Goal: Task Accomplishment & Management: Use online tool/utility

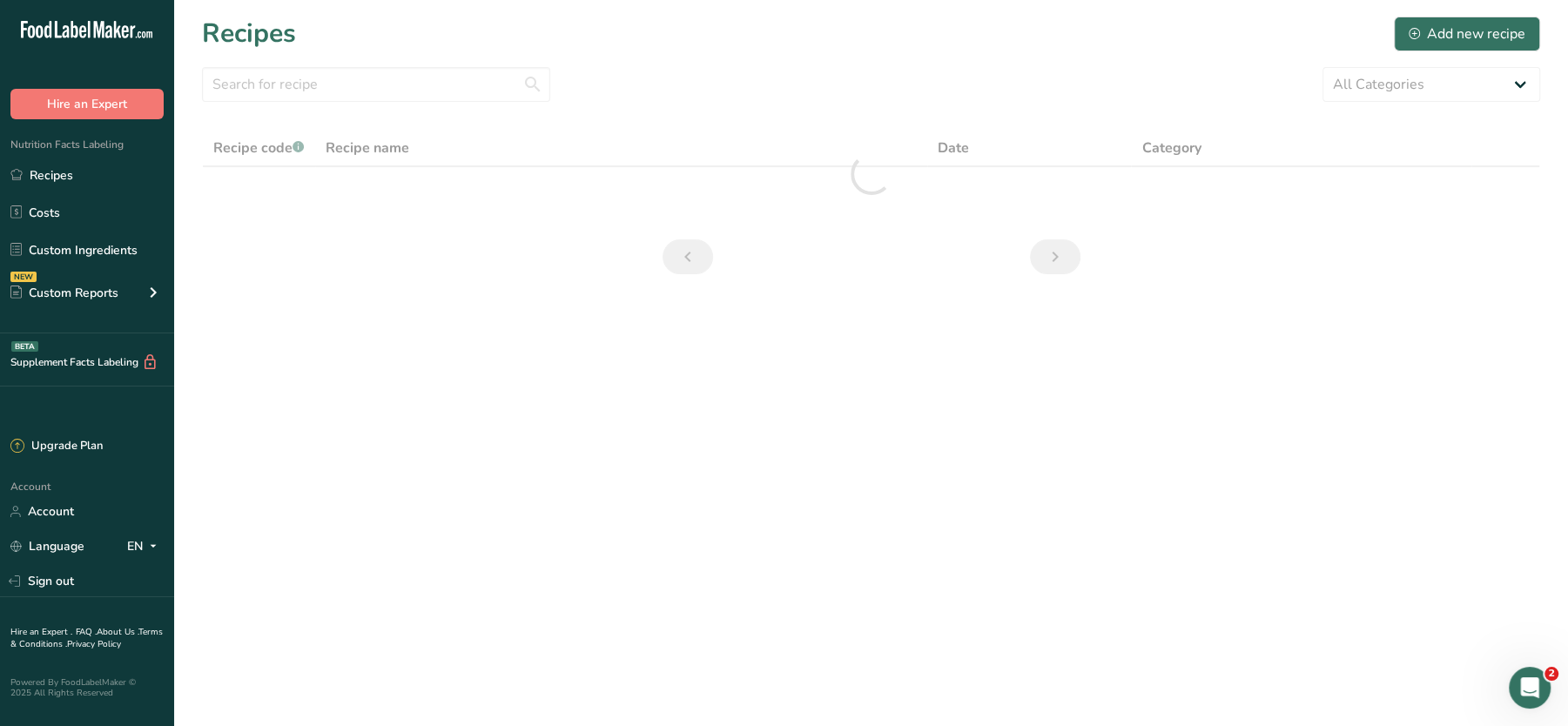
click at [628, 291] on main "Recipes Add new recipe All Categories Baked Goods [GEOGRAPHIC_DATA] Confectione…" at bounding box center [784, 363] width 1568 height 726
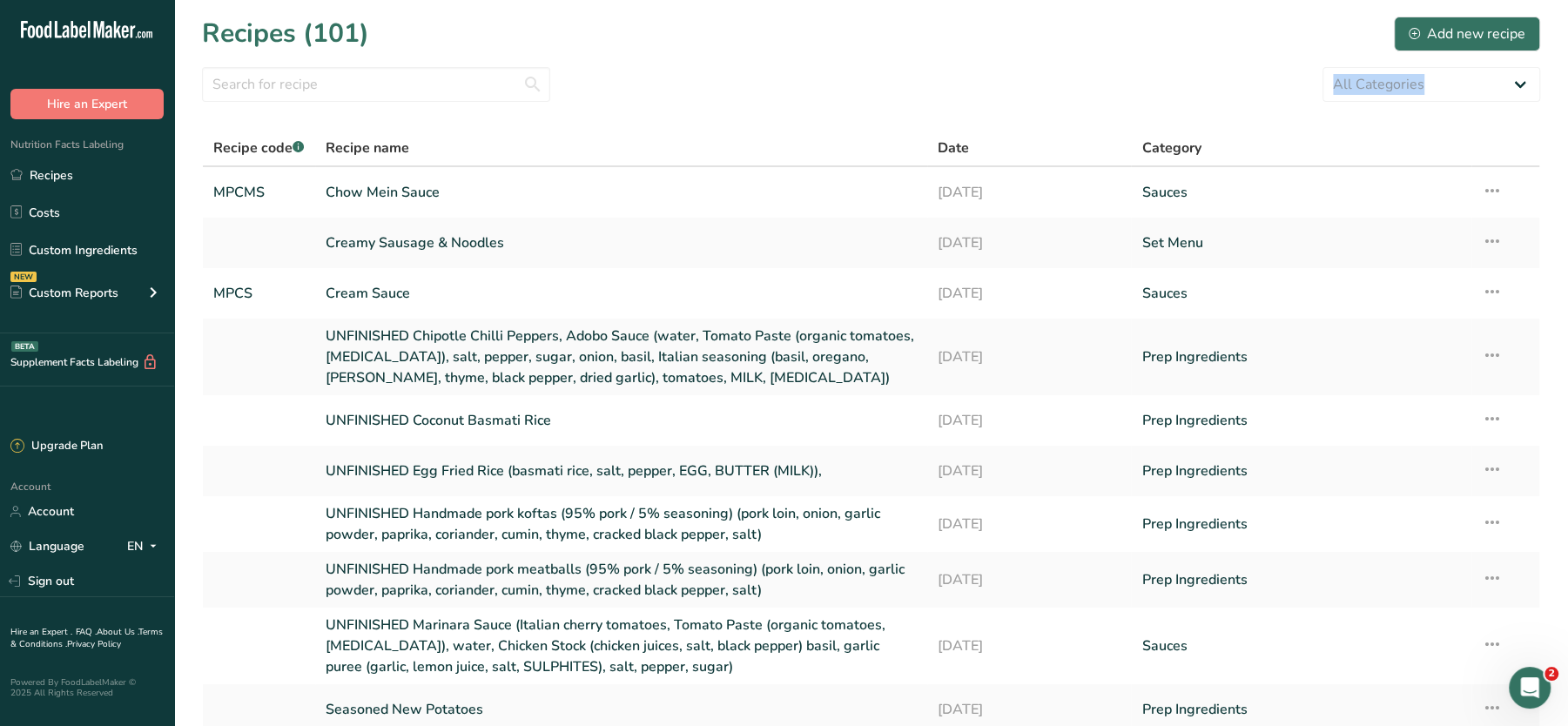
drag, startPoint x: 654, startPoint y: 371, endPoint x: 1053, endPoint y: 102, distance: 481.2
click at [1053, 102] on section "Recipes (101) Add new recipe All Categories Baked Goods [GEOGRAPHIC_DATA] Confe…" at bounding box center [871, 409] width 1394 height 819
click at [74, 185] on link "Recipes" at bounding box center [87, 175] width 174 height 33
click at [436, 80] on input "text" at bounding box center [376, 85] width 348 height 35
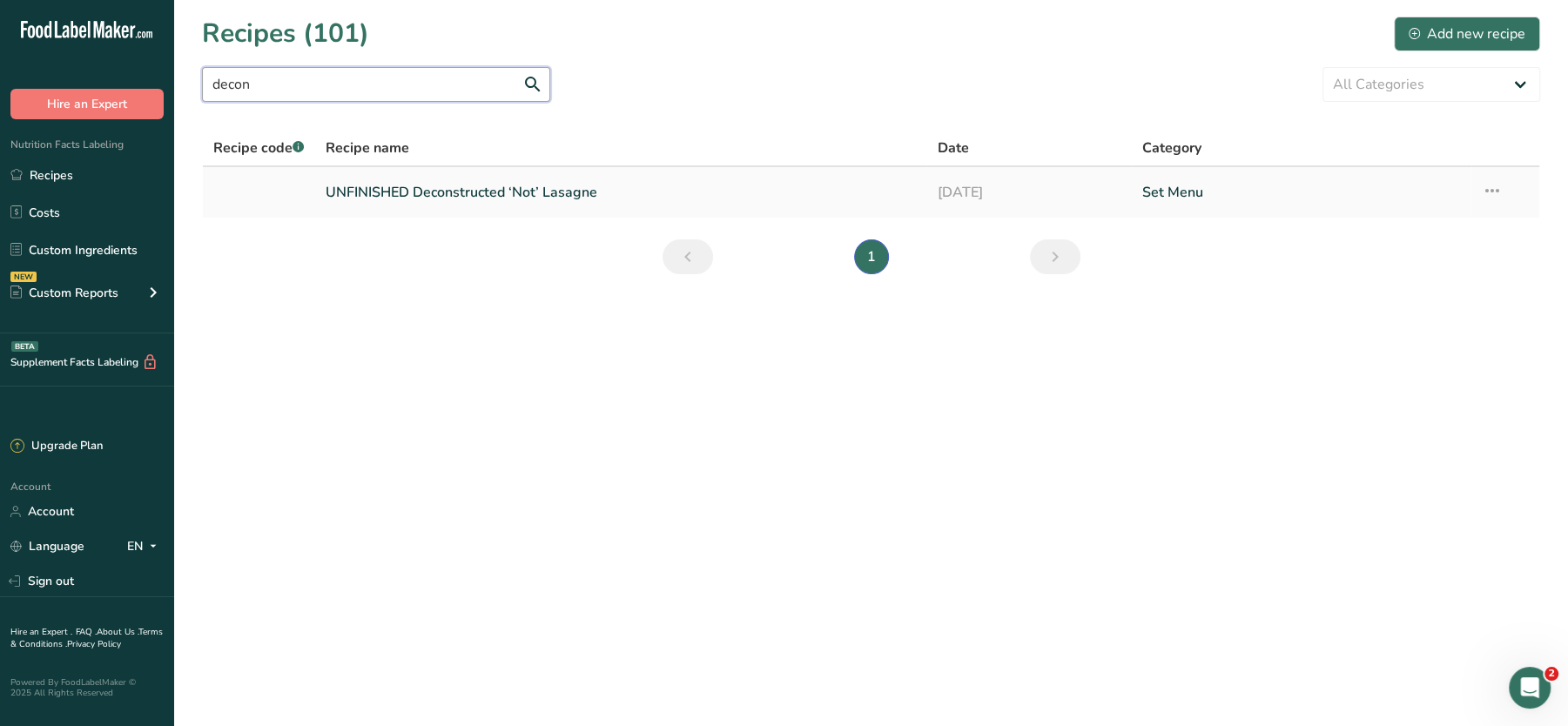
type input "decon"
click at [533, 192] on link "UNFINISHED Deconstructed ‘Not’ Lasagne" at bounding box center [621, 192] width 591 height 37
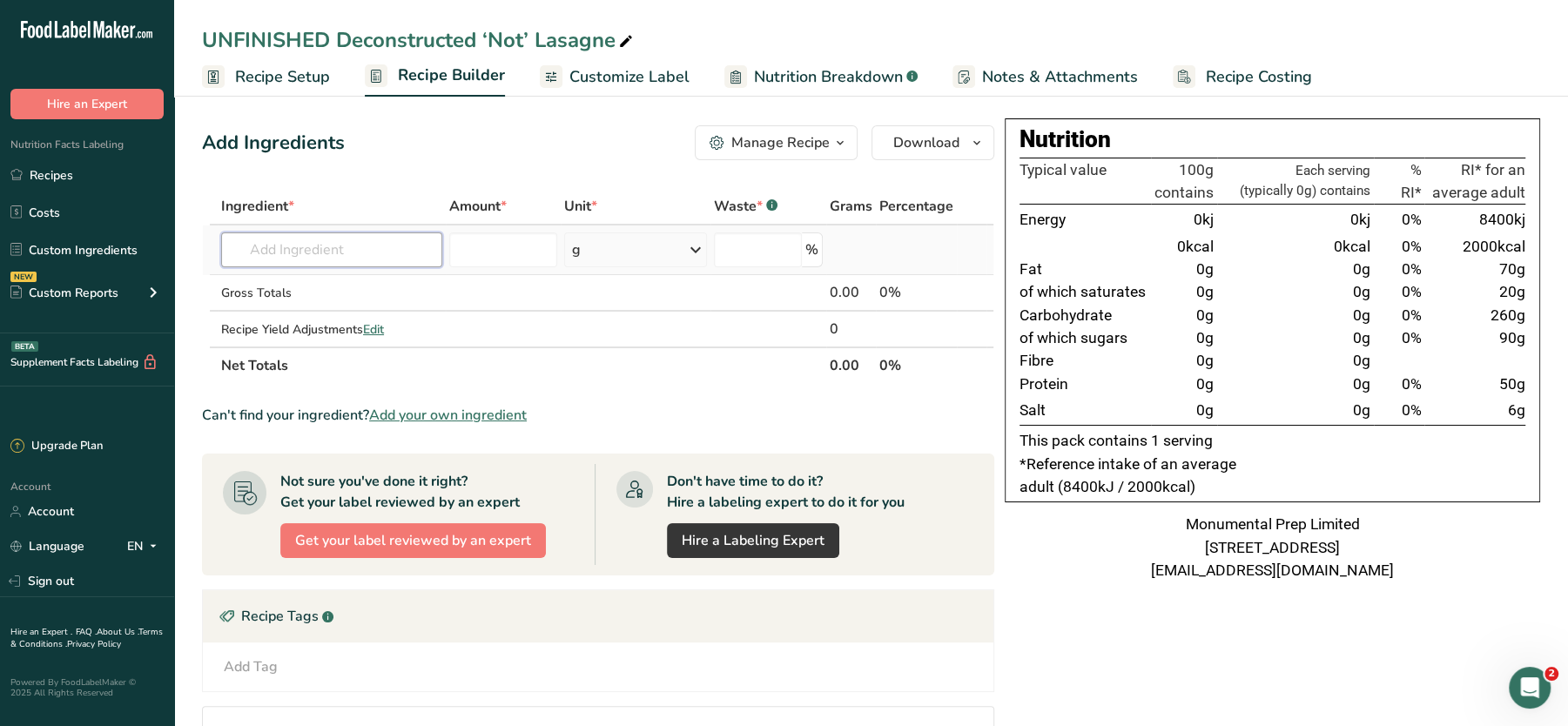
click at [303, 242] on input "text" at bounding box center [331, 250] width 221 height 35
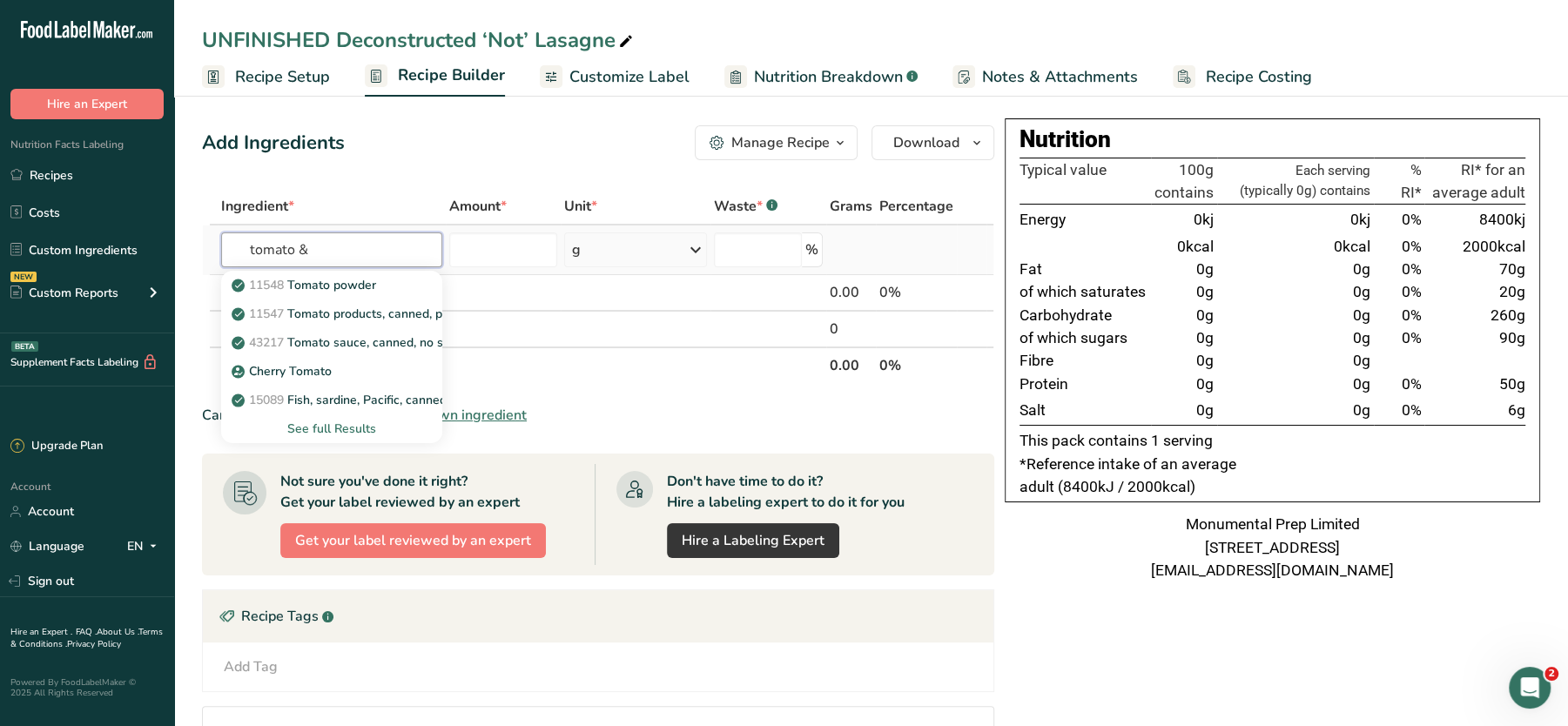
type input "tomato &"
click at [334, 420] on div "See full Results" at bounding box center [331, 429] width 193 height 18
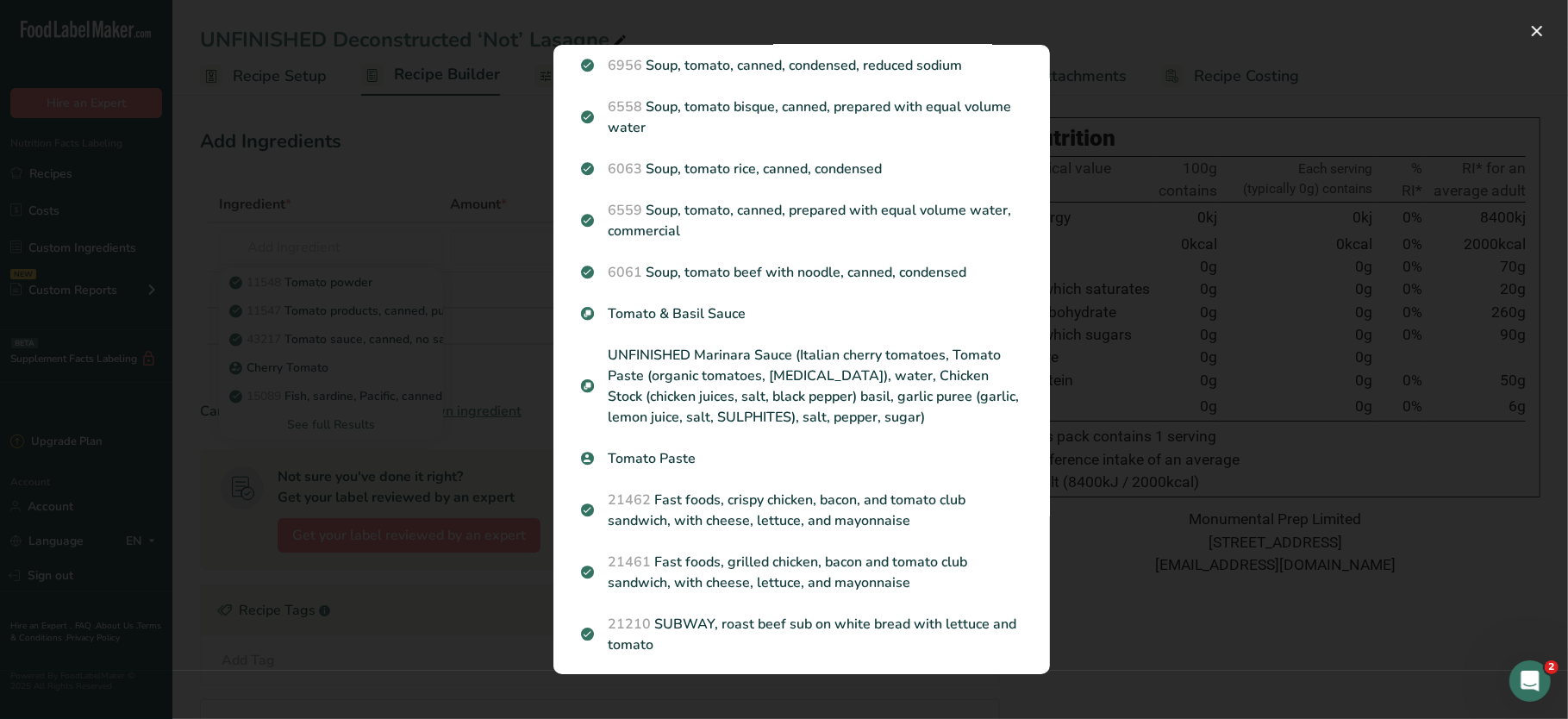
scroll to position [1526, 0]
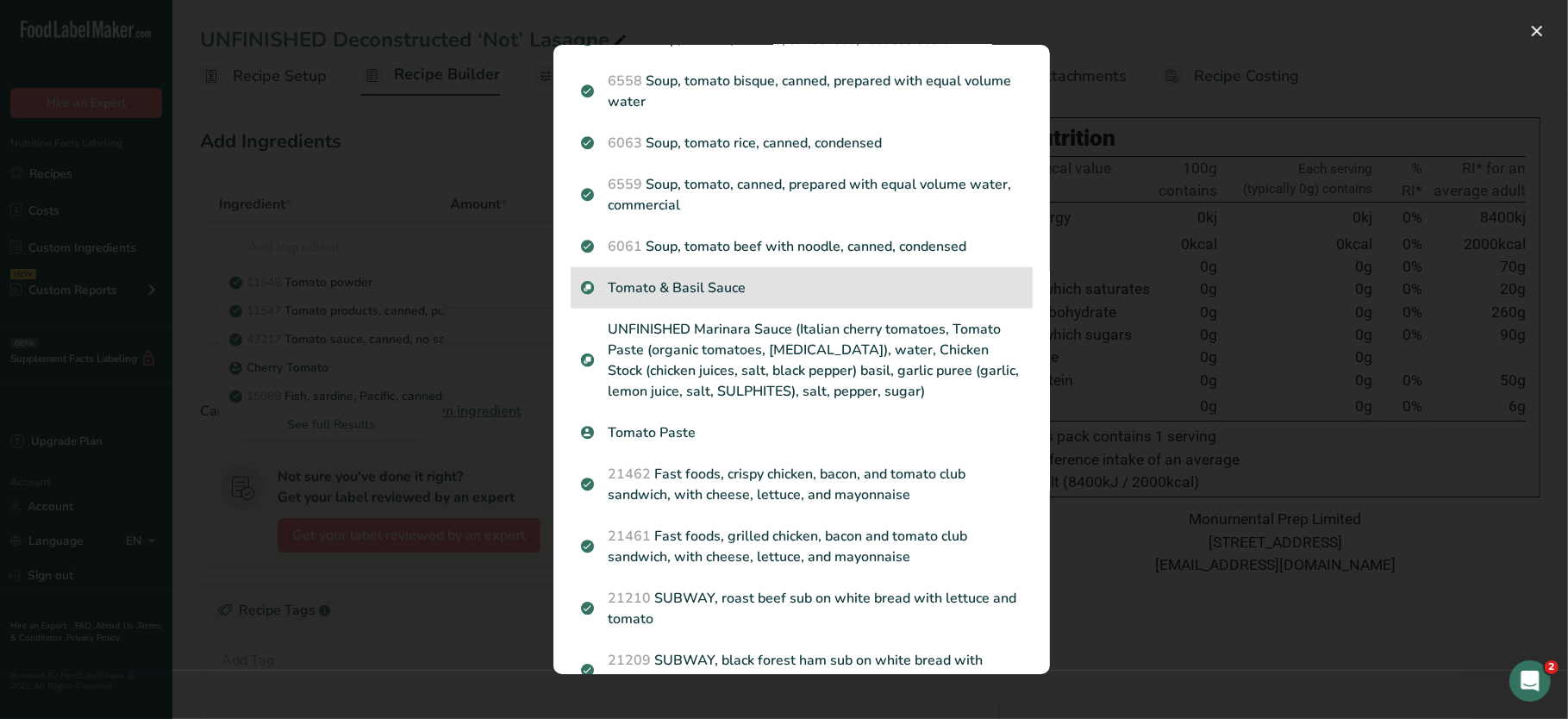
click at [703, 309] on div "Tomato & Basil Sauce" at bounding box center [802, 288] width 462 height 41
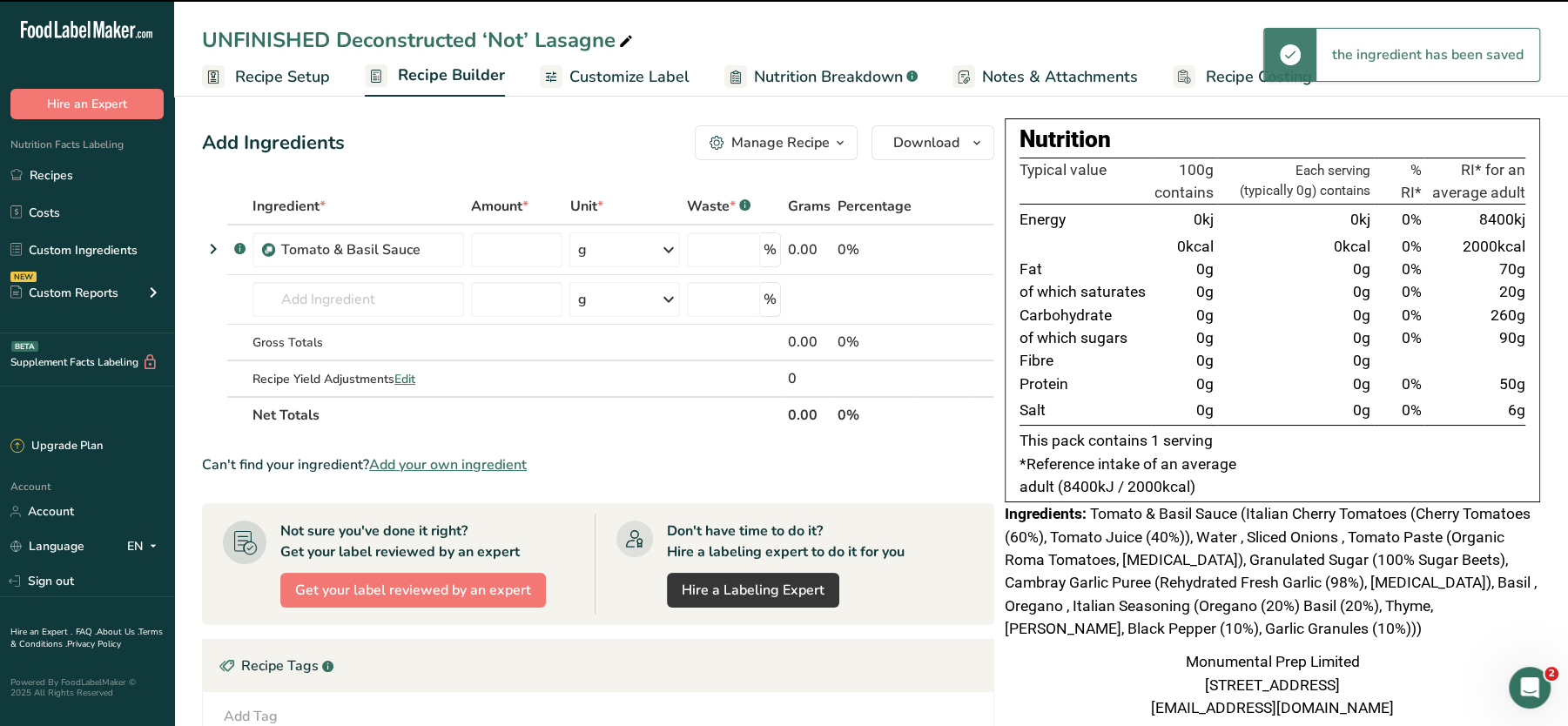
type input "0"
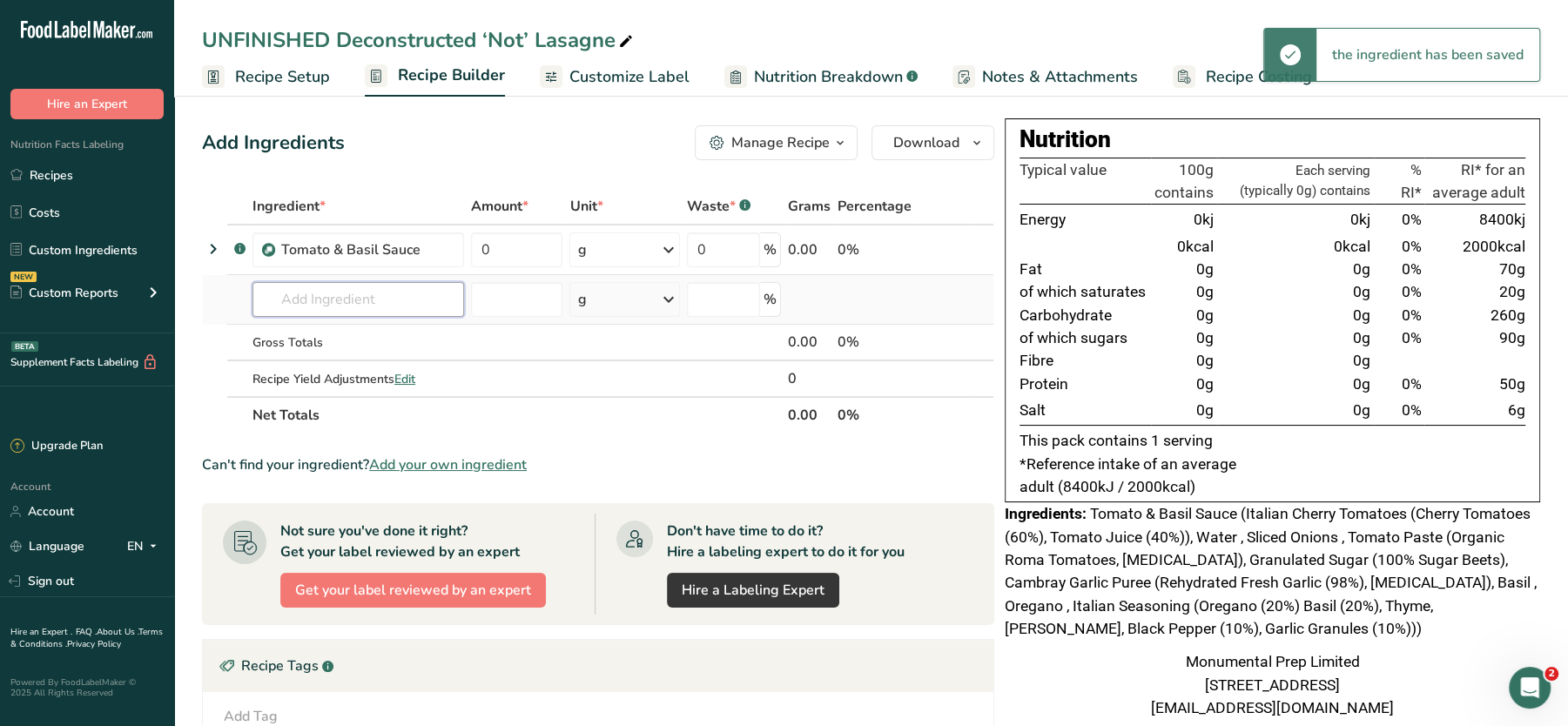
click at [331, 308] on input "text" at bounding box center [359, 299] width 212 height 35
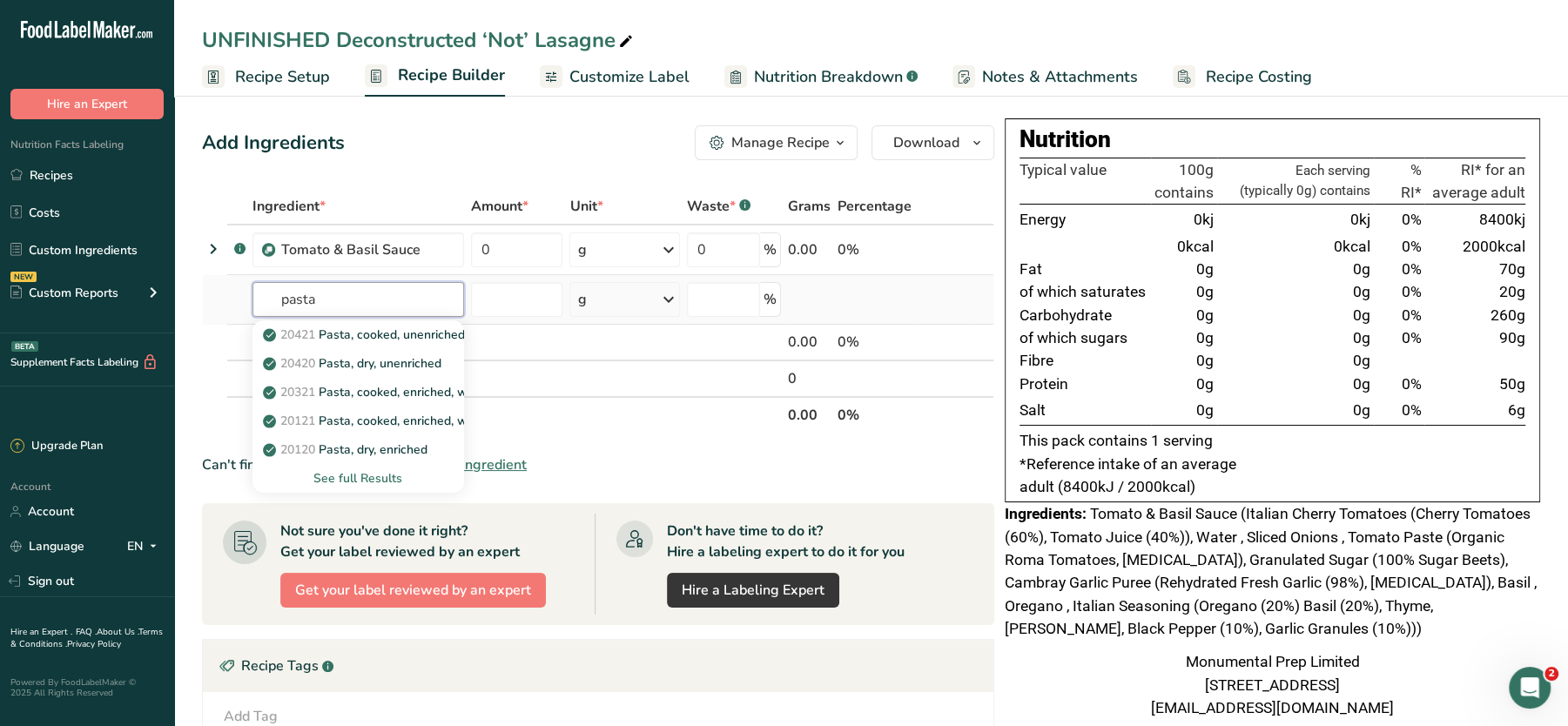
type input "pasta"
click at [324, 473] on div "See full Results" at bounding box center [358, 478] width 184 height 18
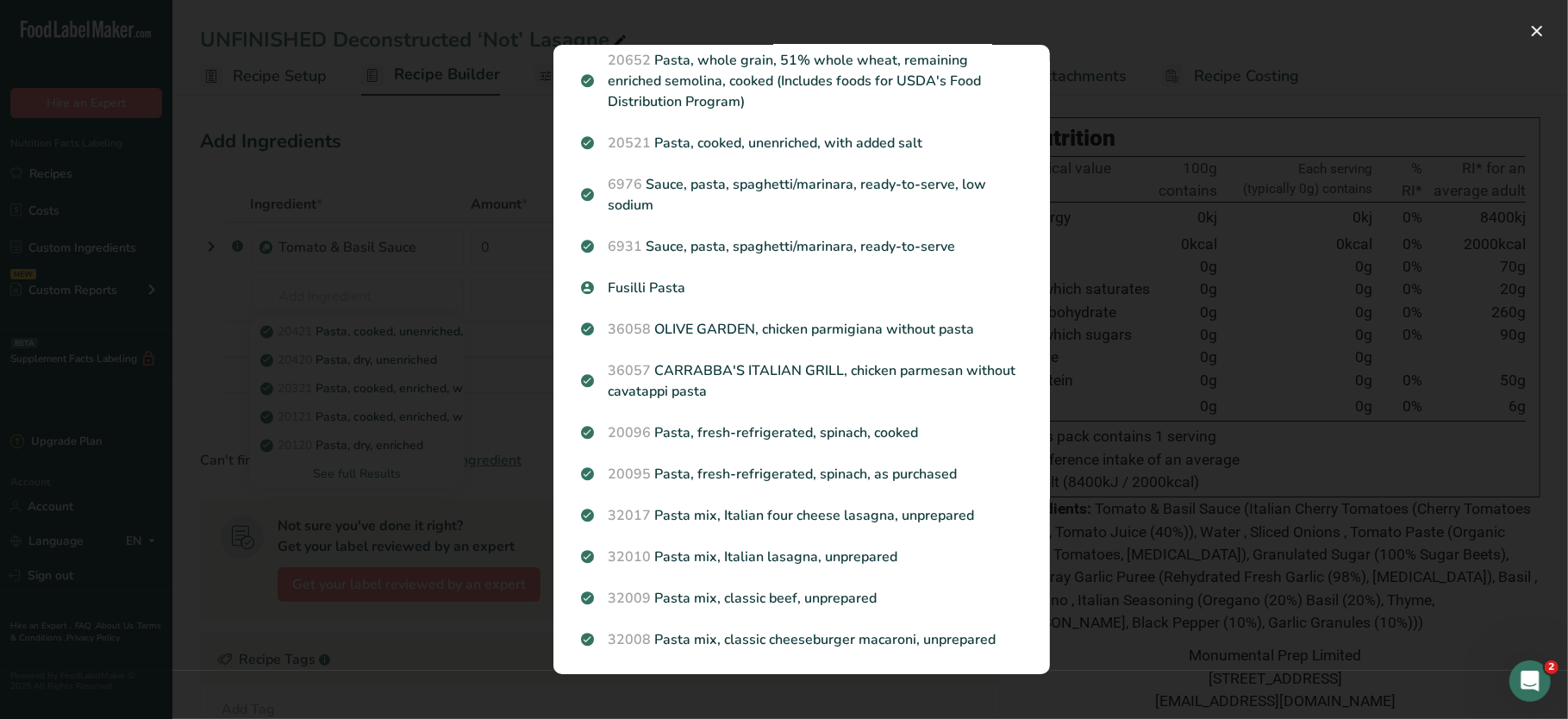
scroll to position [1301, 0]
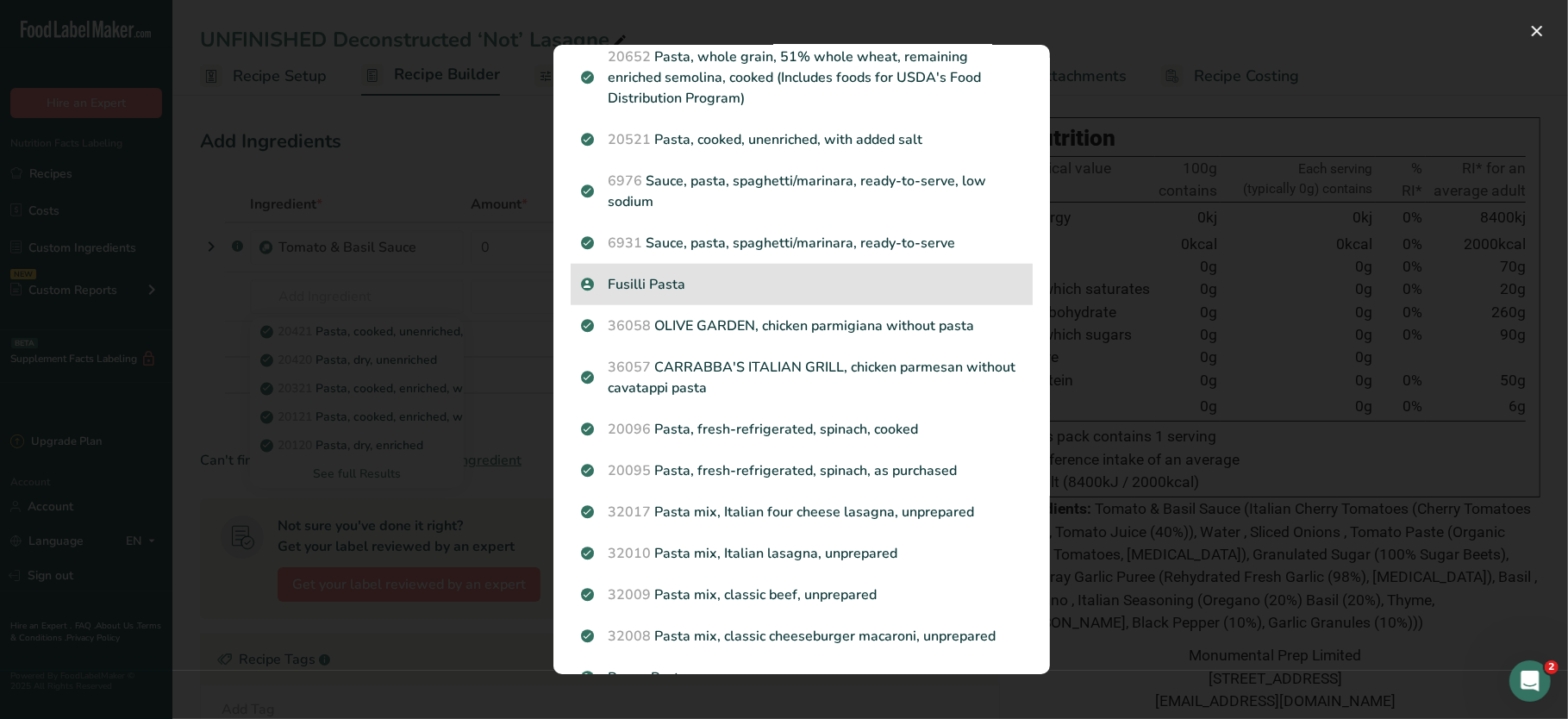
click at [664, 280] on p "Fusilli Pasta" at bounding box center [802, 284] width 442 height 20
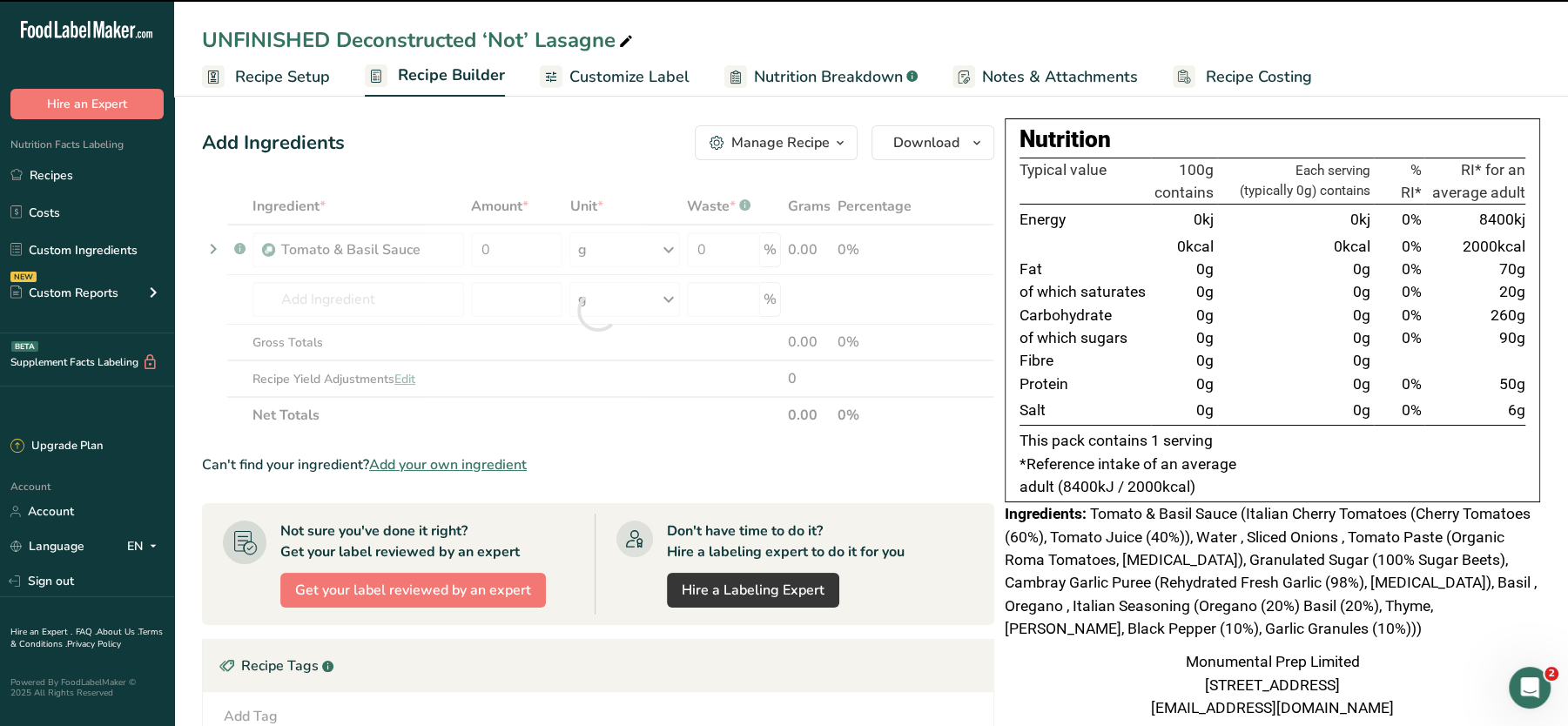
type input "0"
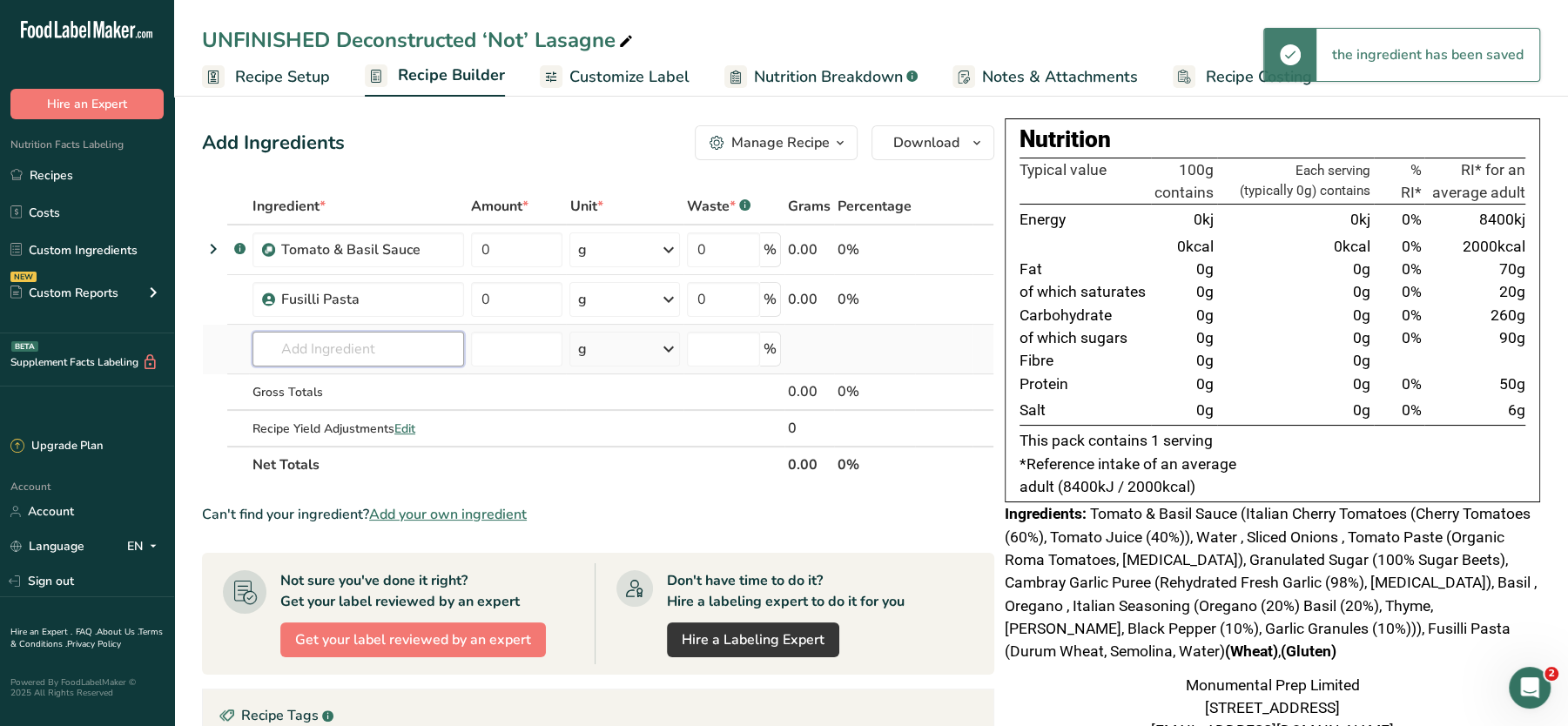
click at [343, 347] on input "text" at bounding box center [359, 349] width 212 height 35
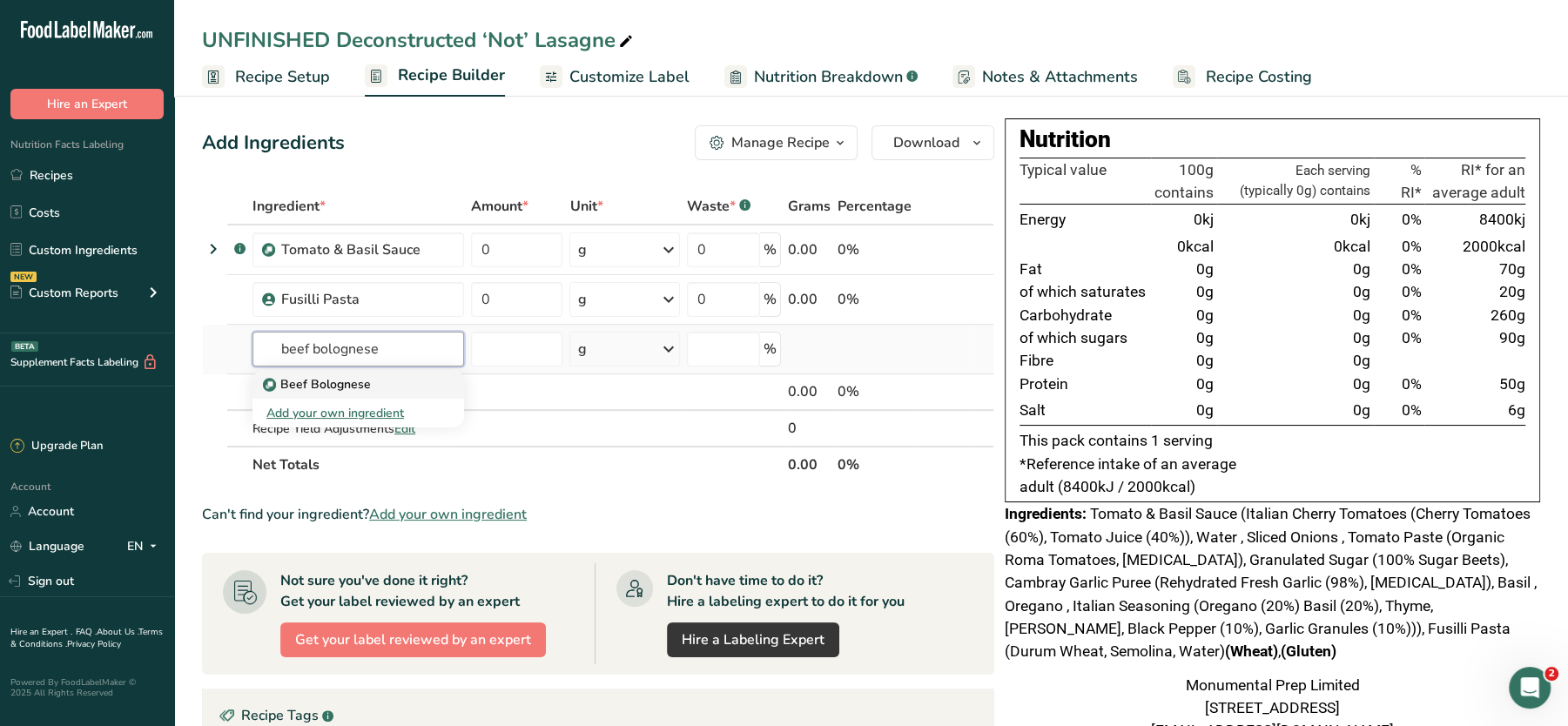
type input "beef bolognese"
click at [341, 388] on p "Beef Bolognese" at bounding box center [318, 384] width 104 height 18
type input "Beef Bolognese"
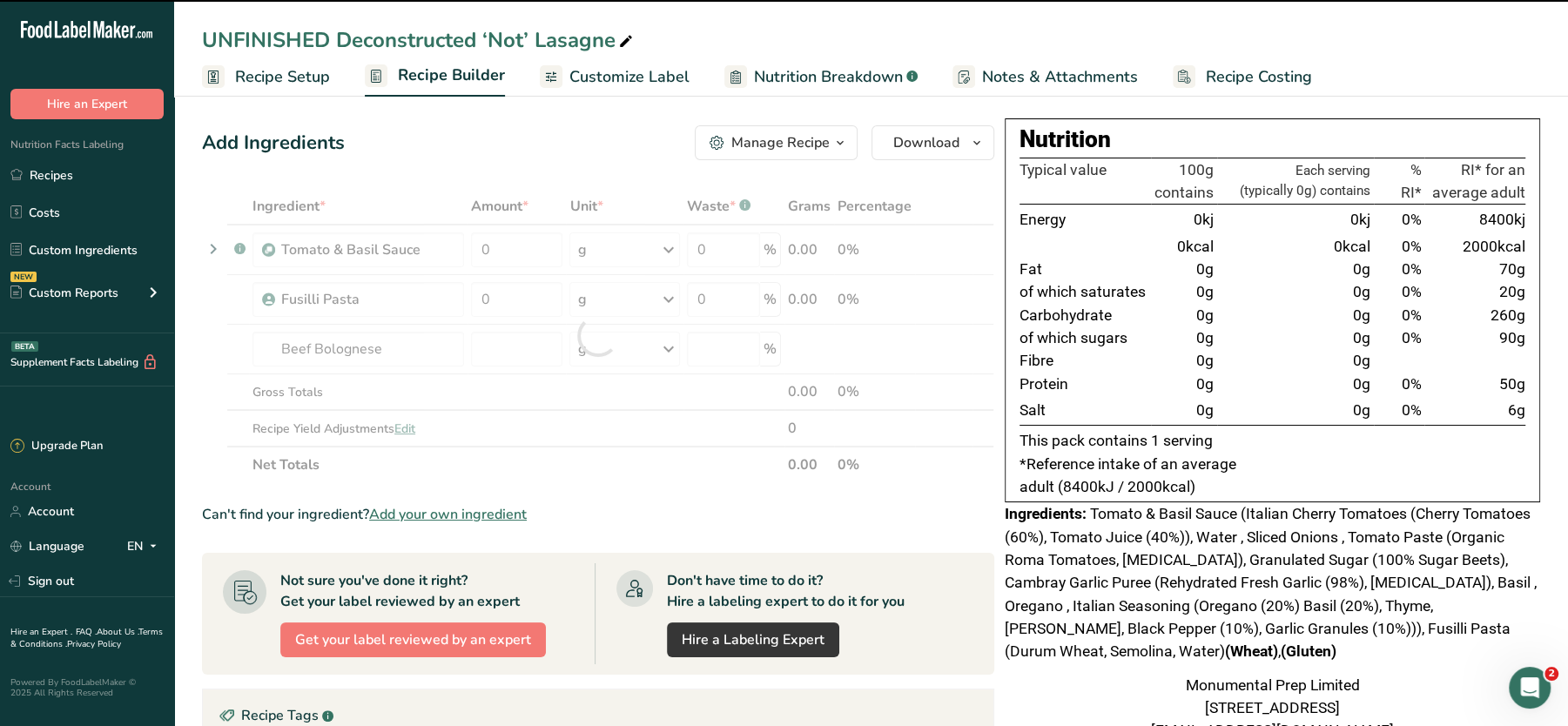
type input "0"
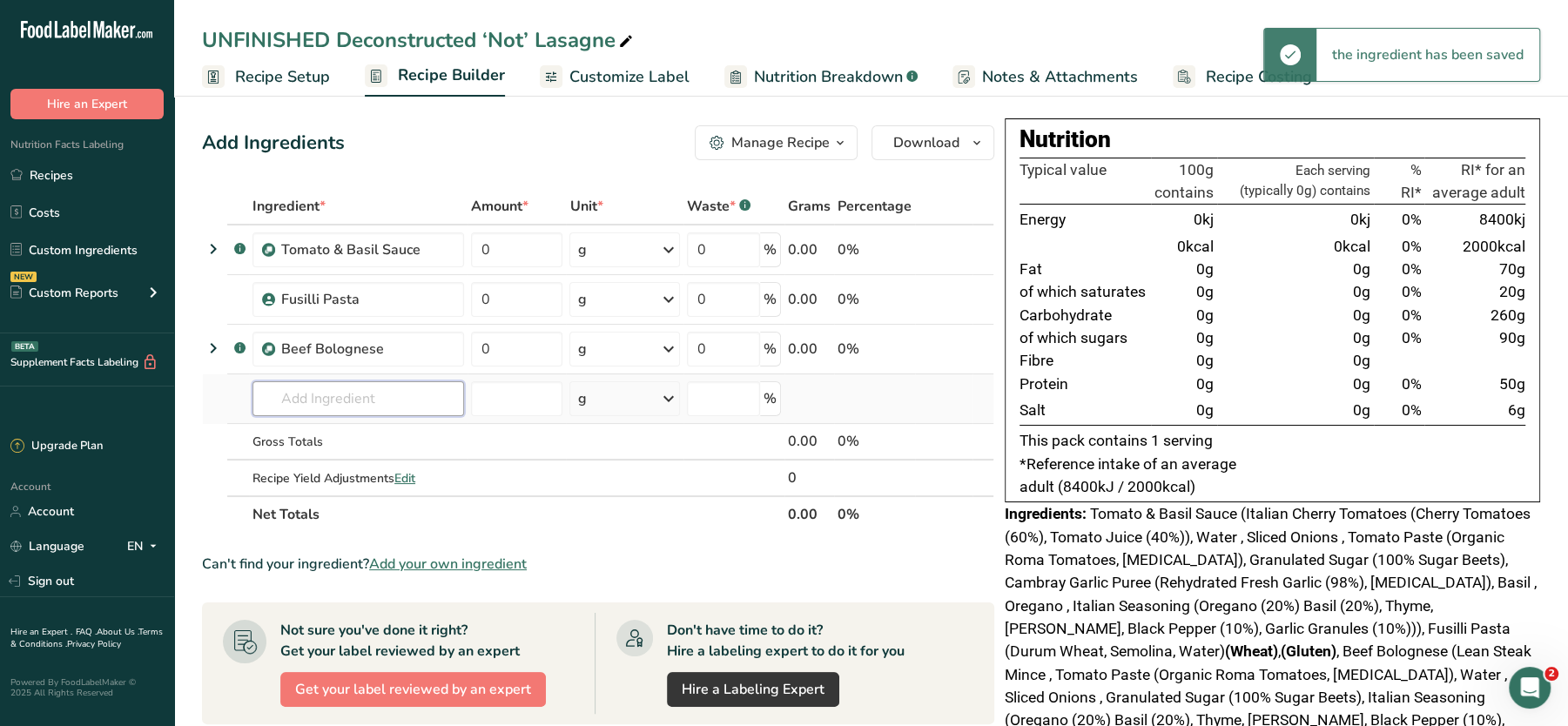
click at [388, 389] on input "text" at bounding box center [359, 398] width 212 height 35
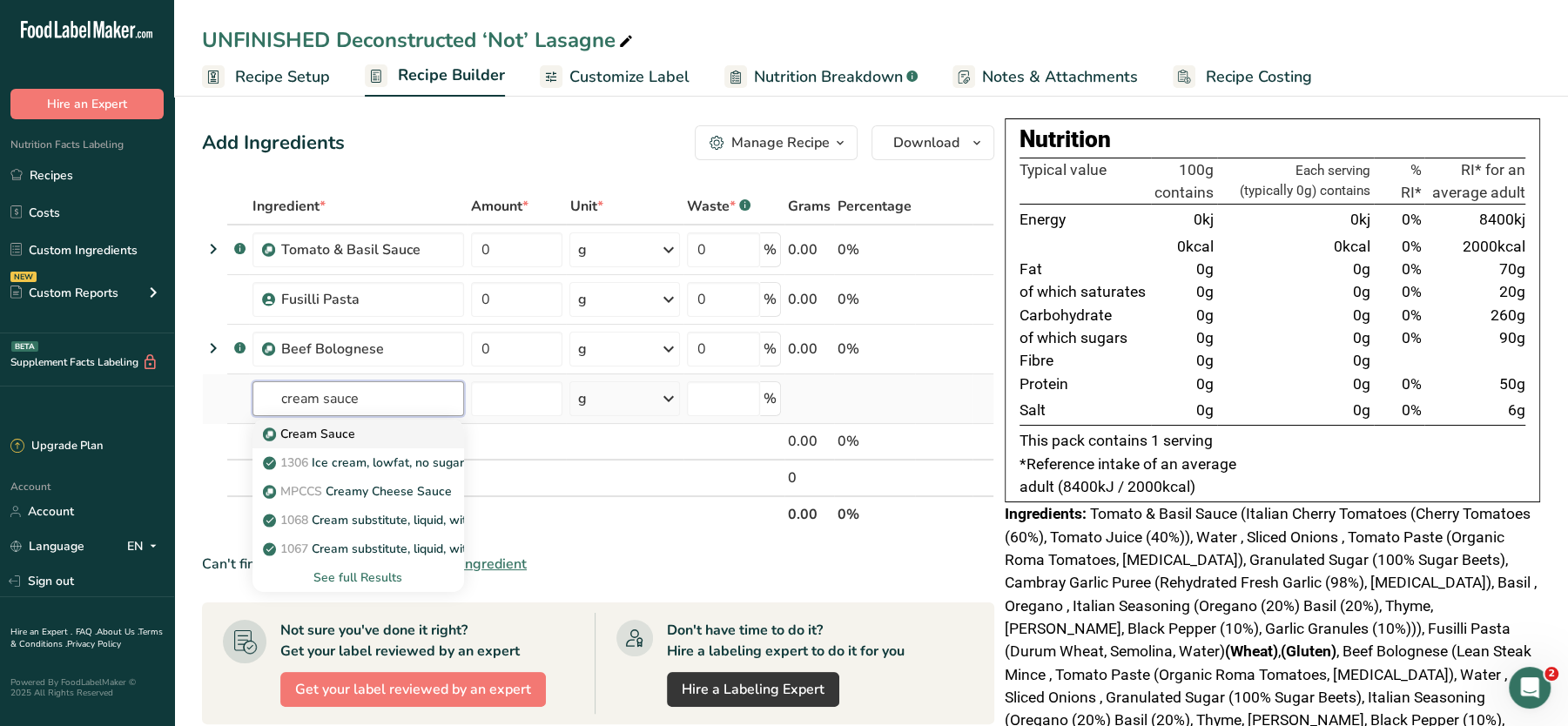
type input "cream sauce"
click at [330, 431] on p "Cream Sauce" at bounding box center [310, 433] width 88 height 18
type input "Cream Sauce"
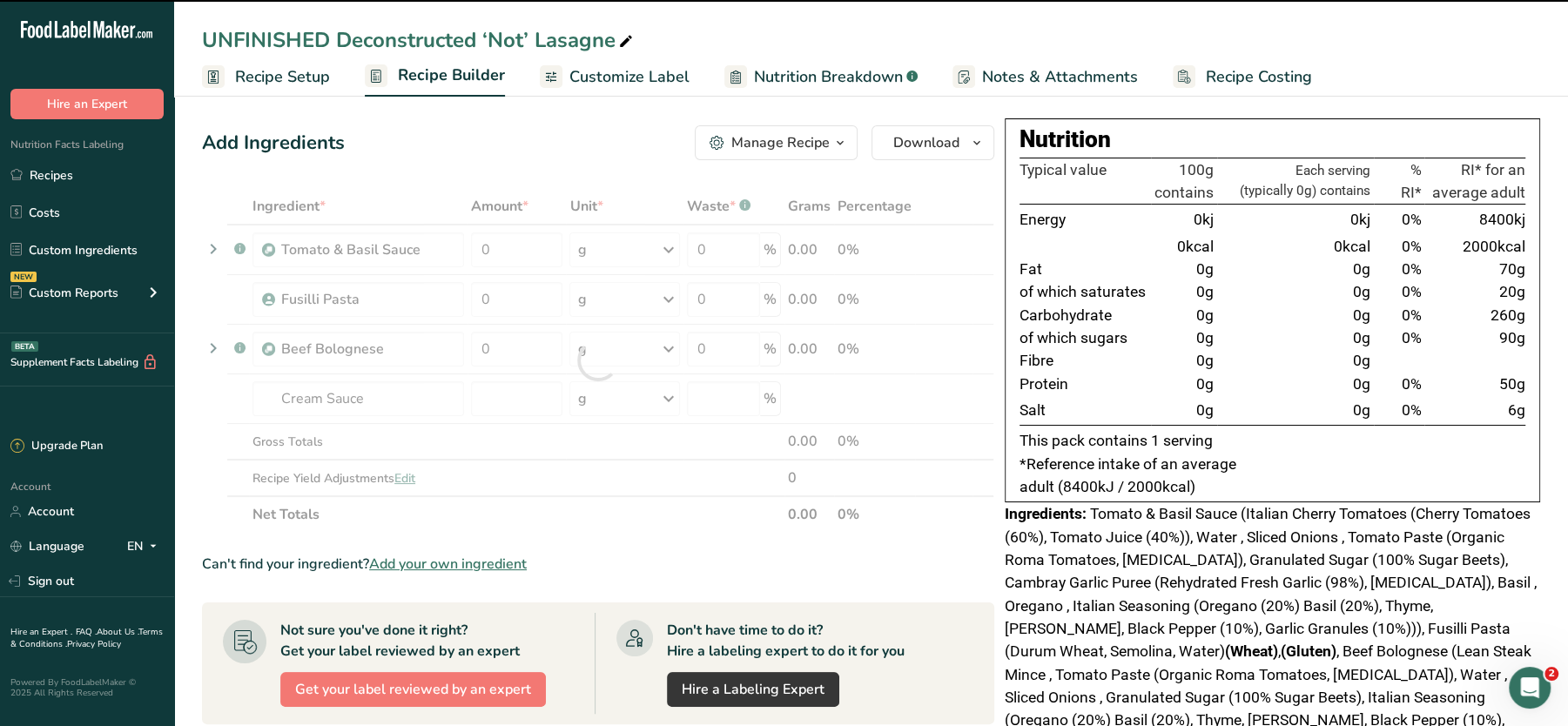
type input "0"
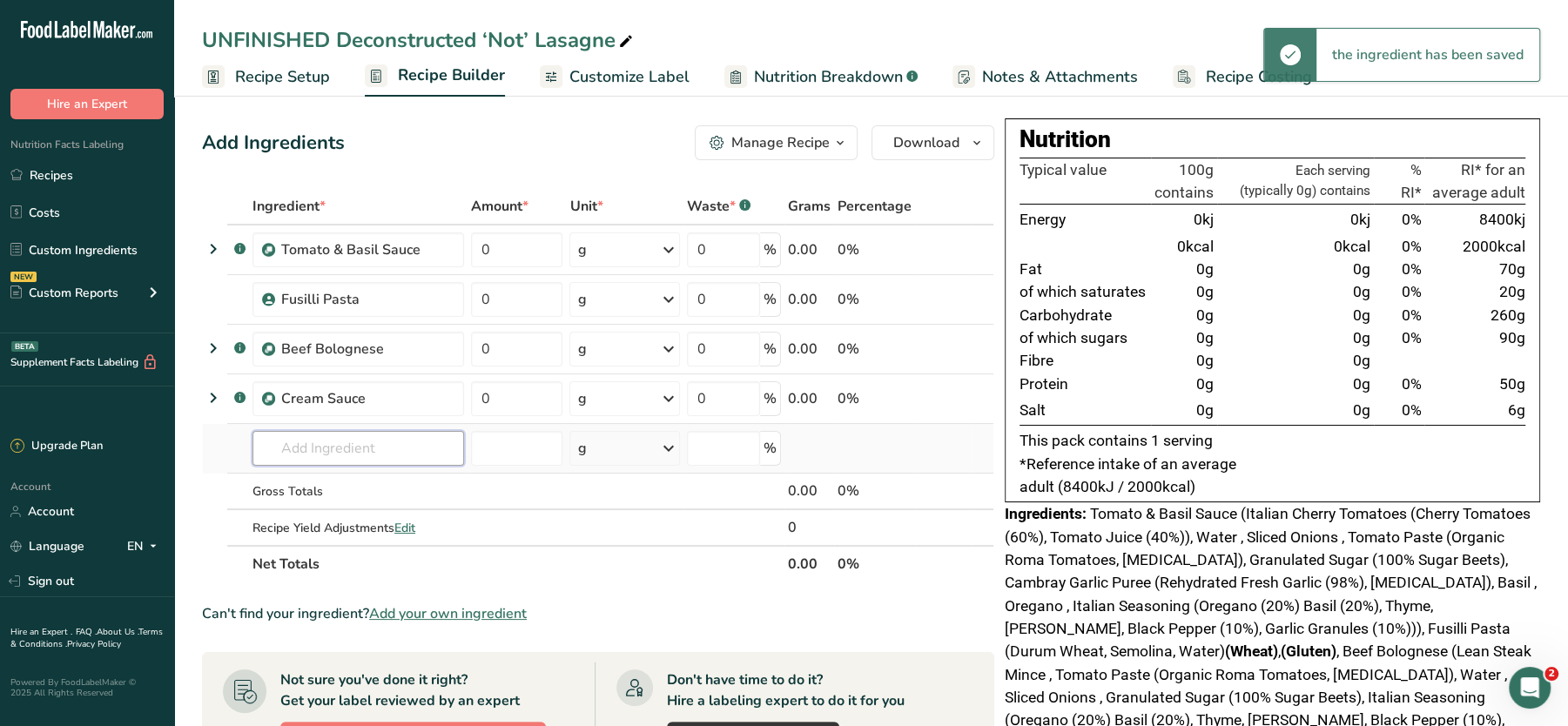
click at [320, 444] on input "text" at bounding box center [359, 448] width 212 height 35
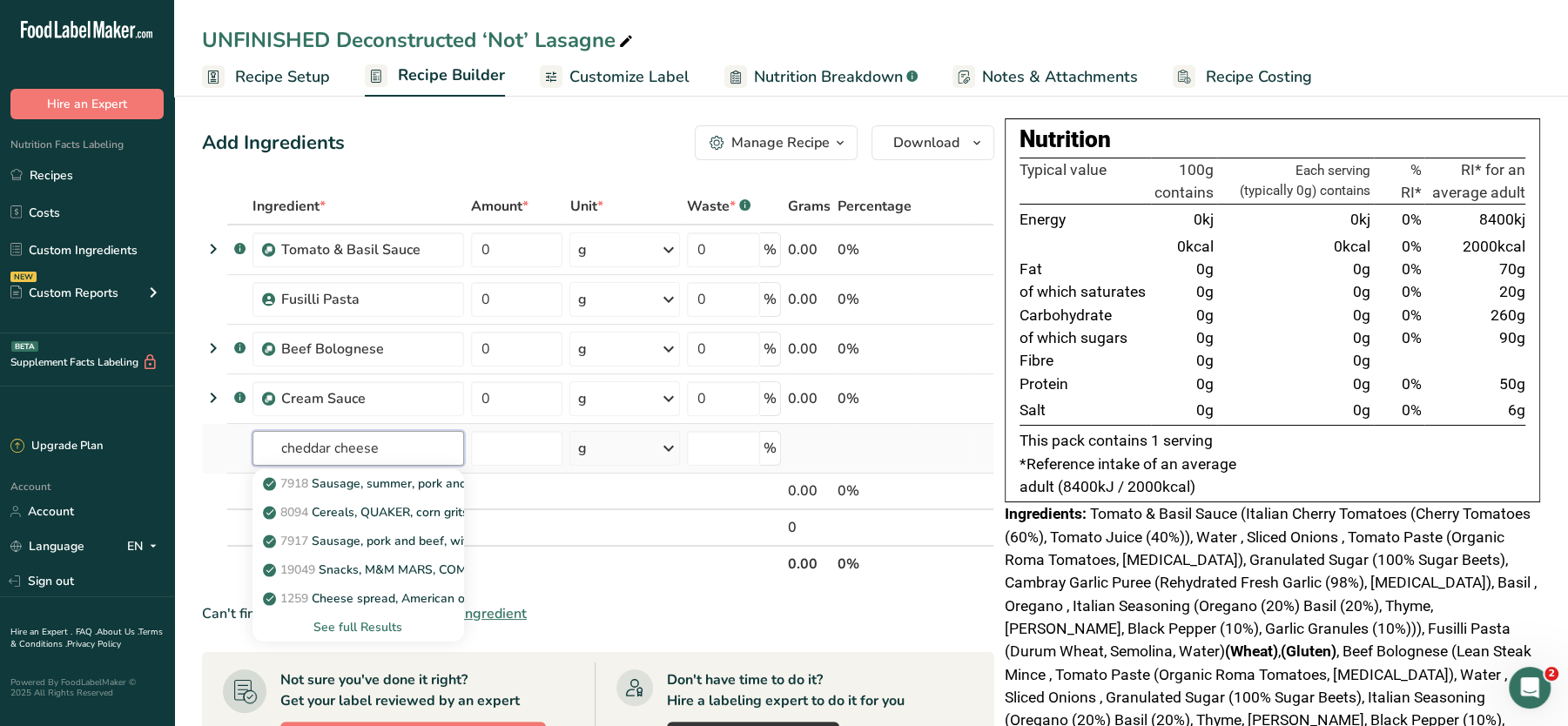
type input "cheddar cheese"
click at [357, 622] on div "See full Results" at bounding box center [358, 627] width 184 height 18
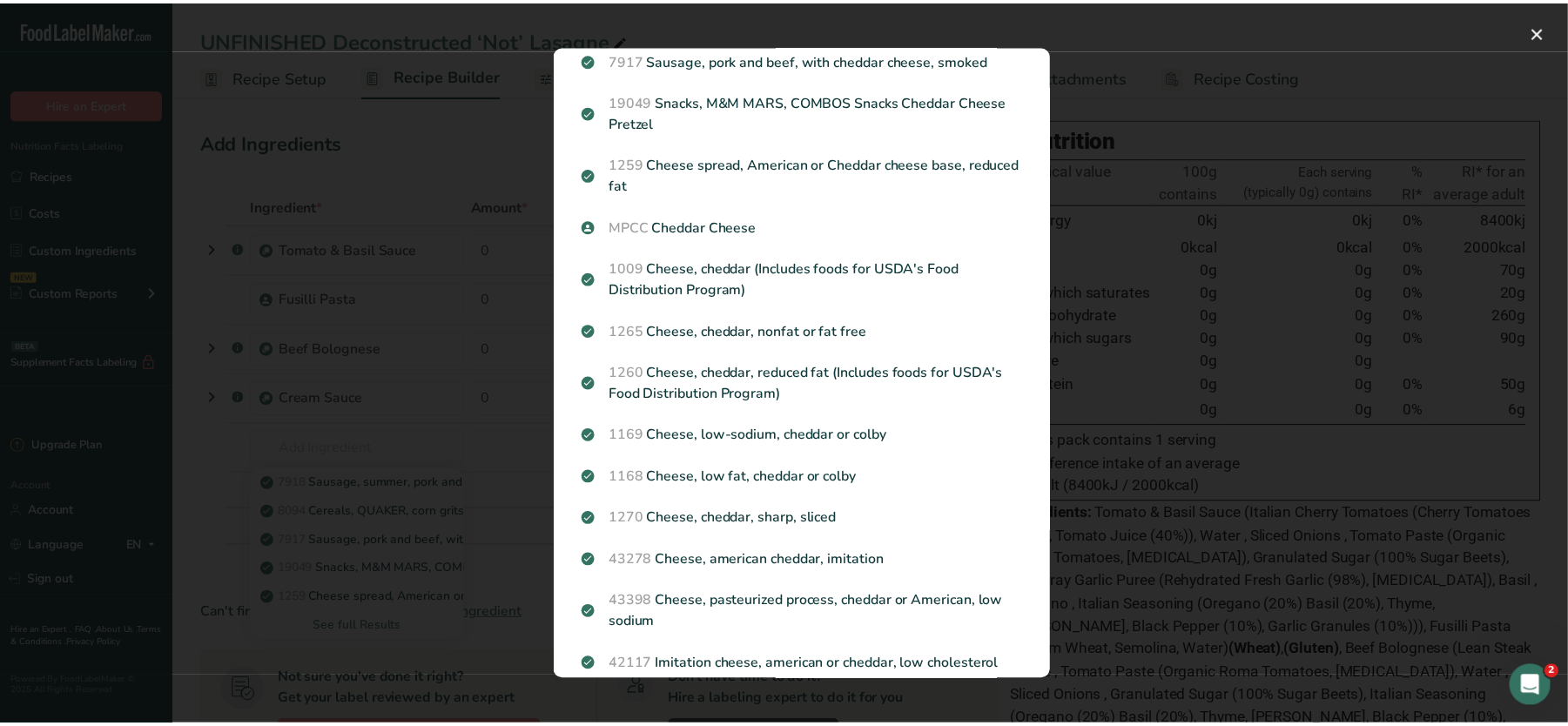
scroll to position [206, 0]
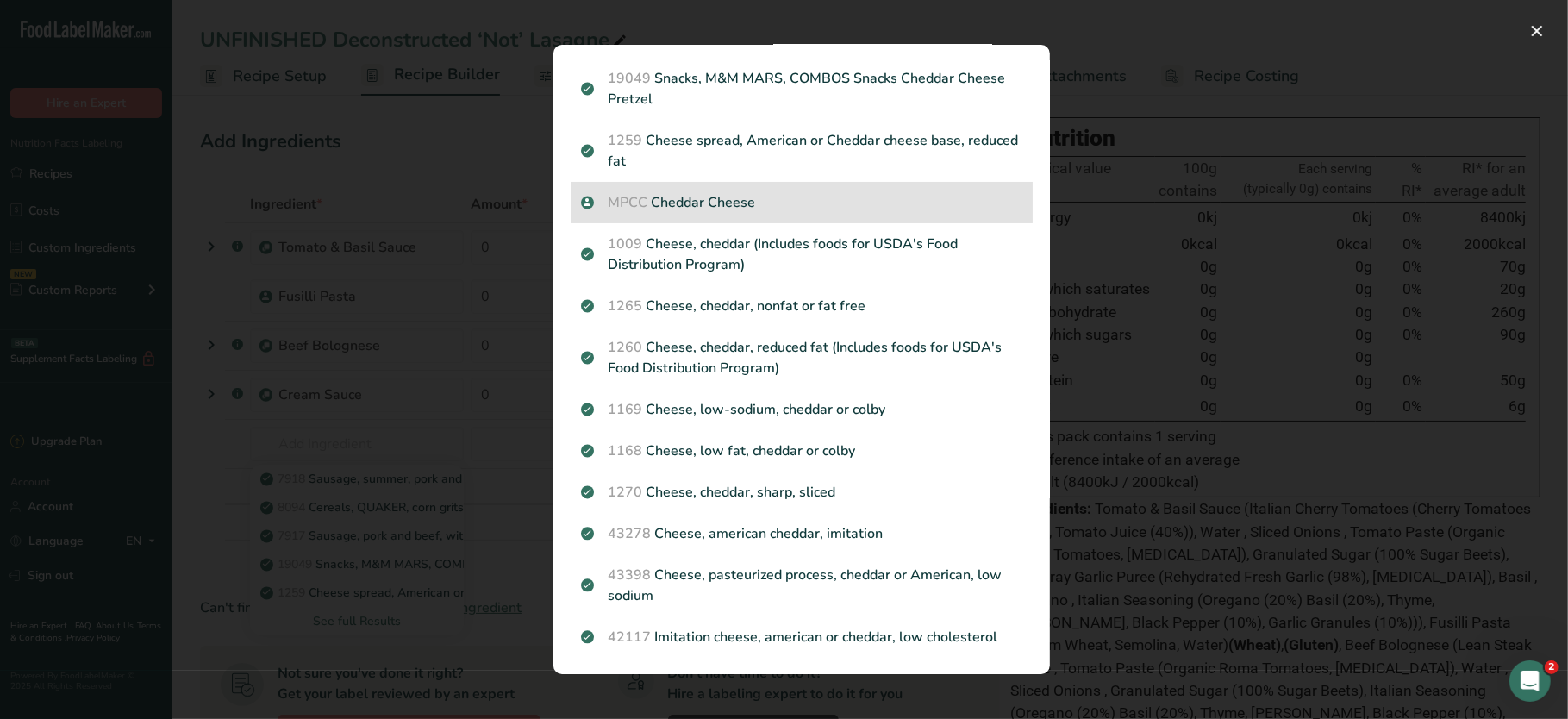
click at [691, 197] on p "MPCC Cheddar Cheese" at bounding box center [802, 202] width 442 height 20
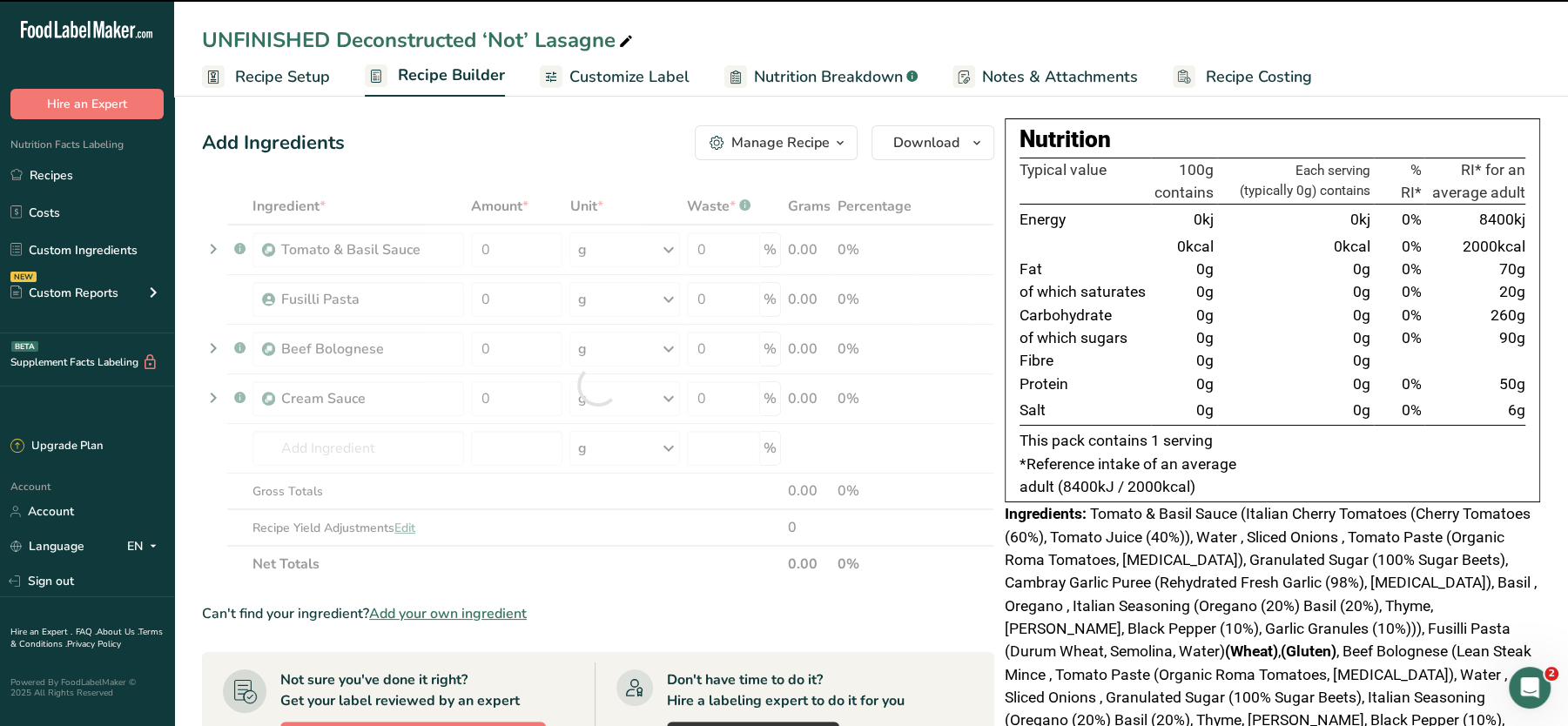
type input "0"
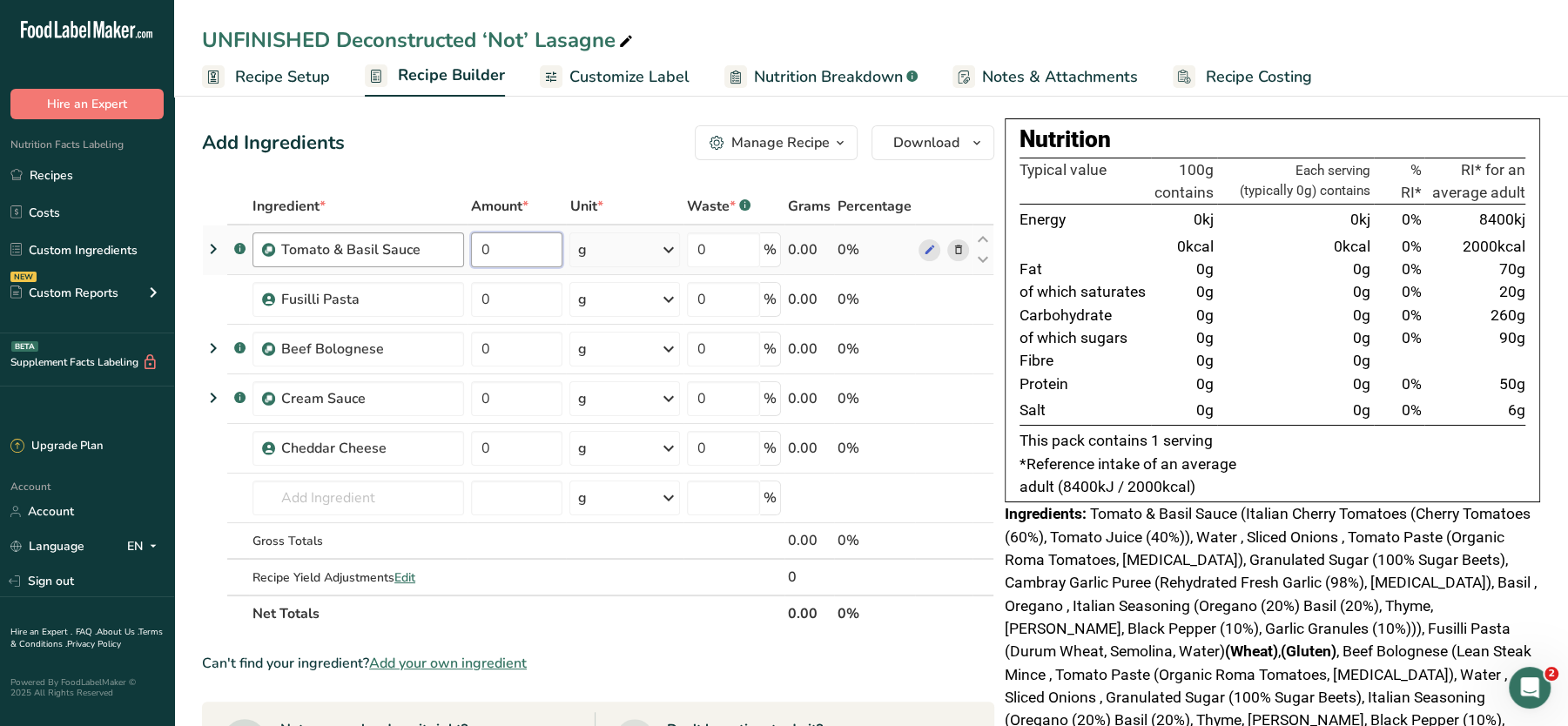
drag, startPoint x: 503, startPoint y: 253, endPoint x: 446, endPoint y: 248, distance: 57.2
click at [446, 248] on tr ".a-a{fill:#347362;}.b-a{fill:#fff;} Tomato & Basil Sauce 0 g Weight Units g kg …" at bounding box center [598, 250] width 790 height 50
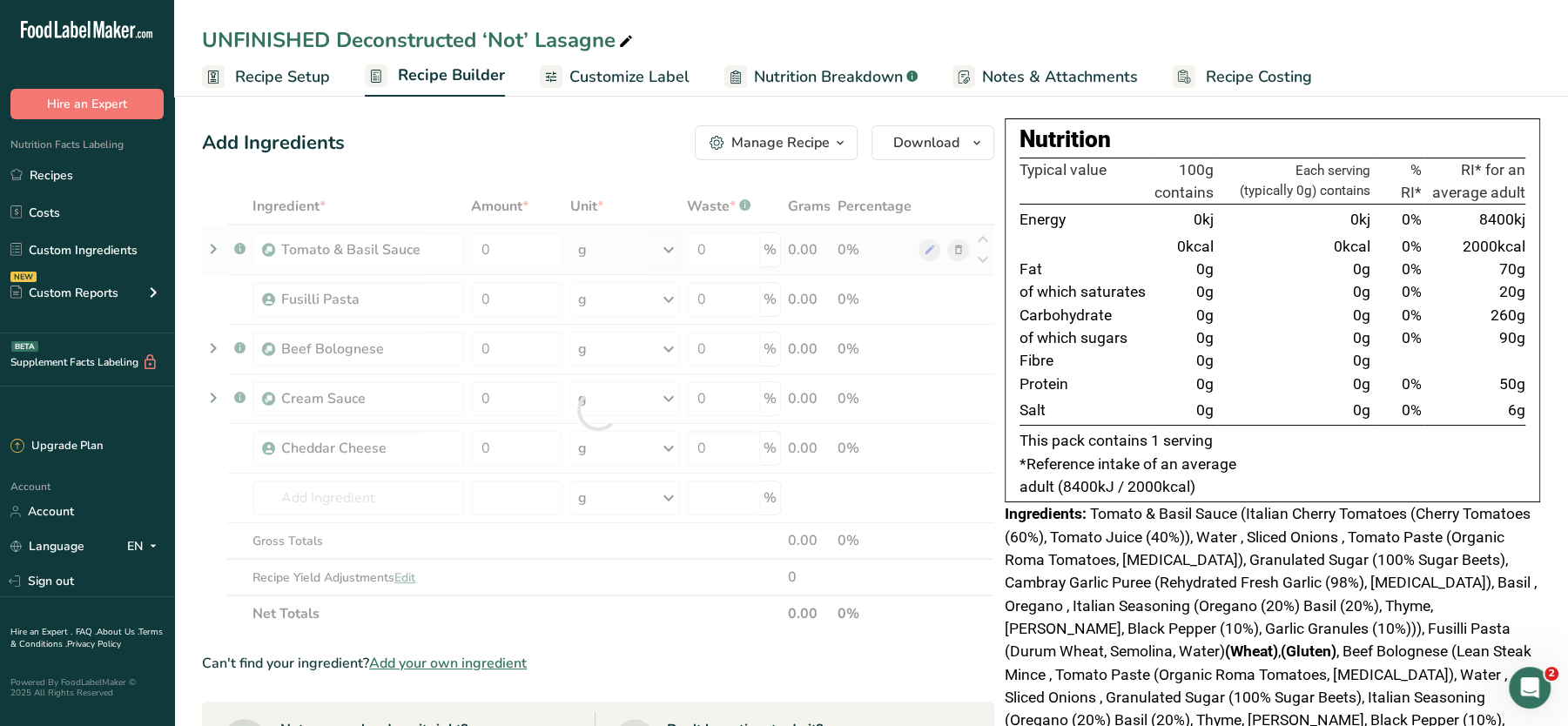
click at [955, 245] on div "Ingredient * Amount * Unit * Waste * .a-a{fill:#347362;}.b-a{fill:#fff;} Grams …" at bounding box center [598, 409] width 792 height 444
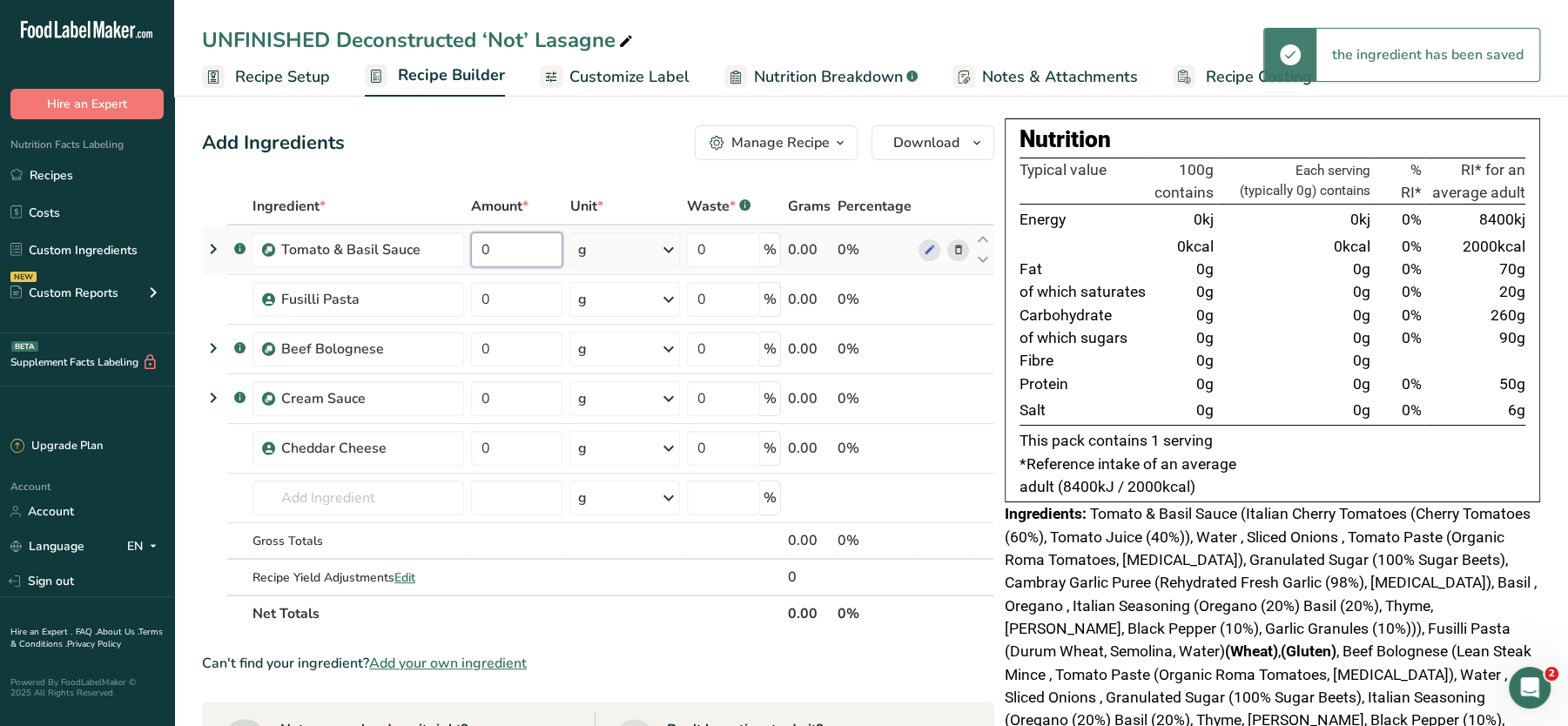
click at [517, 244] on input "0" at bounding box center [517, 250] width 92 height 35
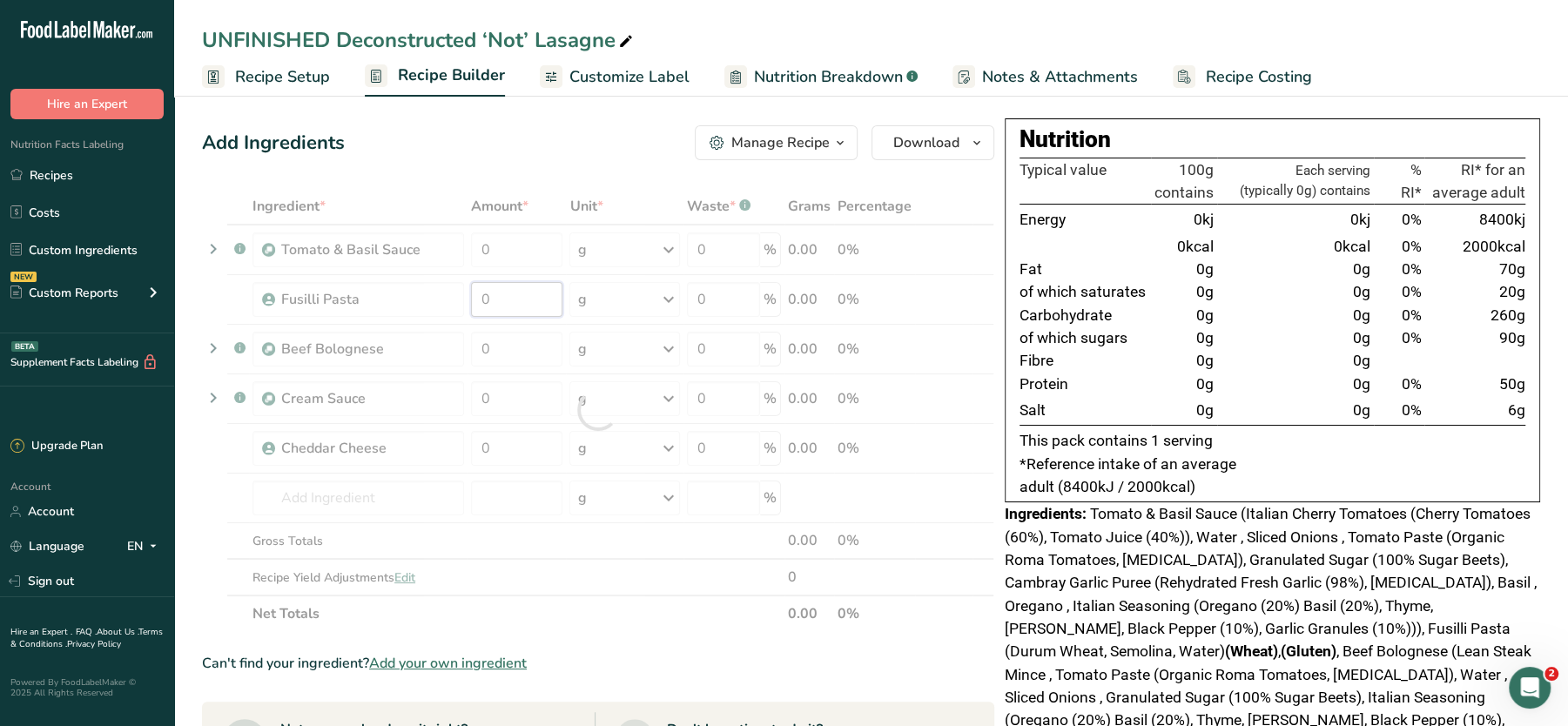
drag, startPoint x: 506, startPoint y: 292, endPoint x: 433, endPoint y: 300, distance: 73.4
click at [433, 300] on div "Ingredient * Amount * Unit * Waste * .a-a{fill:#347362;}.b-a{fill:#fff;} Grams …" at bounding box center [598, 409] width 792 height 444
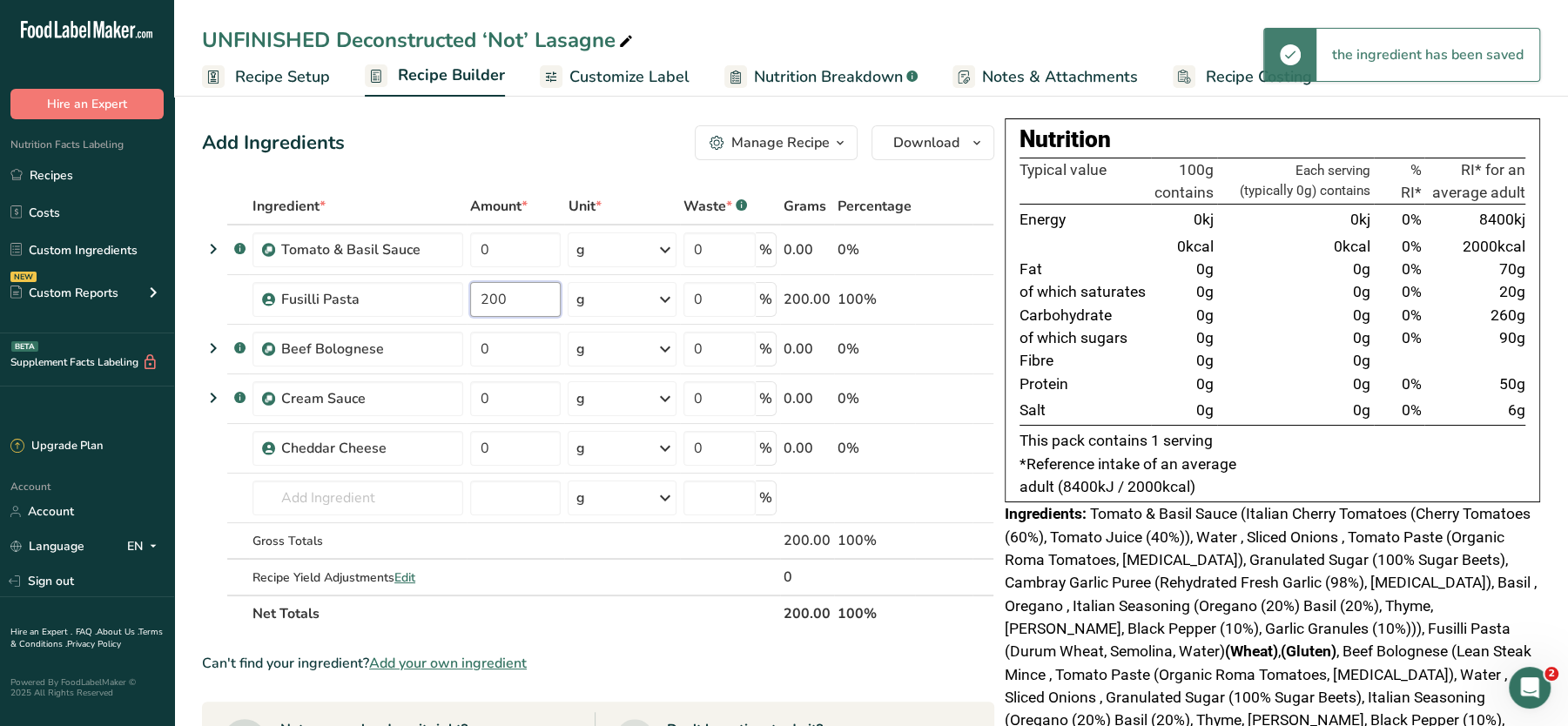
type input "200"
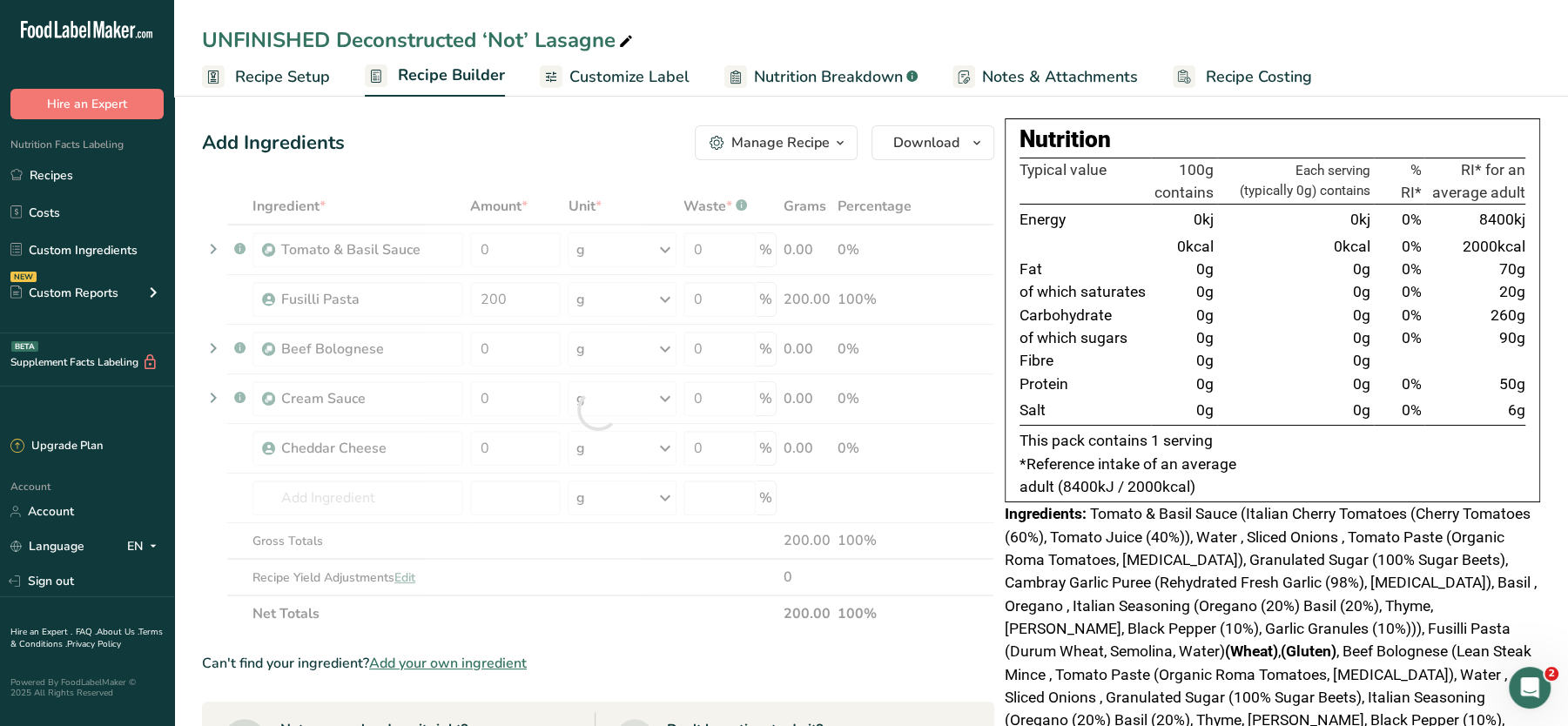
click at [596, 158] on div "Add Ingredients Manage Recipe Delete Recipe Duplicate Recipe Scale Recipe Save …" at bounding box center [598, 143] width 792 height 35
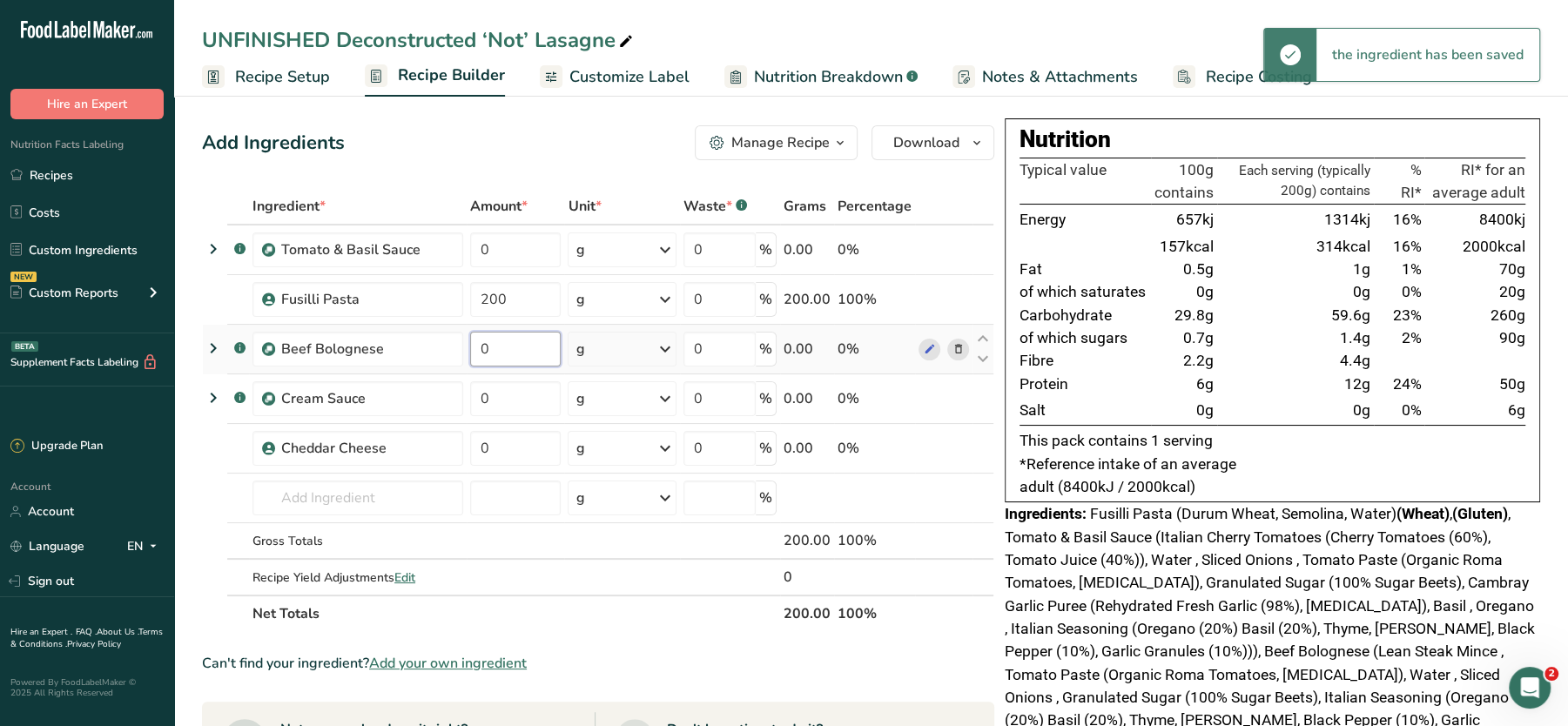
click at [529, 344] on input "0" at bounding box center [516, 349] width 91 height 35
drag, startPoint x: 528, startPoint y: 344, endPoint x: 427, endPoint y: 348, distance: 101.1
click at [427, 348] on tr ".a-a{fill:#347362;}.b-a{fill:#fff;} Beef Bolognese 0 g Weight Units g kg mg See…" at bounding box center [598, 349] width 790 height 50
type input "200"
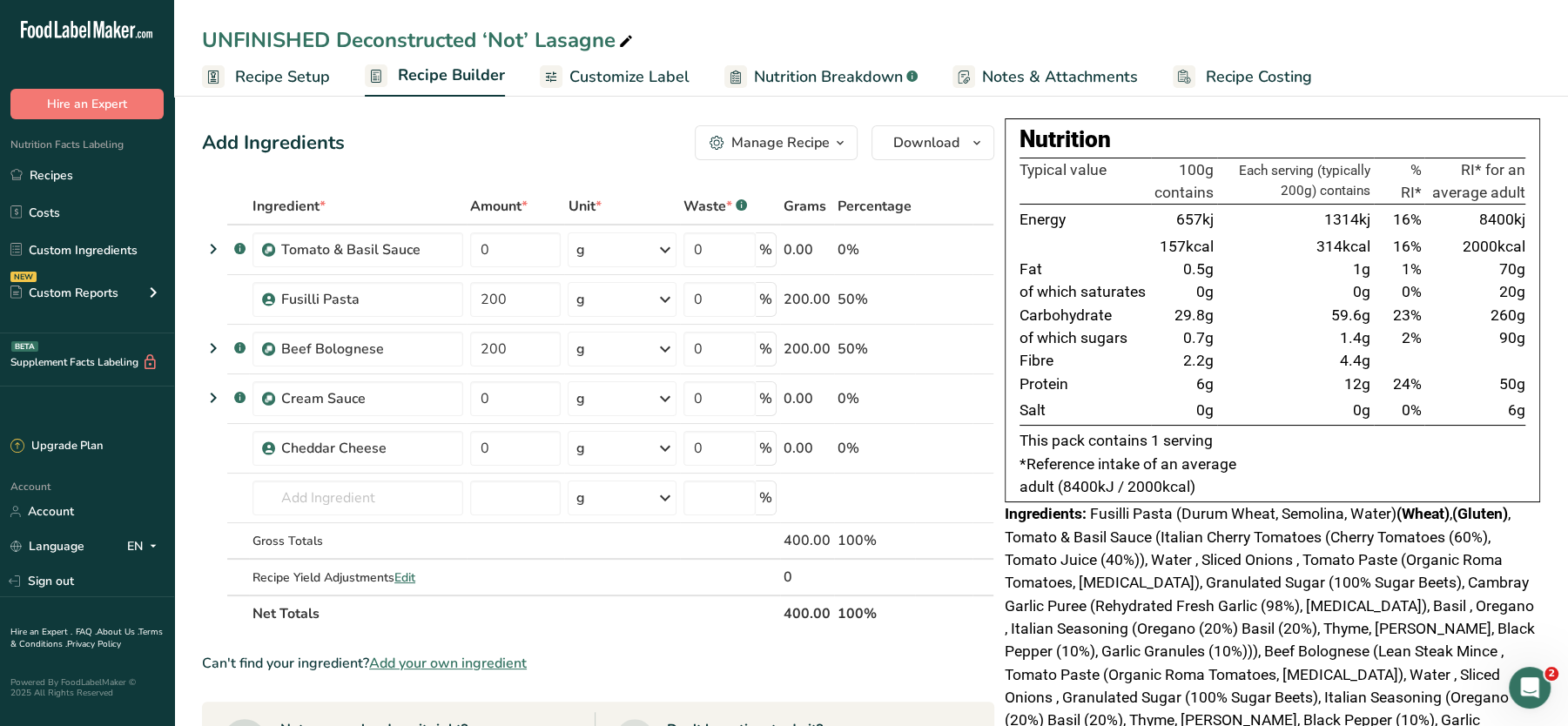
click at [459, 170] on div "Add Ingredients Manage Recipe Delete Recipe Duplicate Recipe Scale Recipe Save …" at bounding box center [604, 669] width 803 height 1101
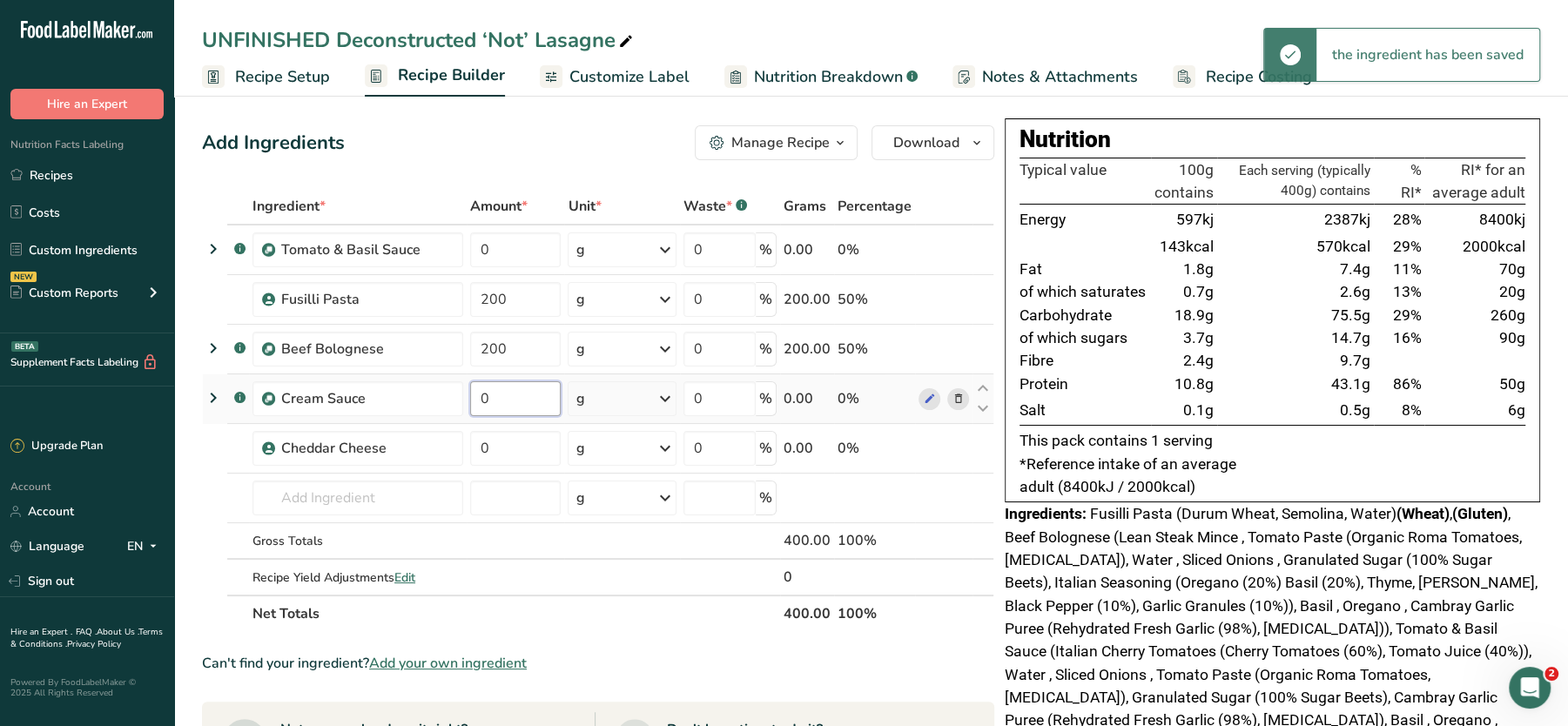
drag, startPoint x: 524, startPoint y: 398, endPoint x: 467, endPoint y: 387, distance: 58.1
click at [467, 387] on td "0" at bounding box center [515, 398] width 98 height 50
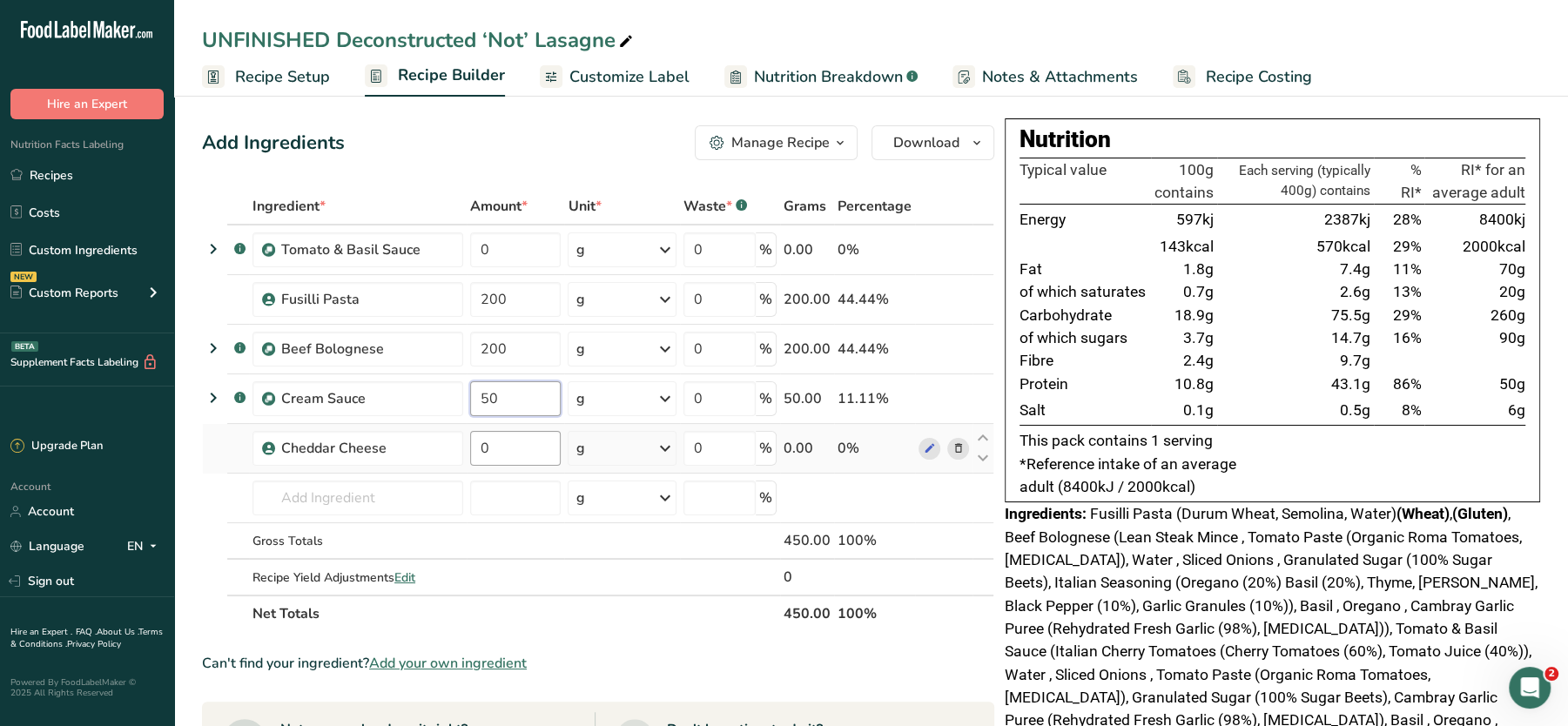
type input "50"
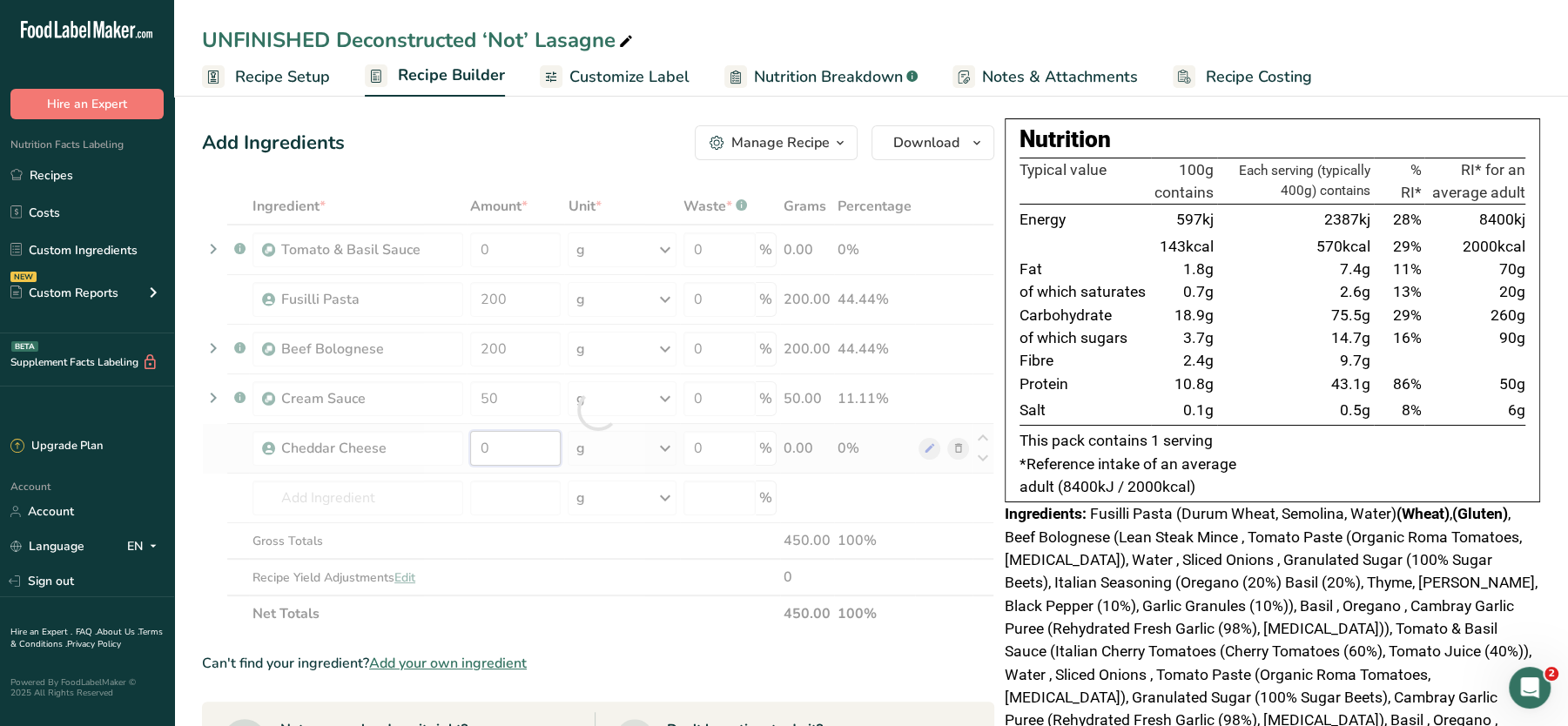
click at [510, 450] on div "Ingredient * Amount * Unit * Waste * .a-a{fill:#347362;}.b-a{fill:#fff;} Grams …" at bounding box center [598, 409] width 792 height 444
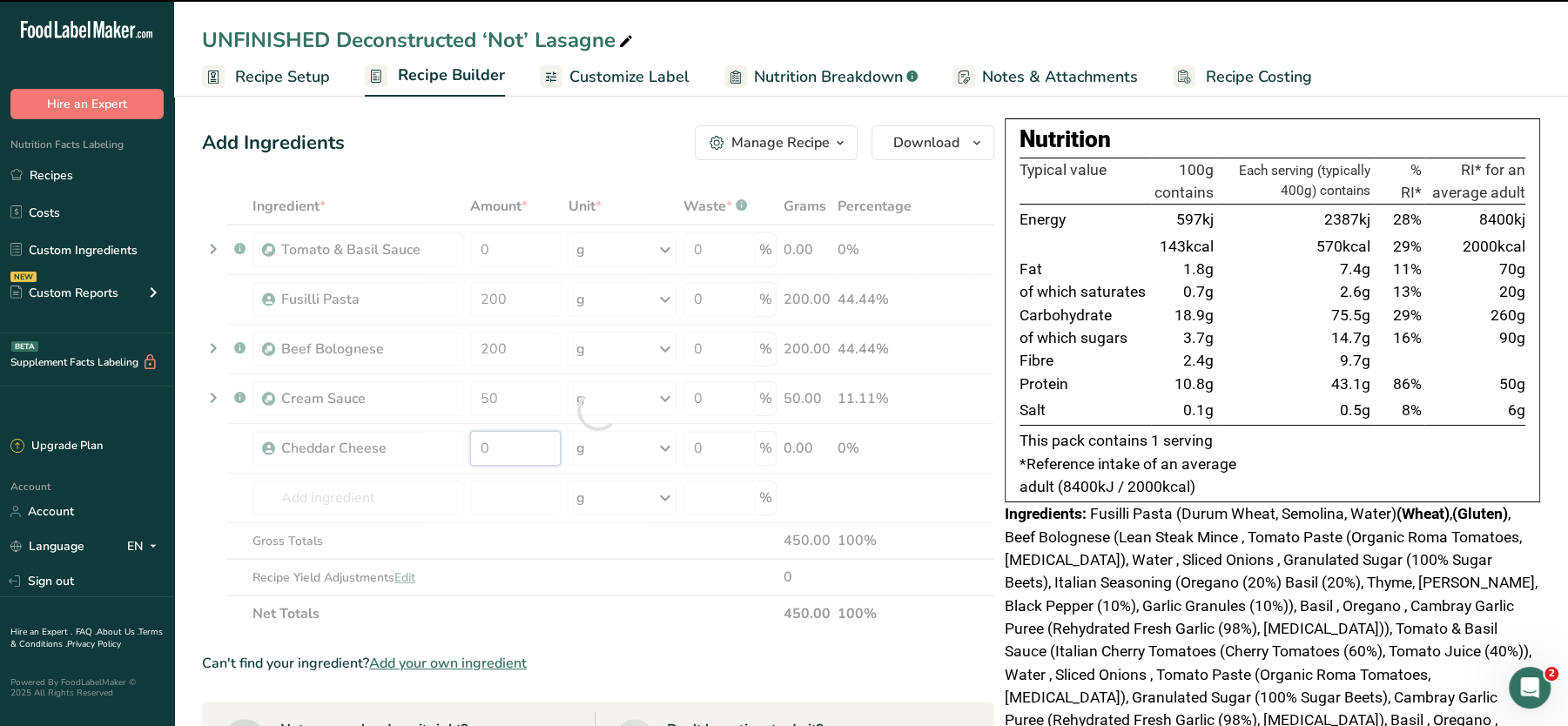
click at [521, 448] on input "0" at bounding box center [516, 448] width 91 height 35
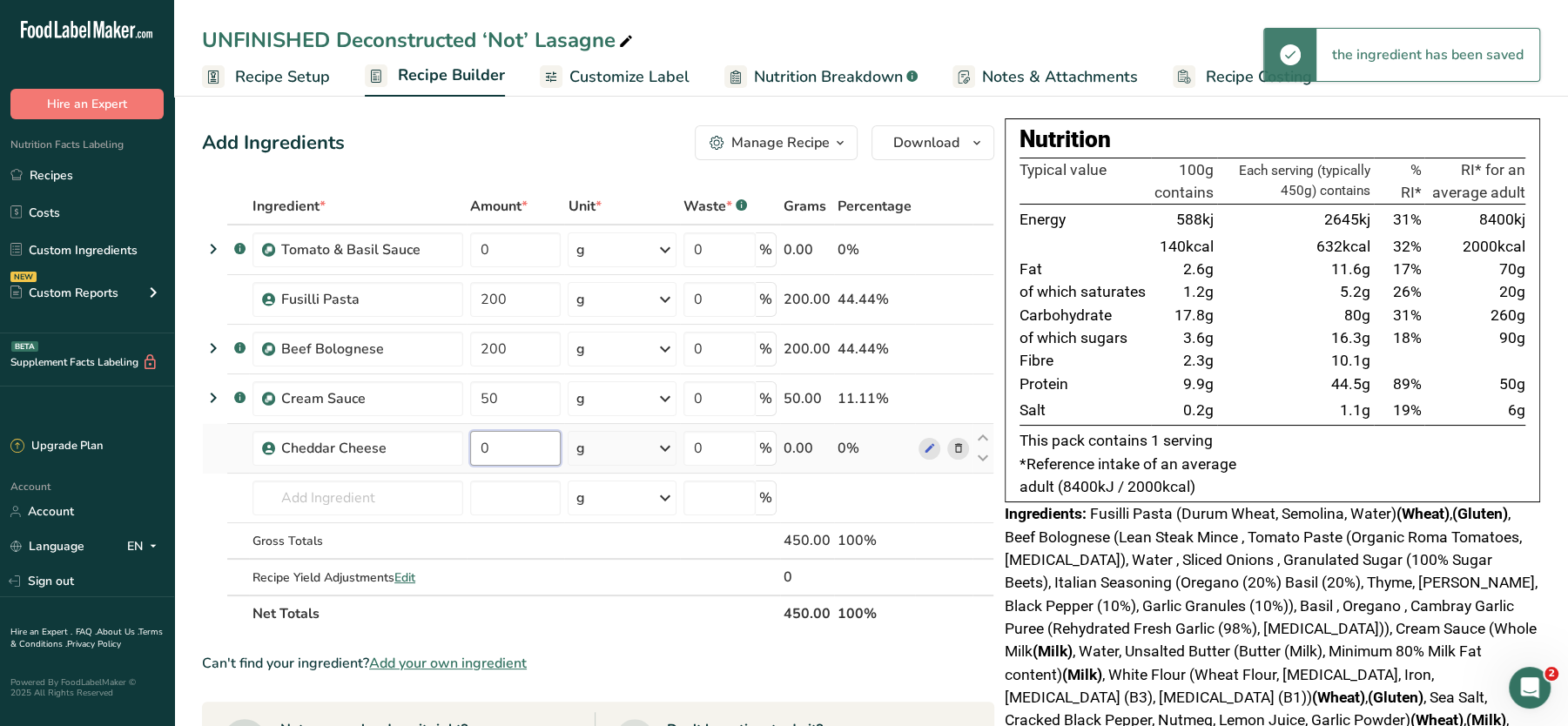
drag, startPoint x: 521, startPoint y: 448, endPoint x: 466, endPoint y: 438, distance: 55.9
click at [466, 438] on tr "Cheddar Cheese 0 g Weight Units g kg mg See more Volume Units l Volume units re…" at bounding box center [598, 448] width 790 height 50
type input "10"
click at [533, 157] on div "Add Ingredients Manage Recipe Delete Recipe Duplicate Recipe Scale Recipe Save …" at bounding box center [598, 143] width 792 height 35
click at [960, 249] on icon at bounding box center [958, 250] width 13 height 18
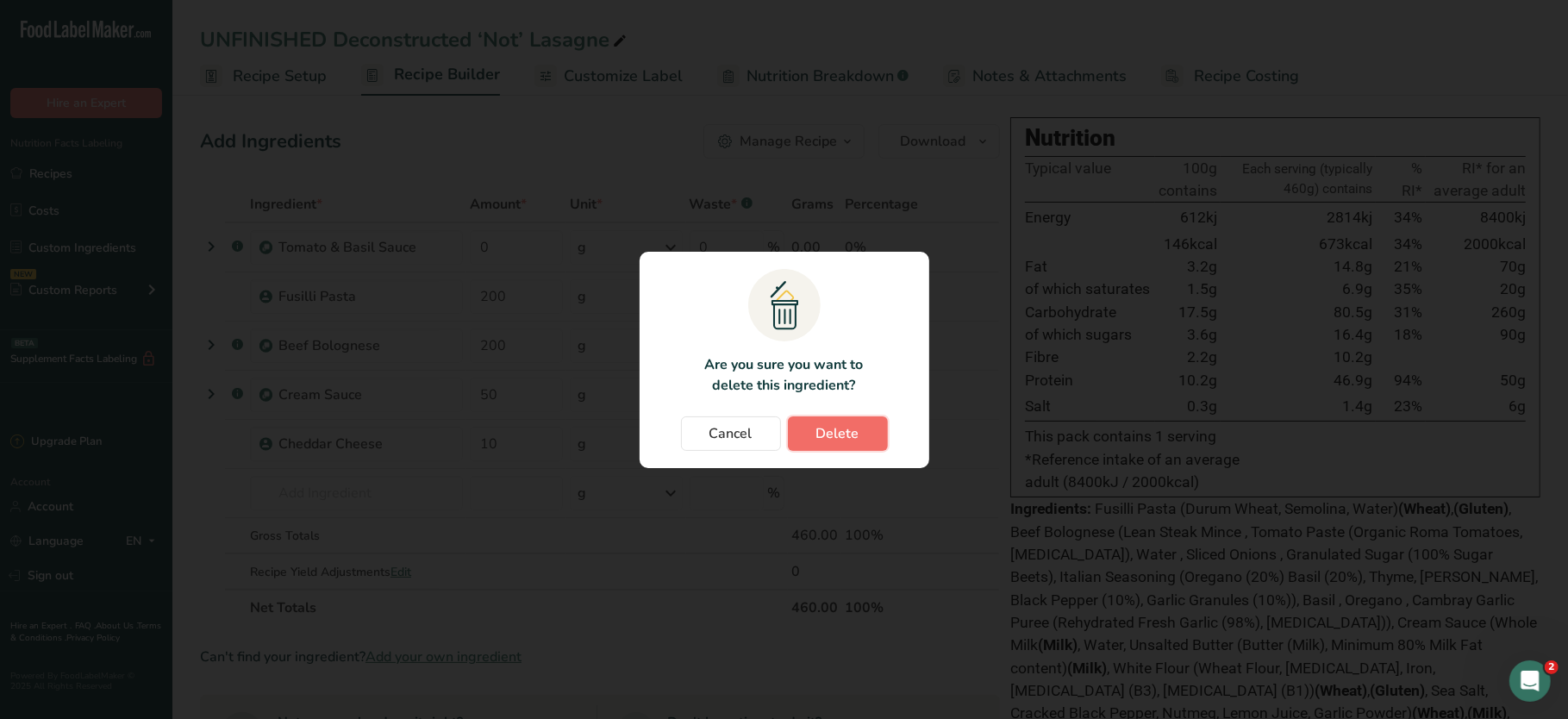
click at [820, 419] on button "Delete" at bounding box center [838, 434] width 100 height 35
type input "200"
type input "50"
type input "10"
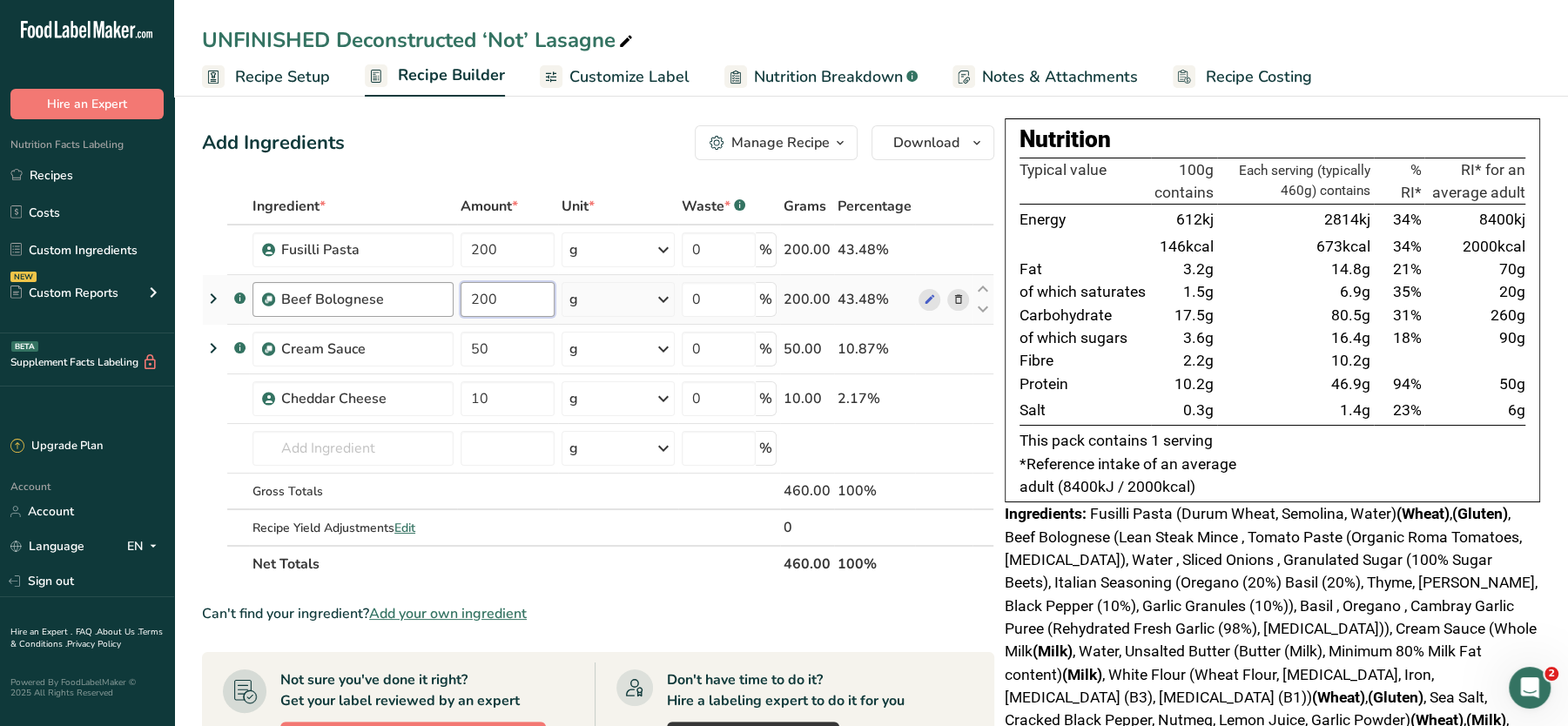
drag, startPoint x: 515, startPoint y: 295, endPoint x: 406, endPoint y: 291, distance: 109.1
click at [406, 291] on tr ".a-a{fill:#347362;}.b-a{fill:#fff;} Beef Bolognese 200 g Weight Units g kg mg S…" at bounding box center [598, 299] width 790 height 50
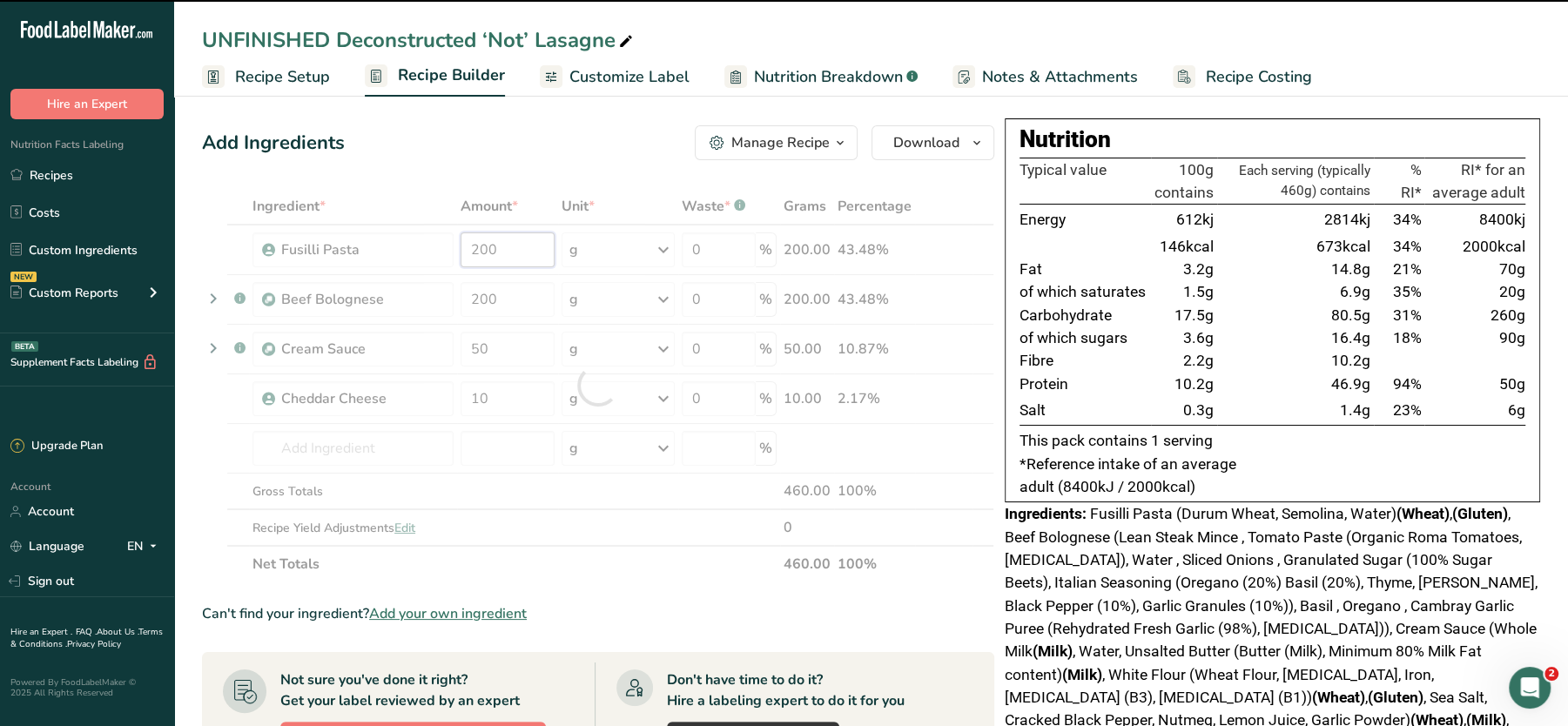
drag, startPoint x: 503, startPoint y: 257, endPoint x: 424, endPoint y: 260, distance: 79.1
click at [424, 260] on div "Ingredient * Amount * Unit * Waste * .a-a{fill:#347362;}.b-a{fill:#fff;} Grams …" at bounding box center [598, 385] width 792 height 395
click at [486, 176] on div "Add Ingredients Manage Recipe Delete Recipe Duplicate Recipe Scale Recipe Save …" at bounding box center [604, 644] width 803 height 1052
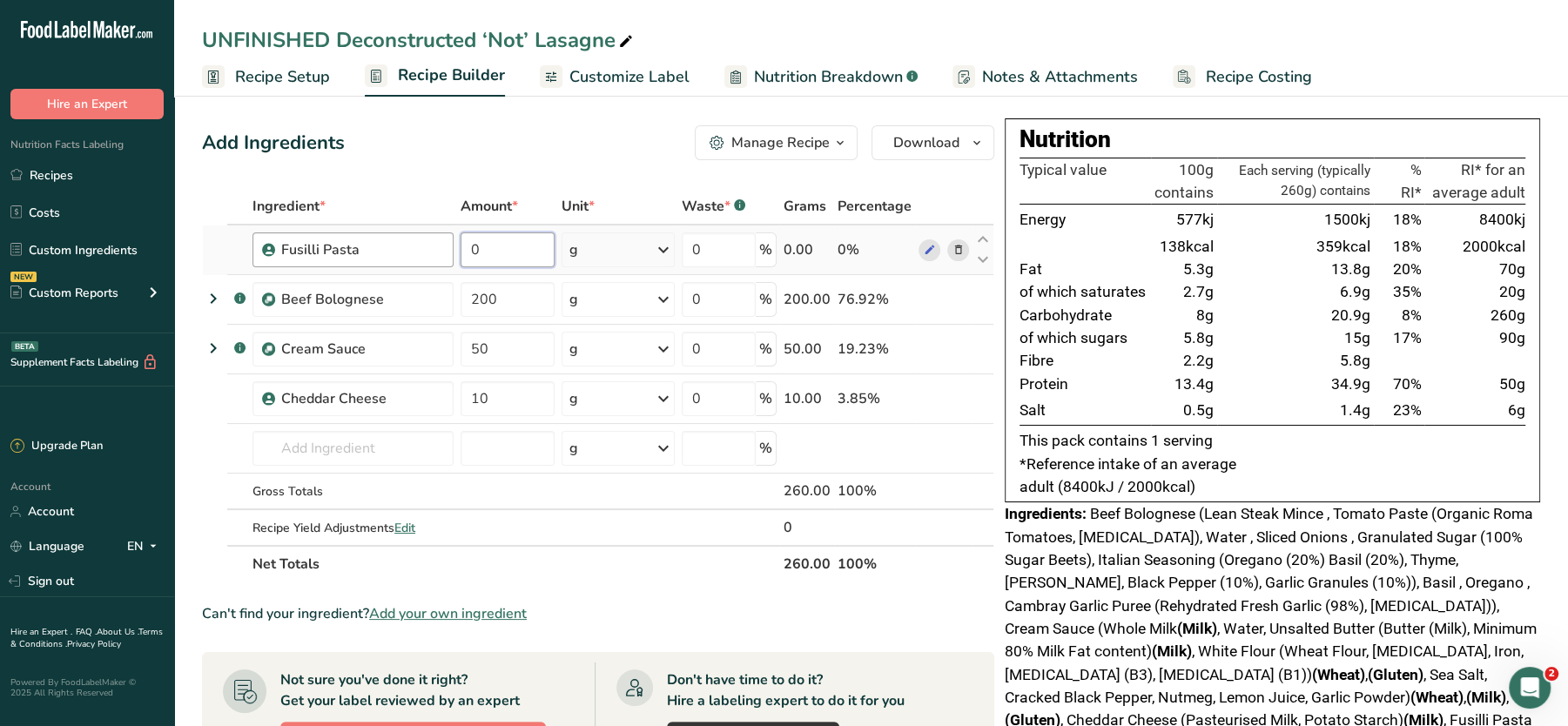
drag, startPoint x: 525, startPoint y: 242, endPoint x: 436, endPoint y: 241, distance: 89.0
click at [436, 241] on tr "Fusilli Pasta 0 g Weight Units g kg mg See more Volume Units l Volume units req…" at bounding box center [598, 250] width 790 height 50
type input "200"
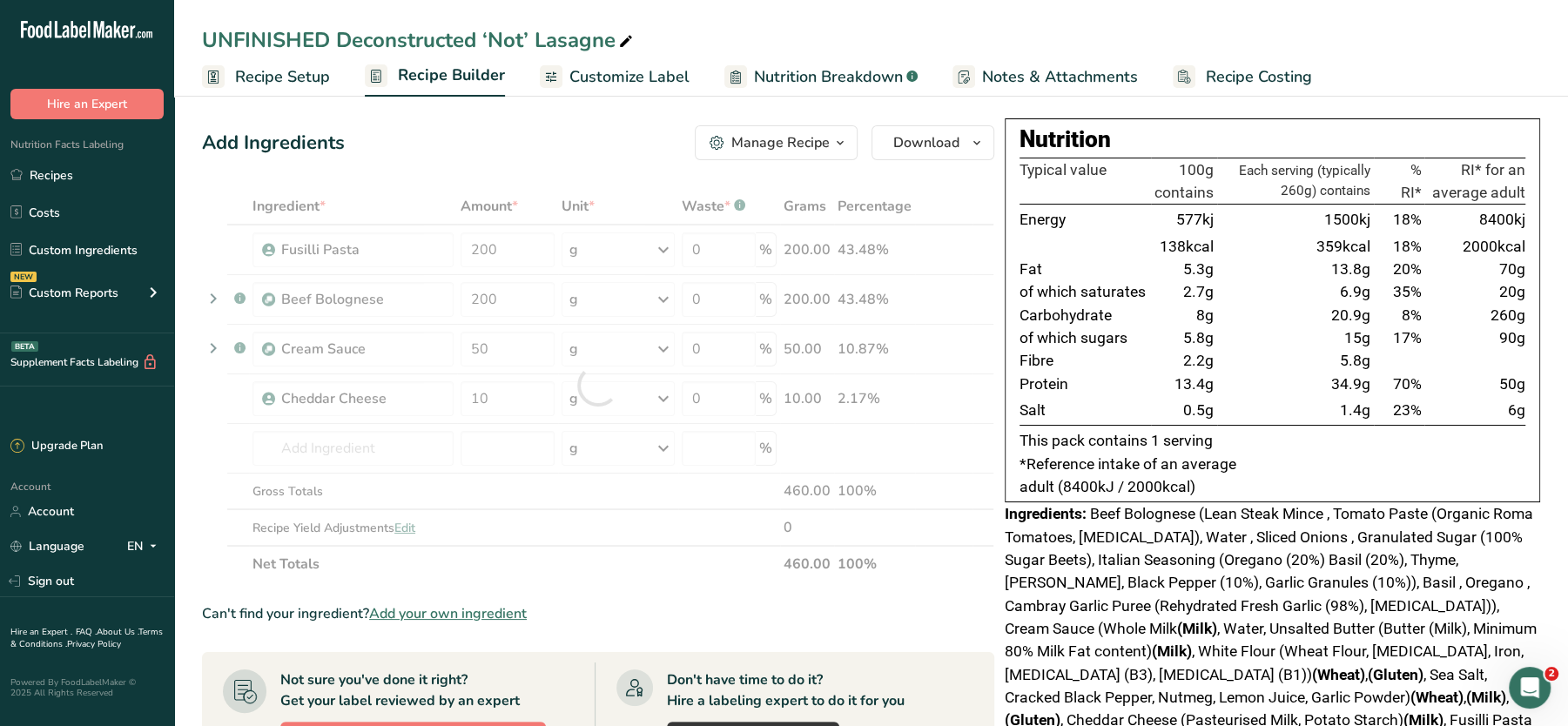
click at [511, 147] on div "Add Ingredients Manage Recipe Delete Recipe Duplicate Recipe Scale Recipe Save …" at bounding box center [598, 143] width 792 height 35
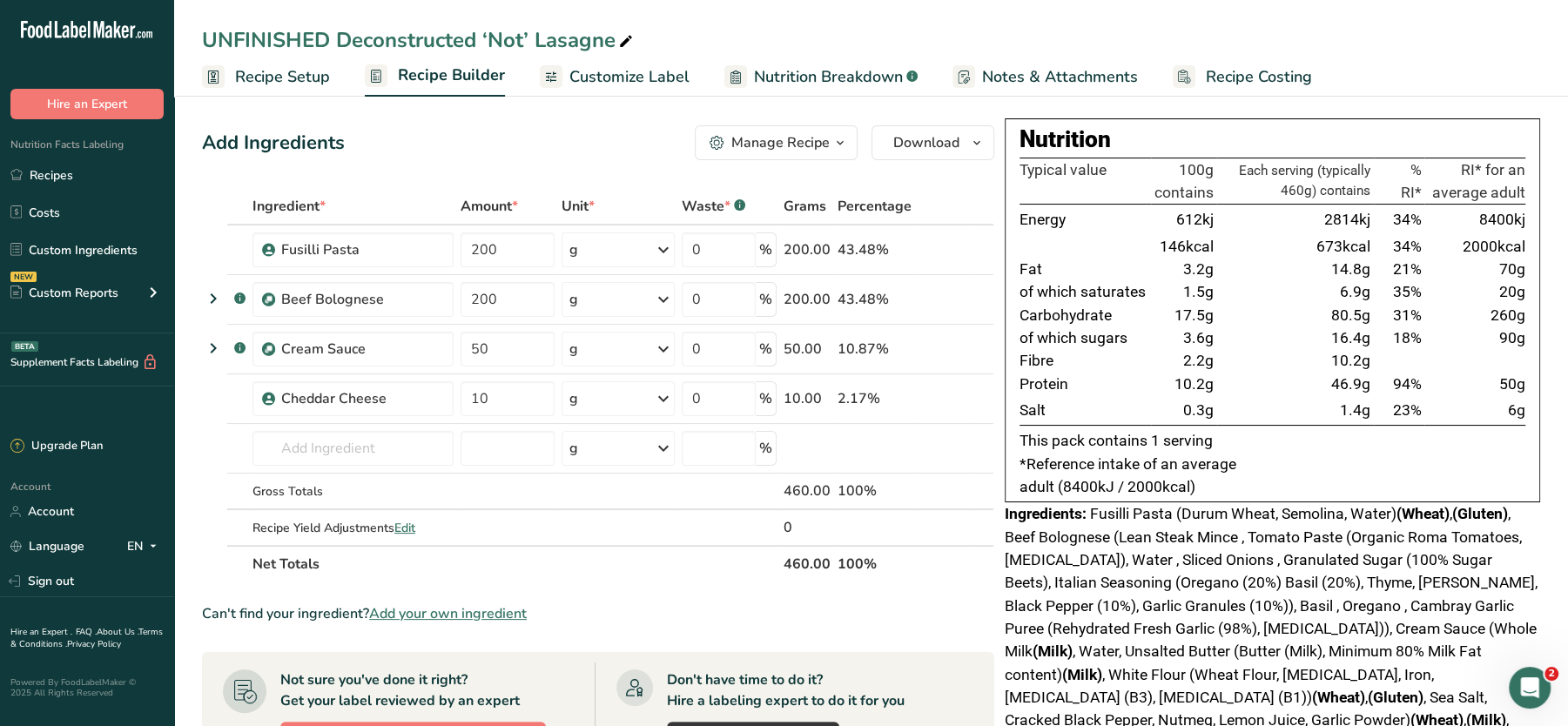
click at [343, 38] on div "UNFINISHED Deconstructed ‘Not’ Lasagne" at bounding box center [419, 40] width 435 height 31
click at [343, 38] on input "UNFINISHED Deconstructed ‘Not’ Lasagne" at bounding box center [871, 40] width 1339 height 31
click at [738, 26] on input "Deconstructed ‘Not’ Lasagne" at bounding box center [871, 40] width 1339 height 31
type input "Deconstructed ‘Not’ Lasagne"
click at [645, 19] on div "Deconstructed ‘Not’ Lasagne Recipe Setup Recipe Builder Customize Label Nutriti…" at bounding box center [871, 48] width 1394 height 96
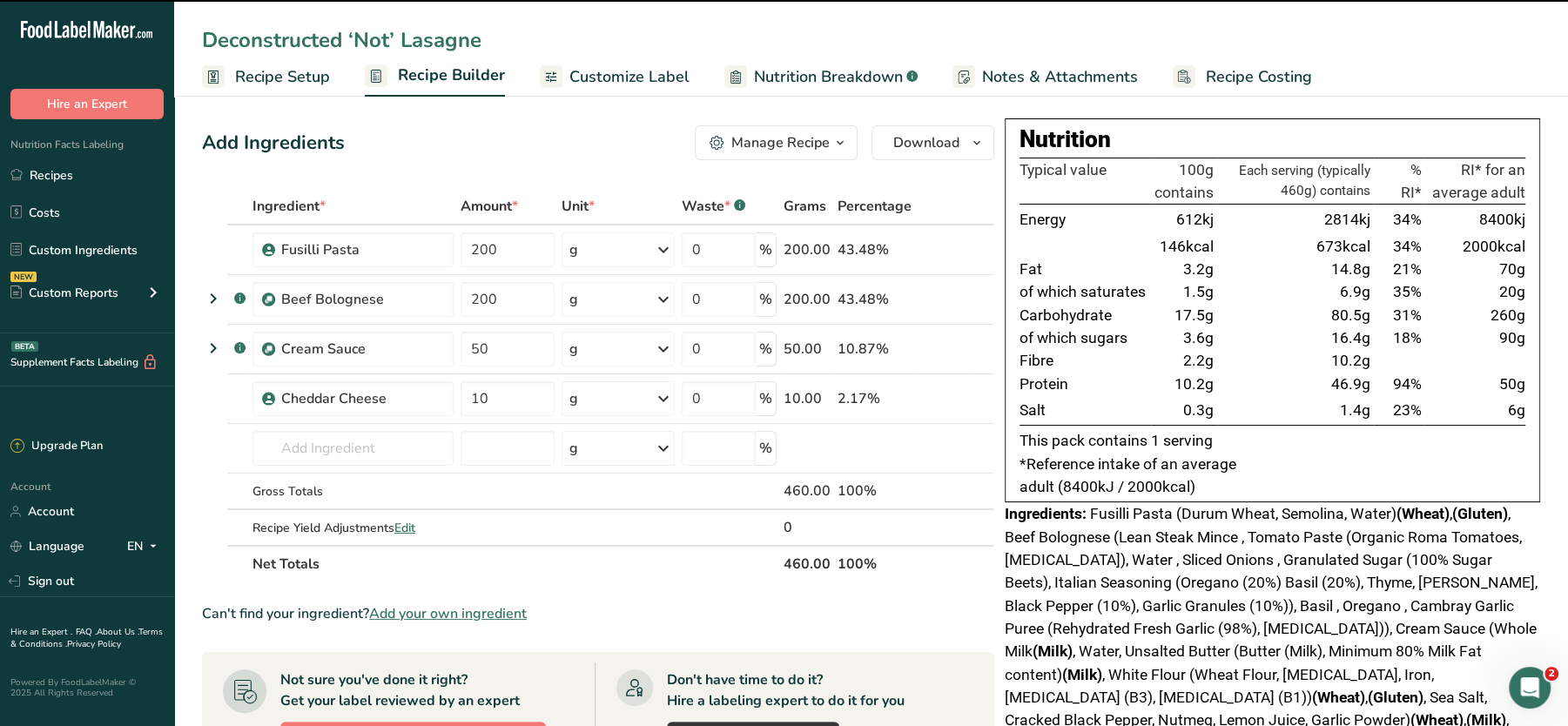
click at [521, 139] on div "Add Ingredients Manage Recipe Delete Recipe Duplicate Recipe Scale Recipe Save …" at bounding box center [598, 143] width 792 height 35
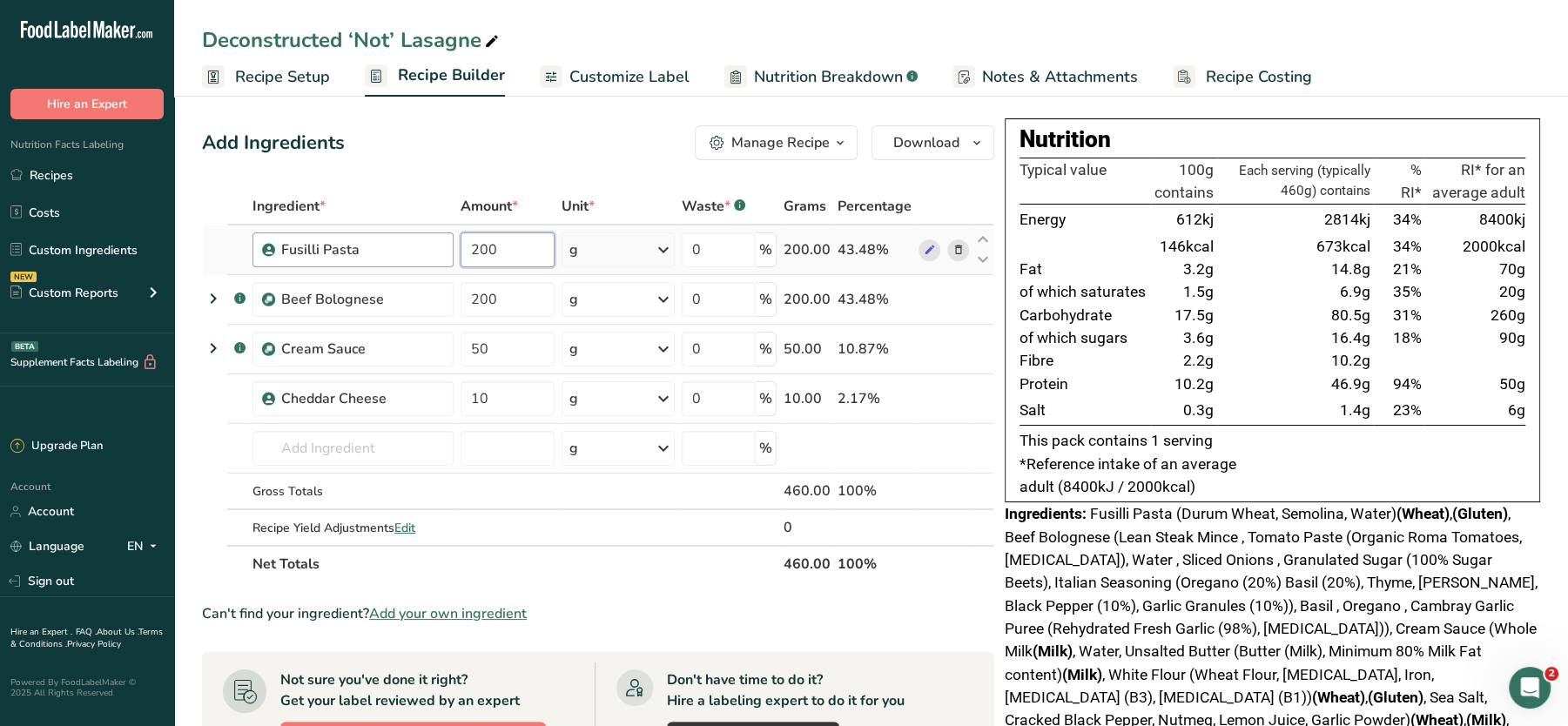
drag, startPoint x: 532, startPoint y: 256, endPoint x: 451, endPoint y: 239, distance: 82.8
click at [451, 239] on tr "Fusilli Pasta 200 g Weight Units g kg mg See more Volume Units l Volume units r…" at bounding box center [598, 250] width 790 height 50
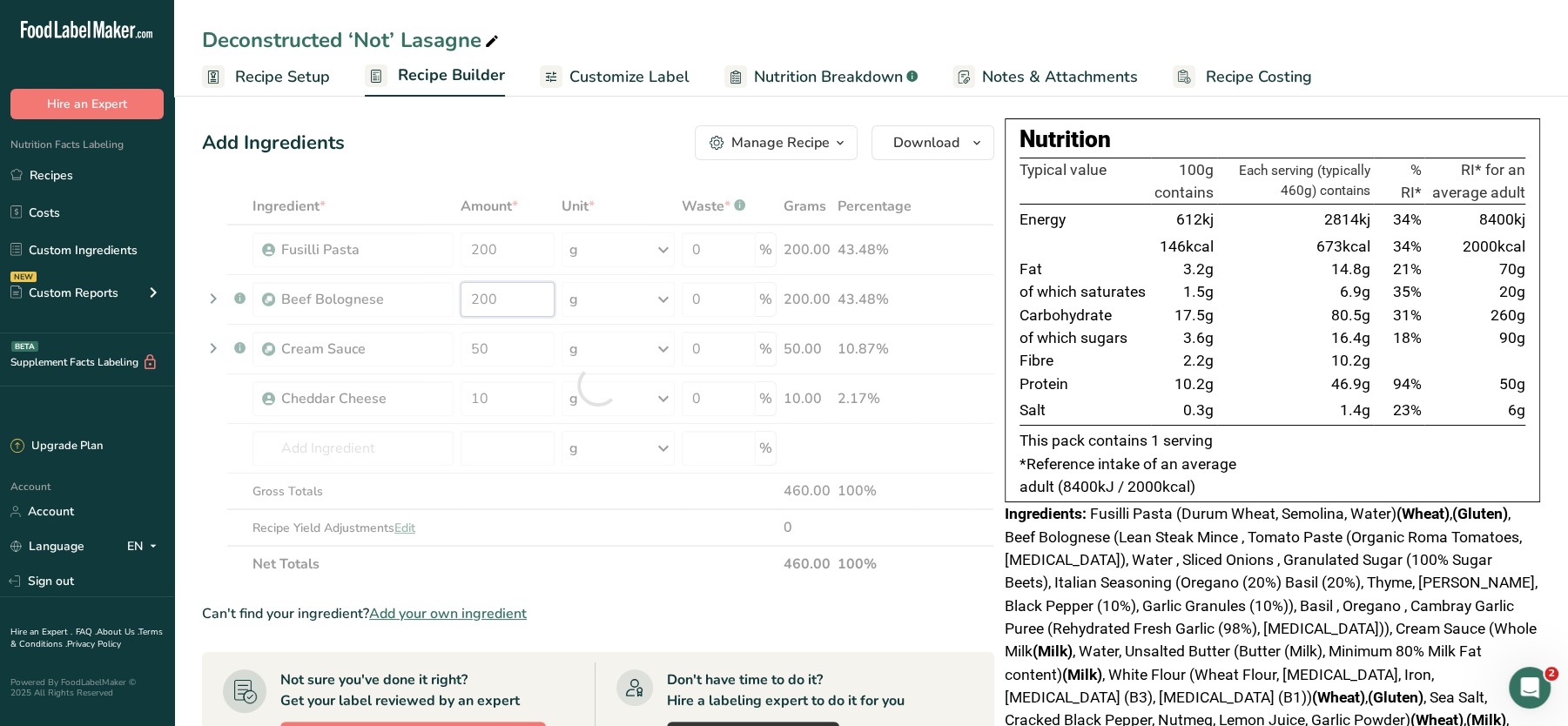
drag, startPoint x: 523, startPoint y: 303, endPoint x: 437, endPoint y: 292, distance: 86.7
click at [437, 292] on div "Ingredient * Amount * Unit * Waste * .a-a{fill:#347362;}.b-a{fill:#fff;} Grams …" at bounding box center [598, 385] width 792 height 395
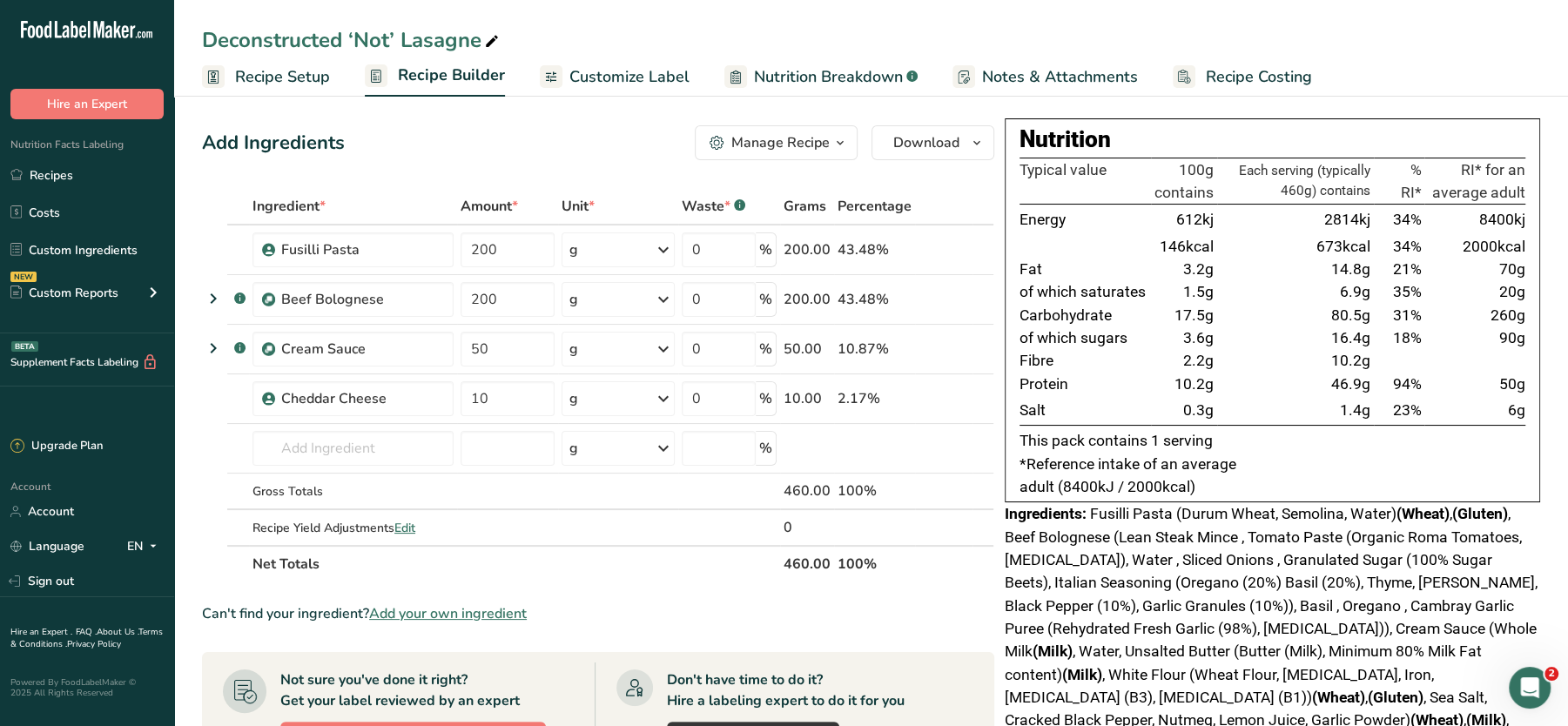
click at [589, 137] on div "Add Ingredients Manage Recipe Delete Recipe Duplicate Recipe Scale Recipe Save …" at bounding box center [598, 143] width 792 height 35
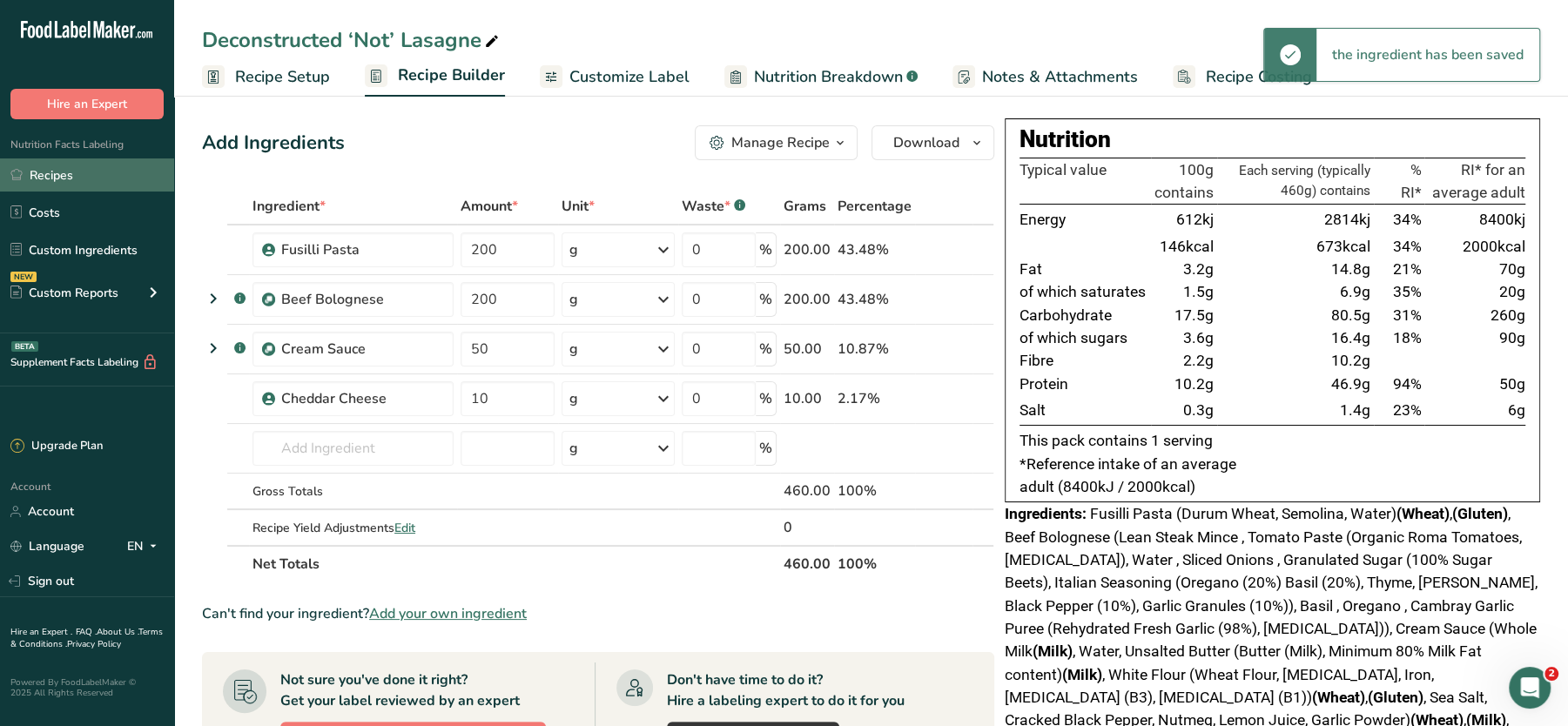
click at [52, 176] on link "Recipes" at bounding box center [87, 175] width 174 height 33
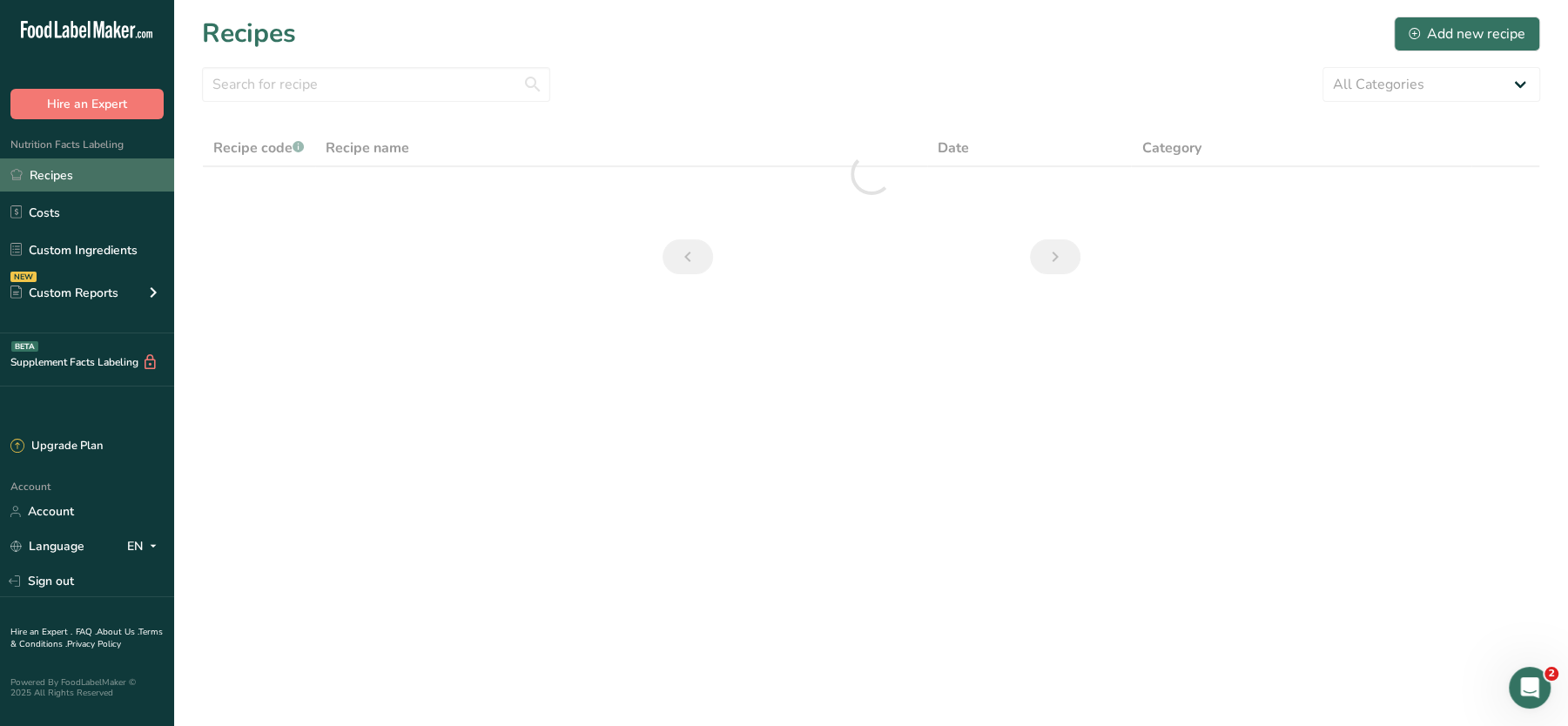
click at [52, 176] on link "Recipes" at bounding box center [87, 175] width 174 height 33
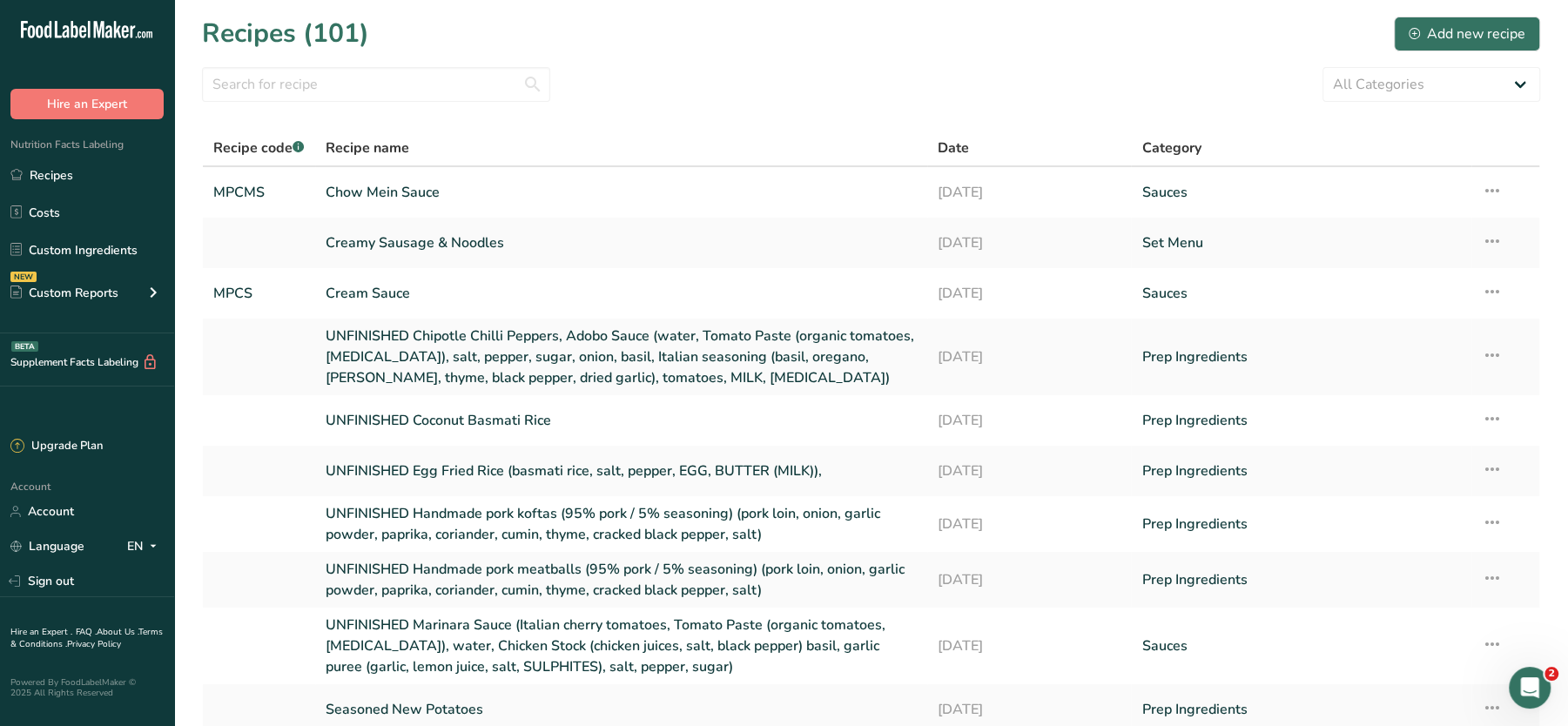
drag, startPoint x: 1567, startPoint y: 225, endPoint x: 1582, endPoint y: 258, distance: 36.2
click at [1567, 259] on html ".a-20{fill:#fff;} Hire an Expert Nutrition Facts Labeling Recipes Costs Custom …" at bounding box center [784, 437] width 1568 height 875
click at [427, 87] on input "text" at bounding box center [376, 85] width 348 height 35
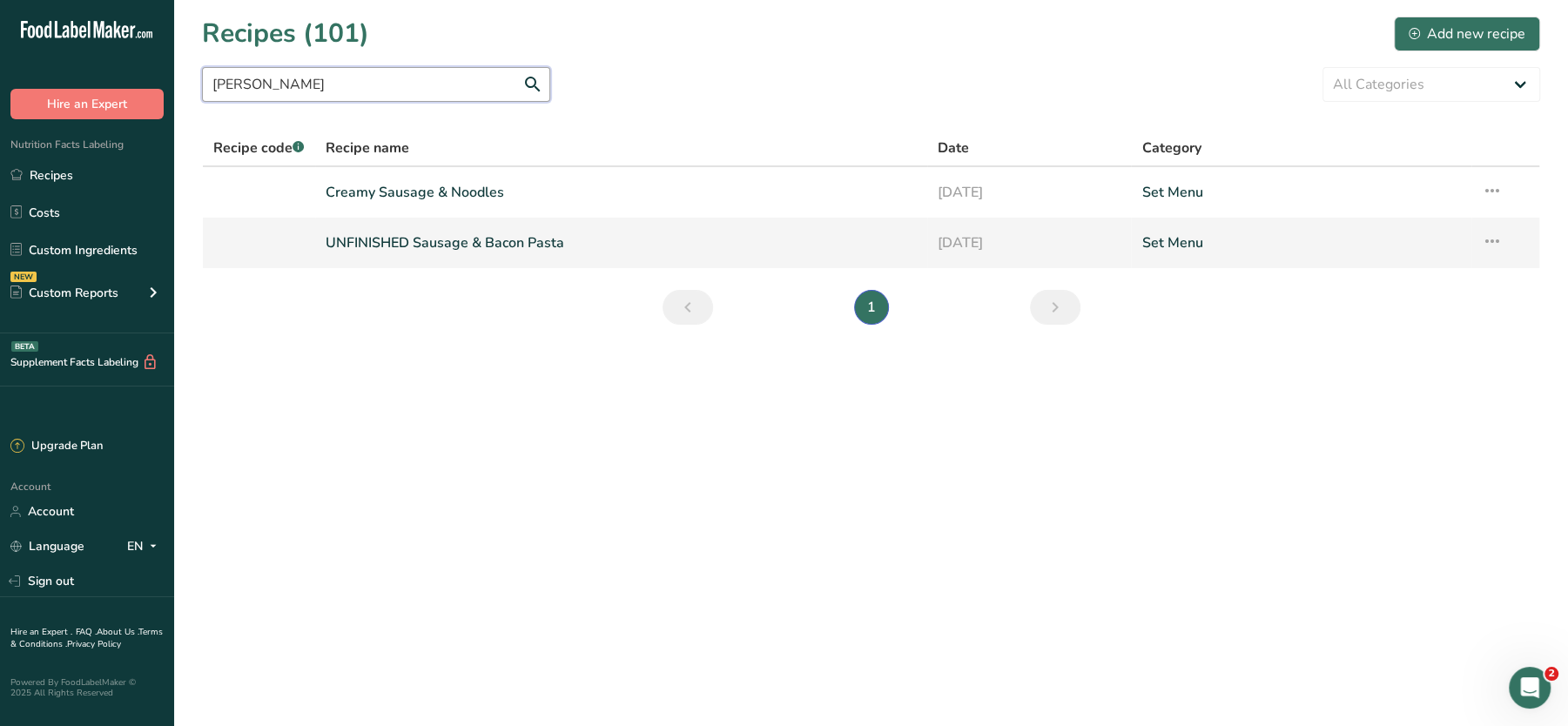
type input "sausa"
click at [462, 241] on link "UNFINISHED Sausage & Bacon Pasta" at bounding box center [621, 243] width 591 height 37
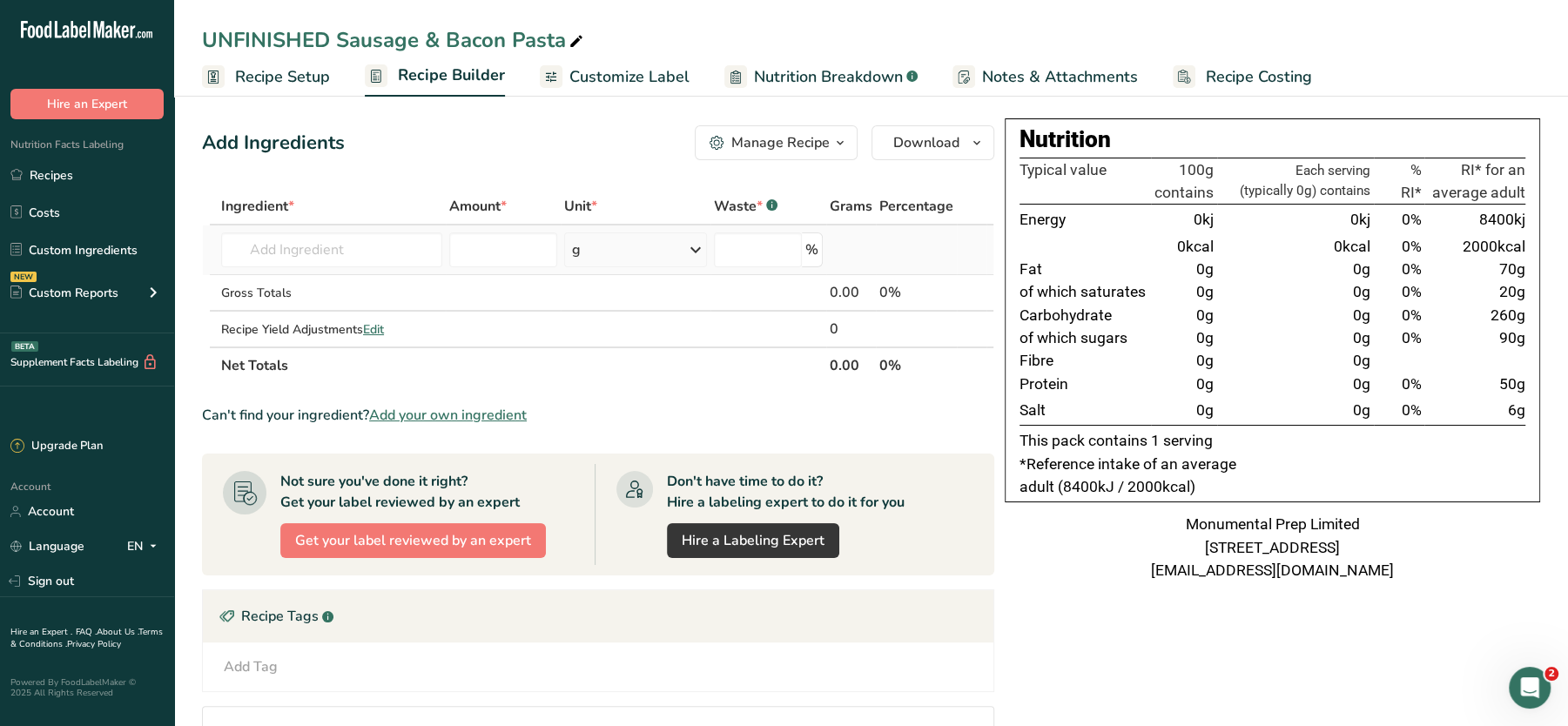
click at [347, 271] on td "Almond flour 1211 Milk, whole, 3.25% milkfat, without added vitamin A and vitam…" at bounding box center [331, 250] width 228 height 50
click at [328, 253] on input "text" at bounding box center [331, 250] width 221 height 35
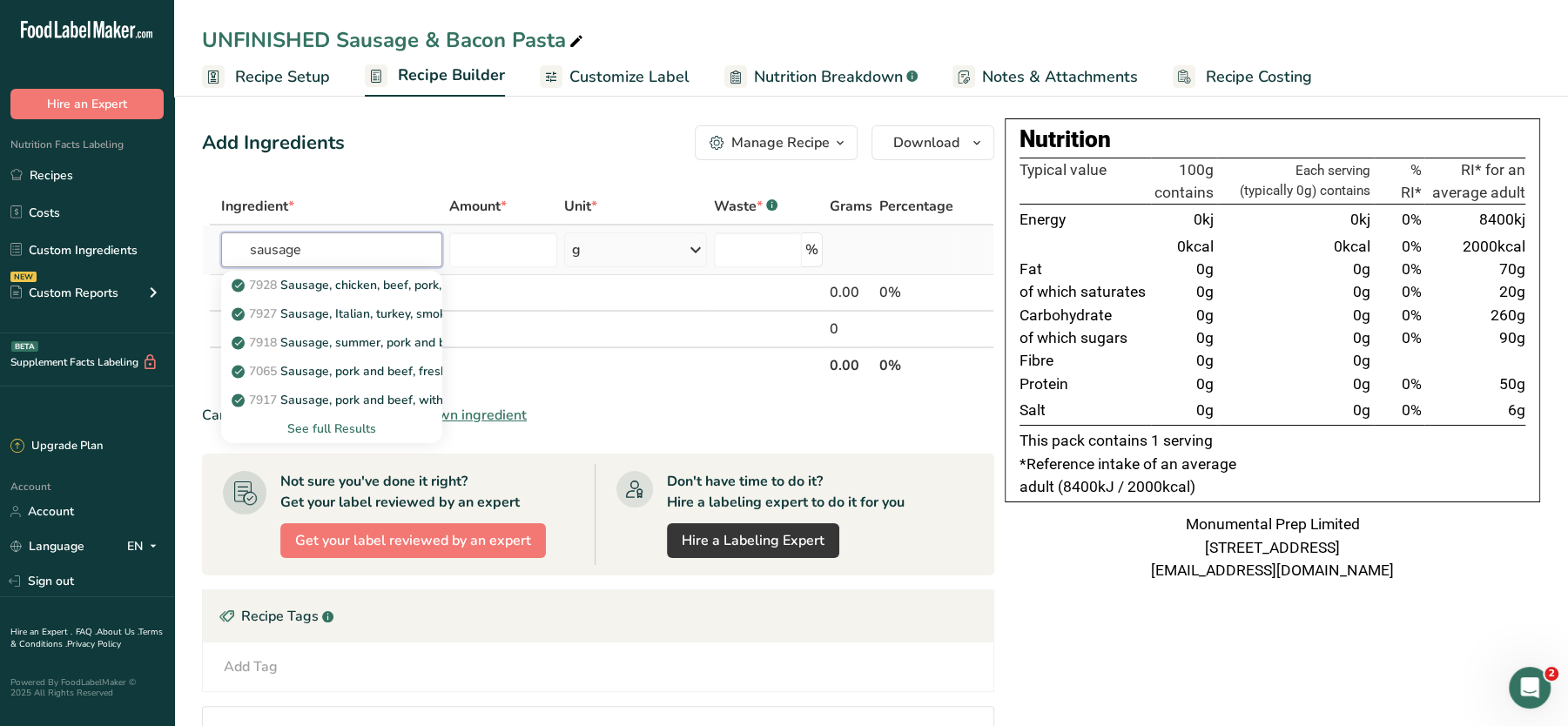
type input "sausage"
click at [306, 430] on div "See full Results" at bounding box center [331, 429] width 193 height 18
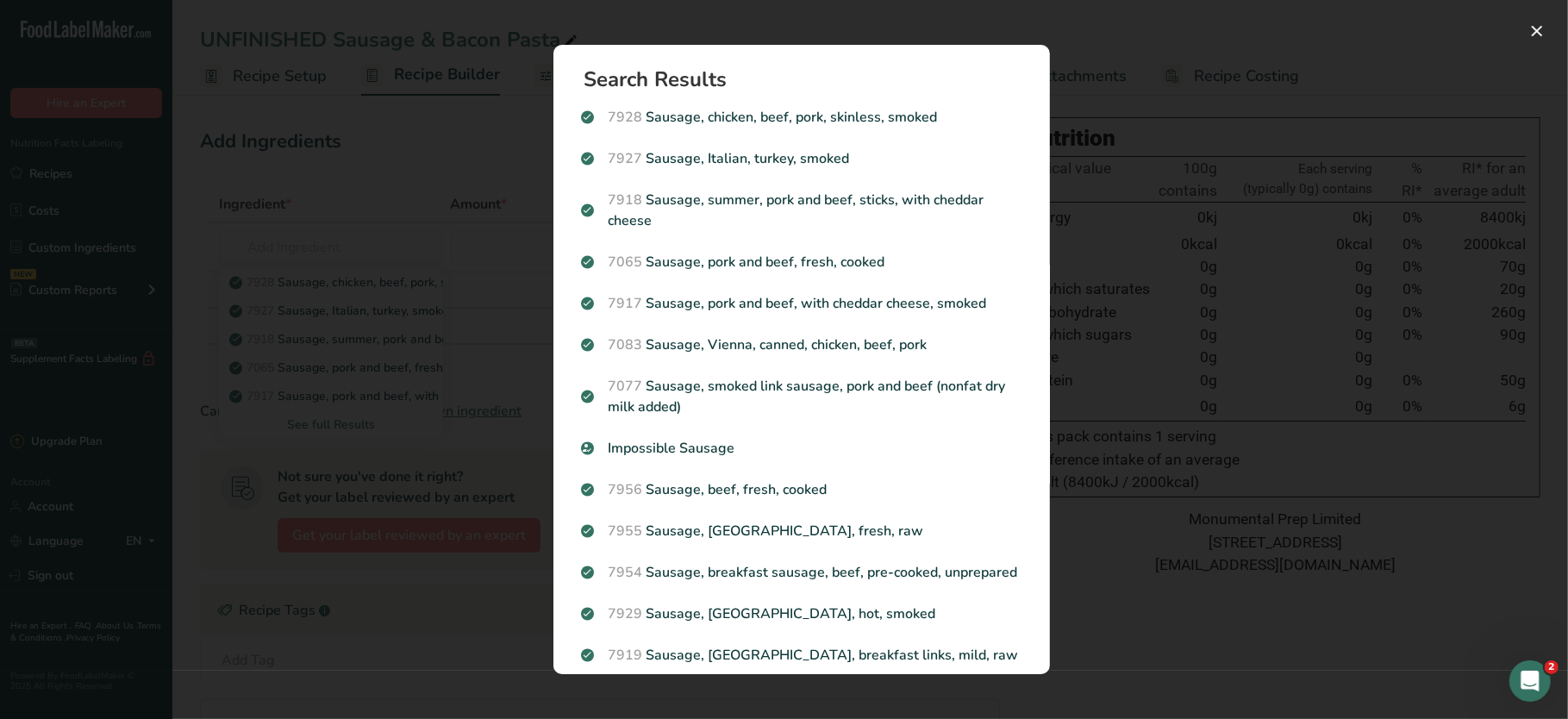
click at [1141, 237] on div "Search results modal" at bounding box center [784, 359] width 1568 height 719
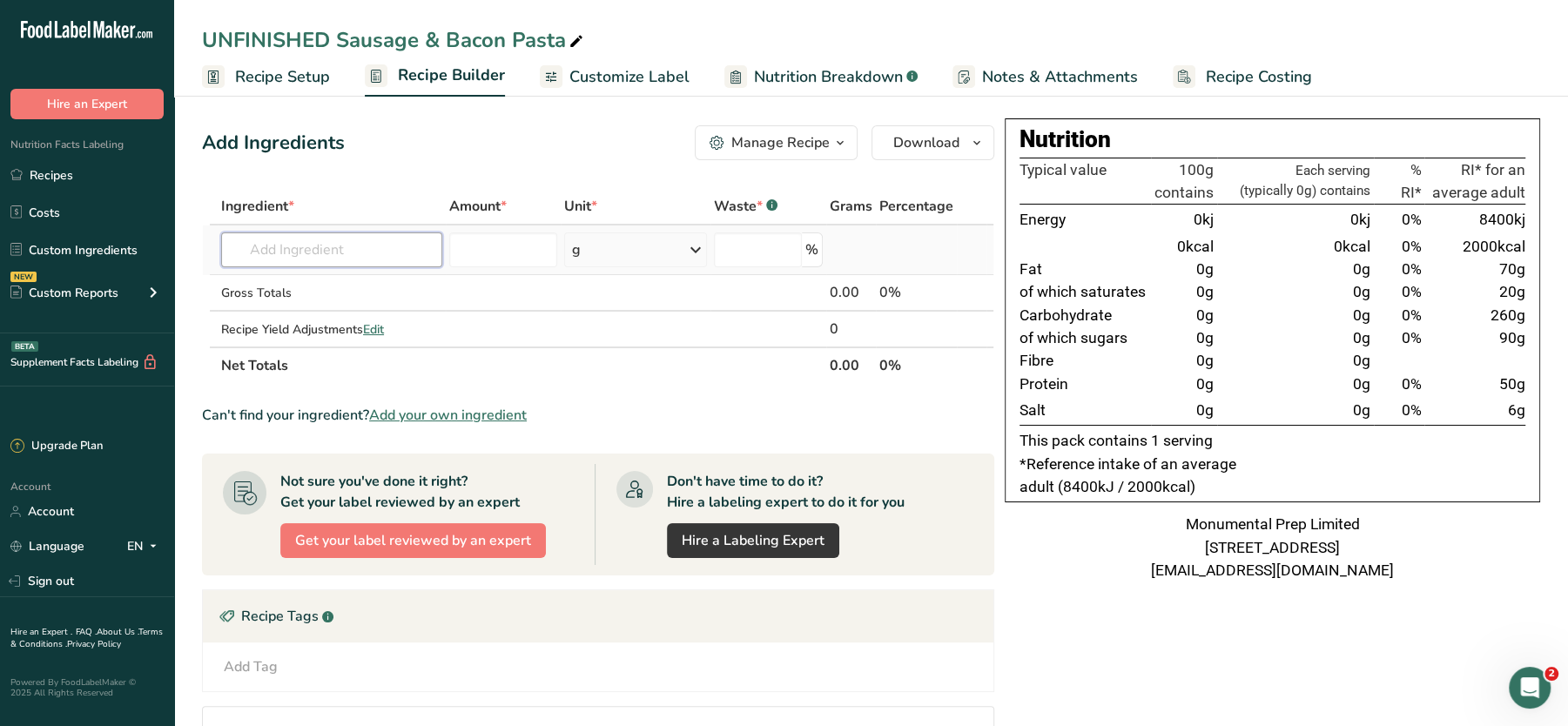
click at [321, 249] on input "text" at bounding box center [331, 250] width 221 height 35
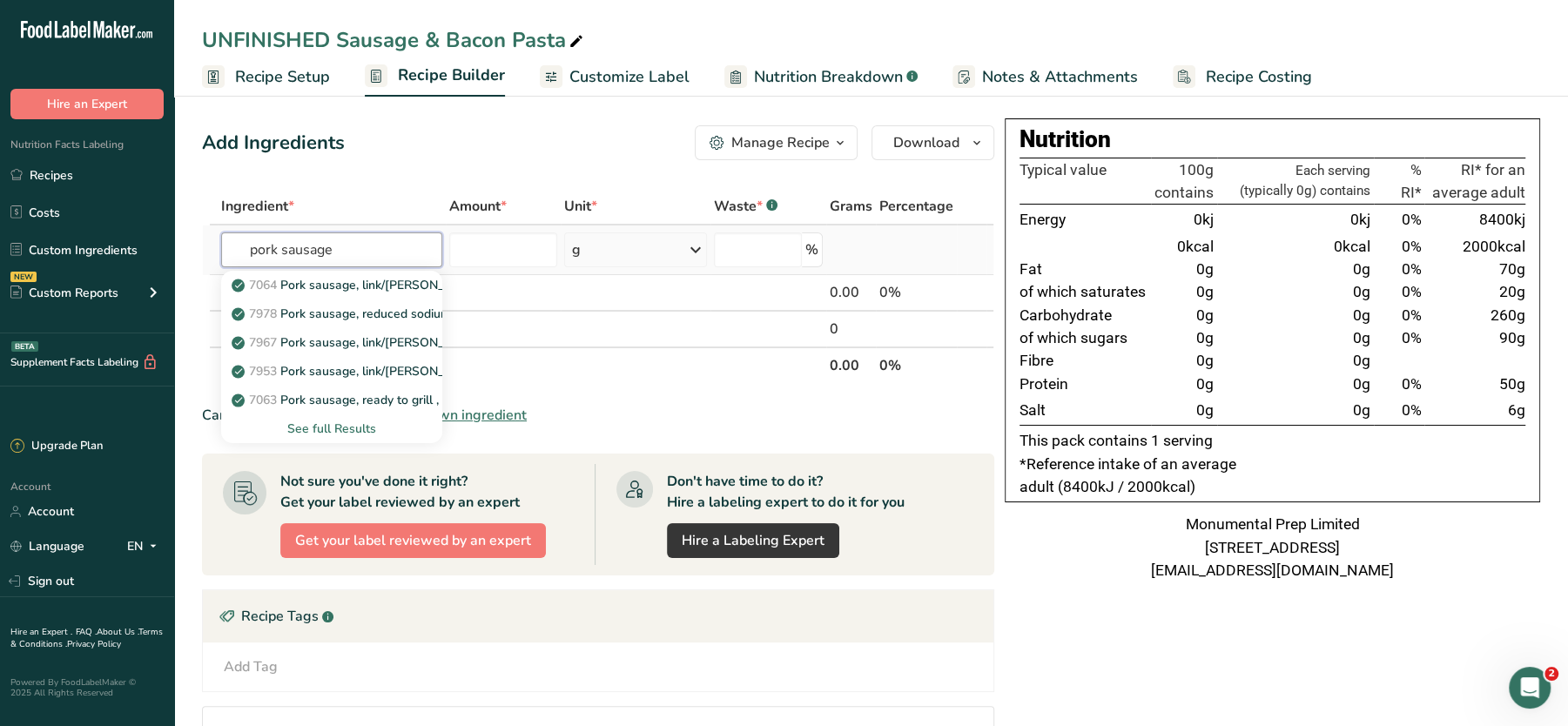
type input "pork sausage"
click at [314, 425] on div "See full Results" at bounding box center [331, 429] width 193 height 18
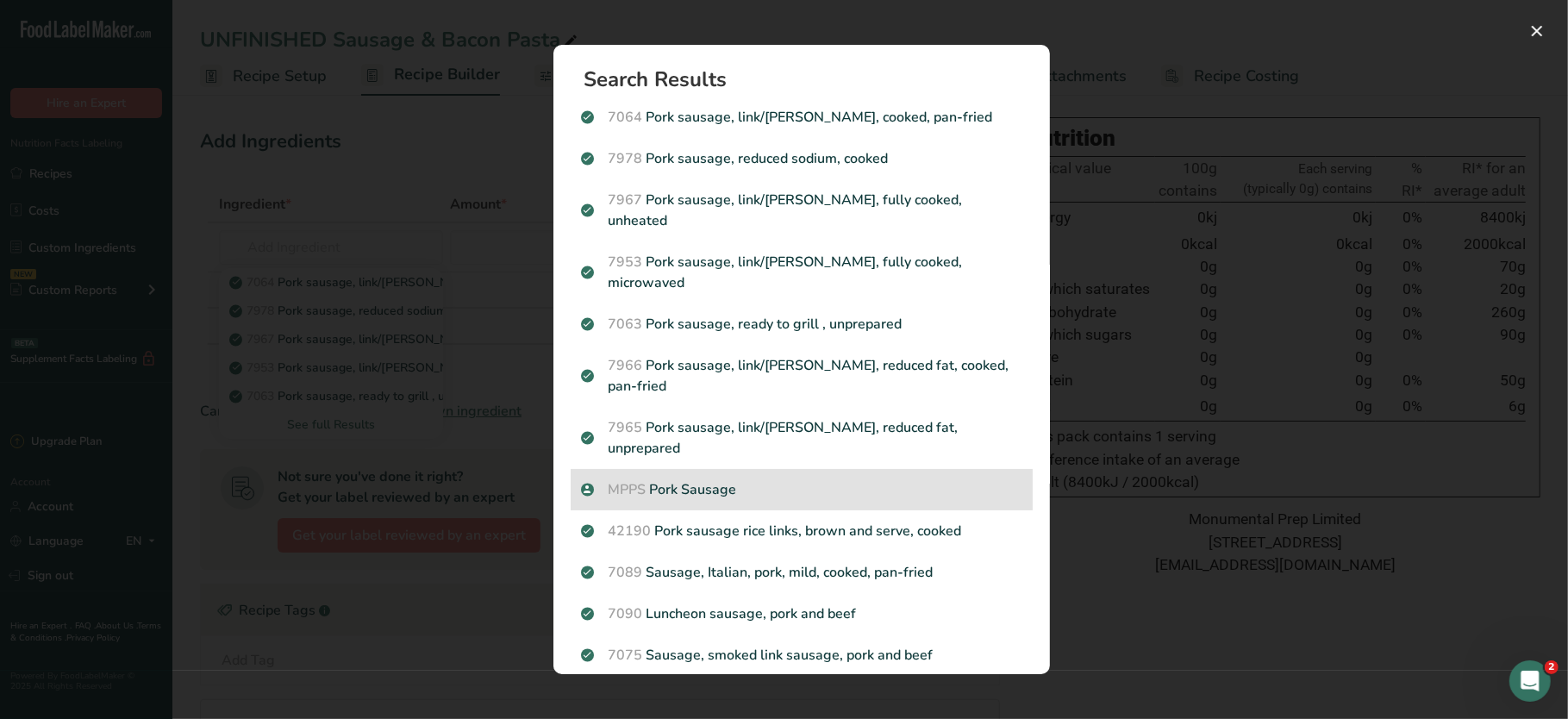
click at [697, 479] on p "MPPS Pork Sausage" at bounding box center [802, 489] width 442 height 20
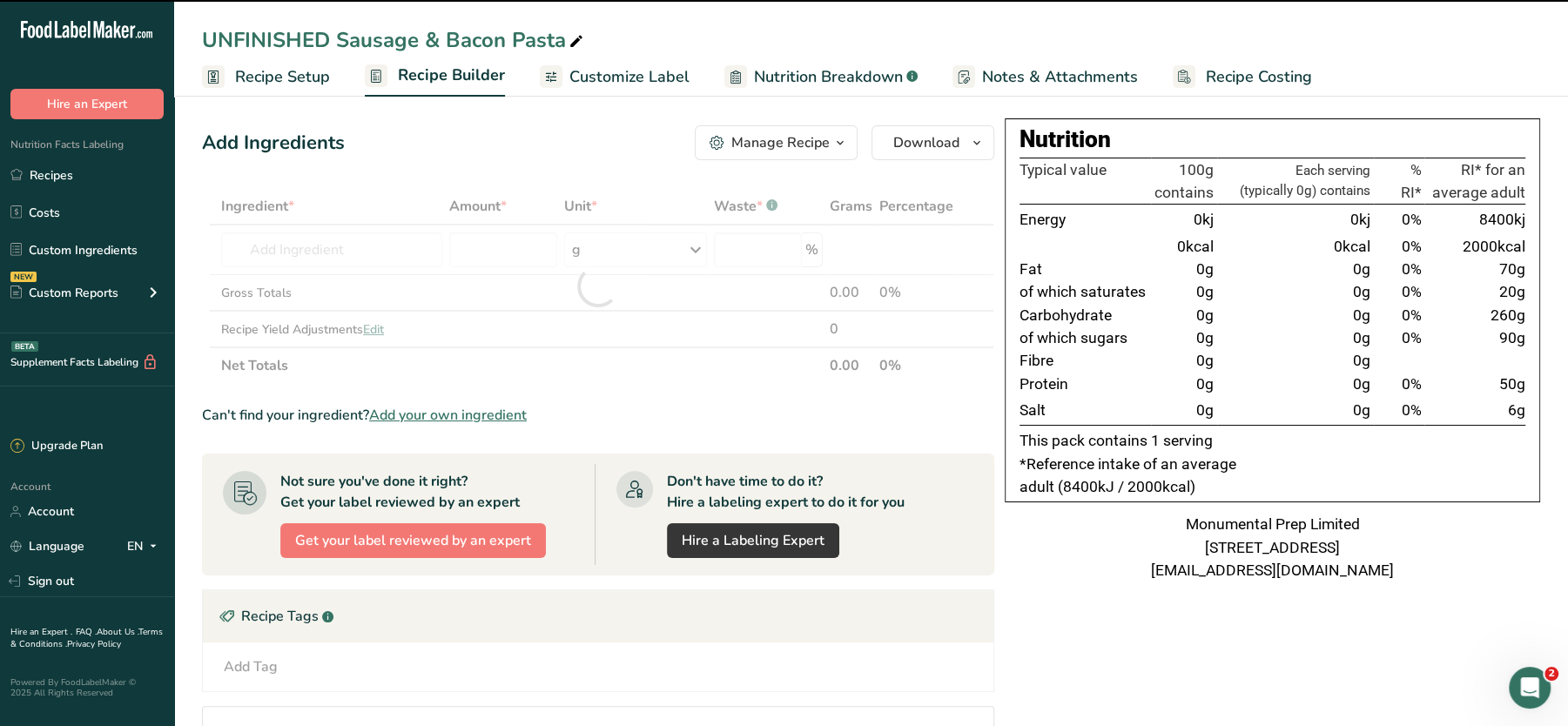
type input "0"
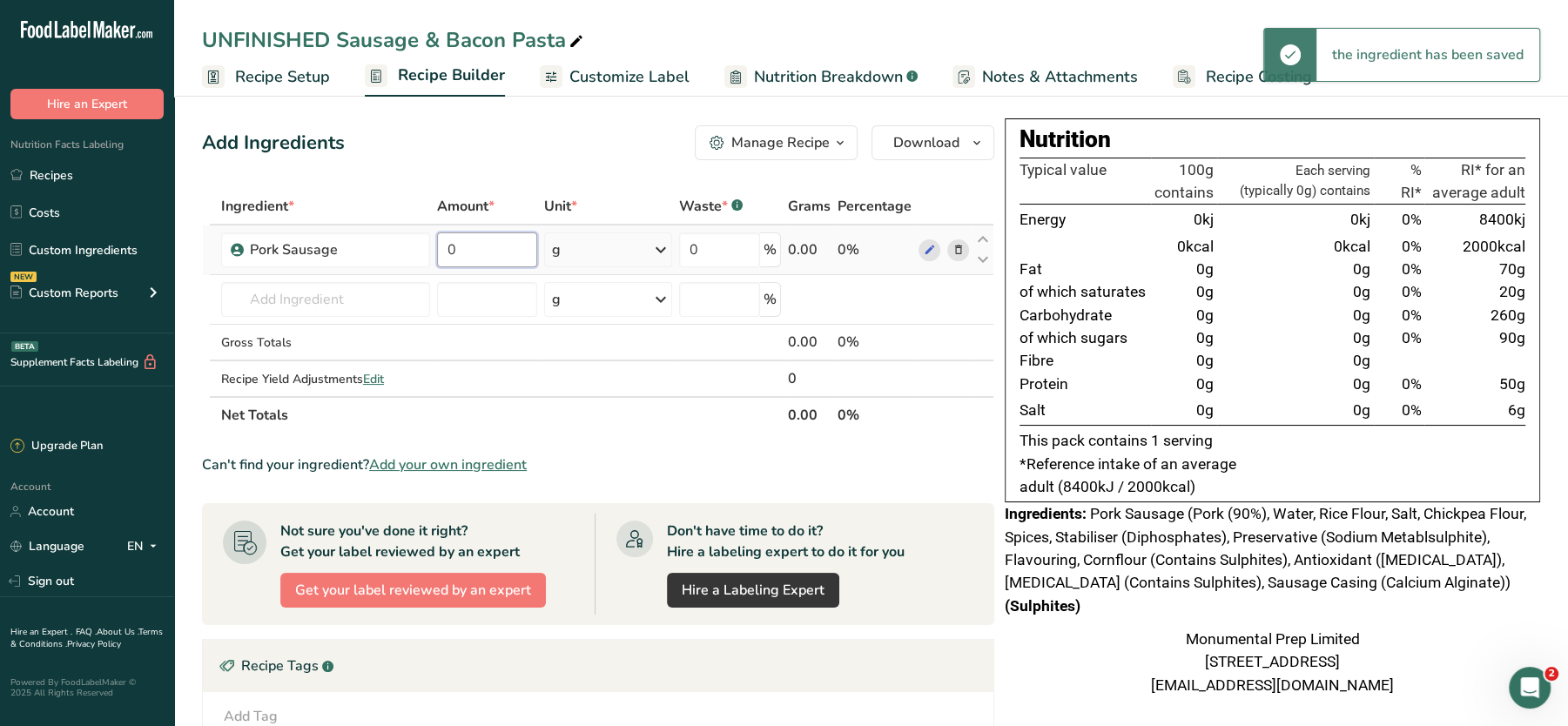
drag, startPoint x: 473, startPoint y: 253, endPoint x: 453, endPoint y: 253, distance: 20.0
click at [453, 253] on input "0" at bounding box center [487, 250] width 100 height 35
drag, startPoint x: 471, startPoint y: 250, endPoint x: 416, endPoint y: 237, distance: 56.5
click at [416, 237] on tr "Pork Sausage 0 g Weight Units g kg mg See more Volume Units l Volume units requ…" at bounding box center [598, 250] width 790 height 50
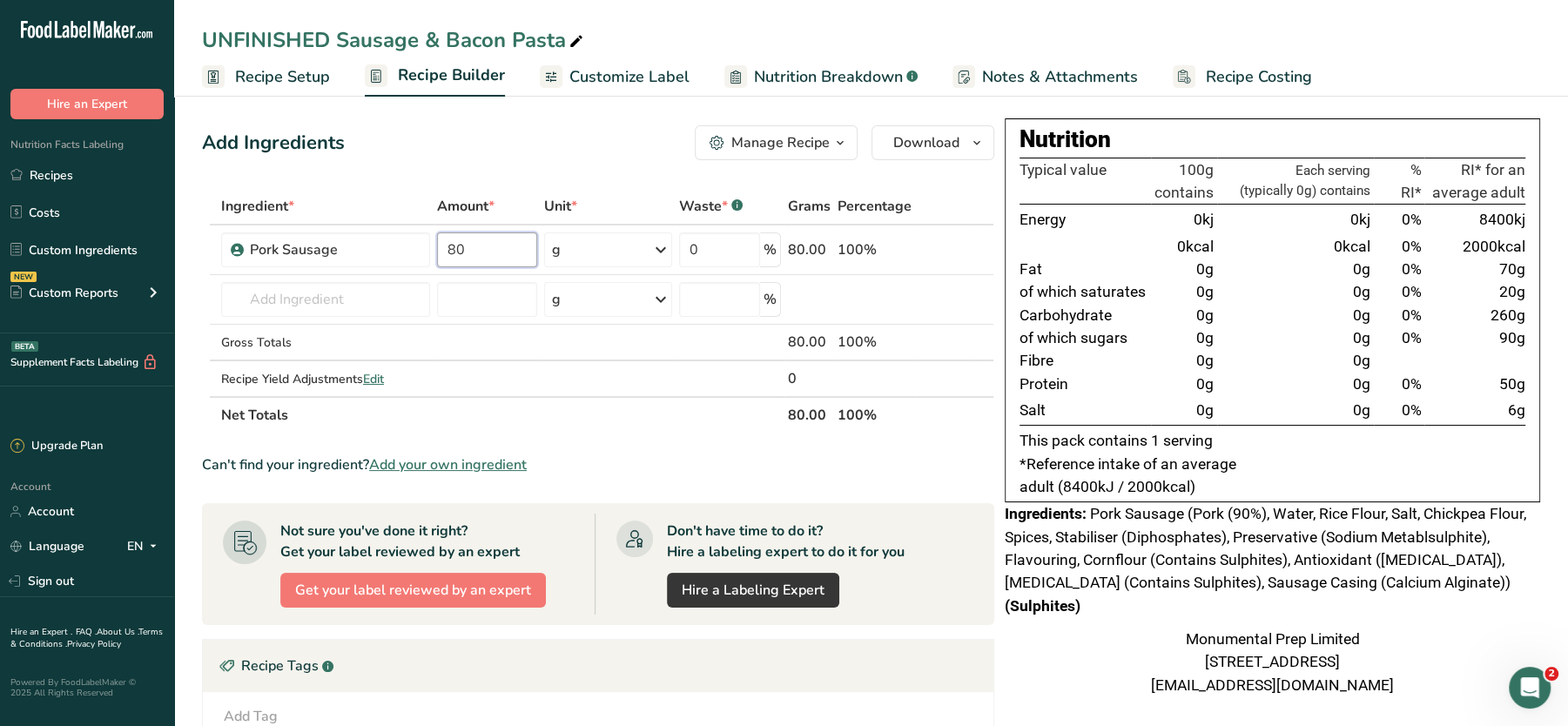
type input "80"
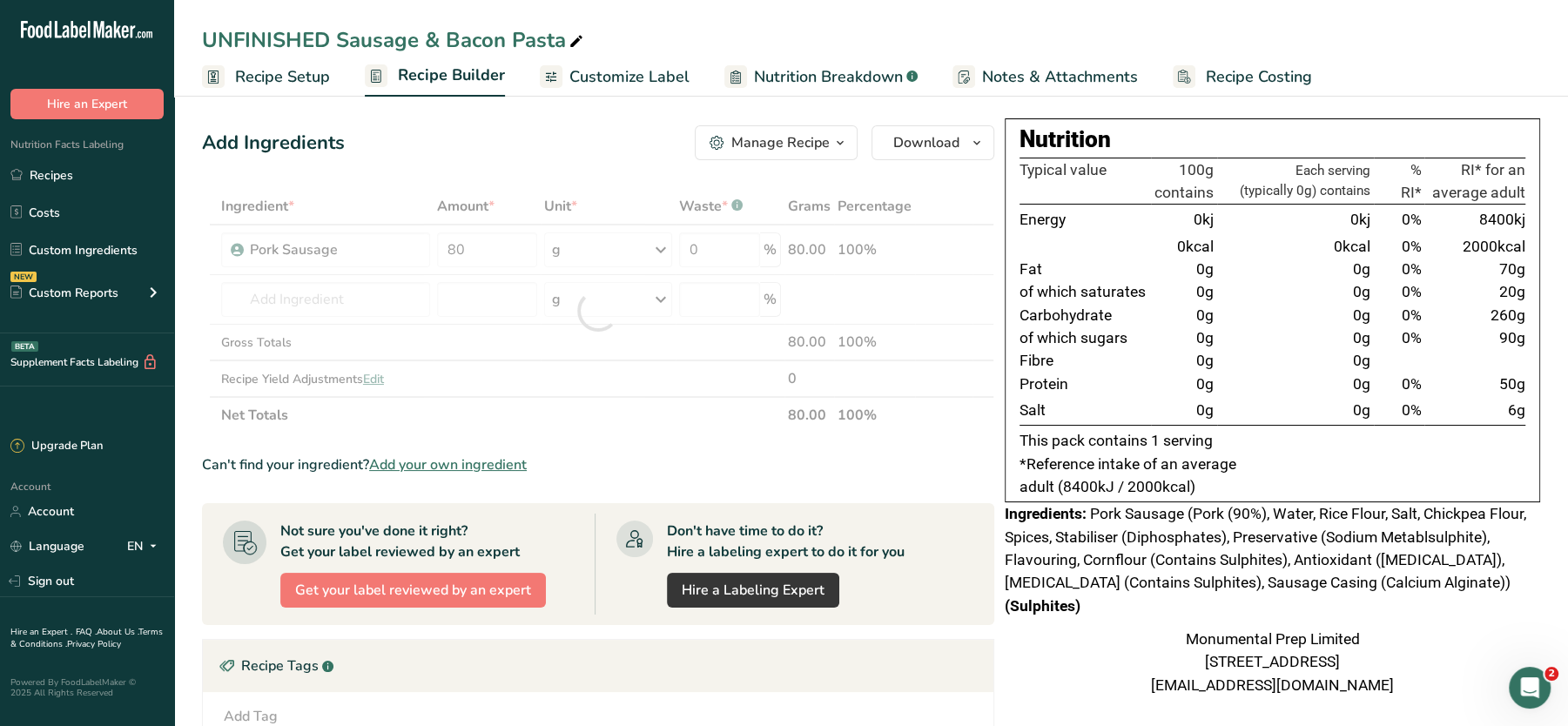
click at [489, 156] on div "Add Ingredients Manage Recipe Delete Recipe Duplicate Recipe Scale Recipe Save …" at bounding box center [598, 143] width 792 height 35
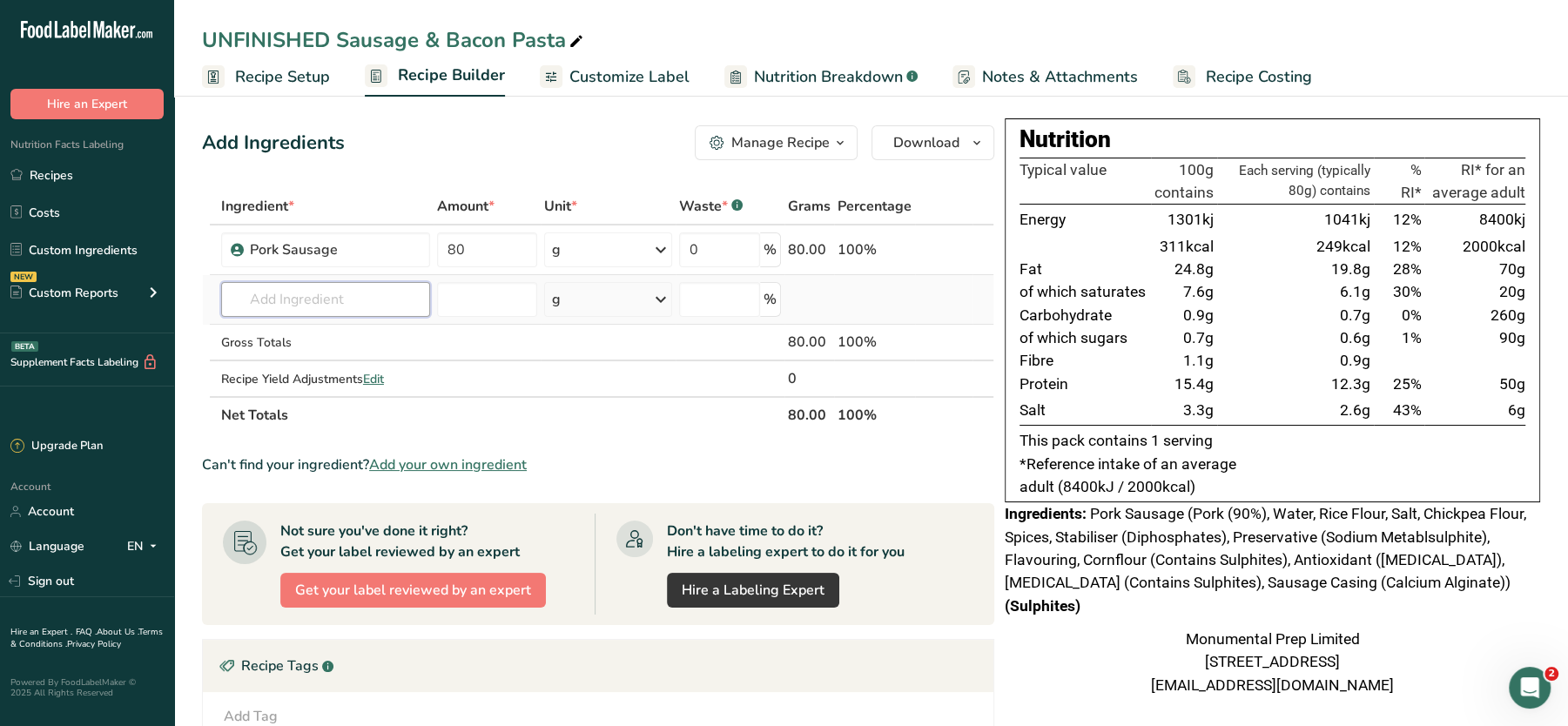
click at [309, 304] on input "text" at bounding box center [325, 299] width 209 height 35
type input "fusili"
click at [288, 330] on p "Fusilli Pasta" at bounding box center [276, 334] width 82 height 18
type input "Fusilli Pasta"
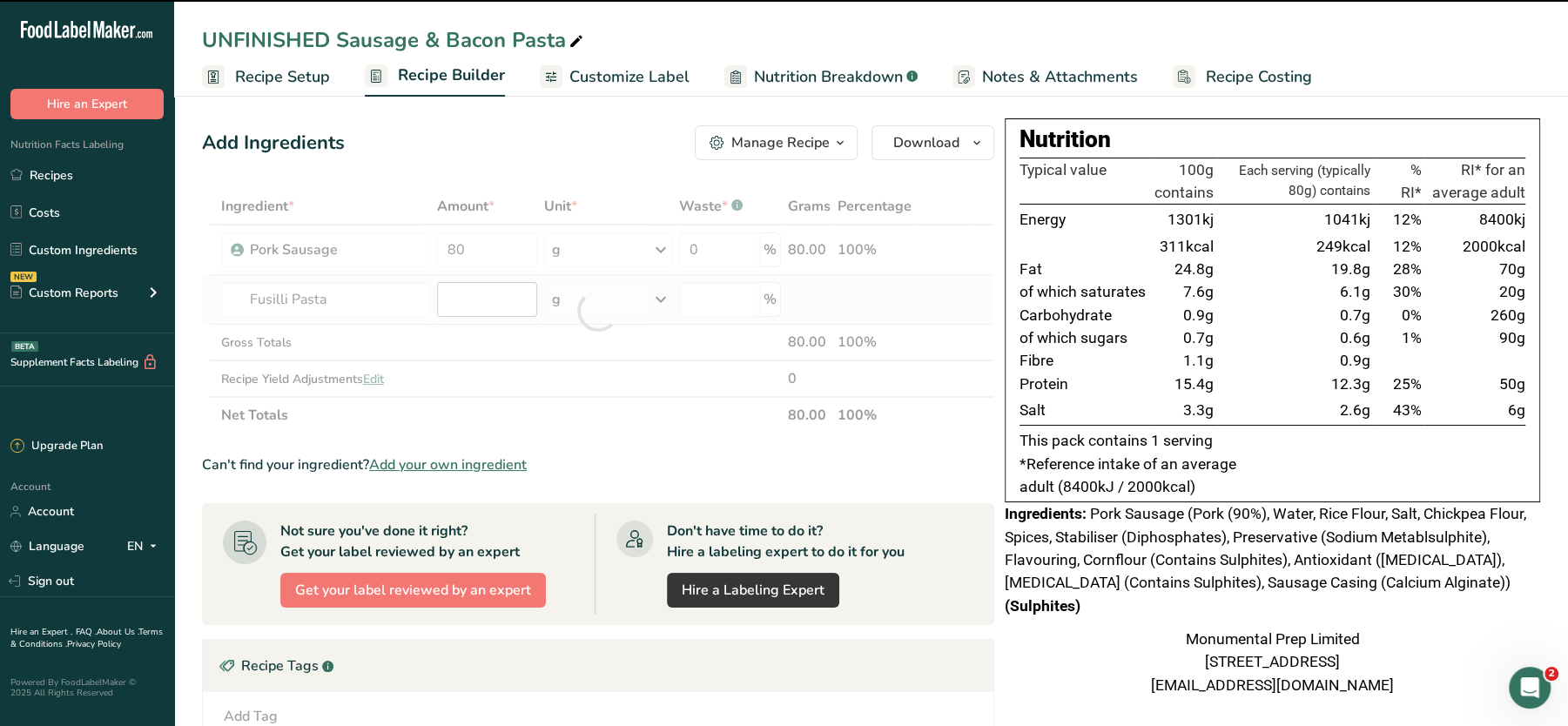
type input "0"
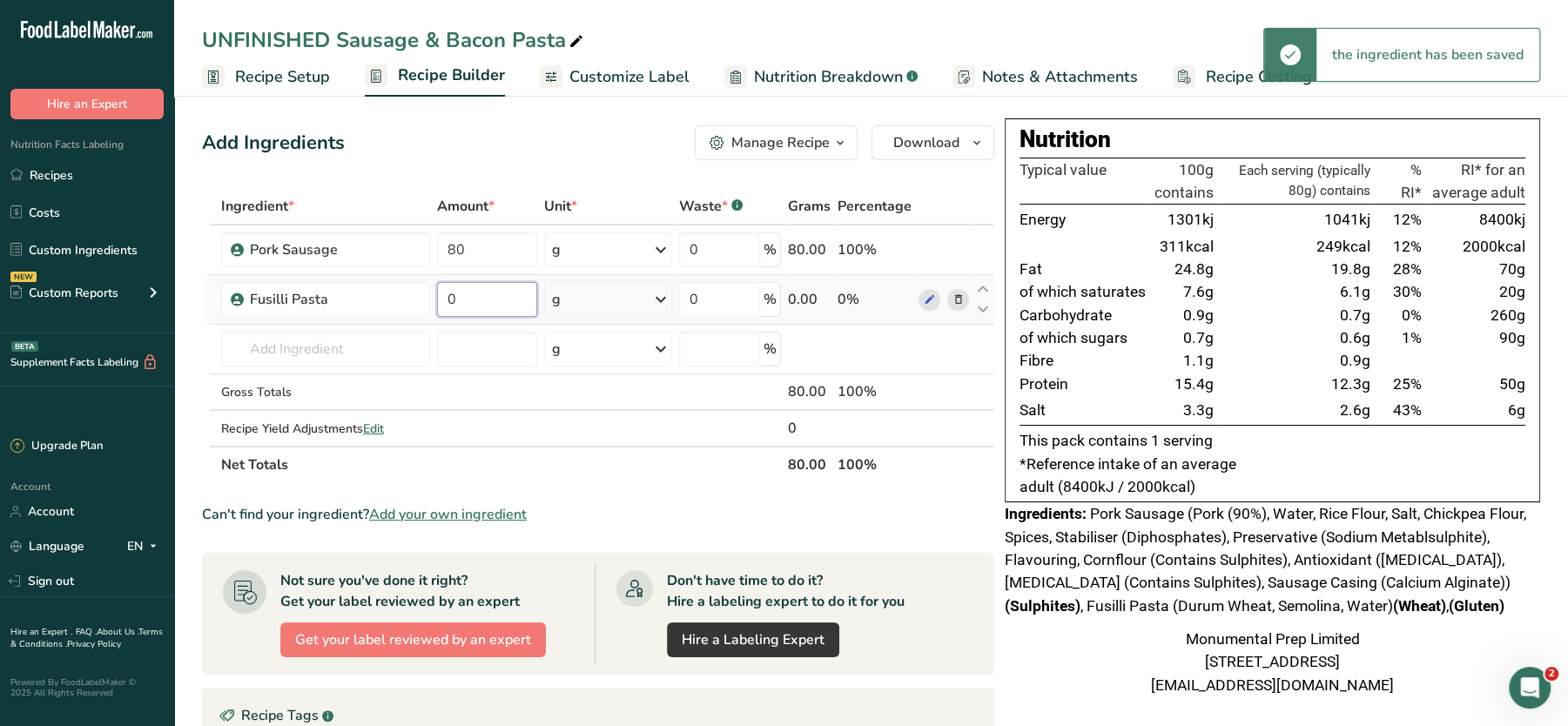
click at [465, 301] on input "0" at bounding box center [487, 299] width 100 height 35
drag, startPoint x: 465, startPoint y: 301, endPoint x: 417, endPoint y: 300, distance: 48.0
click at [417, 300] on tr "Fusilli Pasta 0 g Weight Units g kg mg See more Volume Units l Volume units req…" at bounding box center [598, 299] width 790 height 50
click at [465, 296] on input "0" at bounding box center [487, 299] width 100 height 35
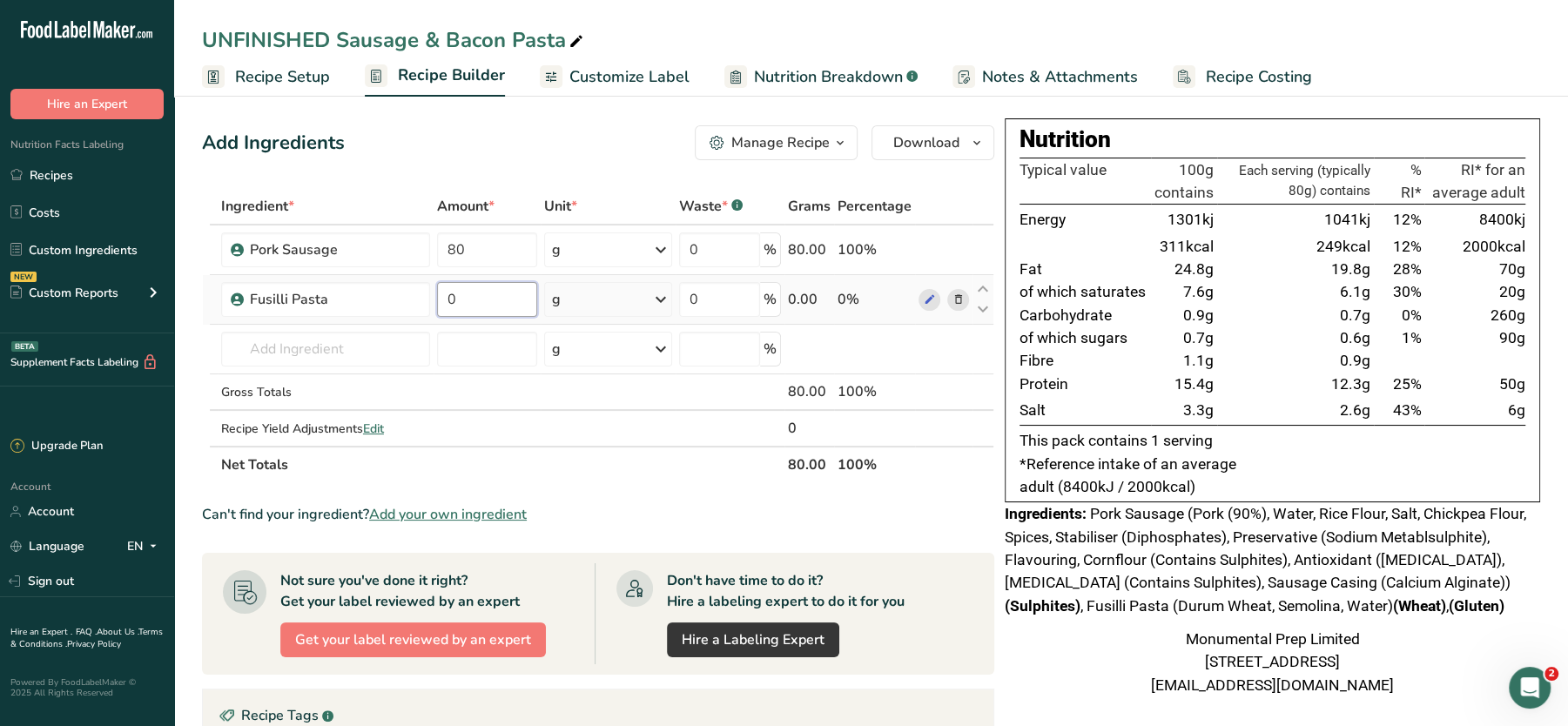
click at [465, 296] on input "0" at bounding box center [487, 299] width 100 height 35
click at [504, 296] on input "0" at bounding box center [487, 299] width 100 height 35
drag, startPoint x: 503, startPoint y: 296, endPoint x: 420, endPoint y: 280, distance: 84.5
click at [420, 280] on tr "Fusilli Pasta 0 g Weight Units g kg mg See more Volume Units l Volume units req…" at bounding box center [598, 299] width 790 height 50
click at [478, 291] on input "0" at bounding box center [487, 299] width 100 height 35
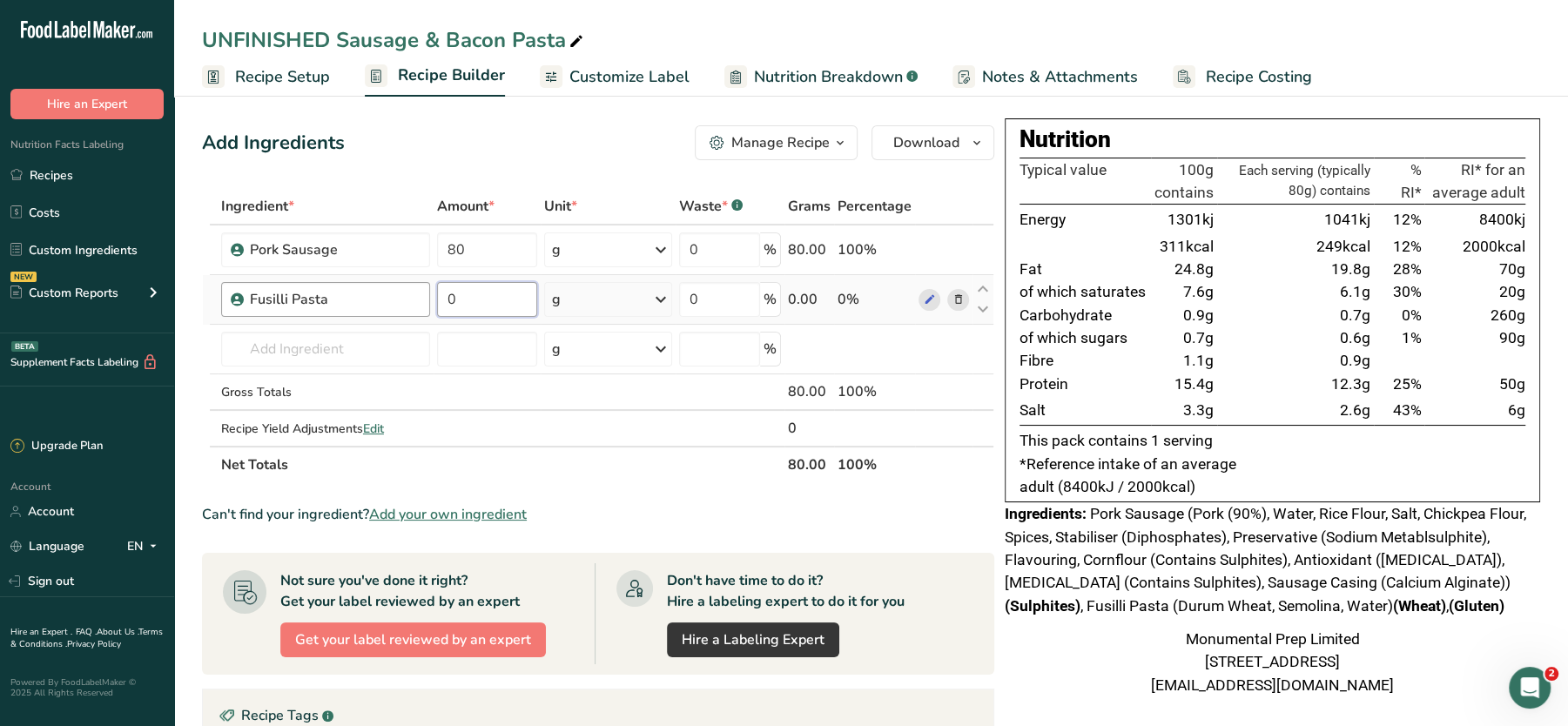
drag, startPoint x: 478, startPoint y: 291, endPoint x: 422, endPoint y: 288, distance: 56.1
click at [422, 288] on tr "Fusilli Pasta 0 g Weight Units g kg mg See more Volume Units l Volume units req…" at bounding box center [598, 299] width 790 height 50
click at [498, 304] on input "0" at bounding box center [487, 299] width 100 height 35
drag, startPoint x: 498, startPoint y: 304, endPoint x: 413, endPoint y: 286, distance: 86.9
click at [413, 286] on tr "Fusilli Pasta 0 g Weight Units g kg mg See more Volume Units l Volume units req…" at bounding box center [598, 299] width 790 height 50
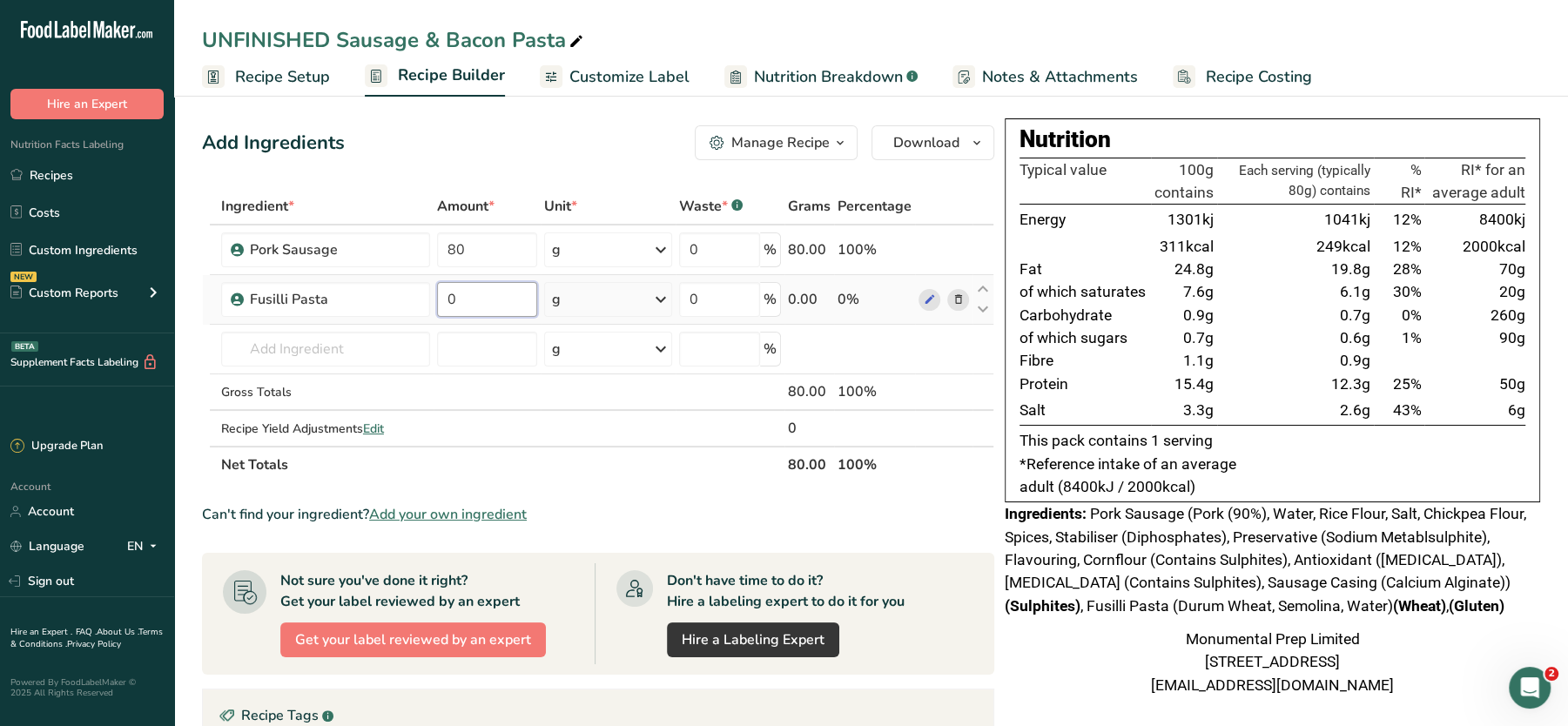
click at [479, 289] on input "0" at bounding box center [487, 299] width 100 height 35
drag, startPoint x: 500, startPoint y: 296, endPoint x: 423, endPoint y: 291, distance: 77.2
click at [423, 291] on tr "Fusilli Pasta 0 g Weight Units g kg mg See more Volume Units l Volume units req…" at bounding box center [598, 299] width 790 height 50
click at [487, 302] on input "0" at bounding box center [487, 299] width 100 height 35
drag, startPoint x: 513, startPoint y: 303, endPoint x: 402, endPoint y: 293, distance: 111.4
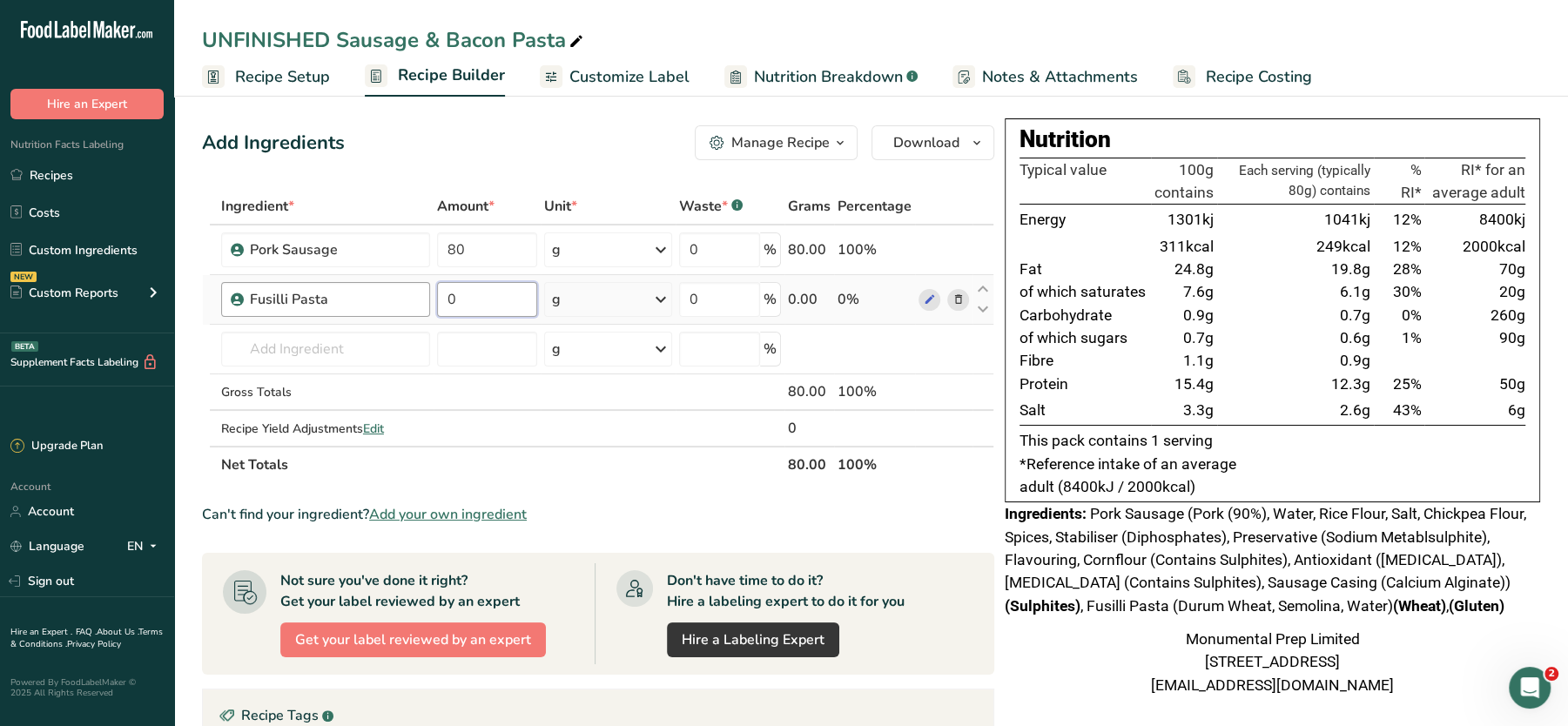
click at [402, 293] on tr "Fusilli Pasta 0 g Weight Units g kg mg See more Volume Units l Volume units req…" at bounding box center [598, 299] width 790 height 50
click at [474, 304] on input "0" at bounding box center [487, 299] width 100 height 35
drag, startPoint x: 474, startPoint y: 296, endPoint x: 399, endPoint y: 288, distance: 75.4
click at [399, 288] on tr "Fusilli Pasta 0 g Weight Units g kg mg See more Volume Units l Volume units req…" at bounding box center [598, 299] width 790 height 50
type input "200"
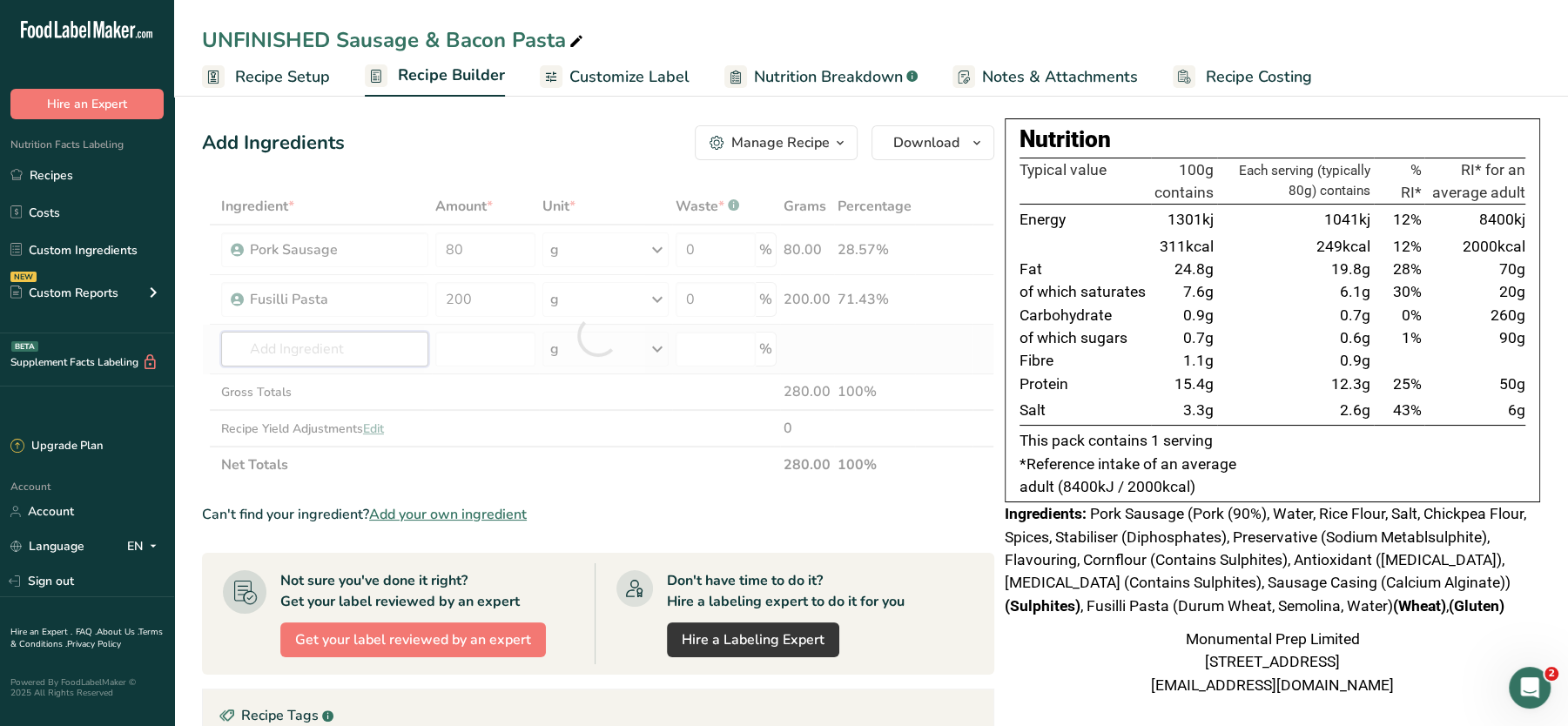
click at [346, 336] on div "Ingredient * Amount * Unit * Waste * .a-a{fill:#347362;}.b-a{fill:#fff;} Grams …" at bounding box center [598, 335] width 792 height 295
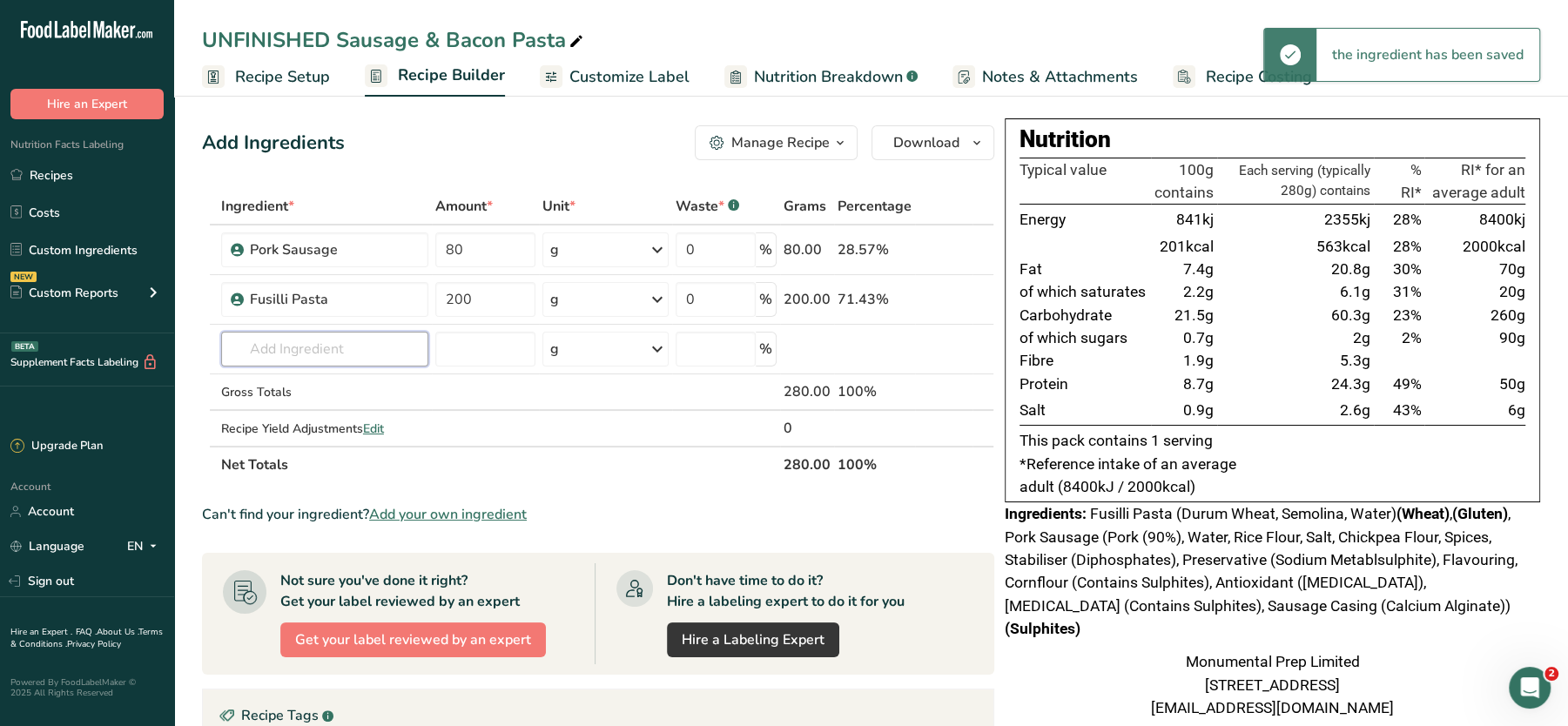
click at [297, 339] on input "text" at bounding box center [324, 349] width 207 height 35
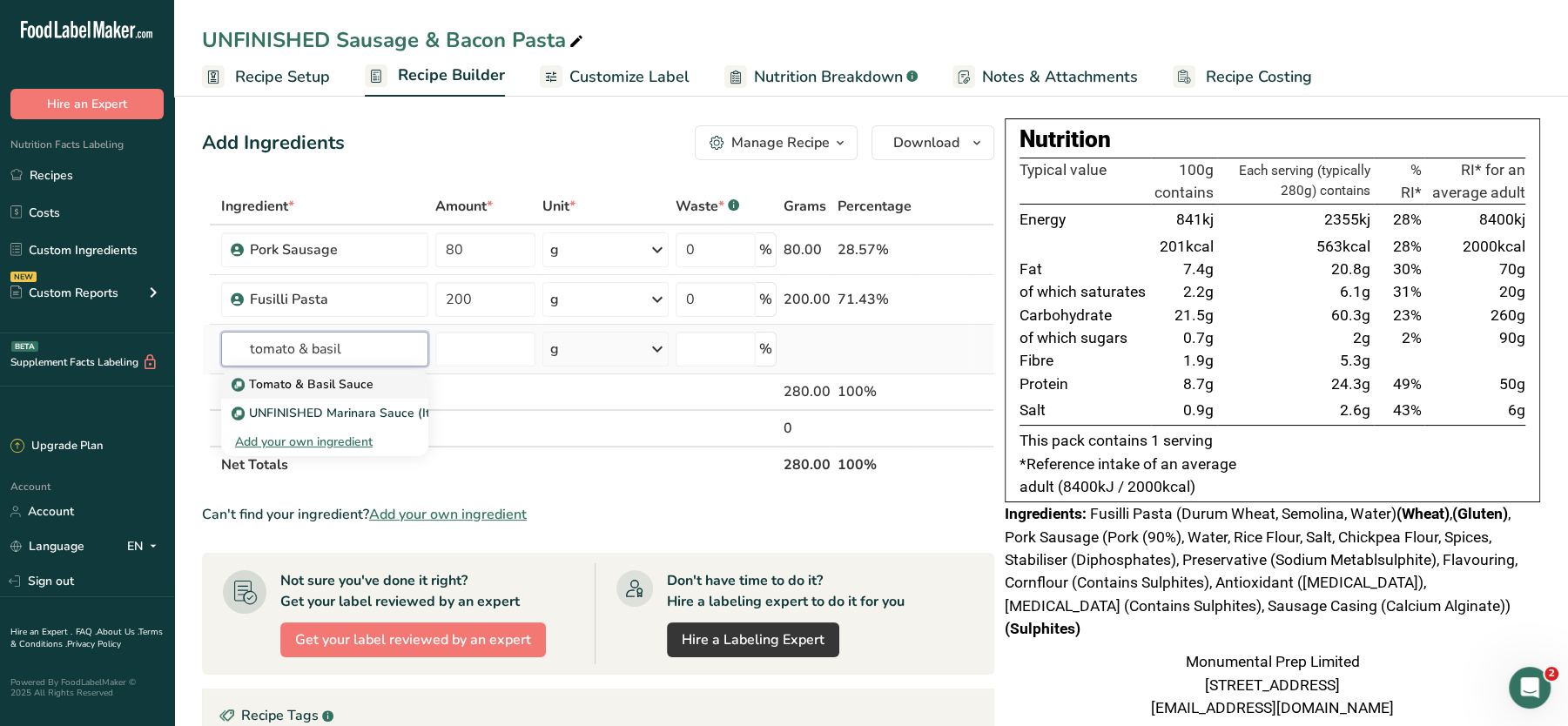
type input "tomato & basil"
click at [301, 381] on p "Tomato & Basil Sauce" at bounding box center [304, 384] width 138 height 18
type input "Tomato & Basil Sauce"
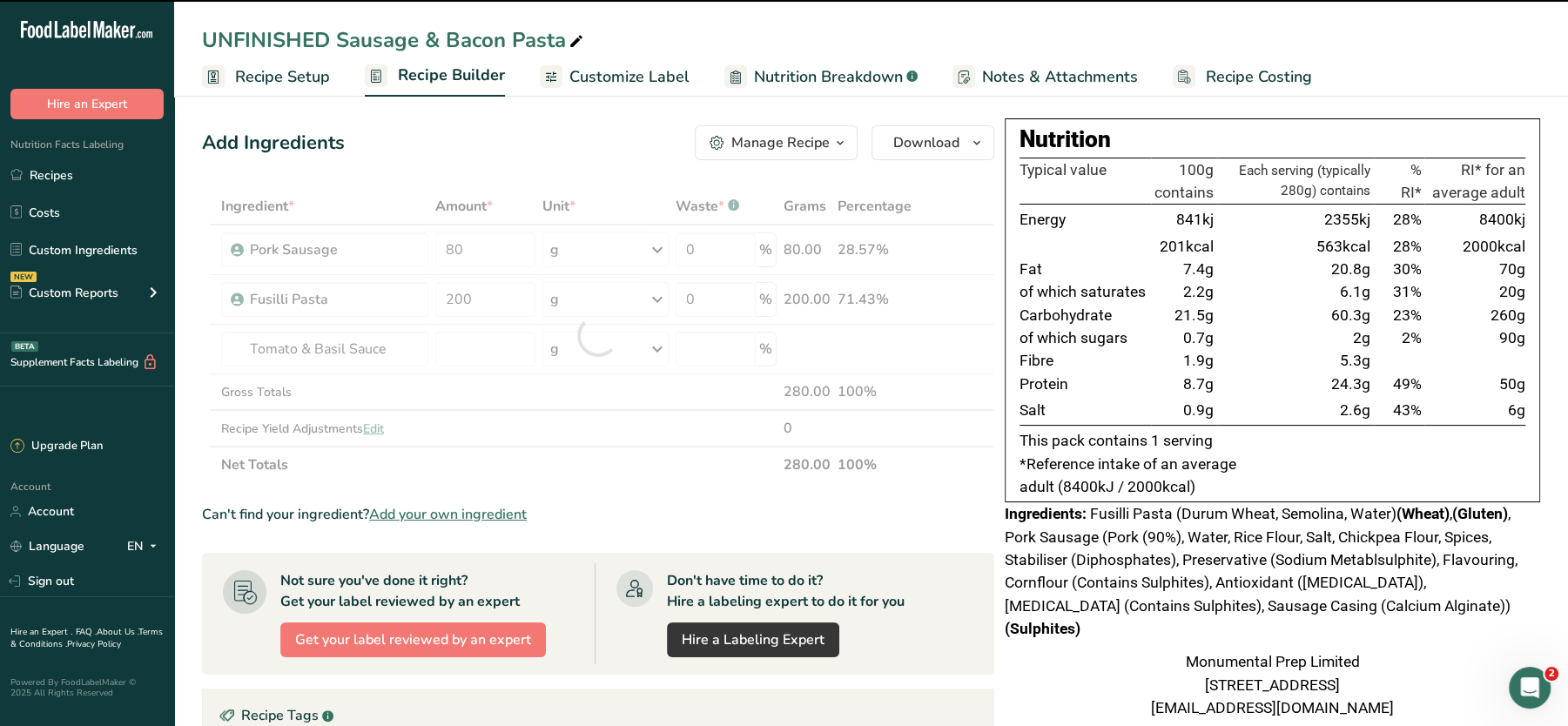
type input "0"
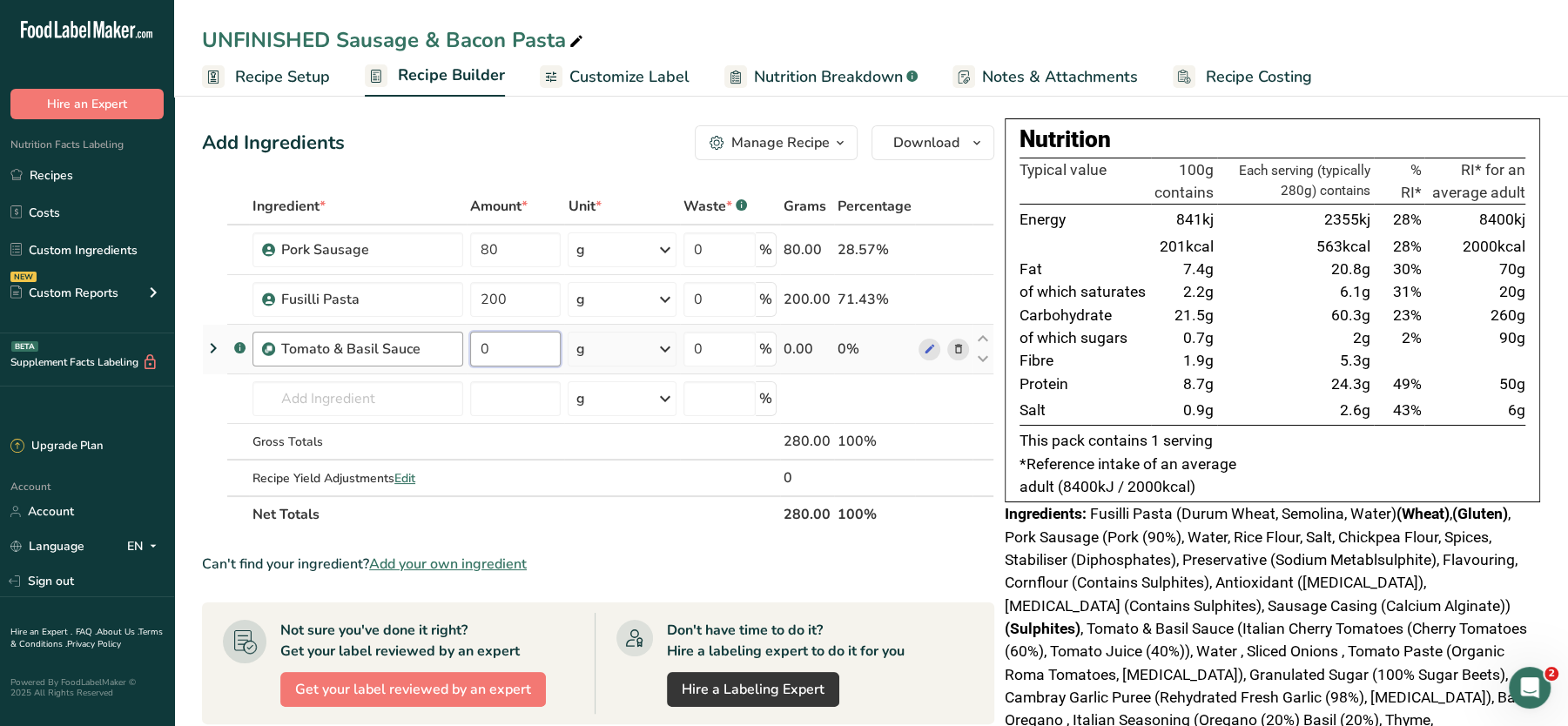
drag, startPoint x: 521, startPoint y: 353, endPoint x: 444, endPoint y: 349, distance: 77.1
click at [444, 349] on tr ".a-a{fill:#347362;}.b-a{fill:#fff;} Tomato & Basil Sauce 0 g Weight Units g kg …" at bounding box center [598, 349] width 790 height 50
type input "200"
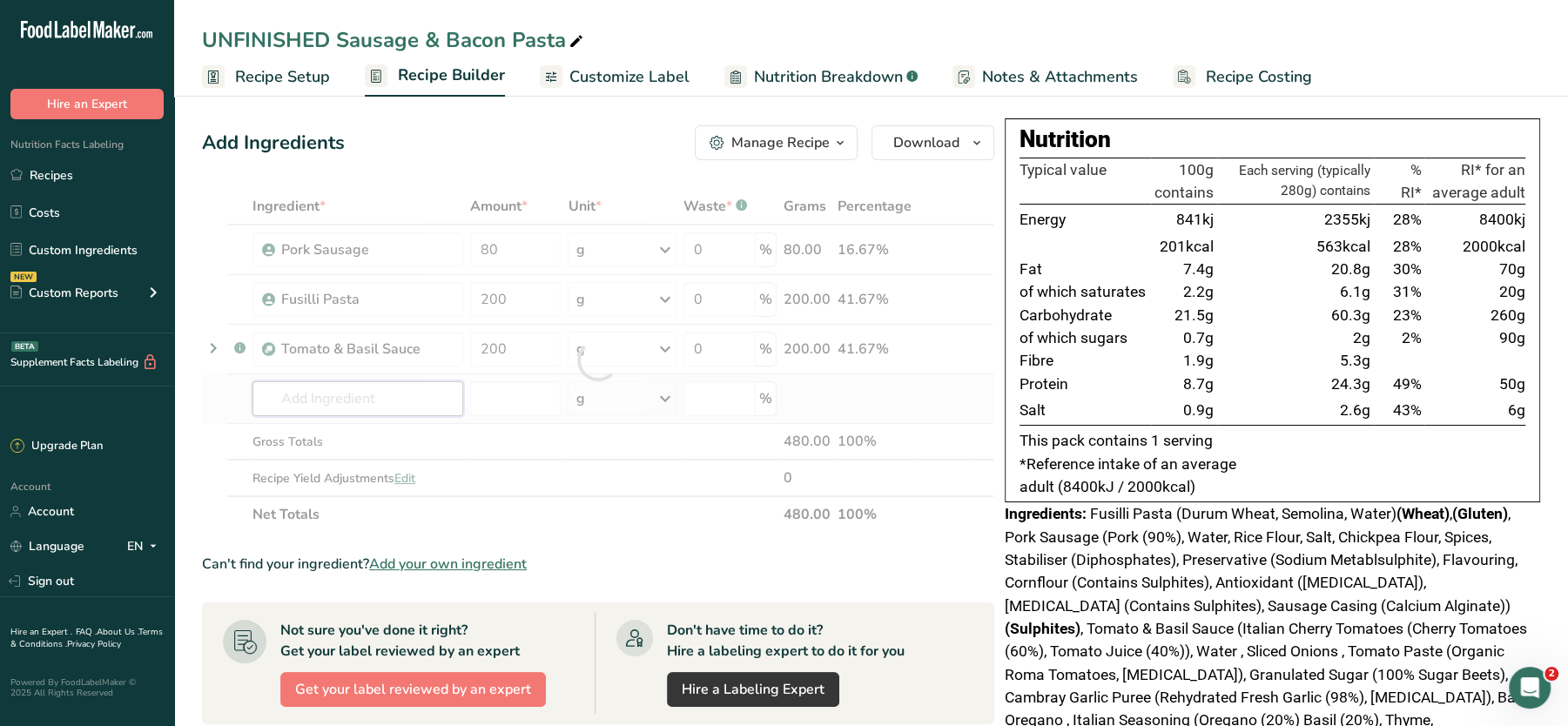
click at [374, 392] on div "Ingredient * Amount * Unit * Waste * .a-a{fill:#347362;}.b-a{fill:#fff;} Grams …" at bounding box center [598, 360] width 792 height 345
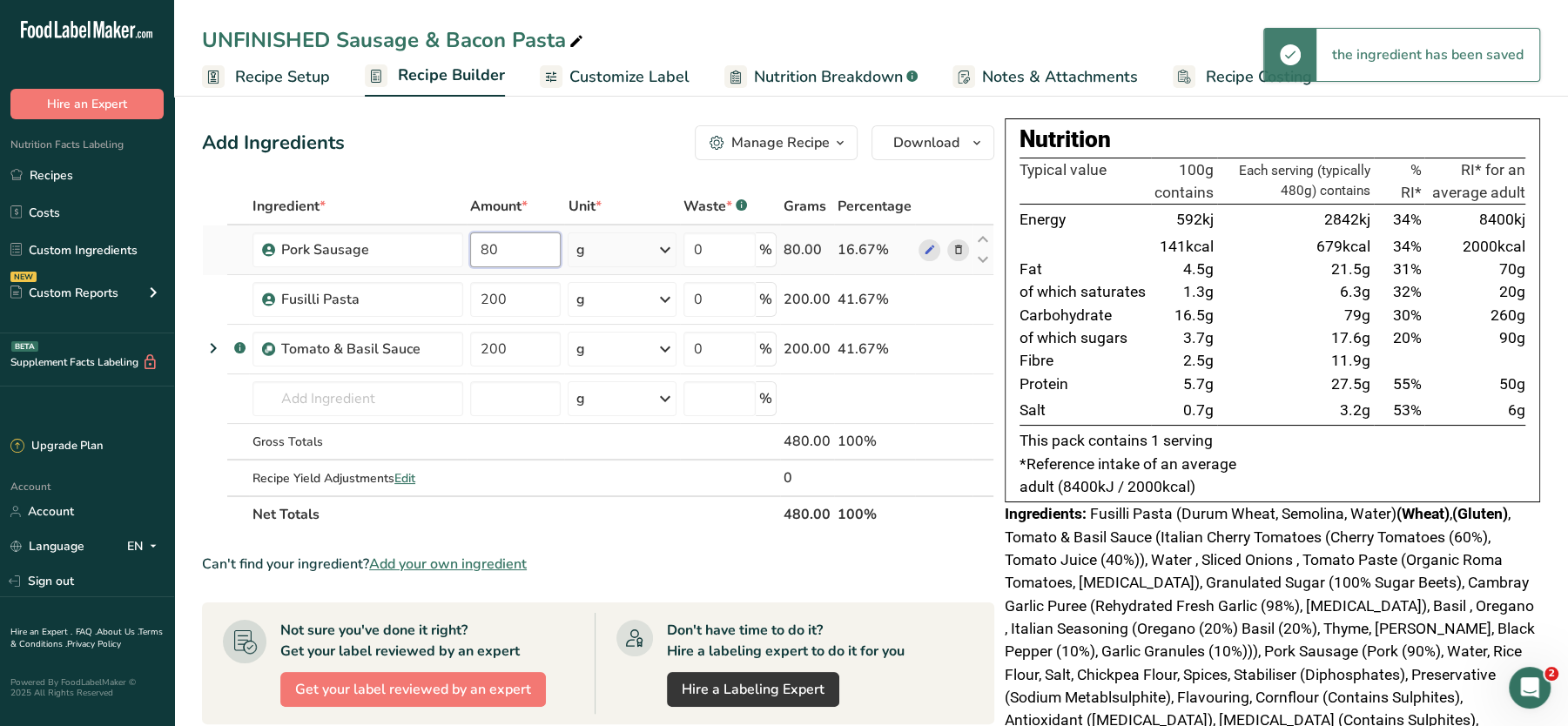
click at [515, 257] on input "80" at bounding box center [516, 250] width 91 height 35
type input "8"
type input "40"
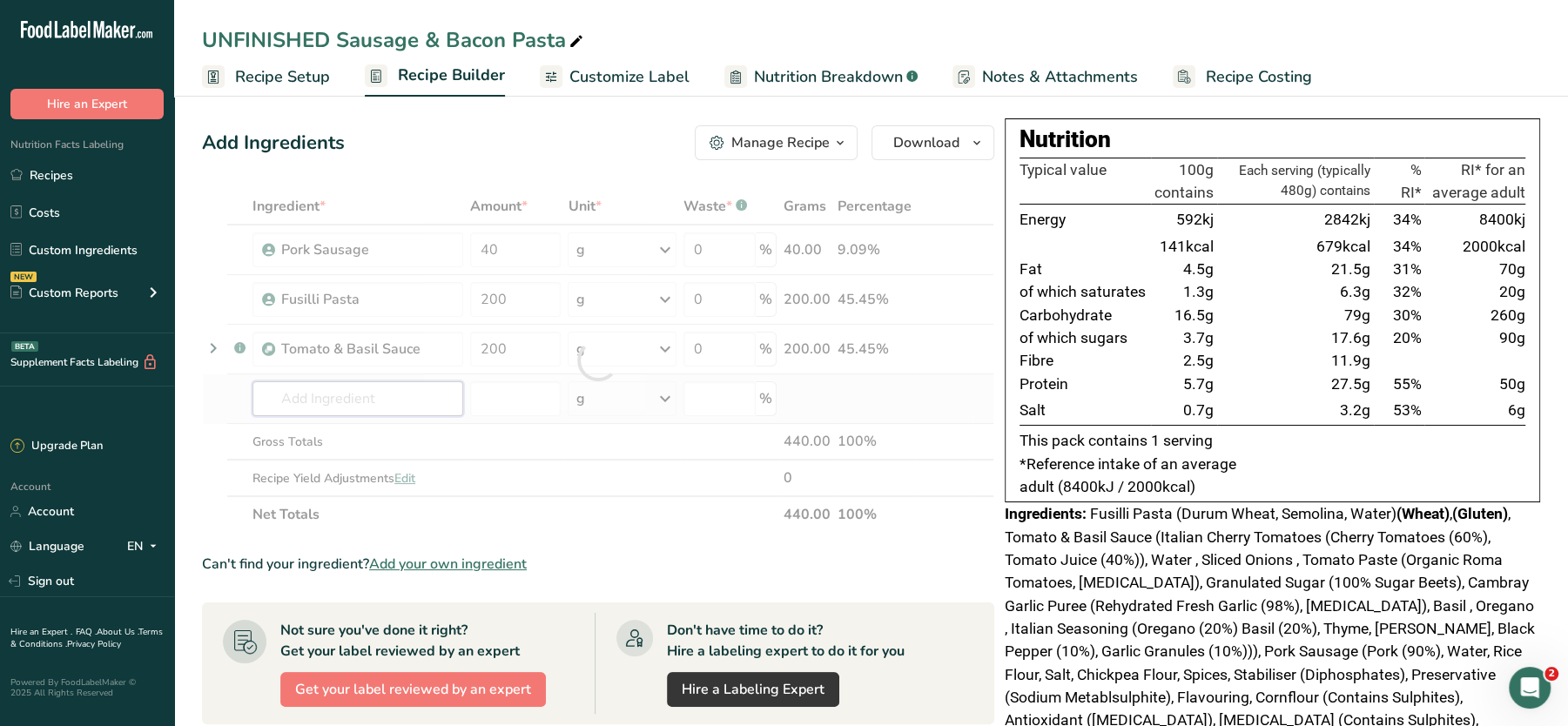
click at [317, 396] on div "Ingredient * Amount * Unit * Waste * .a-a{fill:#347362;}.b-a{fill:#fff;} Grams …" at bounding box center [598, 360] width 792 height 345
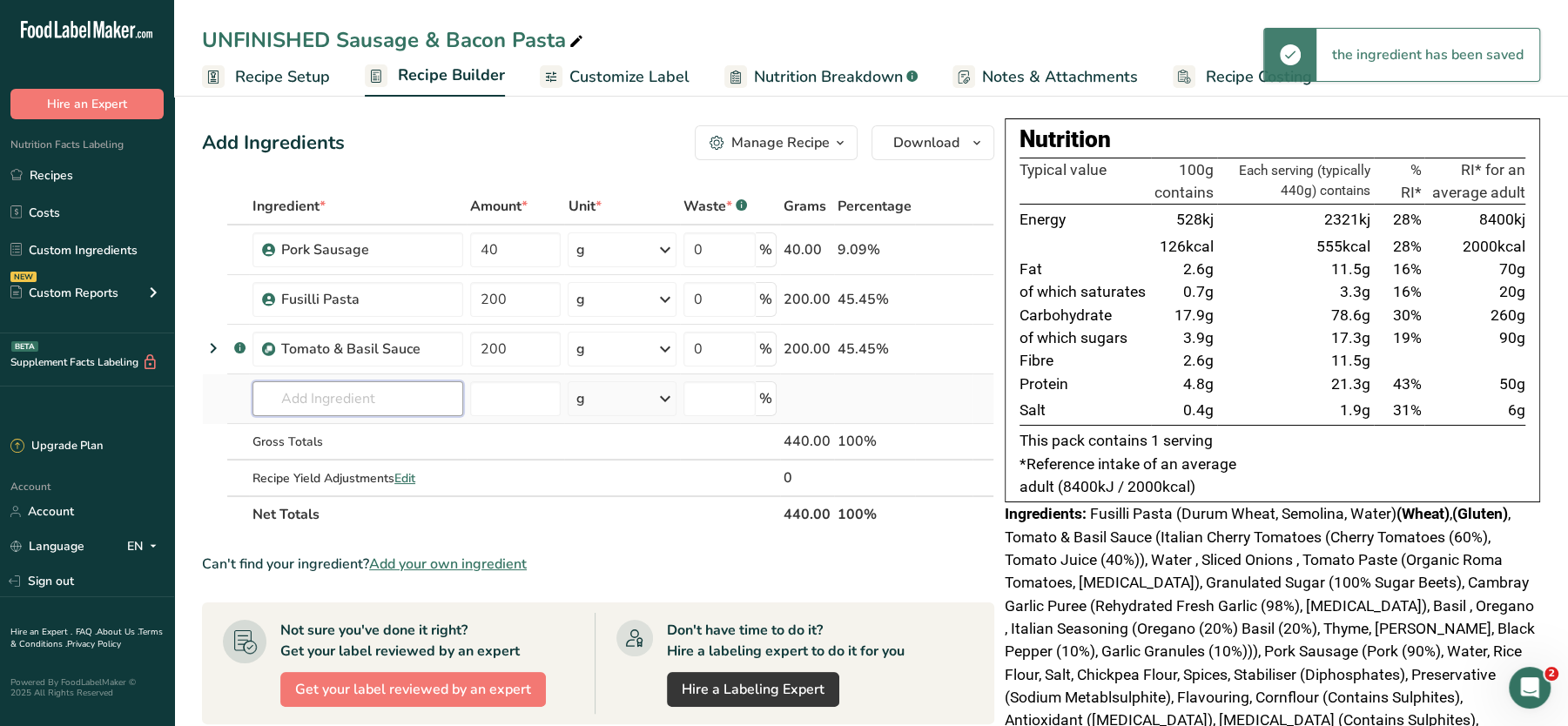
click at [317, 396] on input "text" at bounding box center [358, 398] width 211 height 35
type input "c"
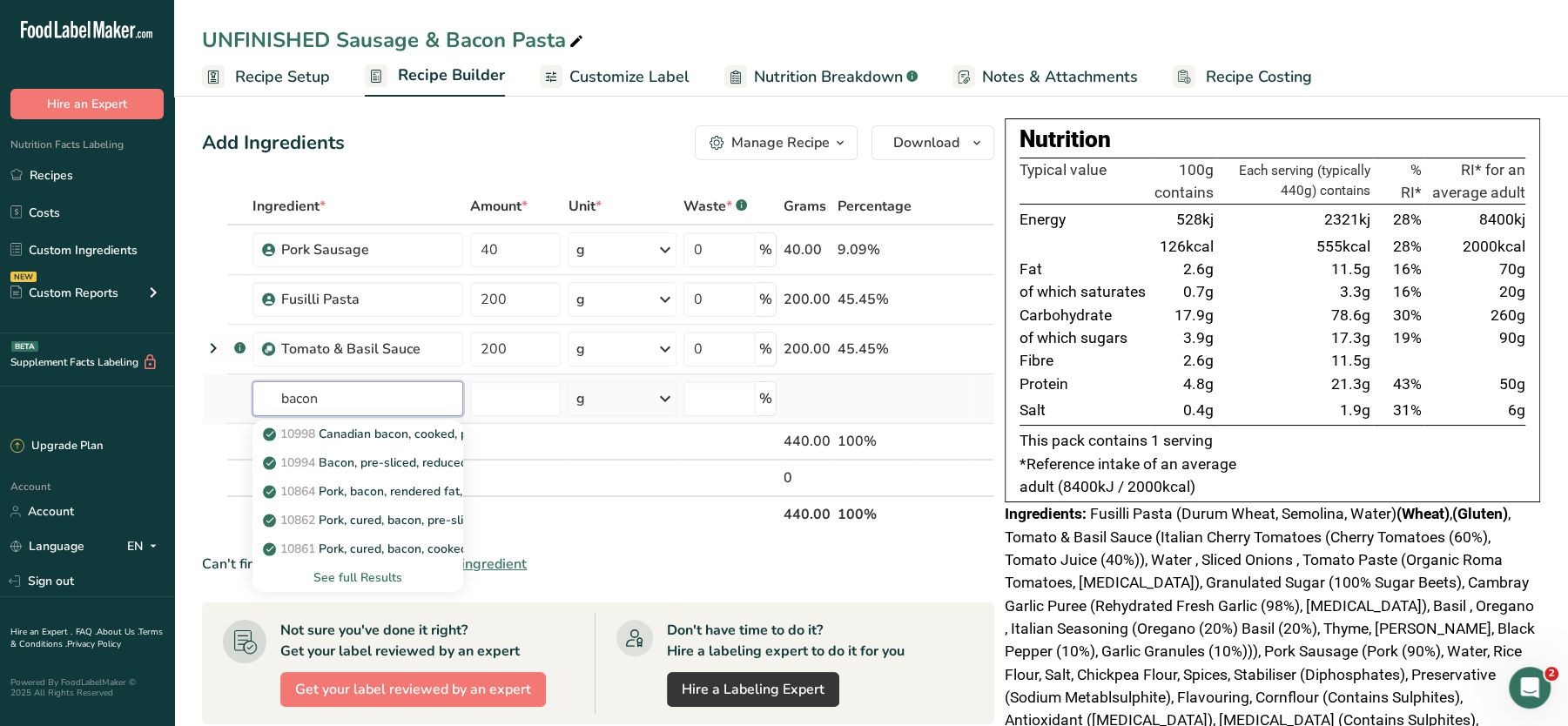
type input "bacon"
click at [342, 573] on div "See full Results" at bounding box center [358, 577] width 183 height 18
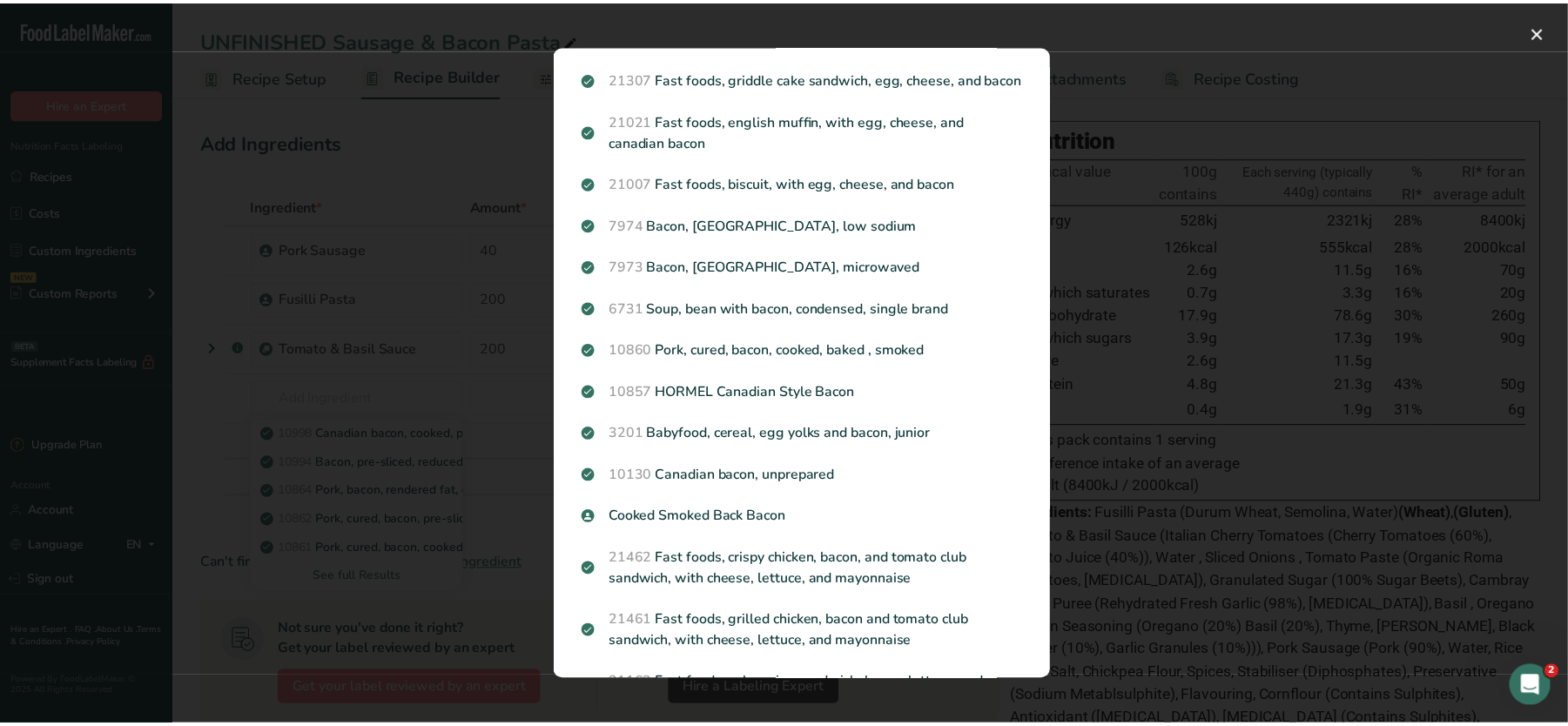
scroll to position [900, 0]
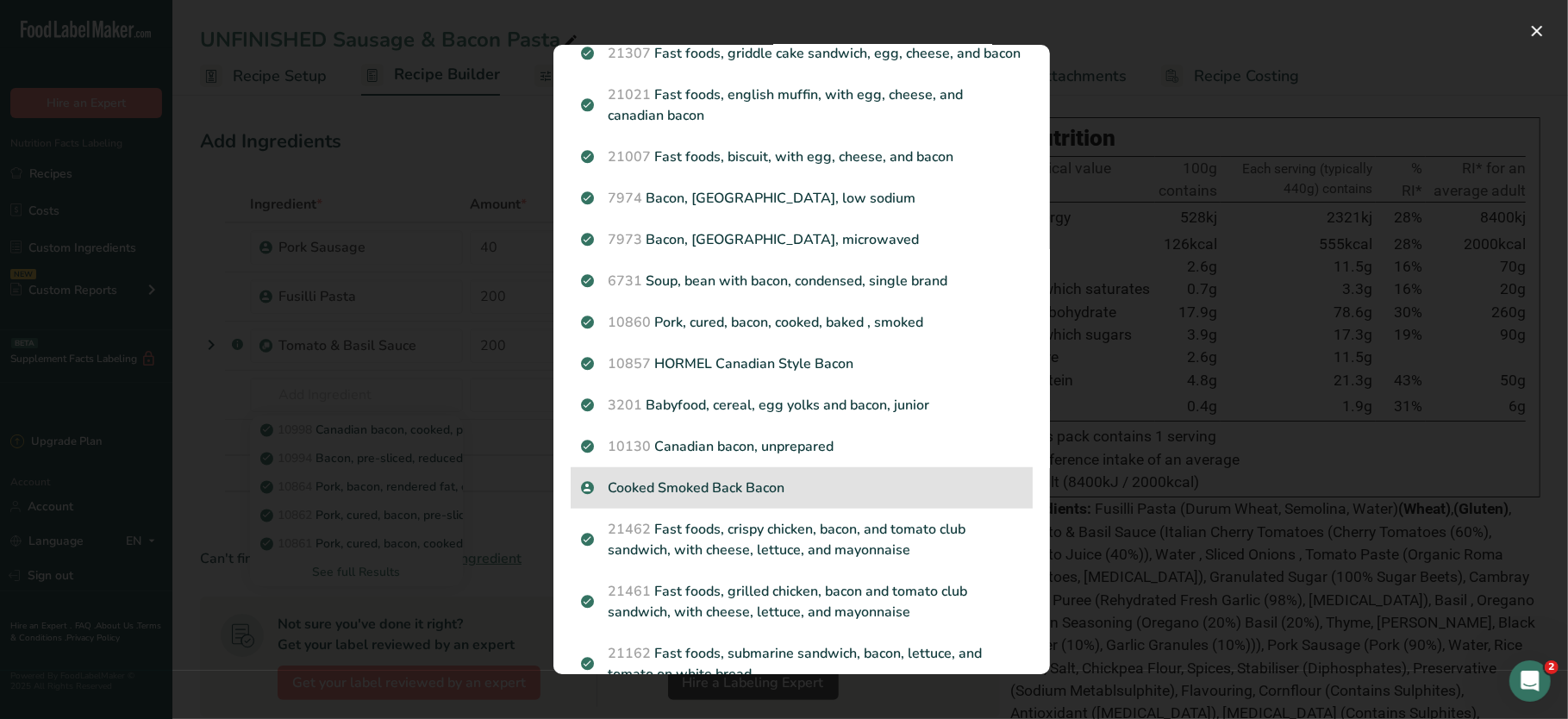
click at [724, 477] on p "Cooked Smoked Back Bacon" at bounding box center [802, 487] width 442 height 20
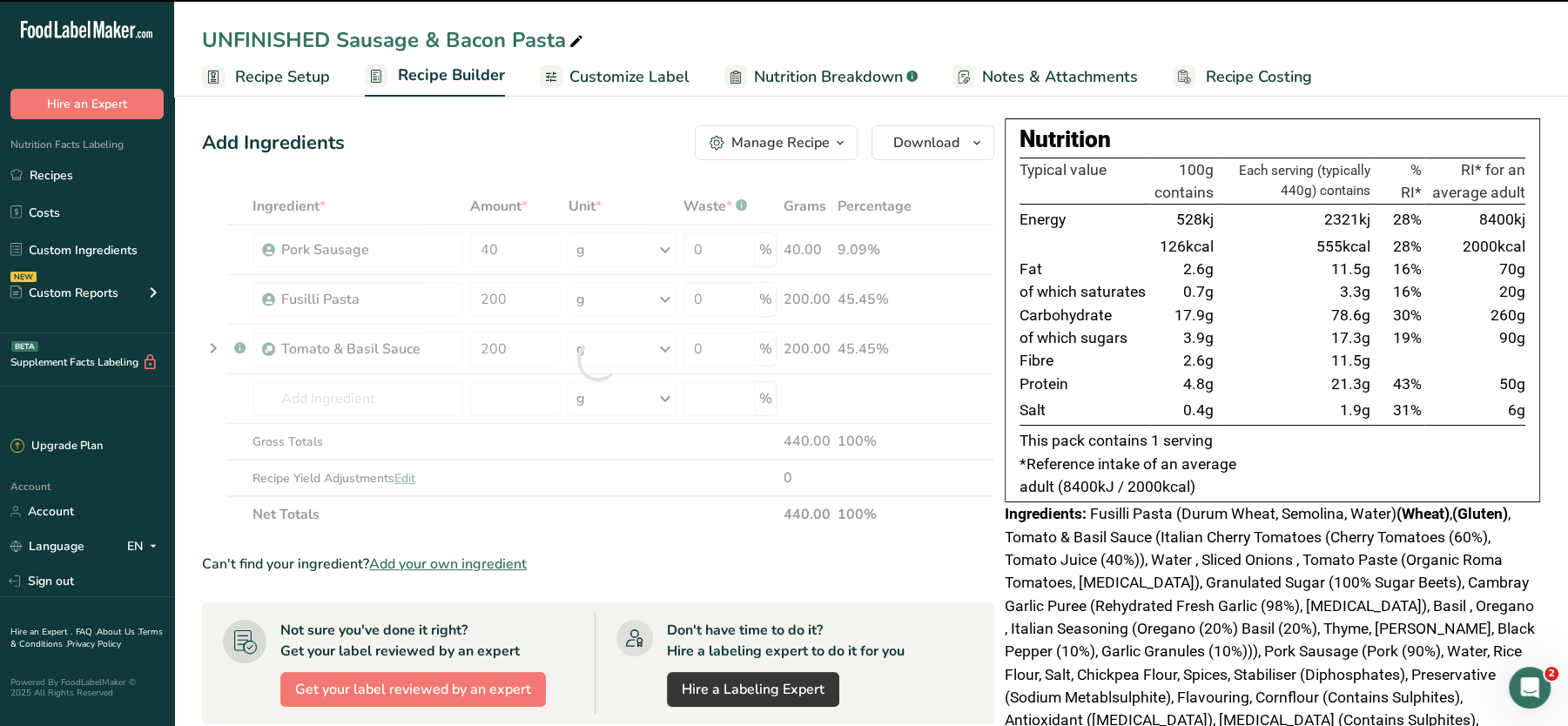
type input "0"
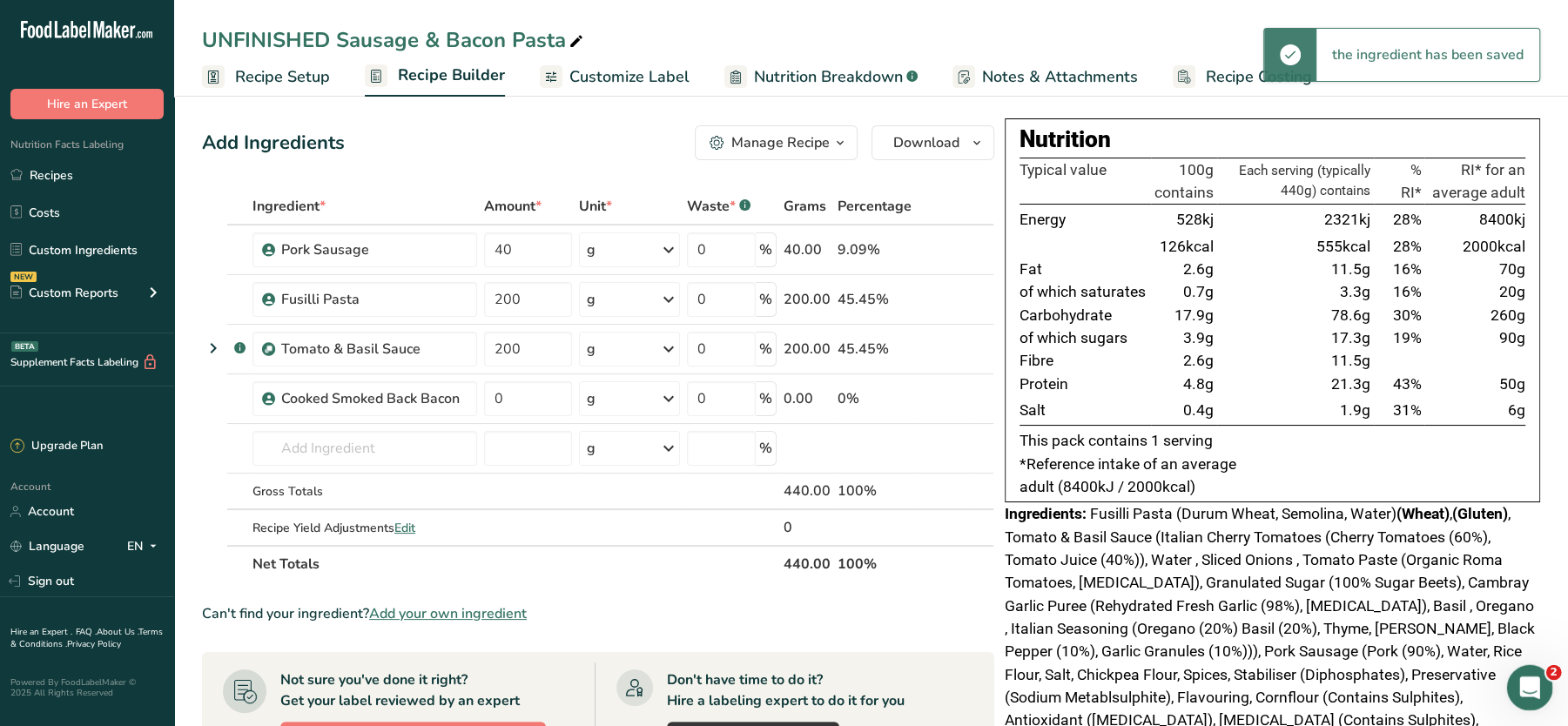
click at [1516, 685] on icon "Open Intercom Messenger" at bounding box center [1528, 686] width 29 height 29
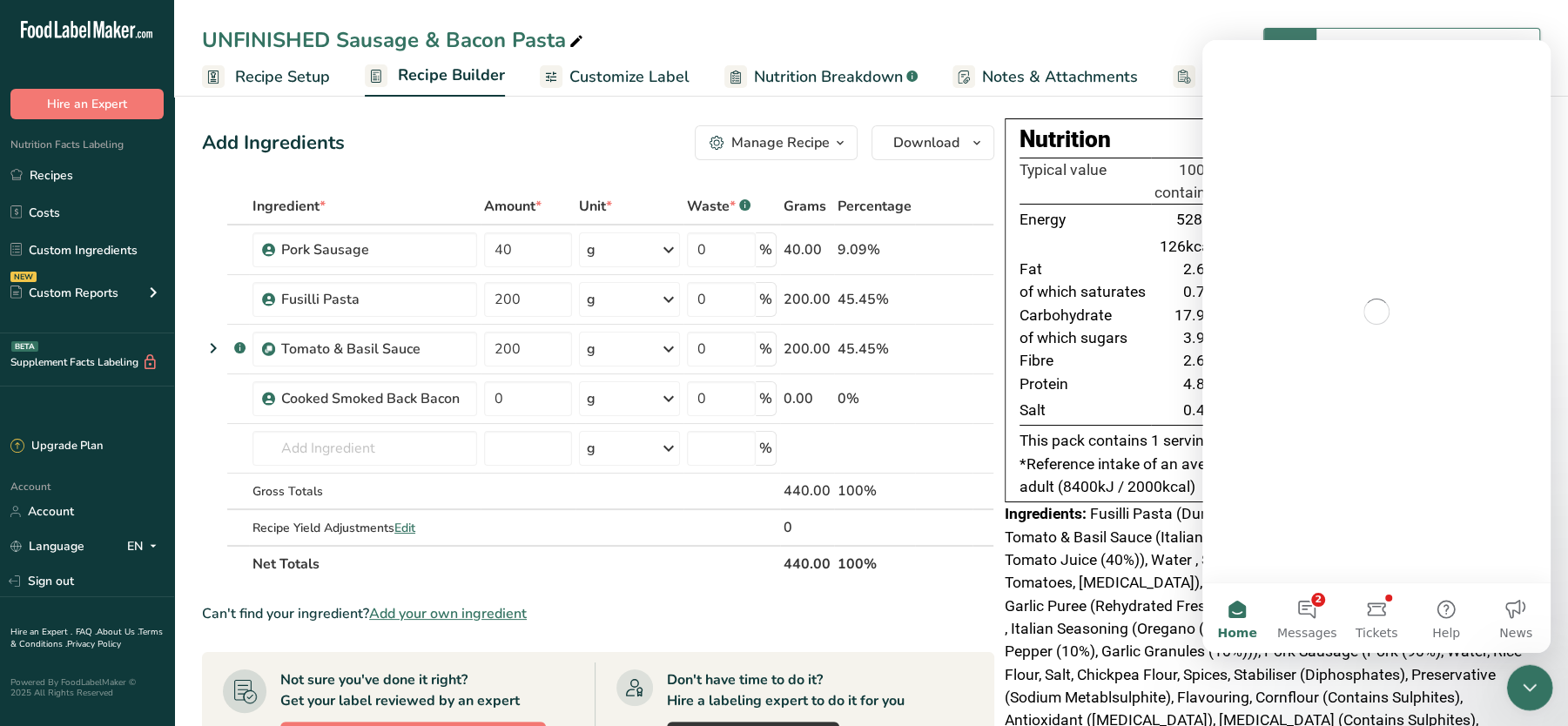
scroll to position [0, 0]
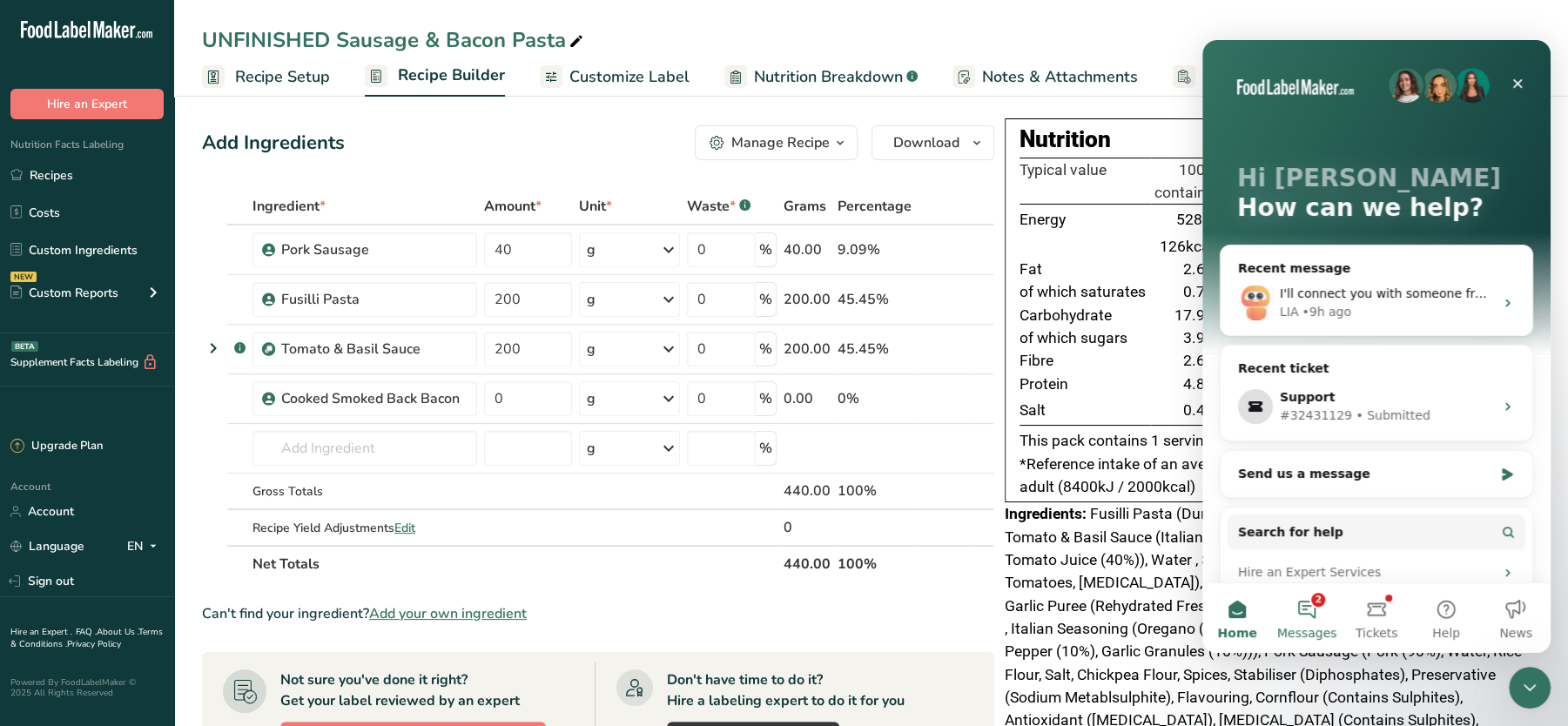
click at [1330, 622] on button "2 Messages" at bounding box center [1307, 618] width 70 height 70
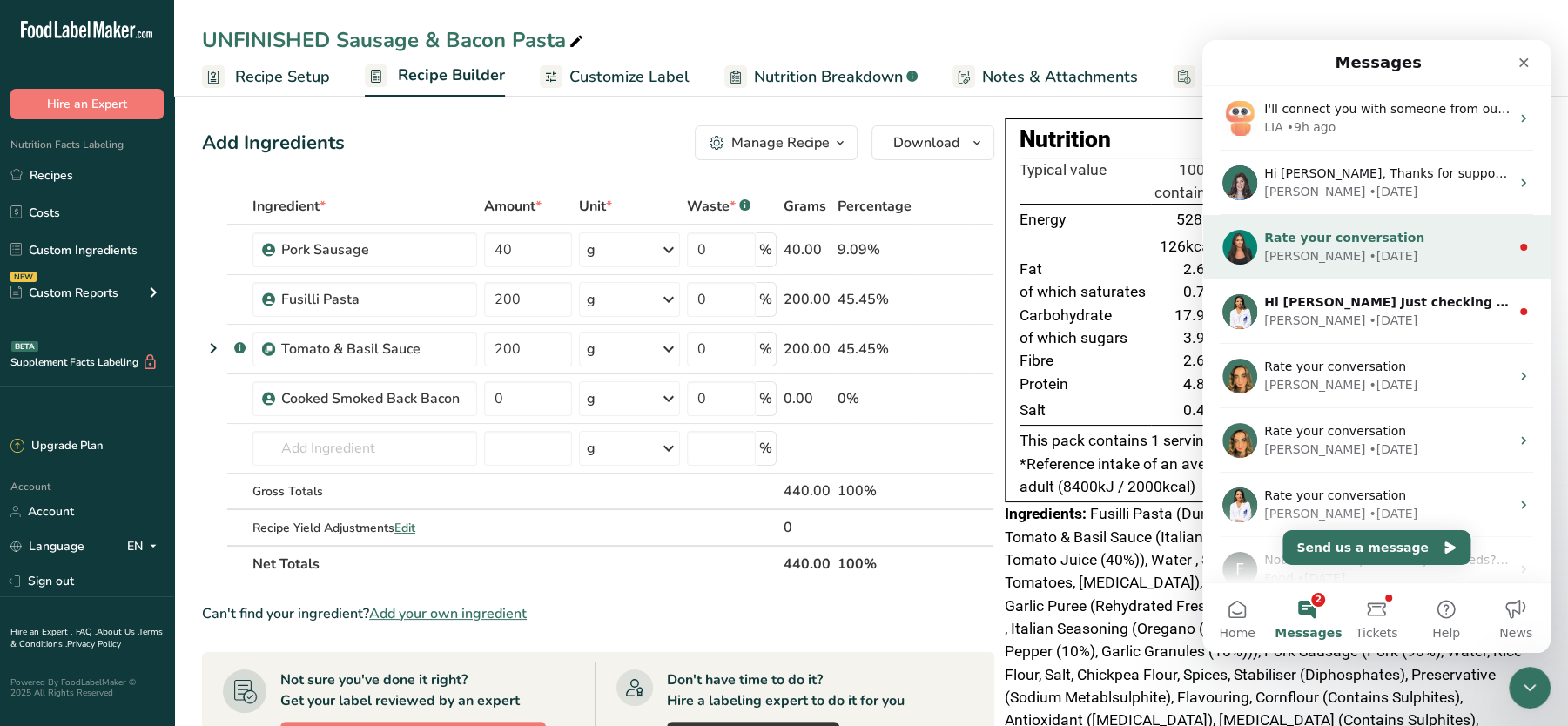
click at [1380, 249] on div "Aya • 6d ago" at bounding box center [1386, 256] width 246 height 18
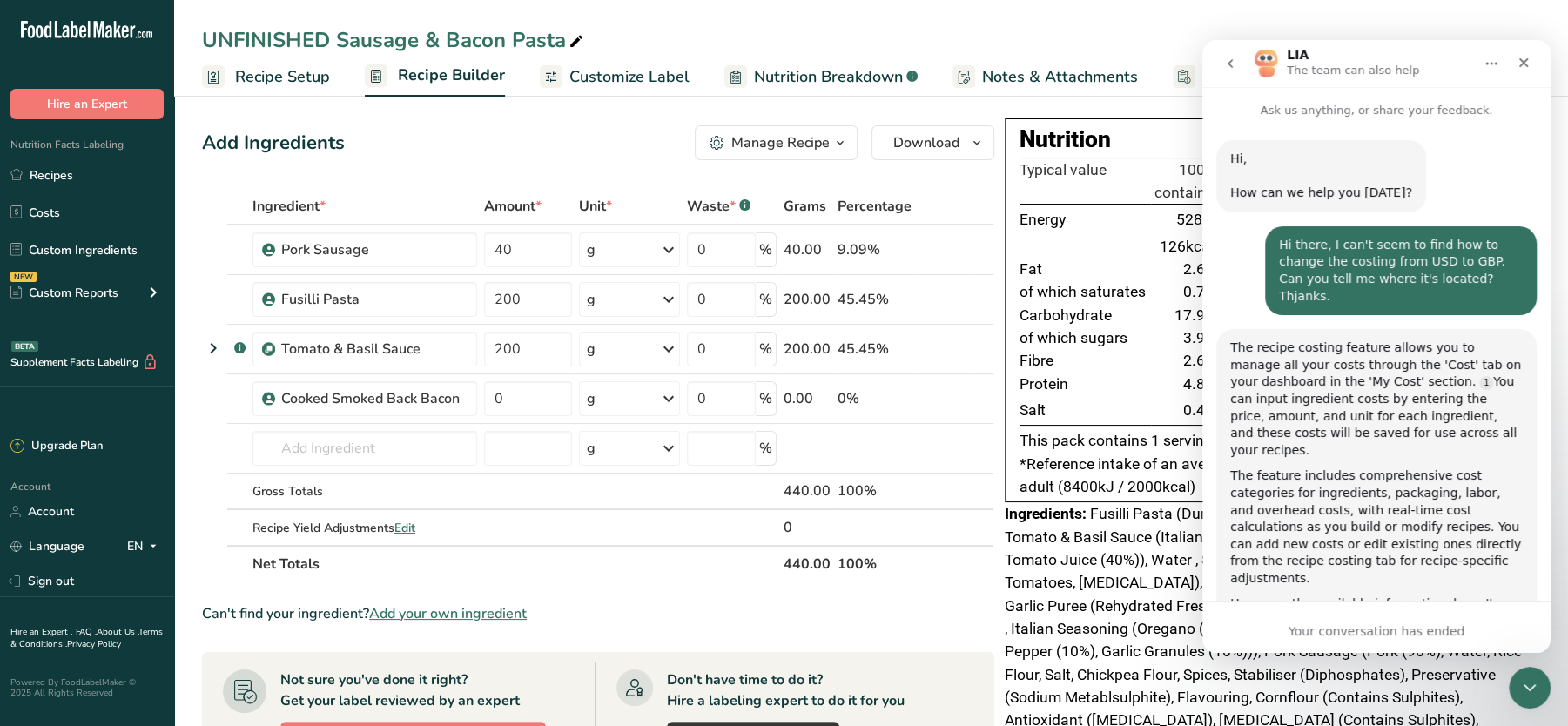
scroll to position [48, 0]
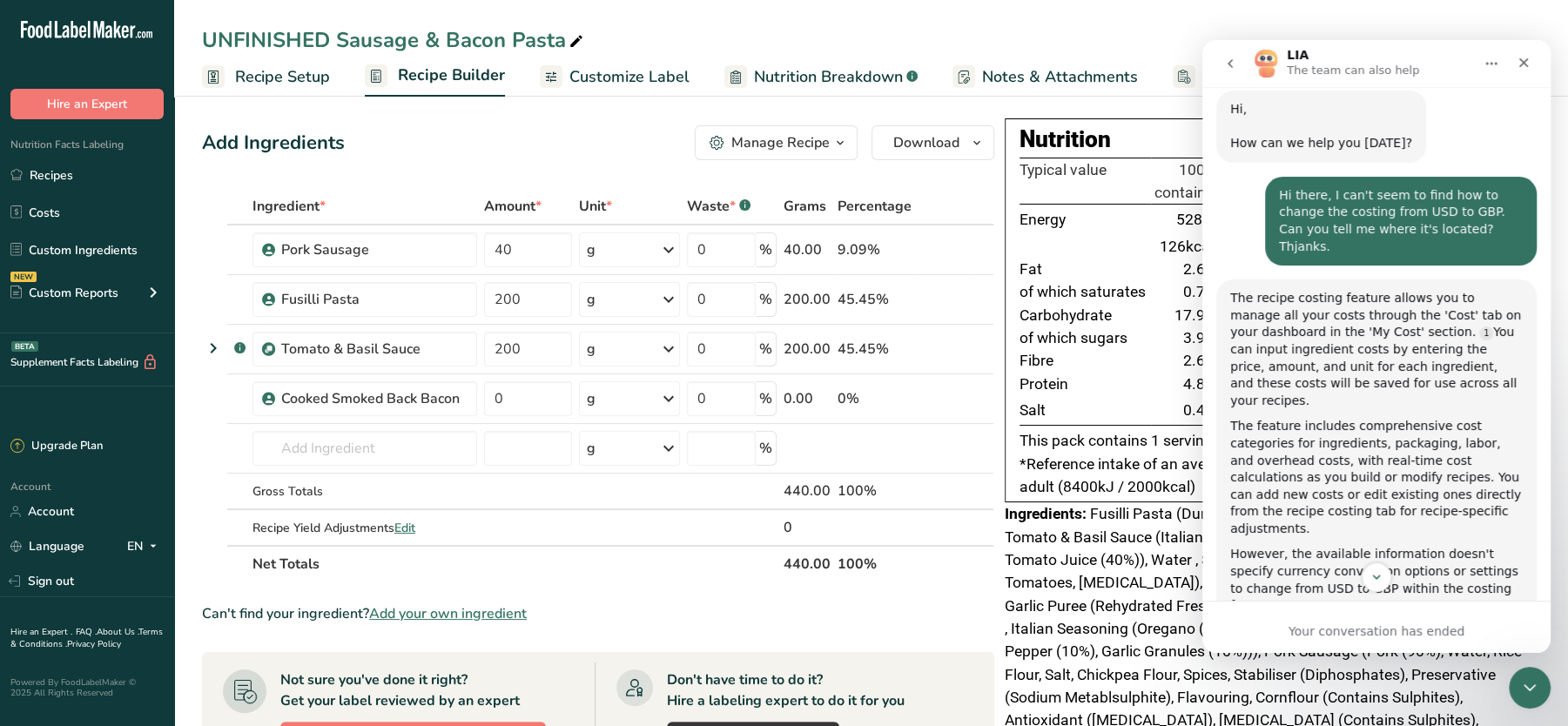
click at [1224, 71] on button "go back" at bounding box center [1230, 63] width 33 height 33
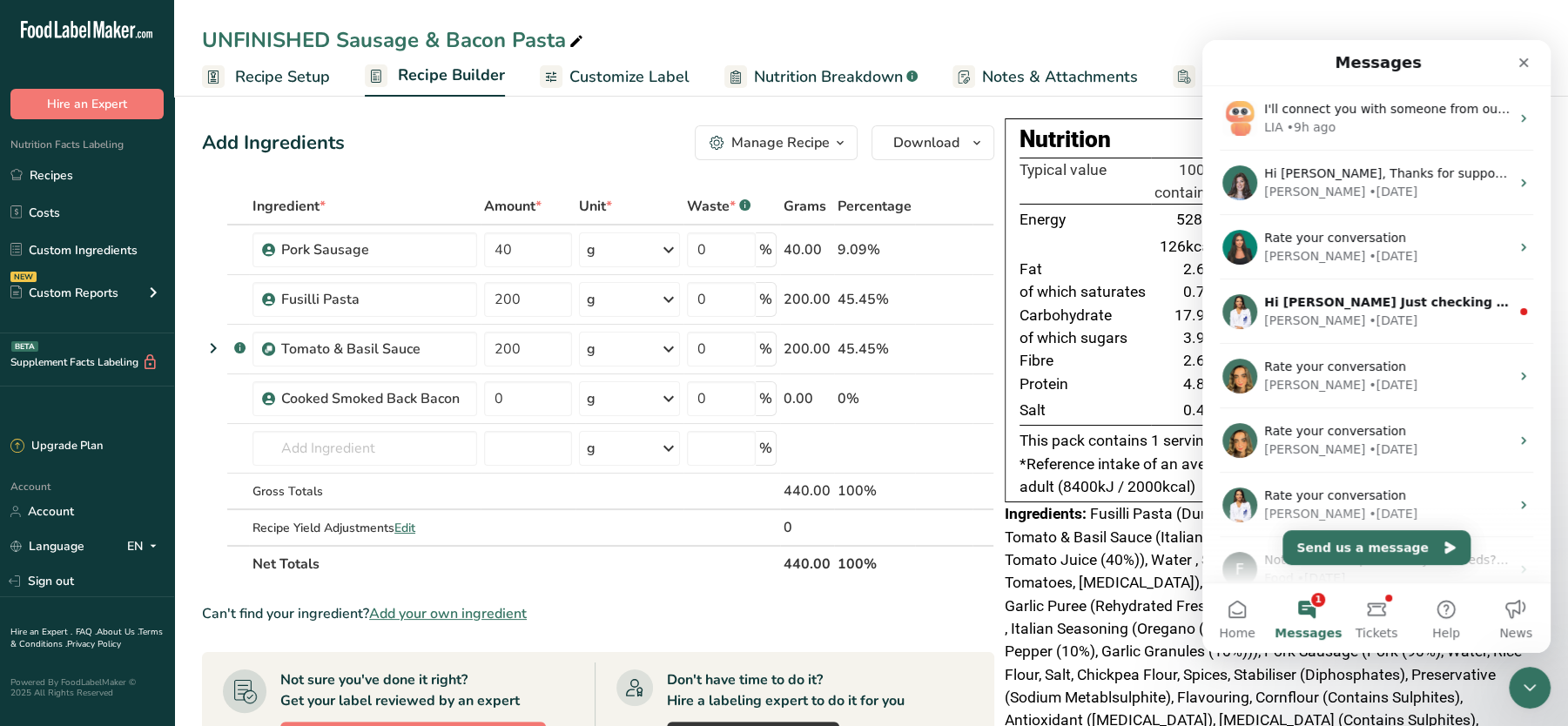
scroll to position [0, 0]
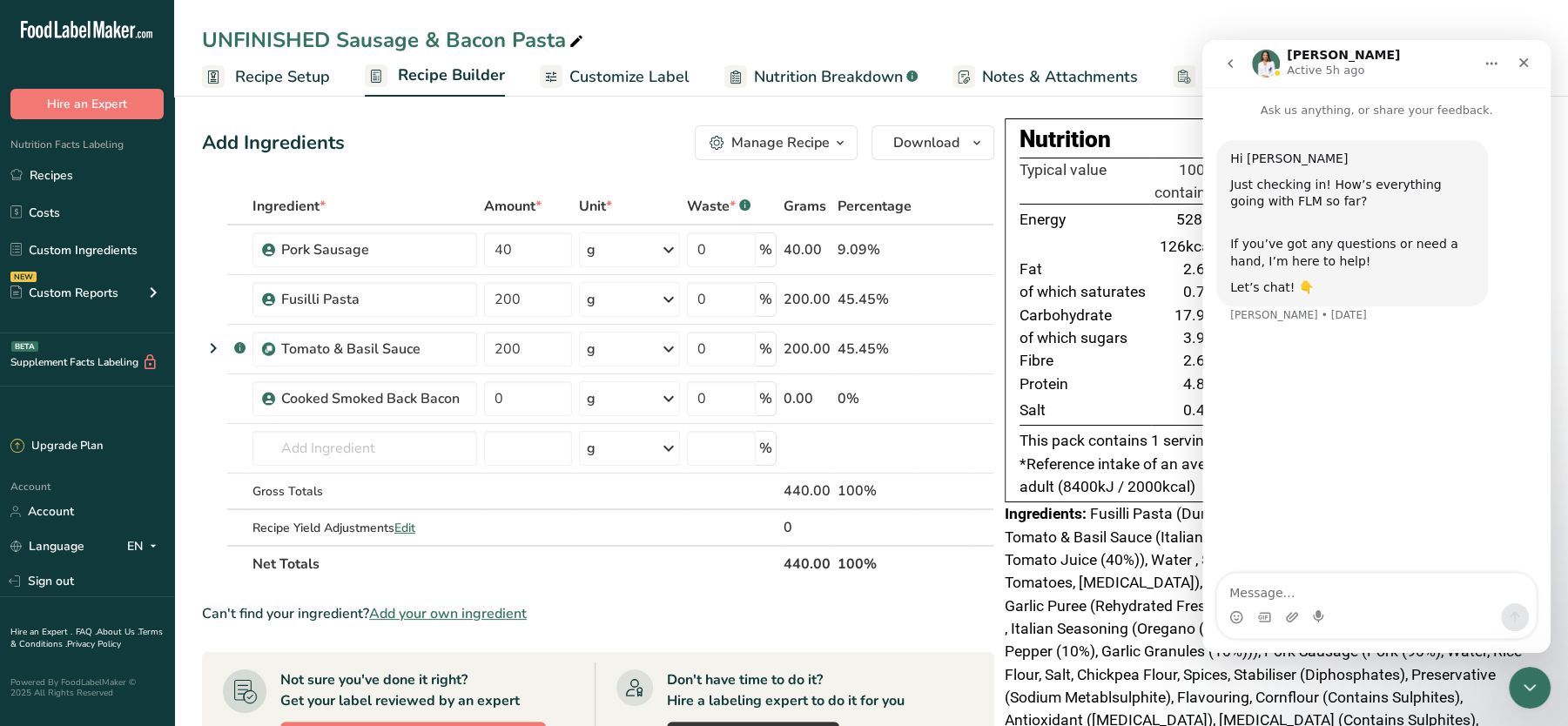
click at [1223, 68] on icon "go back" at bounding box center [1230, 63] width 14 height 14
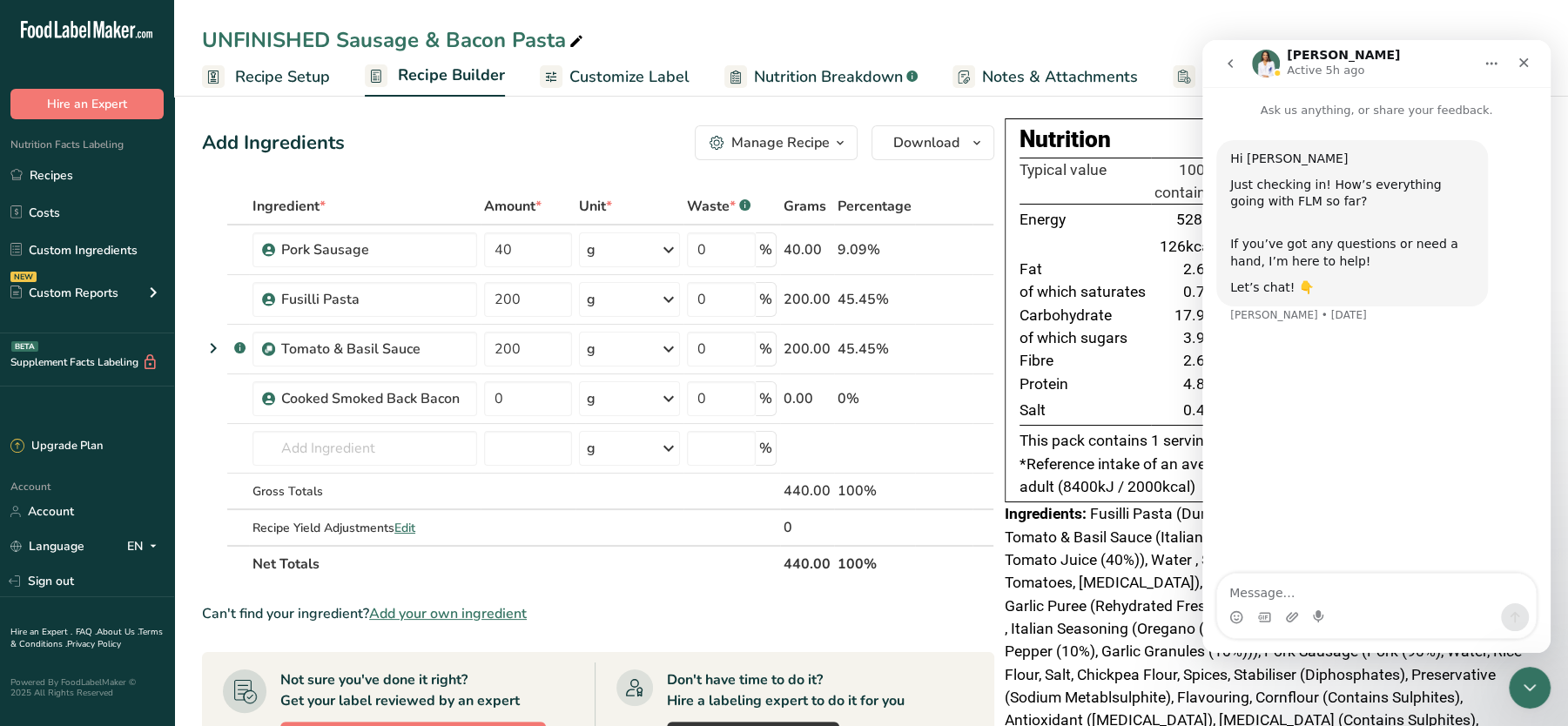
click at [1222, 76] on button "go back" at bounding box center [1230, 63] width 33 height 33
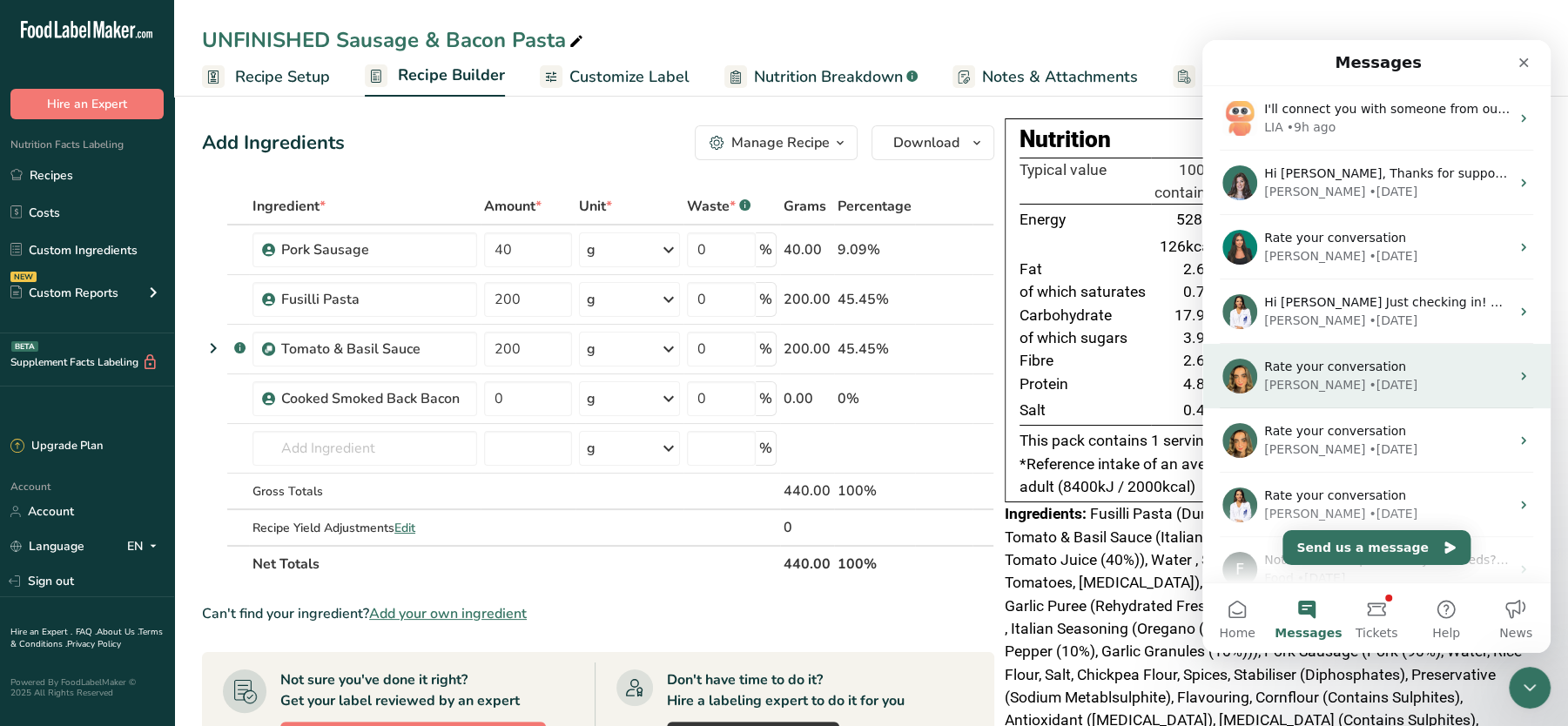
click at [1288, 353] on div "Rate your conversation Rachelle • 3w ago" at bounding box center [1376, 376] width 348 height 64
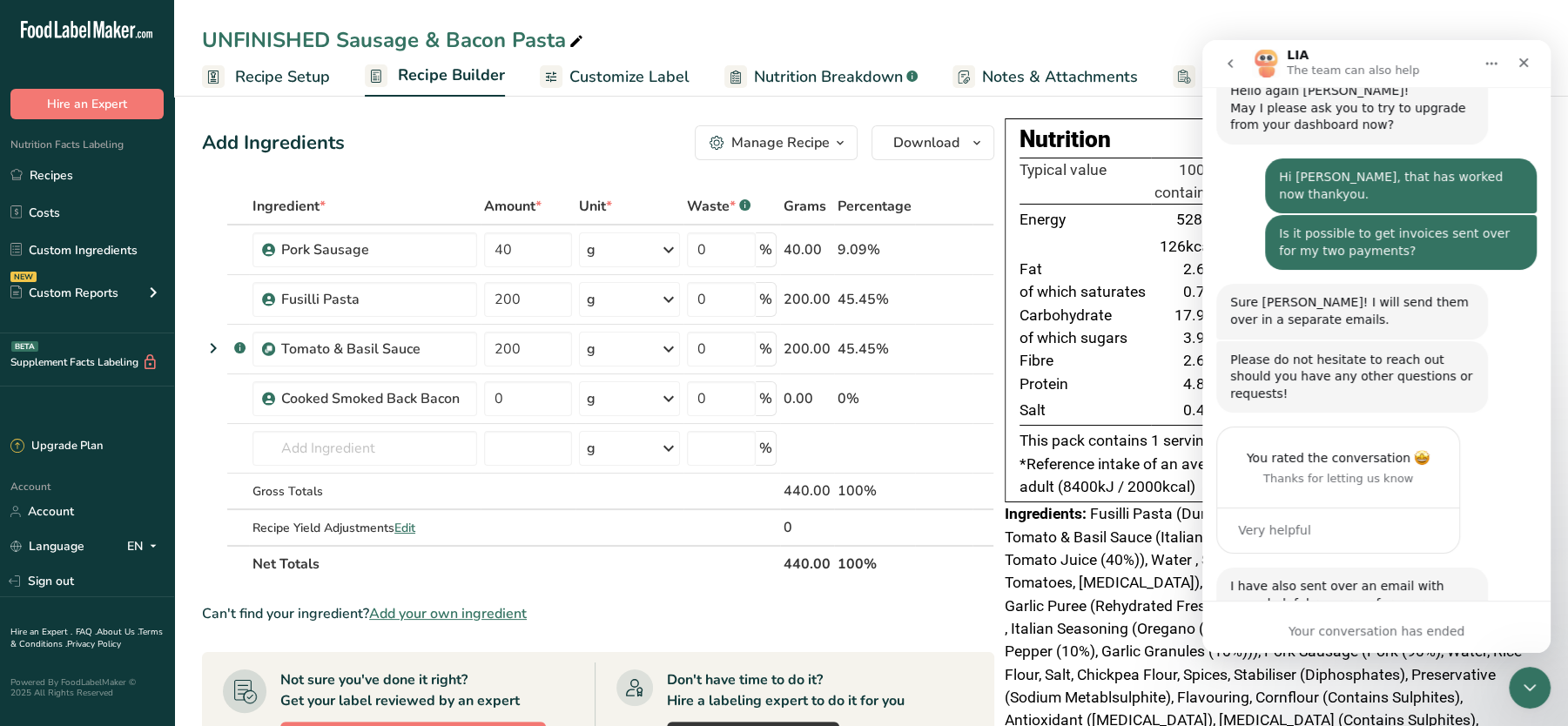
scroll to position [2820, 0]
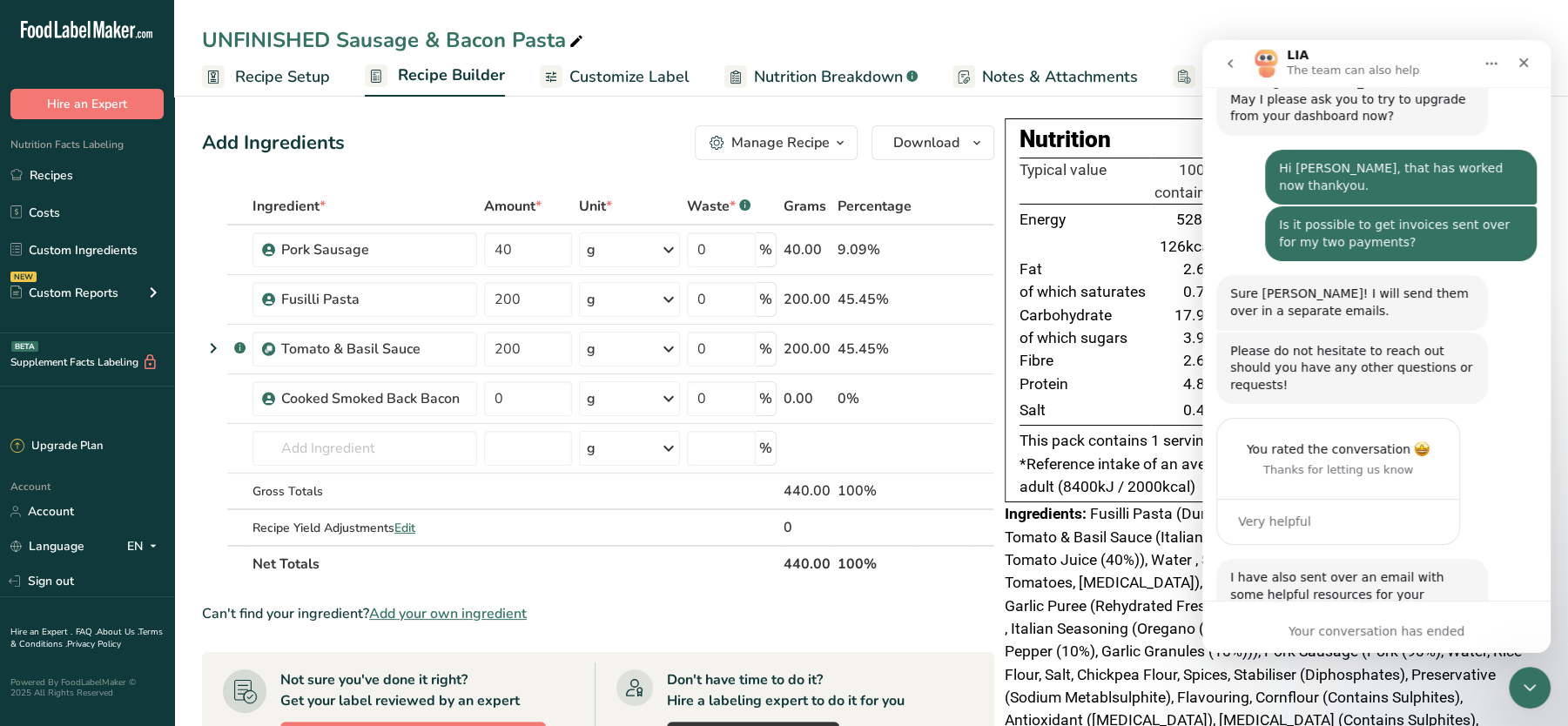
click at [1217, 67] on button "go back" at bounding box center [1230, 63] width 33 height 33
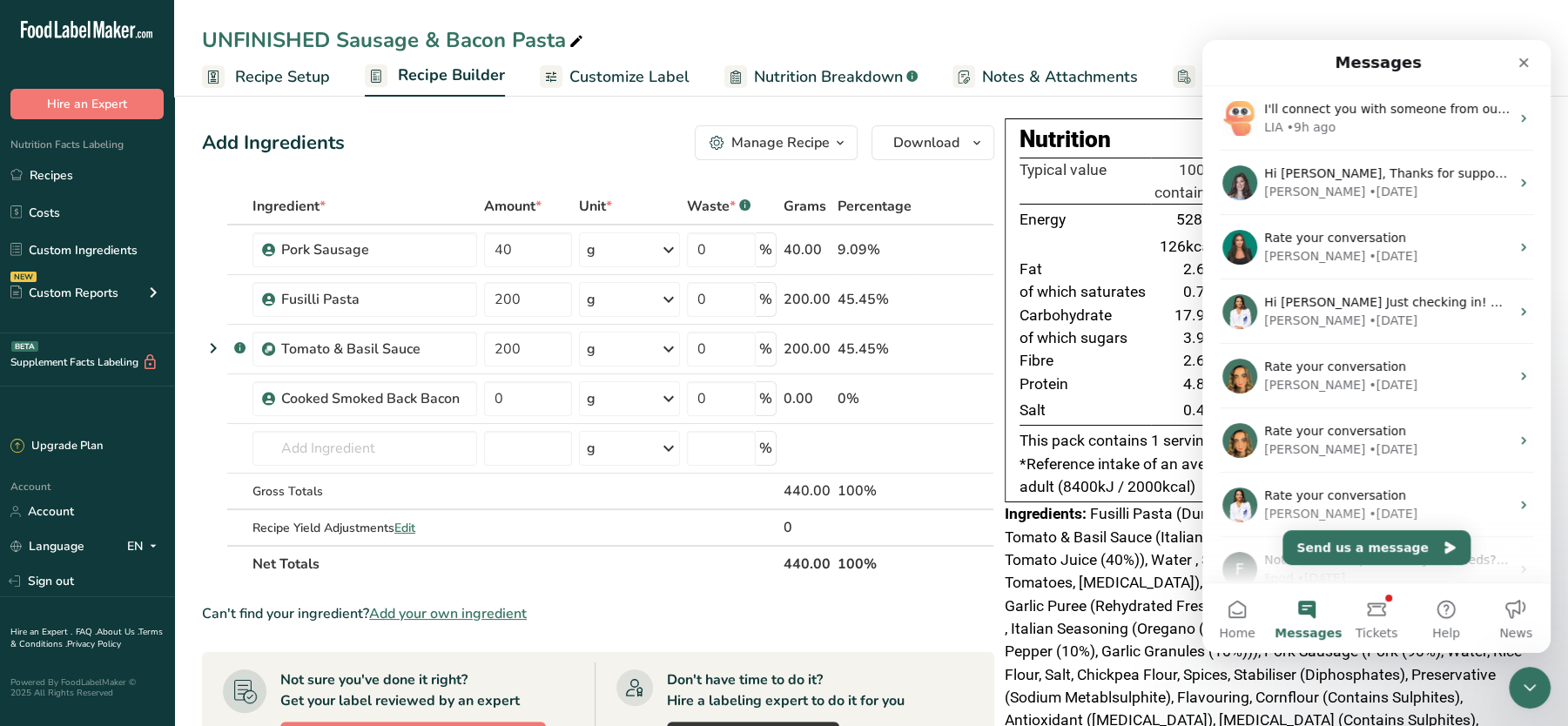
scroll to position [0, 0]
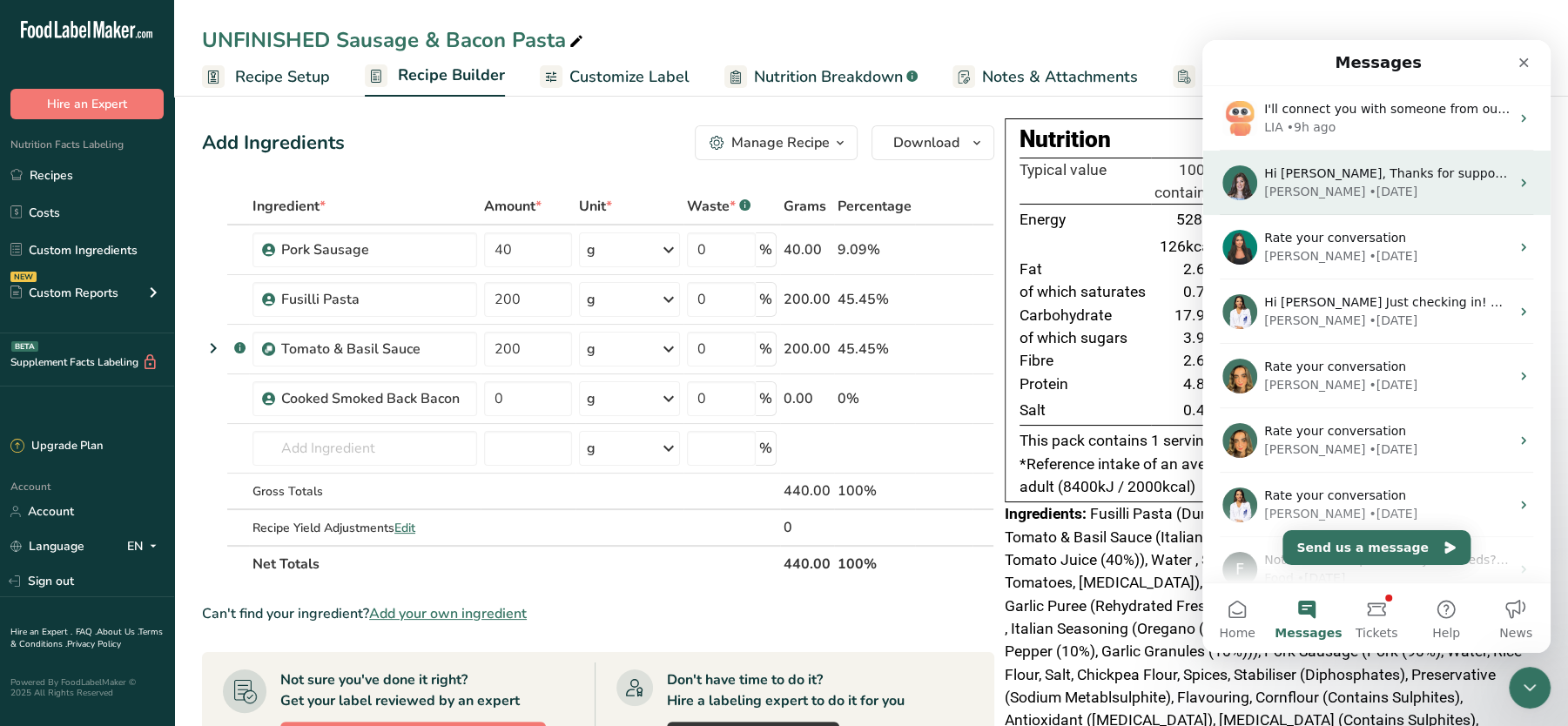
click at [1345, 188] on div "Maria • 1d ago" at bounding box center [1386, 191] width 246 height 18
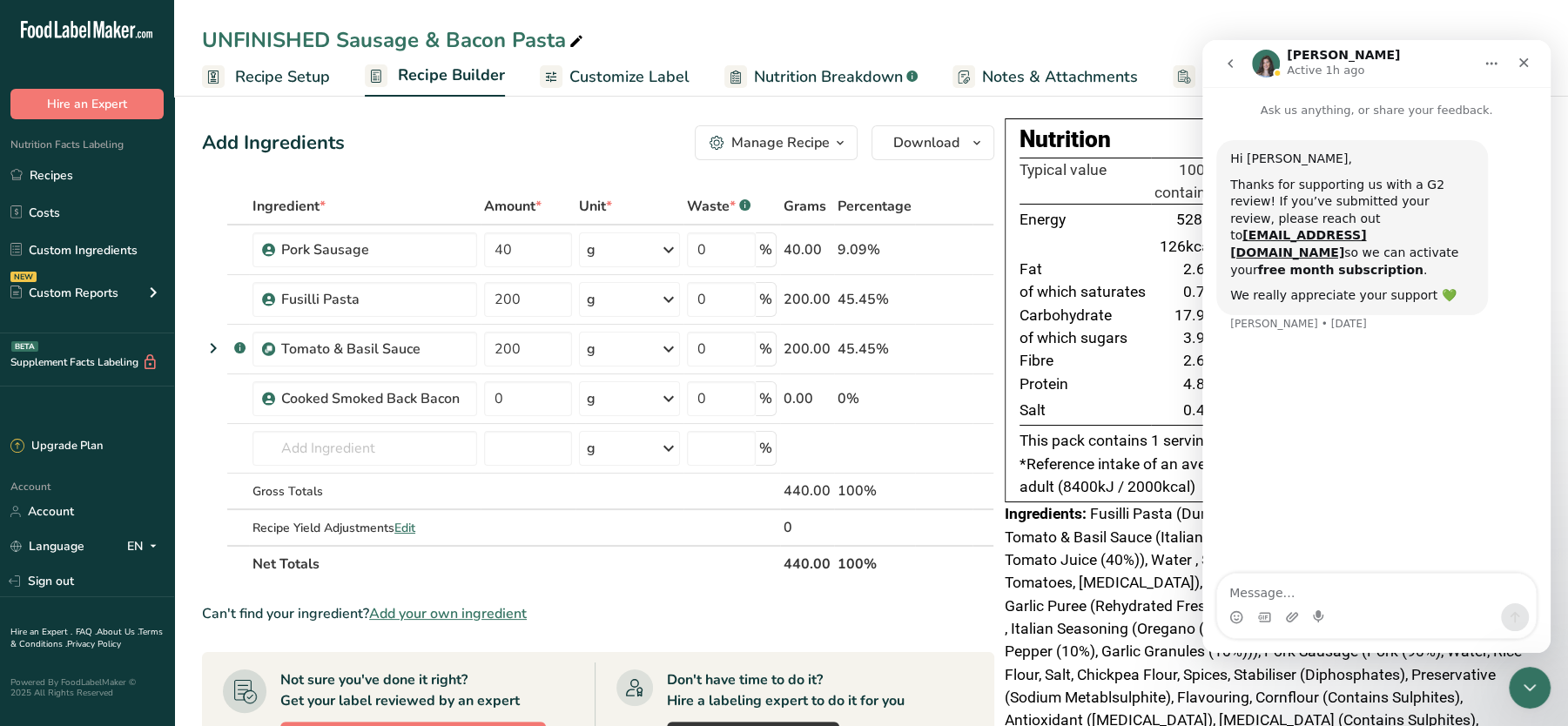
click at [1228, 58] on icon "go back" at bounding box center [1230, 63] width 14 height 14
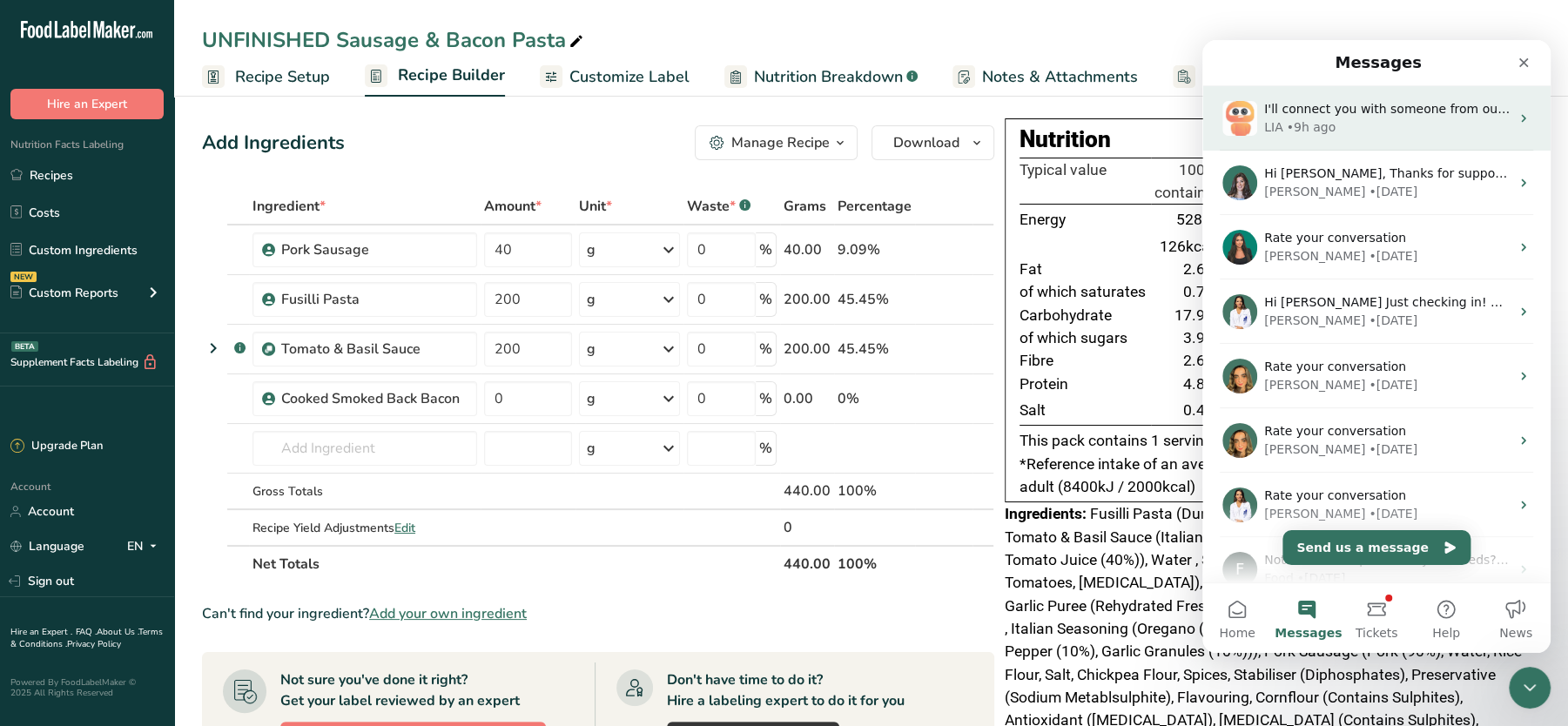
click at [1301, 119] on div "• 9h ago" at bounding box center [1311, 127] width 50 height 18
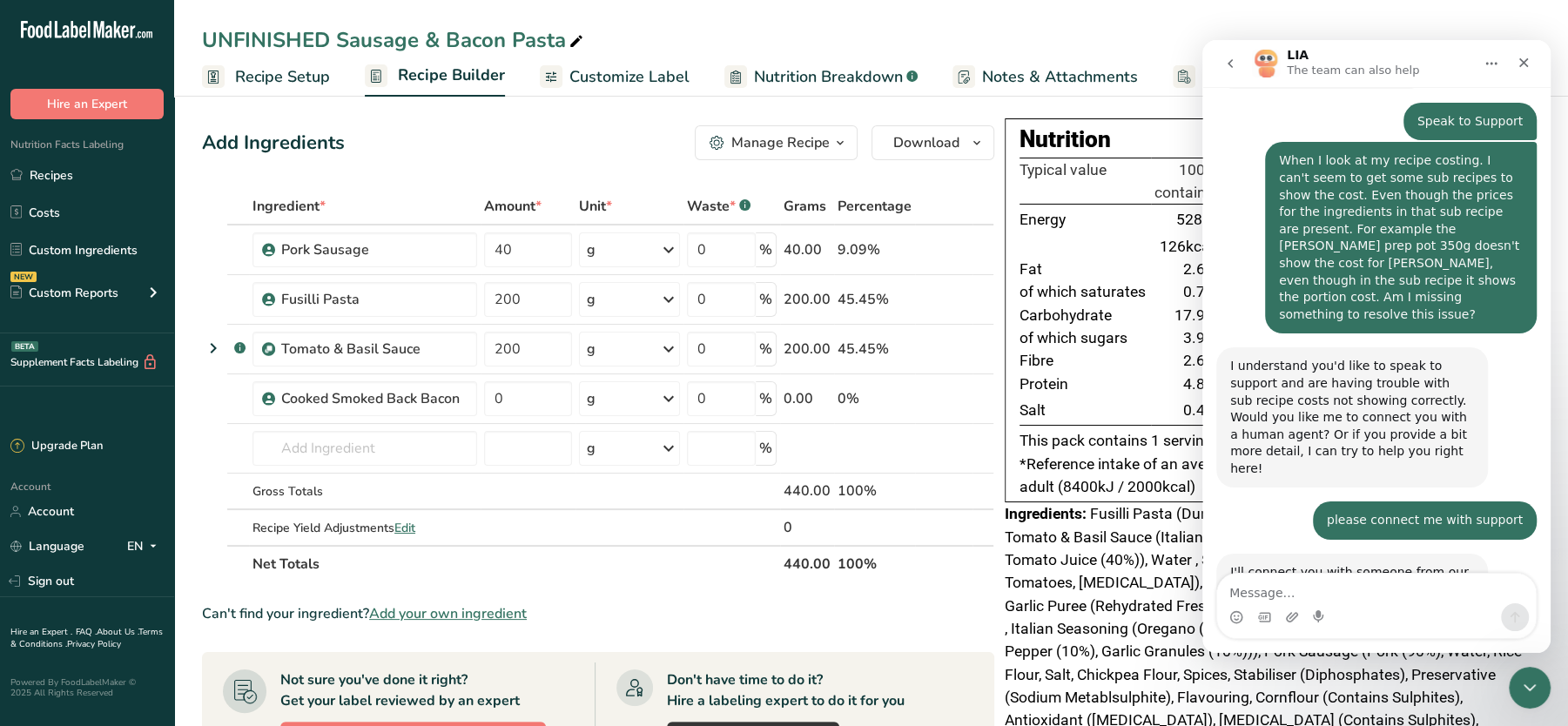
scroll to position [211, 0]
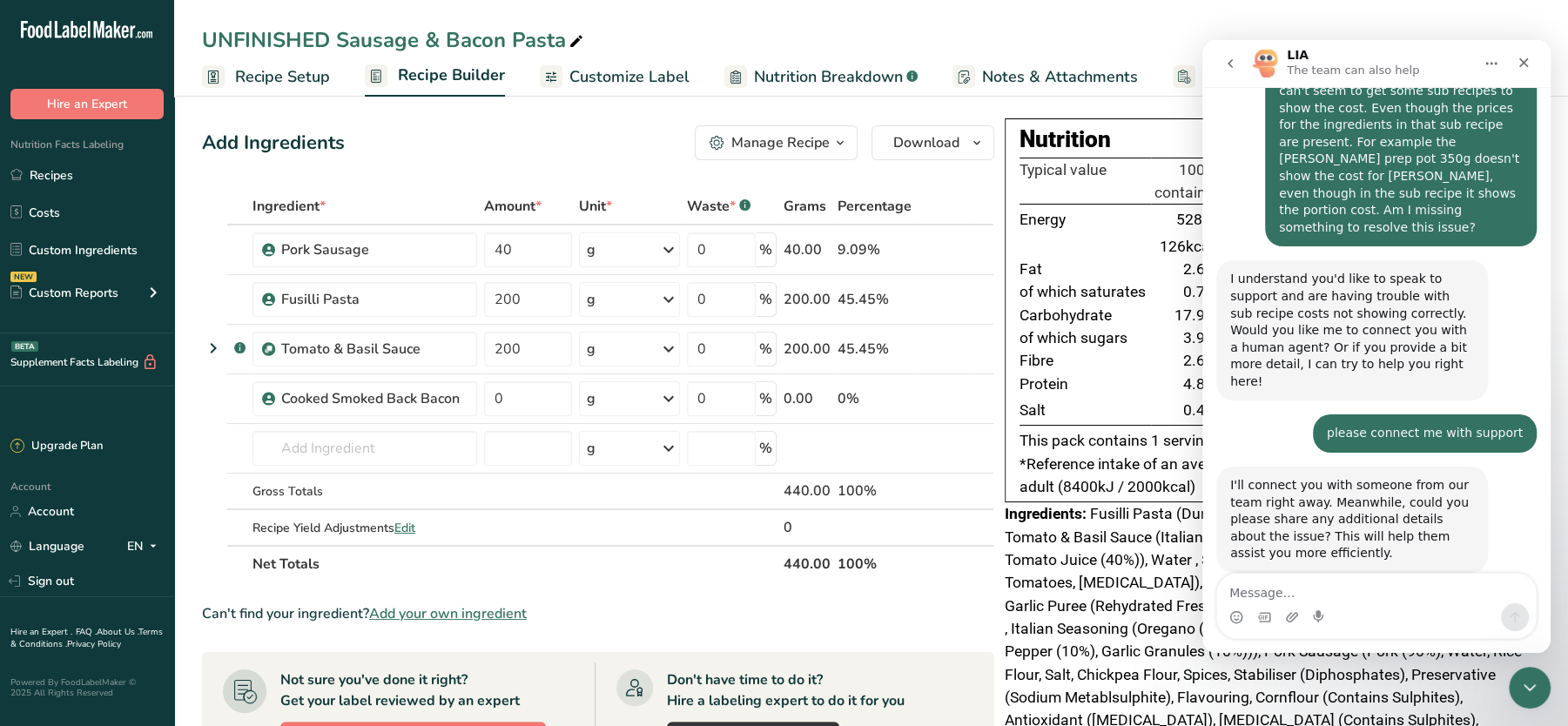
click at [1226, 66] on icon "go back" at bounding box center [1230, 63] width 14 height 14
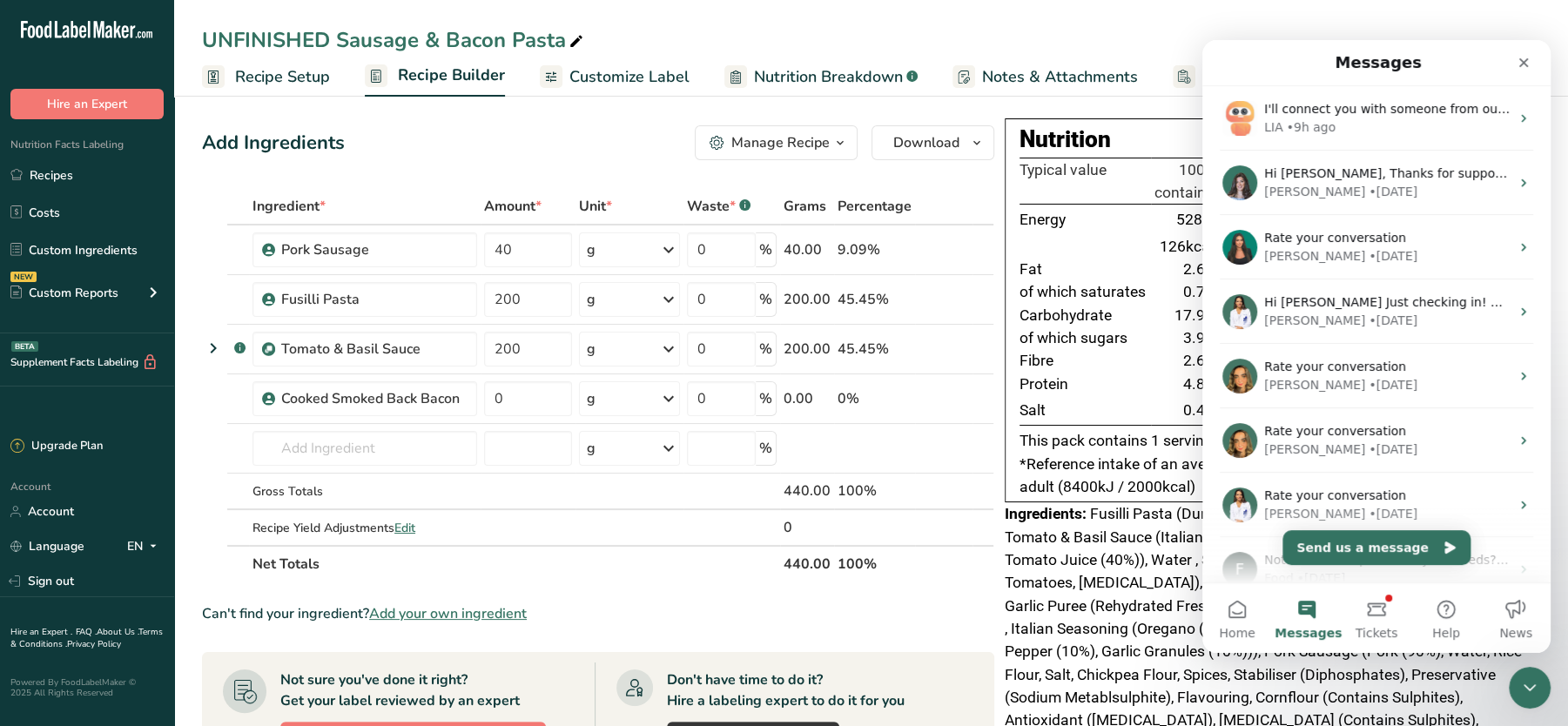
scroll to position [0, 0]
click at [1384, 627] on span "Tickets" at bounding box center [1376, 633] width 43 height 13
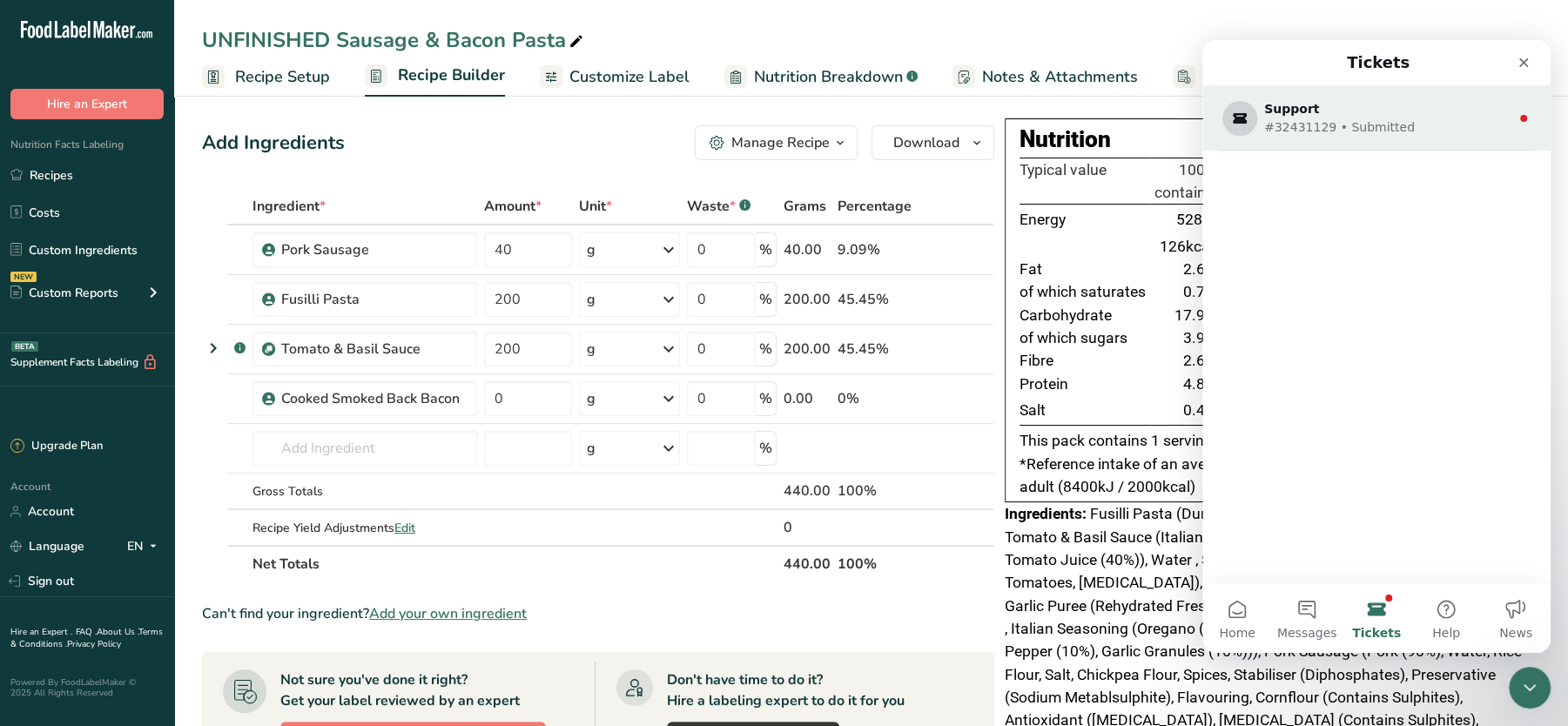
click at [1322, 122] on div "#32431129 • Submitted" at bounding box center [1373, 127] width 218 height 18
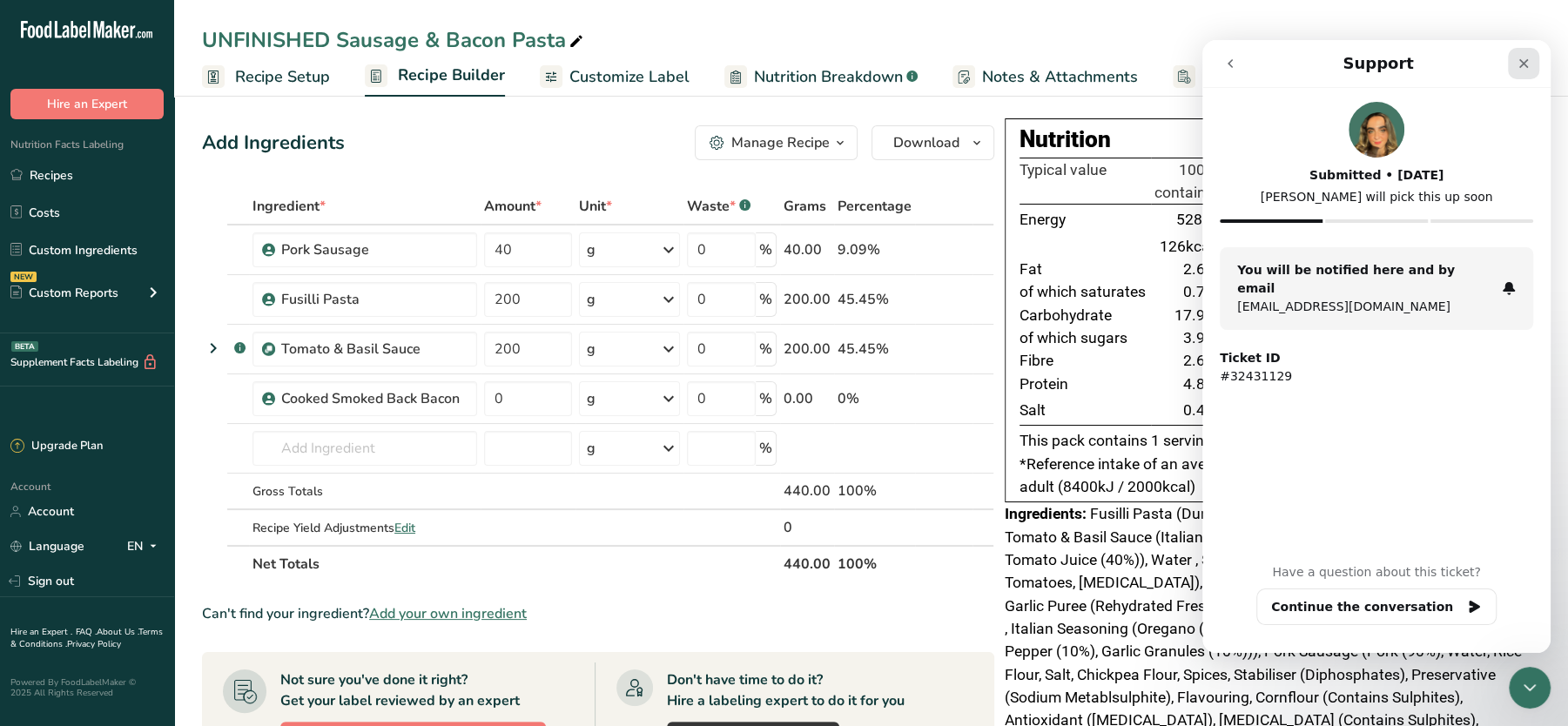
click at [1517, 59] on icon "Close" at bounding box center [1523, 63] width 14 height 14
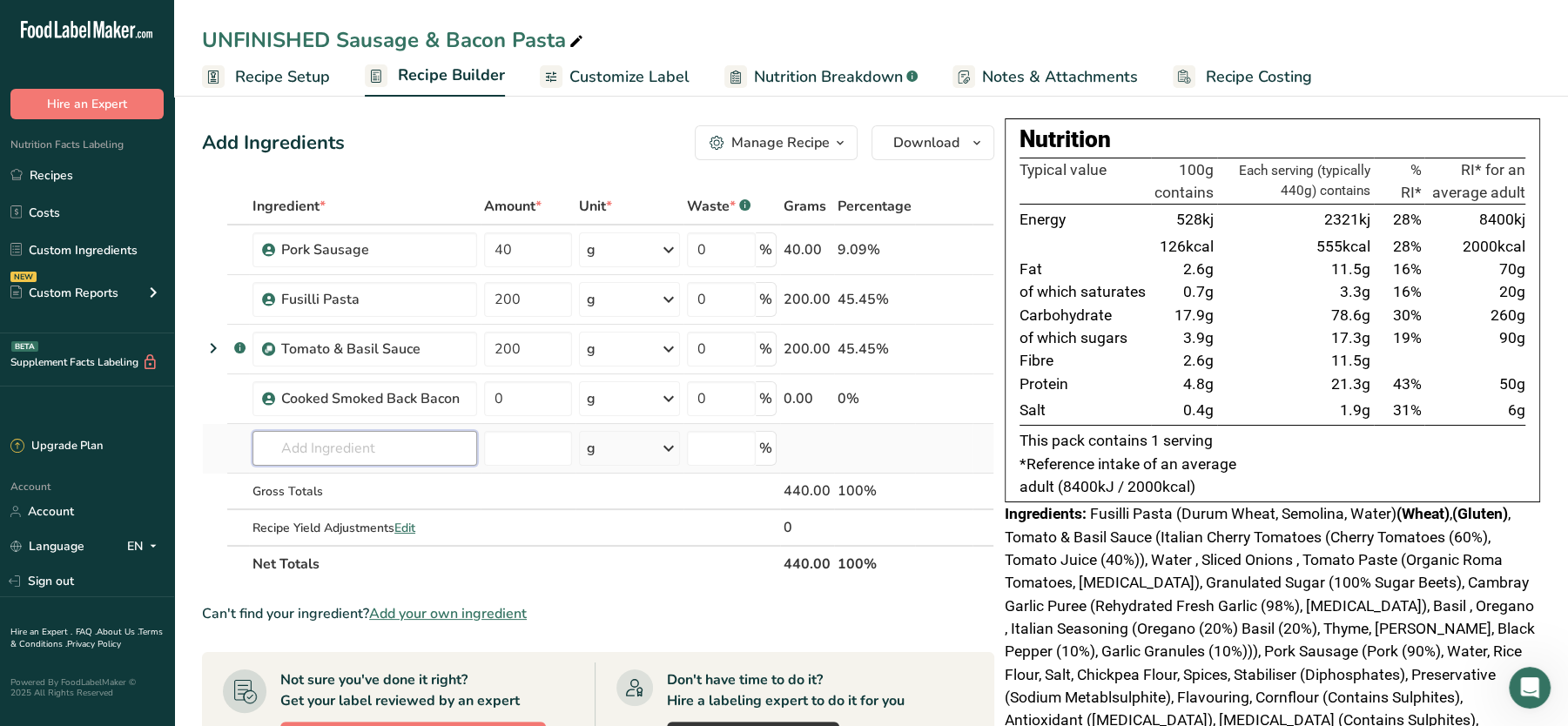
click at [375, 451] on input "text" at bounding box center [365, 448] width 225 height 35
drag, startPoint x: 507, startPoint y: 408, endPoint x: 476, endPoint y: 406, distance: 31.1
click at [476, 406] on tr "Cooked Smoked Back Bacon 0 g Weight Units g kg mg See more Volume Units l Volum…" at bounding box center [598, 398] width 790 height 50
type input "40"
click at [500, 451] on div "Ingredient * Amount * Unit * Waste * .a-a{fill:#347362;}.b-a{fill:#fff;} Grams …" at bounding box center [598, 385] width 792 height 395
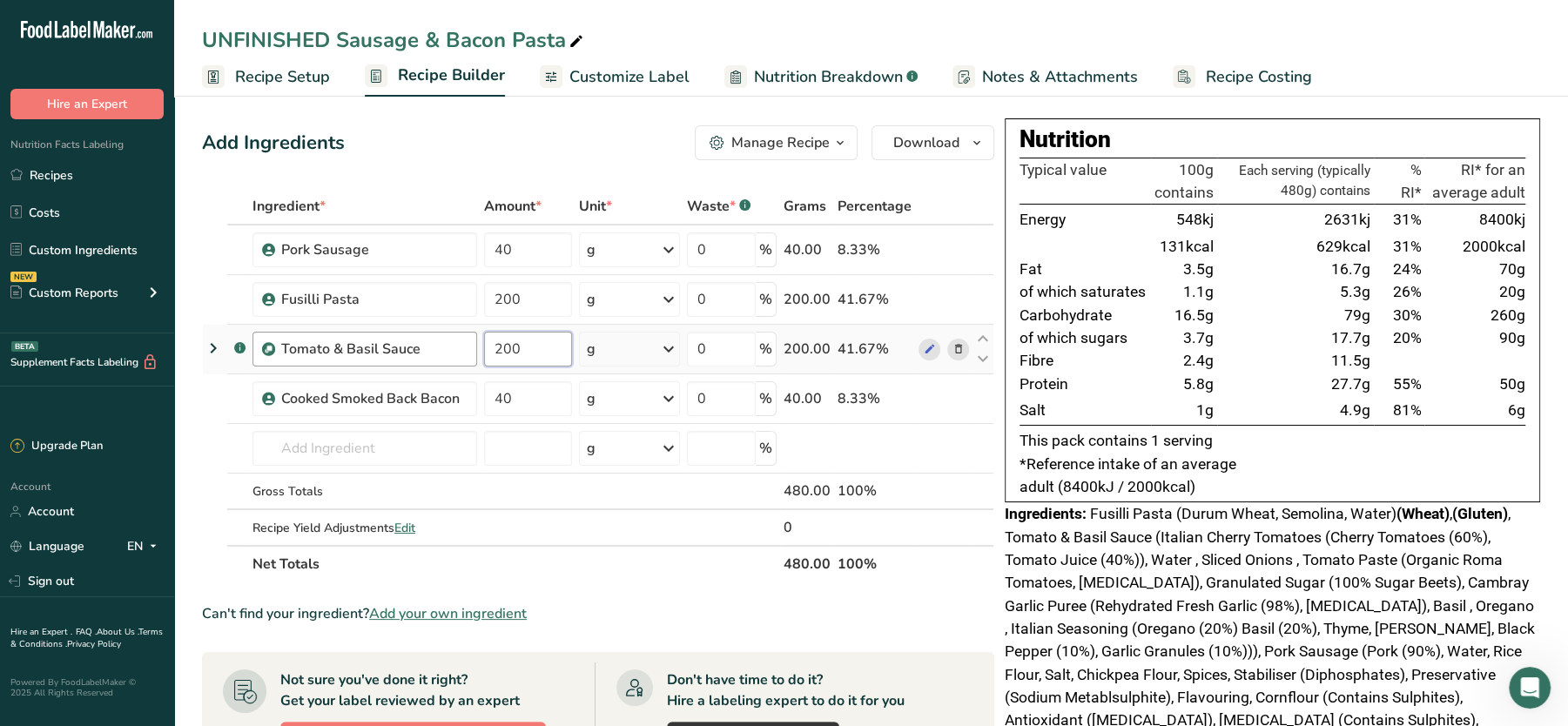
drag, startPoint x: 533, startPoint y: 343, endPoint x: 446, endPoint y: 329, distance: 88.1
click at [446, 329] on tr ".a-a{fill:#347362;}.b-a{fill:#fff;} Tomato & Basil Sauce 200 g Weight Units g k…" at bounding box center [598, 349] width 790 height 50
type input "150"
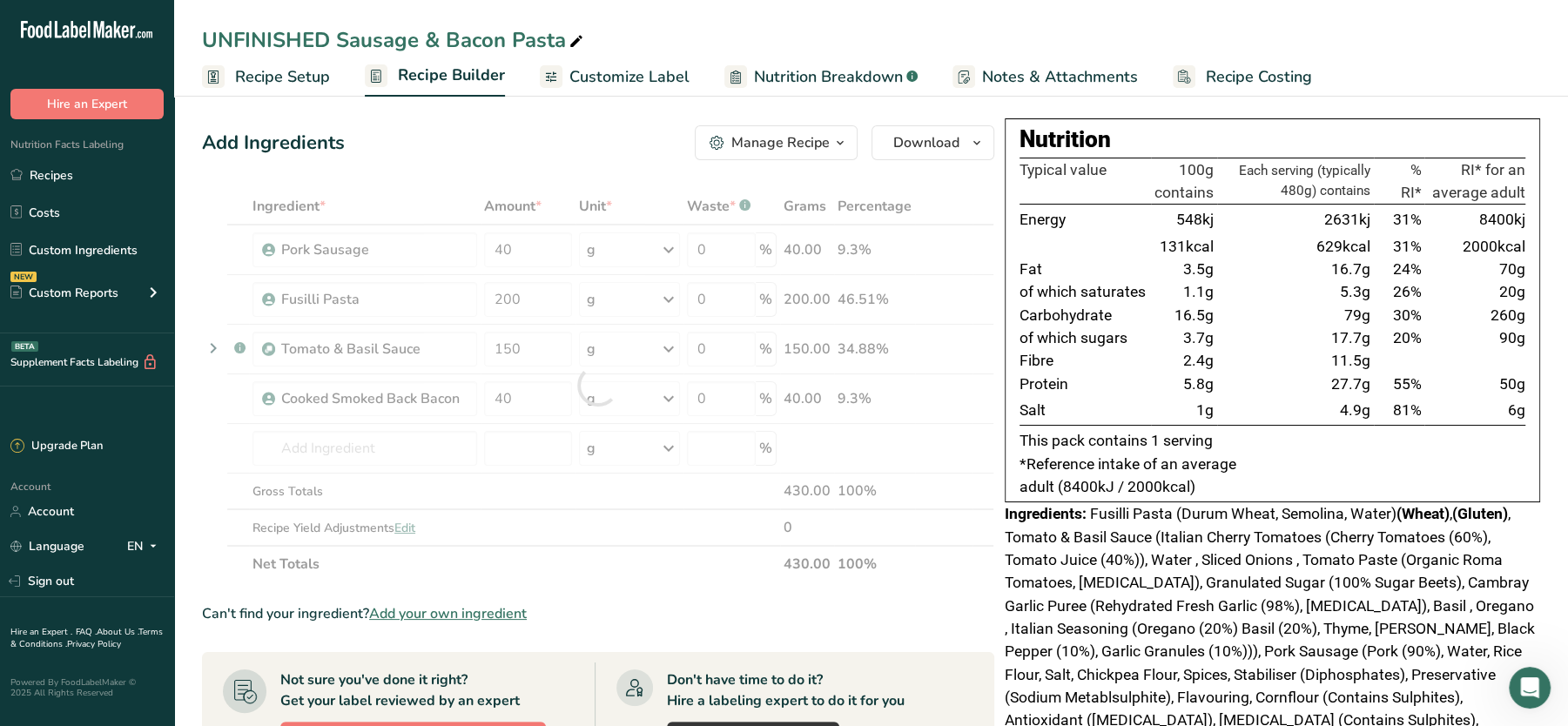
click at [509, 200] on div "Ingredient * Amount * Unit * Waste * .a-a{fill:#347362;}.b-a{fill:#fff;} Grams …" at bounding box center [598, 385] width 792 height 395
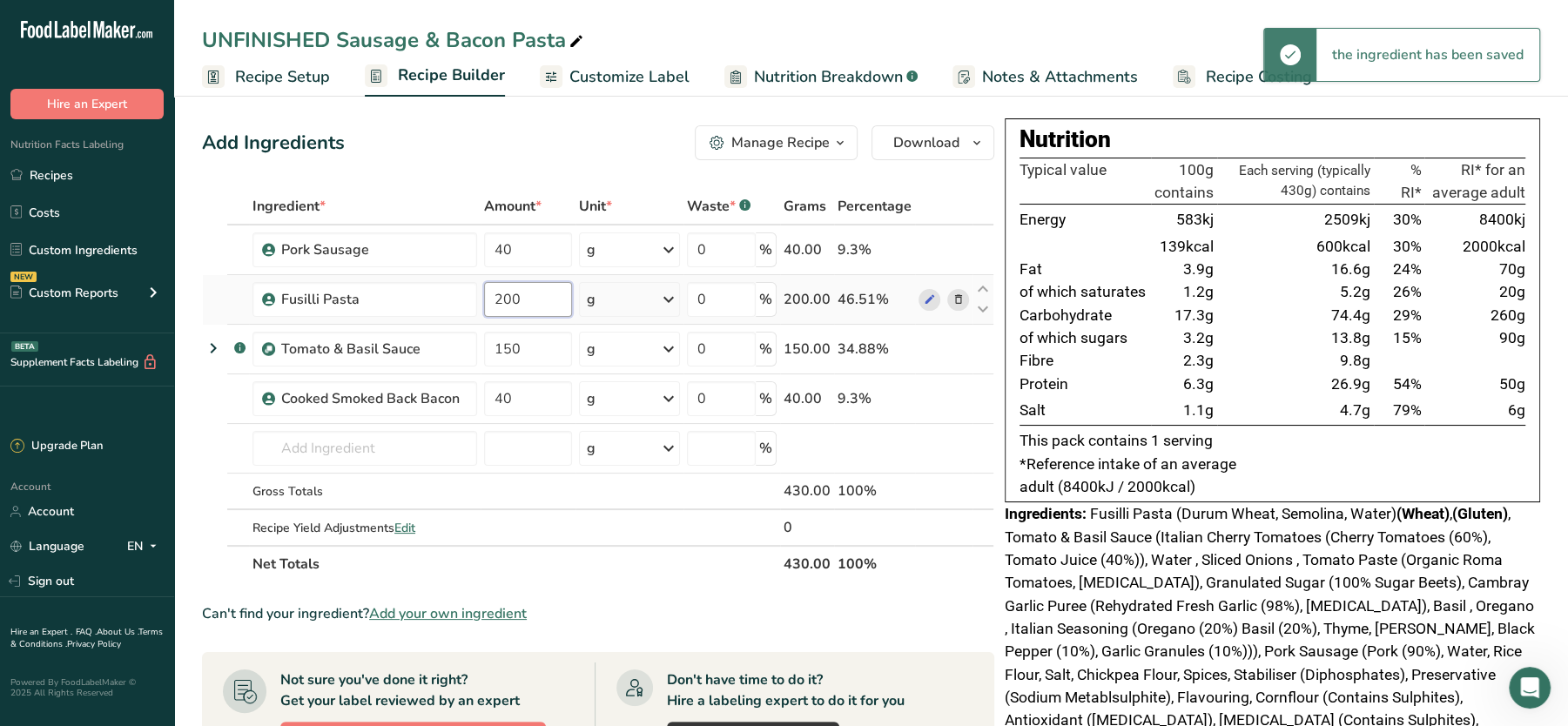
drag, startPoint x: 540, startPoint y: 288, endPoint x: 464, endPoint y: 279, distance: 76.5
click at [464, 279] on tr "Fusilli Pasta 200 g Weight Units g kg mg See more Volume Units l Volume units r…" at bounding box center [598, 299] width 790 height 50
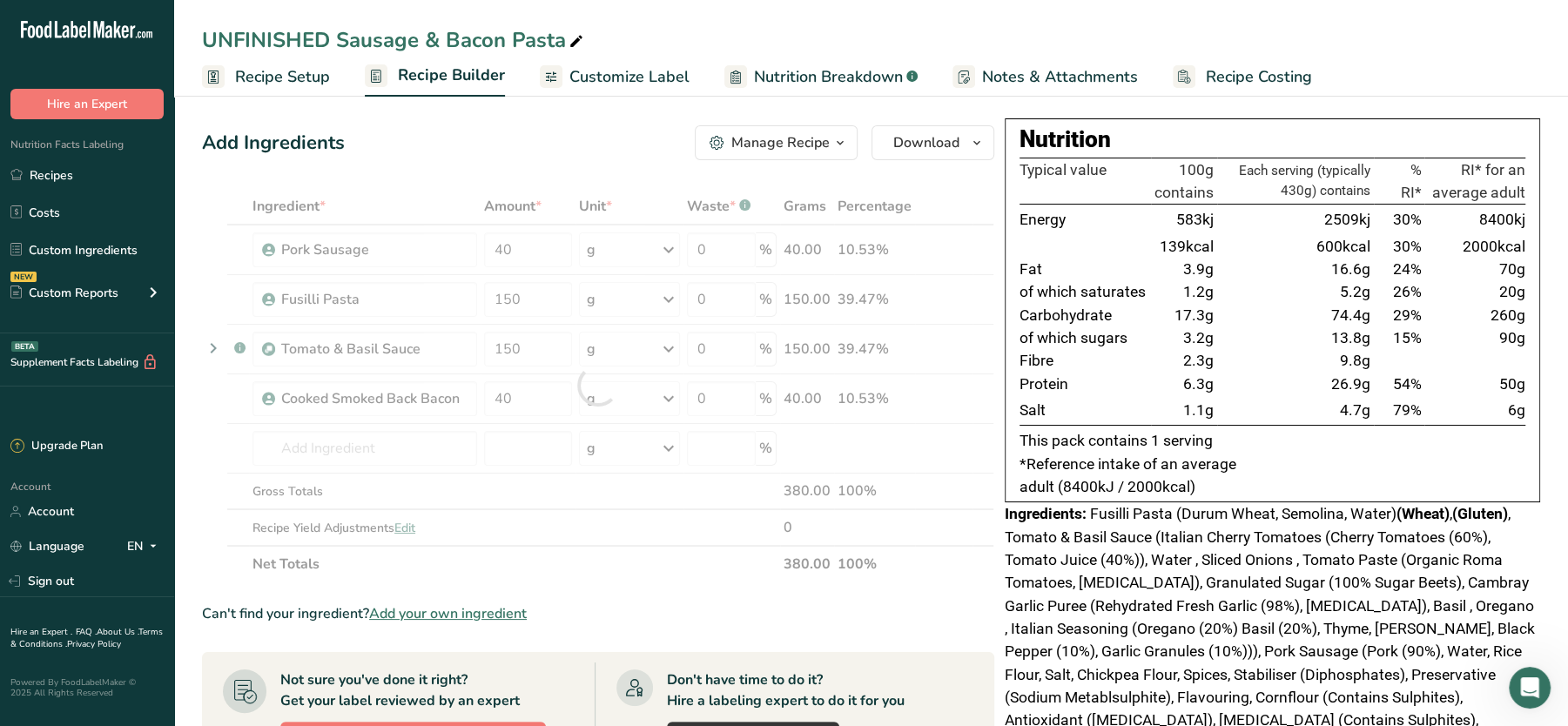
click at [516, 129] on div "Add Ingredients Manage Recipe Delete Recipe Duplicate Recipe Scale Recipe Save …" at bounding box center [598, 143] width 792 height 35
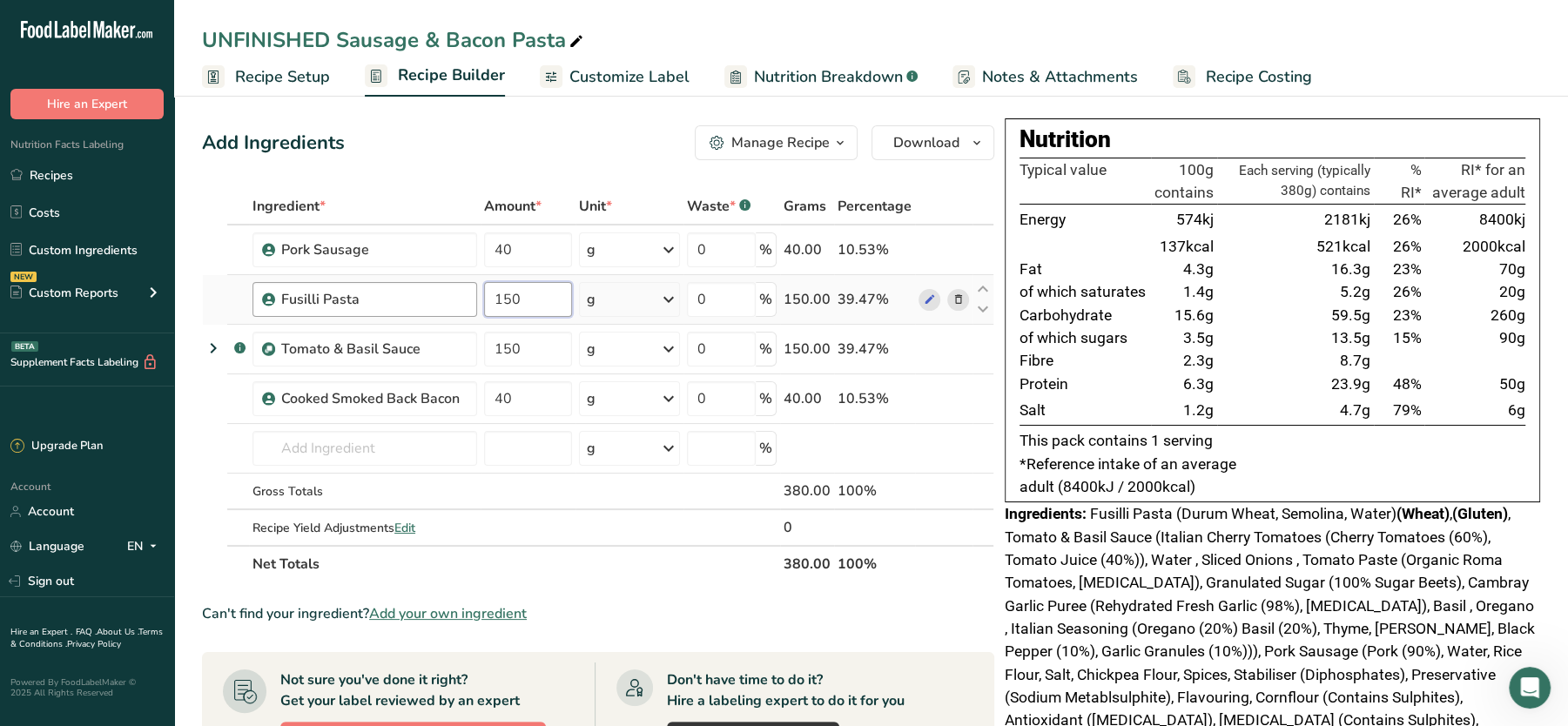
drag, startPoint x: 551, startPoint y: 312, endPoint x: 426, endPoint y: 288, distance: 127.3
click at [426, 288] on tr "Fusilli Pasta 150 g Weight Units g kg mg See more Volume Units l Volume units r…" at bounding box center [598, 299] width 790 height 50
type input "200"
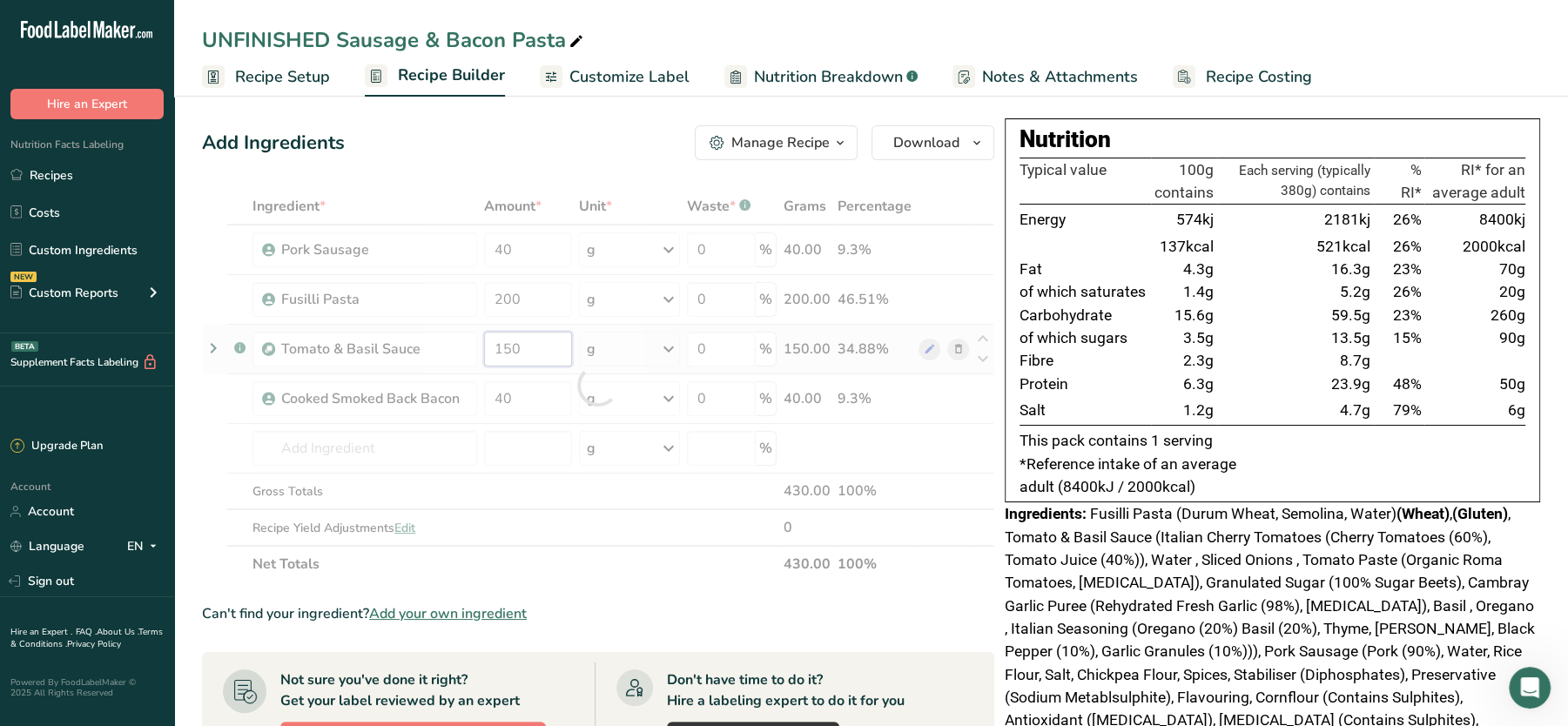
click at [536, 360] on div "Ingredient * Amount * Unit * Waste * .a-a{fill:#347362;}.b-a{fill:#fff;} Grams …" at bounding box center [598, 385] width 792 height 395
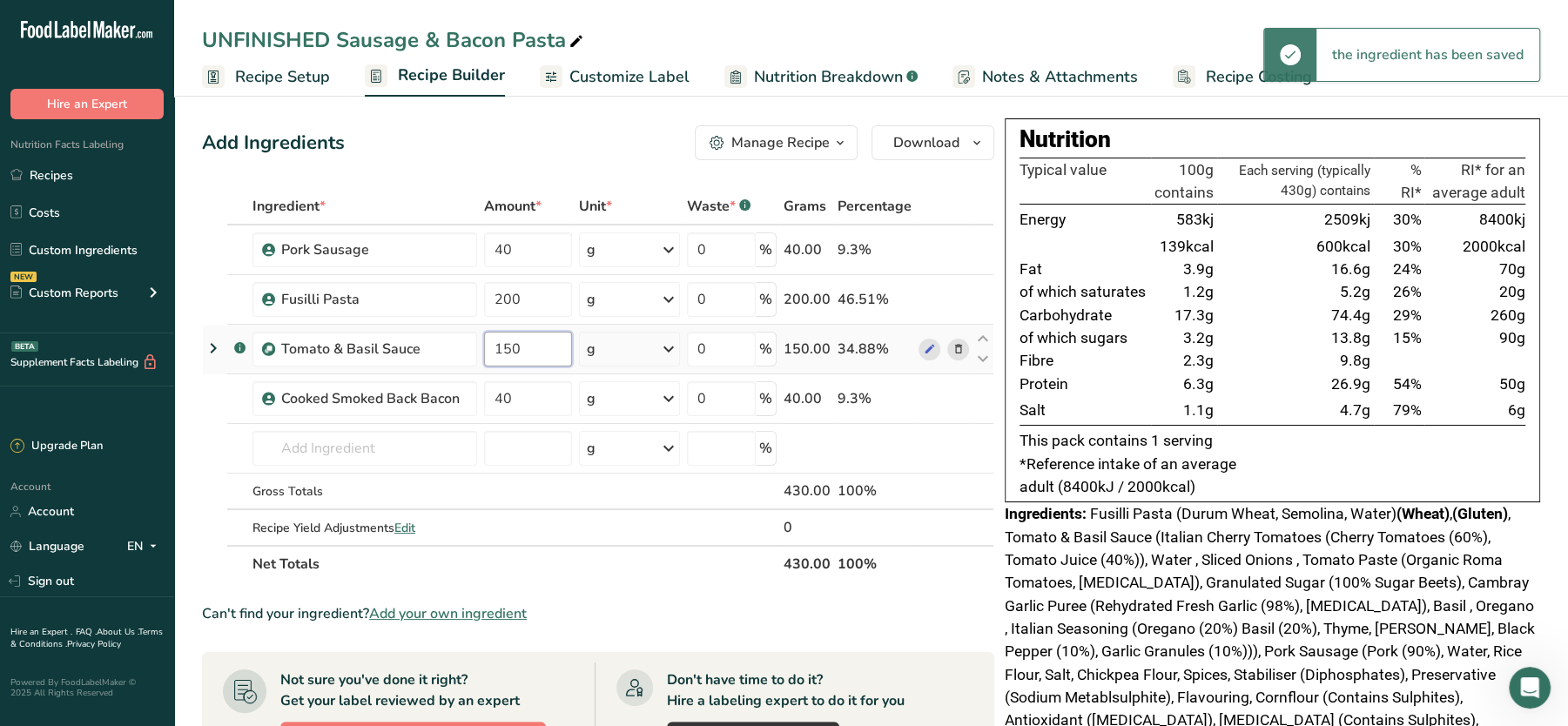
drag, startPoint x: 550, startPoint y: 344, endPoint x: 479, endPoint y: 346, distance: 71.0
click at [479, 346] on tr ".a-a{fill:#347362;}.b-a{fill:#fff;} Tomato & Basil Sauce 150 g Weight Units g k…" at bounding box center [598, 349] width 790 height 50
type input "200"
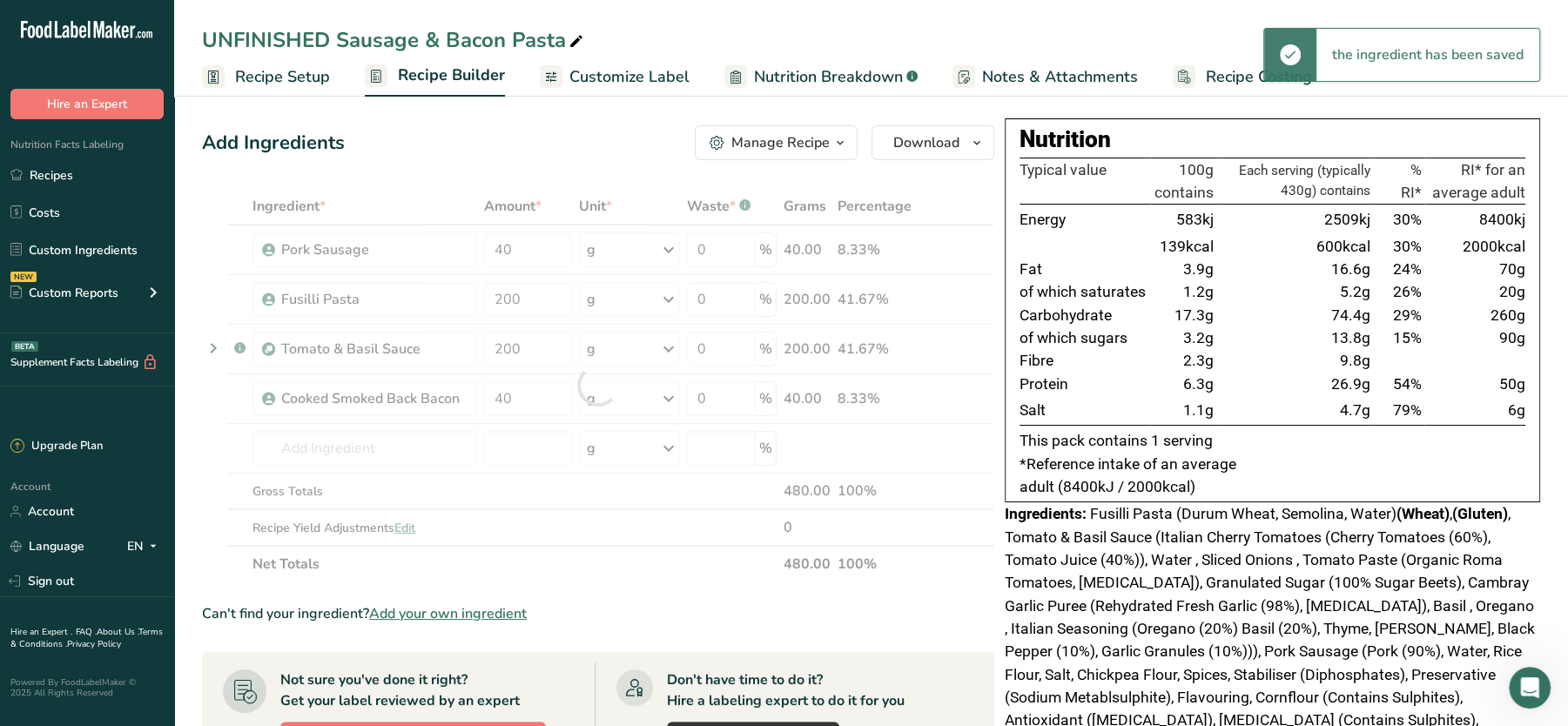
click at [483, 155] on div "Add Ingredients Manage Recipe Delete Recipe Duplicate Recipe Scale Recipe Save …" at bounding box center [598, 143] width 792 height 35
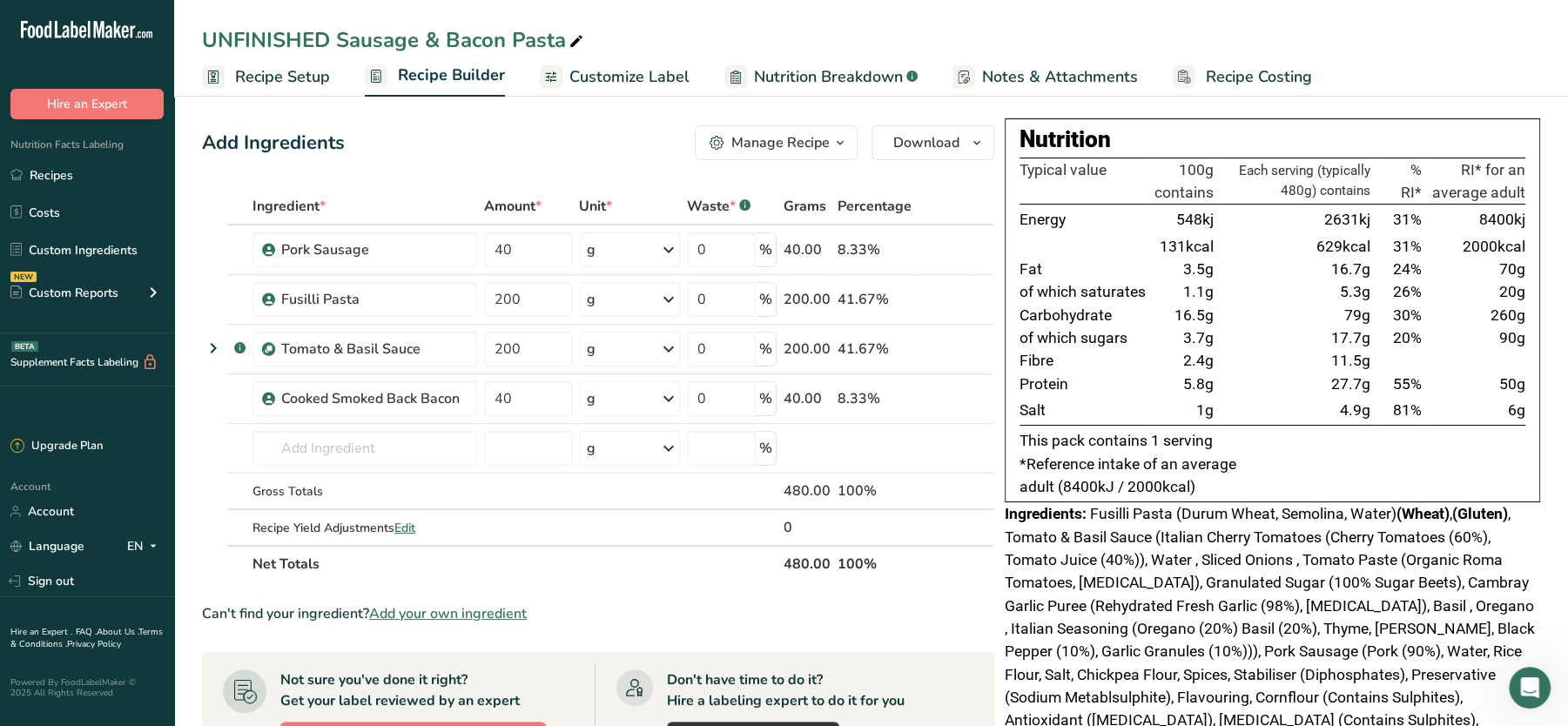
drag, startPoint x: 1179, startPoint y: 169, endPoint x: 1455, endPoint y: 404, distance: 362.5
click at [1455, 404] on table "Typical value 100g contains Each serving (typically 480g) contains % RI* RI* fo…" at bounding box center [1272, 292] width 505 height 269
drag, startPoint x: 1455, startPoint y: 404, endPoint x: 1342, endPoint y: 402, distance: 113.0
click at [1342, 402] on span "4.9g" at bounding box center [1354, 410] width 30 height 17
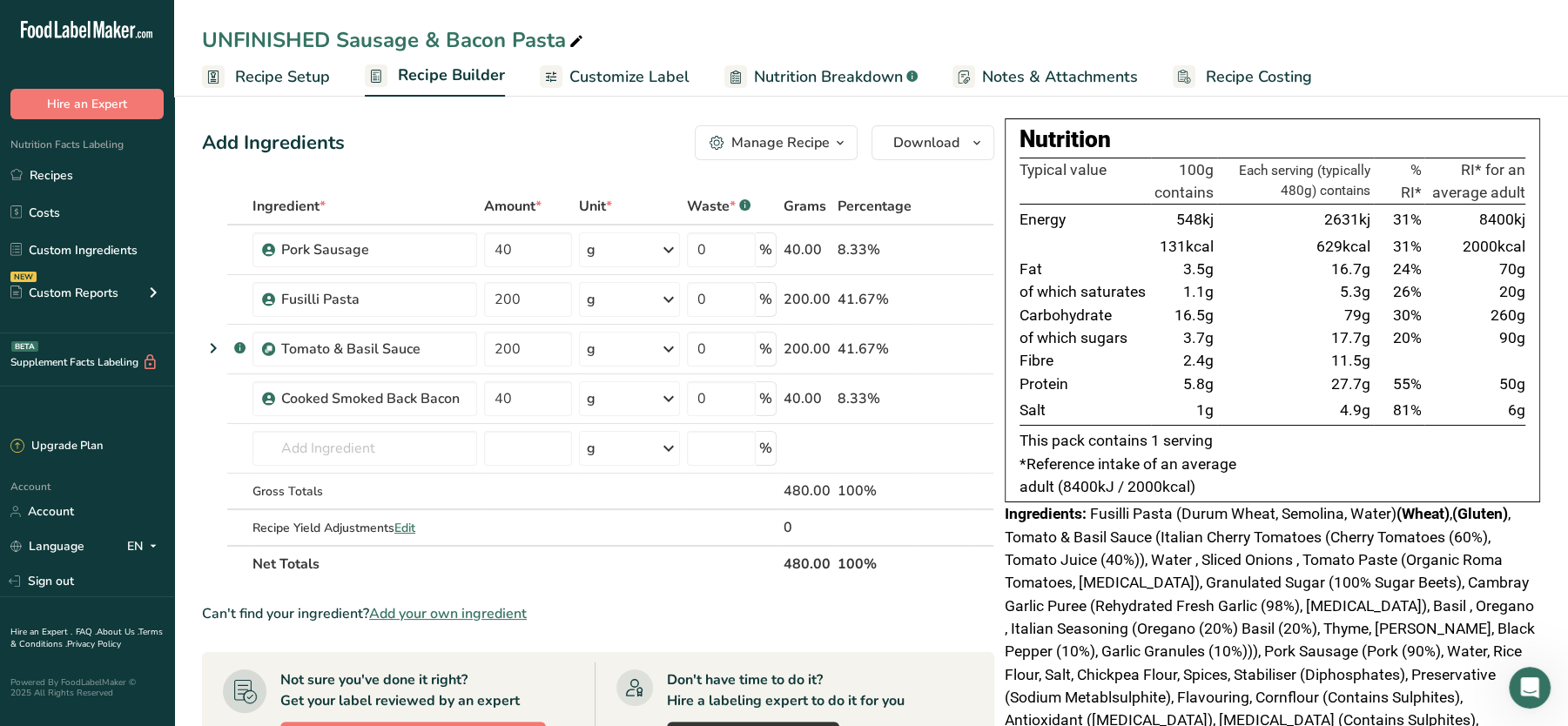
click at [339, 34] on div "UNFINISHED Sausage & Bacon Pasta" at bounding box center [395, 40] width 385 height 31
click at [339, 34] on input "UNFINISHED Sausage & Bacon Pasta" at bounding box center [871, 40] width 1339 height 31
type input "Sausage & Bacon Pasta"
click at [439, 135] on div "Add Ingredients Manage Recipe Delete Recipe Duplicate Recipe Scale Recipe Save …" at bounding box center [598, 143] width 792 height 35
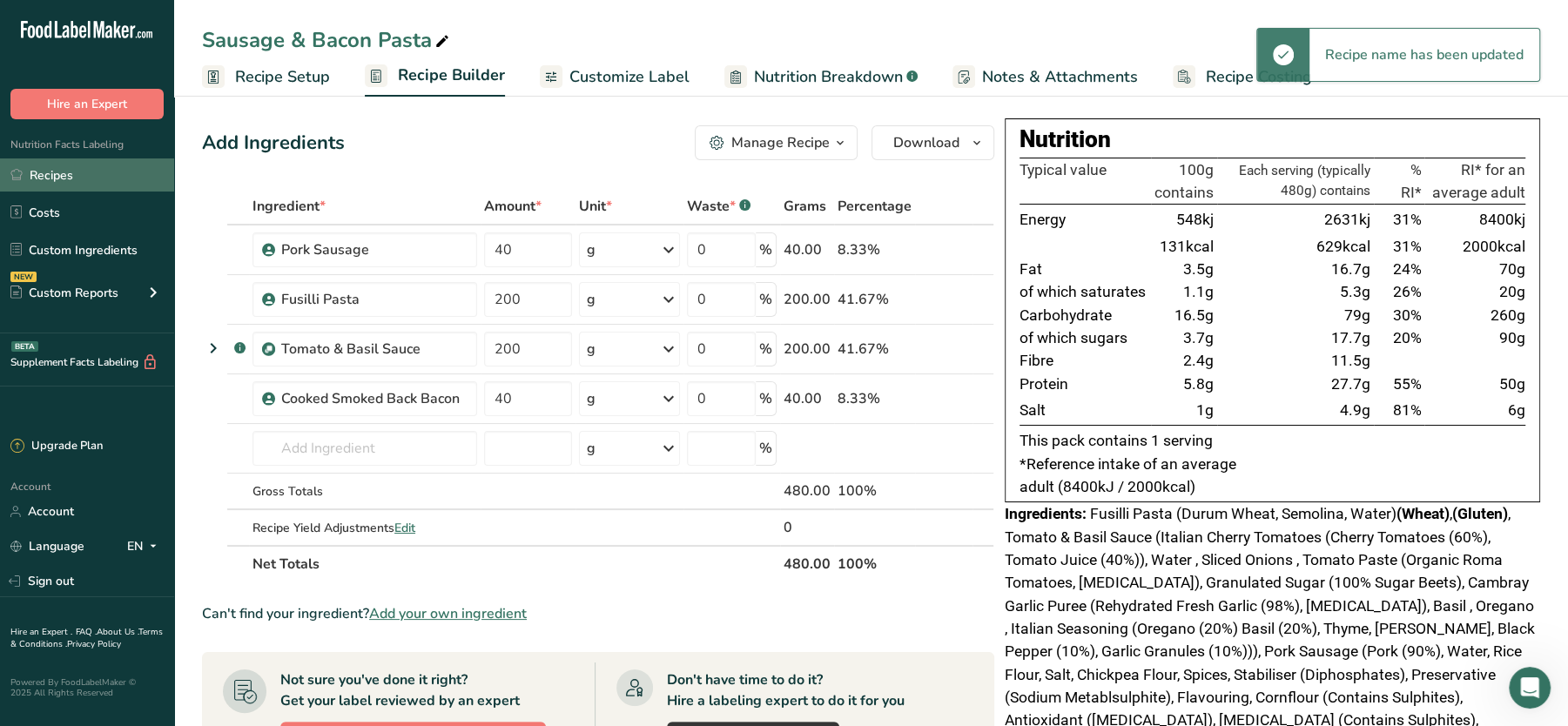
click at [61, 172] on link "Recipes" at bounding box center [87, 175] width 174 height 33
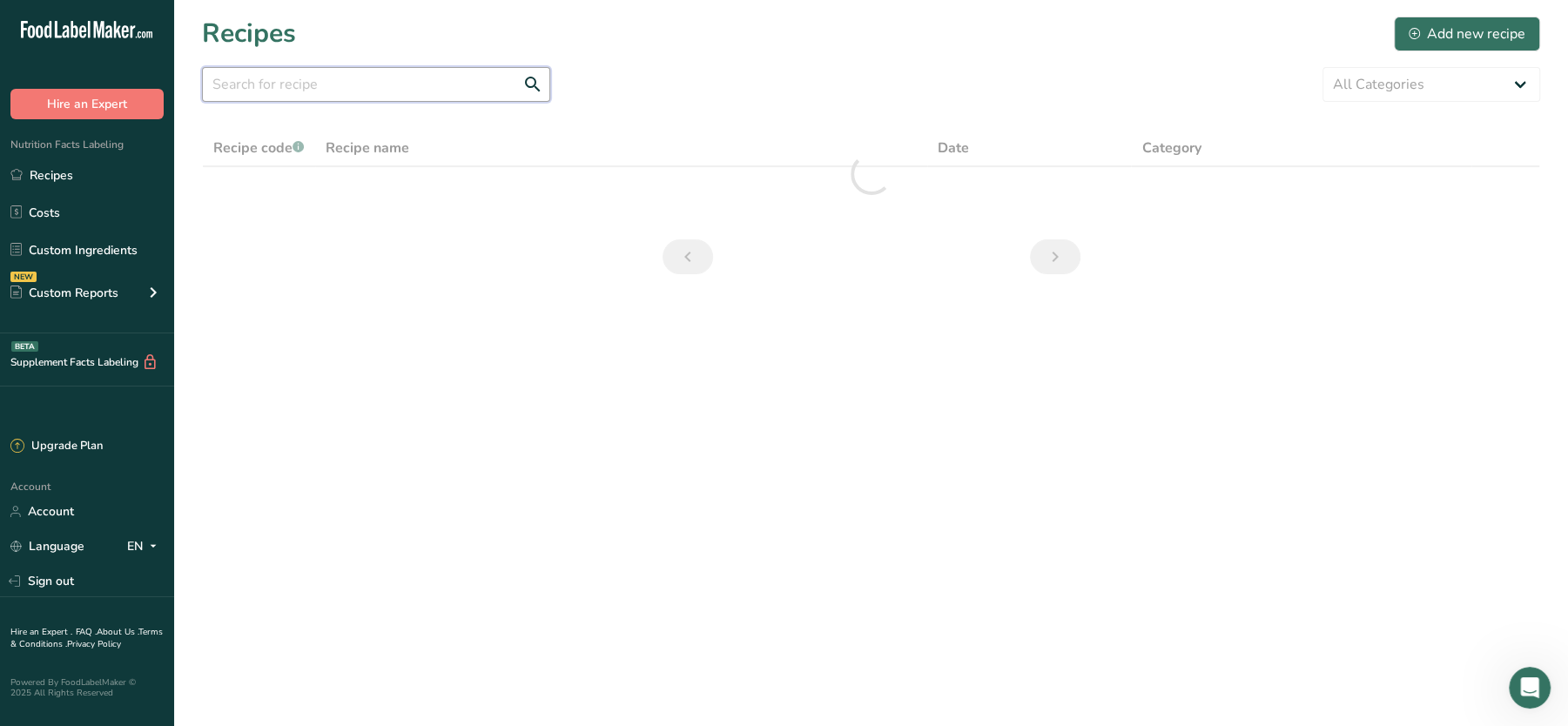
click at [444, 80] on input "text" at bounding box center [376, 85] width 348 height 35
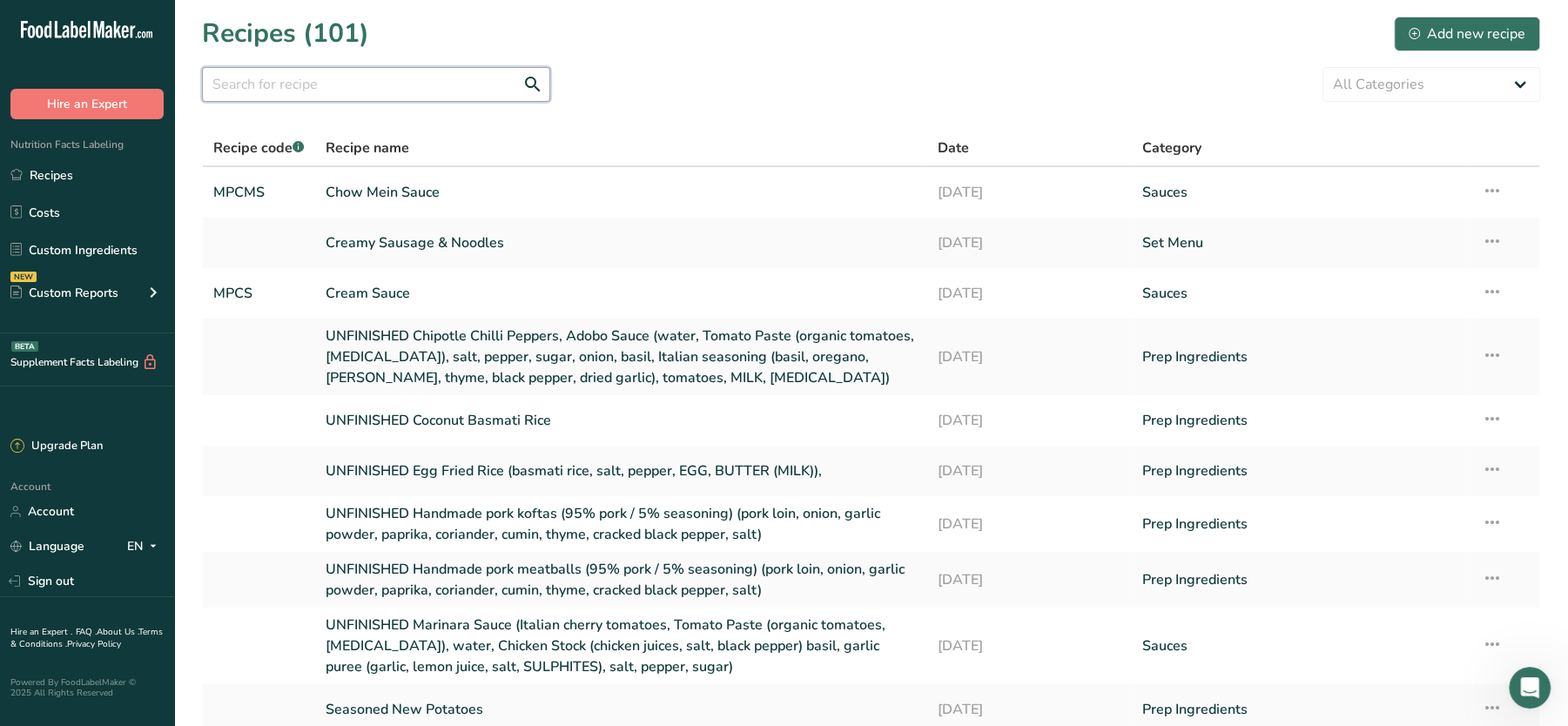
type input "v"
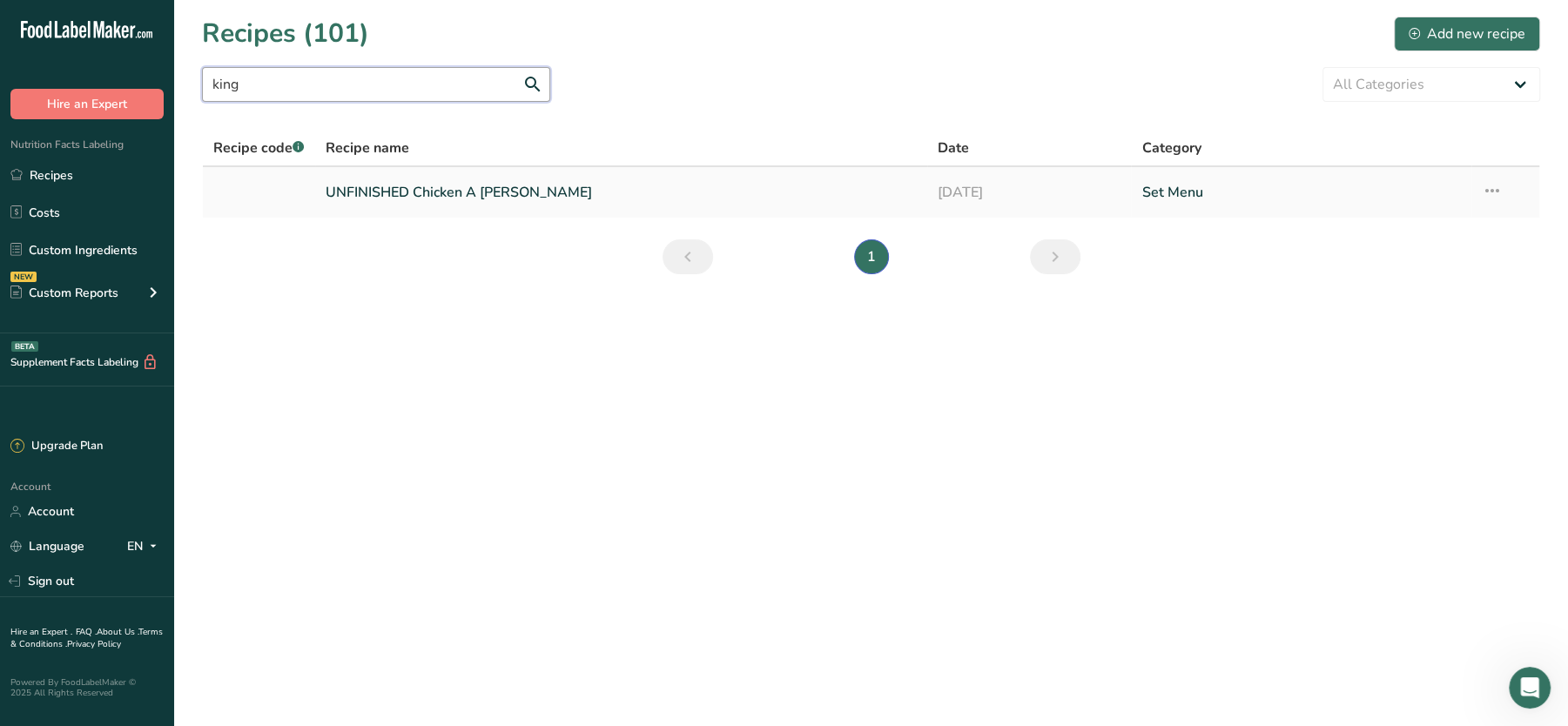
type input "king"
click at [445, 196] on link "UNFINISHED Chicken A La King" at bounding box center [621, 192] width 591 height 37
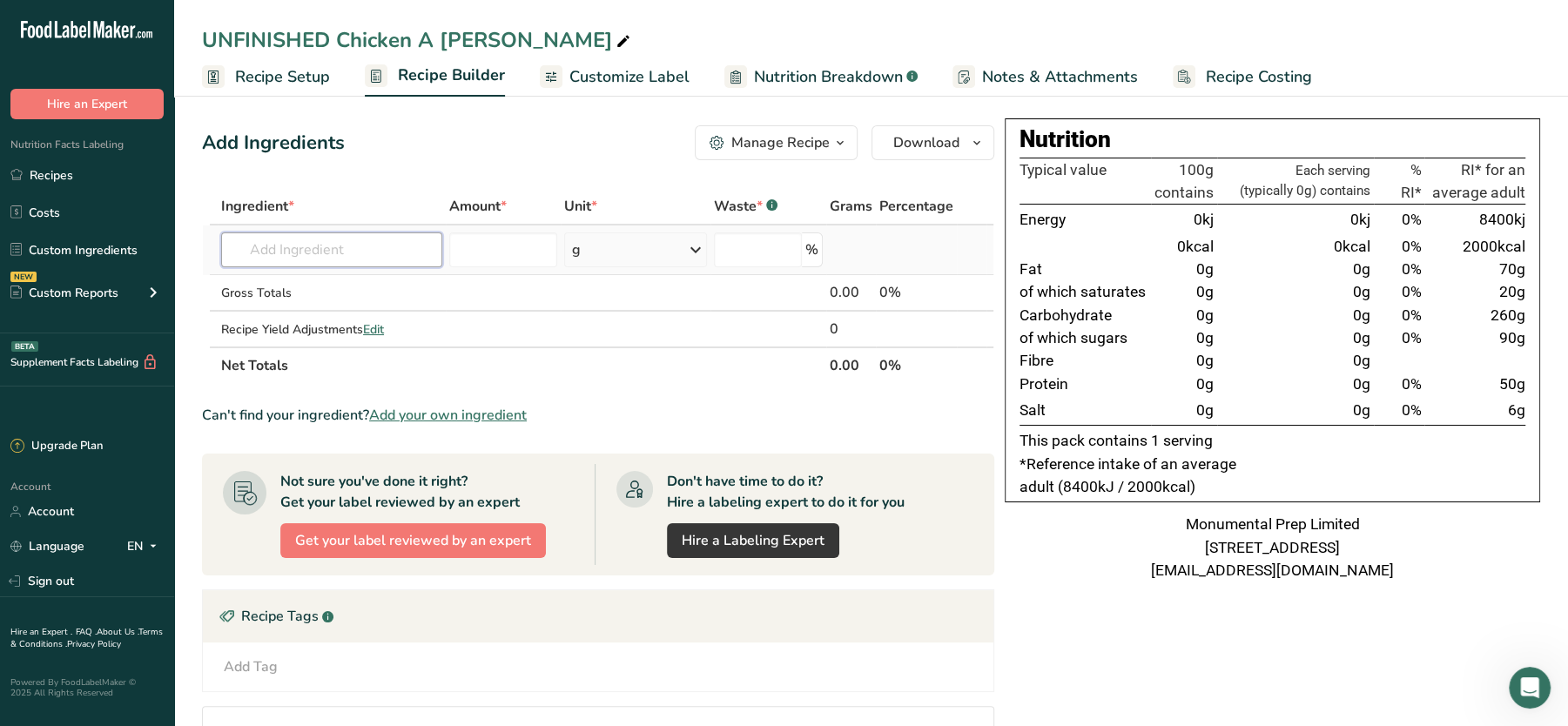
click at [414, 245] on input "text" at bounding box center [331, 250] width 221 height 35
type input "monum"
click at [330, 289] on p "Monumental Prep UK Red Tractor Steamed Chicken Breast" at bounding box center [407, 285] width 345 height 18
type input "Monumental Prep UK Red Tractor Steamed Chicken Breast"
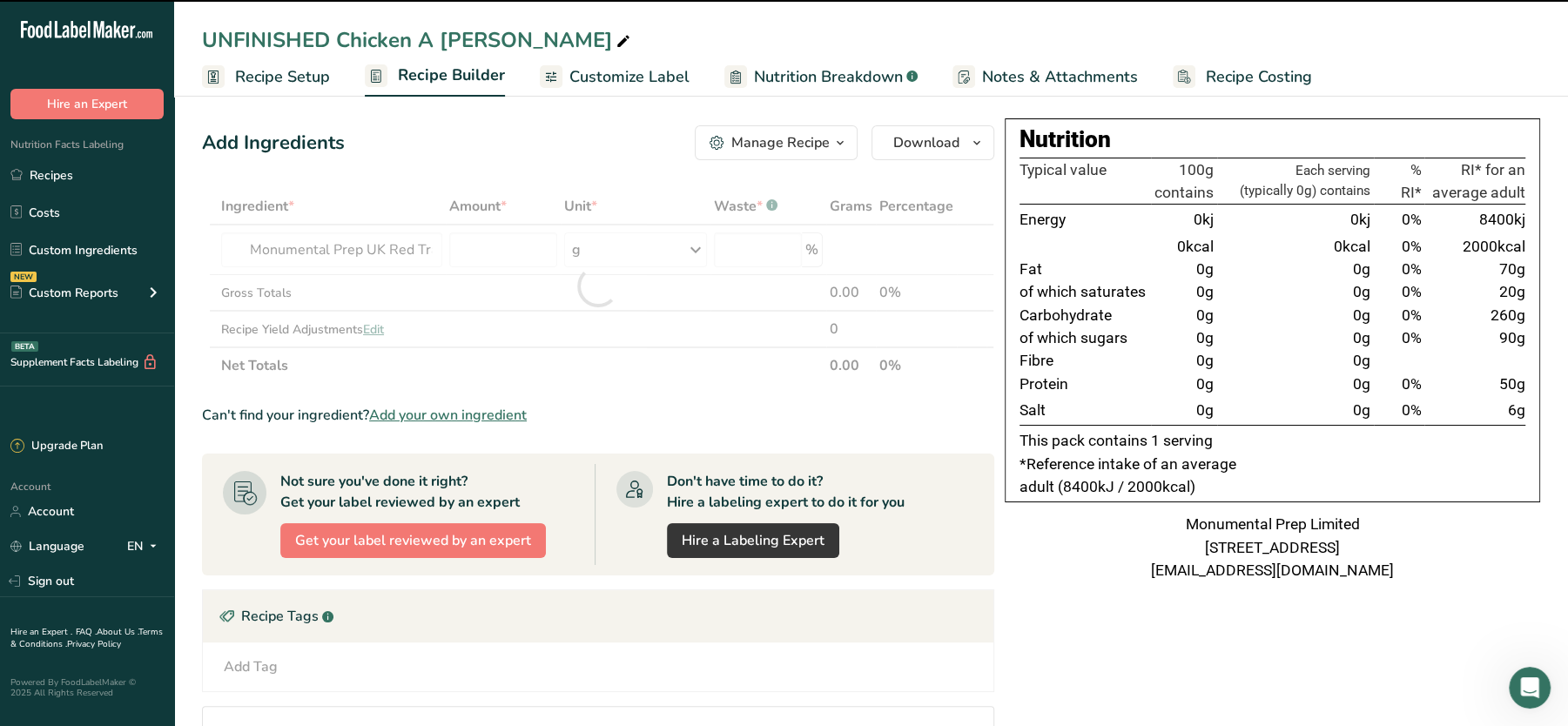
type input "0"
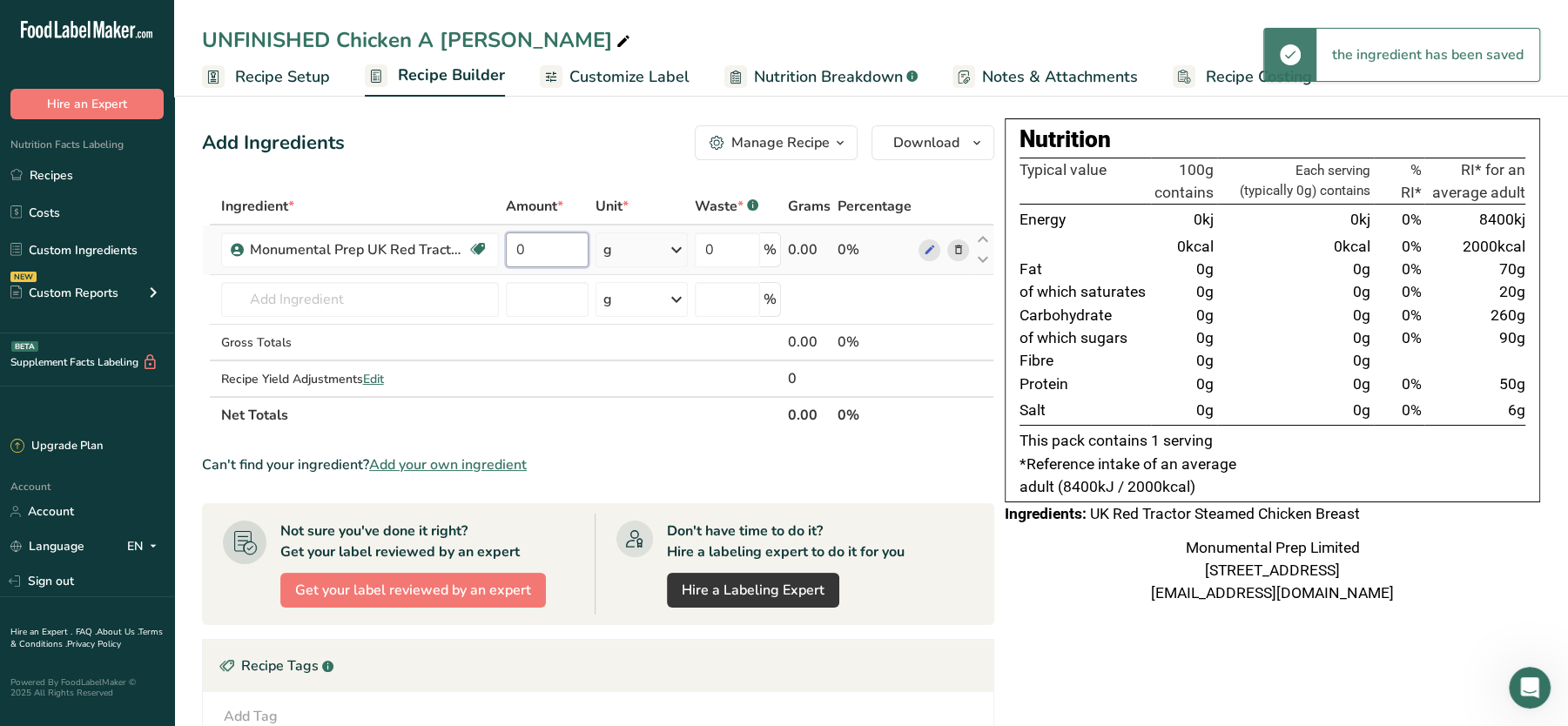
click at [536, 246] on input "0" at bounding box center [547, 250] width 84 height 35
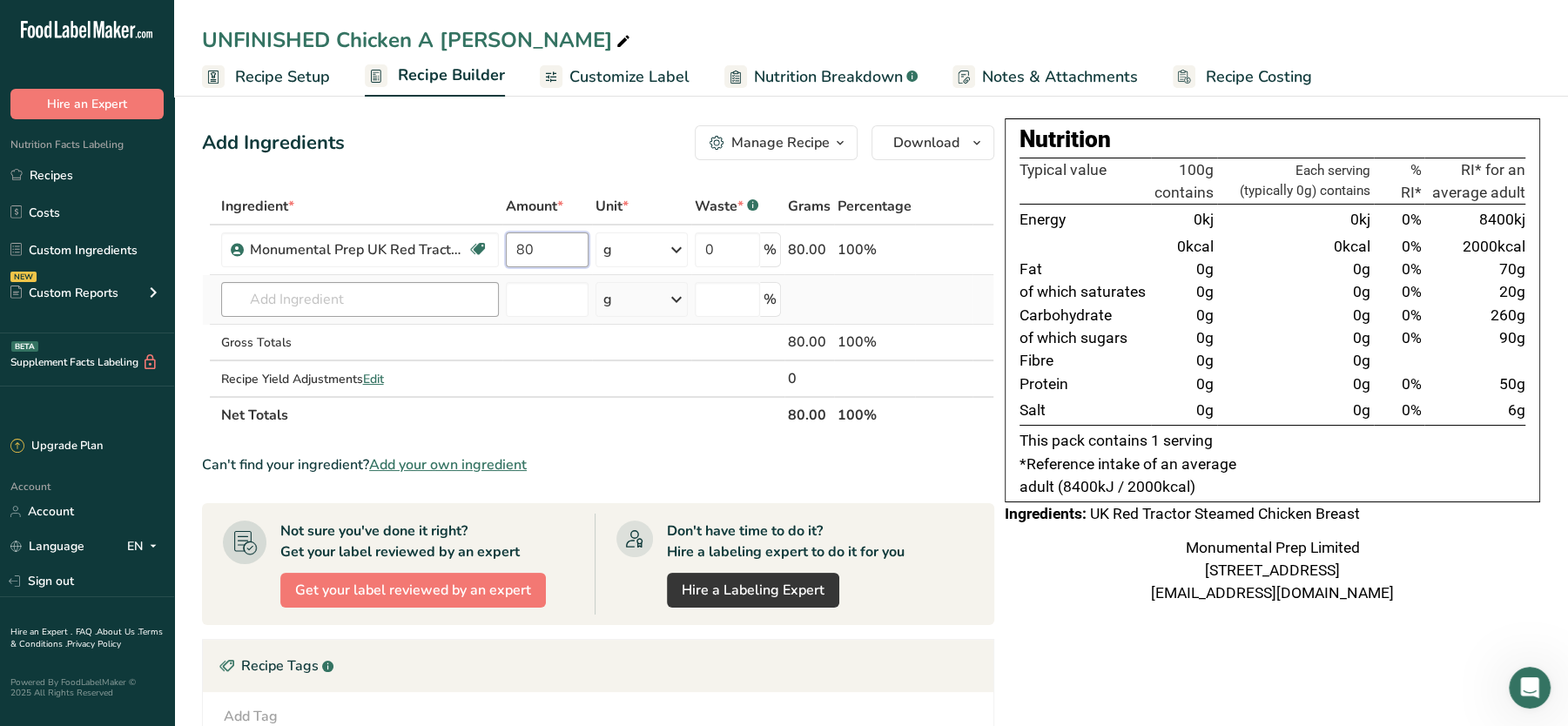
type input "80"
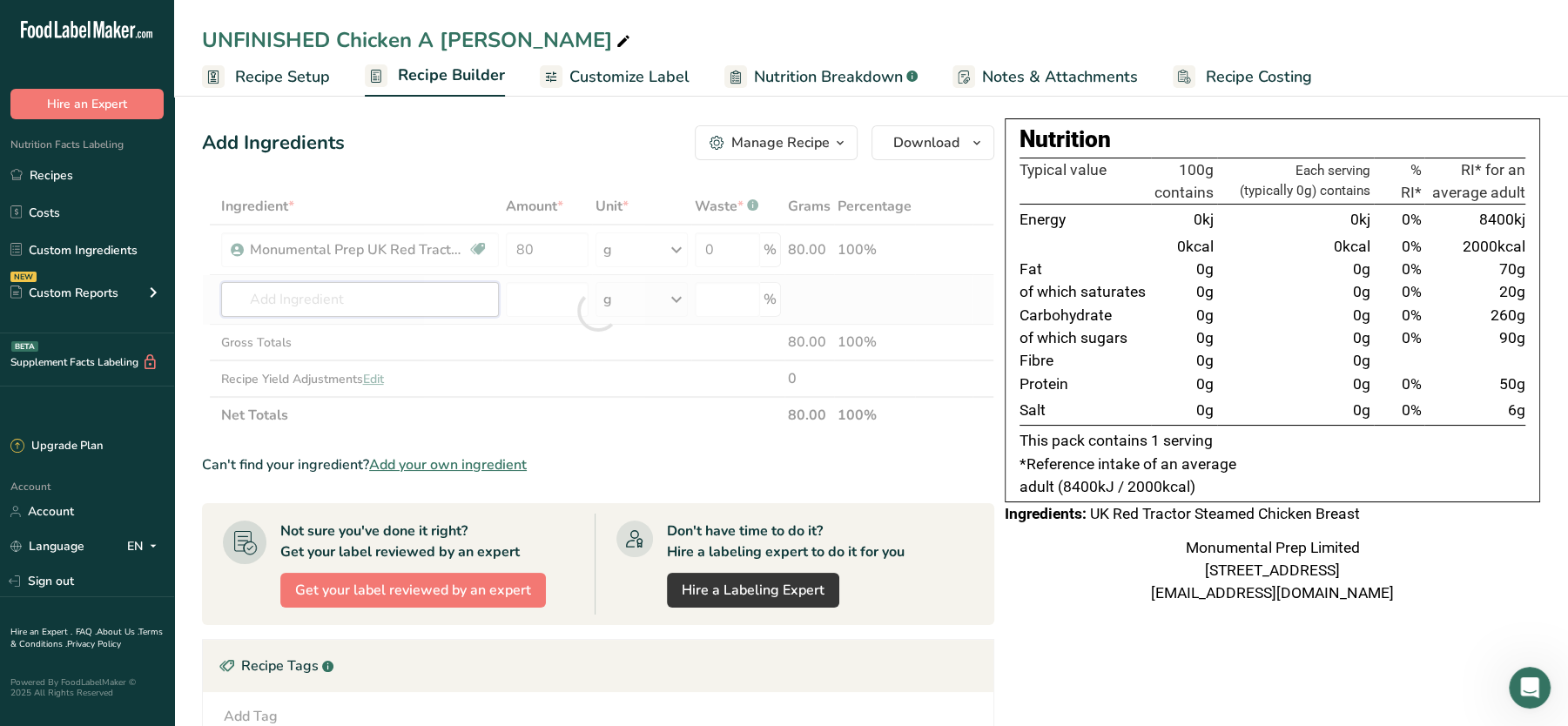
click at [442, 283] on div "Ingredient * Amount * Unit * Waste * .a-a{fill:#347362;}.b-a{fill:#fff;} Grams …" at bounding box center [598, 310] width 792 height 246
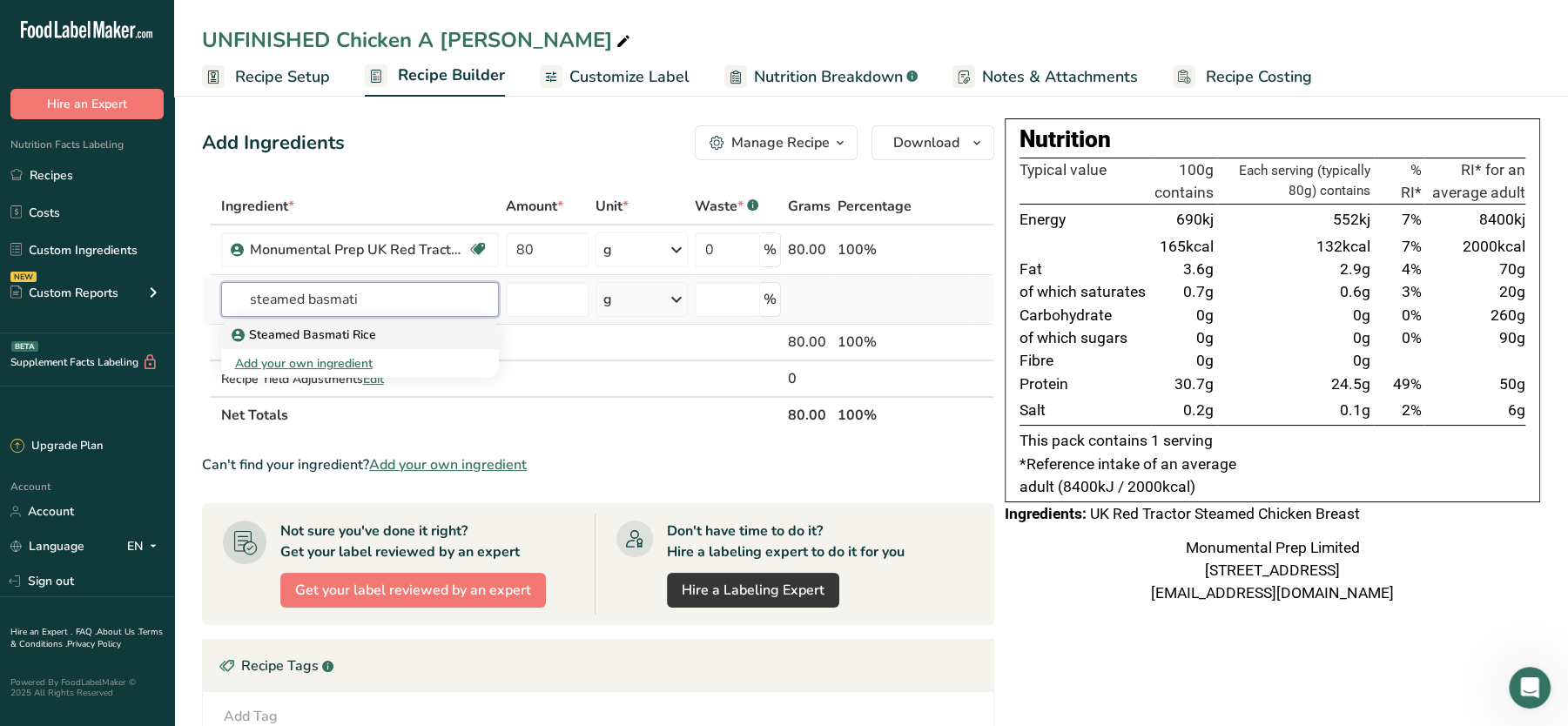
type input "steamed basmati"
click at [350, 335] on p "Steamed Basmati Rice" at bounding box center [305, 334] width 141 height 18
type input "Steamed Basmati Rice"
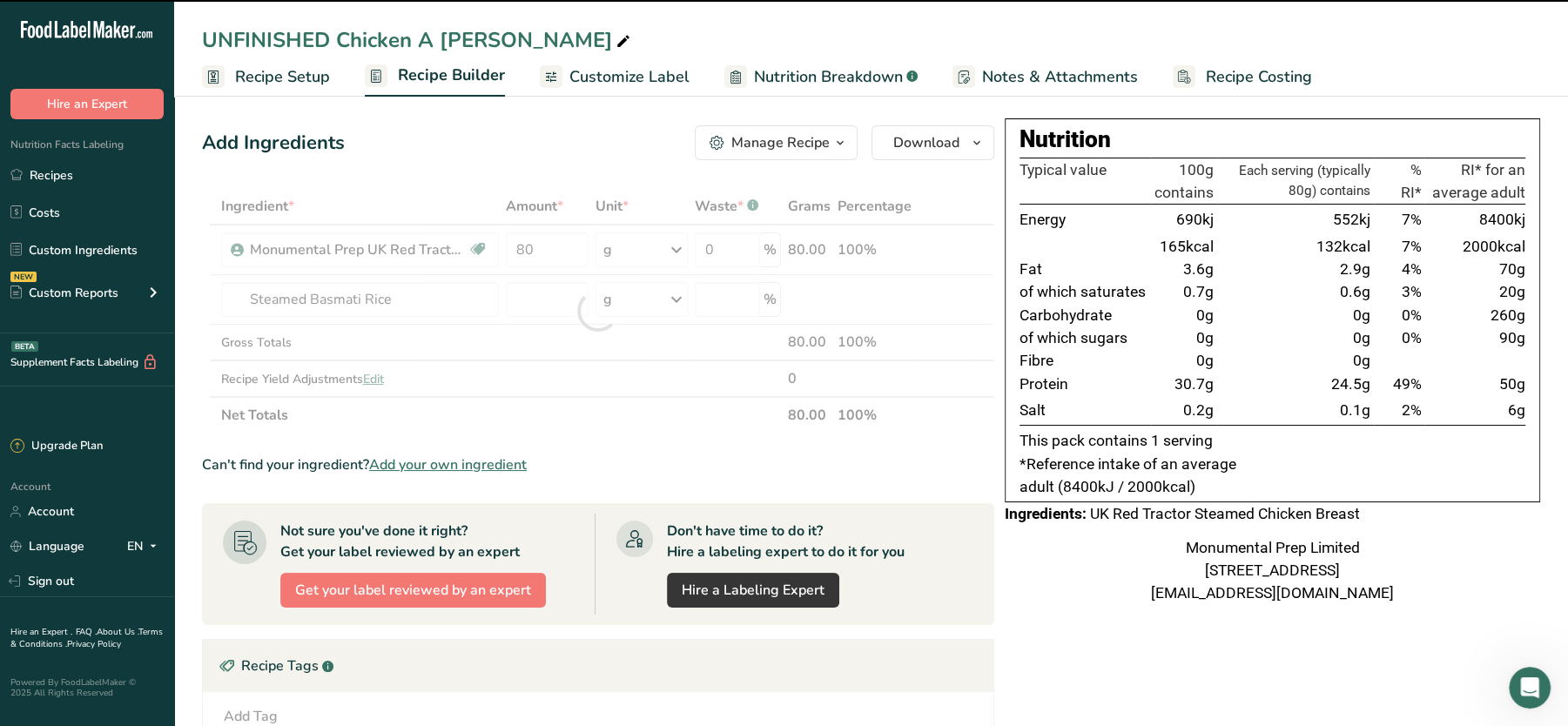
type input "0"
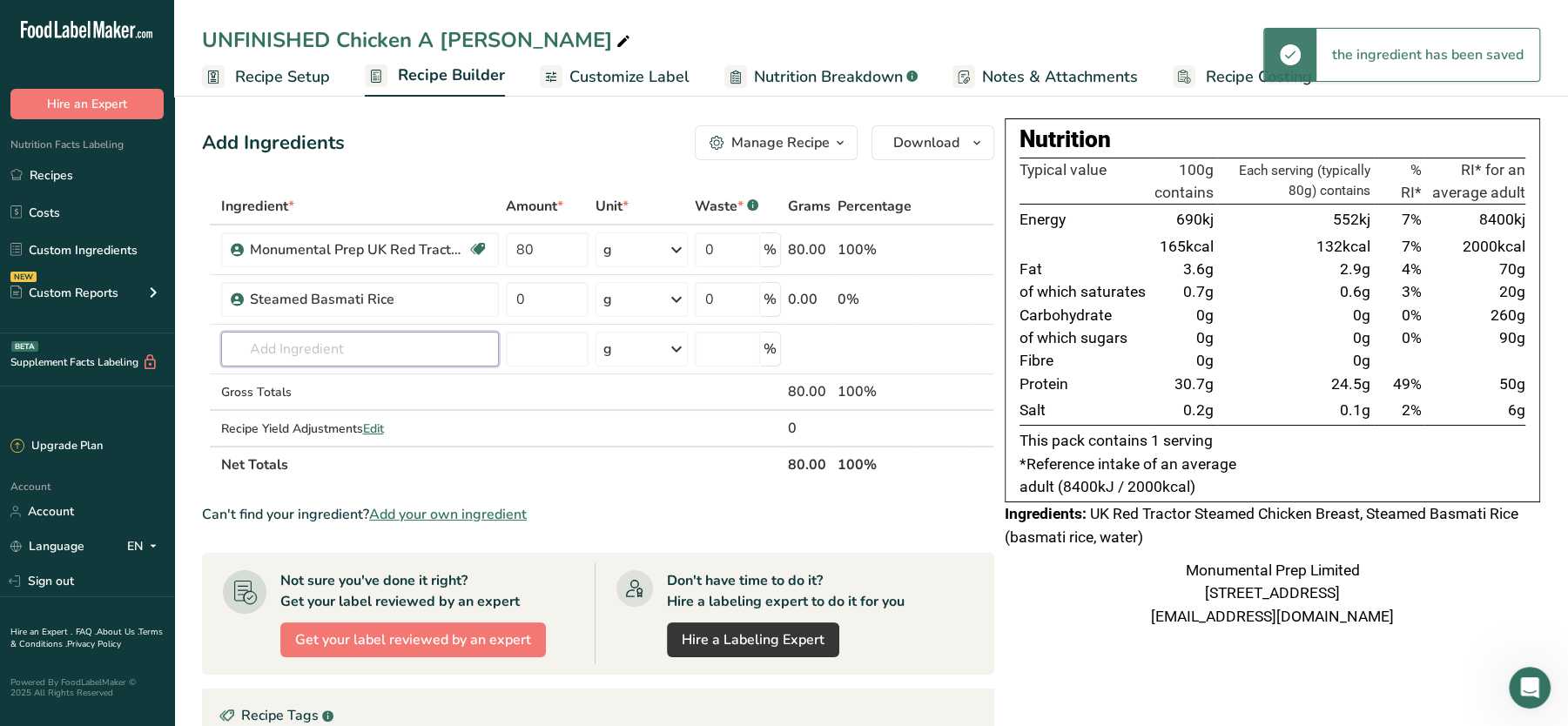
click at [318, 337] on input "text" at bounding box center [360, 349] width 278 height 35
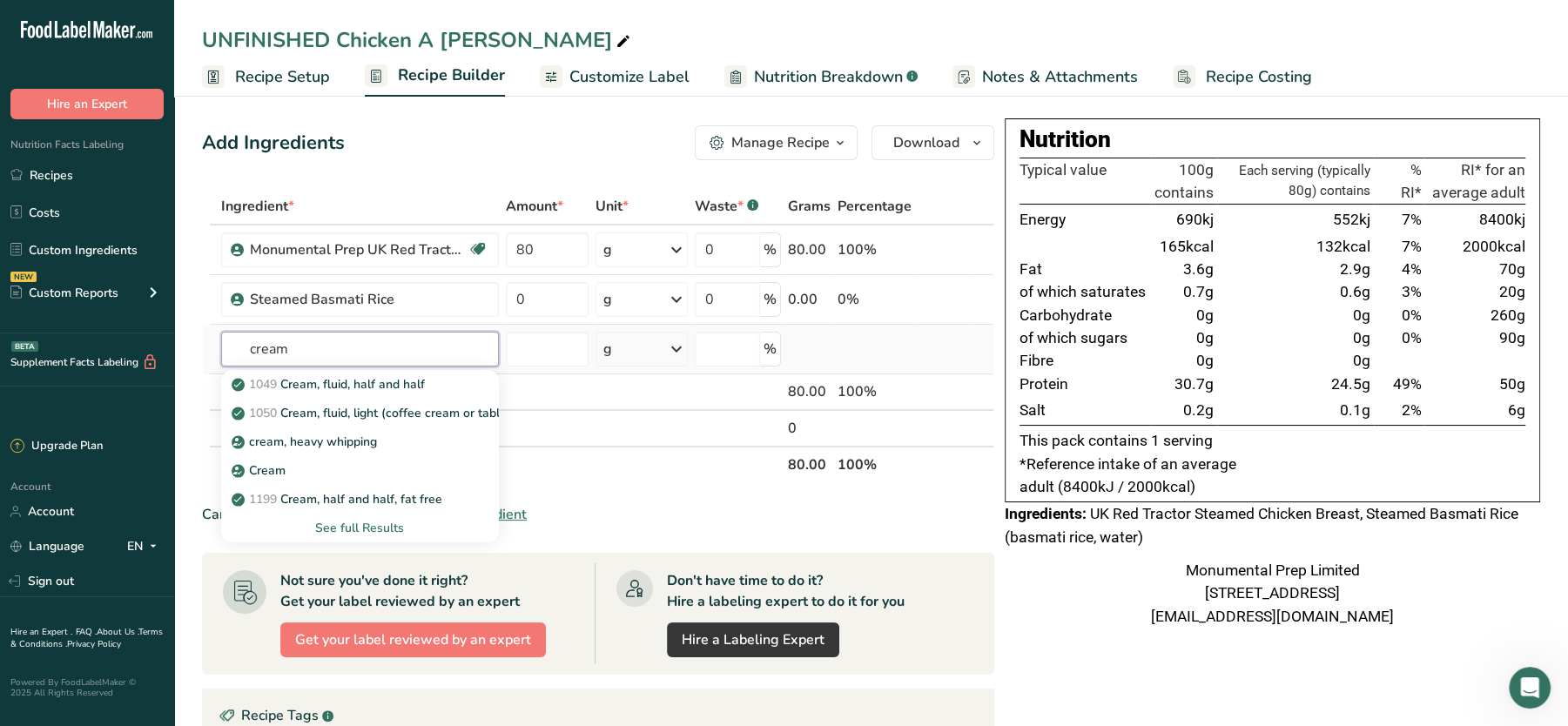
type input "cream"
click at [347, 528] on div "See full Results" at bounding box center [360, 528] width 250 height 18
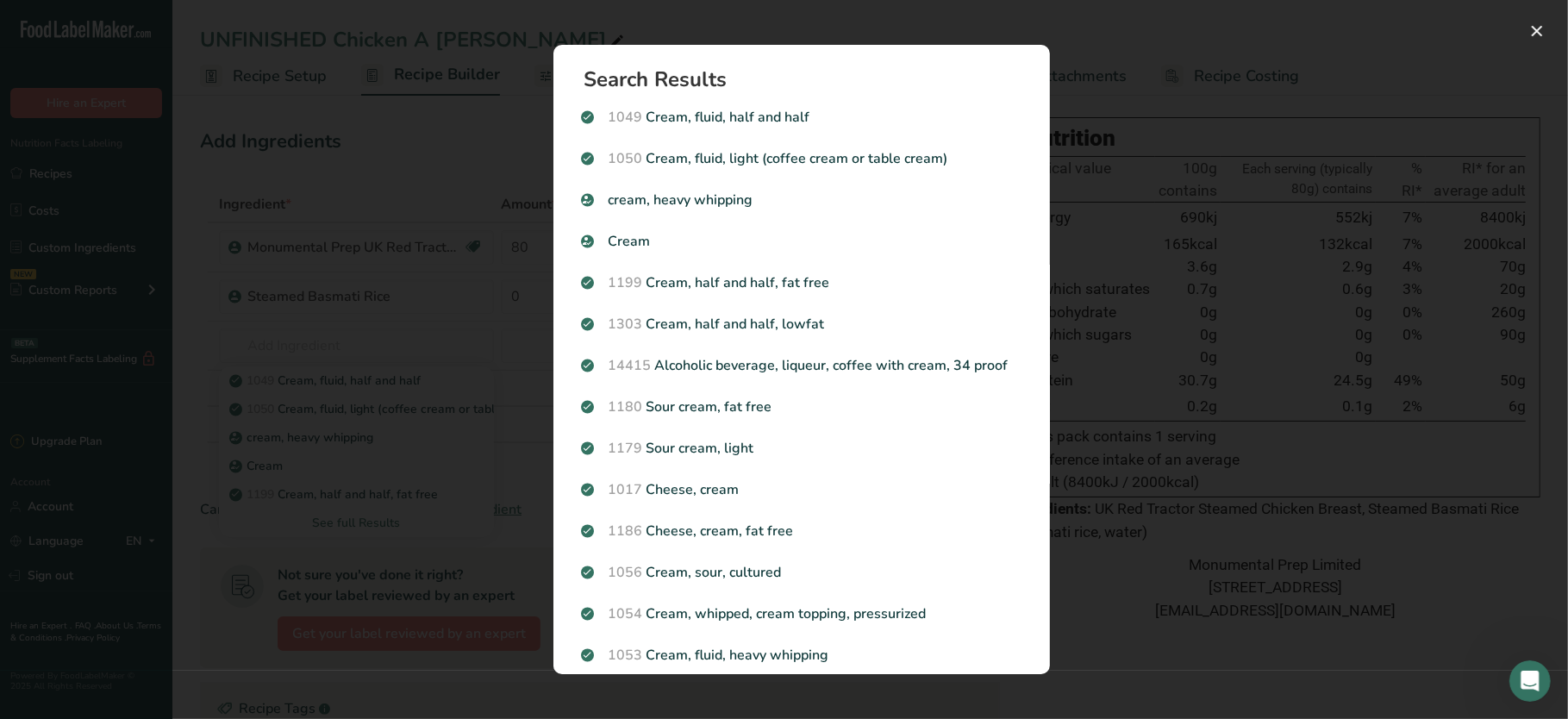
click at [463, 212] on div "Search results modal" at bounding box center [784, 359] width 1568 height 719
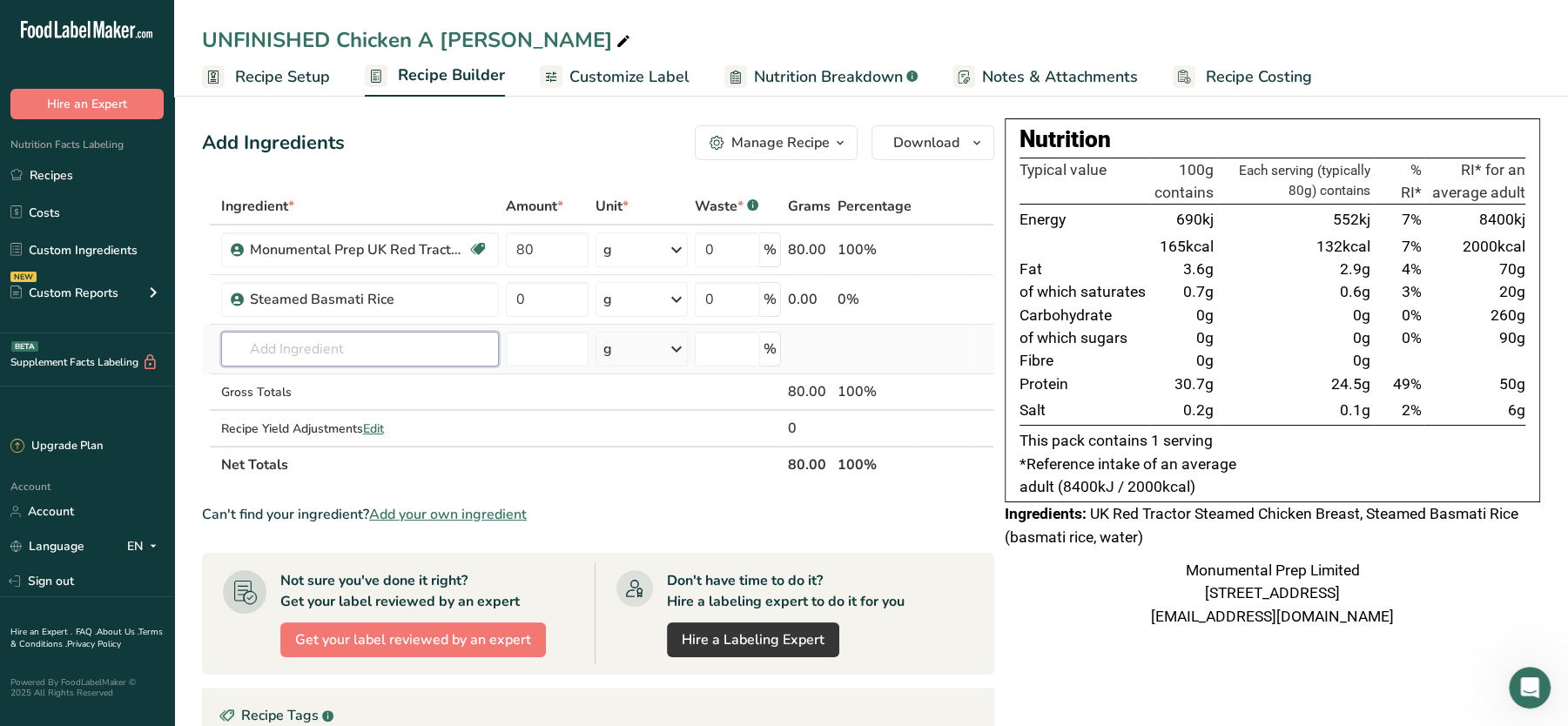
click at [357, 353] on input "text" at bounding box center [360, 349] width 278 height 35
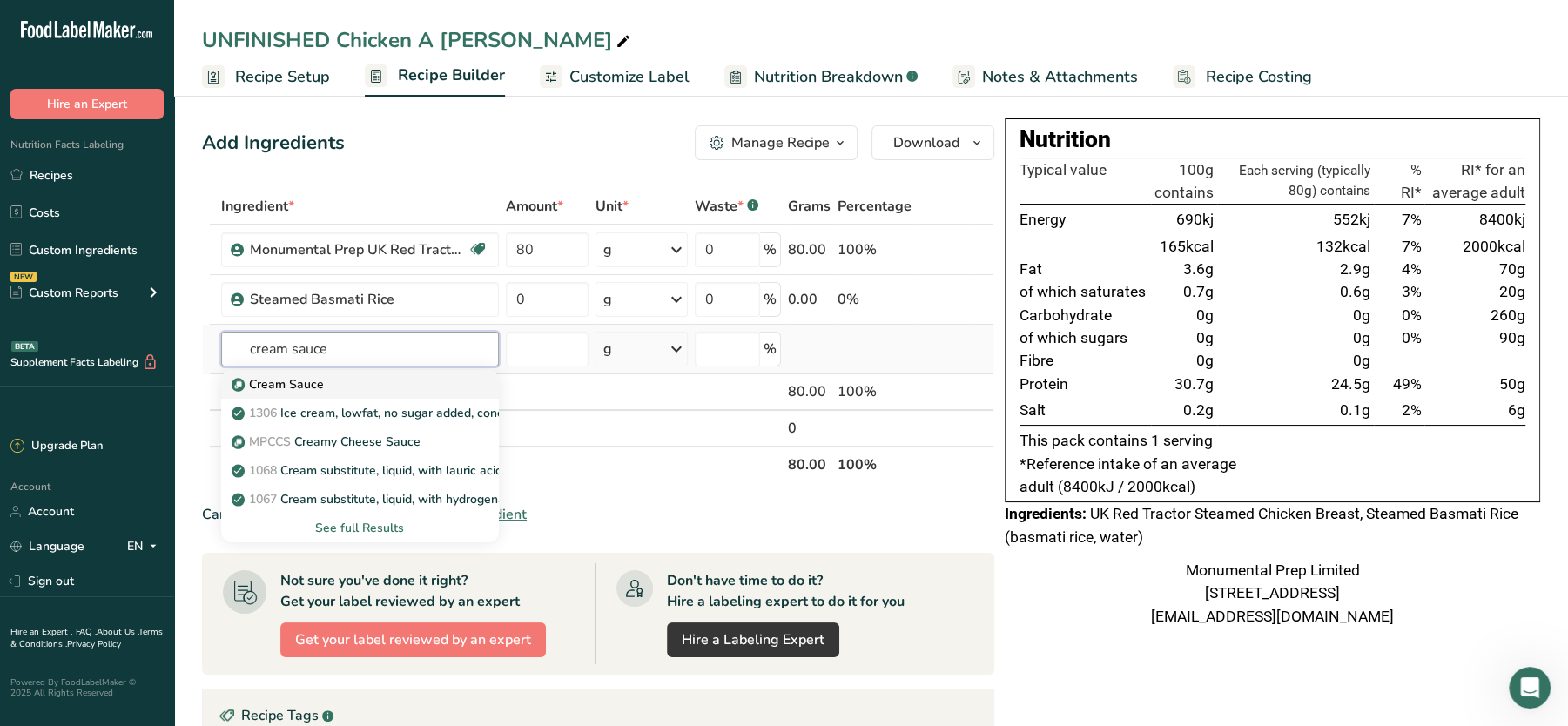
type input "cream sauce"
click at [274, 387] on p "Cream Sauce" at bounding box center [279, 384] width 88 height 18
type input "Cream Sauce"
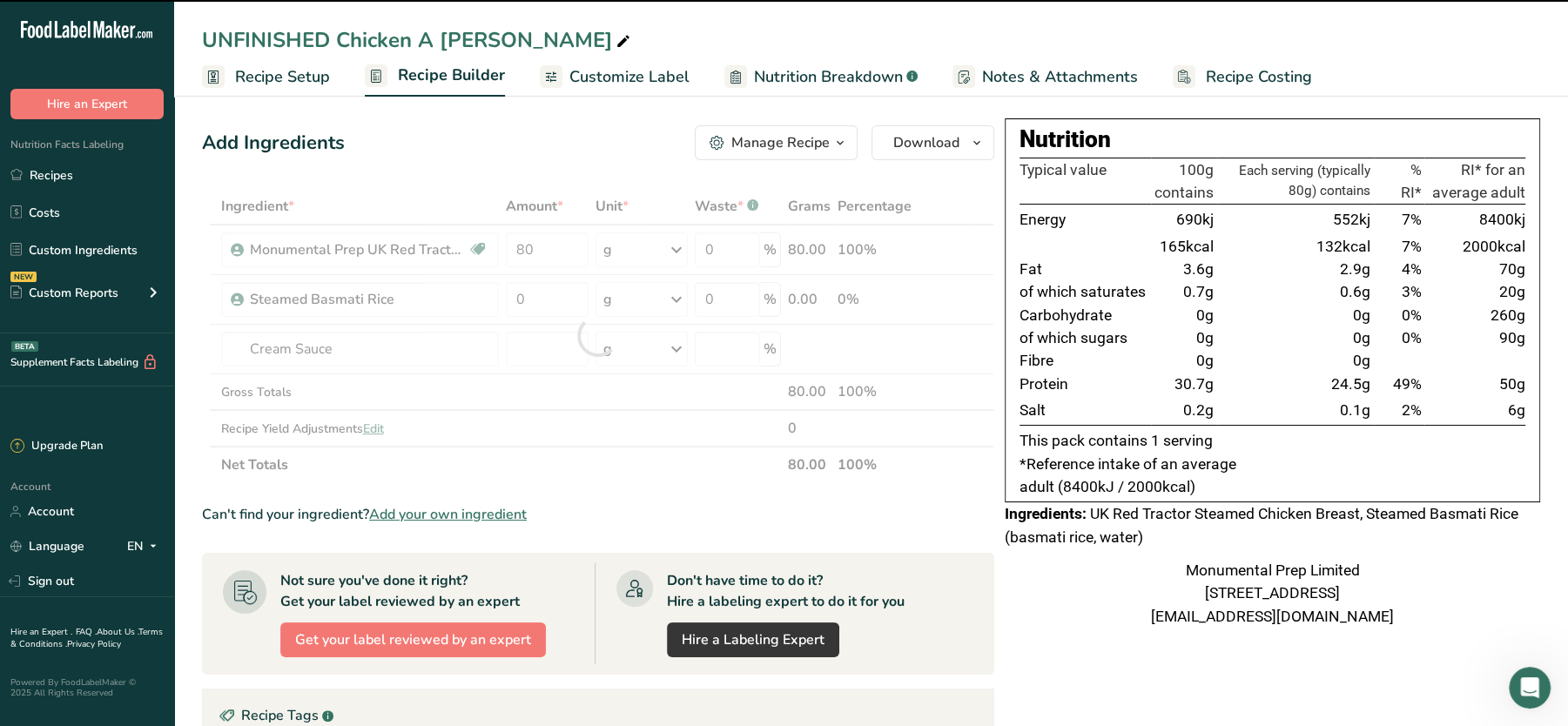
type input "0"
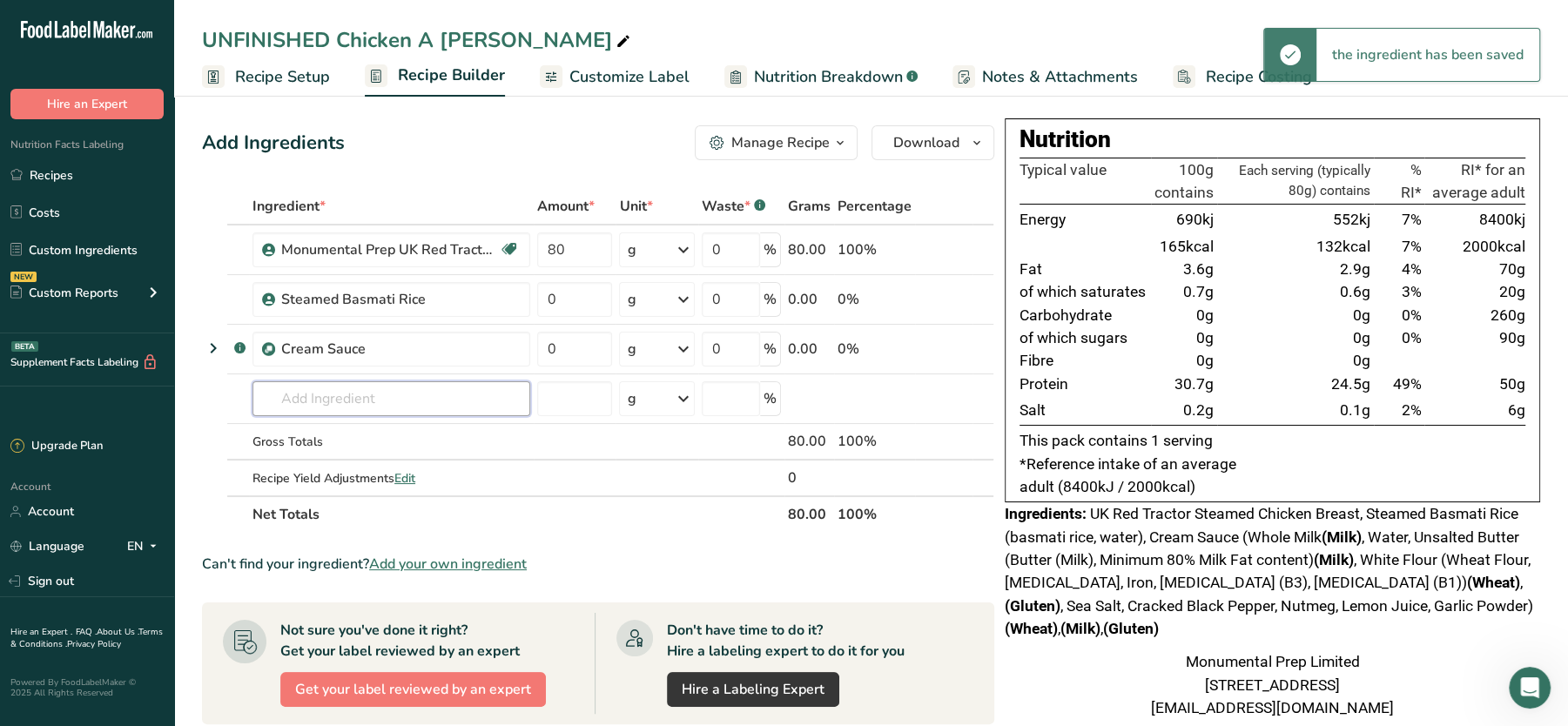
click at [311, 387] on input "text" at bounding box center [392, 398] width 278 height 35
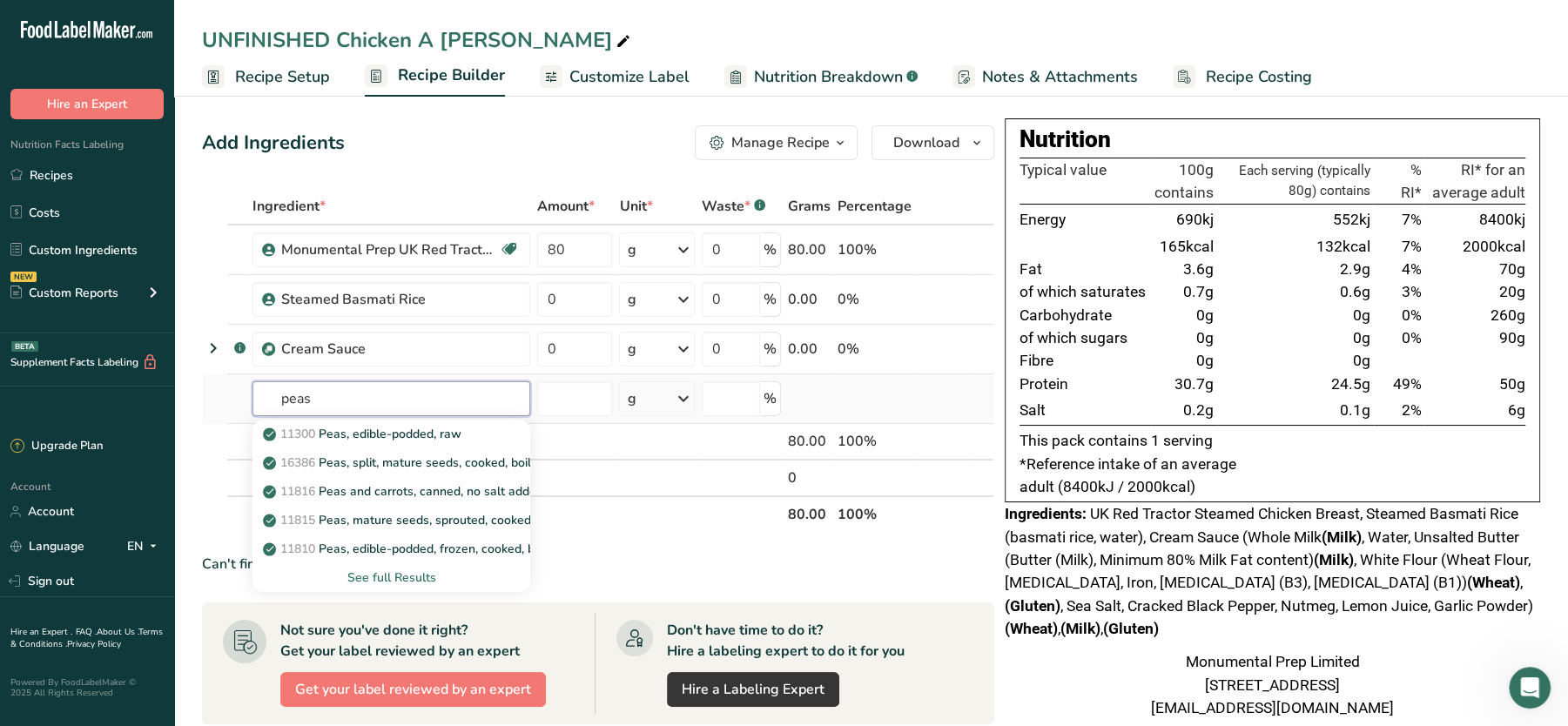
type input "peas"
click at [357, 578] on div "See full Results" at bounding box center [391, 577] width 250 height 18
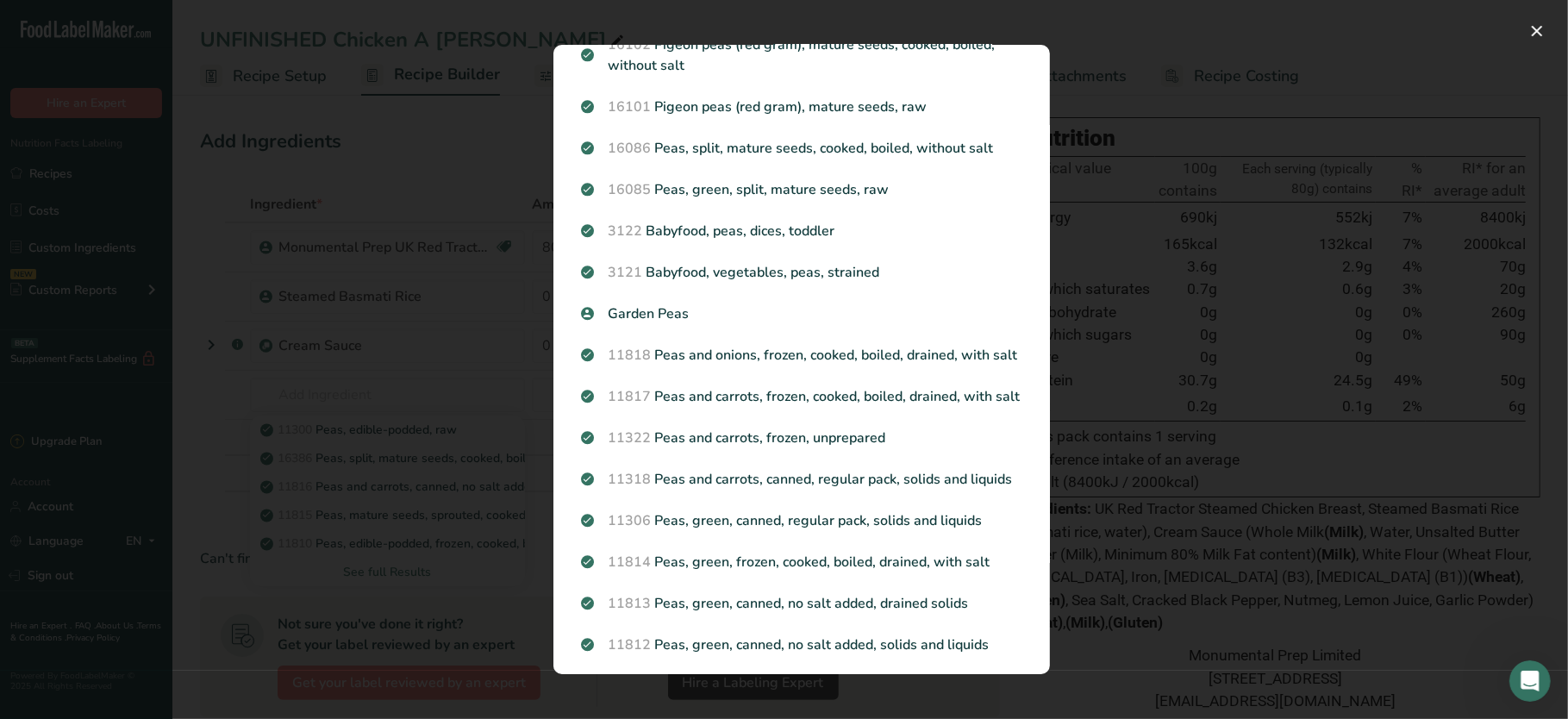
scroll to position [791, 0]
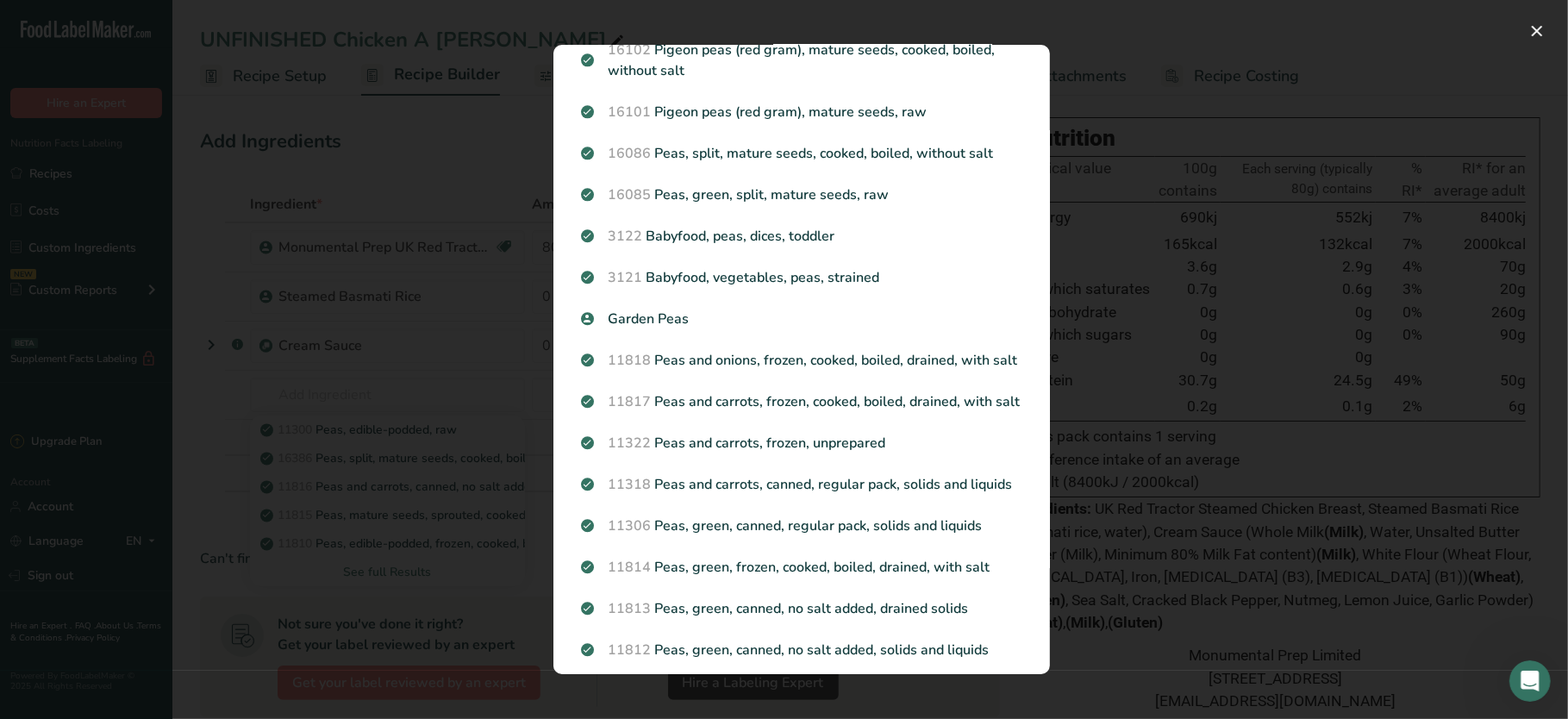
click at [1053, 277] on div "Search Results 11300 Peas, edible-podded, raw 16386 Peas, split, mature seeds, …" at bounding box center [801, 359] width 552 height 684
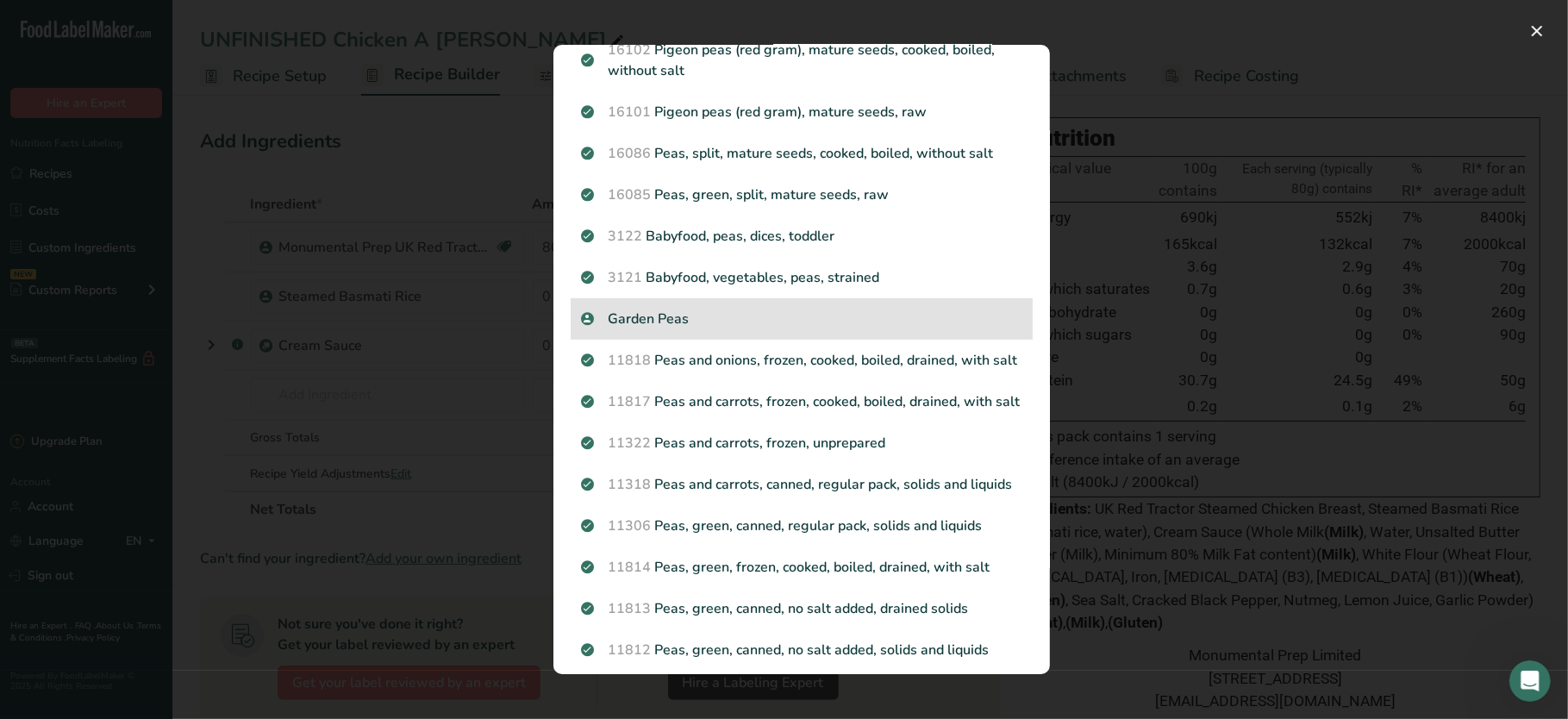
click at [641, 329] on p "Garden Peas" at bounding box center [802, 319] width 442 height 20
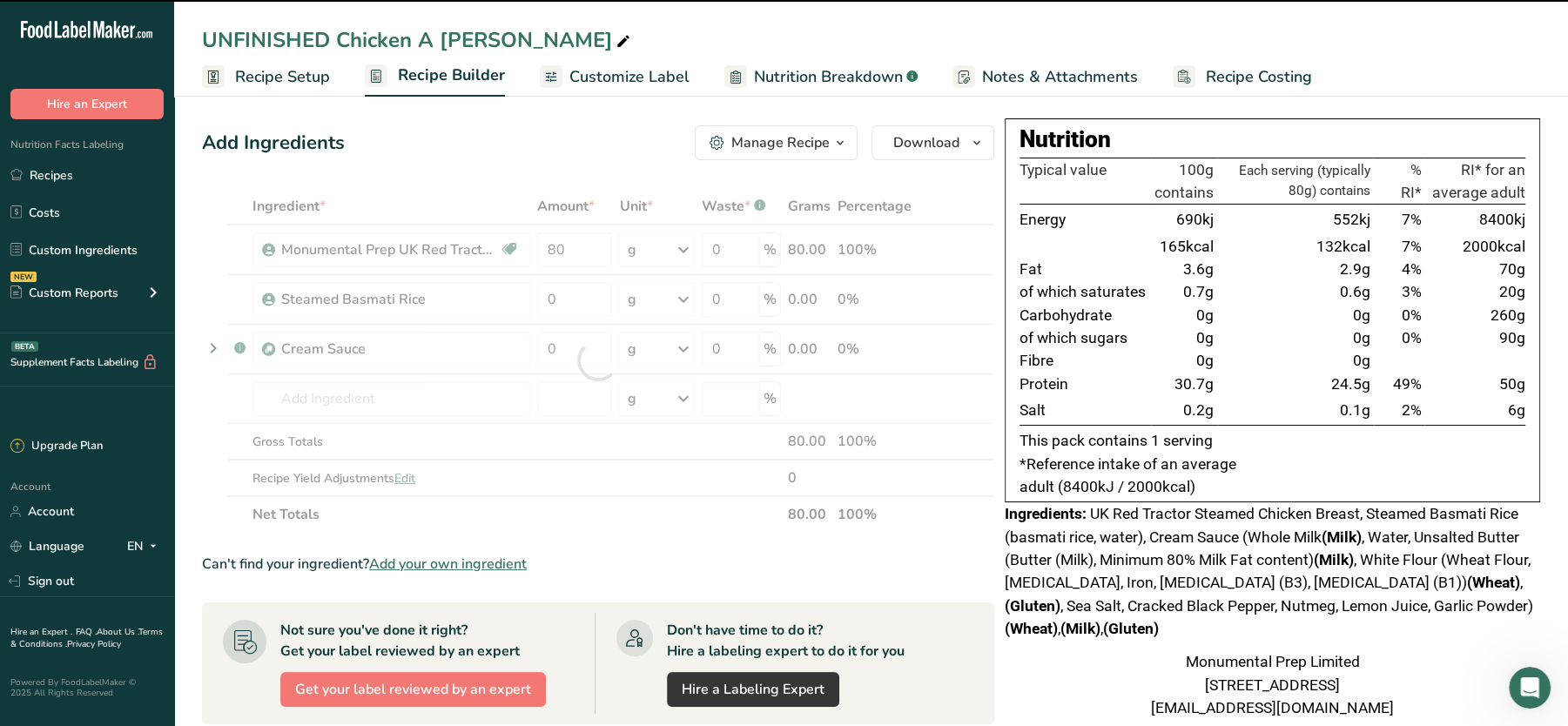
type input "0"
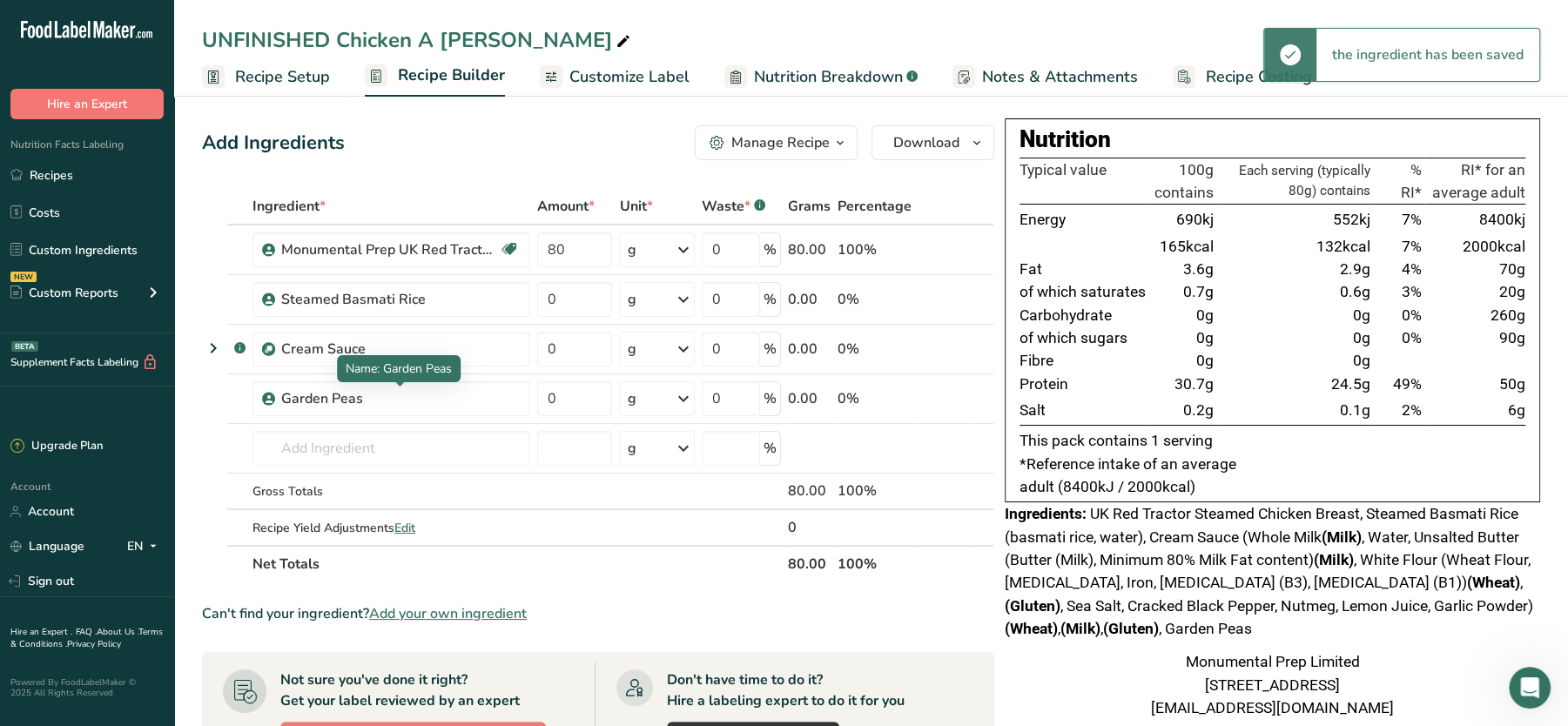
click at [366, 394] on div "Garden Peas" at bounding box center [390, 398] width 218 height 20
click at [323, 438] on input "text" at bounding box center [392, 448] width 278 height 35
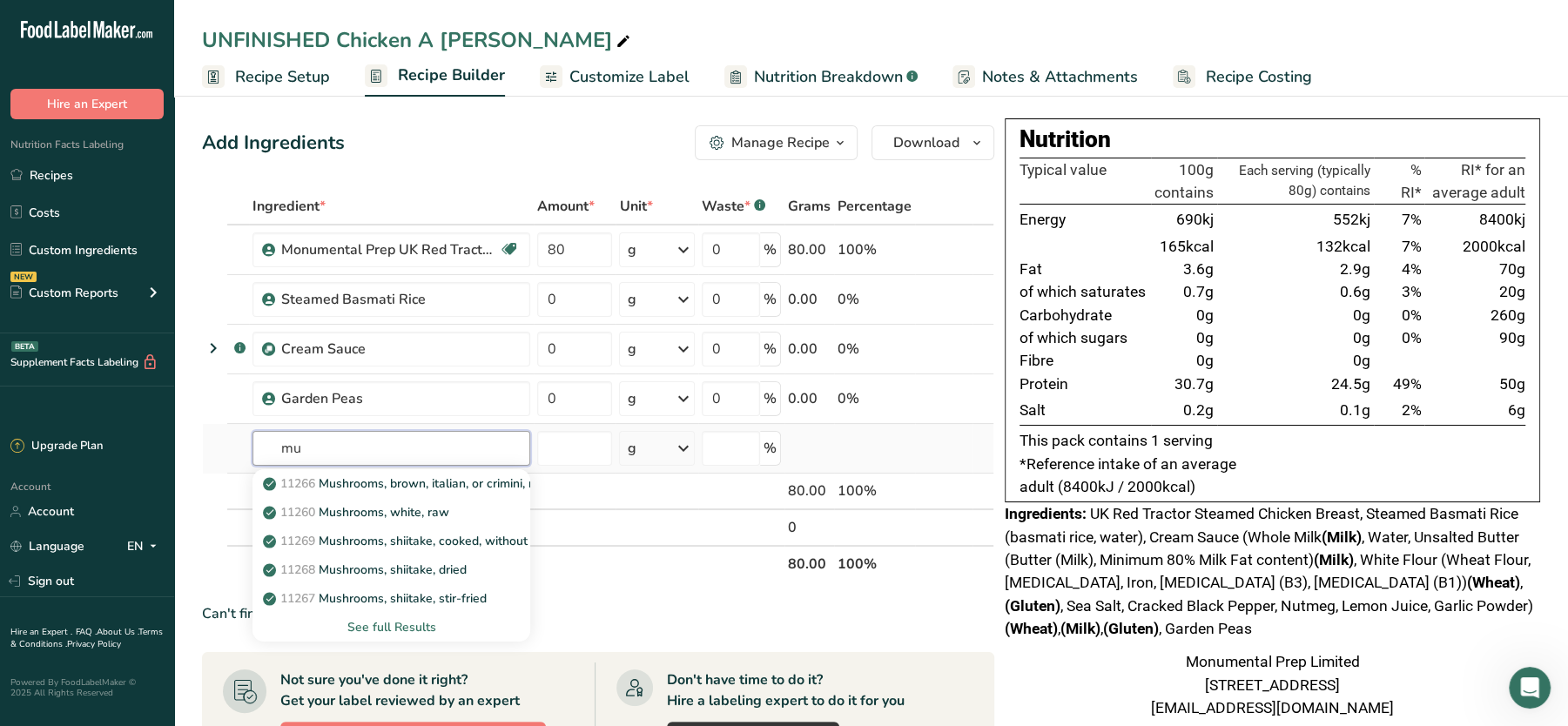
type input "m"
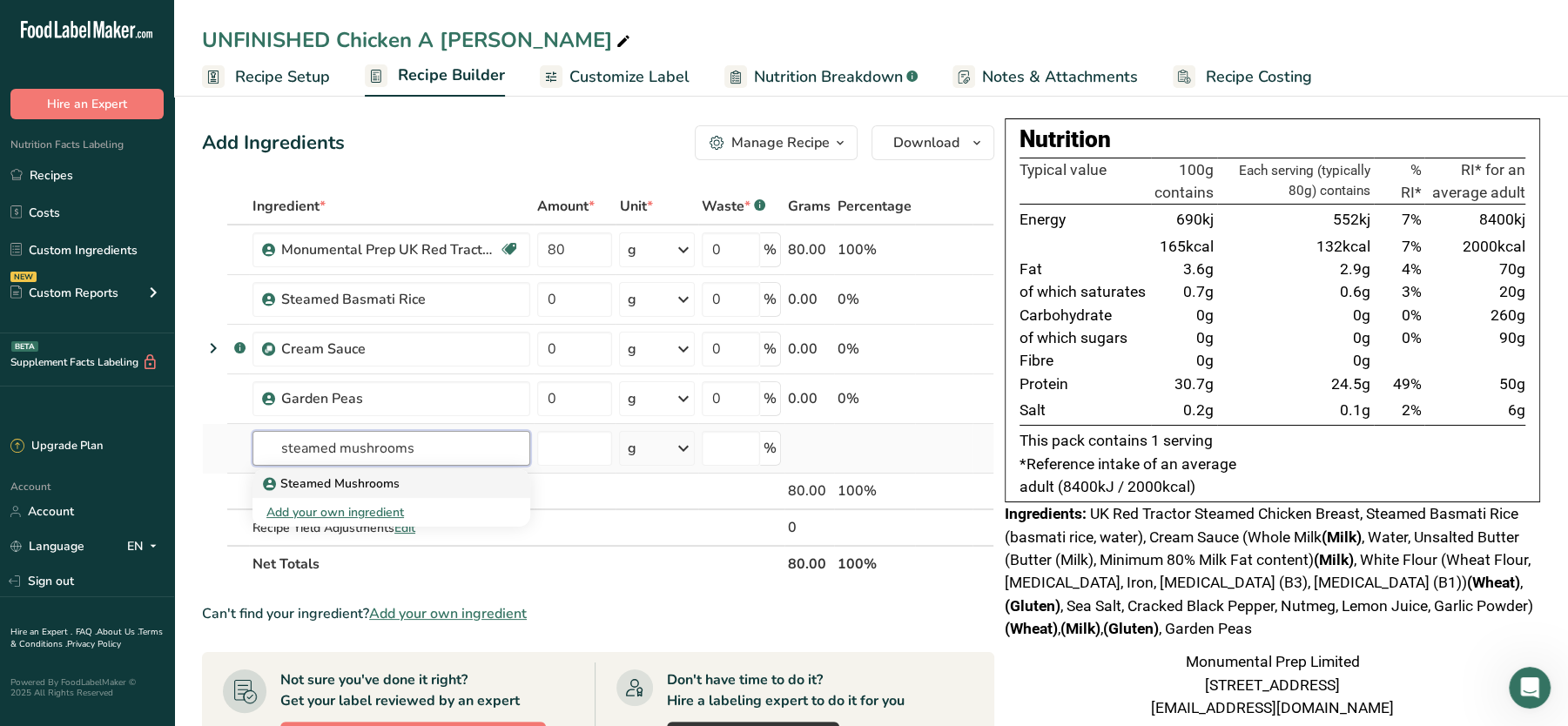
type input "steamed mushrooms"
click at [348, 474] on p "Steamed Mushrooms" at bounding box center [332, 483] width 133 height 18
type input "Steamed Mushrooms"
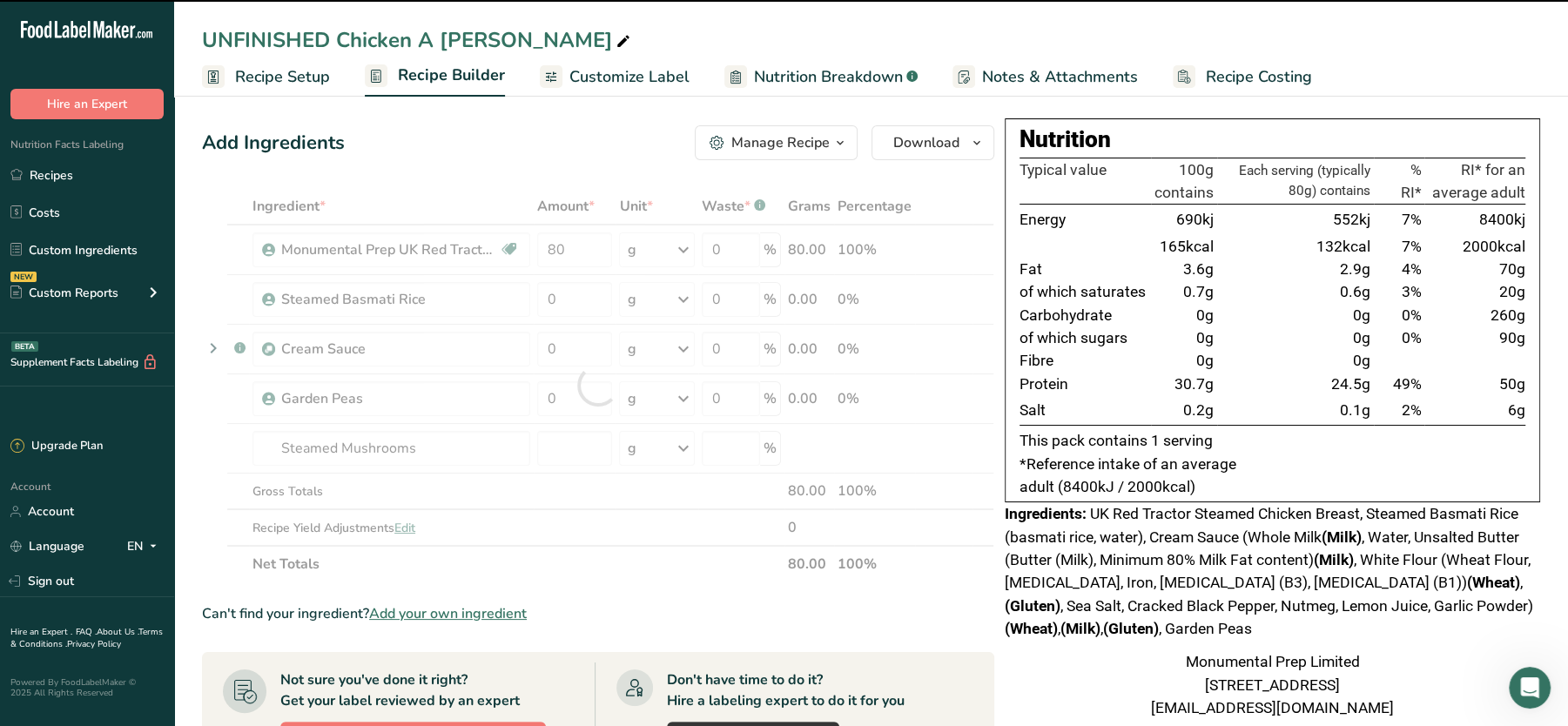
type input "0"
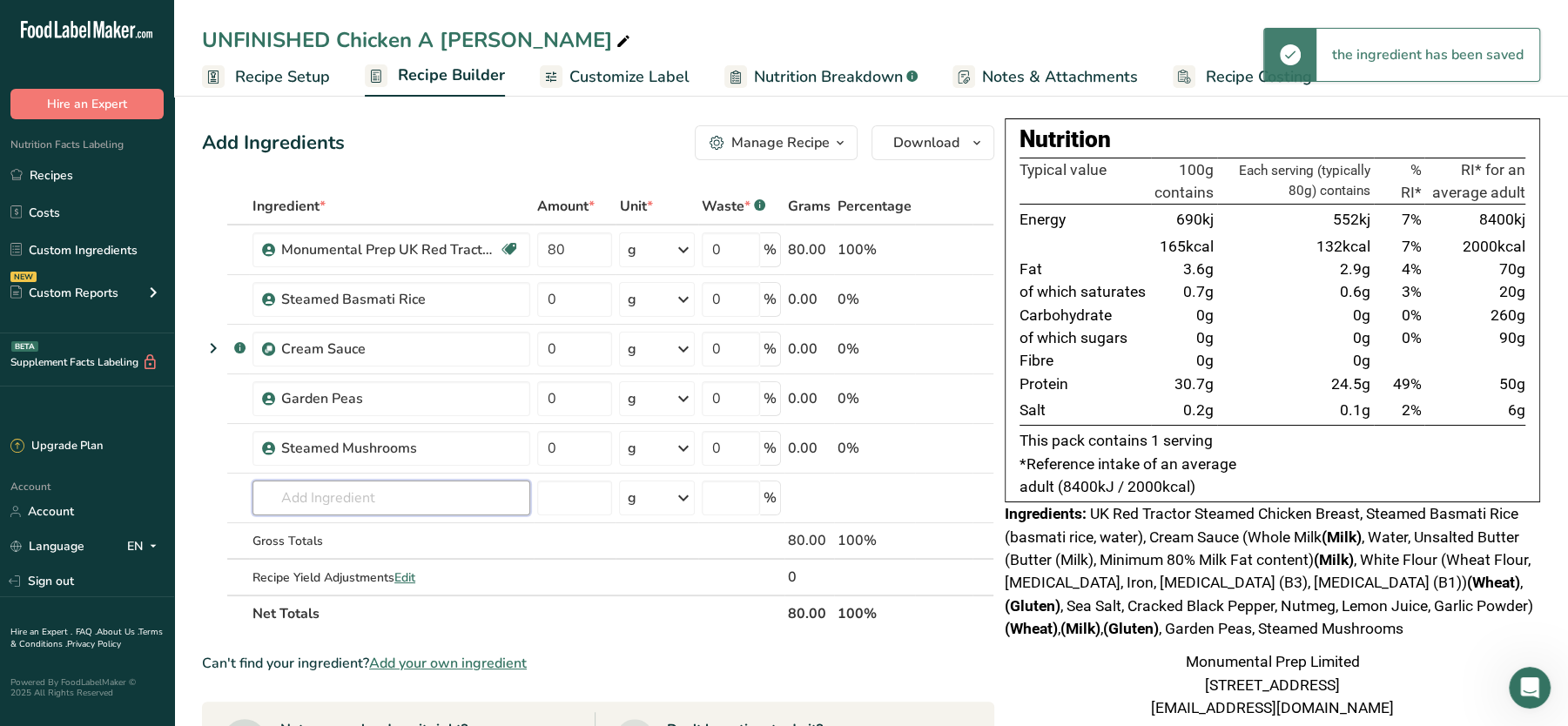
click at [393, 480] on input "text" at bounding box center [392, 498] width 278 height 35
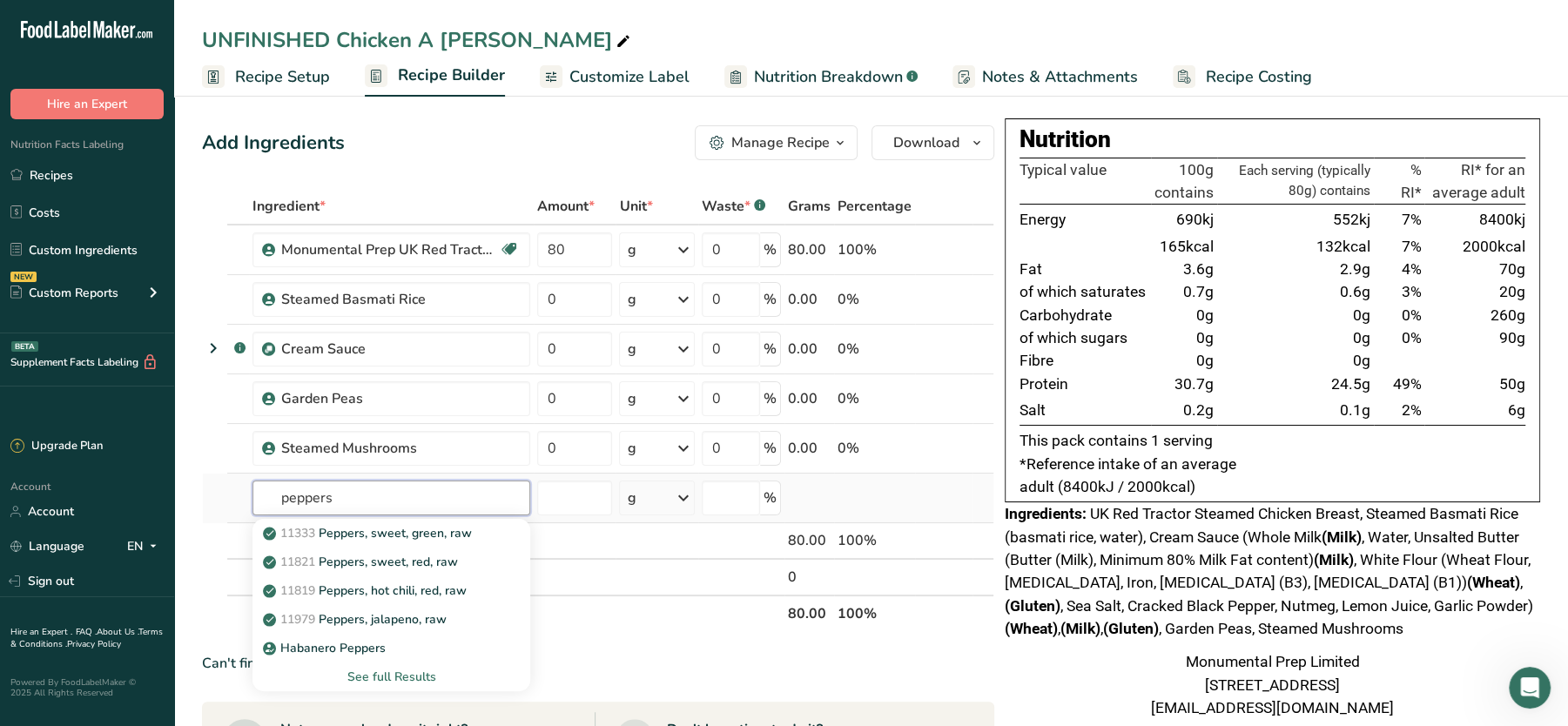
type input "peppers"
click at [396, 674] on div "See full Results" at bounding box center [391, 676] width 250 height 18
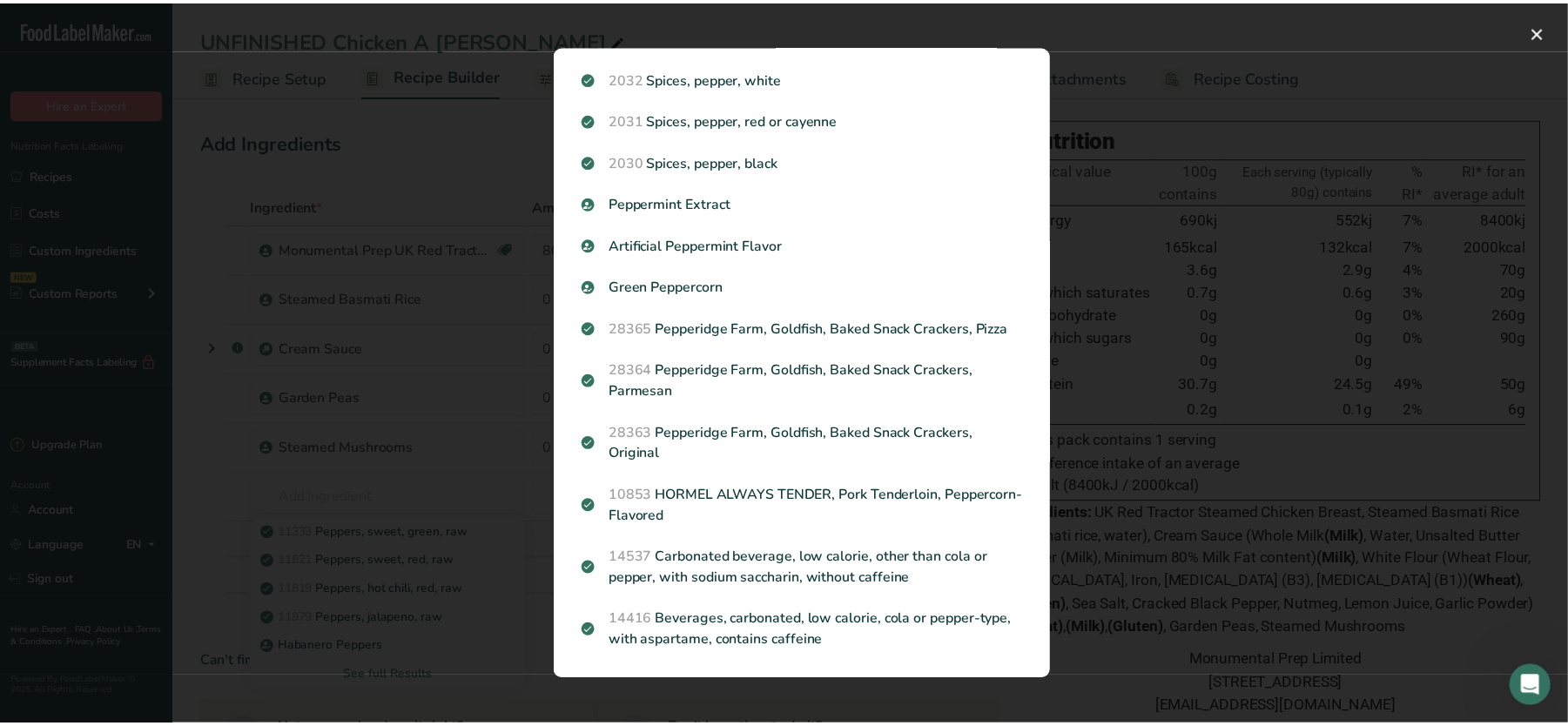
scroll to position [555, 0]
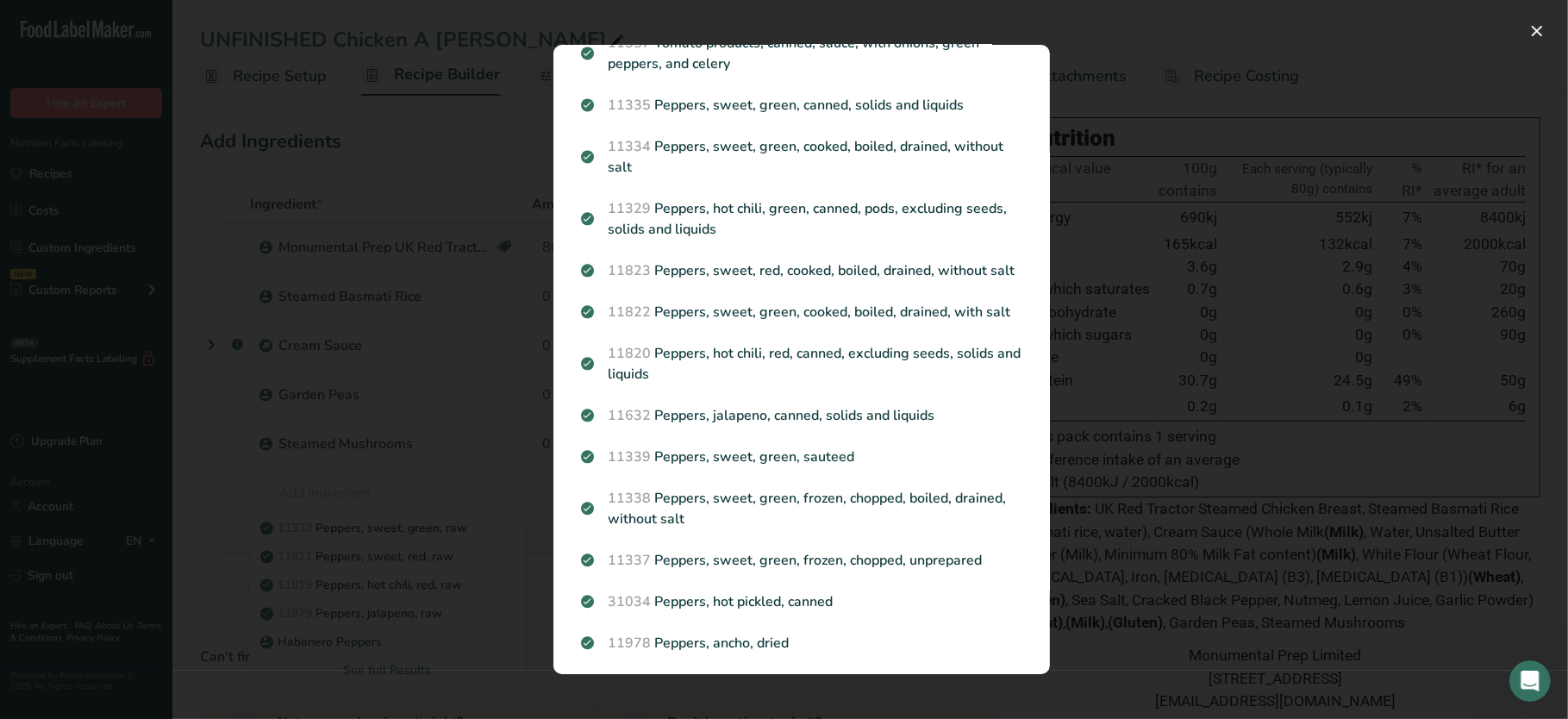
click at [385, 380] on div "Search results modal" at bounding box center [784, 359] width 1568 height 719
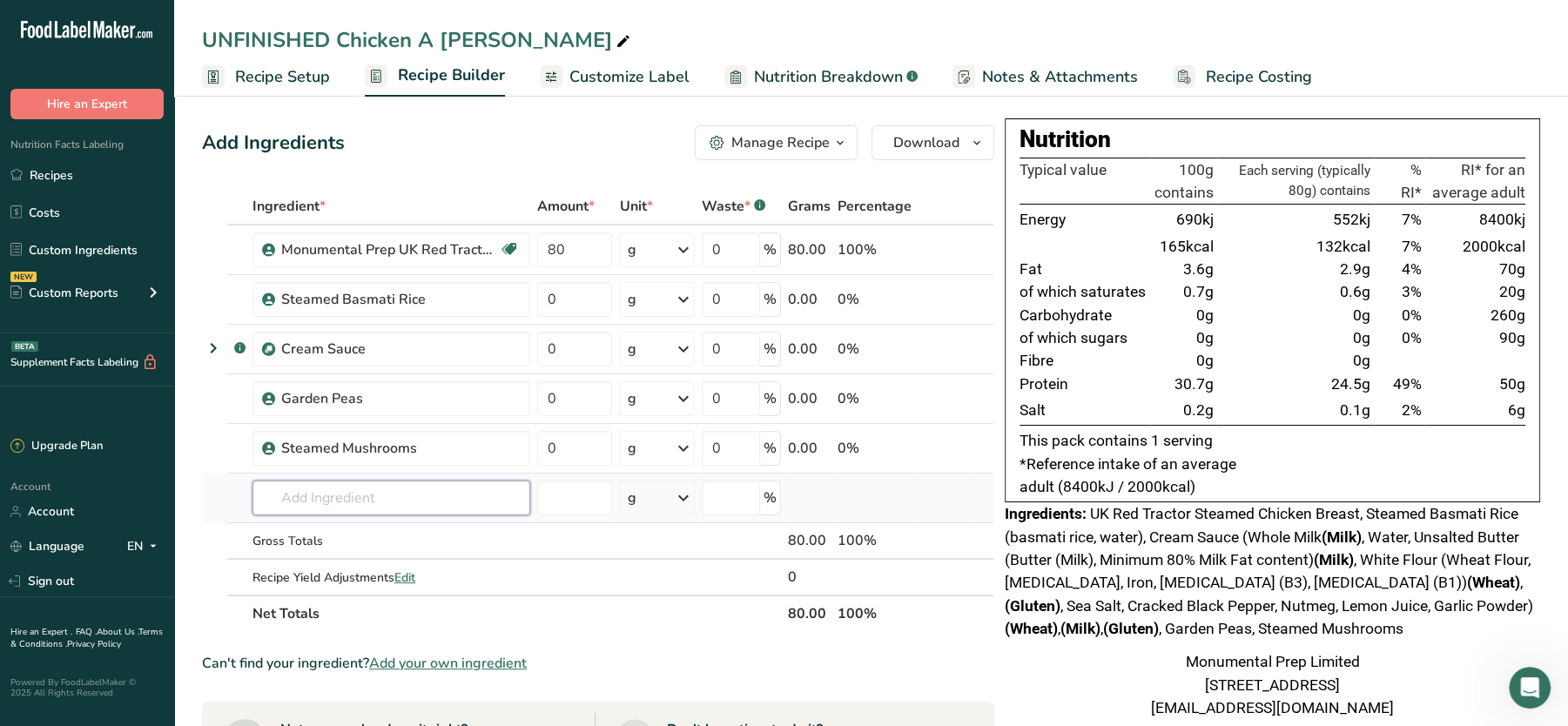
click at [335, 502] on input "text" at bounding box center [392, 498] width 278 height 35
type input "sliced mixed"
click at [363, 527] on p "Mixed Sliced Peppers" at bounding box center [333, 533] width 134 height 18
type input "Mixed Sliced Peppers"
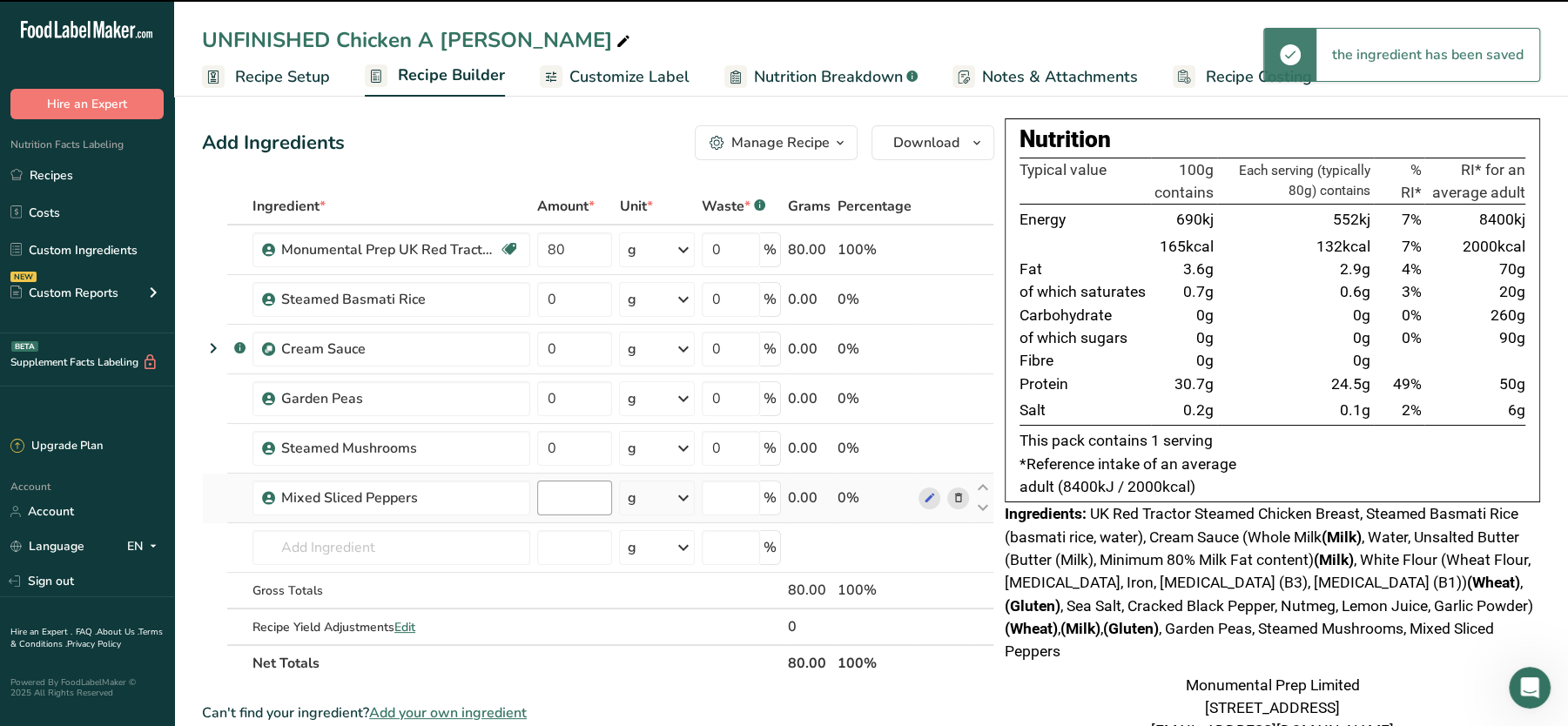
type input "0"
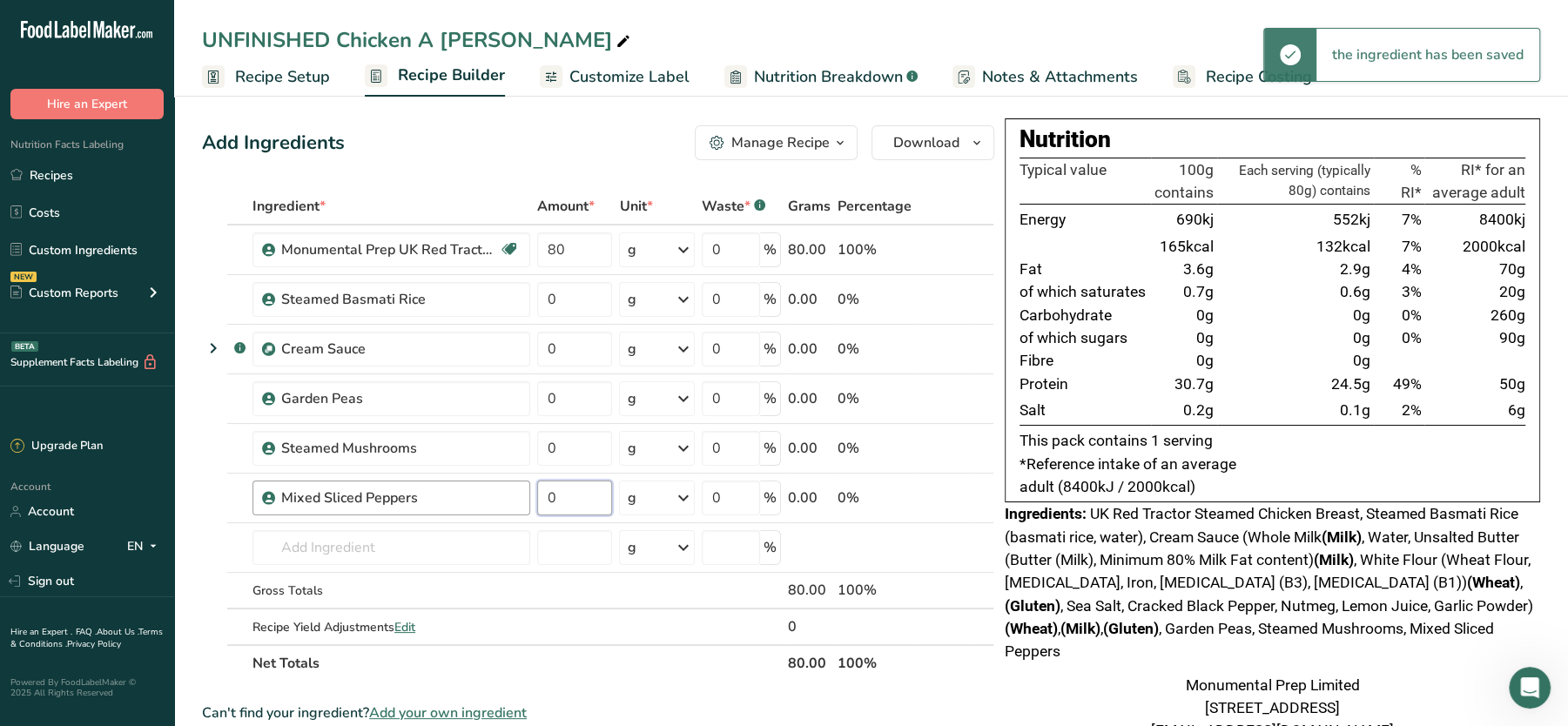
drag, startPoint x: 576, startPoint y: 493, endPoint x: 501, endPoint y: 479, distance: 76.3
click at [501, 479] on tr "Mixed Sliced Peppers 0 g Weight Units g kg mg See more Volume Units l Volume un…" at bounding box center [598, 498] width 790 height 50
type input "20"
click at [575, 439] on div "Ingredient * Amount * Unit * Waste * .a-a{fill:#347362;}.b-a{fill:#fff;} Grams …" at bounding box center [598, 434] width 792 height 494
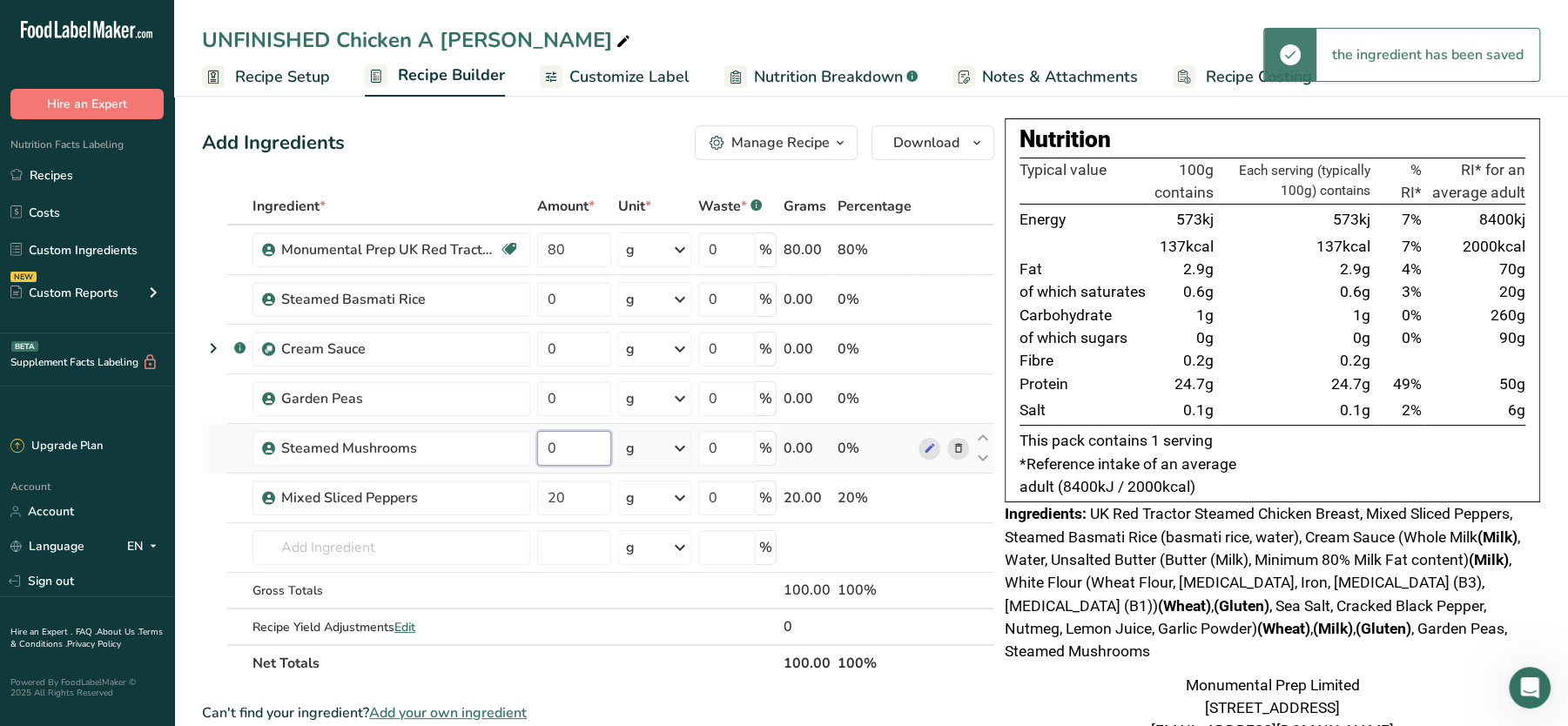
click at [575, 439] on input "0" at bounding box center [575, 448] width 74 height 35
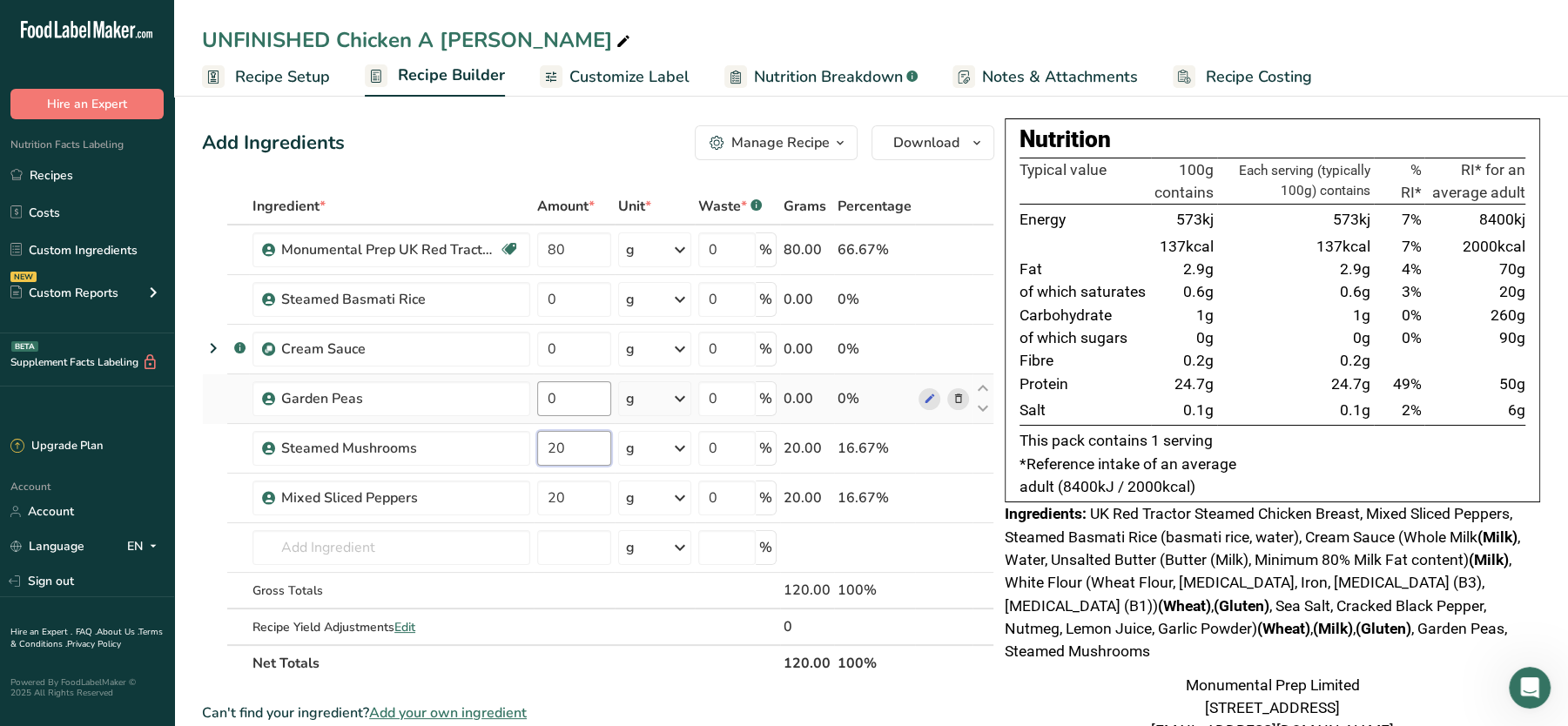
type input "20"
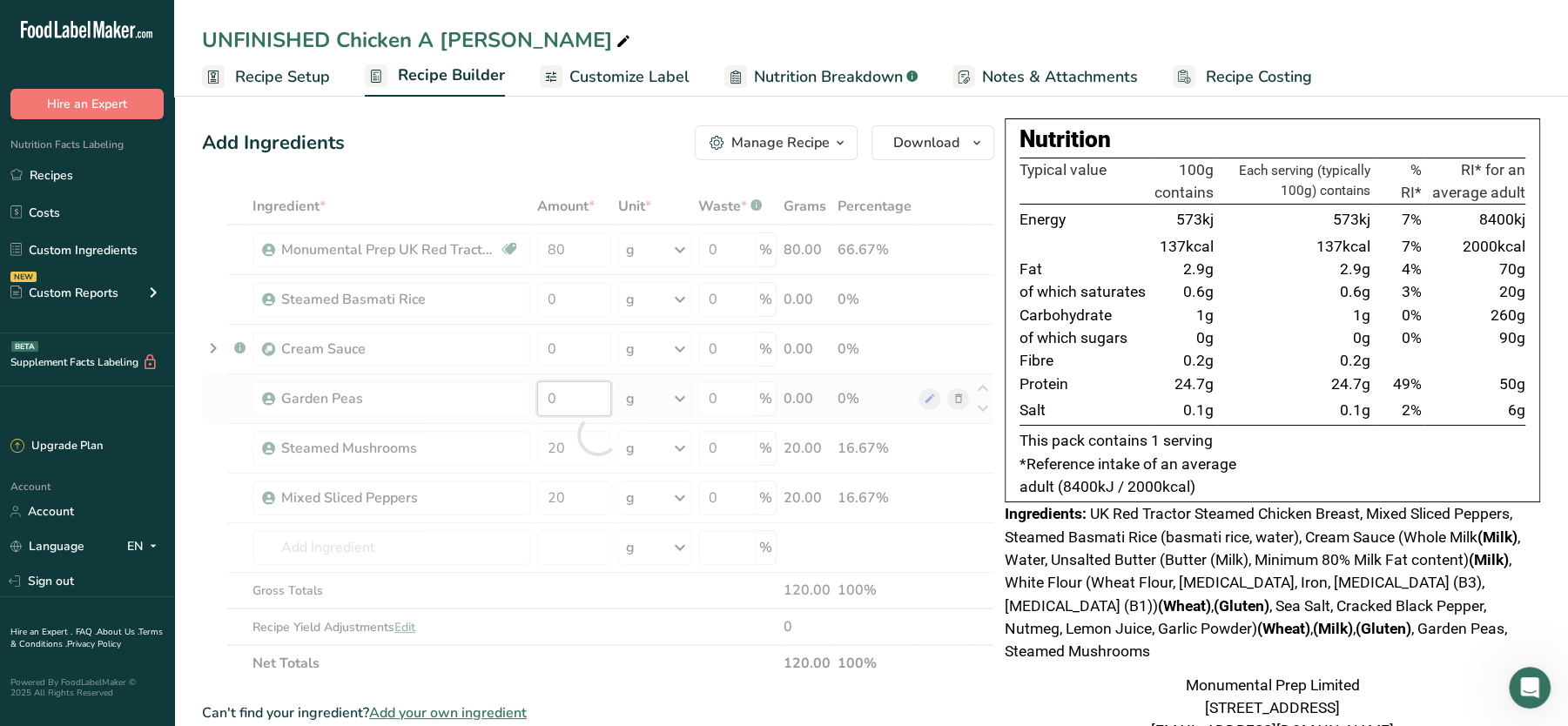
click at [554, 400] on div "Ingredient * Amount * Unit * Waste * .a-a{fill:#347362;}.b-a{fill:#fff;} Grams …" at bounding box center [598, 434] width 792 height 494
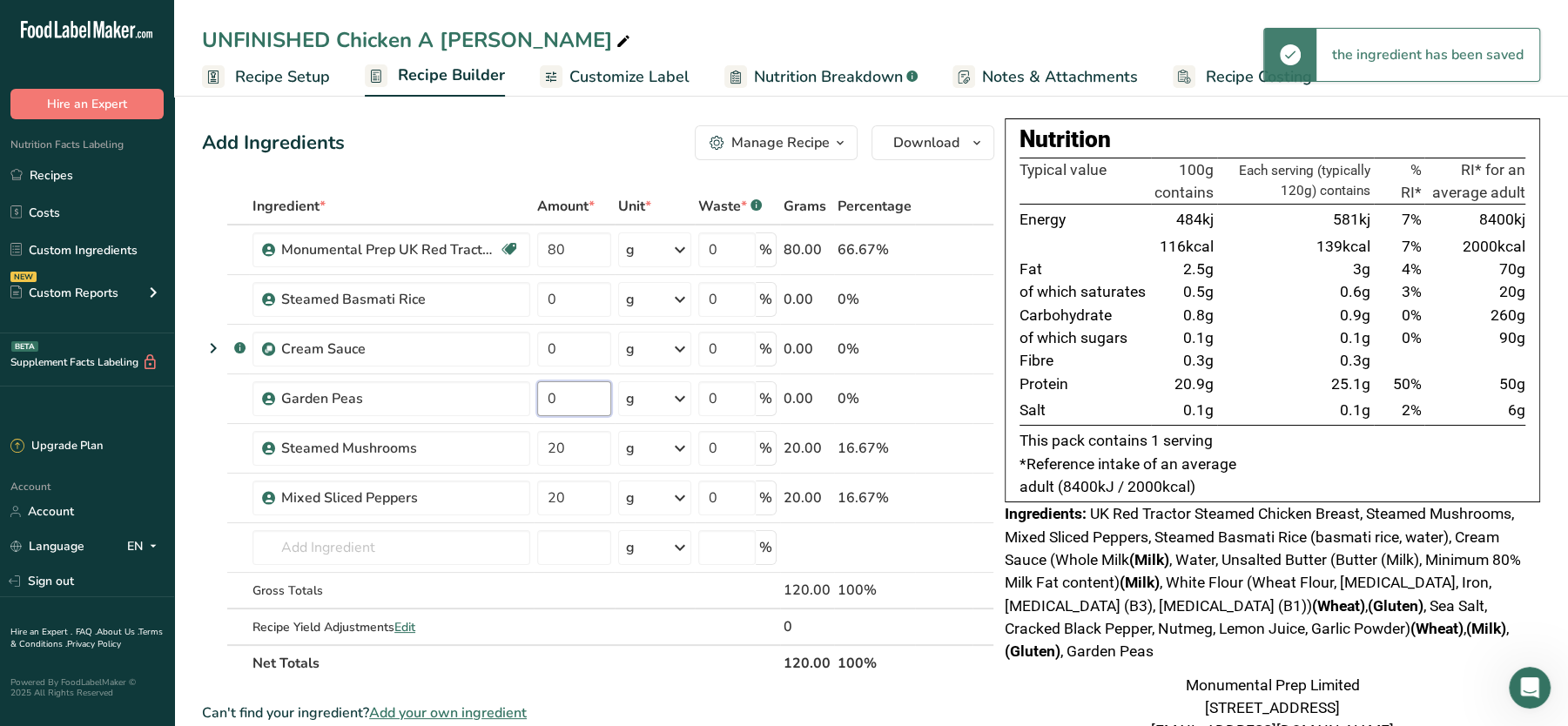
click at [572, 393] on input "0" at bounding box center [575, 398] width 74 height 35
type input "20"
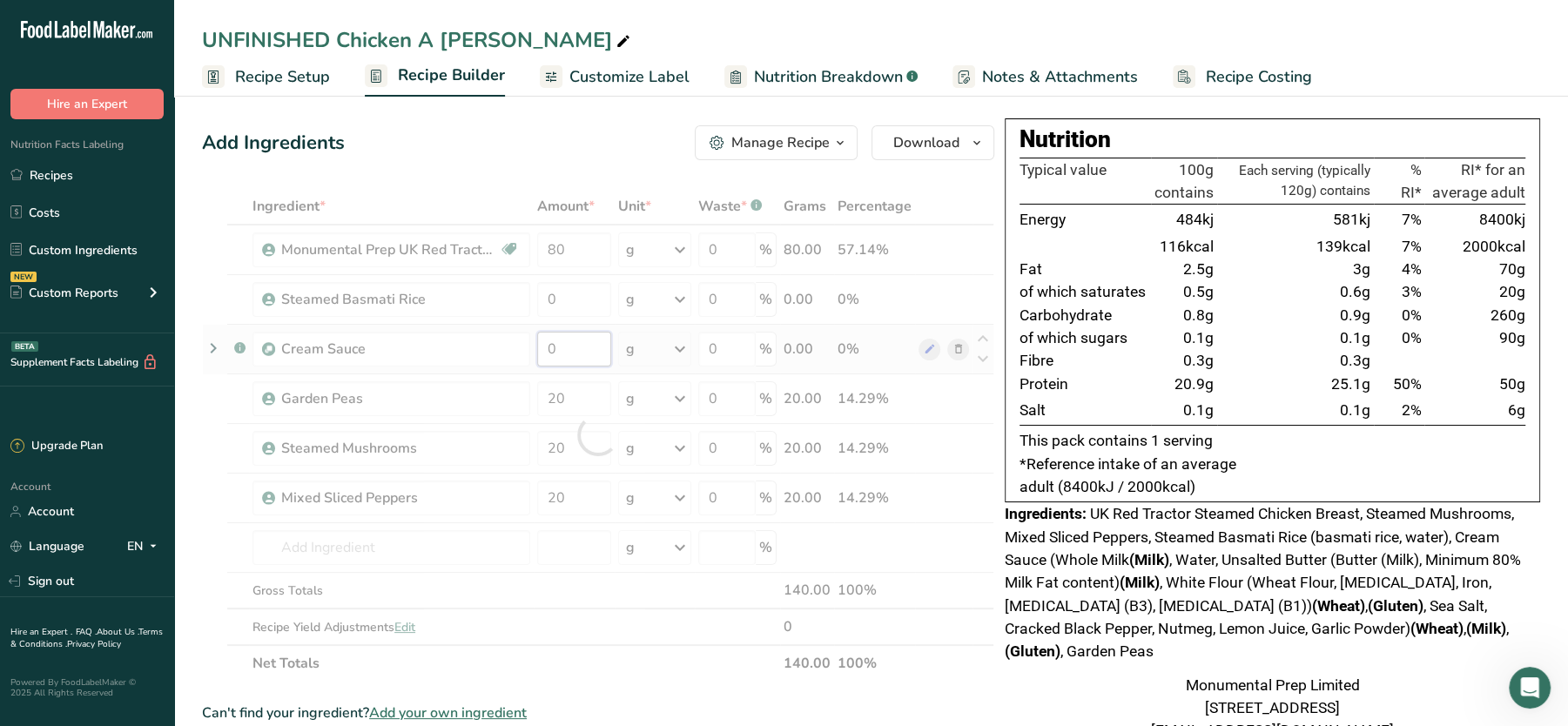
click at [566, 355] on div "Ingredient * Amount * Unit * Waste * .a-a{fill:#347362;}.b-a{fill:#fff;} Grams …" at bounding box center [598, 434] width 792 height 494
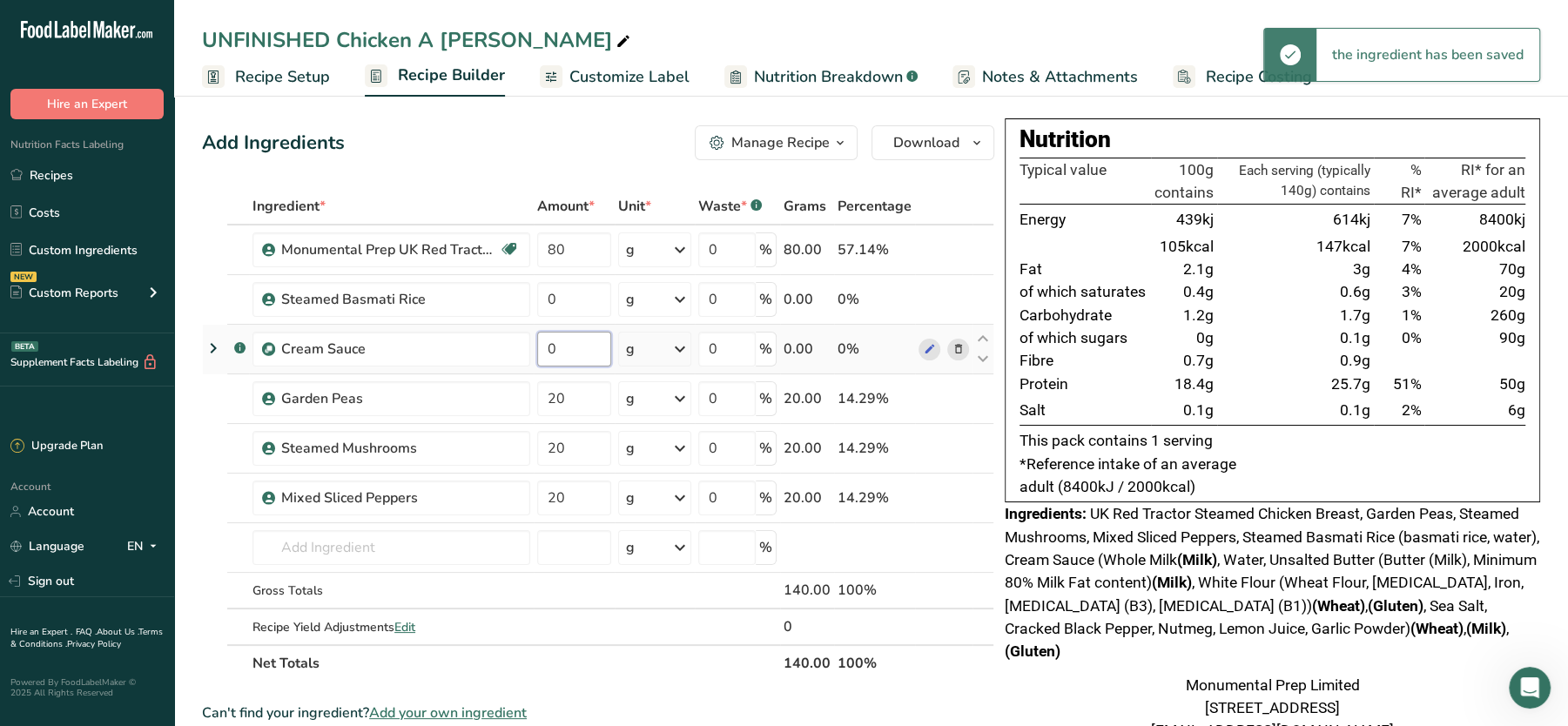
click at [566, 355] on input "0" at bounding box center [575, 349] width 74 height 35
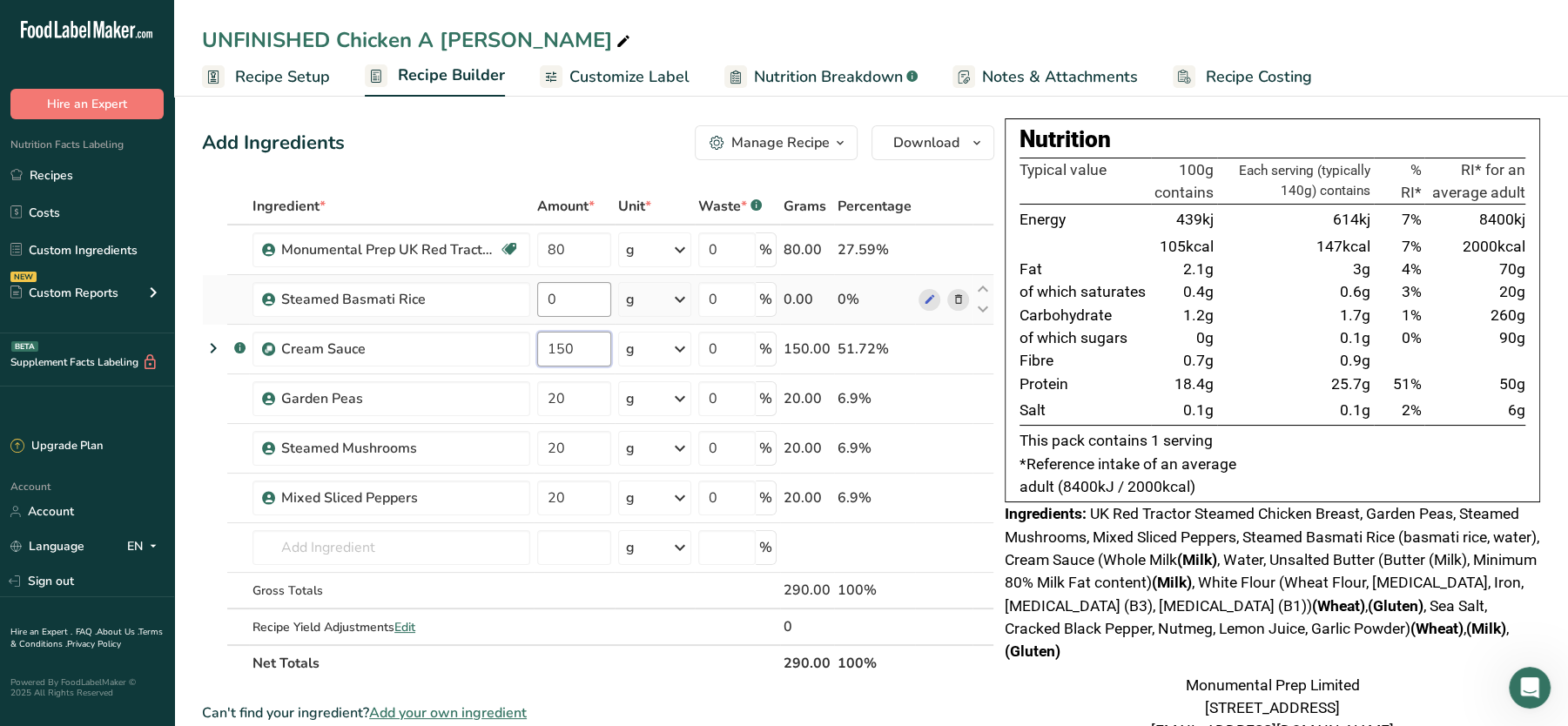
type input "150"
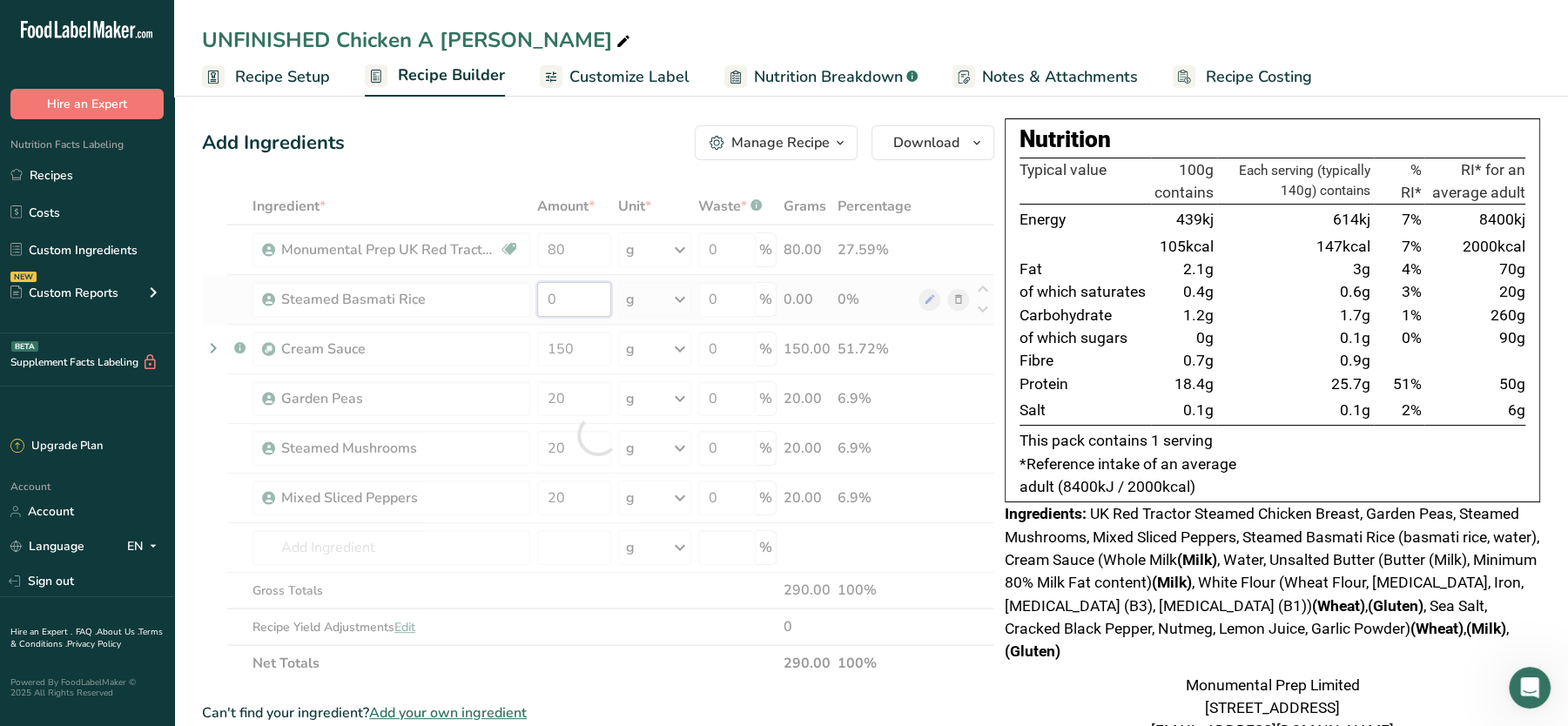
click at [568, 300] on div "Ingredient * Amount * Unit * Waste * .a-a{fill:#347362;}.b-a{fill:#fff;} Grams …" at bounding box center [598, 434] width 792 height 494
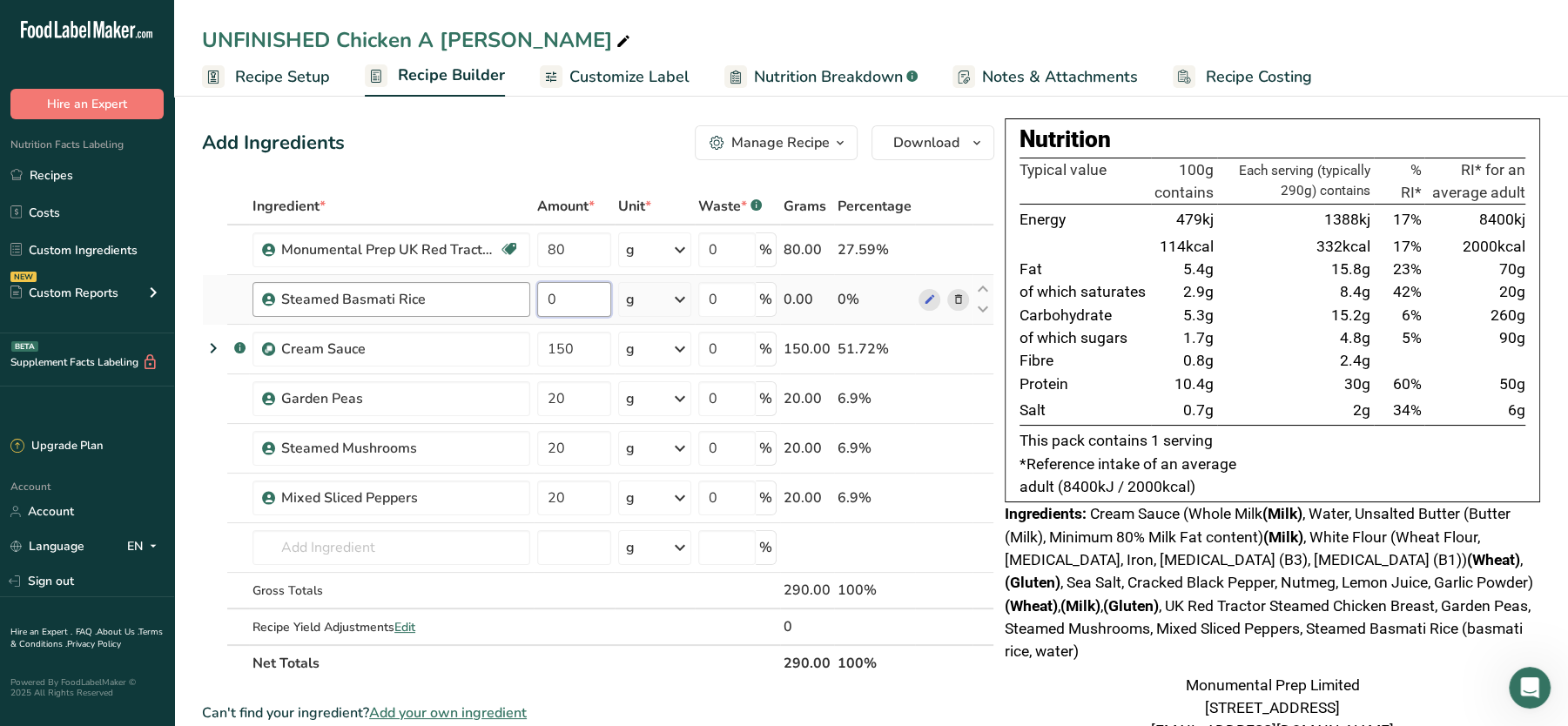
drag, startPoint x: 588, startPoint y: 297, endPoint x: 503, endPoint y: 283, distance: 86.1
click at [503, 283] on tr "Steamed Basmati Rice 0 g Weight Units g kg mg See more Volume Units l Volume un…" at bounding box center [598, 299] width 790 height 50
type input "200"
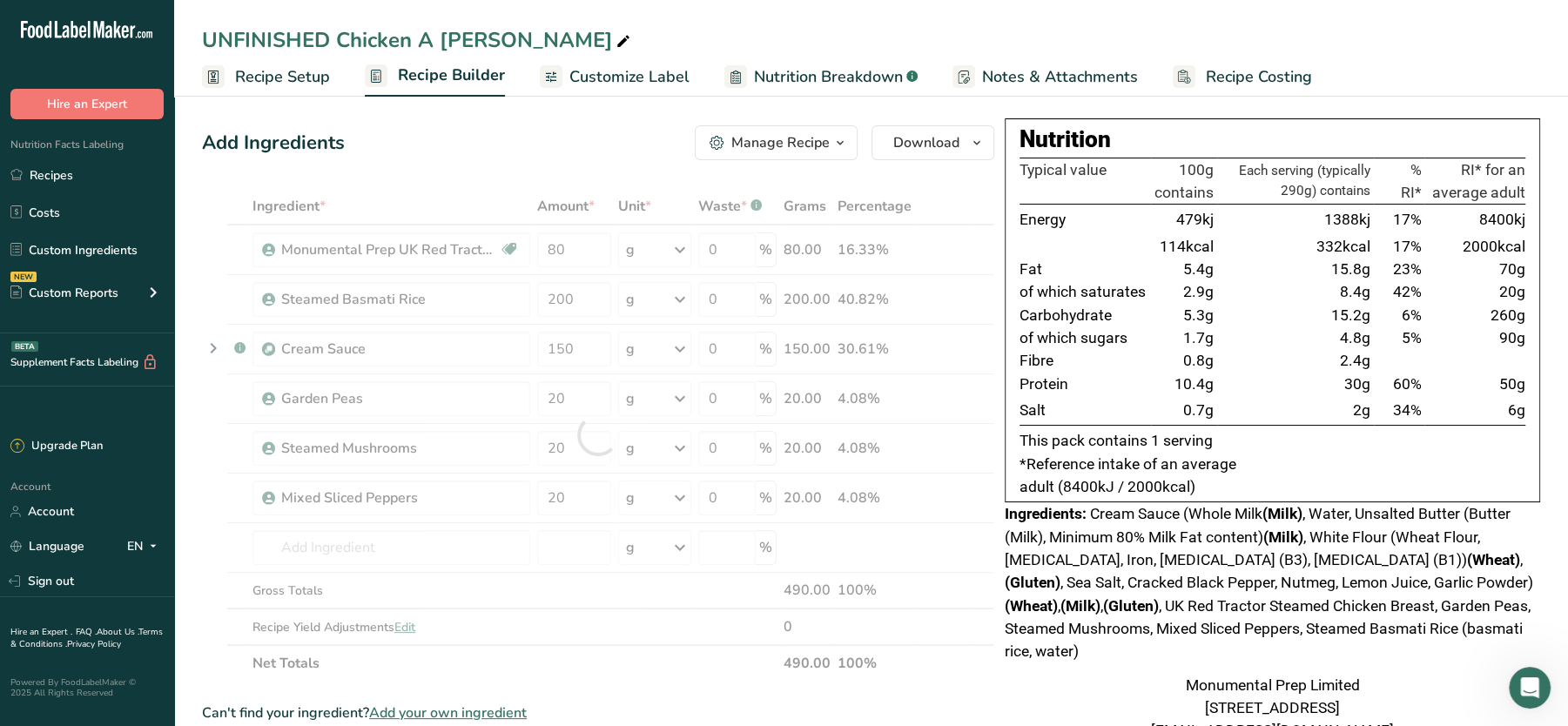
click at [494, 149] on div "Add Ingredients Manage Recipe Delete Recipe Duplicate Recipe Scale Recipe Save …" at bounding box center [598, 143] width 792 height 35
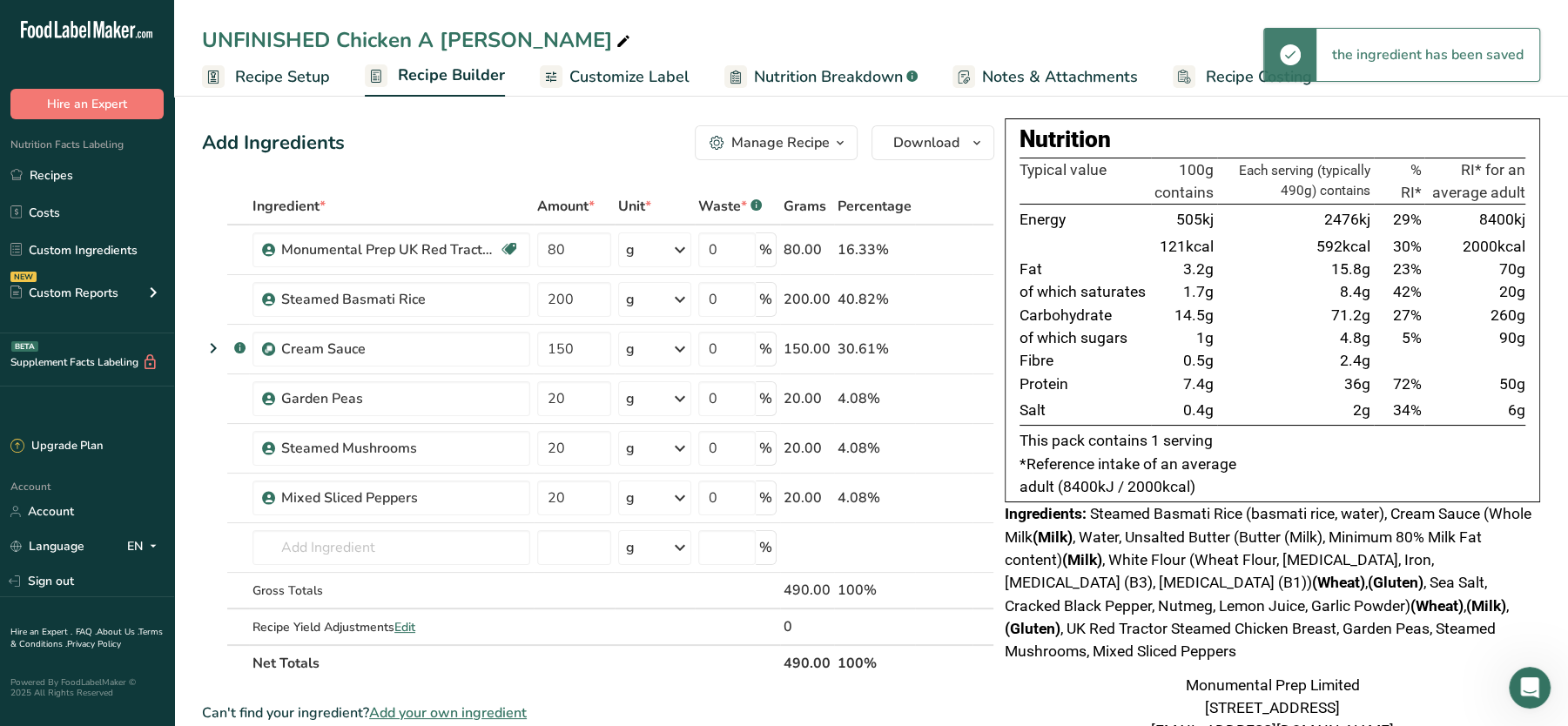
click at [534, 157] on div "Add Ingredients Manage Recipe Delete Recipe Duplicate Recipe Scale Recipe Save …" at bounding box center [598, 143] width 792 height 35
click at [1171, 424] on table "Typical value 100g contains Each serving (typically 490g) contains % RI* RI* fo…" at bounding box center [1272, 292] width 505 height 269
click at [335, 34] on div "UNFINISHED Chicken A La King" at bounding box center [418, 40] width 432 height 31
click at [335, 34] on input "UNFINISHED Chicken A La King" at bounding box center [871, 40] width 1339 height 31
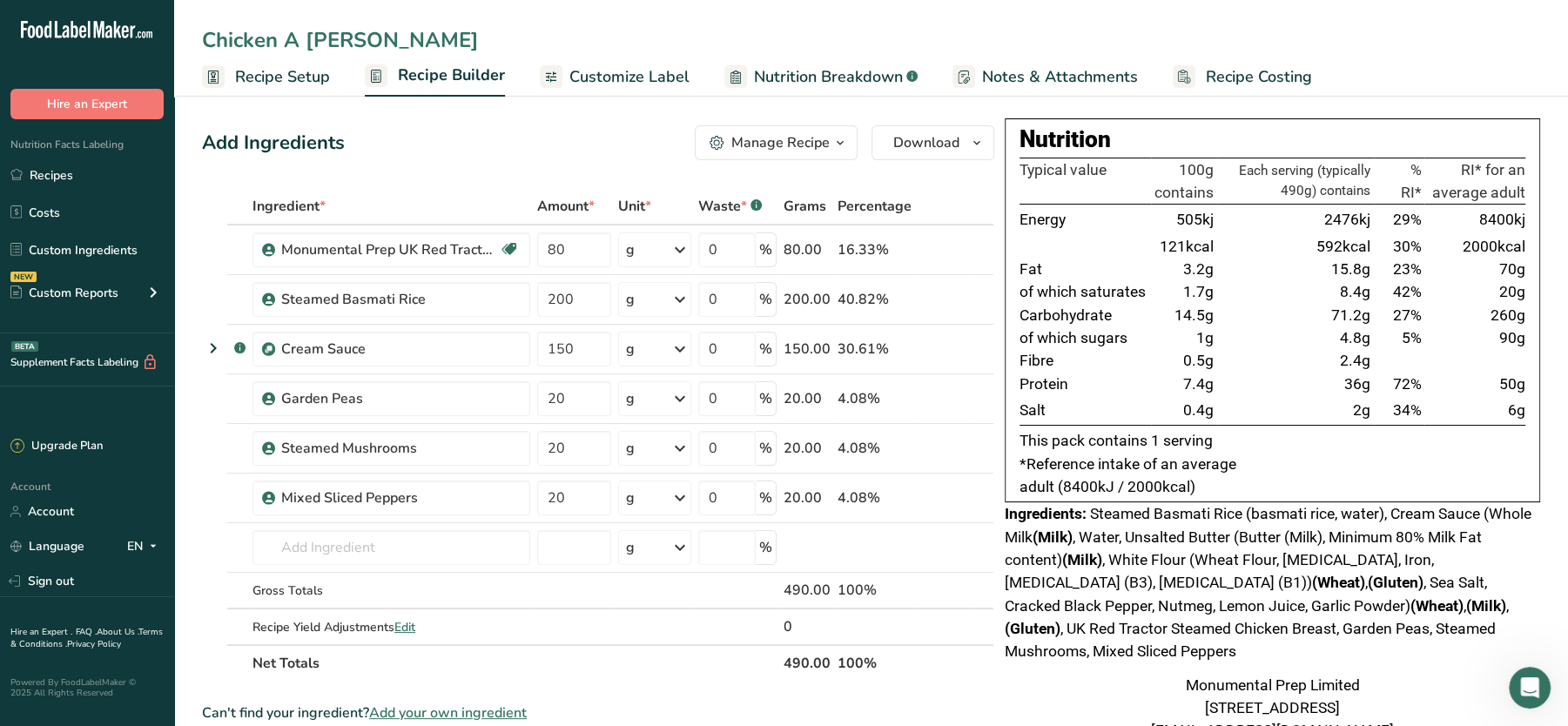
type input "Chicken A La King"
click at [439, 154] on div "Add Ingredients Manage Recipe Delete Recipe Duplicate Recipe Scale Recipe Save …" at bounding box center [598, 143] width 792 height 35
click at [385, 538] on input "text" at bounding box center [392, 547] width 278 height 35
type input "oregano"
click at [312, 608] on p "Oregano" at bounding box center [297, 611] width 62 height 18
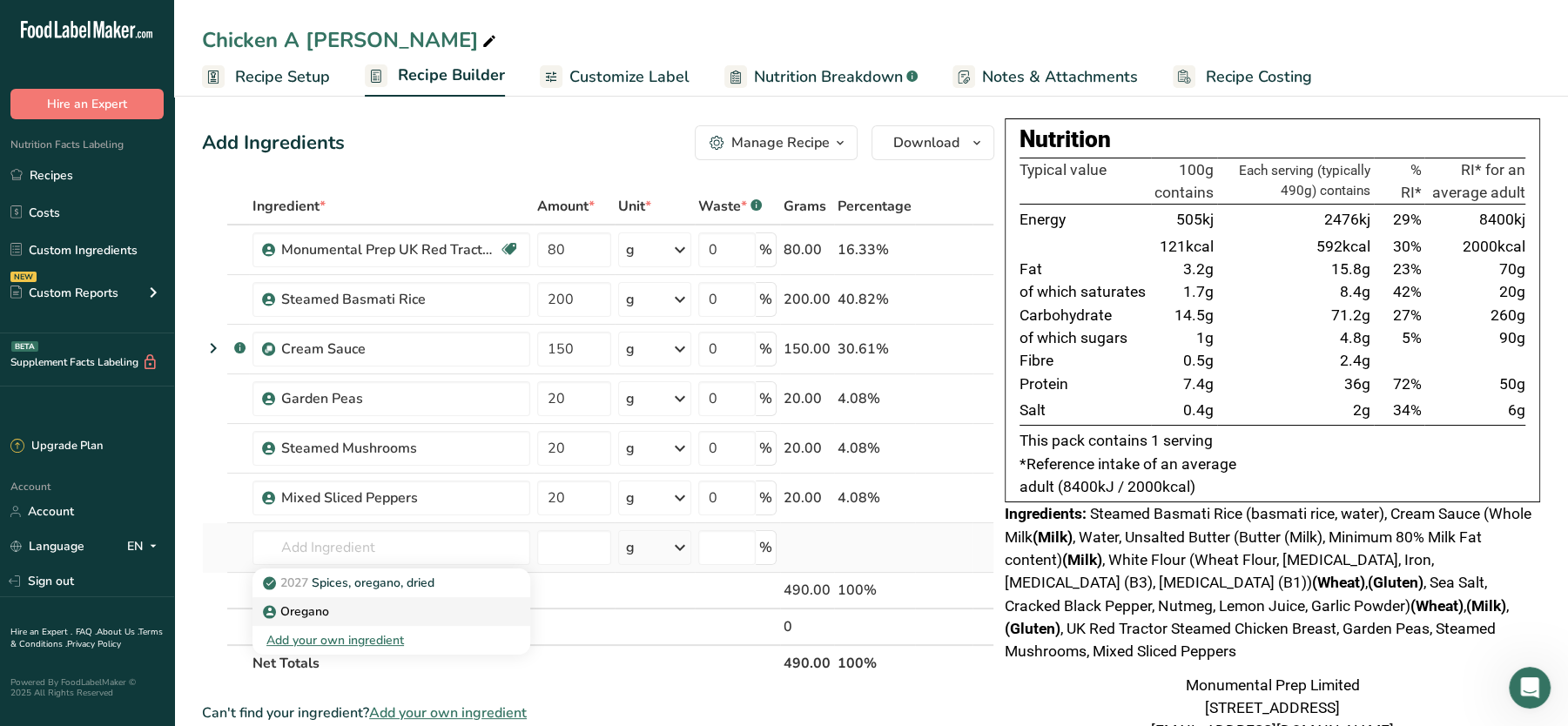
type input "Oregano"
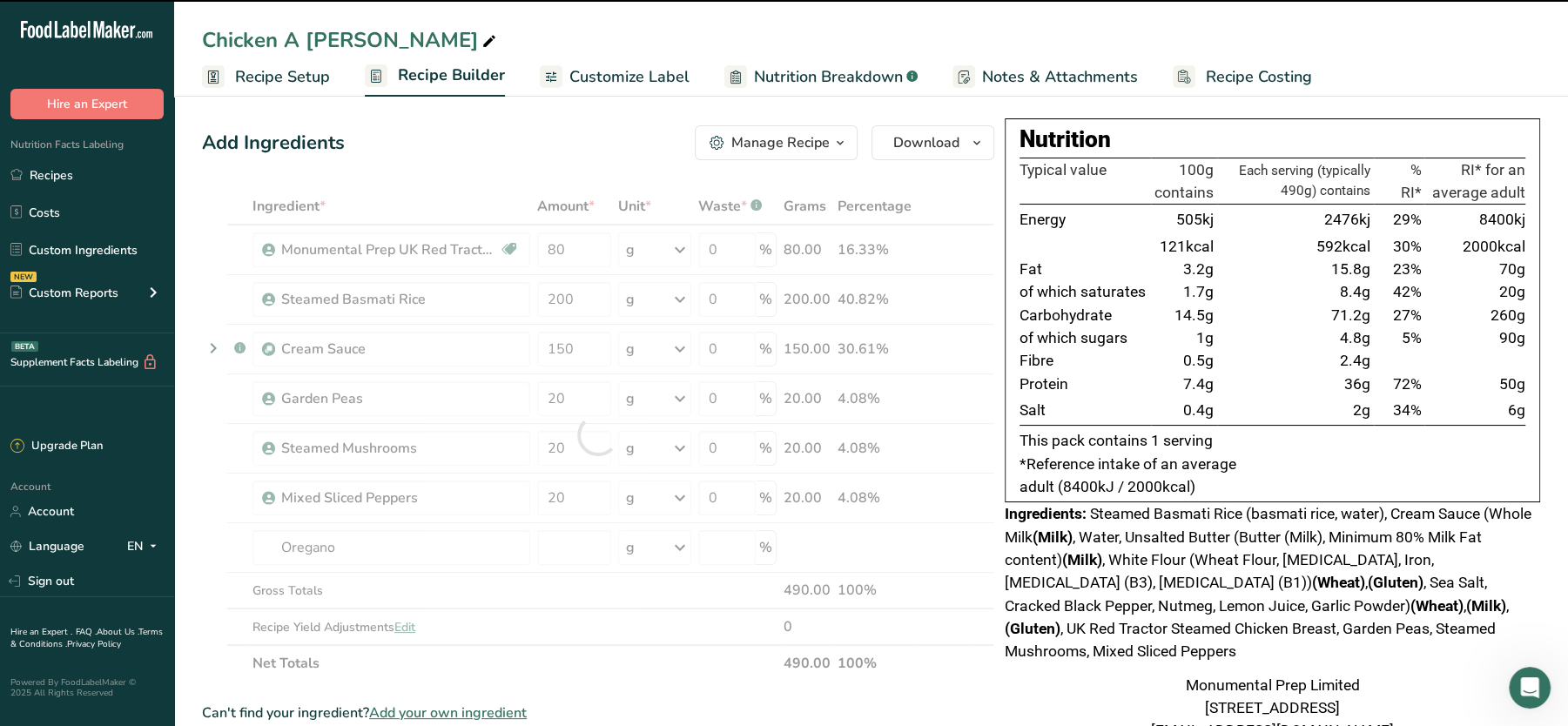
type input "0"
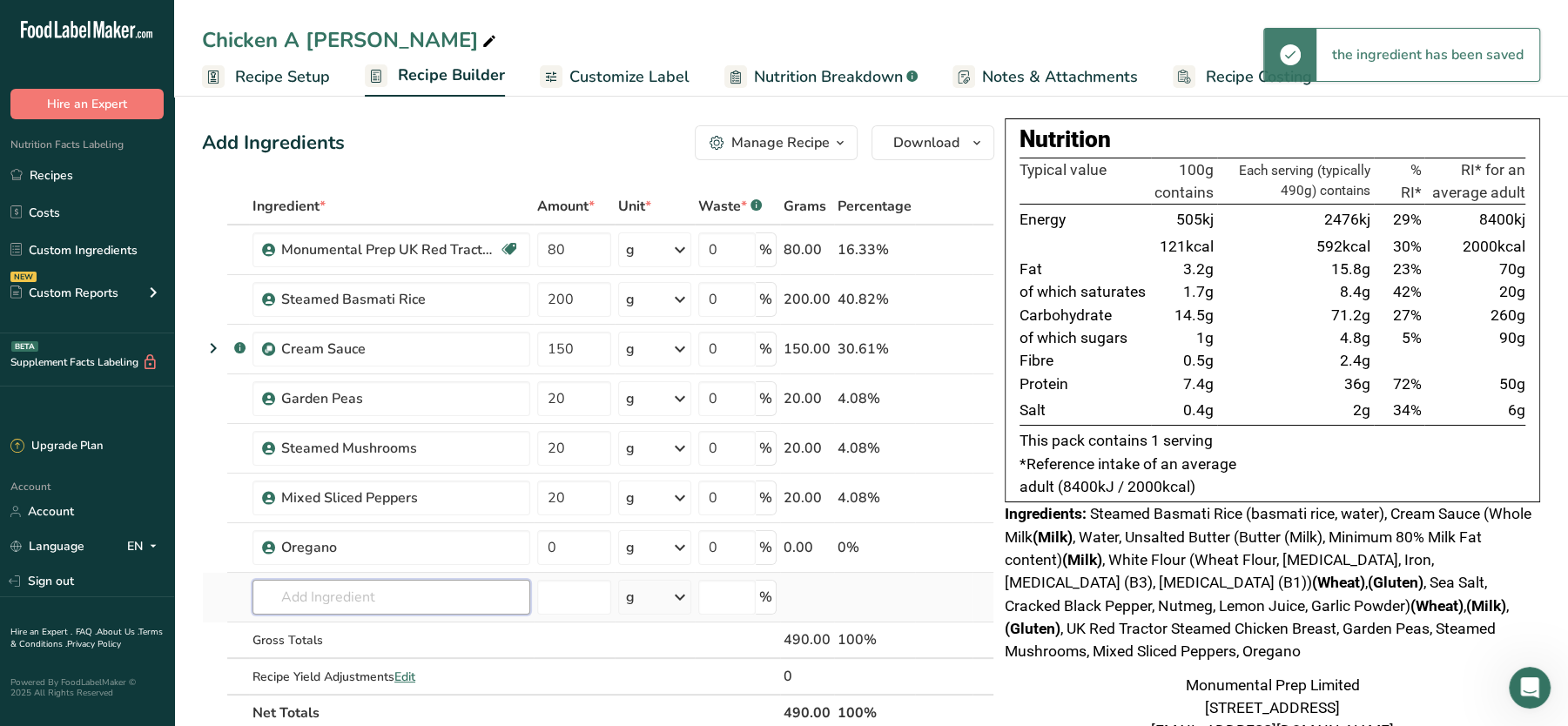
click at [374, 592] on input "text" at bounding box center [392, 597] width 278 height 35
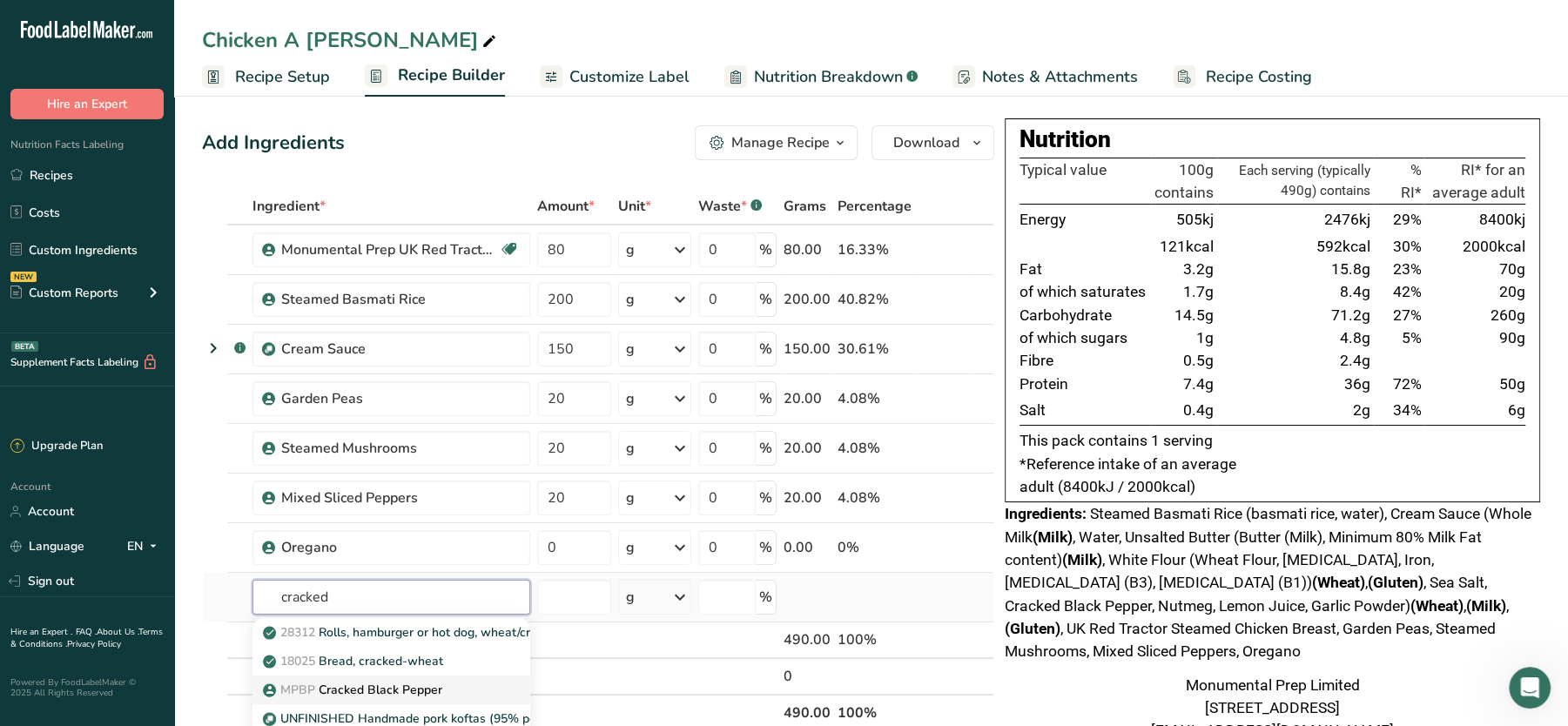
type input "cracked"
click at [377, 687] on p "MPBP Cracked Black Pepper" at bounding box center [354, 689] width 176 height 18
type input "Cracked Black Pepper"
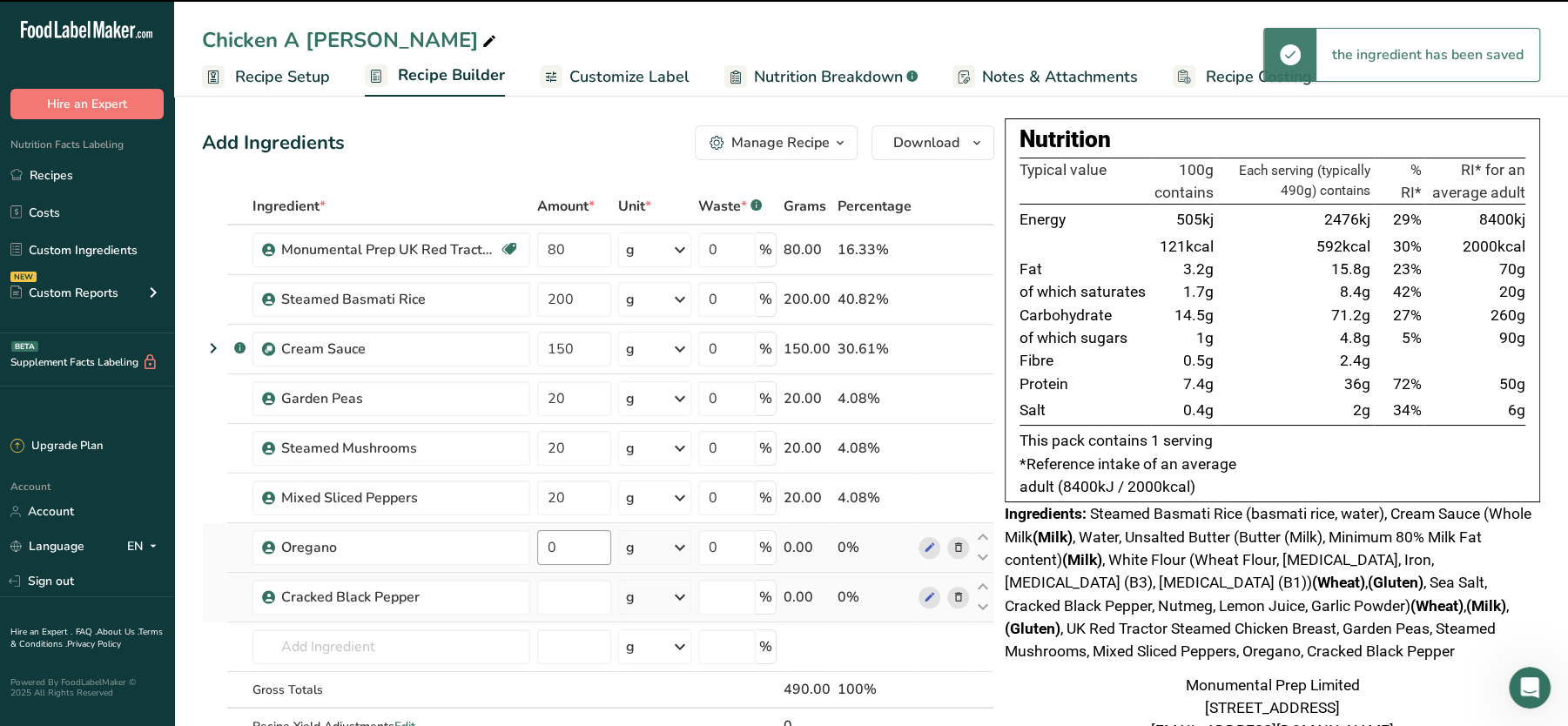
type input "0"
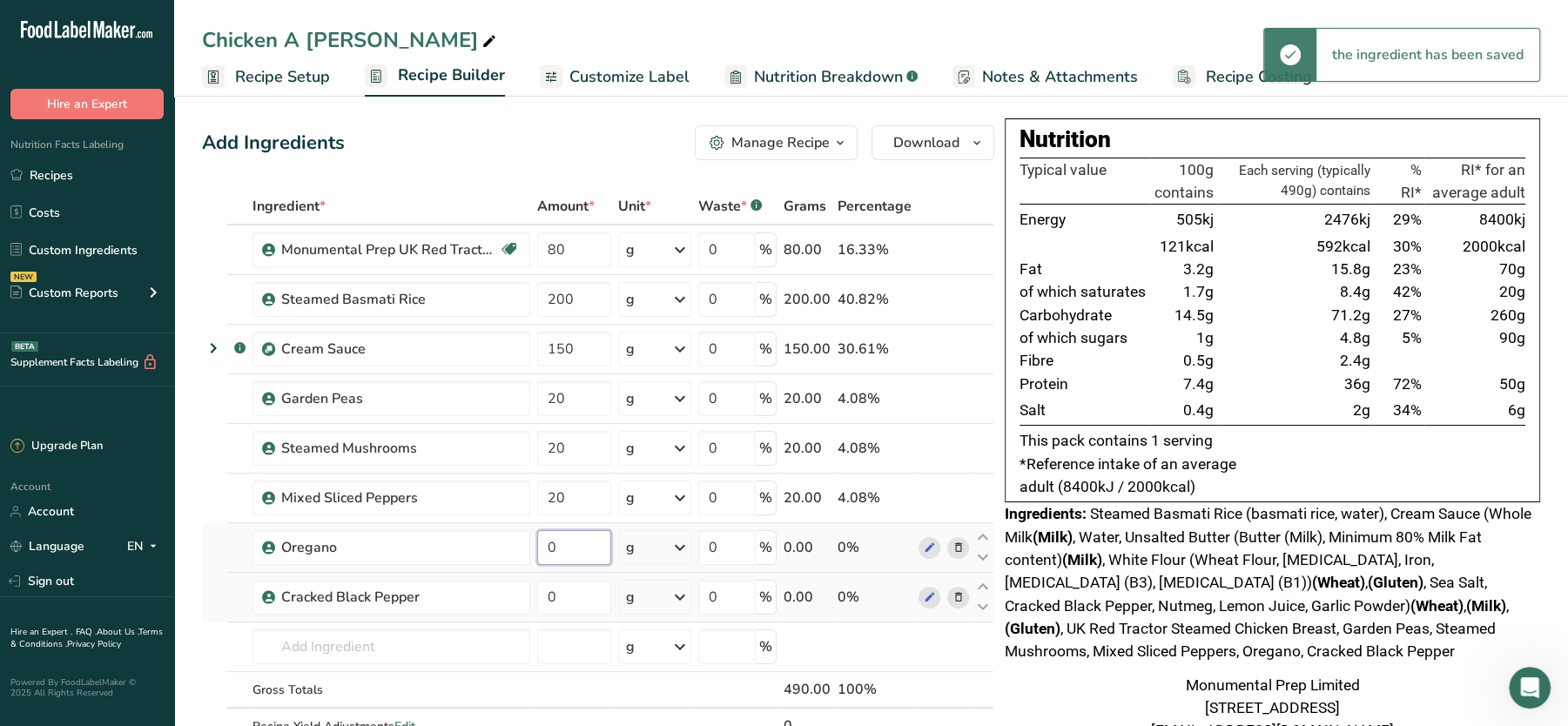
click at [587, 546] on input "0" at bounding box center [575, 547] width 74 height 35
type input "0.5"
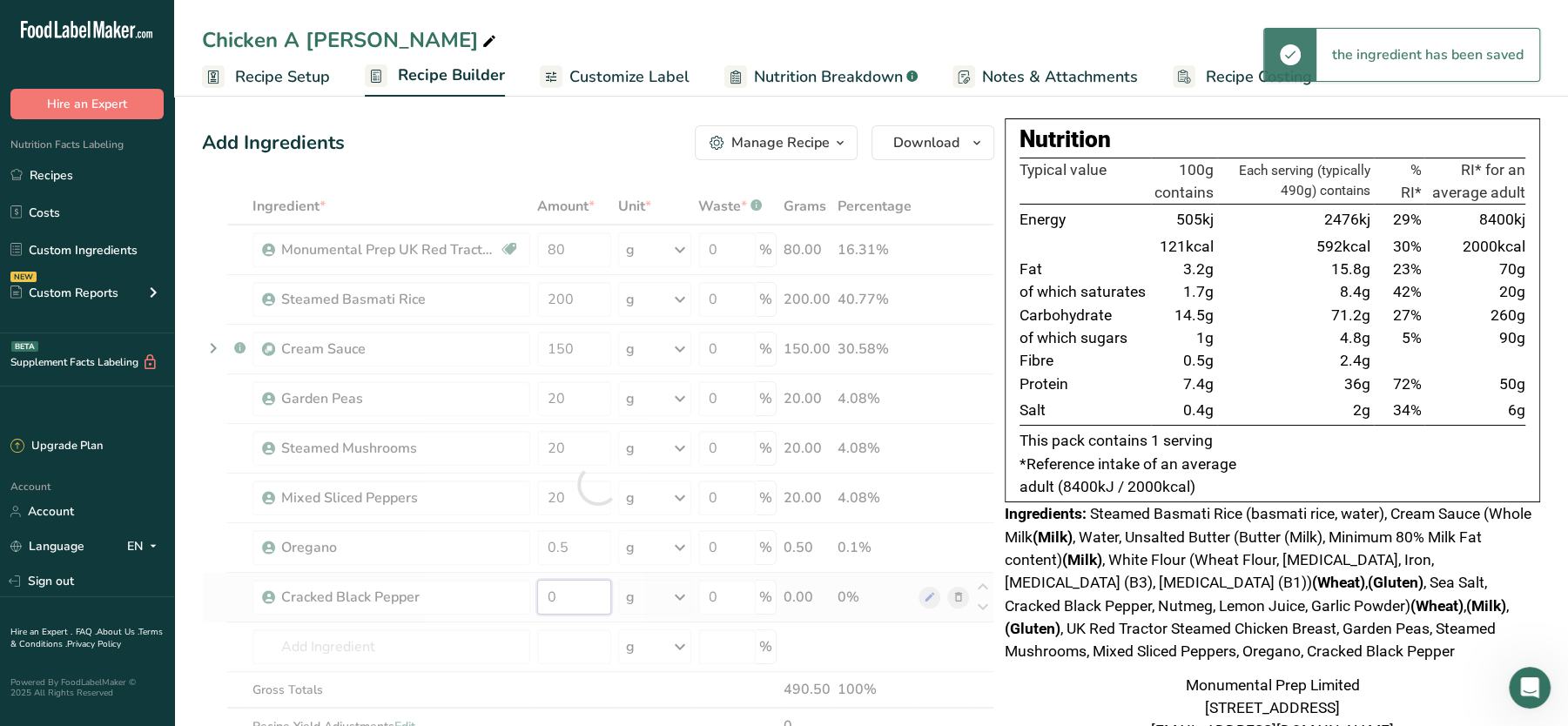
click at [594, 589] on div "Ingredient * Amount * Unit * Waste * .a-a{fill:#347362;}.b-a{fill:#fff;} Grams …" at bounding box center [598, 484] width 792 height 593
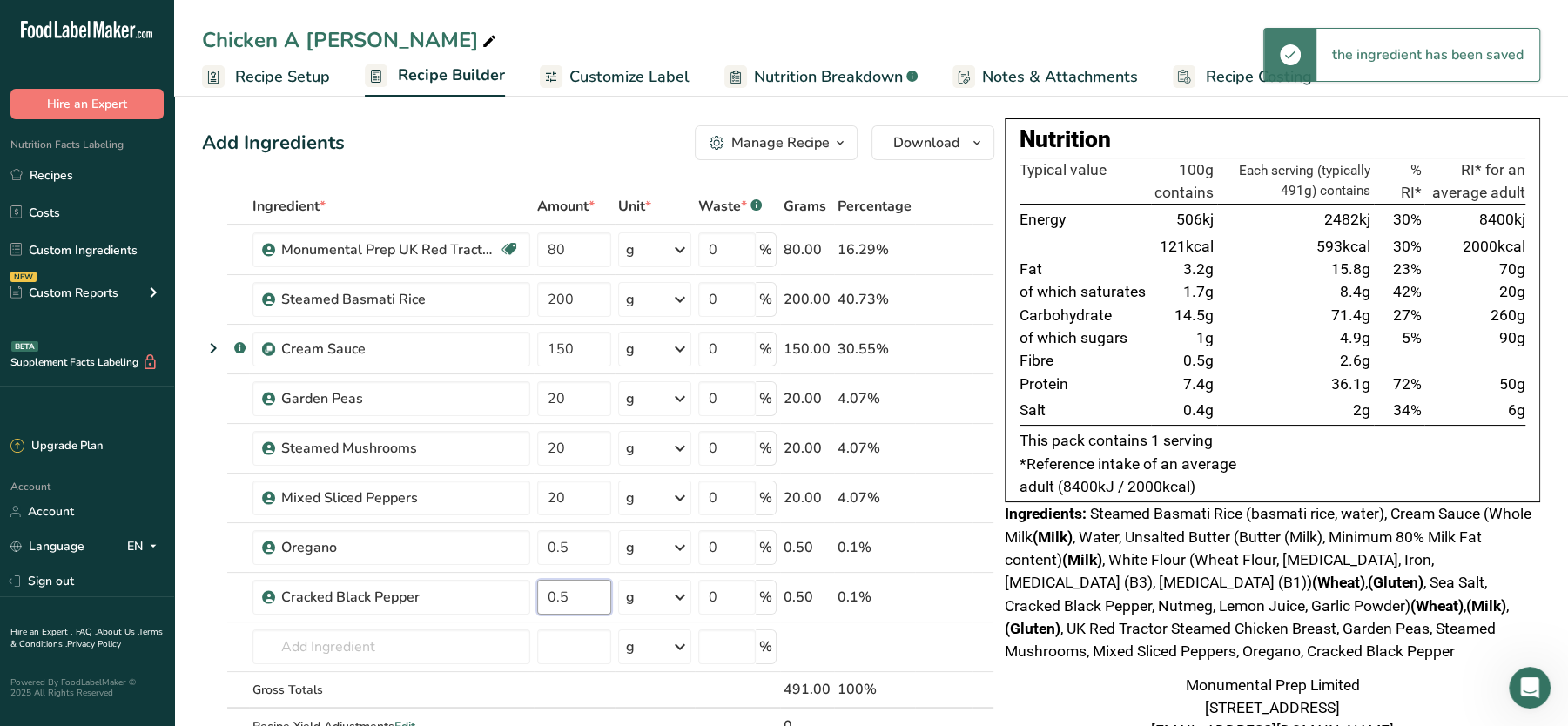
type input "0.5"
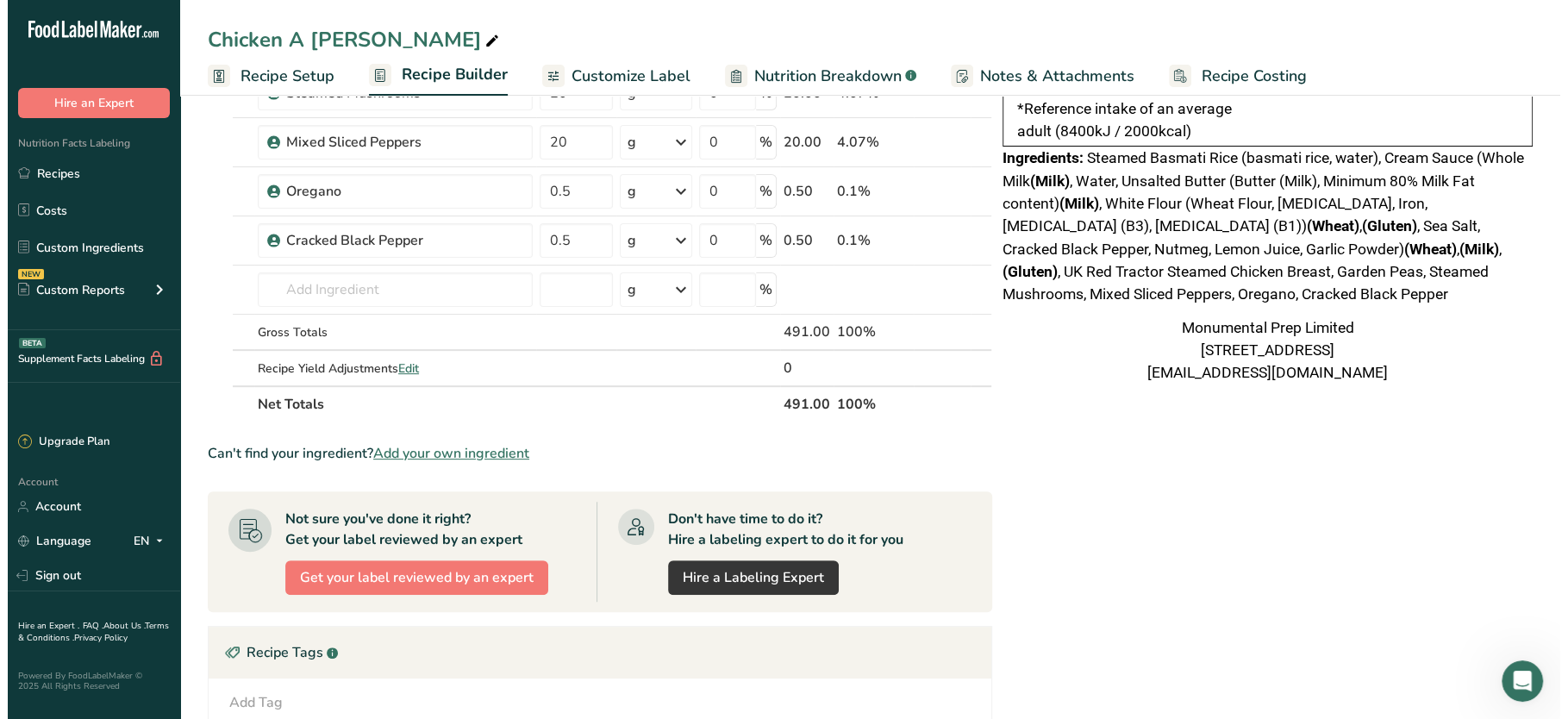
scroll to position [0, 0]
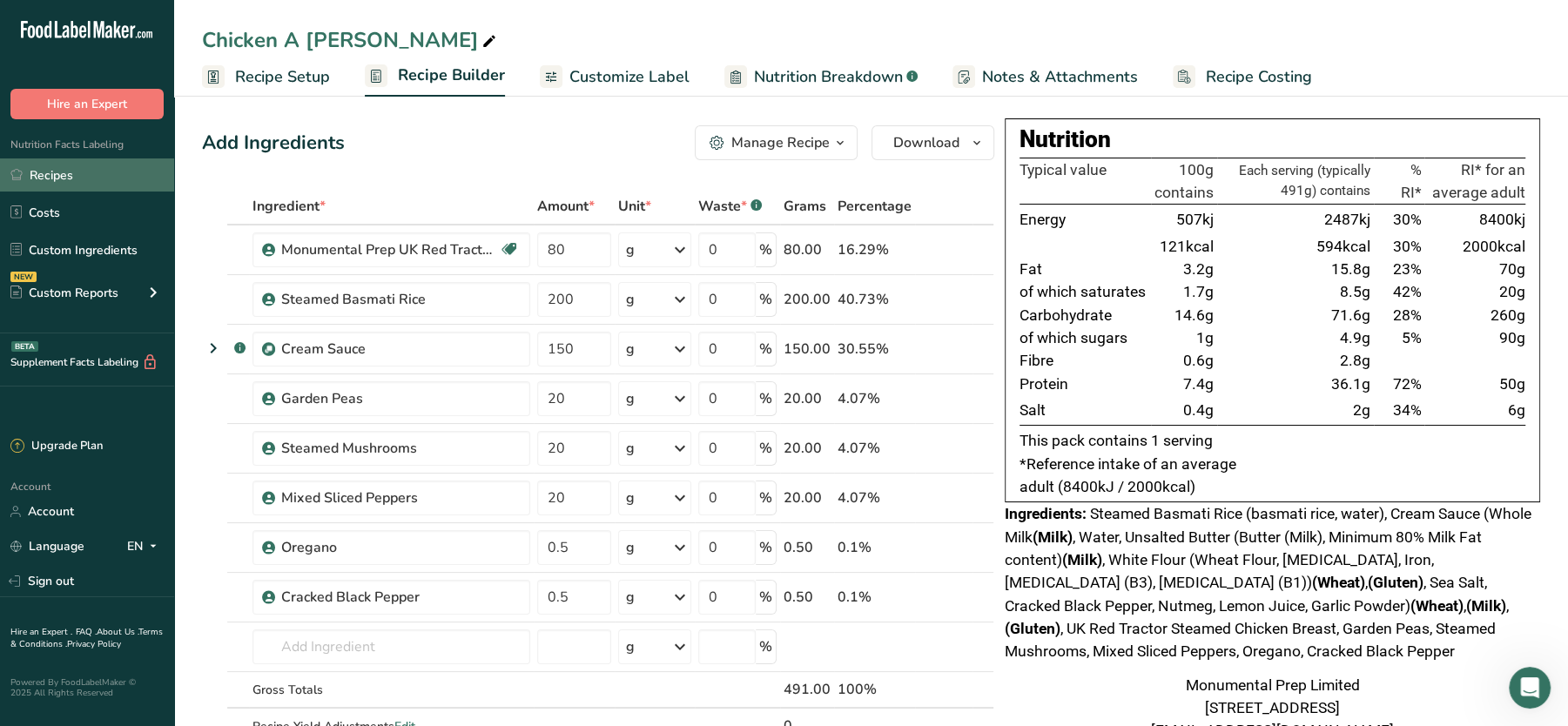
click at [43, 185] on link "Recipes" at bounding box center [87, 175] width 174 height 33
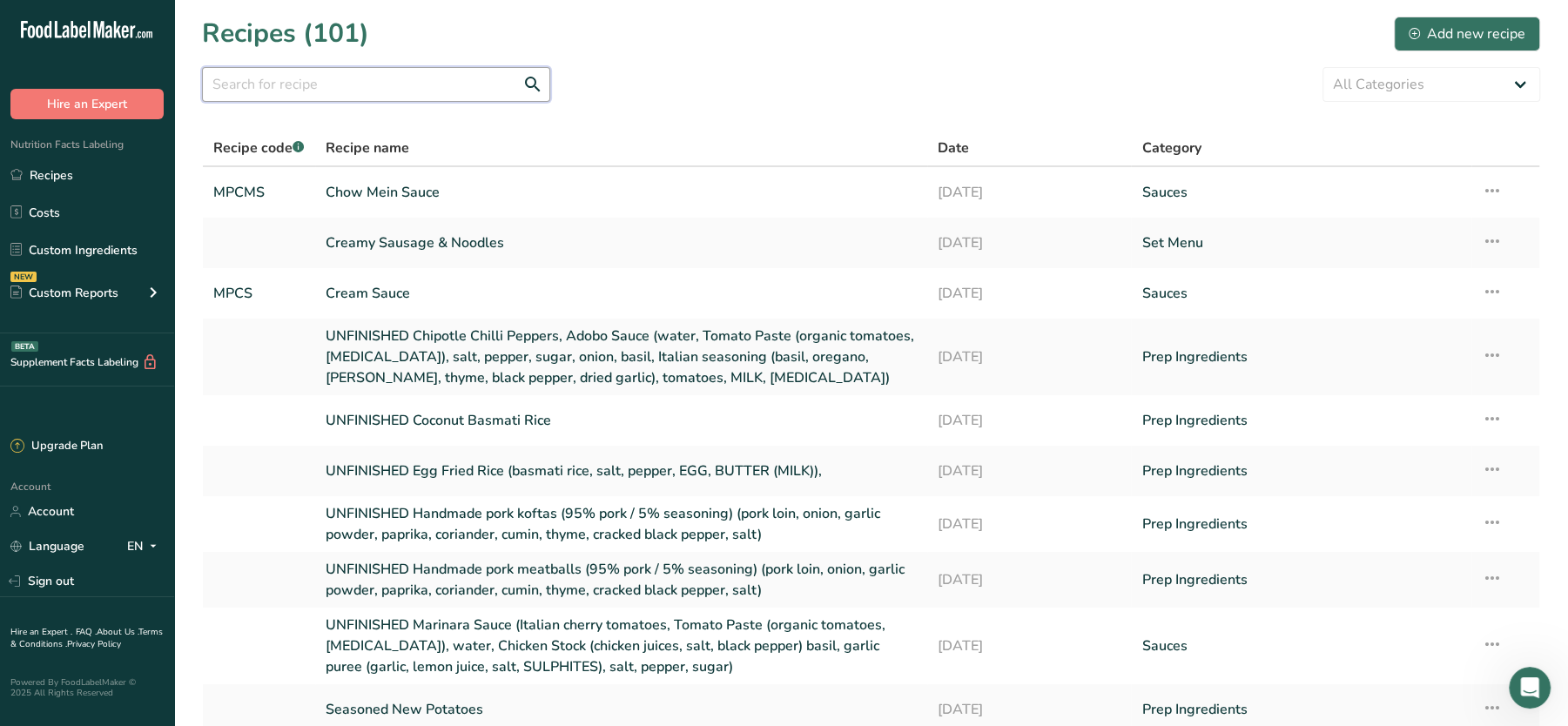
click at [323, 94] on input "text" at bounding box center [376, 85] width 348 height 35
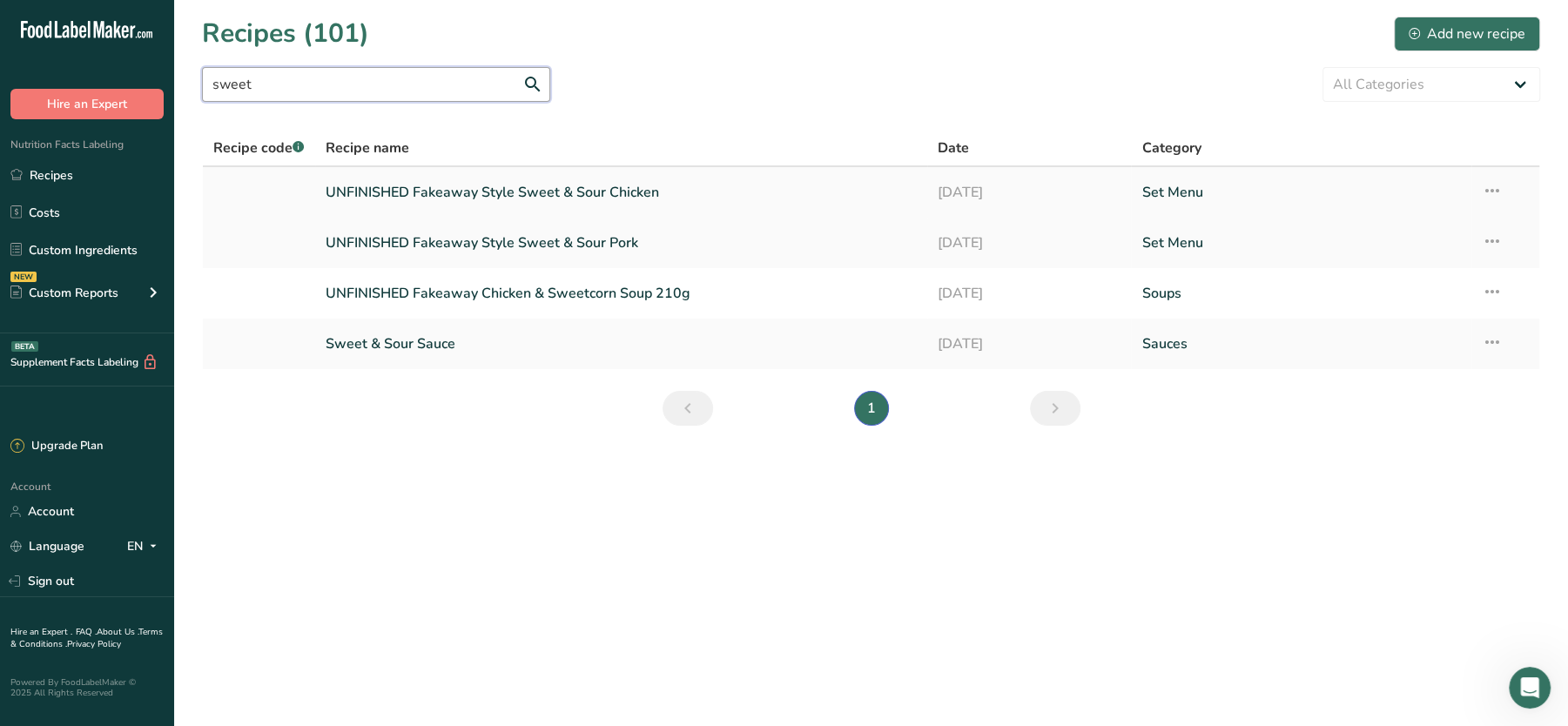
type input "sweet"
click at [460, 187] on link "UNFINISHED Fakeaway Style Sweet & Sour Chicken" at bounding box center [621, 192] width 591 height 37
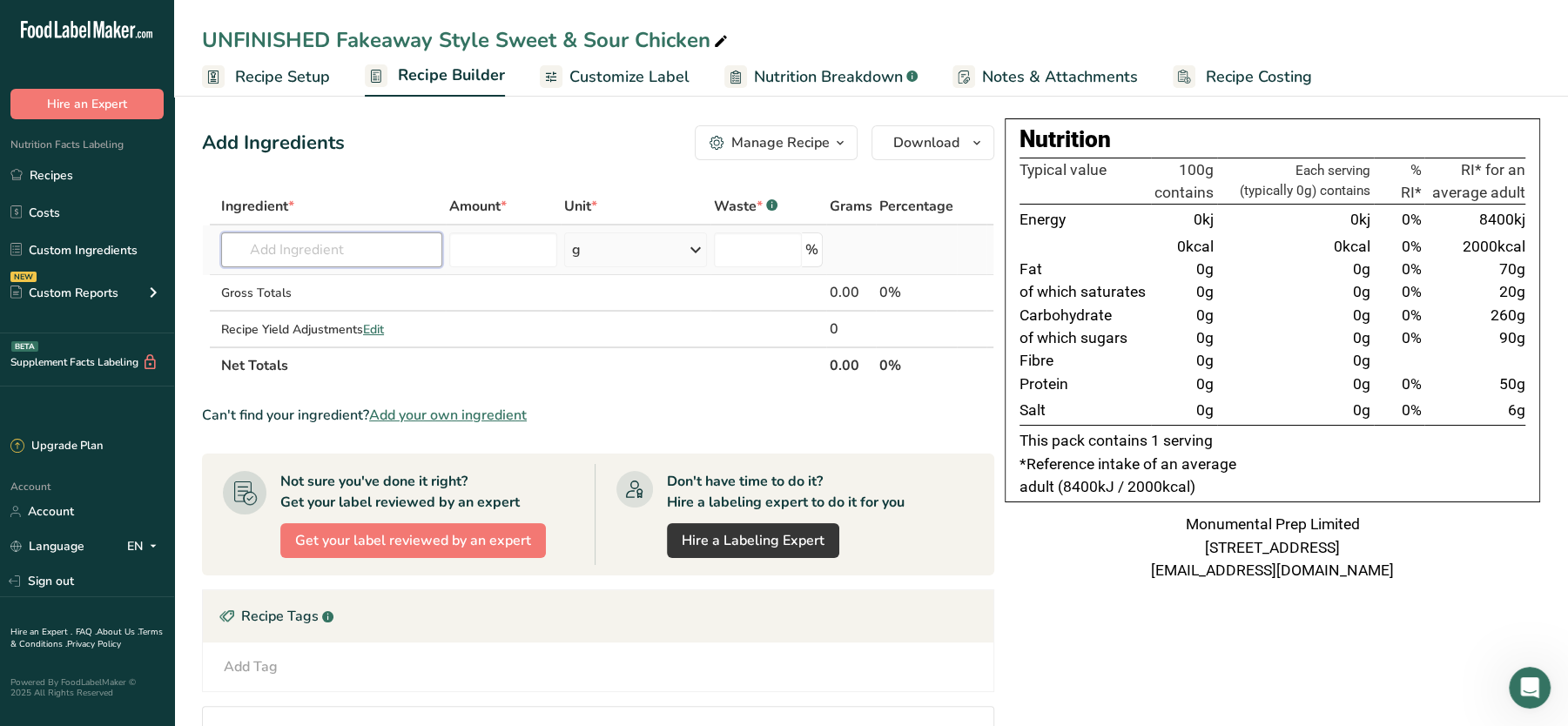
click at [379, 259] on input "text" at bounding box center [331, 250] width 221 height 35
type input "steamed bas"
click at [331, 288] on p "Steamed Basmati Rice" at bounding box center [305, 285] width 141 height 18
type input "Steamed Basmati Rice"
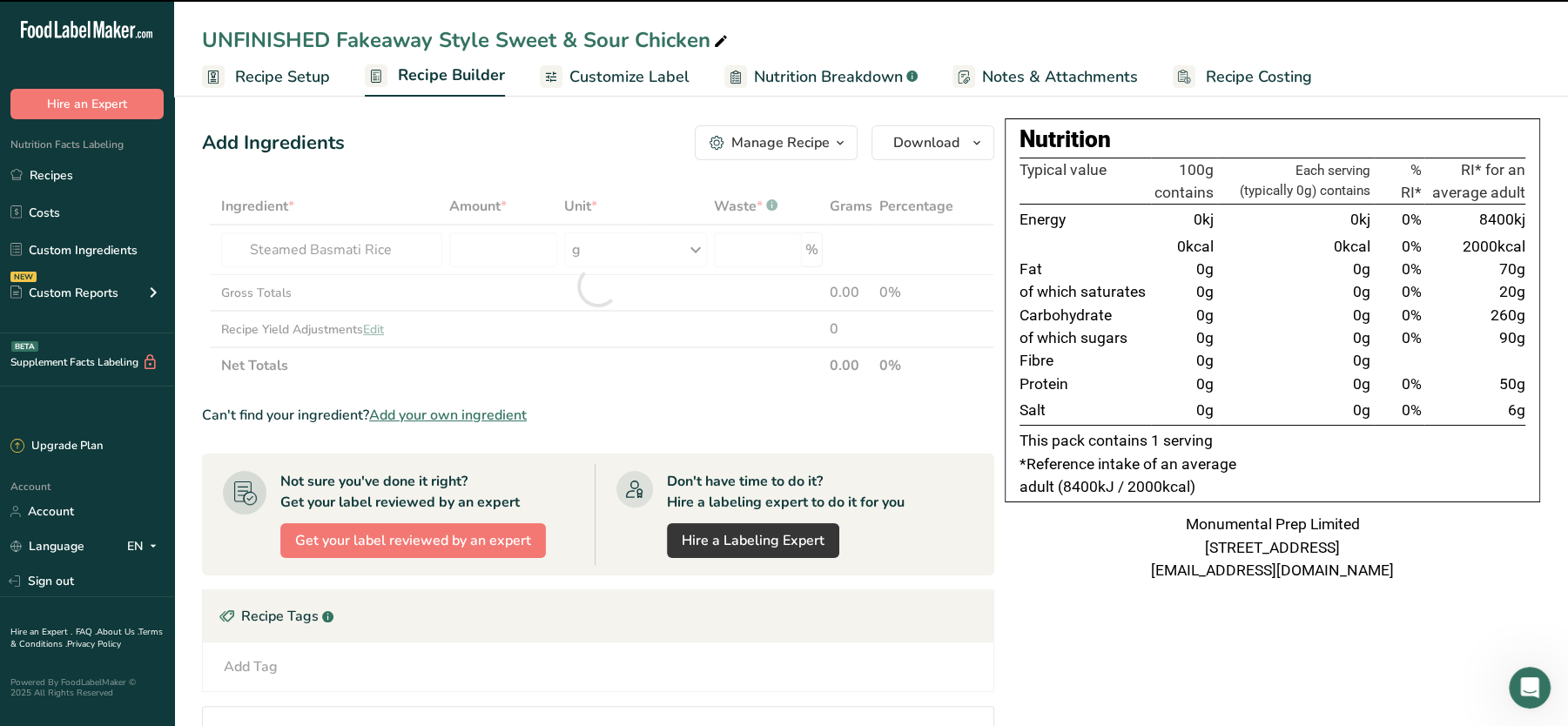
type input "0"
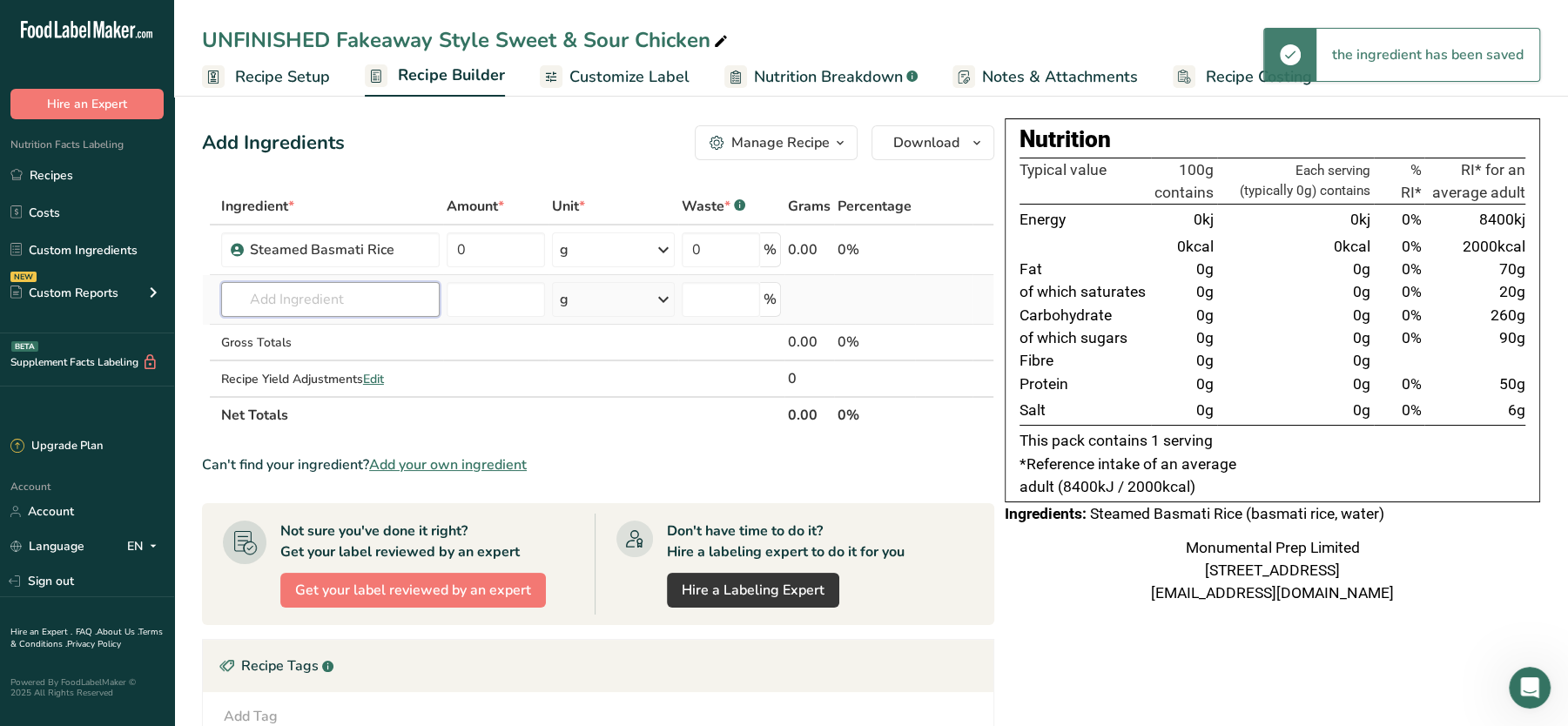
click at [361, 298] on input "text" at bounding box center [330, 299] width 219 height 35
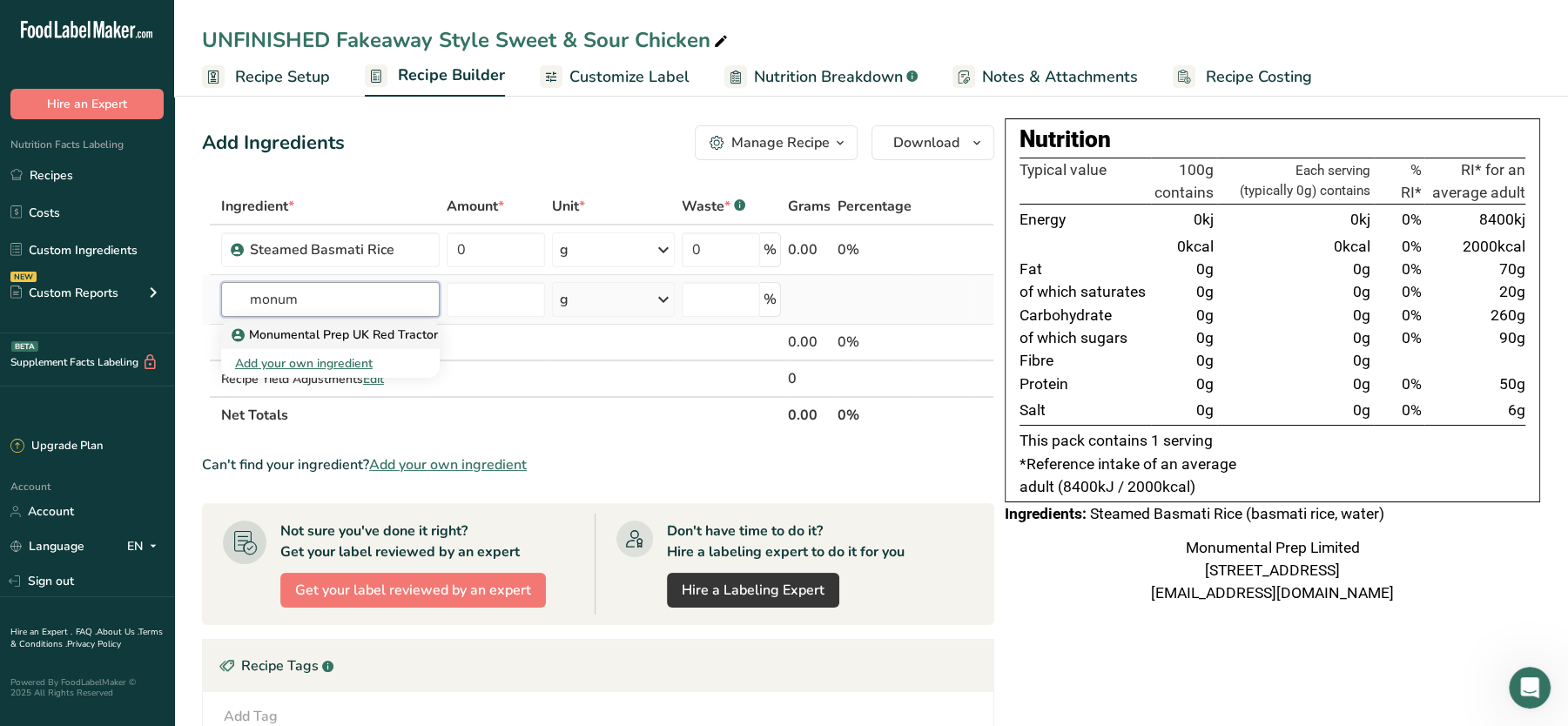
type input "monum"
click at [339, 331] on p "Monumental Prep UK Red Tractor Steamed Chicken Breast" at bounding box center [407, 334] width 345 height 18
type input "Monumental Prep UK Red Tractor Steamed Chicken Breast"
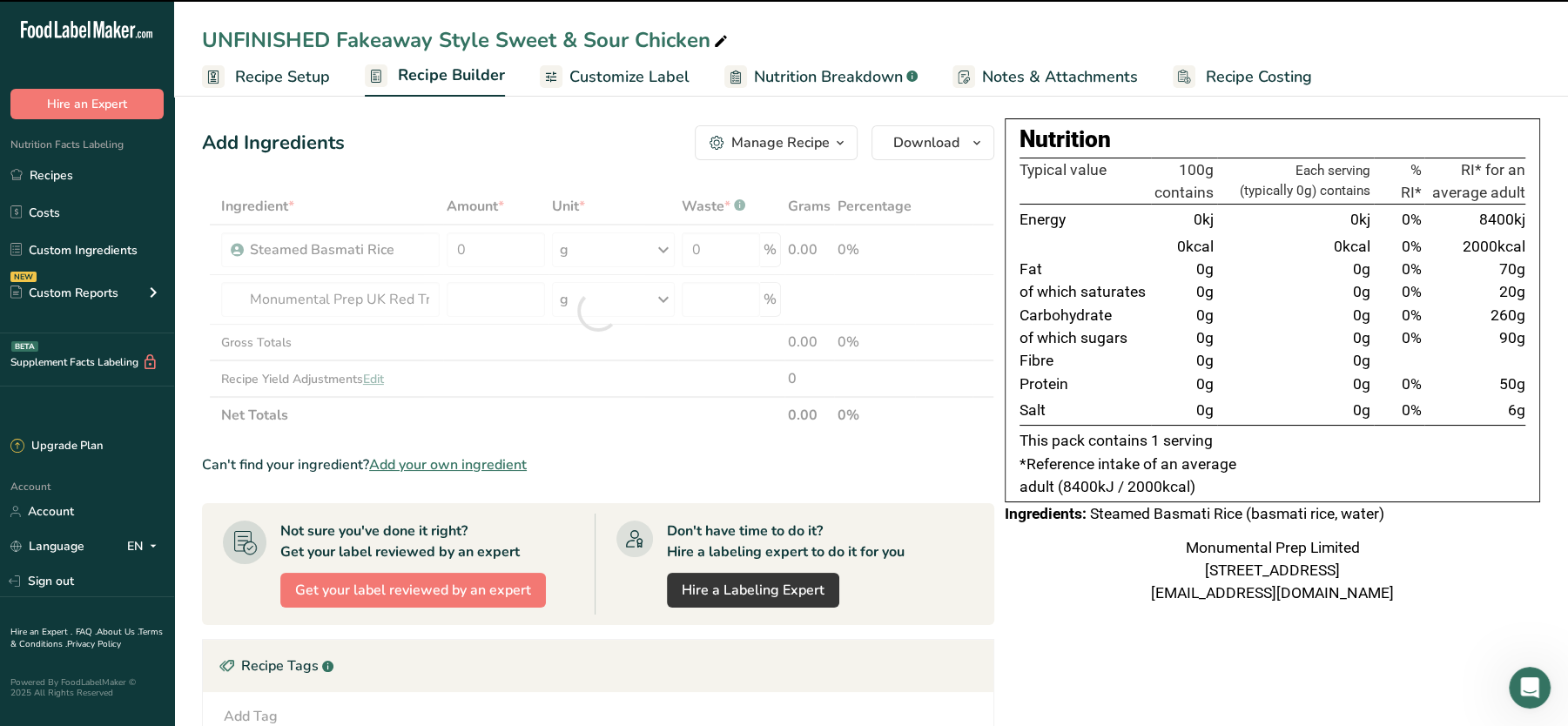
type input "0"
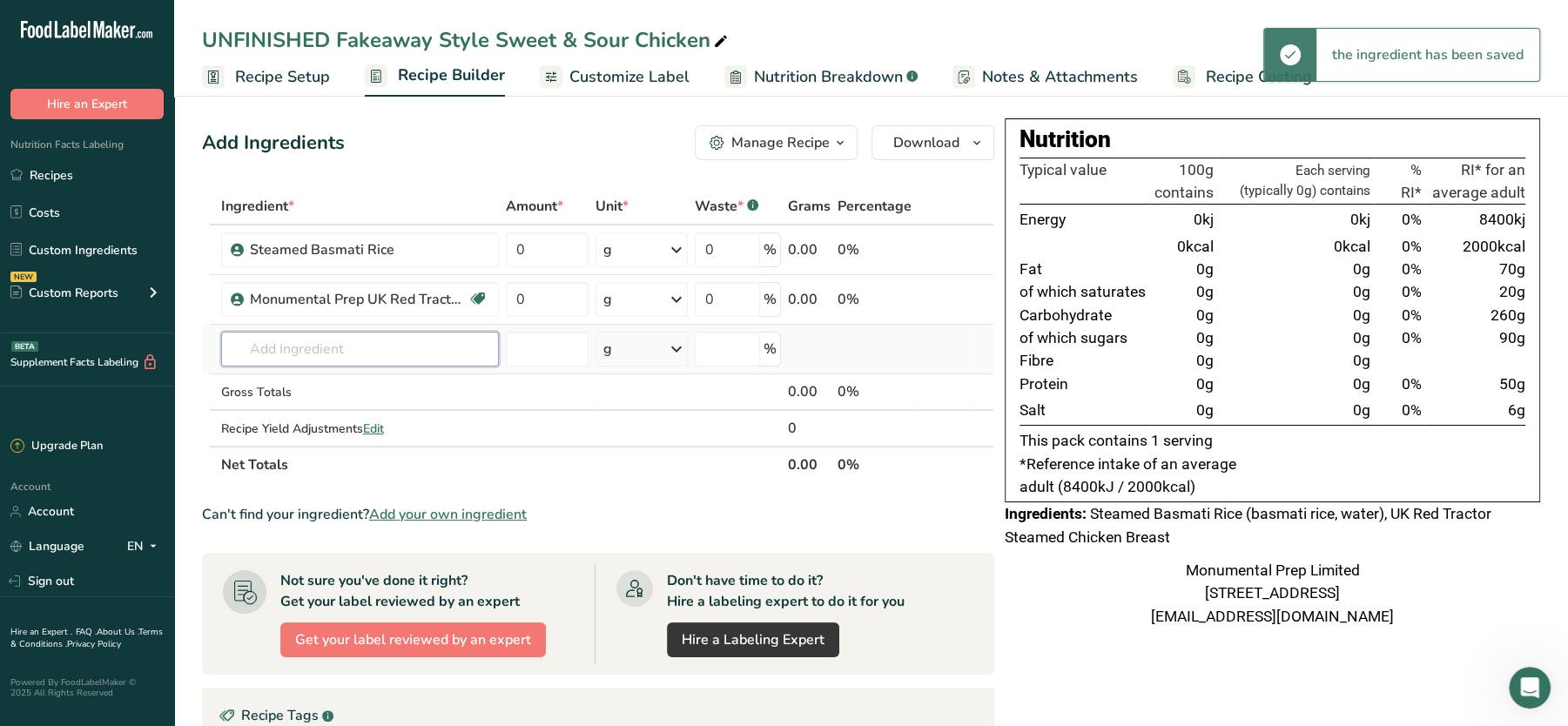
click at [378, 351] on input "text" at bounding box center [360, 349] width 278 height 35
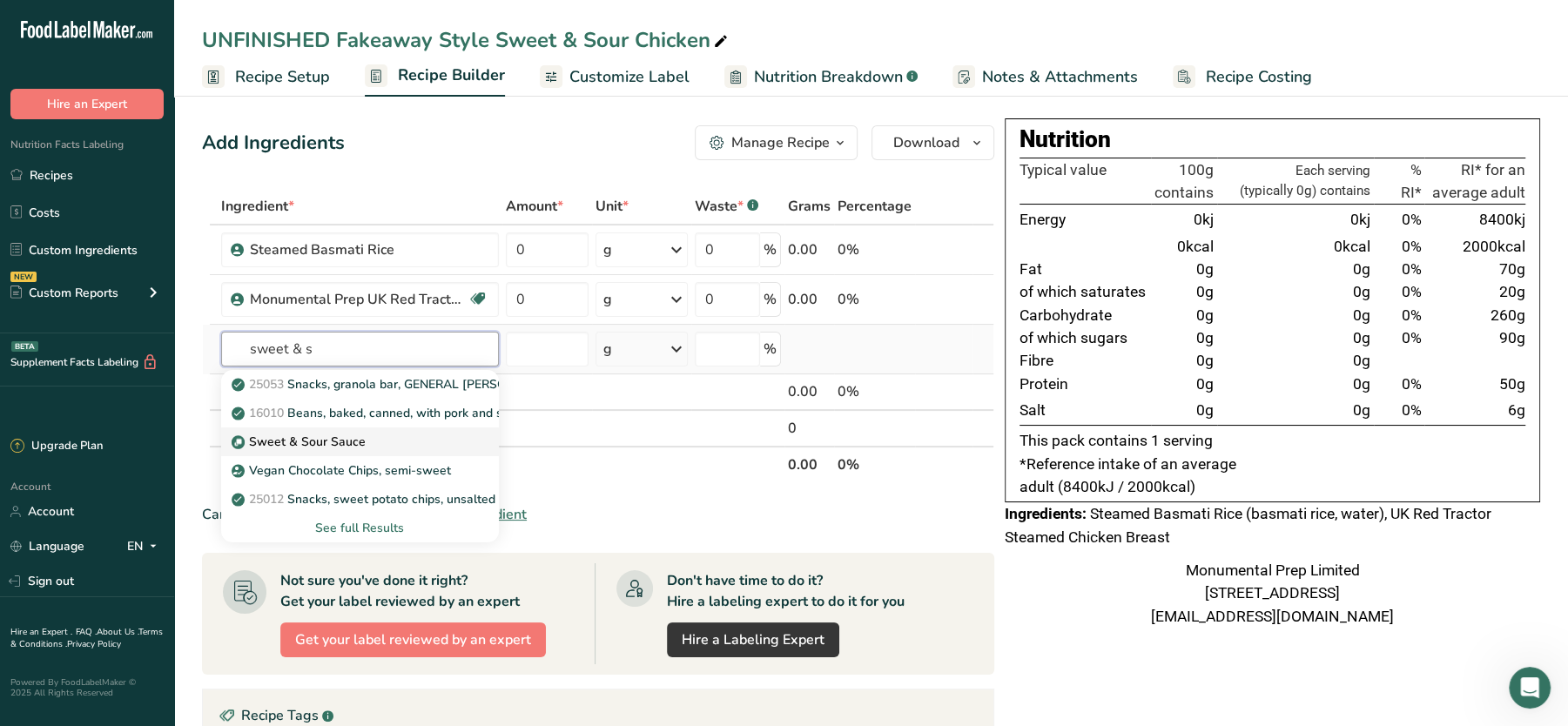
type input "sweet & s"
click at [321, 435] on p "Sweet & Sour Sauce" at bounding box center [300, 441] width 130 height 18
type input "Sweet & Sour Sauce"
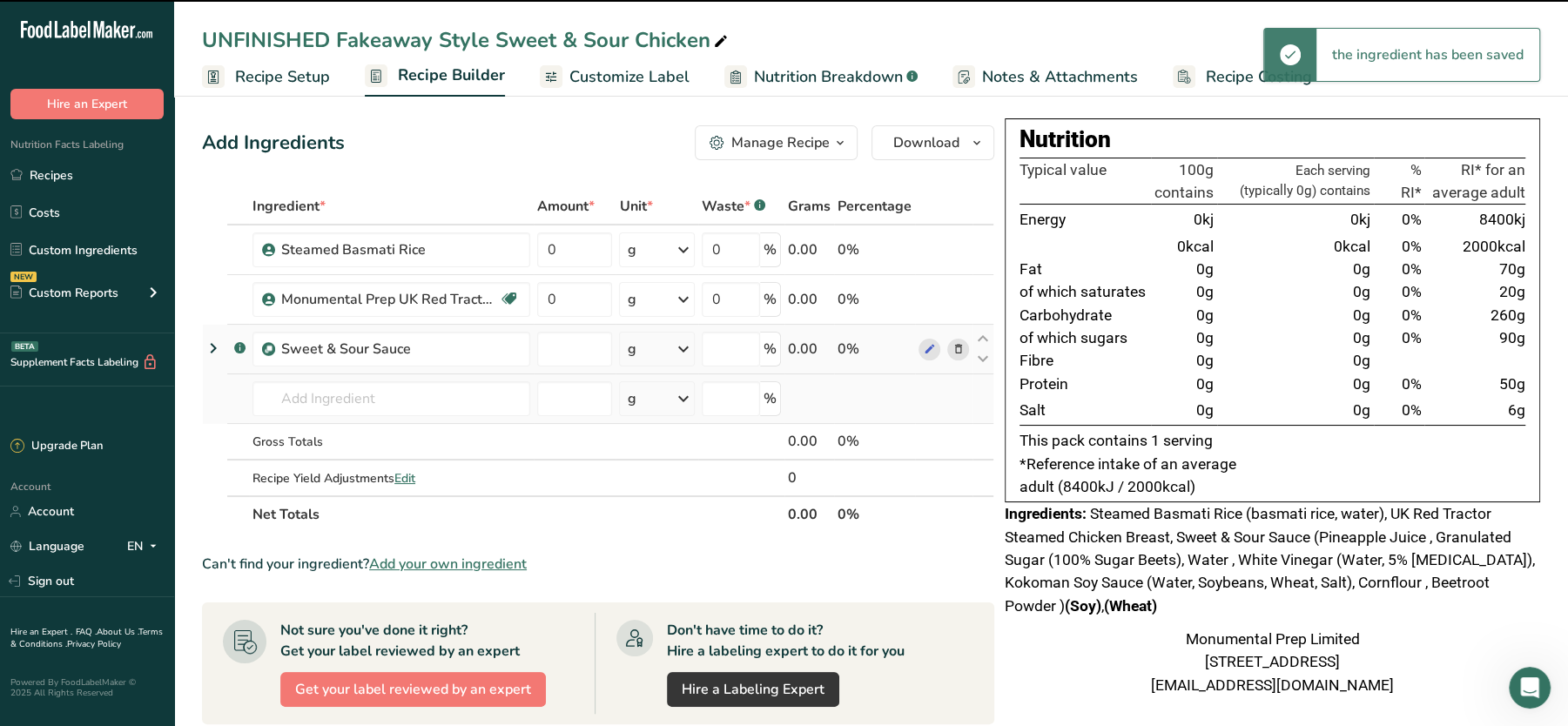
type input "0"
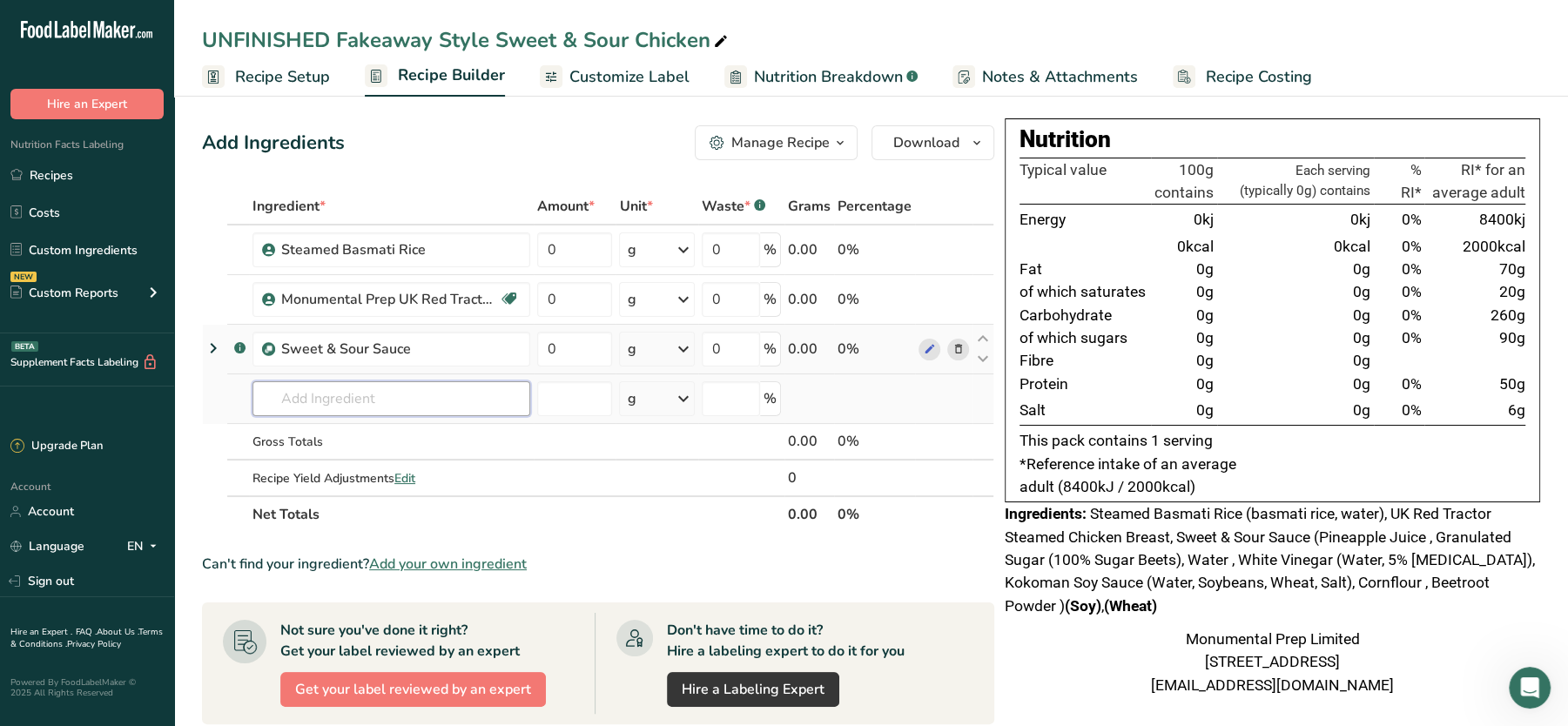
click at [311, 401] on input "text" at bounding box center [392, 398] width 278 height 35
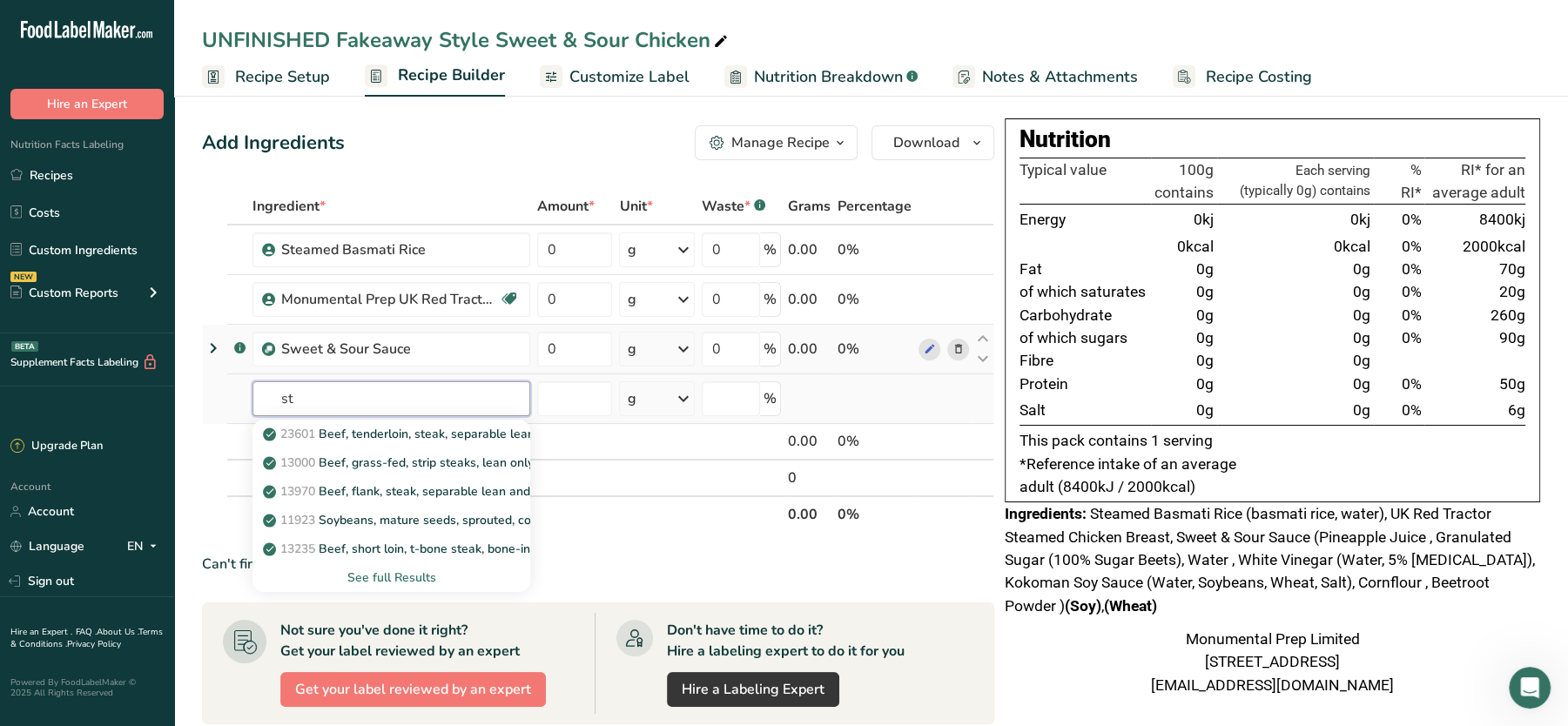
type input "s"
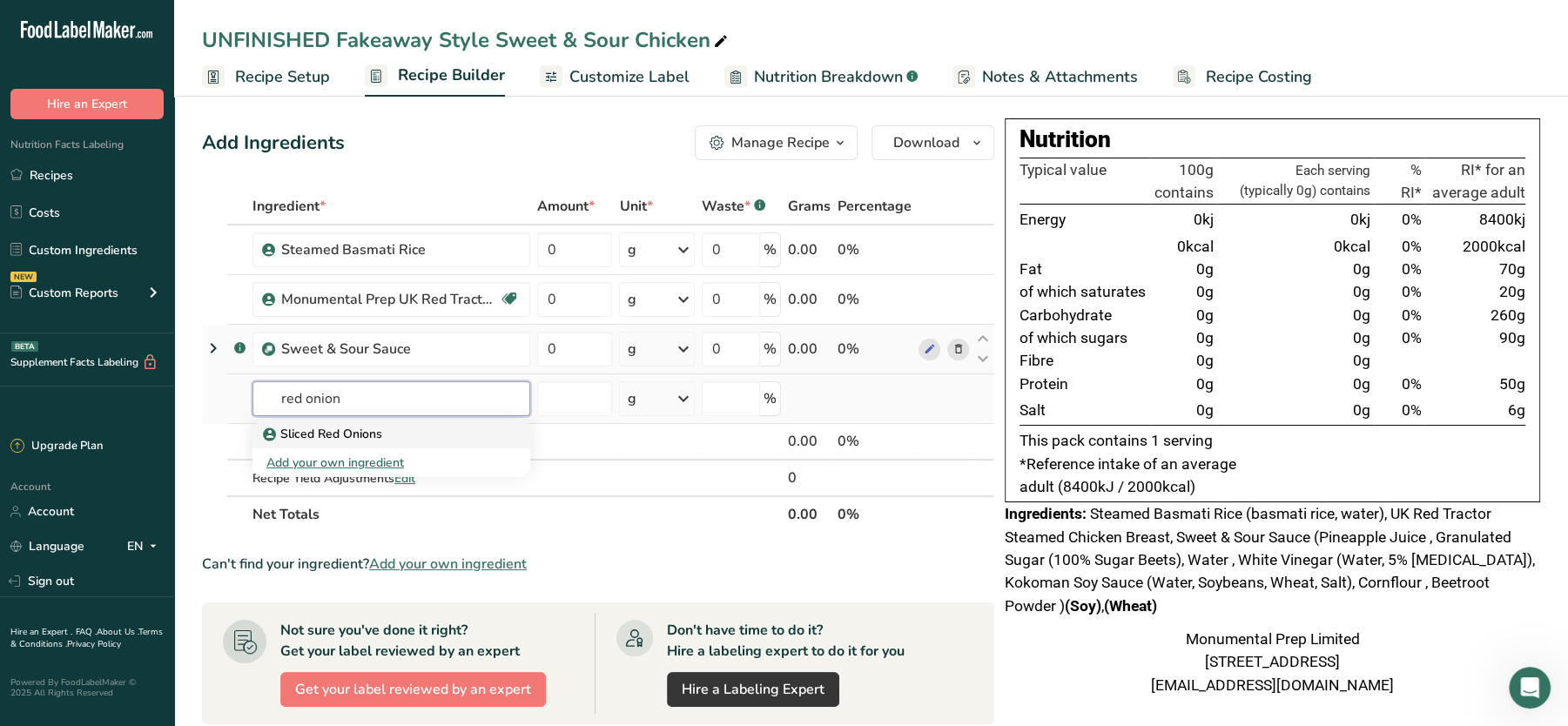
type input "red onion"
click at [331, 432] on p "Sliced Red Onions" at bounding box center [324, 433] width 116 height 18
type input "Sliced Red Onions"
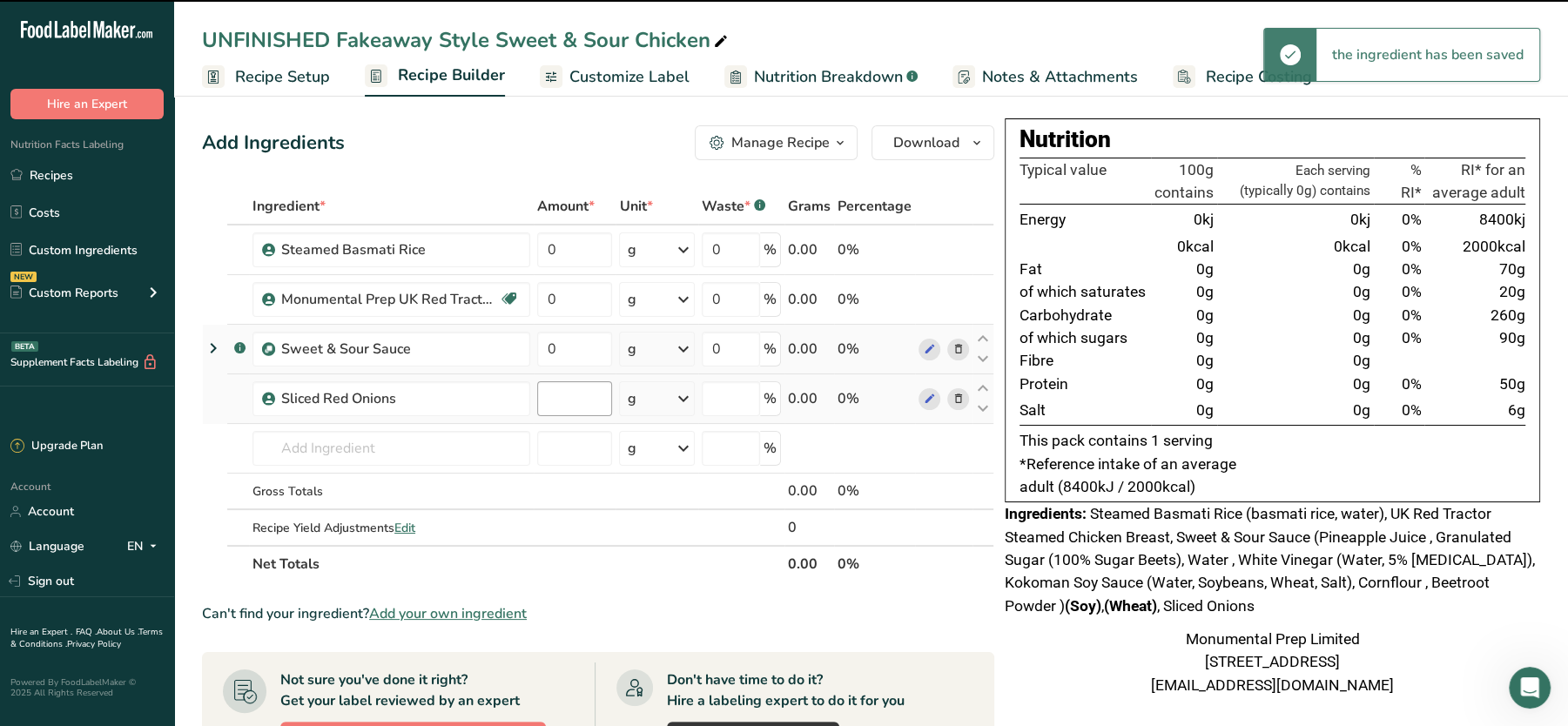
type input "0"
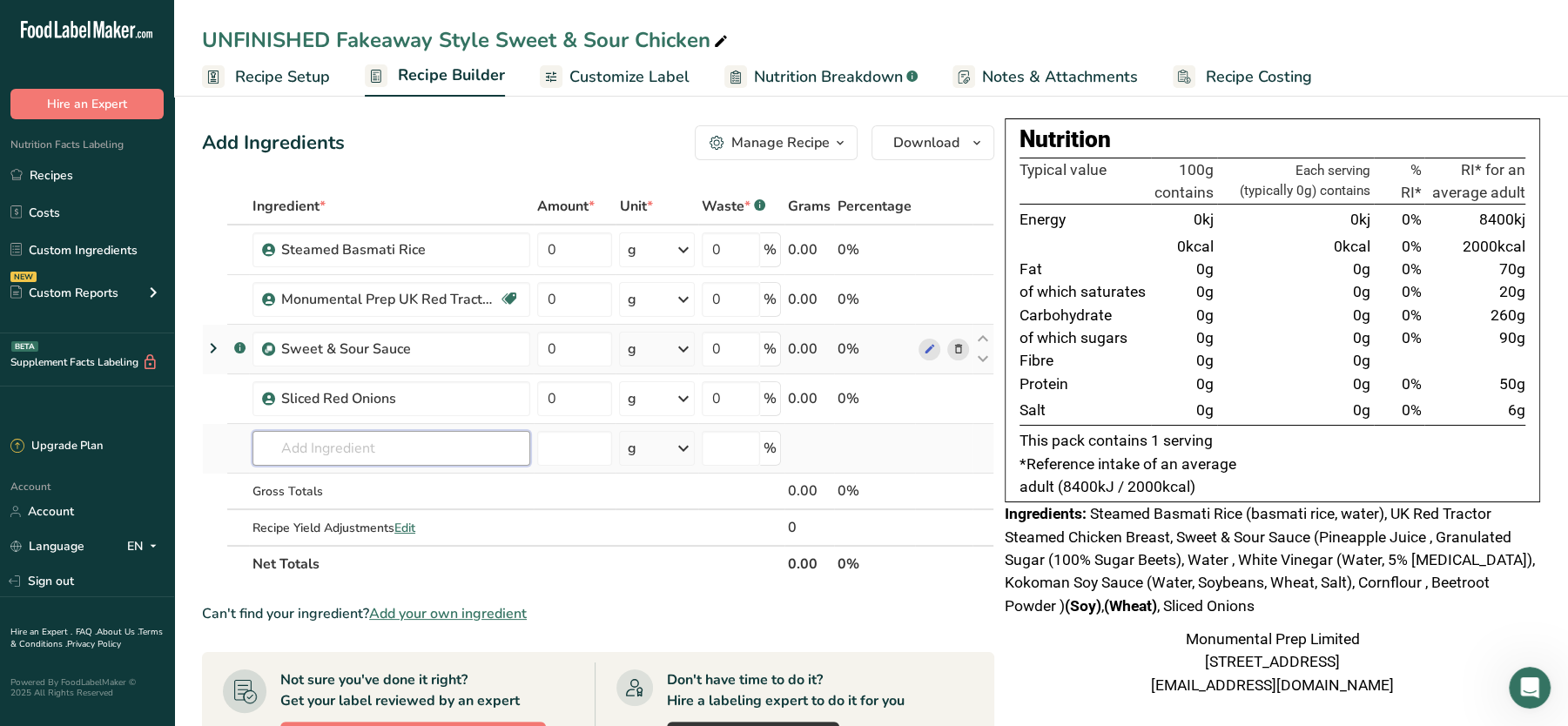
click at [380, 447] on input "text" at bounding box center [392, 448] width 278 height 35
type input "s"
type input "mixed peppers"
click at [352, 481] on p "Mixed Sliced Peppers" at bounding box center [333, 483] width 134 height 18
type input "Mixed Sliced Peppers"
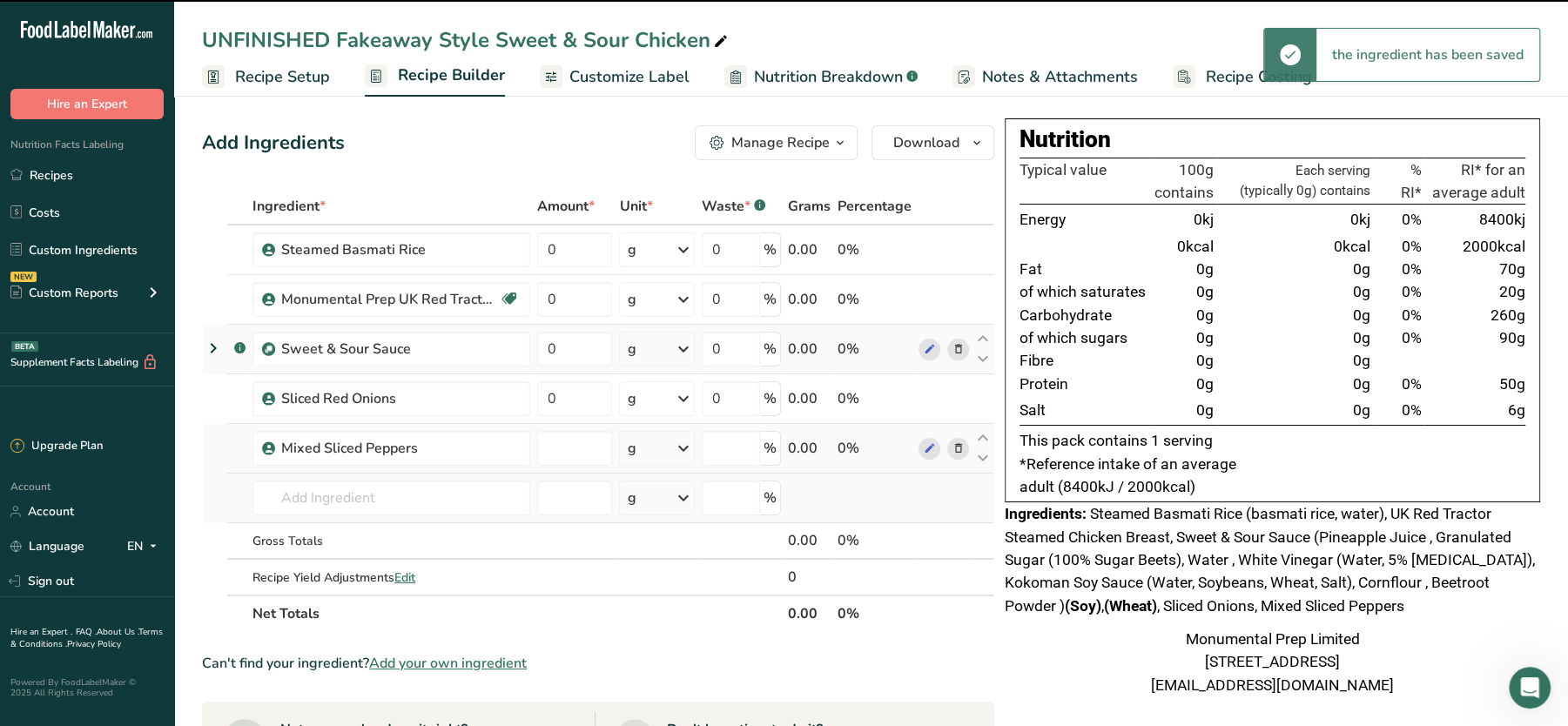
type input "0"
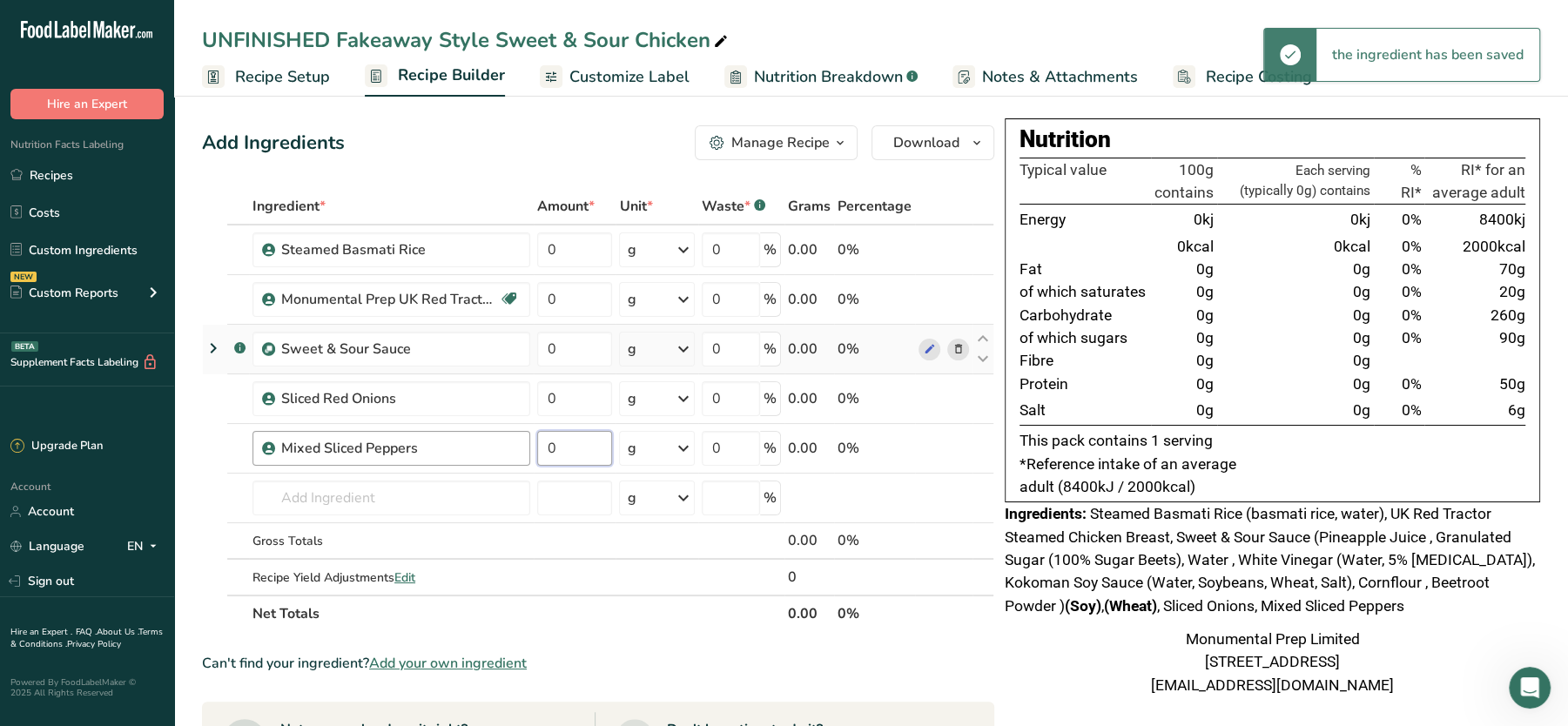
drag, startPoint x: 589, startPoint y: 444, endPoint x: 500, endPoint y: 445, distance: 89.0
click at [500, 445] on tr "Mixed Sliced Peppers 0 g Weight Units g kg mg See more Volume Units l Volume un…" at bounding box center [598, 448] width 790 height 50
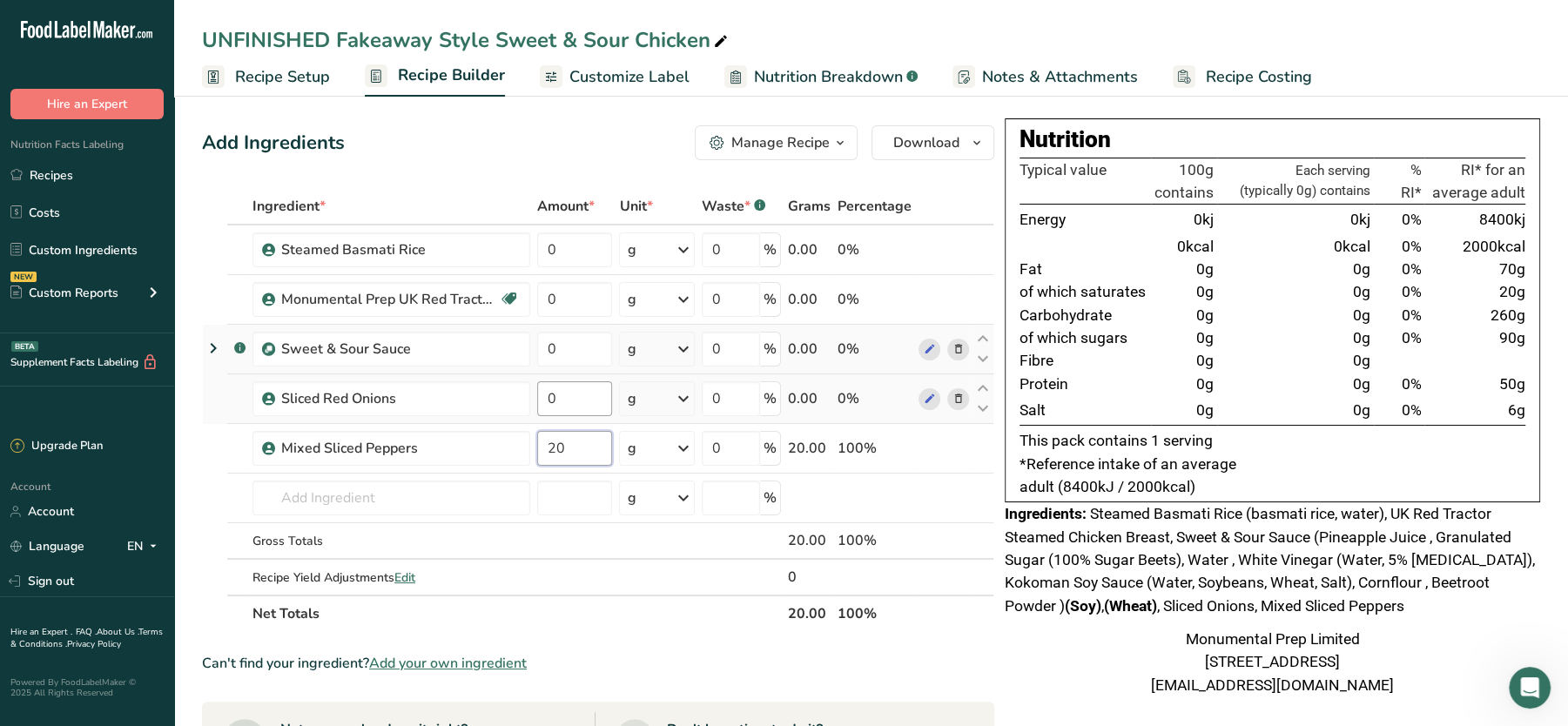
type input "20"
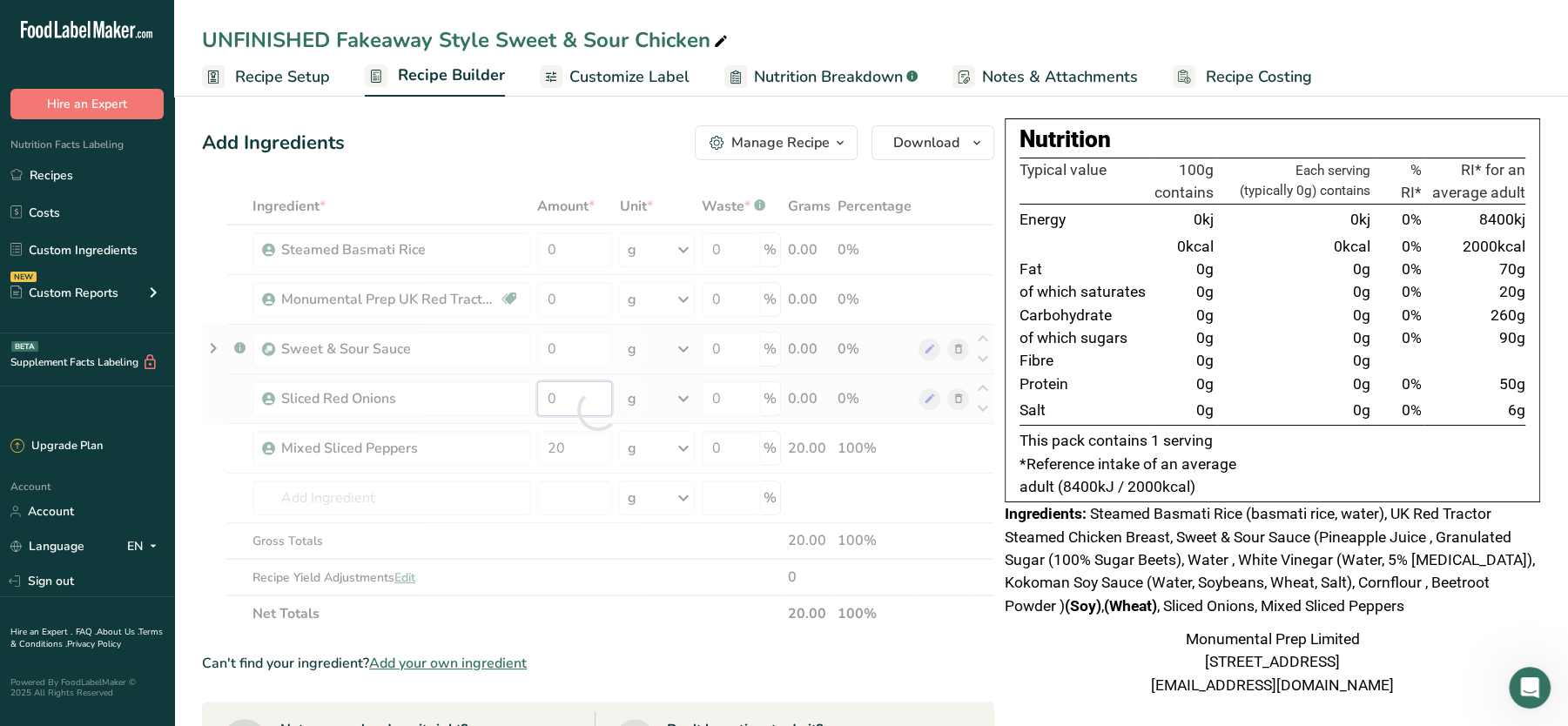
click at [588, 388] on div "Ingredient * Amount * Unit * Waste * .a-a{fill:#347362;}.b-a{fill:#fff;} Grams …" at bounding box center [598, 409] width 792 height 444
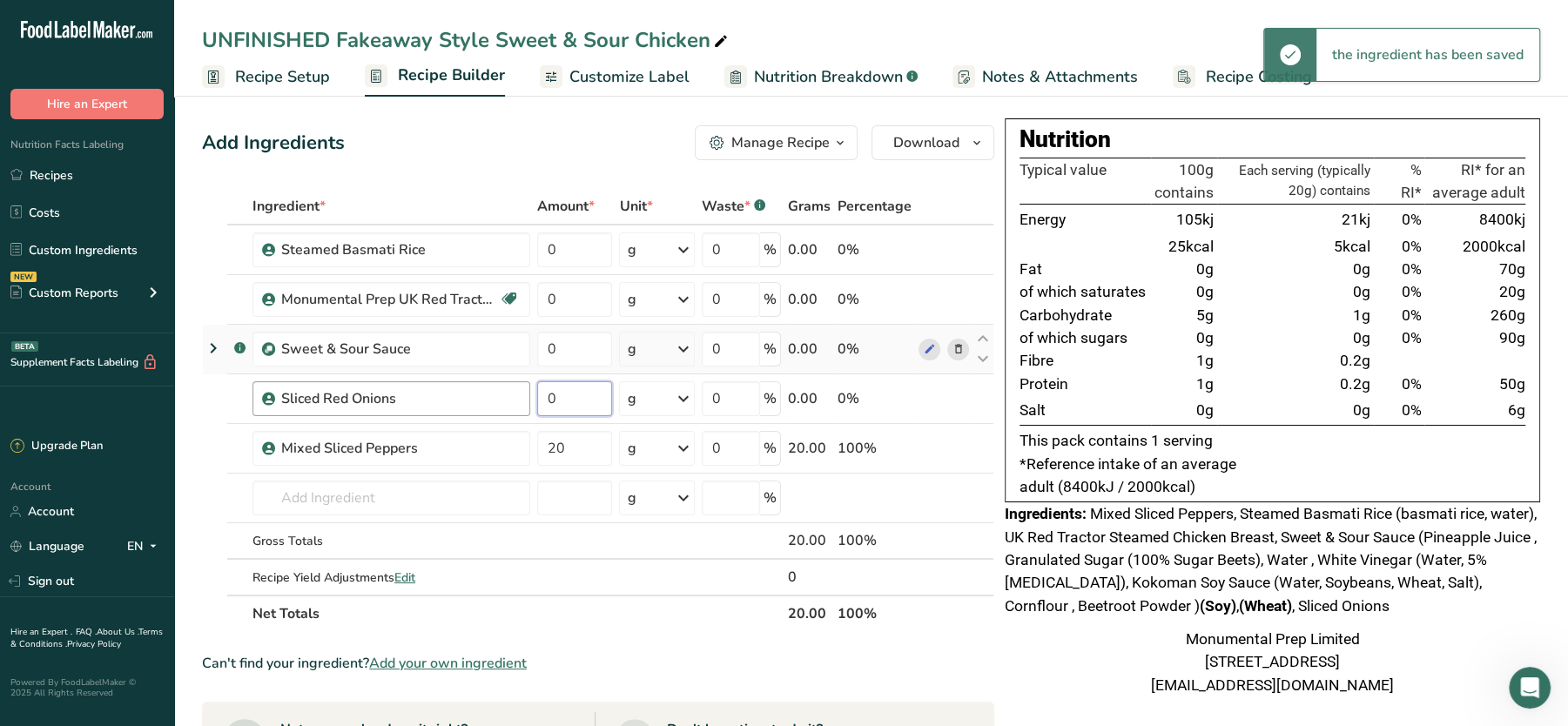
drag, startPoint x: 576, startPoint y: 397, endPoint x: 513, endPoint y: 402, distance: 63.2
click at [513, 402] on tr "Sliced Red Onions 0 g Weight Units g kg mg See more Volume Units l Volume units…" at bounding box center [598, 398] width 790 height 50
type input "20"
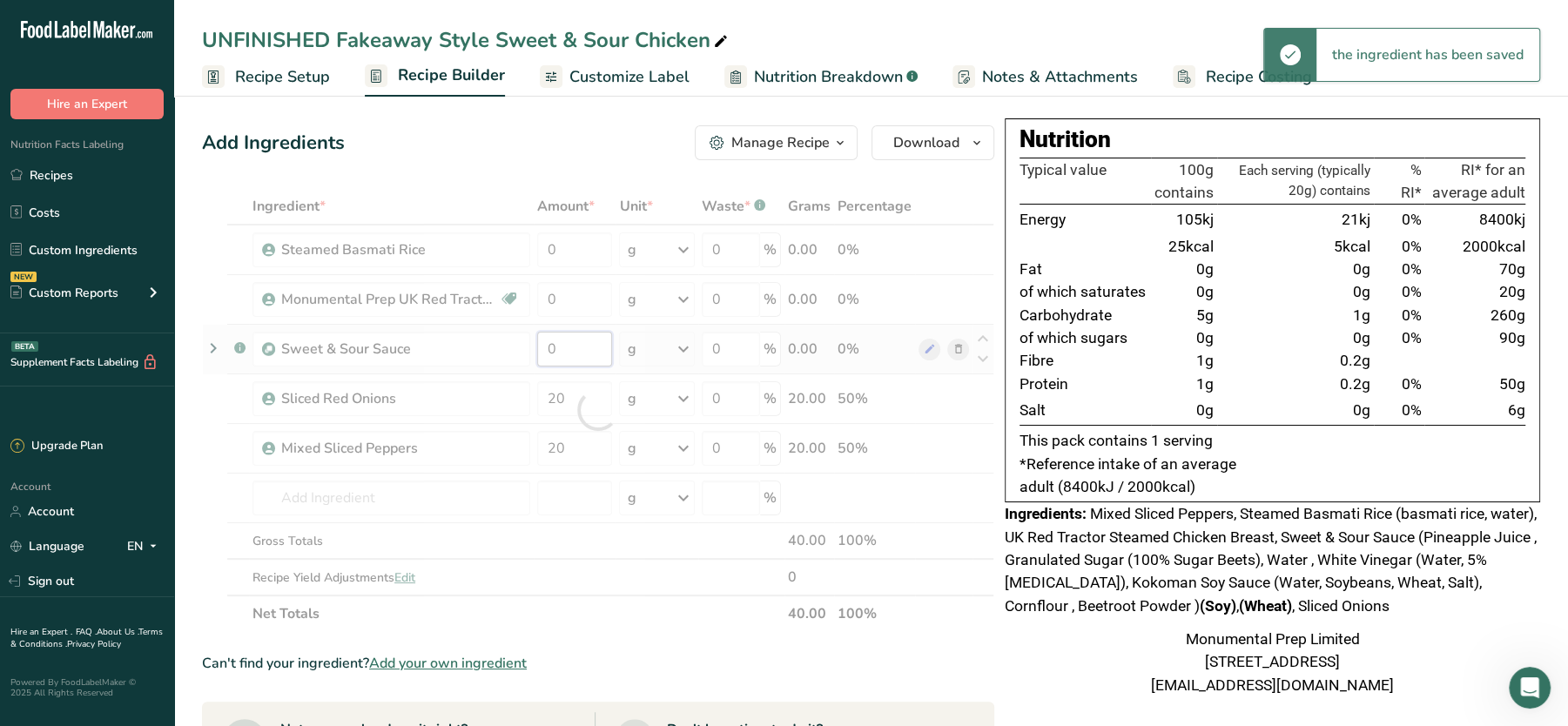
click at [572, 330] on div "Ingredient * Amount * Unit * Waste * .a-a{fill:#347362;}.b-a{fill:#fff;} Grams …" at bounding box center [598, 409] width 792 height 444
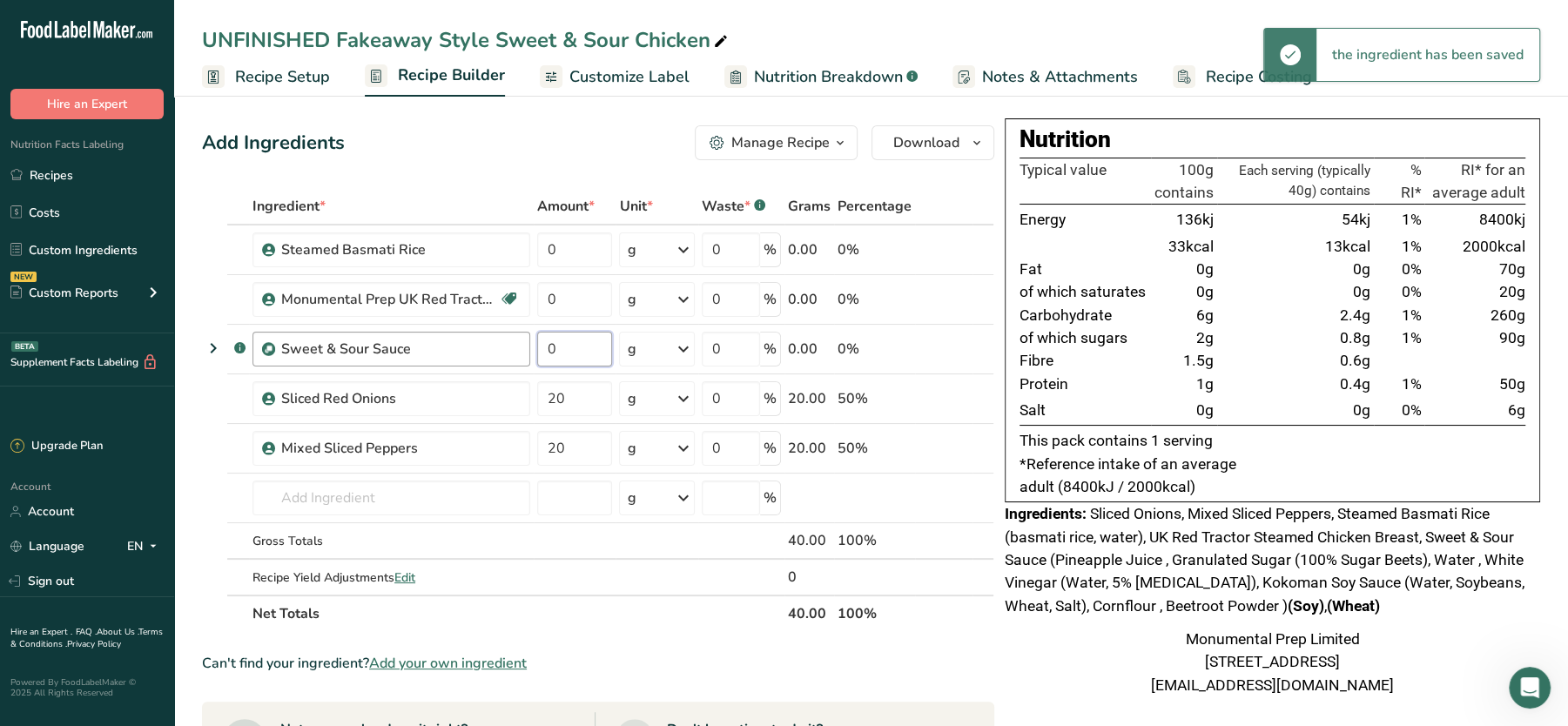
drag, startPoint x: 587, startPoint y: 345, endPoint x: 518, endPoint y: 363, distance: 71.3
click at [518, 363] on tr ".a-a{fill:#347362;}.b-a{fill:#fff;} Sweet & Sour Sauce 0 g Weight Units g kg mg…" at bounding box center [598, 349] width 790 height 50
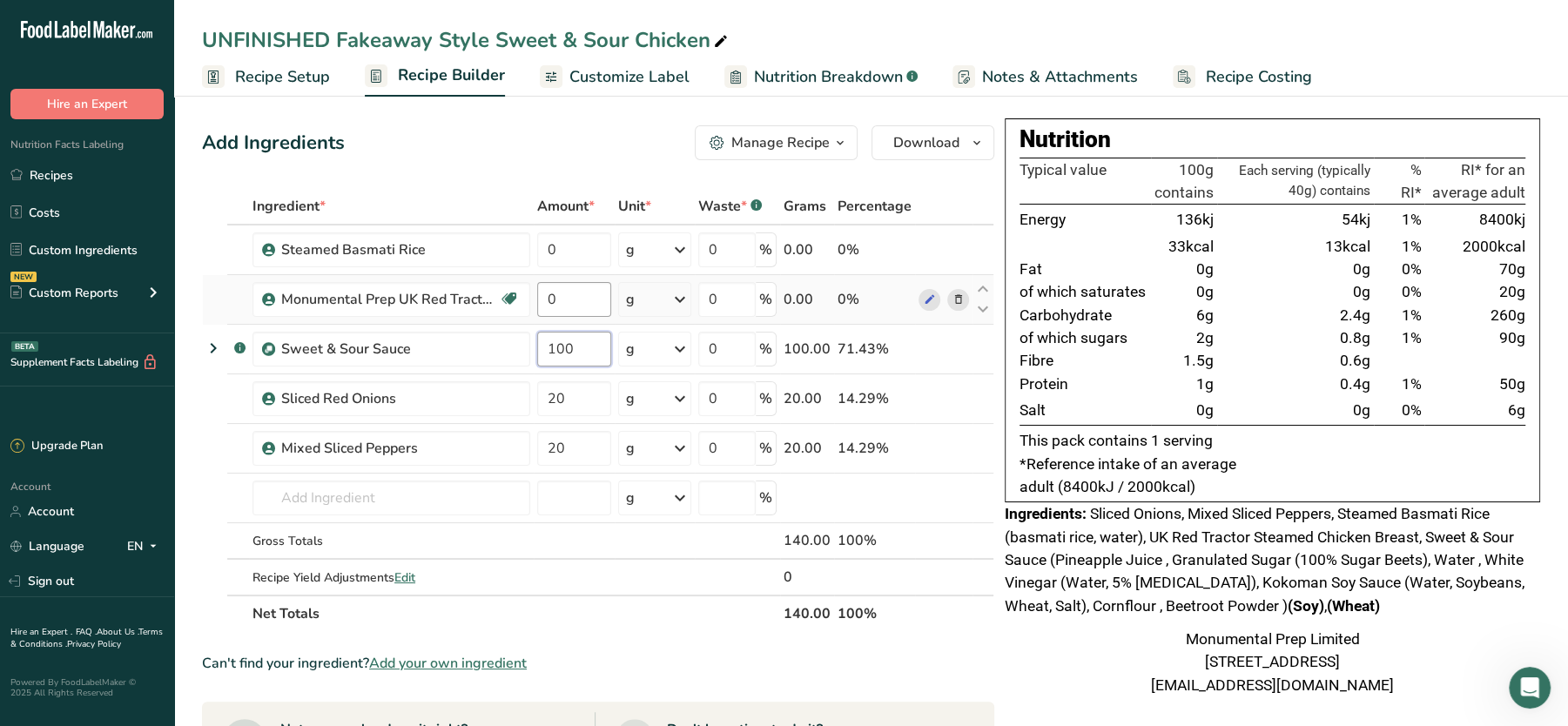
type input "100"
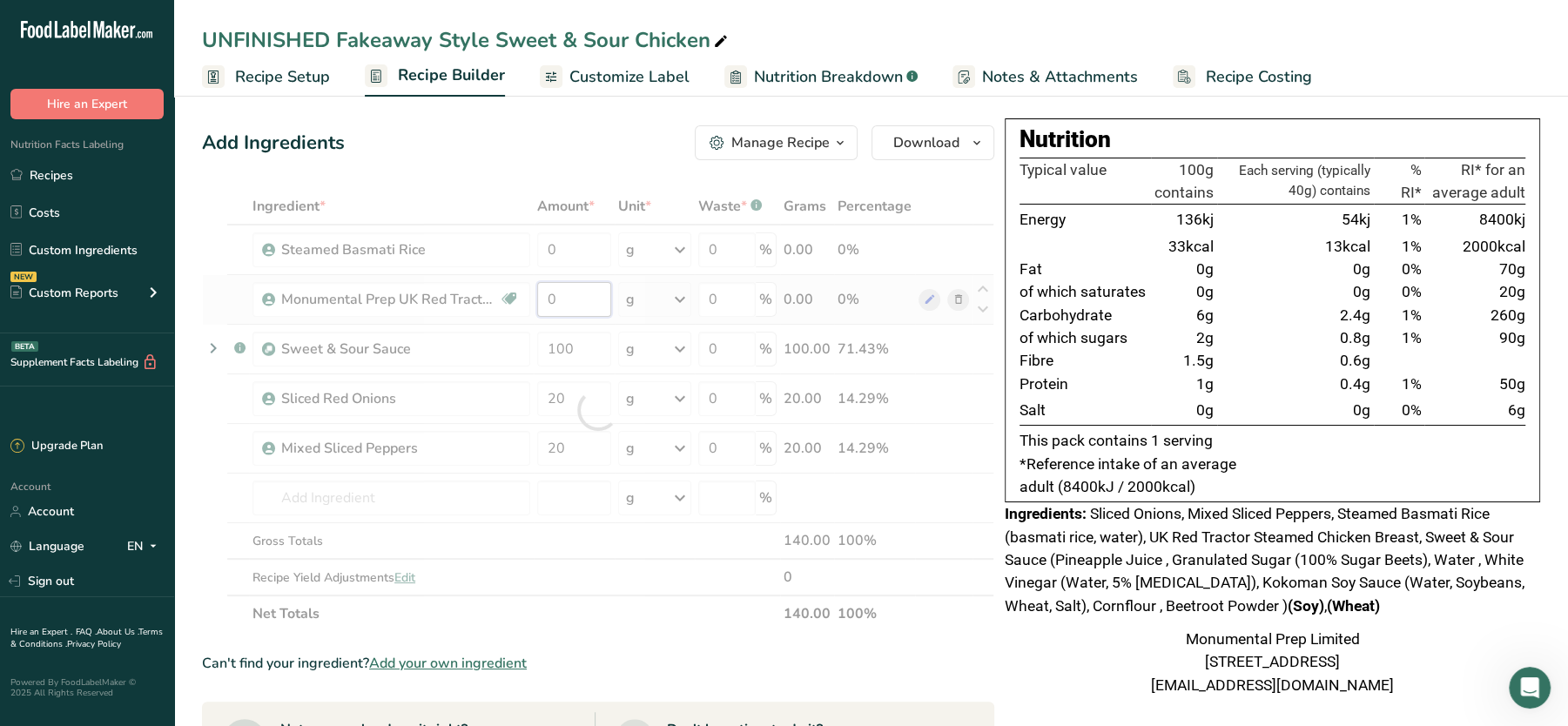
click at [562, 313] on div "Ingredient * Amount * Unit * Waste * .a-a{fill:#347362;}.b-a{fill:#fff;} Grams …" at bounding box center [598, 409] width 792 height 444
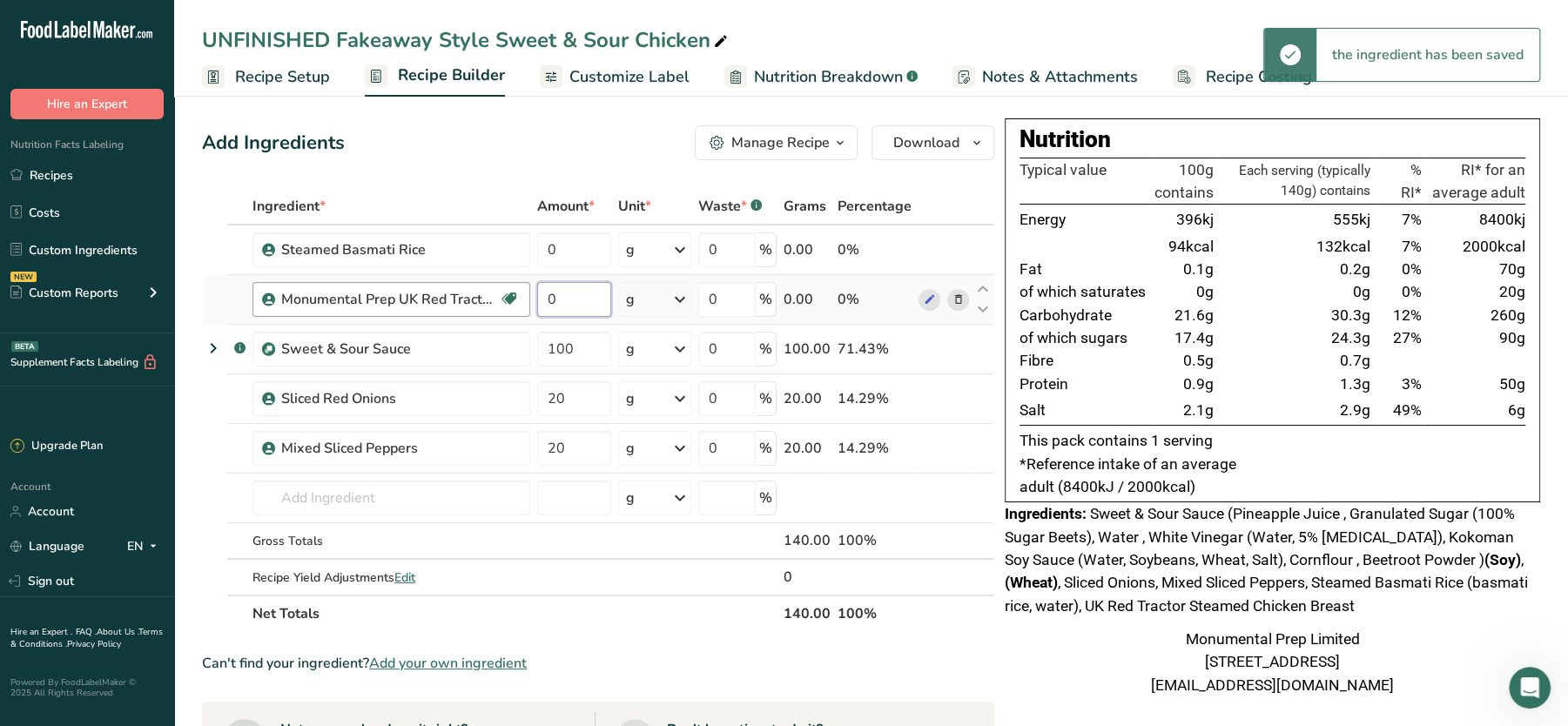
drag, startPoint x: 587, startPoint y: 296, endPoint x: 516, endPoint y: 294, distance: 71.0
click at [516, 294] on tr "Monumental Prep UK Red Tractor Steamed Chicken Breast Dairy free Gluten free So…" at bounding box center [598, 299] width 790 height 50
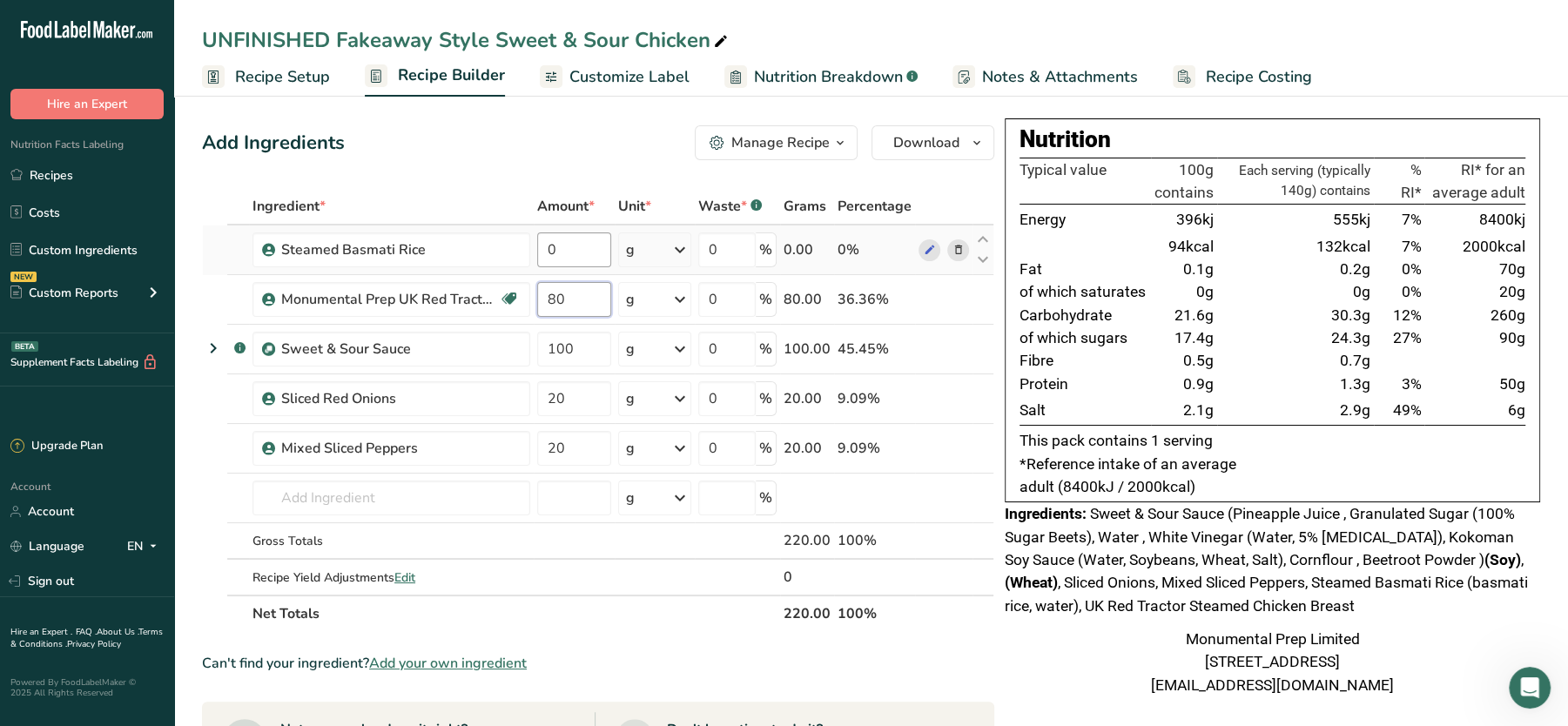
type input "80"
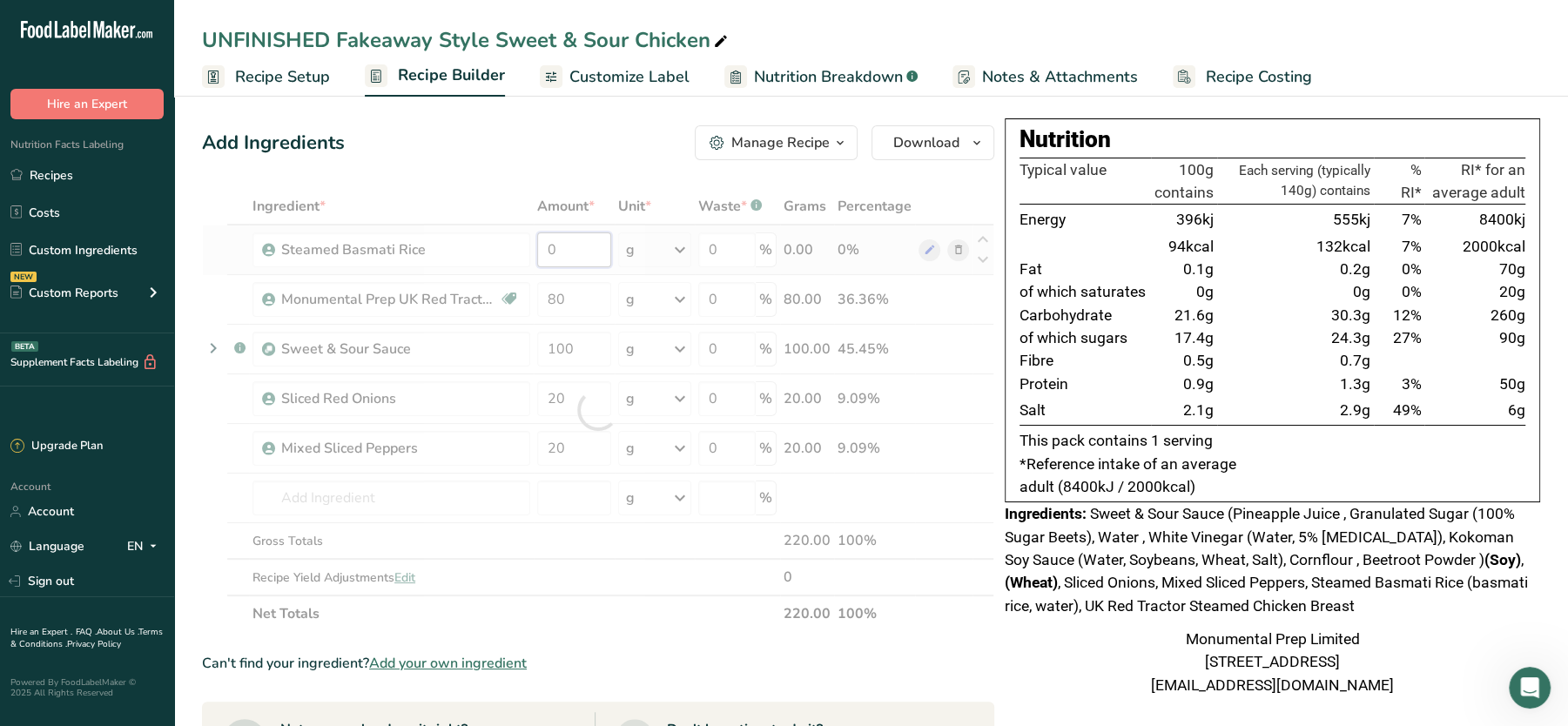
click at [566, 245] on div "Ingredient * Amount * Unit * Waste * .a-a{fill:#347362;}.b-a{fill:#fff;} Grams …" at bounding box center [598, 409] width 792 height 444
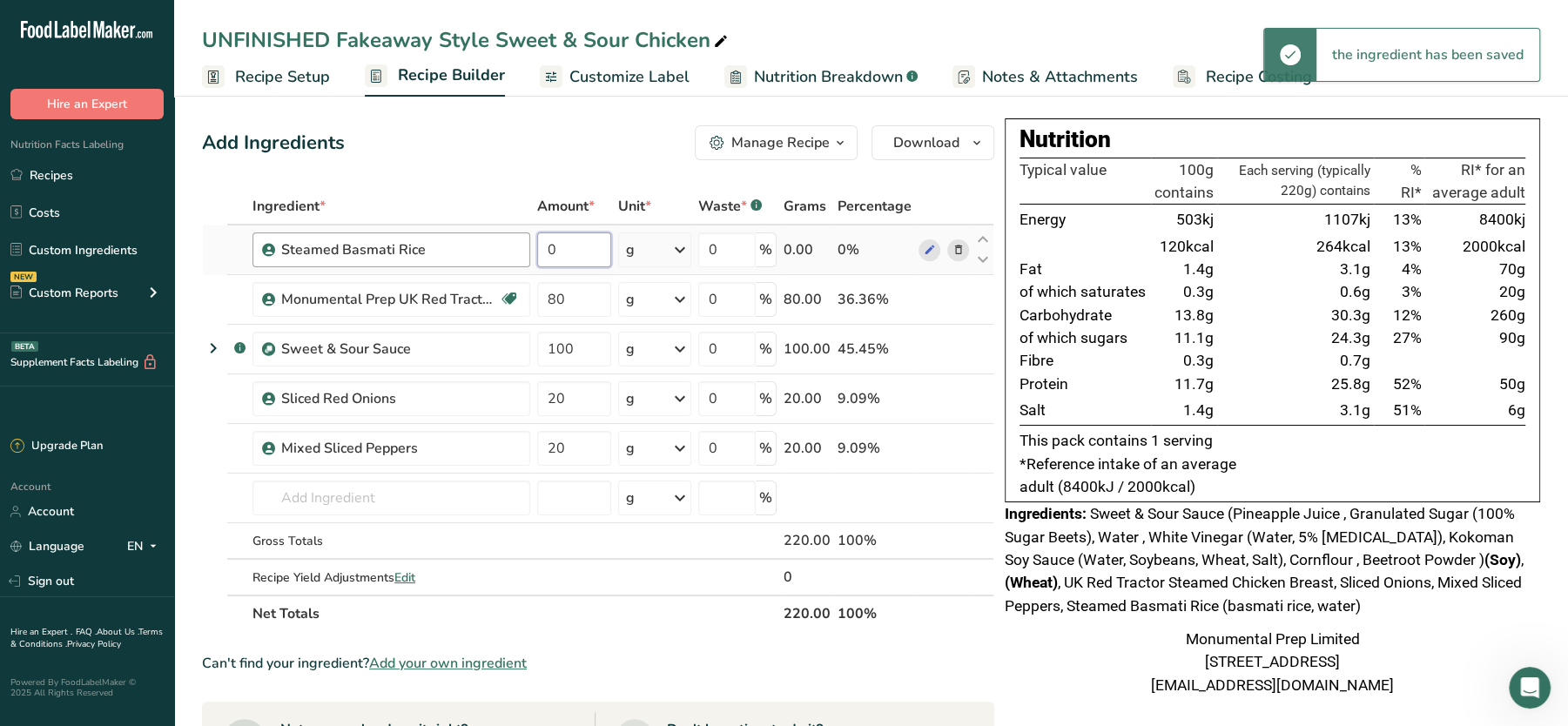
drag, startPoint x: 583, startPoint y: 244, endPoint x: 496, endPoint y: 243, distance: 87.0
click at [496, 243] on tr "Steamed Basmati Rice 0 g Weight Units g kg mg See more Volume Units l Volume un…" at bounding box center [598, 250] width 790 height 50
type input "200"
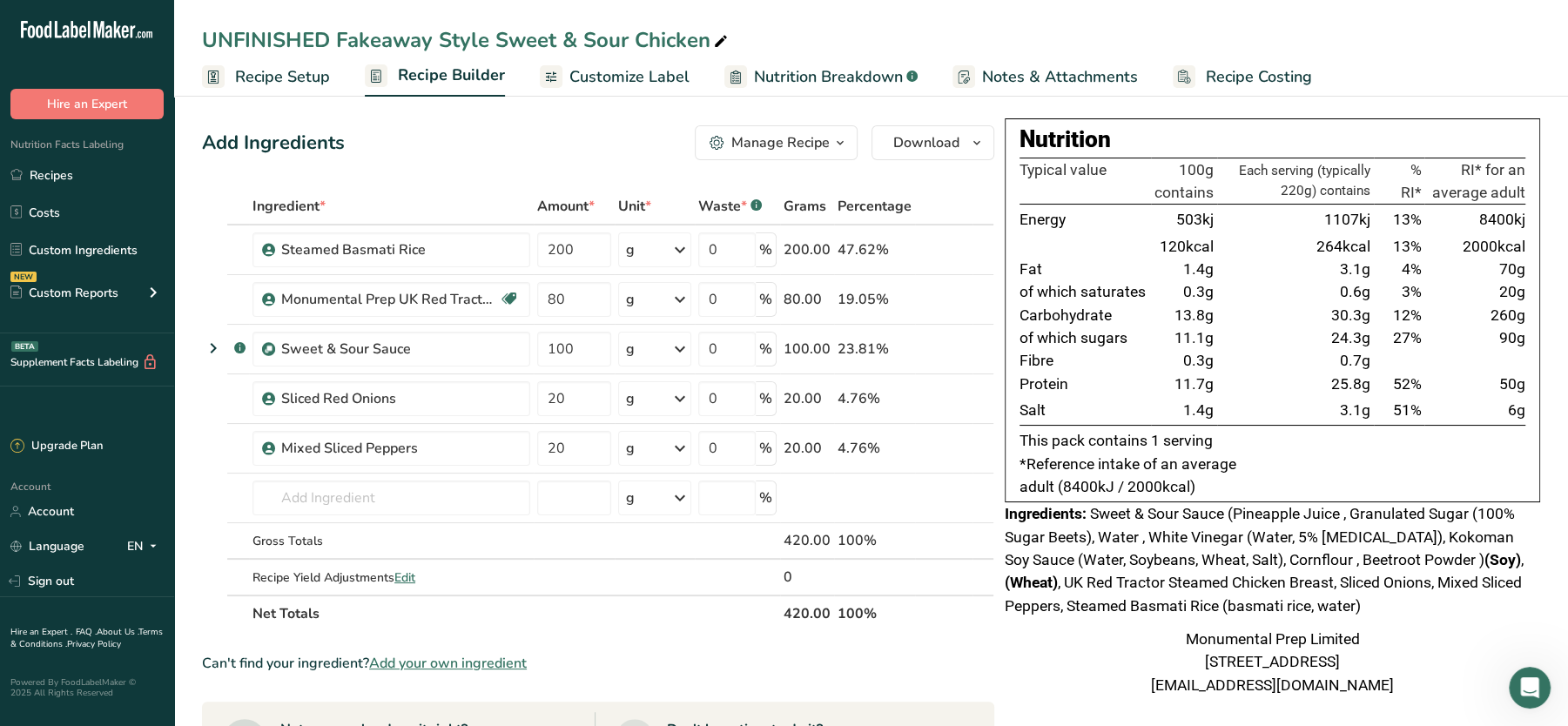
click at [472, 169] on div "Add Ingredients Manage Recipe Delete Recipe Duplicate Recipe Scale Recipe Save …" at bounding box center [604, 669] width 803 height 1101
click at [929, 245] on icon at bounding box center [929, 250] width 13 height 18
click at [340, 39] on div "UNFINISHED Fakeaway Style Sweet & Sour Chicken" at bounding box center [467, 40] width 530 height 31
click at [340, 39] on input "UNFINISHED Fakeaway Style Sweet & Sour Chicken" at bounding box center [871, 40] width 1339 height 31
type input "Fakeaway Style Sweet & Sour Chicken"
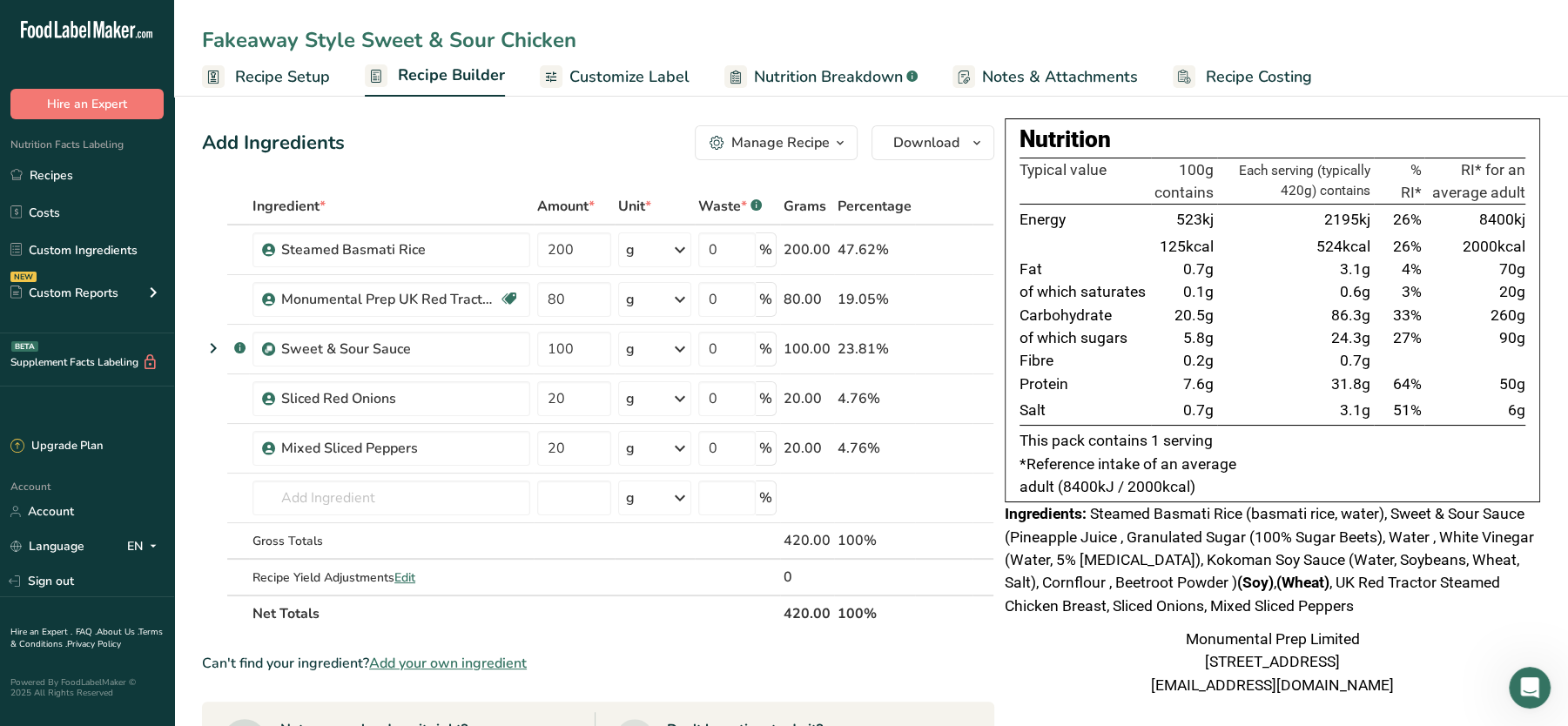
click at [492, 166] on div "Add Ingredients Manage Recipe Delete Recipe Duplicate Recipe Scale Recipe Save …" at bounding box center [604, 669] width 803 height 1101
click at [445, 500] on input "text" at bounding box center [392, 498] width 278 height 35
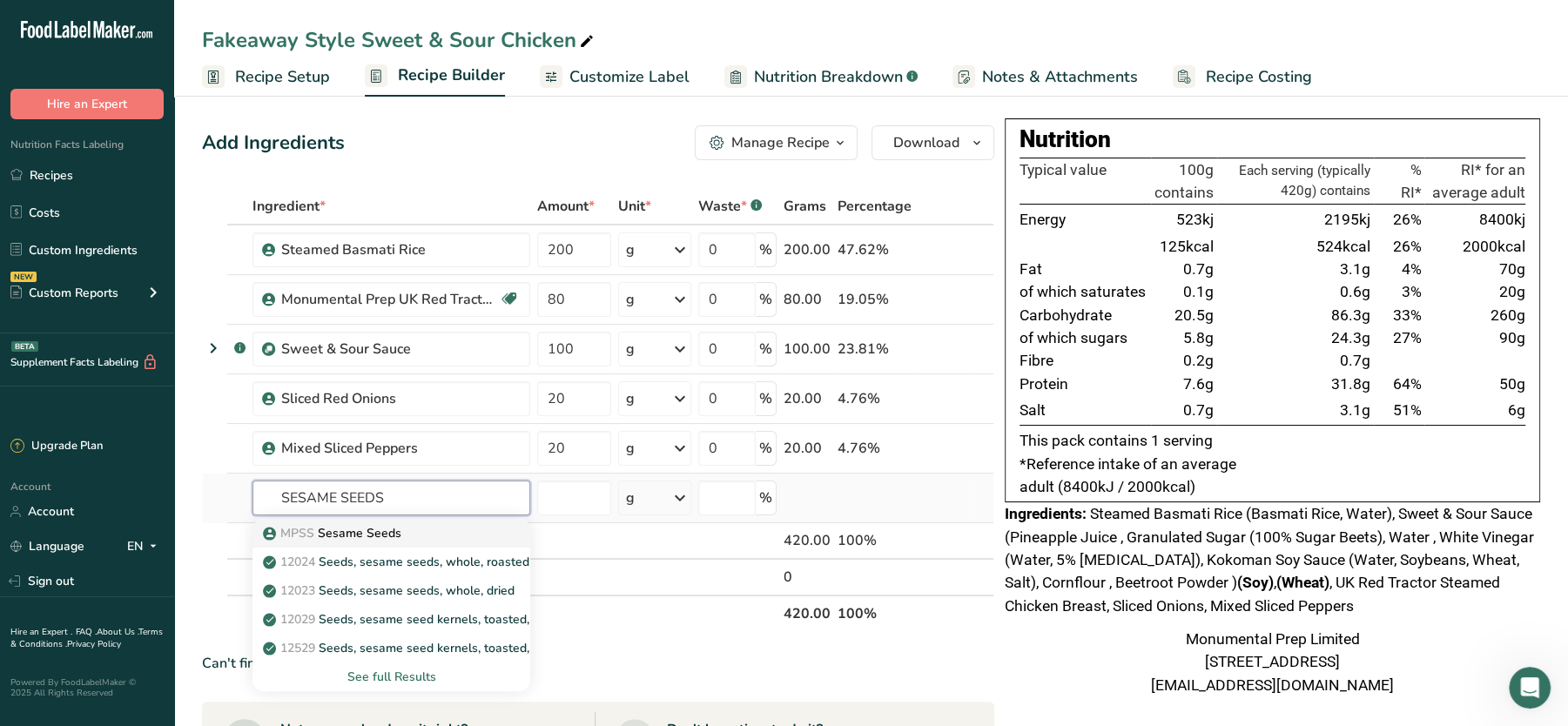
type input "SESAME SEEDS"
click at [360, 537] on p "MPSS Sesame Seeds" at bounding box center [333, 533] width 135 height 18
type input "Sesame Seeds"
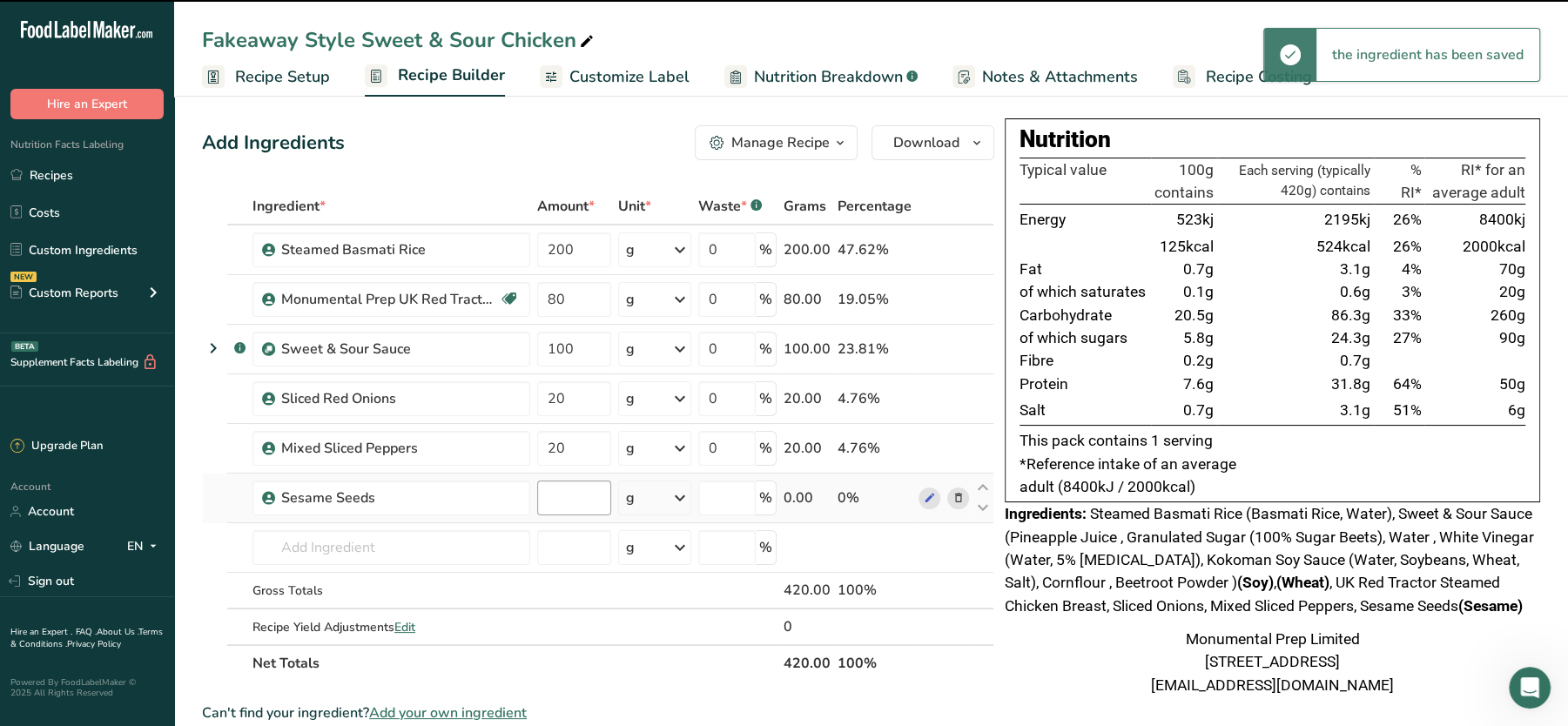
type input "0"
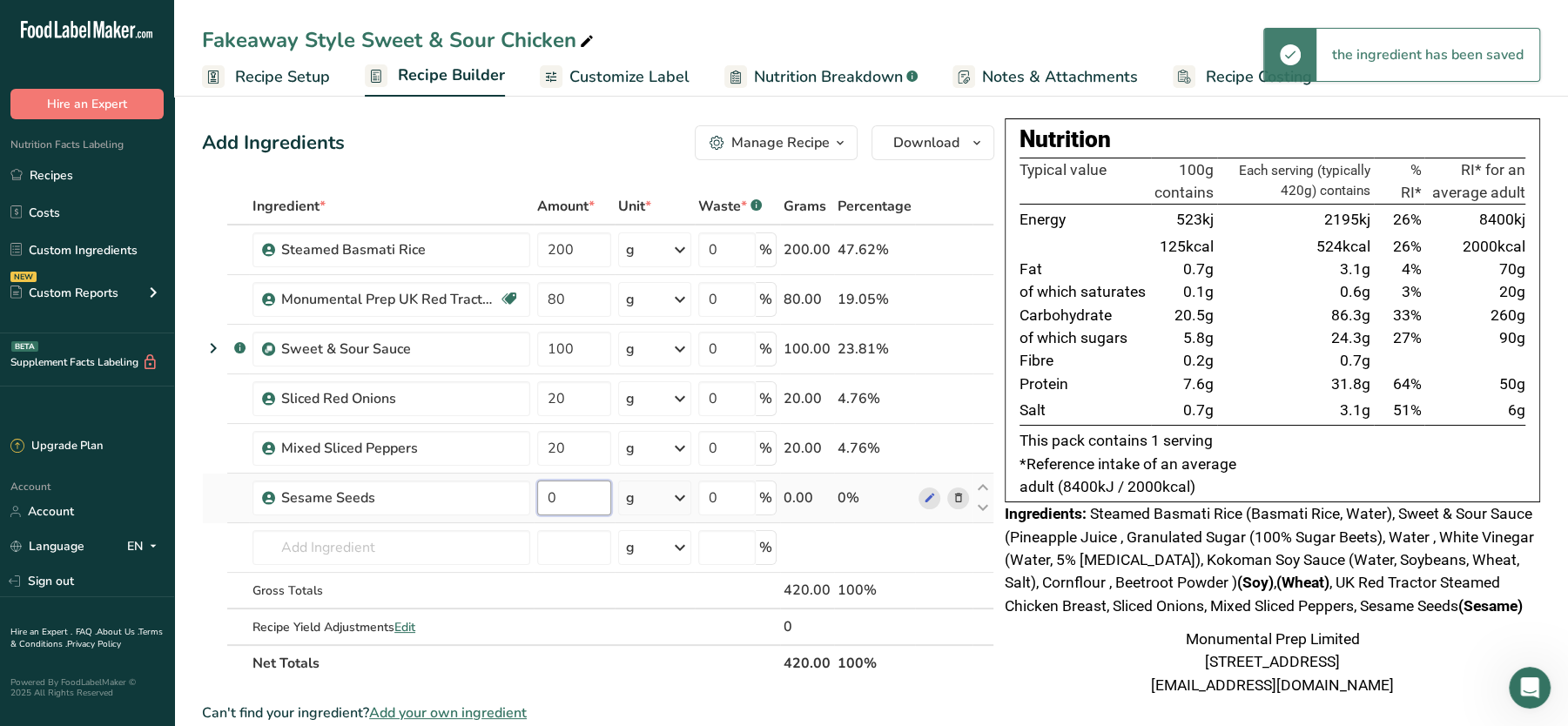
click at [592, 500] on input "0" at bounding box center [575, 498] width 74 height 35
type input "0.5"
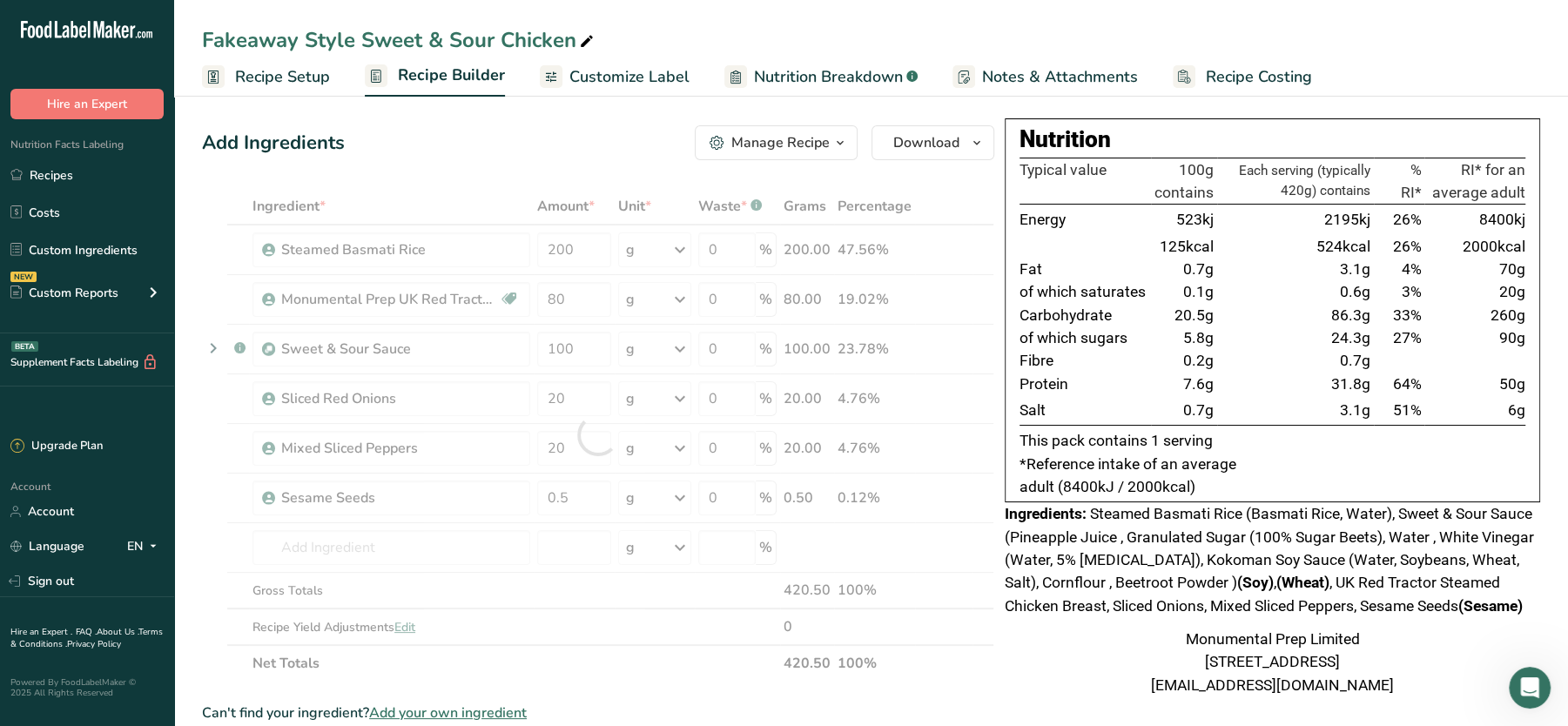
click at [570, 188] on div "Add Ingredients Manage Recipe Delete Recipe Duplicate Recipe Scale Recipe Save …" at bounding box center [604, 694] width 803 height 1151
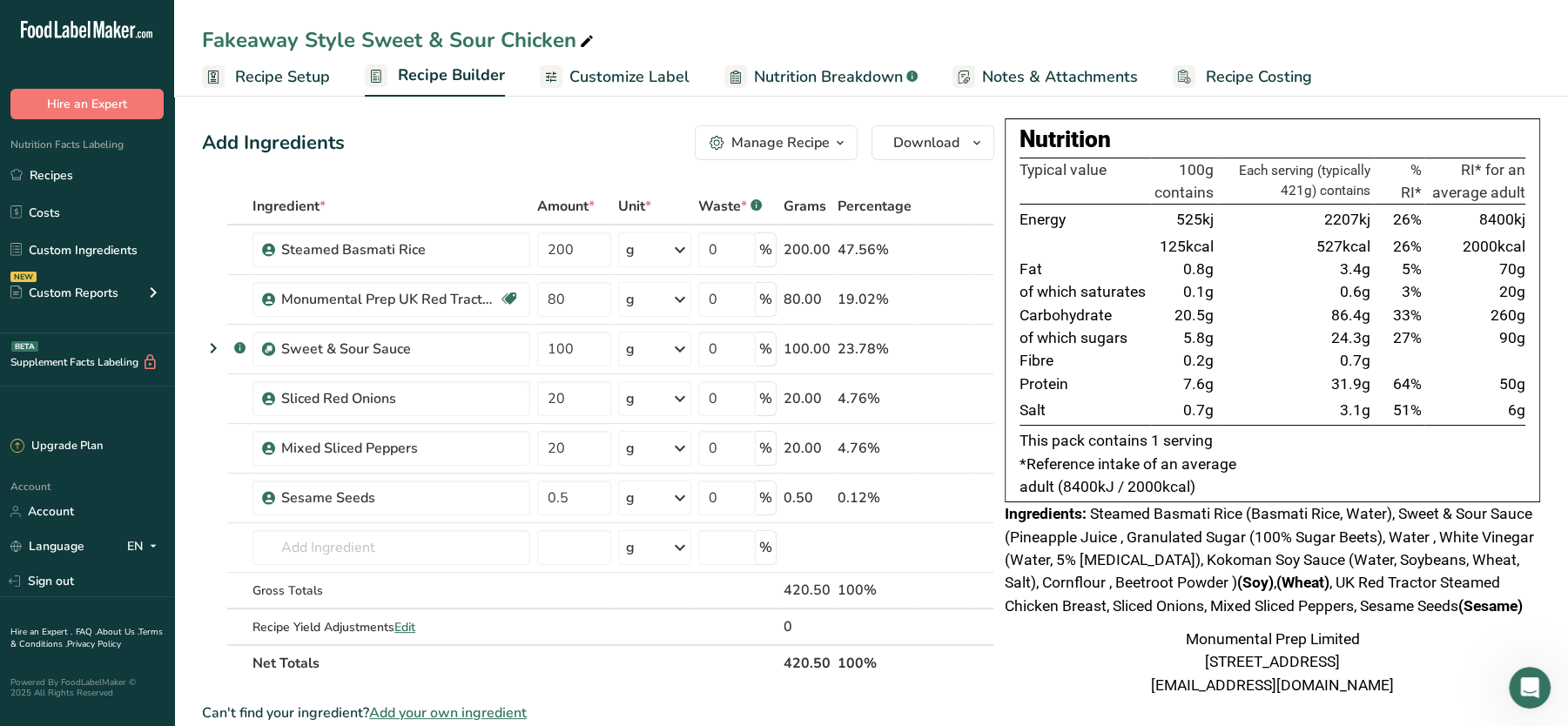
click at [517, 159] on div "Add Ingredients Manage Recipe Delete Recipe Duplicate Recipe Scale Recipe Save …" at bounding box center [598, 143] width 792 height 35
drag, startPoint x: 52, startPoint y: 165, endPoint x: 45, endPoint y: 173, distance: 10.6
click at [52, 165] on link "Recipes" at bounding box center [87, 175] width 174 height 33
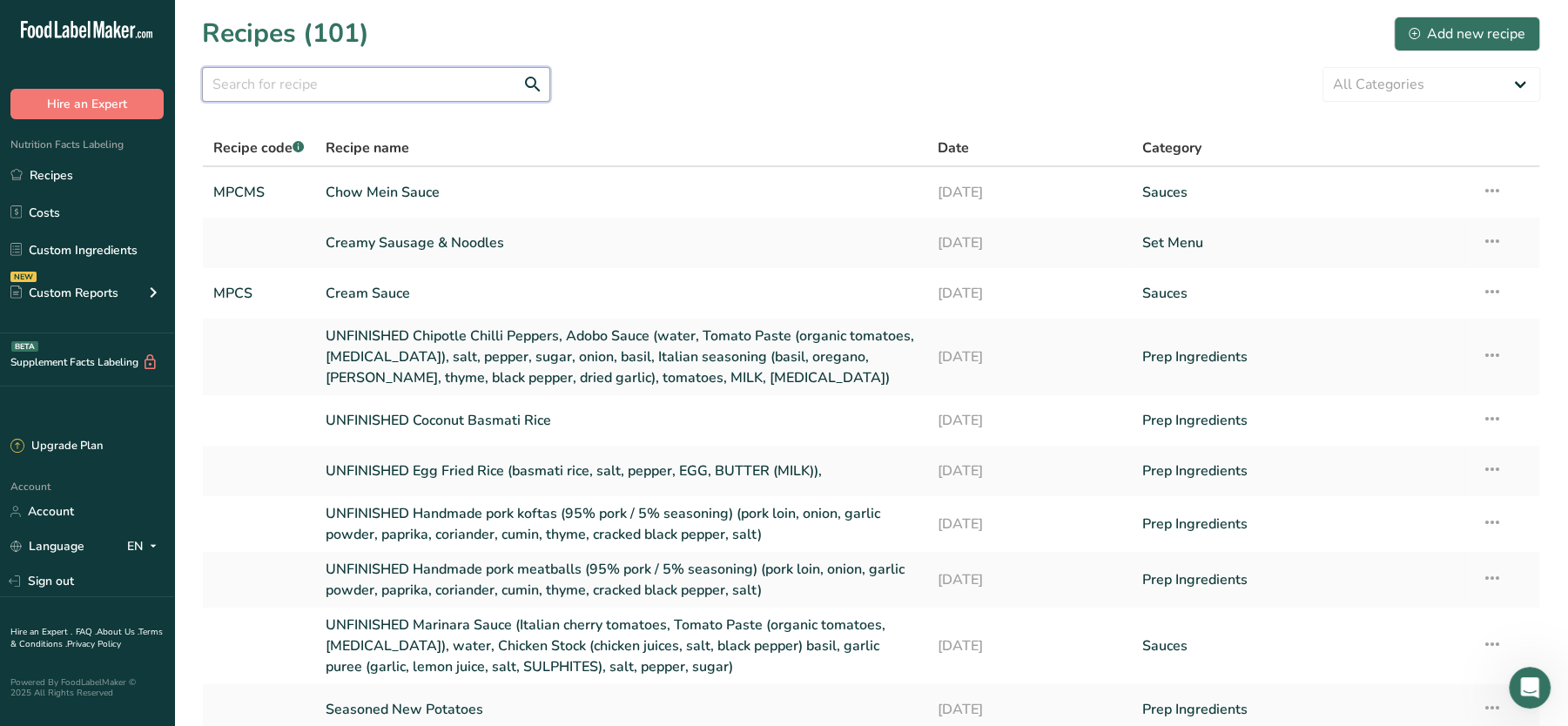
click at [437, 83] on input "text" at bounding box center [376, 85] width 348 height 35
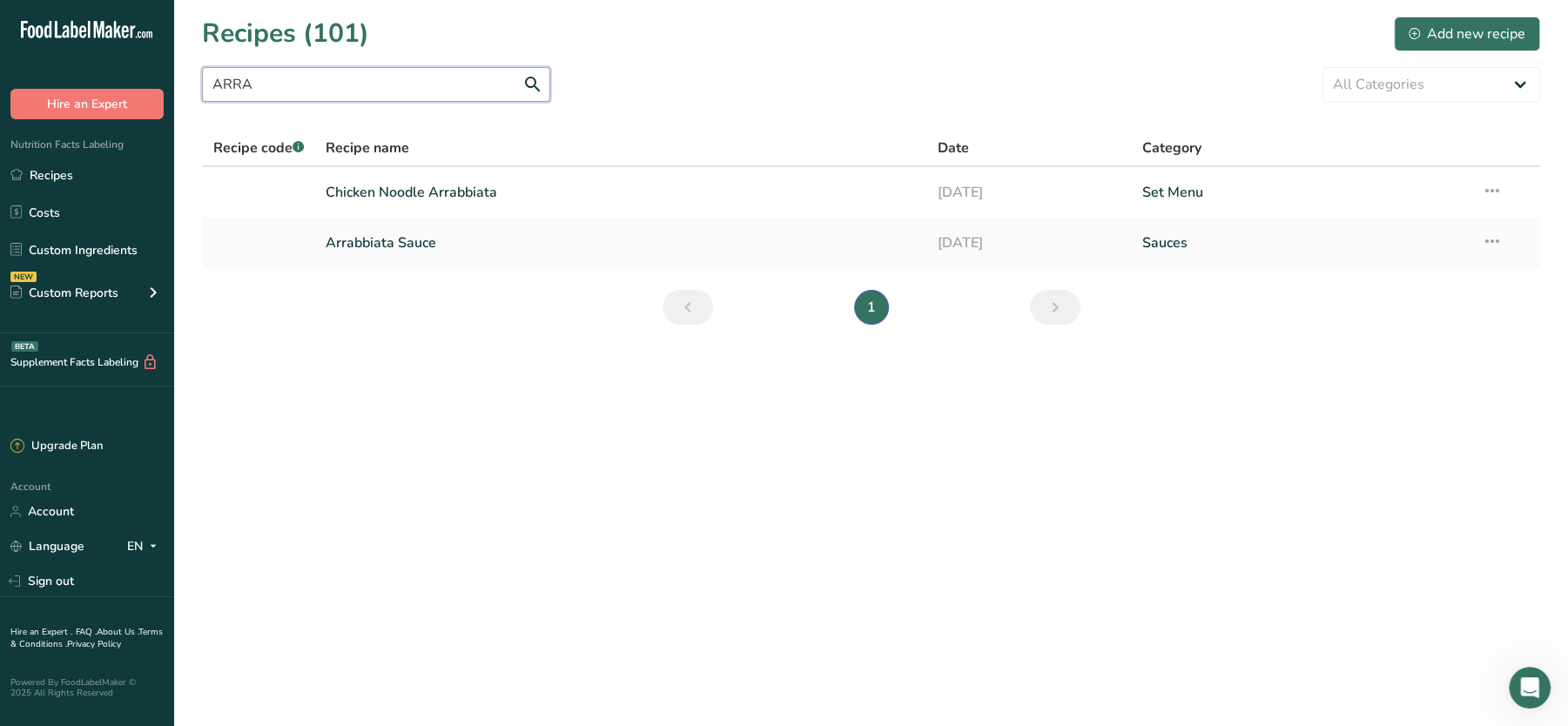
drag, startPoint x: 346, startPoint y: 73, endPoint x: 139, endPoint y: 74, distance: 207.0
click at [139, 74] on div ".a-20{fill:#fff;} Hire an Expert Nutrition Facts Labeling Recipes Costs Custom …" at bounding box center [784, 363] width 1568 height 726
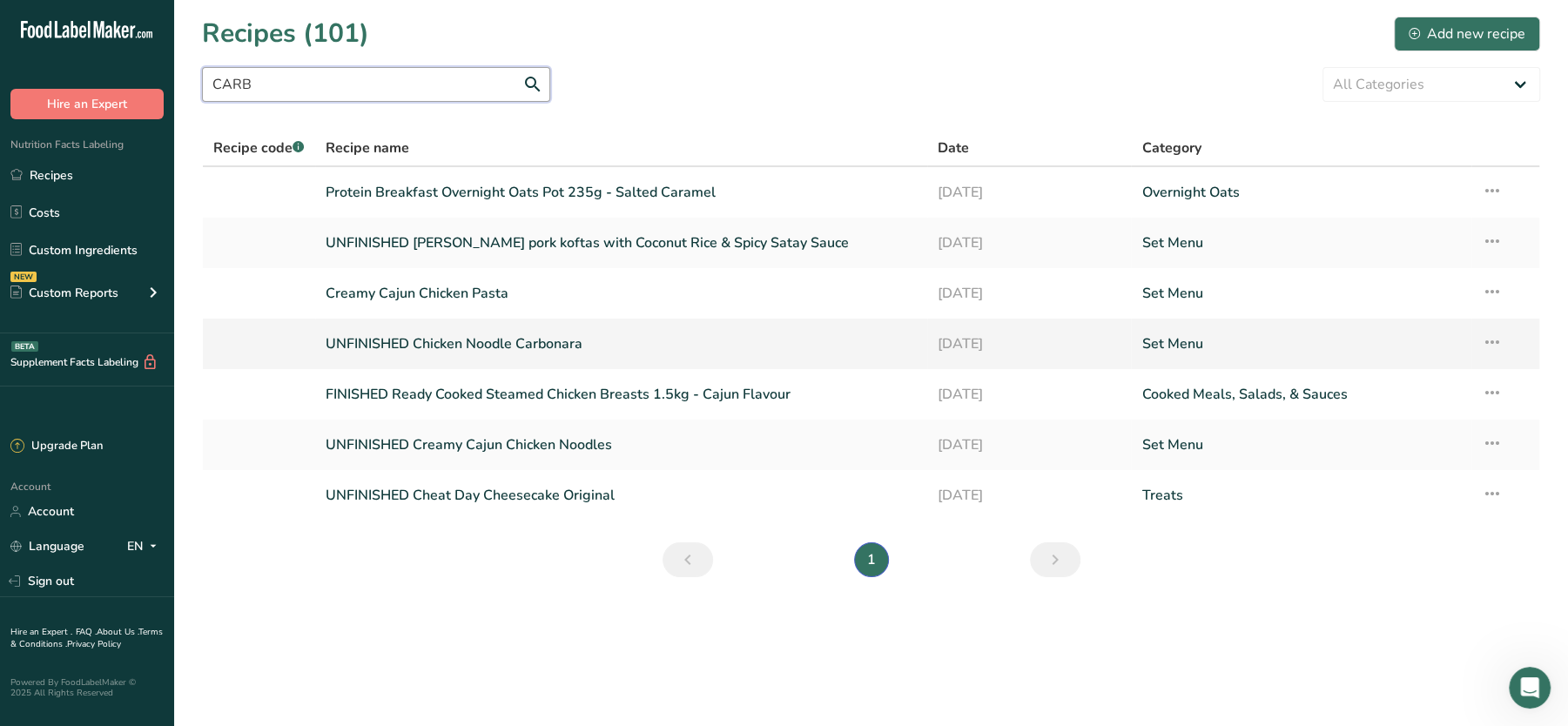
type input "CARB"
click at [520, 345] on link "UNFINISHED Chicken Noodle Carbonara" at bounding box center [621, 344] width 591 height 37
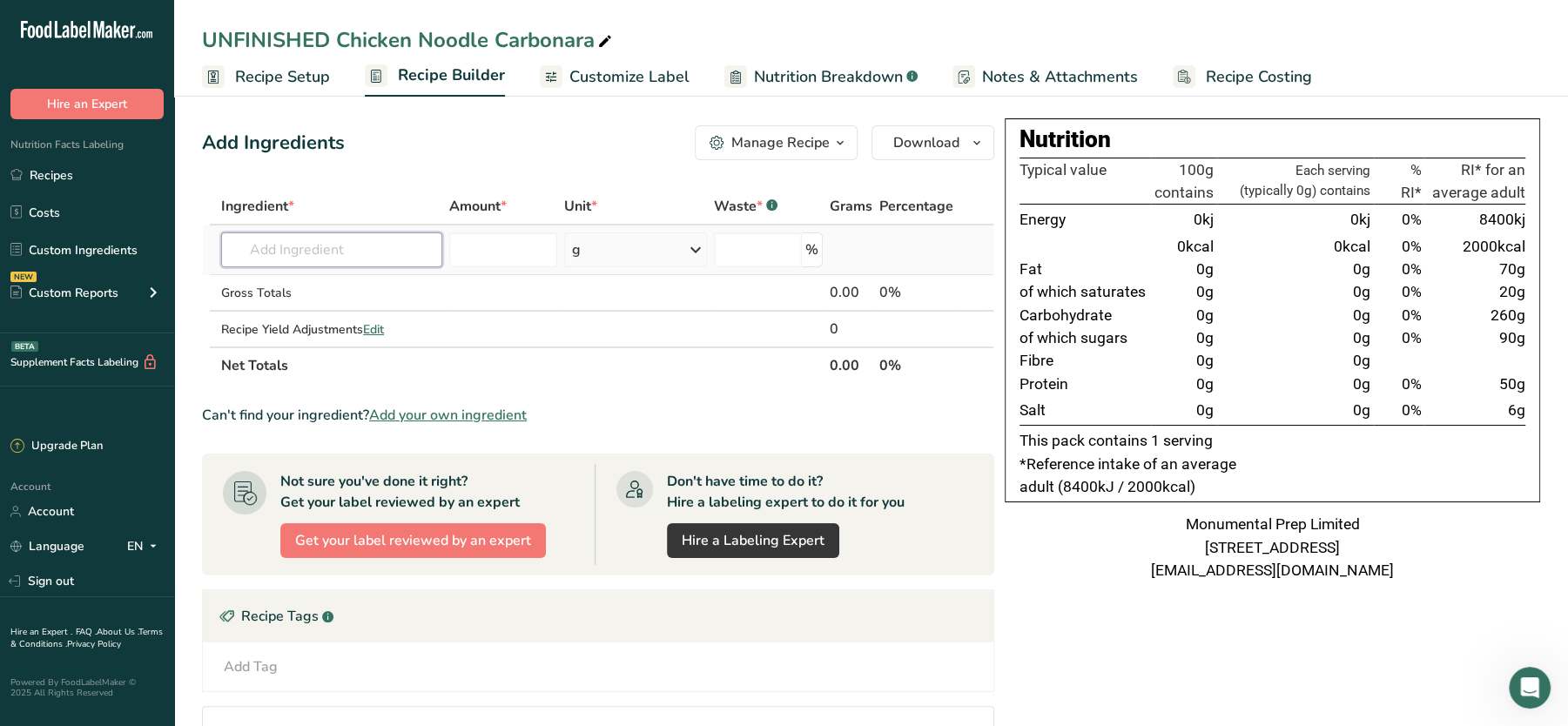
click at [405, 253] on input "text" at bounding box center [331, 250] width 221 height 35
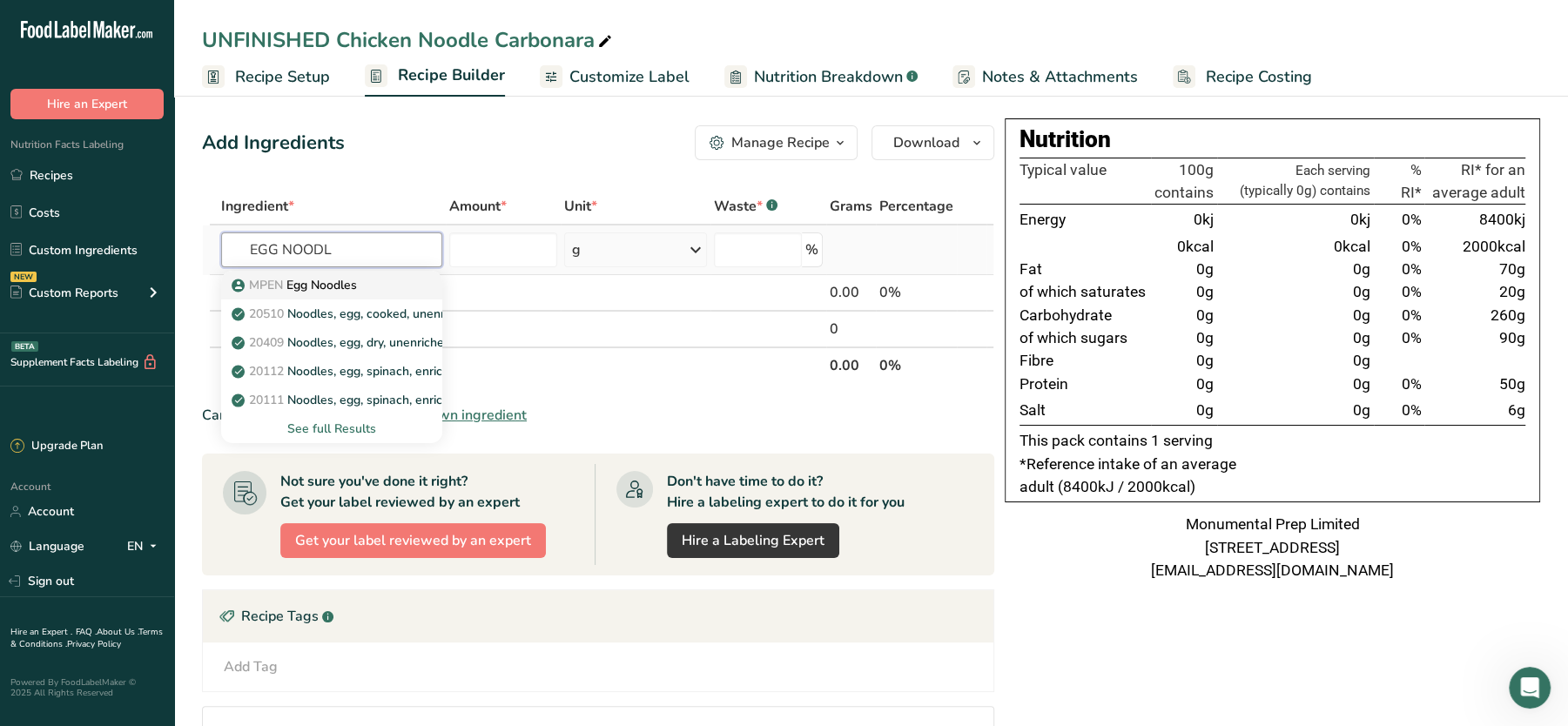
type input "EGG NOODL"
click at [332, 286] on p "MPEN Egg Noodles" at bounding box center [296, 285] width 122 height 18
type input "Egg Noodles"
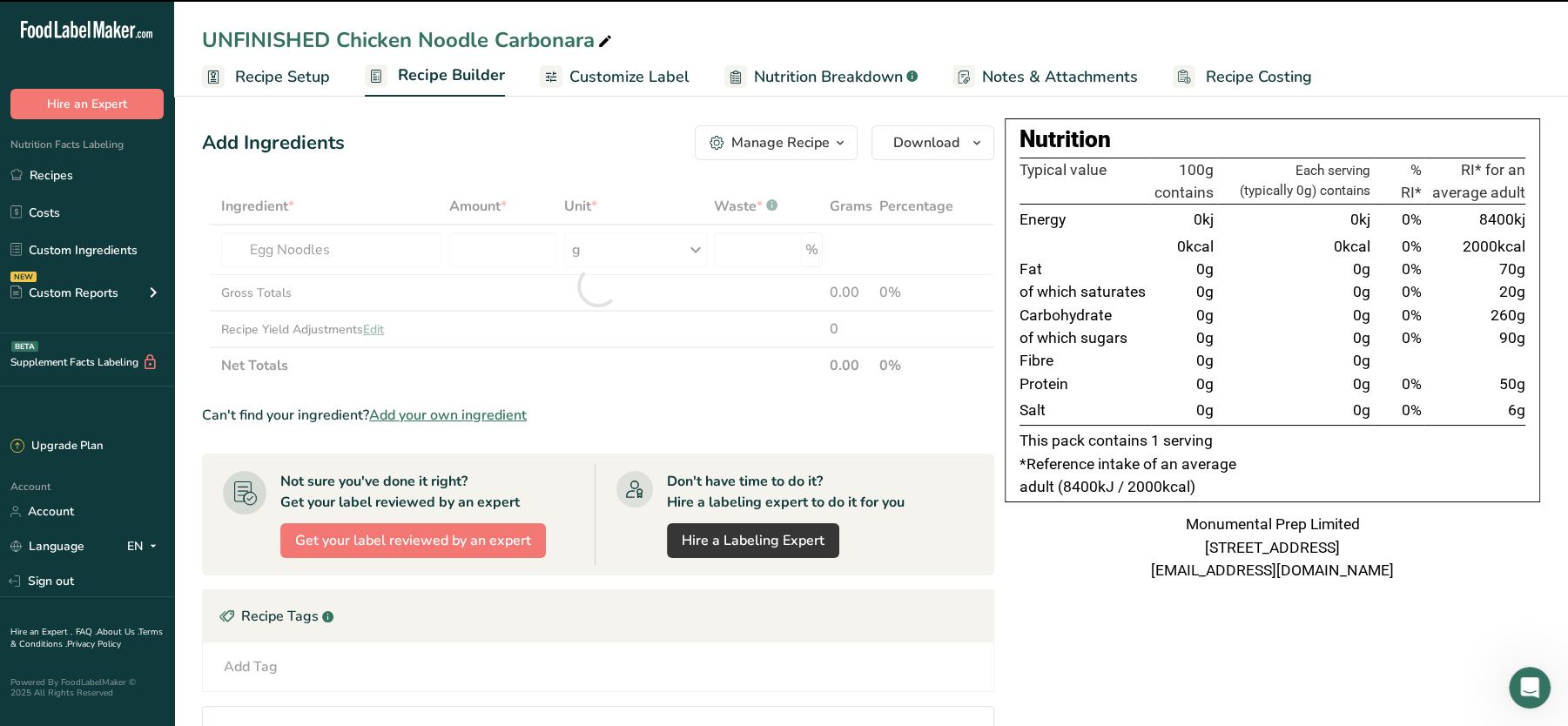
type input "0"
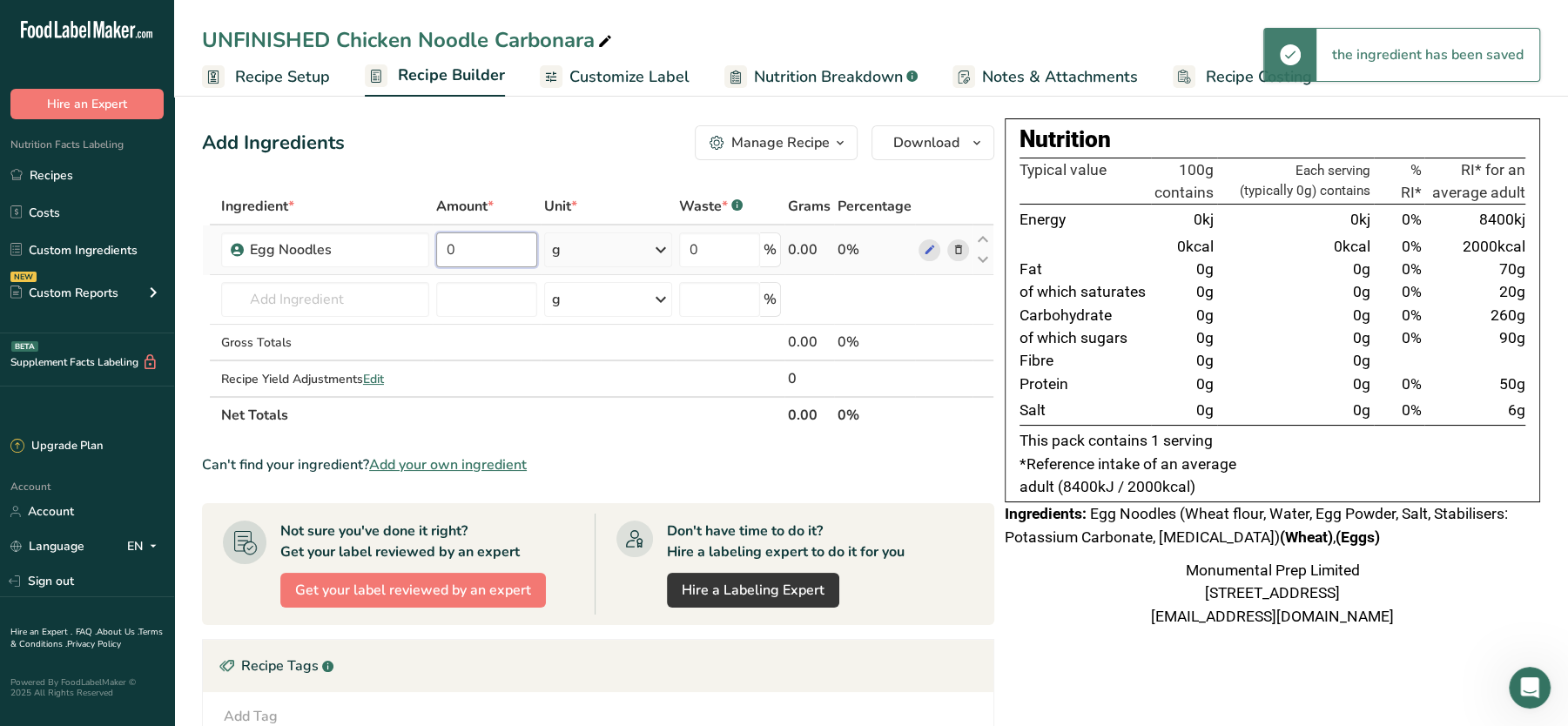
drag, startPoint x: 483, startPoint y: 244, endPoint x: 448, endPoint y: 239, distance: 35.4
click at [448, 239] on input "0" at bounding box center [487, 250] width 101 height 35
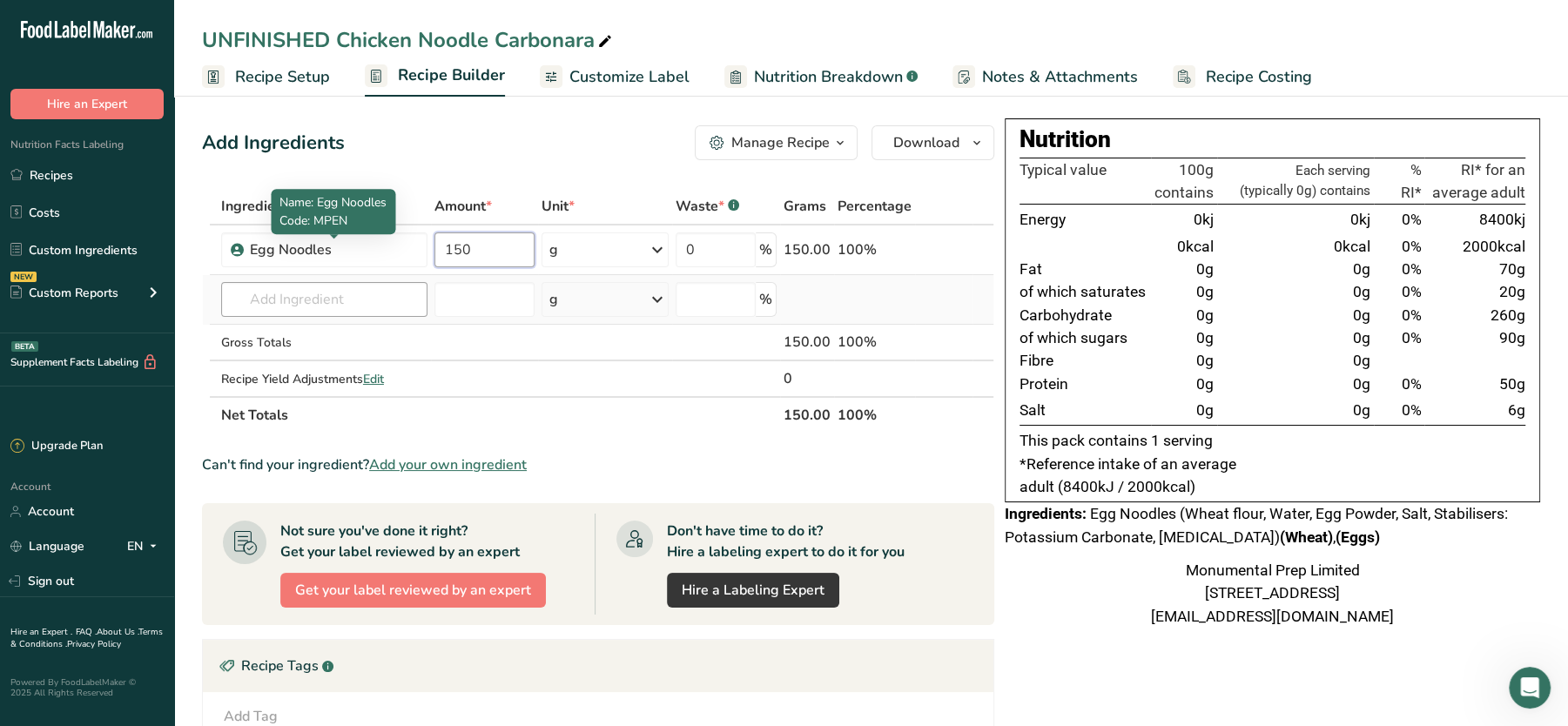
type input "150"
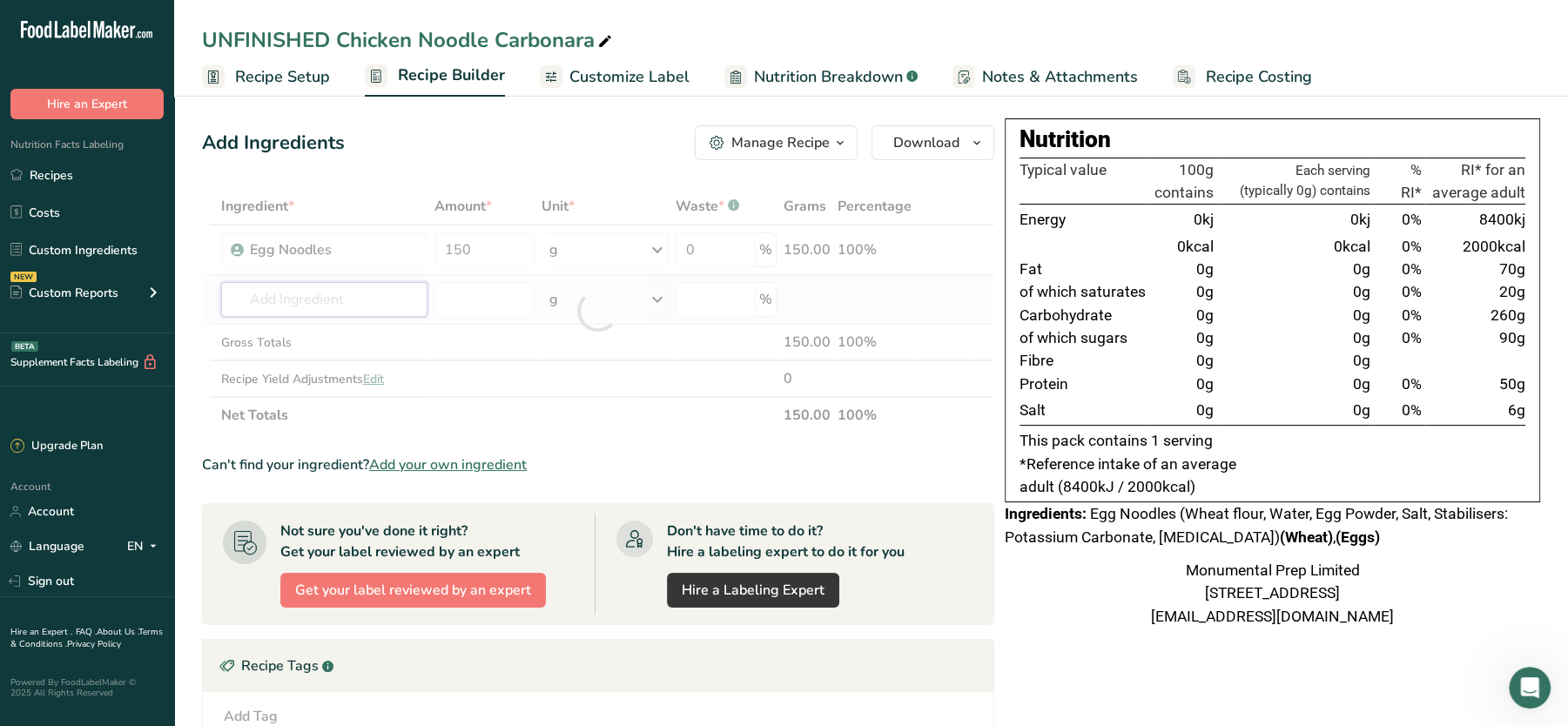
click at [311, 304] on div "Ingredient * Amount * Unit * Waste * .a-a{fill:#347362;}.b-a{fill:#fff;} Grams …" at bounding box center [598, 310] width 792 height 246
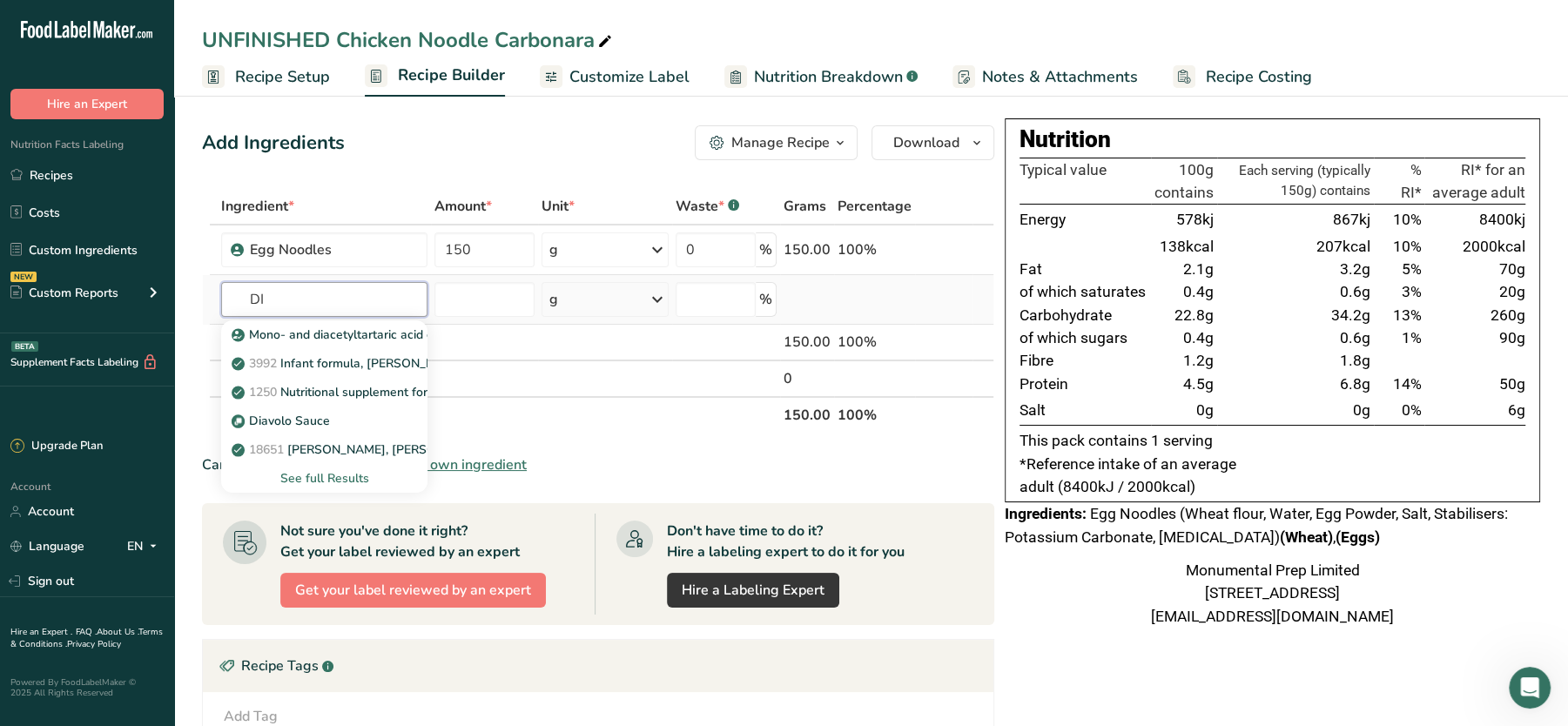
type input "D"
type input "CARBONARA"
click at [306, 476] on div "See full Results" at bounding box center [325, 478] width 179 height 18
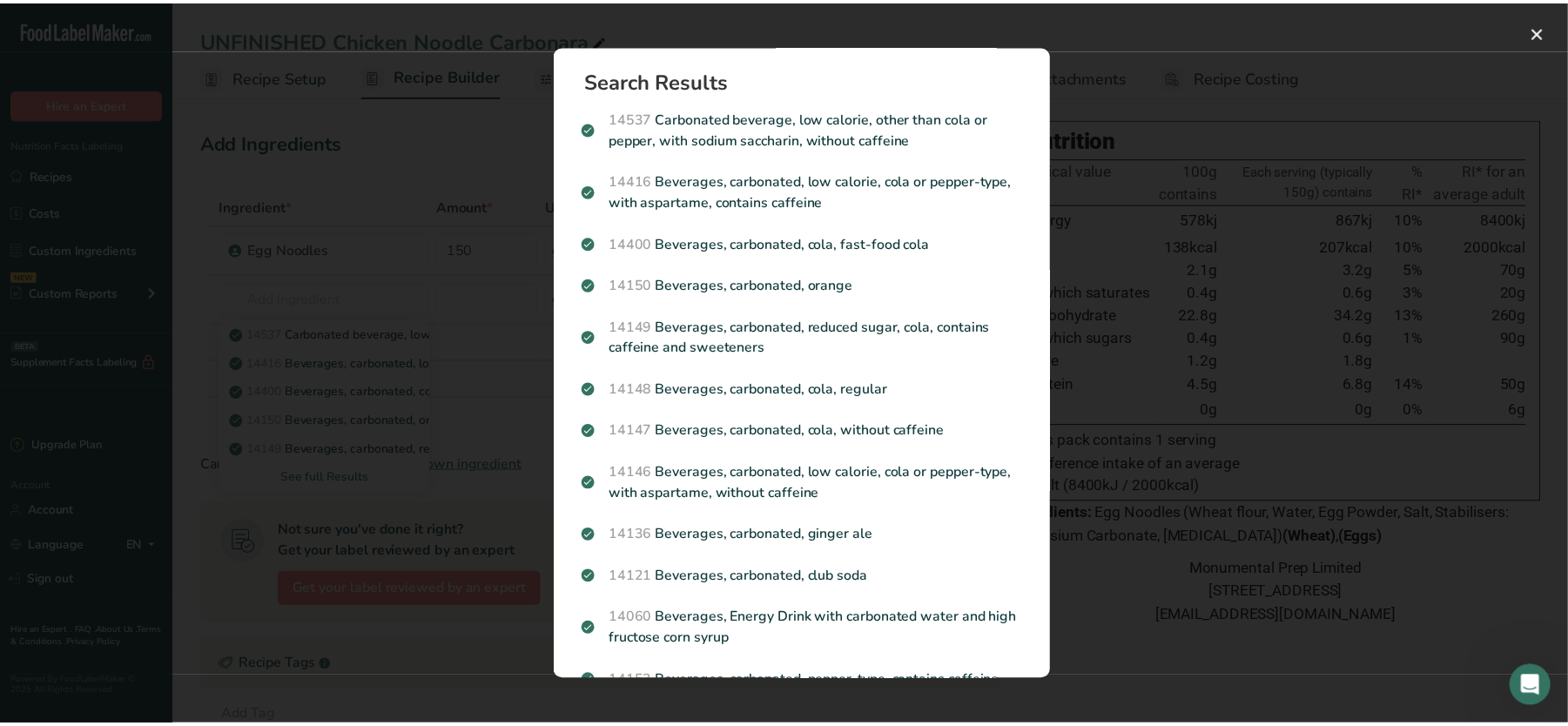
scroll to position [555, 0]
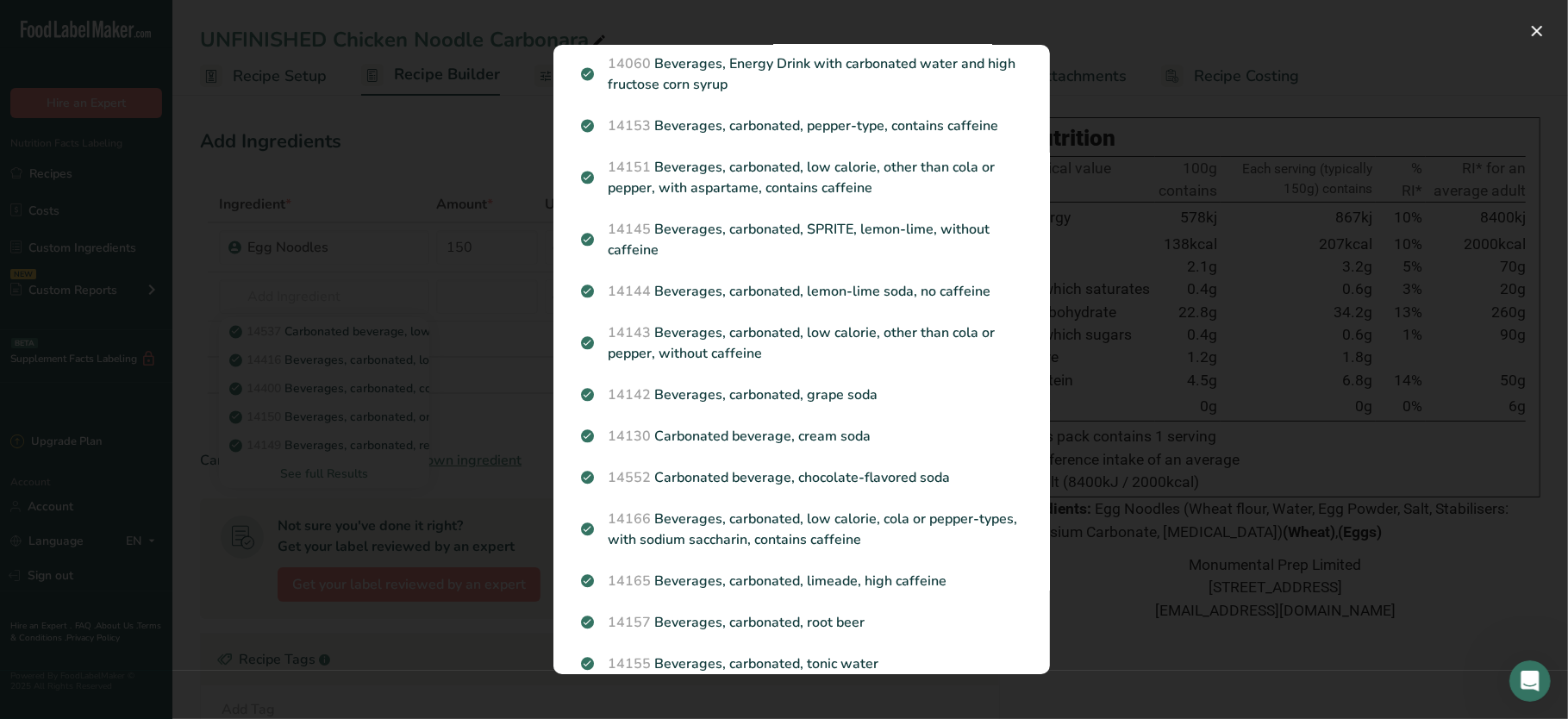
click at [454, 87] on div "Search results modal" at bounding box center [784, 359] width 1568 height 719
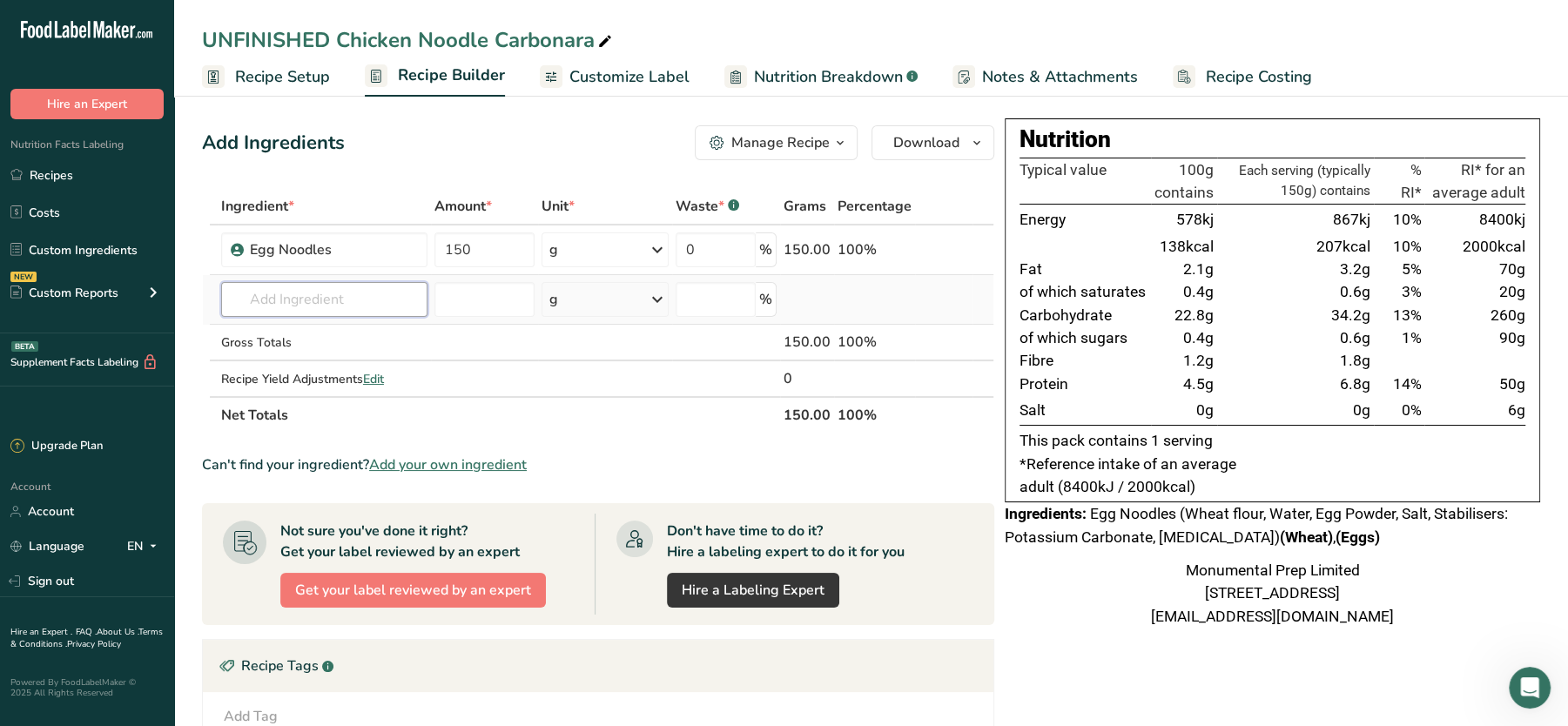
click at [306, 287] on input "text" at bounding box center [324, 299] width 206 height 35
click at [71, 176] on link "Recipes" at bounding box center [87, 175] width 174 height 33
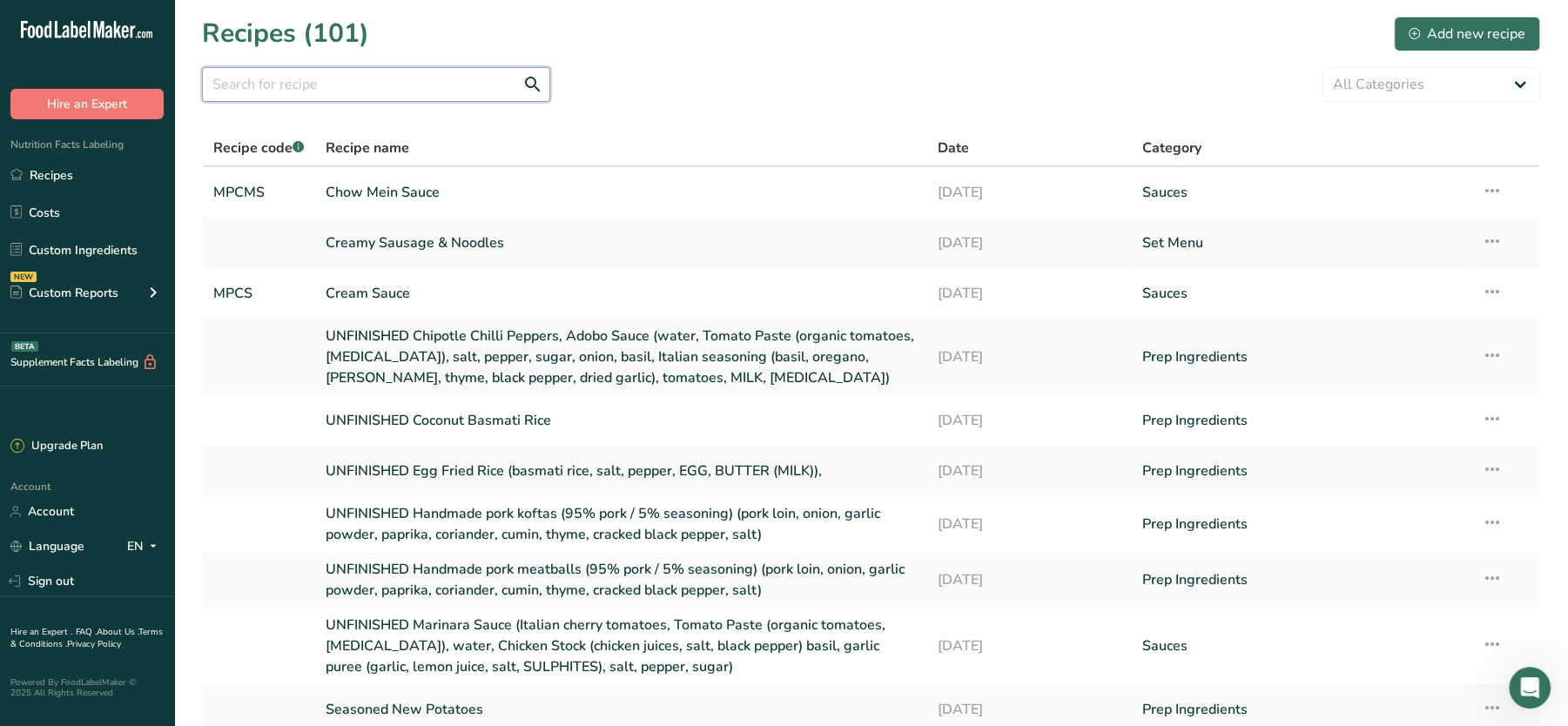
click at [397, 89] on input "text" at bounding box center [376, 85] width 348 height 35
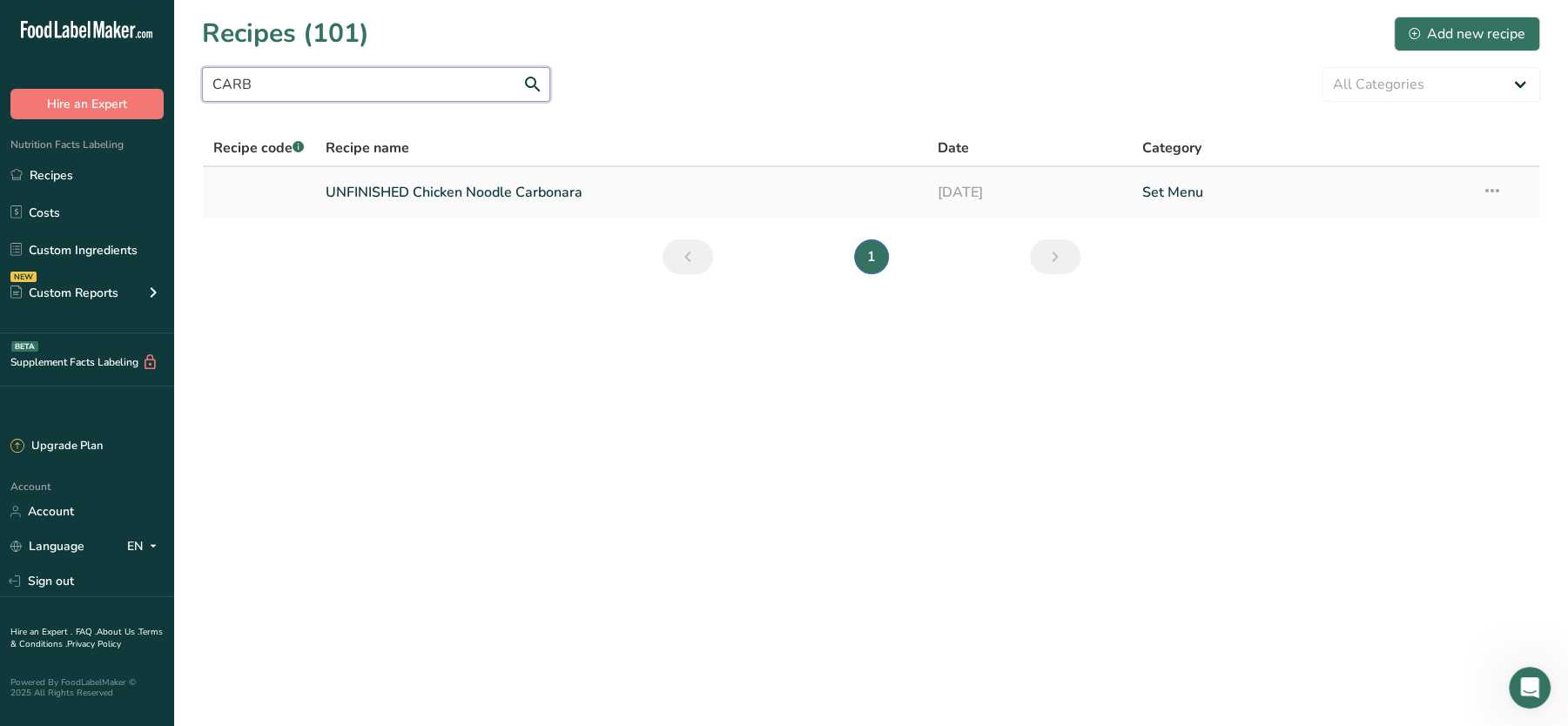
type input "CARB"
click at [521, 196] on link "UNFINISHED Chicken Noodle Carbonara" at bounding box center [621, 192] width 591 height 37
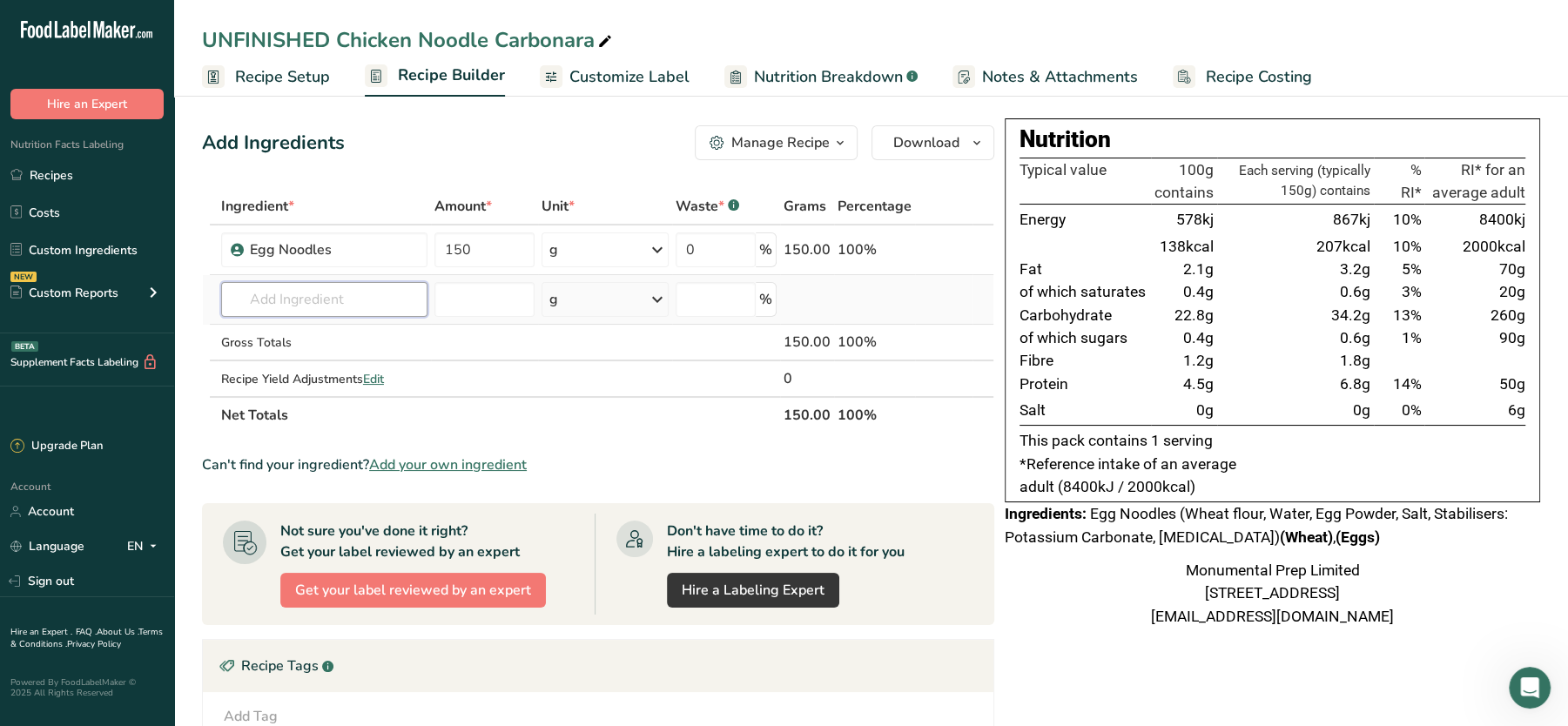
click at [348, 296] on input "text" at bounding box center [324, 299] width 206 height 35
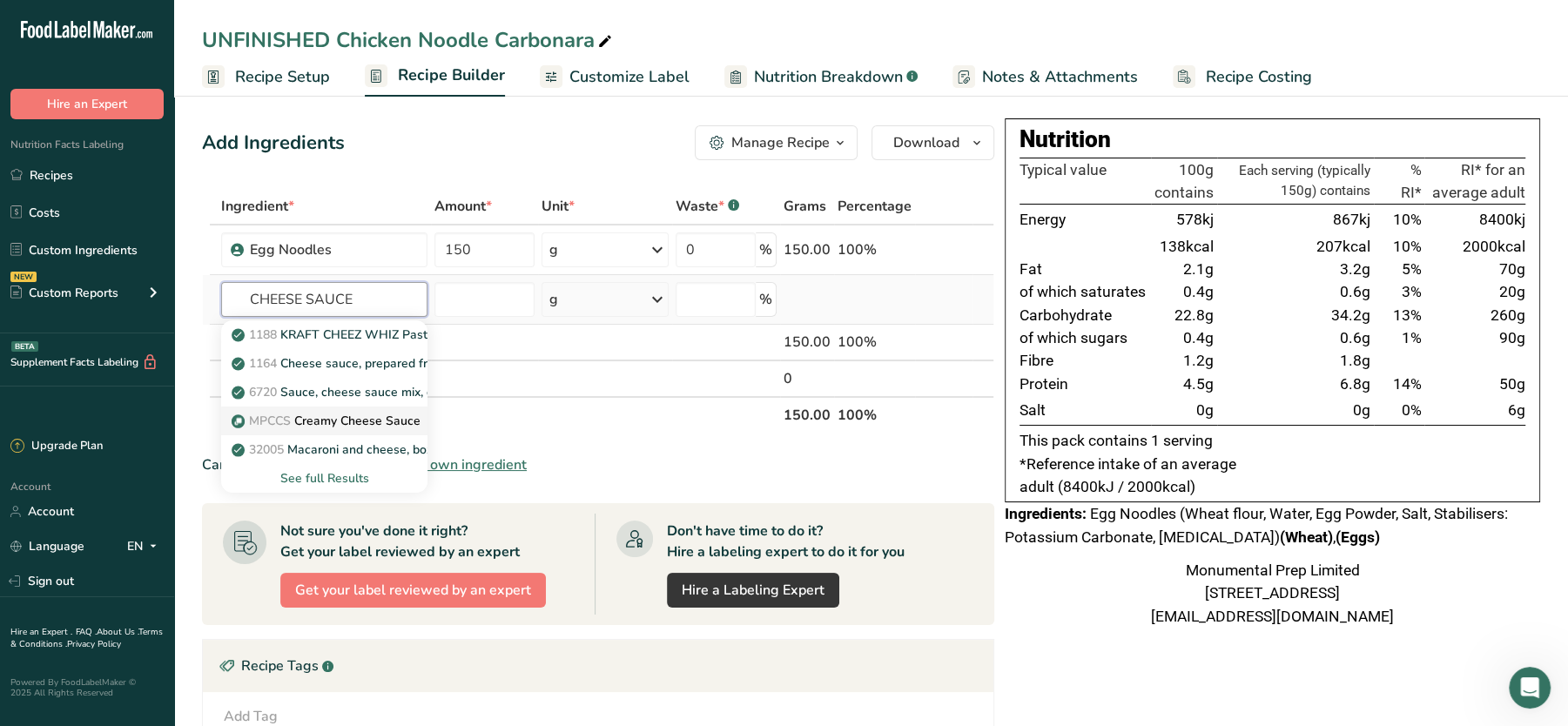
type input "CHEESE SAUCE"
click at [295, 415] on p "MPCCS Creamy Cheese Sauce" at bounding box center [328, 421] width 186 height 18
type input "Creamy Cheese Sauce"
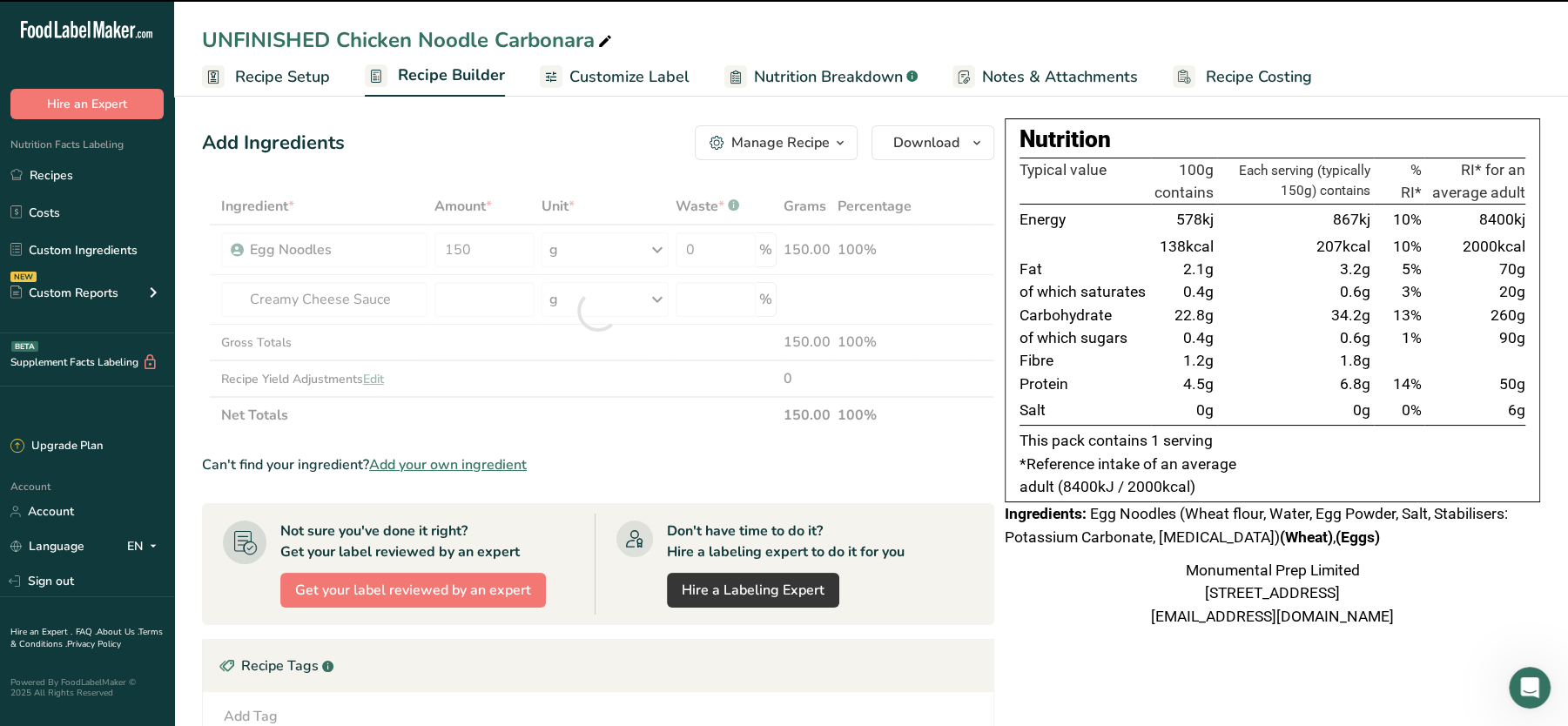
type input "0"
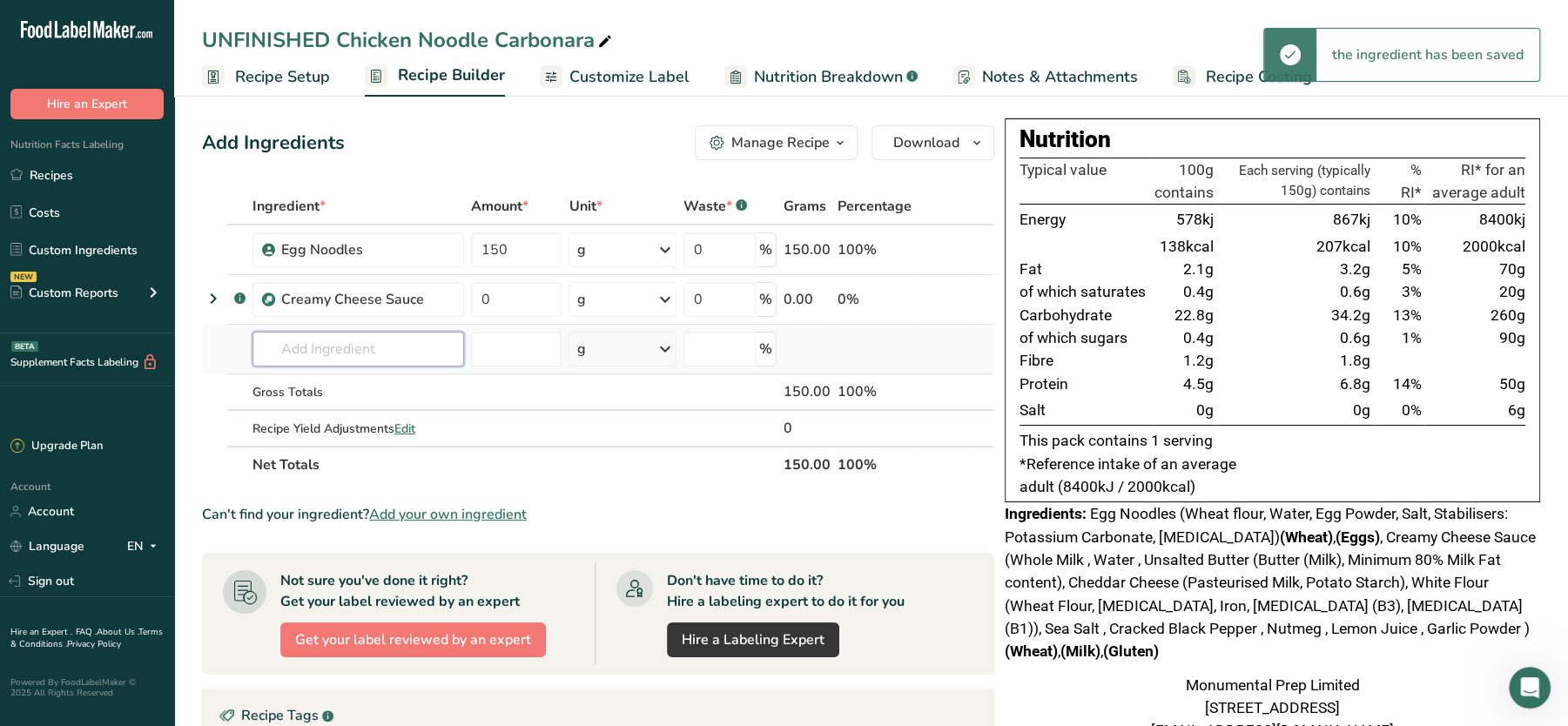
click at [357, 344] on input "text" at bounding box center [359, 349] width 212 height 35
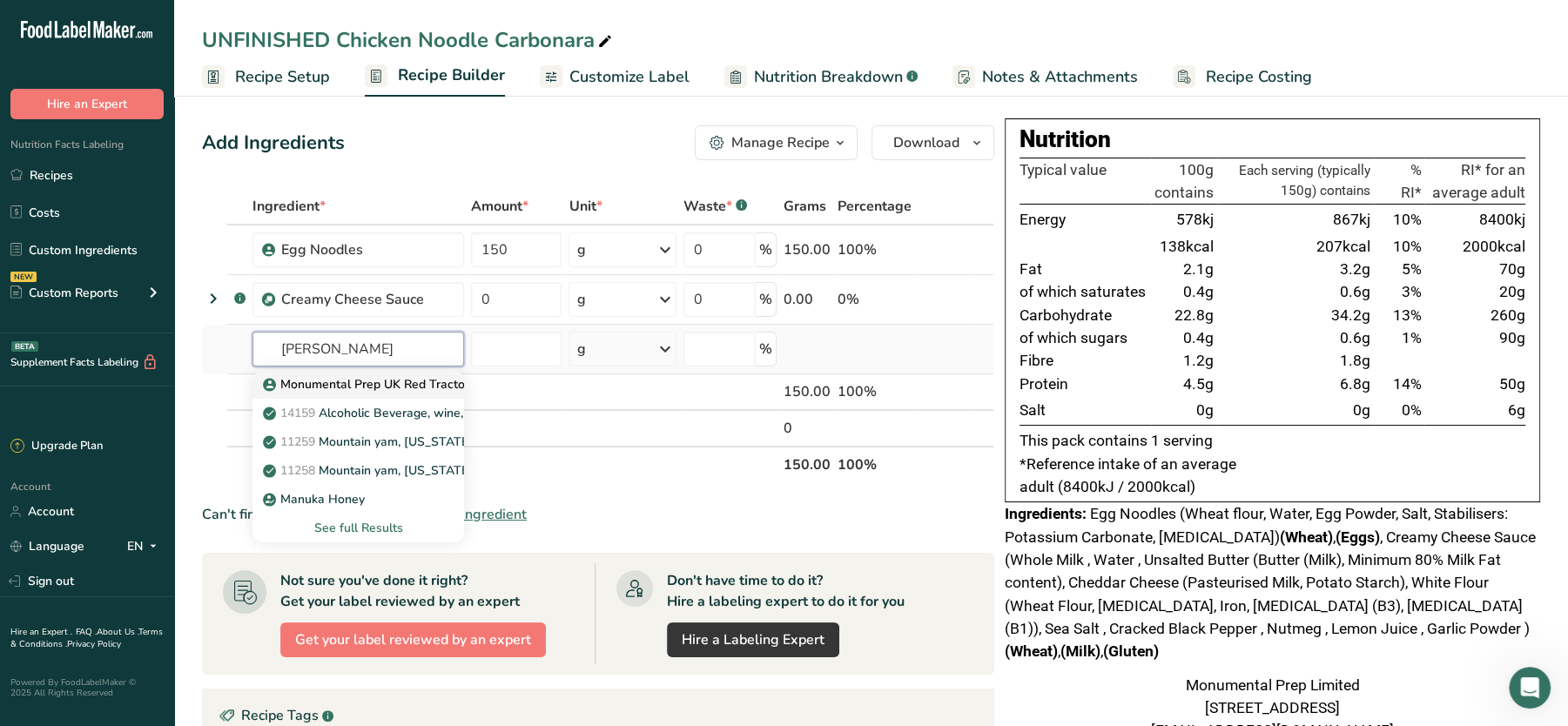
type input "MONU"
click at [395, 383] on p "Monumental Prep UK Red Tractor Steamed Chicken Breast" at bounding box center [438, 384] width 345 height 18
type input "Monumental Prep UK Red Tractor Steamed Chicken Breast"
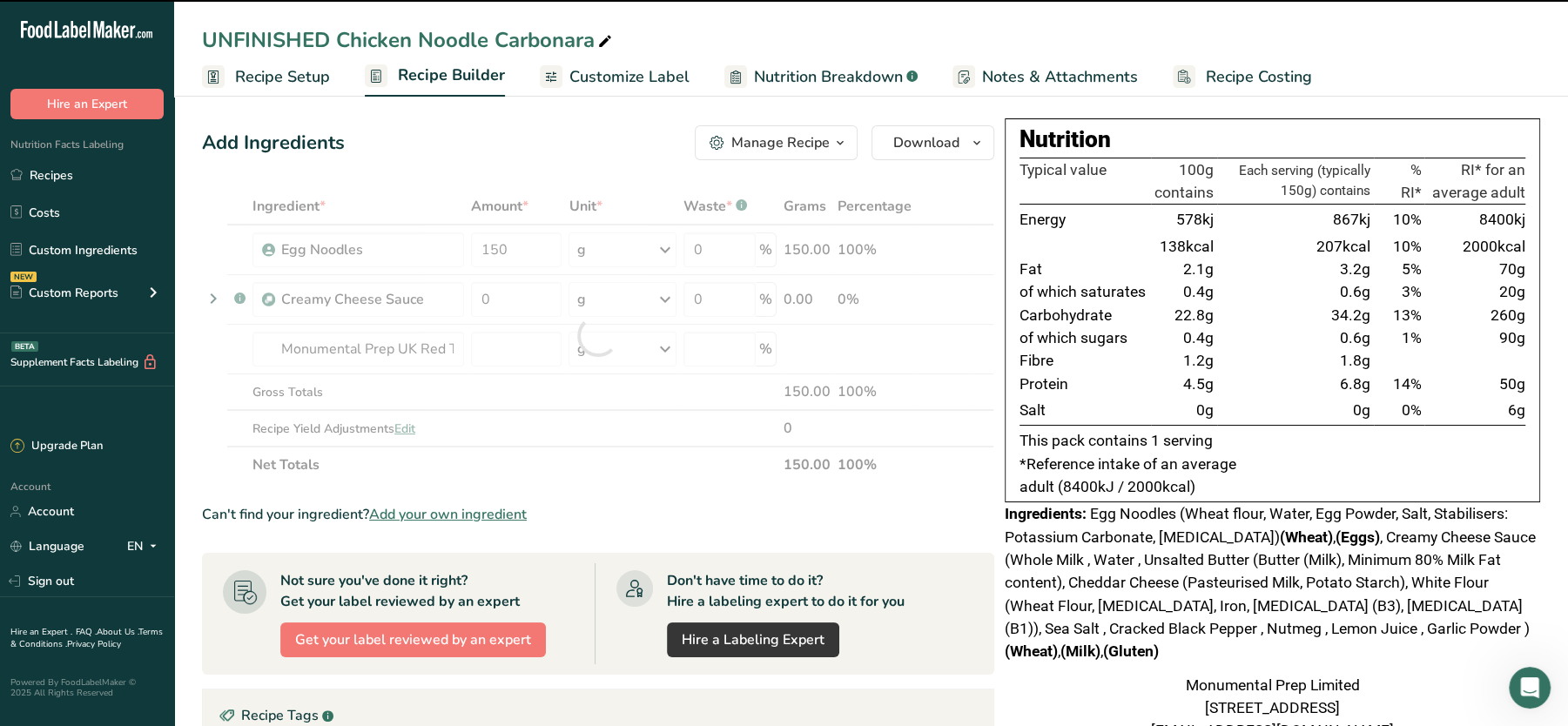
type input "0"
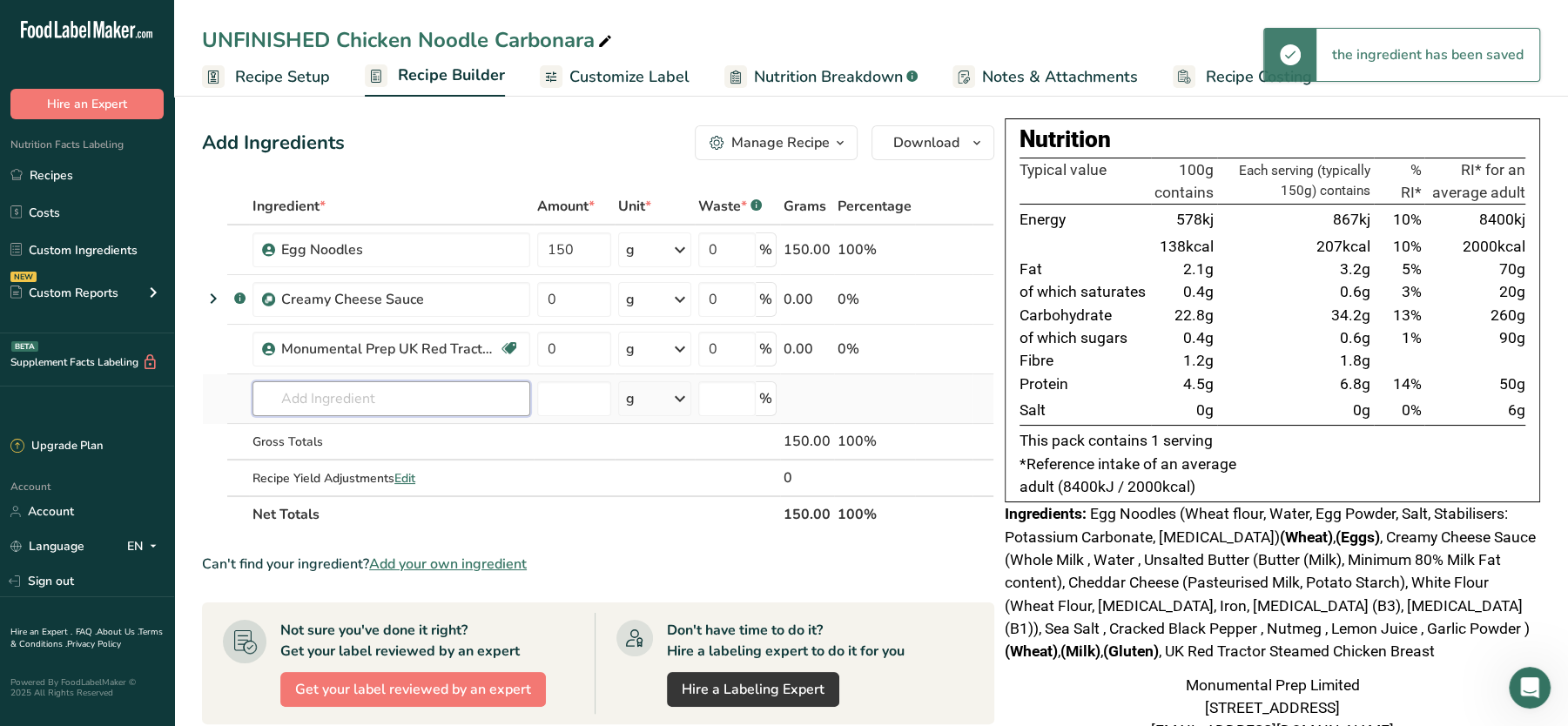
click at [380, 388] on input "text" at bounding box center [392, 398] width 278 height 35
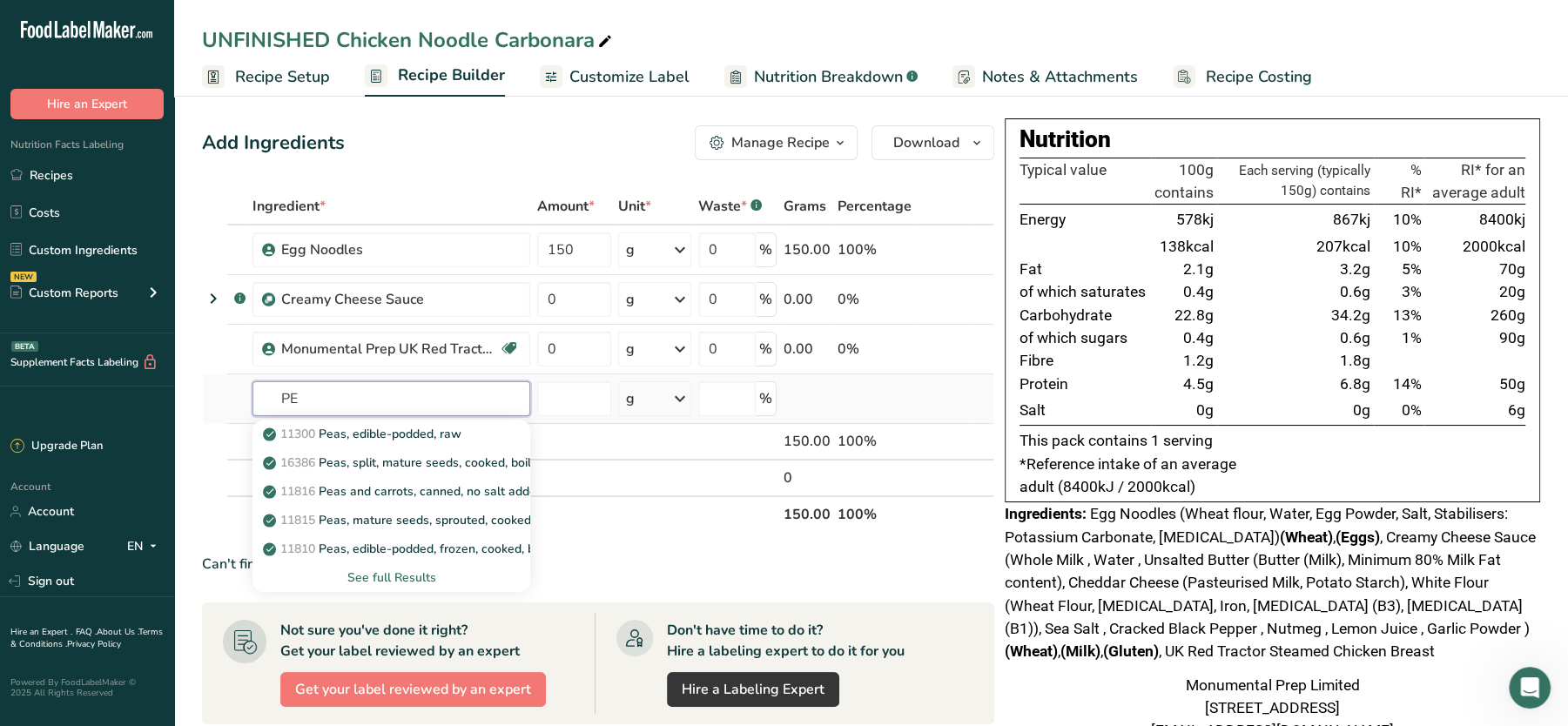
type input "P"
type input "GARDEN"
click at [390, 570] on div "See full Results" at bounding box center [391, 577] width 250 height 18
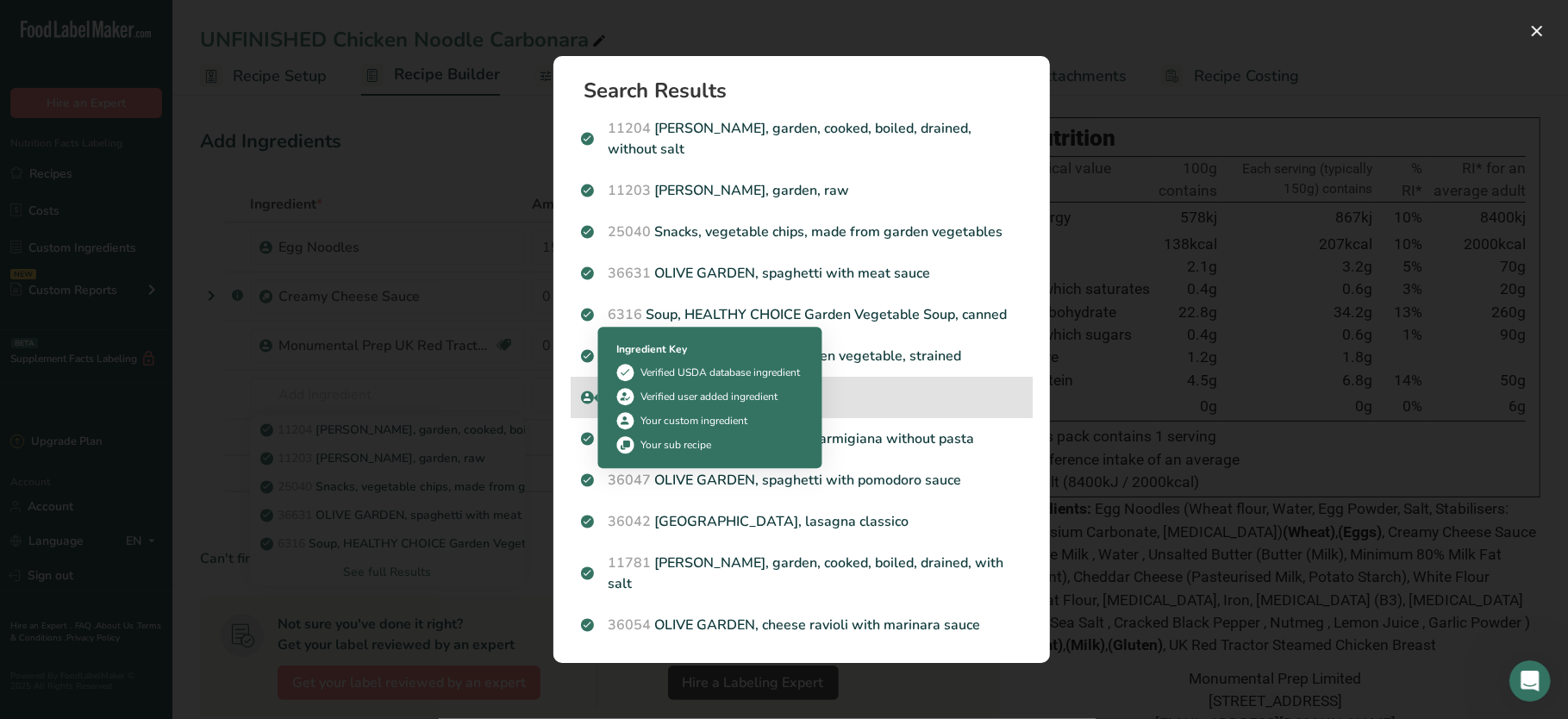
click at [592, 392] on span "Search results modal" at bounding box center [587, 397] width 13 height 20
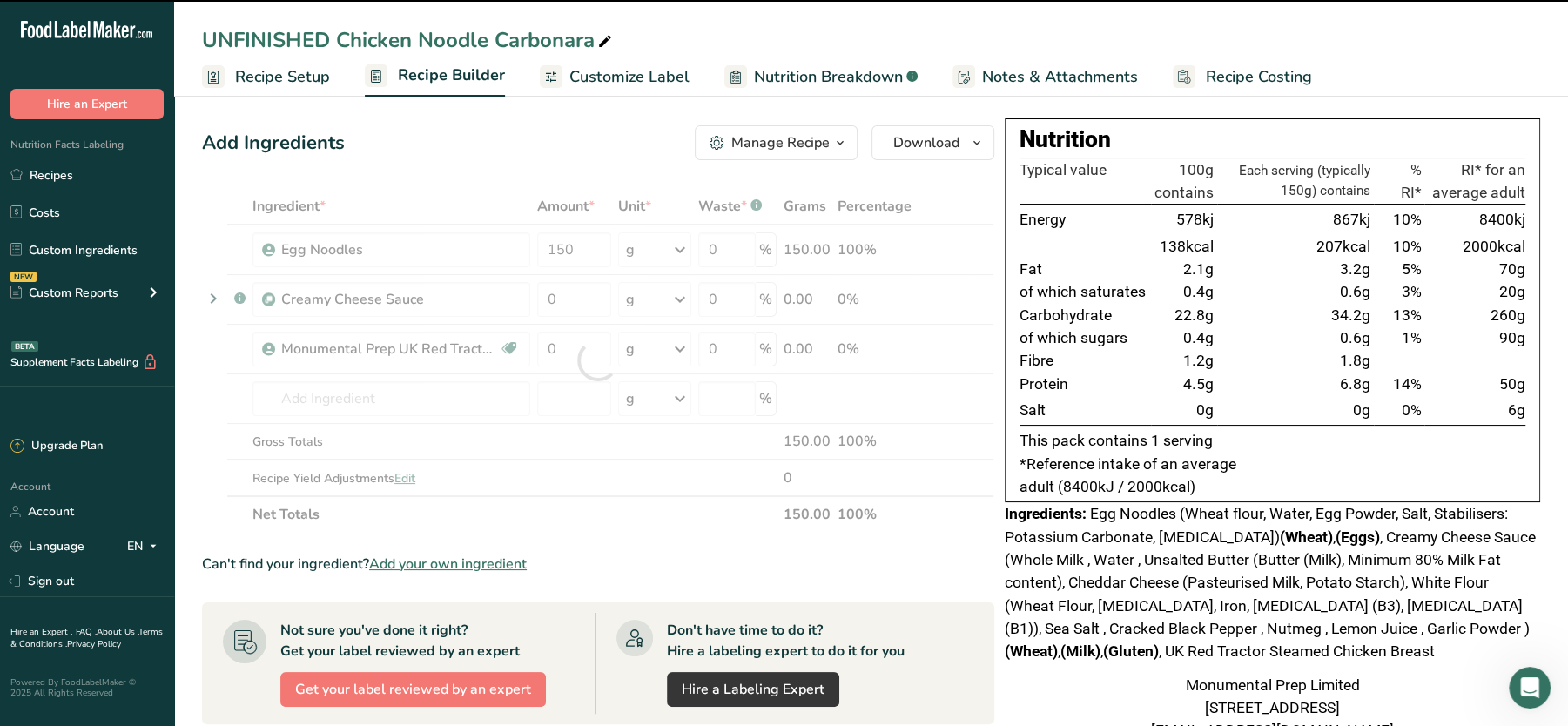
type input "0"
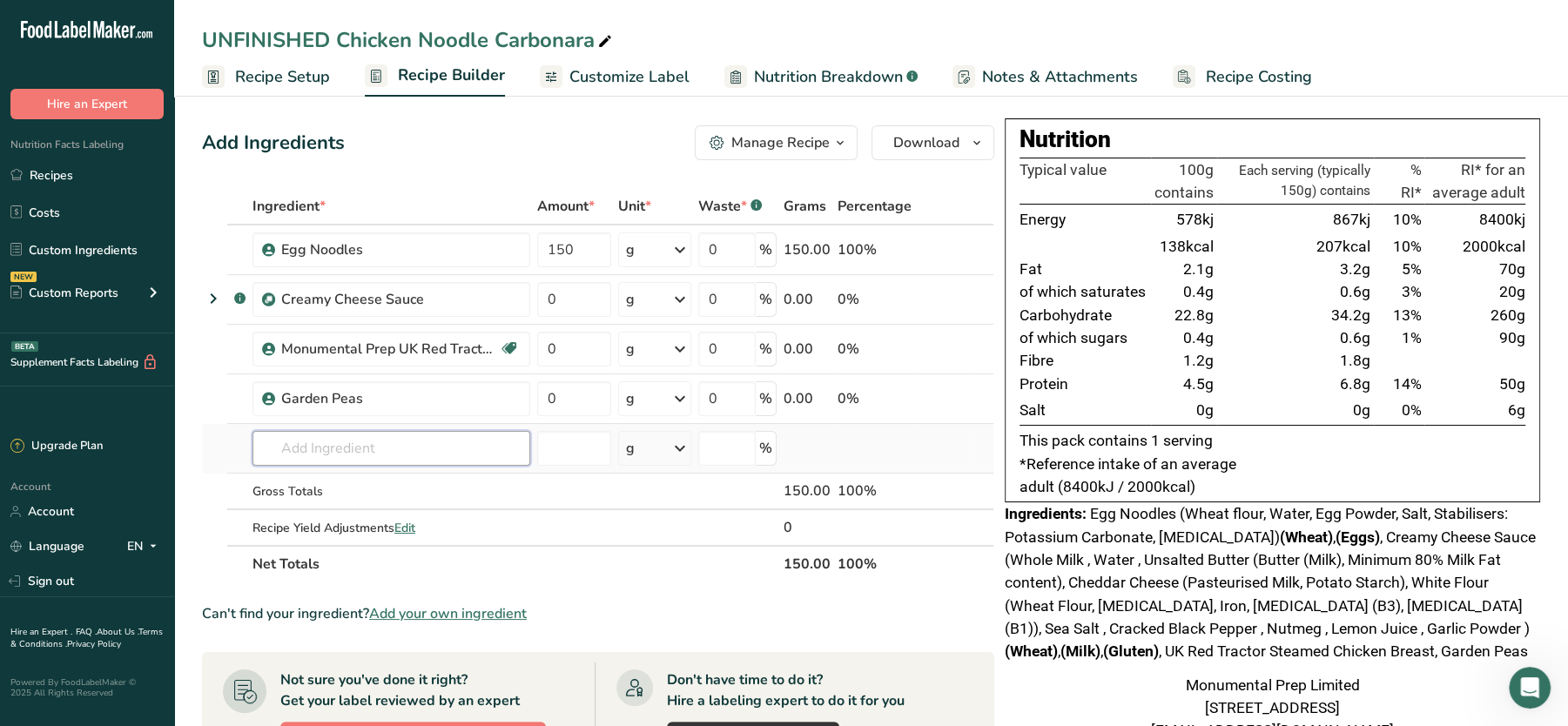
click at [380, 449] on input "text" at bounding box center [392, 448] width 278 height 35
type input "B"
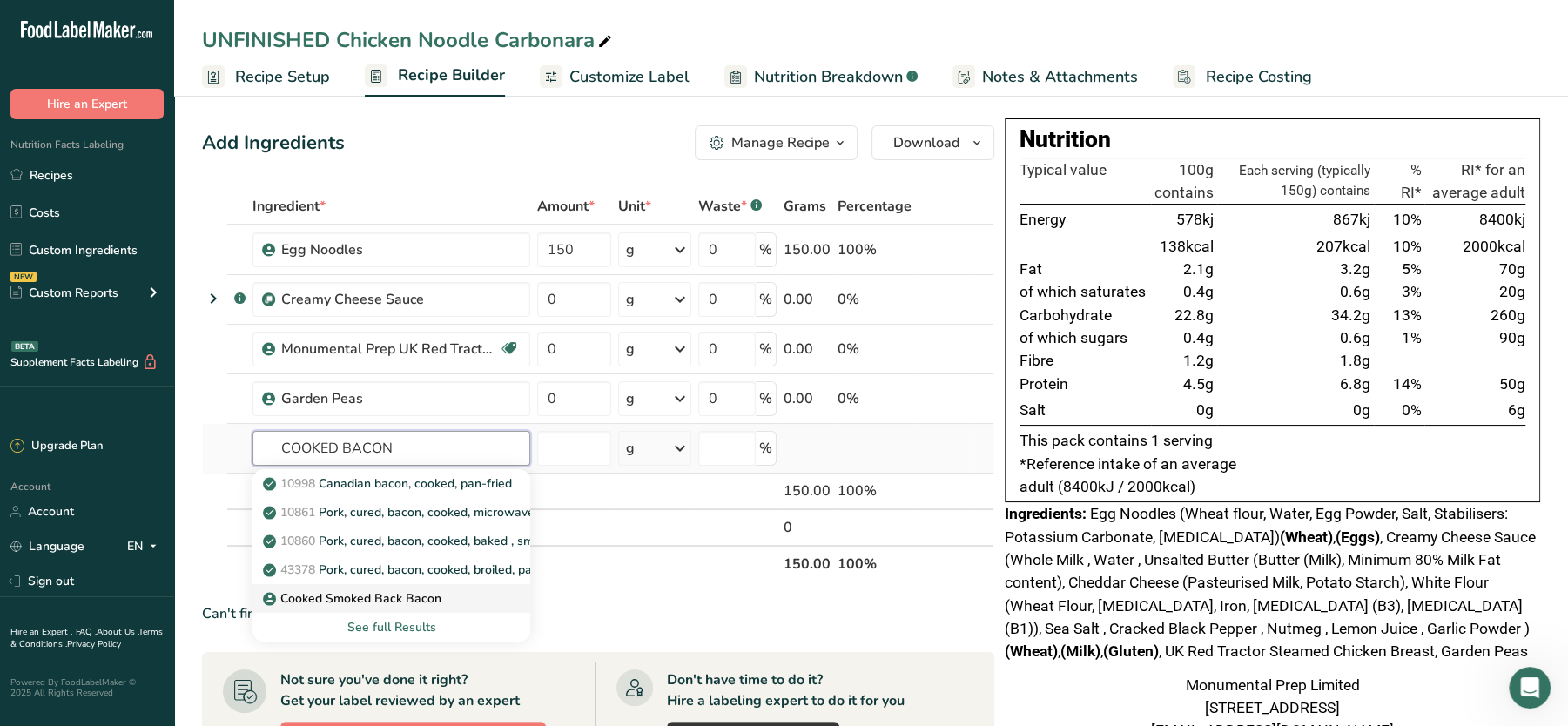
type input "COOKED BACON"
click at [335, 589] on p "Cooked Smoked Back Bacon" at bounding box center [354, 598] width 175 height 18
type input "Cooked Smoked Back Bacon"
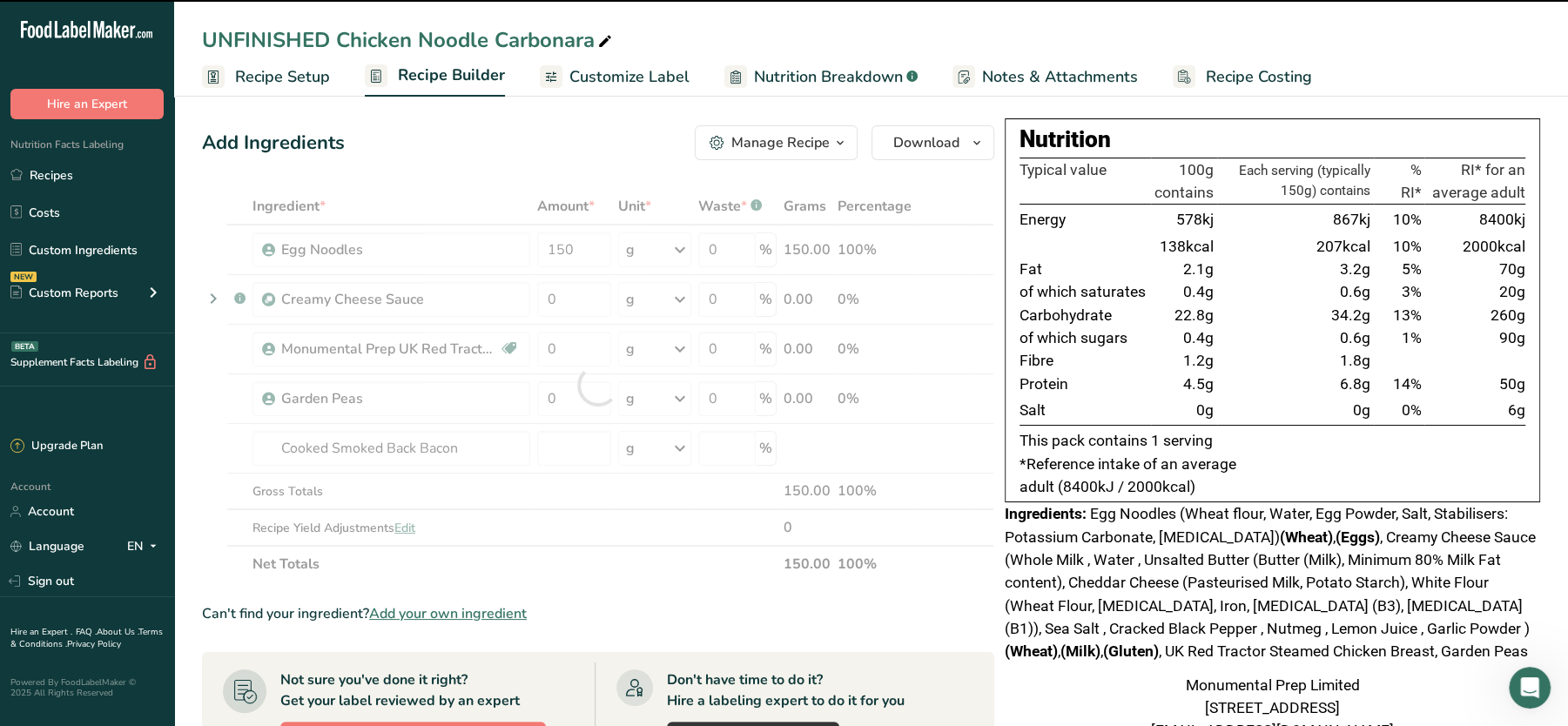
type input "0"
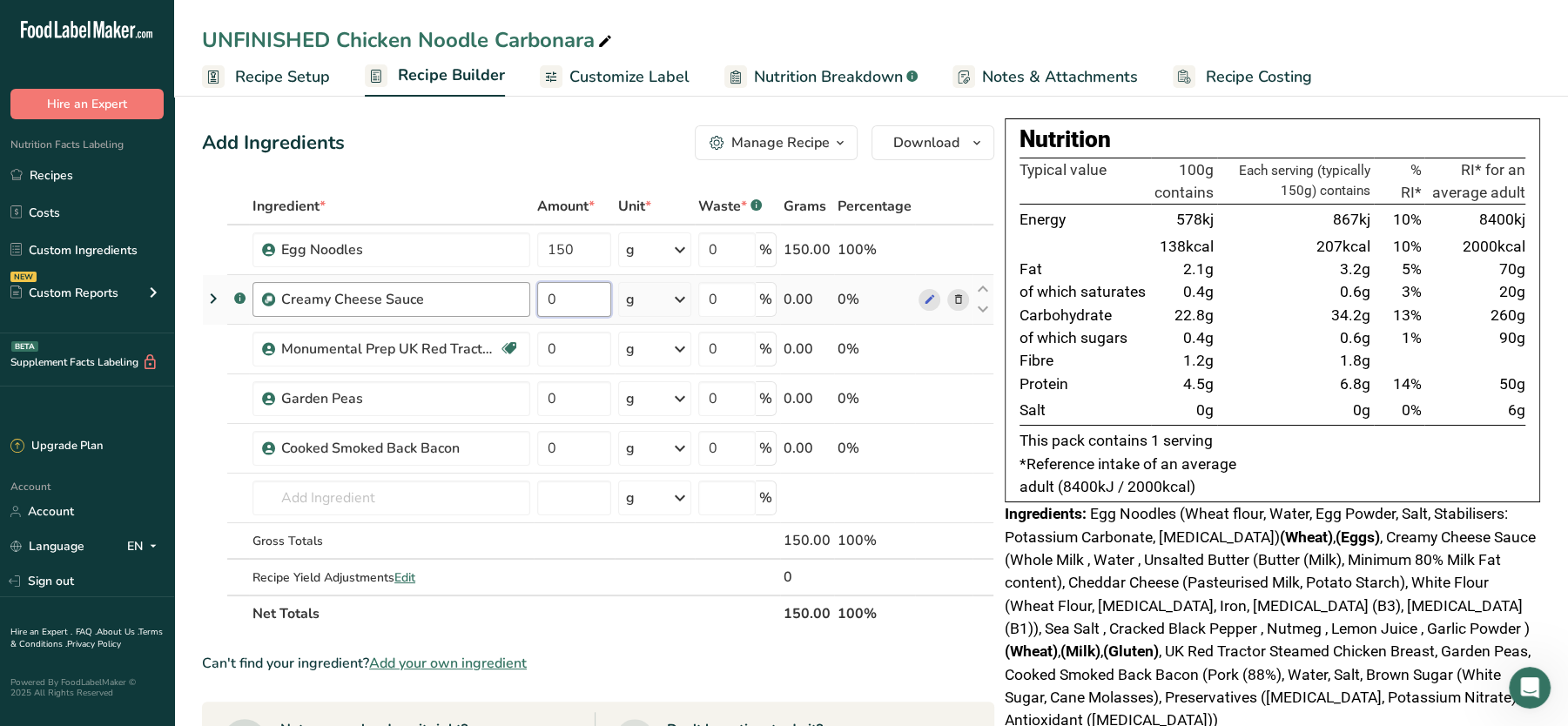
drag, startPoint x: 607, startPoint y: 291, endPoint x: 518, endPoint y: 296, distance: 89.1
click at [518, 296] on tr ".a-a{fill:#347362;}.b-a{fill:#fff;} Creamy Cheese Sauce 0 g Weight Units g kg m…" at bounding box center [598, 299] width 790 height 50
type input "150"
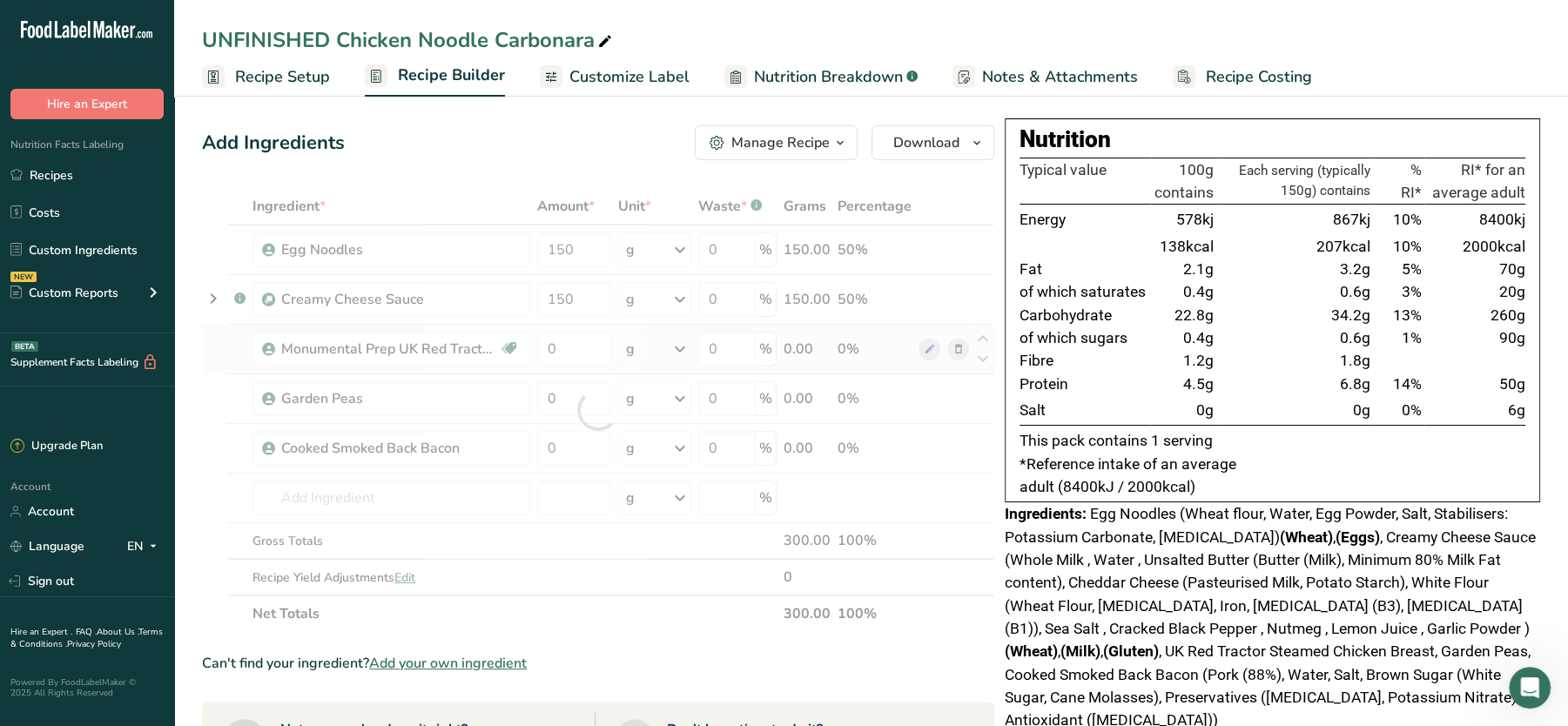
click at [573, 324] on div "Ingredient * Amount * Unit * Waste * .a-a{fill:#347362;}.b-a{fill:#fff;} Grams …" at bounding box center [598, 409] width 792 height 444
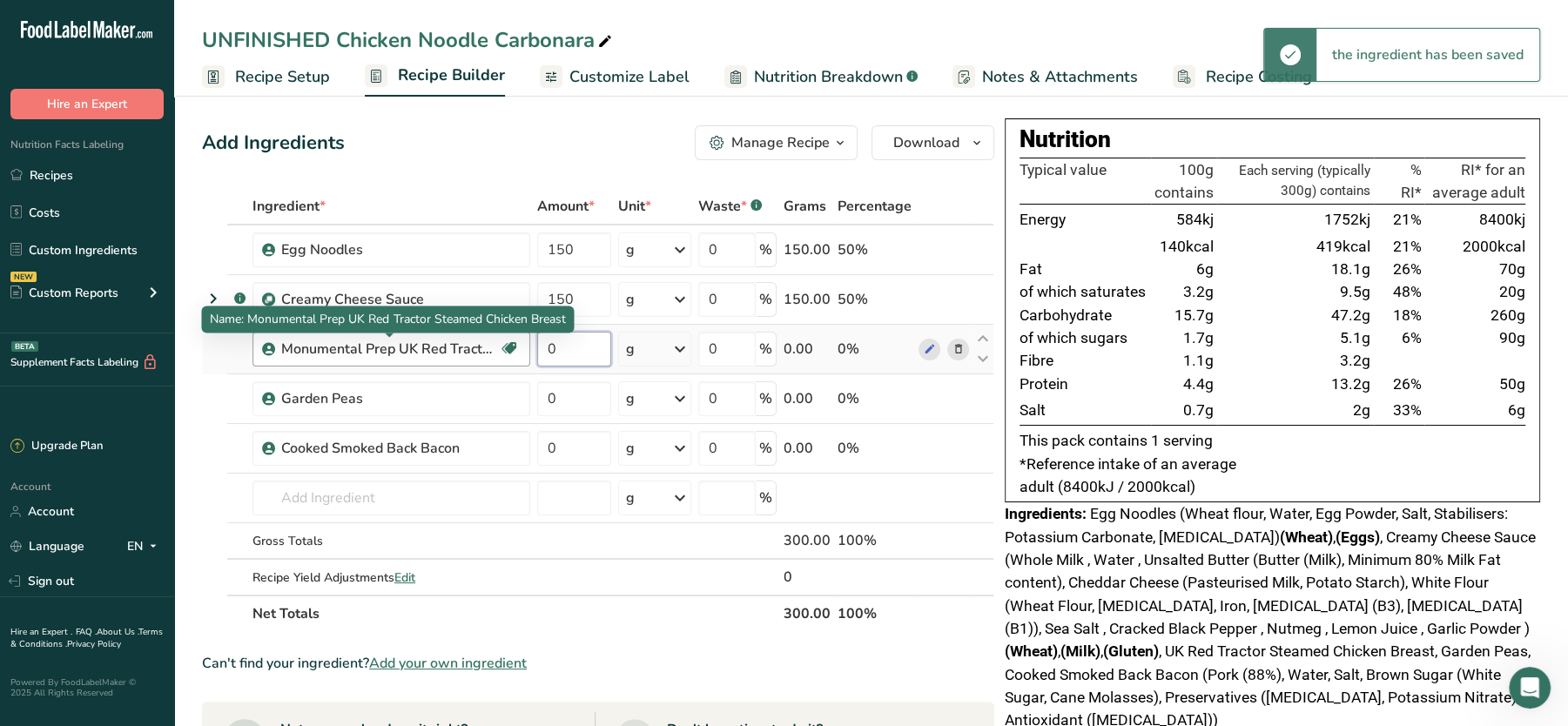
drag, startPoint x: 575, startPoint y: 350, endPoint x: 485, endPoint y: 351, distance: 90.0
click at [485, 351] on tr "Monumental Prep UK Red Tractor Steamed Chicken Breast Dairy free Gluten free So…" at bounding box center [598, 349] width 790 height 50
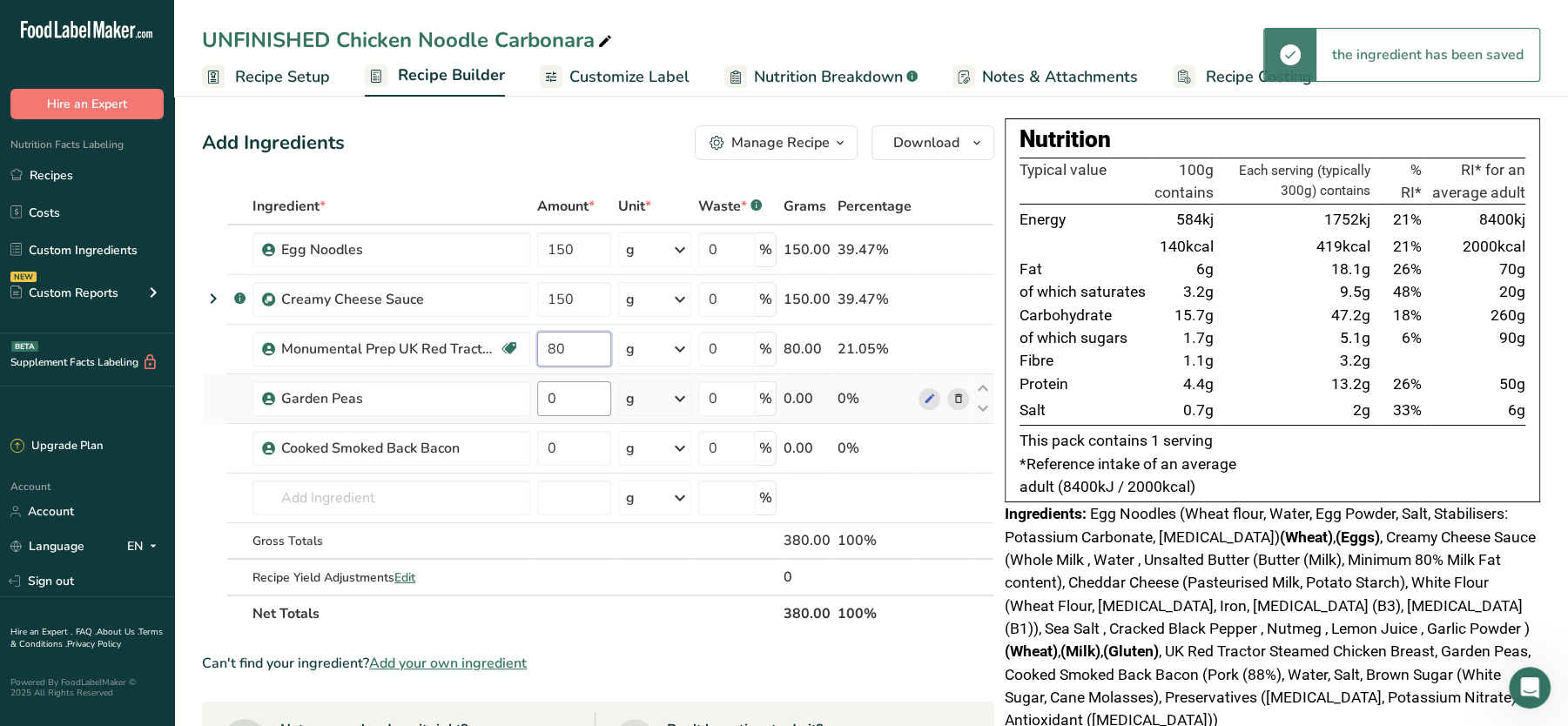
type input "80"
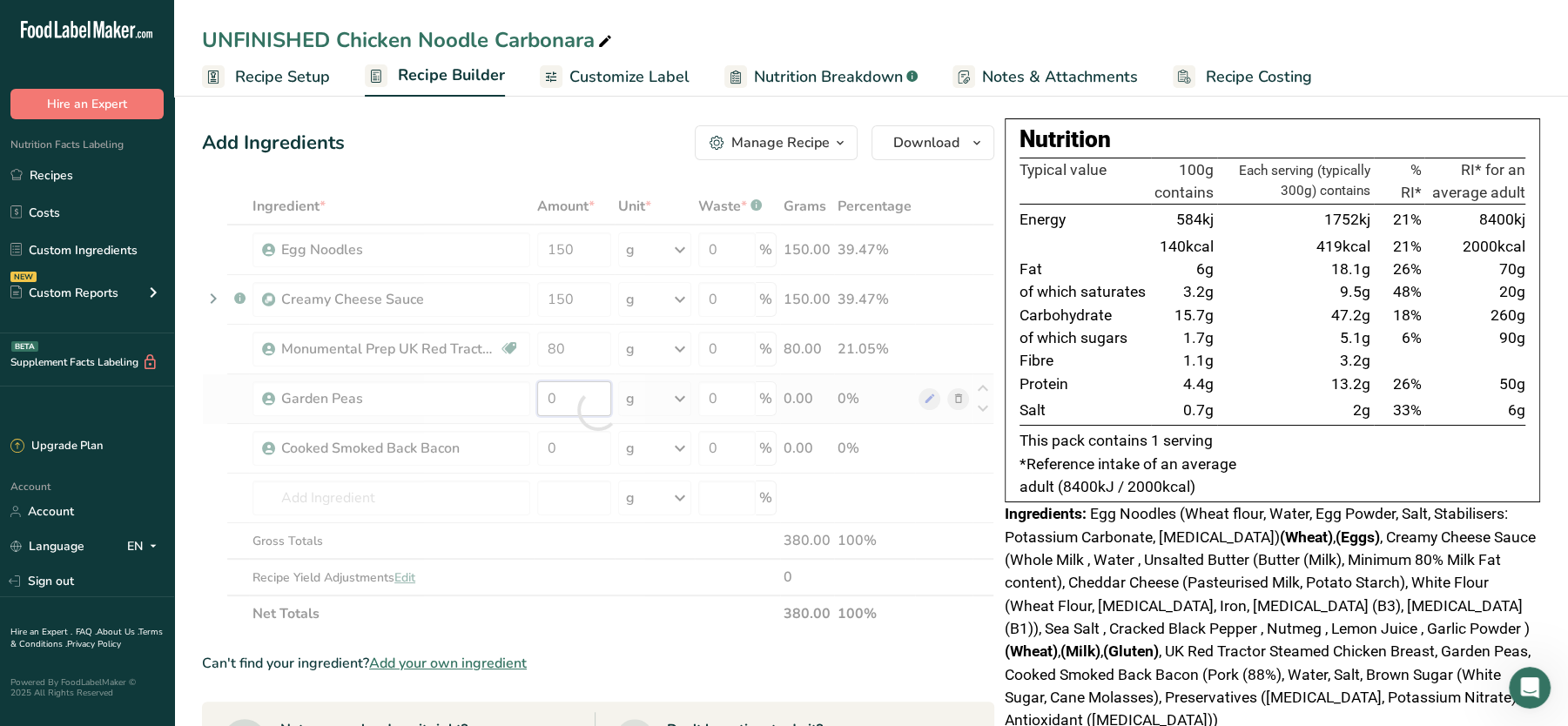
click at [570, 399] on div "Ingredient * Amount * Unit * Waste * .a-a{fill:#347362;}.b-a{fill:#fff;} Grams …" at bounding box center [598, 409] width 792 height 444
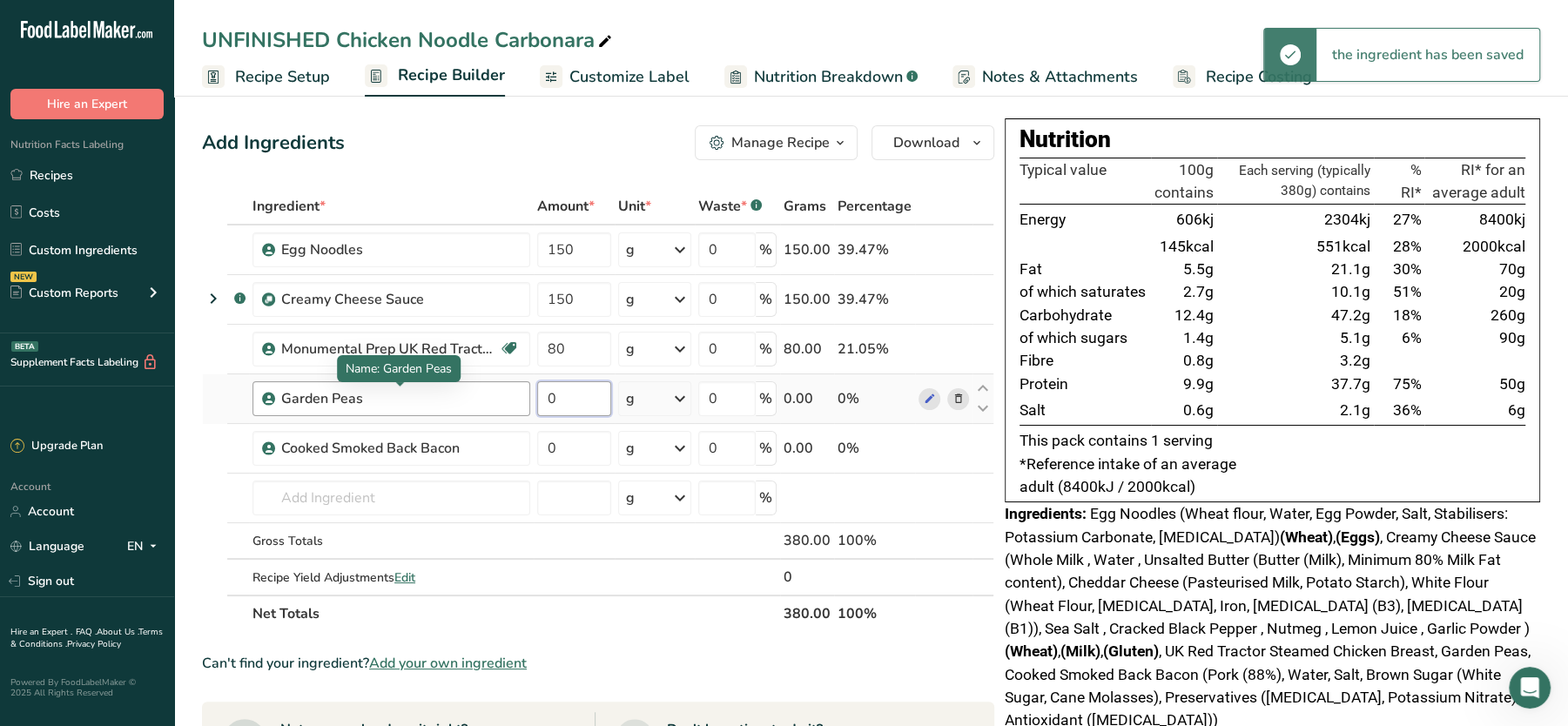
drag, startPoint x: 570, startPoint y: 399, endPoint x: 483, endPoint y: 398, distance: 87.0
click at [483, 398] on tr "Garden Peas 0 g Weight Units g kg mg See more Volume Units l Volume units requi…" at bounding box center [598, 398] width 790 height 50
type input "50"
click at [568, 444] on div "Ingredient * Amount * Unit * Waste * .a-a{fill:#347362;}.b-a{fill:#fff;} Grams …" at bounding box center [598, 409] width 792 height 444
drag, startPoint x: 567, startPoint y: 444, endPoint x: 433, endPoint y: 445, distance: 134.0
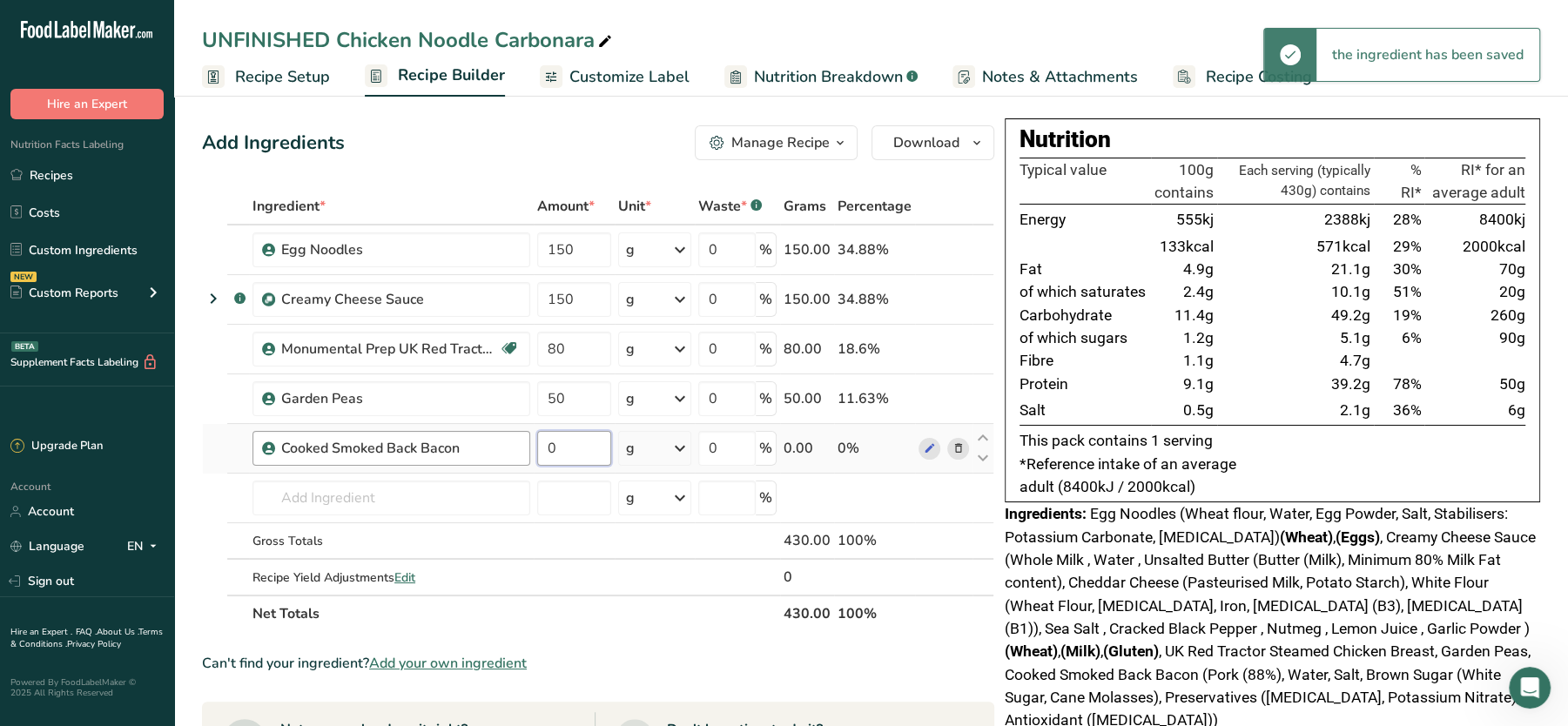
click at [433, 445] on tr "Cooked Smoked Back Bacon 0 g Weight Units g kg mg See more Volume Units l Volum…" at bounding box center [598, 448] width 790 height 50
type input "20"
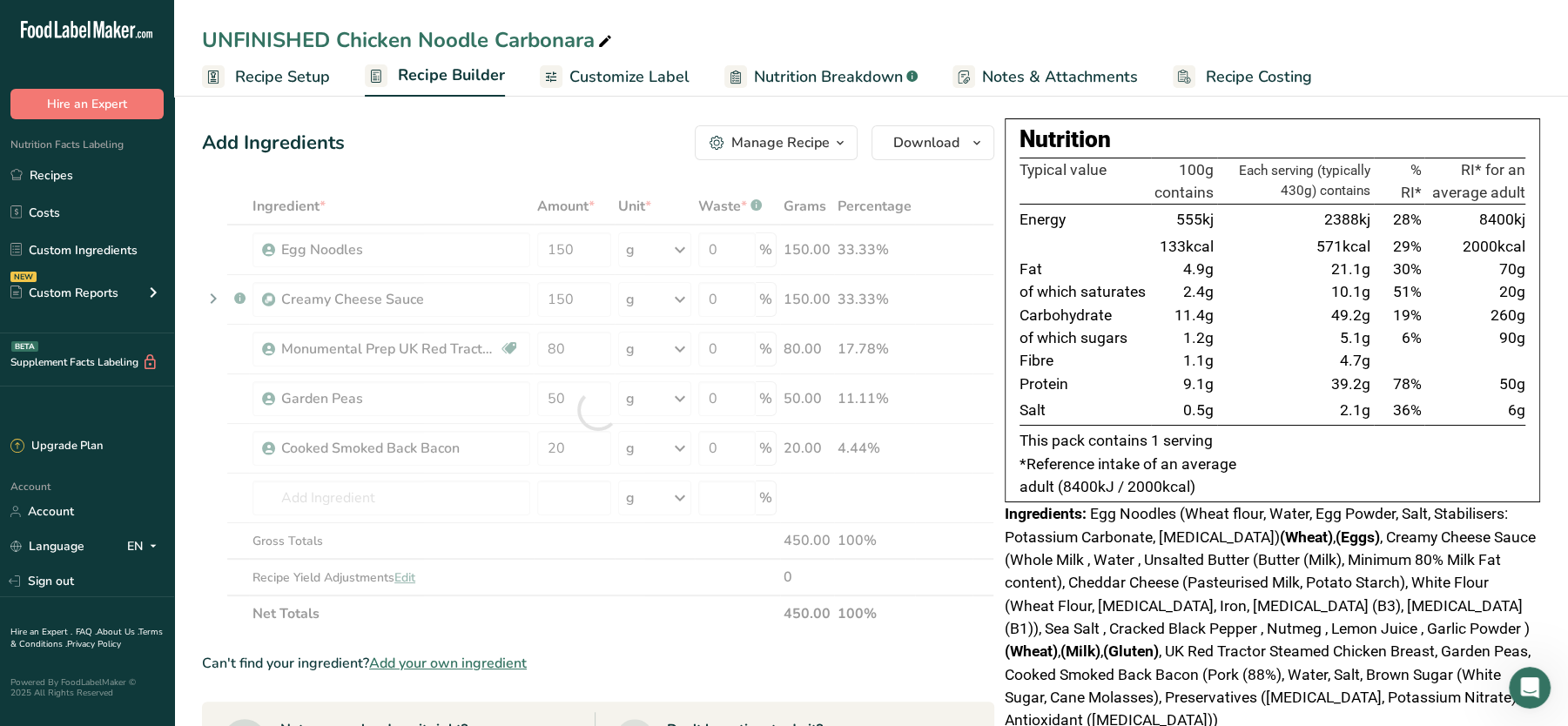
click at [498, 156] on div "Add Ingredients Manage Recipe Delete Recipe Duplicate Recipe Scale Recipe Save …" at bounding box center [598, 143] width 792 height 35
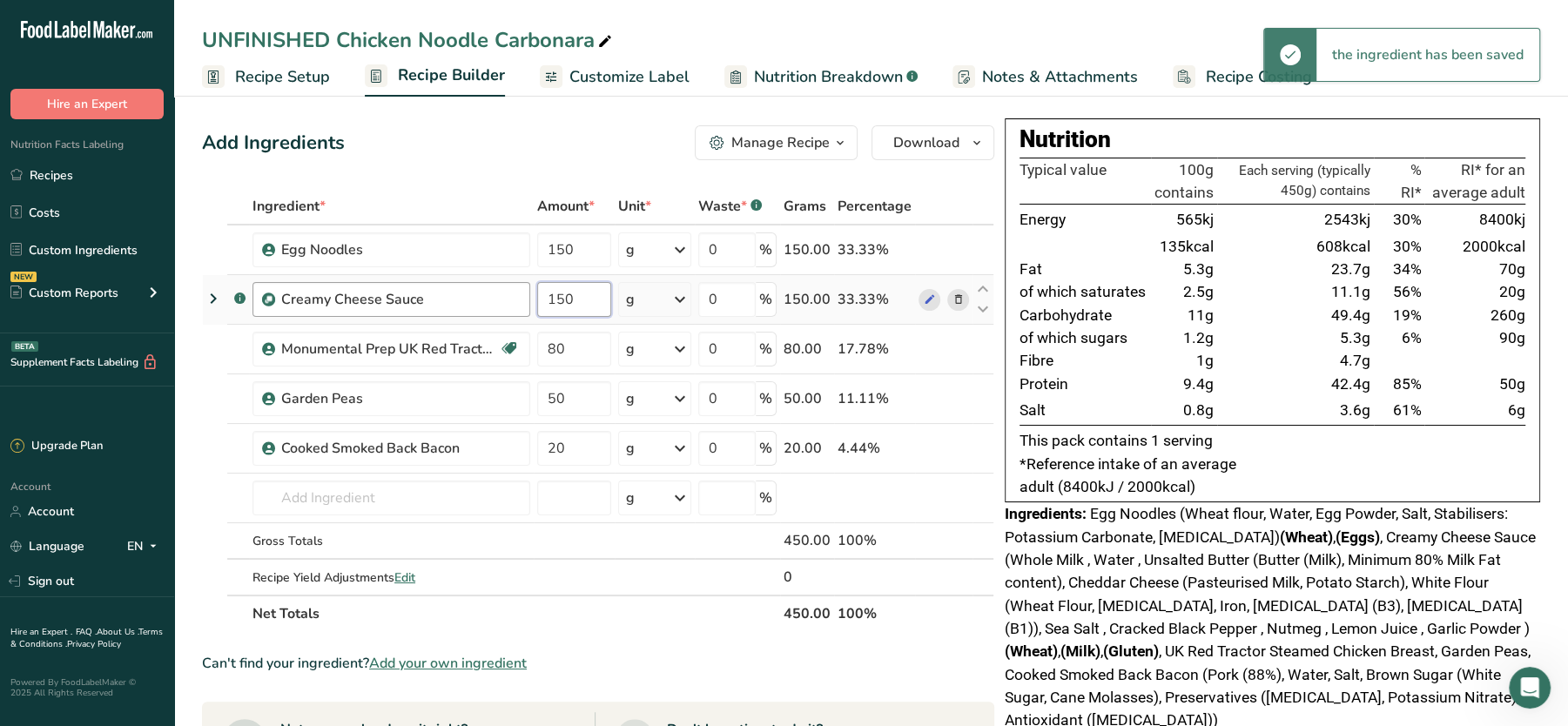
drag, startPoint x: 588, startPoint y: 298, endPoint x: 503, endPoint y: 288, distance: 85.6
click at [503, 288] on tr ".a-a{fill:#347362;}.b-a{fill:#fff;} Creamy Cheese Sauce 150 g Weight Units g kg…" at bounding box center [598, 299] width 790 height 50
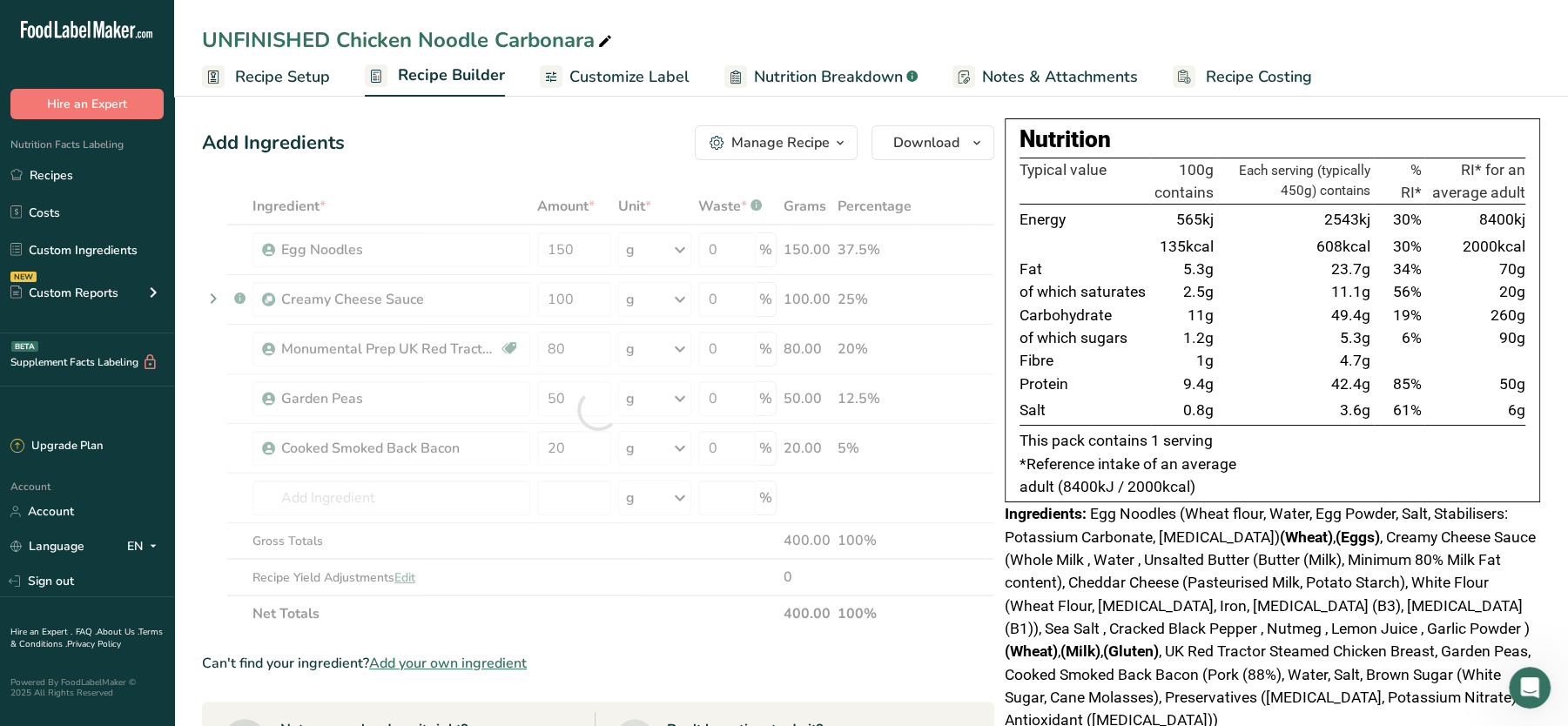
click at [579, 125] on div "Add Ingredients Manage Recipe Delete Recipe Duplicate Recipe Scale Recipe Save …" at bounding box center [598, 143] width 792 height 35
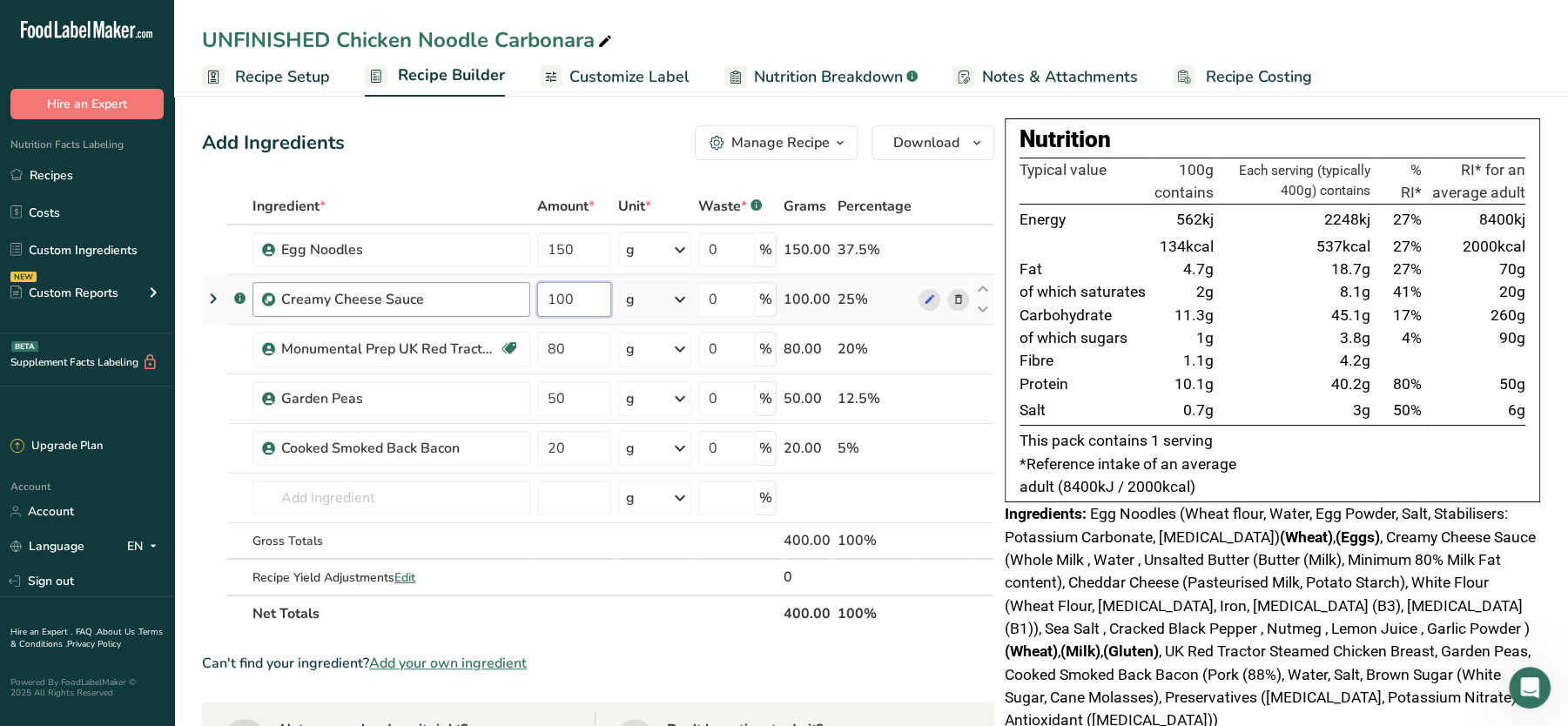
drag, startPoint x: 597, startPoint y: 304, endPoint x: 444, endPoint y: 288, distance: 153.8
click at [444, 288] on tr ".a-a{fill:#347362;}.b-a{fill:#fff;} Creamy Cheese Sauce 100 g Weight Units g kg…" at bounding box center [598, 299] width 790 height 50
type input "150"
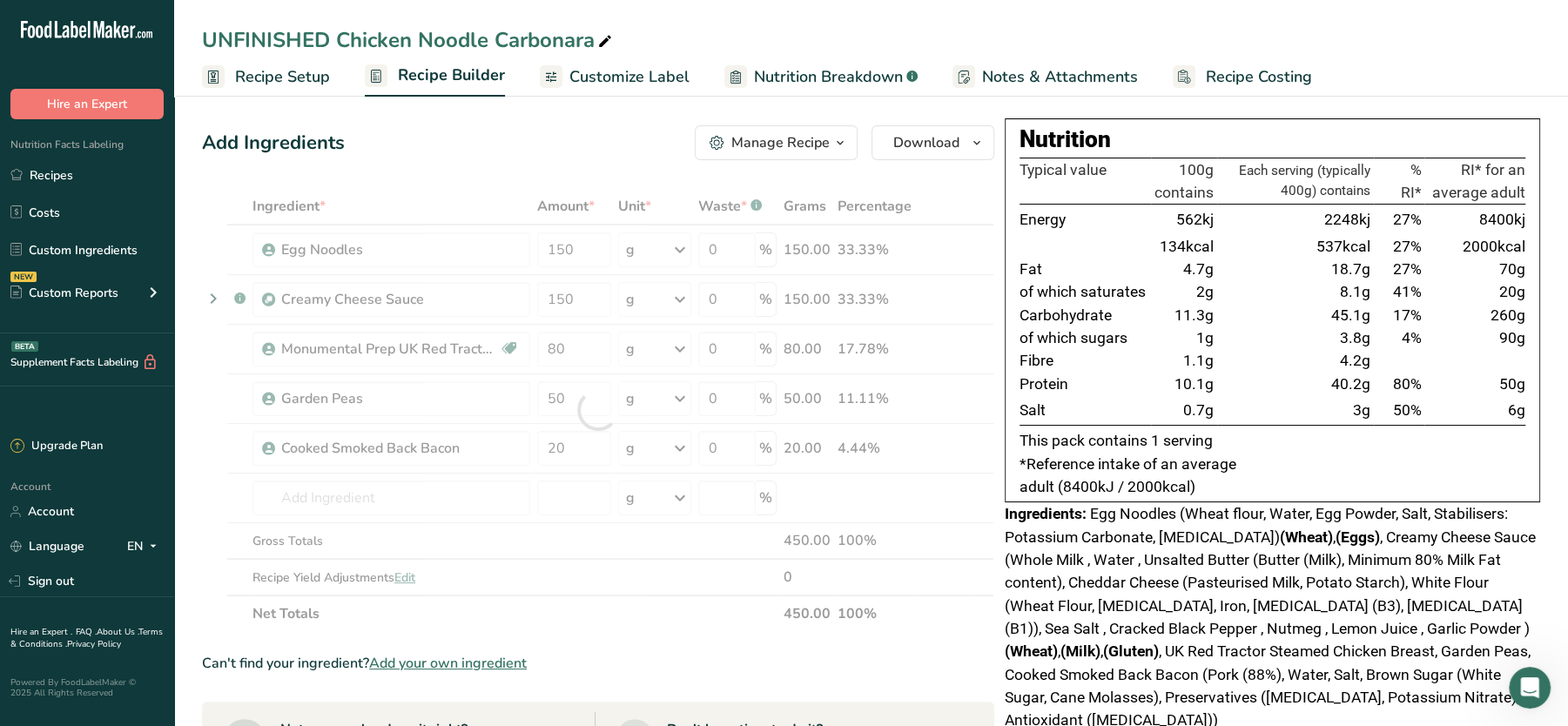
click at [476, 185] on div "Add Ingredients Manage Recipe Delete Recipe Duplicate Recipe Scale Recipe Save …" at bounding box center [604, 669] width 803 height 1101
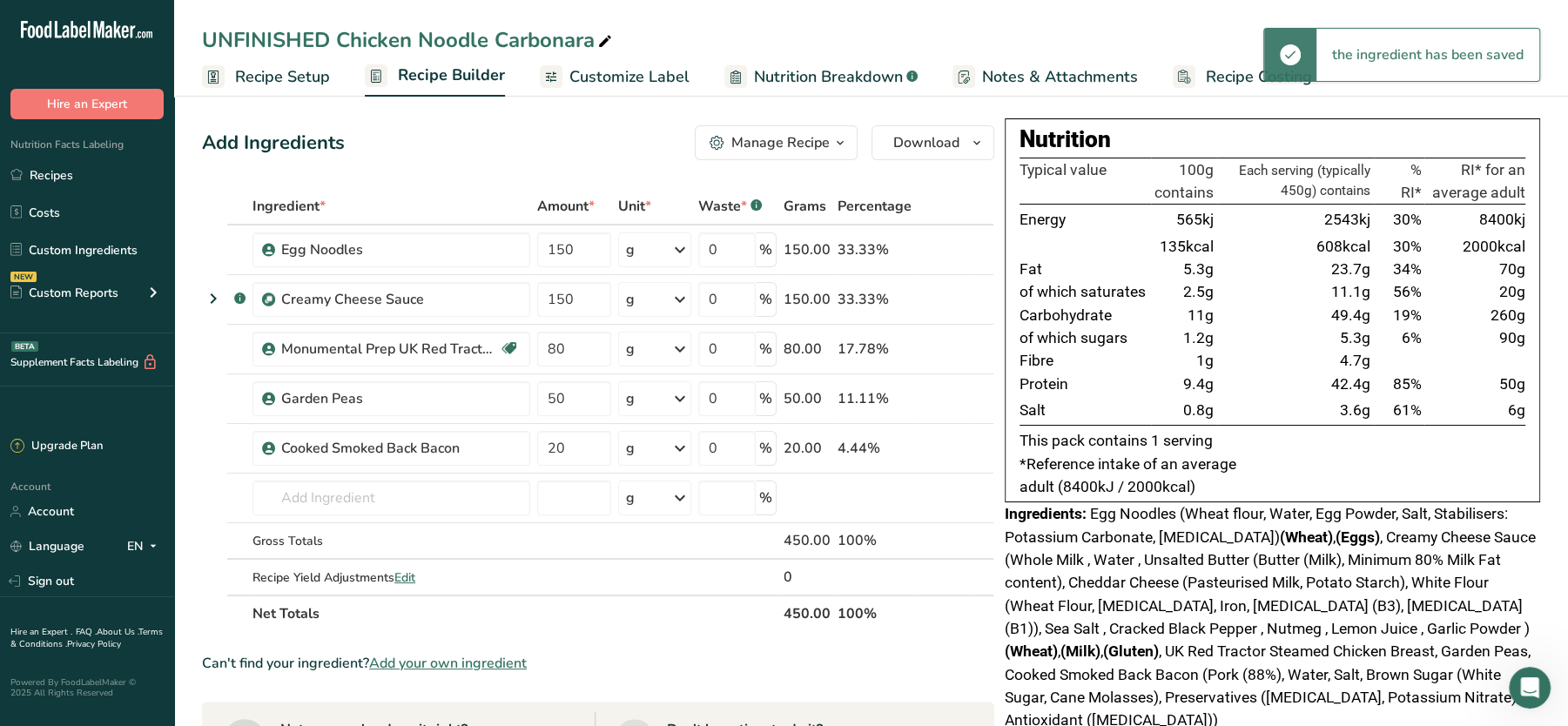
click at [339, 47] on div "UNFINISHED Chicken Noodle Carbonara" at bounding box center [408, 40] width 413 height 31
click at [339, 47] on input "UNFINISHED Chicken Noodle Carbonara" at bounding box center [871, 40] width 1339 height 31
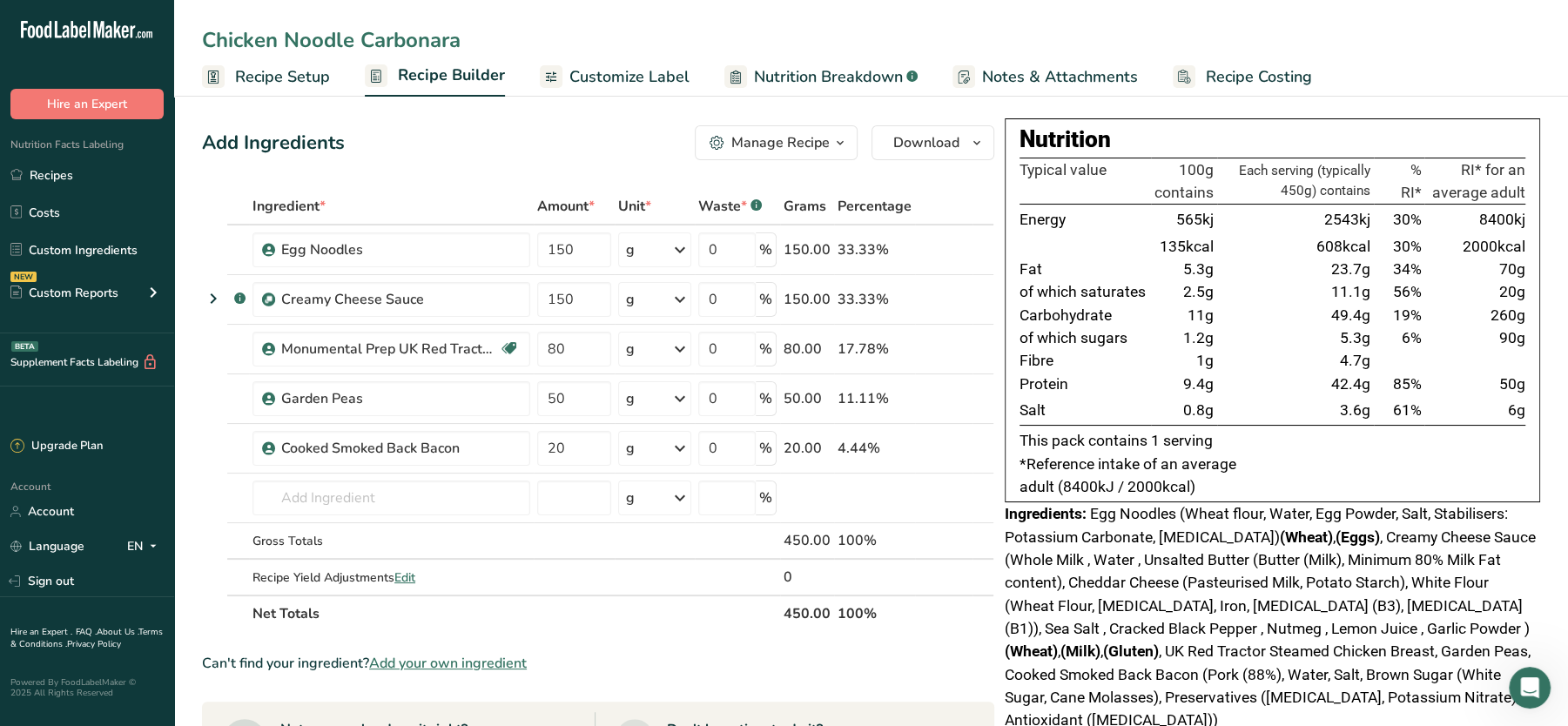
type input "Chicken Noodle Carbonara"
click at [499, 152] on div "Add Ingredients Manage Recipe Delete Recipe Duplicate Recipe Scale Recipe Save …" at bounding box center [598, 143] width 792 height 35
click at [565, 159] on div "Add Ingredients Manage Recipe Delete Recipe Duplicate Recipe Scale Recipe Save …" at bounding box center [598, 143] width 792 height 35
click at [62, 180] on link "Recipes" at bounding box center [87, 175] width 174 height 33
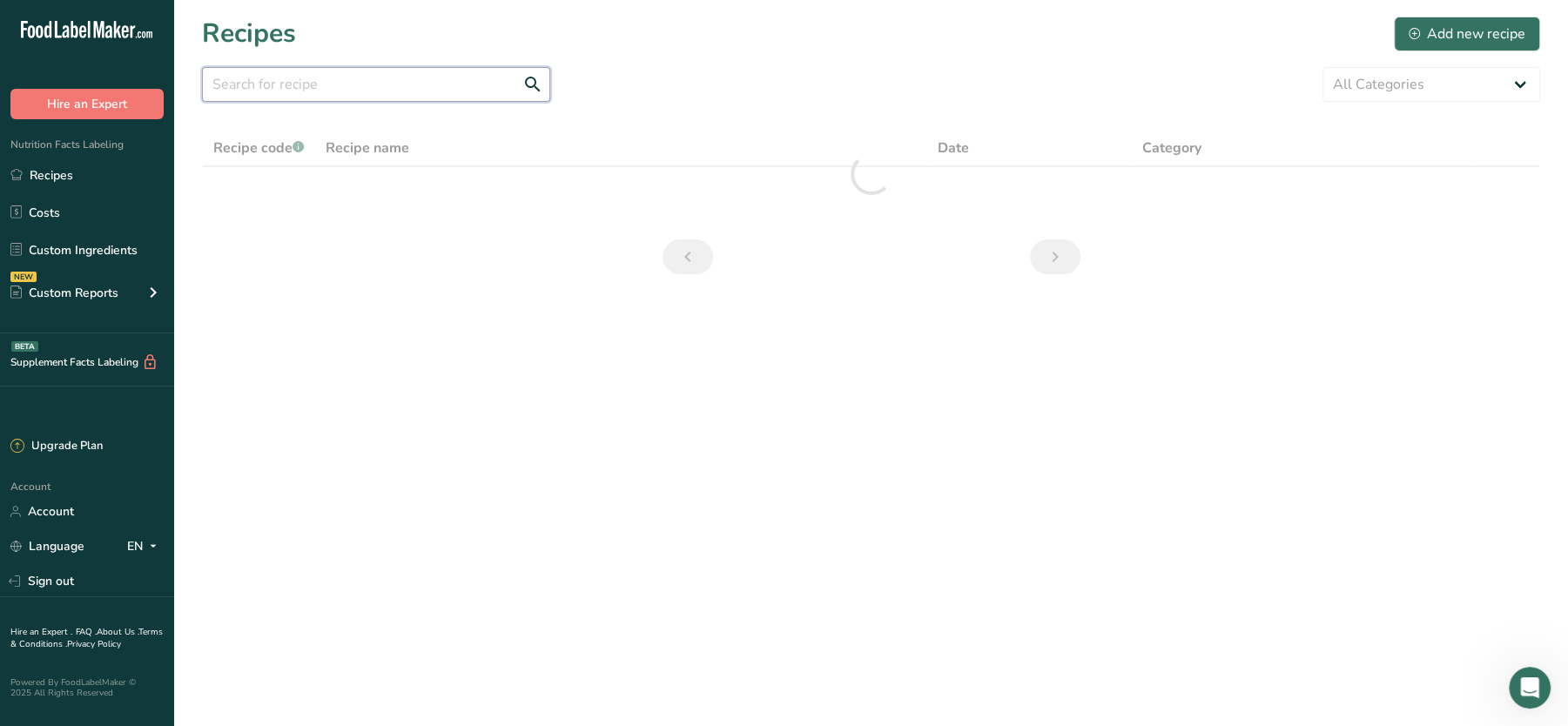
click at [386, 85] on input "text" at bounding box center [376, 85] width 348 height 35
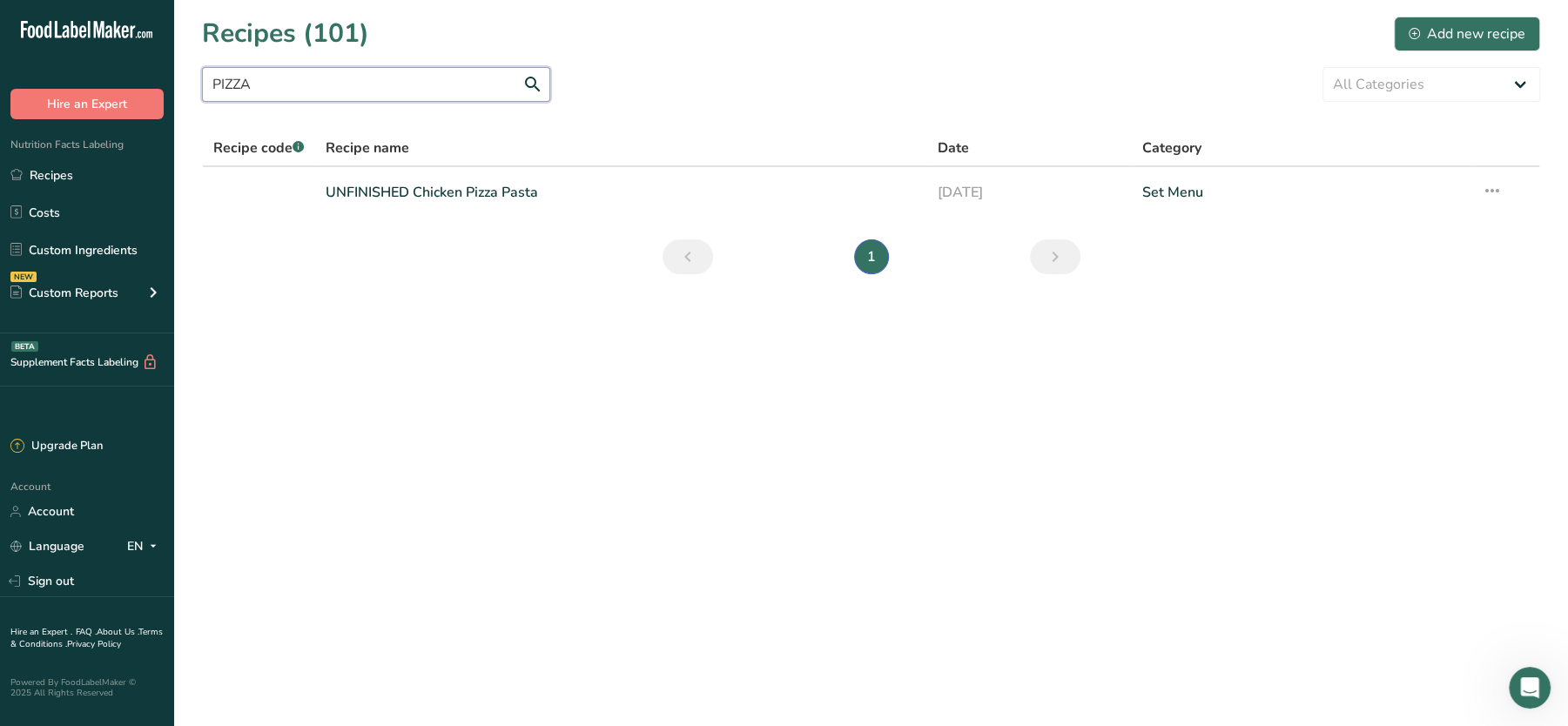
click at [331, 89] on input "PIZZA" at bounding box center [376, 85] width 348 height 35
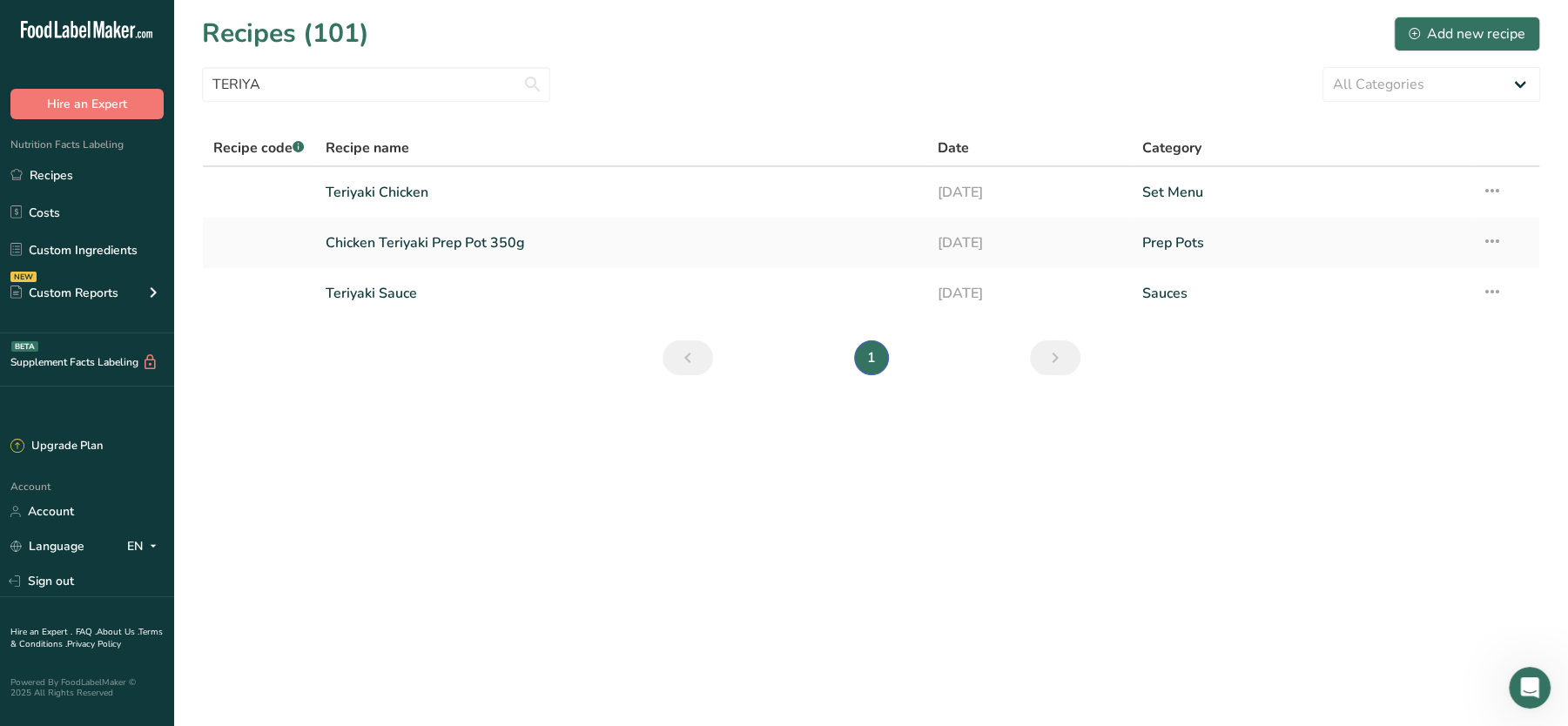
click at [295, 102] on section "Recipes (101) Add new recipe TERIYA All Categories Baked Goods Beverages Confec…" at bounding box center [871, 201] width 1394 height 403
click at [331, 67] on input "TERIYA" at bounding box center [376, 85] width 348 height 35
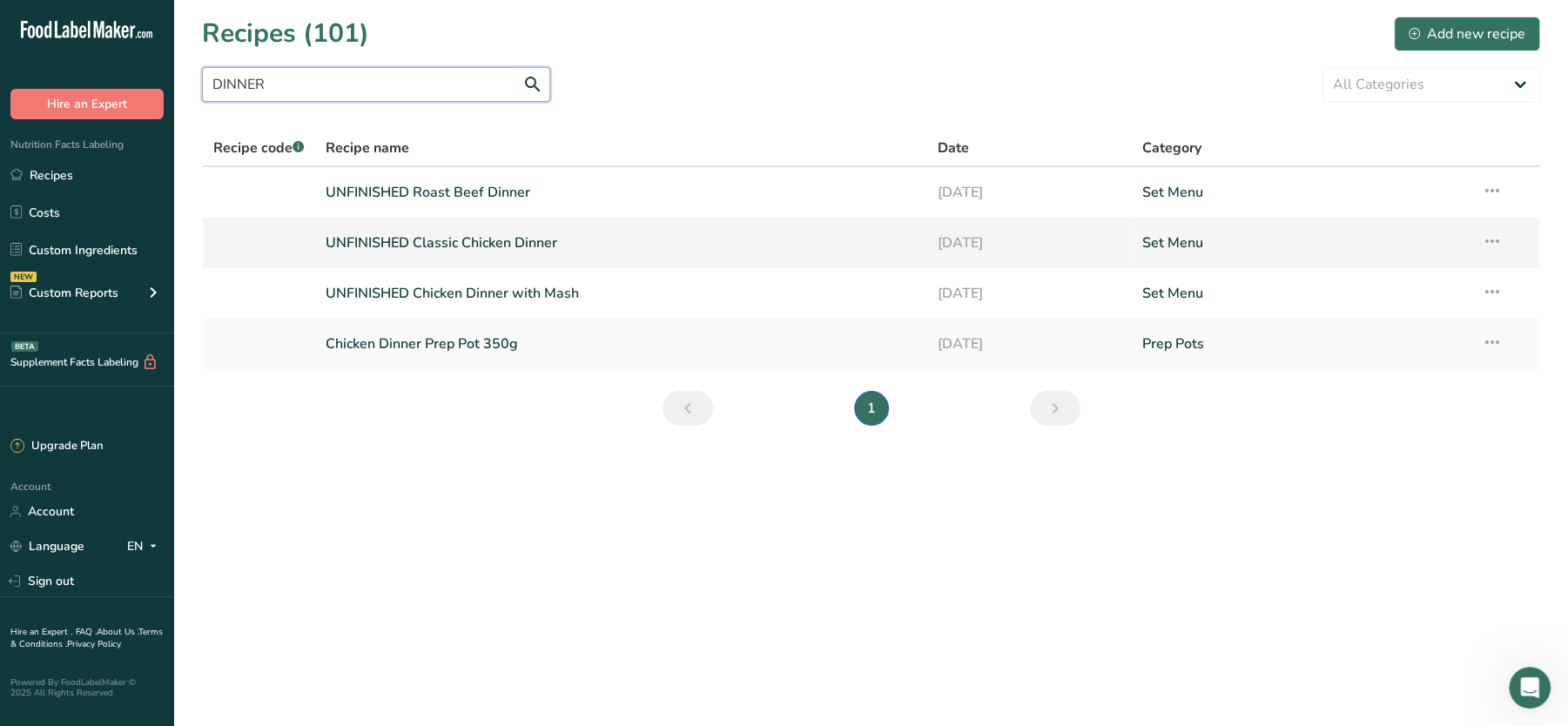
type input "DINNER"
click at [440, 246] on link "UNFINISHED Classic Chicken Dinner" at bounding box center [621, 243] width 591 height 37
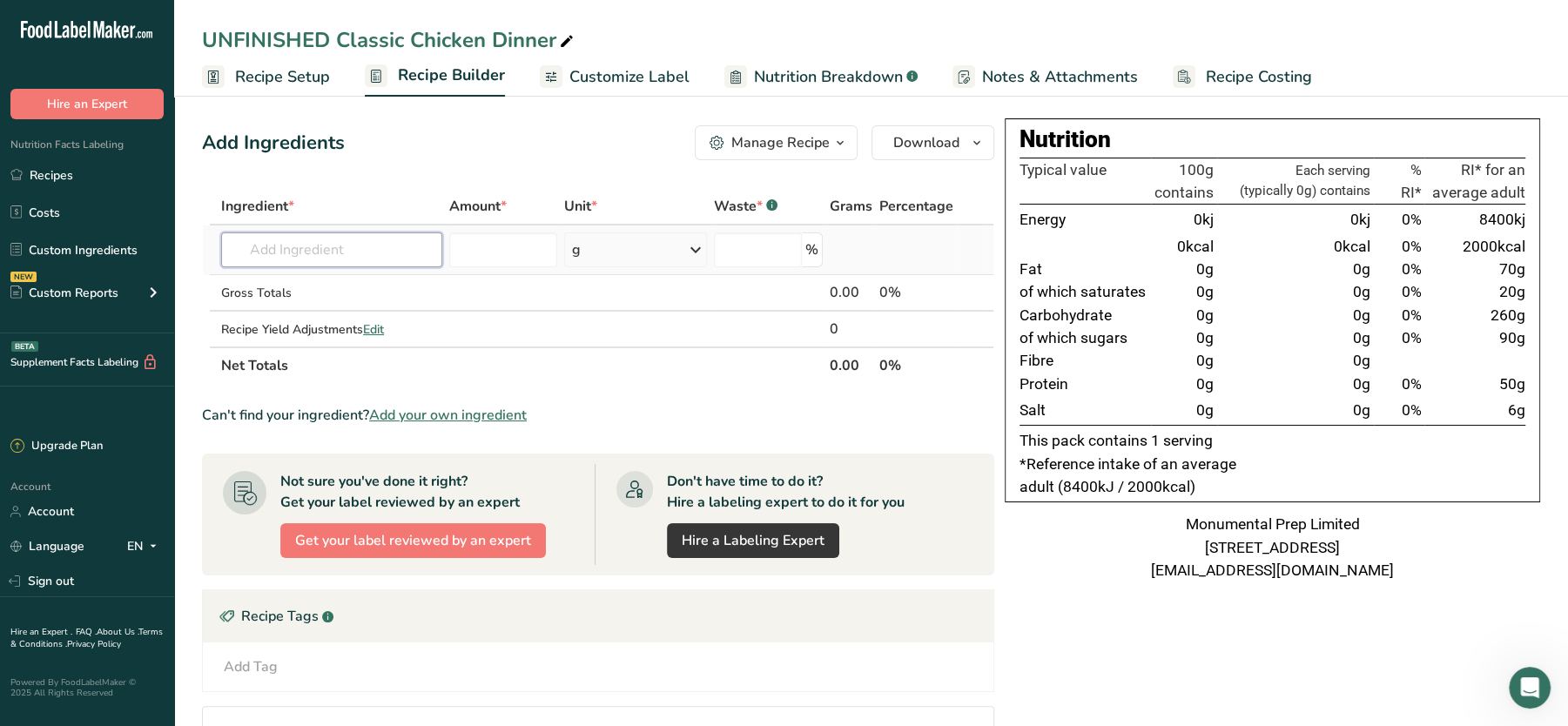
click at [338, 243] on input "text" at bounding box center [331, 250] width 221 height 35
type input "MONUM"
click at [348, 279] on p "Monumental Prep UK Red Tractor Steamed Chicken Breast" at bounding box center [407, 285] width 345 height 18
type input "Monumental Prep UK Red Tractor Steamed Chicken Breast"
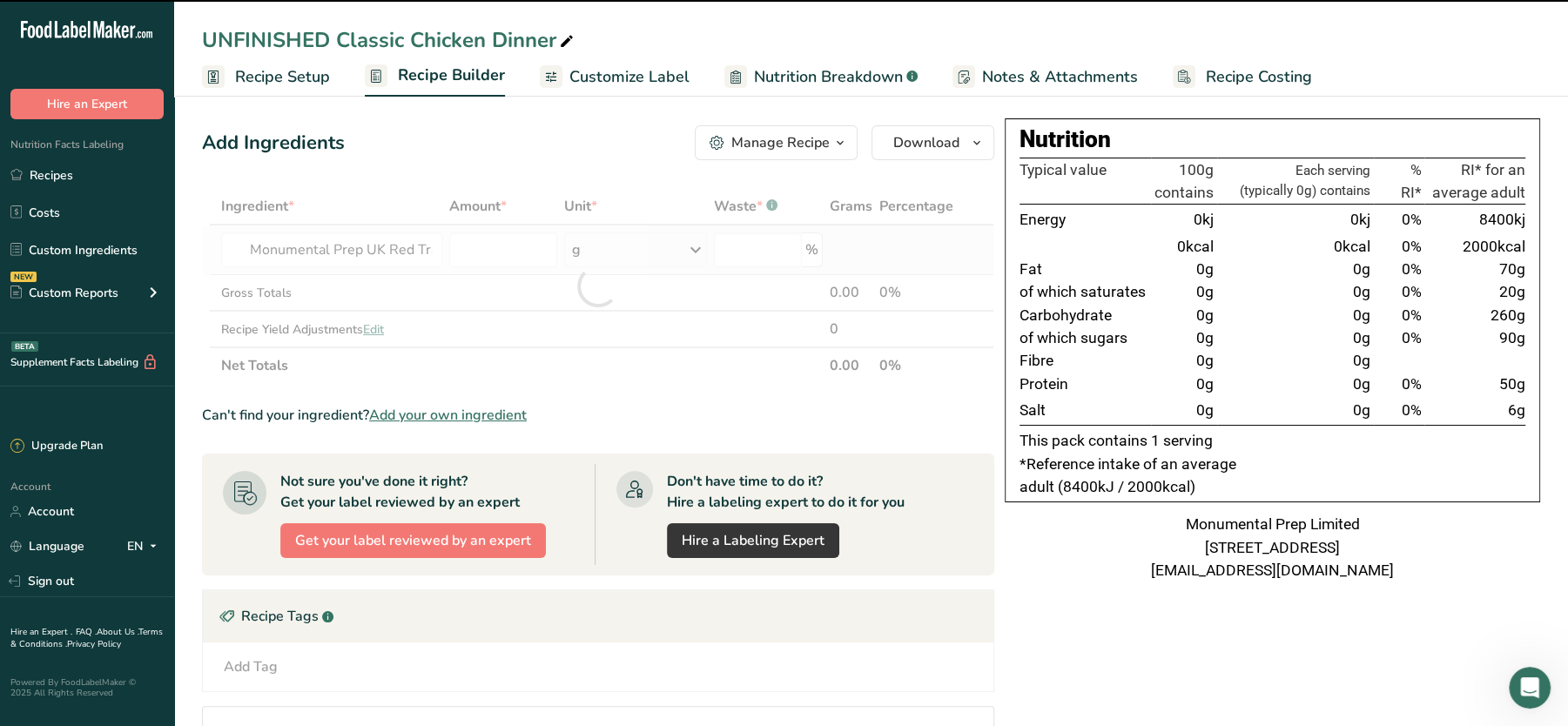
type input "0"
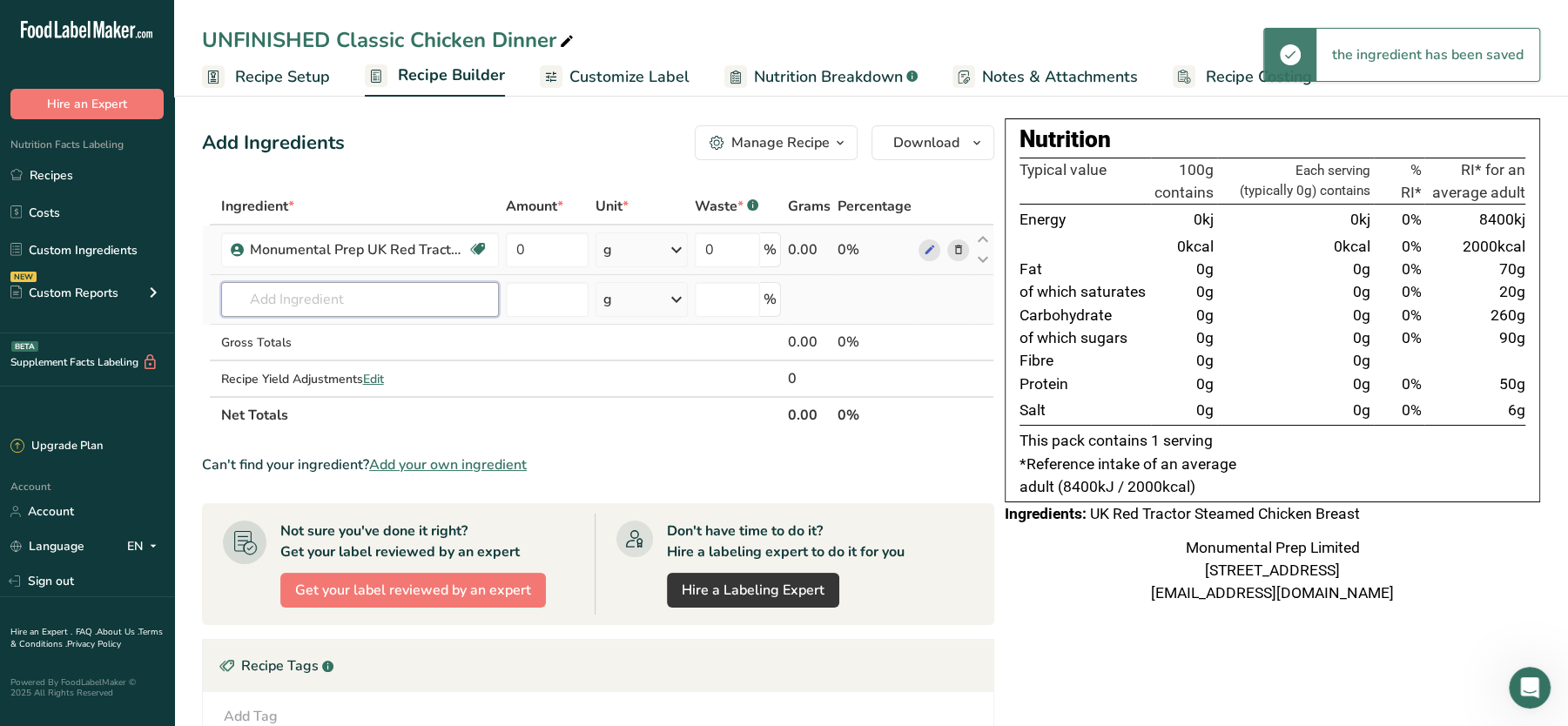
click at [336, 304] on input "text" at bounding box center [360, 299] width 278 height 35
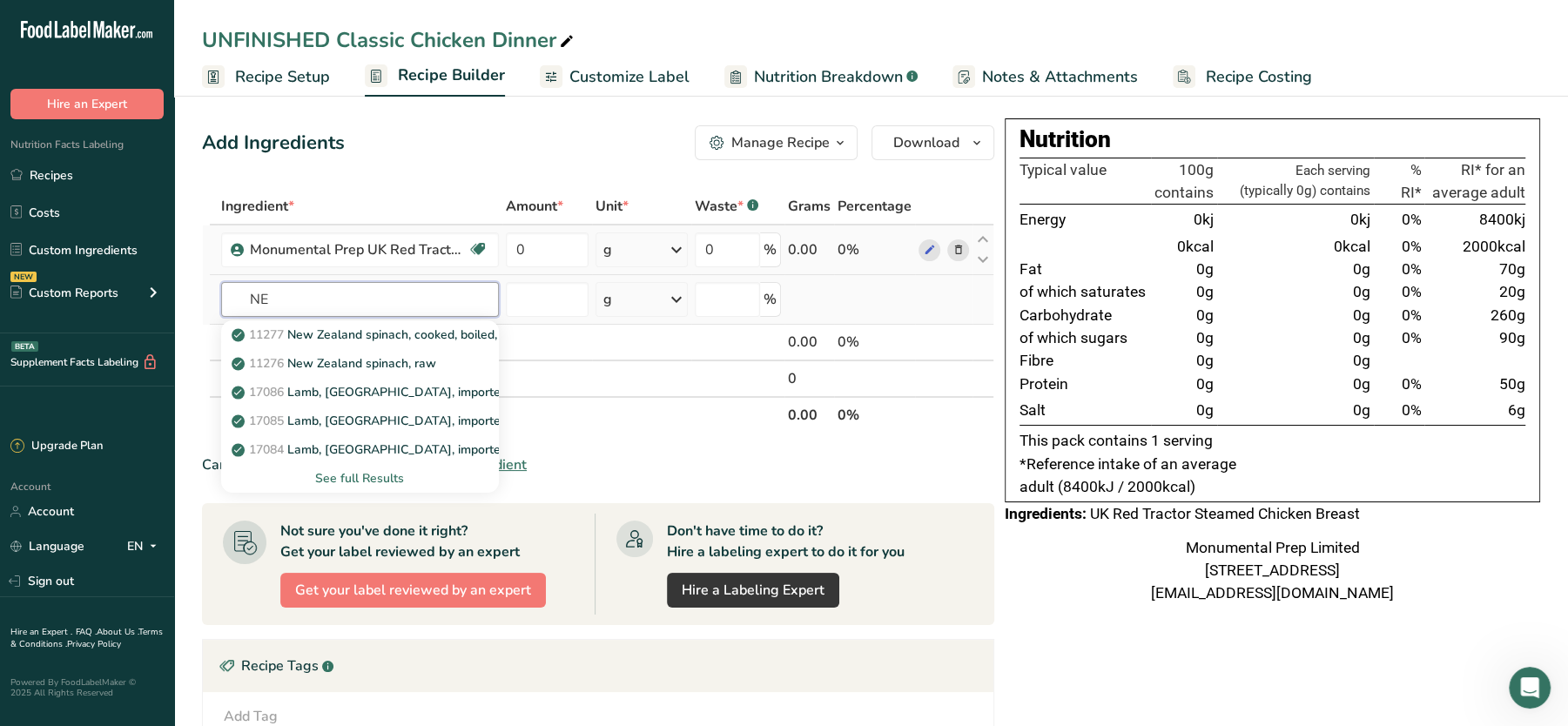
type input "N"
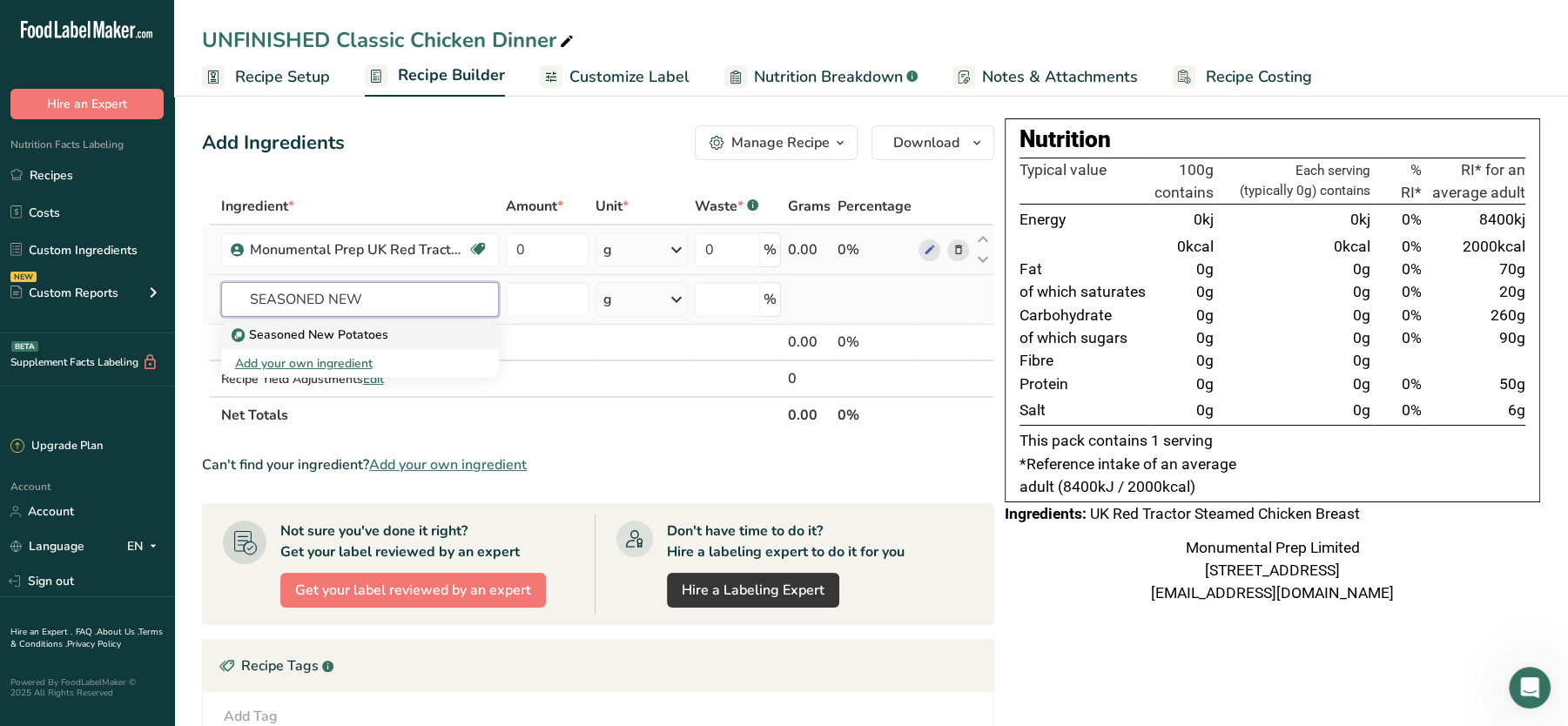
type input "SEASONED NEW"
click at [313, 337] on p "Seasoned New Potatoes" at bounding box center [312, 334] width 154 height 18
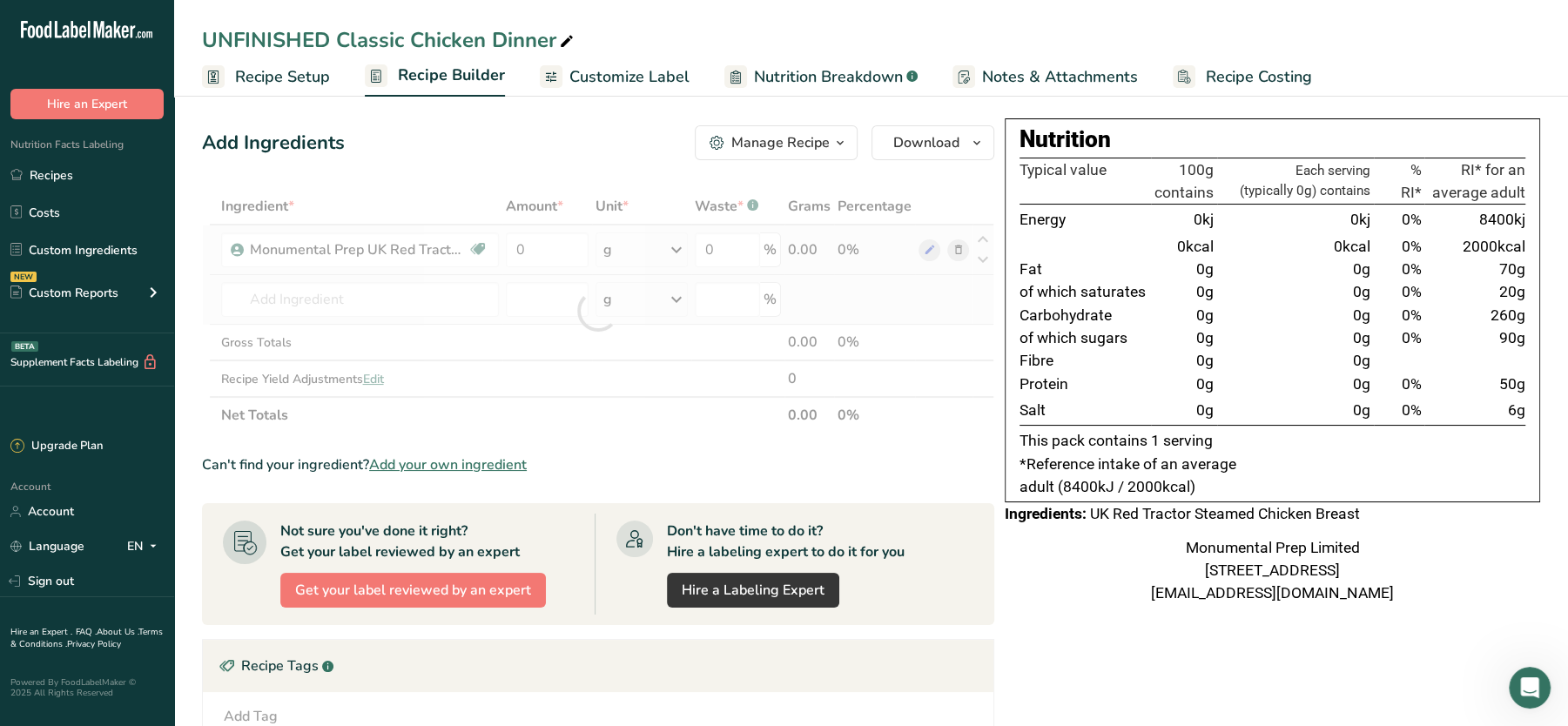
type input "Seasoned New Potatoes"
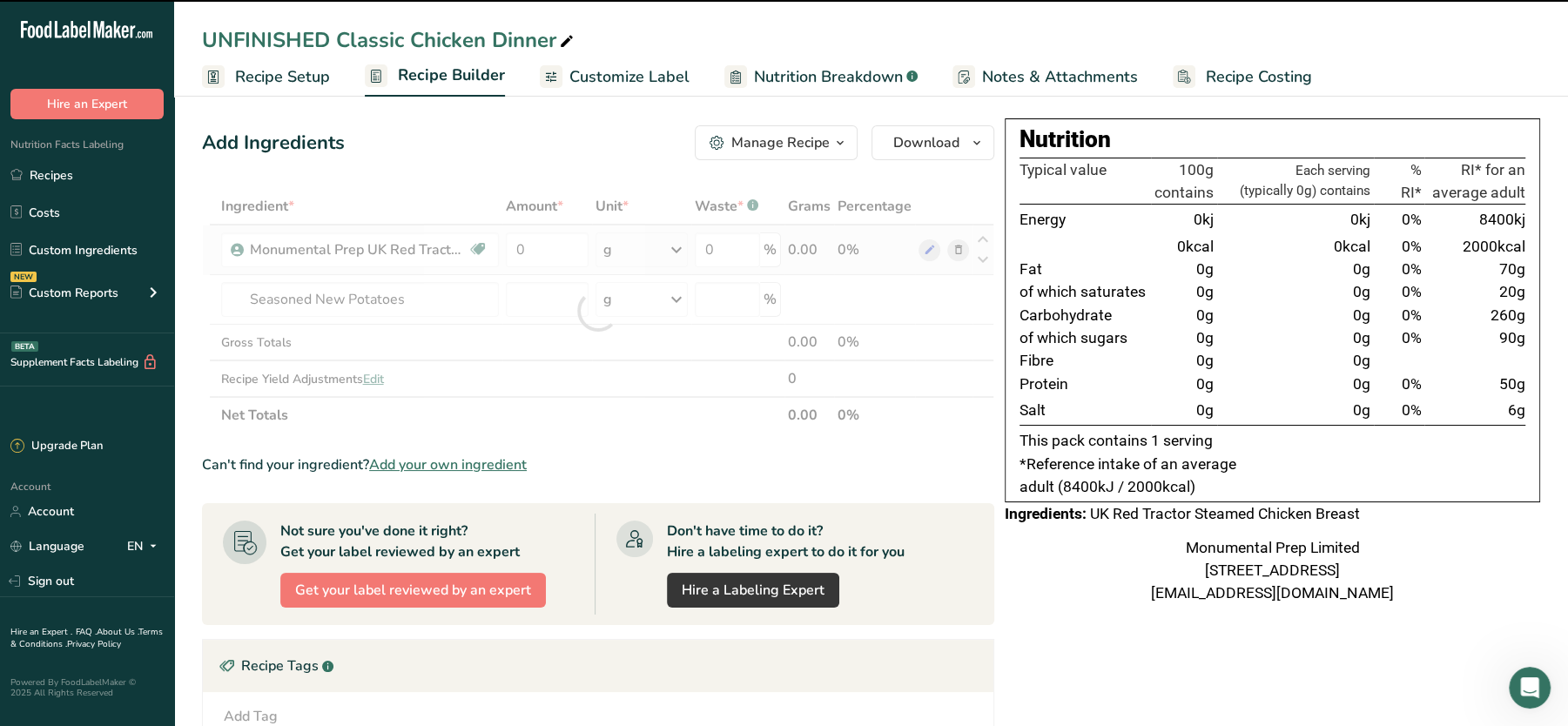
type input "0"
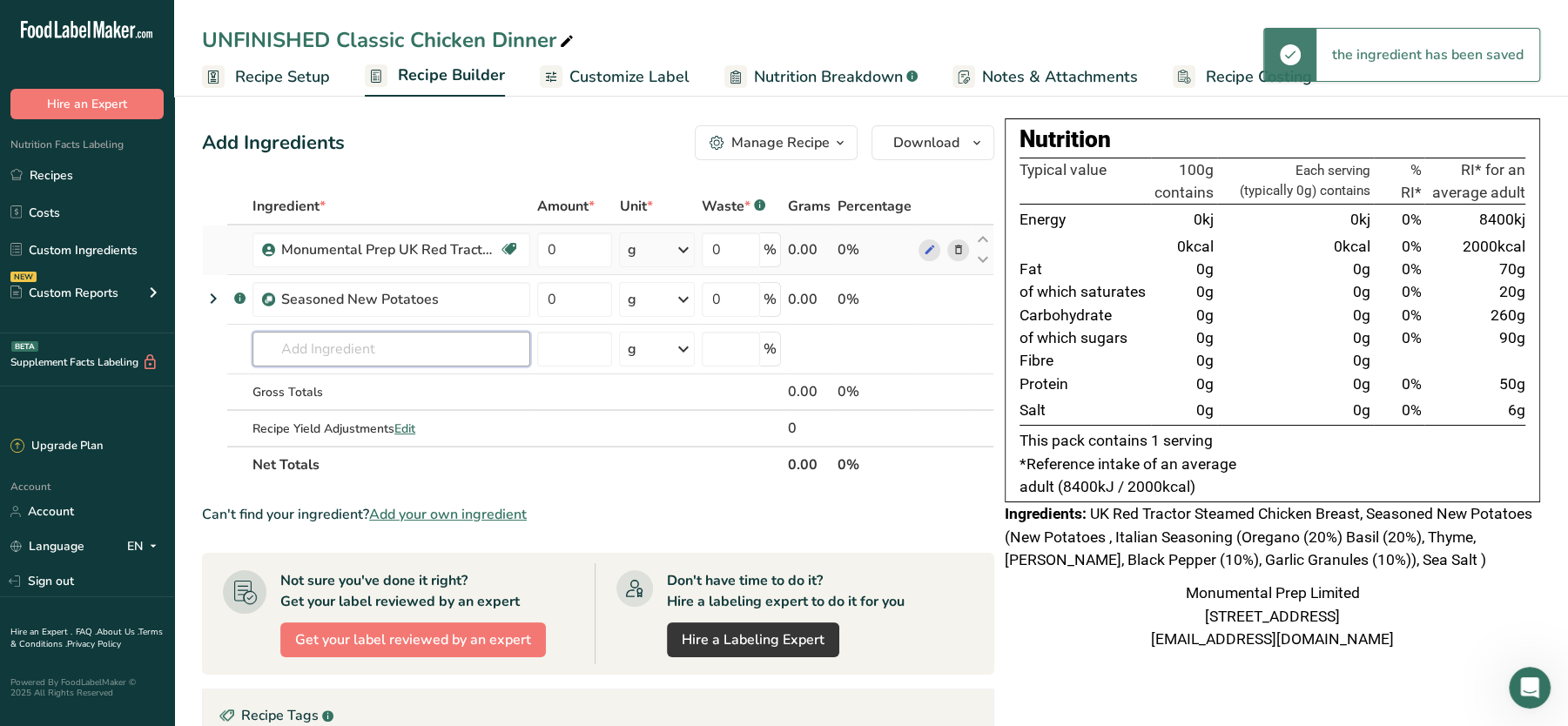
click at [388, 345] on input "text" at bounding box center [392, 349] width 278 height 35
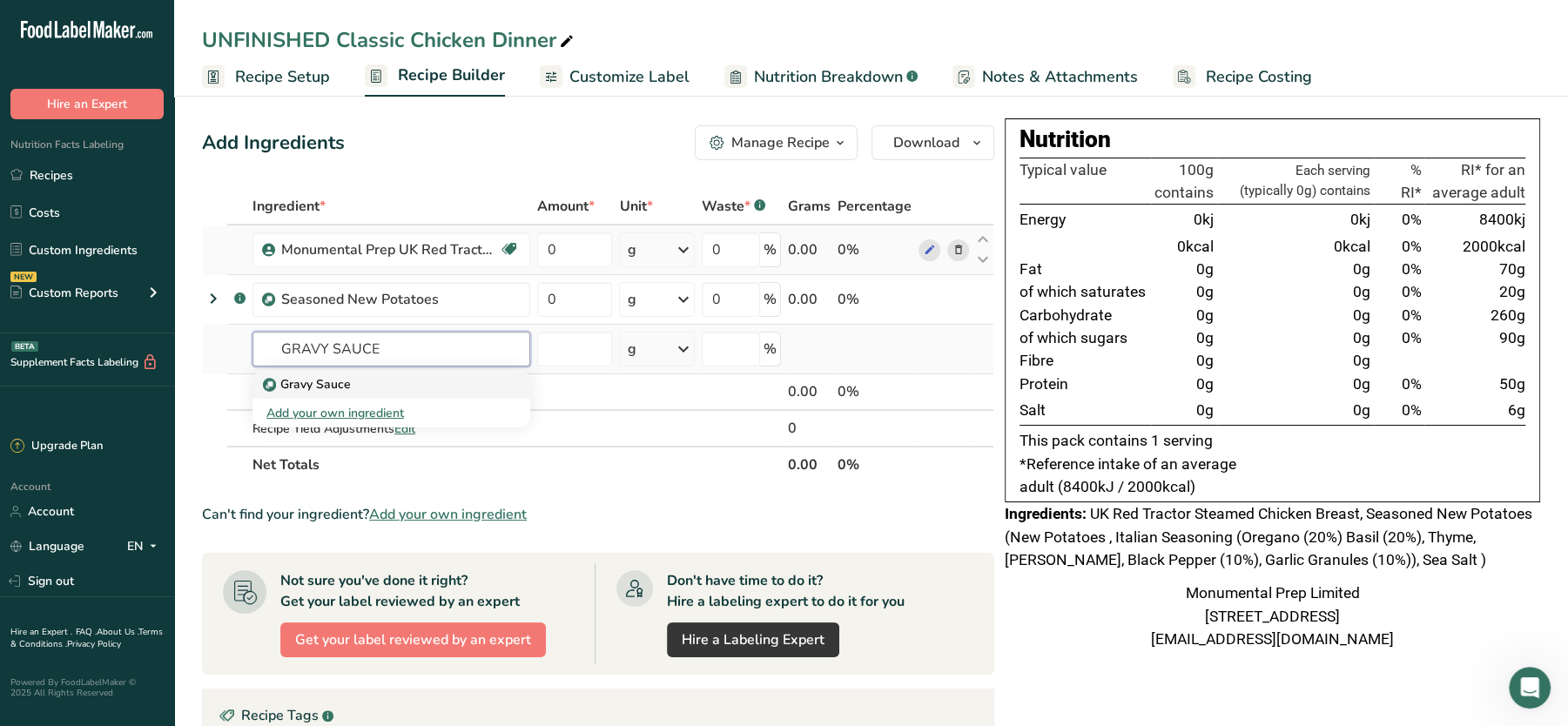
type input "GRAVY SAUCE"
click at [327, 376] on p "Gravy Sauce" at bounding box center [308, 384] width 85 height 18
type input "Gravy Sauce"
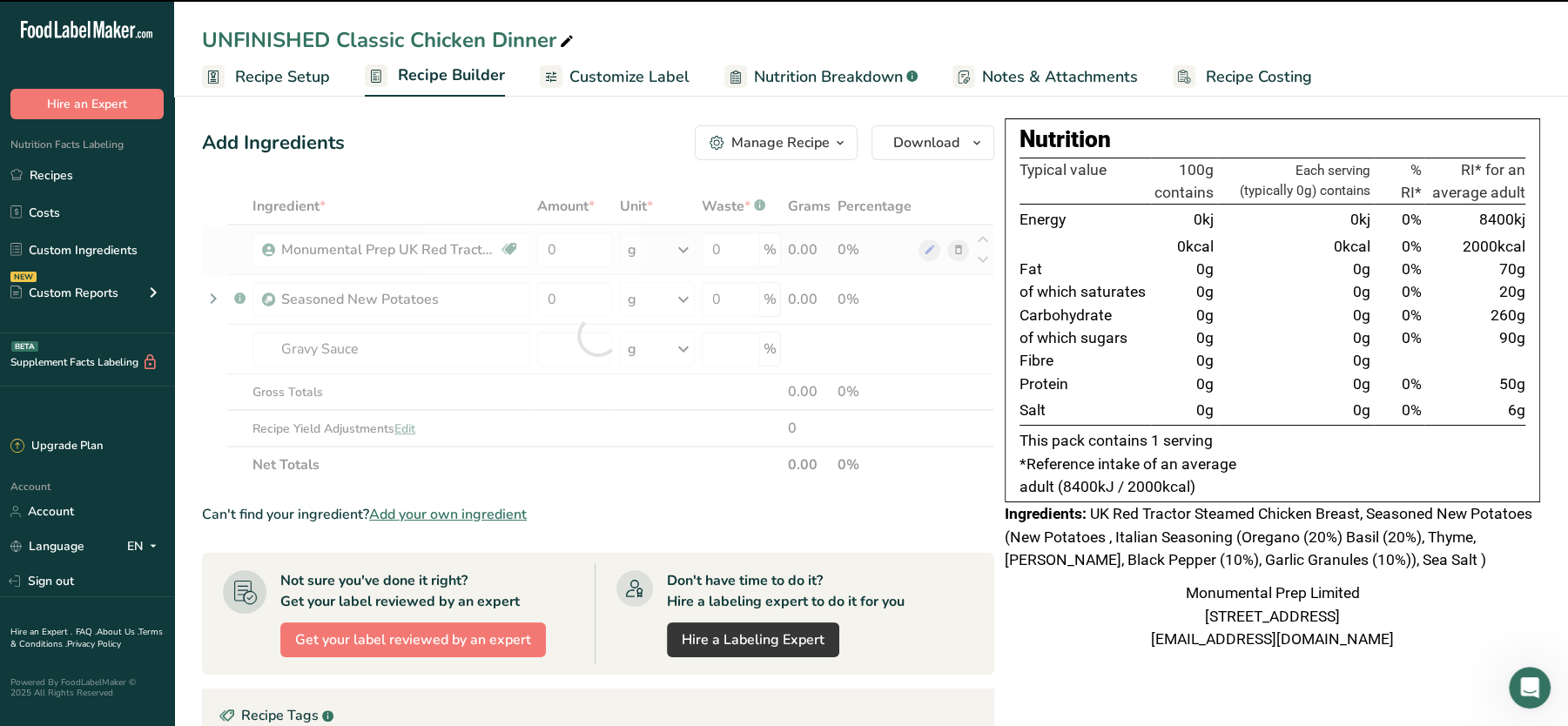
type input "0"
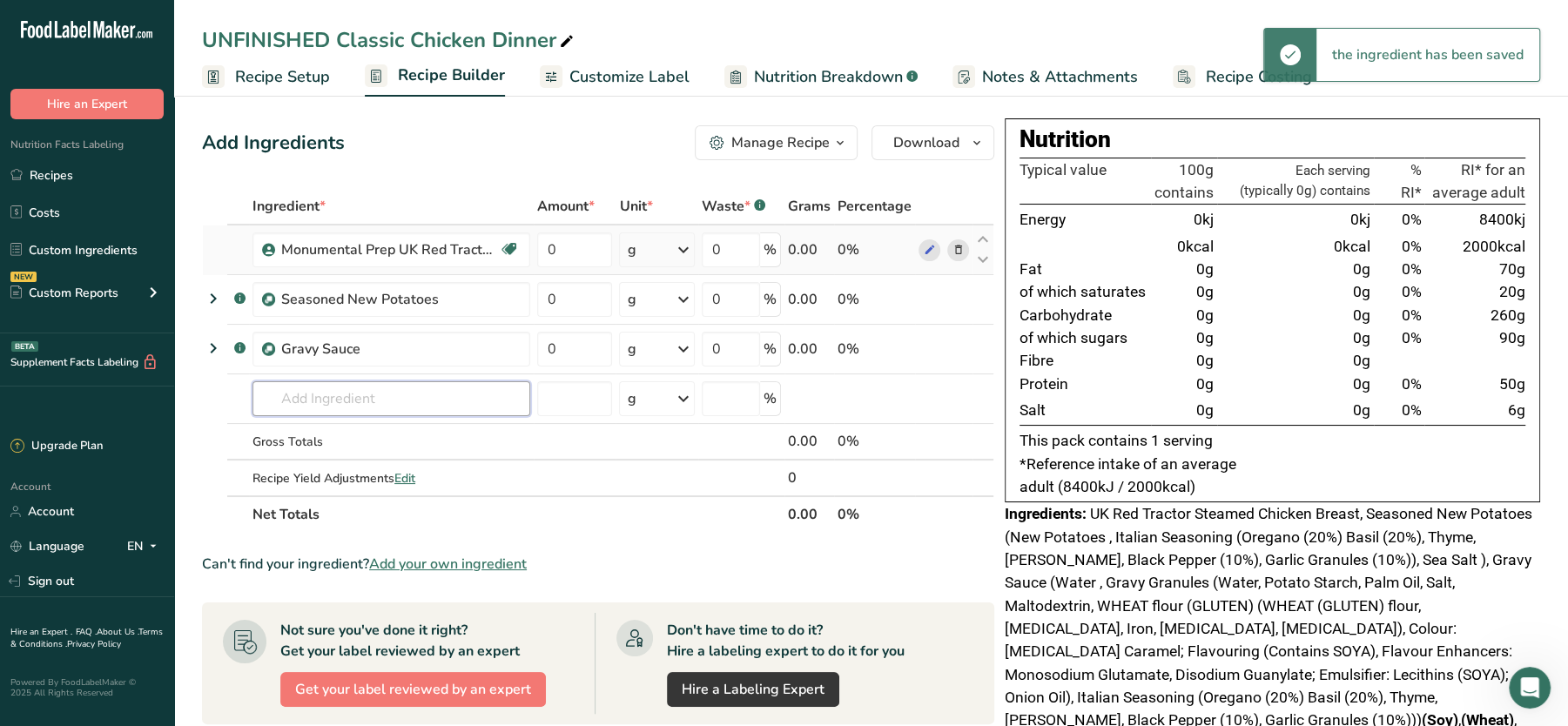
click at [363, 391] on input "text" at bounding box center [392, 398] width 278 height 35
type input "S"
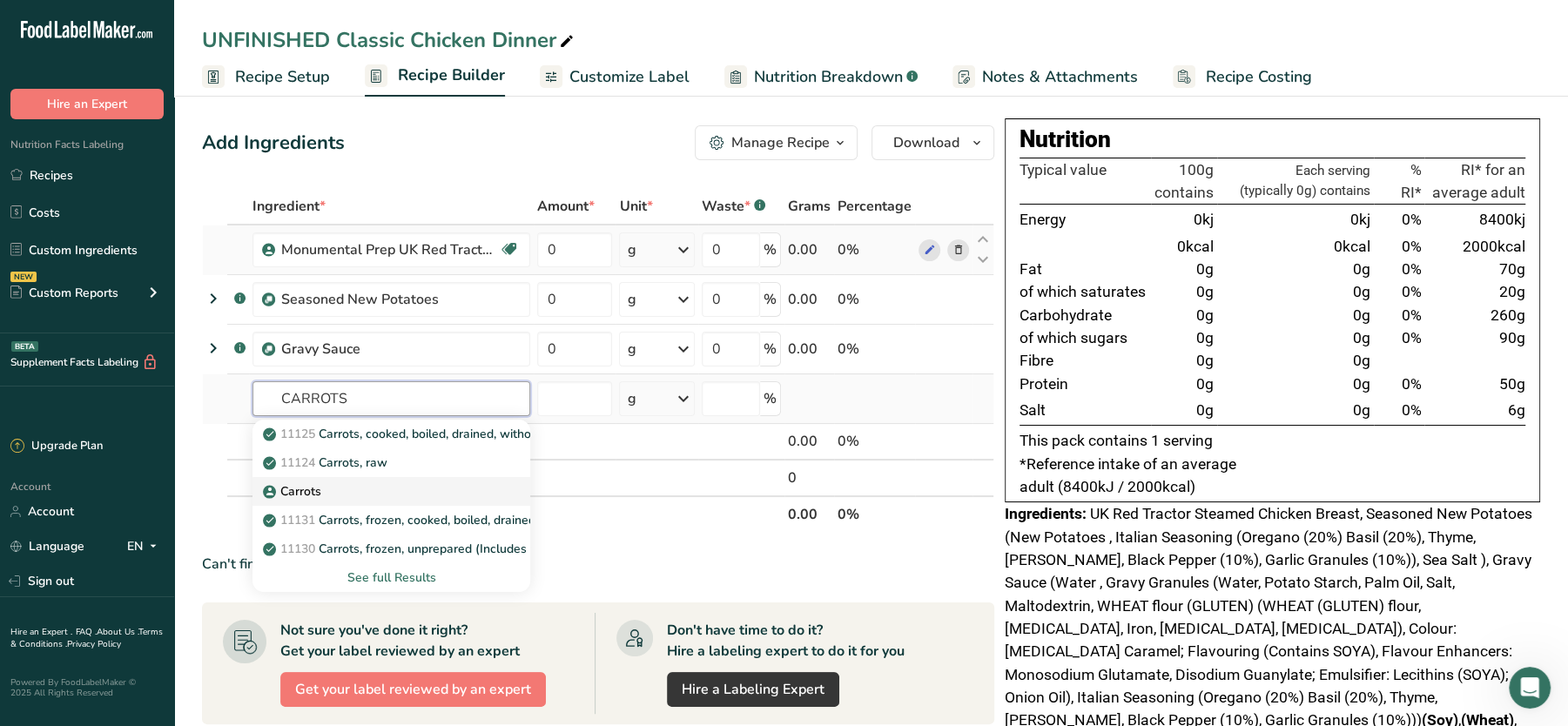
type input "CARROTS"
click at [296, 485] on p "Carrots" at bounding box center [294, 491] width 54 height 18
type input "Carrots"
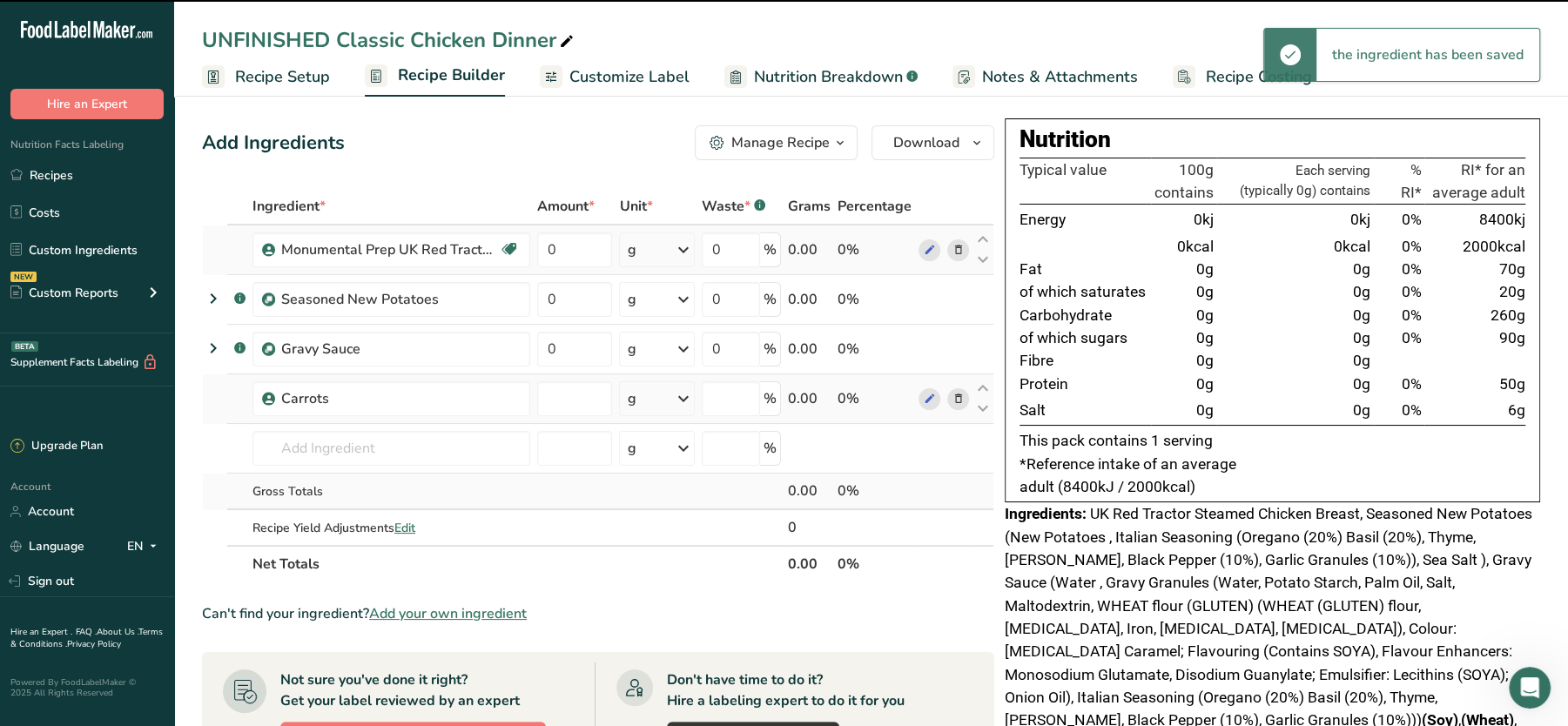
type input "0"
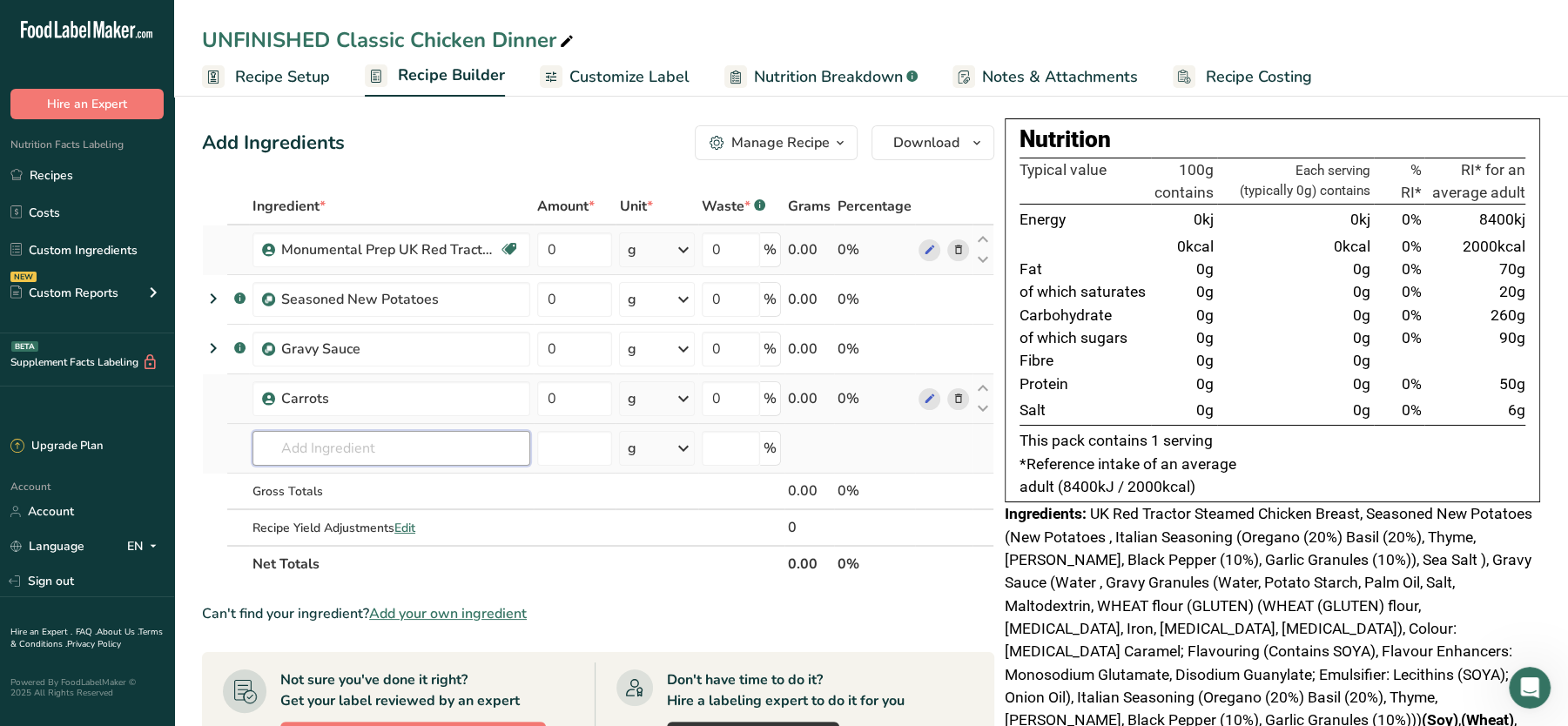
click at [329, 444] on input "text" at bounding box center [392, 448] width 278 height 35
type input "STEAMED BROCCO"
click at [364, 471] on link "Steamed Broccoli" at bounding box center [392, 484] width 278 height 29
type input "Steamed Broccoli"
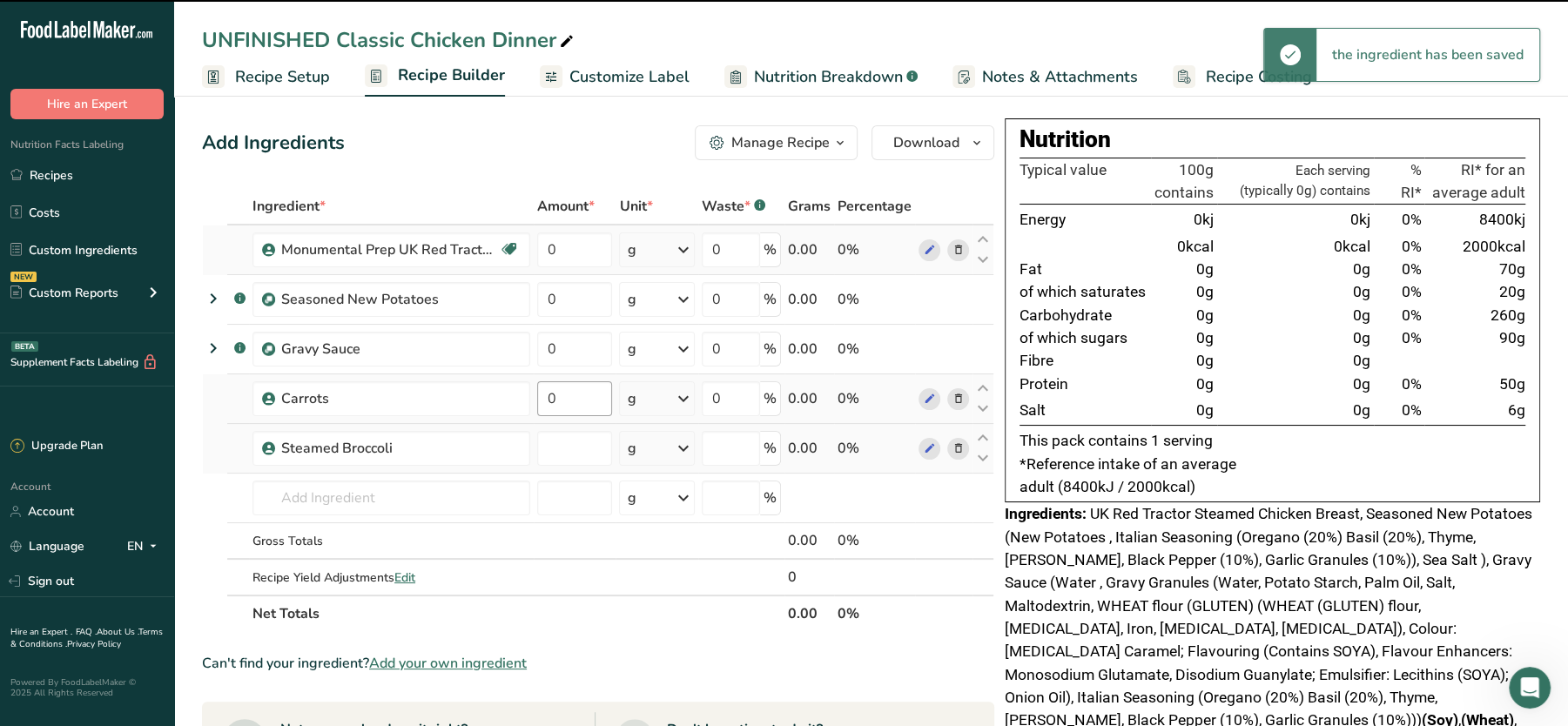
type input "0"
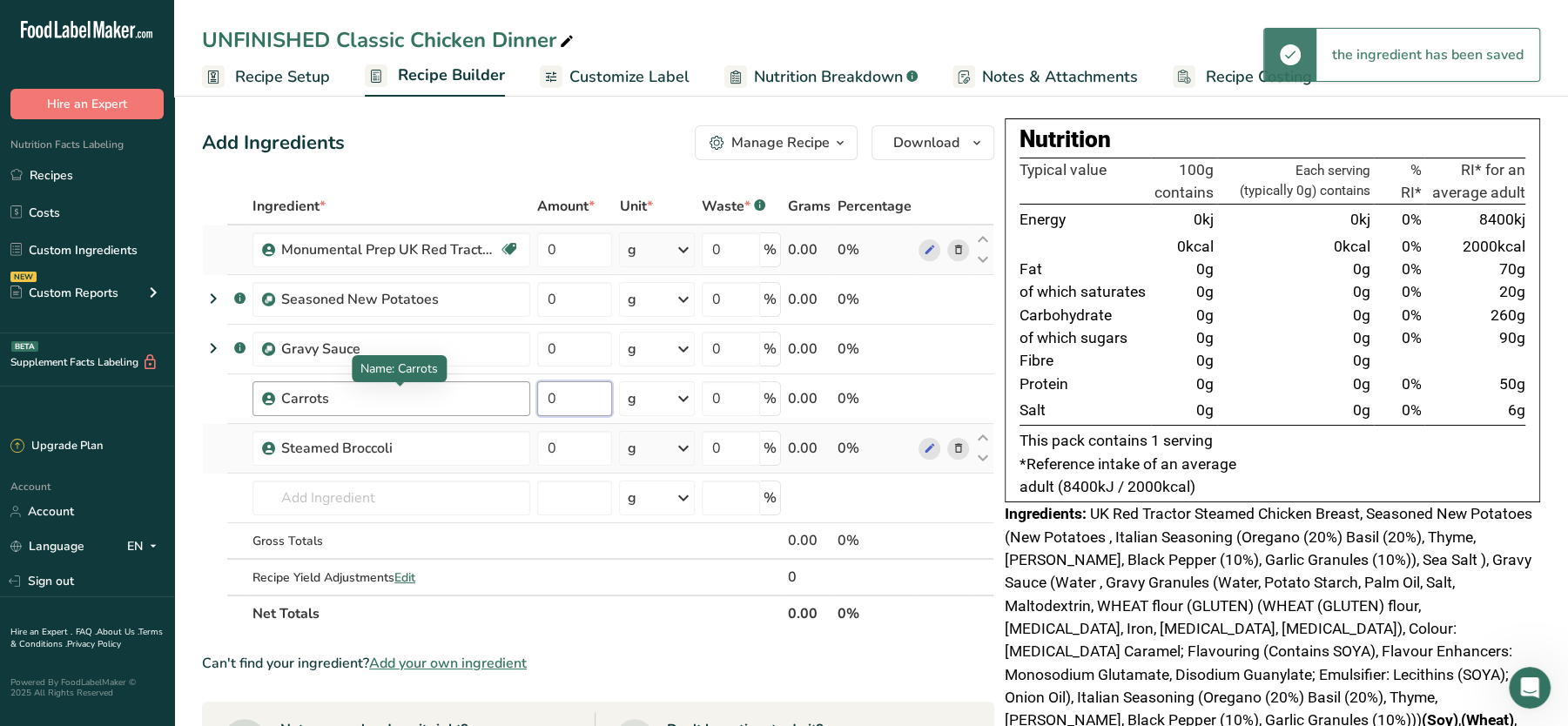
drag, startPoint x: 590, startPoint y: 400, endPoint x: 437, endPoint y: 395, distance: 153.1
click at [437, 395] on tr "Carrots 0 g Weight Units g kg mg See more Volume Units l Volume units require a…" at bounding box center [598, 398] width 790 height 50
type input "20"
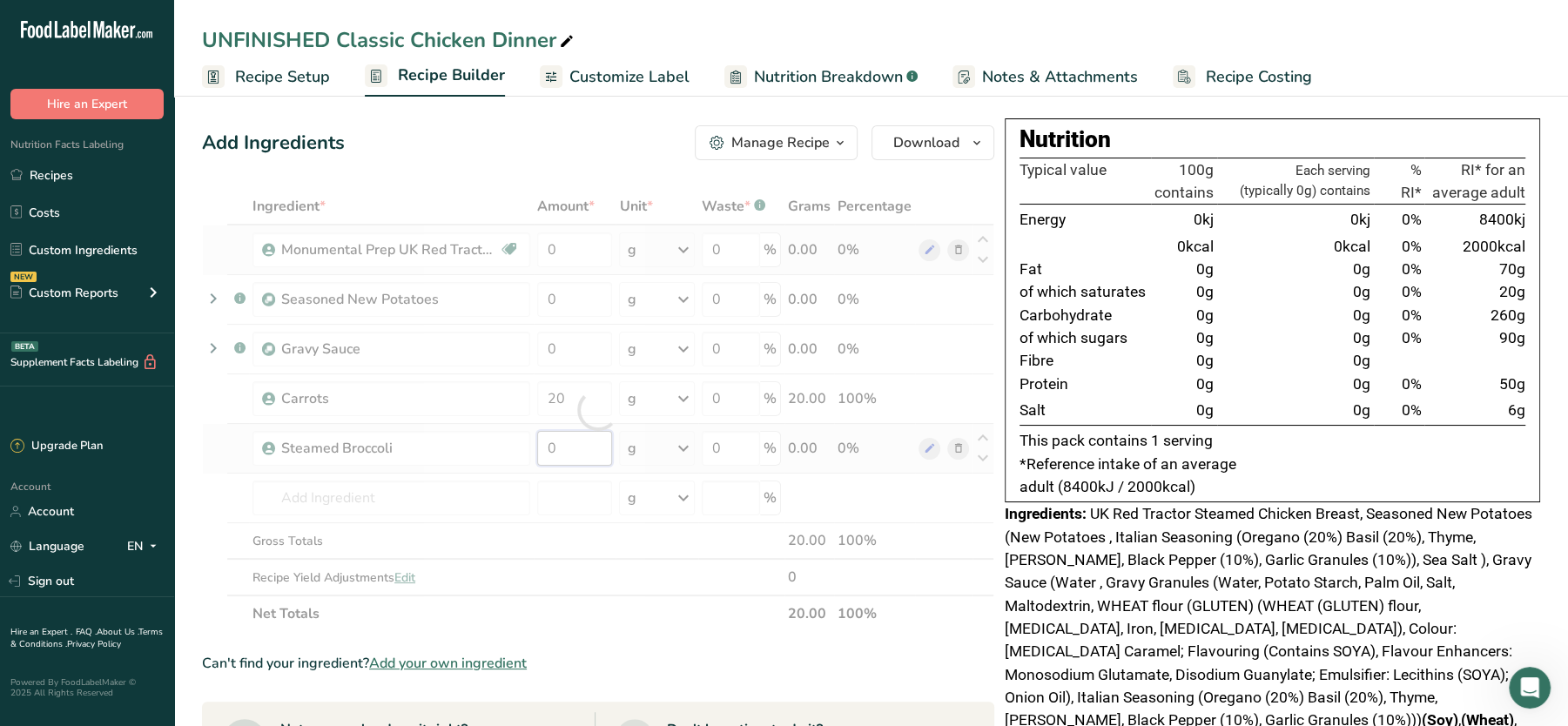
click at [563, 448] on div "Ingredient * Amount * Unit * Waste * .a-a{fill:#347362;}.b-a{fill:#fff;} Grams …" at bounding box center [598, 409] width 792 height 444
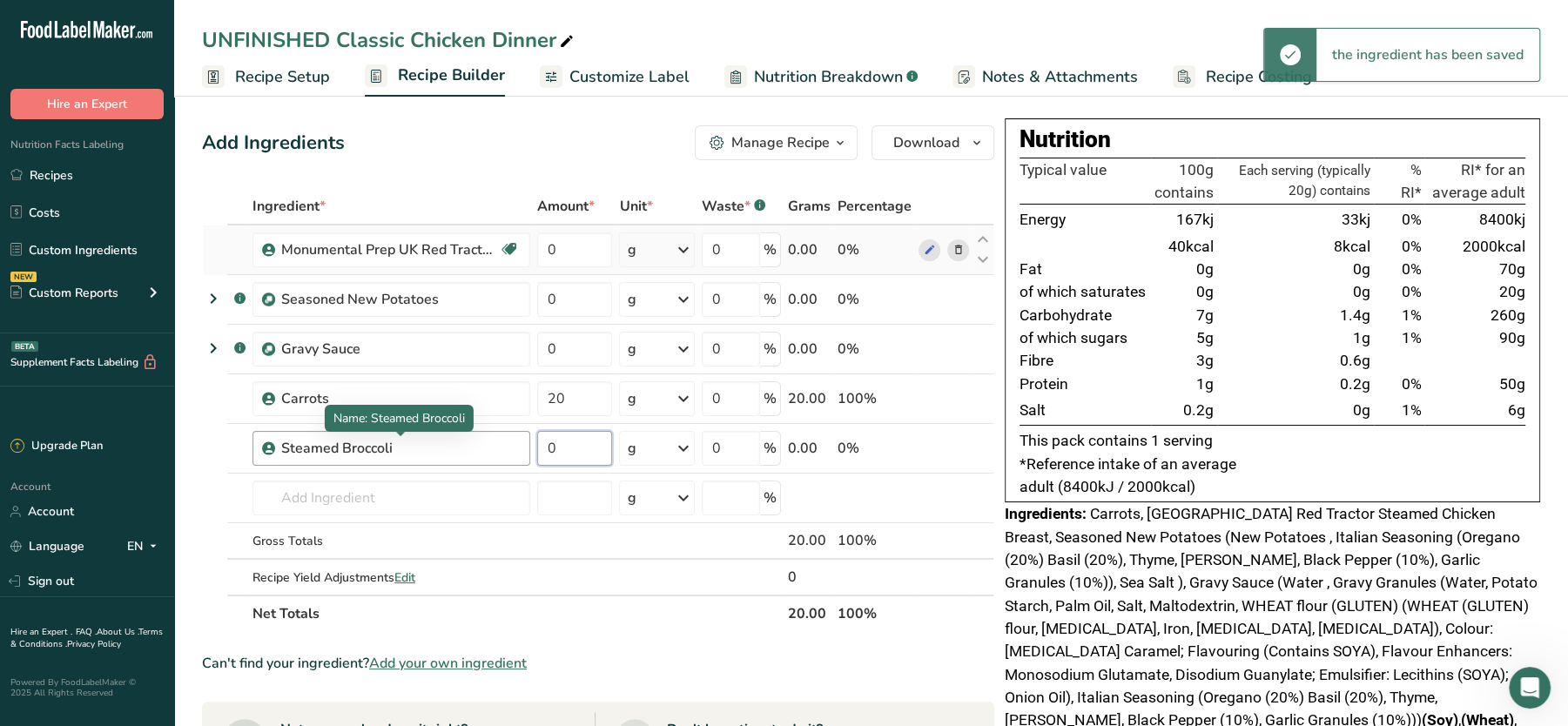
drag, startPoint x: 563, startPoint y: 448, endPoint x: 453, endPoint y: 448, distance: 110.0
click at [453, 448] on tr "Steamed Broccoli 0 g Portions 50 gram Weight Units g kg mg See more Volume Unit…" at bounding box center [598, 448] width 790 height 50
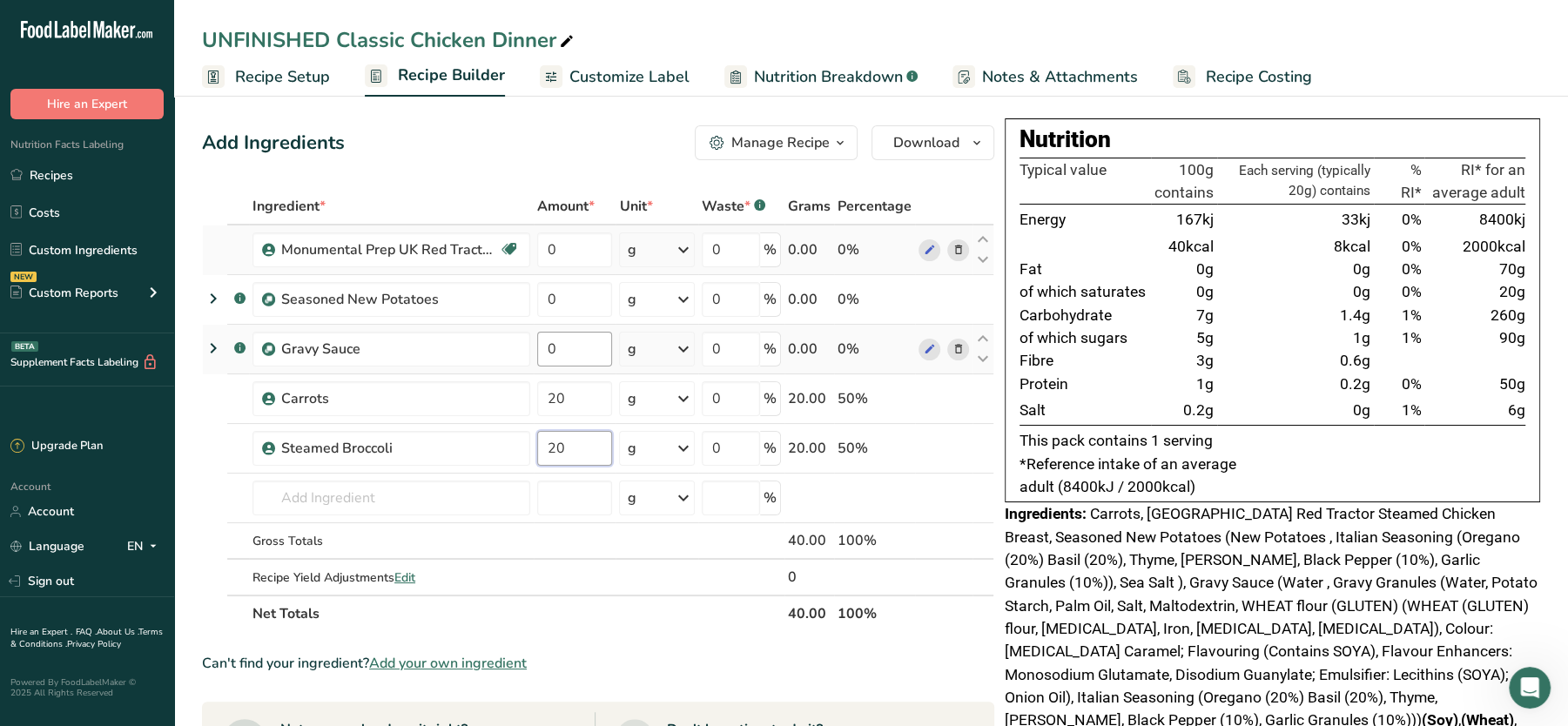
type input "20"
click at [571, 348] on div "Ingredient * Amount * Unit * Waste * .a-a{fill:#347362;}.b-a{fill:#fff;} Grams …" at bounding box center [598, 409] width 792 height 444
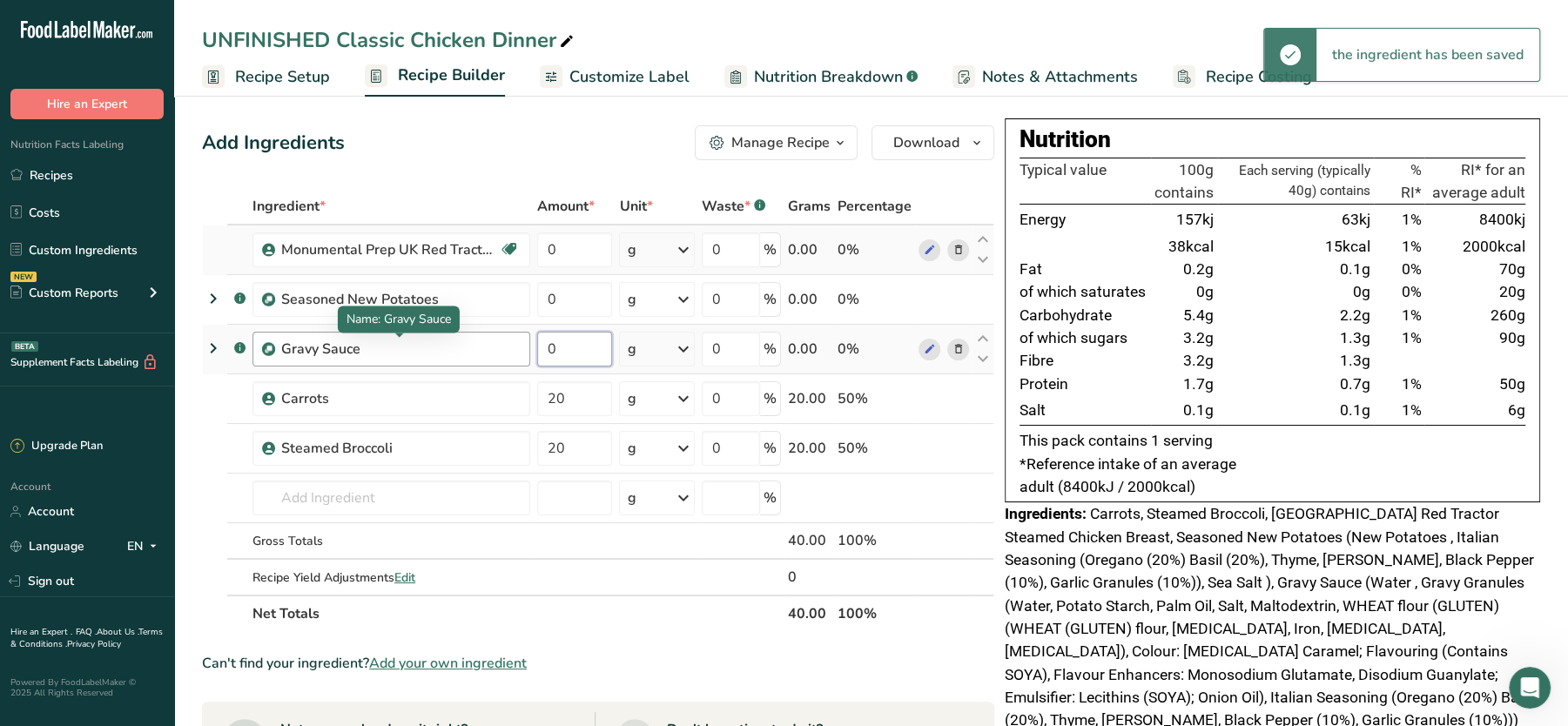
drag, startPoint x: 578, startPoint y: 348, endPoint x: 479, endPoint y: 346, distance: 99.0
click at [479, 346] on tr ".a-a{fill:#347362;}.b-a{fill:#fff;} Gravy Sauce 0 g Weight Units g kg mg See mo…" at bounding box center [598, 349] width 790 height 50
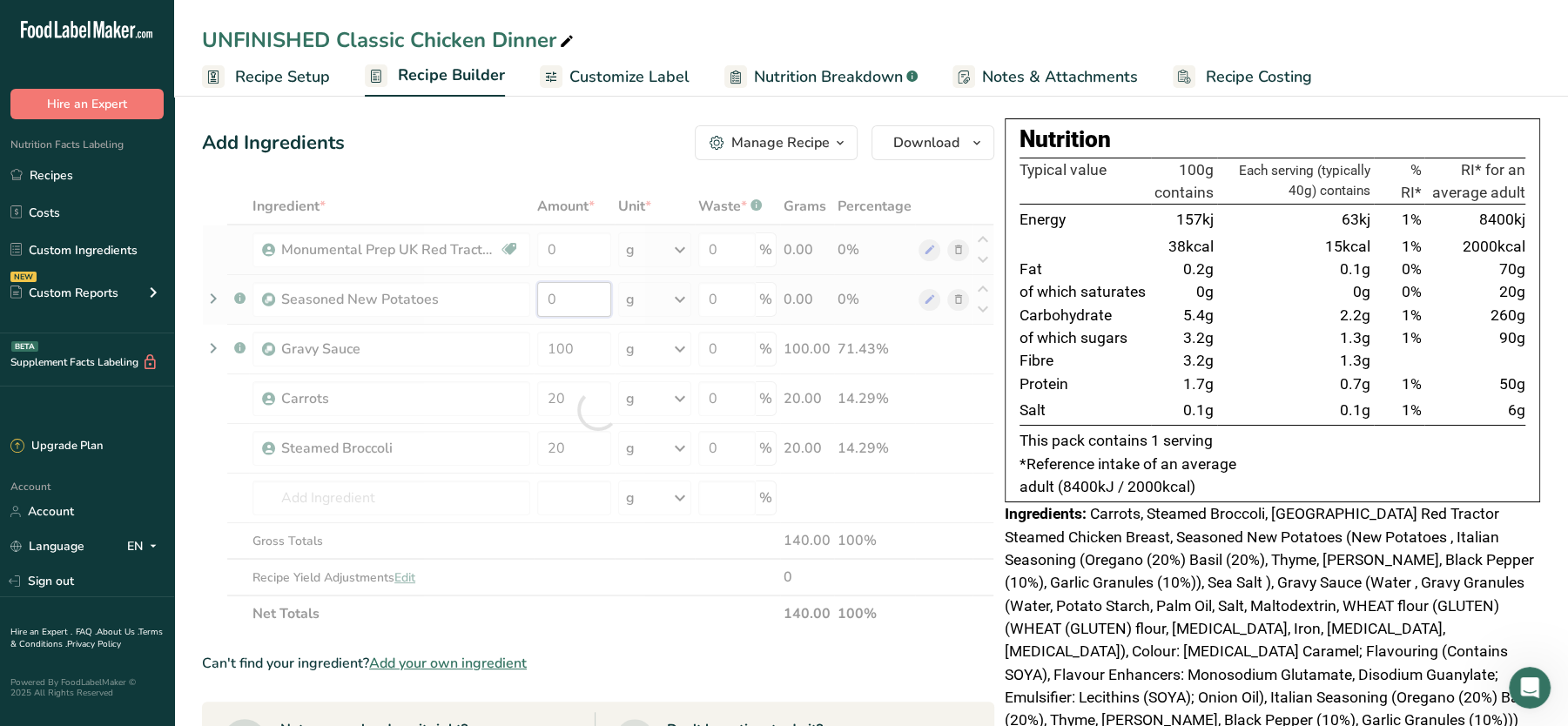
click at [560, 302] on div "Ingredient * Amount * Unit * Waste * .a-a{fill:#347362;}.b-a{fill:#fff;} Grams …" at bounding box center [598, 409] width 792 height 444
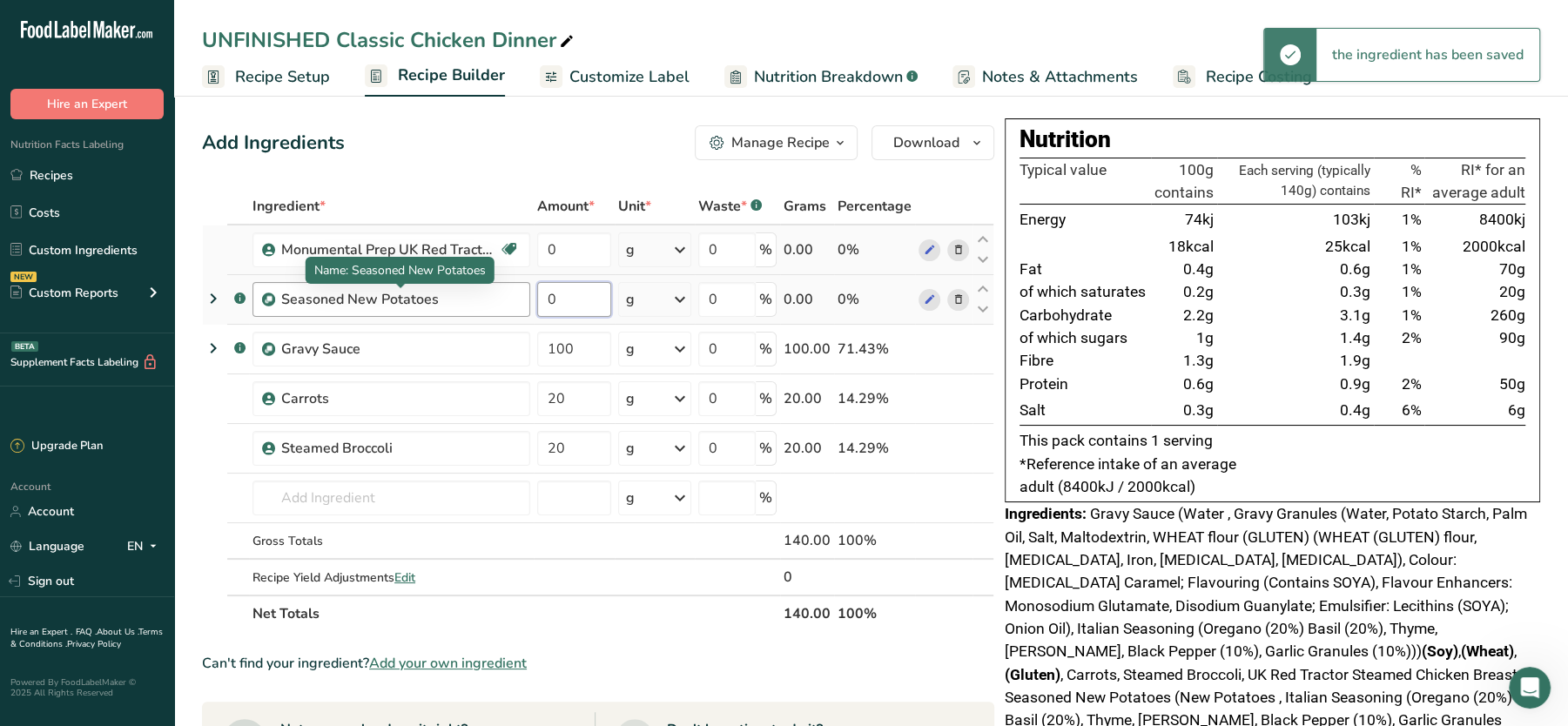
drag, startPoint x: 570, startPoint y: 297, endPoint x: 479, endPoint y: 299, distance: 91.0
click at [479, 299] on tr ".a-a{fill:#347362;}.b-a{fill:#fff;} Seasoned New Potatoes 0 g Weight Units g kg…" at bounding box center [598, 299] width 790 height 50
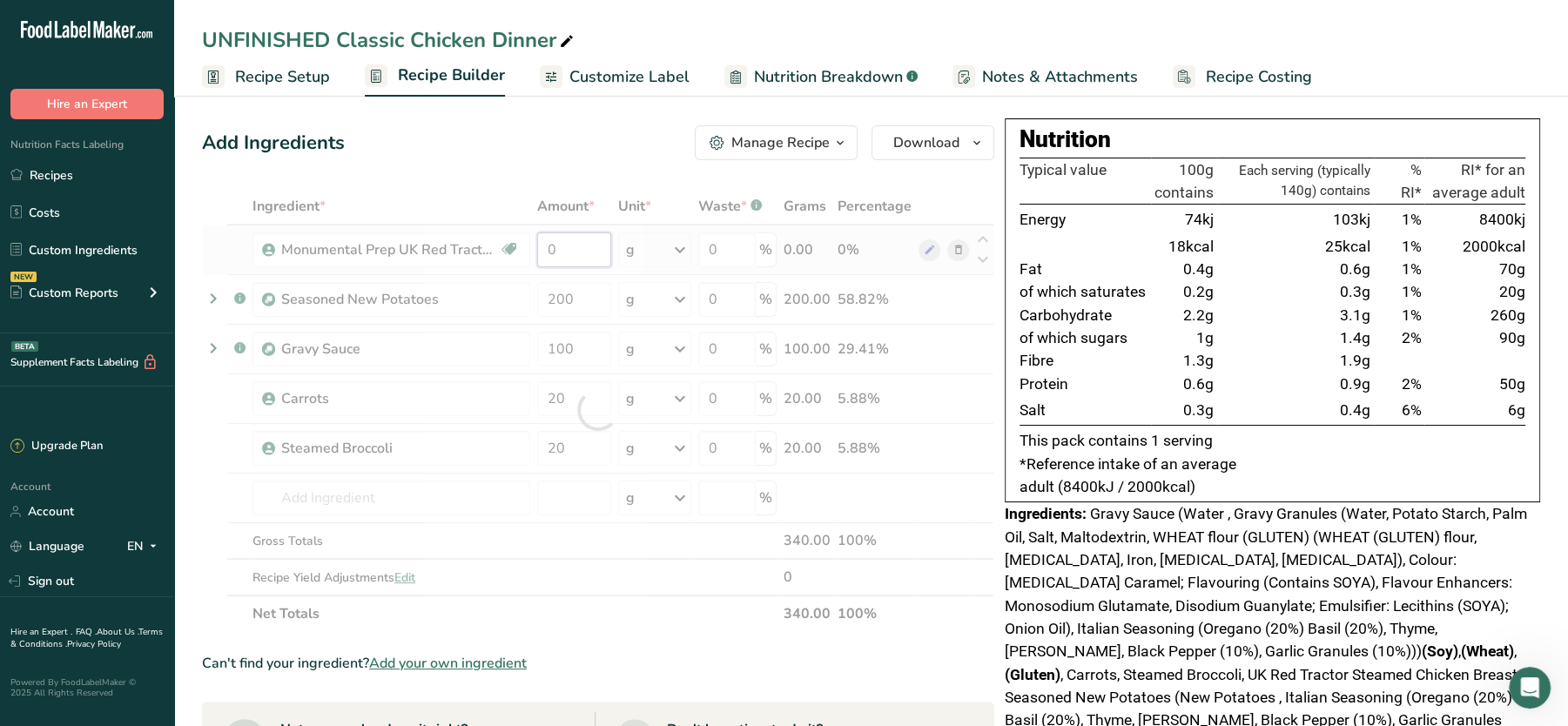
click at [576, 260] on div "Ingredient * Amount * Unit * Waste * .a-a{fill:#347362;}.b-a{fill:#fff;} Grams …" at bounding box center [598, 409] width 792 height 444
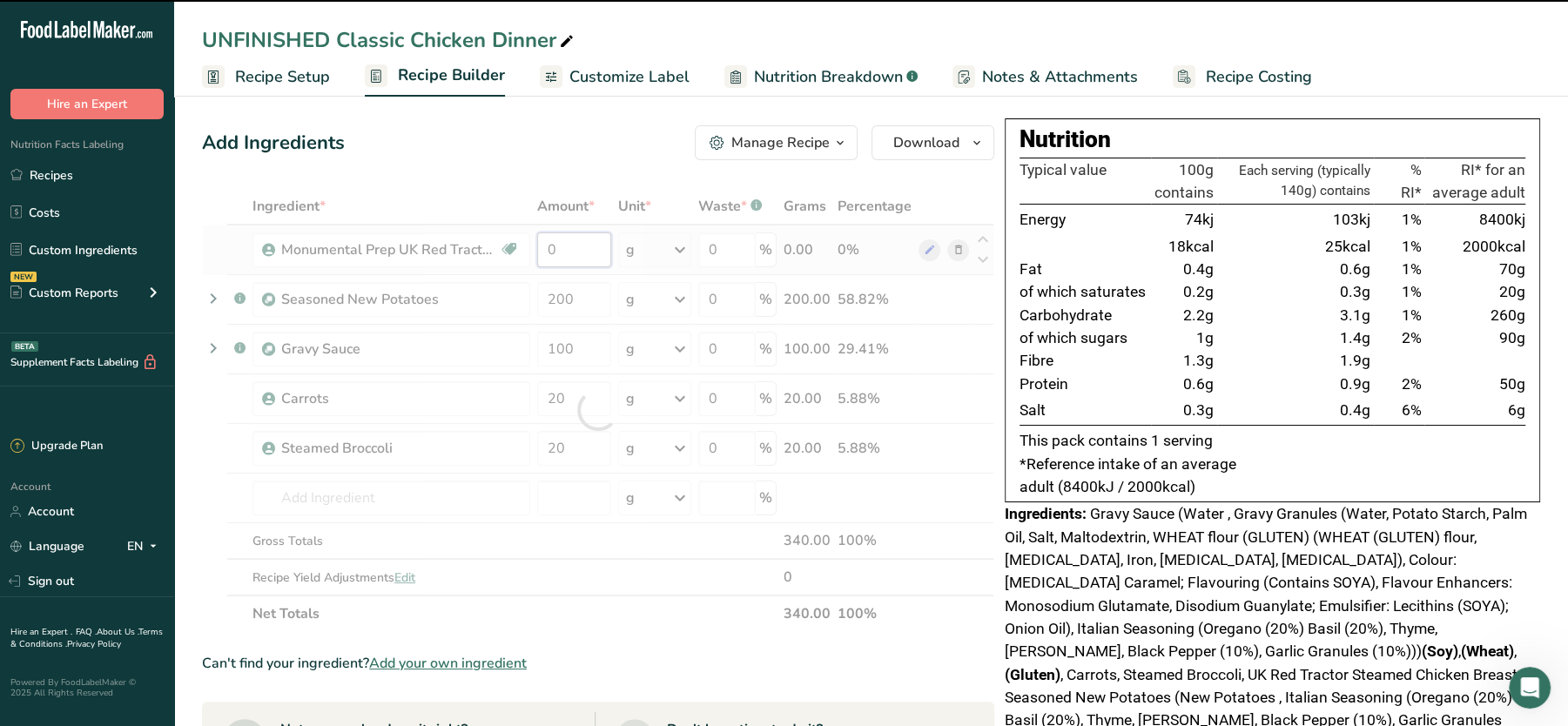
click at [587, 247] on input "0" at bounding box center [575, 250] width 74 height 35
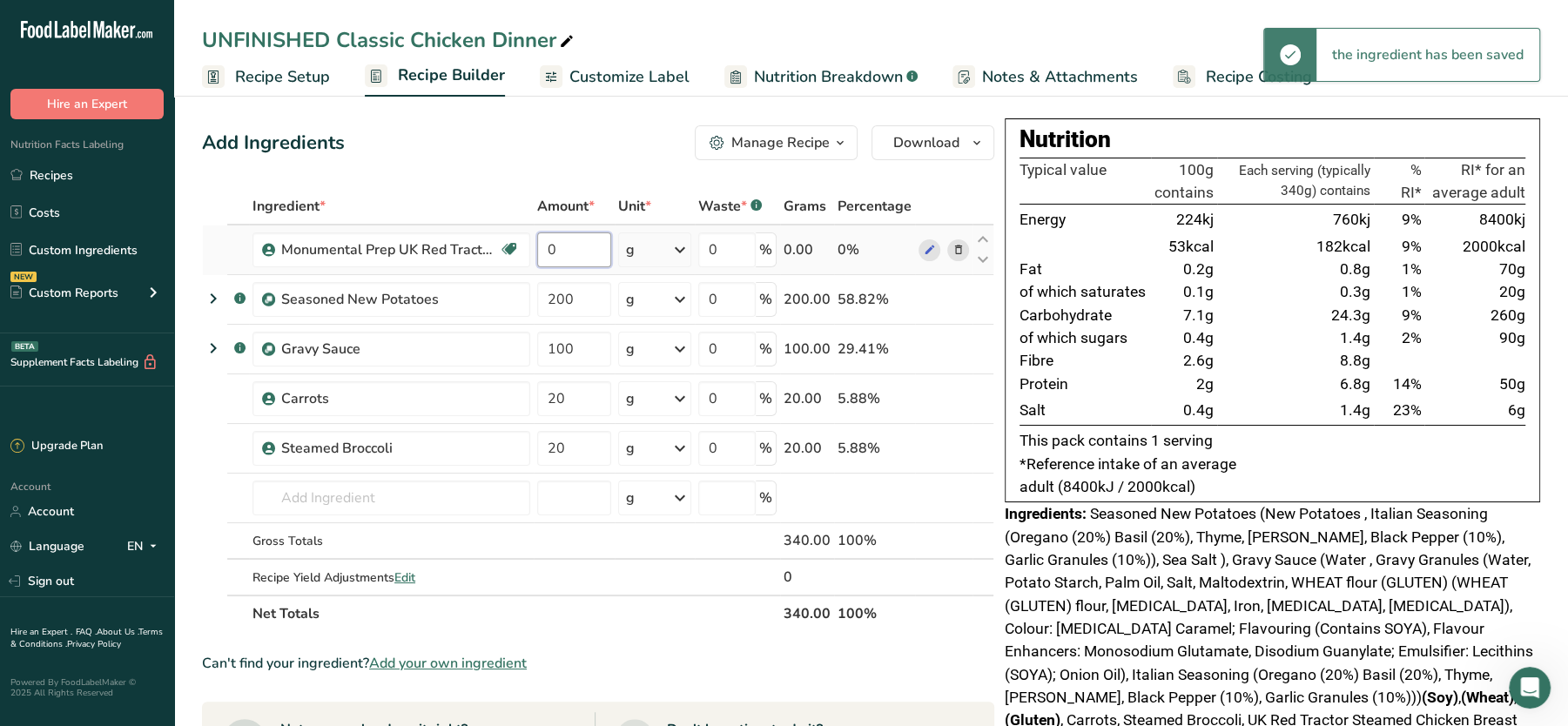
click at [587, 247] on input "0" at bounding box center [575, 250] width 74 height 35
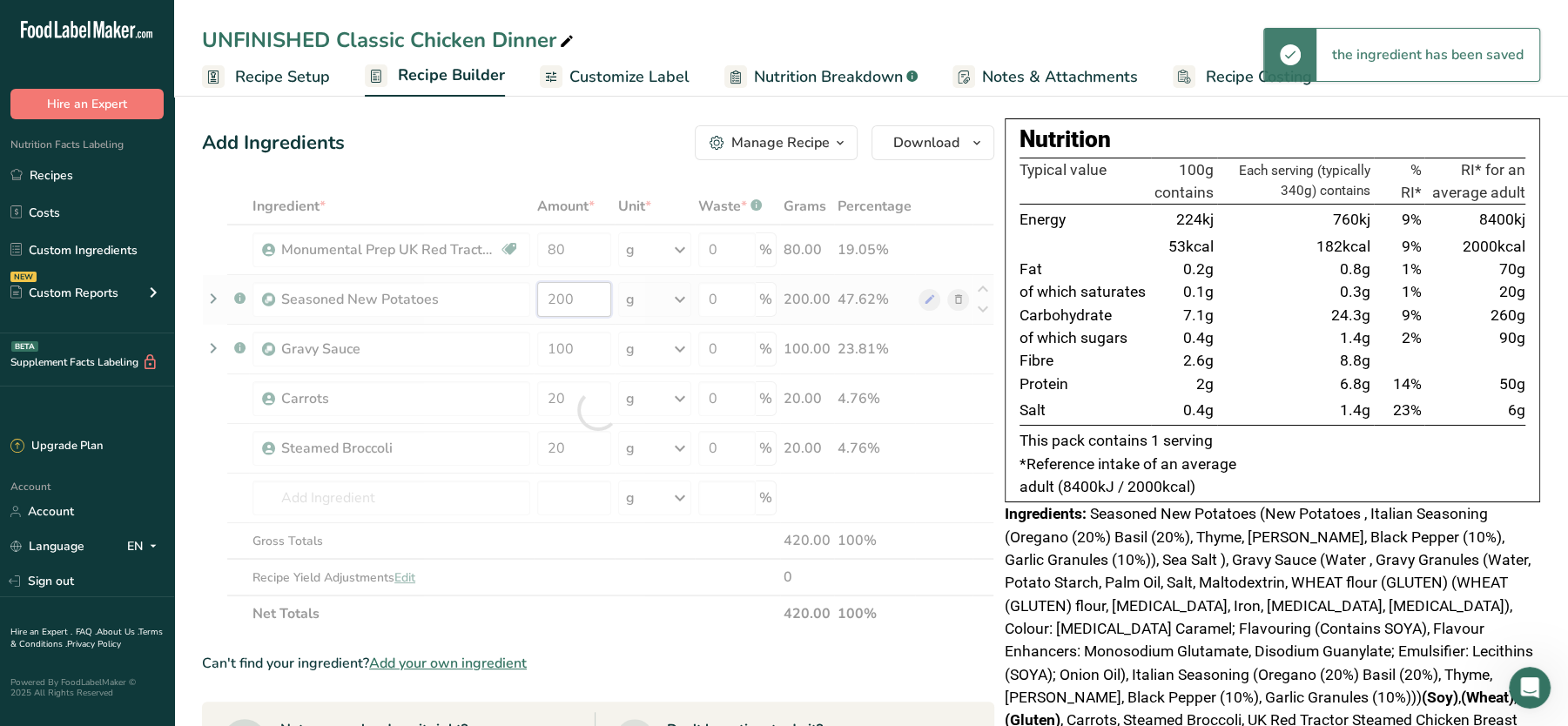
click at [578, 296] on div "Ingredient * Amount * Unit * Waste * .a-a{fill:#347362;}.b-a{fill:#fff;} Grams …" at bounding box center [598, 409] width 792 height 444
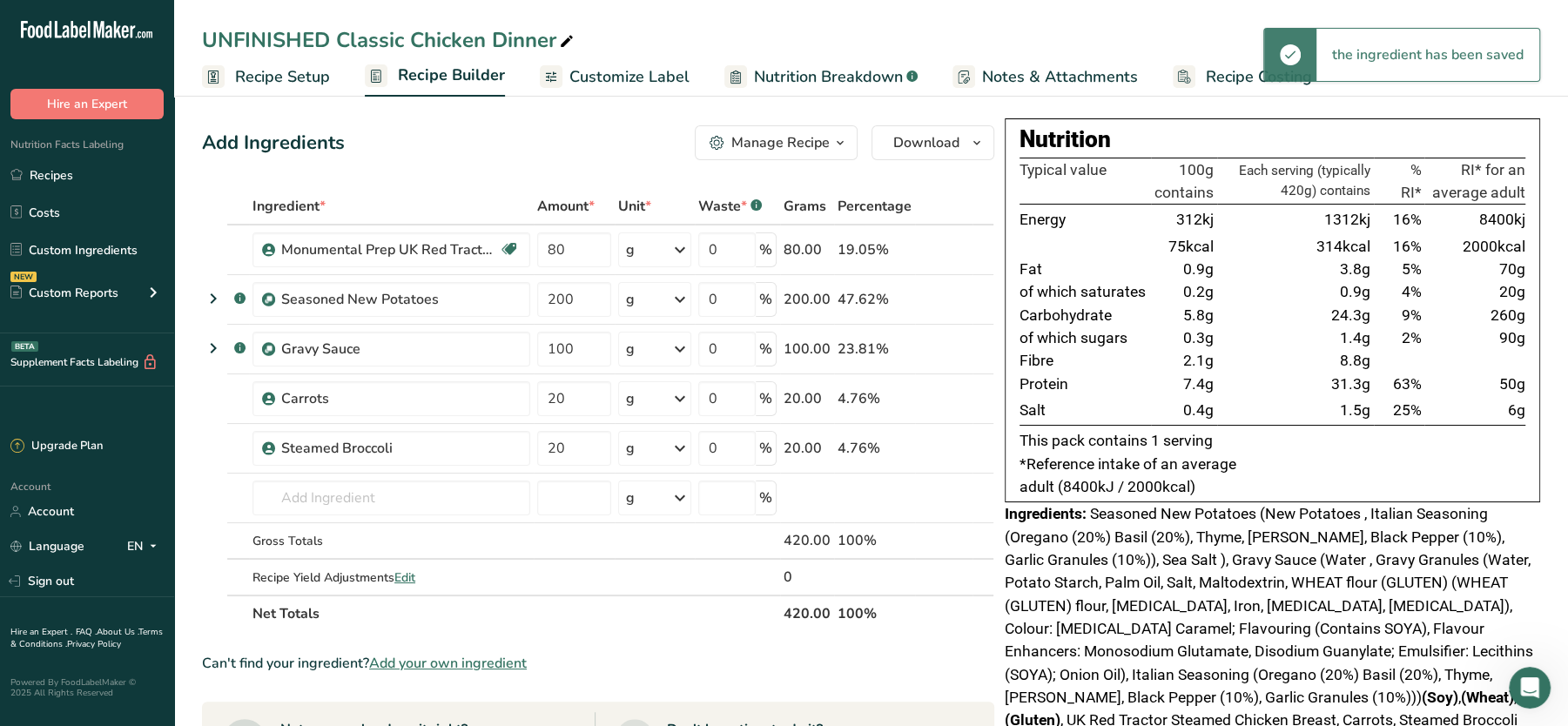
click at [504, 186] on div "Add Ingredients Manage Recipe Delete Recipe Duplicate Recipe Scale Recipe Save …" at bounding box center [604, 669] width 803 height 1101
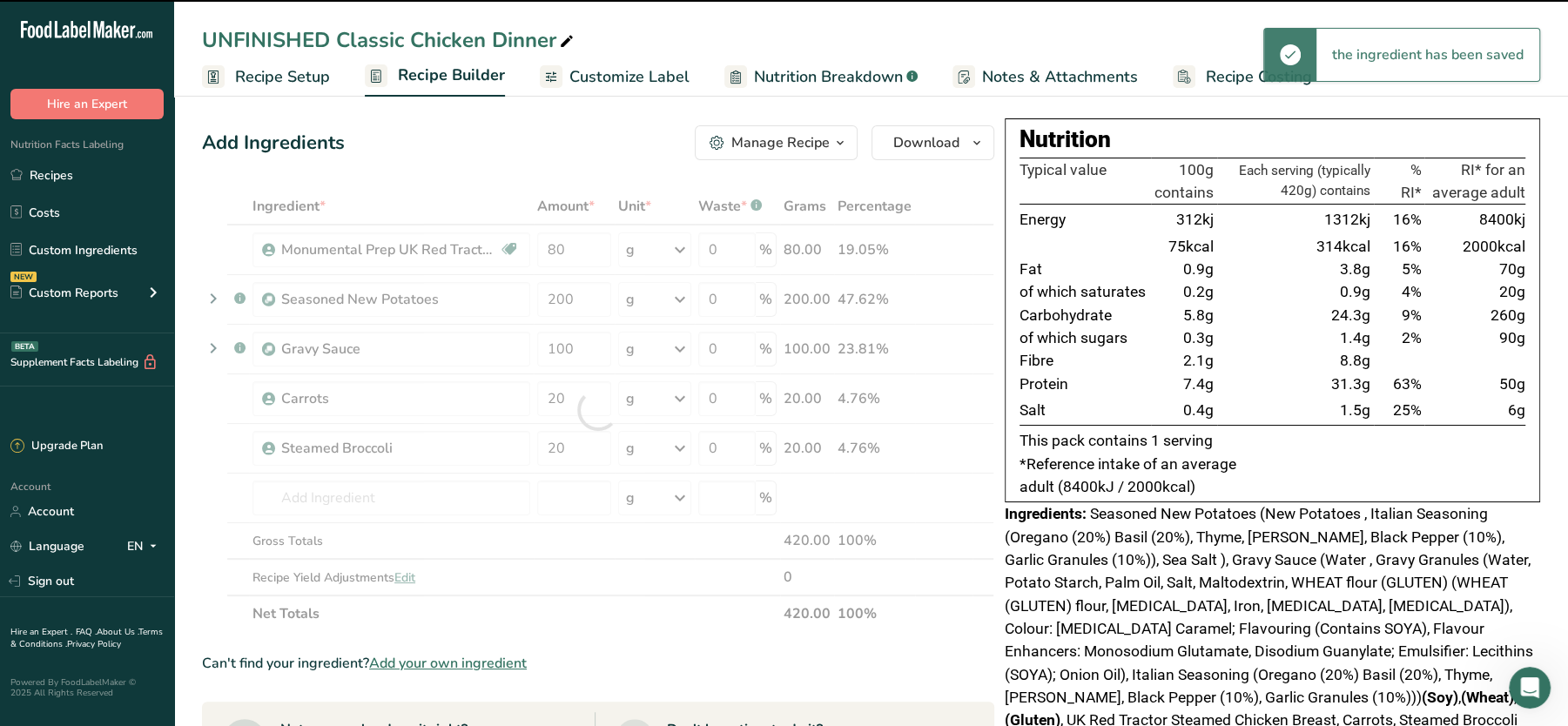
click at [343, 35] on div "UNFINISHED Classic Chicken Dinner" at bounding box center [390, 40] width 375 height 31
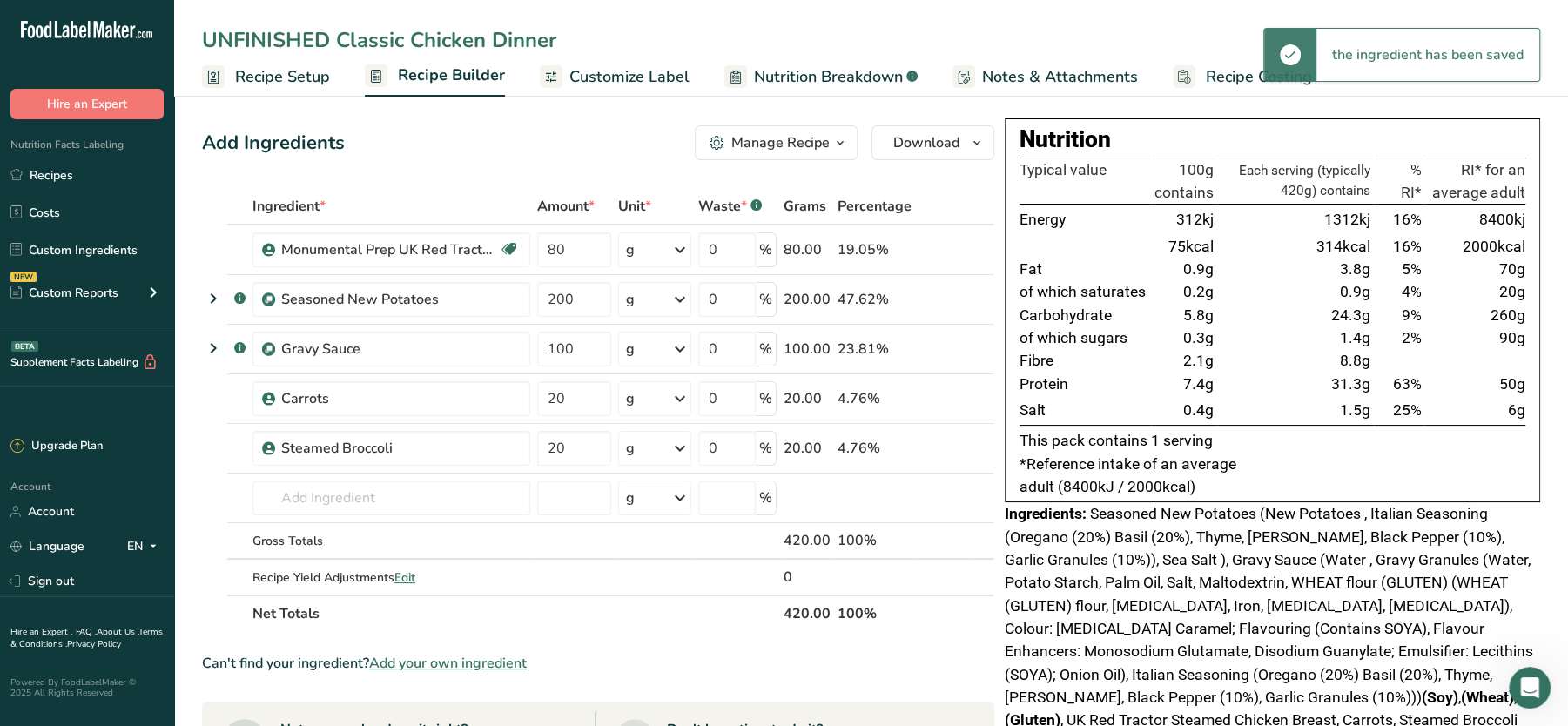
click at [343, 35] on input "UNFINISHED Classic Chicken Dinner" at bounding box center [871, 40] width 1339 height 31
click at [339, 42] on input "UNFINISHED Classic Chicken Dinner" at bounding box center [871, 40] width 1339 height 31
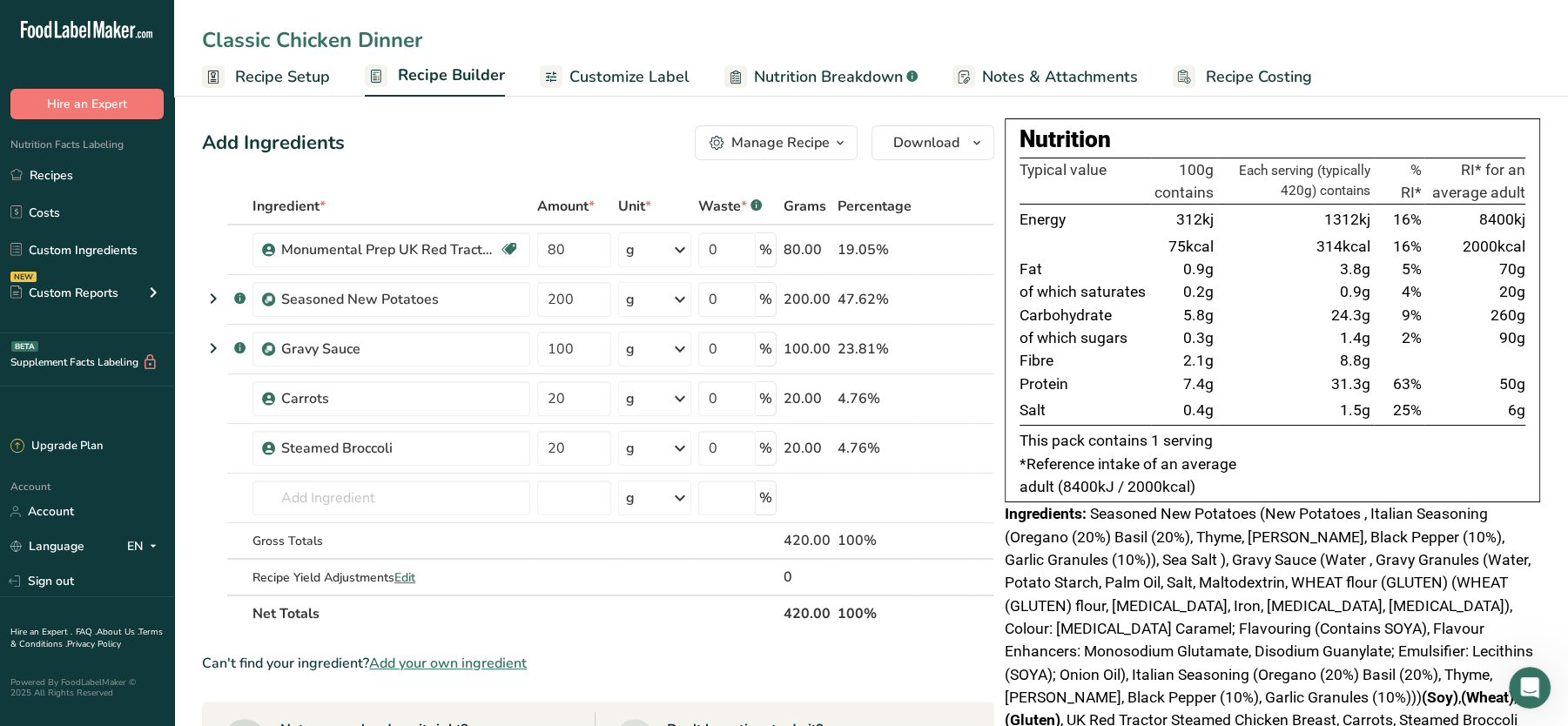
click at [455, 144] on div "Add Ingredients Manage Recipe Delete Recipe Duplicate Recipe Scale Recipe Save …" at bounding box center [598, 143] width 792 height 35
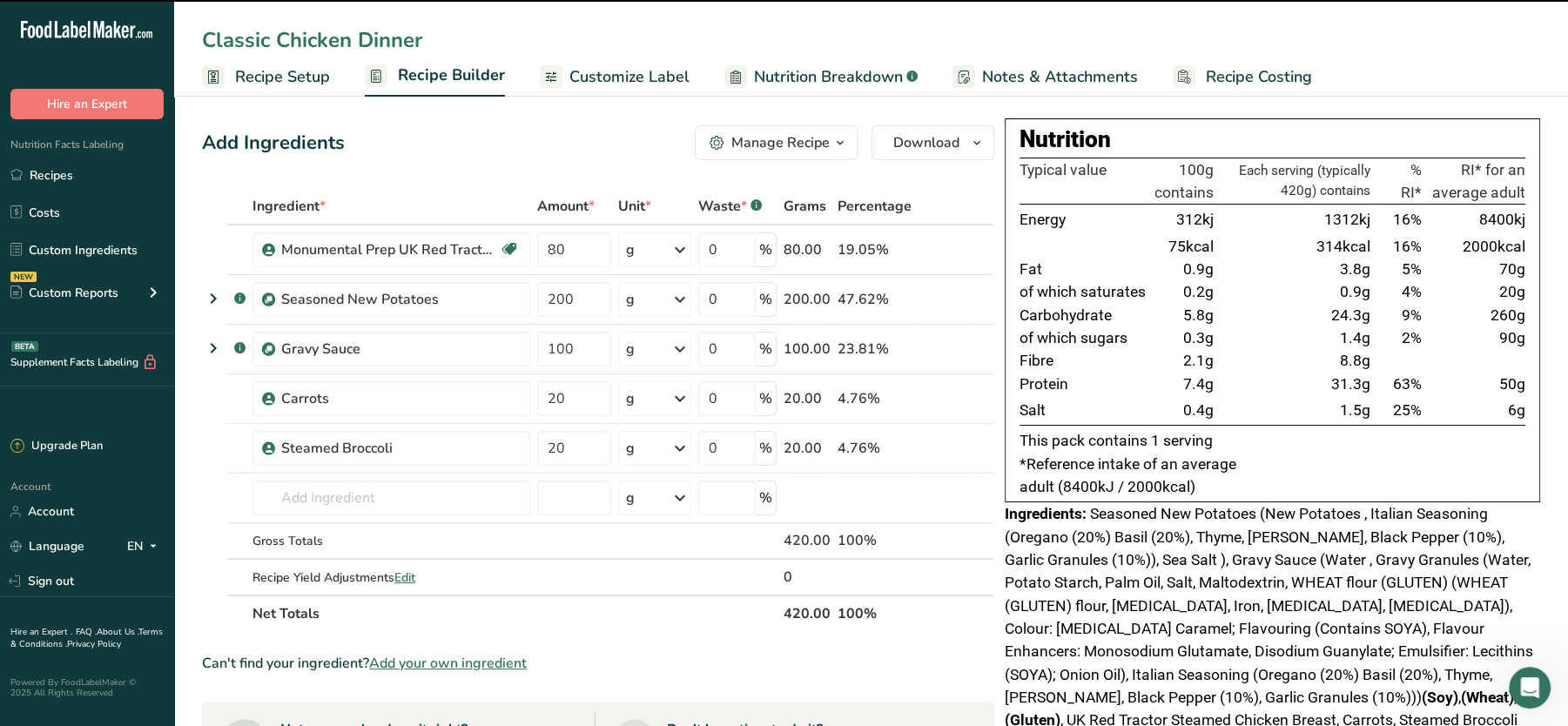
click at [513, 137] on div "Add Ingredients Manage Recipe Delete Recipe Duplicate Recipe Scale Recipe Save …" at bounding box center [598, 143] width 792 height 35
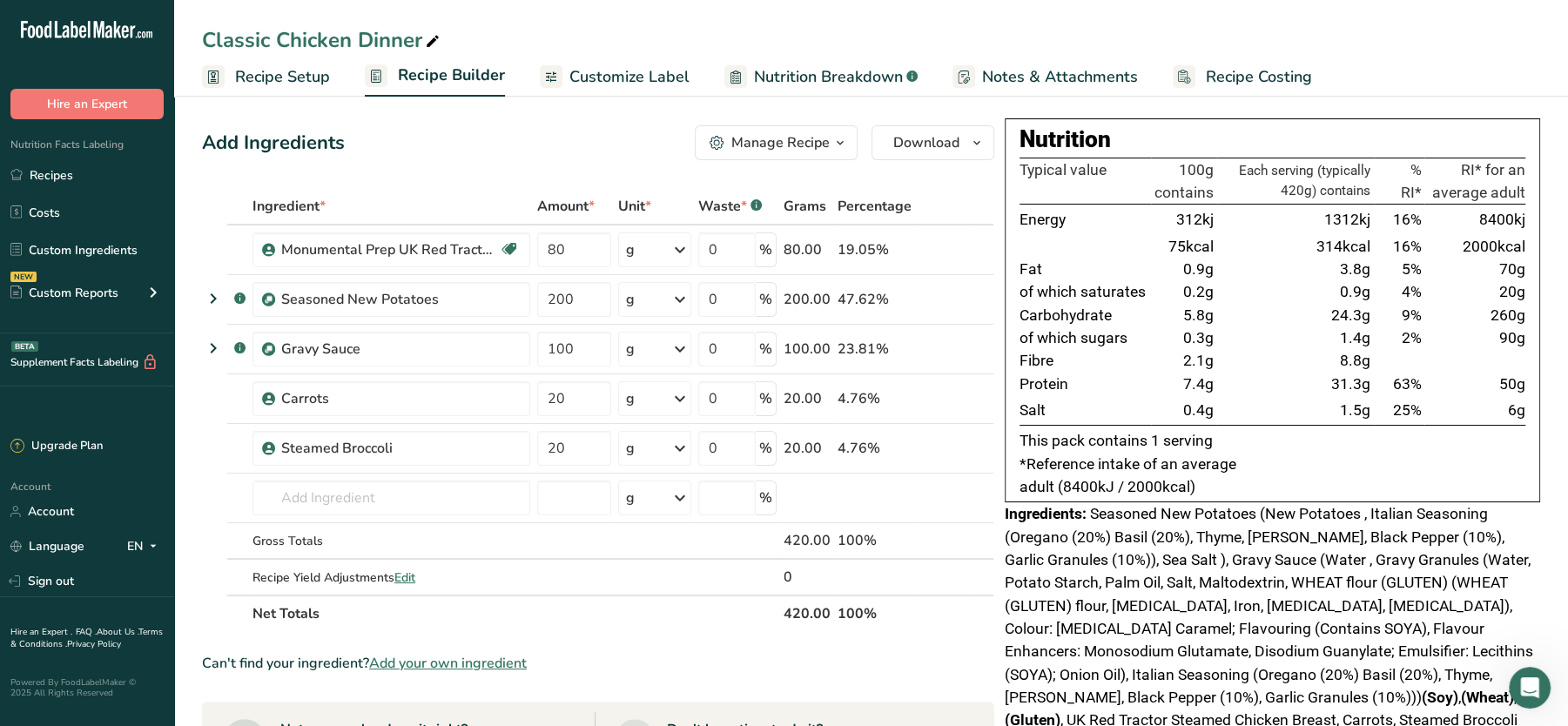
click at [1213, 66] on span "Recipe Costing" at bounding box center [1258, 77] width 106 height 23
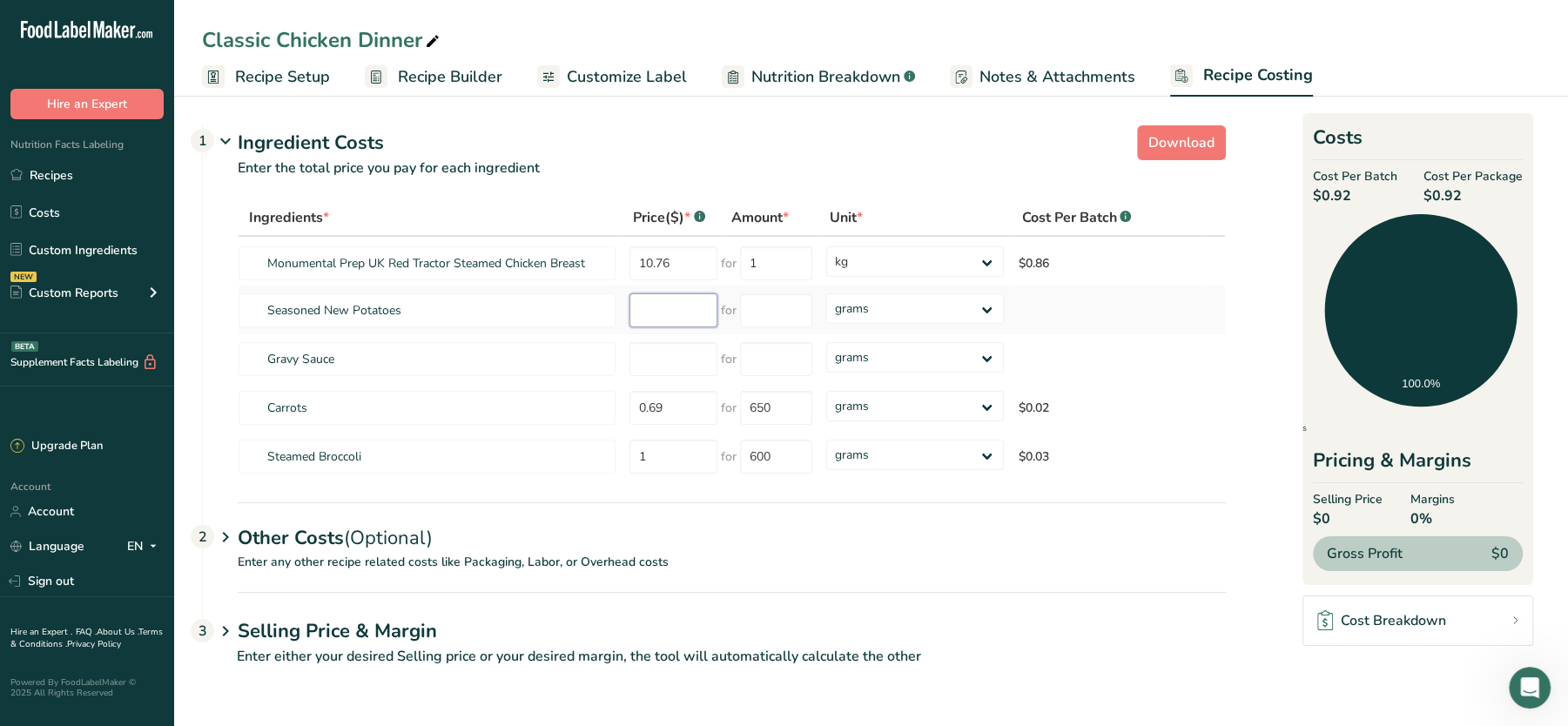
click at [683, 313] on input "number" at bounding box center [674, 310] width 87 height 34
click at [676, 363] on input "number" at bounding box center [674, 359] width 87 height 34
click at [70, 240] on link "Custom Ingredients" at bounding box center [87, 250] width 174 height 33
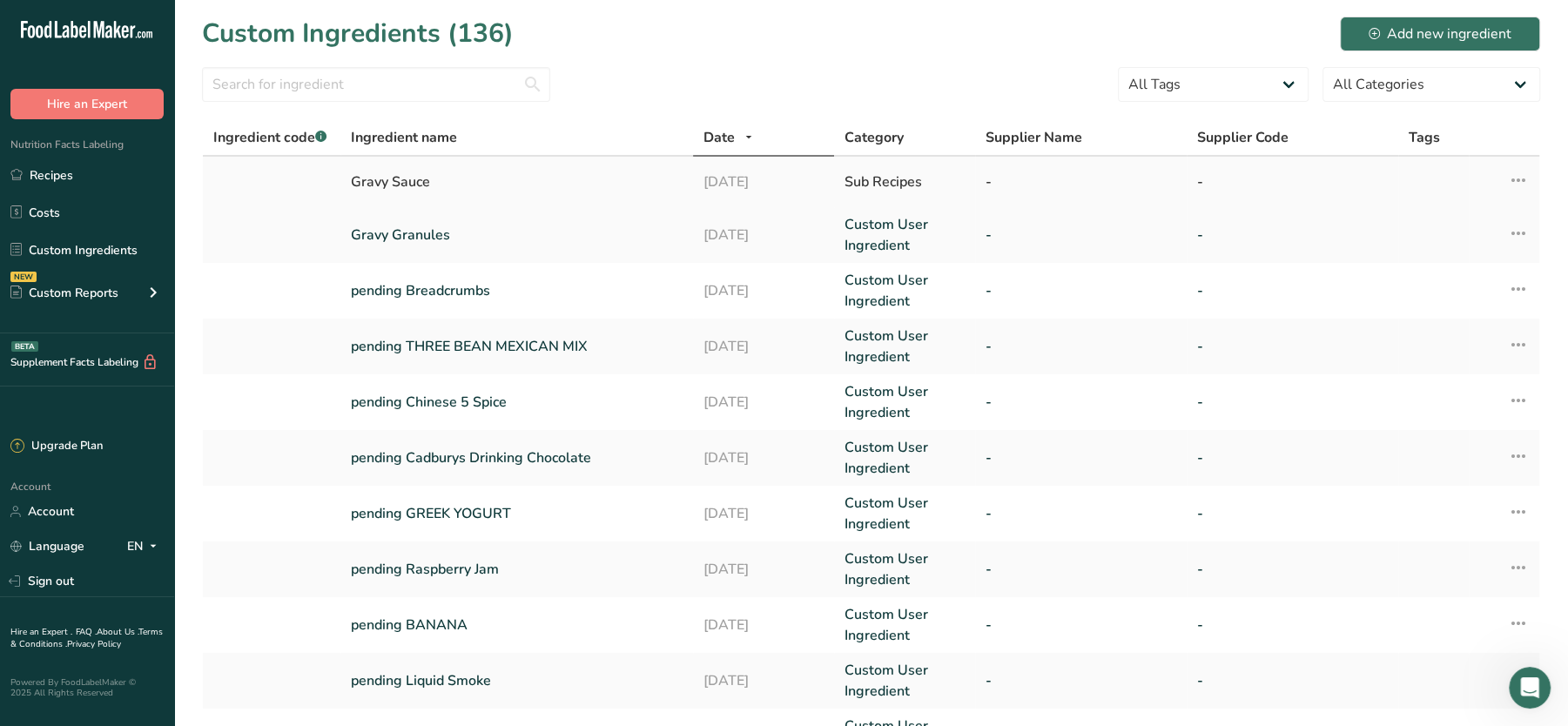
click at [397, 179] on div "Gravy Sauce" at bounding box center [516, 181] width 331 height 20
click at [1517, 176] on icon at bounding box center [1517, 180] width 20 height 31
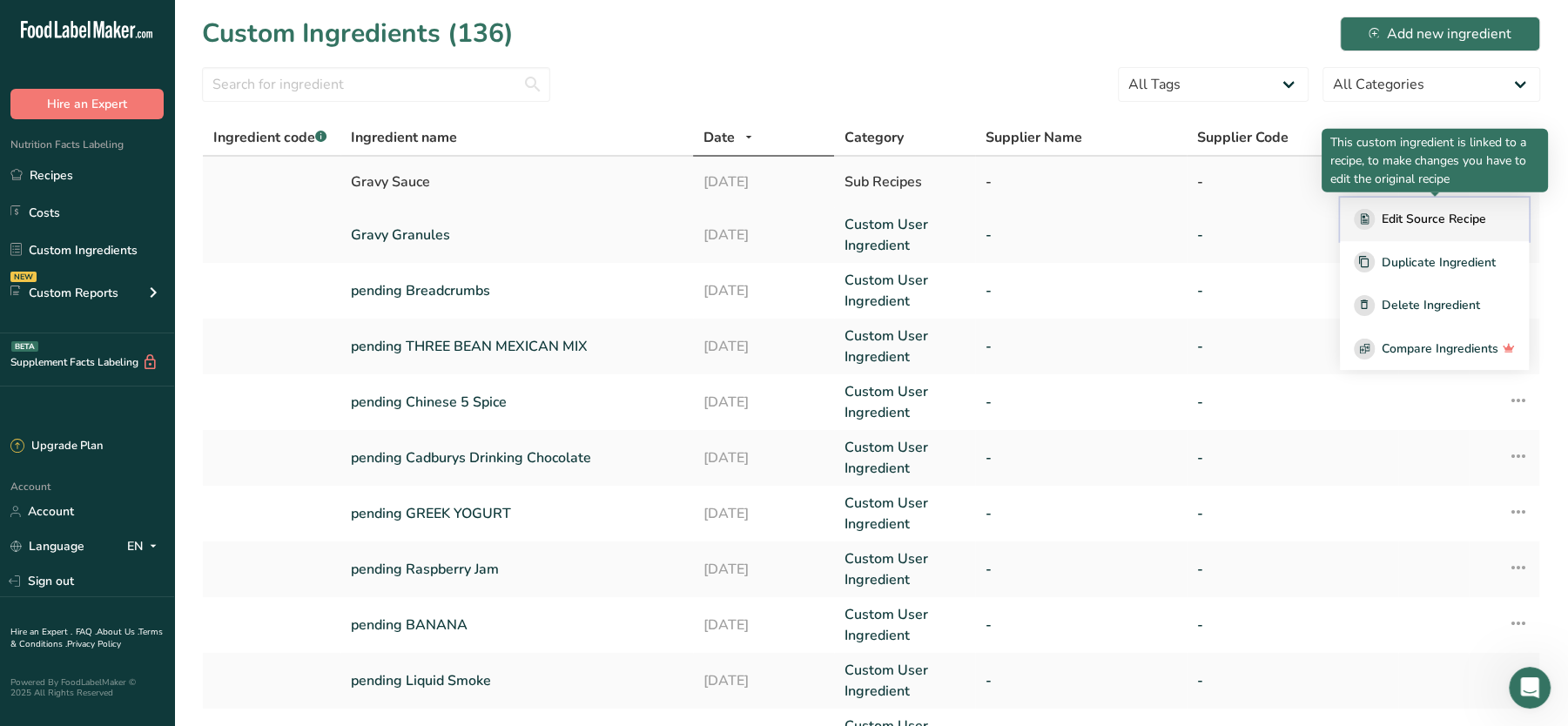
click at [1403, 218] on span "Edit Source Recipe" at bounding box center [1433, 219] width 104 height 18
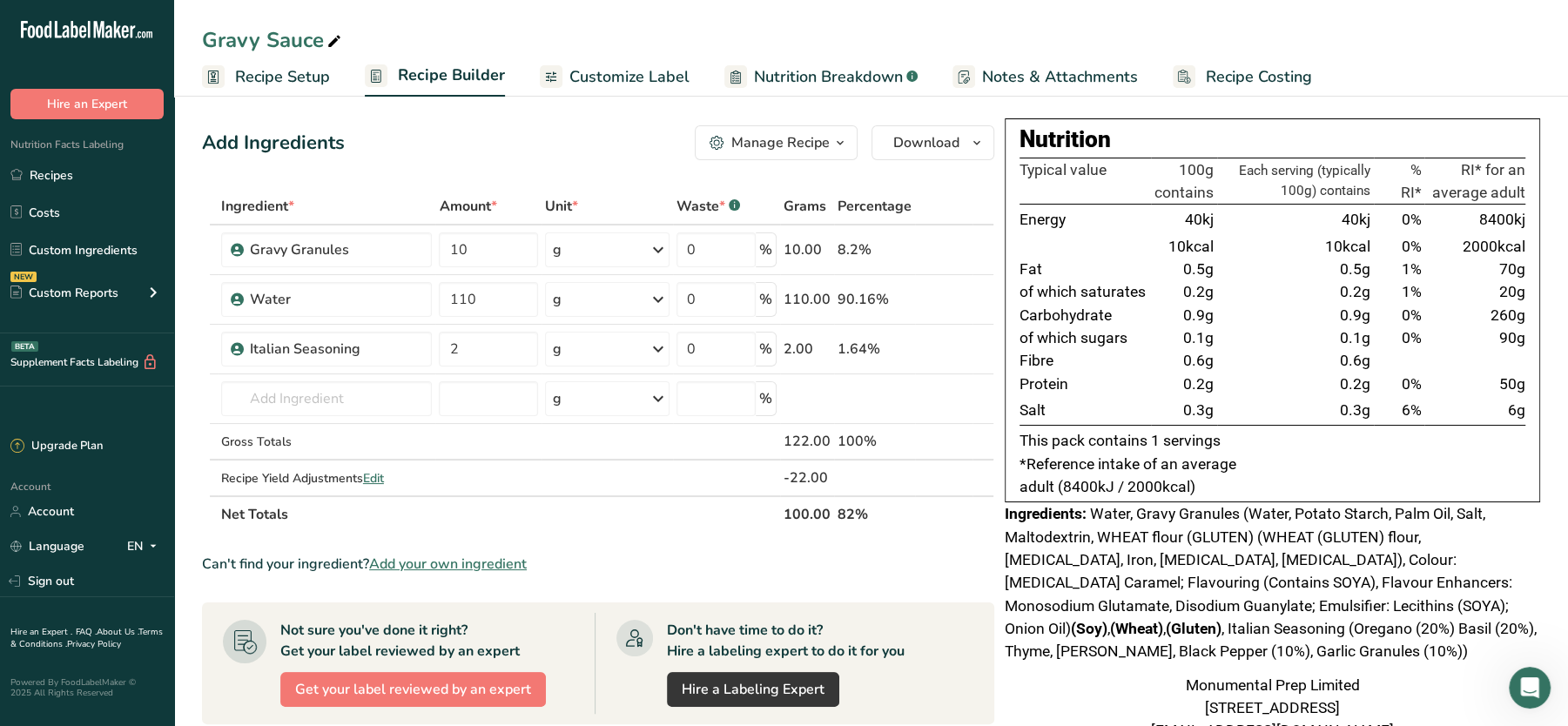
click at [1222, 83] on span "Recipe Costing" at bounding box center [1258, 77] width 106 height 23
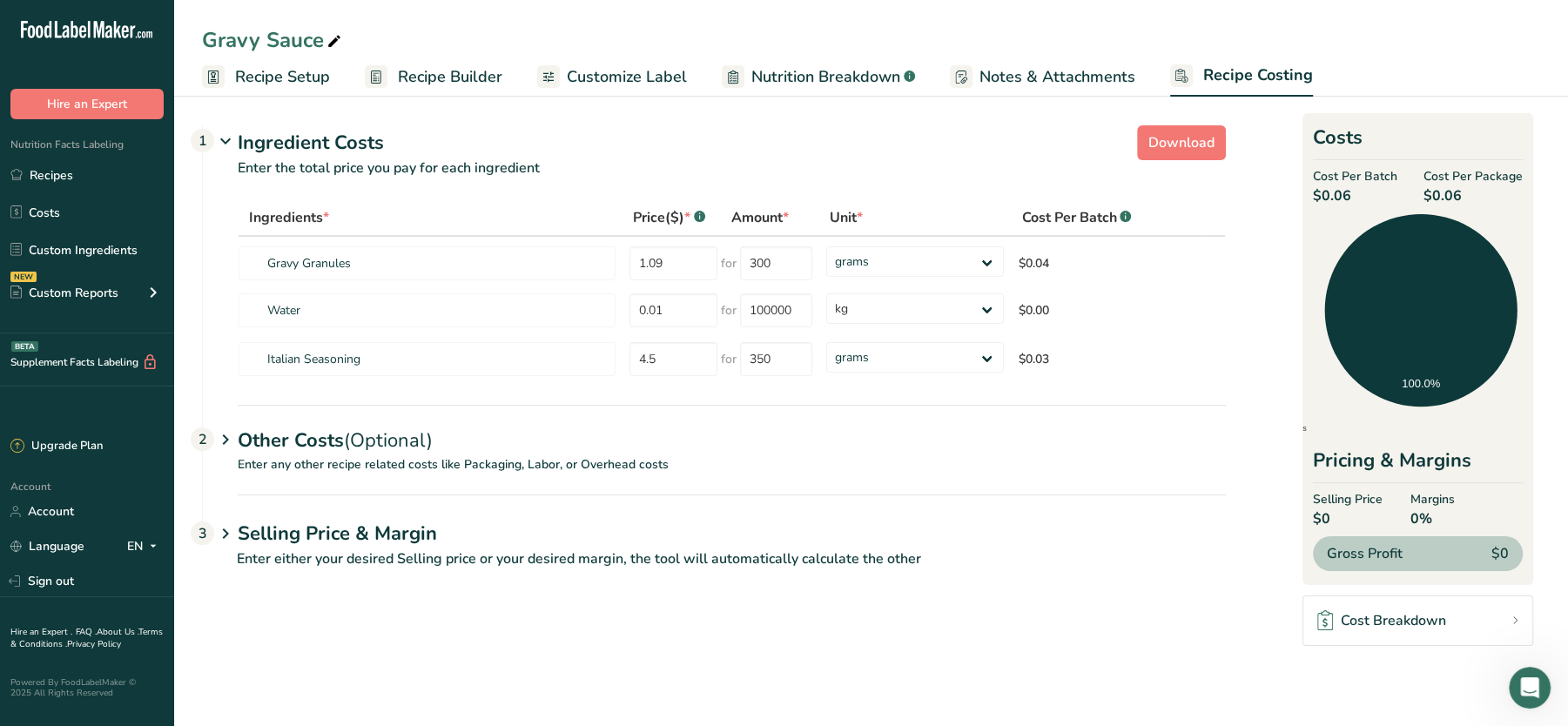
click at [222, 138] on icon at bounding box center [225, 141] width 20 height 32
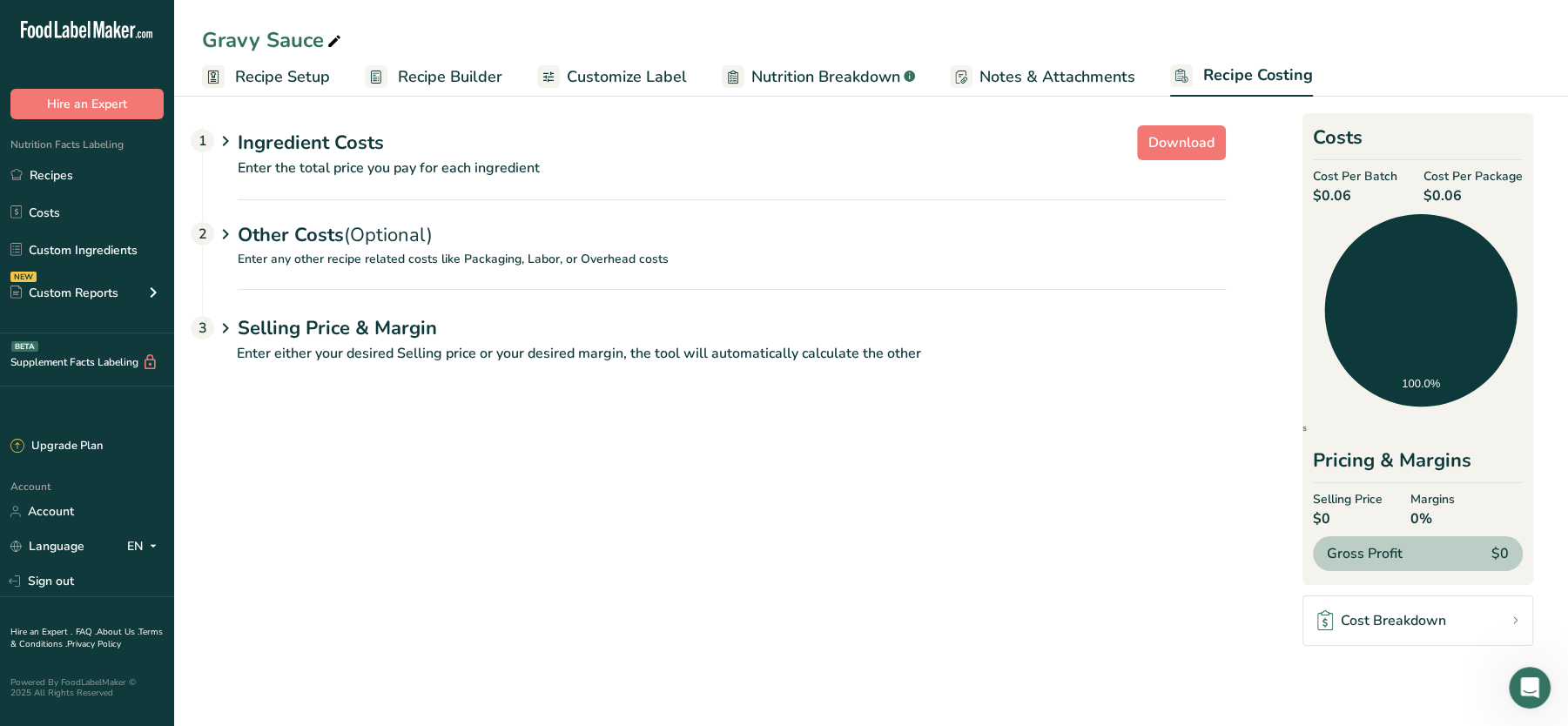
click at [229, 138] on icon at bounding box center [225, 141] width 20 height 32
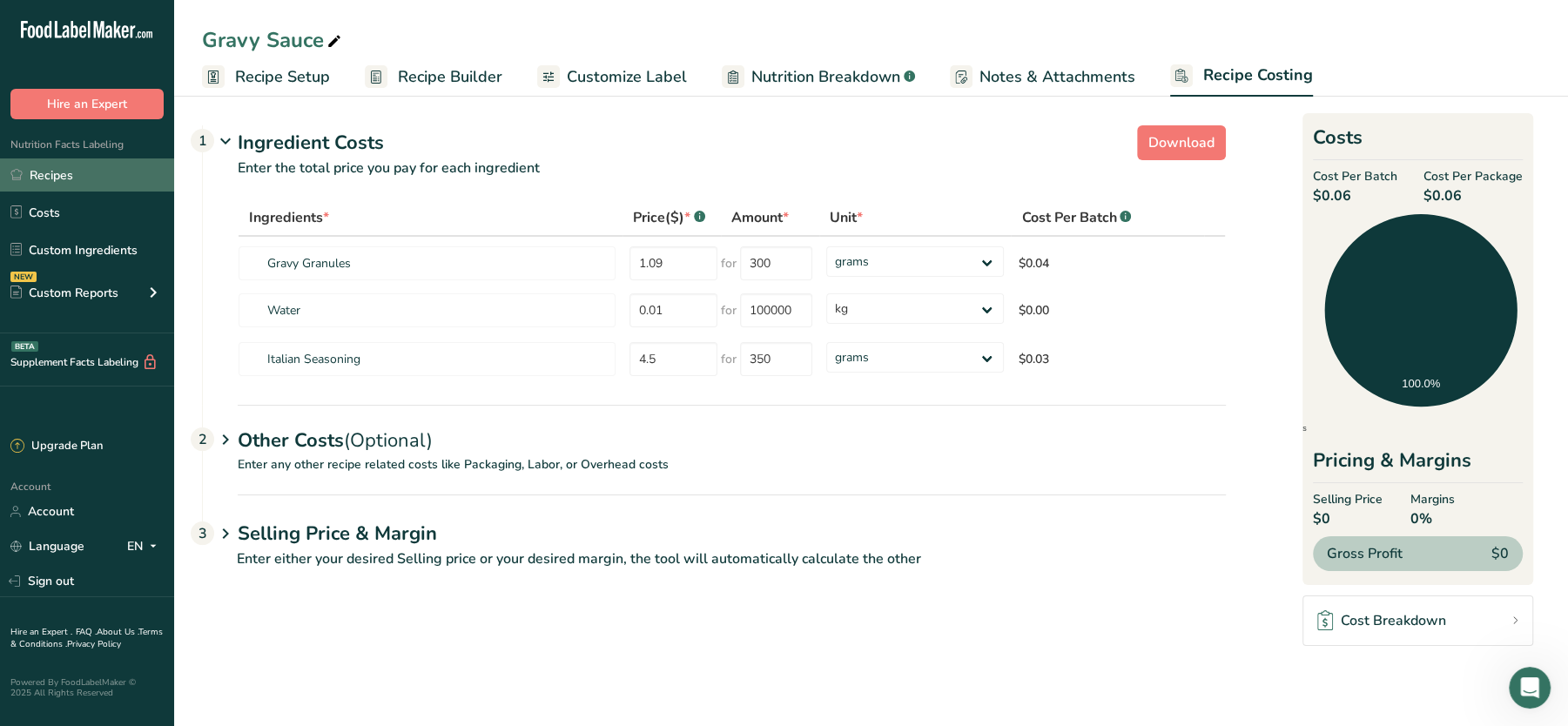
click at [46, 177] on link "Recipes" at bounding box center [87, 175] width 174 height 33
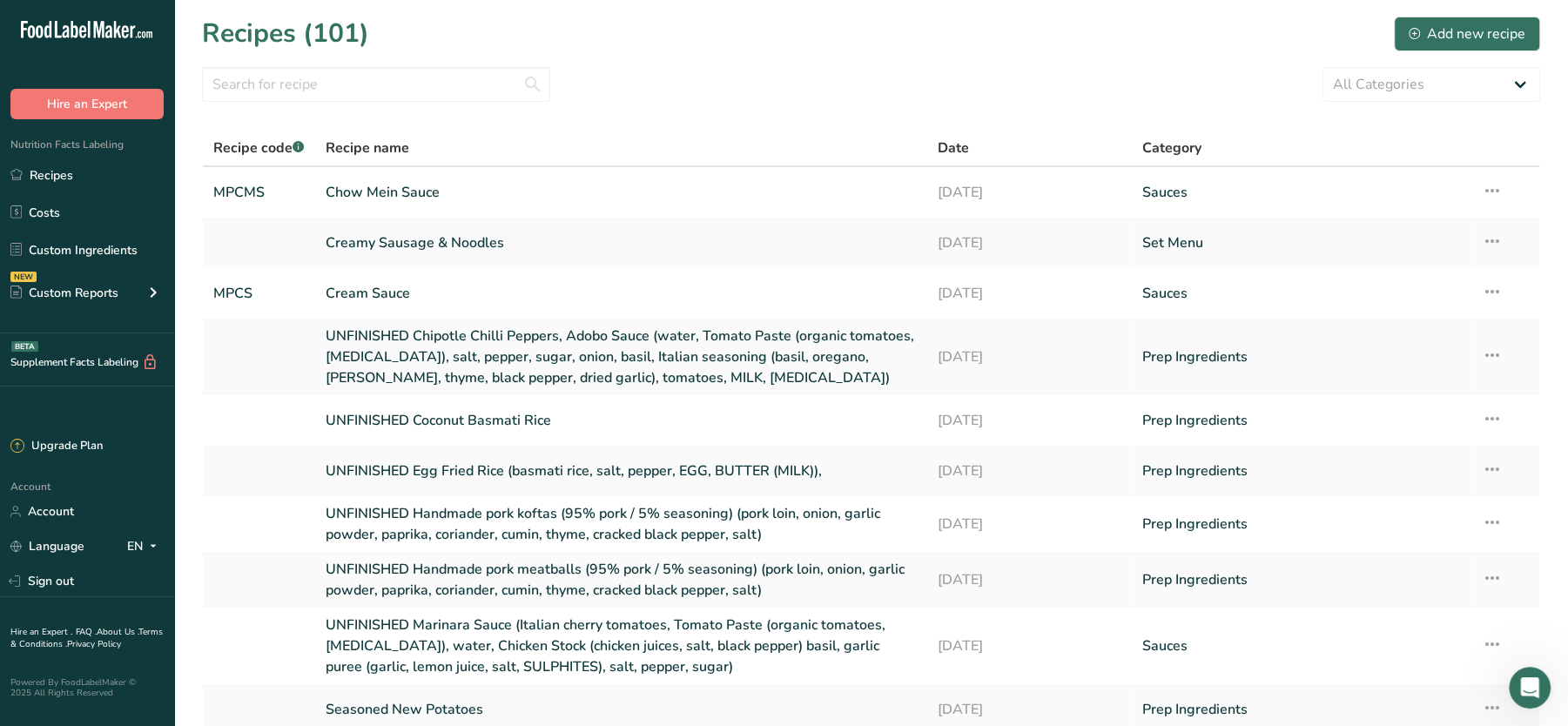
click at [419, 104] on section "Recipes (101) Add new recipe All Categories Baked Goods Beverages Confectionery…" at bounding box center [871, 409] width 1394 height 819
click at [428, 99] on input "text" at bounding box center [376, 85] width 348 height 35
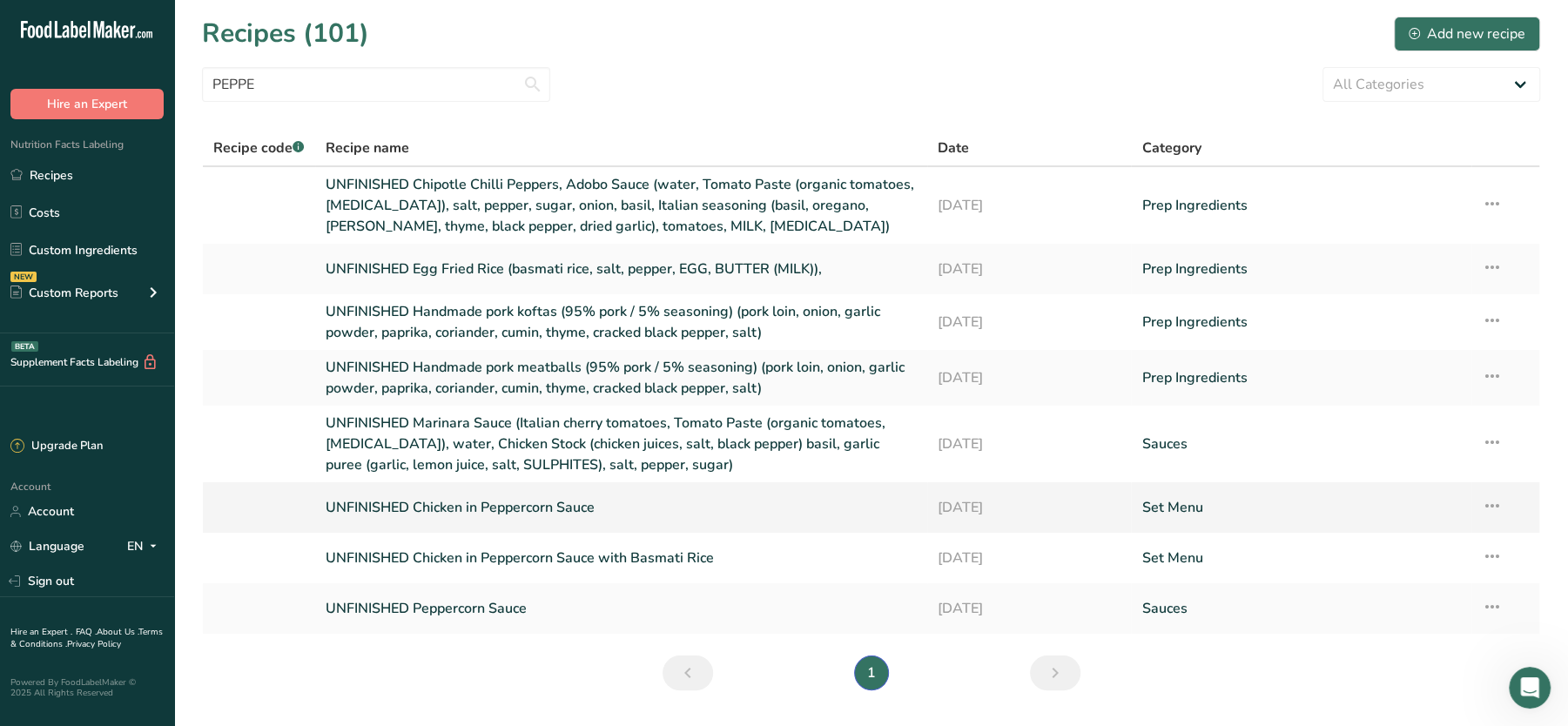
click at [478, 508] on link "UNFINISHED Chicken in Peppercorn Sauce" at bounding box center [621, 507] width 591 height 37
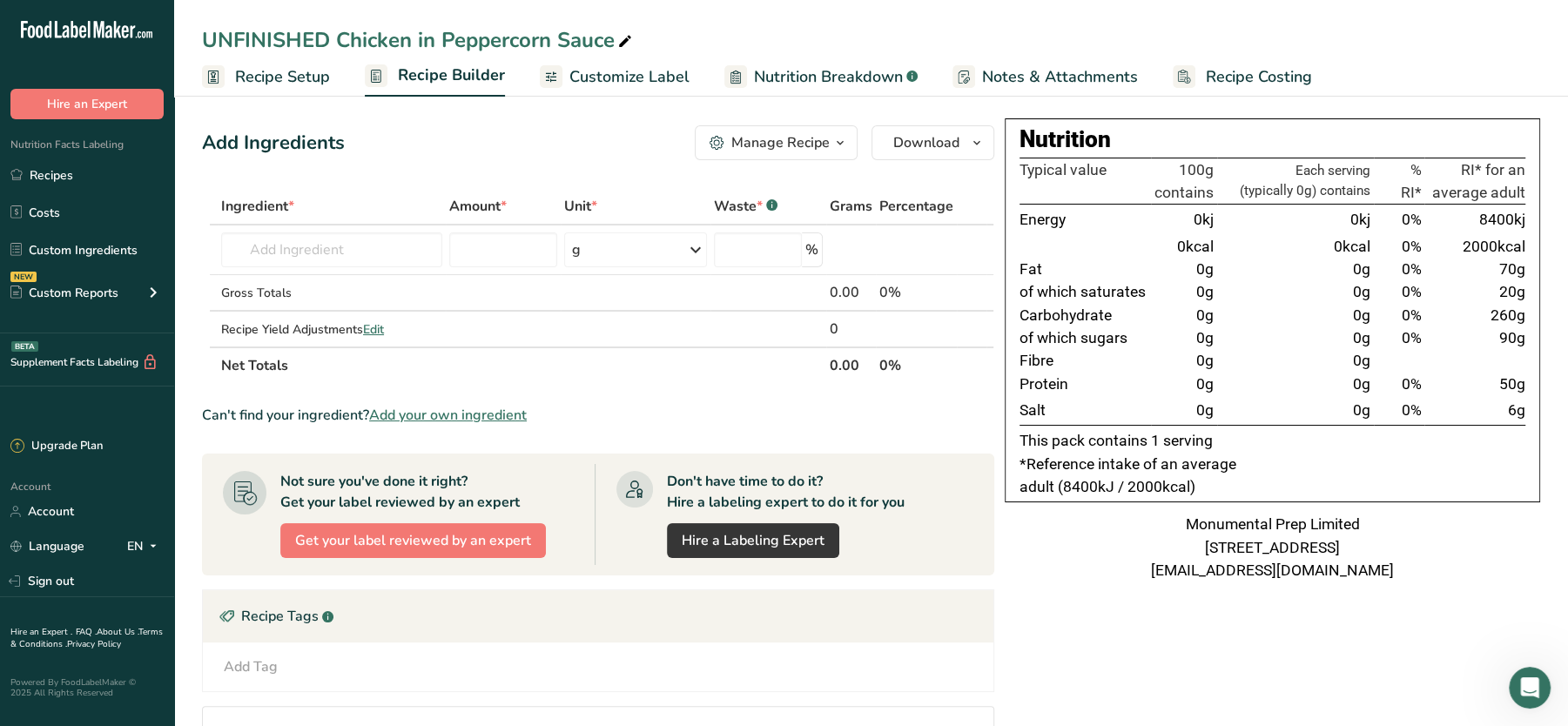
click at [341, 38] on div "UNFINISHED Chicken in Peppercorn Sauce" at bounding box center [419, 40] width 434 height 31
click at [341, 38] on input "UNFINISHED Chicken in Peppercorn Sauce" at bounding box center [871, 40] width 1339 height 31
click at [347, 255] on input "text" at bounding box center [331, 250] width 221 height 35
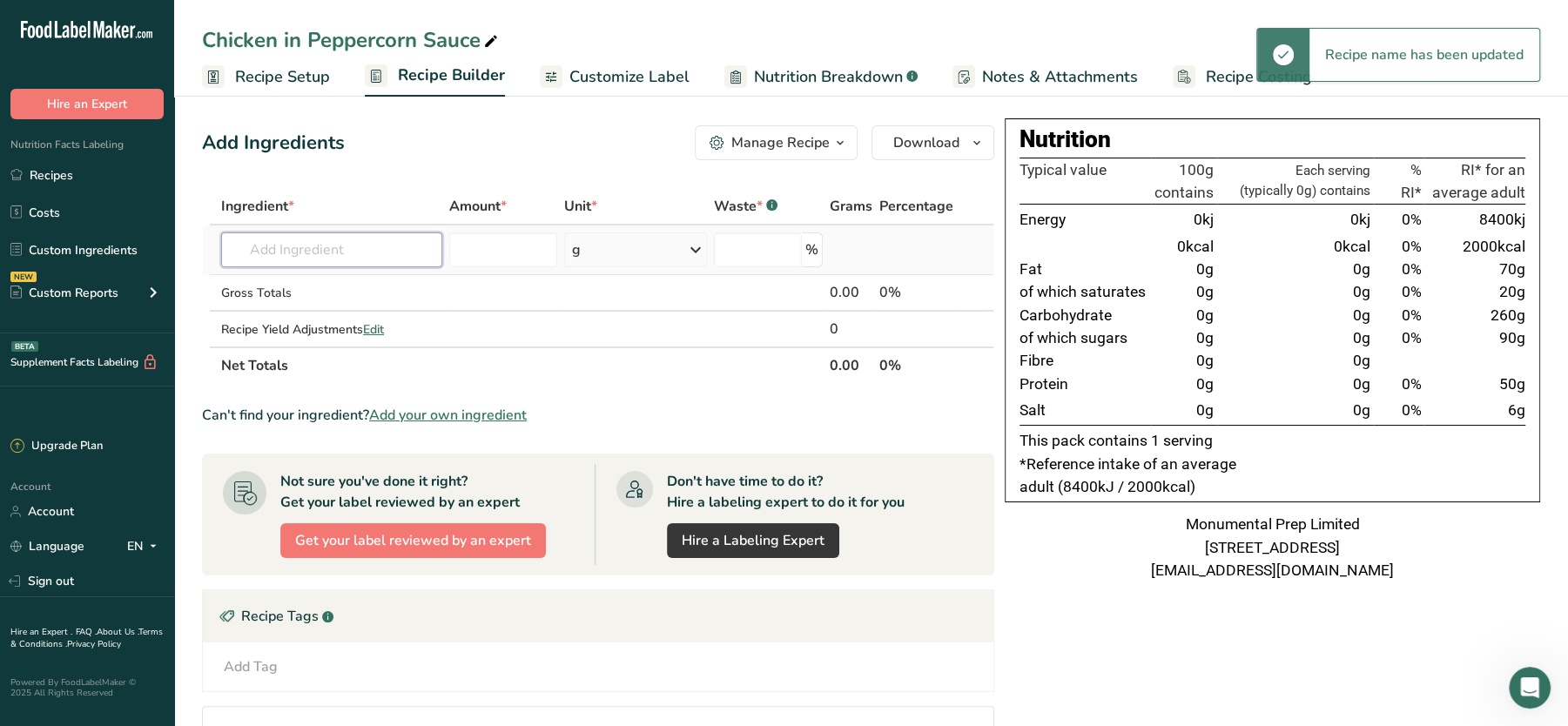
click at [347, 255] on input "text" at bounding box center [331, 250] width 221 height 35
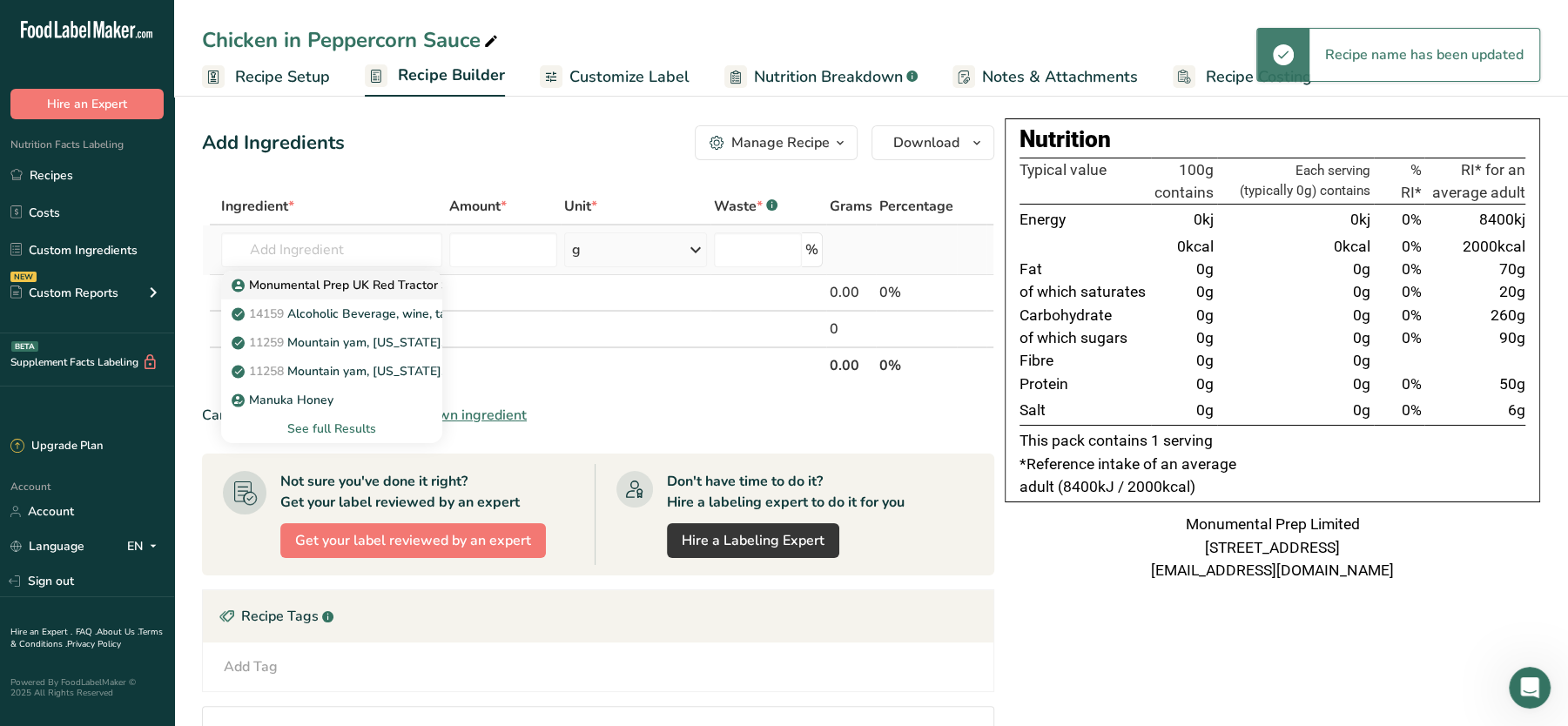
click at [366, 278] on p "Monumental Prep UK Red Tractor Steamed Chicken Breast" at bounding box center [407, 285] width 345 height 18
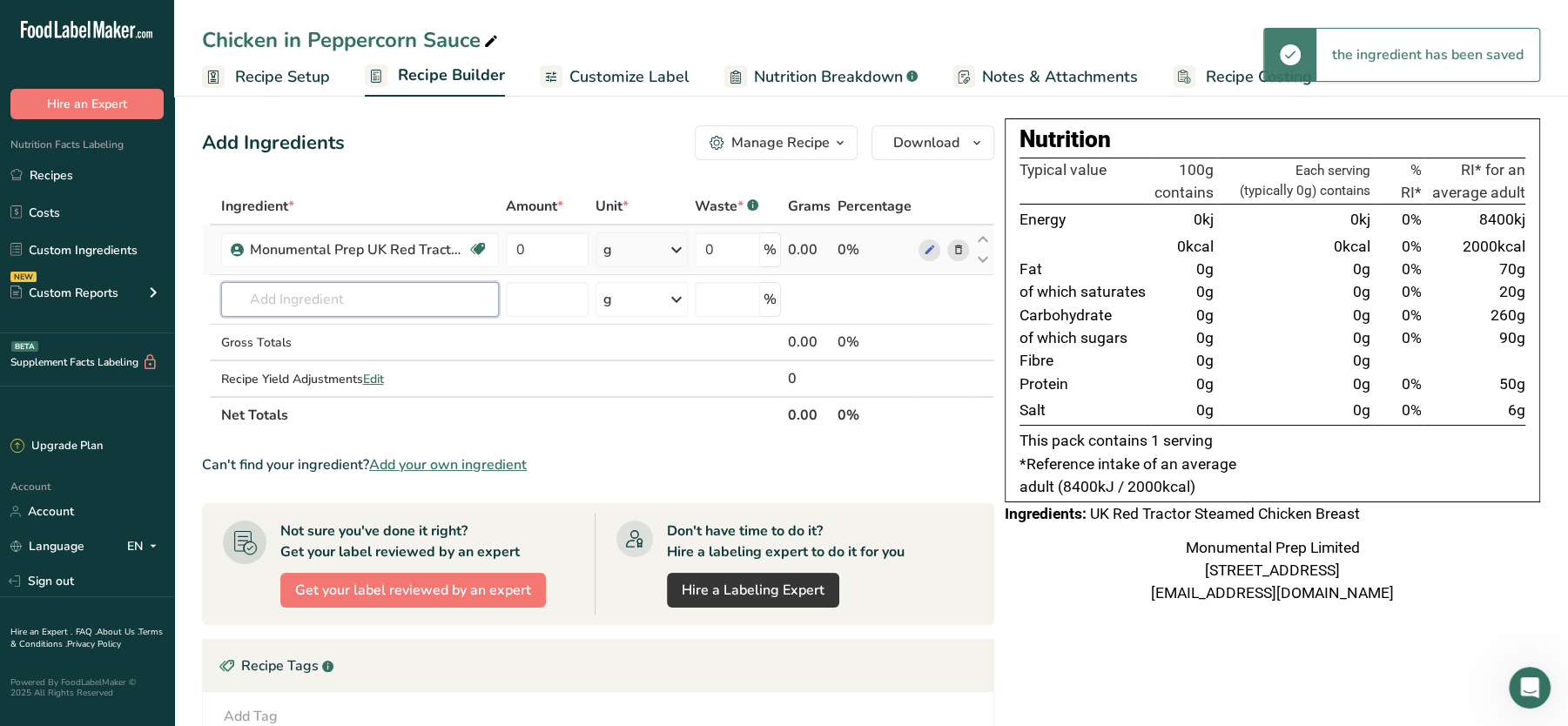
click at [328, 292] on input "text" at bounding box center [360, 299] width 278 height 35
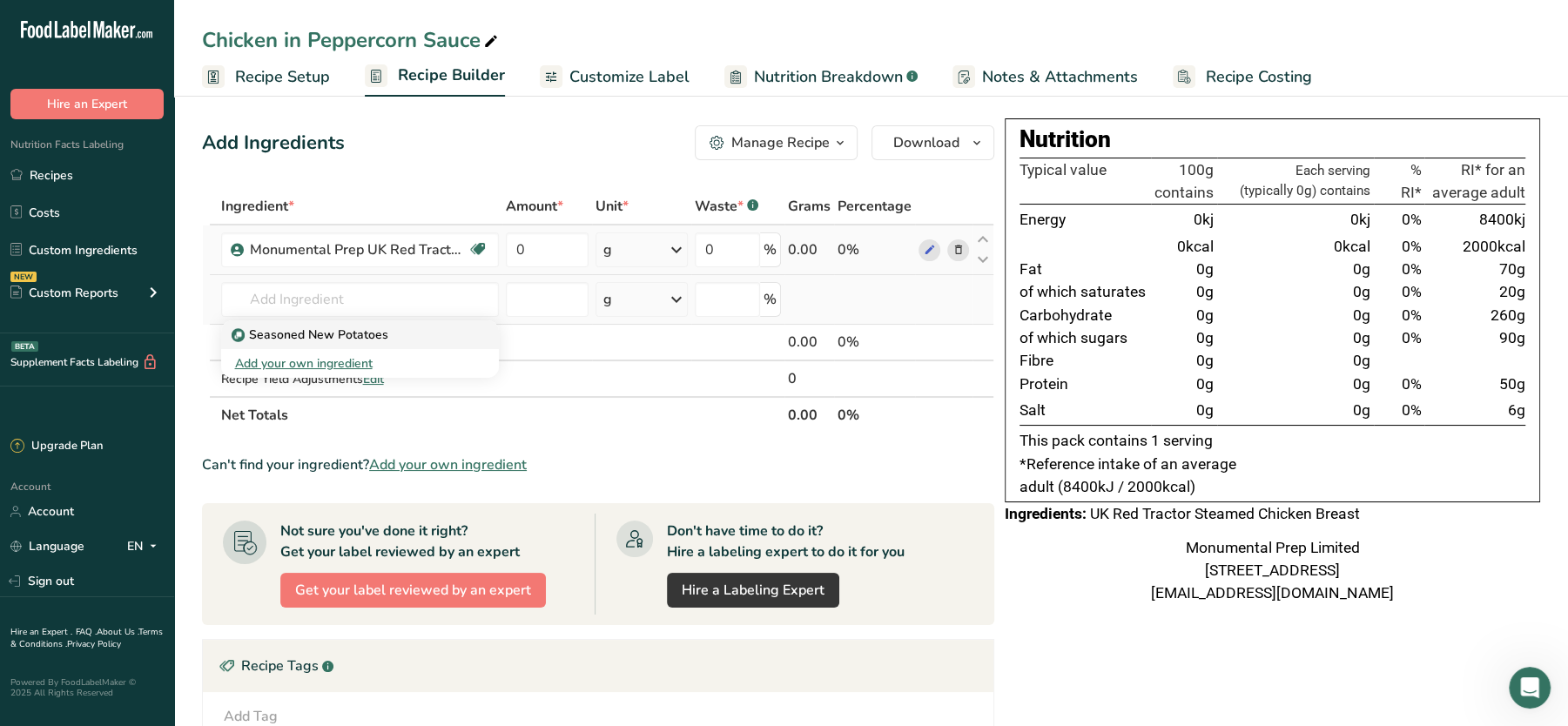
click at [315, 327] on p "Seasoned New Potatoes" at bounding box center [312, 334] width 154 height 18
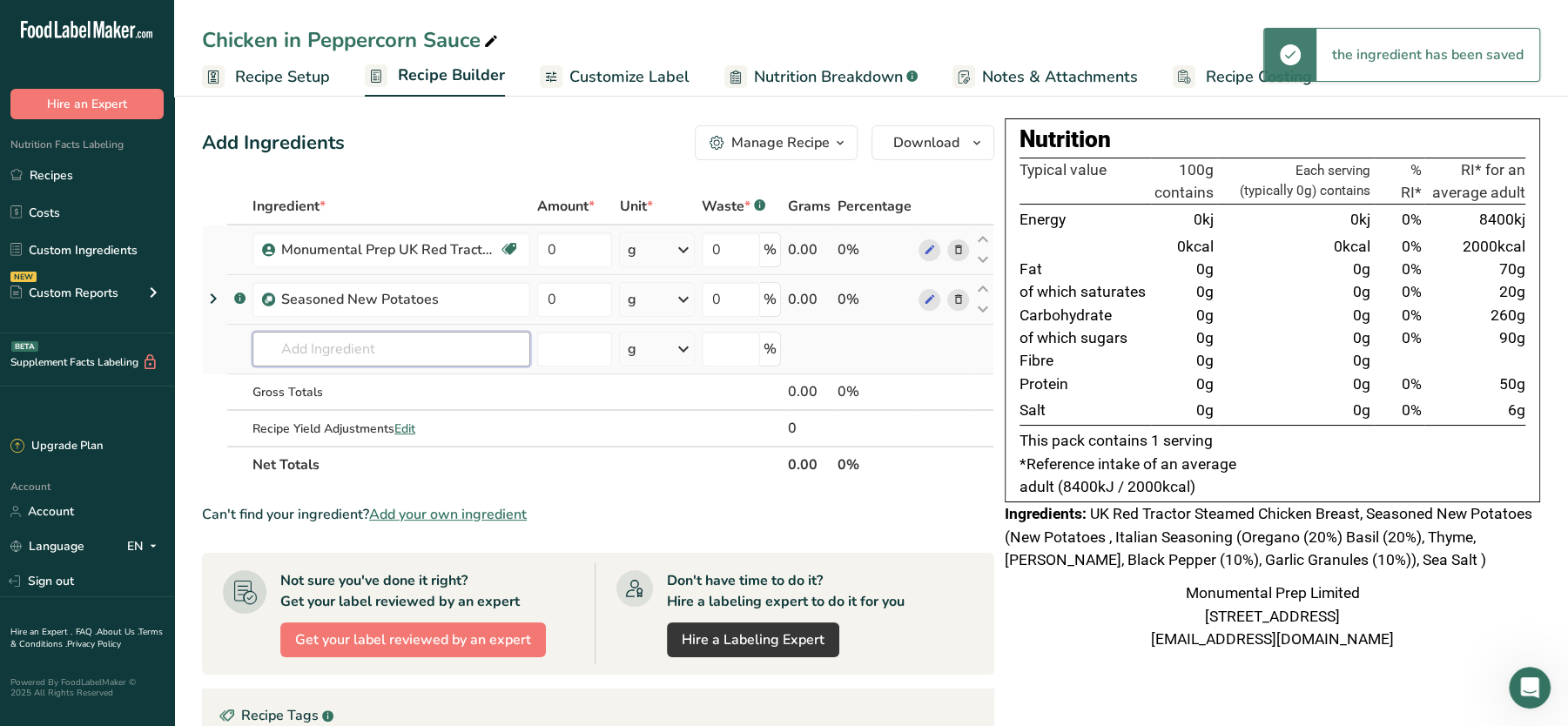
click at [359, 352] on input "text" at bounding box center [392, 349] width 278 height 35
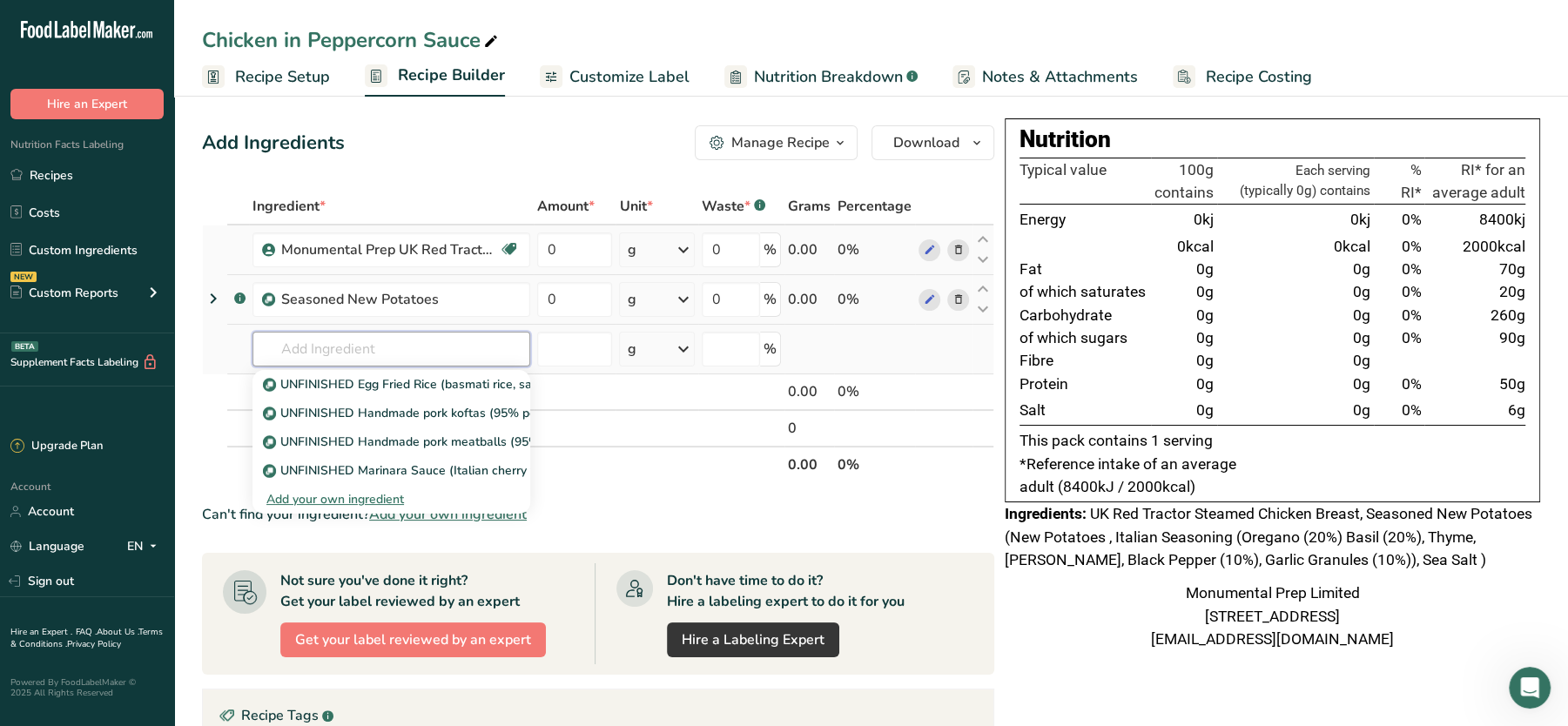
click at [402, 346] on input "text" at bounding box center [392, 349] width 278 height 35
click at [364, 385] on p "UNFINISHED Peppercorn Sauce" at bounding box center [364, 384] width 194 height 18
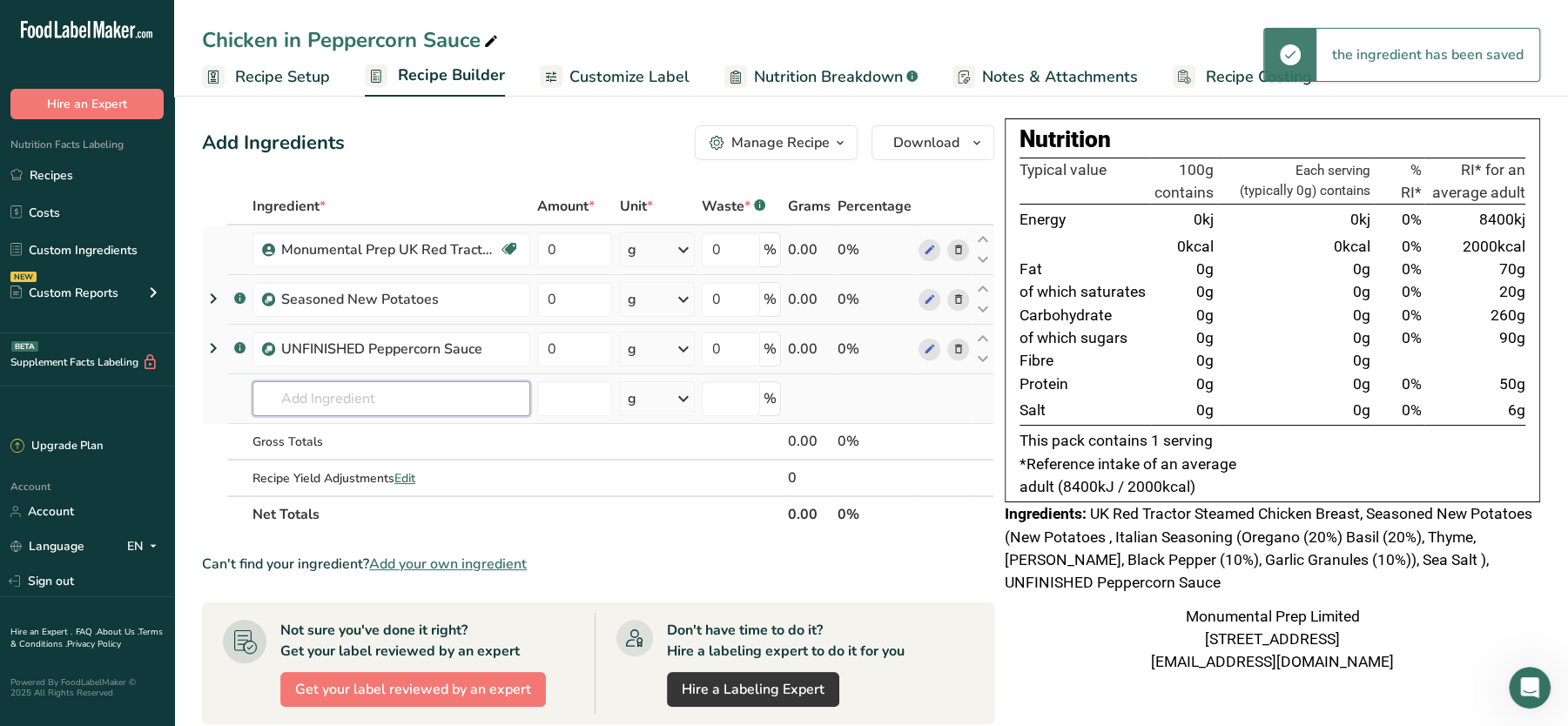
click at [390, 394] on input "text" at bounding box center [392, 398] width 278 height 35
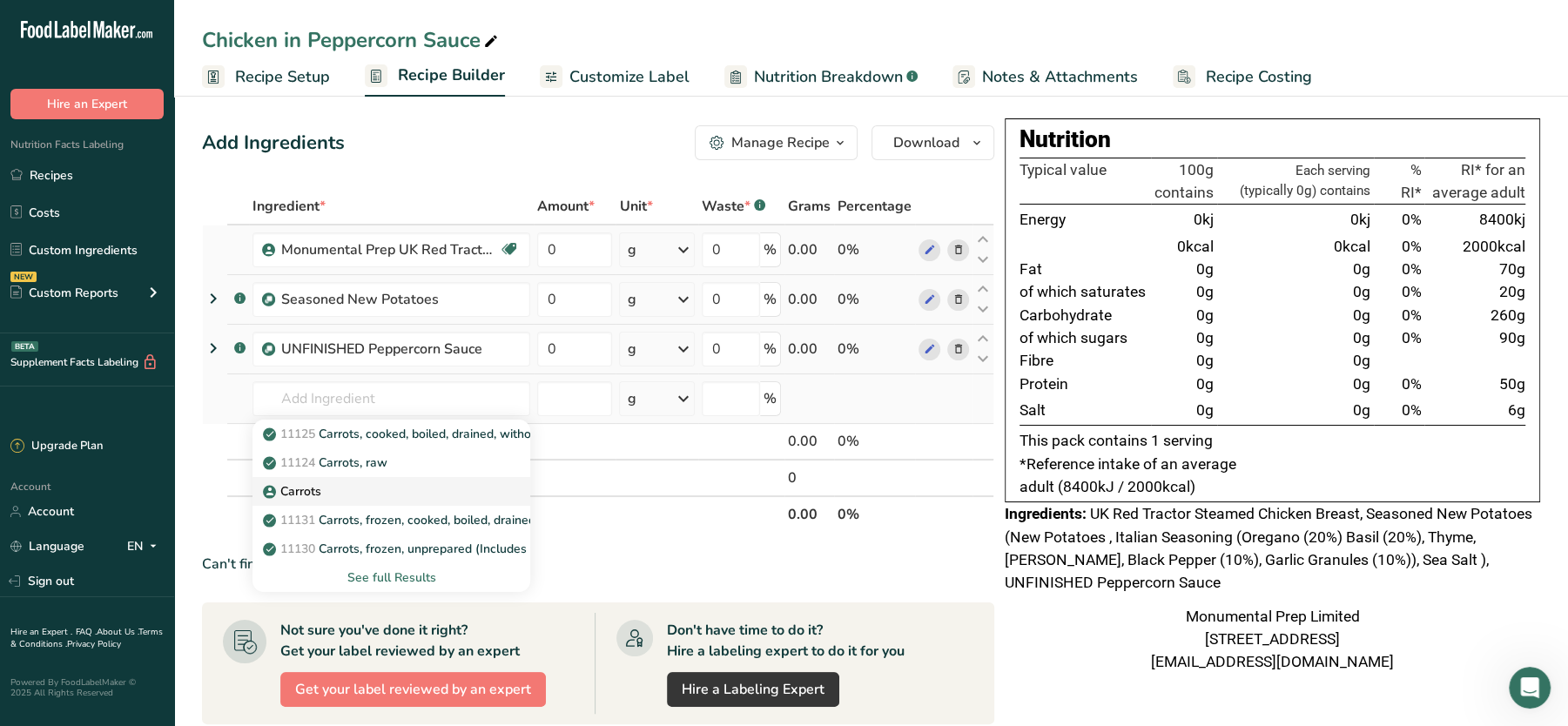
click at [298, 485] on p "Carrots" at bounding box center [294, 491] width 54 height 18
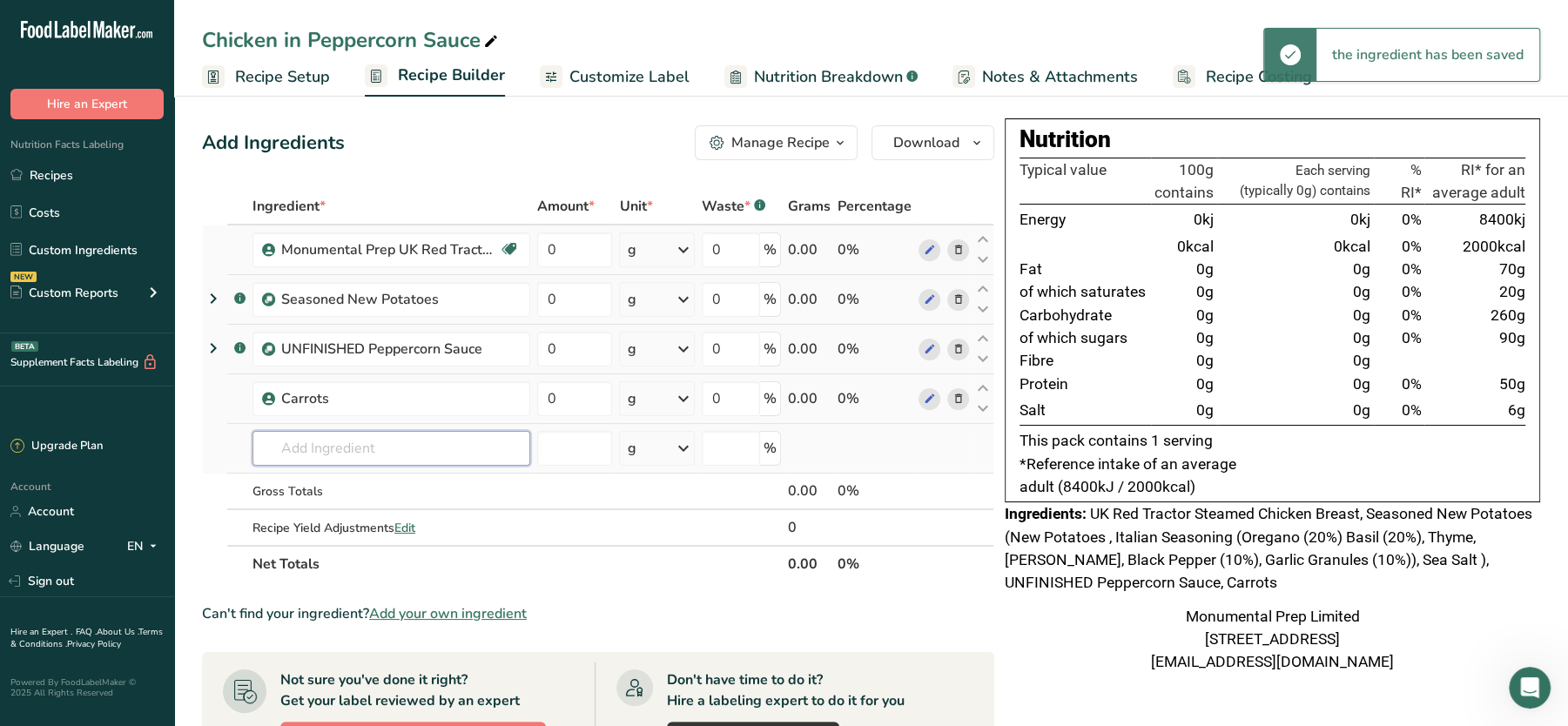
click at [327, 447] on input "text" at bounding box center [392, 448] width 278 height 35
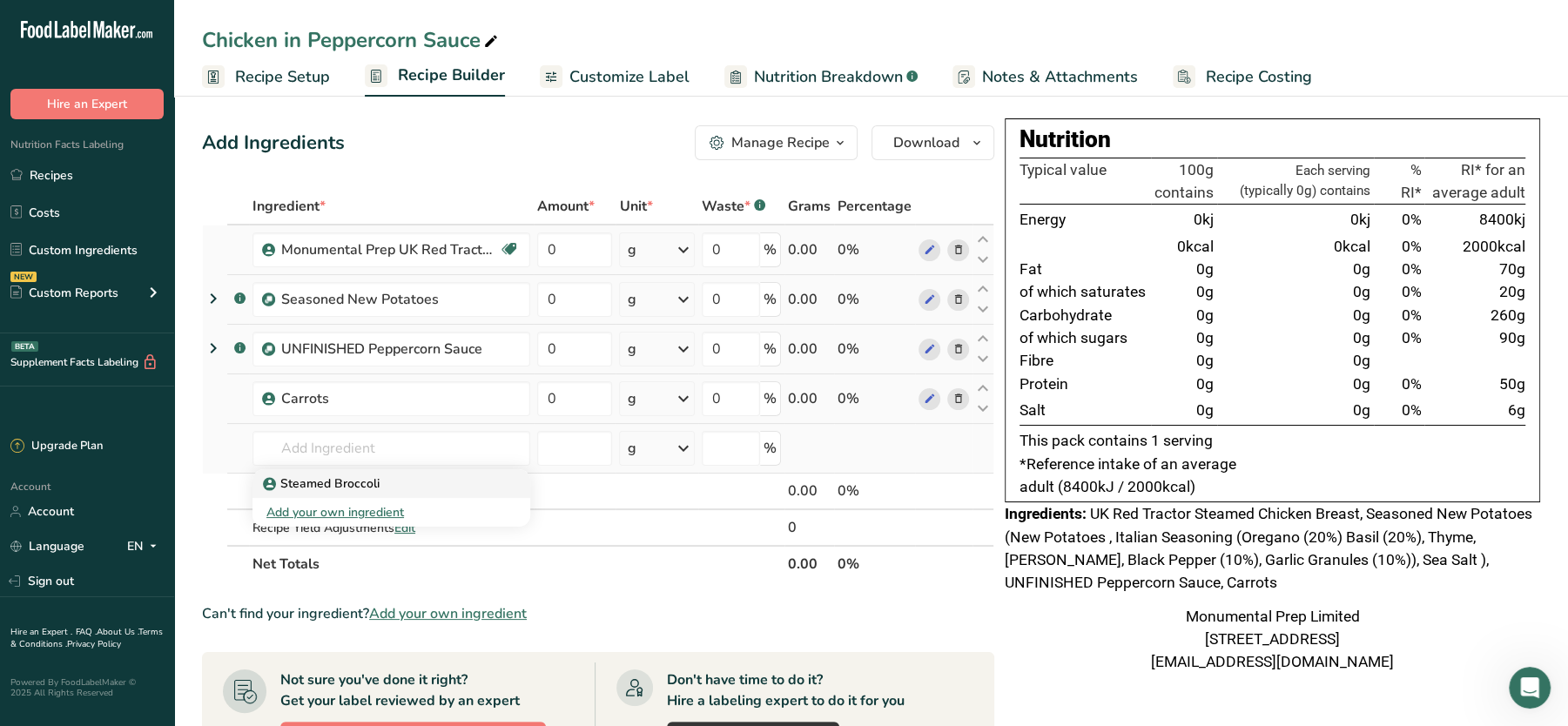
click at [321, 479] on p "Steamed Broccoli" at bounding box center [323, 483] width 113 height 18
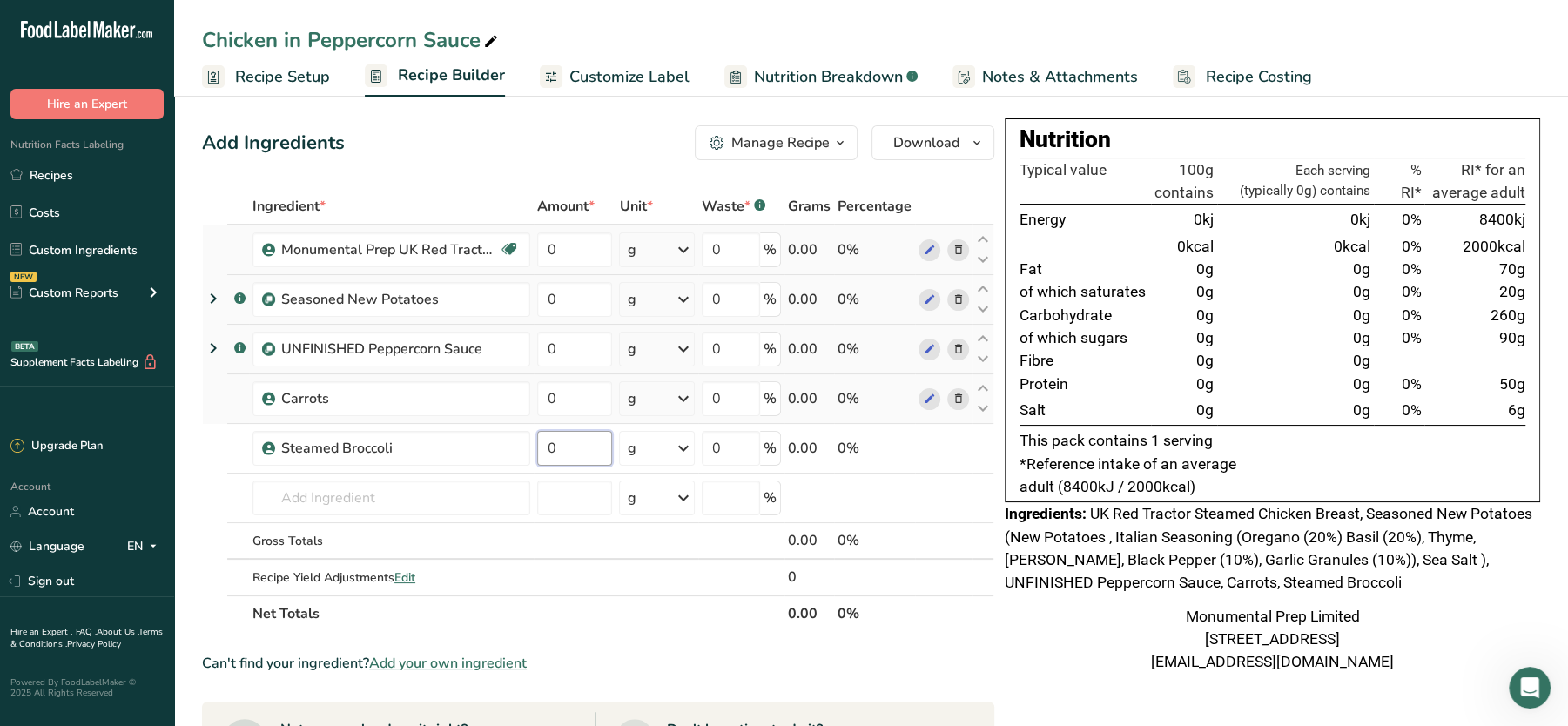
drag, startPoint x: 590, startPoint y: 450, endPoint x: 468, endPoint y: 428, distance: 124.0
click at [468, 428] on tr "Steamed Broccoli 0 g Portions 50 gram Weight Units g kg mg See more Volume Unit…" at bounding box center [598, 448] width 790 height 50
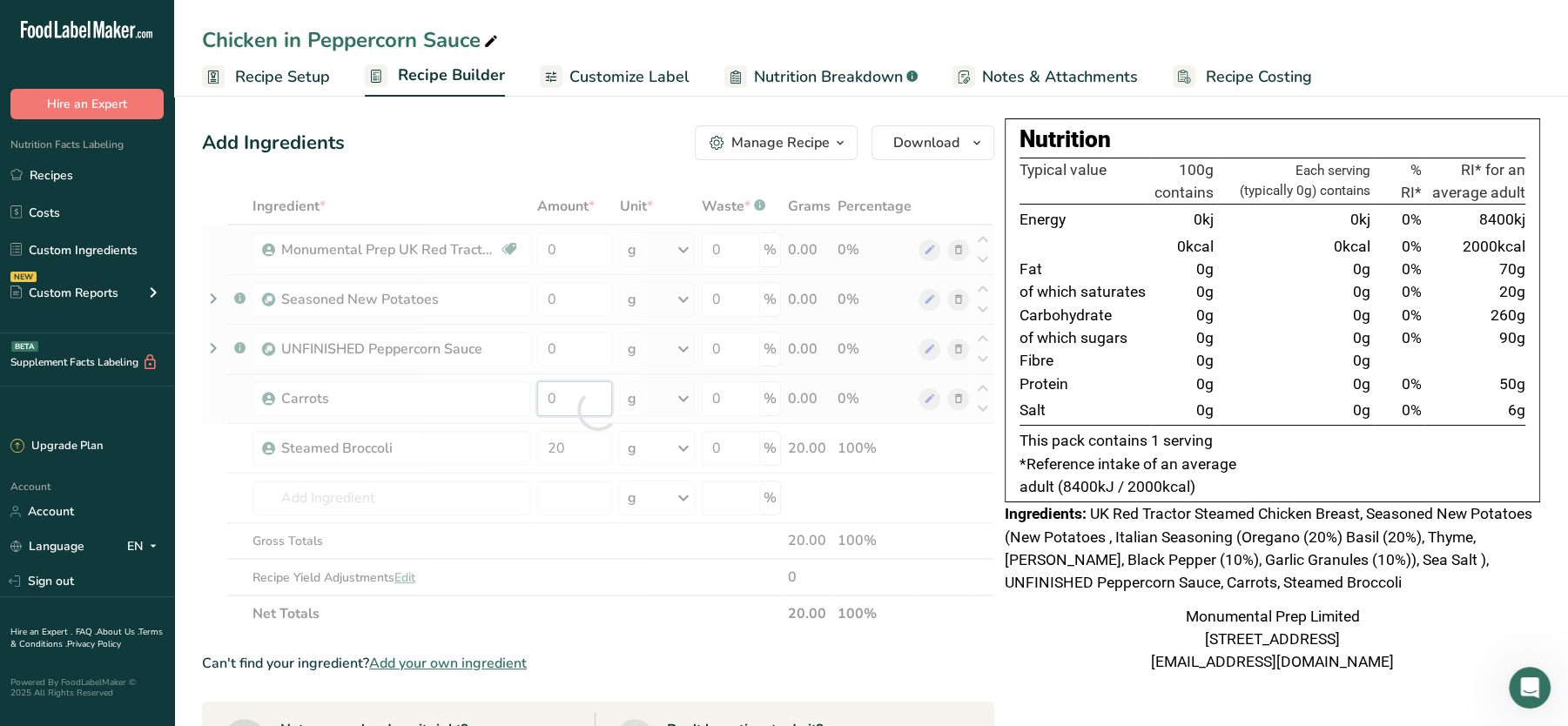
click at [568, 405] on div "Ingredient * Amount * Unit * Waste * .a-a{fill:#347362;}.b-a{fill:#fff;} Grams …" at bounding box center [598, 409] width 792 height 444
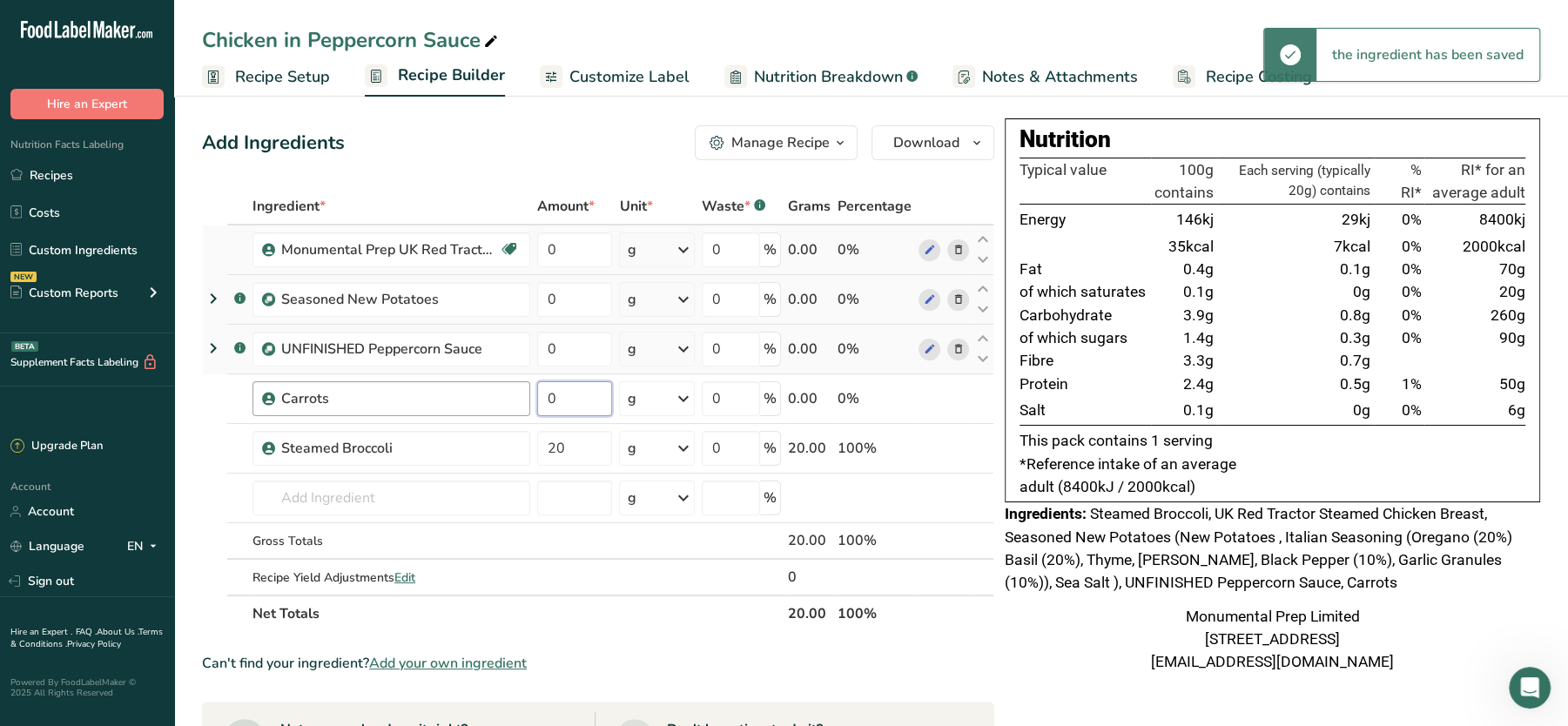
drag, startPoint x: 580, startPoint y: 402, endPoint x: 492, endPoint y: 398, distance: 88.1
click at [492, 398] on tr "Carrots 0 g Weight Units g kg mg See more Volume Units l Volume units require a…" at bounding box center [598, 398] width 790 height 50
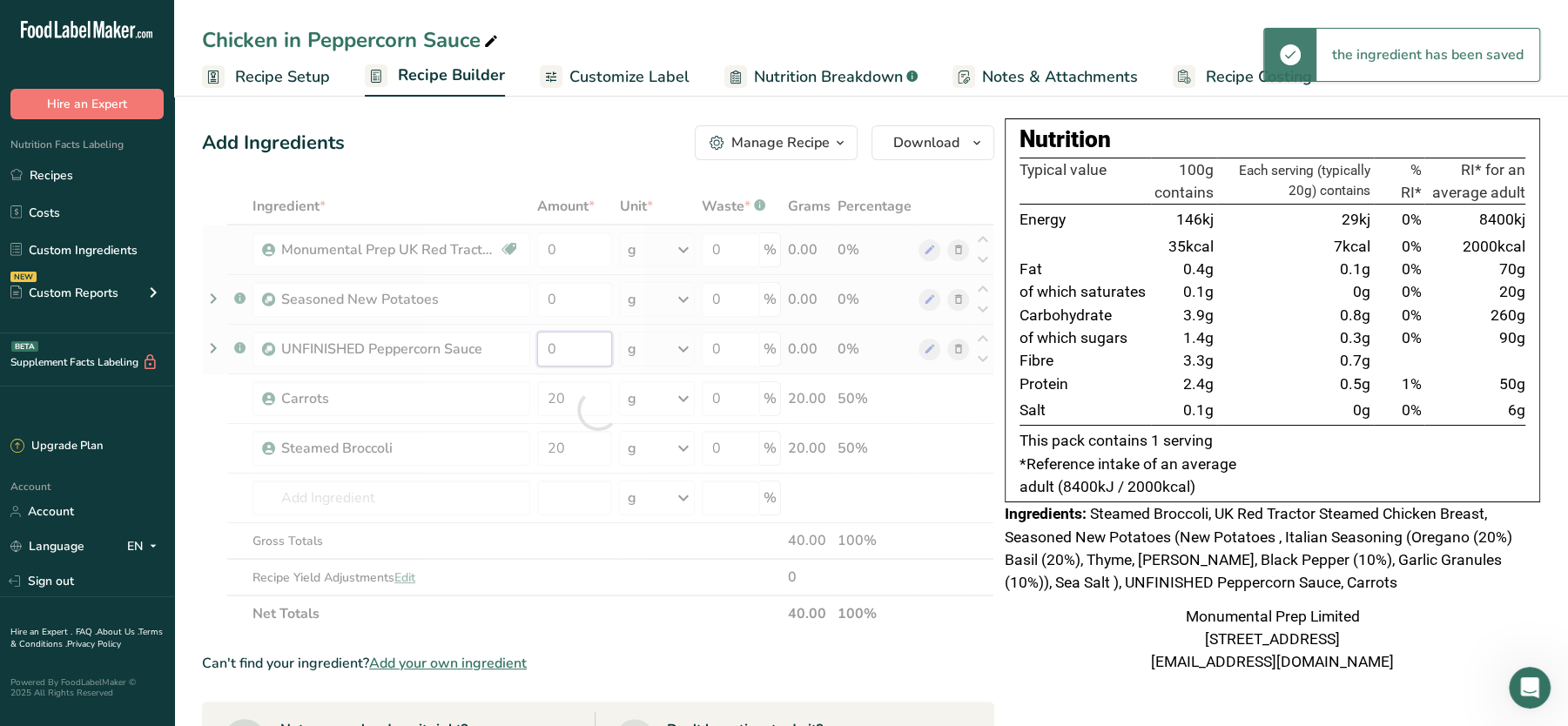
click at [594, 355] on div "Ingredient * Amount * Unit * Waste * .a-a{fill:#347362;}.b-a{fill:#fff;} Grams …" at bounding box center [598, 409] width 792 height 444
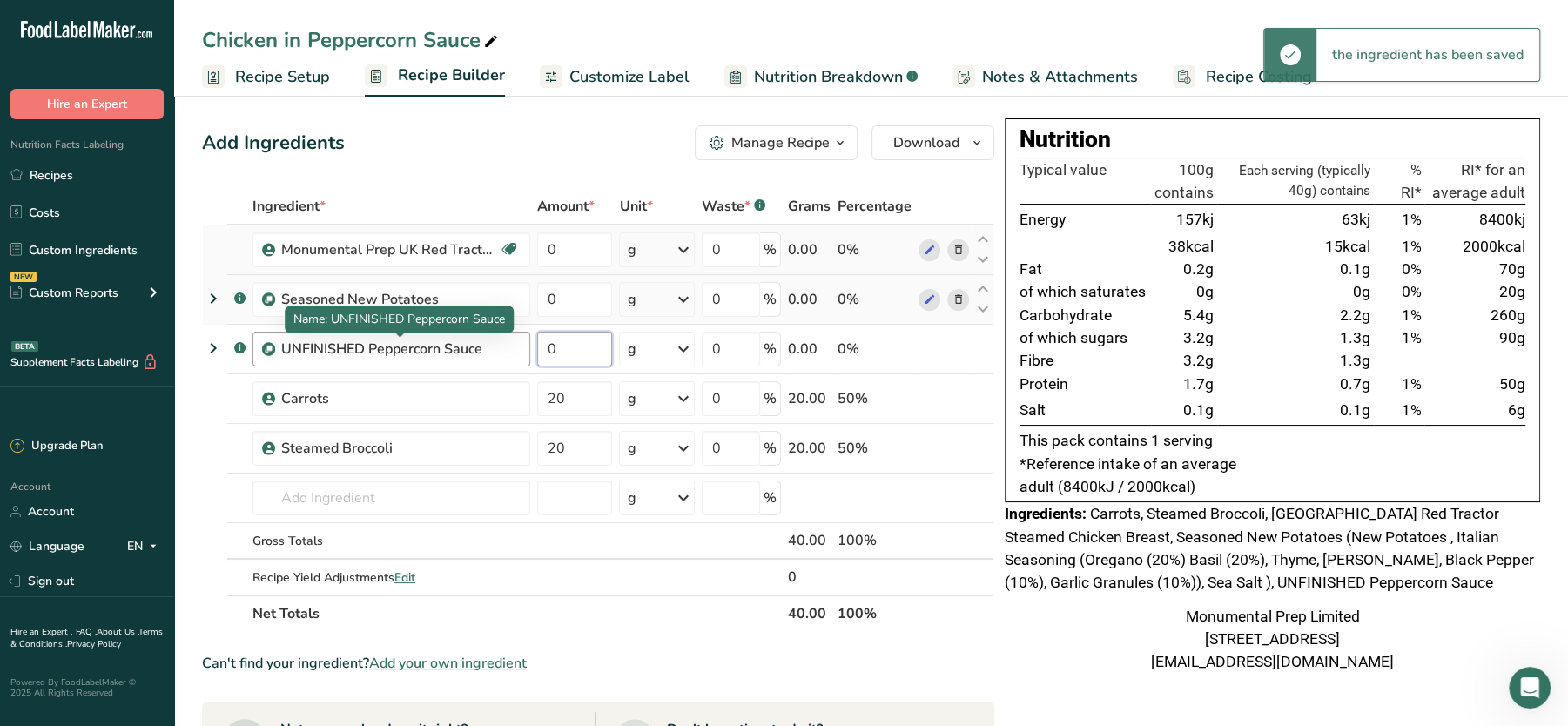
drag, startPoint x: 589, startPoint y: 345, endPoint x: 454, endPoint y: 342, distance: 135.0
click at [454, 342] on tr ".a-a{fill:#347362;}.b-a{fill:#fff;} UNFINISHED Peppercorn Sauce 0 g Weight Unit…" at bounding box center [598, 349] width 790 height 50
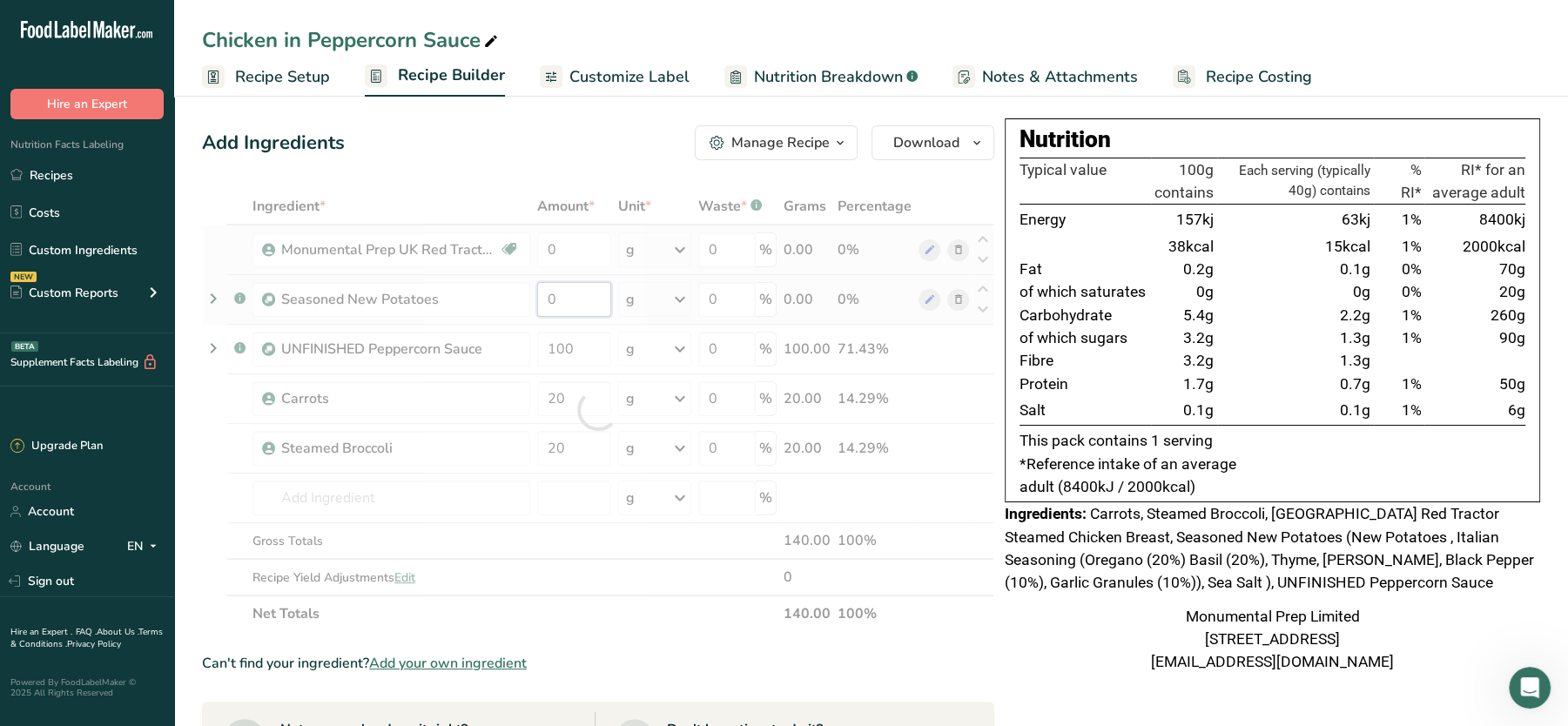
click at [576, 297] on div "Ingredient * Amount * Unit * Waste * .a-a{fill:#347362;}.b-a{fill:#fff;} Grams …" at bounding box center [598, 409] width 792 height 444
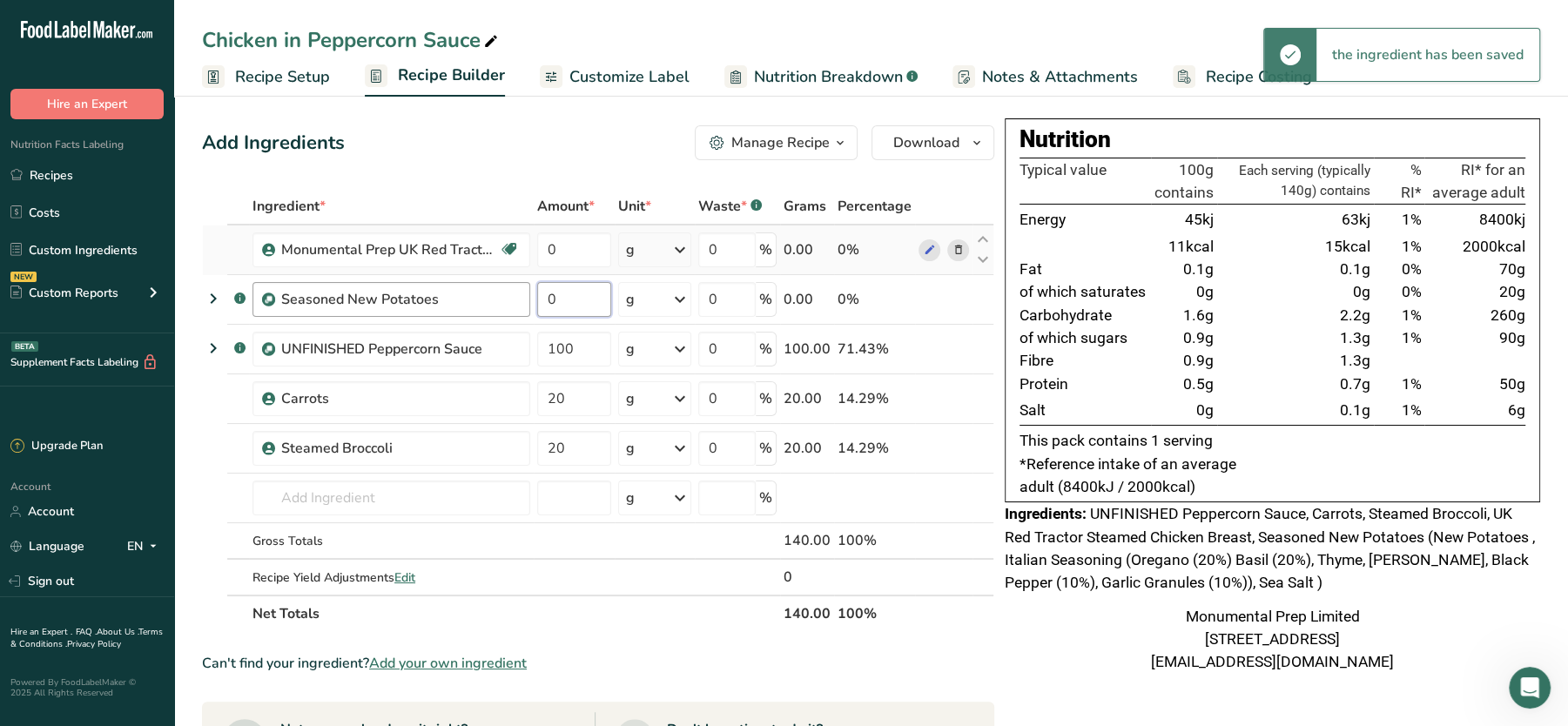
drag, startPoint x: 576, startPoint y: 297, endPoint x: 470, endPoint y: 304, distance: 106.2
click at [470, 304] on tr ".a-a{fill:#347362;}.b-a{fill:#fff;} Seasoned New Potatoes 0 g Weight Units g kg…" at bounding box center [598, 299] width 790 height 50
click at [556, 255] on div "Ingredient * Amount * Unit * Waste * .a-a{fill:#347362;}.b-a{fill:#fff;} Grams …" at bounding box center [598, 409] width 792 height 444
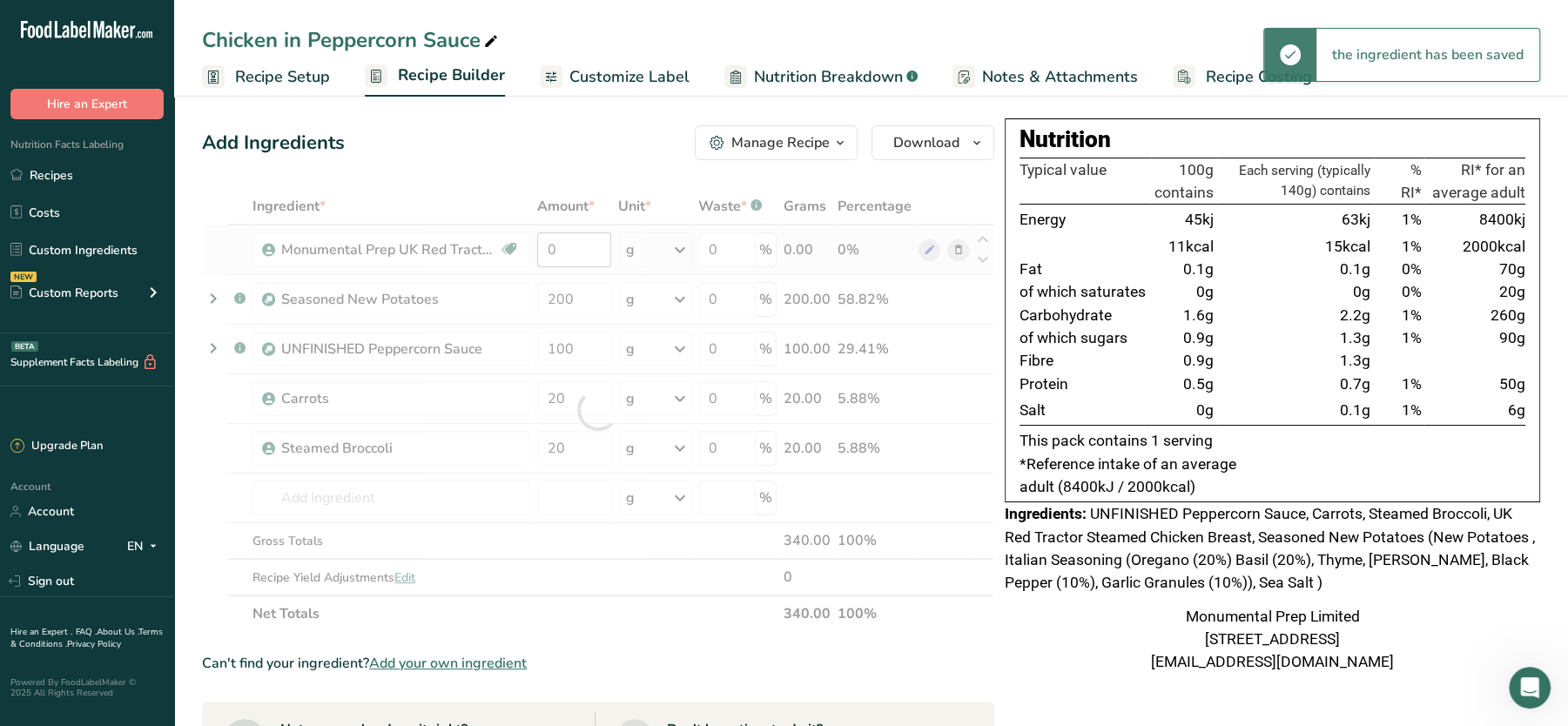
click at [567, 253] on div at bounding box center [598, 409] width 792 height 444
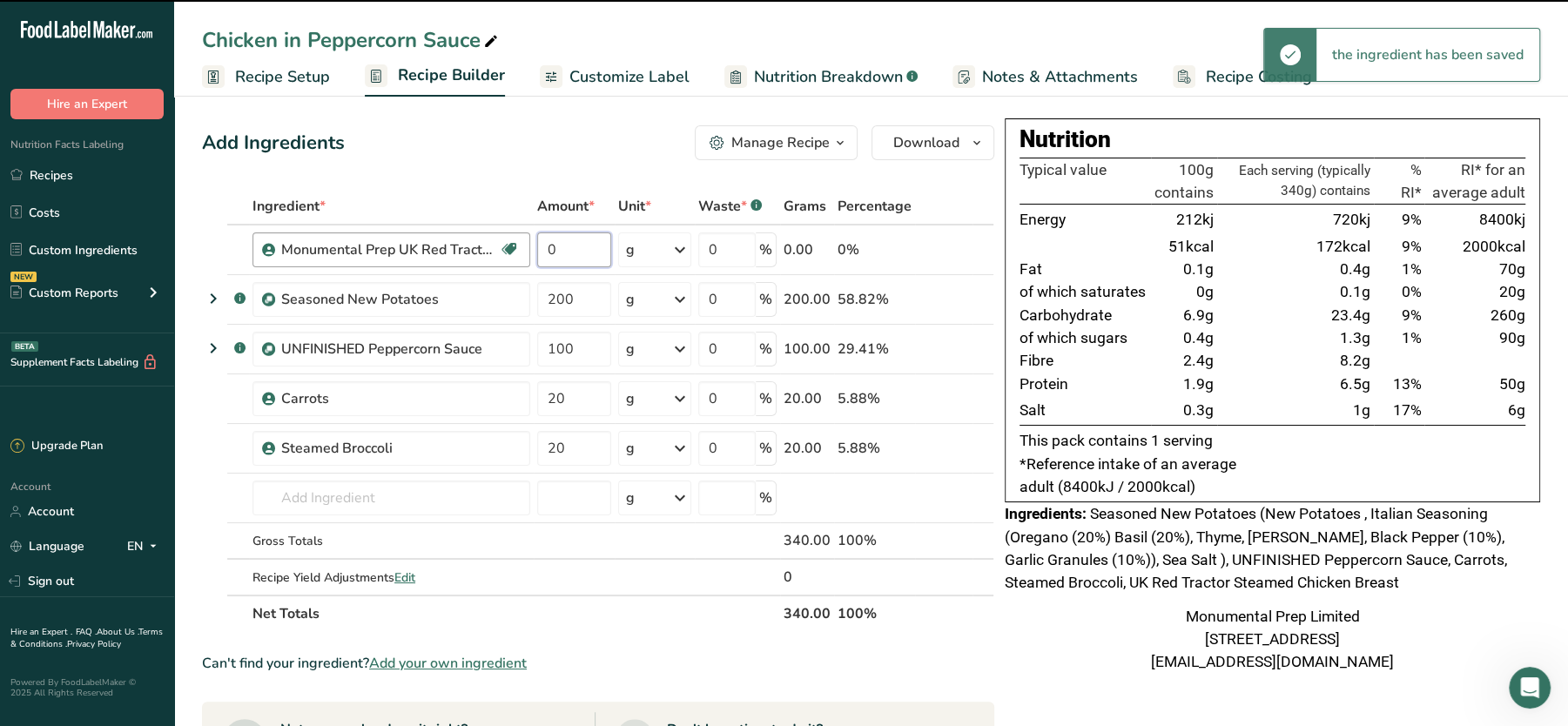
drag, startPoint x: 576, startPoint y: 246, endPoint x: 435, endPoint y: 256, distance: 141.4
click at [435, 256] on tr "Monumental Prep UK Red Tractor Steamed Chicken Breast Dairy free Gluten free So…" at bounding box center [598, 250] width 790 height 50
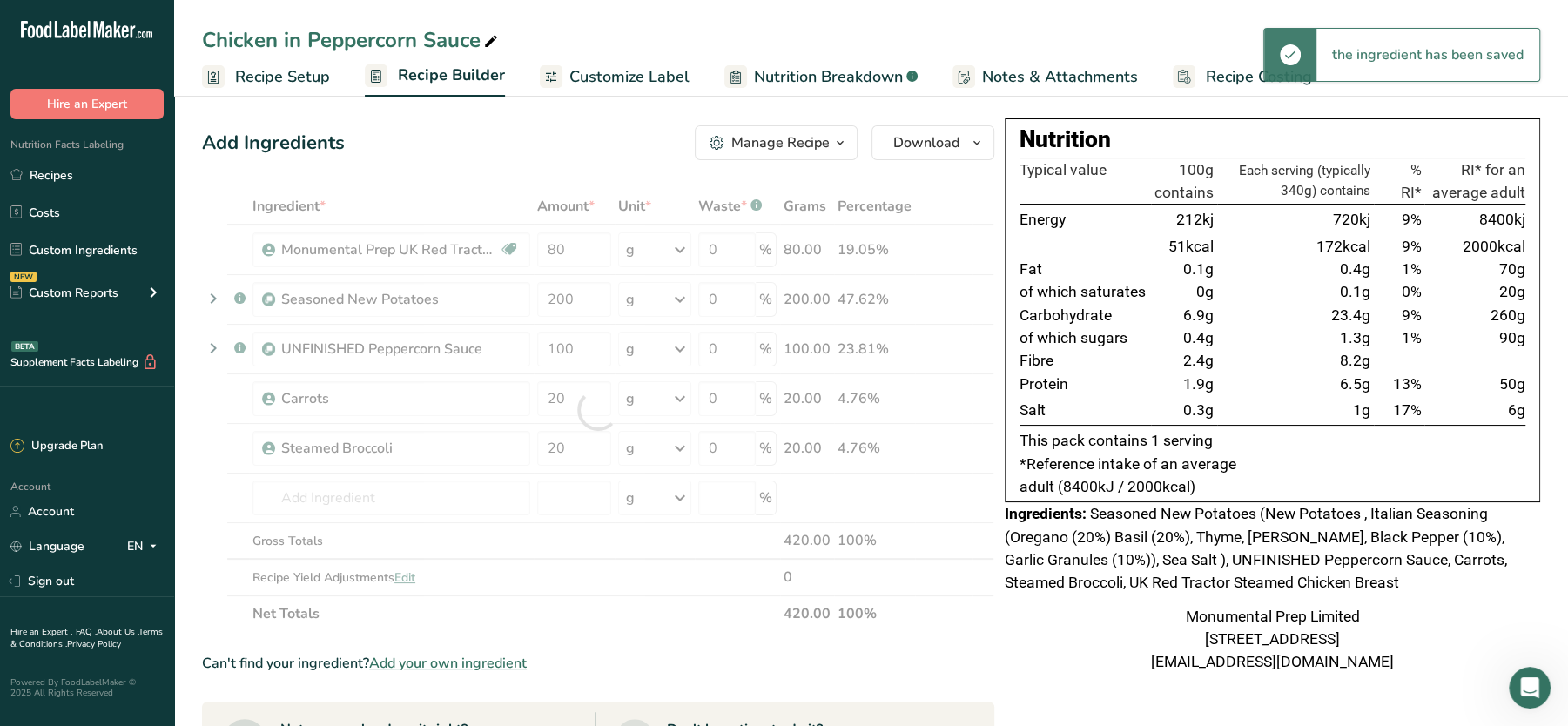
click at [514, 145] on div "Add Ingredients Manage Recipe Delete Recipe Duplicate Recipe Scale Recipe Save …" at bounding box center [598, 143] width 792 height 35
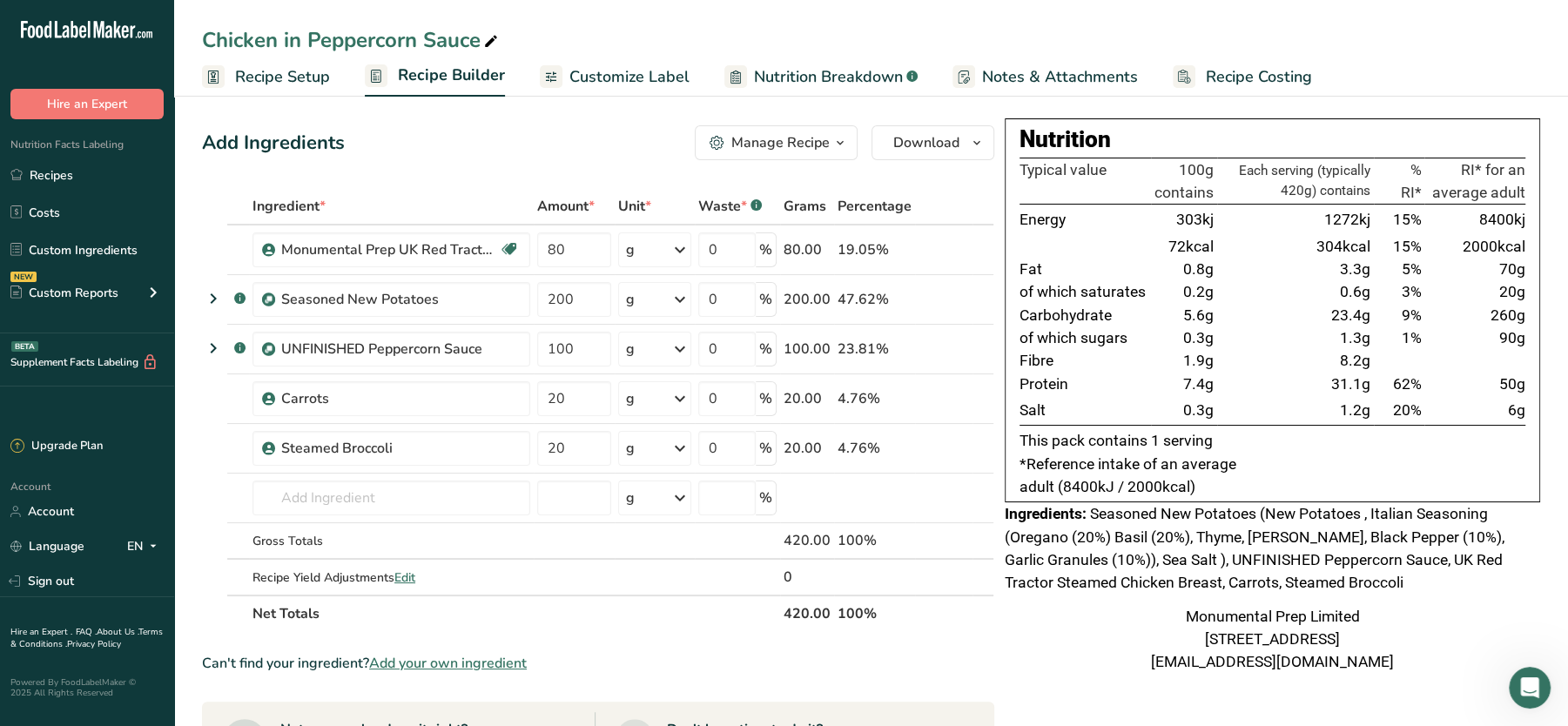
click at [1198, 352] on span "1.9g" at bounding box center [1198, 361] width 30 height 17
click at [536, 167] on div "Add Ingredients Manage Recipe Delete Recipe Duplicate Recipe Scale Recipe Save …" at bounding box center [604, 669] width 803 height 1101
click at [54, 176] on link "Recipes" at bounding box center [87, 175] width 174 height 33
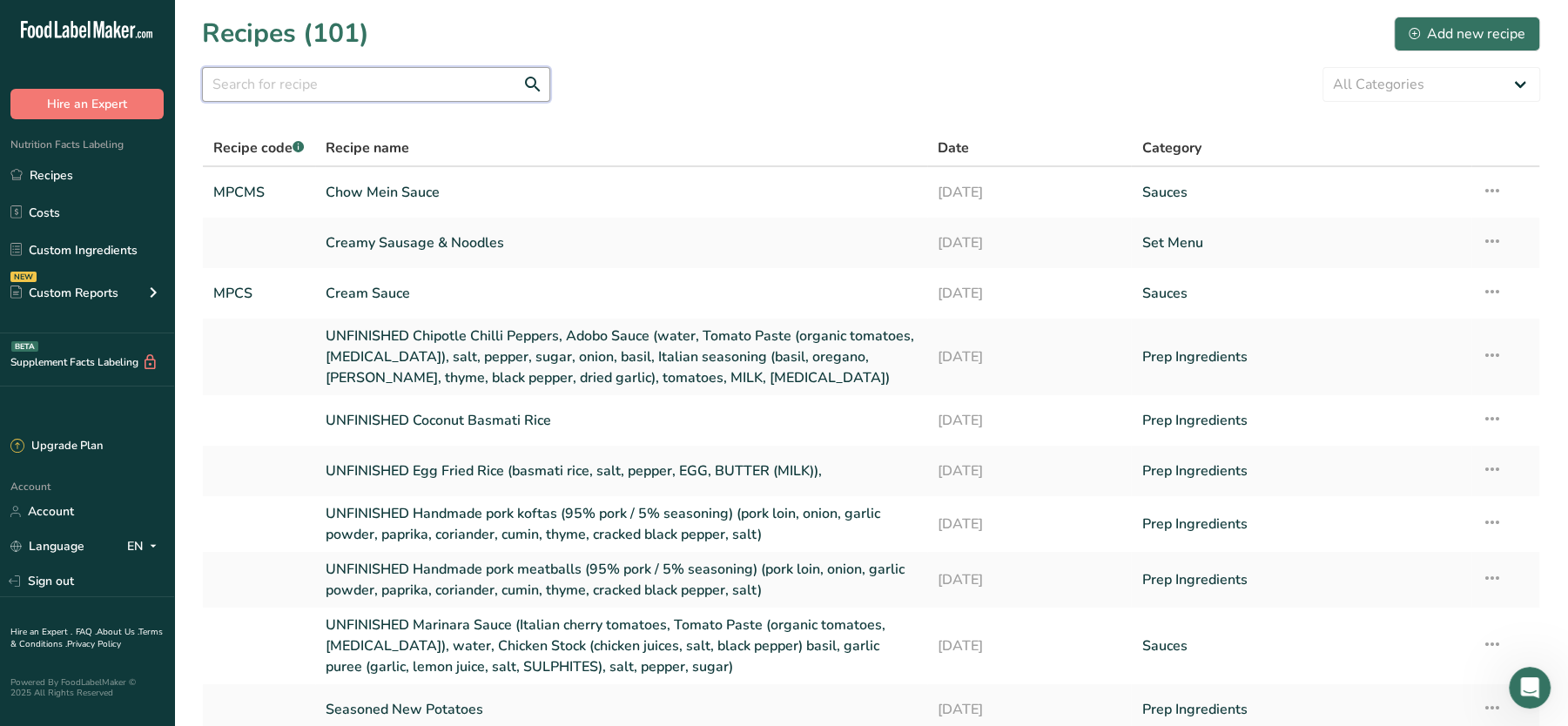
click at [321, 97] on input "text" at bounding box center [376, 85] width 348 height 35
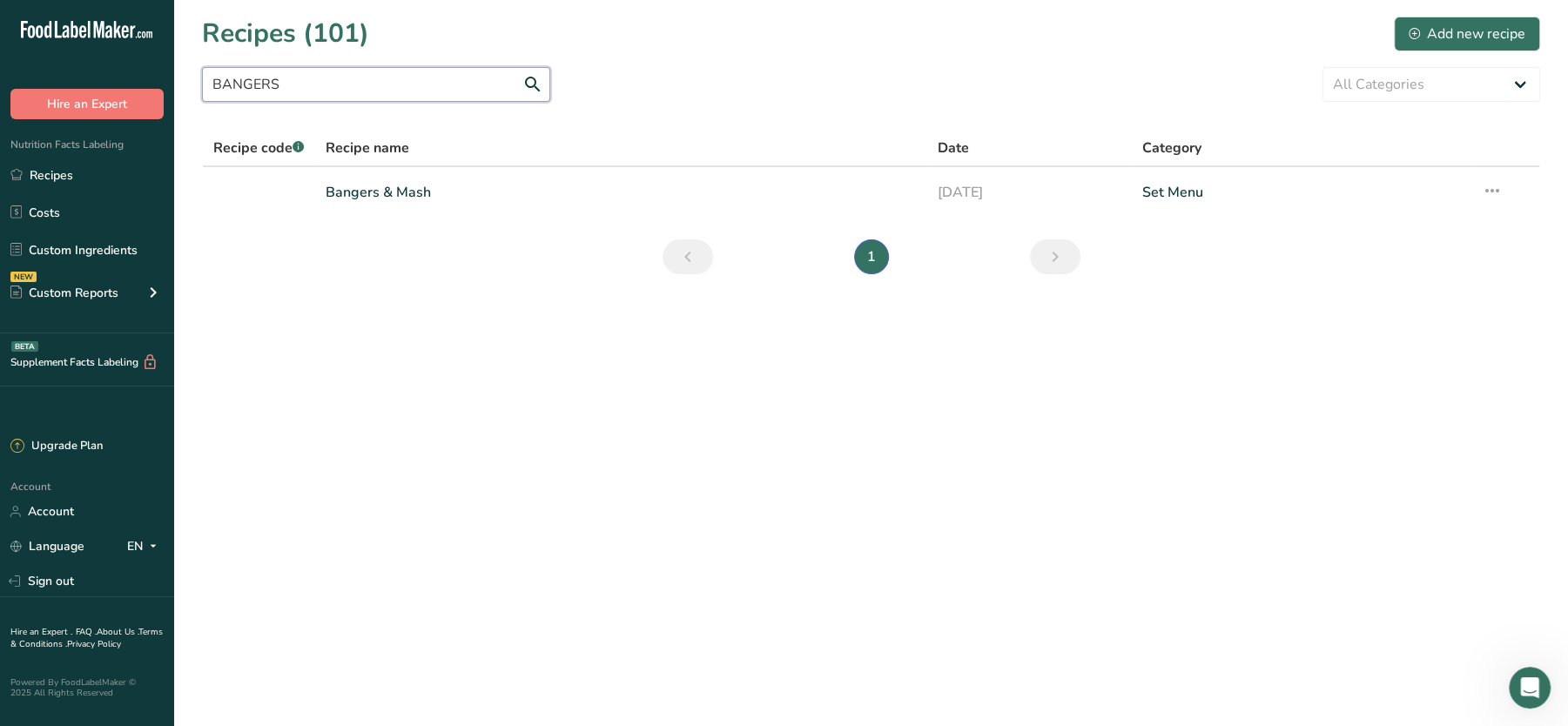
drag, startPoint x: 353, startPoint y: 89, endPoint x: 70, endPoint y: 78, distance: 283.2
click at [70, 78] on div ".a-20{fill:#fff;} Hire an Expert Nutrition Facts Labeling Recipes Costs Custom …" at bounding box center [784, 363] width 1568 height 726
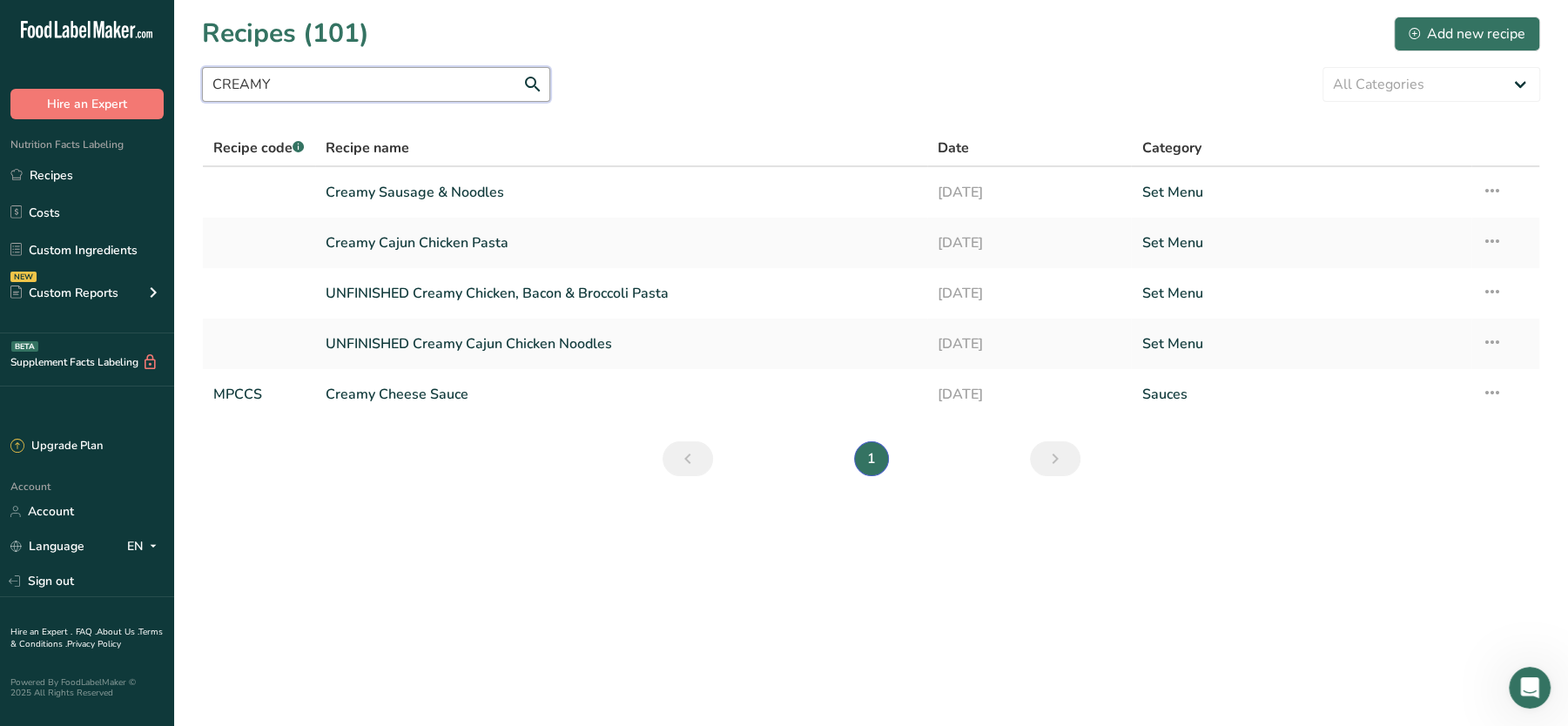
drag, startPoint x: 337, startPoint y: 83, endPoint x: 138, endPoint y: 54, distance: 201.1
click at [138, 54] on div ".a-20{fill:#fff;} Hire an Expert Nutrition Facts Labeling Recipes Costs Custom …" at bounding box center [784, 363] width 1568 height 726
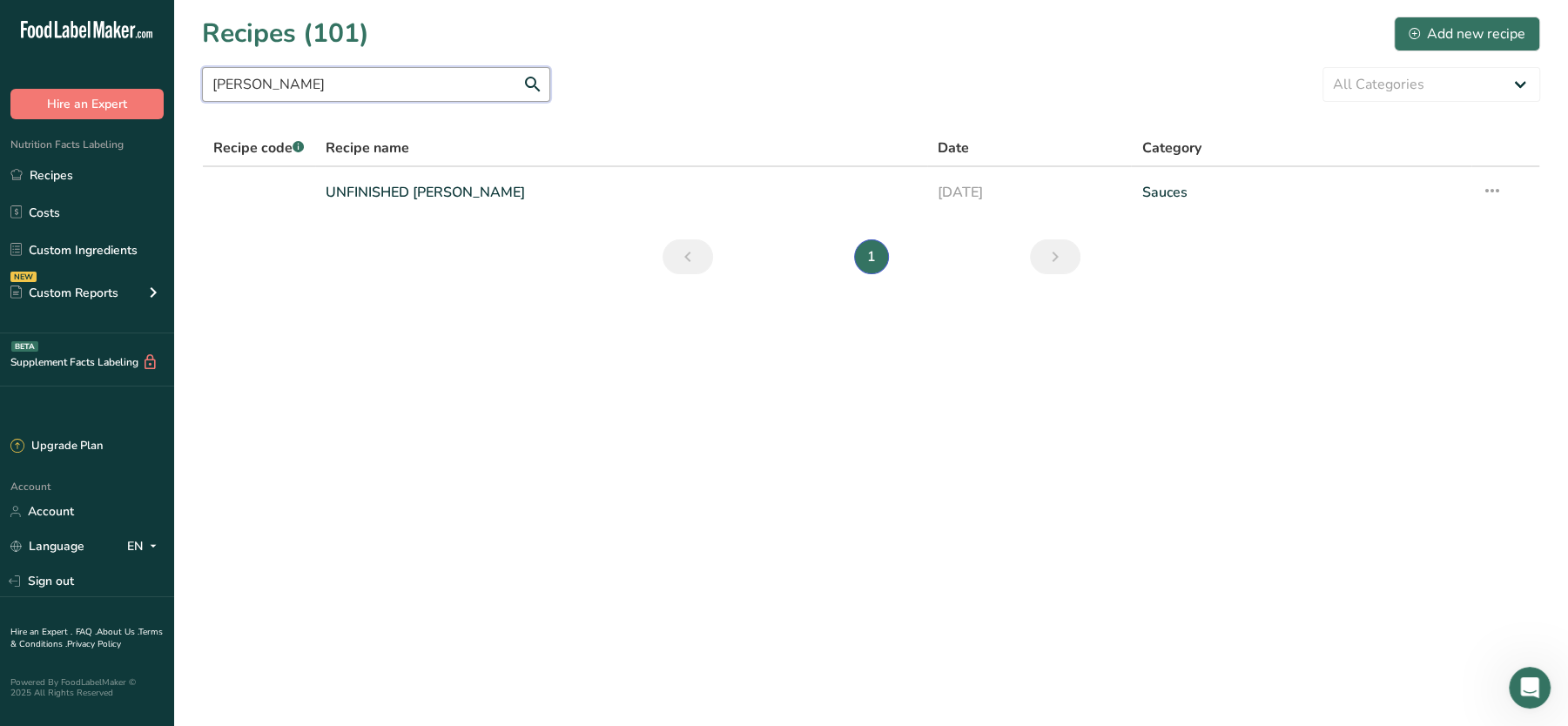
drag, startPoint x: 276, startPoint y: 78, endPoint x: 163, endPoint y: 74, distance: 113.1
click at [163, 74] on div ".a-20{fill:#fff;} Hire an Expert Nutrition Facts Labeling Recipes Costs Custom …" at bounding box center [784, 363] width 1568 height 726
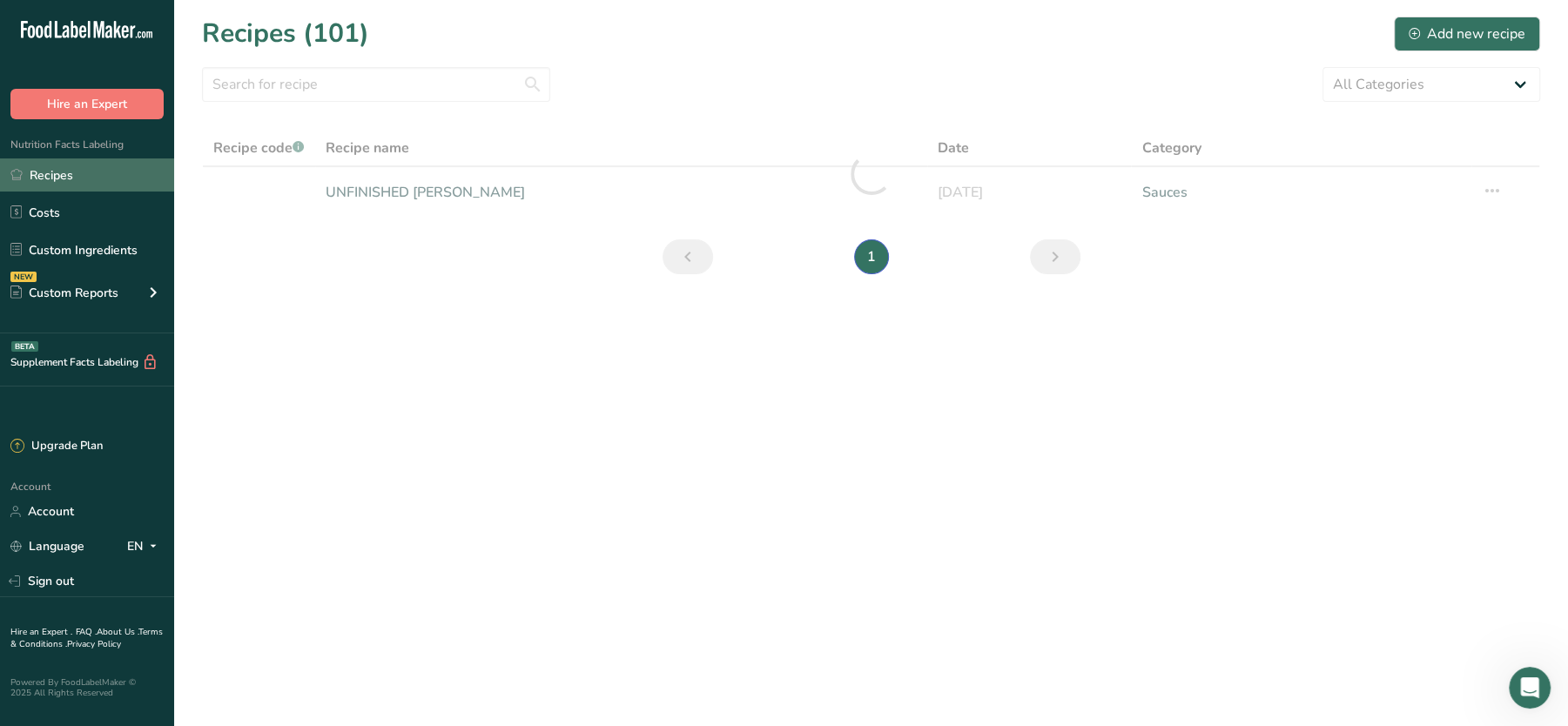
click at [46, 179] on link "Recipes" at bounding box center [87, 175] width 174 height 33
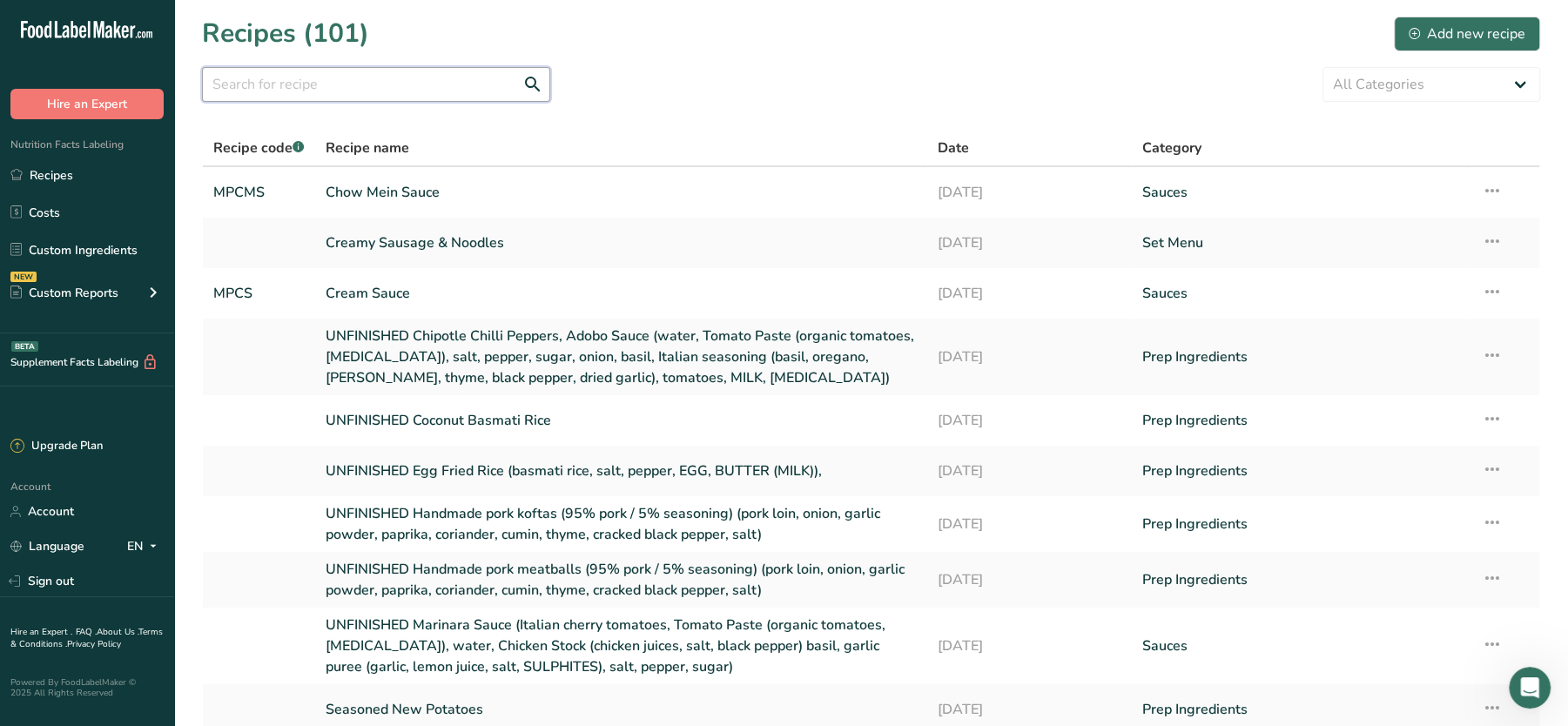
click at [395, 83] on input "text" at bounding box center [376, 85] width 348 height 35
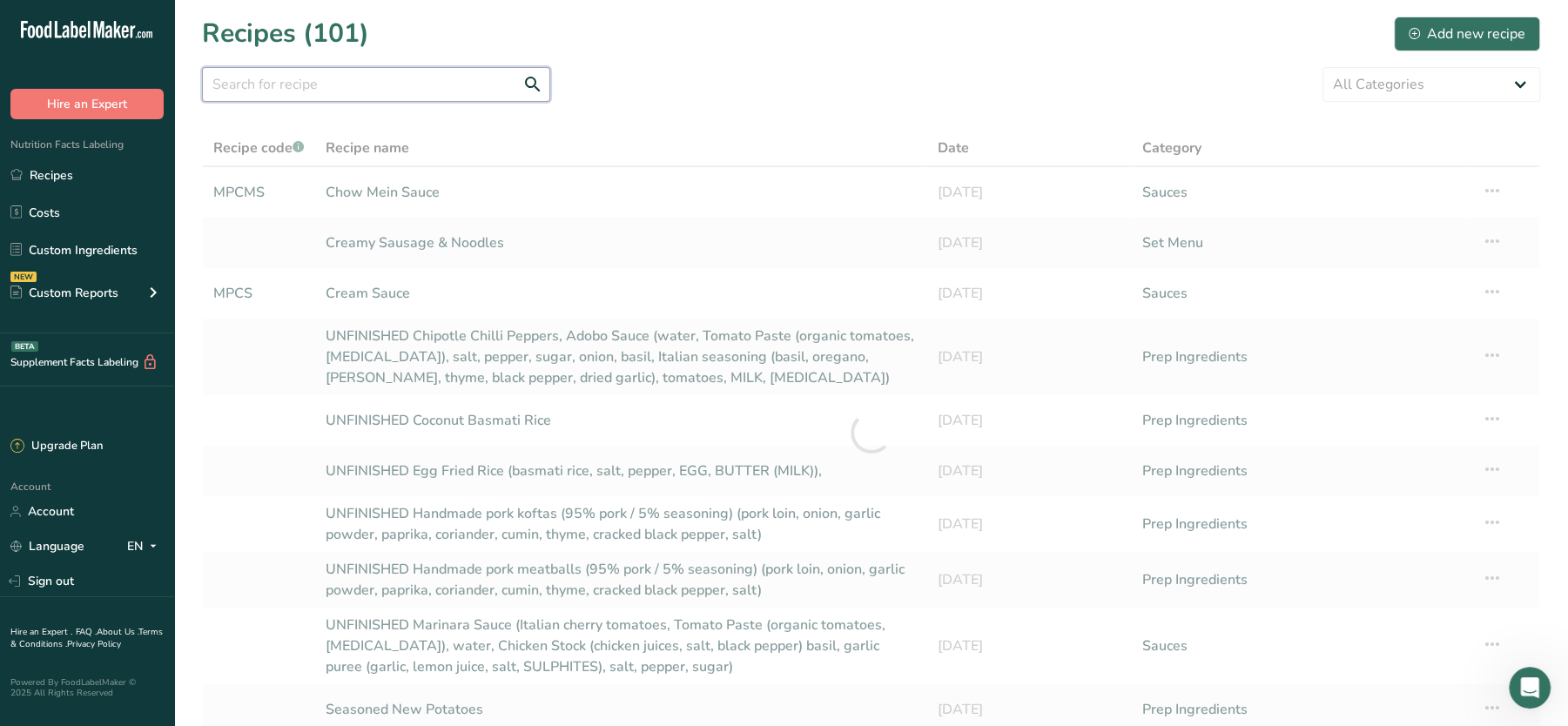
paste input "DIANE"
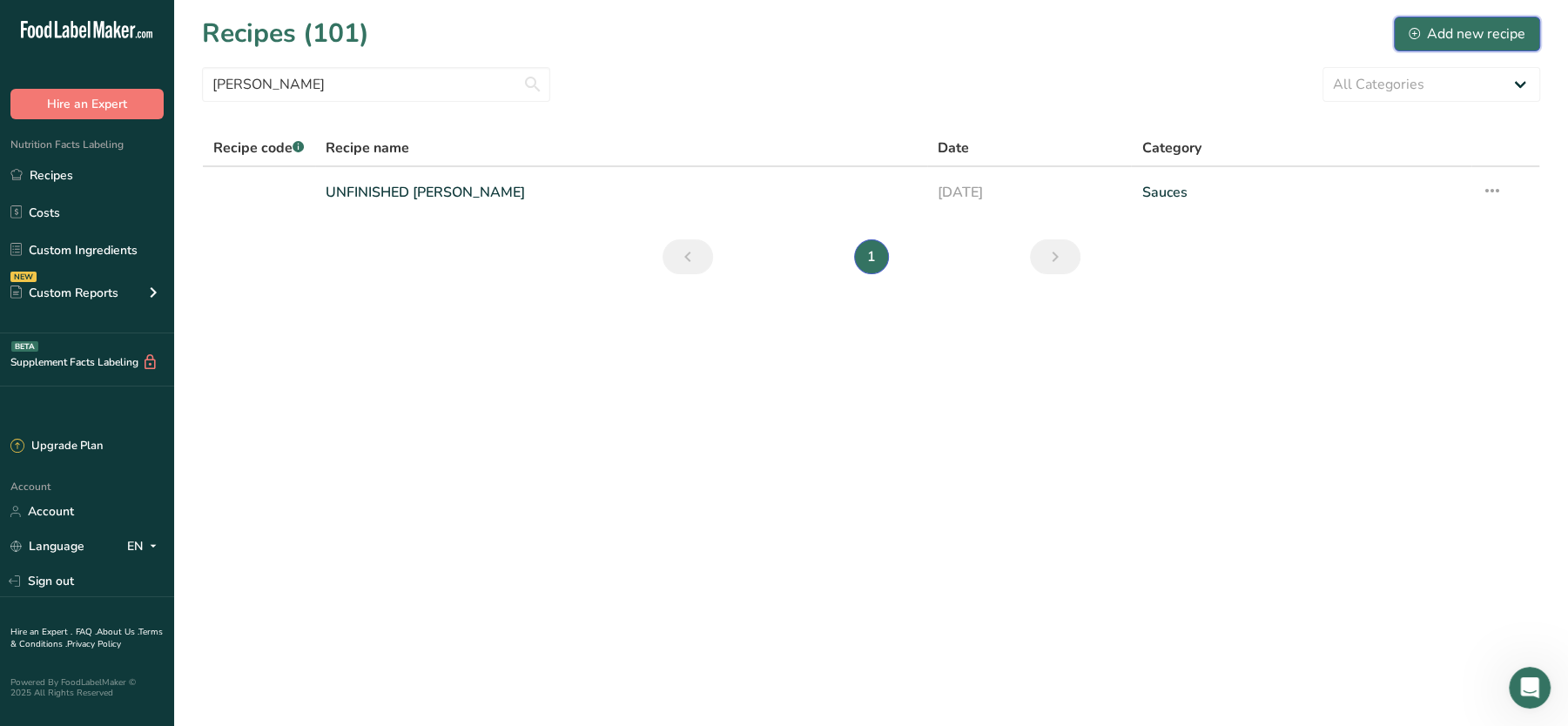
click at [1451, 21] on button "Add new recipe" at bounding box center [1467, 34] width 146 height 35
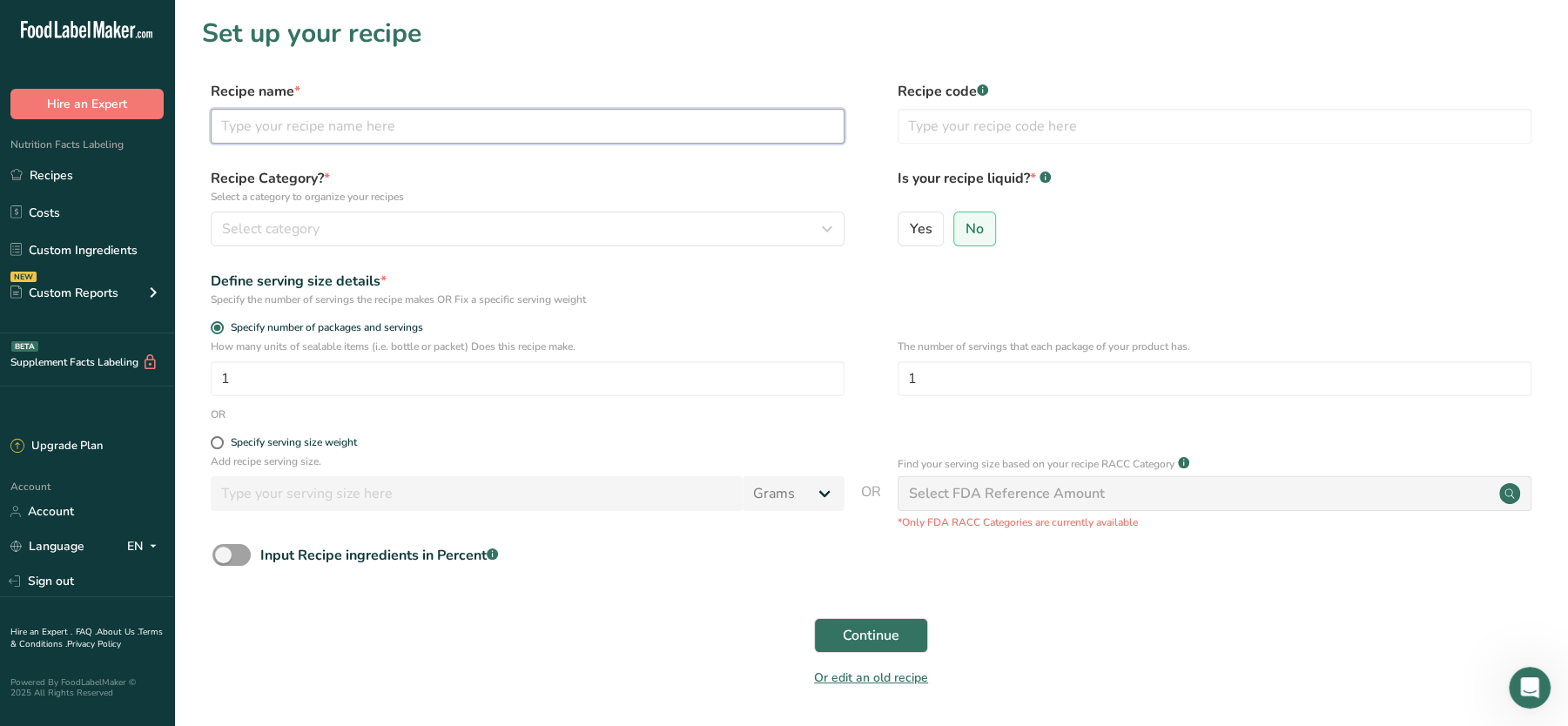
click at [339, 128] on input "text" at bounding box center [528, 126] width 634 height 35
paste input "DIANE"
click at [381, 235] on div "Select category" at bounding box center [522, 228] width 601 height 20
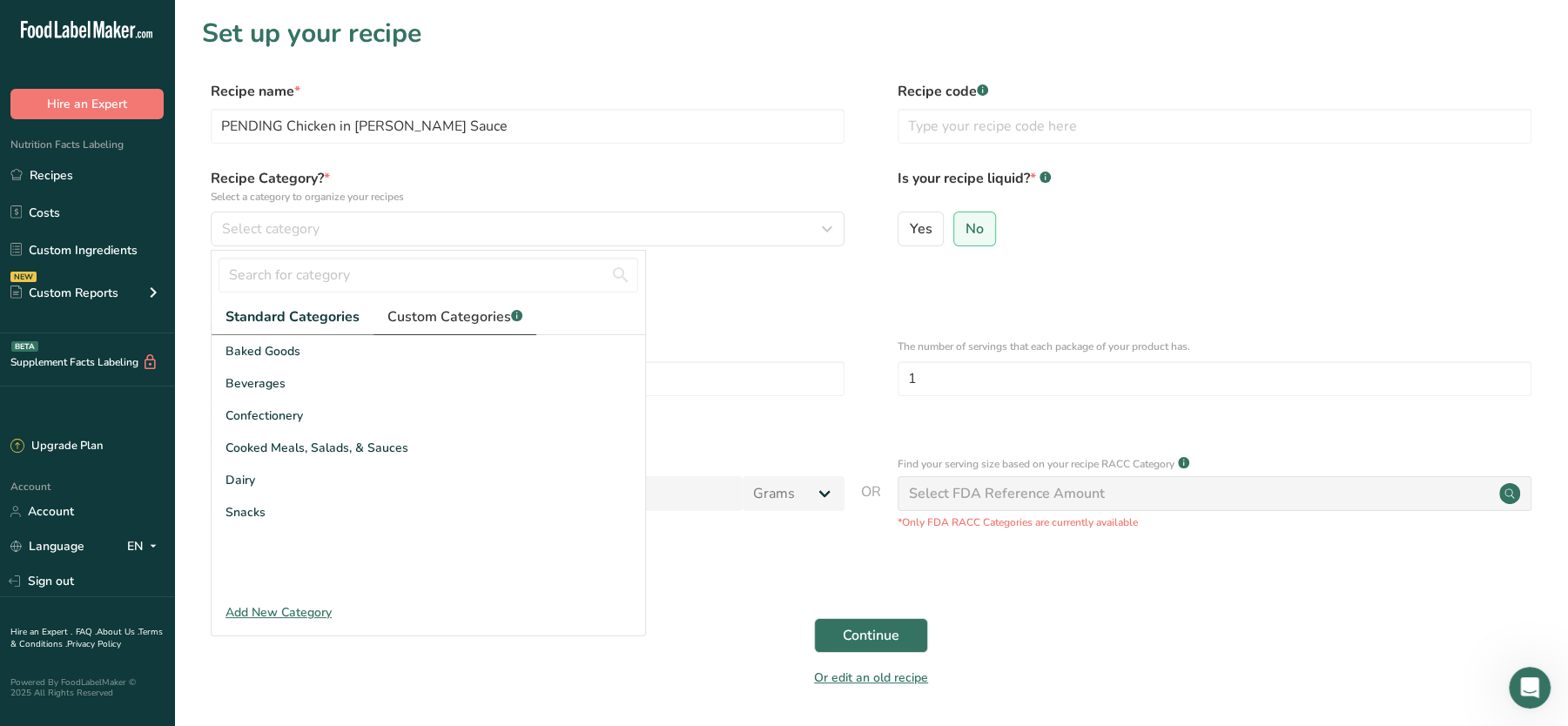
click at [453, 306] on span "Custom Categories .a-a{fill:#347362;}.b-a{fill:#fff;}" at bounding box center [455, 316] width 135 height 20
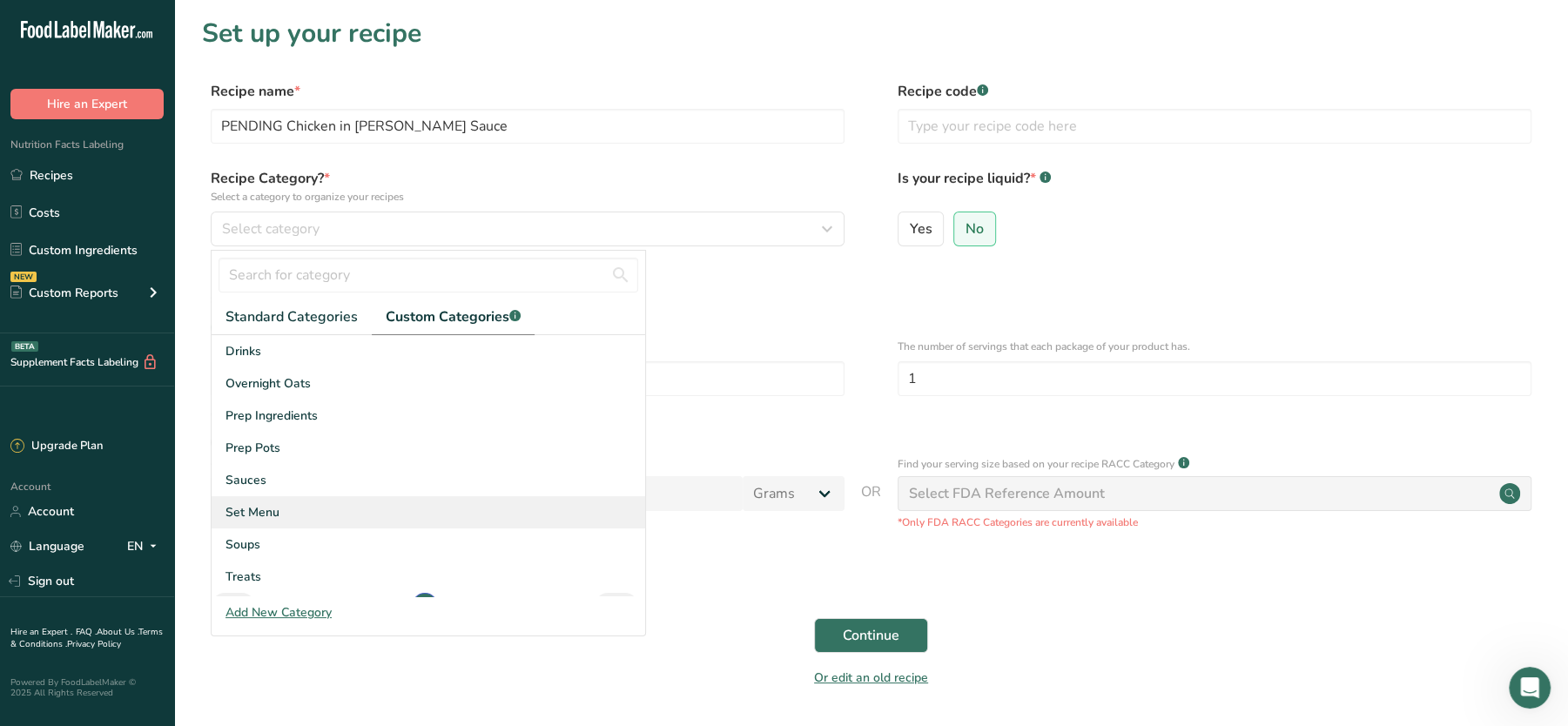
click at [247, 509] on span "Set Menu" at bounding box center [253, 512] width 54 height 18
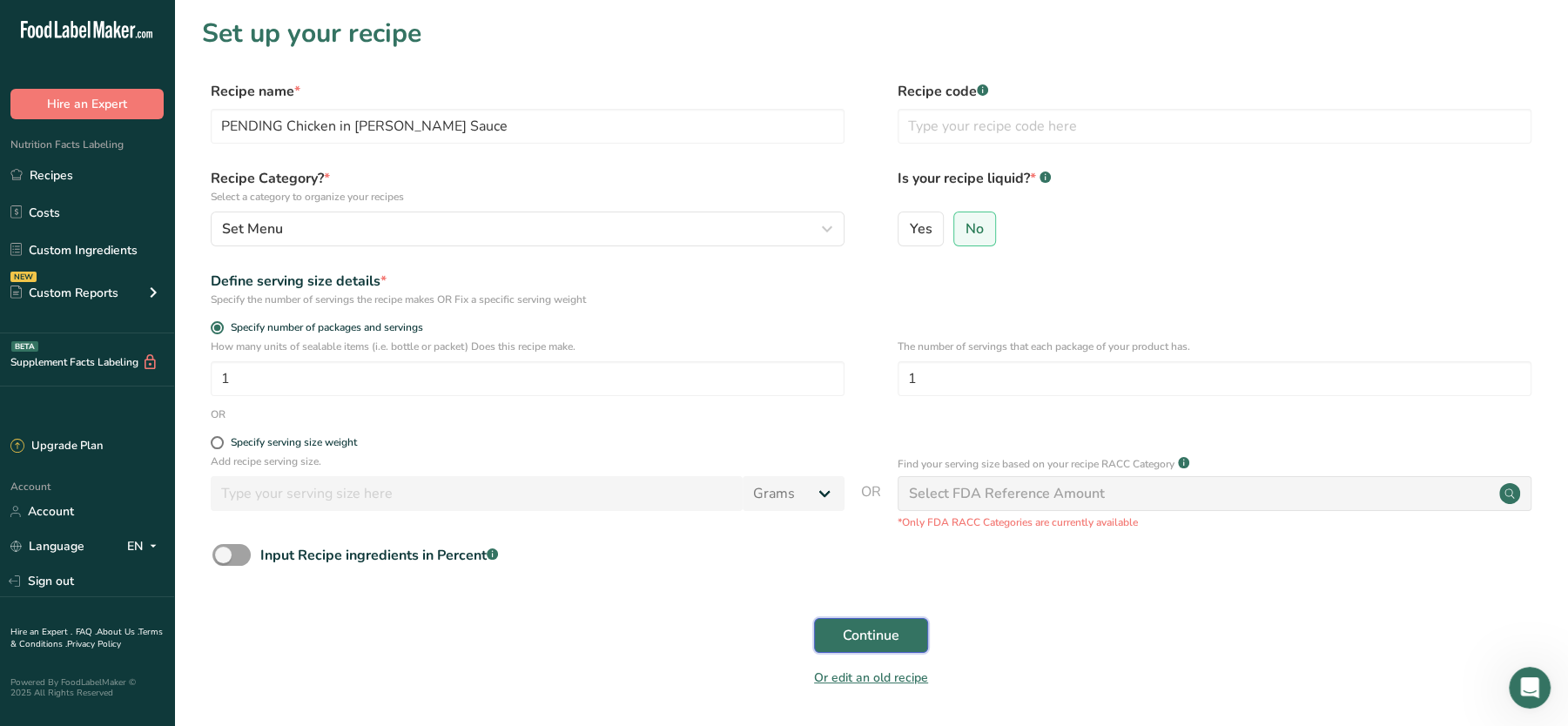
click at [889, 630] on span "Continue" at bounding box center [871, 635] width 56 height 20
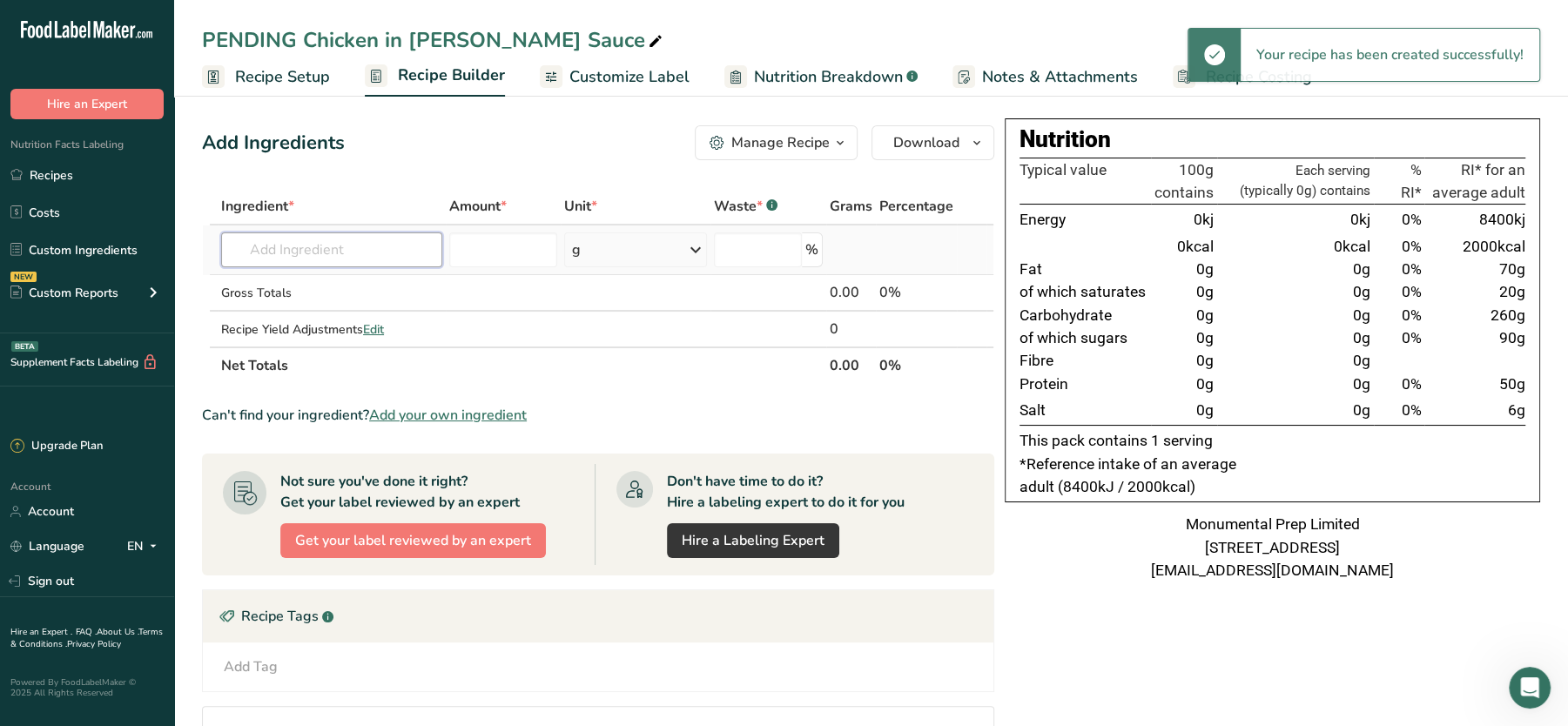
click at [339, 261] on input "text" at bounding box center [331, 250] width 221 height 35
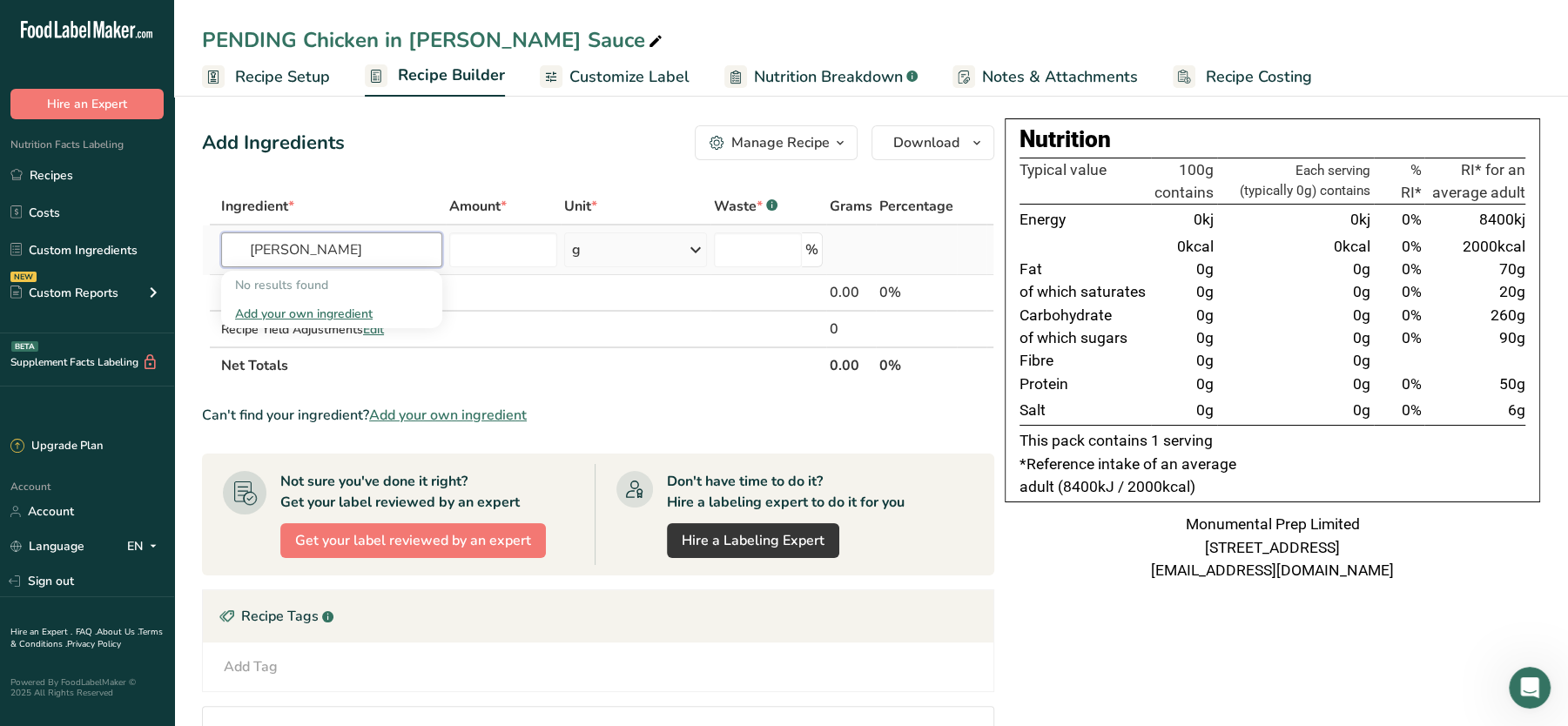
click at [250, 250] on input "diane sauc" at bounding box center [331, 250] width 221 height 35
click at [344, 284] on p "UNFINISHED Diane Sauce" at bounding box center [330, 285] width 190 height 18
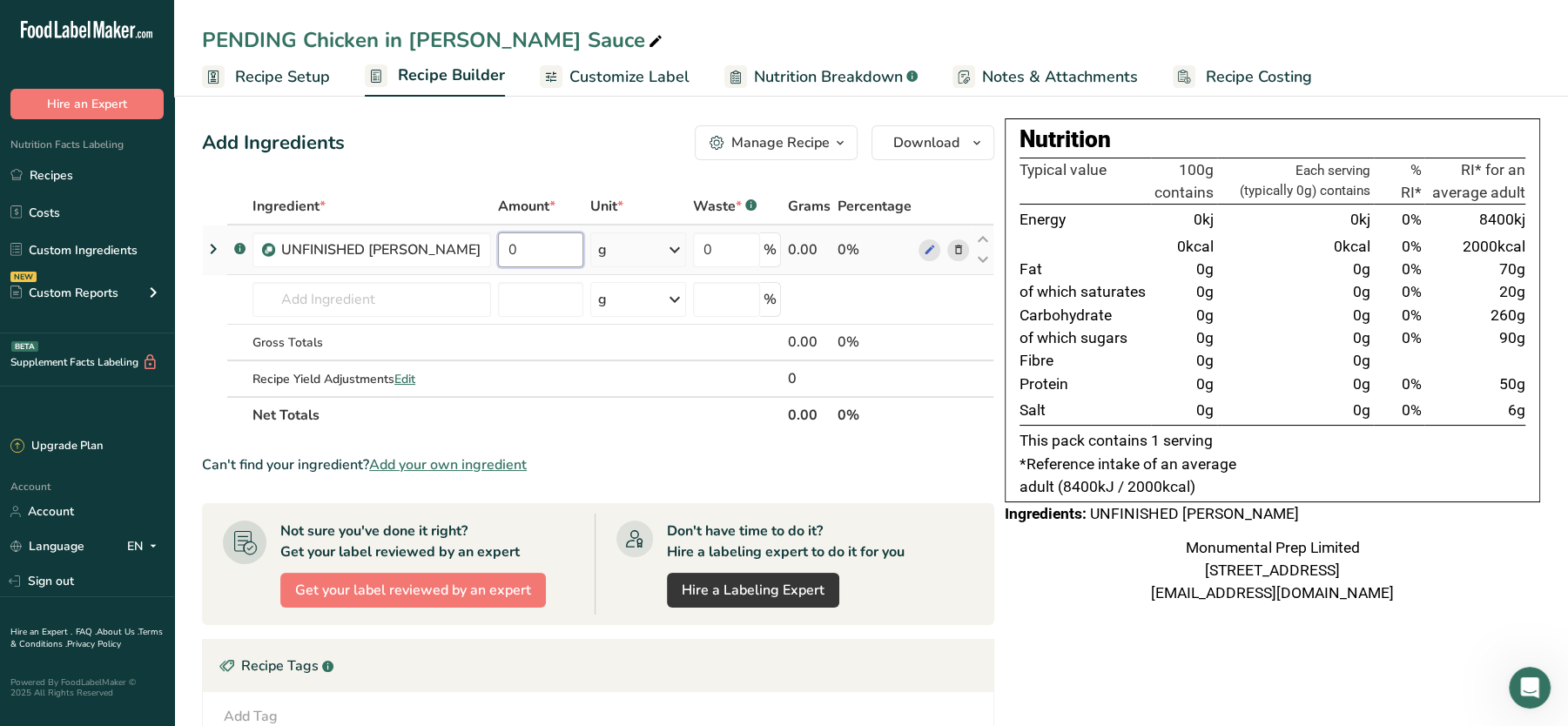
click at [528, 244] on input "0" at bounding box center [540, 250] width 86 height 35
click at [366, 291] on div "Ingredient * Amount * Unit * Waste * .a-a{fill:#347362;}.b-a{fill:#fff;} Grams …" at bounding box center [598, 310] width 792 height 246
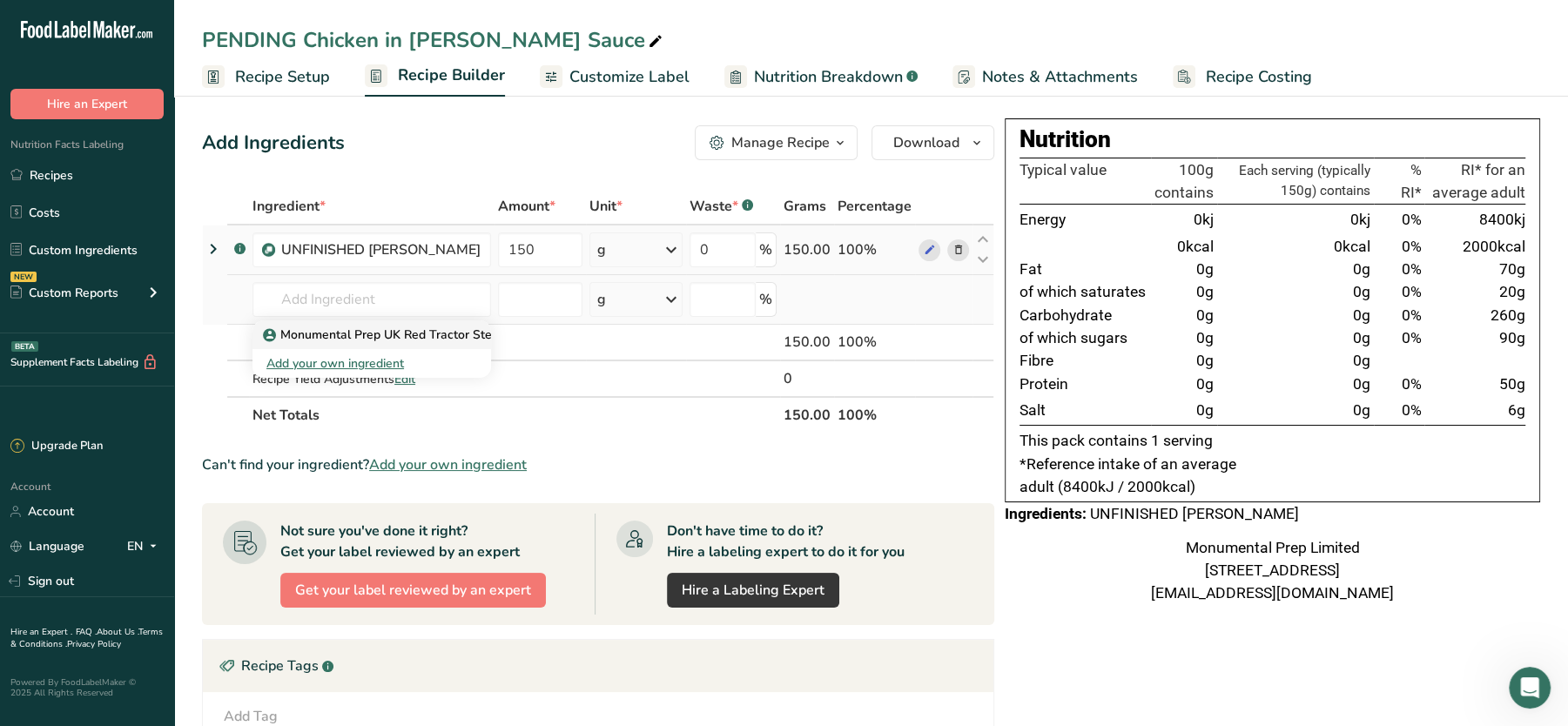
click at [372, 335] on p "Monumental Prep UK Red Tractor Steamed Chicken Breast" at bounding box center [438, 334] width 345 height 18
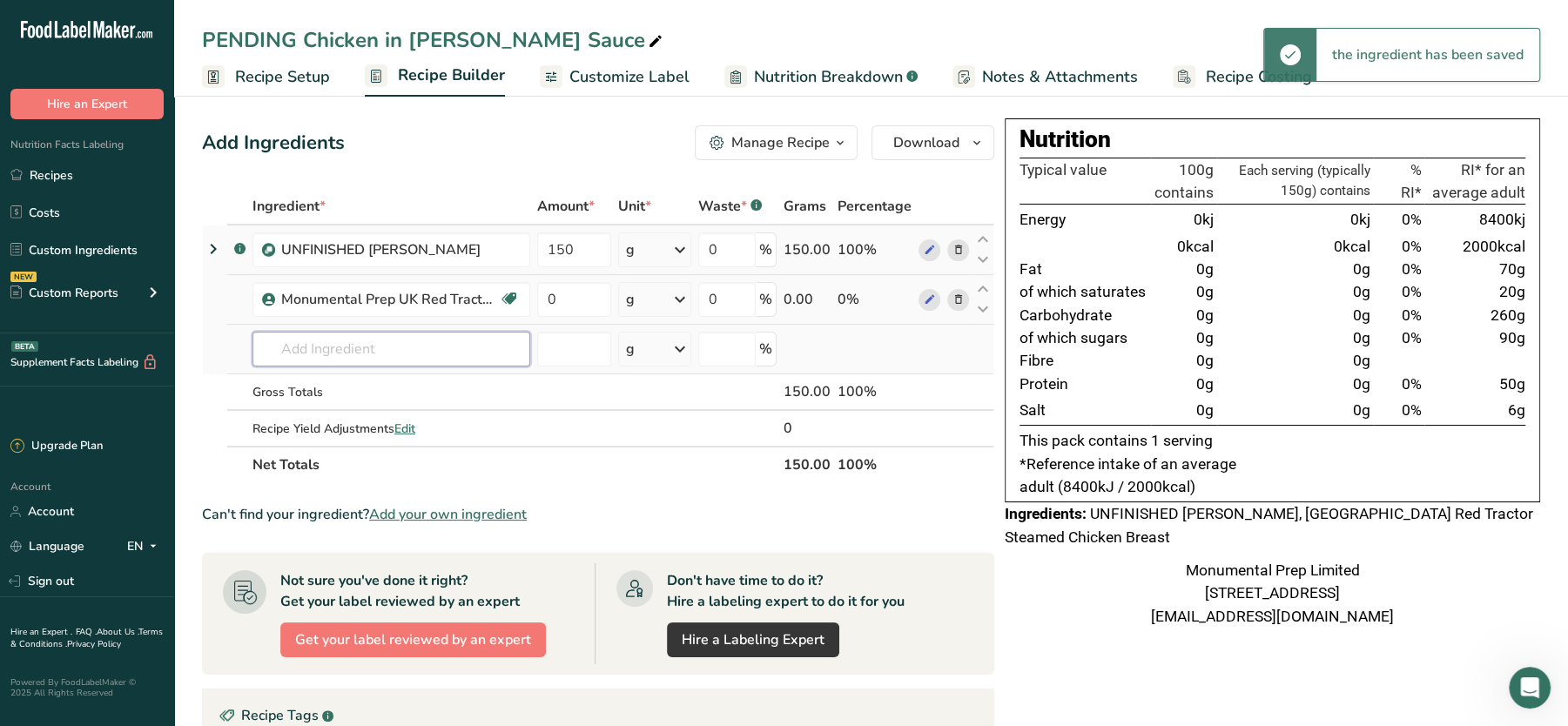
click at [355, 363] on input "text" at bounding box center [392, 349] width 278 height 35
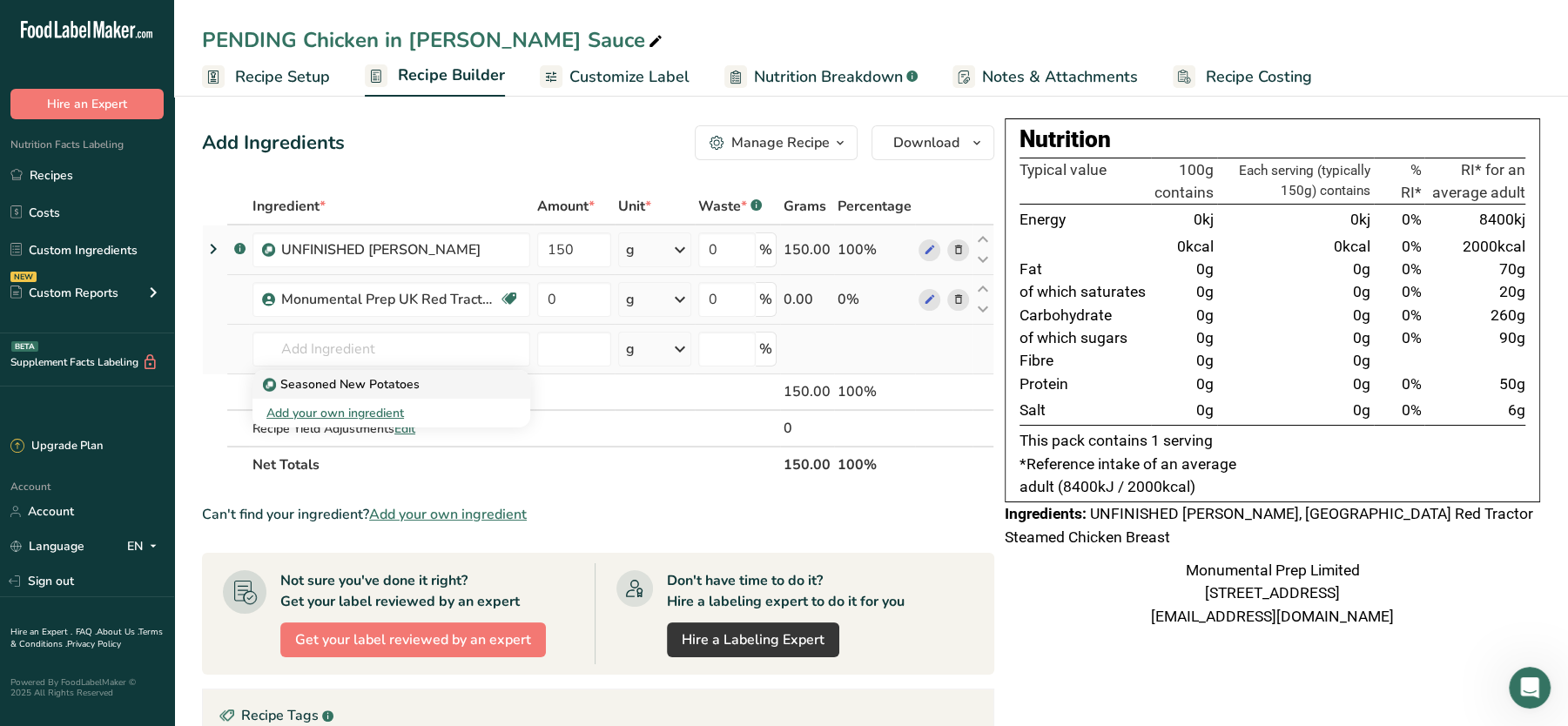
click at [388, 381] on p "Seasoned New Potatoes" at bounding box center [343, 384] width 154 height 18
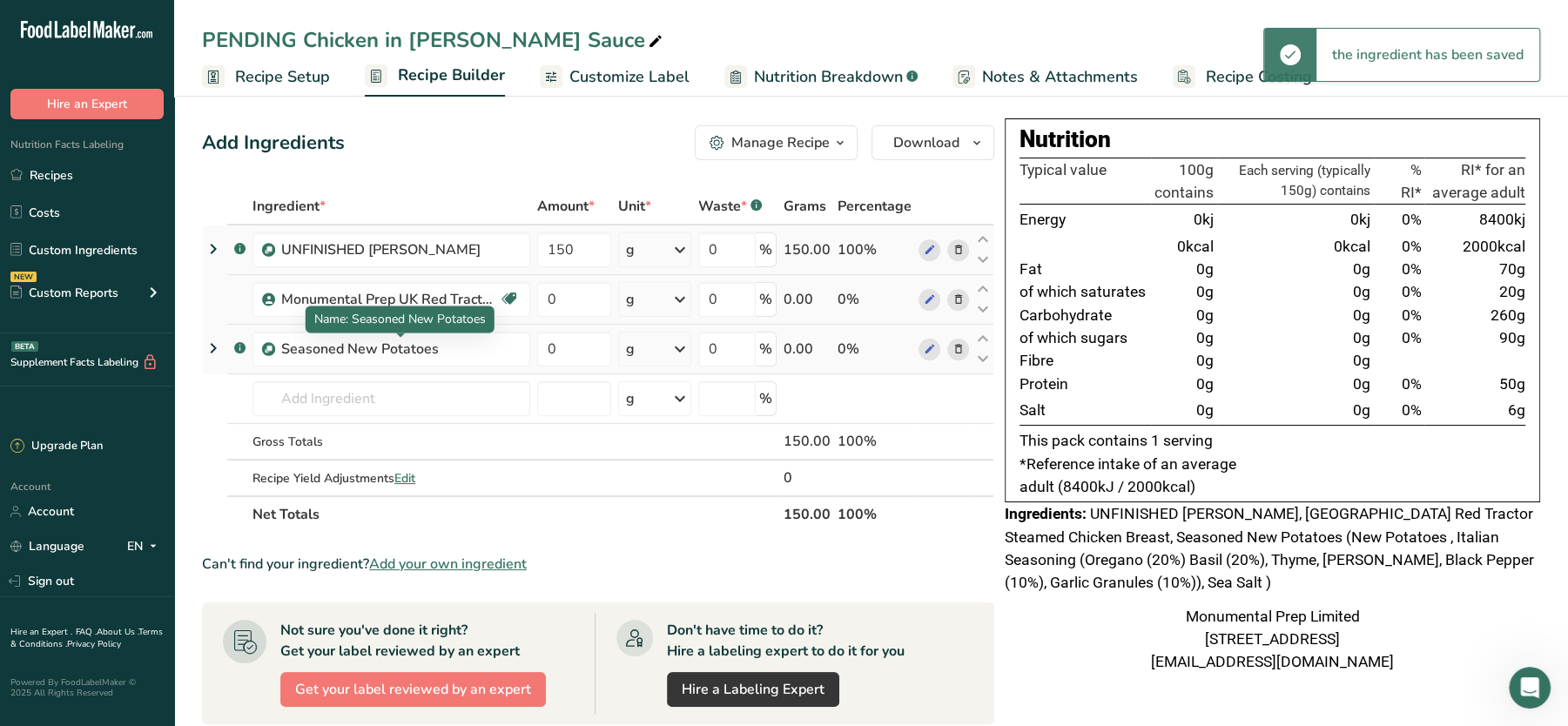
click at [361, 358] on div "Seasoned New Potatoes" at bounding box center [390, 348] width 218 height 20
click at [309, 421] on td "Seasoned New Potatoes Add your own ingredient" at bounding box center [391, 398] width 285 height 50
click at [331, 407] on input "text" at bounding box center [392, 398] width 278 height 35
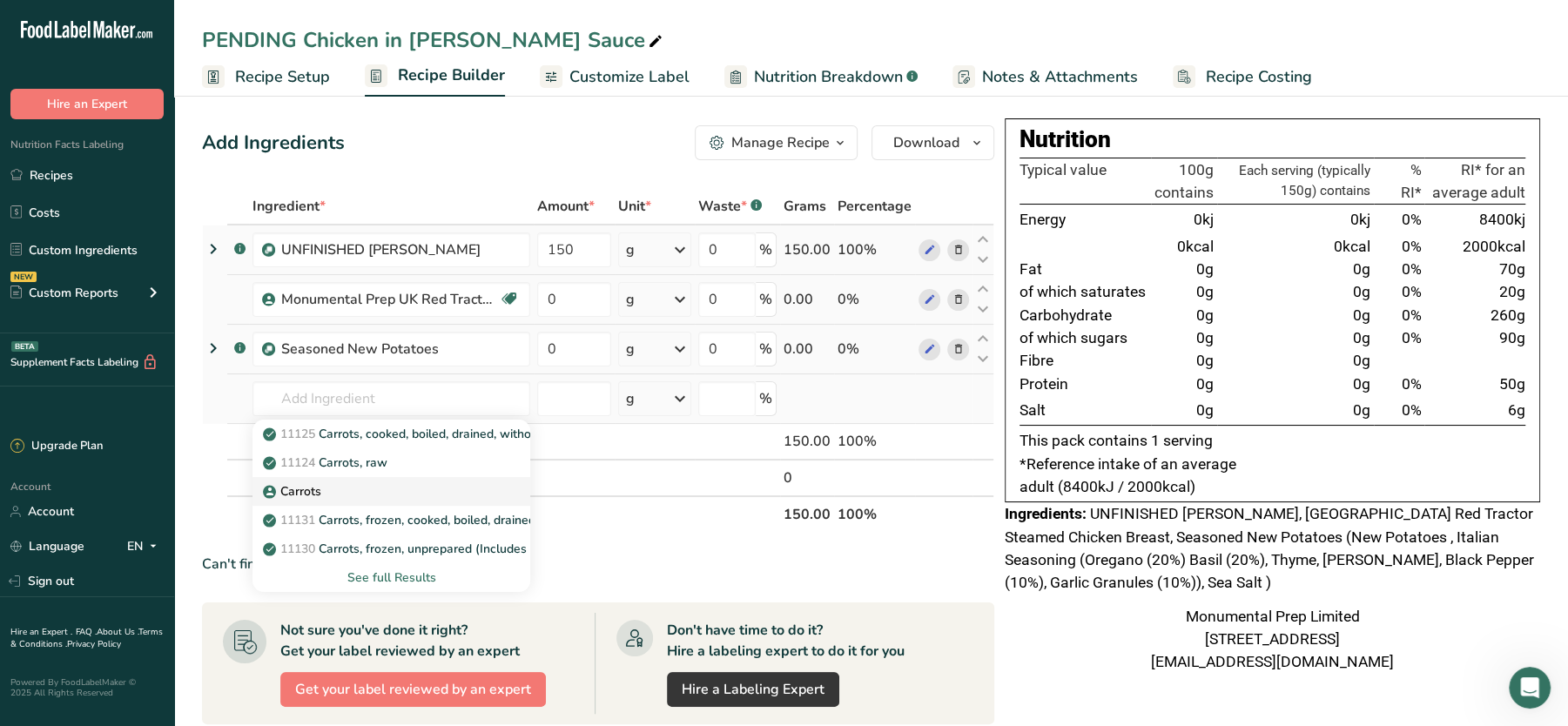
click at [317, 483] on p "Carrots" at bounding box center [294, 491] width 54 height 18
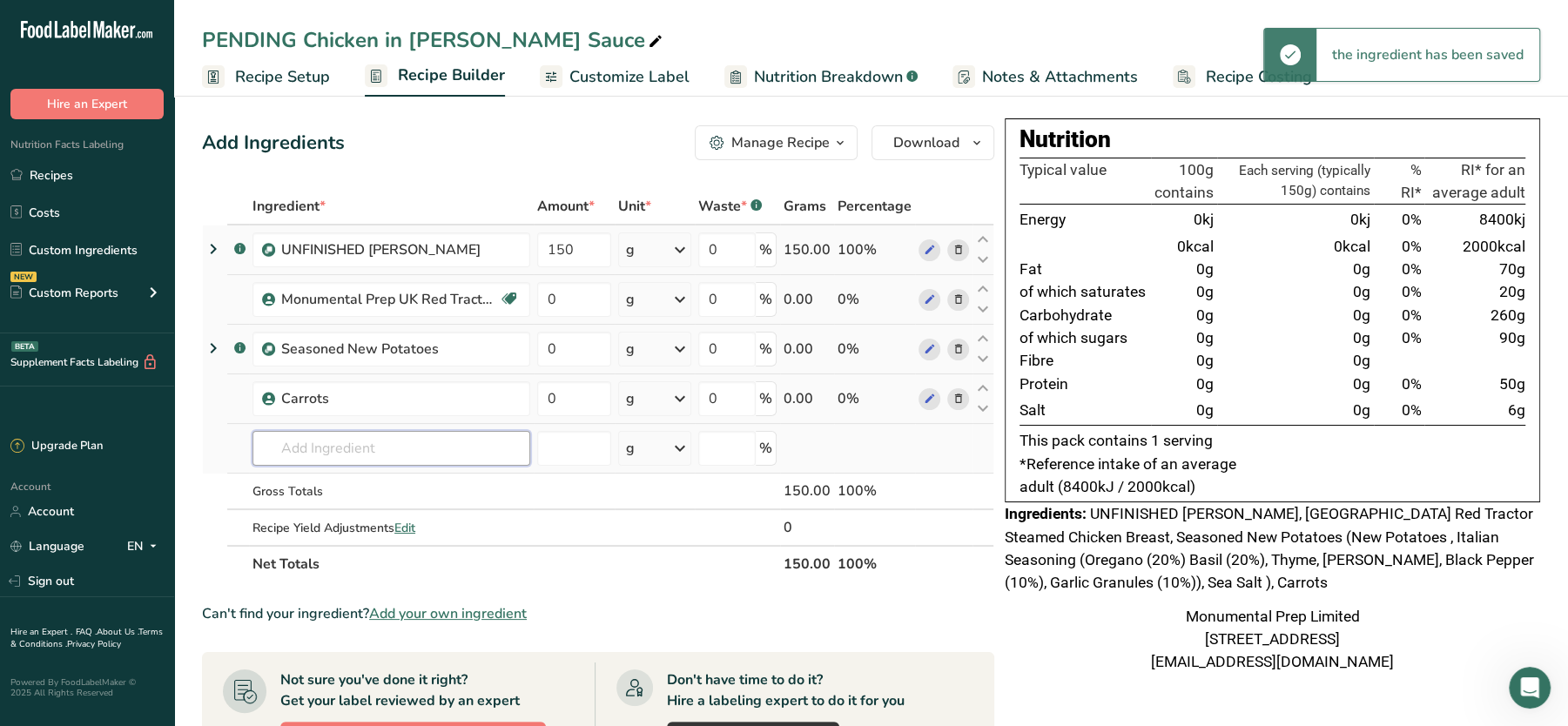
click at [309, 447] on input "text" at bounding box center [392, 448] width 278 height 35
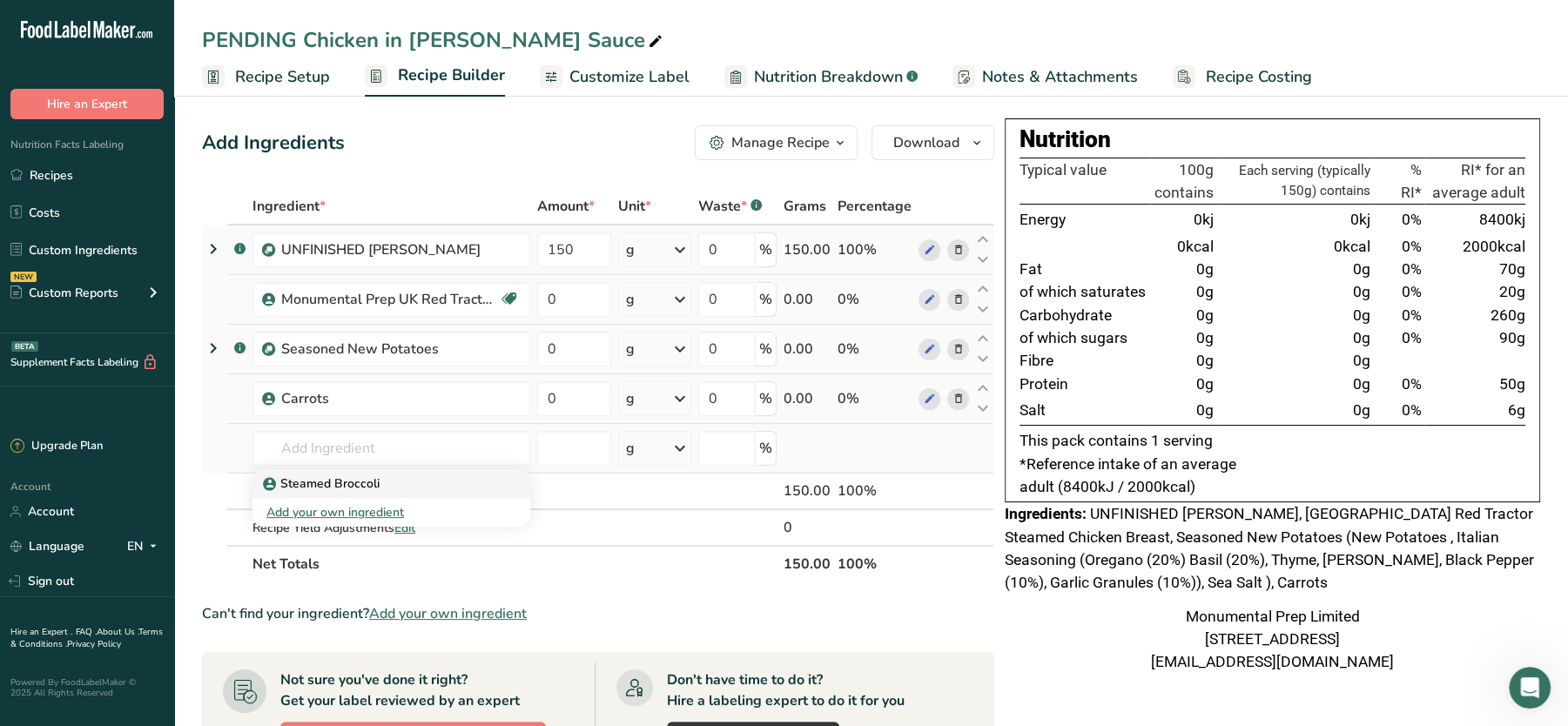
click at [335, 479] on p "Steamed Broccoli" at bounding box center [323, 483] width 113 height 18
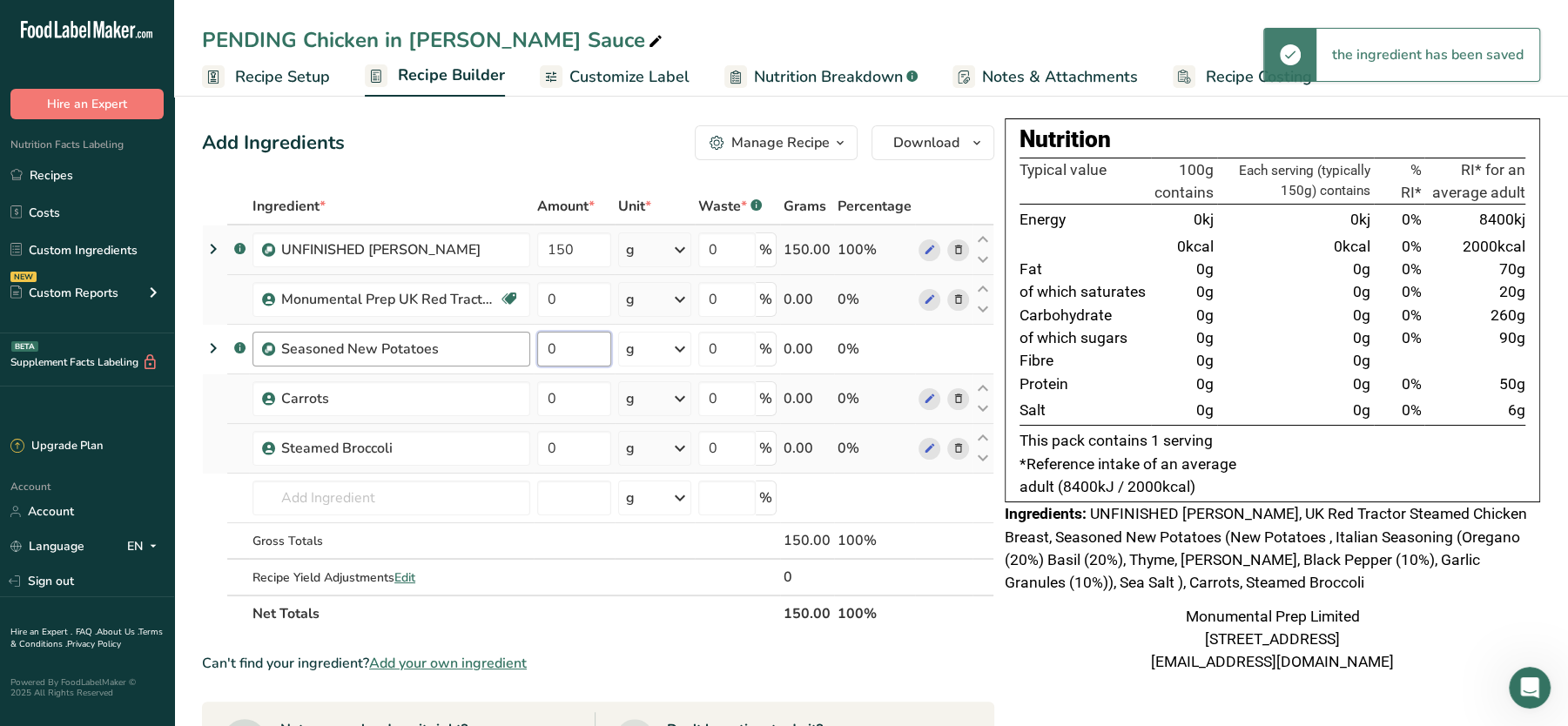
drag, startPoint x: 576, startPoint y: 341, endPoint x: 471, endPoint y: 346, distance: 105.1
click at [471, 346] on tr ".a-a{fill:#347362;}.b-a{fill:#fff;} Seasoned New Potatoes 0 g Weight Units g kg…" at bounding box center [598, 349] width 790 height 50
click at [580, 398] on div "Ingredient * Amount * Unit * Waste * .a-a{fill:#347362;}.b-a{fill:#fff;} Grams …" at bounding box center [598, 409] width 792 height 444
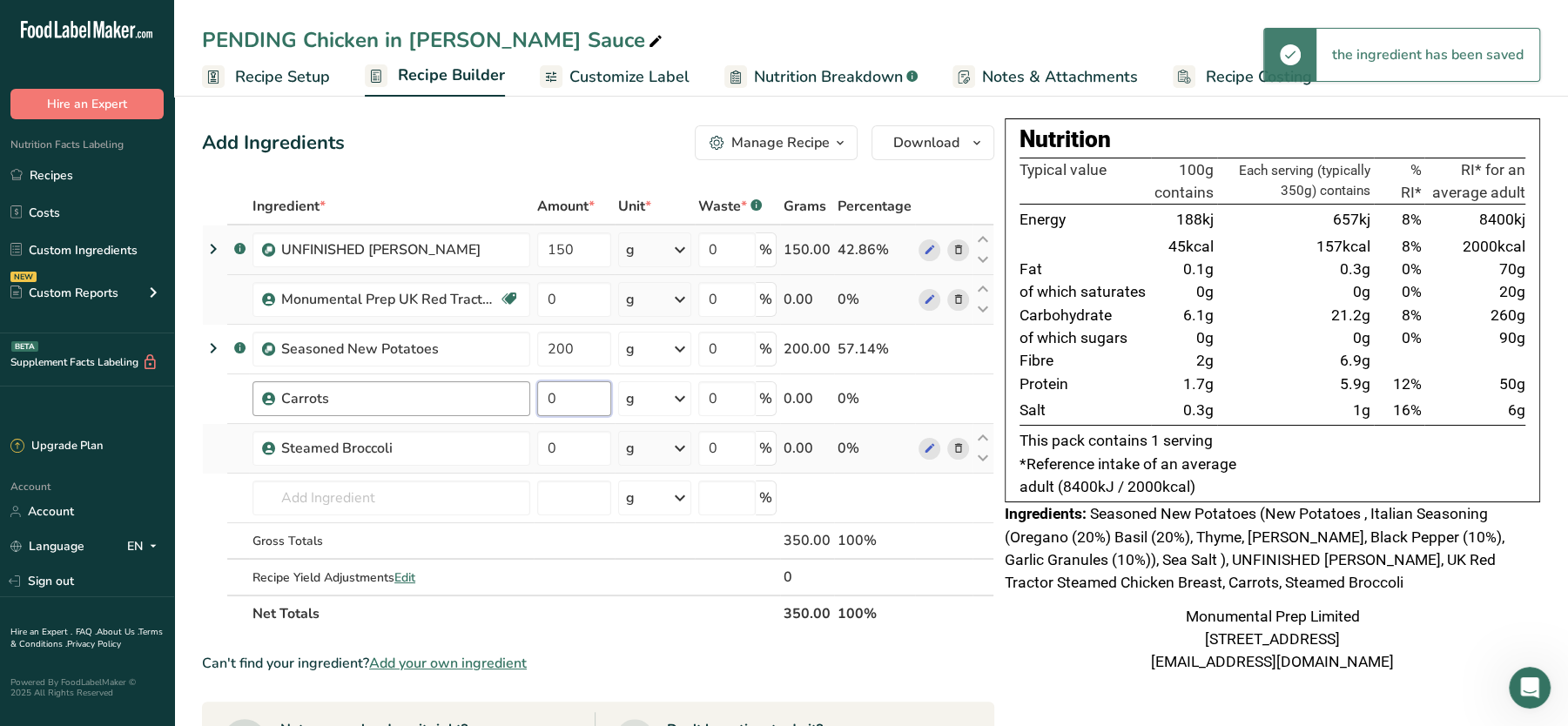
drag, startPoint x: 580, startPoint y: 398, endPoint x: 494, endPoint y: 389, distance: 86.5
click at [494, 389] on tr "Carrots 0 g Weight Units g kg mg See more Volume Units l Volume units require a…" at bounding box center [598, 398] width 790 height 50
click at [556, 405] on input "20" at bounding box center [575, 398] width 74 height 35
click at [589, 404] on input "20" at bounding box center [575, 398] width 74 height 35
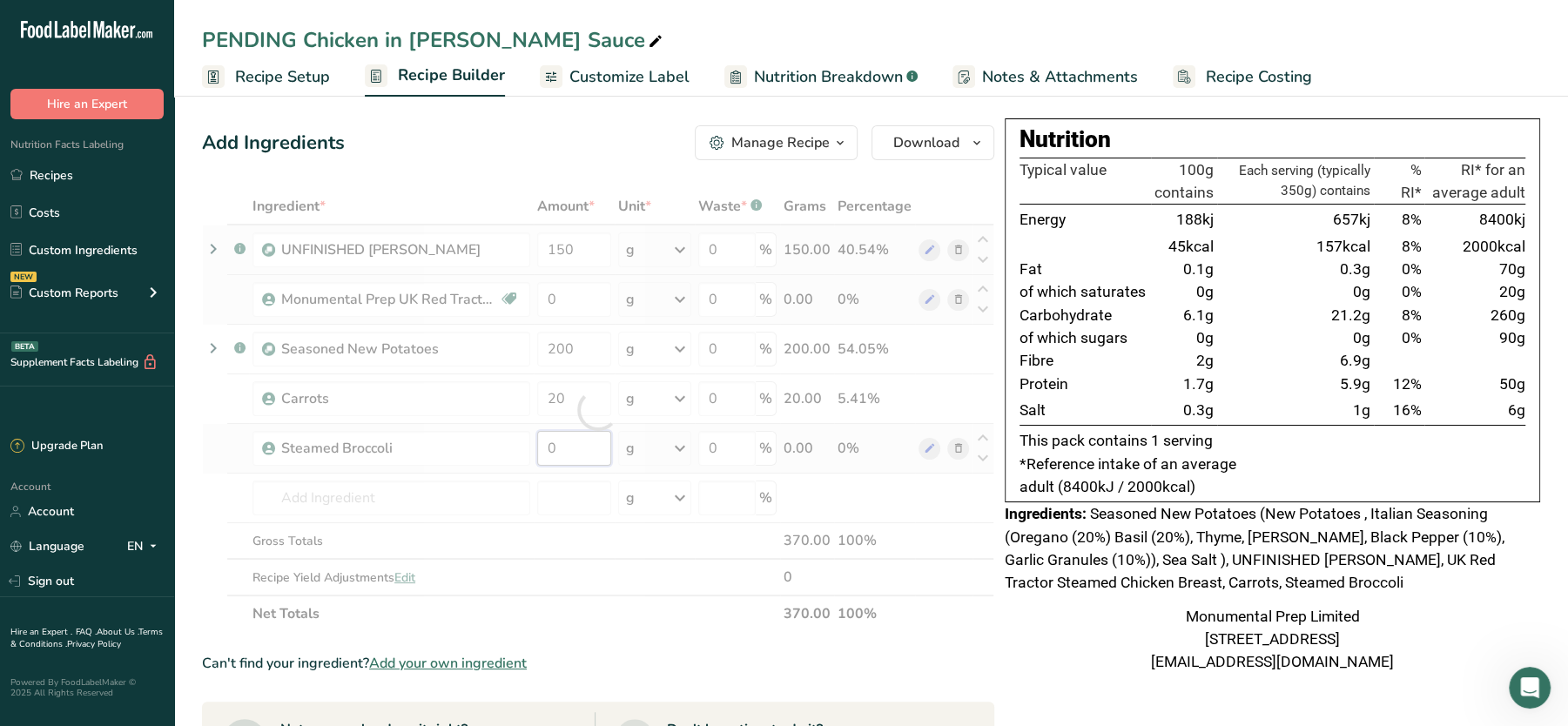
click at [575, 453] on div "Ingredient * Amount * Unit * Waste * .a-a{fill:#347362;}.b-a{fill:#fff;} Grams …" at bounding box center [598, 409] width 792 height 444
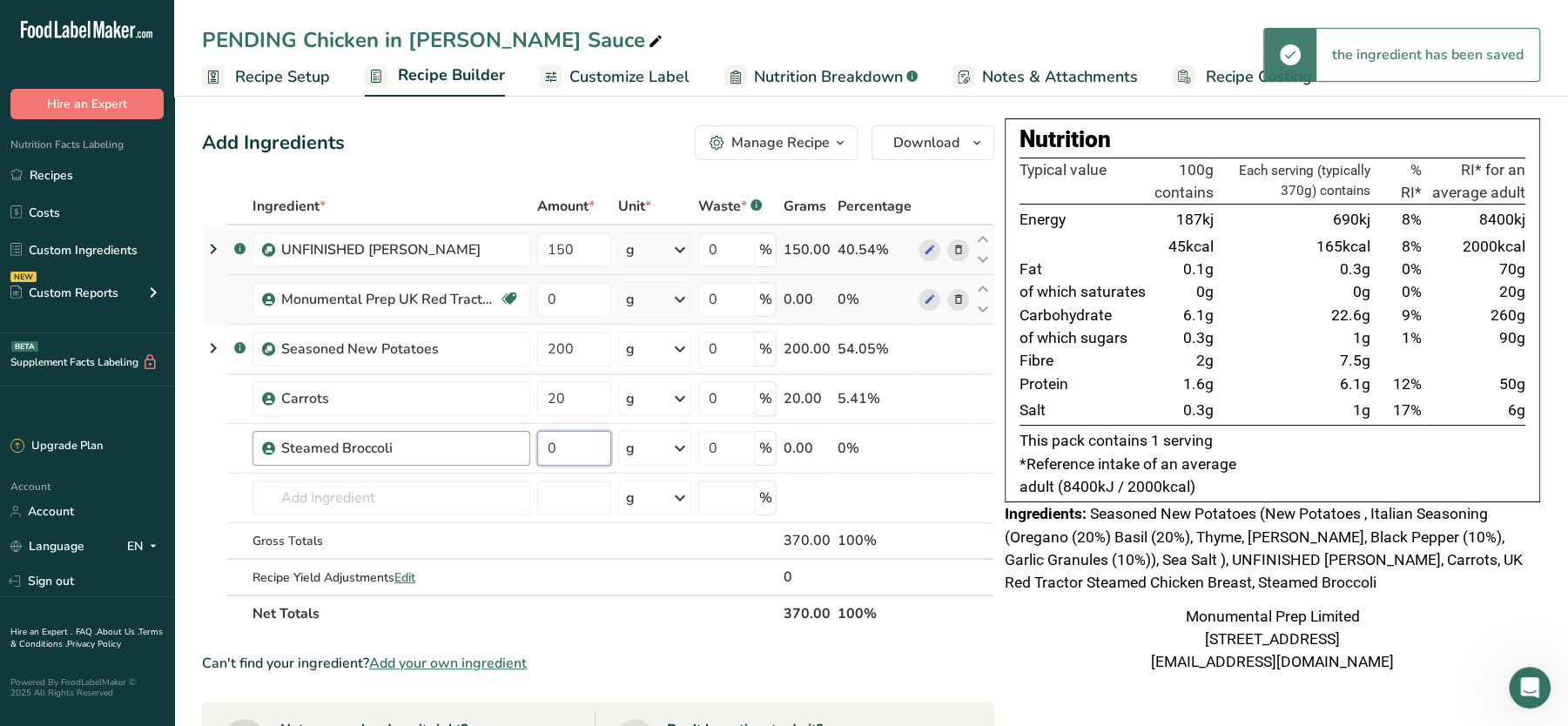
drag, startPoint x: 575, startPoint y: 453, endPoint x: 513, endPoint y: 439, distance: 63.6
click at [513, 439] on tr "Steamed Broccoli 0 g Portions 50 gram Weight Units g kg mg See more Volume Unit…" at bounding box center [598, 448] width 790 height 50
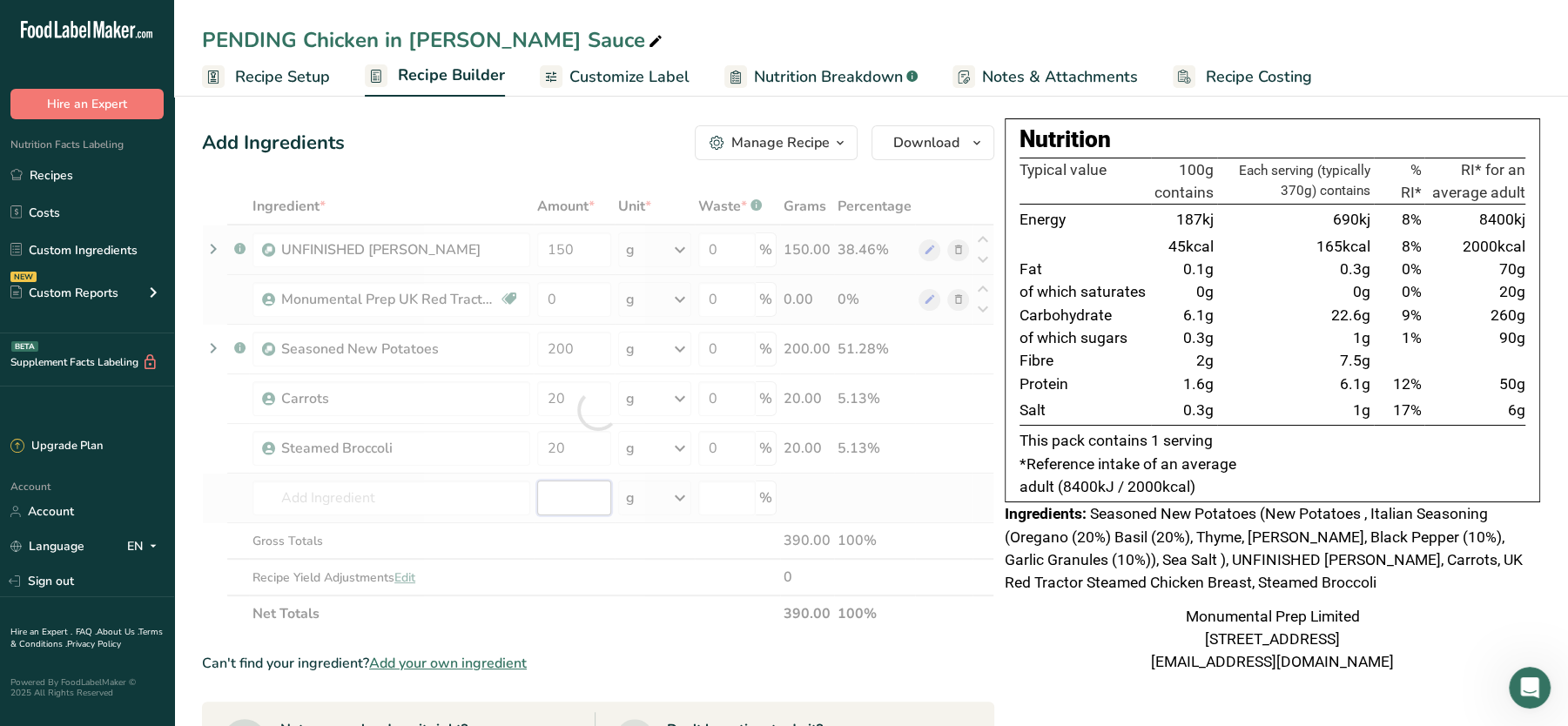
click at [553, 504] on div "Ingredient * Amount * Unit * Waste * .a-a{fill:#347362;}.b-a{fill:#fff;} Grams …" at bounding box center [598, 409] width 792 height 444
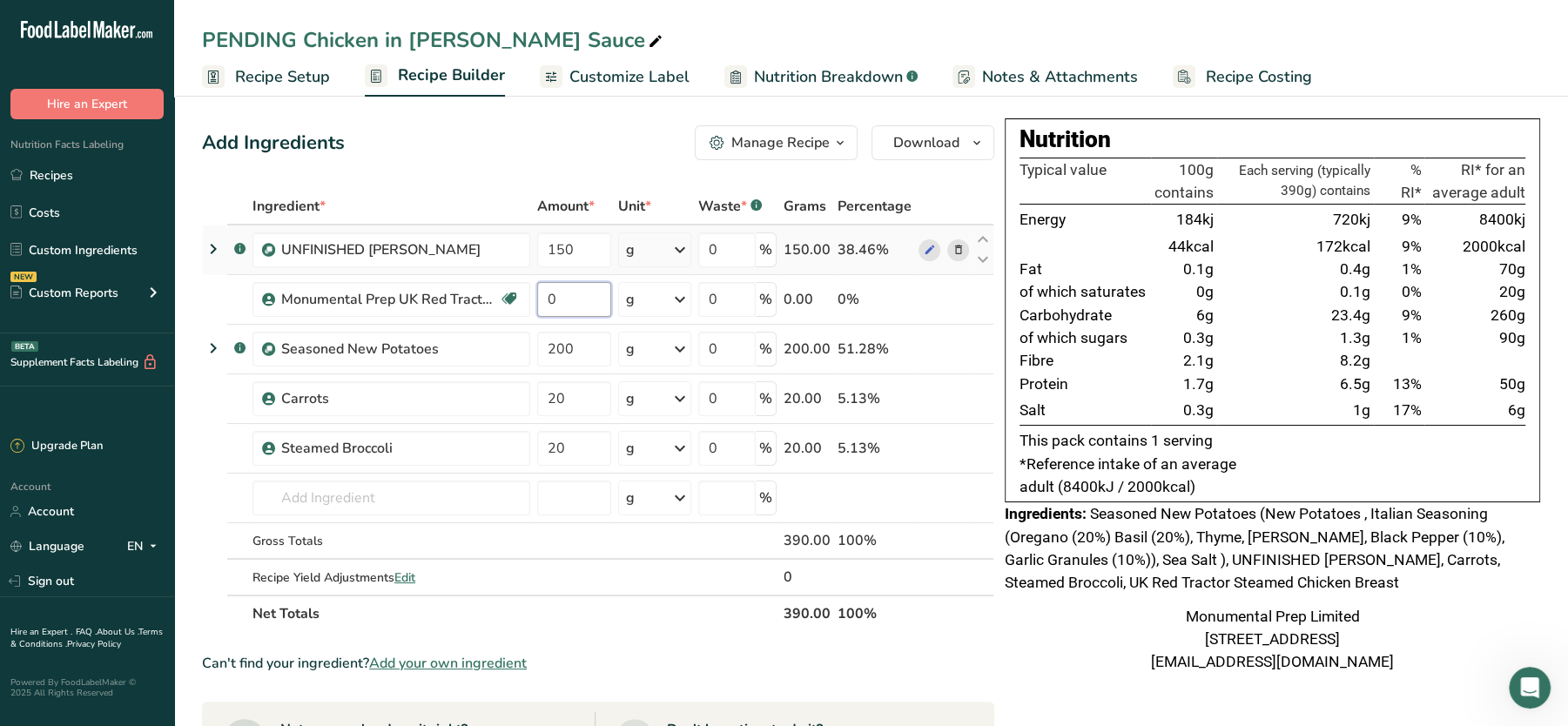
drag, startPoint x: 588, startPoint y: 293, endPoint x: 489, endPoint y: 274, distance: 100.8
click at [489, 275] on tr "Monumental Prep UK Red Tractor Steamed Chicken Breast Dairy free Gluten free So…" at bounding box center [598, 299] width 790 height 50
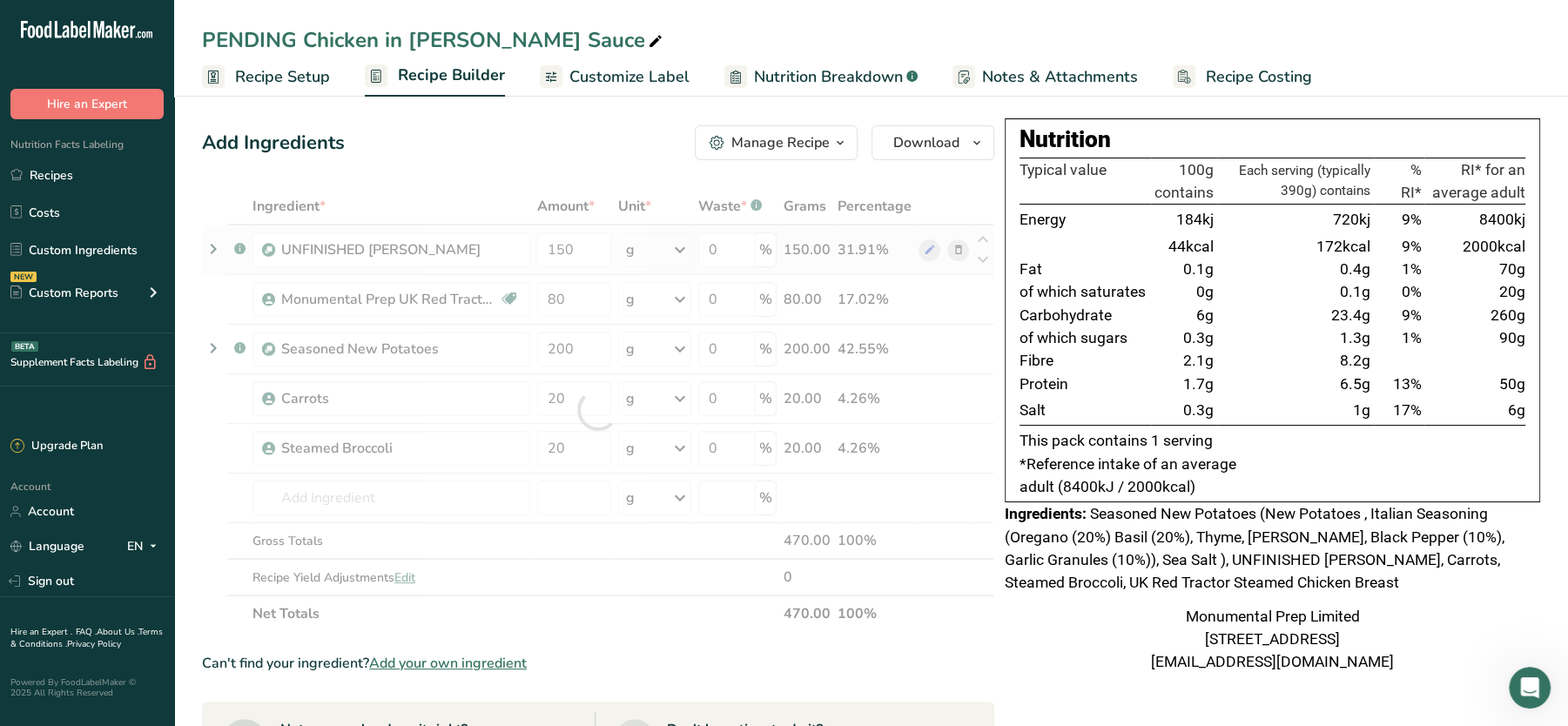
click at [501, 157] on div "Add Ingredients Manage Recipe Delete Recipe Duplicate Recipe Scale Recipe Save …" at bounding box center [598, 143] width 792 height 35
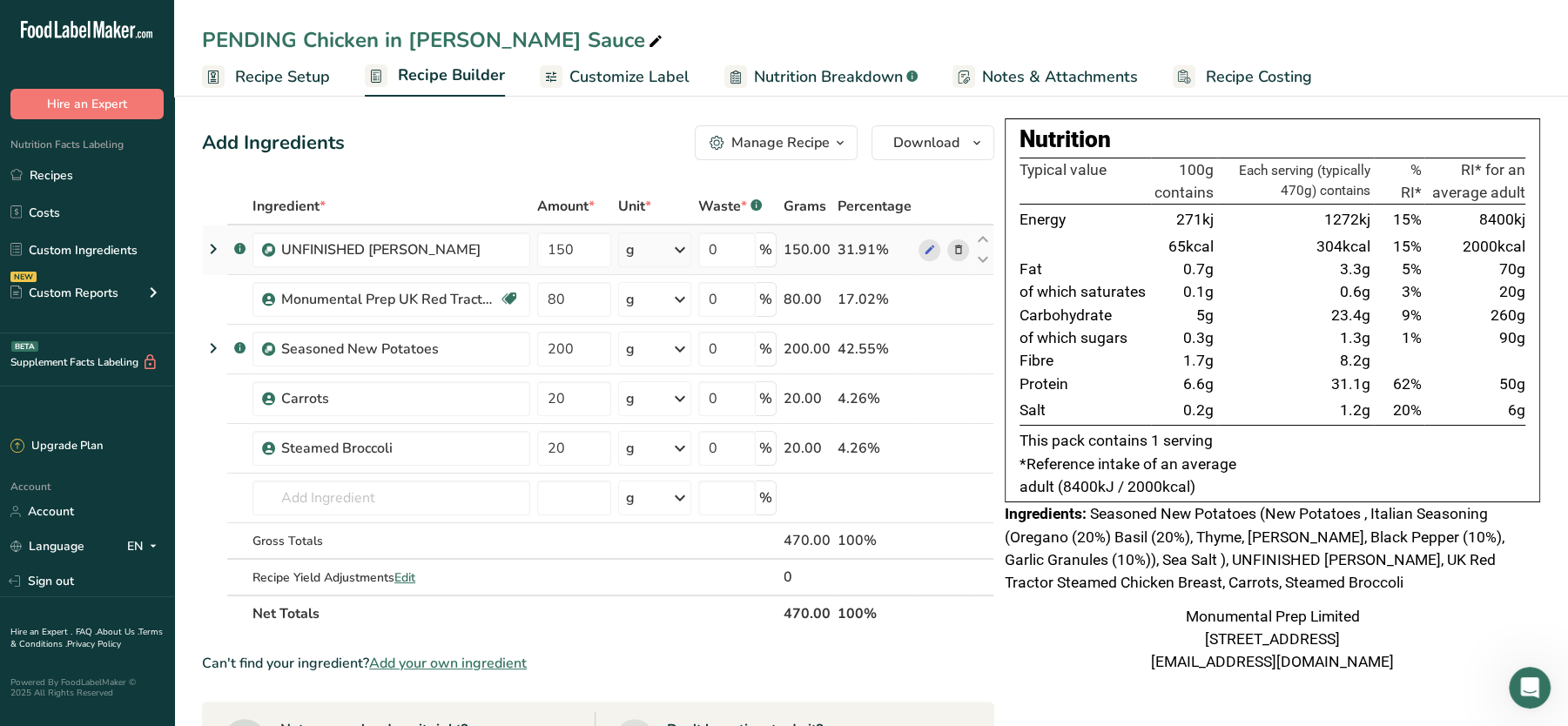
click at [563, 143] on div "Add Ingredients Manage Recipe Delete Recipe Duplicate Recipe Scale Recipe Save …" at bounding box center [598, 143] width 792 height 35
click at [305, 37] on div "PENDING Chicken in Diane Sauce" at bounding box center [434, 40] width 464 height 31
click at [305, 37] on input "PENDING Chicken in Diane Sauce" at bounding box center [871, 40] width 1339 height 31
click at [444, 157] on div "Add Ingredients Manage Recipe Delete Recipe Duplicate Recipe Scale Recipe Save …" at bounding box center [598, 143] width 792 height 35
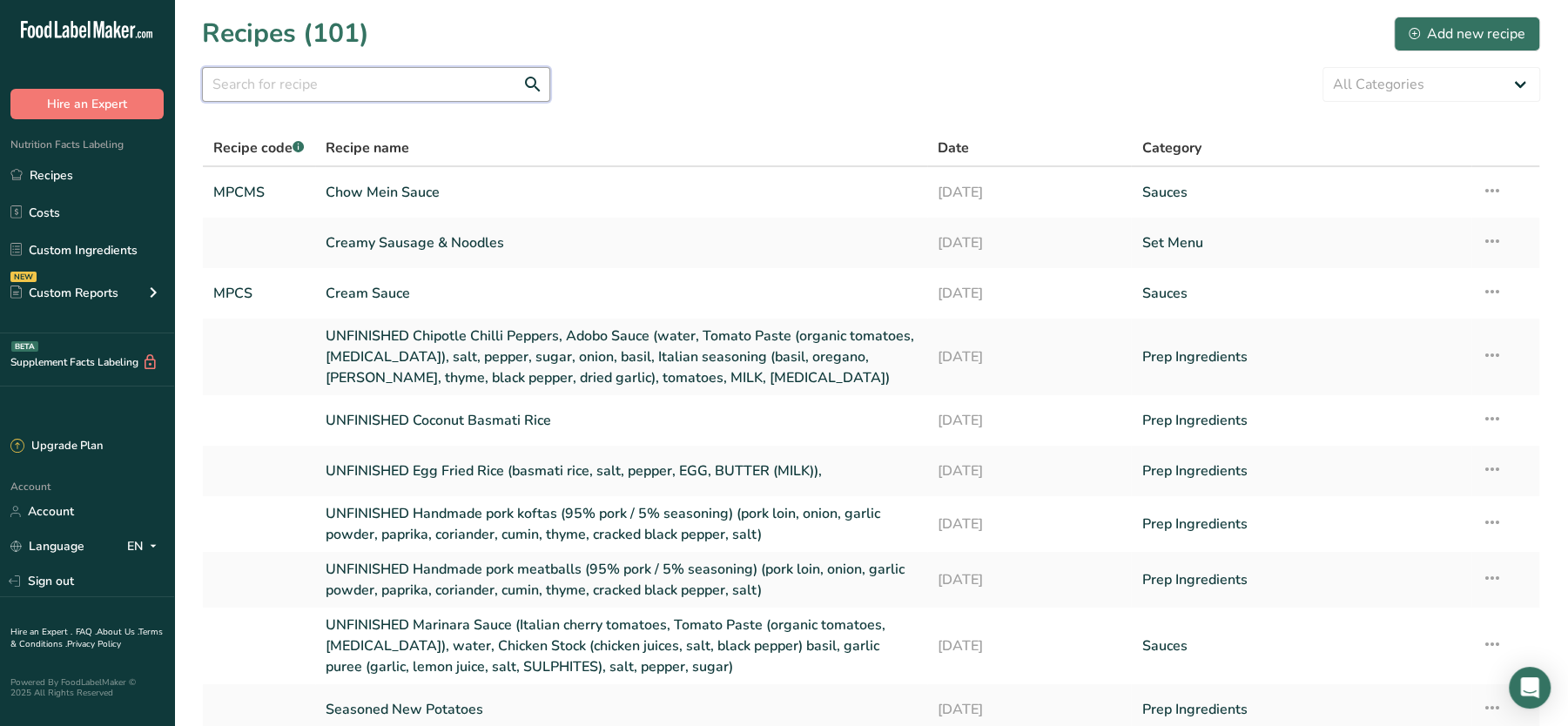
click at [296, 79] on input "text" at bounding box center [376, 85] width 348 height 35
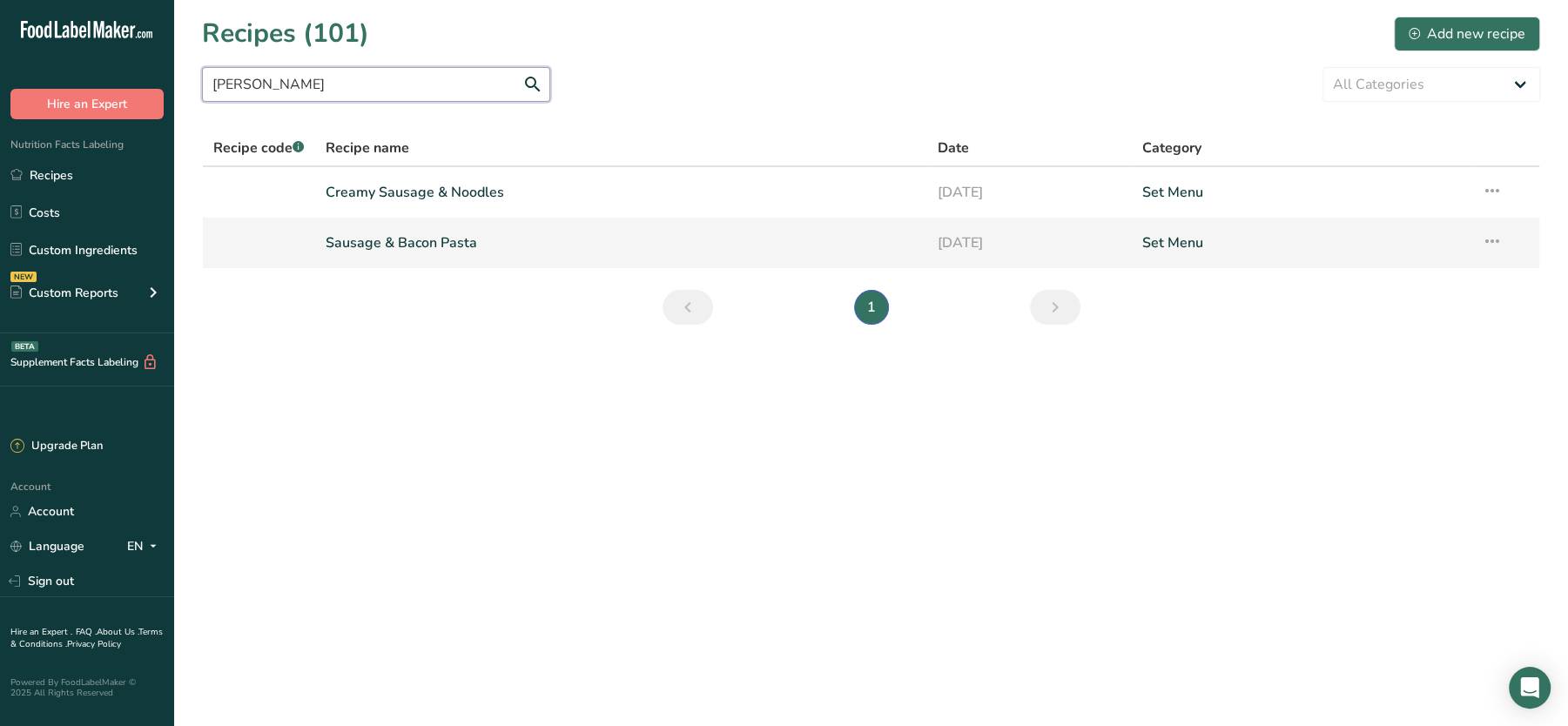
type input "sausa"
click at [444, 226] on link "Sausage & Bacon Pasta" at bounding box center [621, 243] width 591 height 37
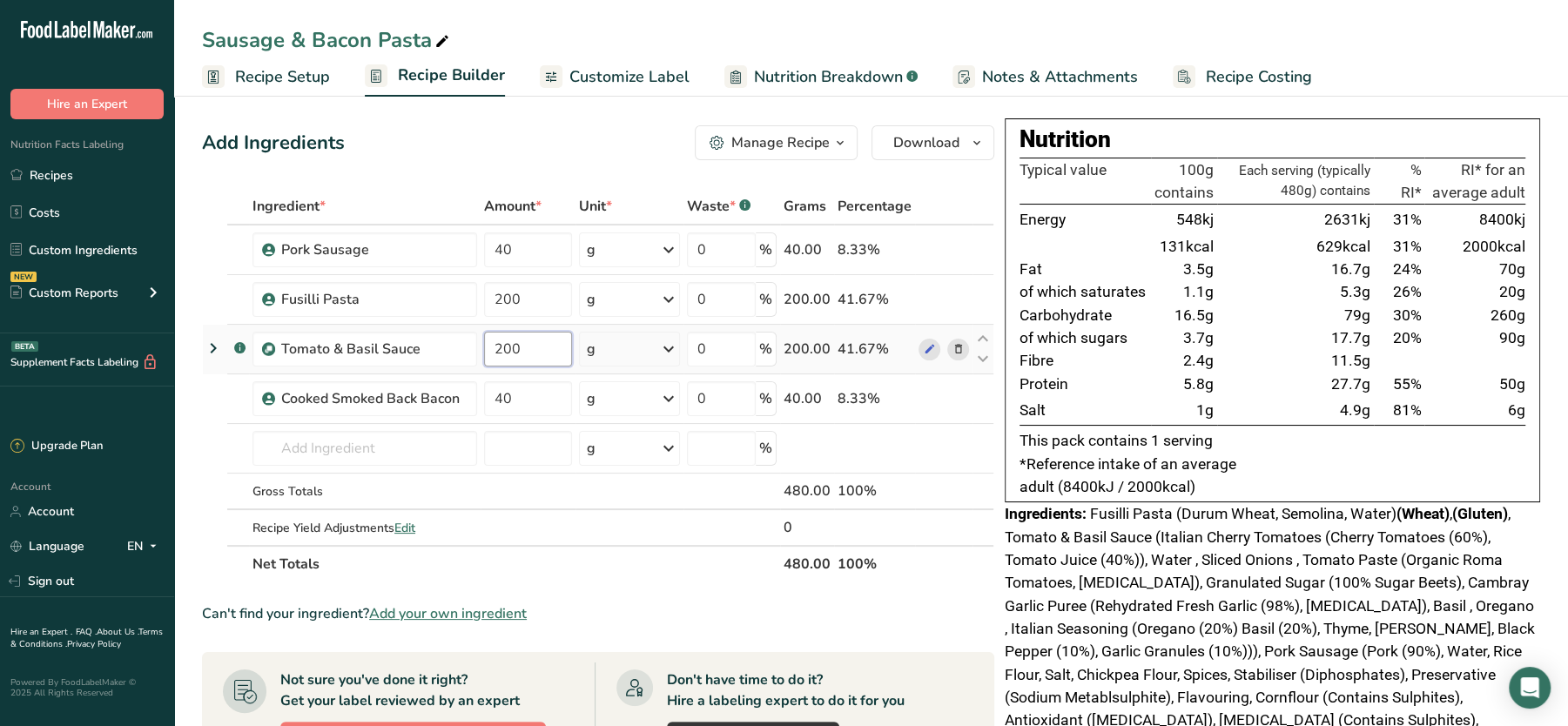
drag, startPoint x: 546, startPoint y: 337, endPoint x: 488, endPoint y: 335, distance: 58.0
click at [488, 335] on input "200" at bounding box center [528, 349] width 87 height 35
type input "150"
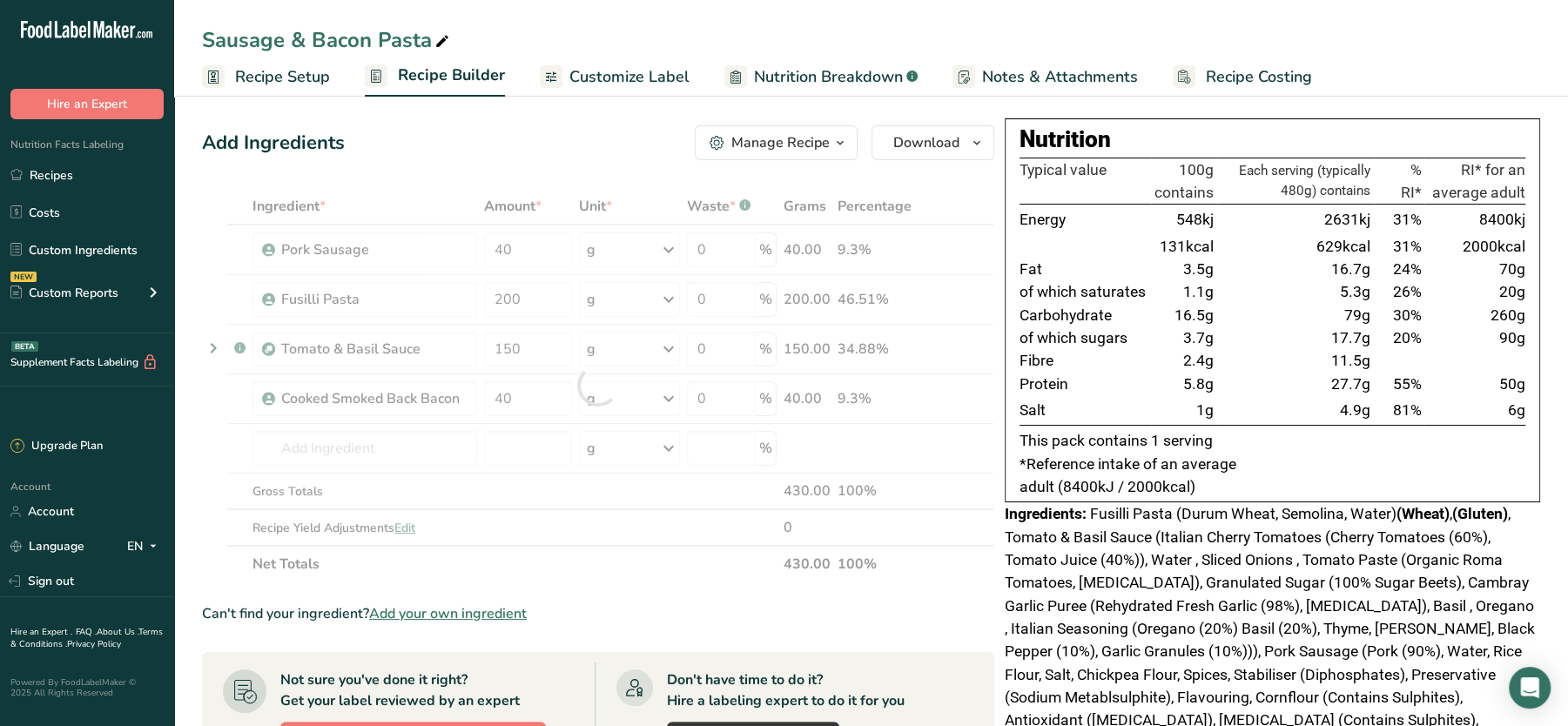
click at [560, 136] on div "Add Ingredients Manage Recipe Delete Recipe Duplicate Recipe Scale Recipe Save …" at bounding box center [598, 143] width 792 height 35
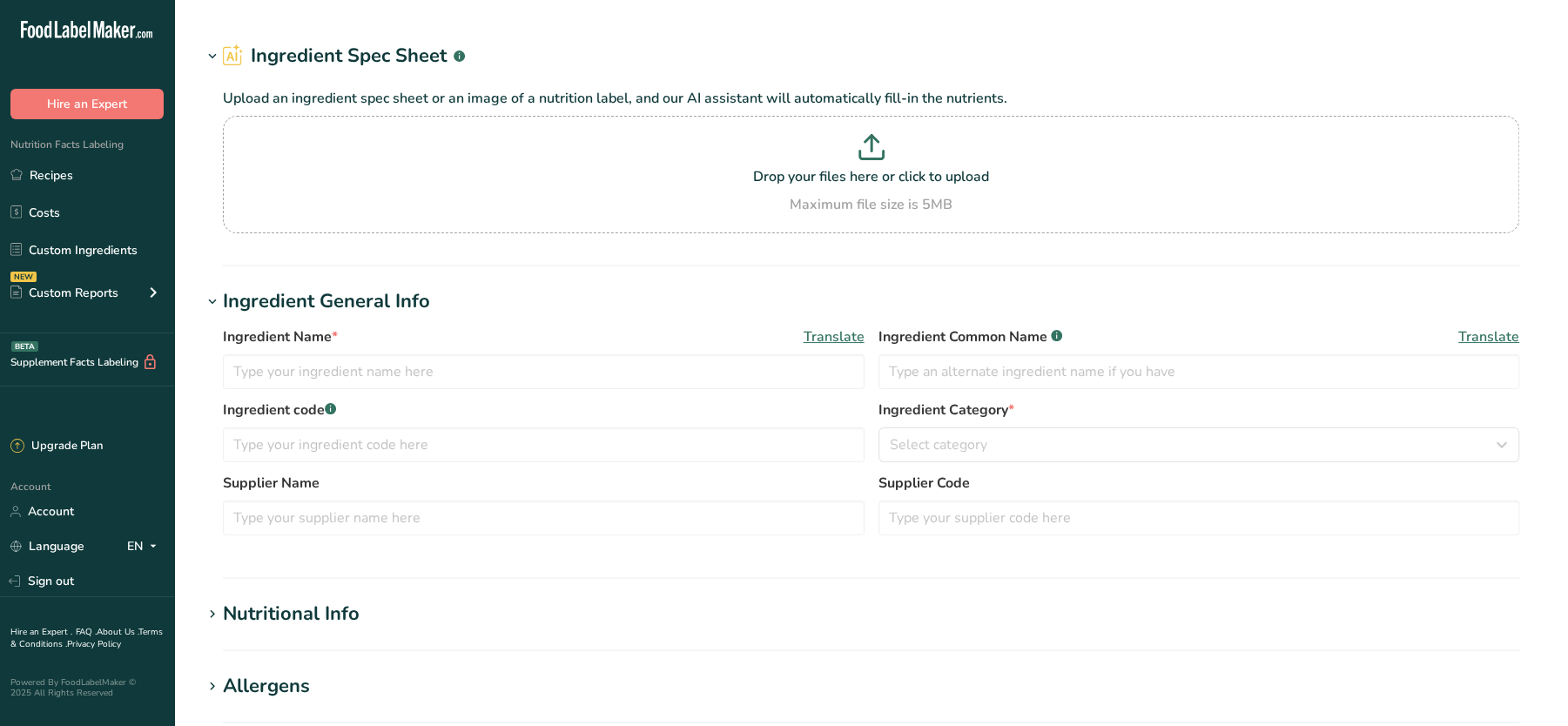
type input "Steamed Basmati Rice"
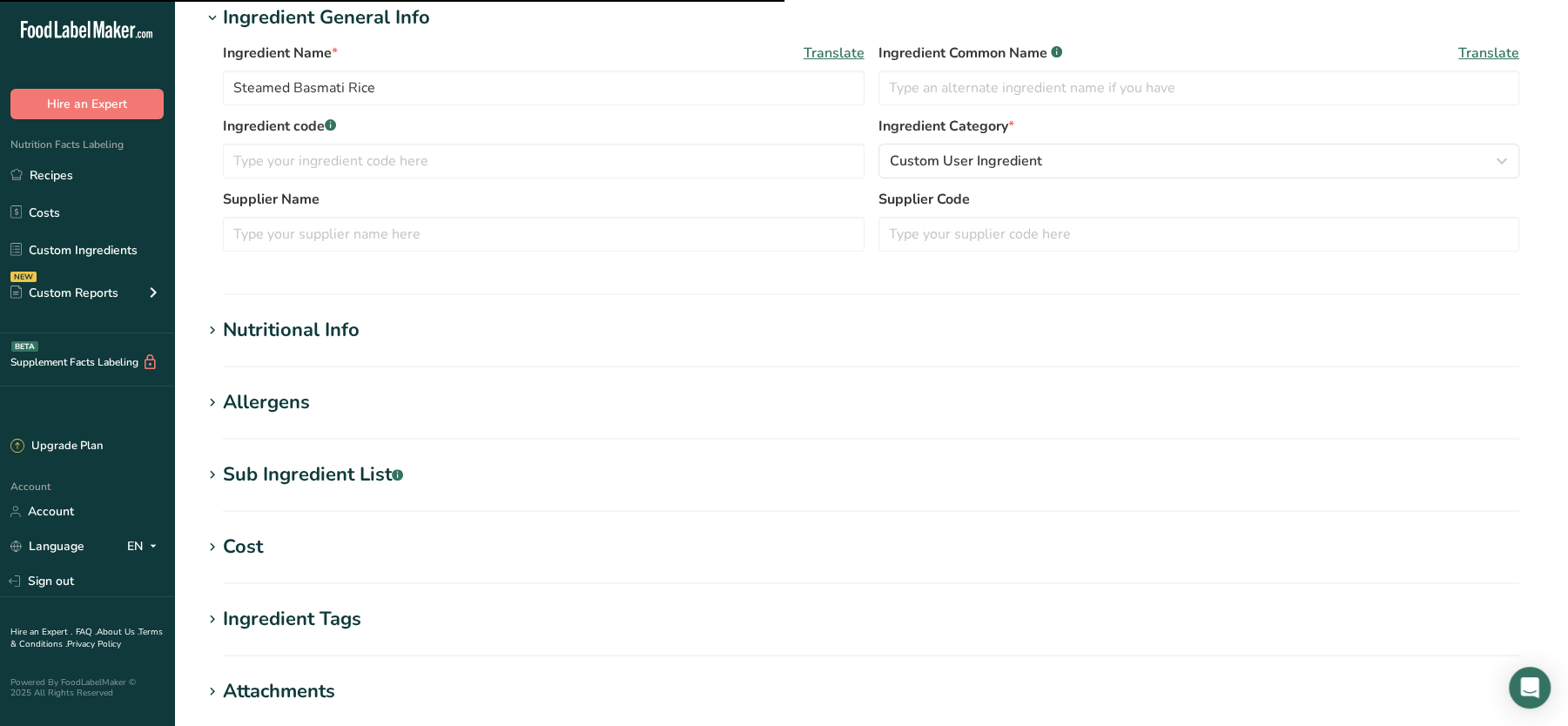
scroll to position [598, 0]
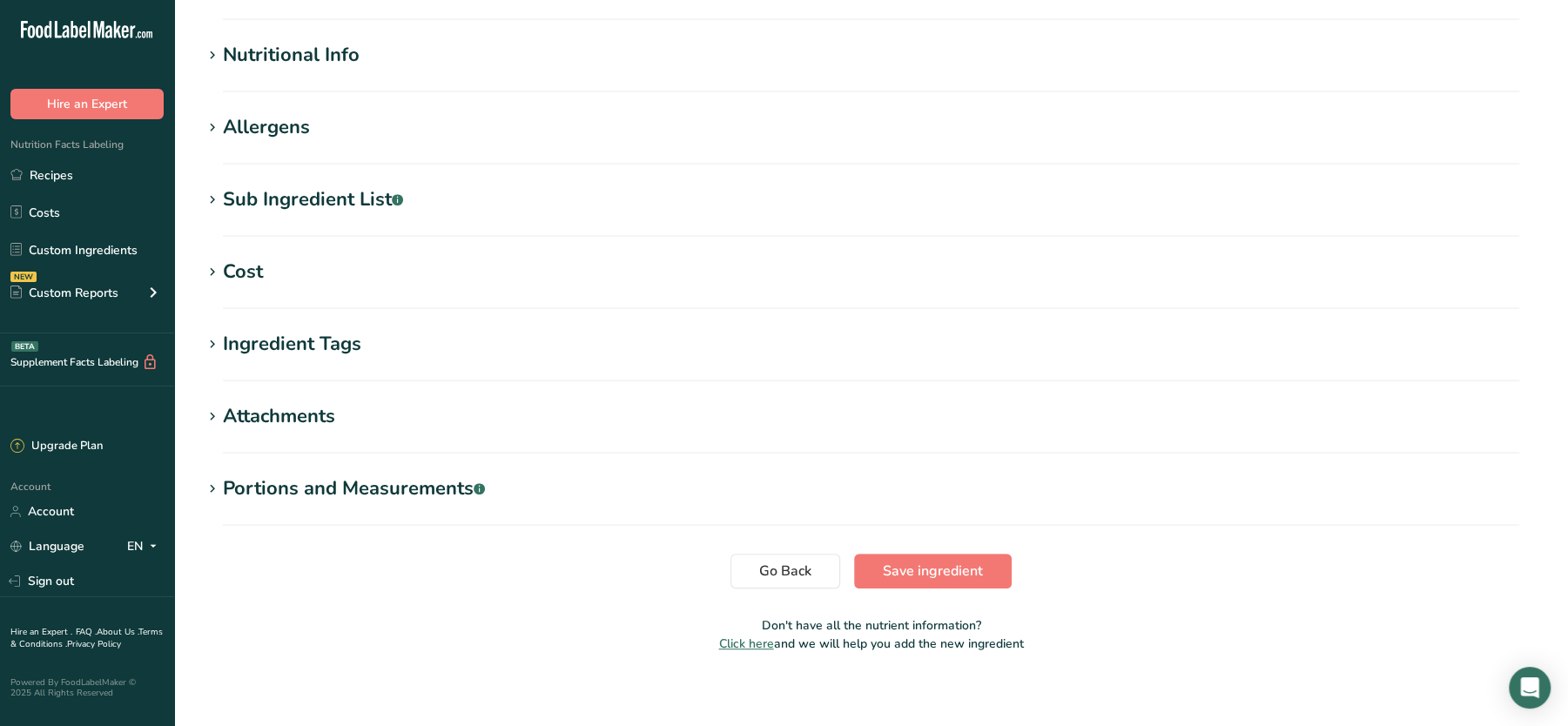
click at [275, 206] on div "Sub Ingredient List .a-a{fill:#347362;}.b-a{fill:#fff;}" at bounding box center [312, 200] width 180 height 29
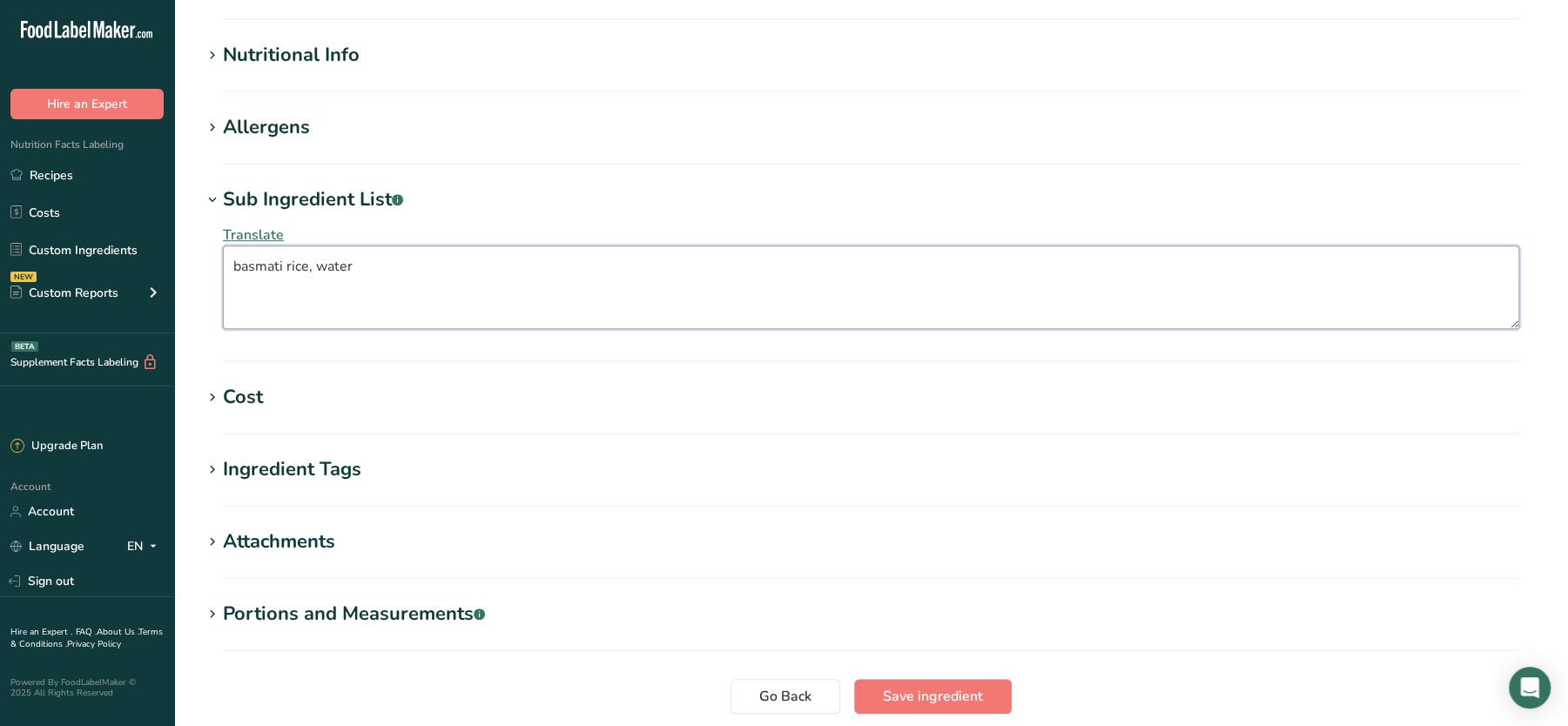
click at [242, 261] on textarea "basmati rice, water" at bounding box center [871, 288] width 1297 height 84
click at [294, 264] on textarea "Basmati rice, water" at bounding box center [871, 288] width 1297 height 84
click at [330, 265] on textarea "Basmati Rice, water" at bounding box center [871, 288] width 1297 height 84
type textarea "Basmati Rice, Water"
click at [896, 679] on button "Save ingredient" at bounding box center [933, 697] width 157 height 35
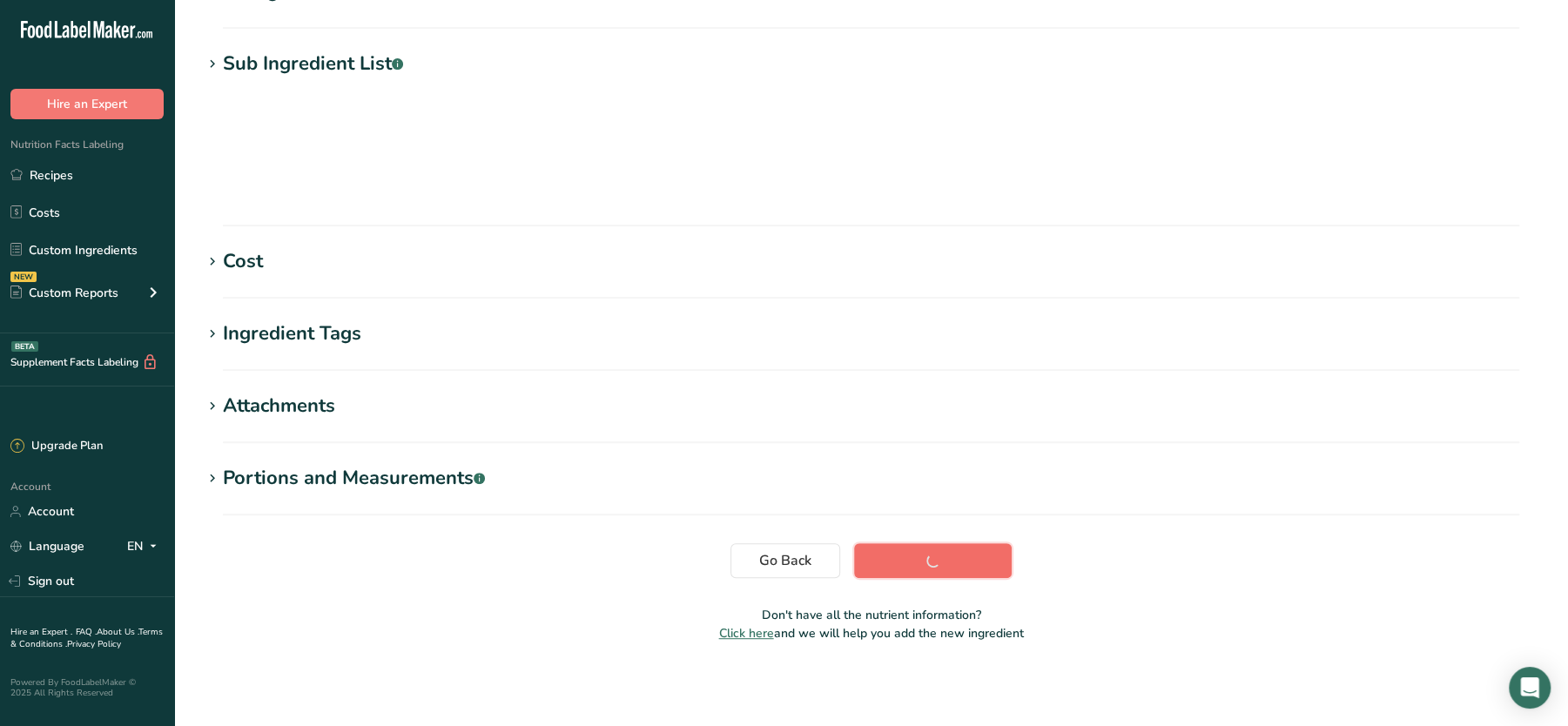
scroll to position [186, 0]
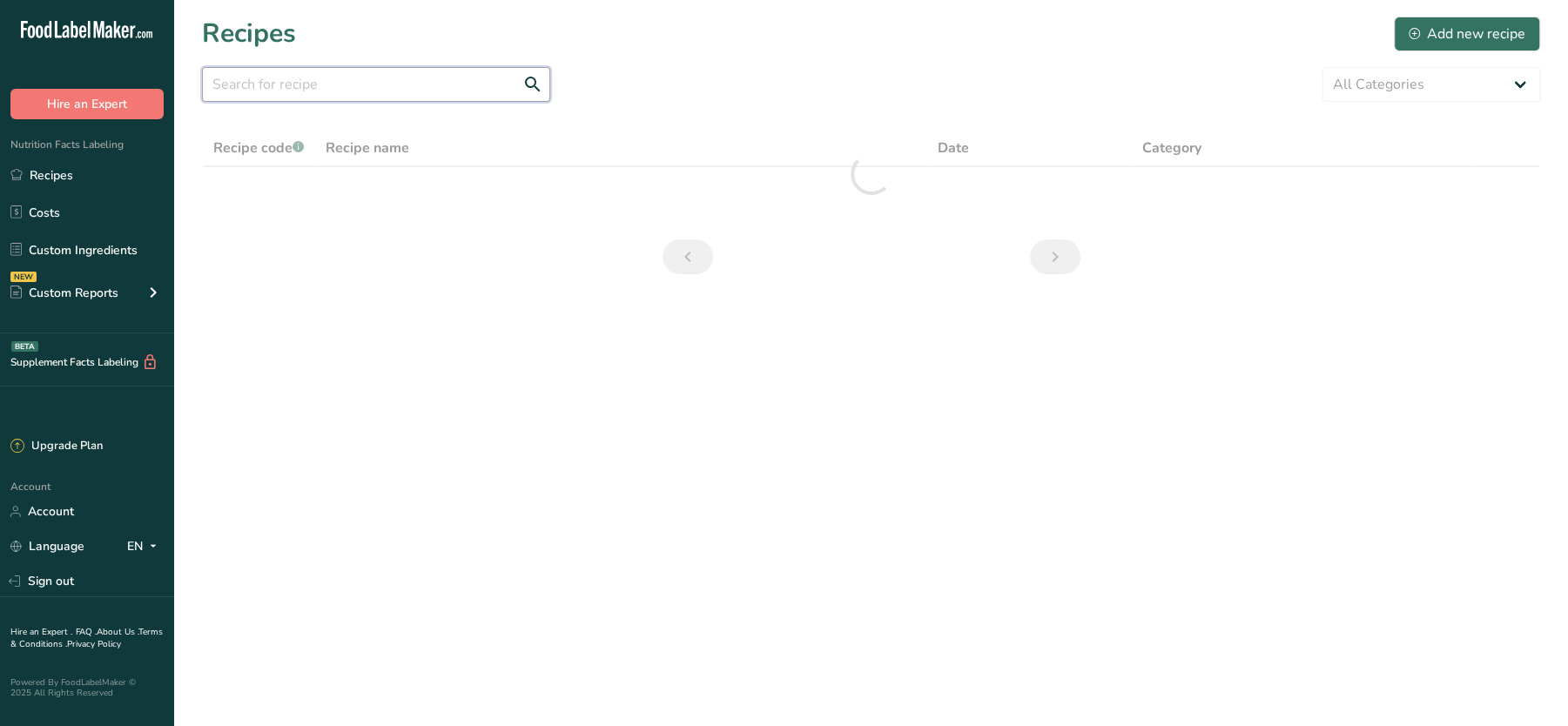
click at [374, 97] on input "text" at bounding box center [376, 85] width 348 height 35
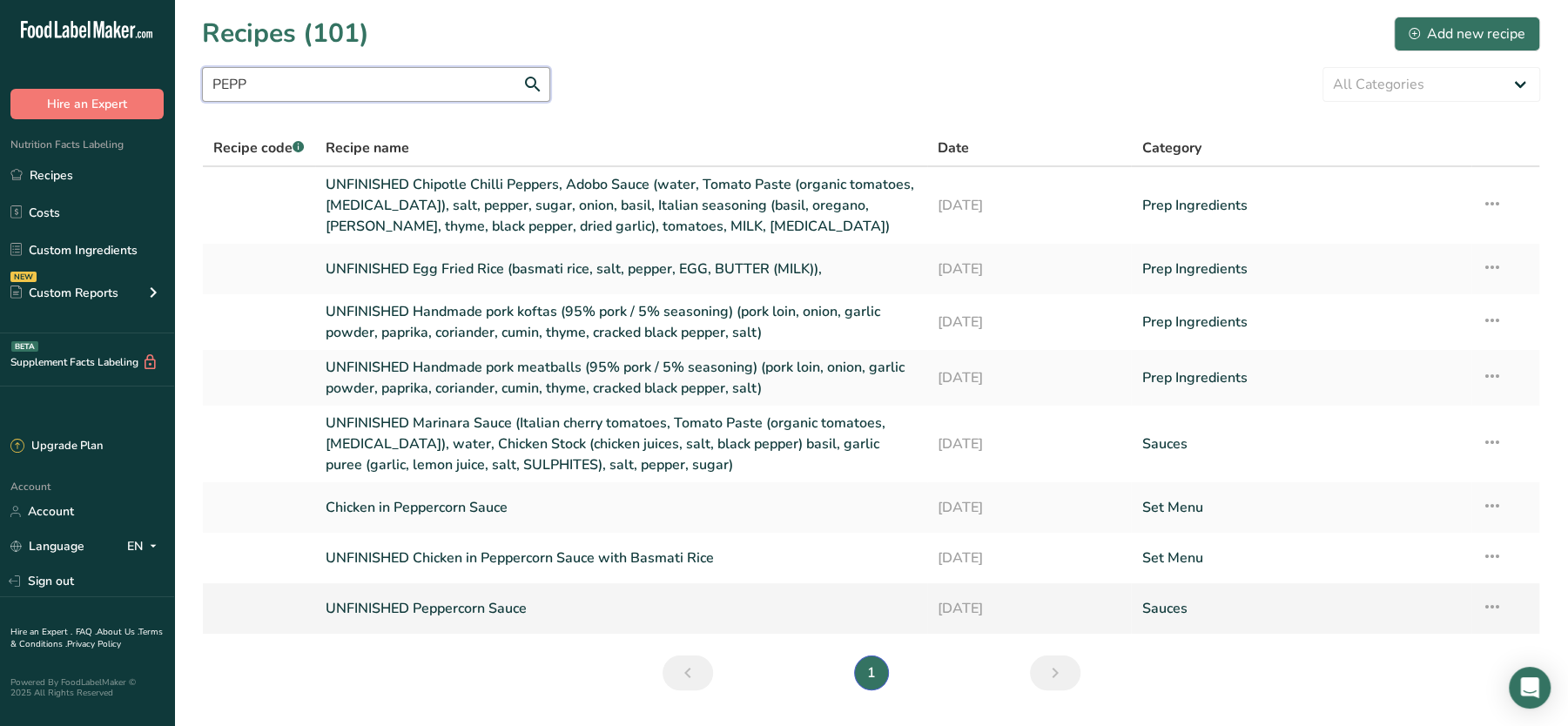
type input "PEPP"
click at [1488, 605] on icon at bounding box center [1491, 606] width 20 height 31
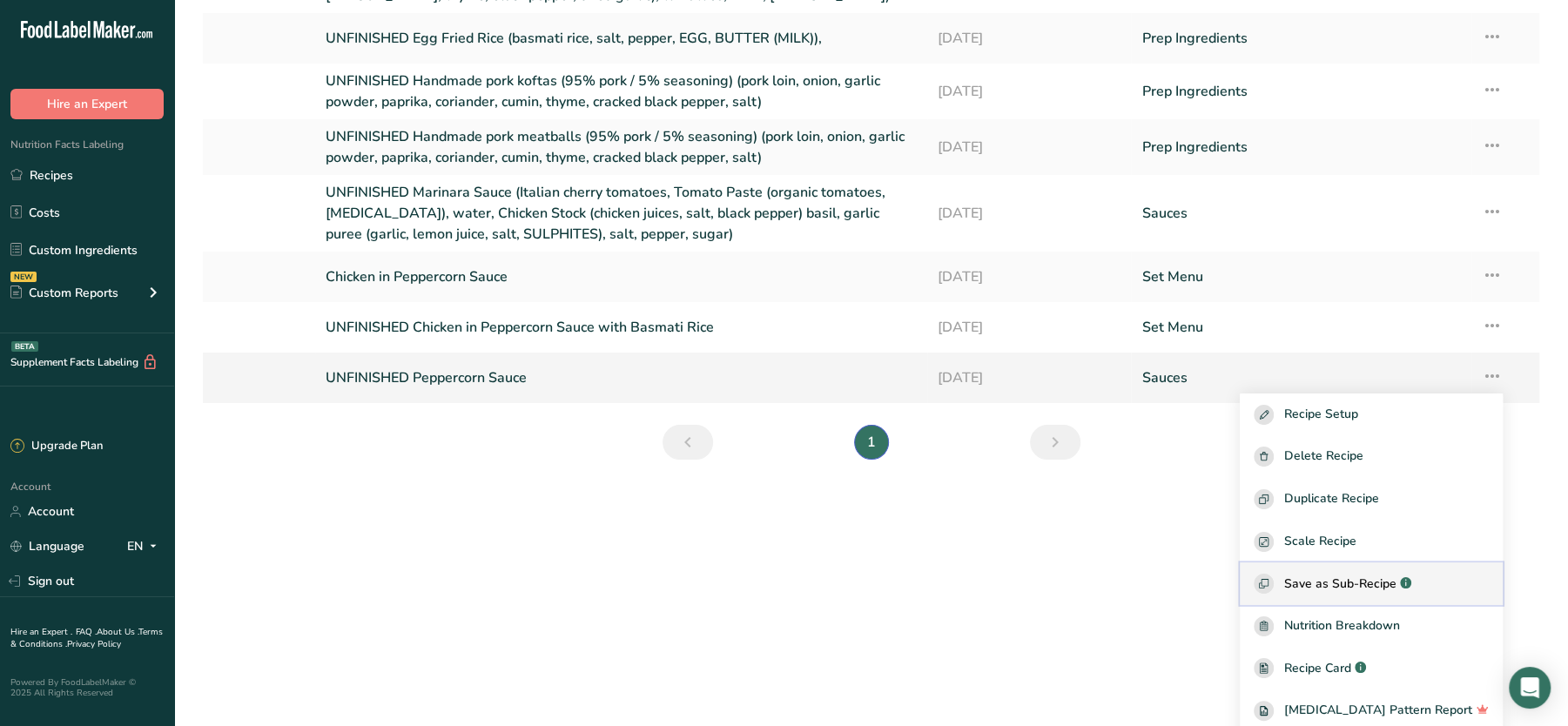
click at [1322, 581] on span "Save as Sub-Recipe" at bounding box center [1341, 583] width 113 height 18
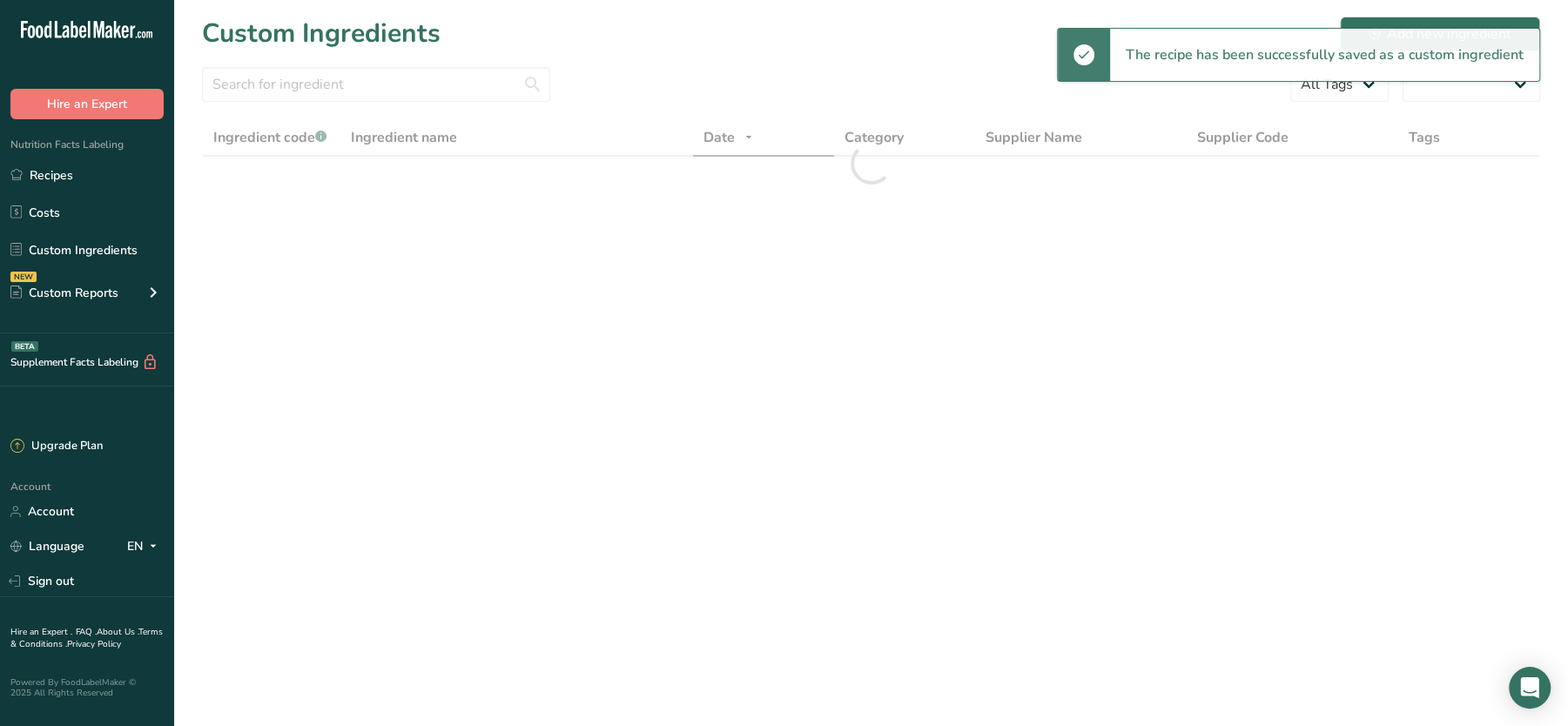
select select "30"
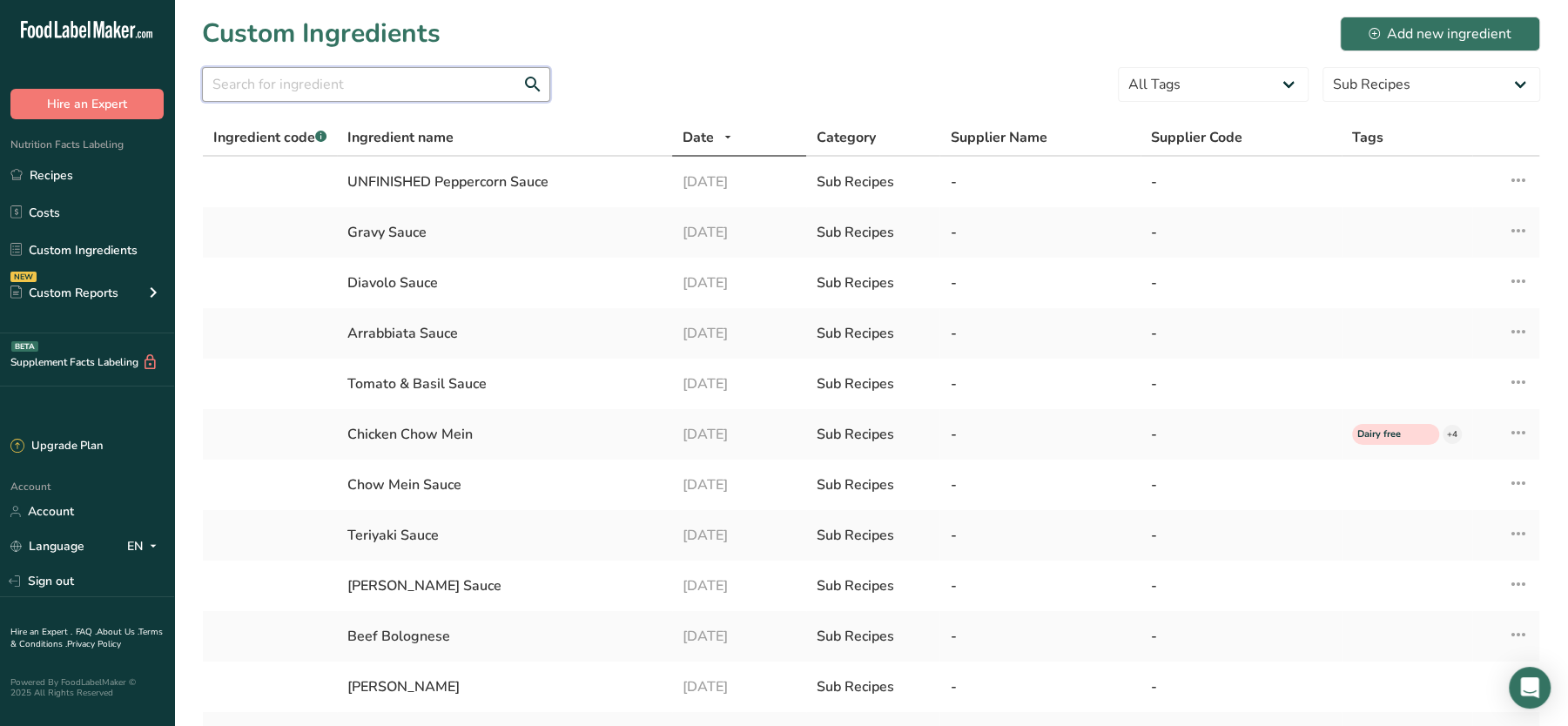
click at [446, 89] on input "text" at bounding box center [376, 85] width 348 height 35
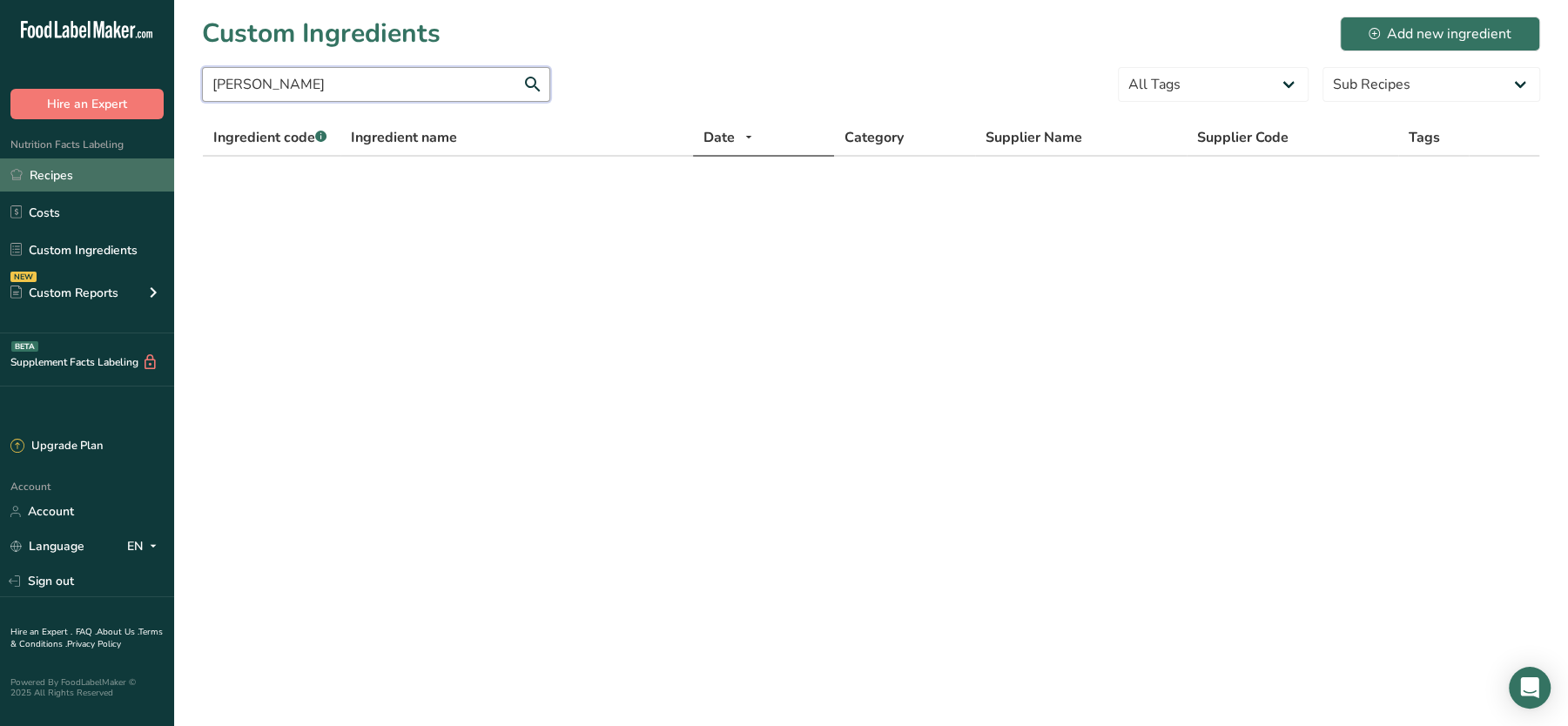
type input "[PERSON_NAME]"
click at [41, 180] on link "Recipes" at bounding box center [87, 175] width 174 height 33
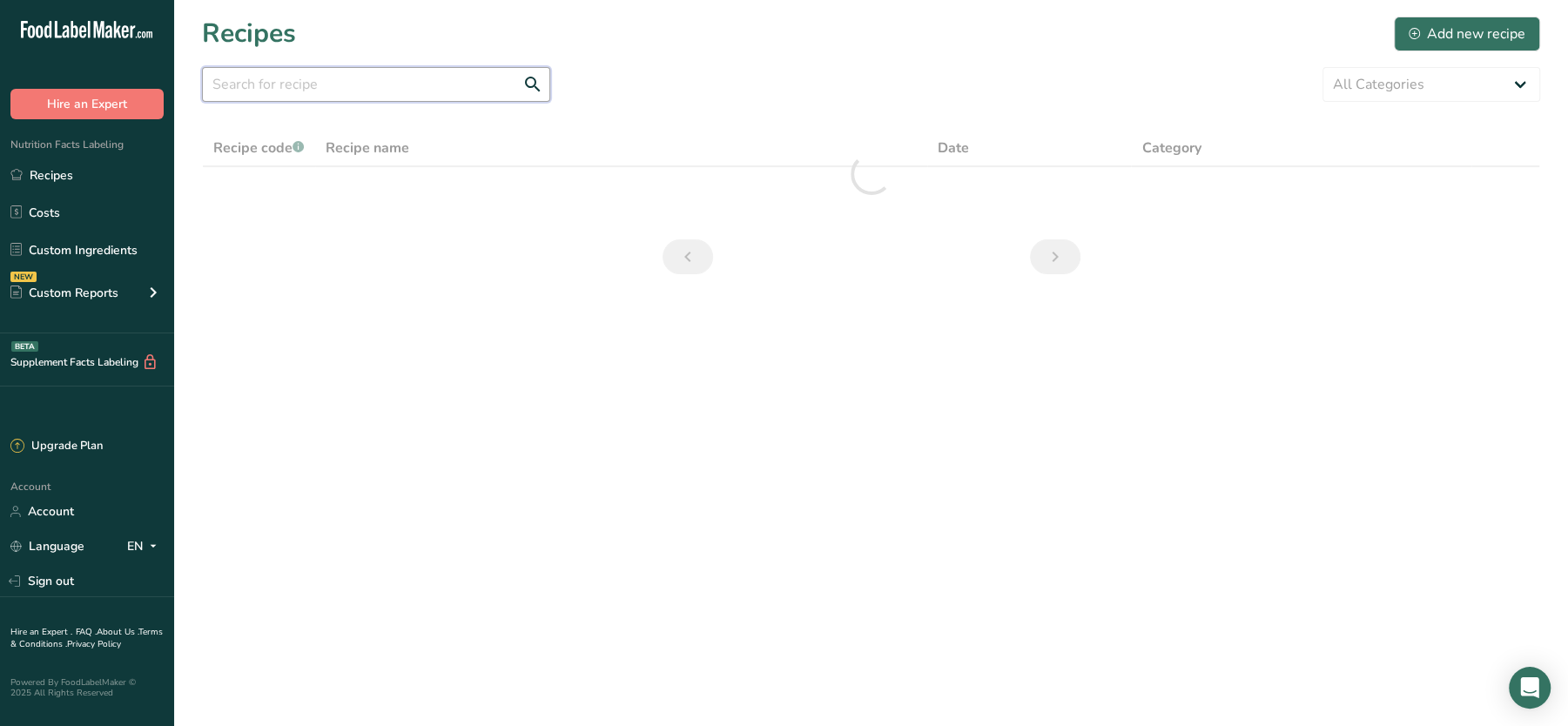
click at [280, 99] on input "text" at bounding box center [376, 85] width 348 height 35
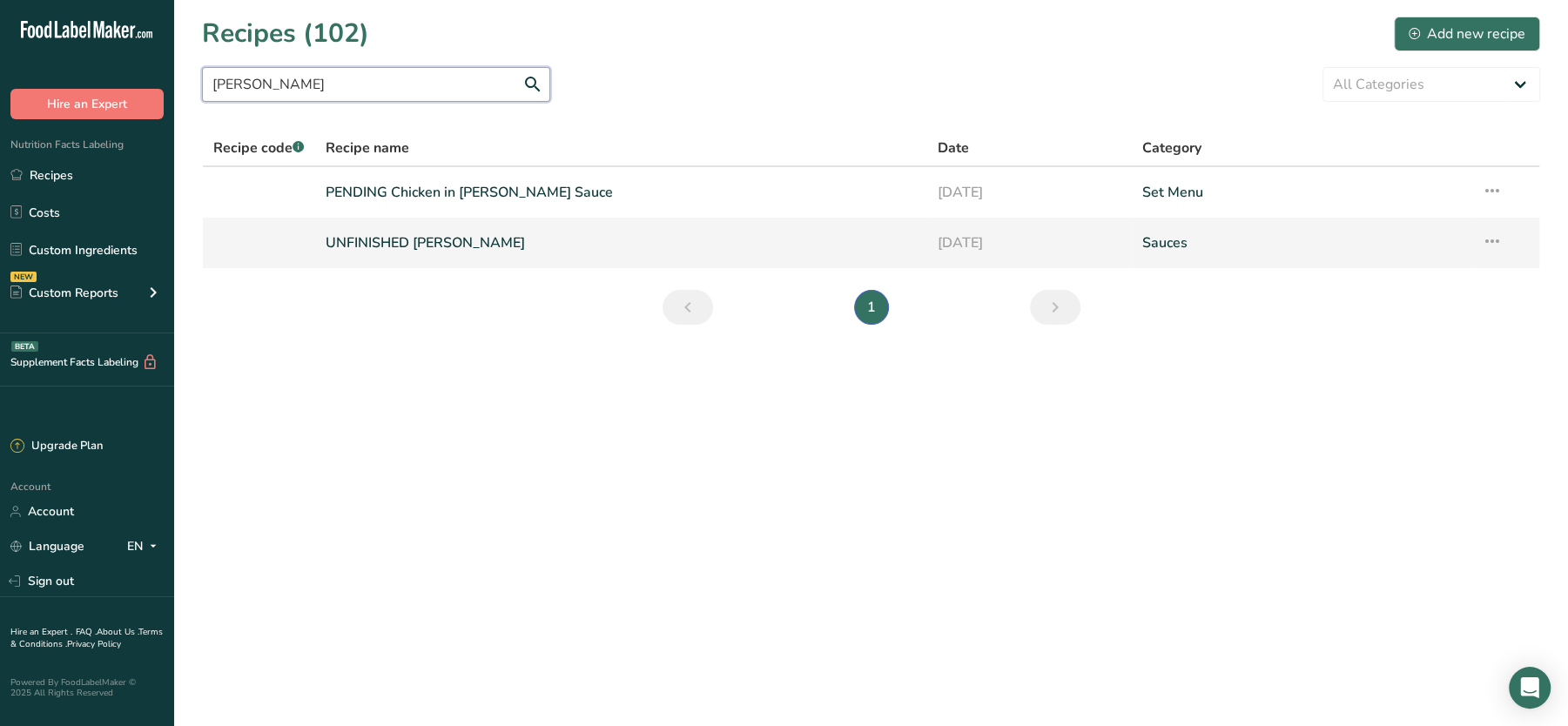
type input "diane"
click at [1486, 232] on icon at bounding box center [1491, 241] width 20 height 31
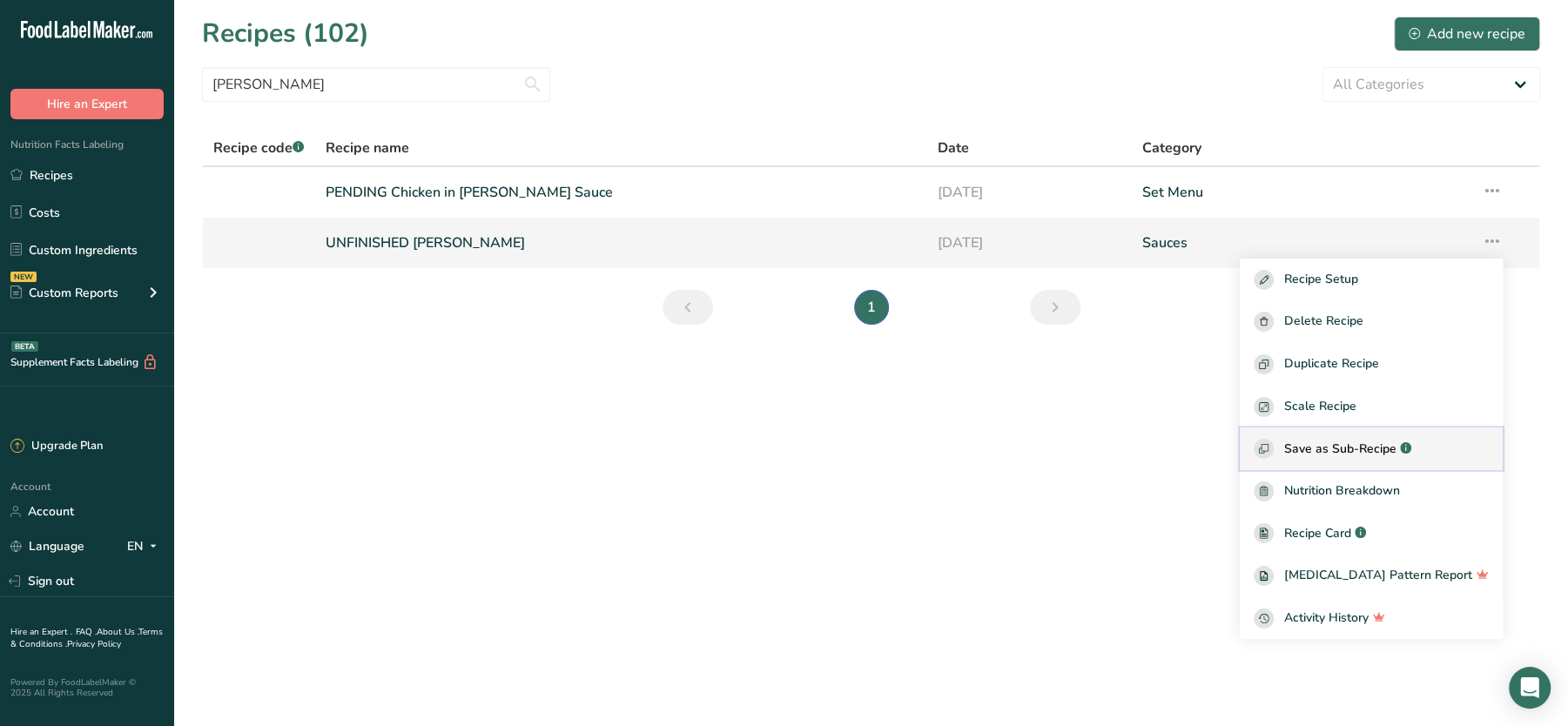
click at [1391, 442] on span "Save as Sub-Recipe" at bounding box center [1341, 448] width 113 height 18
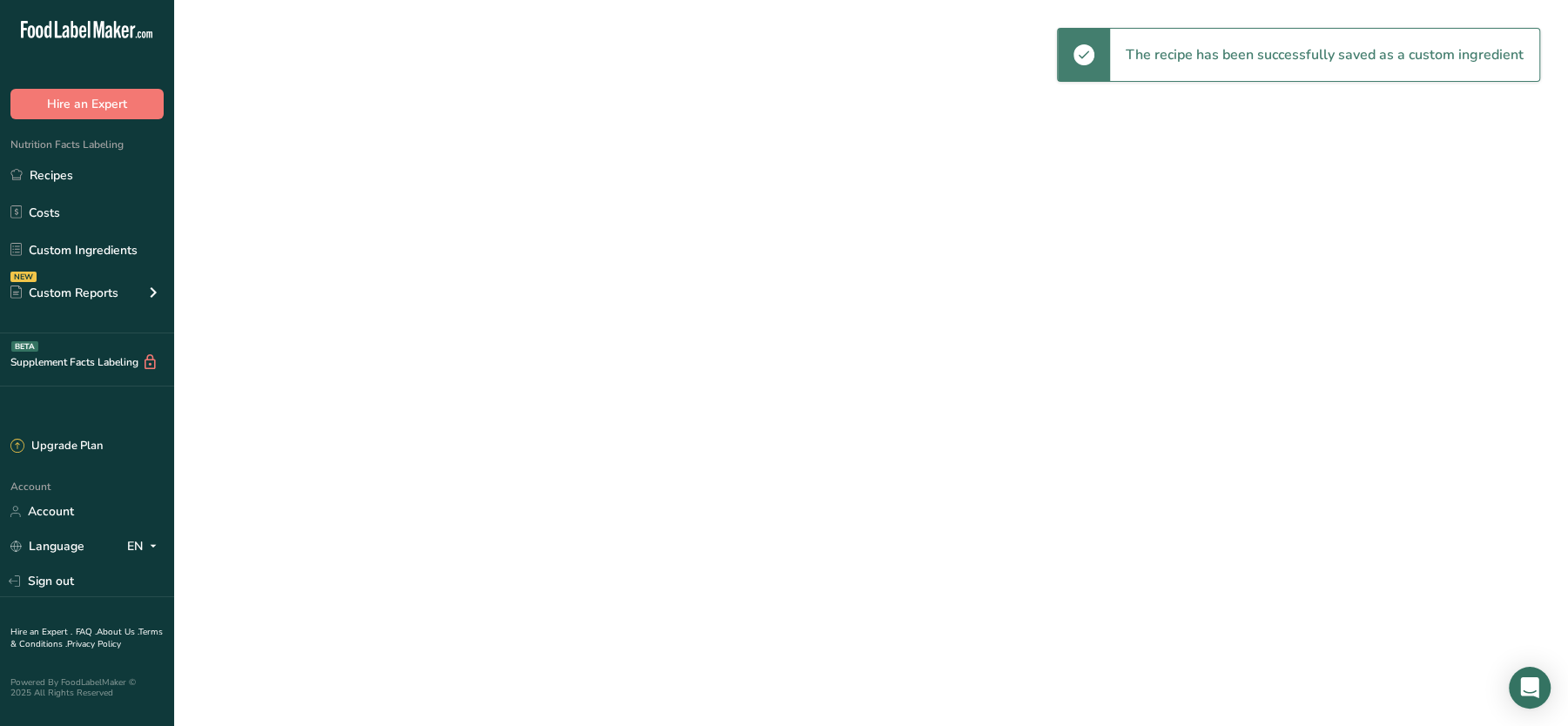
select select "30"
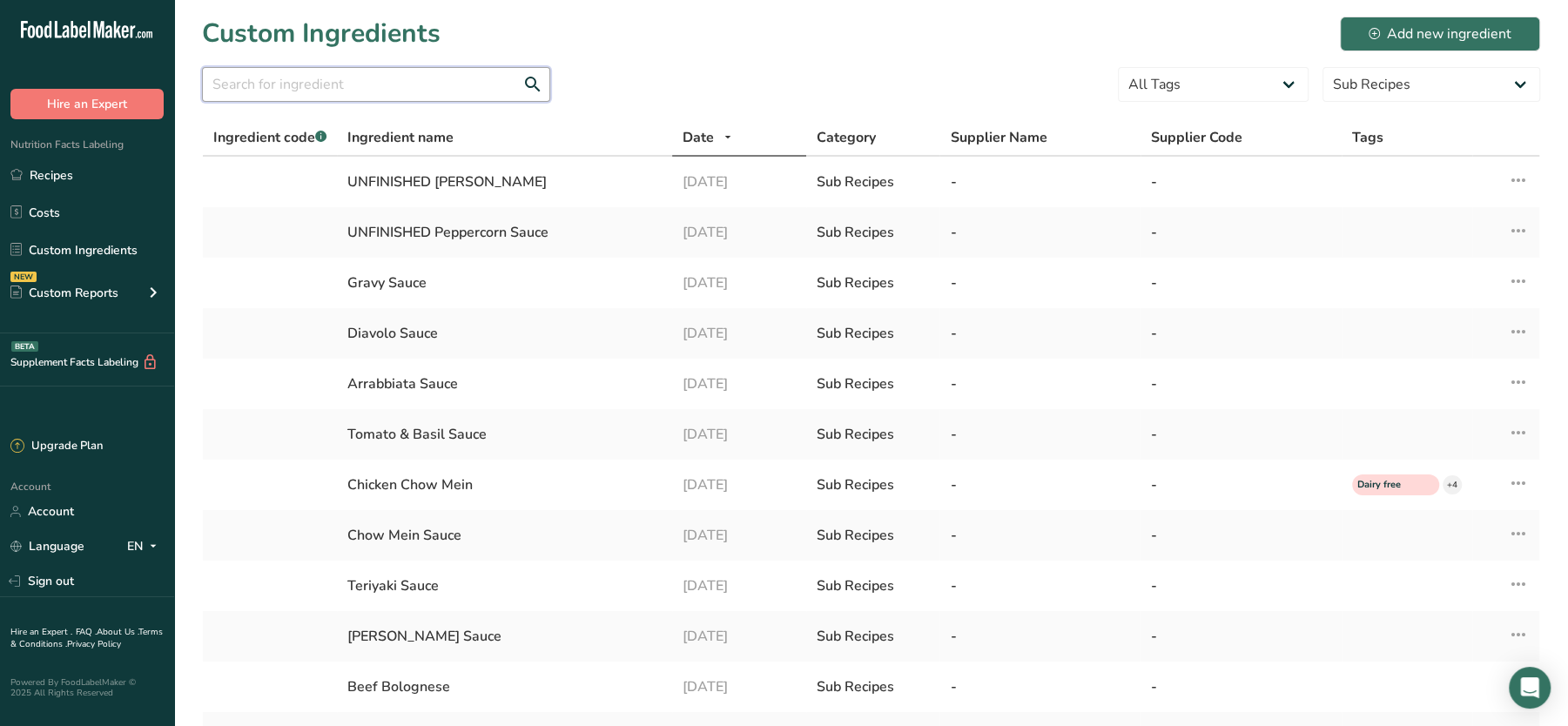
click at [394, 98] on input "text" at bounding box center [376, 85] width 348 height 35
click at [50, 165] on link "Recipes" at bounding box center [87, 175] width 174 height 33
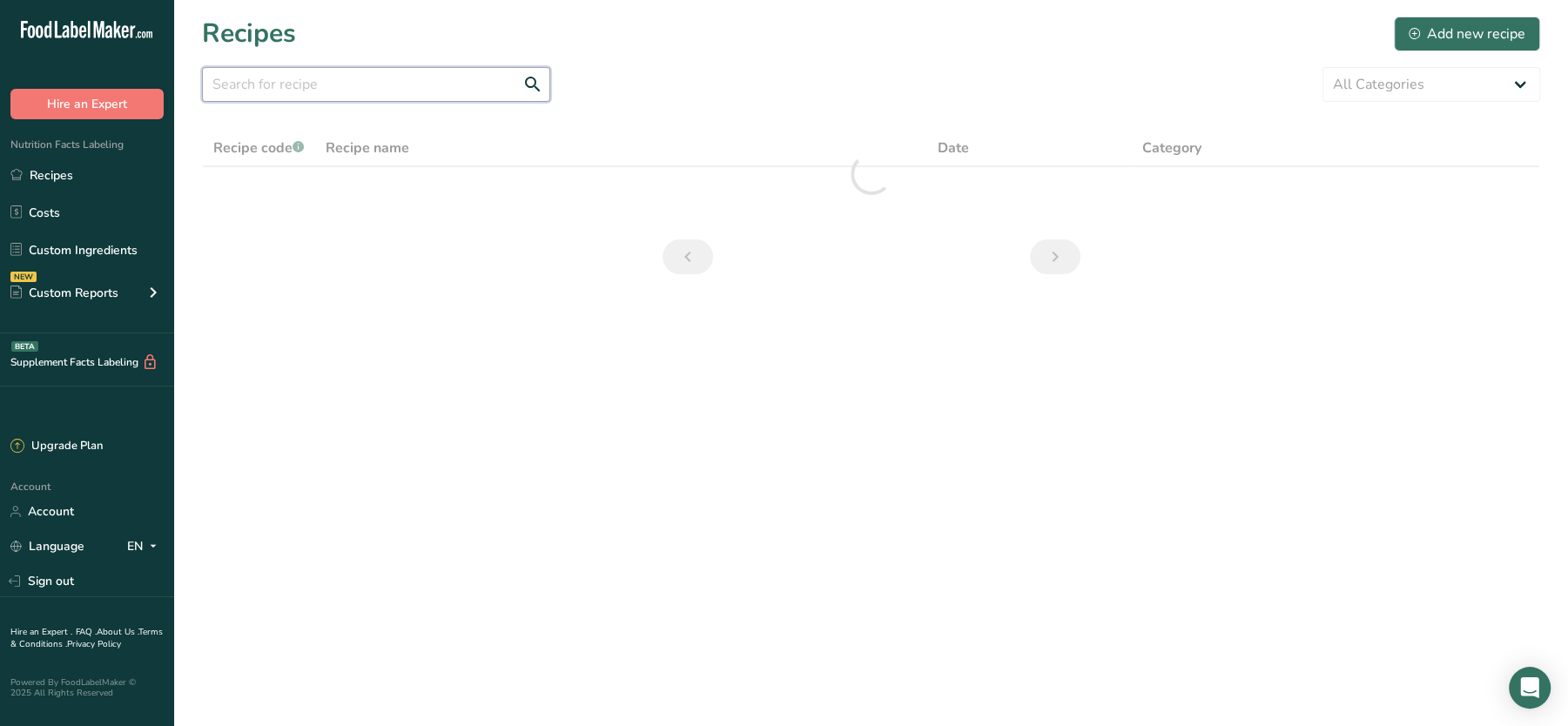
click at [406, 87] on input "text" at bounding box center [376, 85] width 348 height 35
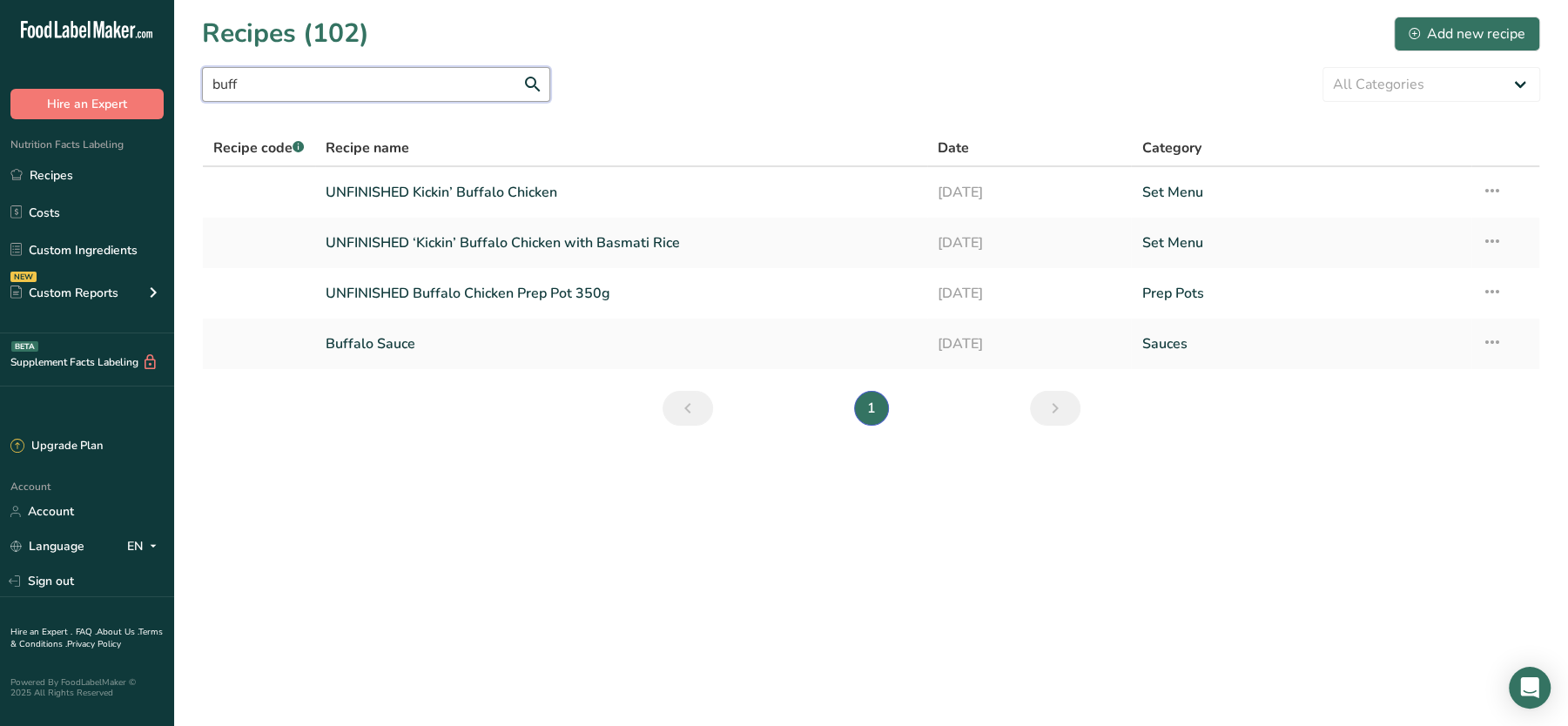
click at [330, 79] on input "buff" at bounding box center [376, 85] width 348 height 35
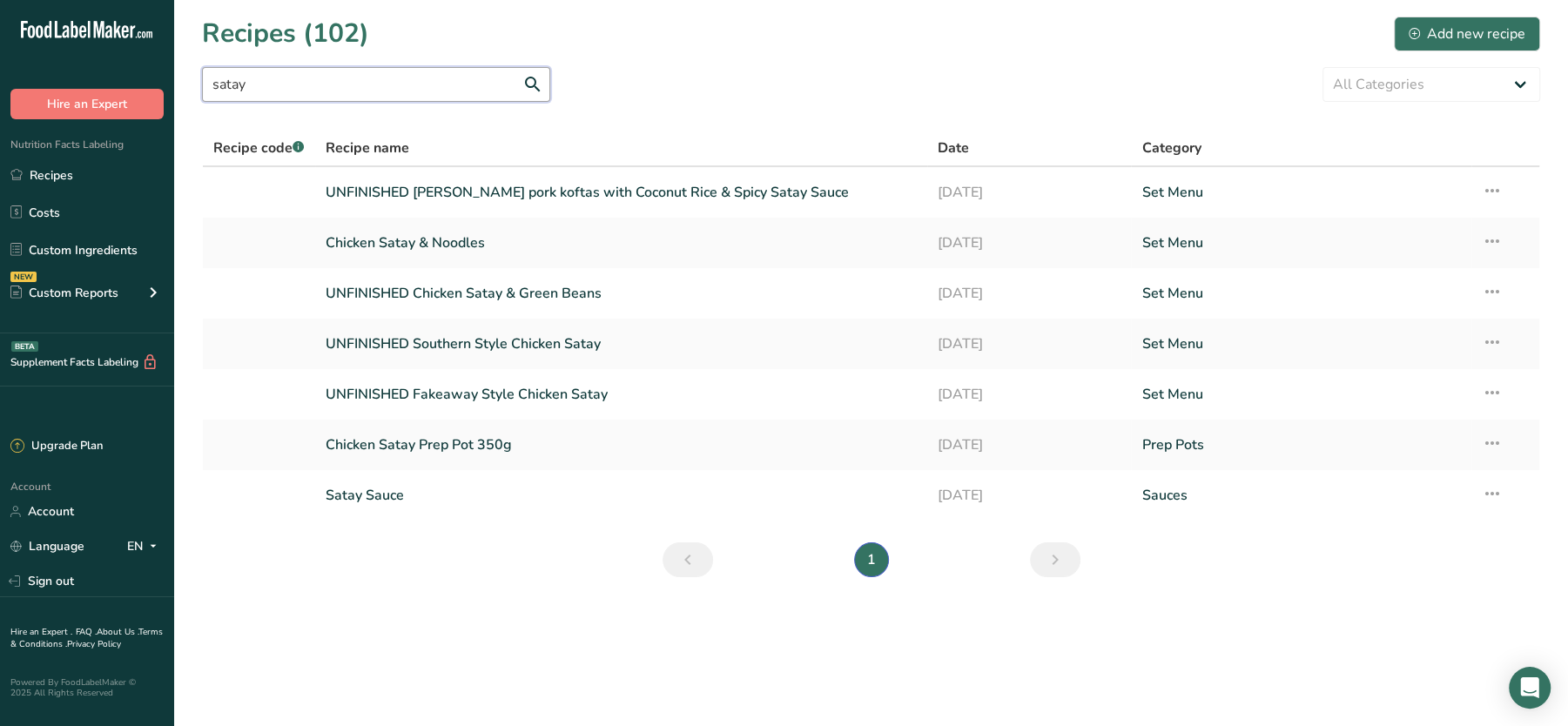
click at [331, 88] on input "satay" at bounding box center [376, 85] width 348 height 35
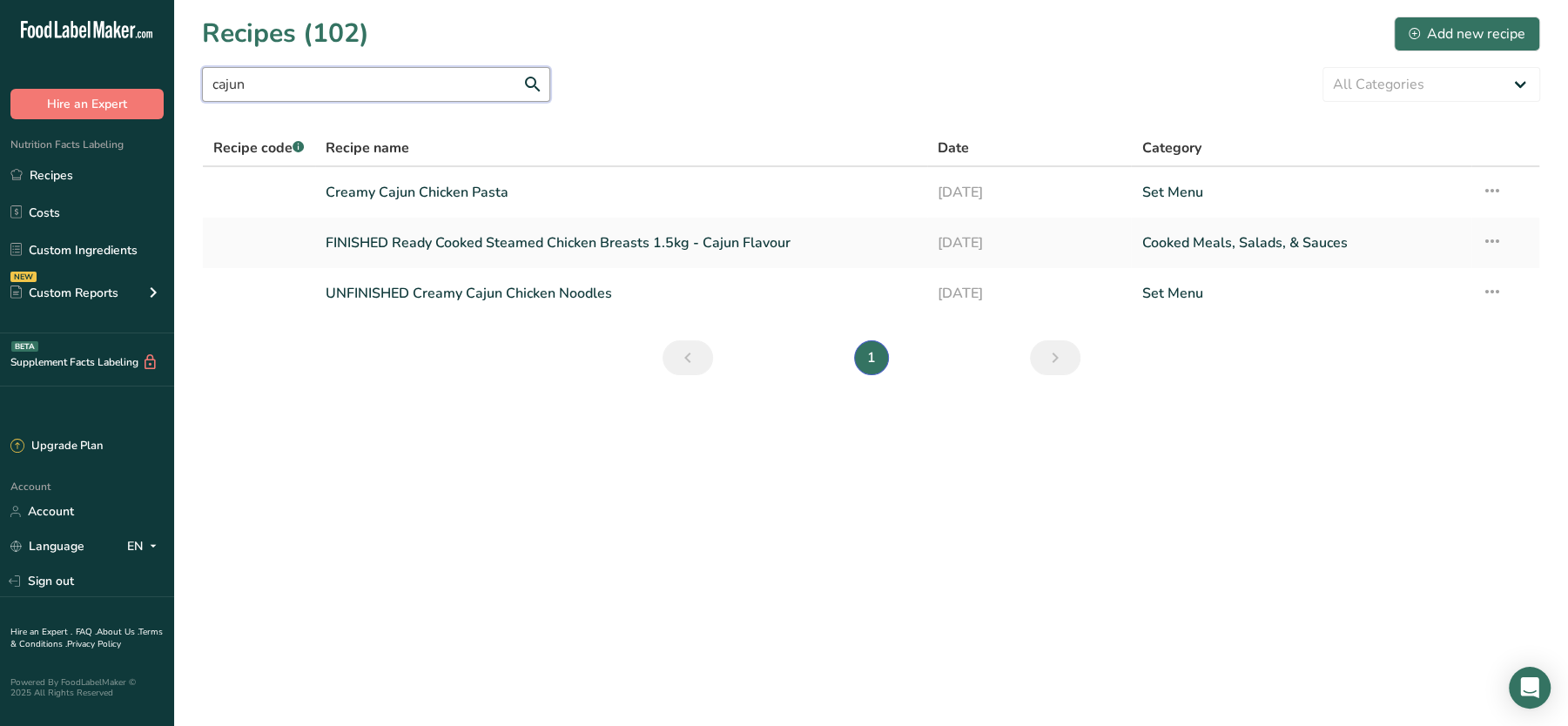
click at [324, 88] on input "cajun" at bounding box center [376, 85] width 348 height 35
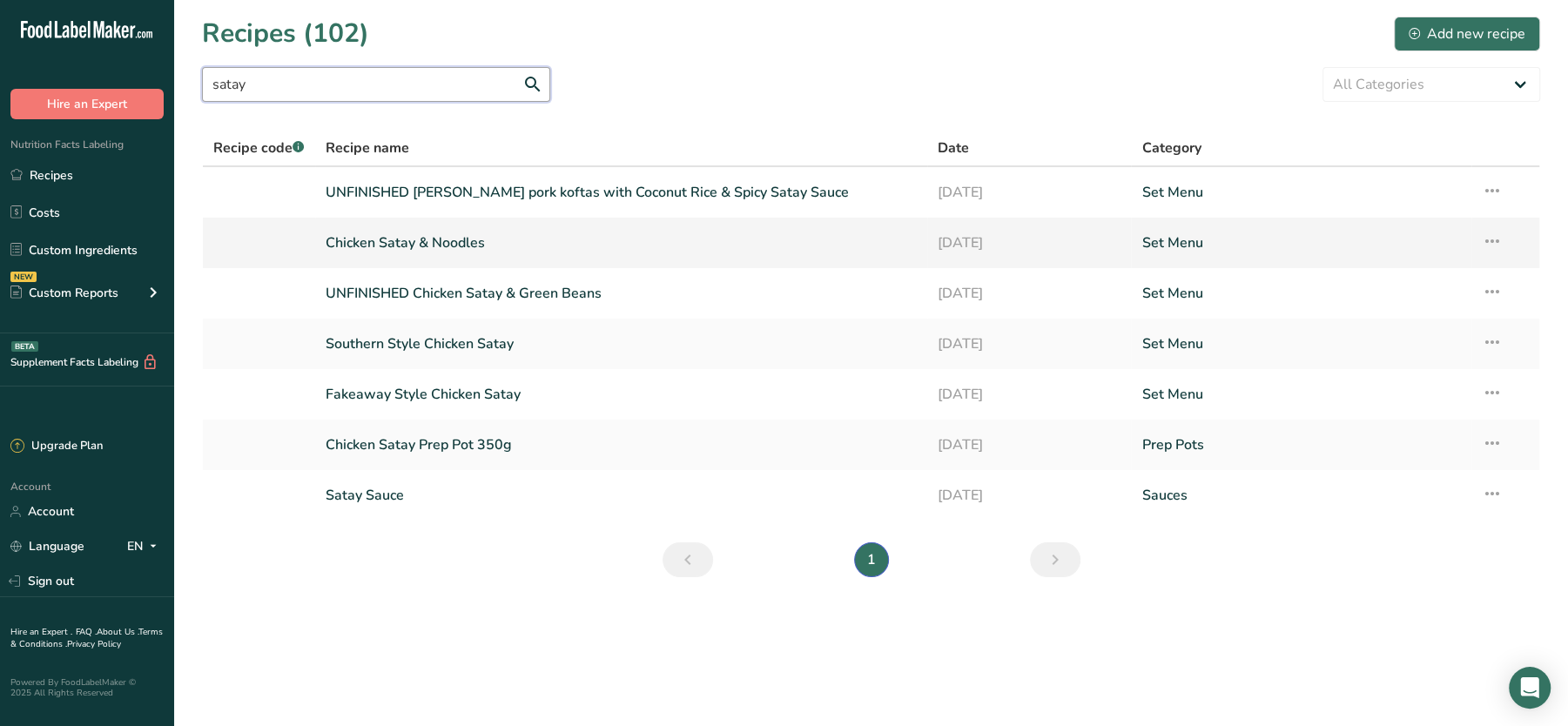
type input "satay"
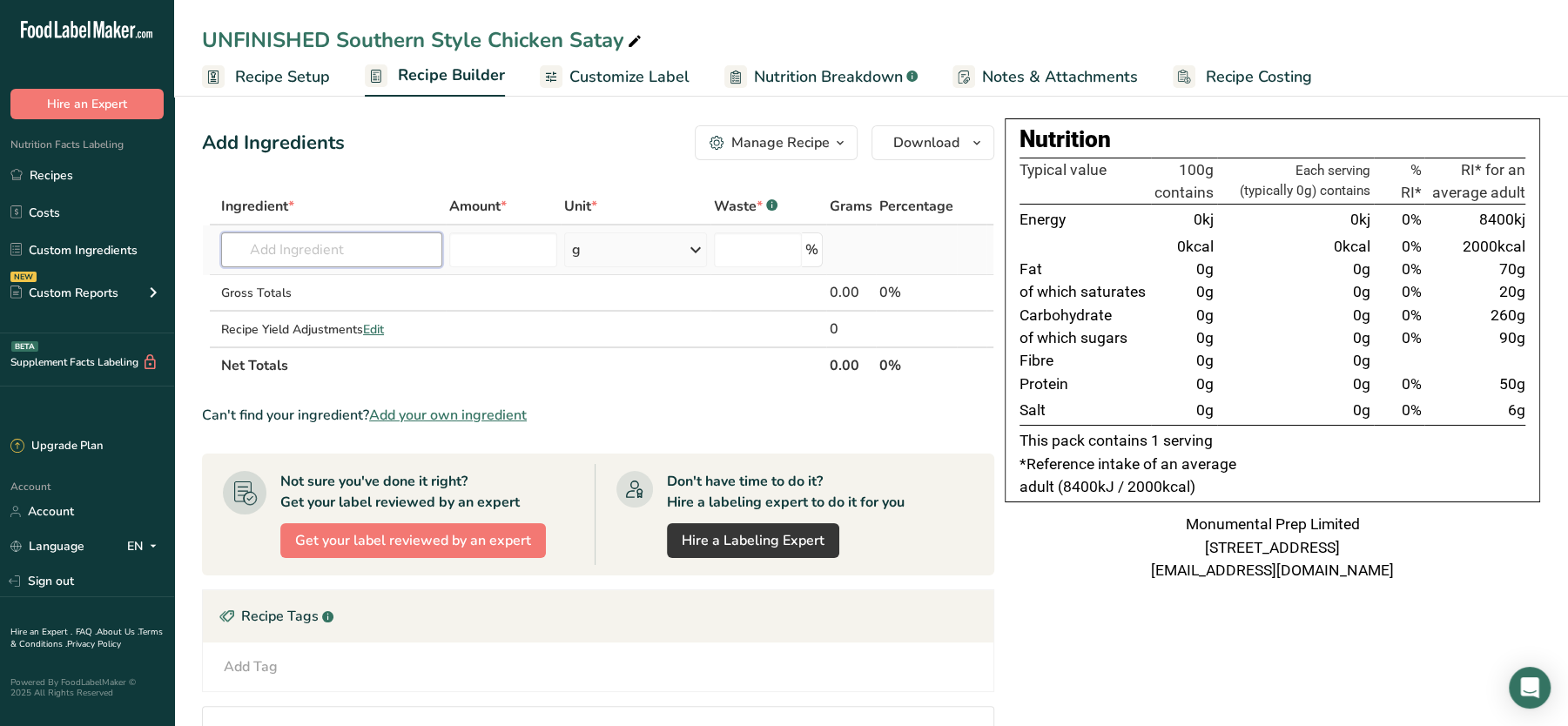
click at [366, 263] on input "text" at bounding box center [331, 250] width 221 height 35
type input "satay sauce"
click at [282, 286] on p "Satay Sauce" at bounding box center [277, 285] width 85 height 18
type input "Satay Sauce"
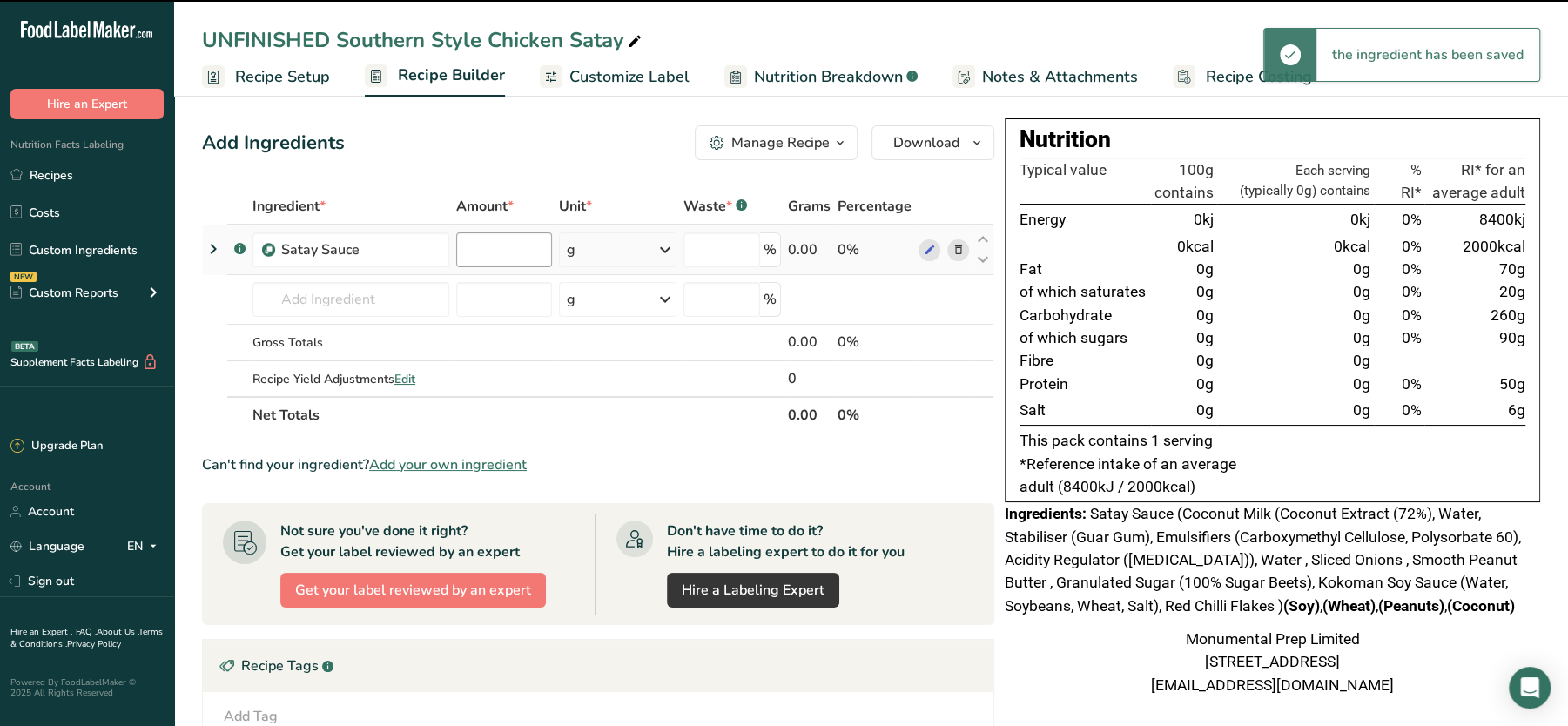
type input "0"
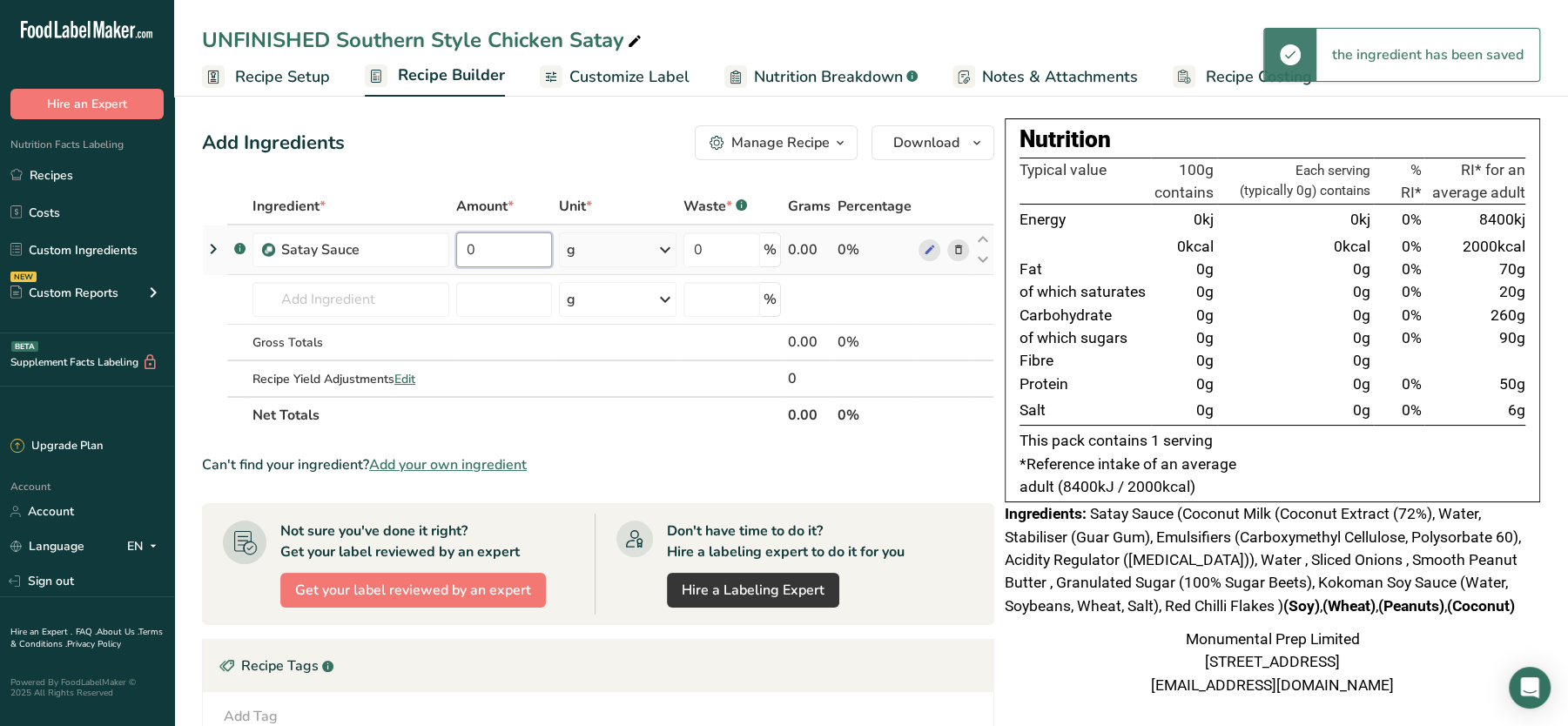
click at [516, 247] on input "0" at bounding box center [504, 250] width 96 height 35
type input "150"
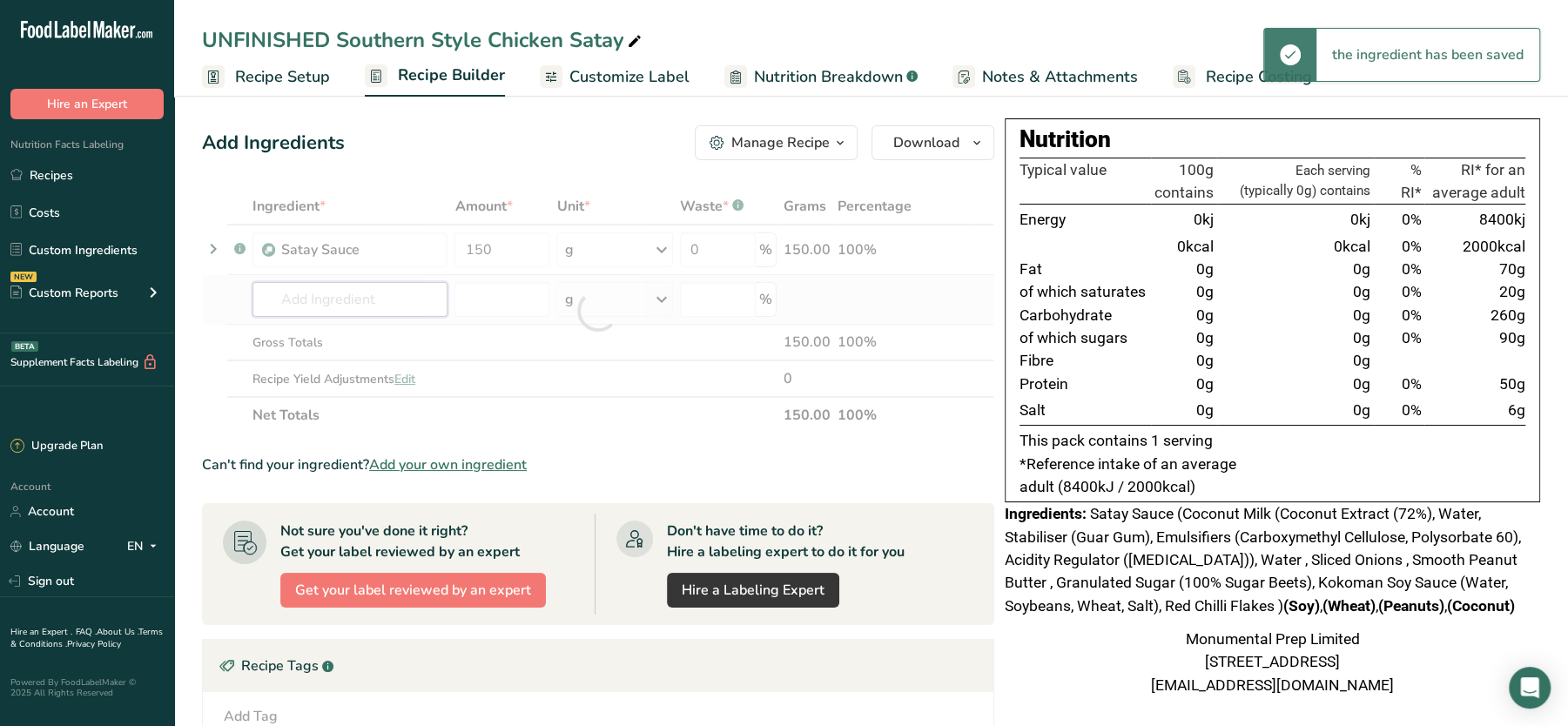
click at [412, 296] on div "Ingredient * Amount * Unit * Waste * .a-a{fill:#347362;}.b-a{fill:#fff;} Grams …" at bounding box center [598, 310] width 792 height 246
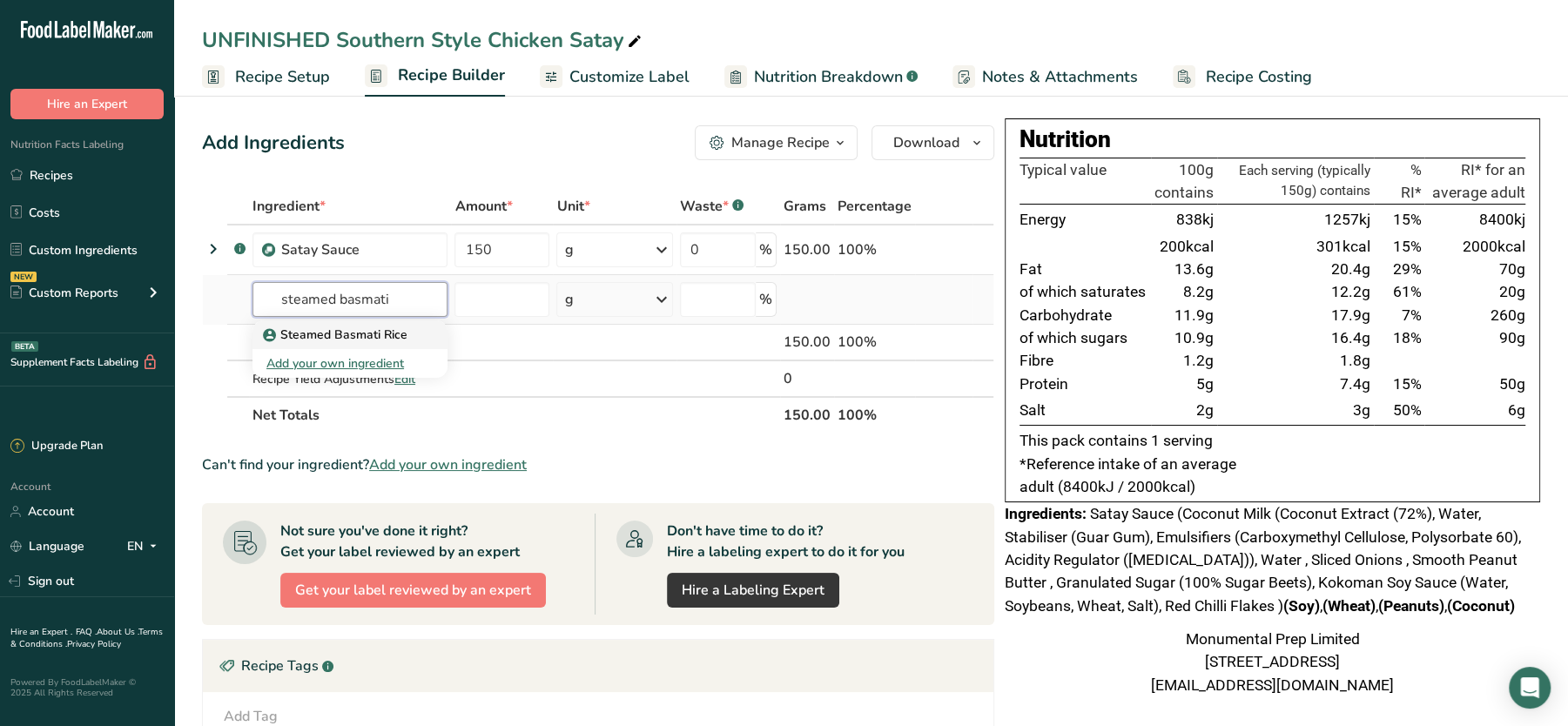
type input "steamed basmati"
click at [347, 326] on p "Steamed Basmati Rice" at bounding box center [336, 334] width 141 height 18
type input "Steamed Basmati Rice"
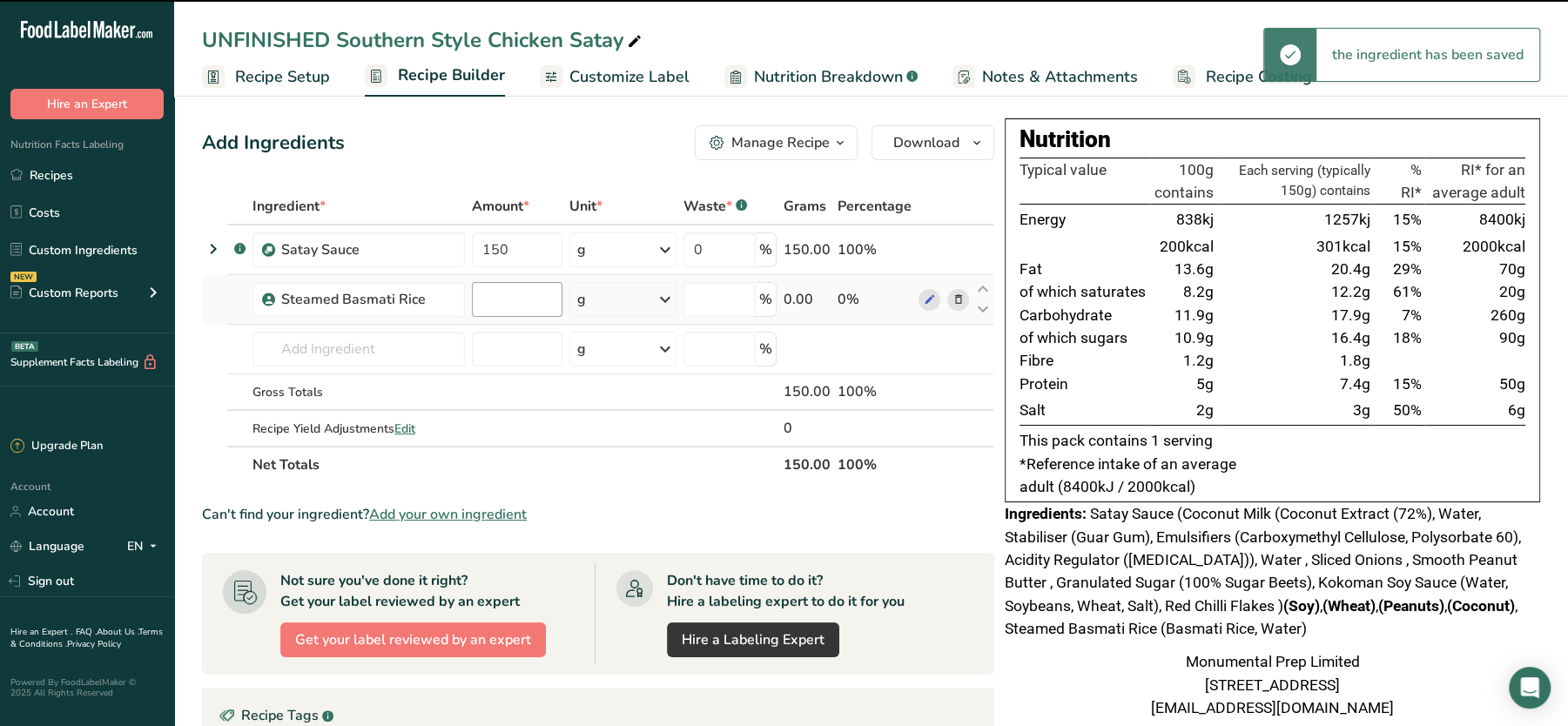
type input "0"
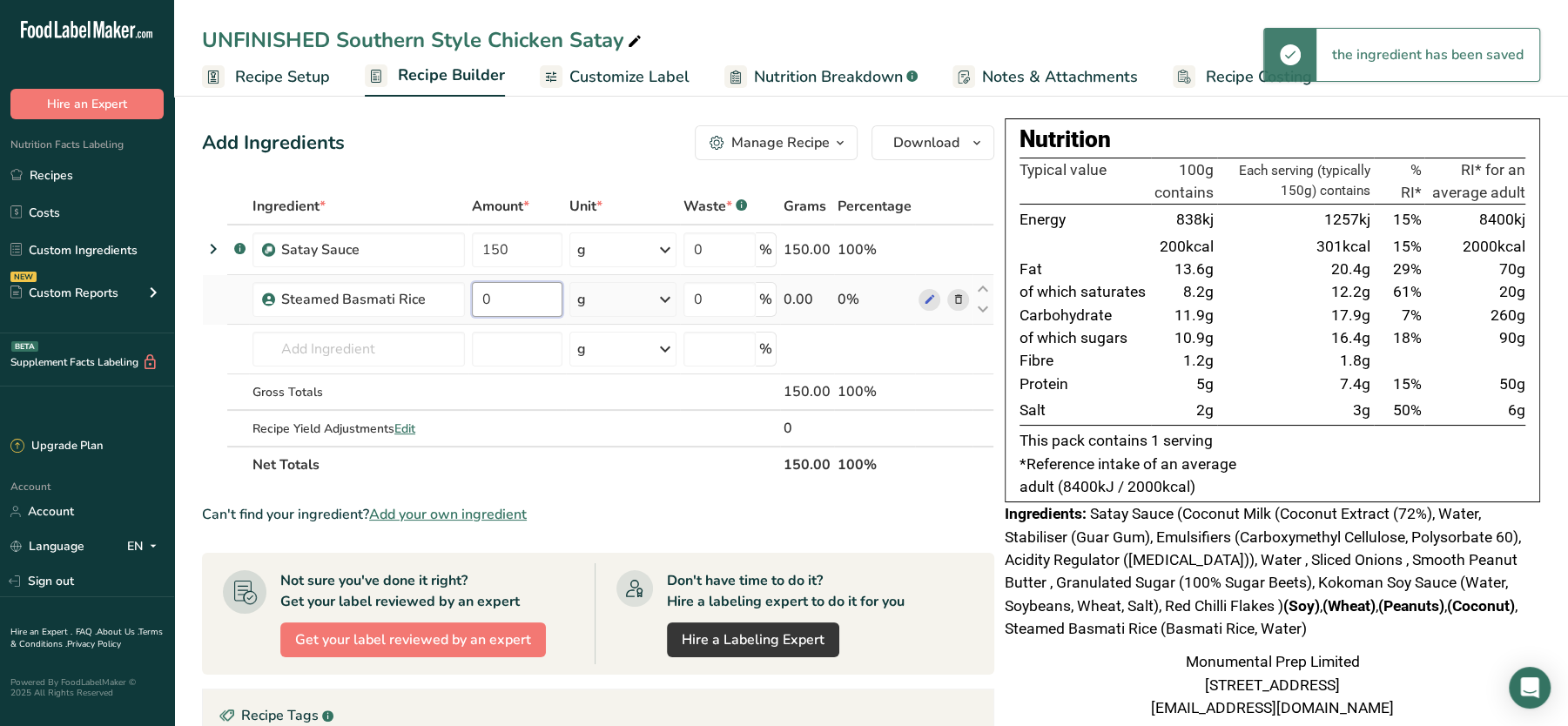
click at [511, 288] on input "0" at bounding box center [516, 299] width 90 height 35
type input "1"
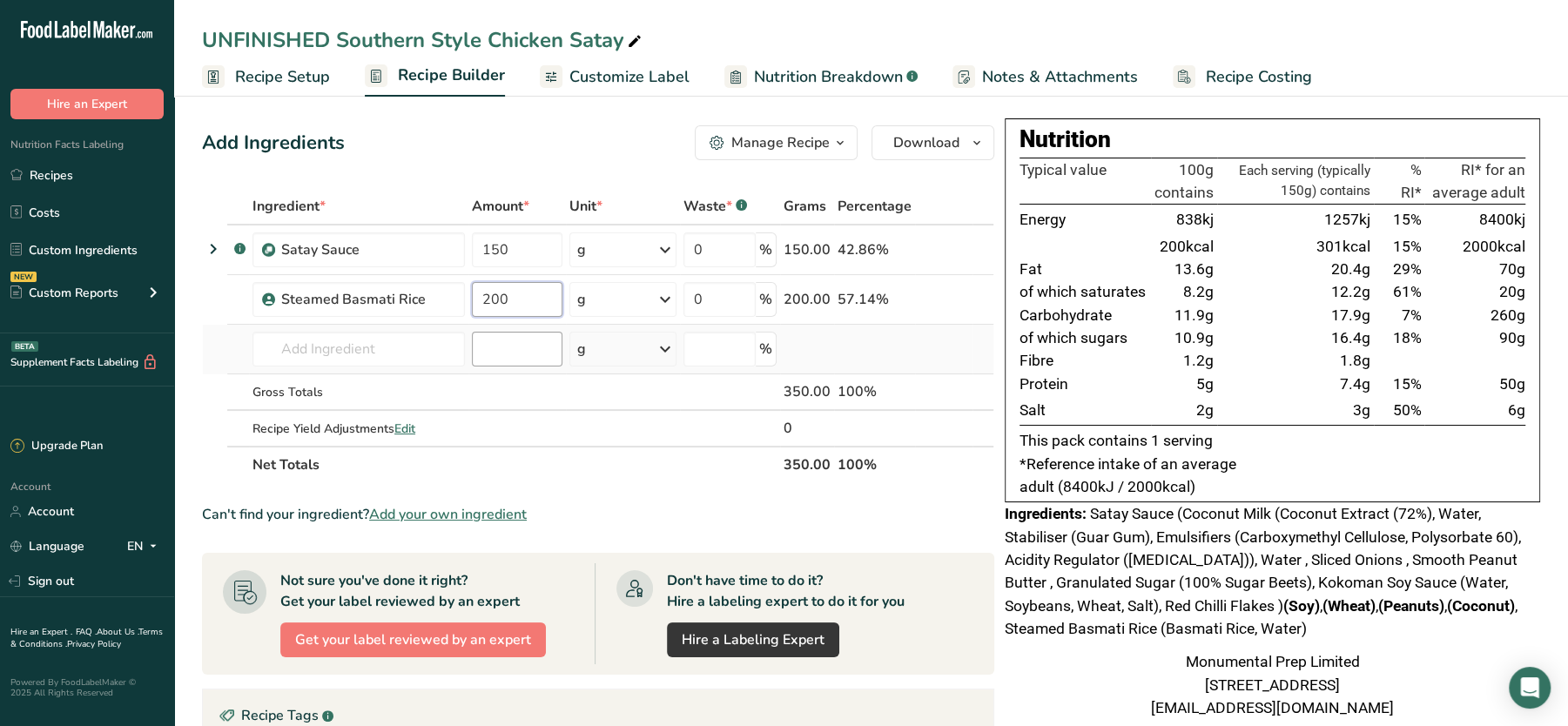
type input "200"
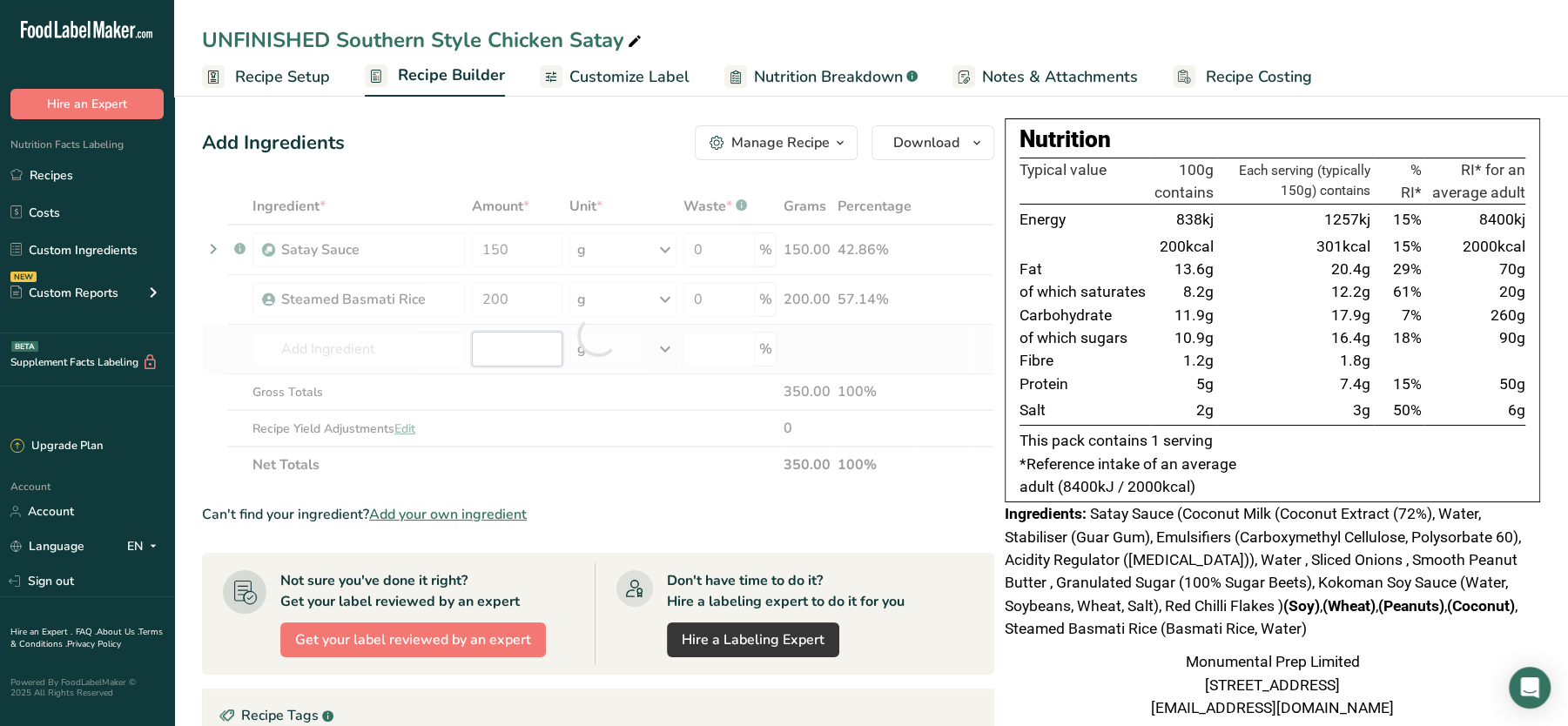
click at [492, 348] on div "Ingredient * Amount * Unit * Waste * .a-a{fill:#347362;}.b-a{fill:#fff;} Grams …" at bounding box center [598, 335] width 792 height 295
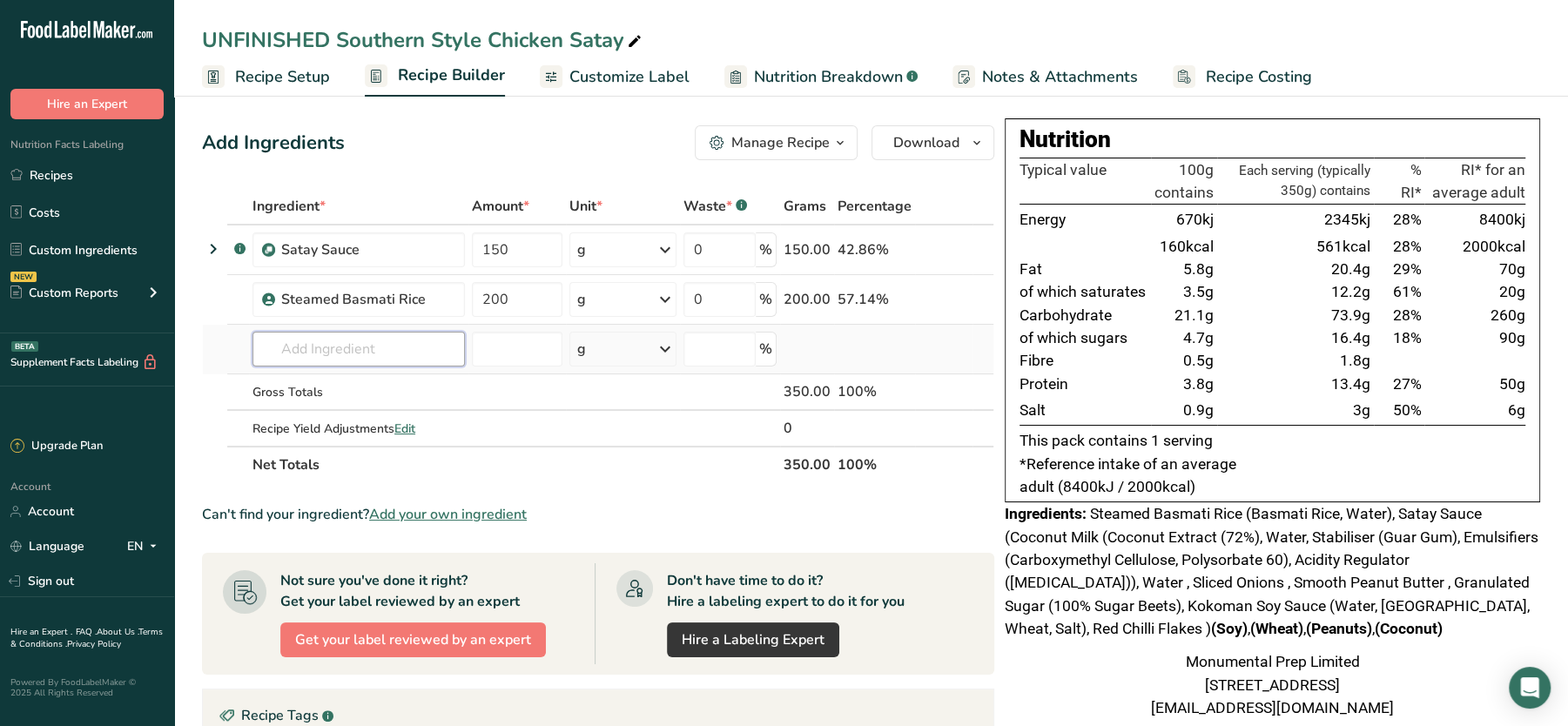
click at [384, 352] on input "text" at bounding box center [359, 349] width 213 height 35
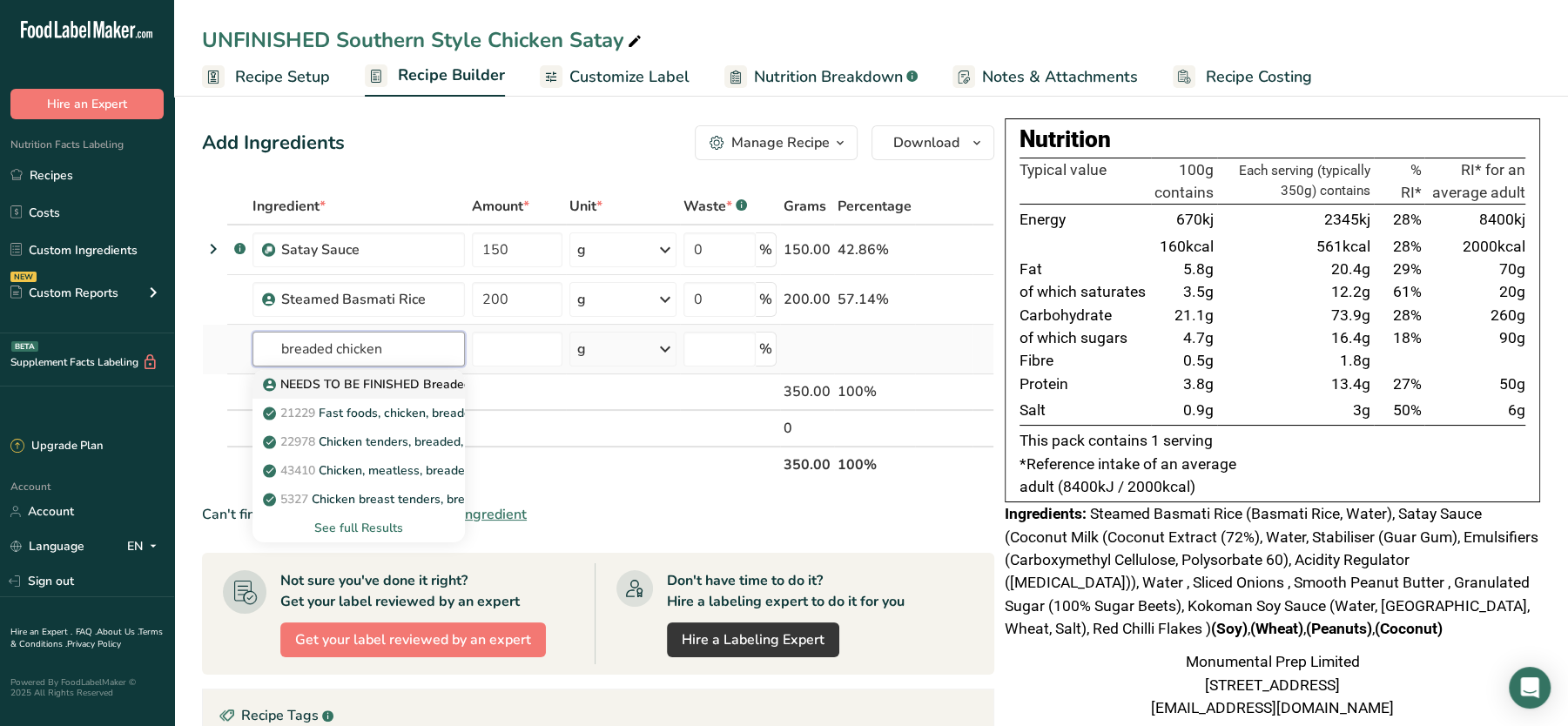
type input "breaded chicken"
click at [390, 379] on p "NEEDS TO BE FINISHED Breaded Chicken" at bounding box center [392, 384] width 252 height 18
type input "NEEDS TO BE FINISHED Breaded Chicken"
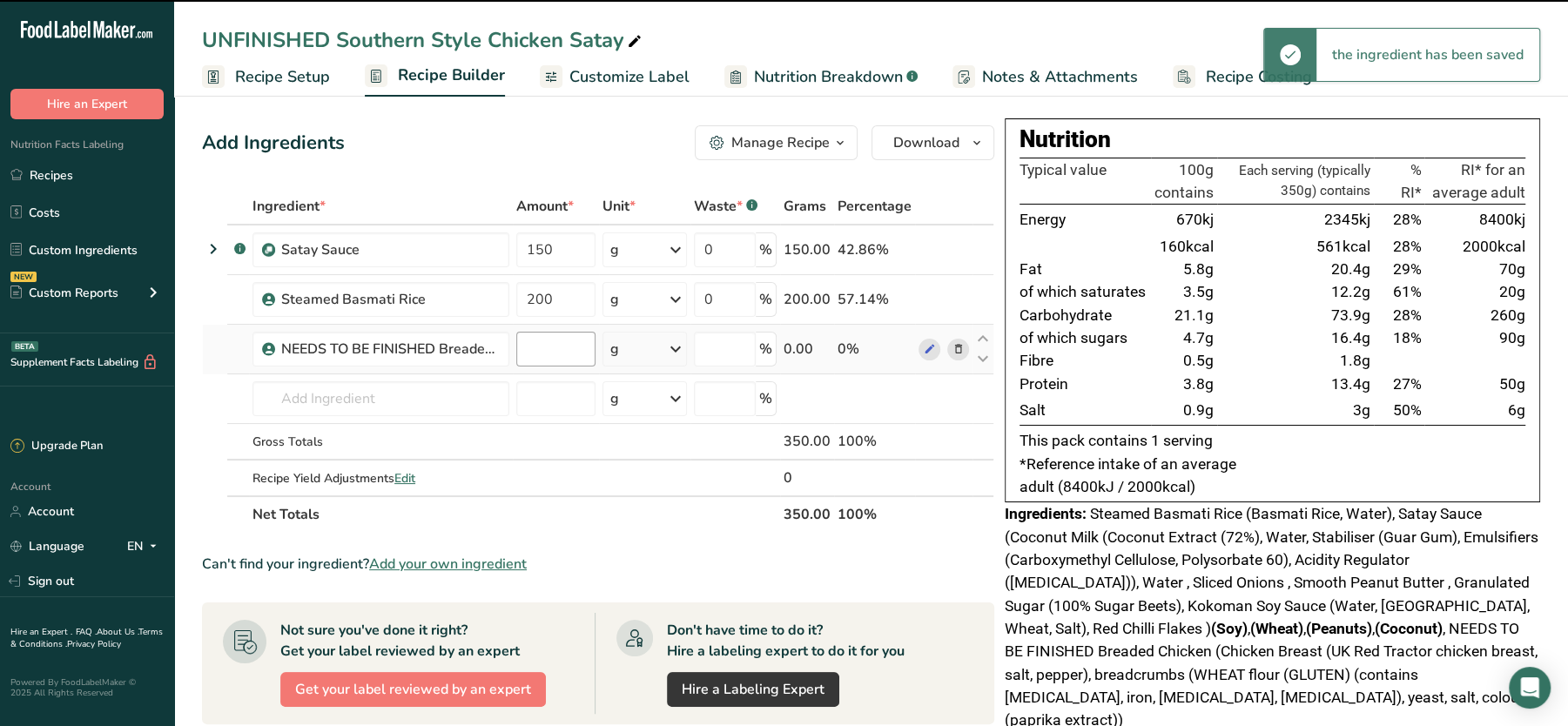
type input "0"
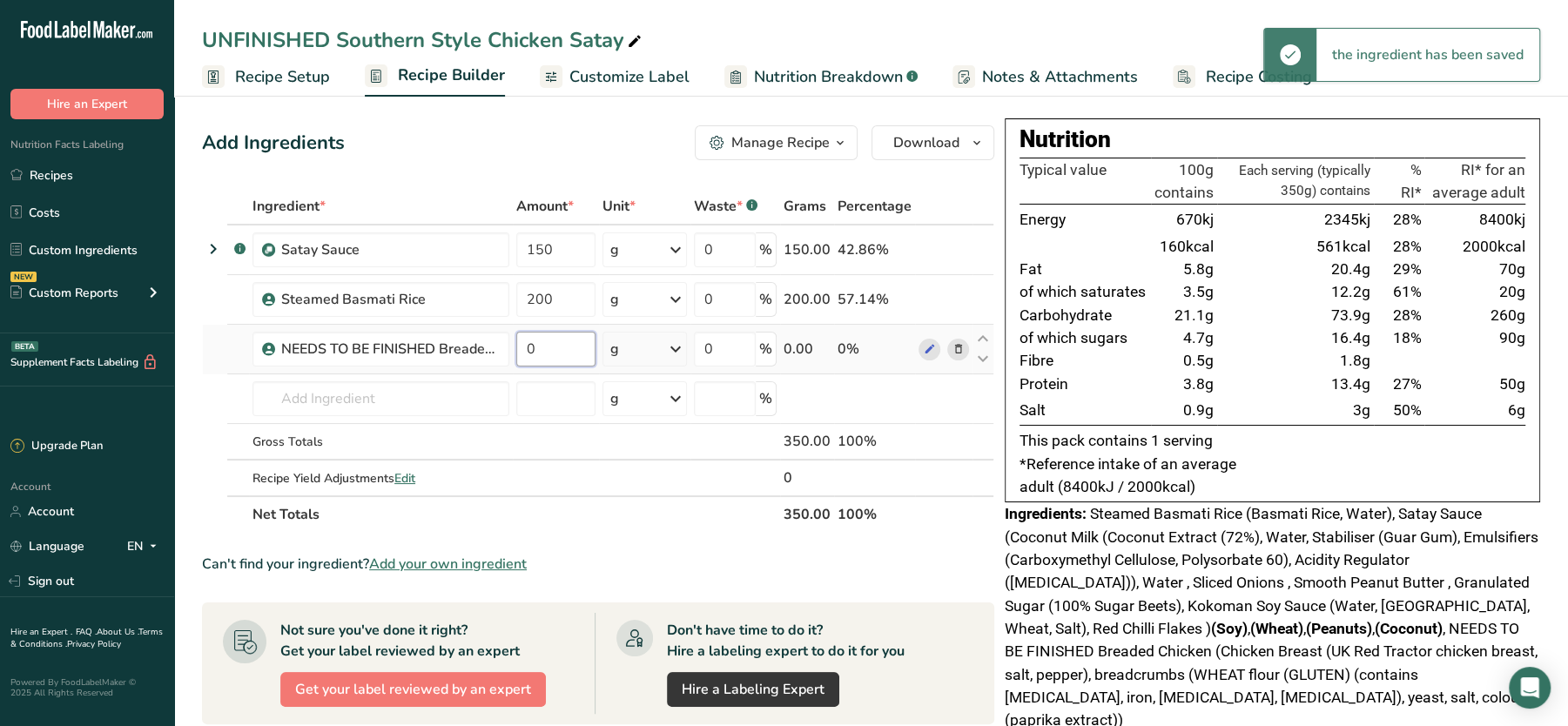
click at [554, 352] on input "0" at bounding box center [555, 349] width 79 height 35
type input "80"
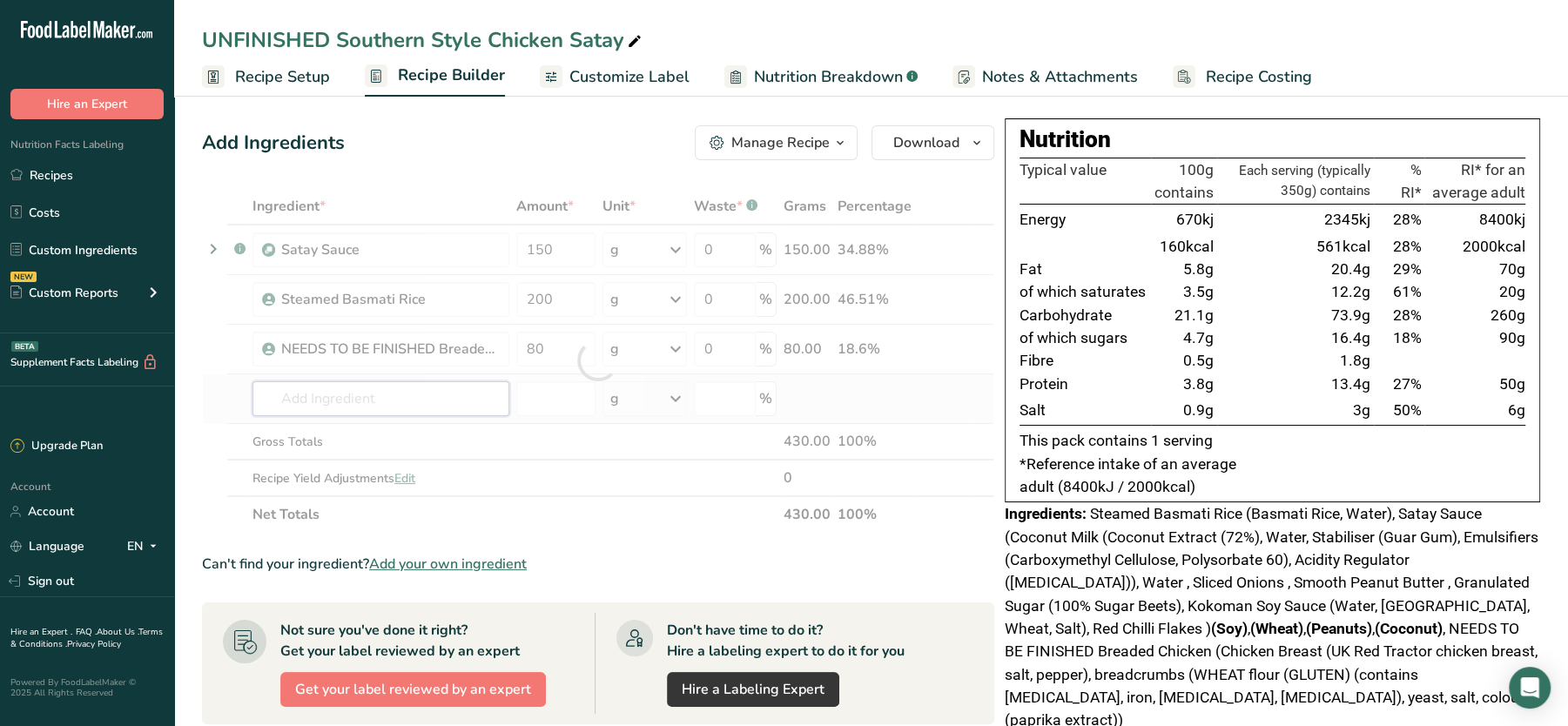
click at [442, 385] on div "Ingredient * Amount * Unit * Waste * .a-a{fill:#347362;}.b-a{fill:#fff;} Grams …" at bounding box center [598, 360] width 792 height 345
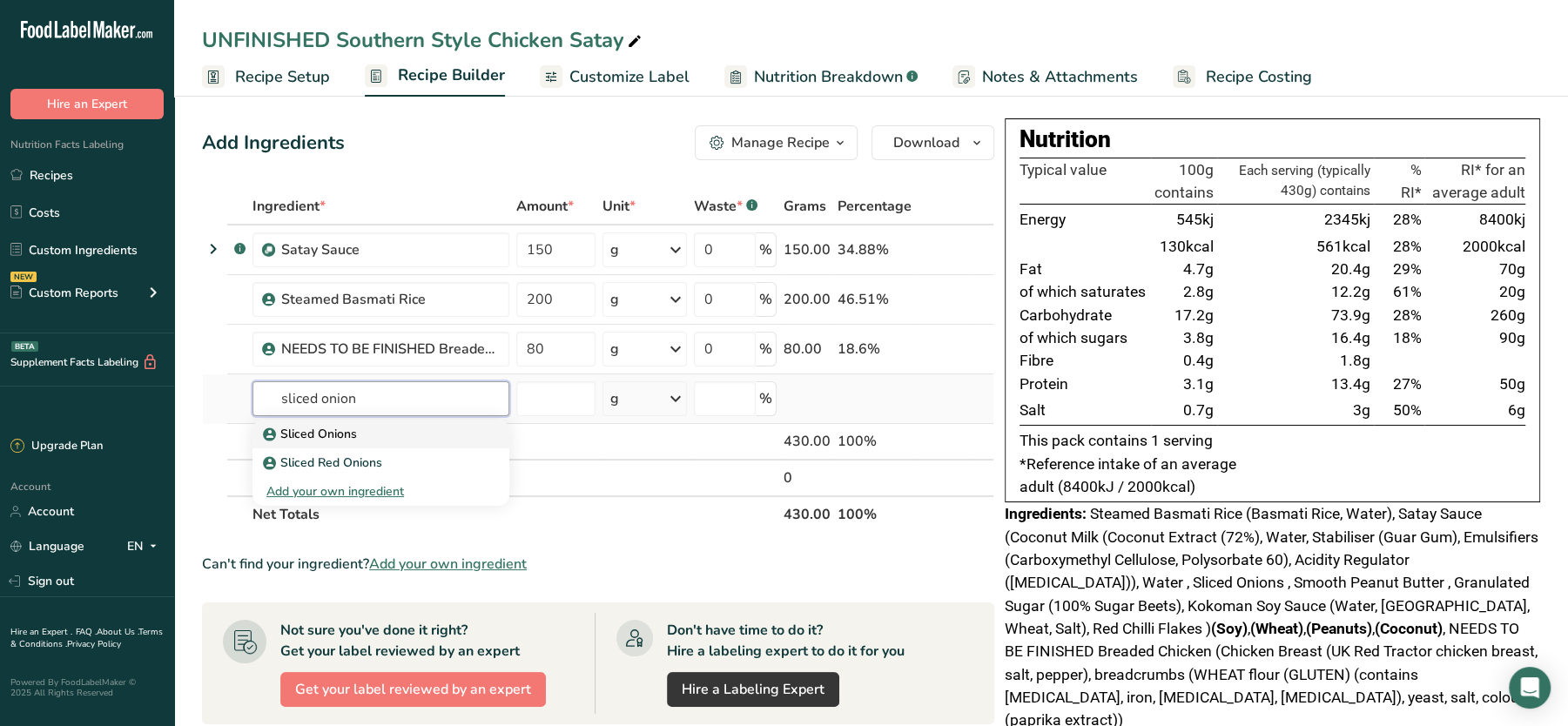
type input "sliced onion"
click at [379, 428] on div "Sliced Onions" at bounding box center [366, 433] width 201 height 18
type input "Sliced Onions"
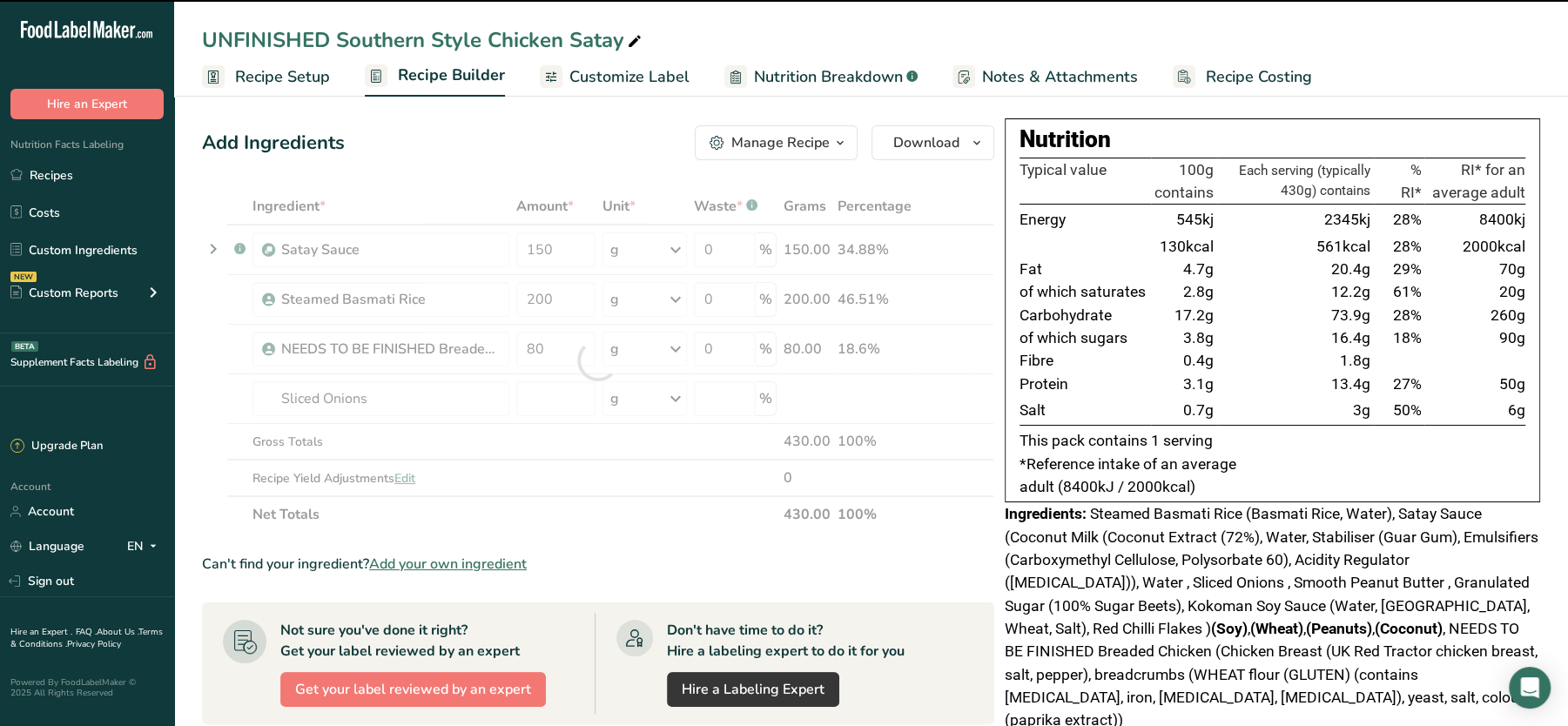
type input "0"
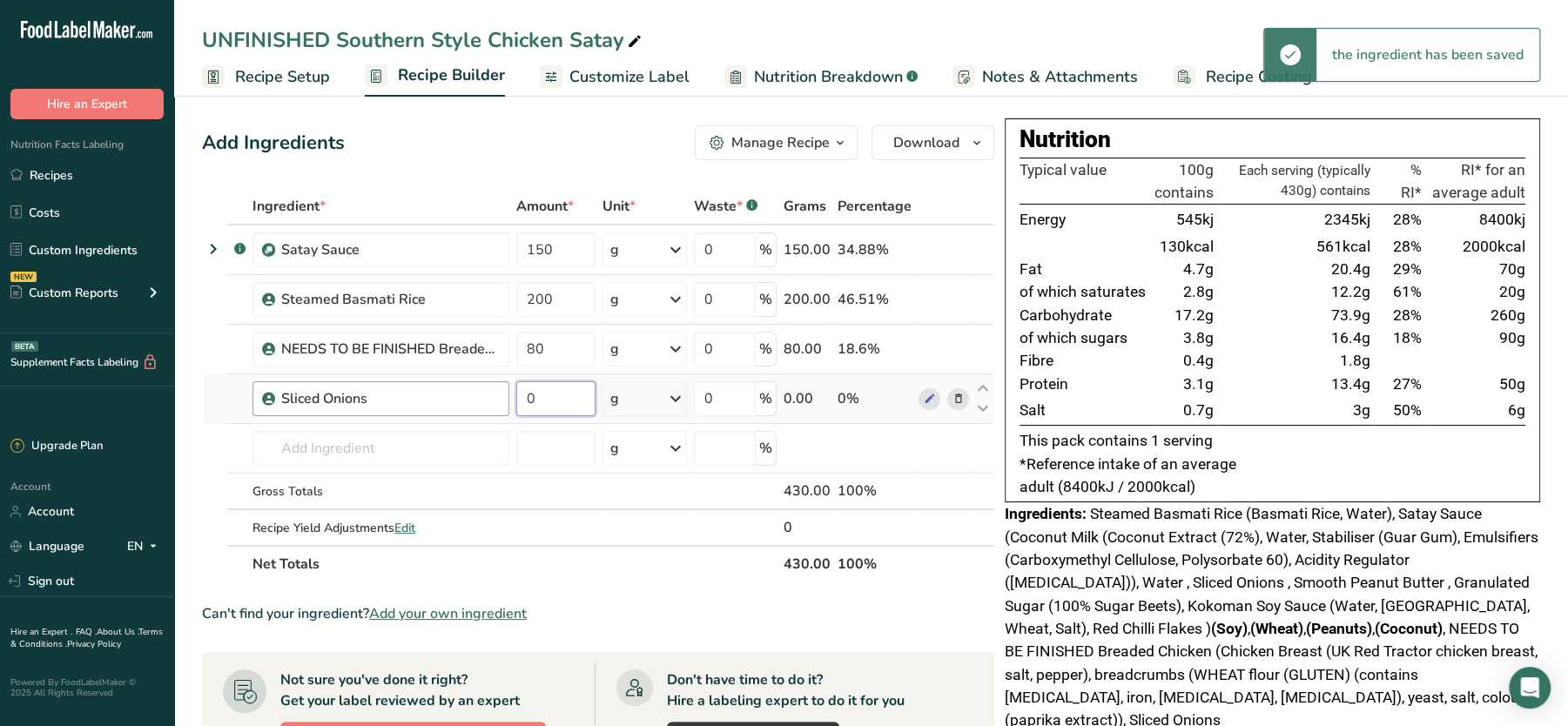
drag, startPoint x: 546, startPoint y: 402, endPoint x: 483, endPoint y: 407, distance: 63.2
click at [483, 407] on tr "Sliced Onions 0 g Weight Units g kg mg See more Volume Units l Volume units req…" at bounding box center [598, 398] width 790 height 50
type input "20"
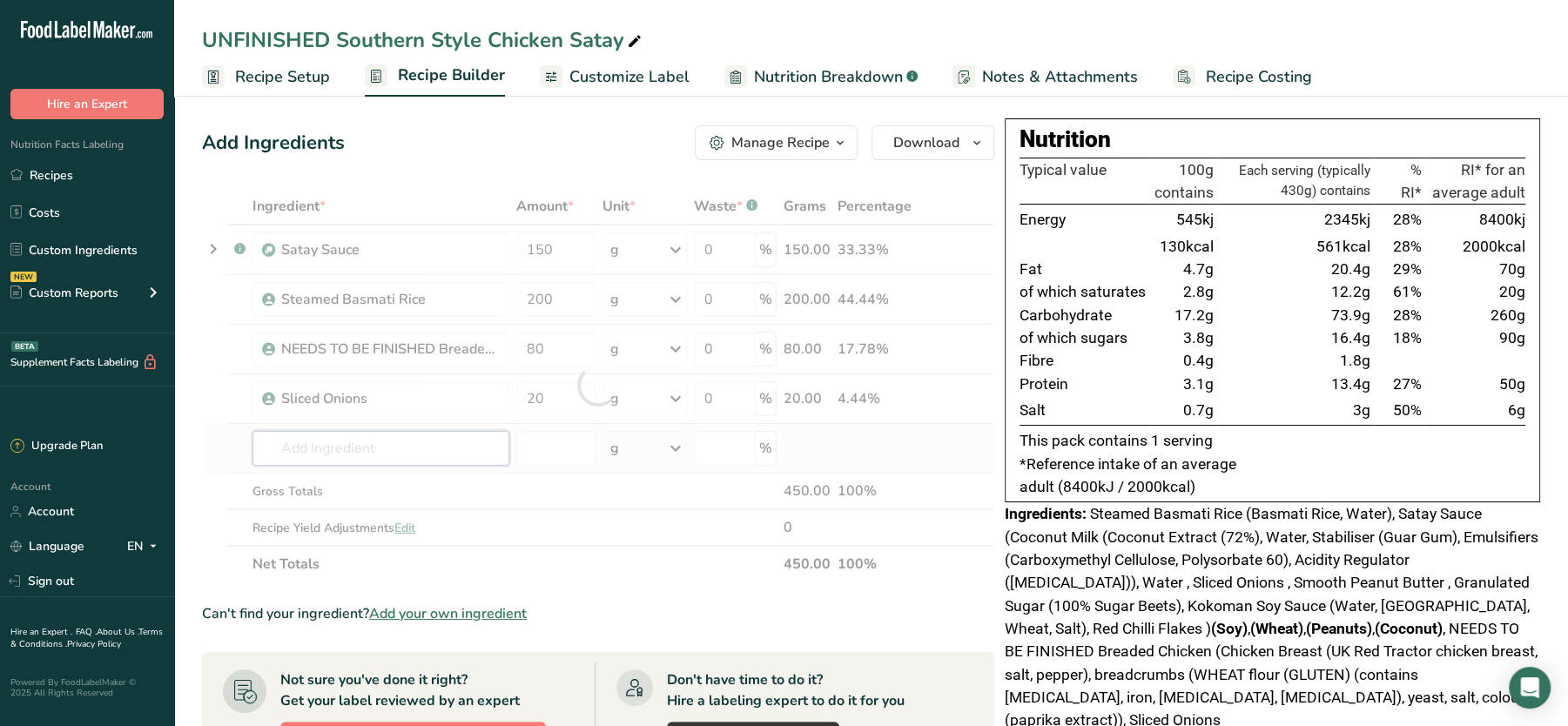
click at [388, 444] on div "Ingredient * Amount * Unit * Waste * .a-a{fill:#347362;}.b-a{fill:#fff;} Grams …" at bounding box center [598, 385] width 792 height 395
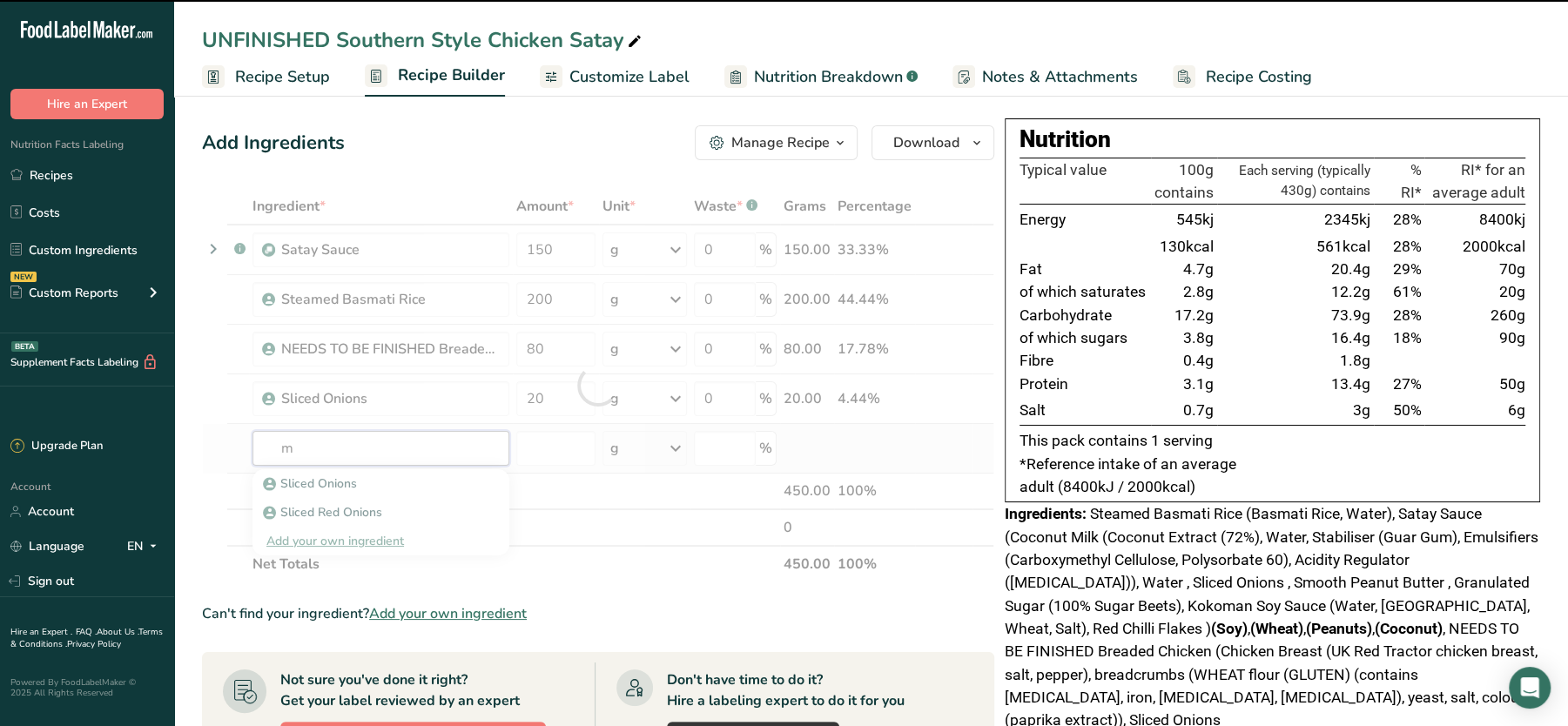
type input "mi"
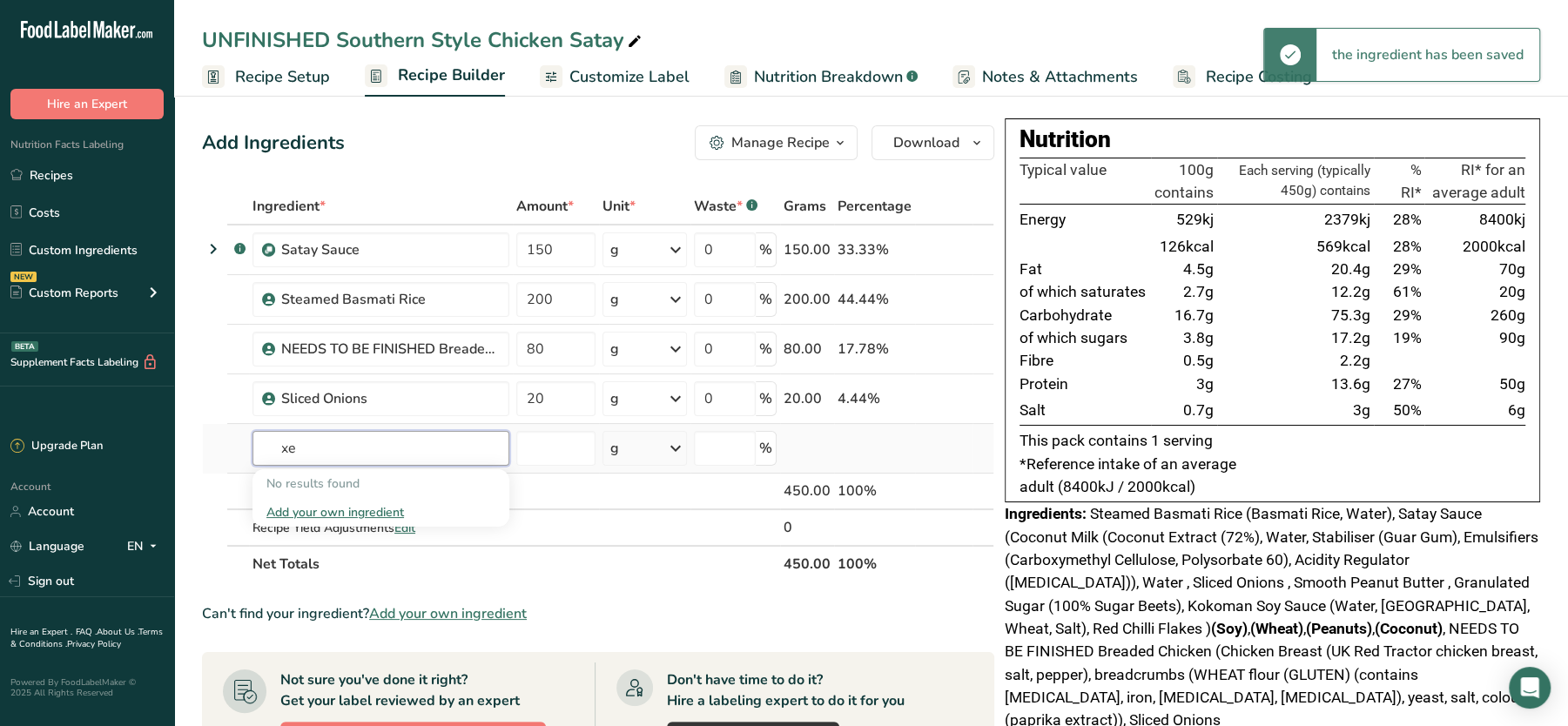
type input "x"
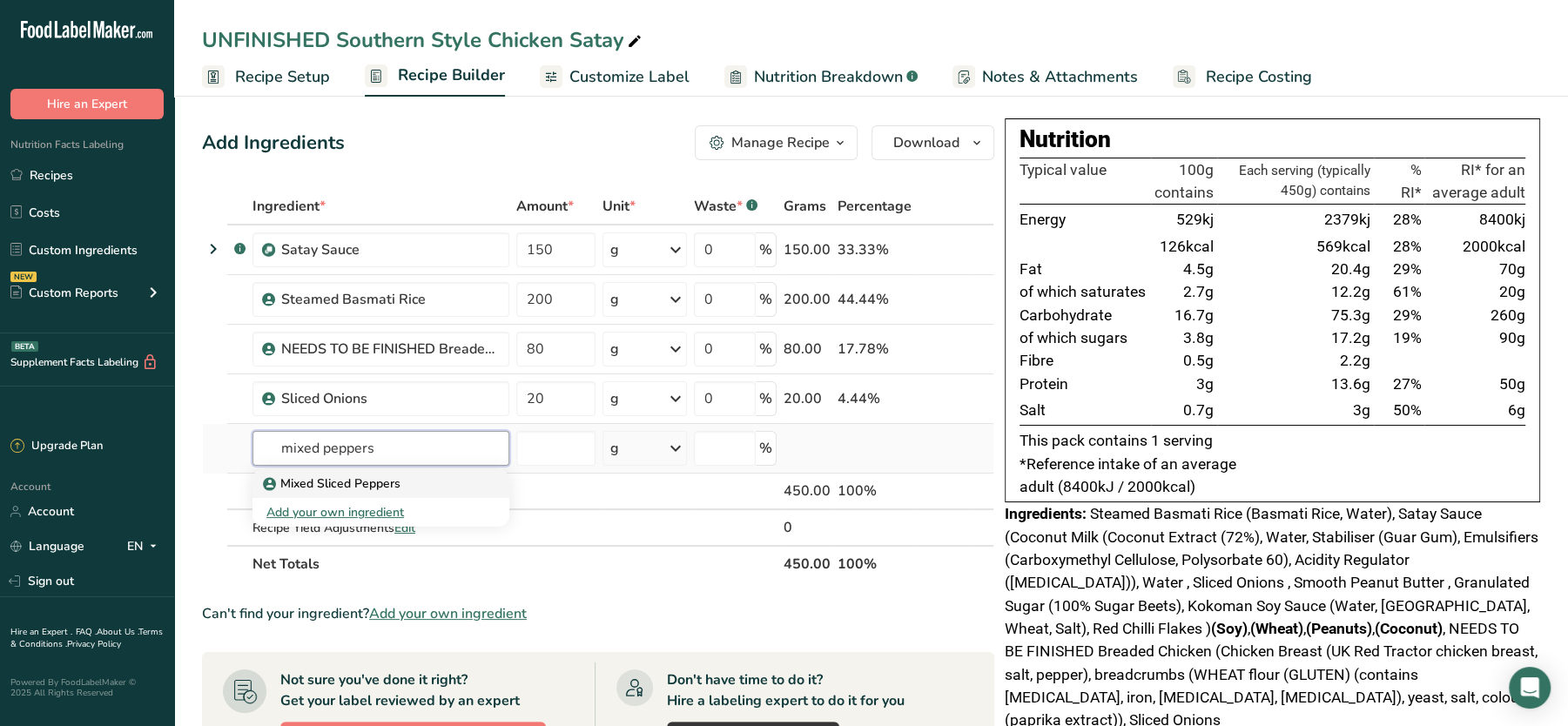
type input "mixed peppers"
click at [357, 476] on p "Mixed Sliced Peppers" at bounding box center [333, 483] width 134 height 18
type input "Mixed Sliced Peppers"
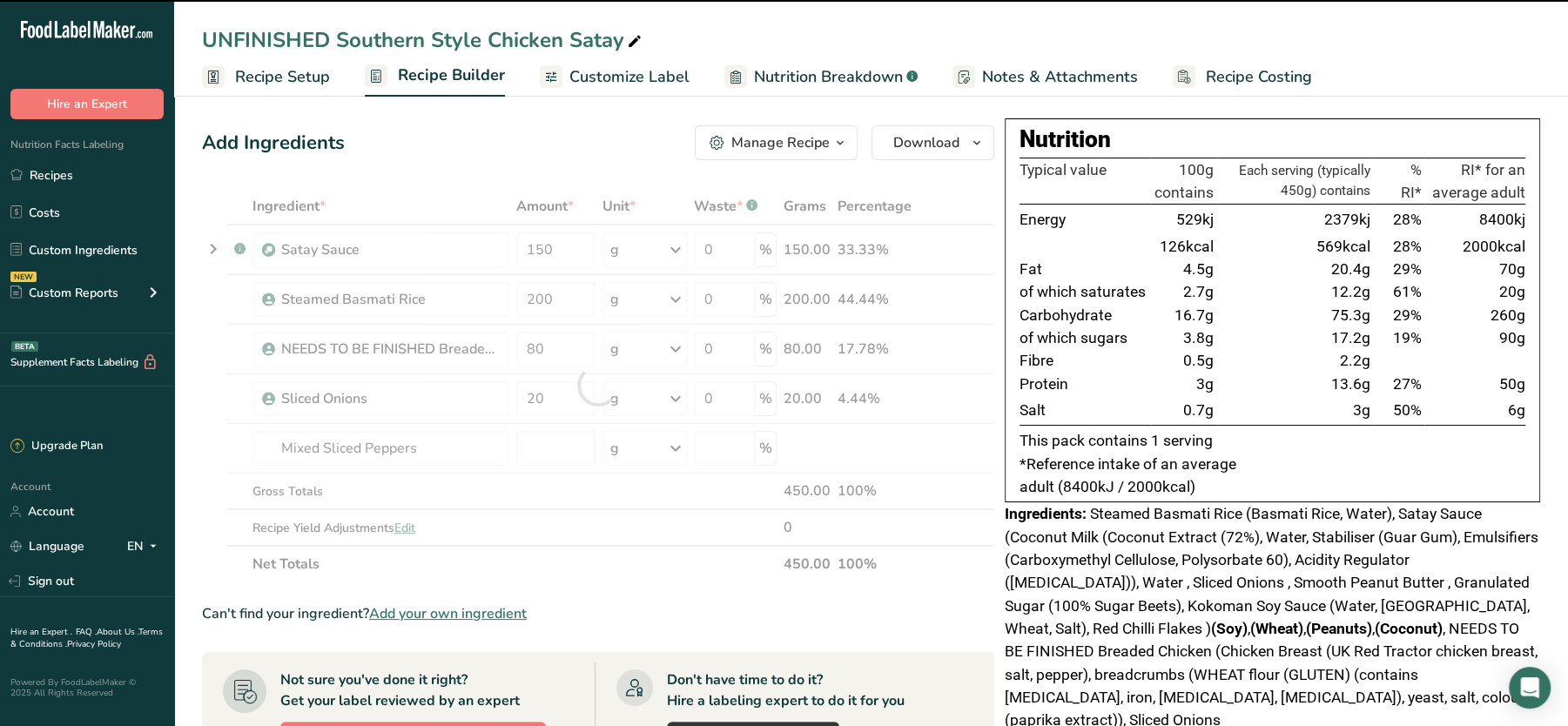
type input "0"
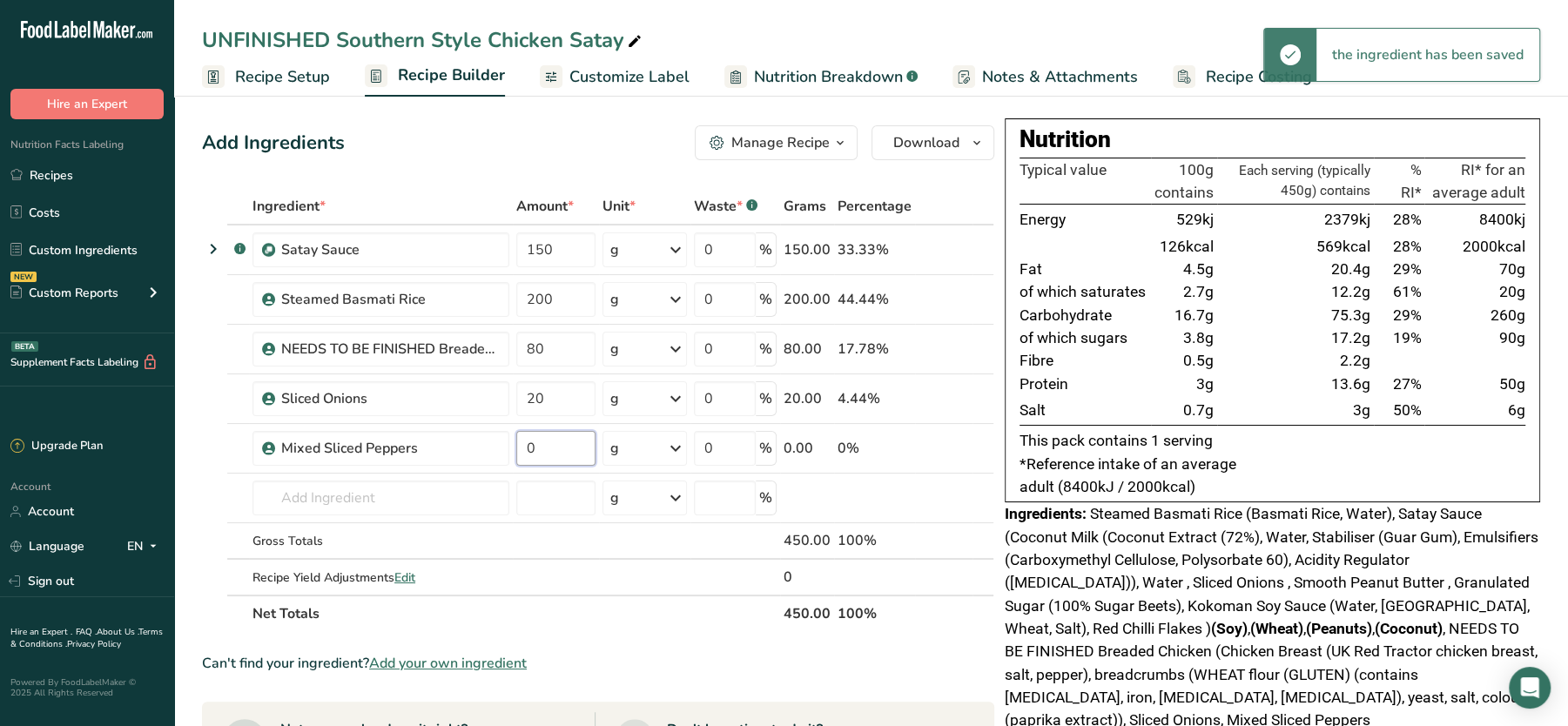
click at [553, 441] on input "0" at bounding box center [555, 448] width 79 height 35
type input "20"
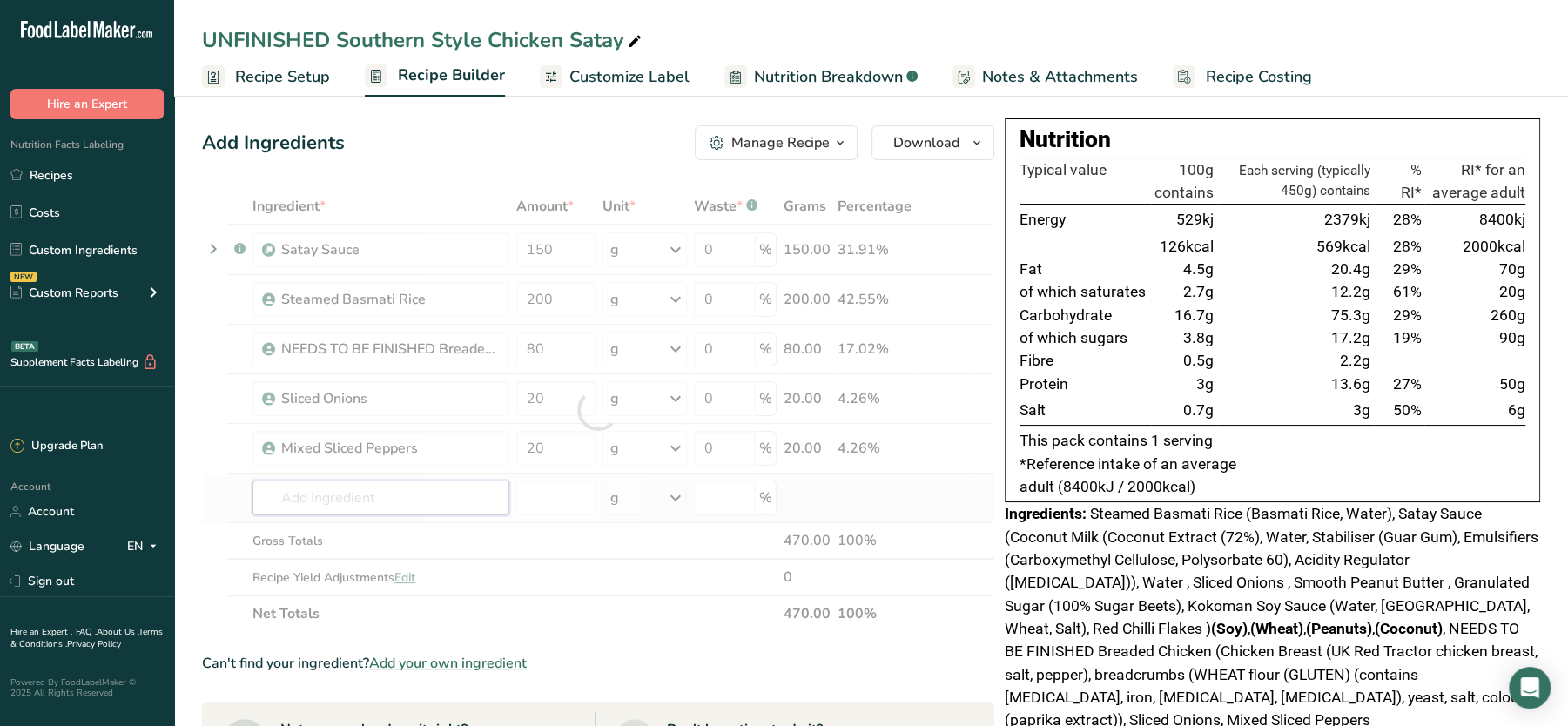
click at [431, 507] on div "Ingredient * Amount * Unit * Waste * .a-a{fill:#347362;}.b-a{fill:#fff;} Grams …" at bounding box center [598, 409] width 792 height 444
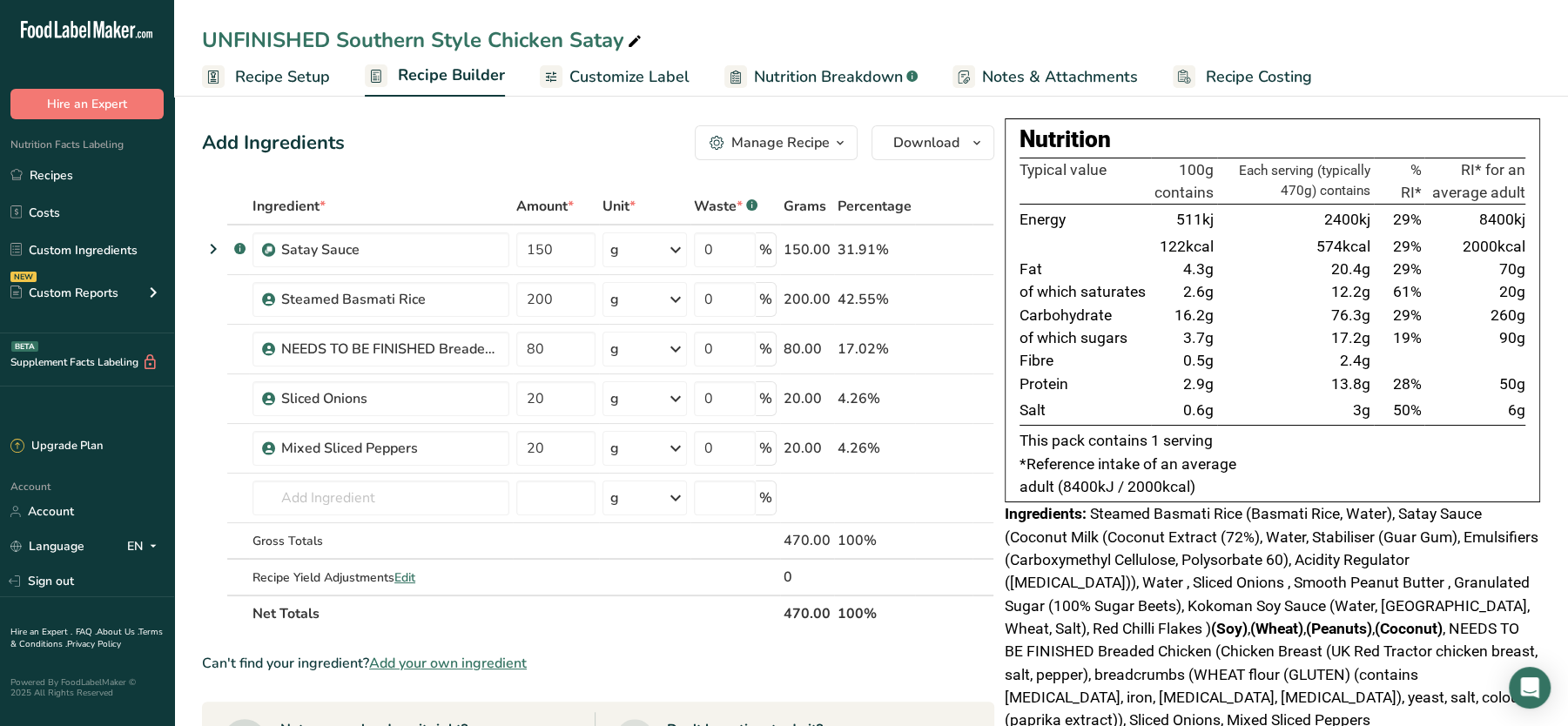
click at [1177, 384] on td "2.9g" at bounding box center [1184, 383] width 66 height 22
click at [337, 50] on div "UNFINISHED Southern Style Chicken Satay" at bounding box center [424, 40] width 443 height 31
click at [337, 50] on input "UNFINISHED Southern Style Chicken Satay" at bounding box center [871, 40] width 1339 height 31
type input "Southern Style Chicken Satay"
click at [546, 136] on div "Add Ingredients Manage Recipe Delete Recipe Duplicate Recipe Scale Recipe Save …" at bounding box center [598, 143] width 792 height 35
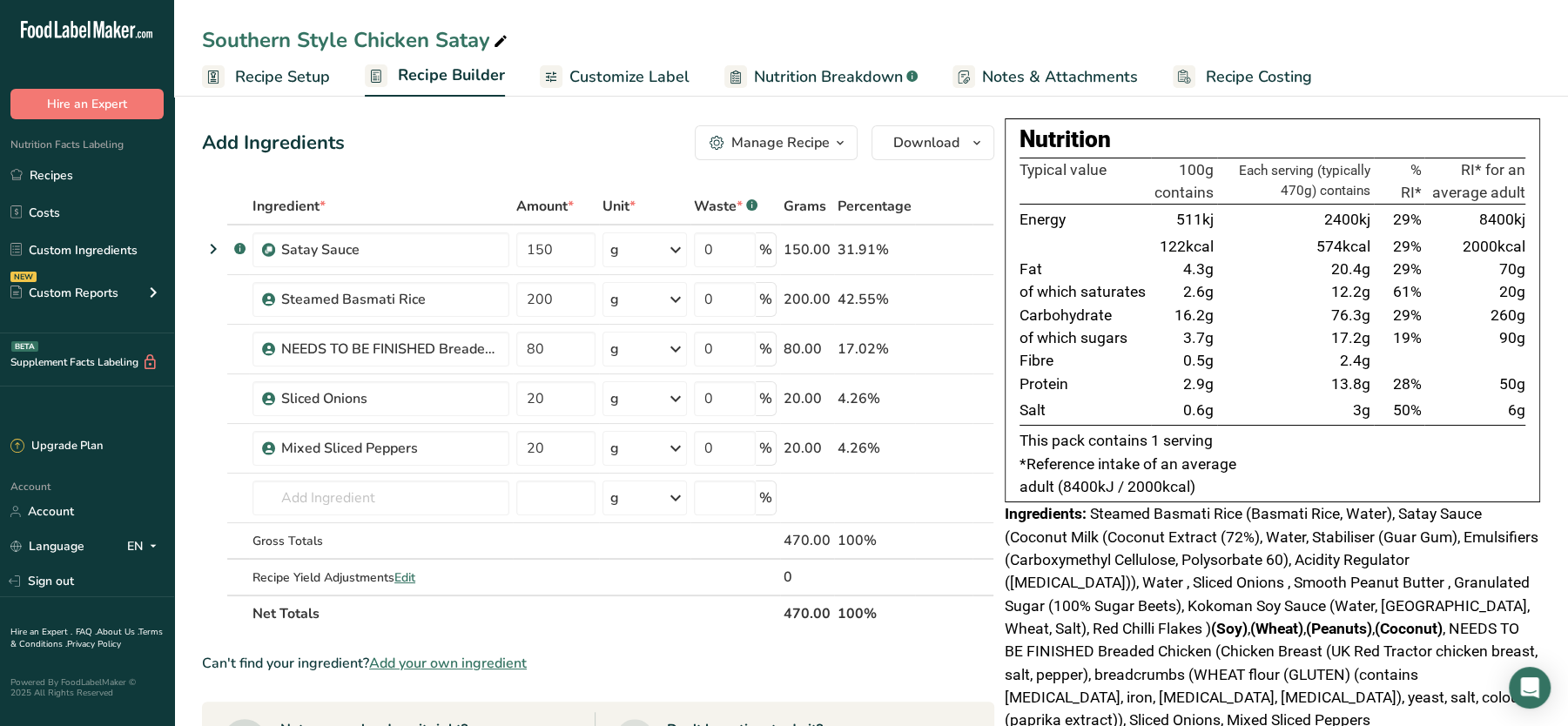
click at [1450, 211] on td "8400kj" at bounding box center [1475, 219] width 101 height 30
click at [424, 172] on div "Add Ingredients Manage Recipe Delete Recipe Duplicate Recipe Scale Recipe Save …" at bounding box center [604, 669] width 803 height 1101
click at [538, 153] on div "Add Ingredients Manage Recipe Delete Recipe Duplicate Recipe Scale Recipe Save …" at bounding box center [598, 143] width 792 height 35
click at [511, 134] on div "Add Ingredients Manage Recipe Delete Recipe Duplicate Recipe Scale Recipe Save …" at bounding box center [598, 143] width 792 height 35
click at [503, 155] on div "Add Ingredients Manage Recipe Delete Recipe Duplicate Recipe Scale Recipe Save …" at bounding box center [598, 143] width 792 height 35
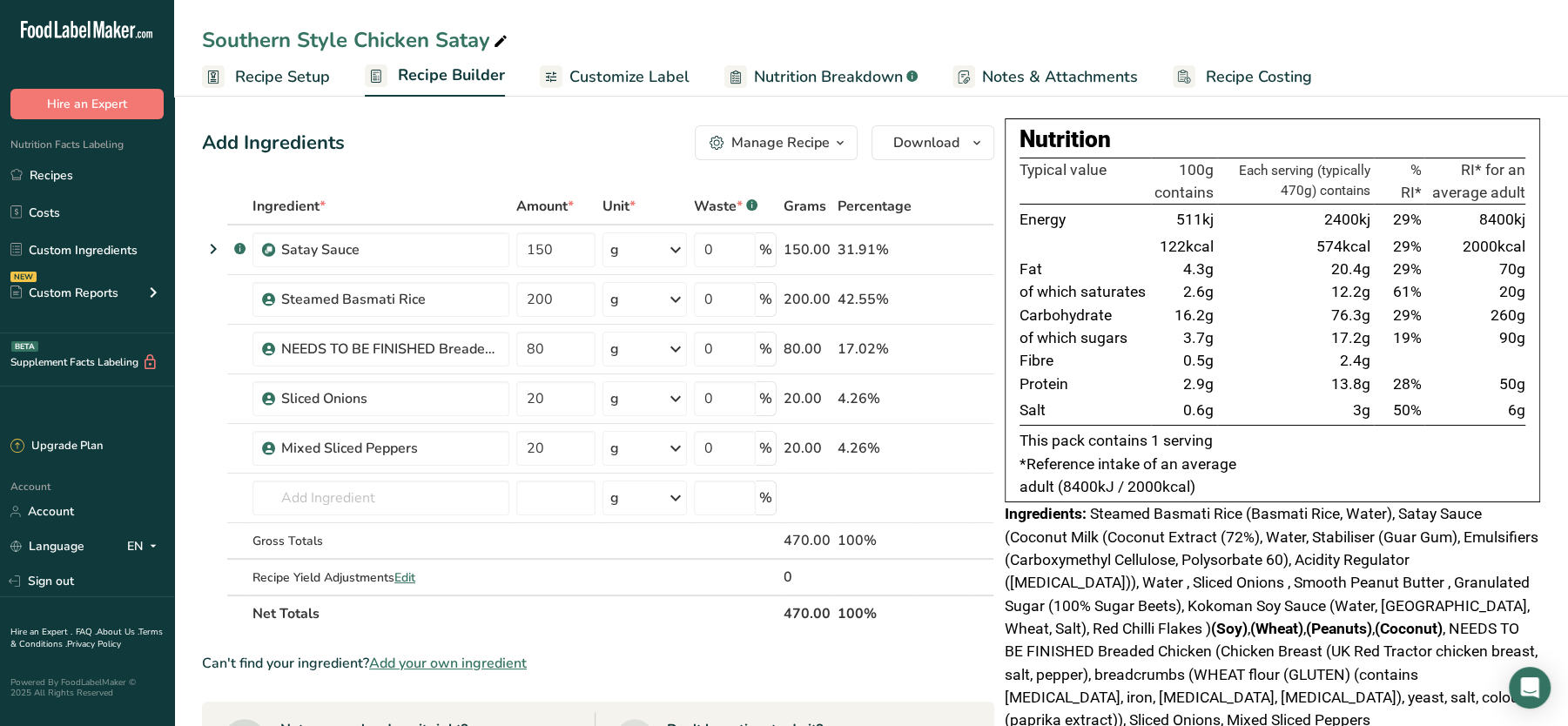
click at [1240, 295] on td "12.2g" at bounding box center [1295, 291] width 157 height 22
click at [1327, 248] on span "574kcal" at bounding box center [1343, 246] width 54 height 17
drag, startPoint x: 1104, startPoint y: 298, endPoint x: 1384, endPoint y: 305, distance: 280.1
click at [1384, 305] on tbody "Energy 511kj 2400kj 29% 8400kj 122kcal 574kcal 29% 2000kcal Fat 4.3g 20.4g 29% …" at bounding box center [1272, 314] width 505 height 221
drag, startPoint x: 1384, startPoint y: 305, endPoint x: 1364, endPoint y: 320, distance: 25.0
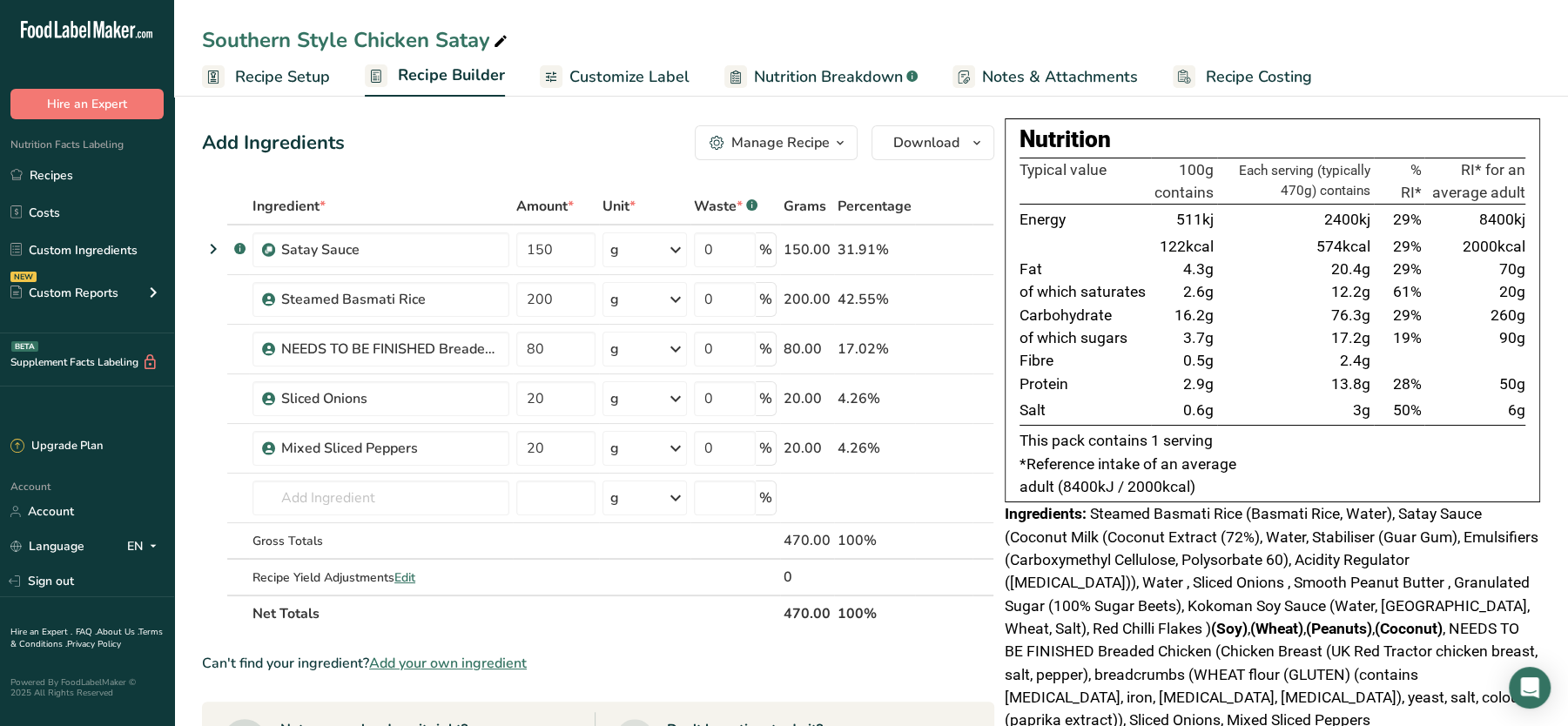
click at [1364, 320] on span "76.3g" at bounding box center [1350, 315] width 39 height 17
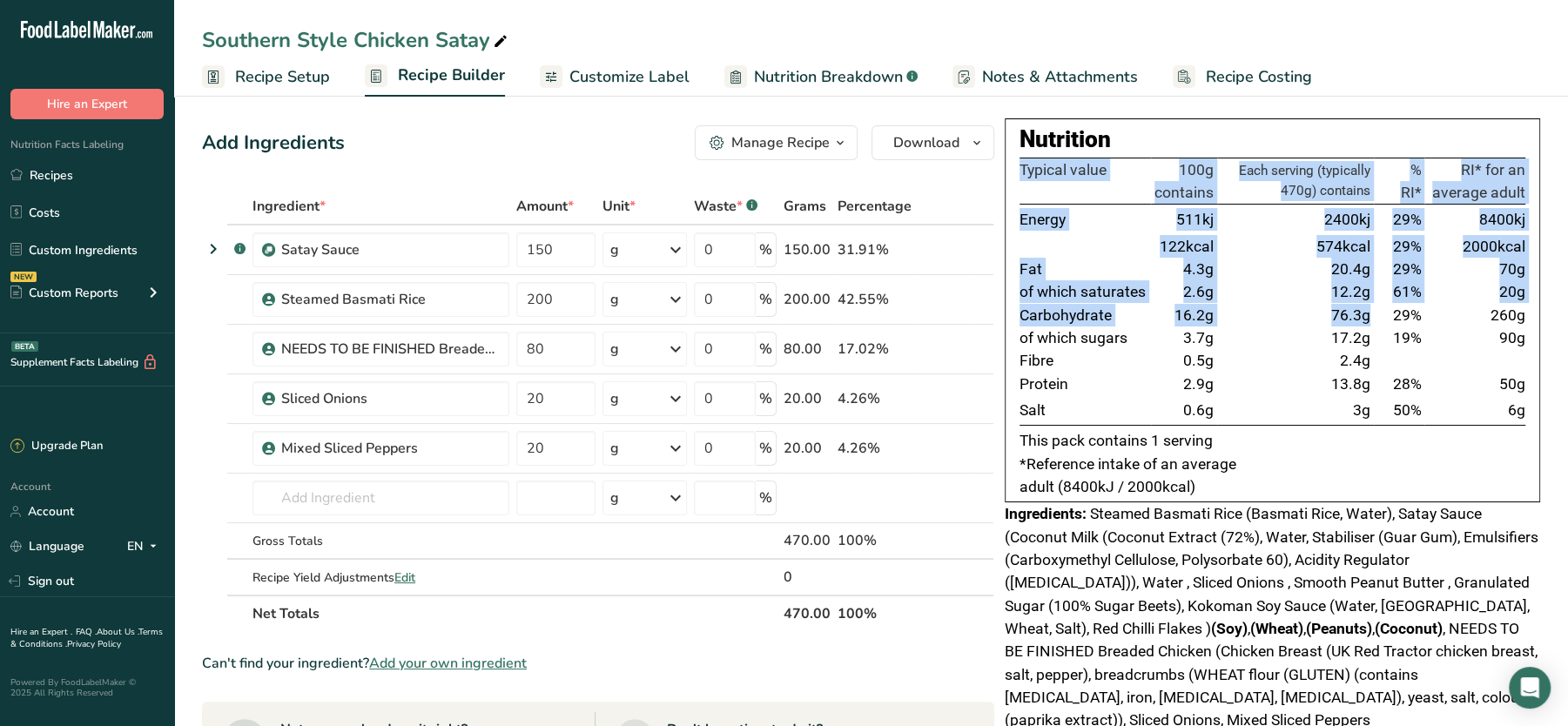
drag, startPoint x: 1018, startPoint y: 309, endPoint x: 1375, endPoint y: 319, distance: 357.1
click at [1375, 319] on div "Nutrition Typical value 100g contains Each serving (typically 470g) contains % …" at bounding box center [1272, 310] width 536 height 384
click at [1375, 319] on td "29%" at bounding box center [1399, 315] width 51 height 22
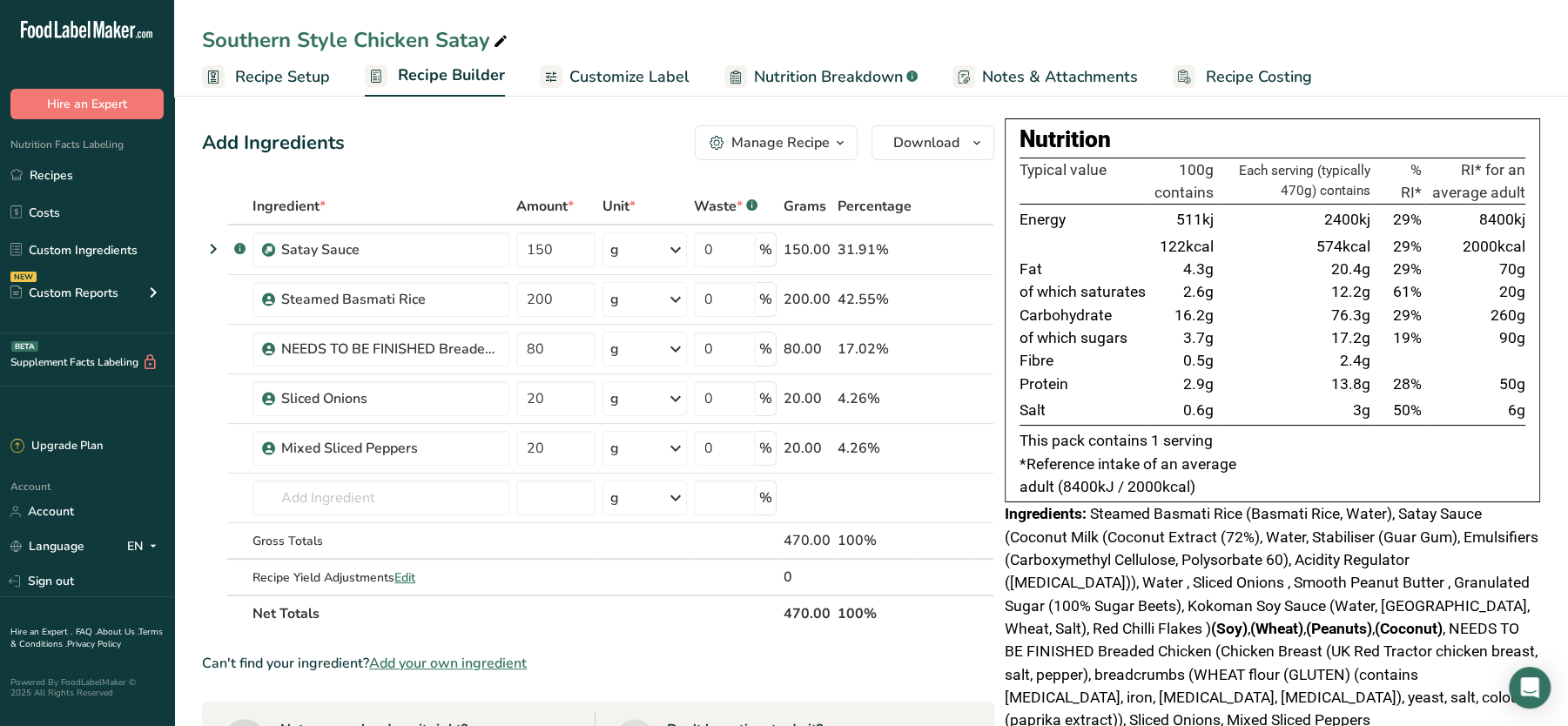
click at [1511, 320] on td "260g" at bounding box center [1475, 315] width 101 height 22
drag, startPoint x: 1533, startPoint y: 309, endPoint x: 1028, endPoint y: 318, distance: 505.1
click at [1028, 318] on div "Nutrition Typical value 100g contains Each serving (typically 470g) contains % …" at bounding box center [1272, 310] width 536 height 384
click at [1023, 316] on td "Carbohydrate" at bounding box center [1085, 315] width 131 height 22
drag, startPoint x: 1023, startPoint y: 313, endPoint x: 1513, endPoint y: 321, distance: 490.1
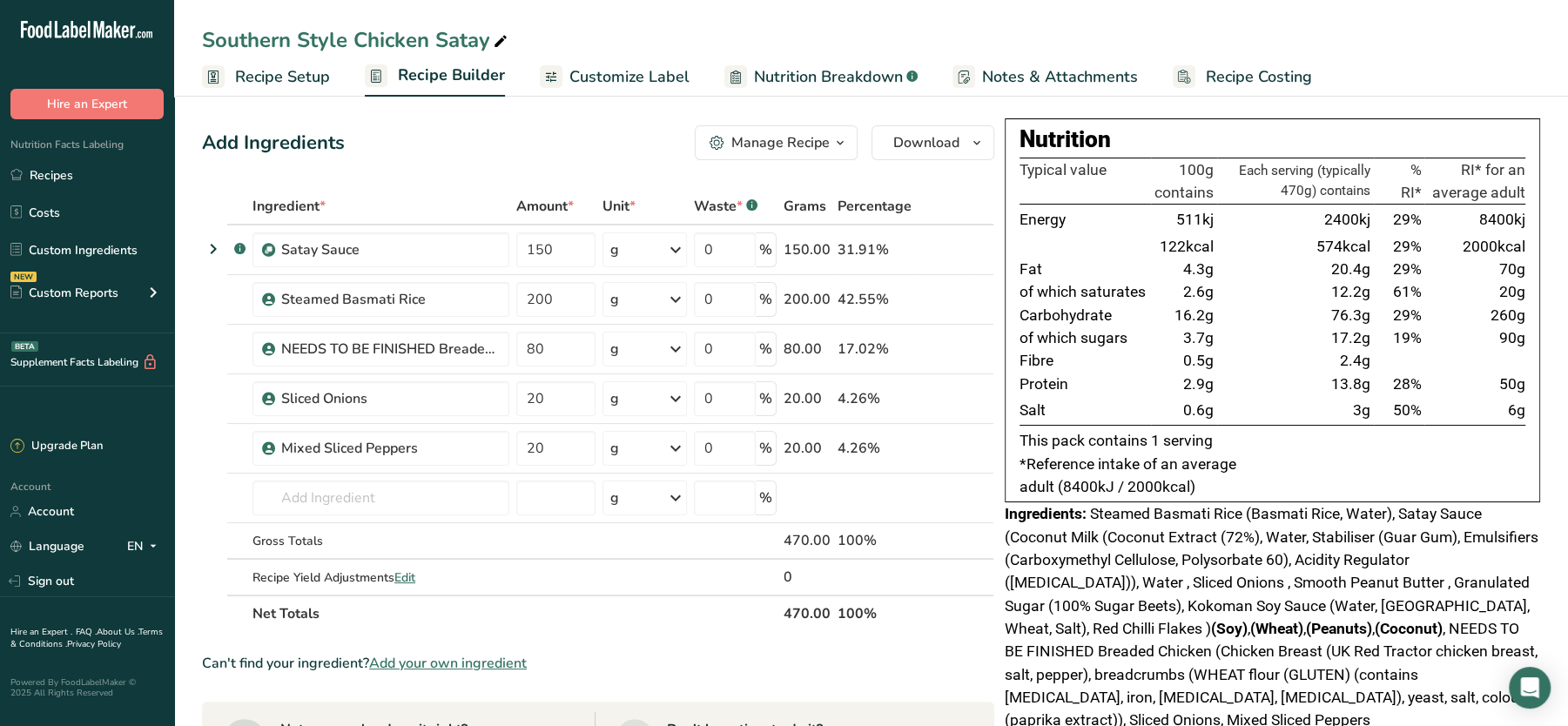
click at [1513, 321] on tr "Carbohydrate 16.2g 76.3g 29% 260g" at bounding box center [1272, 315] width 505 height 22
click at [1513, 321] on td "260g" at bounding box center [1475, 315] width 101 height 22
click at [1191, 111] on section "Add Ingredients Manage Recipe Delete Recipe Duplicate Recipe Scale Recipe Save …" at bounding box center [871, 669] width 1394 height 1157
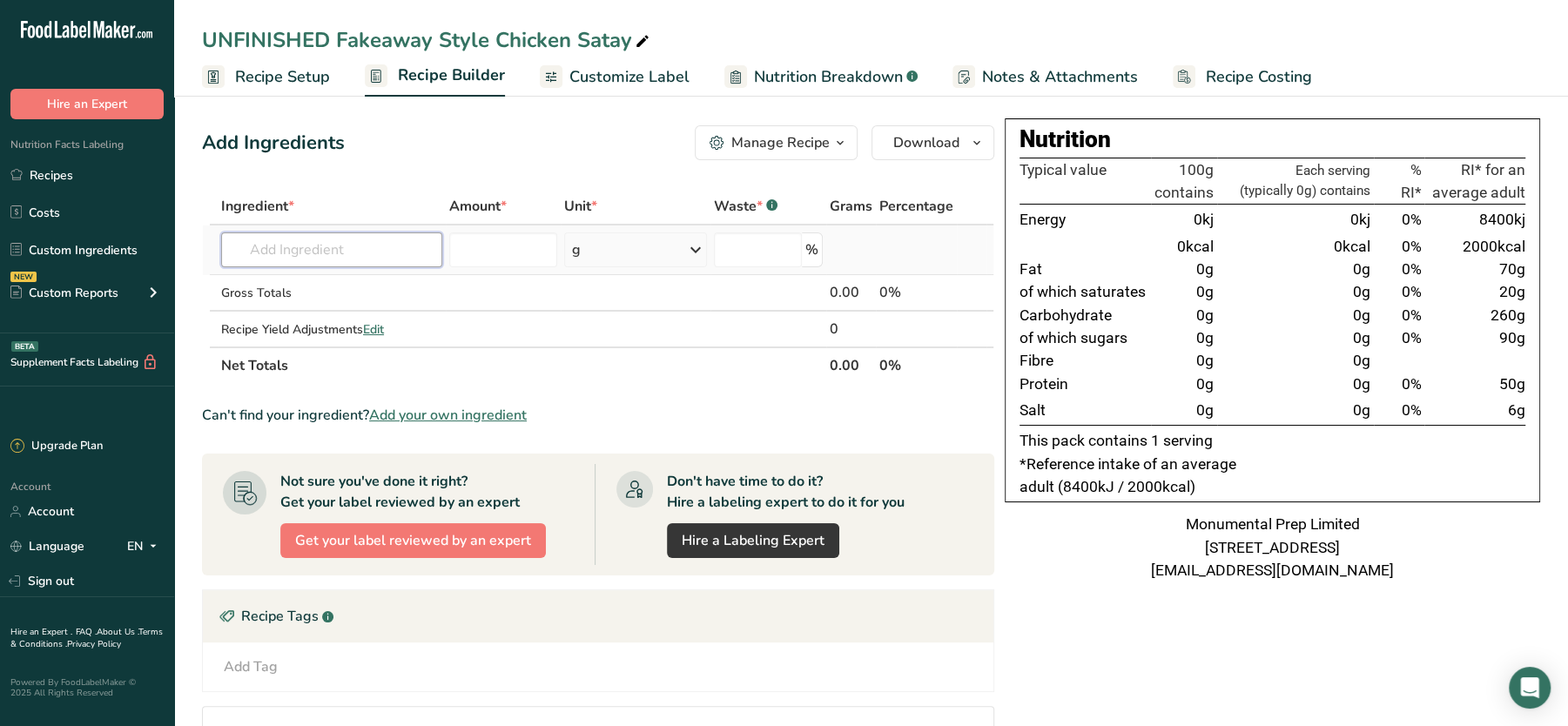
click at [395, 257] on input "text" at bounding box center [331, 250] width 221 height 35
type input "satay sa"
click at [299, 289] on p "Satay Sauce" at bounding box center [277, 285] width 85 height 18
type input "Satay Sauce"
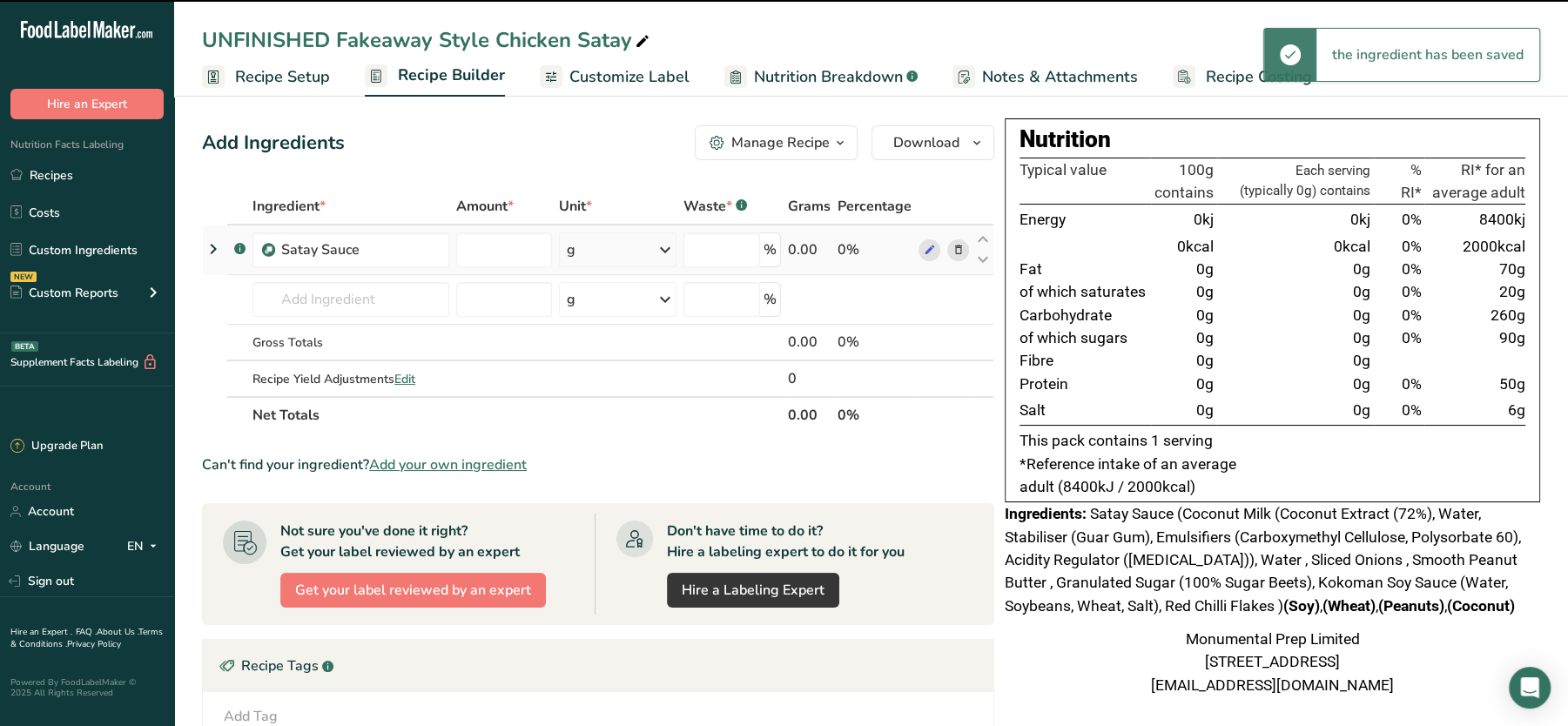
type input "0"
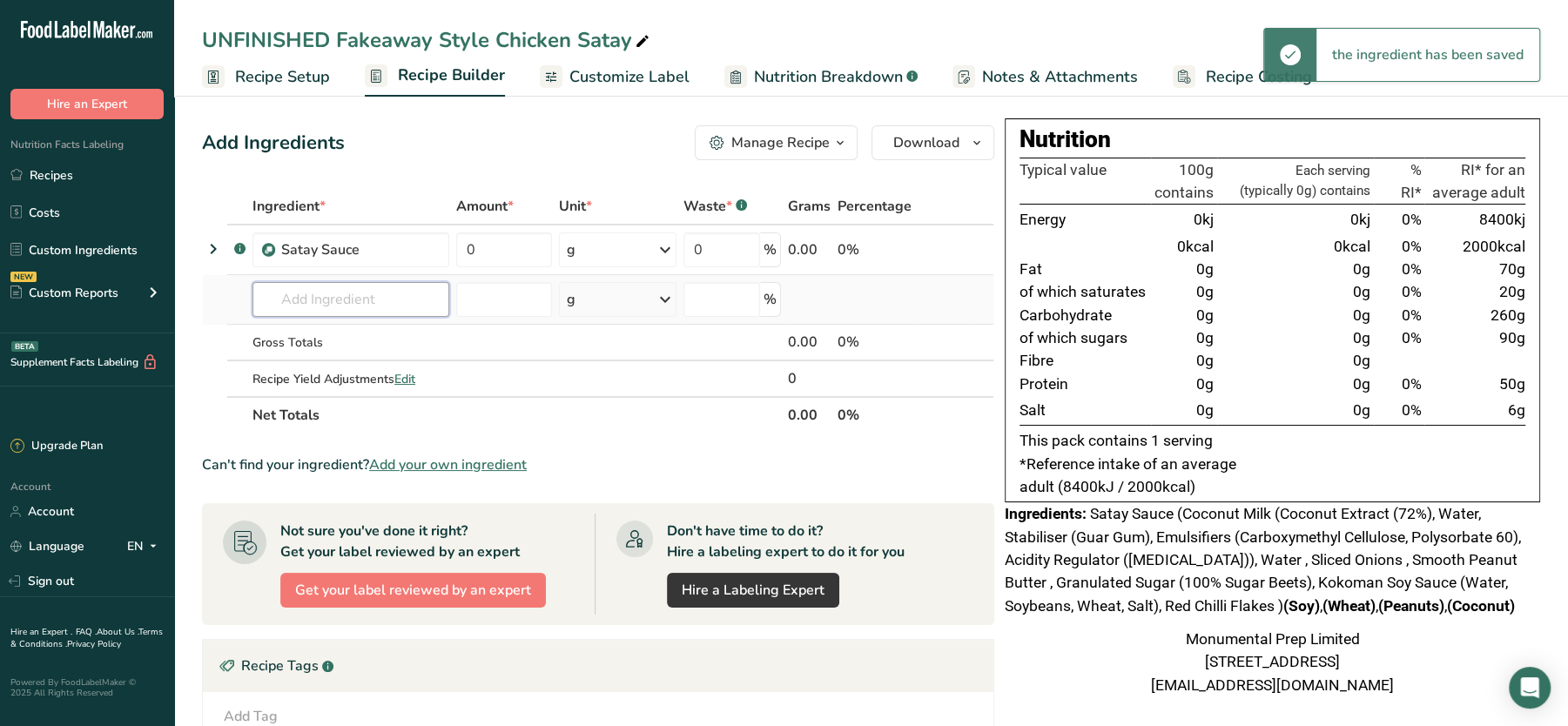
click at [318, 288] on input "text" at bounding box center [351, 299] width 196 height 35
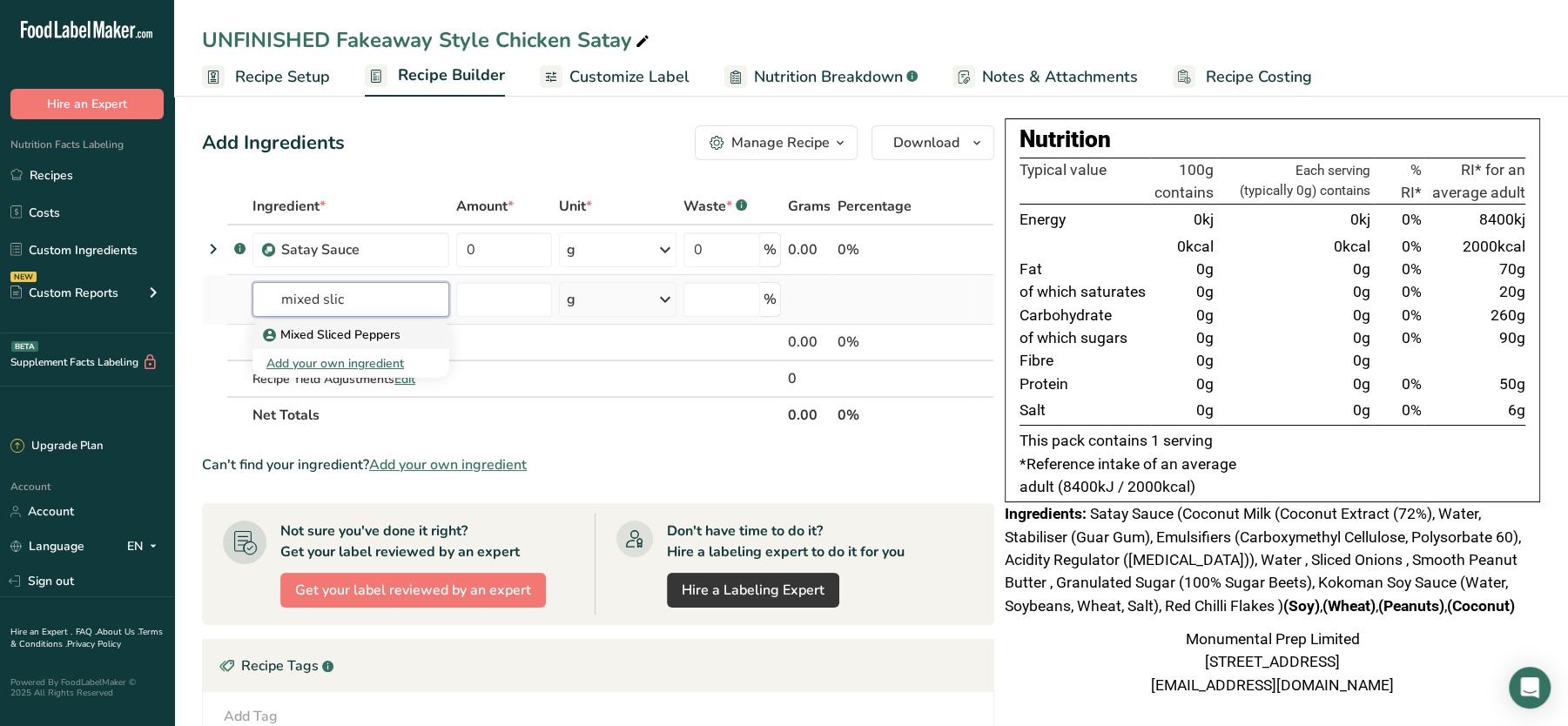
type input "mixed slic"
click at [355, 332] on p "Mixed Sliced Peppers" at bounding box center [333, 334] width 134 height 18
type input "Mixed Sliced Peppers"
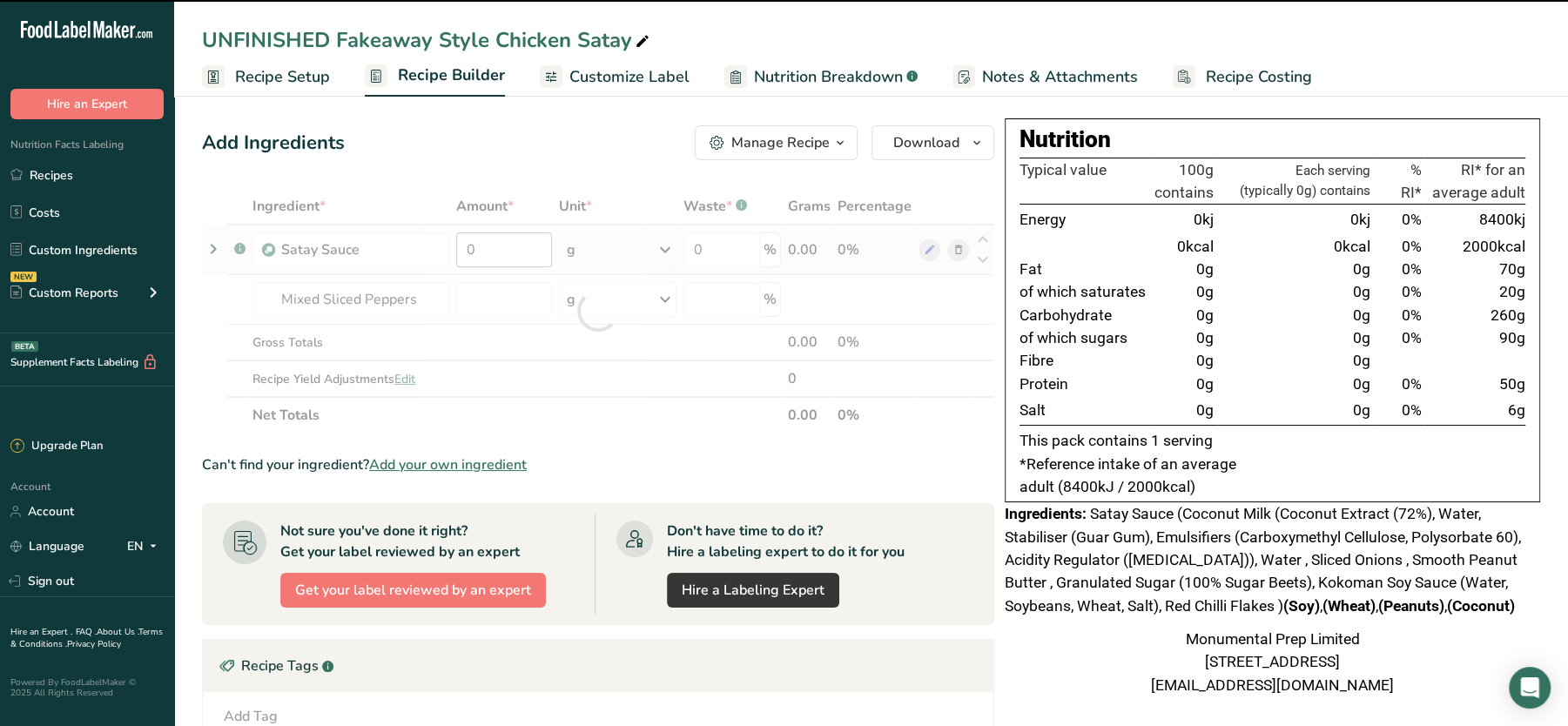
type input "0"
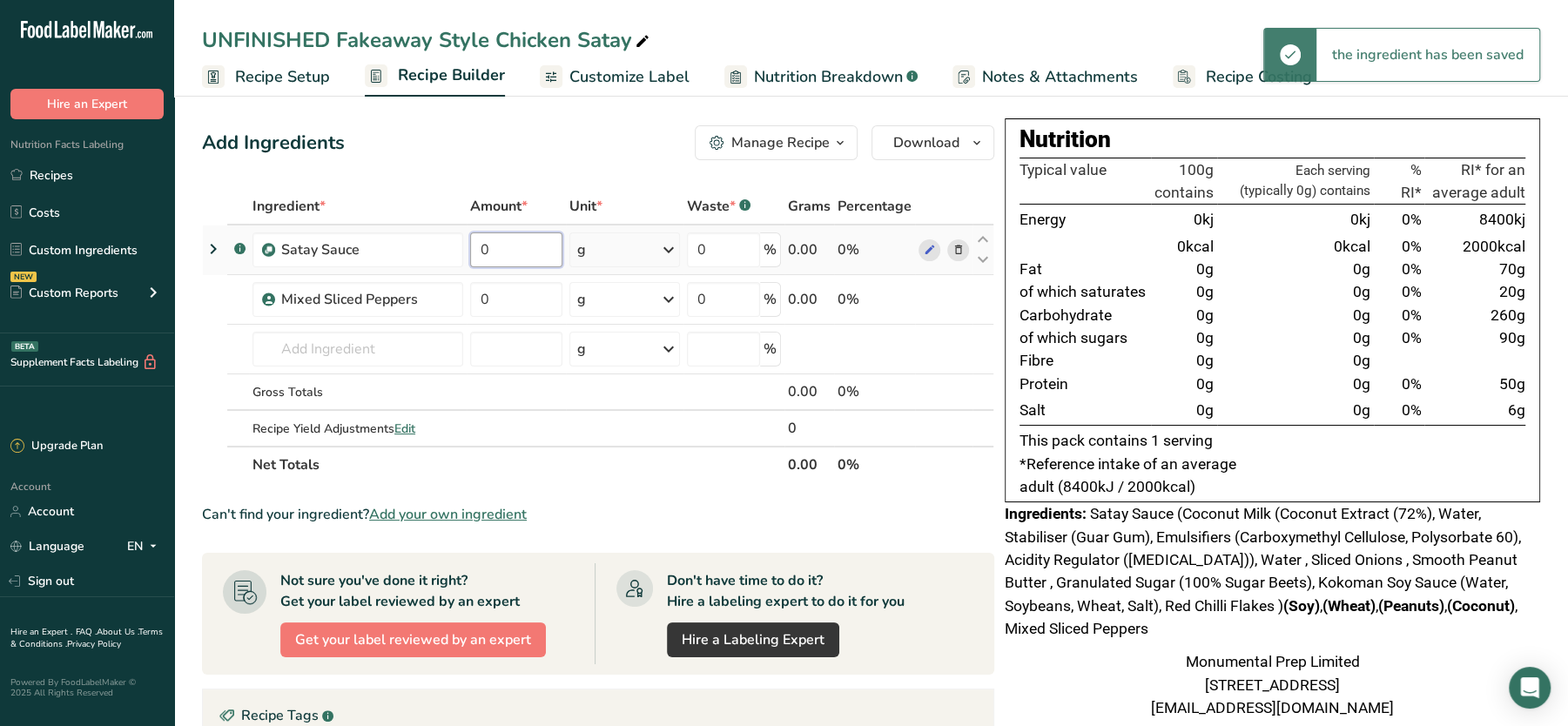
drag, startPoint x: 513, startPoint y: 244, endPoint x: 432, endPoint y: 229, distance: 82.4
click at [432, 229] on tr ".a-a{fill:#347362;}.b-a{fill:#fff;} Satay Sauce 0 g Weight Units g kg mg See mo…" at bounding box center [598, 250] width 790 height 50
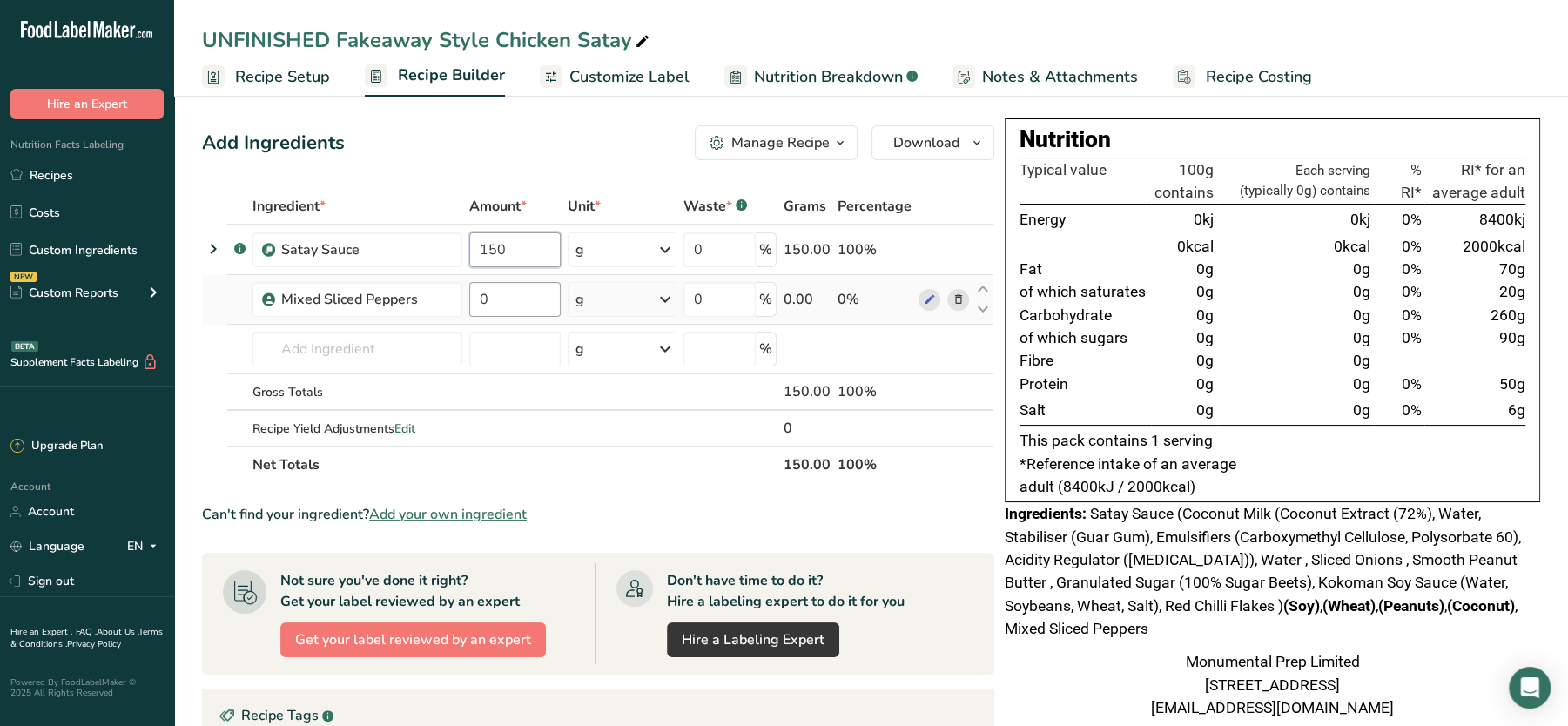
type input "150"
click at [480, 299] on div "Ingredient * Amount * Unit * Waste * .a-a{fill:#347362;}.b-a{fill:#fff;} Grams …" at bounding box center [598, 335] width 792 height 295
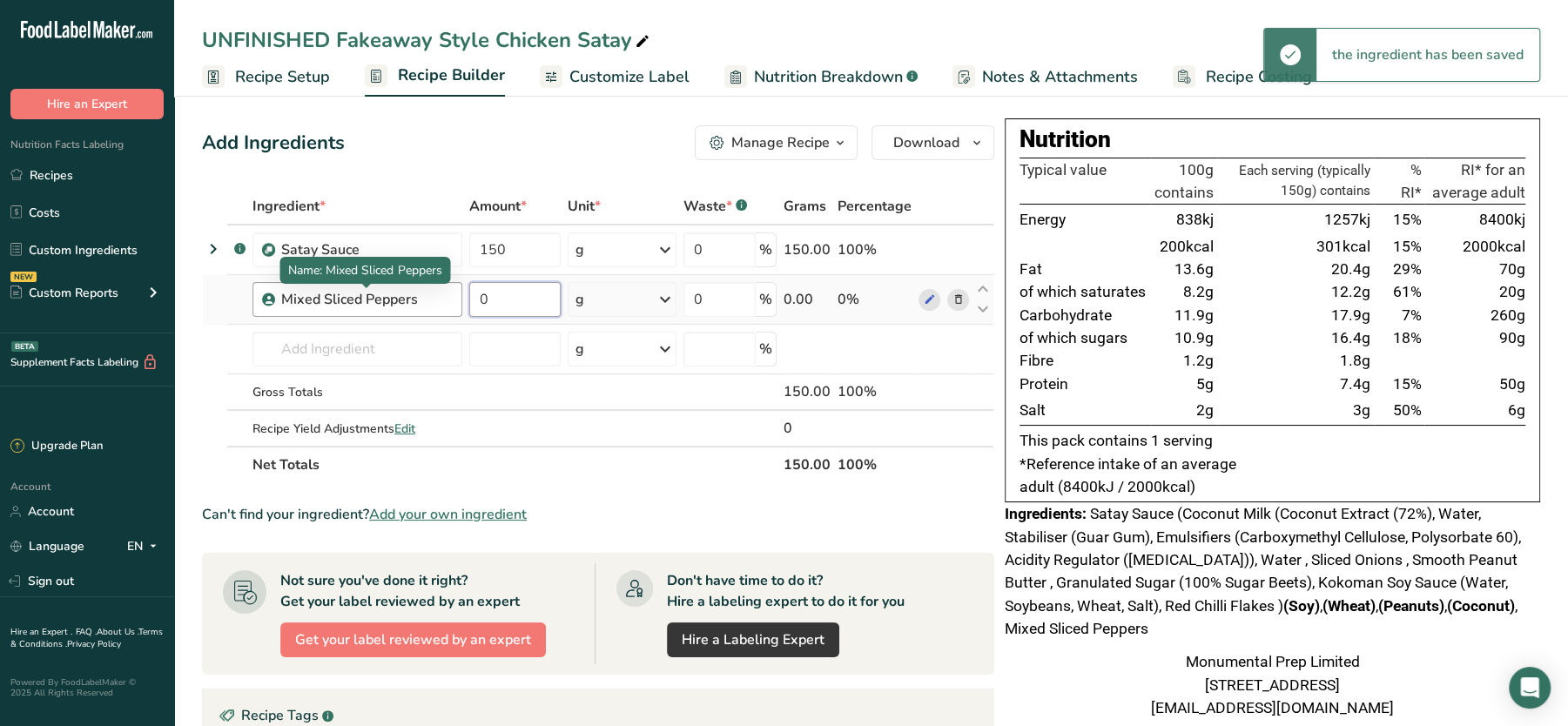
drag, startPoint x: 520, startPoint y: 294, endPoint x: 418, endPoint y: 285, distance: 102.4
click at [418, 285] on tr "Mixed Sliced Peppers 0 g Weight Units g kg mg See more Volume Units l Volume un…" at bounding box center [598, 299] width 790 height 50
type input "20"
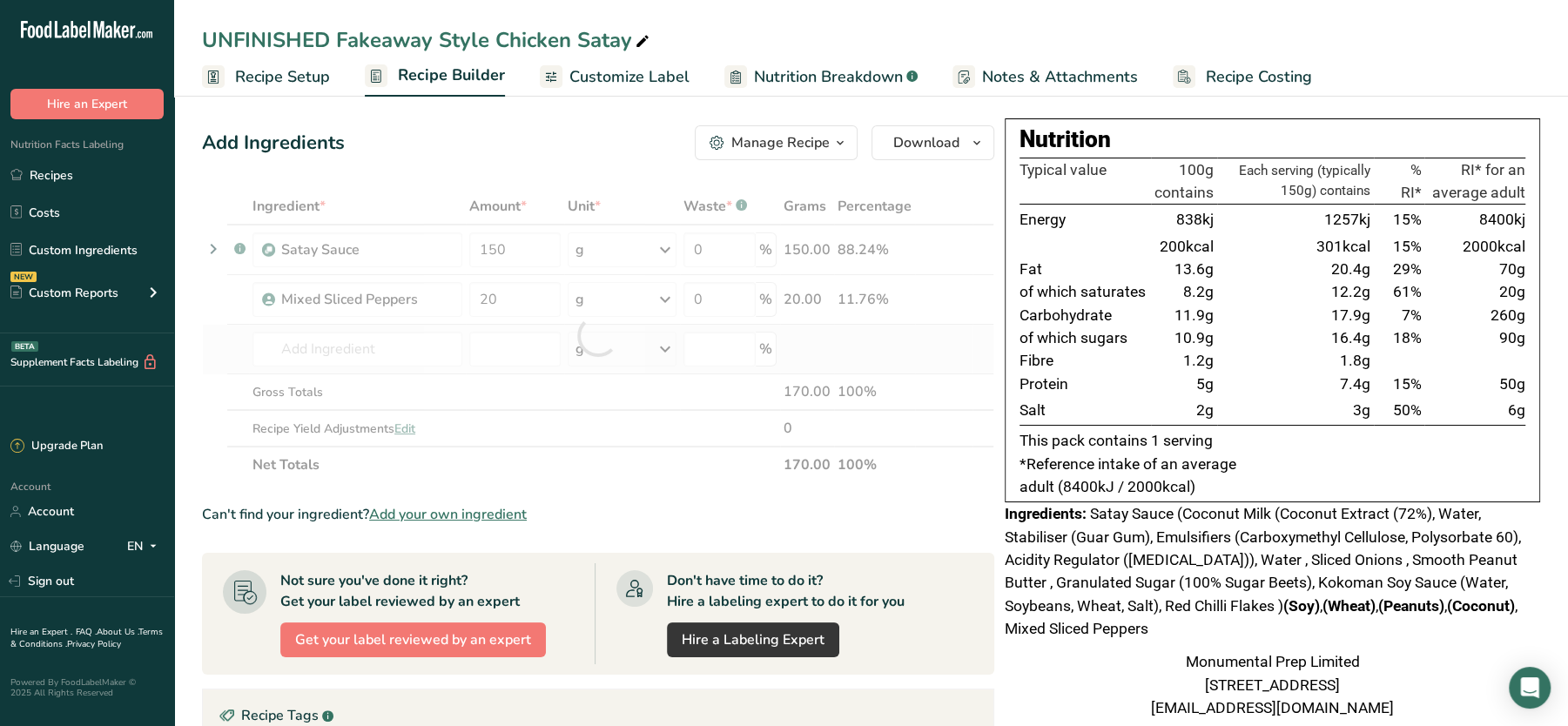
click at [300, 365] on div "Ingredient * Amount * Unit * Waste * .a-a{fill:#347362;}.b-a{fill:#fff;} Grams …" at bounding box center [598, 335] width 792 height 295
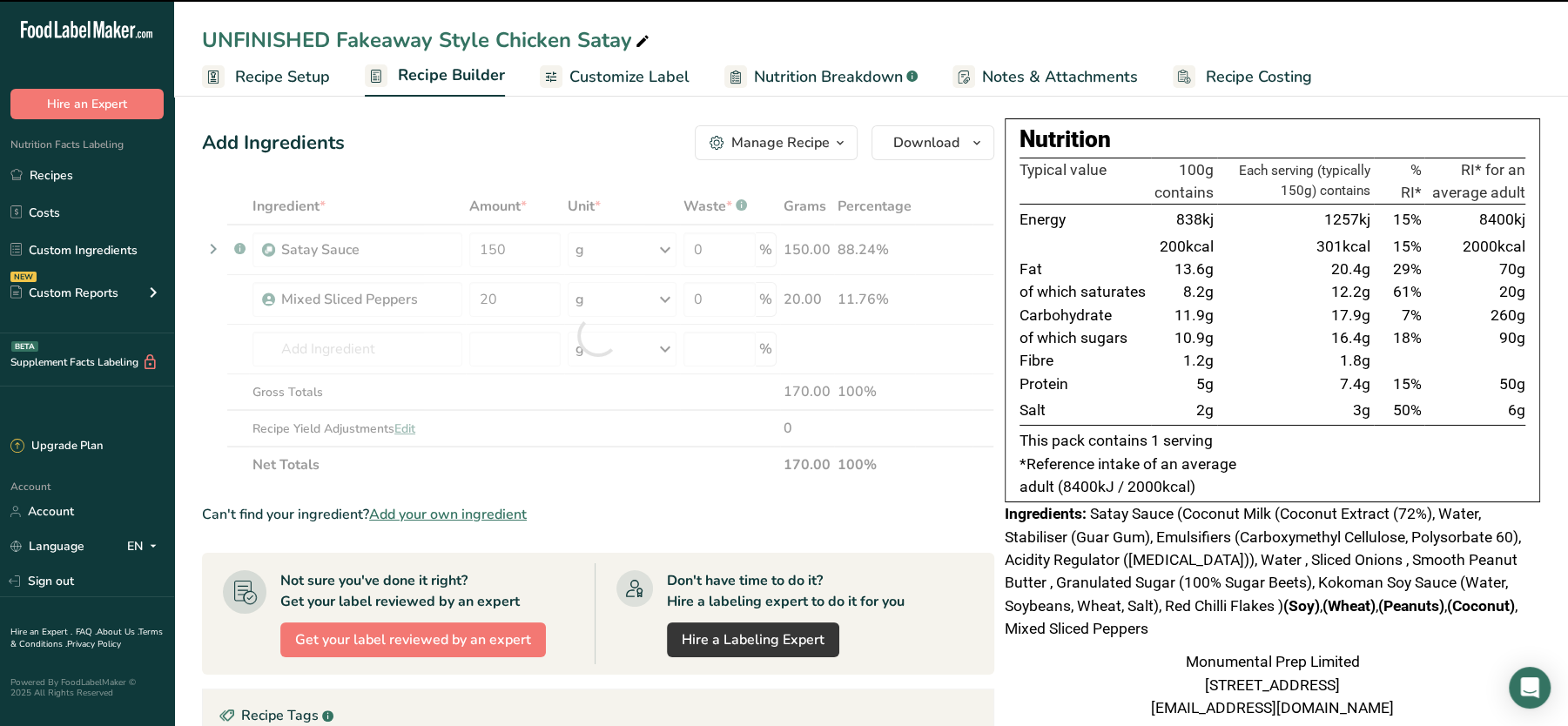
click at [341, 351] on div at bounding box center [598, 335] width 792 height 295
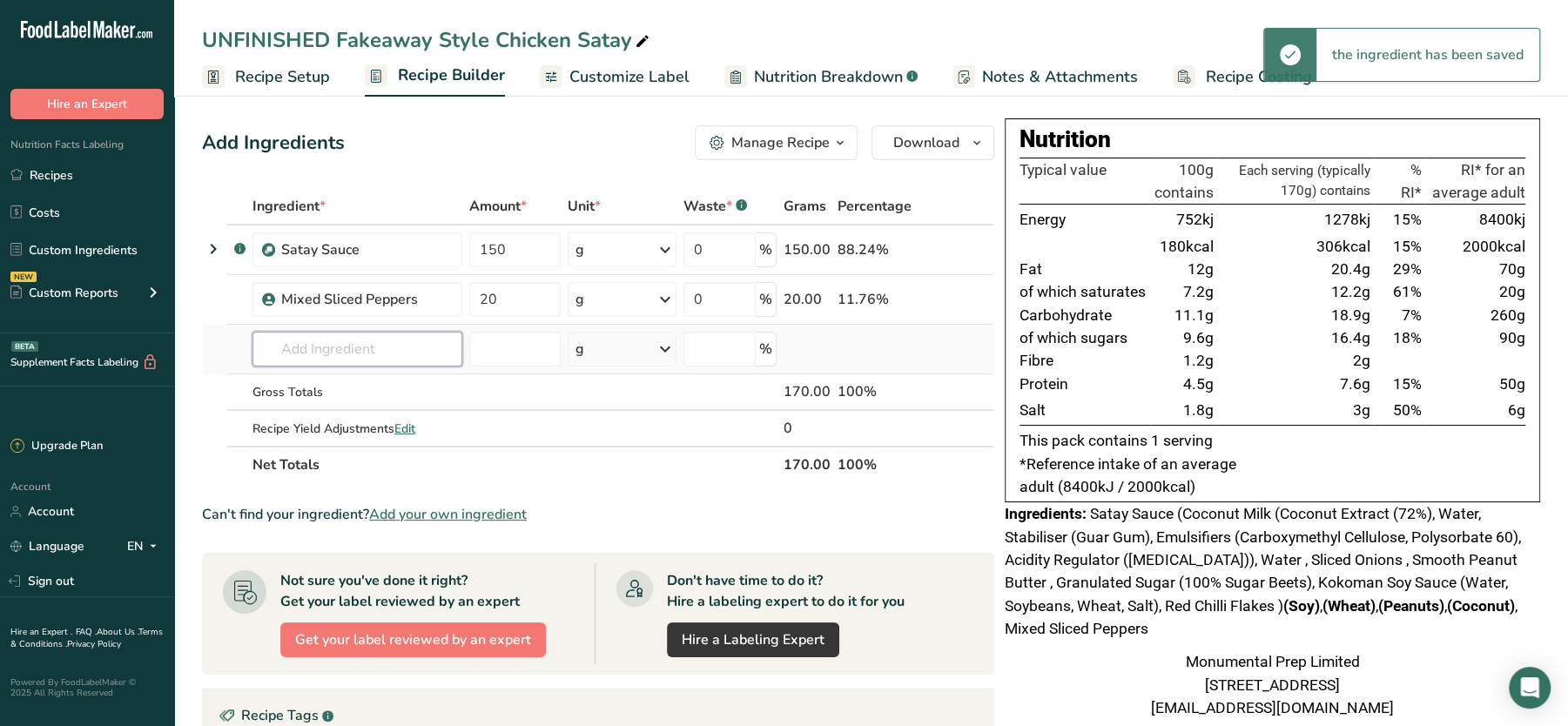
click at [372, 362] on input "text" at bounding box center [358, 349] width 210 height 35
type input ","
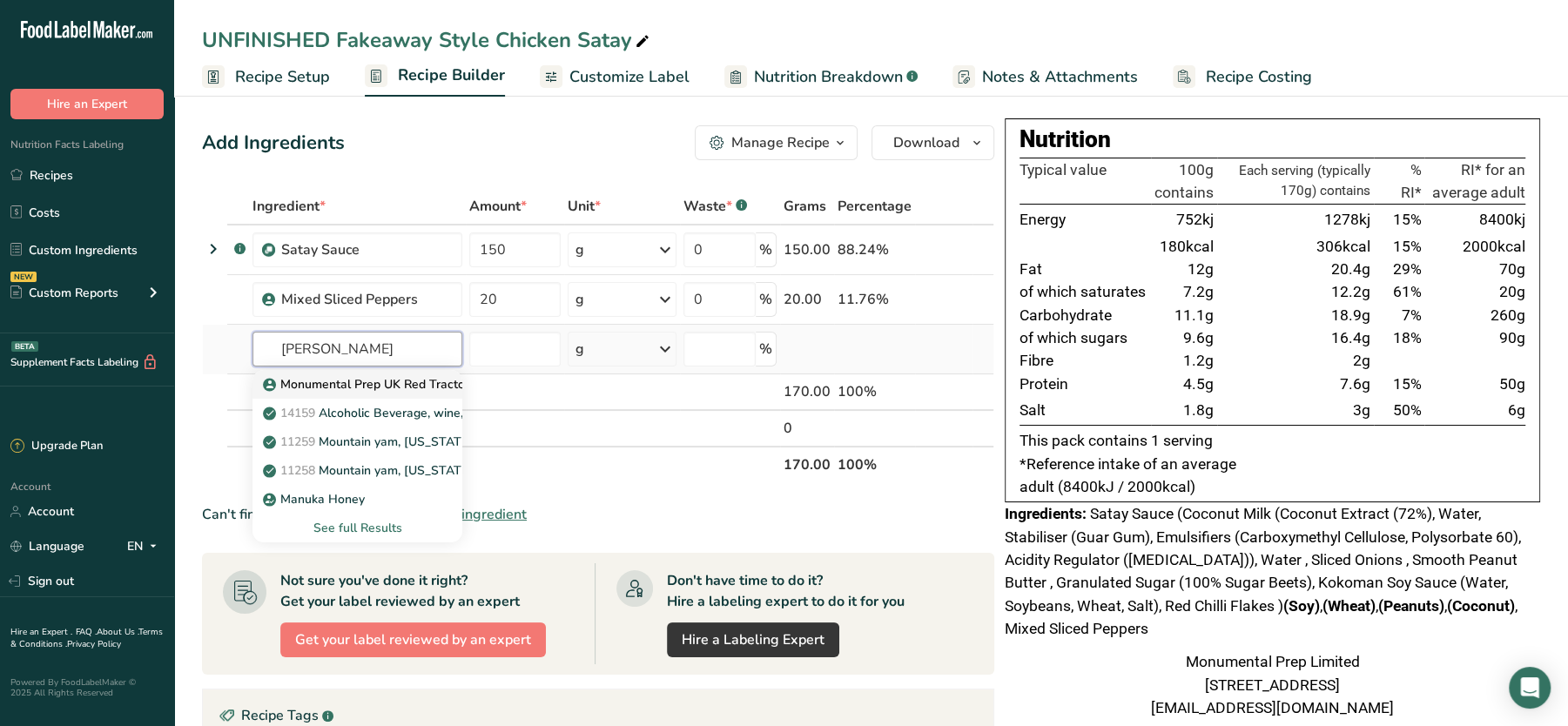
type input "[PERSON_NAME]"
click at [359, 386] on p "Monumental Prep UK Red Tractor Steamed Chicken Breast" at bounding box center [438, 384] width 345 height 18
type input "Monumental Prep UK Red Tractor Steamed Chicken Breast"
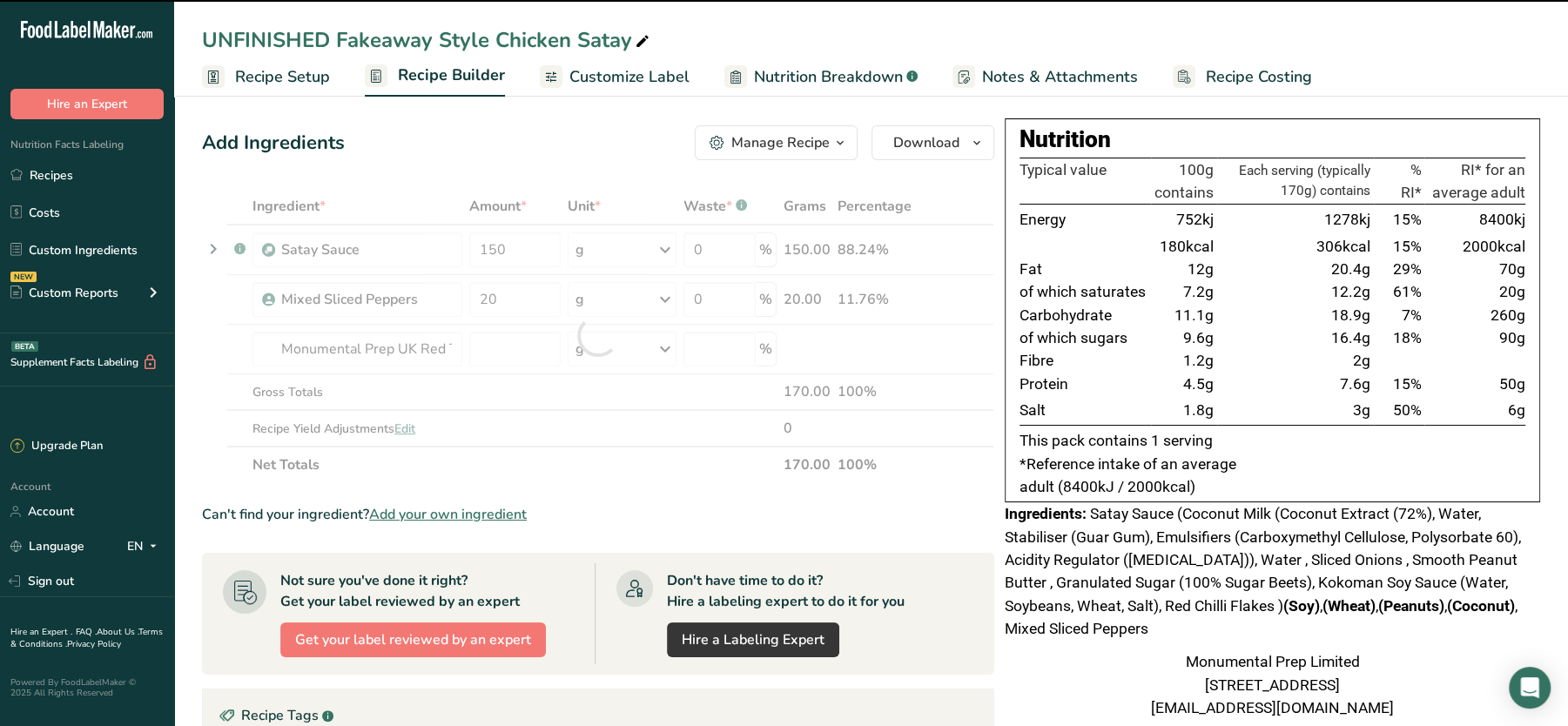
type input "0"
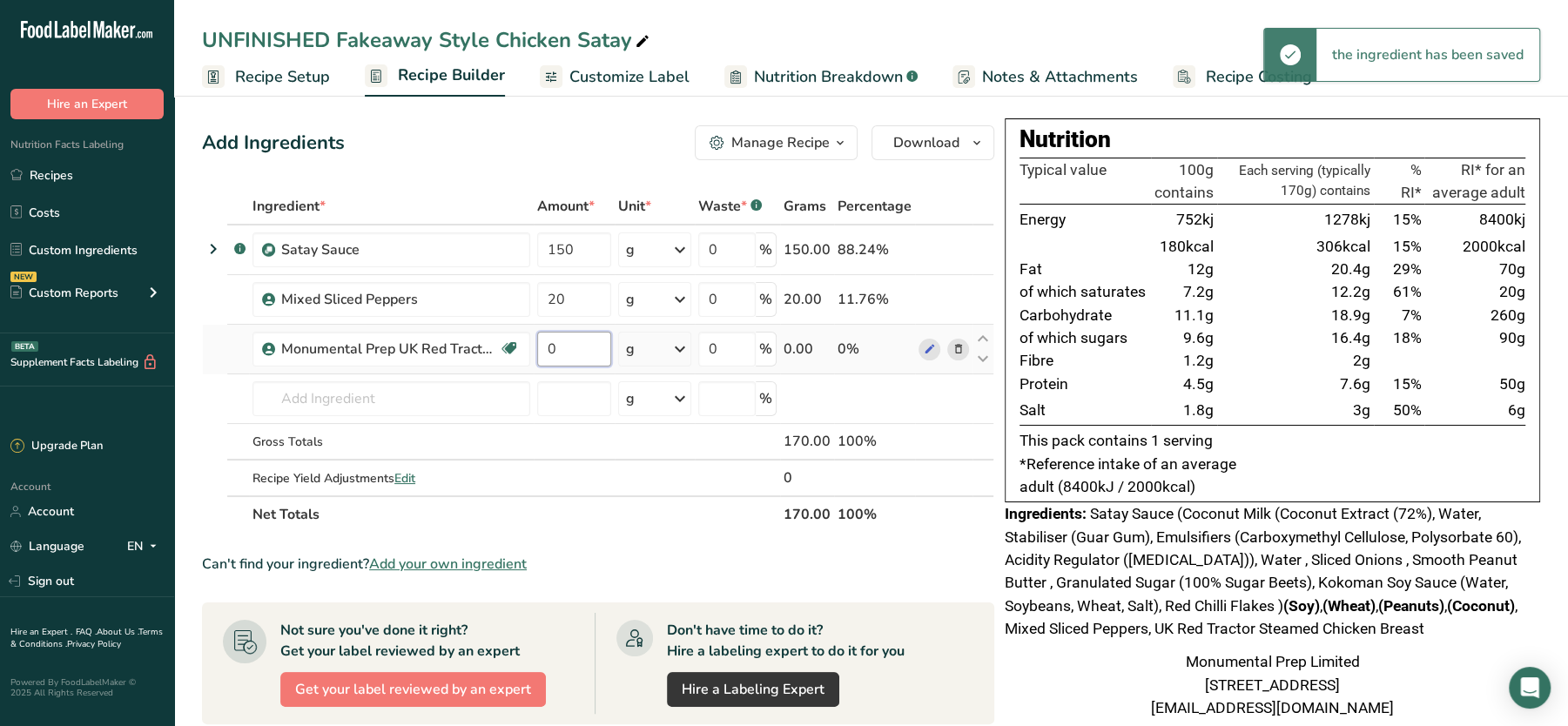
click at [562, 359] on input "0" at bounding box center [575, 349] width 74 height 35
click at [432, 394] on div "Ingredient * Amount * Unit * Waste * .a-a{fill:#347362;}.b-a{fill:#fff;} Grams …" at bounding box center [598, 360] width 792 height 345
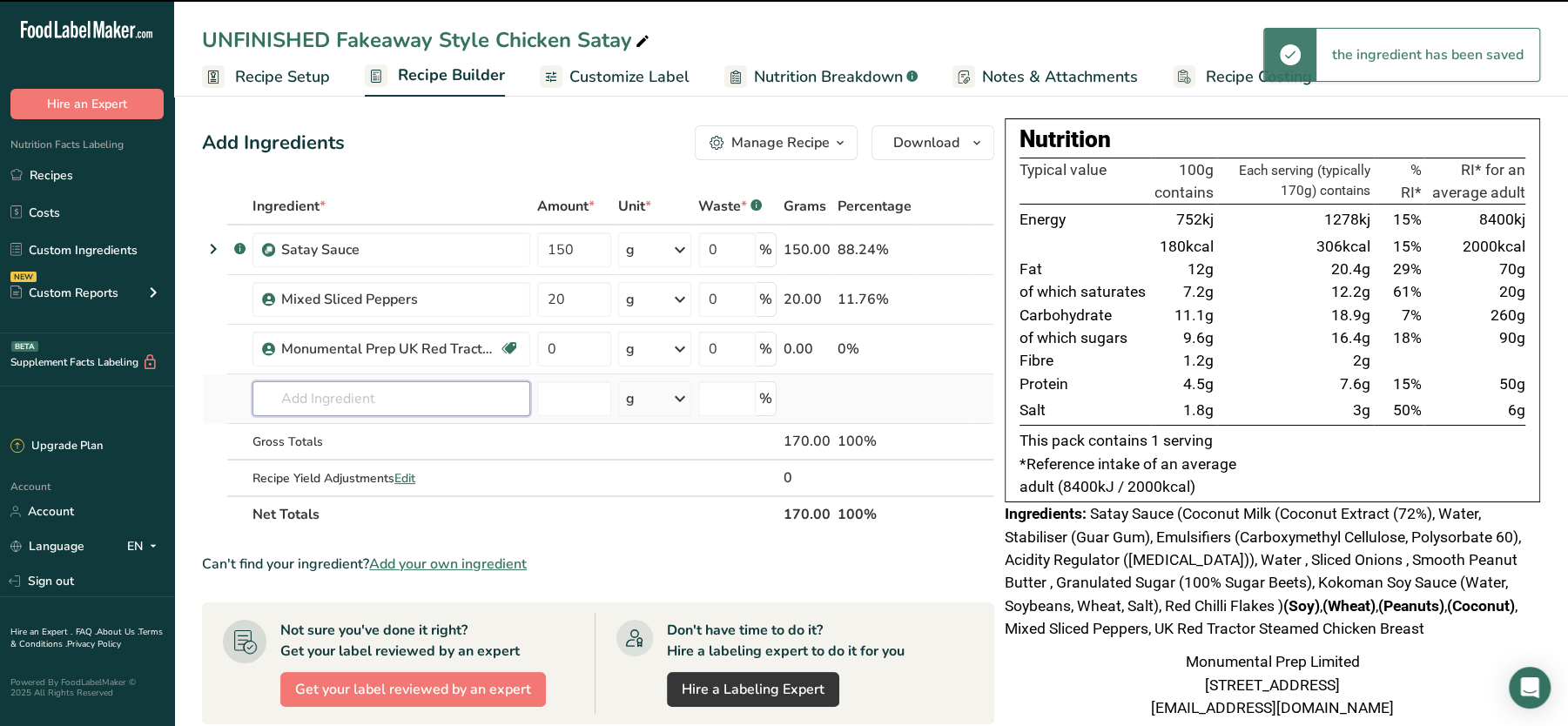
click at [432, 394] on input "text" at bounding box center [392, 398] width 278 height 35
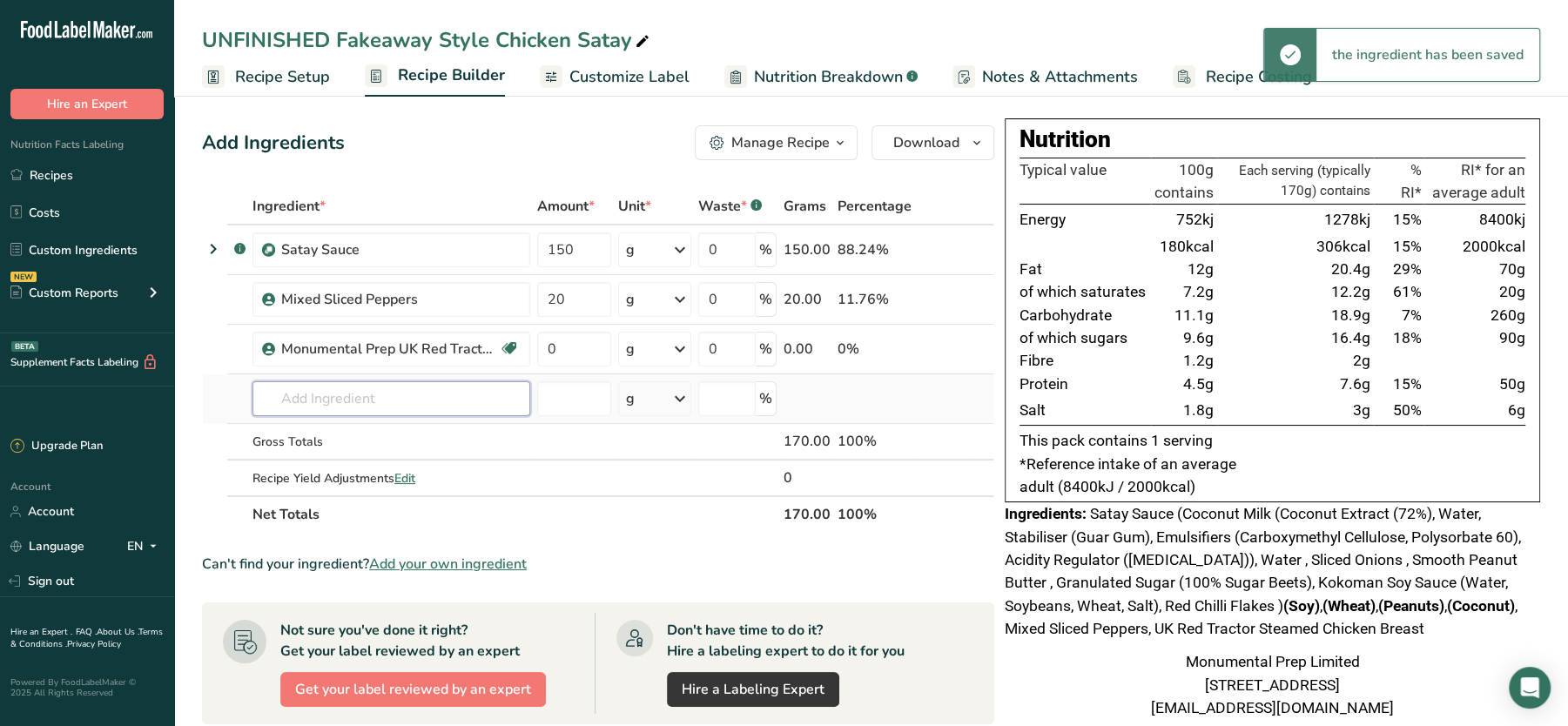
click at [373, 406] on input "text" at bounding box center [392, 398] width 278 height 35
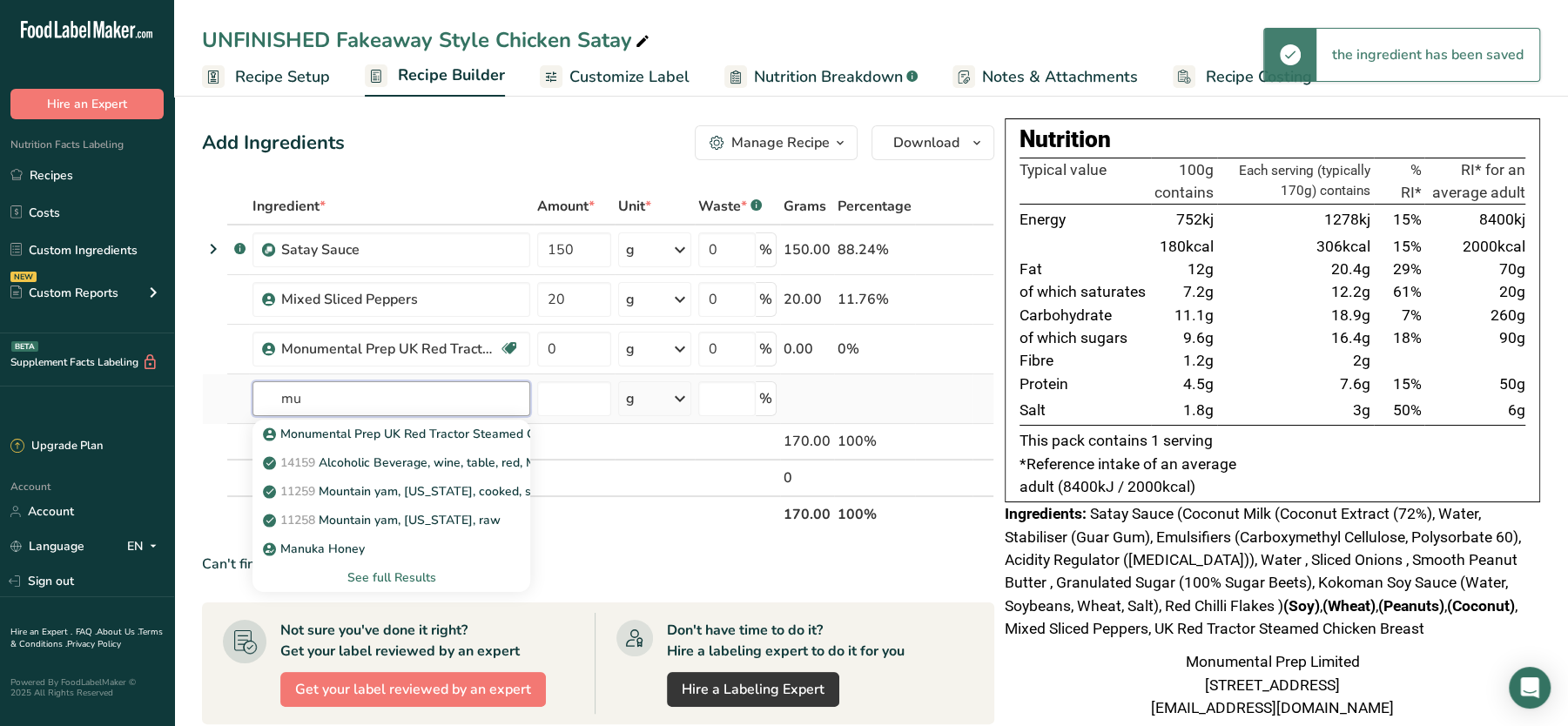
type input "m"
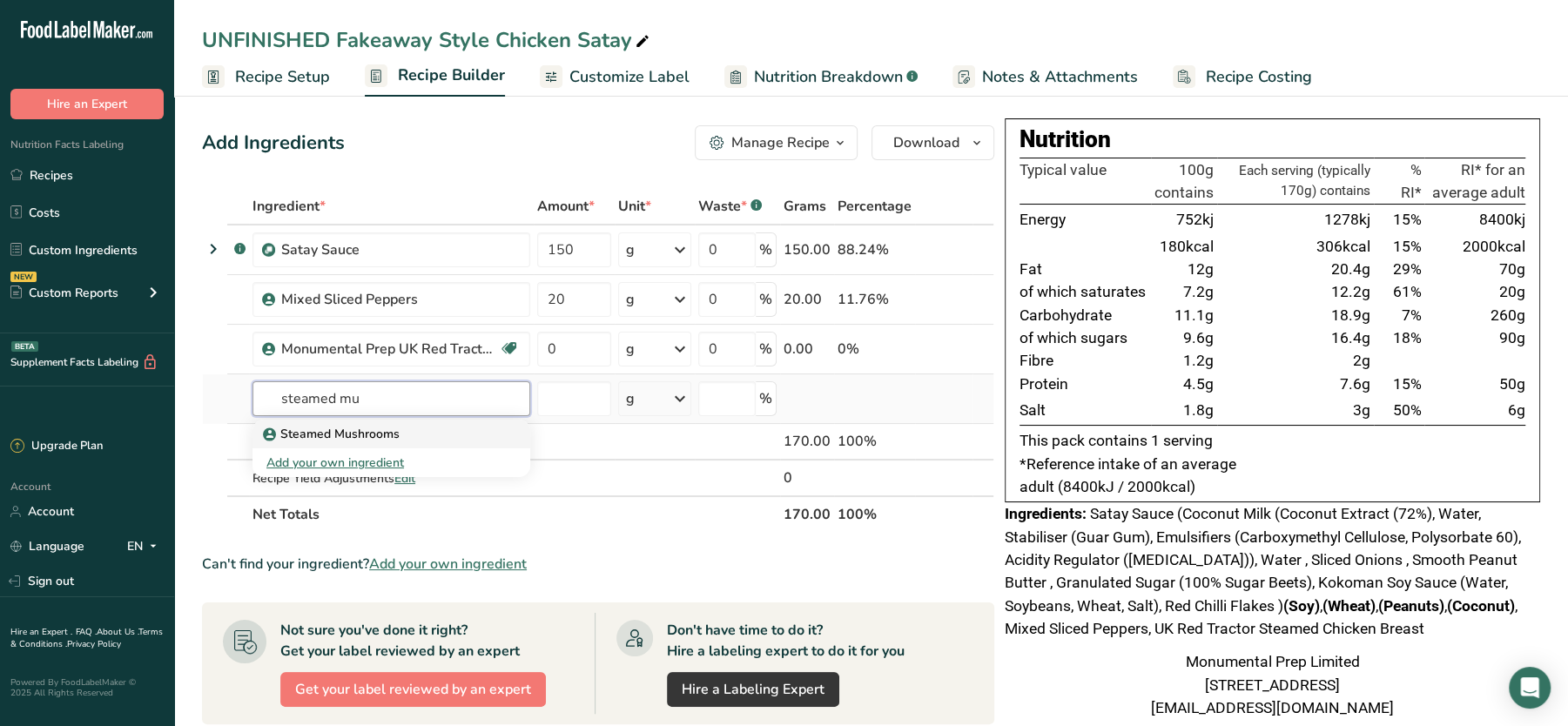
type input "steamed mu"
click at [367, 427] on p "Steamed Mushrooms" at bounding box center [332, 433] width 133 height 18
type input "Steamed Mushrooms"
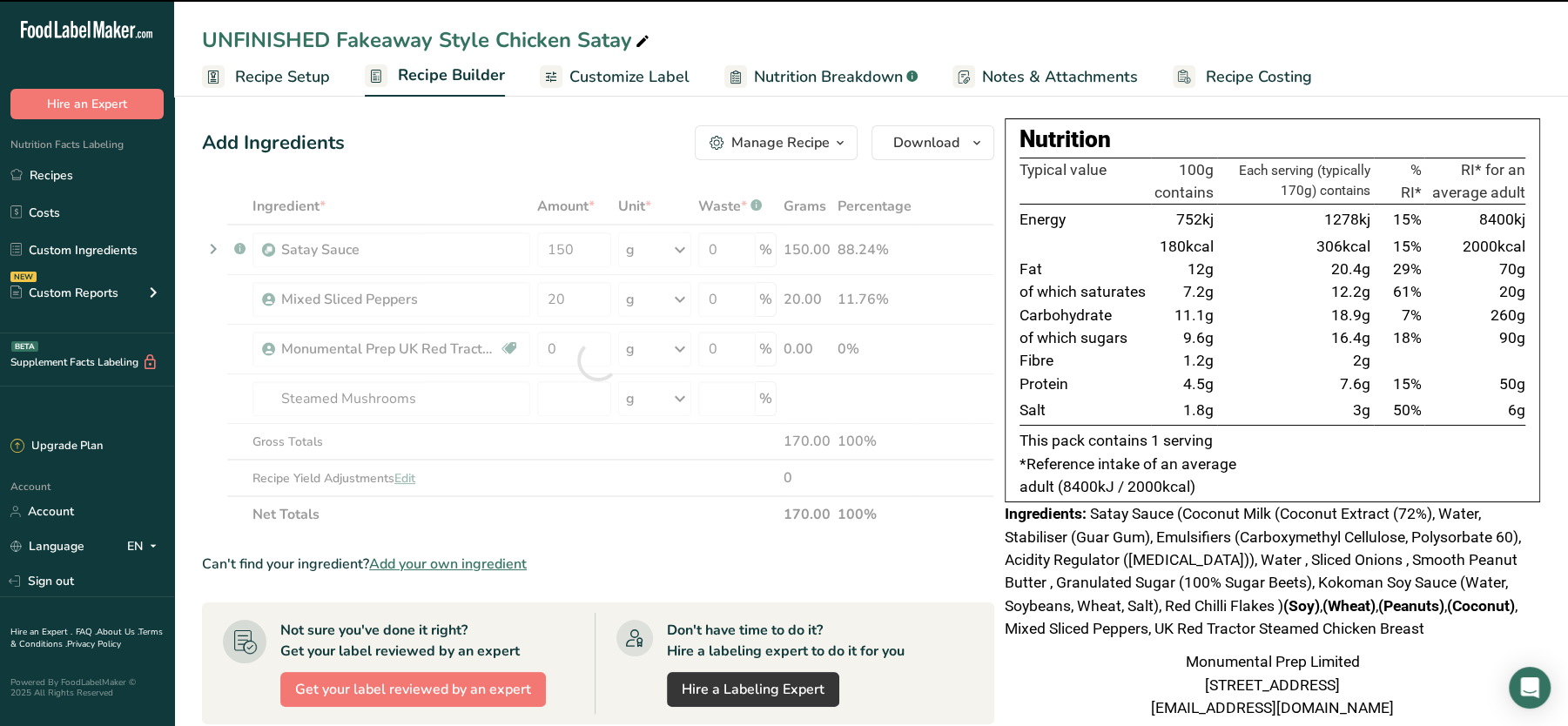
type input "0"
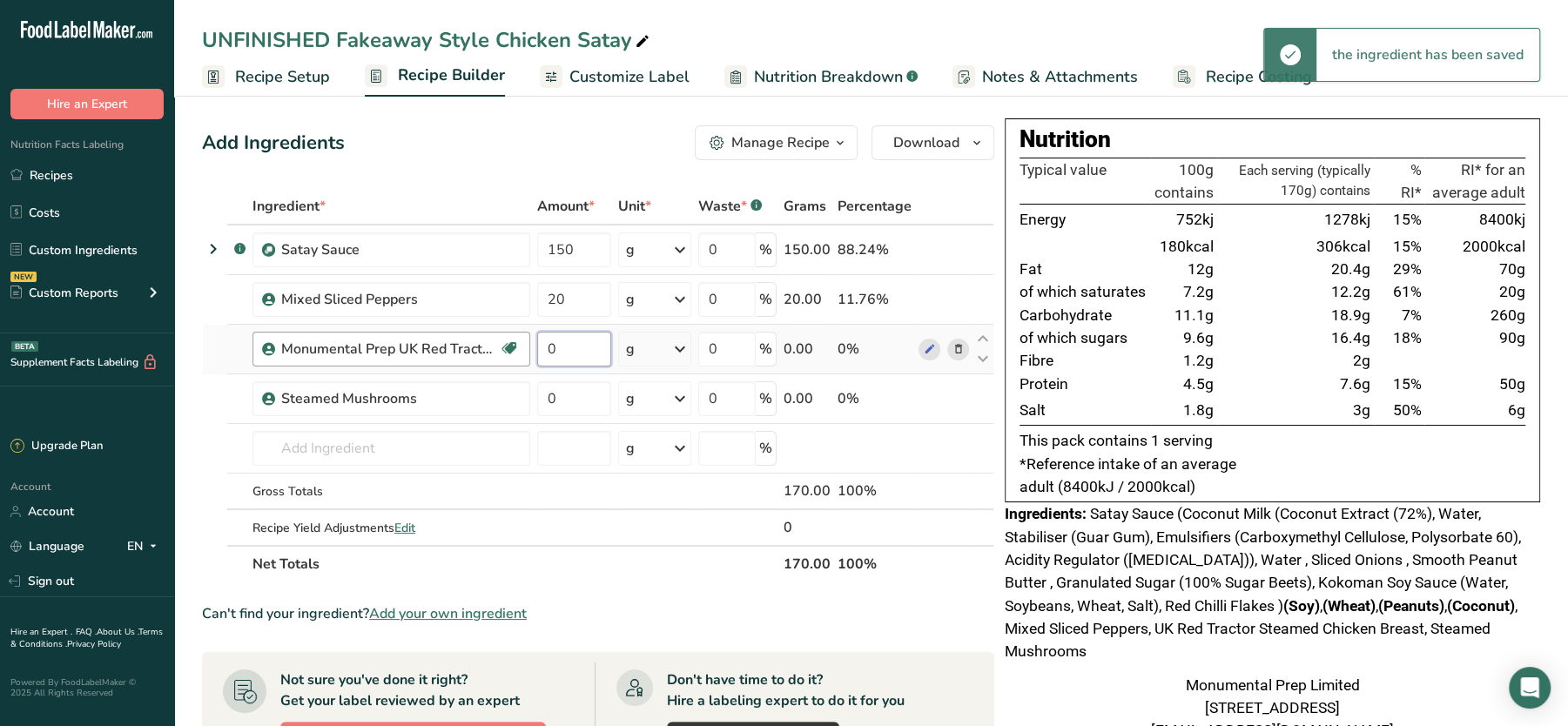
drag, startPoint x: 589, startPoint y: 339, endPoint x: 513, endPoint y: 340, distance: 76.0
click at [513, 340] on tr "Monumental Prep UK Red Tractor Steamed Chicken Breast Dairy free Gluten free So…" at bounding box center [598, 349] width 790 height 50
type input "80"
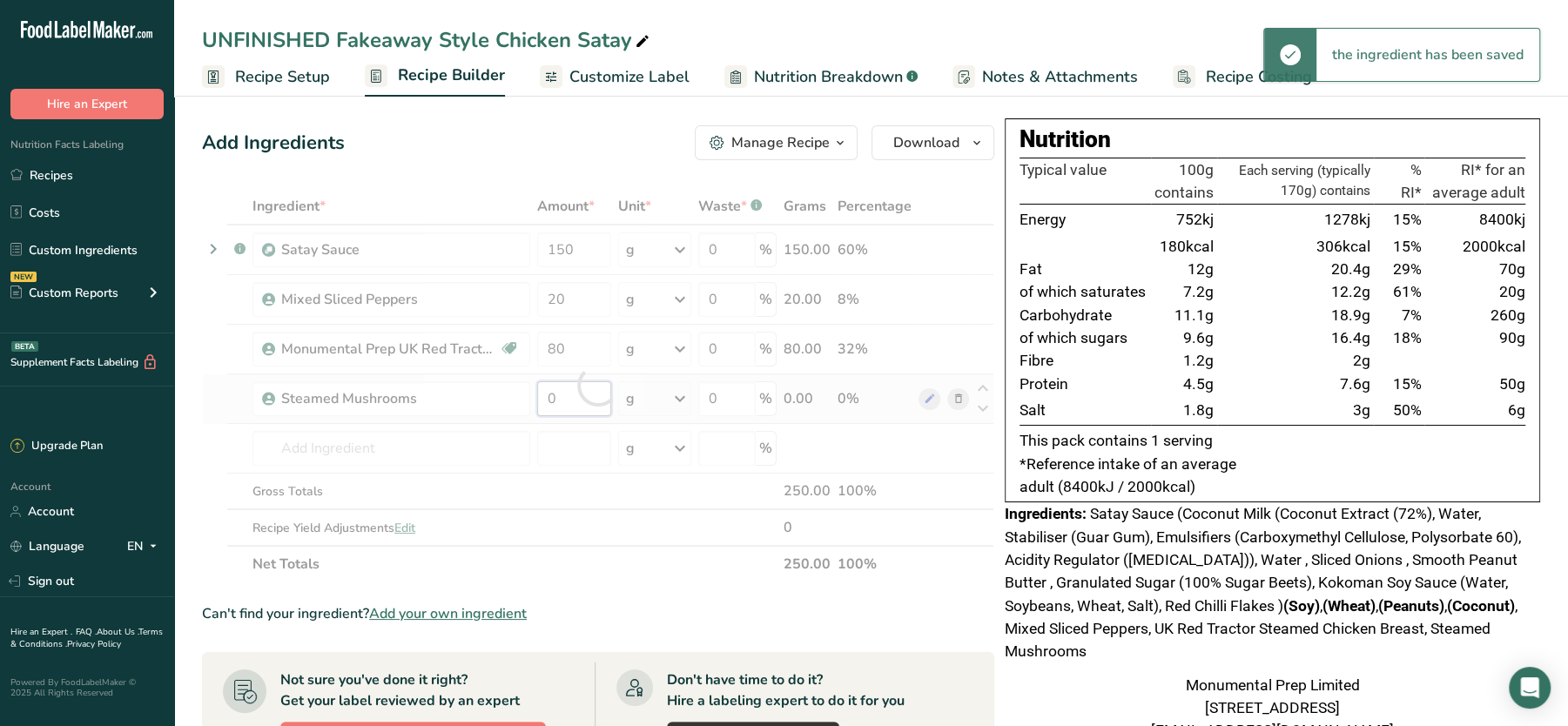
click at [544, 381] on div "Ingredient * Amount * Unit * Waste * .a-a{fill:#347362;}.b-a{fill:#fff;} Grams …" at bounding box center [598, 385] width 792 height 395
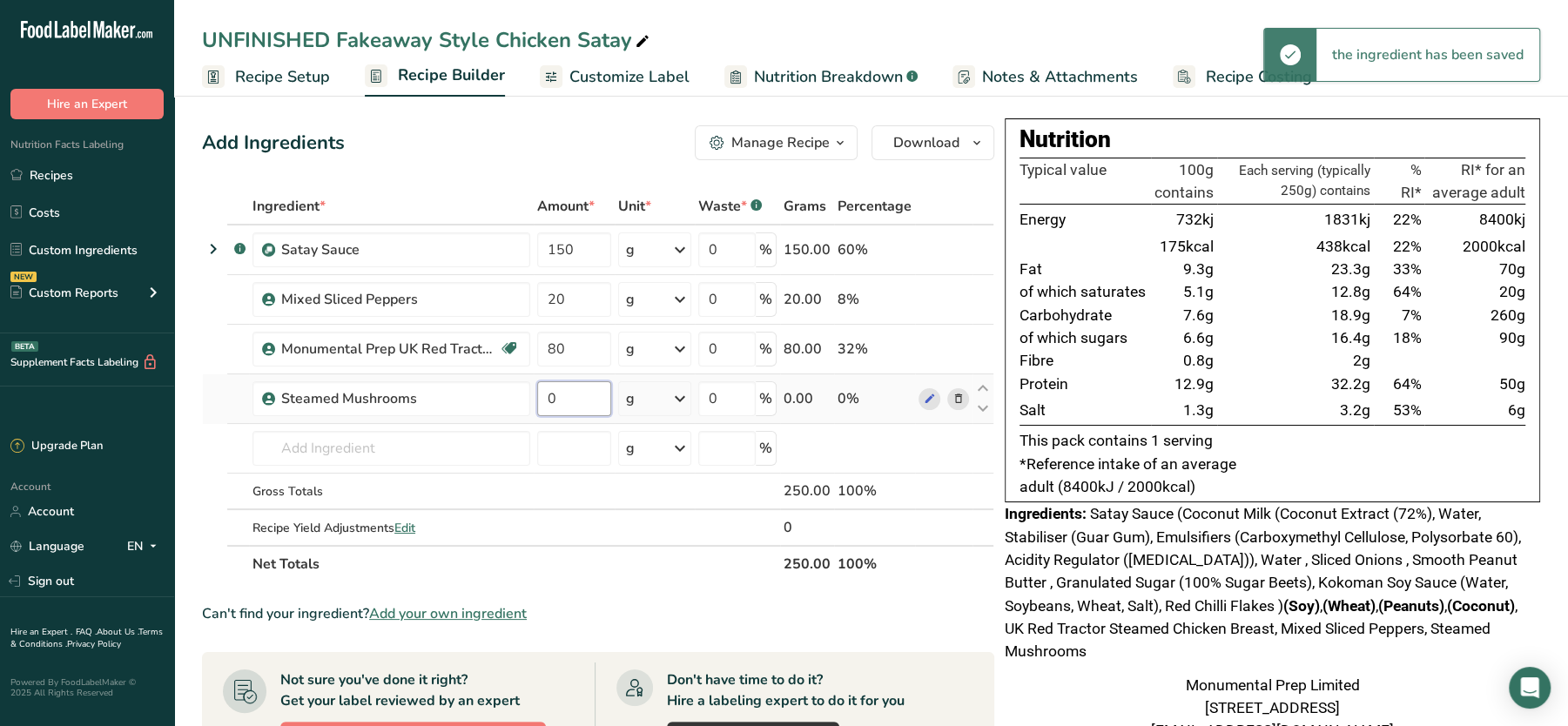
drag, startPoint x: 575, startPoint y: 394, endPoint x: 534, endPoint y: 389, distance: 41.3
click at [534, 389] on td "0" at bounding box center [574, 398] width 81 height 50
type input "20"
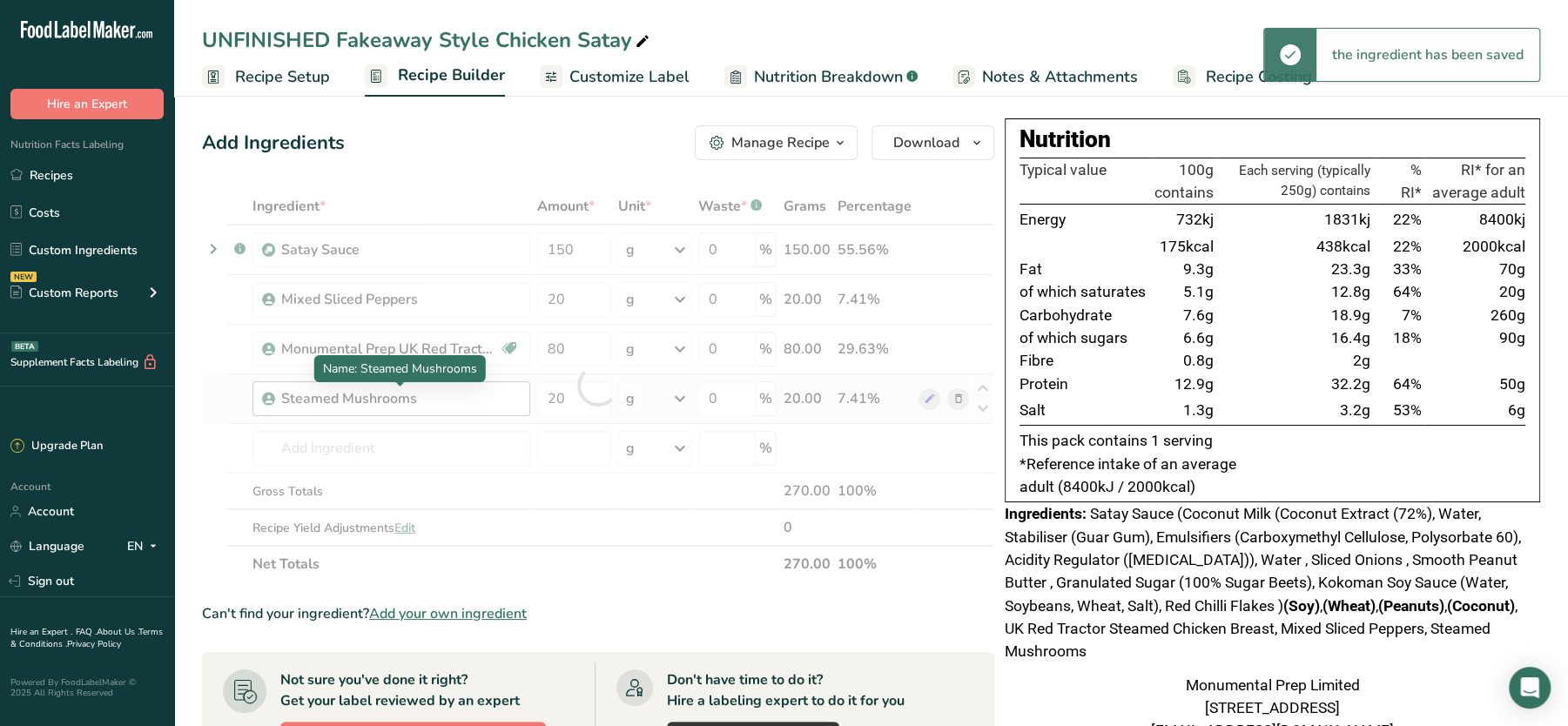
click at [466, 404] on div "Ingredient * Amount * Unit * Waste * .a-a{fill:#347362;}.b-a{fill:#fff;} Grams …" at bounding box center [598, 385] width 792 height 395
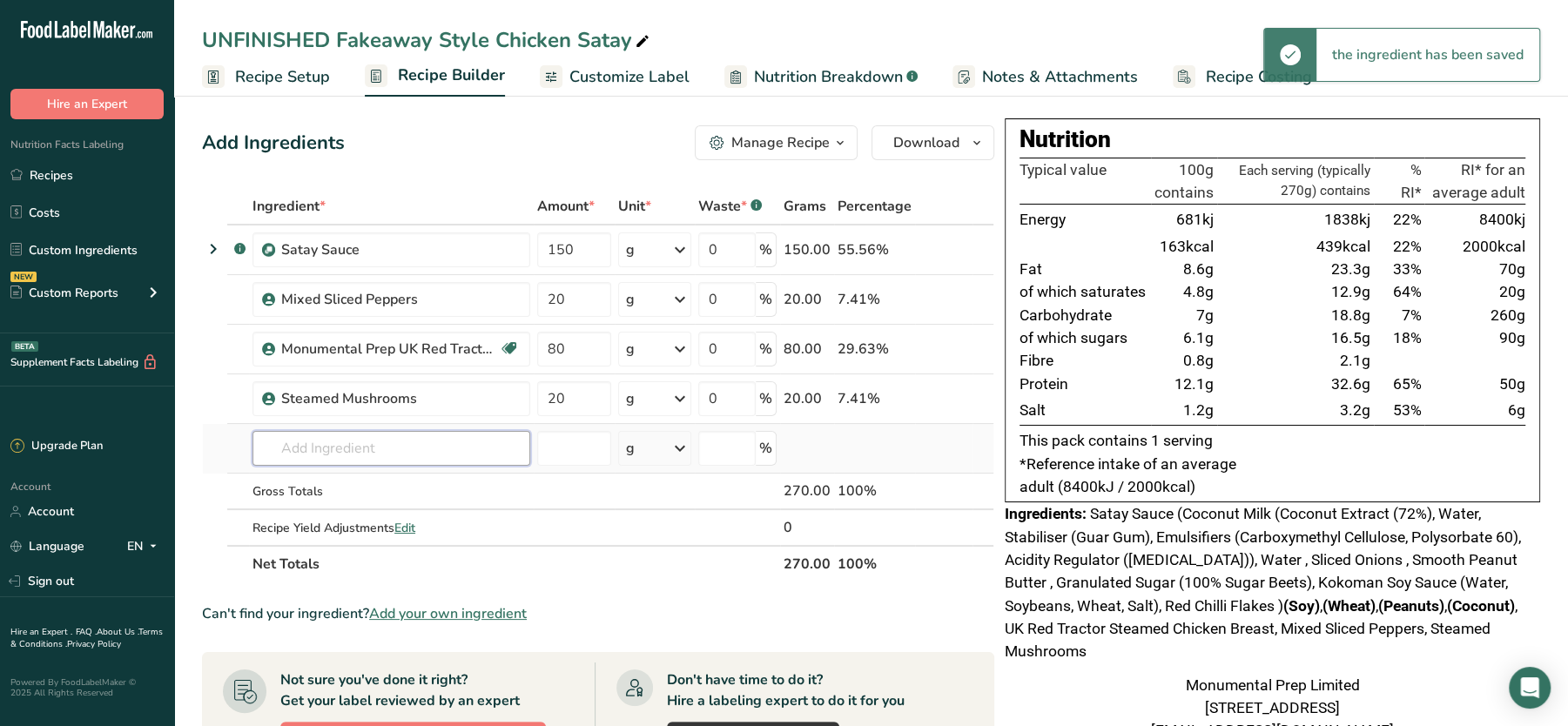
click at [373, 443] on input "text" at bounding box center [392, 448] width 278 height 35
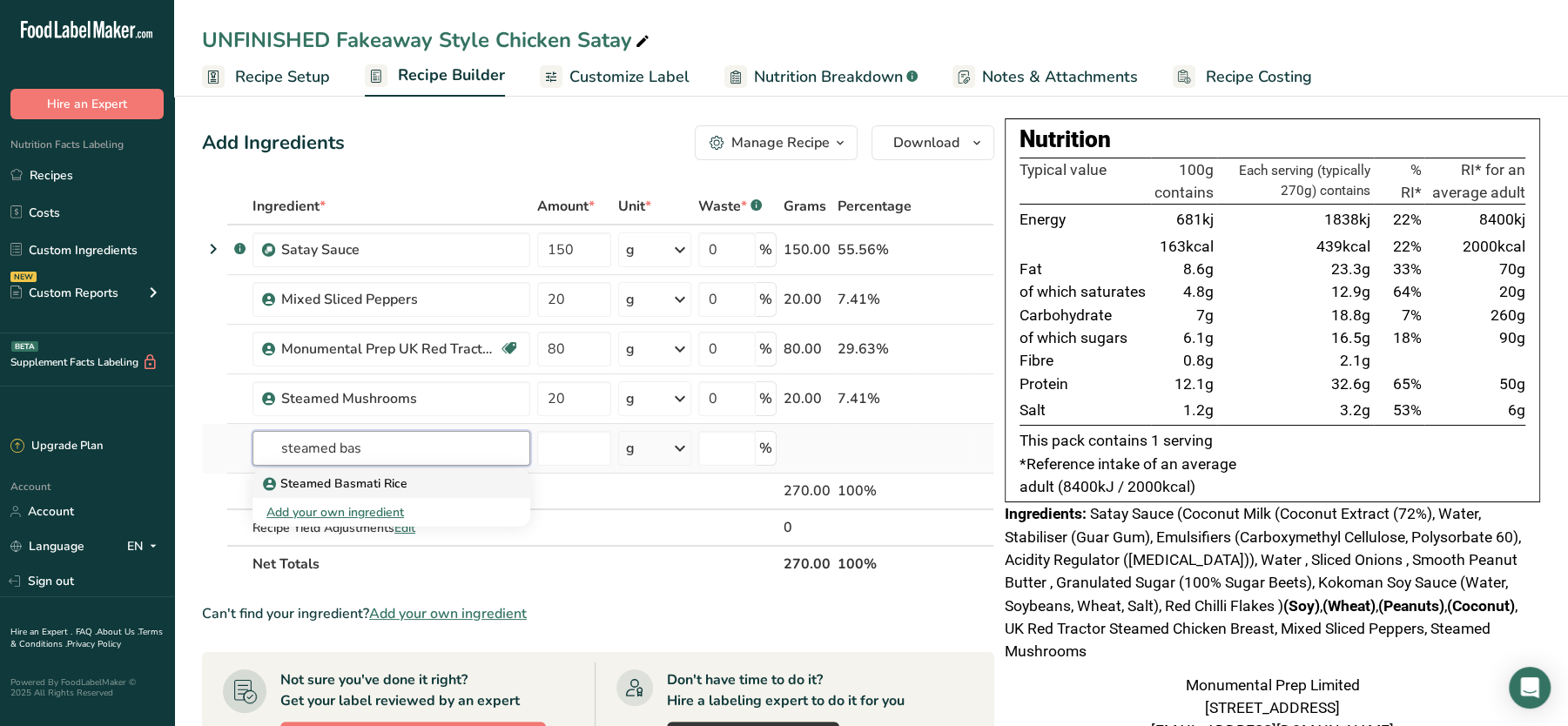
type input "steamed bas"
click at [389, 485] on p "Steamed Basmati Rice" at bounding box center [336, 483] width 141 height 18
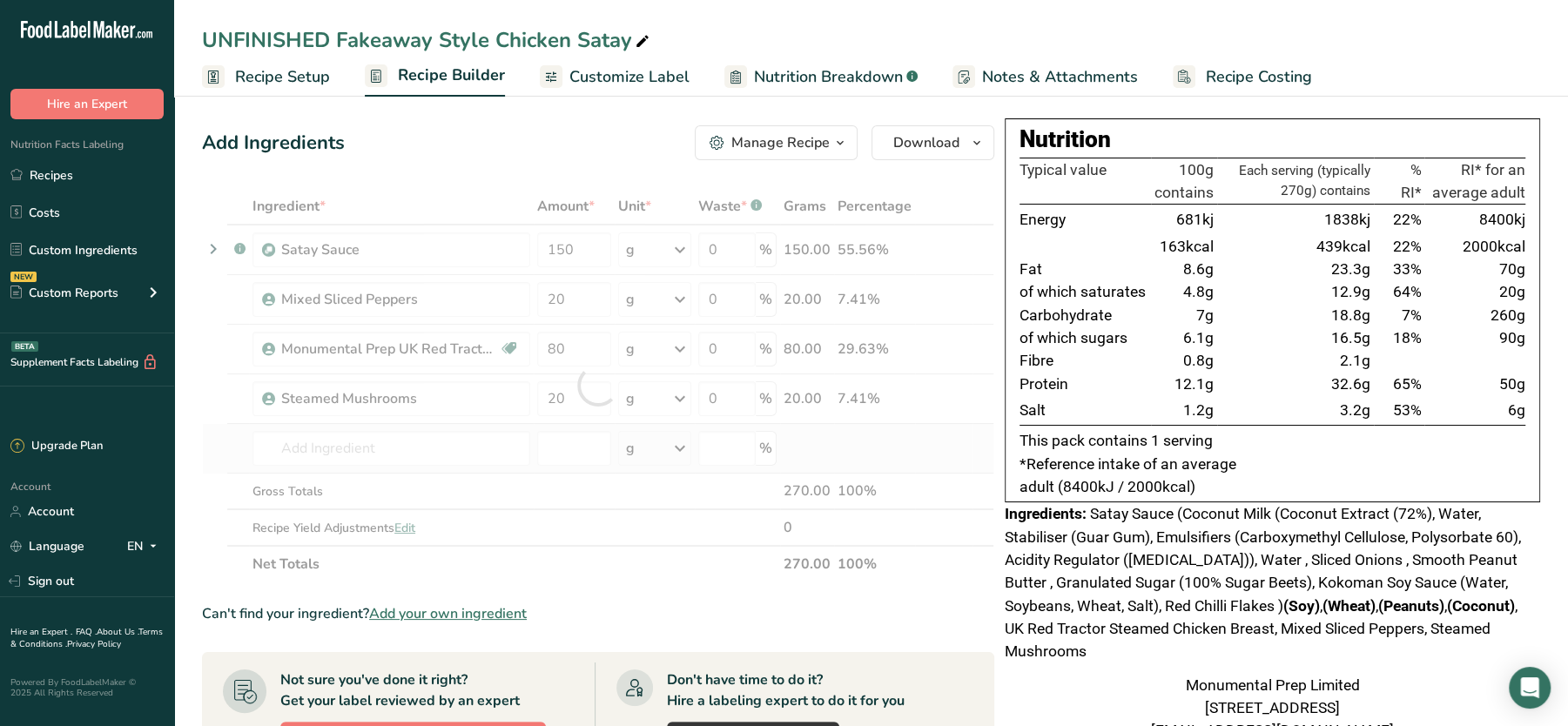
type input "Steamed Basmati Rice"
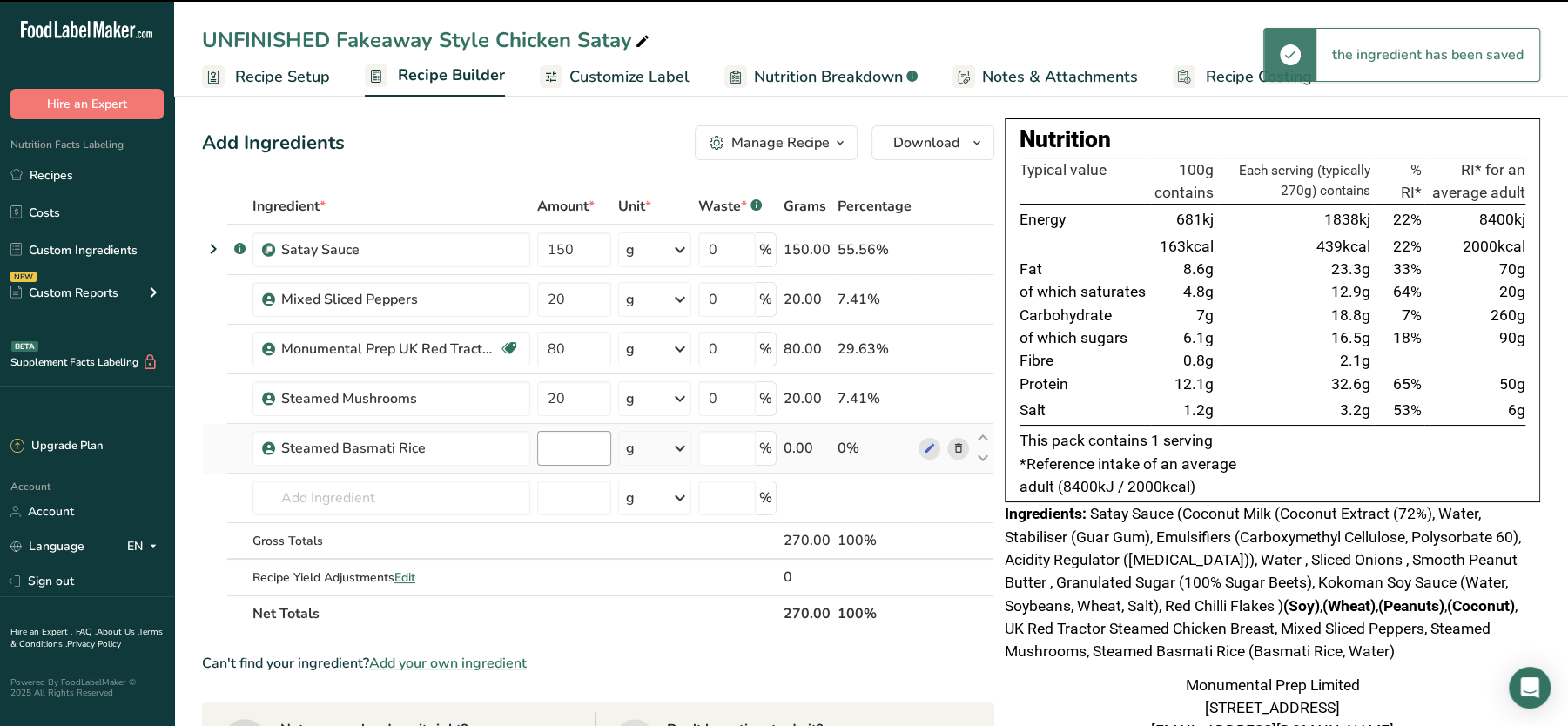
type input "0"
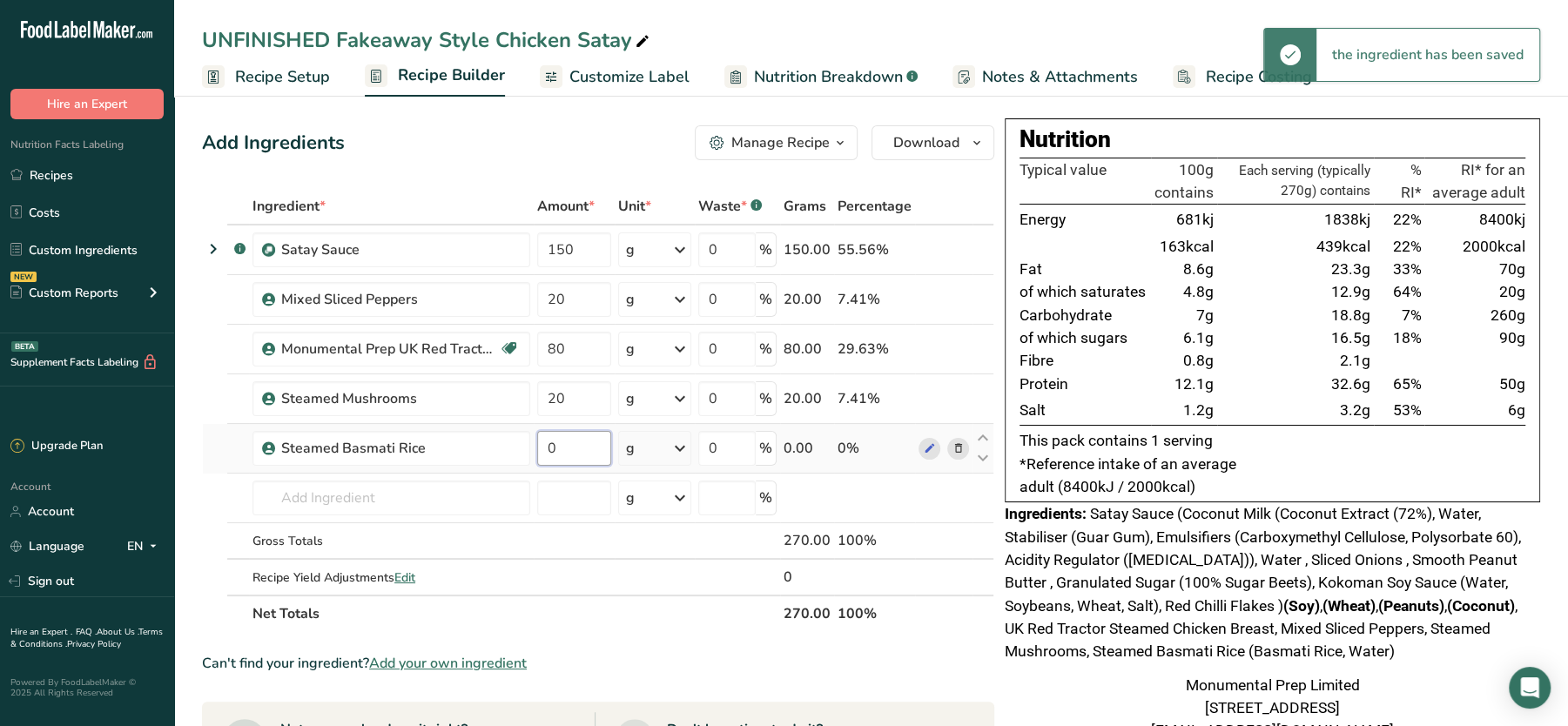
click at [572, 437] on input "0" at bounding box center [575, 448] width 74 height 35
type input "200"
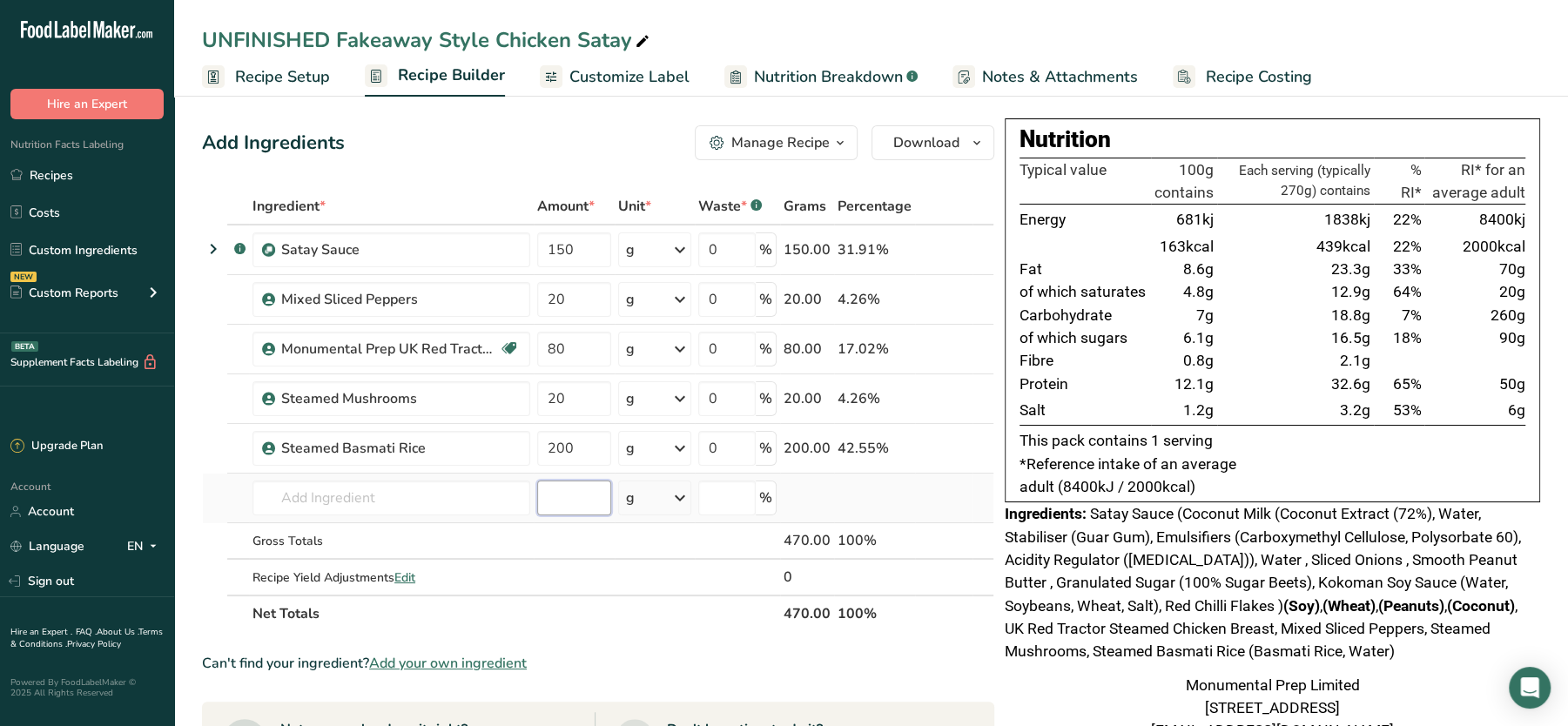
click at [571, 509] on div "Ingredient * Amount * Unit * Waste * .a-a{fill:#347362;}.b-a{fill:#fff;} Grams …" at bounding box center [598, 409] width 792 height 444
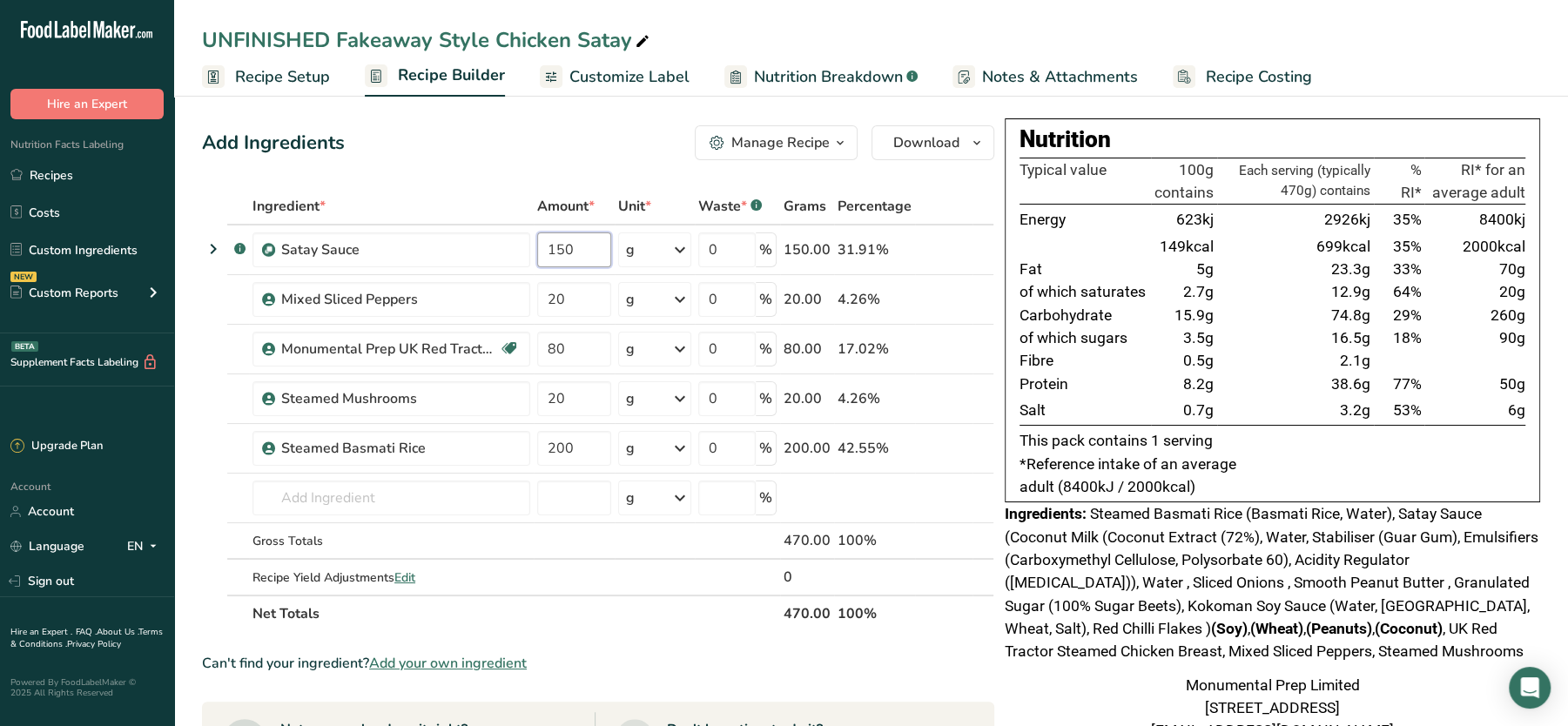
drag, startPoint x: 598, startPoint y: 248, endPoint x: 462, endPoint y: 149, distance: 168.2
click at [462, 149] on div "Add Ingredients Manage Recipe Delete Recipe Duplicate Recipe Scale Recipe Save …" at bounding box center [604, 669] width 803 height 1101
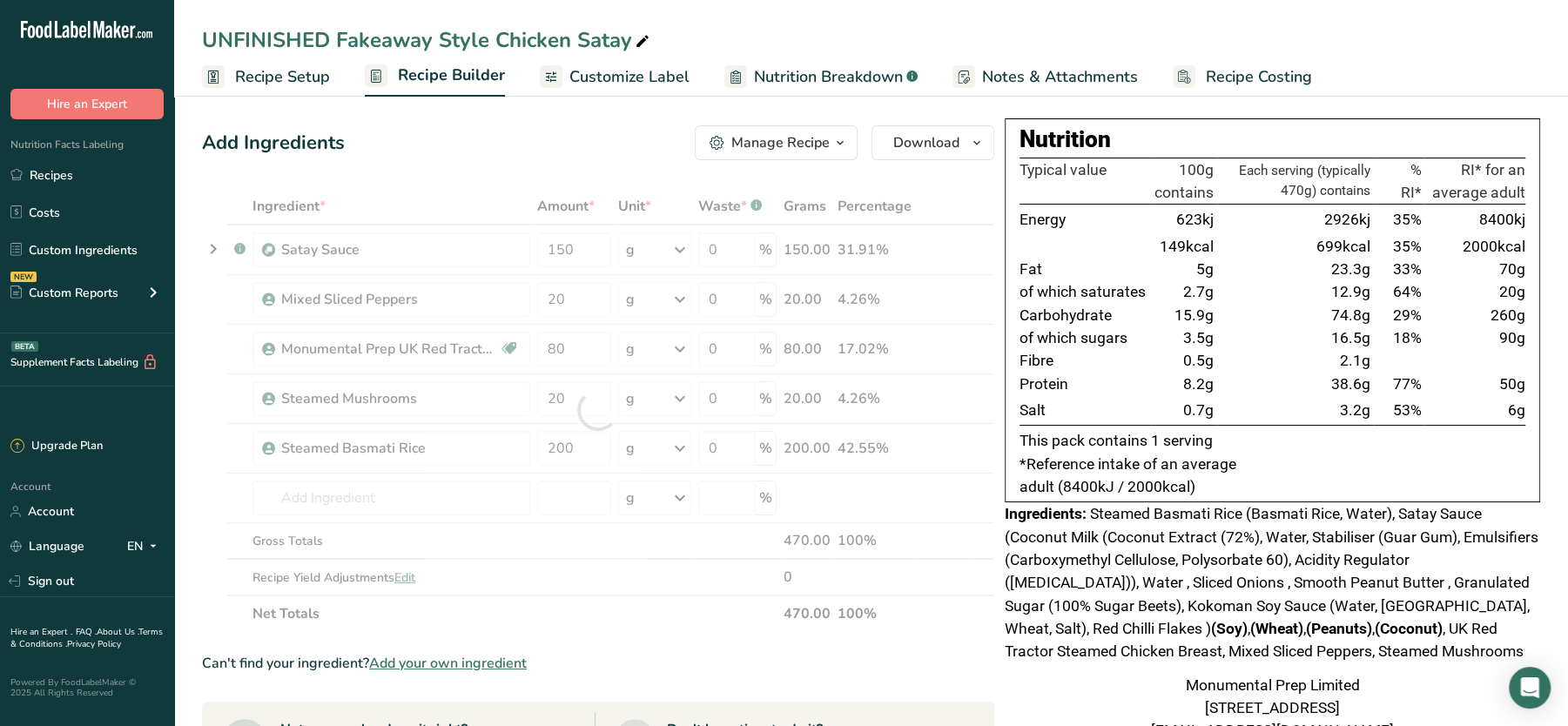
click at [1307, 374] on td "38.6g" at bounding box center [1295, 383] width 157 height 22
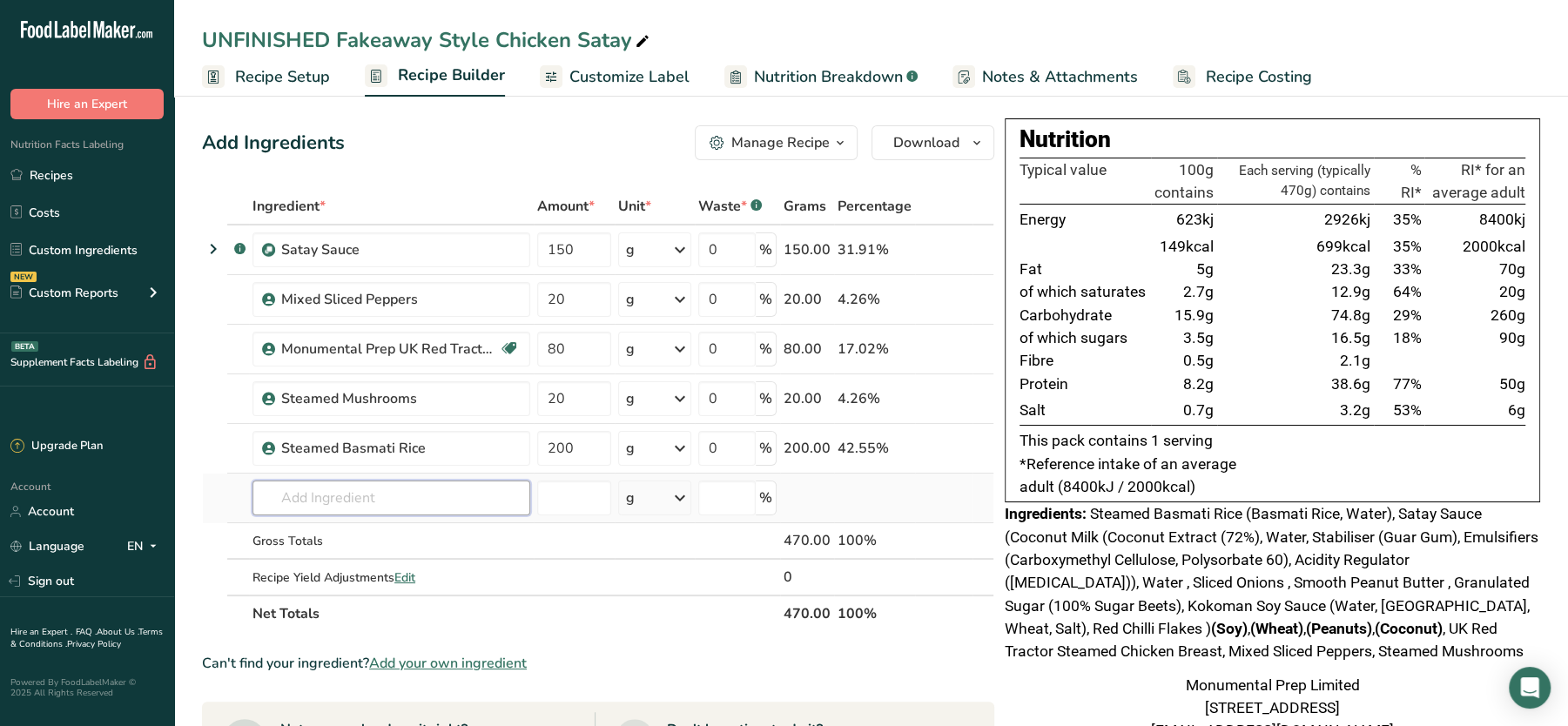
click at [366, 501] on input "text" at bounding box center [392, 498] width 278 height 35
type input "chilli flakes"
click at [313, 530] on p "Red Chilli Flakes" at bounding box center [319, 533] width 106 height 18
type input "Red Chilli Flakes"
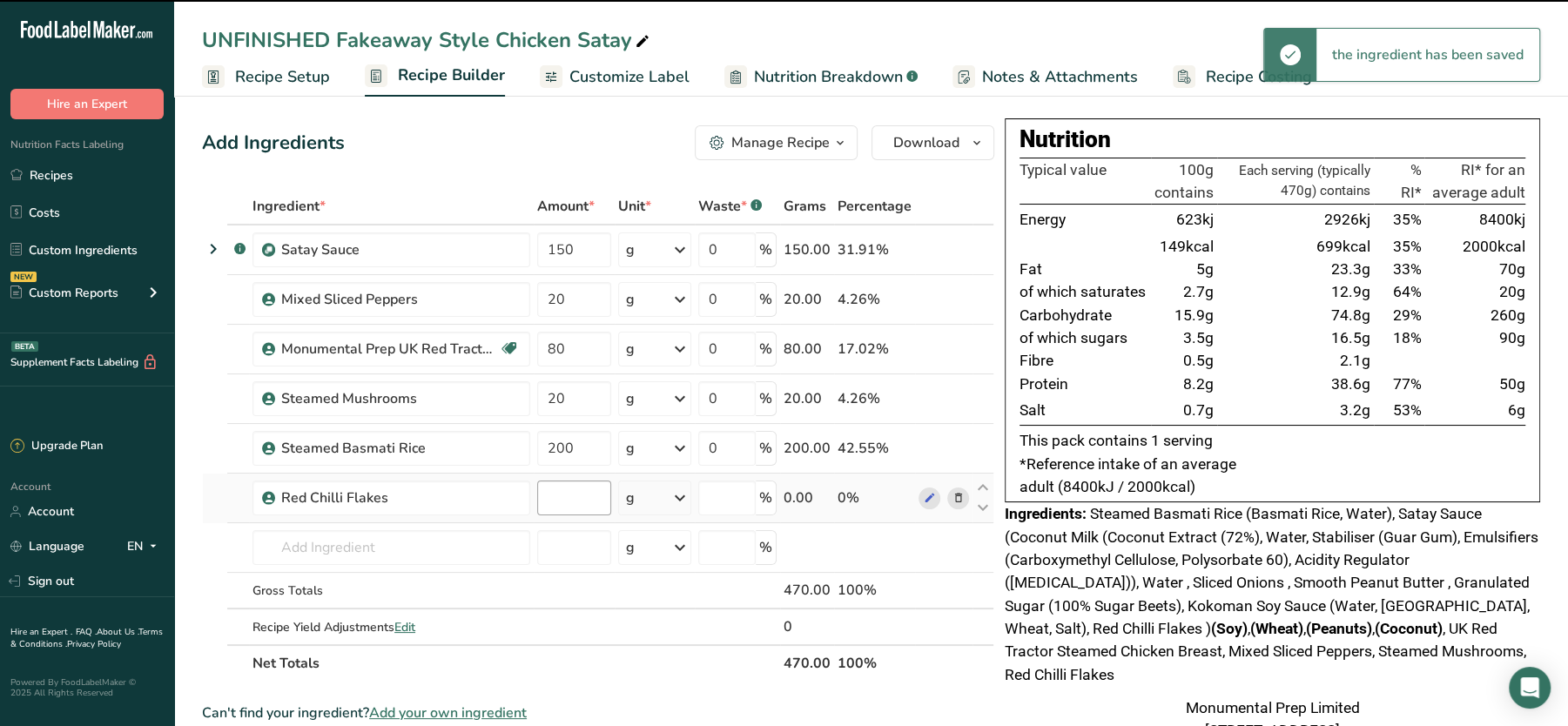
type input "0"
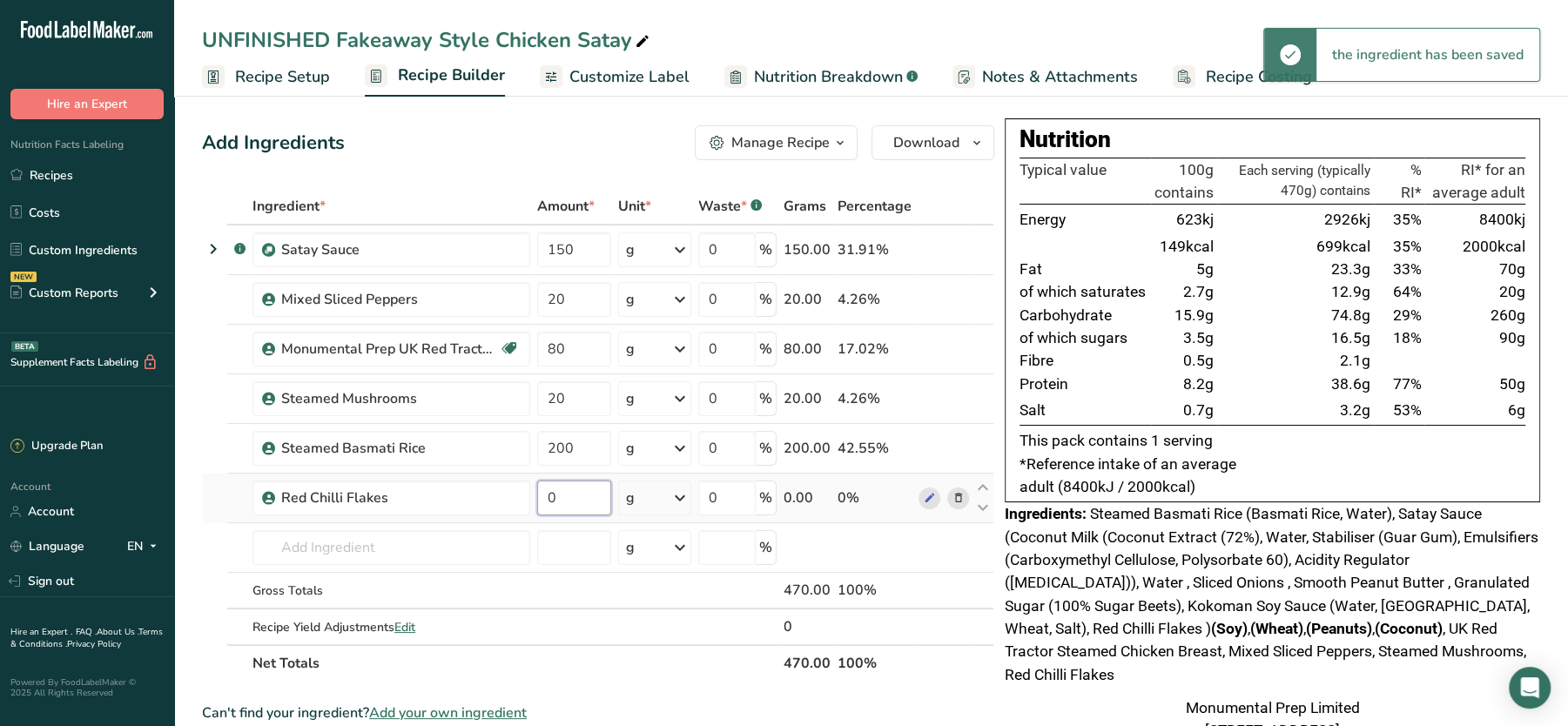
click at [578, 491] on input "0" at bounding box center [575, 498] width 74 height 35
type input "0.5"
click at [490, 149] on div "Add Ingredients Manage Recipe Delete Recipe Duplicate Recipe Scale Recipe Save …" at bounding box center [598, 143] width 792 height 35
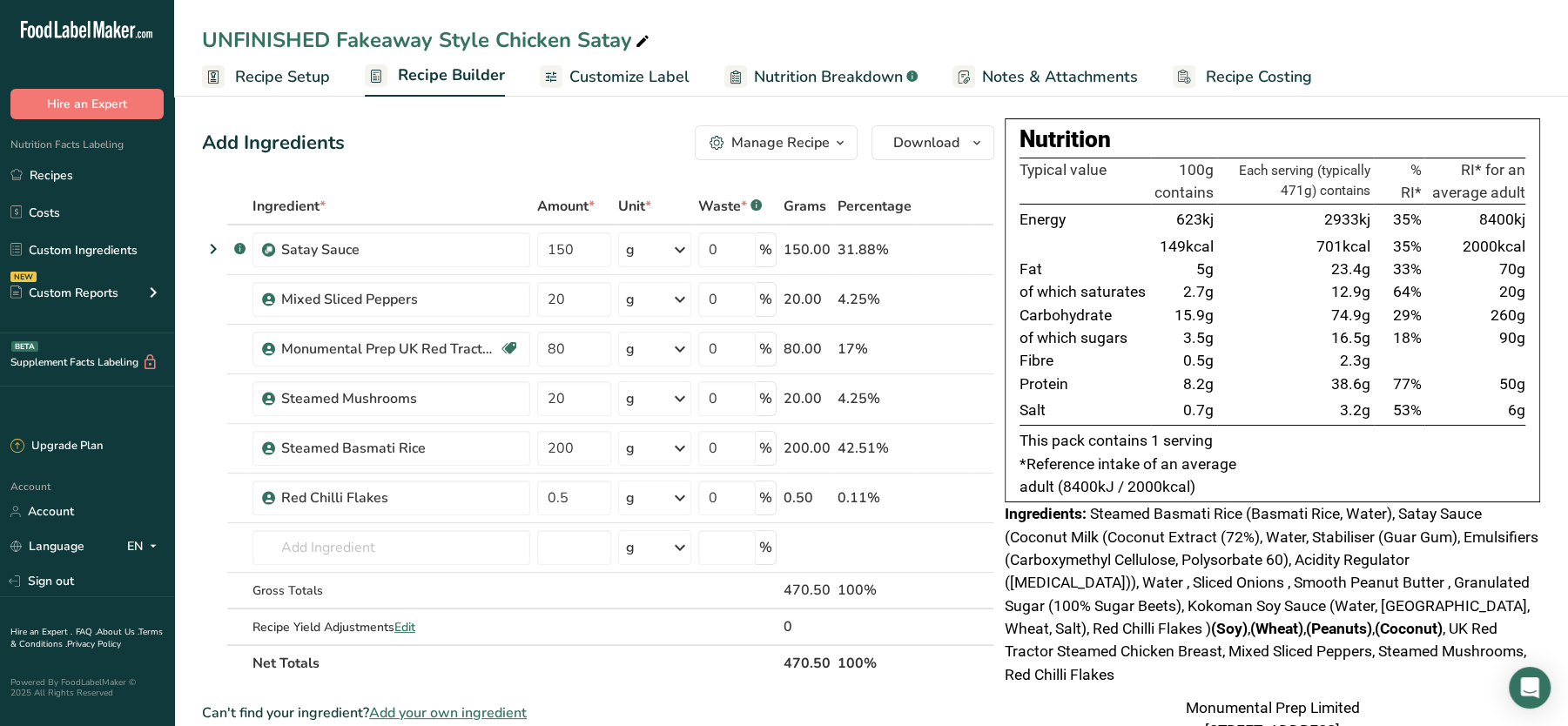
click at [1422, 109] on section "Add Ingredients Manage Recipe Delete Recipe Duplicate Recipe Scale Recipe Save …" at bounding box center [871, 693] width 1394 height 1206
drag, startPoint x: 579, startPoint y: 251, endPoint x: 532, endPoint y: 254, distance: 47.1
click at [534, 254] on td "150" at bounding box center [574, 250] width 81 height 50
type input "100"
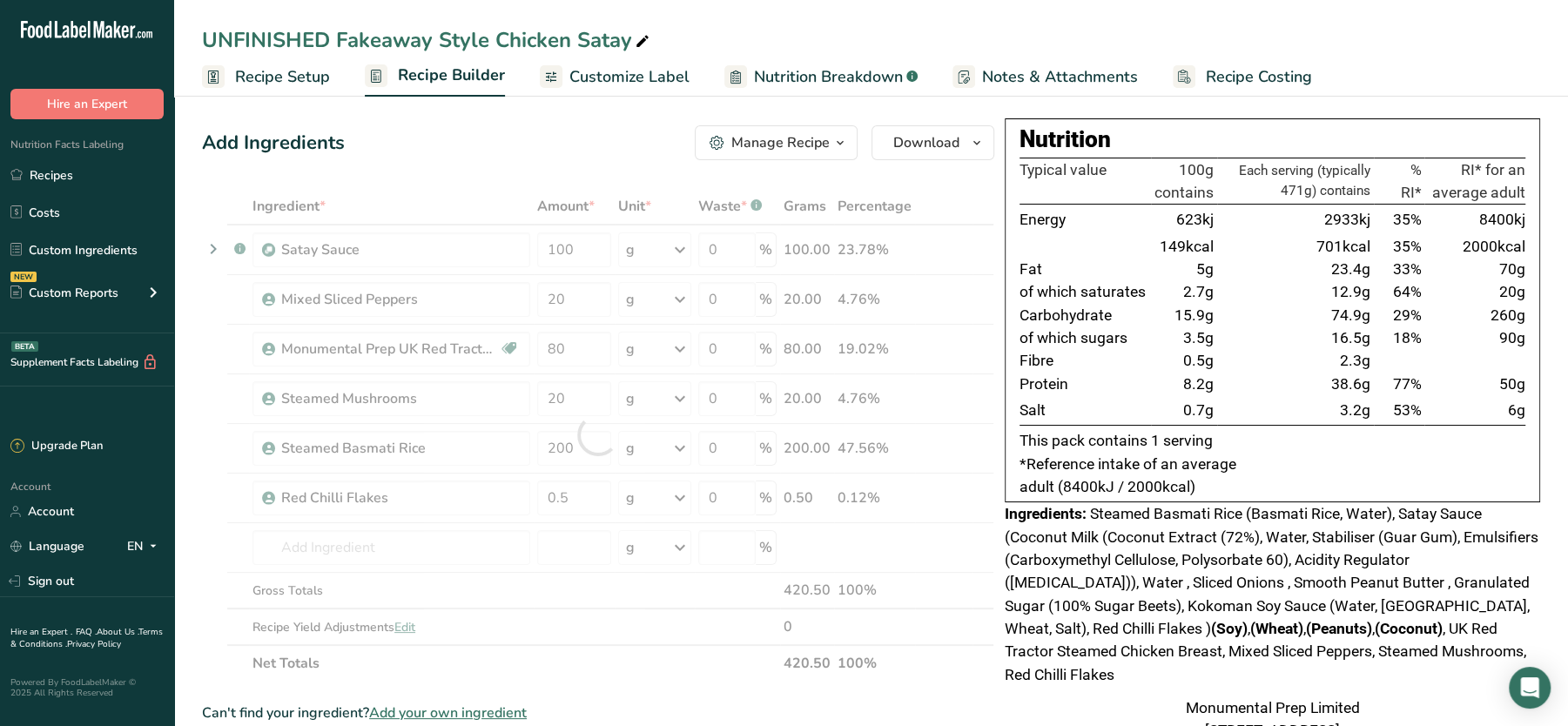
click at [578, 120] on div "Add Ingredients Manage Recipe Delete Recipe Duplicate Recipe Scale Recipe Save …" at bounding box center [604, 694] width 803 height 1151
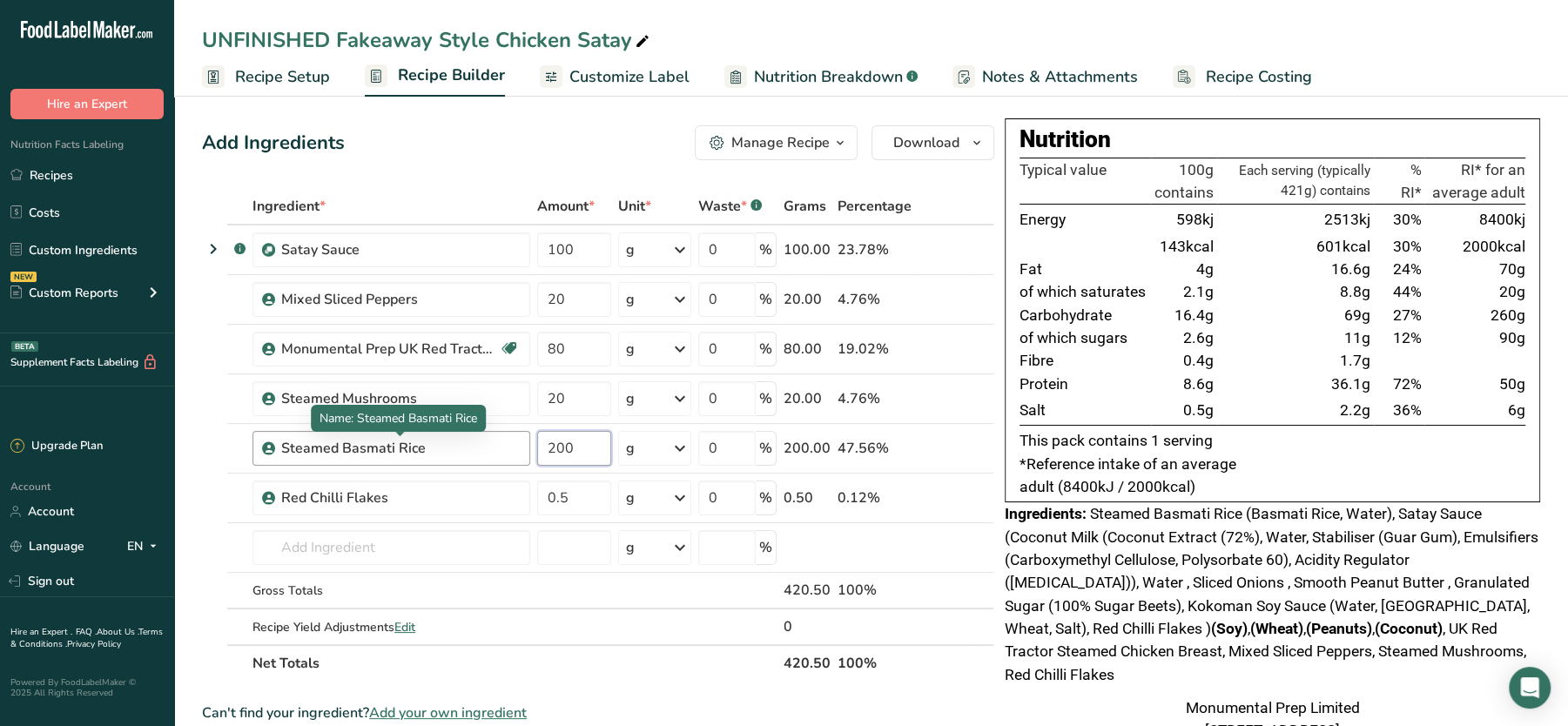
drag, startPoint x: 588, startPoint y: 453, endPoint x: 494, endPoint y: 443, distance: 94.5
click at [494, 443] on tr "Steamed Basmati Rice 200 g Weight Units g kg mg See more Volume Units l Volume …" at bounding box center [598, 448] width 790 height 50
type input "150"
click at [463, 189] on div "Ingredient * Amount * Unit * Waste * .a-a{fill:#347362;}.b-a{fill:#fff;} Grams …" at bounding box center [598, 434] width 792 height 494
click at [338, 43] on div "UNFINISHED Fakeaway Style Chicken Satay" at bounding box center [428, 40] width 451 height 31
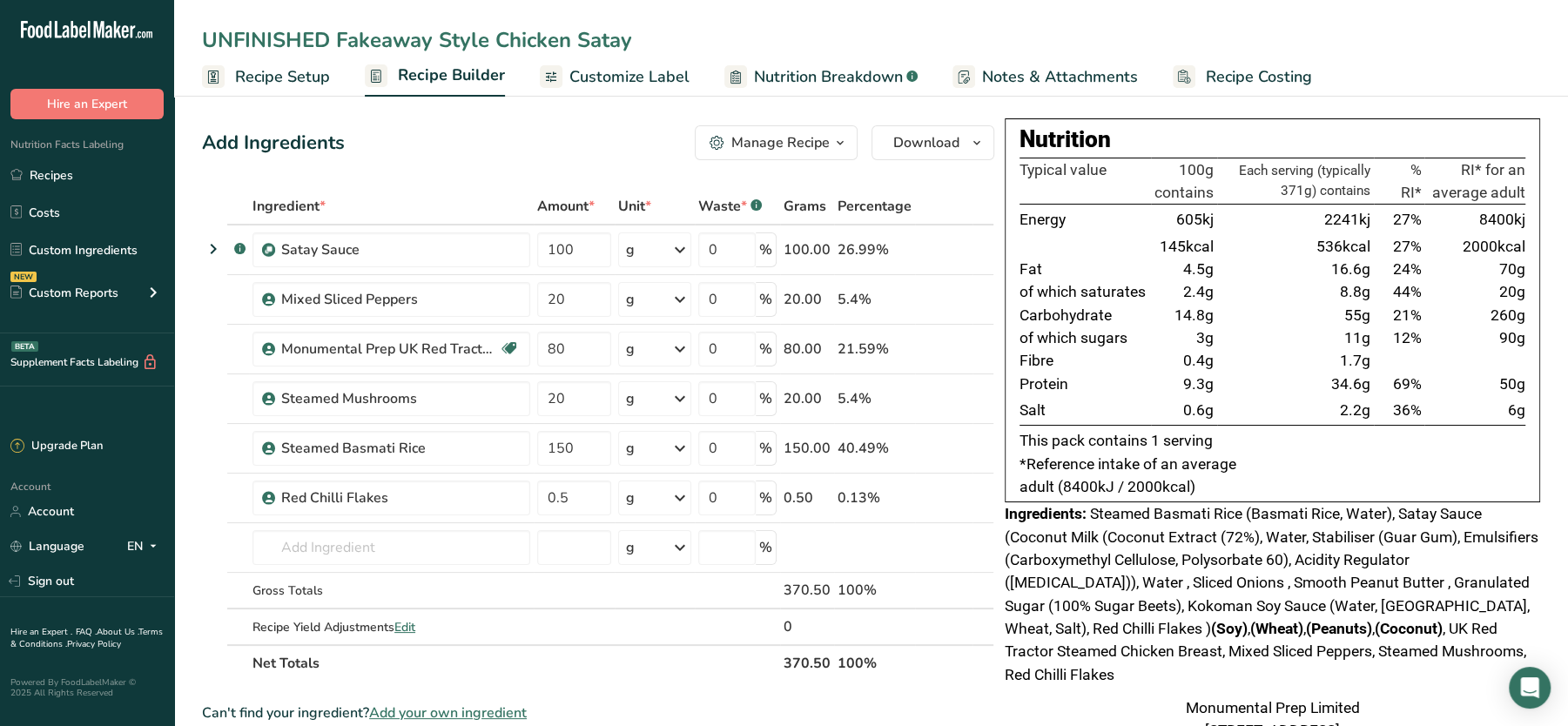
click at [338, 43] on input "UNFINISHED Fakeaway Style Chicken Satay" at bounding box center [871, 40] width 1339 height 31
type input "Fakeaway Style Chicken Satay"
click at [401, 136] on div "Add Ingredients Manage Recipe Delete Recipe Duplicate Recipe Scale Recipe Save …" at bounding box center [598, 143] width 792 height 35
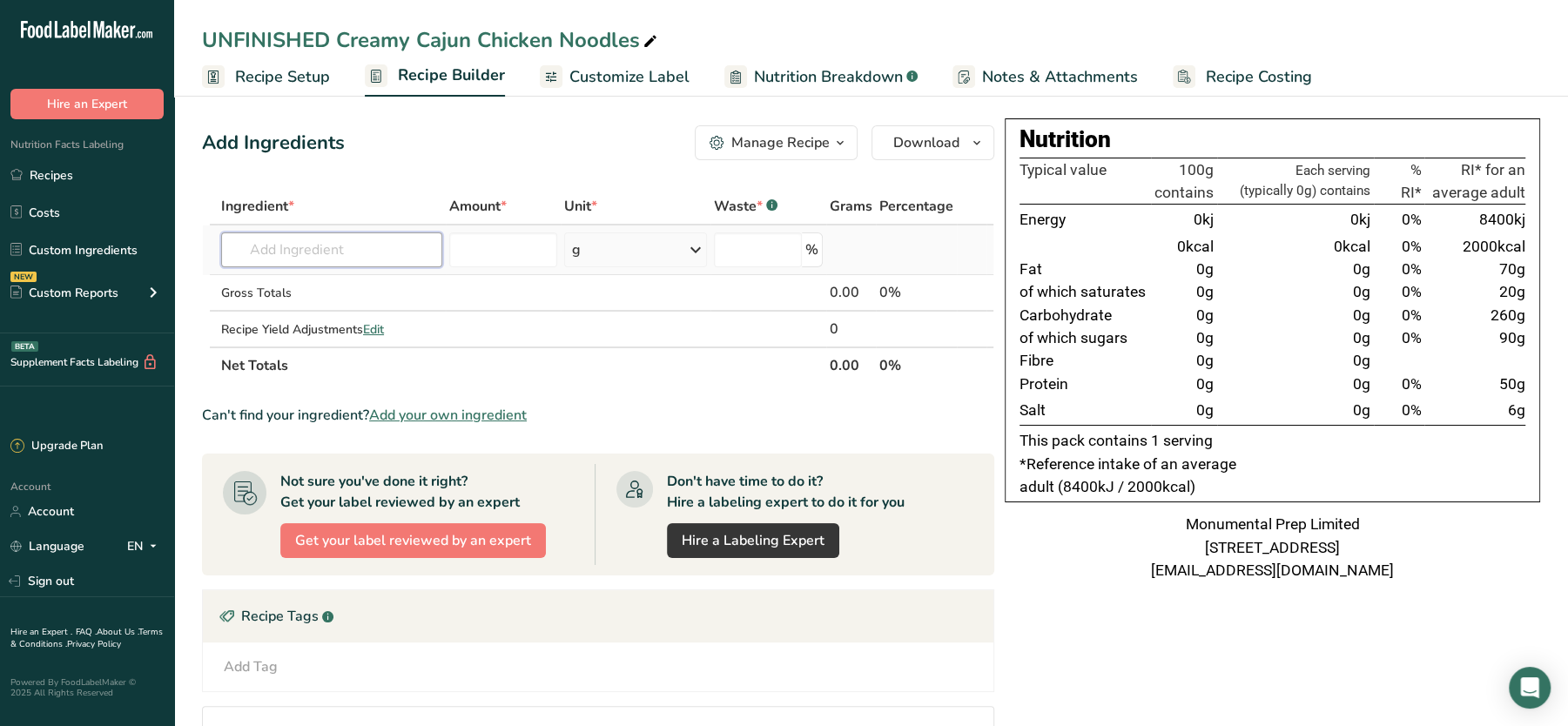
click at [336, 241] on input "text" at bounding box center [331, 250] width 221 height 35
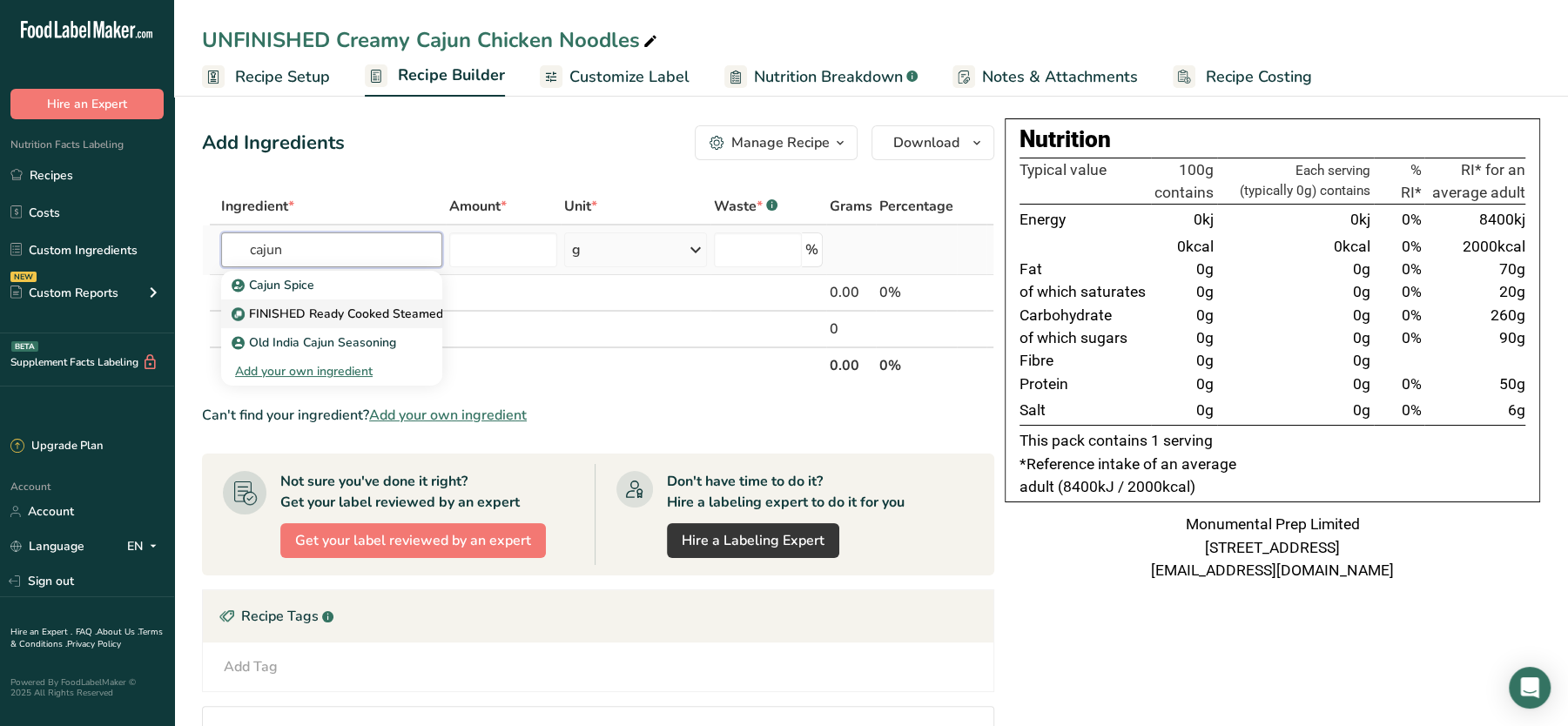
type input "cajun"
click at [304, 312] on p "FINISHED Ready Cooked Steamed Chicken Breasts 1.5kg - Cajun Flavour" at bounding box center [447, 313] width 424 height 18
type input "FINISHED Ready Cooked Steamed Chicken Breasts 1.5kg - Cajun Flavour"
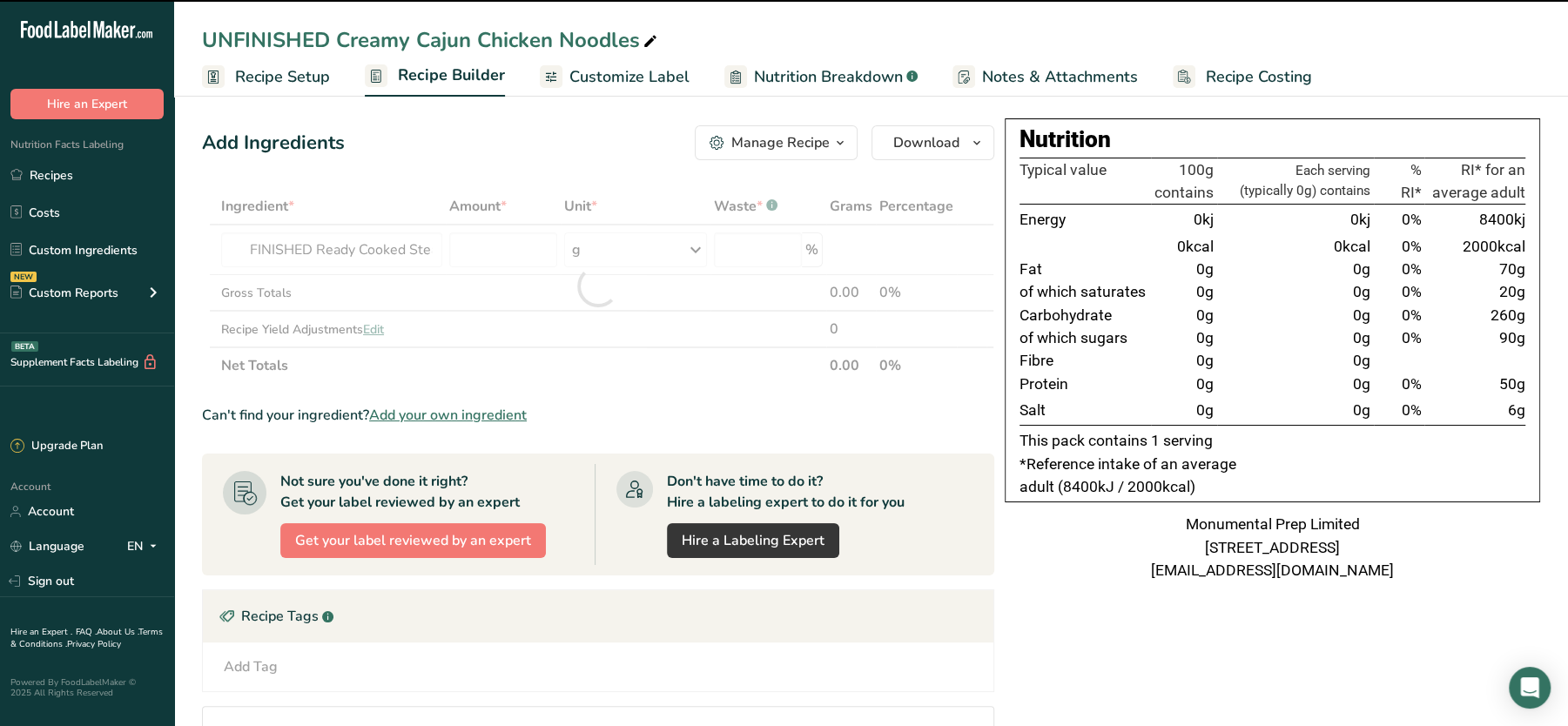
type input "0"
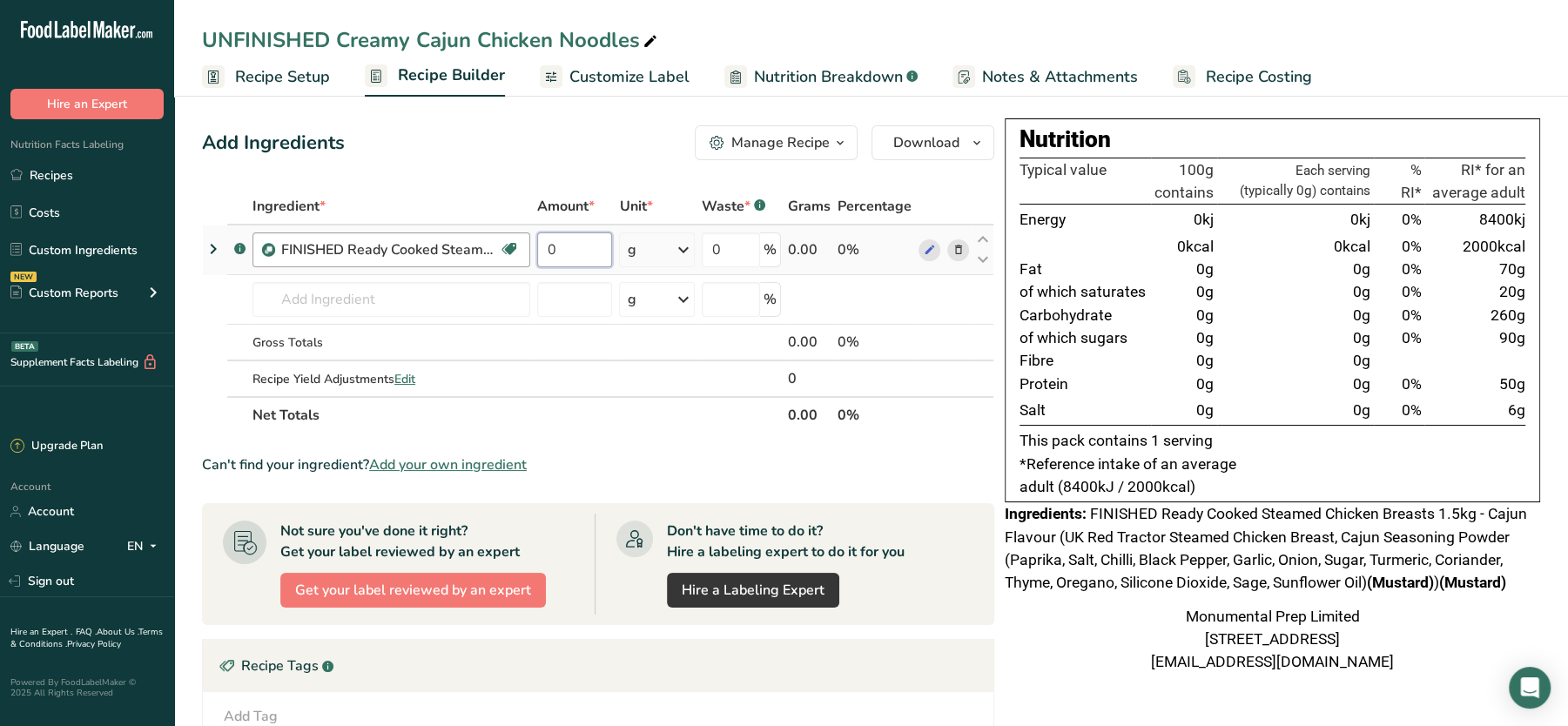
drag, startPoint x: 572, startPoint y: 250, endPoint x: 468, endPoint y: 245, distance: 104.1
click at [468, 245] on tr ".a-a{fill:#347362;}.b-a{fill:#fff;} FINISHED Ready Cooked Steamed Chicken Breas…" at bounding box center [598, 250] width 790 height 50
type input "80"
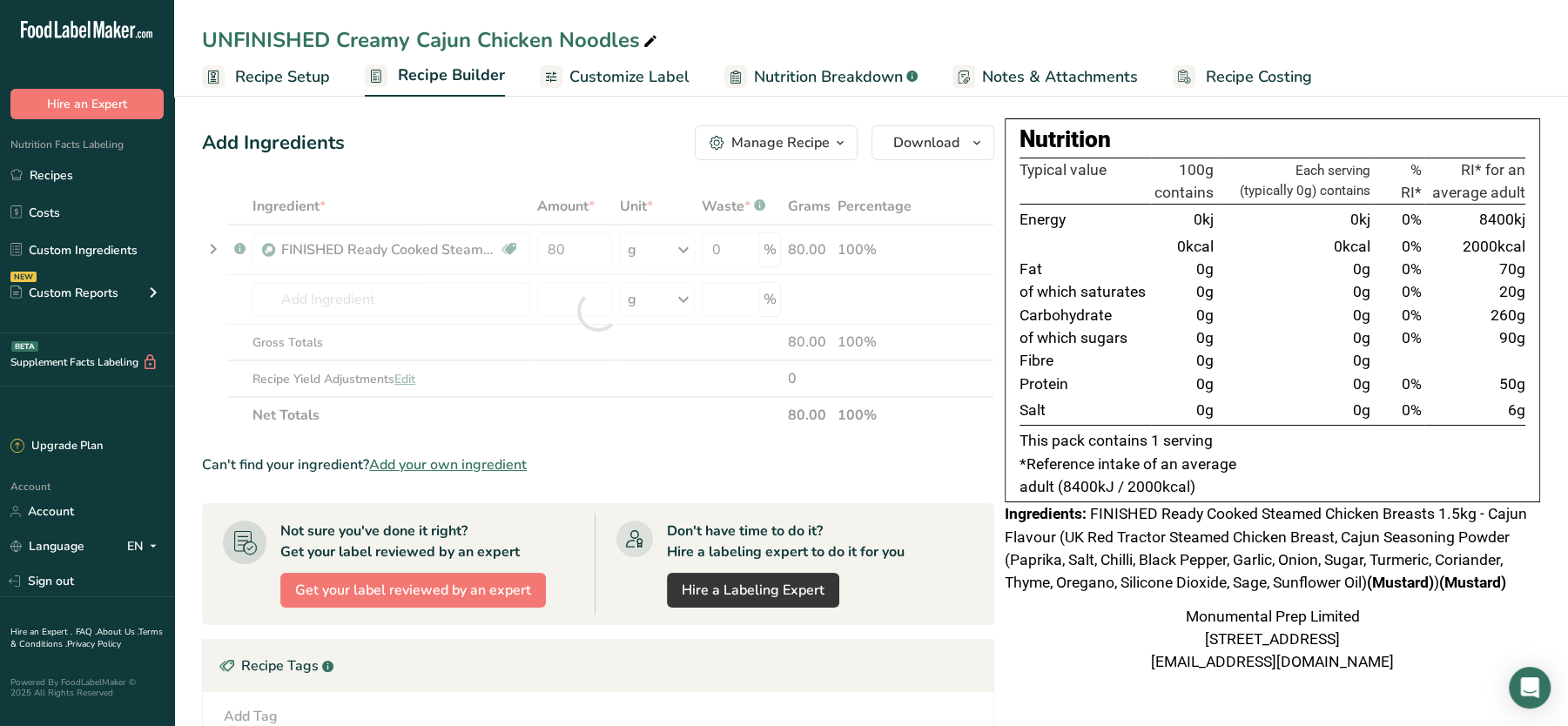
click at [470, 197] on div "Ingredient * Amount * Unit * Waste * .a-a{fill:#347362;}.b-a{fill:#fff;} Grams …" at bounding box center [598, 310] width 792 height 246
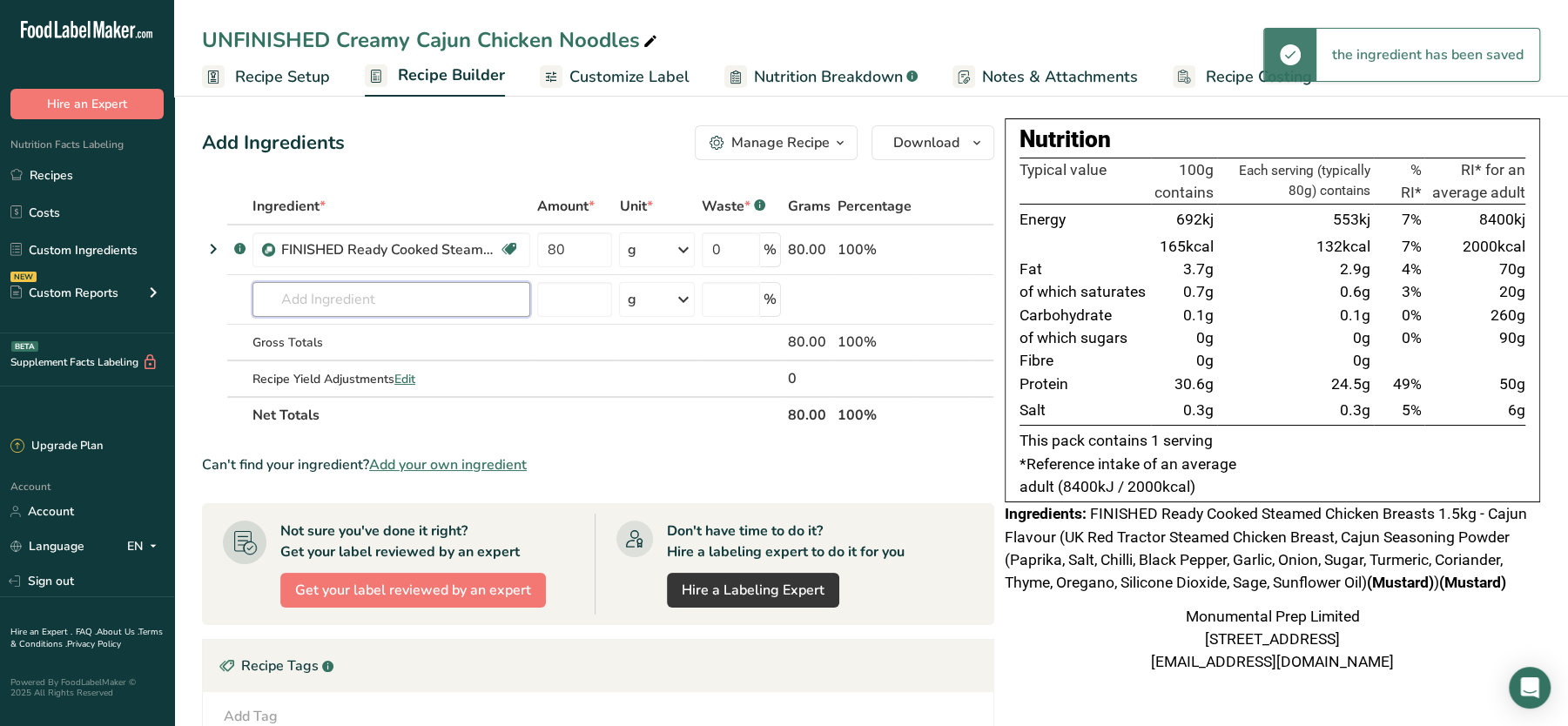
click at [363, 293] on input "text" at bounding box center [392, 299] width 278 height 35
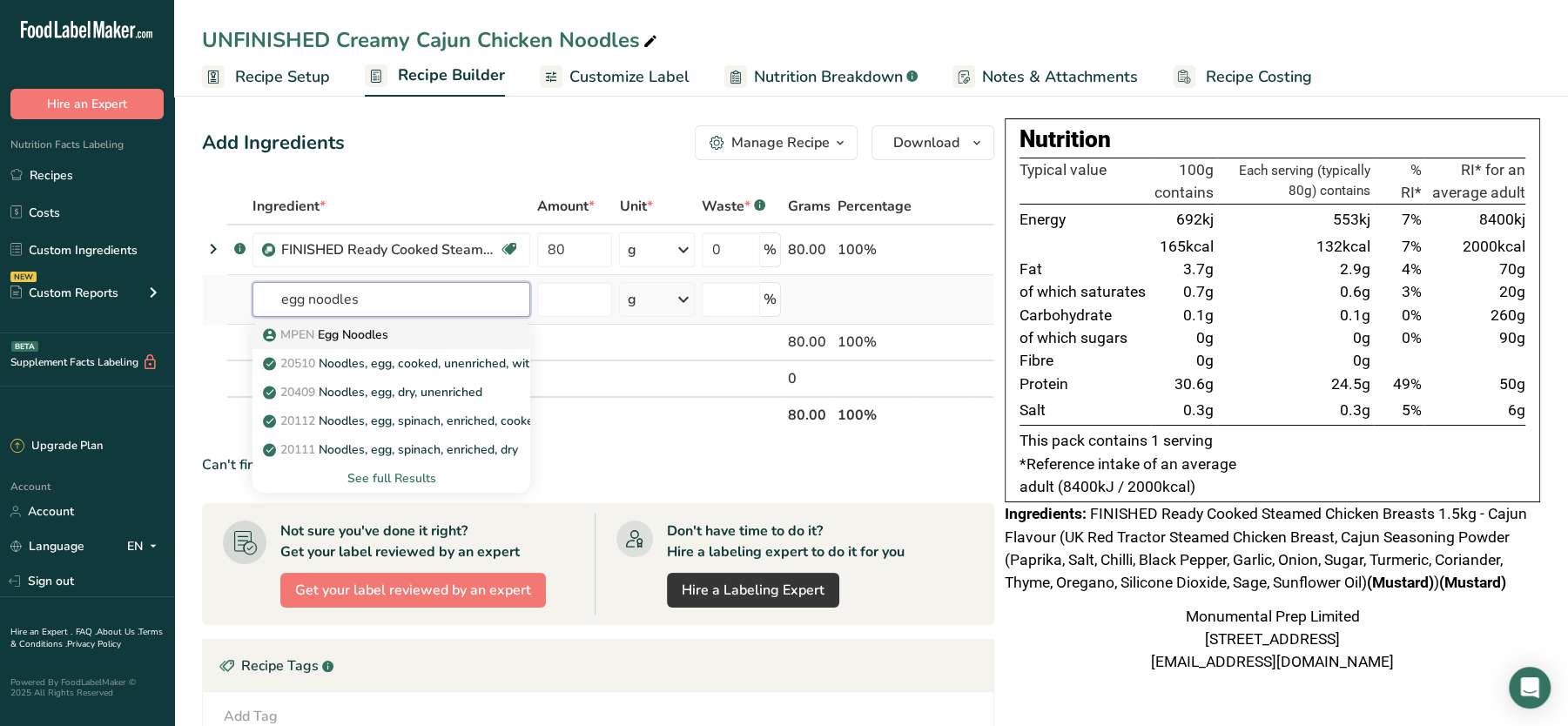
type input "egg noodles"
click at [365, 328] on p "MPEN Egg Noodles" at bounding box center [327, 334] width 122 height 18
type input "Egg Noodles"
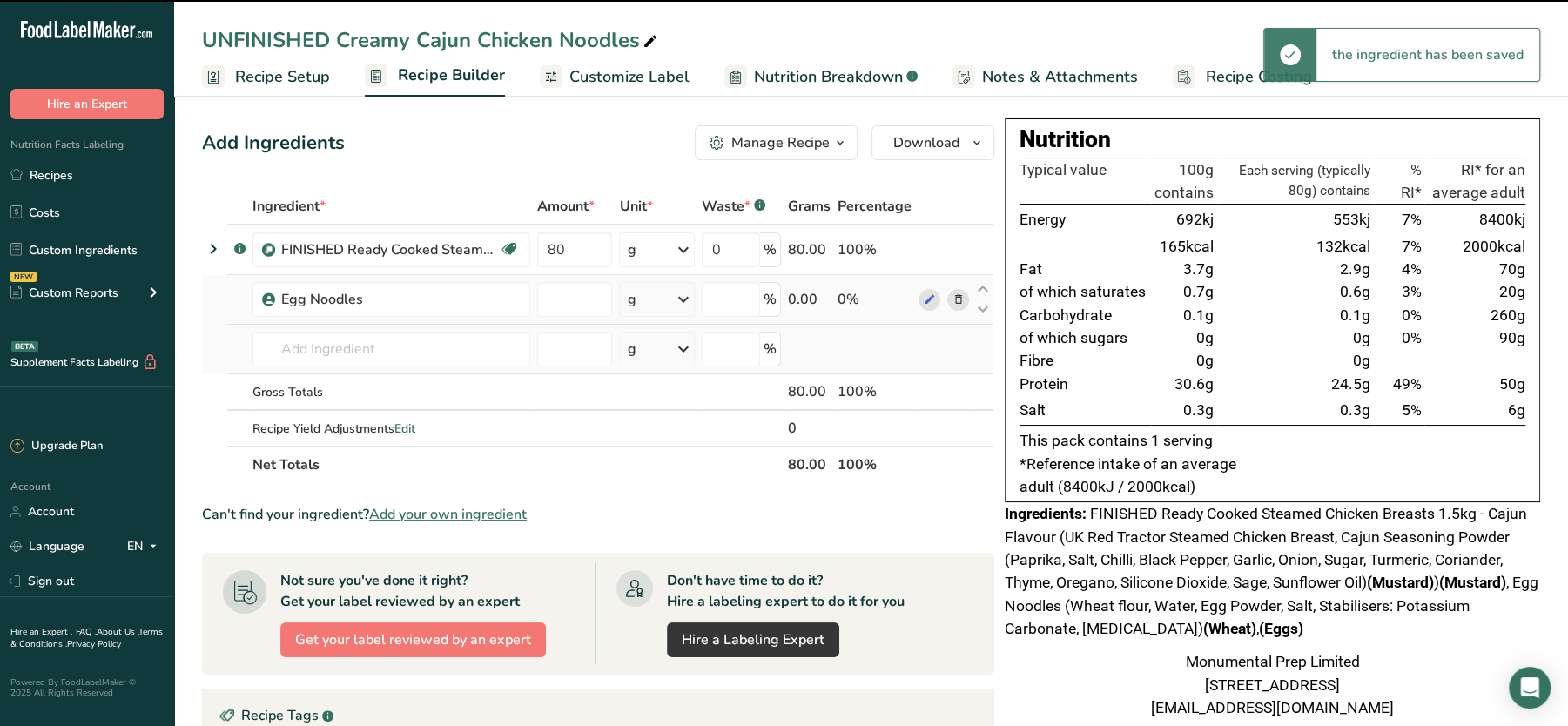
type input "0"
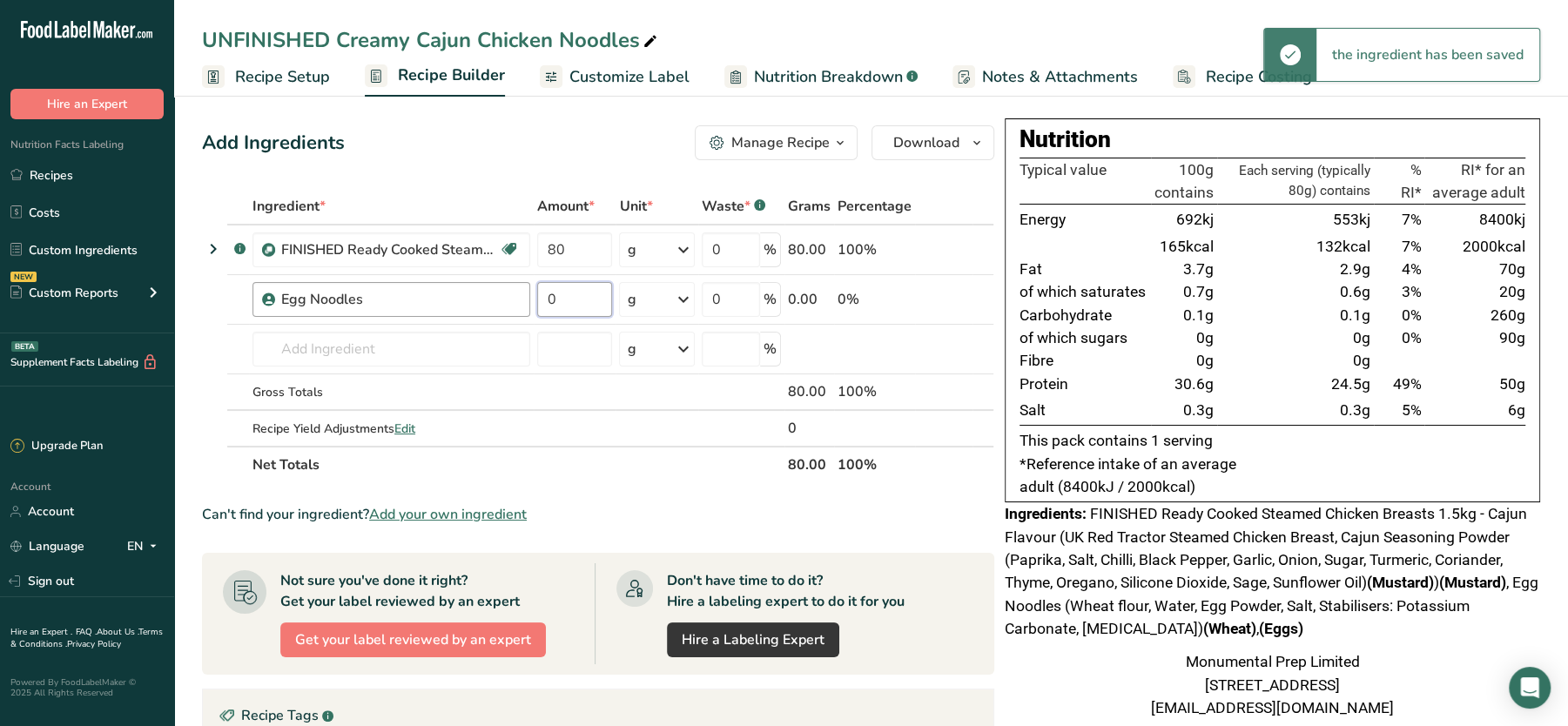
drag, startPoint x: 589, startPoint y: 283, endPoint x: 485, endPoint y: 292, distance: 104.4
click at [485, 292] on tr "Egg Noodles 0 g Weight Units g kg mg See more Volume Units l Volume units requi…" at bounding box center [598, 299] width 790 height 50
type input "150"
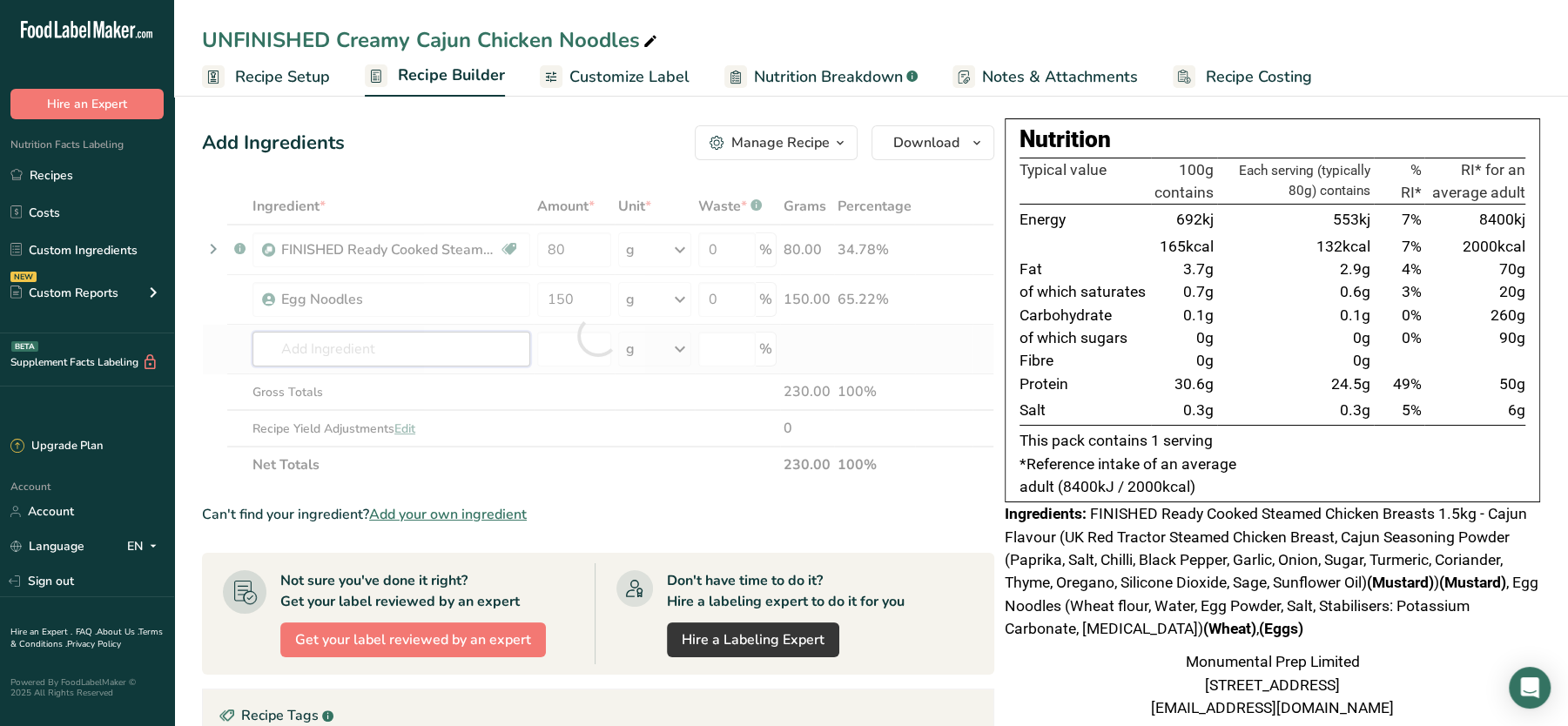
click at [431, 340] on div "Ingredient * Amount * Unit * Waste * .a-a{fill:#347362;}.b-a{fill:#fff;} Grams …" at bounding box center [598, 335] width 792 height 295
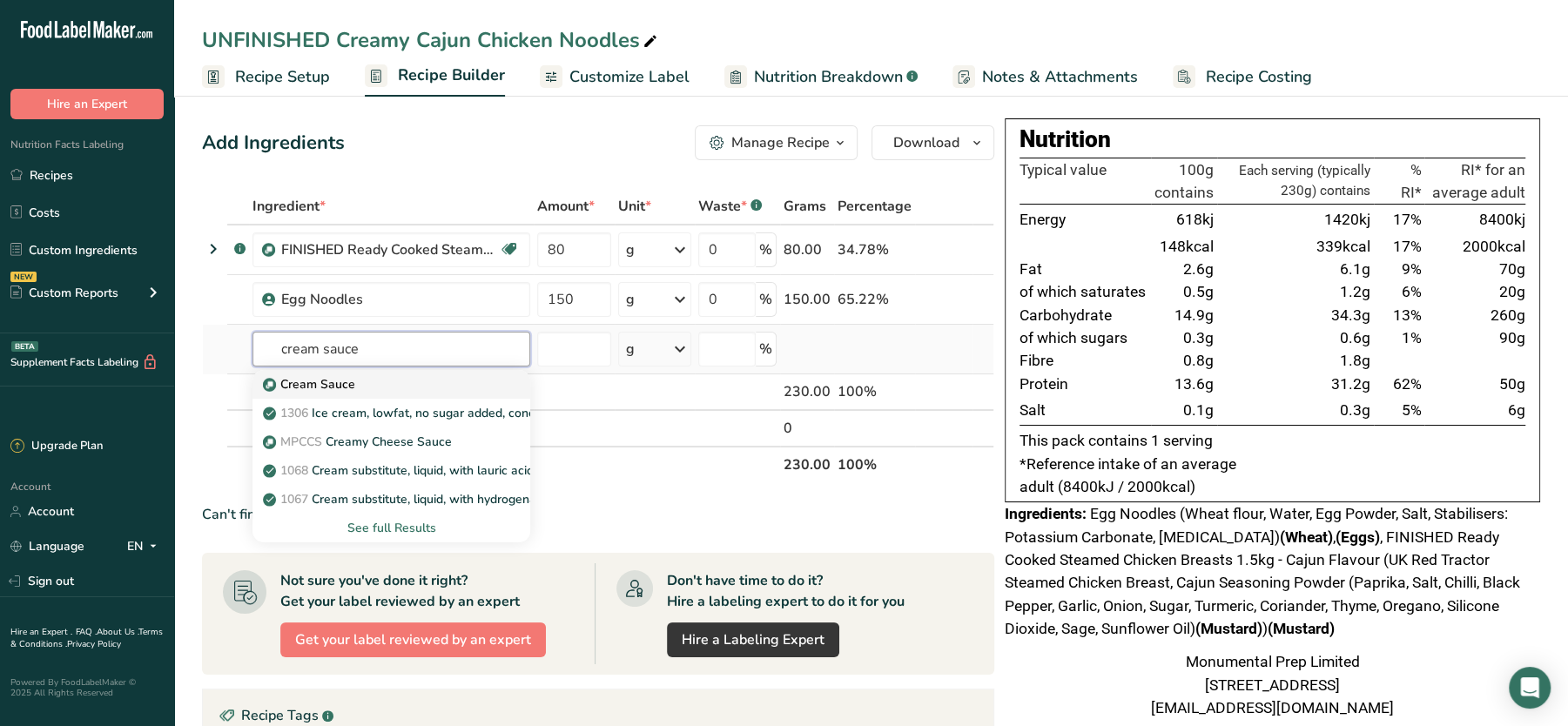
type input "cream sauce"
click at [310, 392] on p "Cream Sauce" at bounding box center [310, 384] width 88 height 18
type input "Cream Sauce"
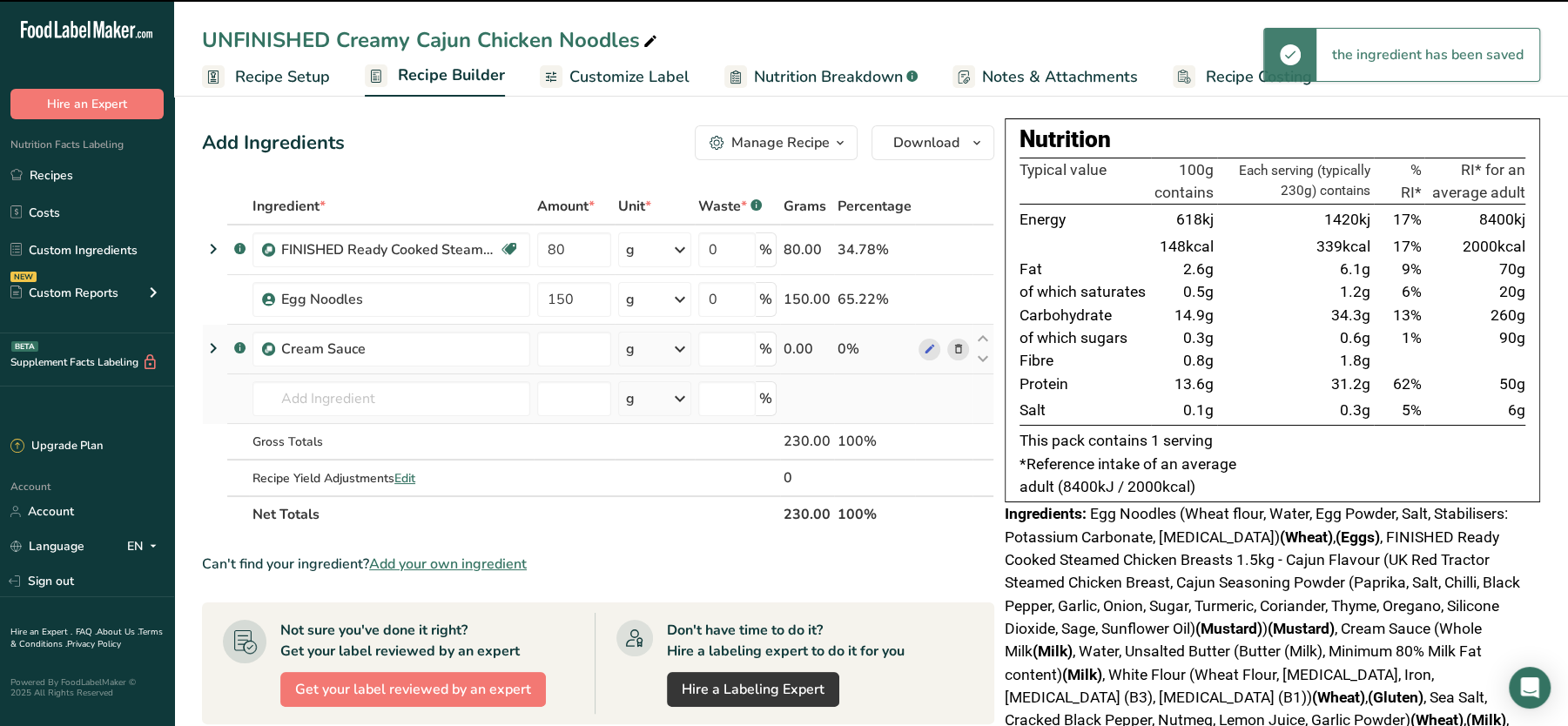
type input "0"
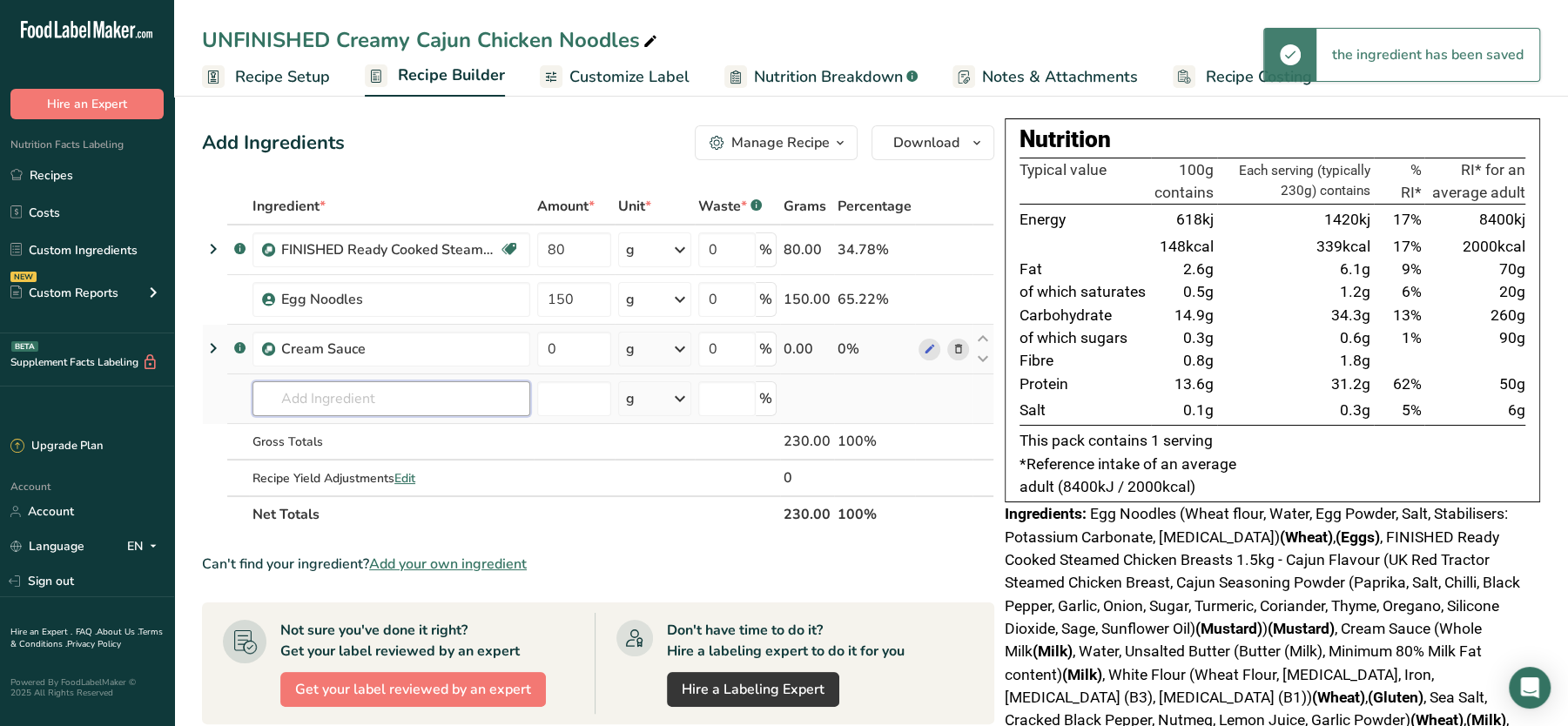
click at [297, 396] on input "text" at bounding box center [392, 398] width 278 height 35
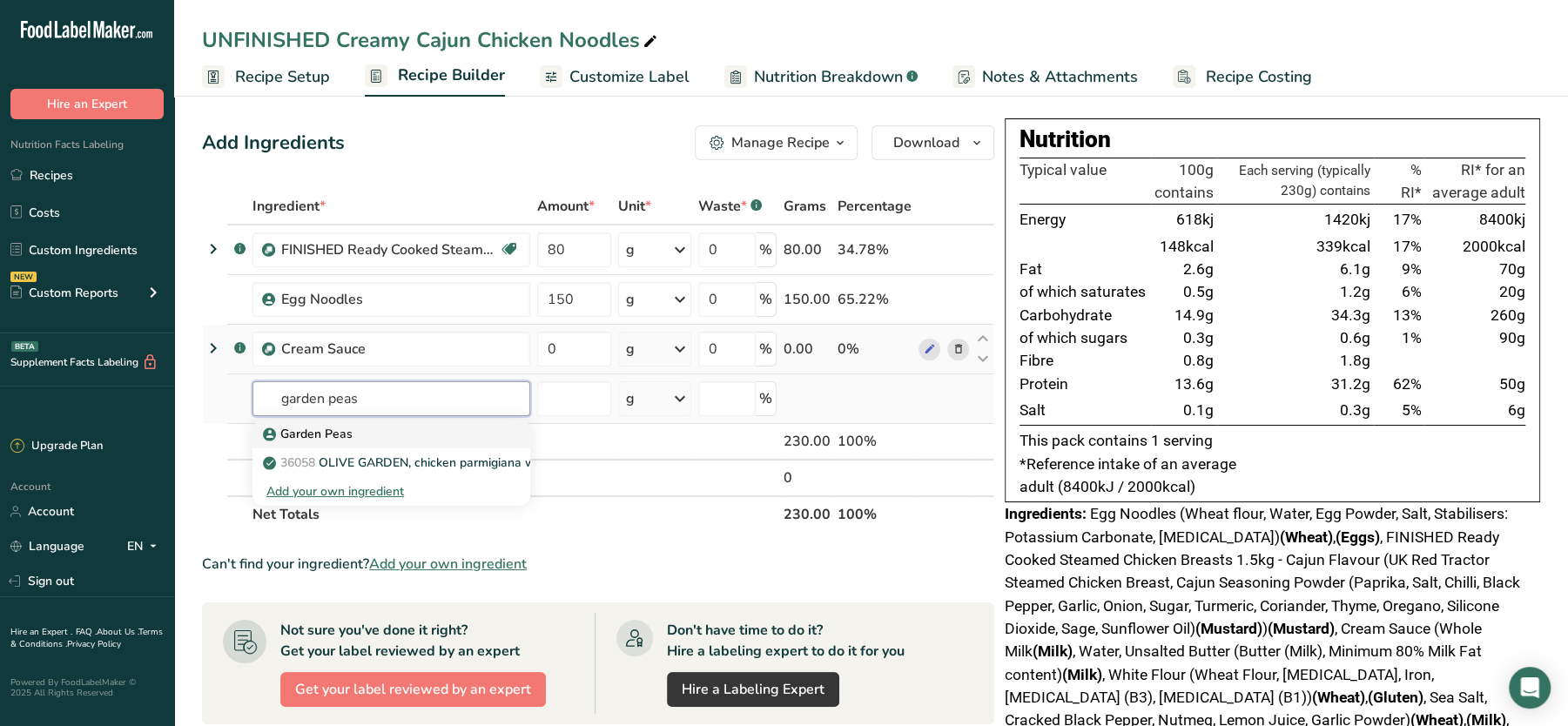
type input "garden peas"
click at [366, 425] on div "Garden Peas" at bounding box center [377, 433] width 222 height 18
type input "Garden Peas"
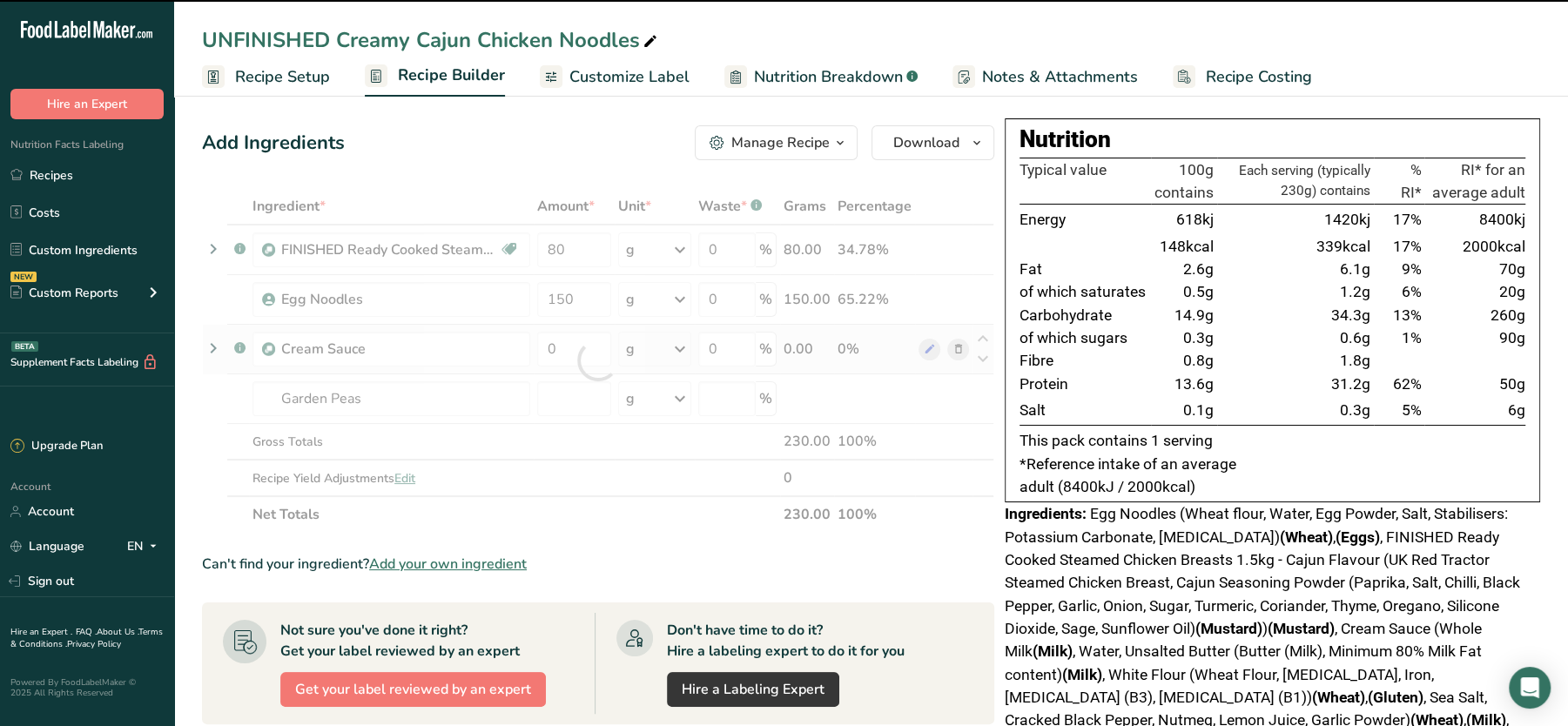
type input "0"
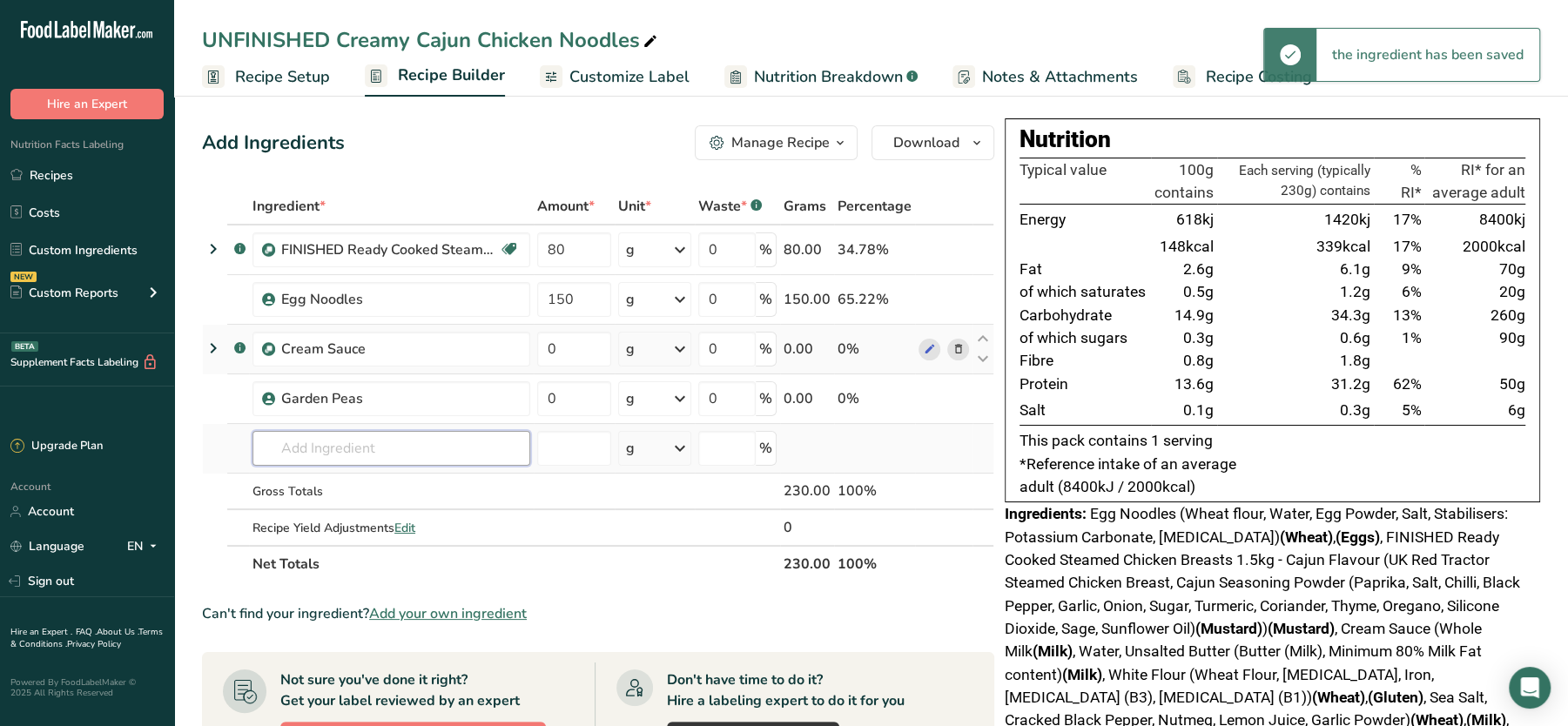
click at [349, 441] on input "text" at bounding box center [392, 448] width 278 height 35
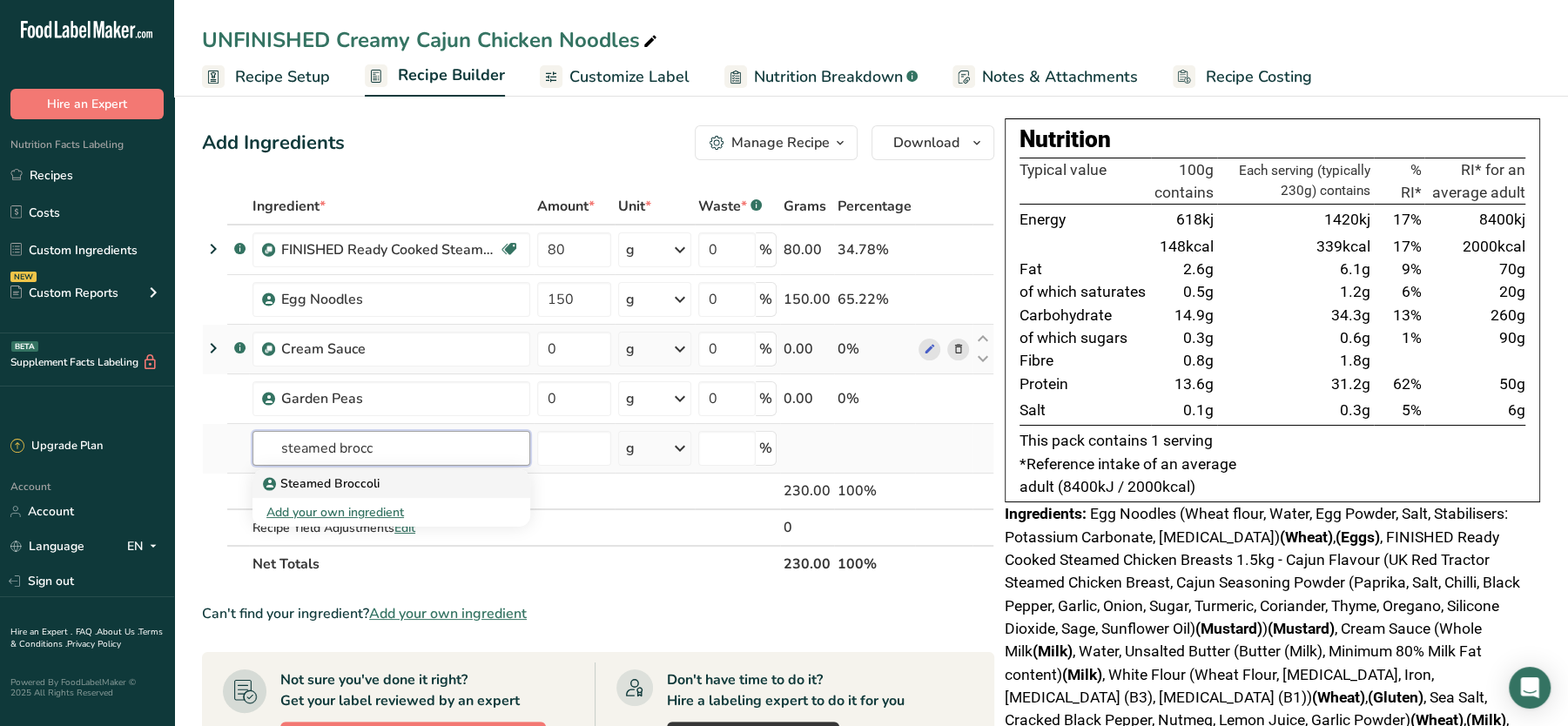
type input "steamed brocc"
click at [336, 480] on p "Steamed Broccoli" at bounding box center [323, 483] width 113 height 18
type input "Steamed Broccoli"
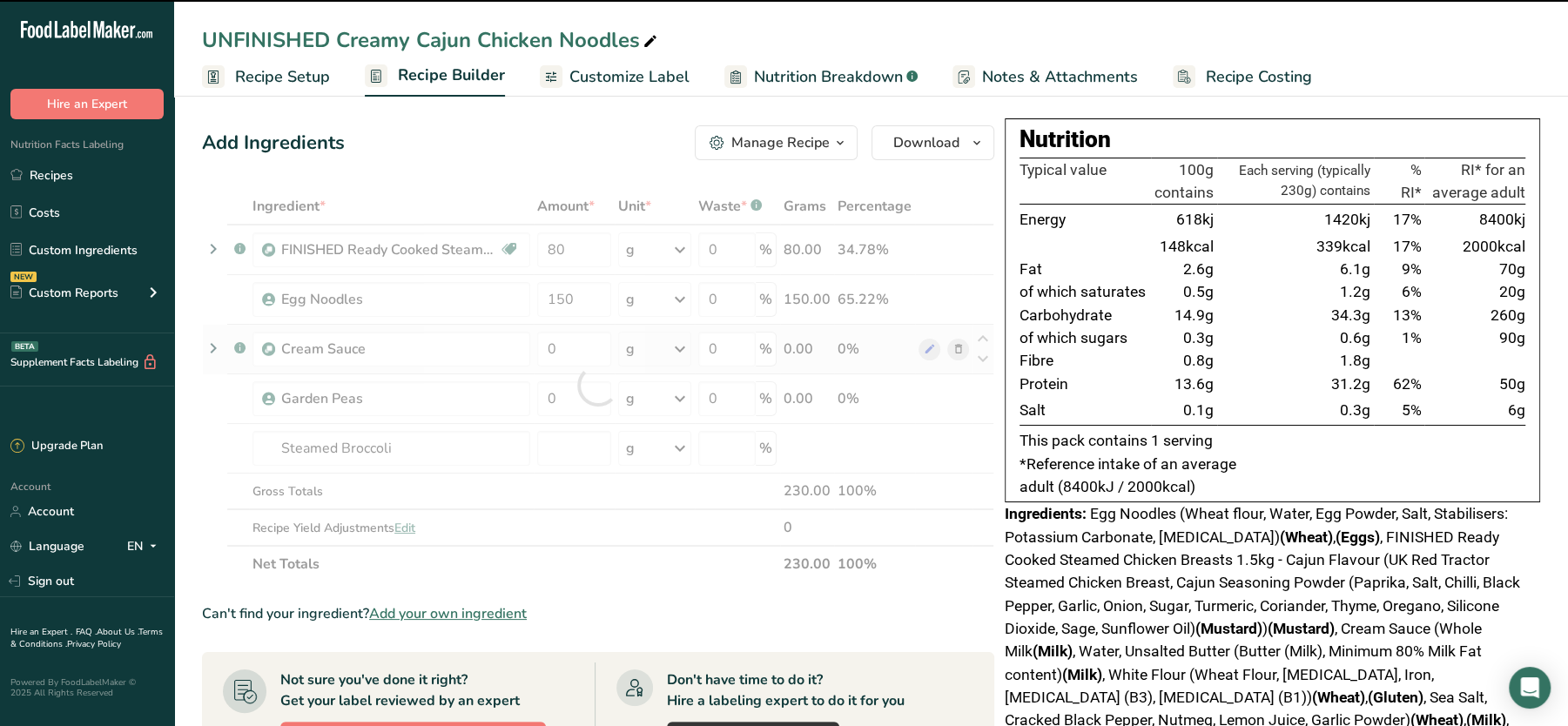
type input "0"
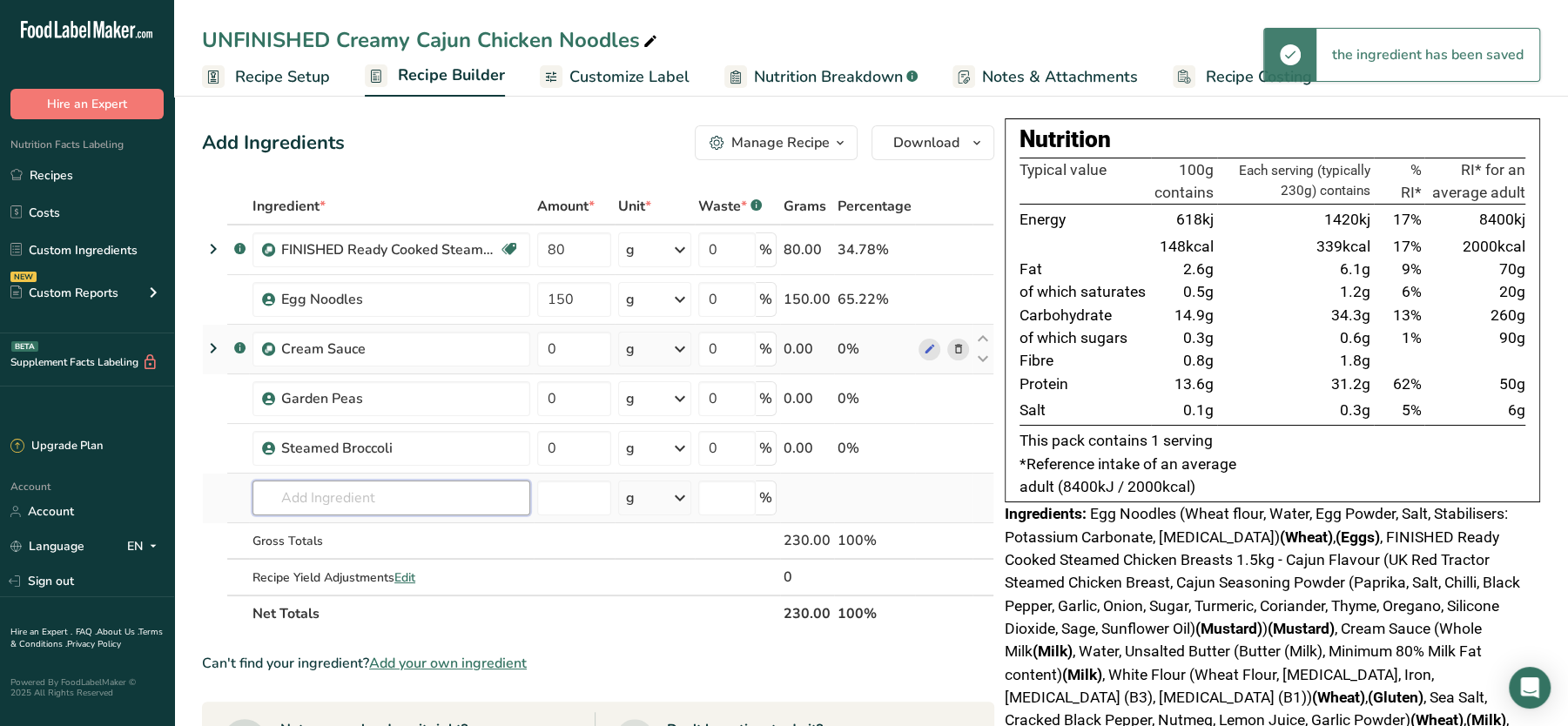
click at [322, 496] on input "text" at bounding box center [392, 498] width 278 height 35
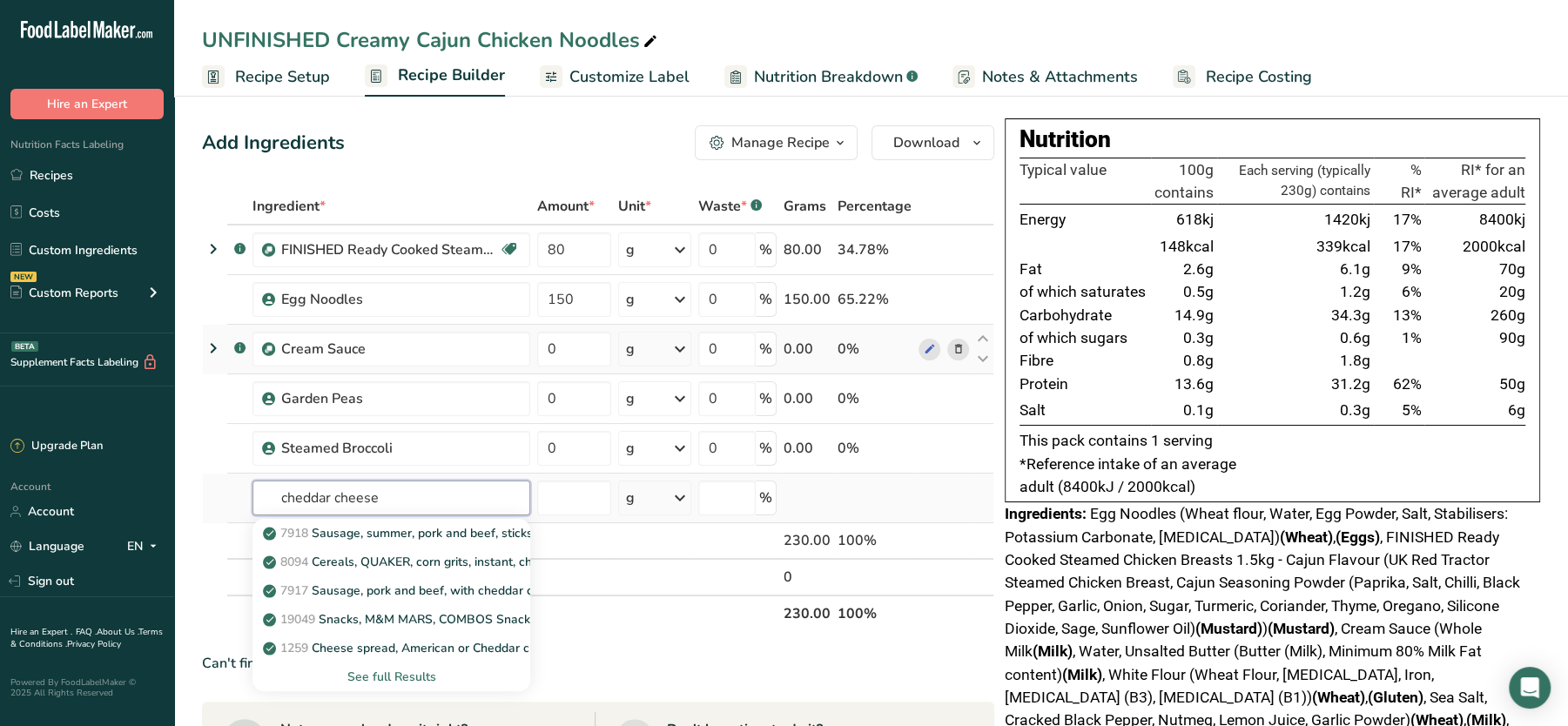
type input "cheddar cheese"
click at [367, 679] on div "See full Results" at bounding box center [391, 676] width 250 height 18
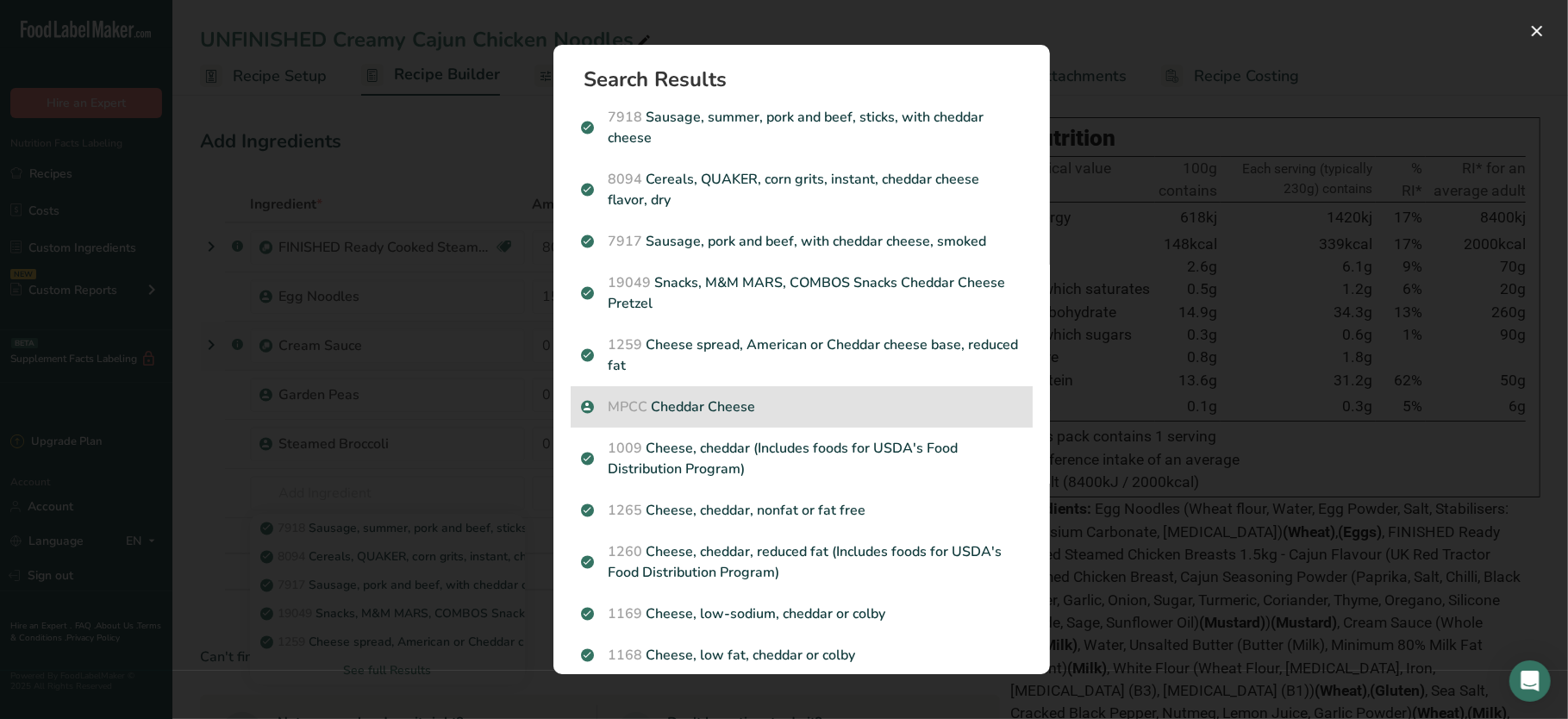
click at [717, 406] on p "MPCC Cheddar Cheese" at bounding box center [802, 406] width 442 height 20
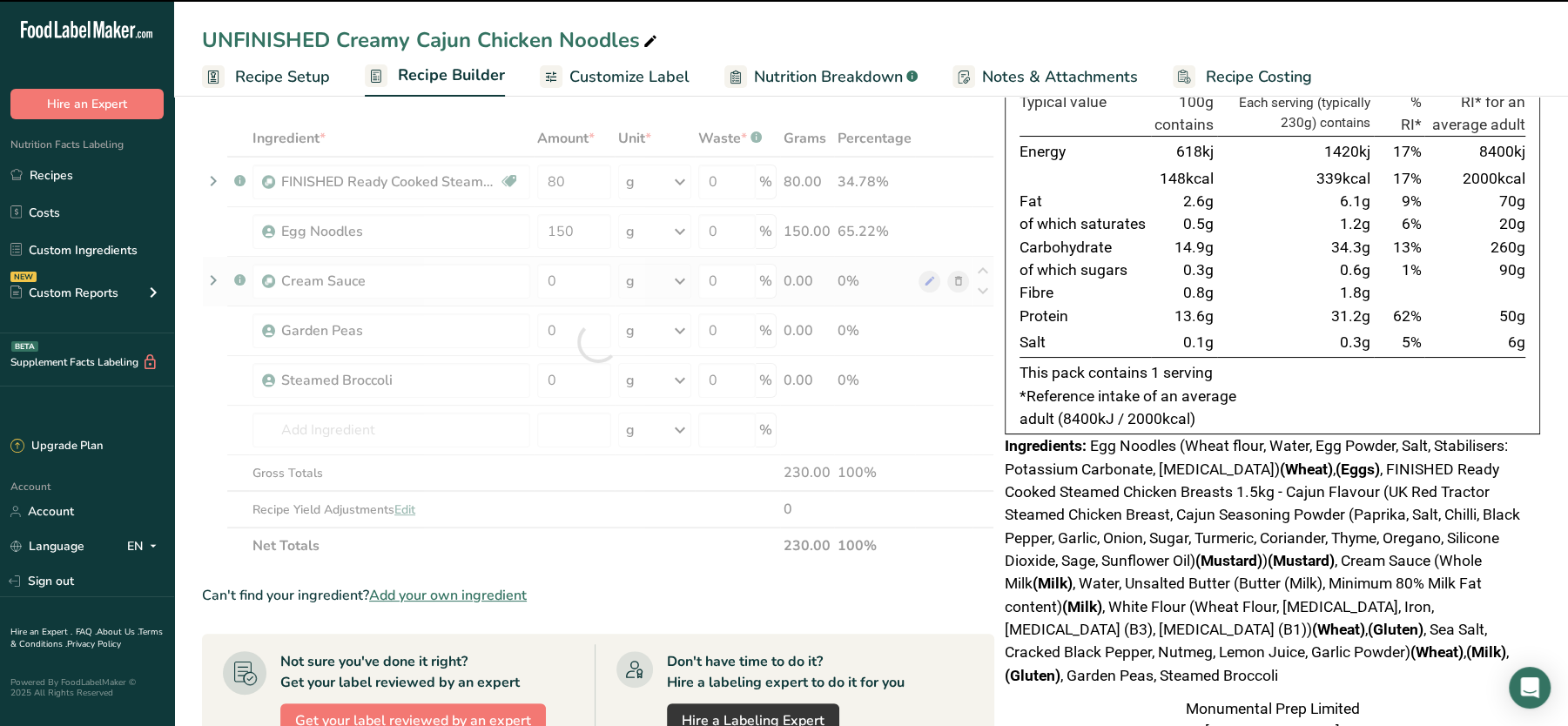
type input "0"
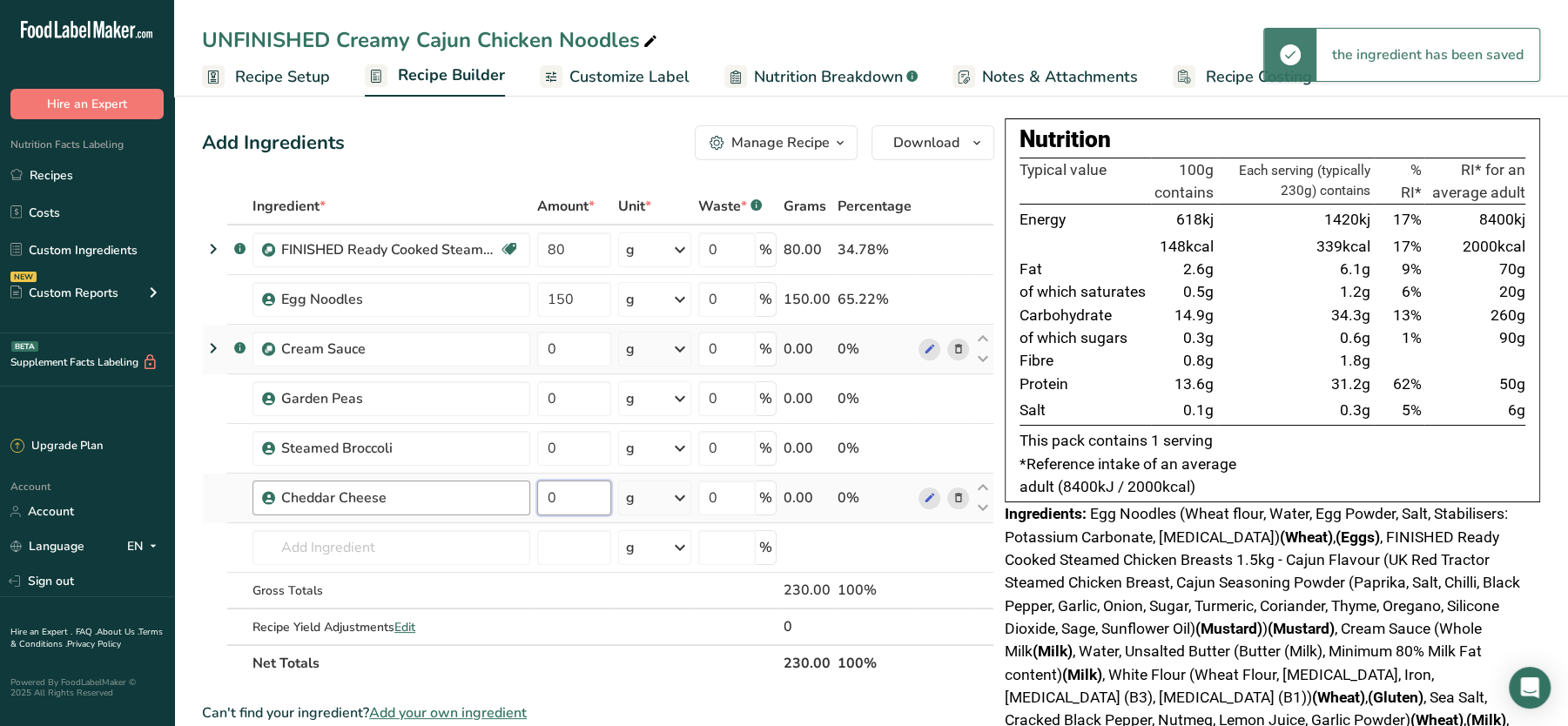
drag, startPoint x: 566, startPoint y: 483, endPoint x: 520, endPoint y: 489, distance: 46.4
click at [520, 489] on tr "Cheddar Cheese 0 g Weight Units g kg mg See more Volume Units l Volume units re…" at bounding box center [598, 498] width 790 height 50
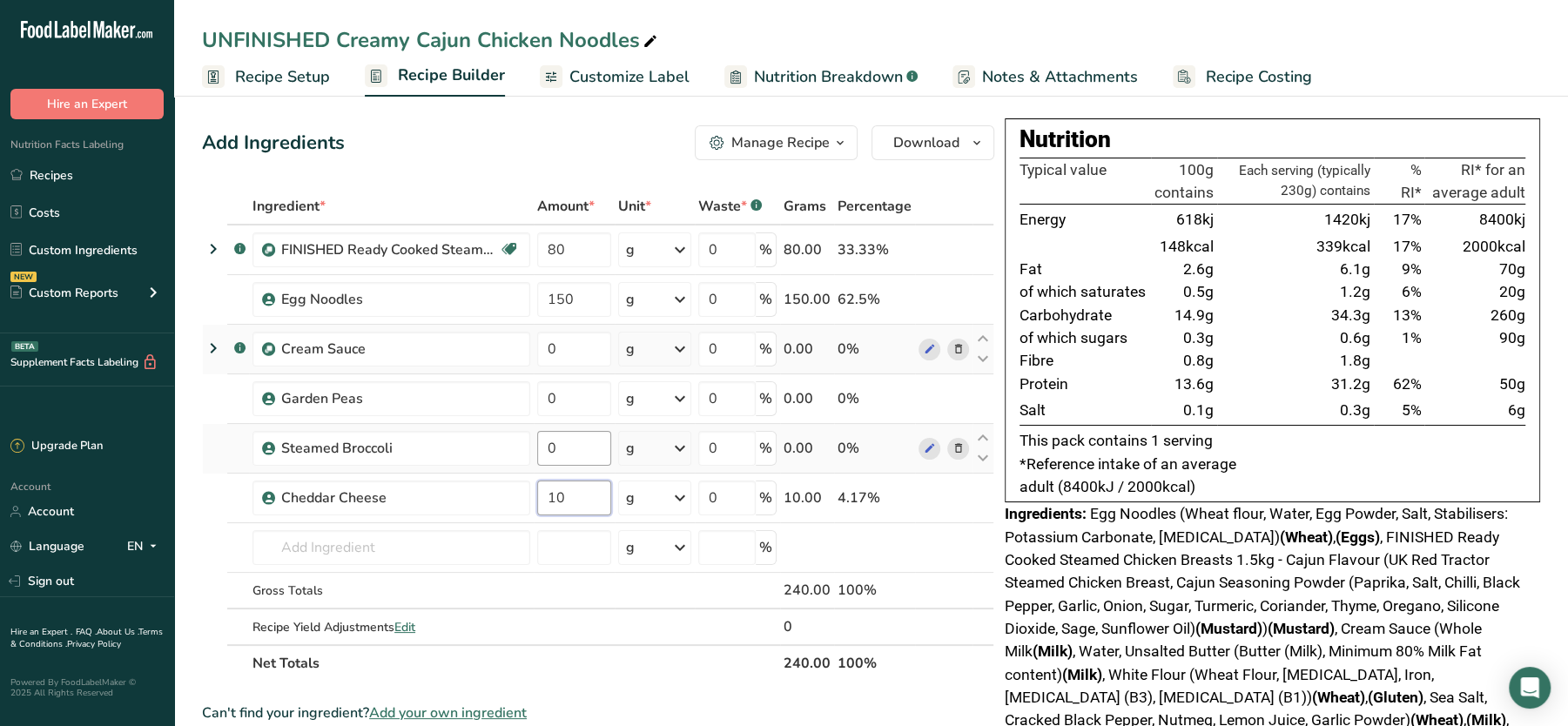
type input "10"
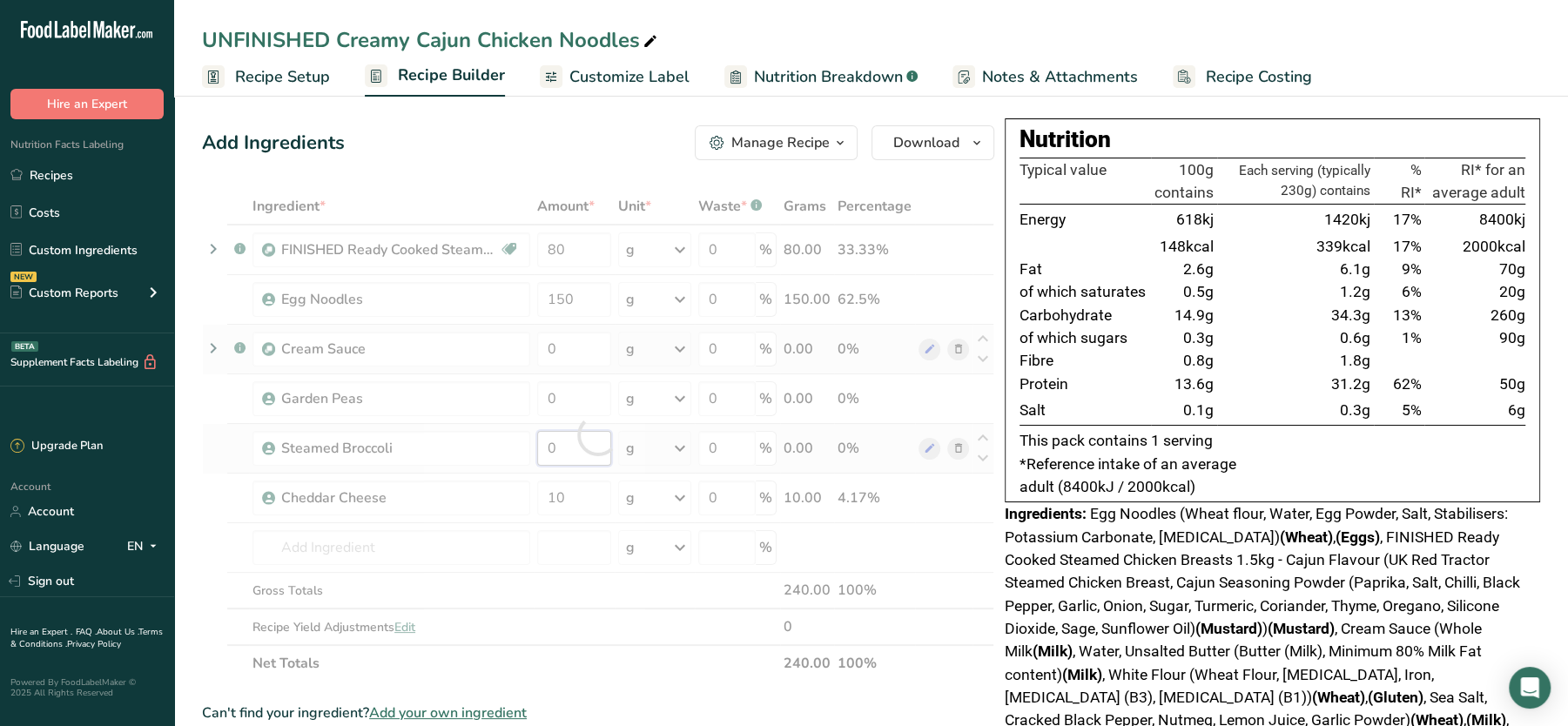
click at [568, 444] on div "Ingredient * Amount * Unit * Waste * .a-a{fill:#347362;}.b-a{fill:#fff;} Grams …" at bounding box center [598, 434] width 792 height 494
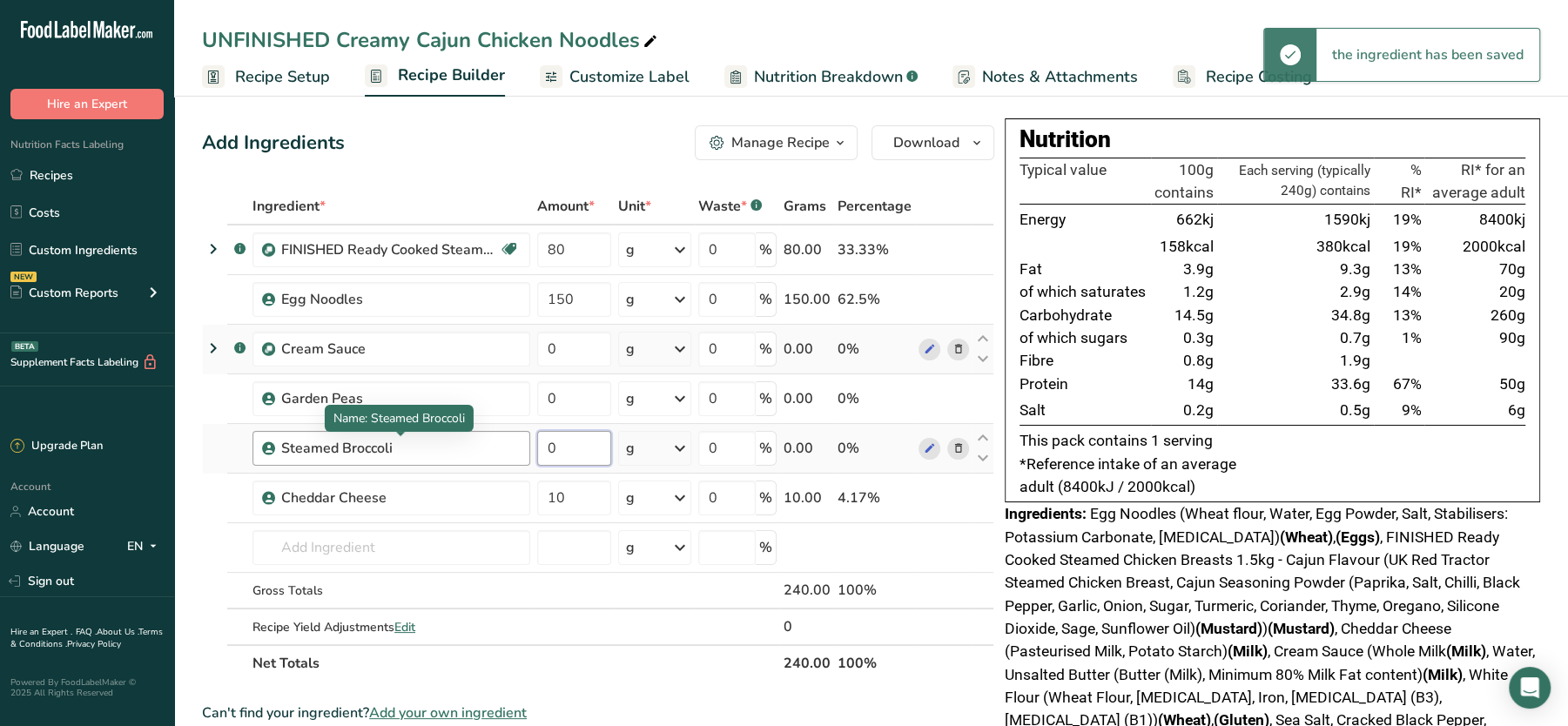
drag, startPoint x: 584, startPoint y: 450, endPoint x: 491, endPoint y: 439, distance: 93.6
click at [491, 439] on tr "Steamed Broccoli 0 g Portions 50 gram Weight Units g kg mg See more Volume Unit…" at bounding box center [598, 448] width 790 height 50
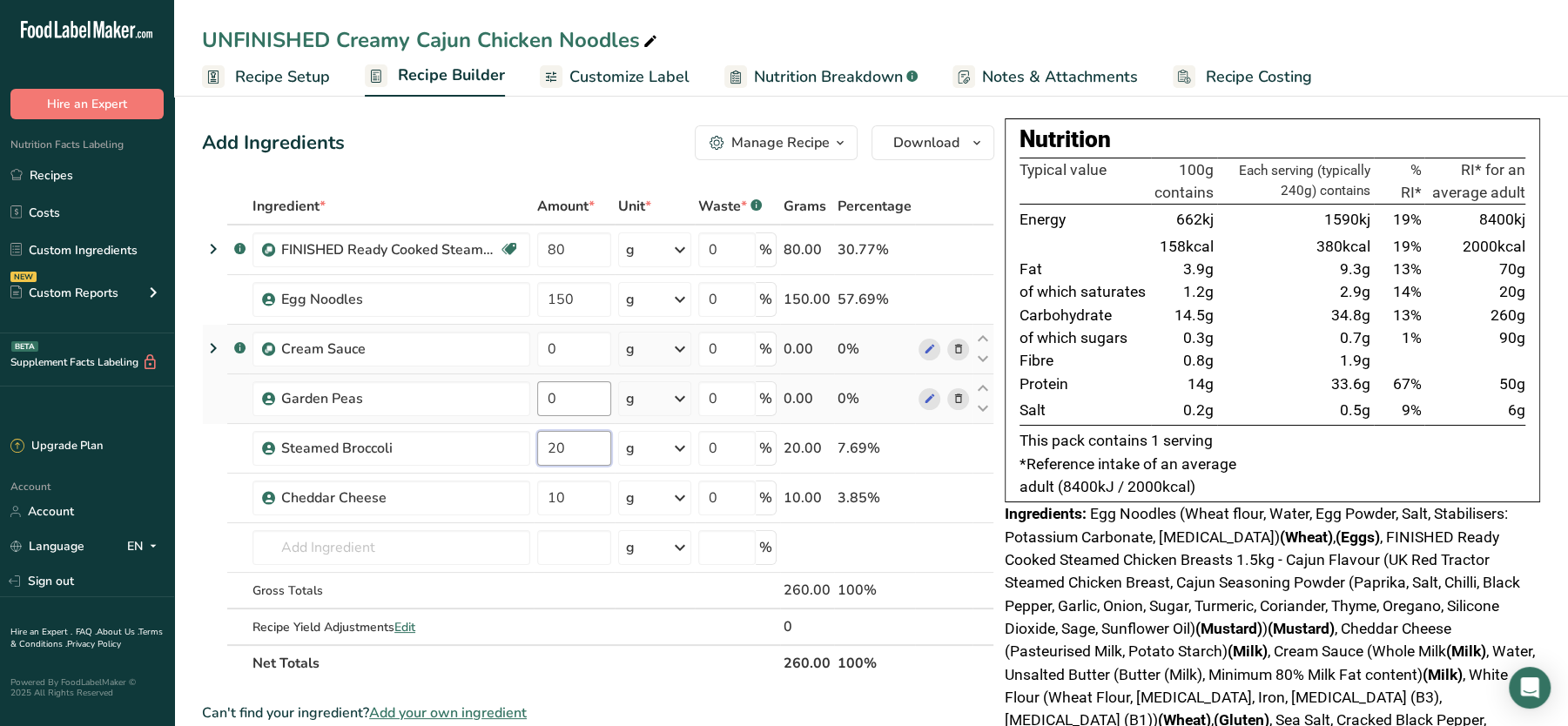
type input "20"
click at [567, 388] on div "Ingredient * Amount * Unit * Waste * .a-a{fill:#347362;}.b-a{fill:#fff;} Grams …" at bounding box center [598, 434] width 792 height 494
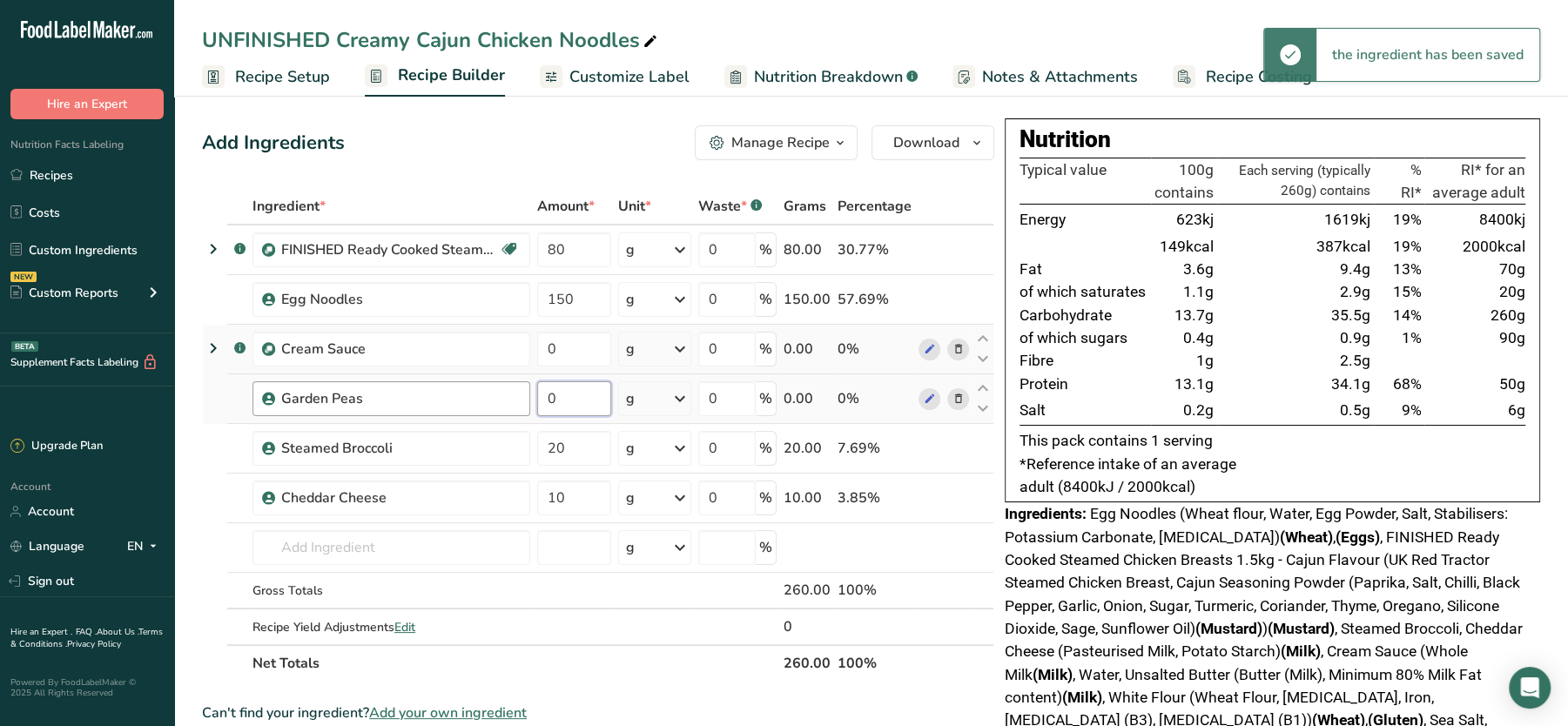
drag, startPoint x: 588, startPoint y: 396, endPoint x: 482, endPoint y: 380, distance: 107.2
click at [482, 380] on tr "Garden Peas 0 g Weight Units g kg mg See more Volume Units l Volume units requi…" at bounding box center [598, 398] width 790 height 50
type input "20"
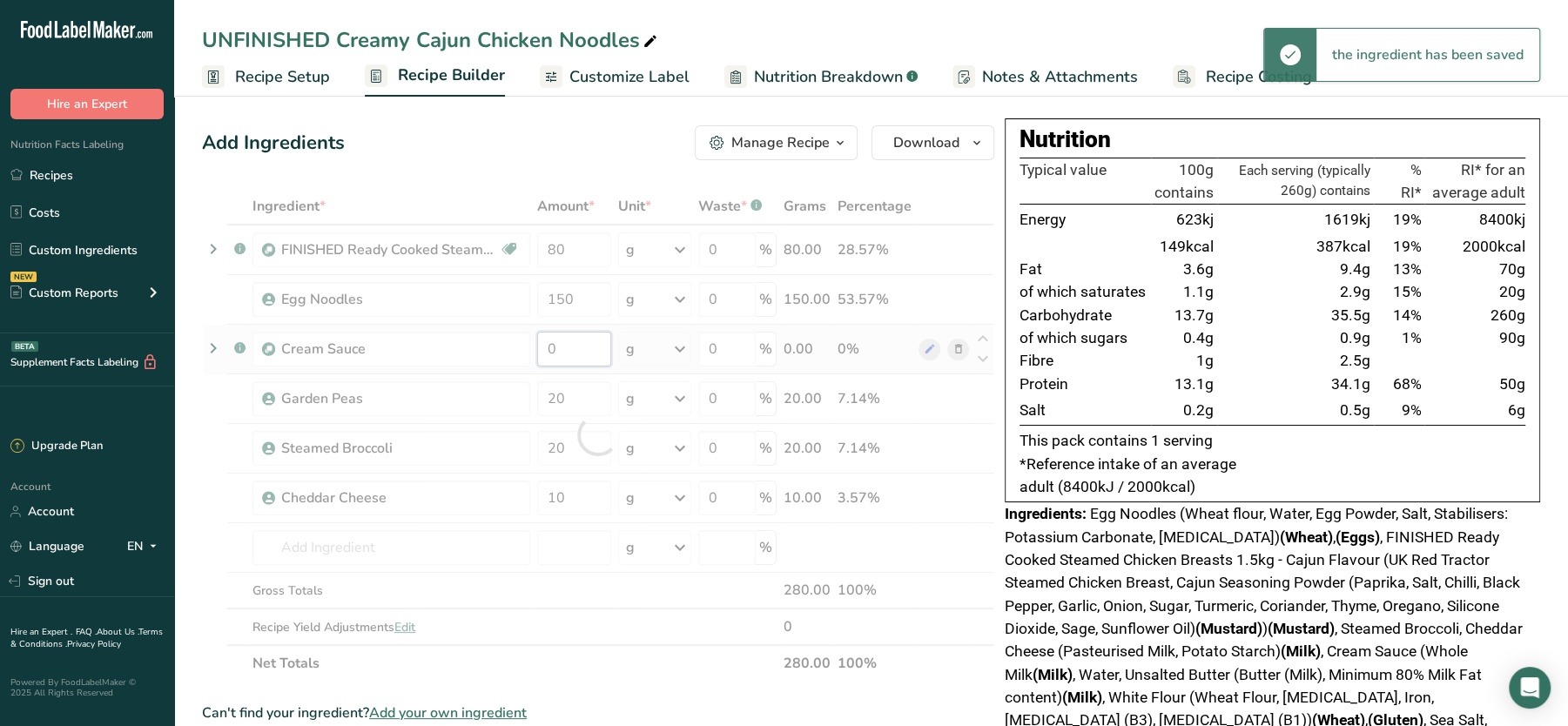
click at [563, 346] on div "Ingredient * Amount * Unit * Waste * .a-a{fill:#347362;}.b-a{fill:#fff;} Grams …" at bounding box center [598, 434] width 792 height 494
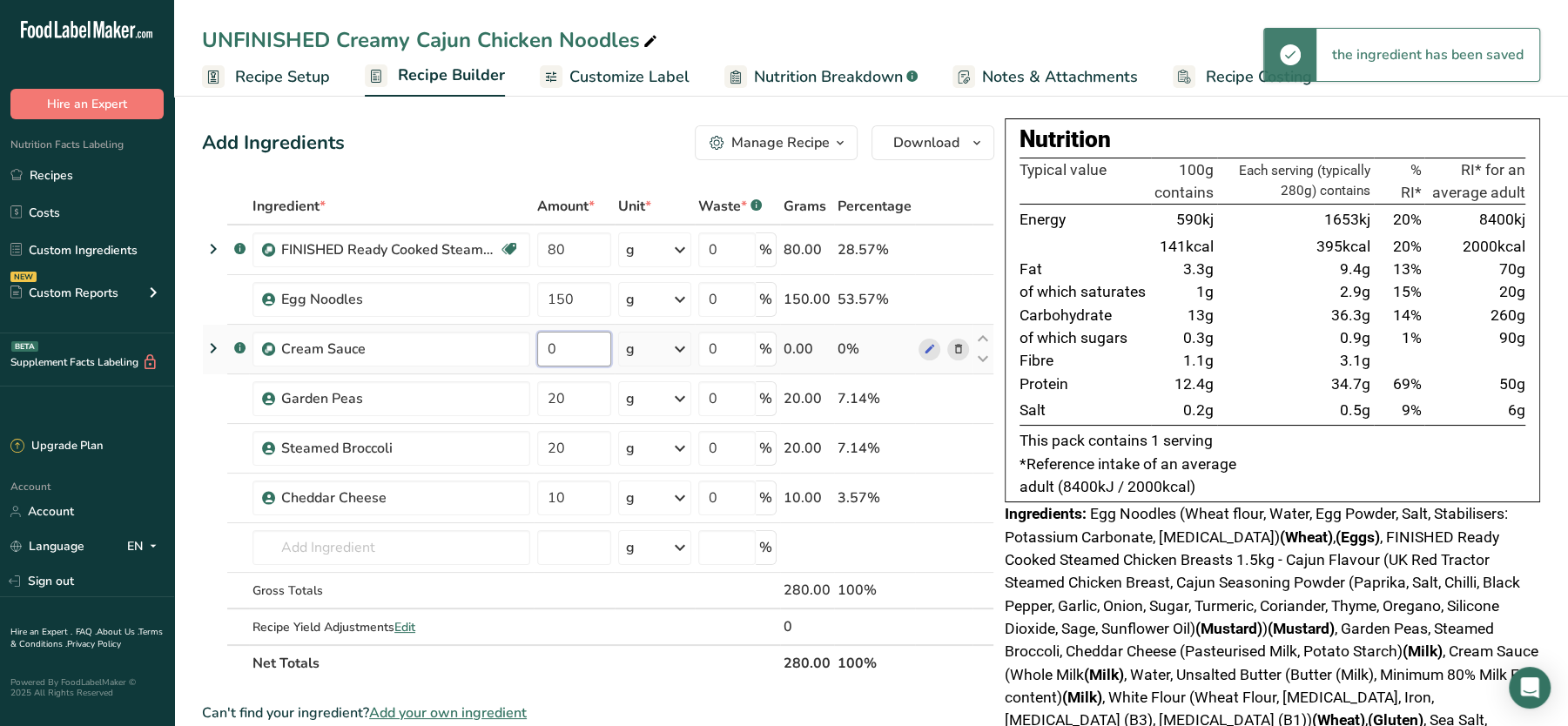
drag, startPoint x: 587, startPoint y: 348, endPoint x: 540, endPoint y: 338, distance: 48.1
click at [540, 338] on input "0" at bounding box center [575, 349] width 74 height 35
type input "150"
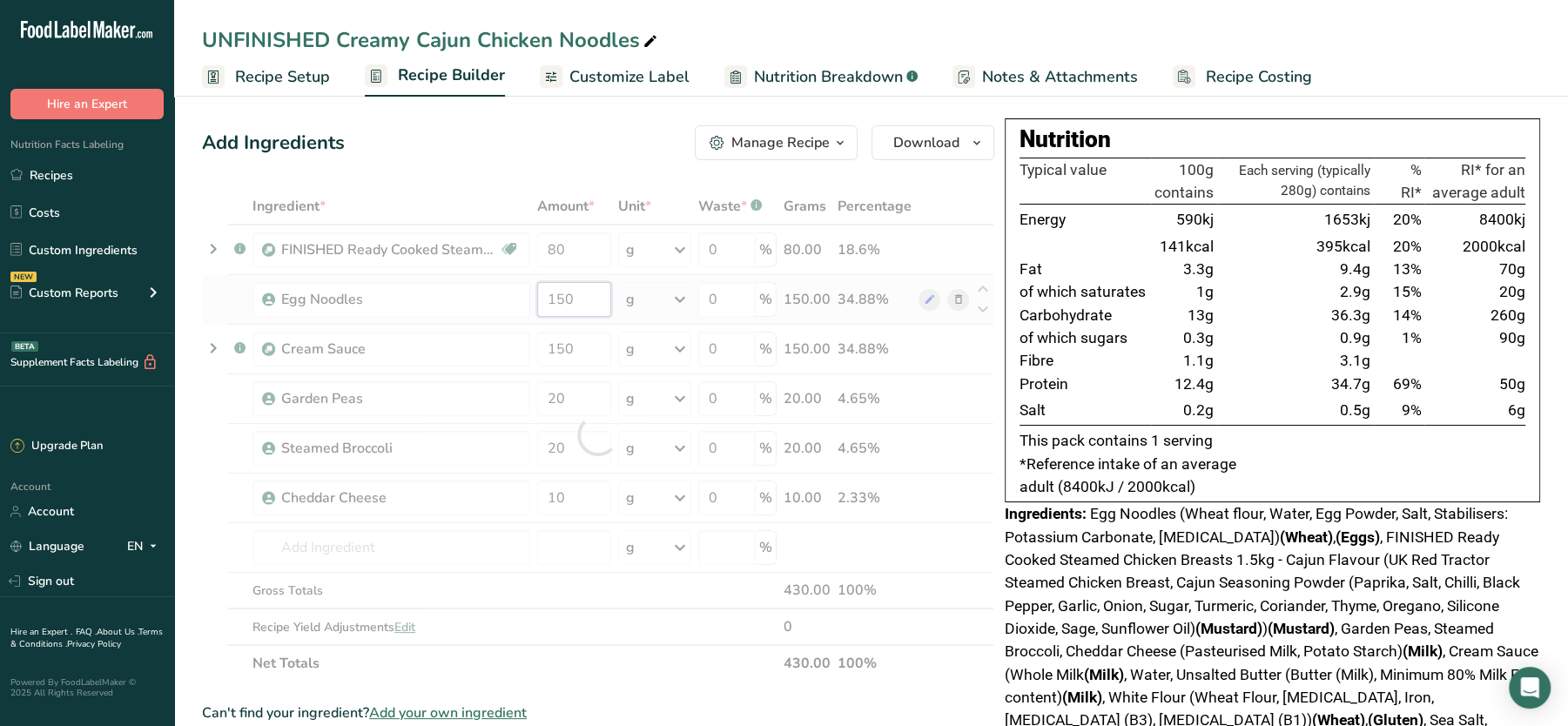
click at [583, 288] on div "Ingredient * Amount * Unit * Waste * .a-a{fill:#347362;}.b-a{fill:#fff;} Grams …" at bounding box center [598, 434] width 792 height 494
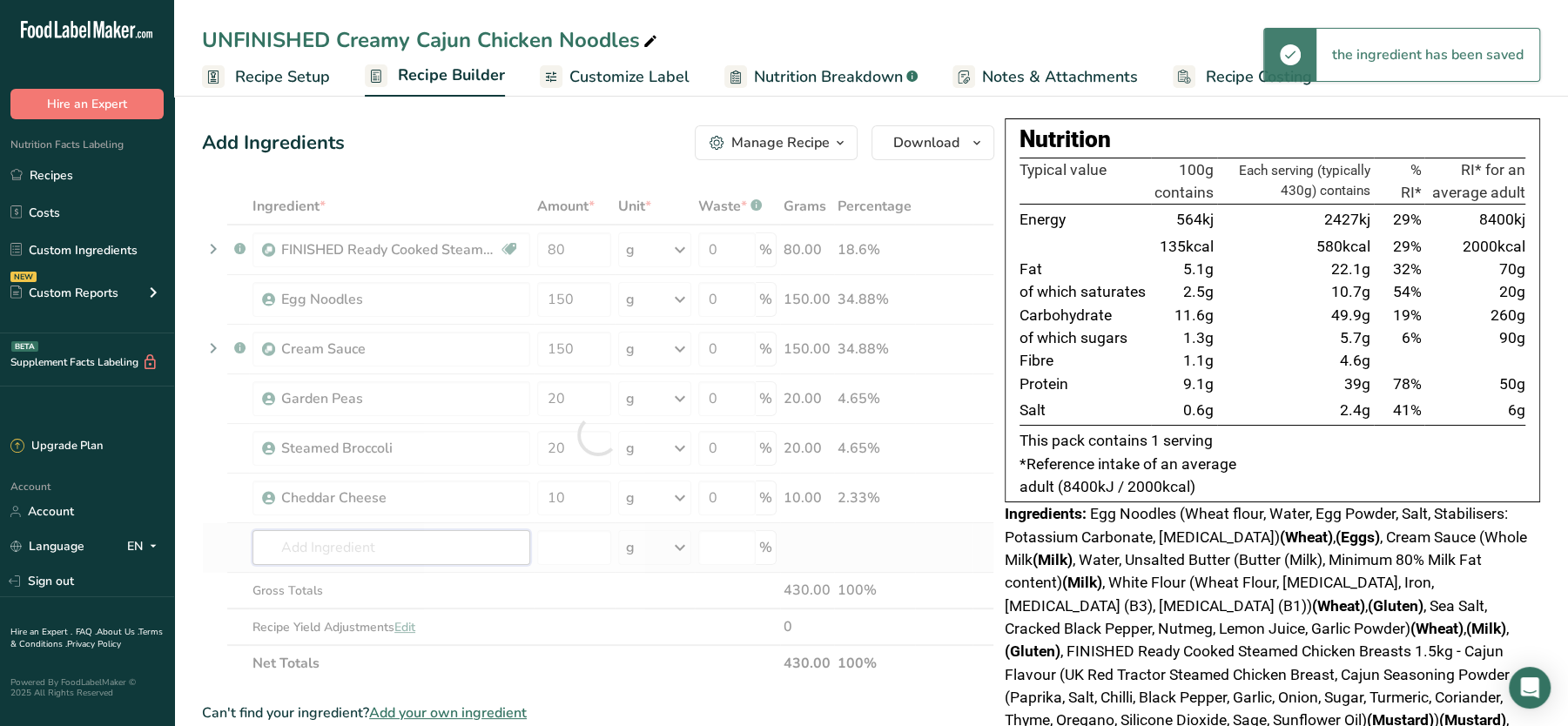
click at [427, 539] on div "Ingredient * Amount * Unit * Waste * .a-a{fill:#347362;}.b-a{fill:#fff;} Grams …" at bounding box center [598, 434] width 792 height 494
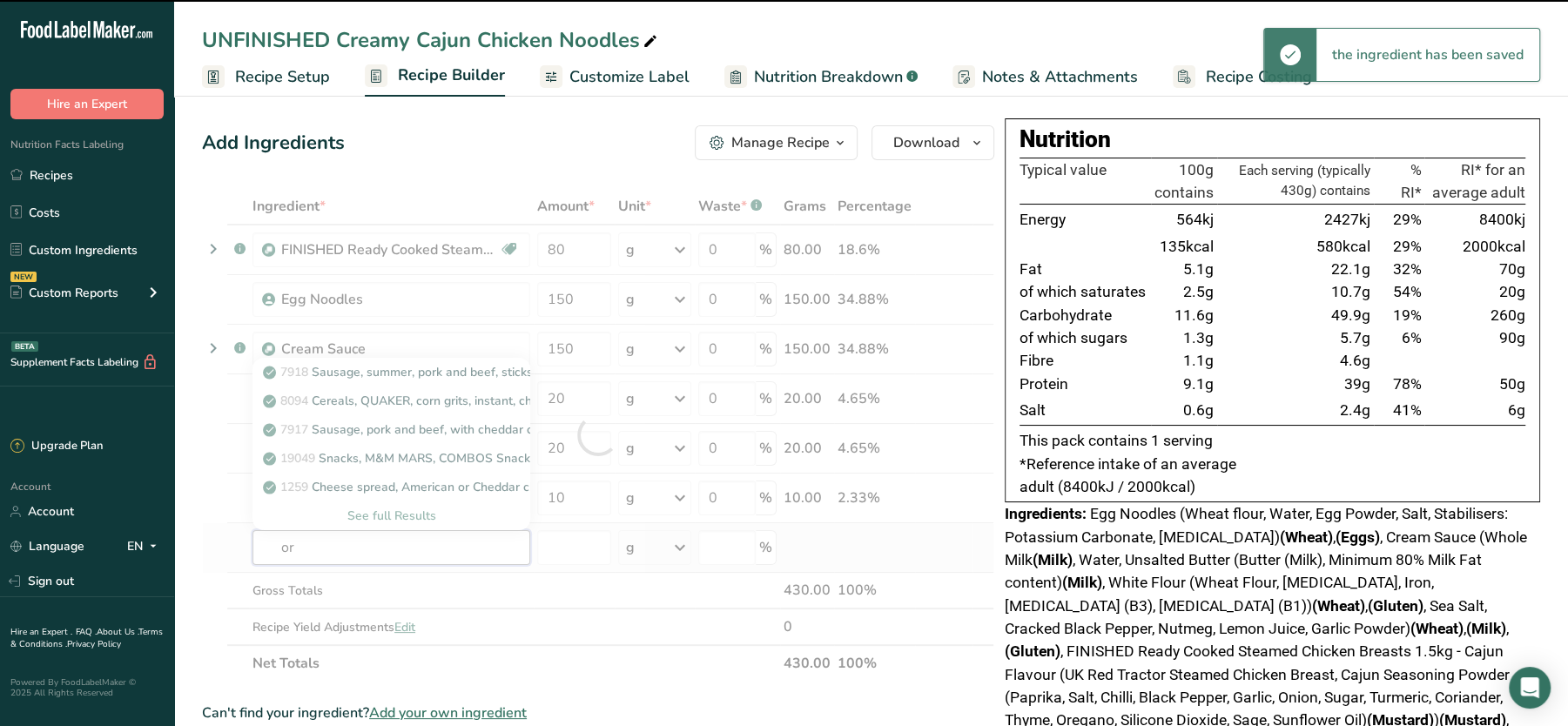
type input "ore"
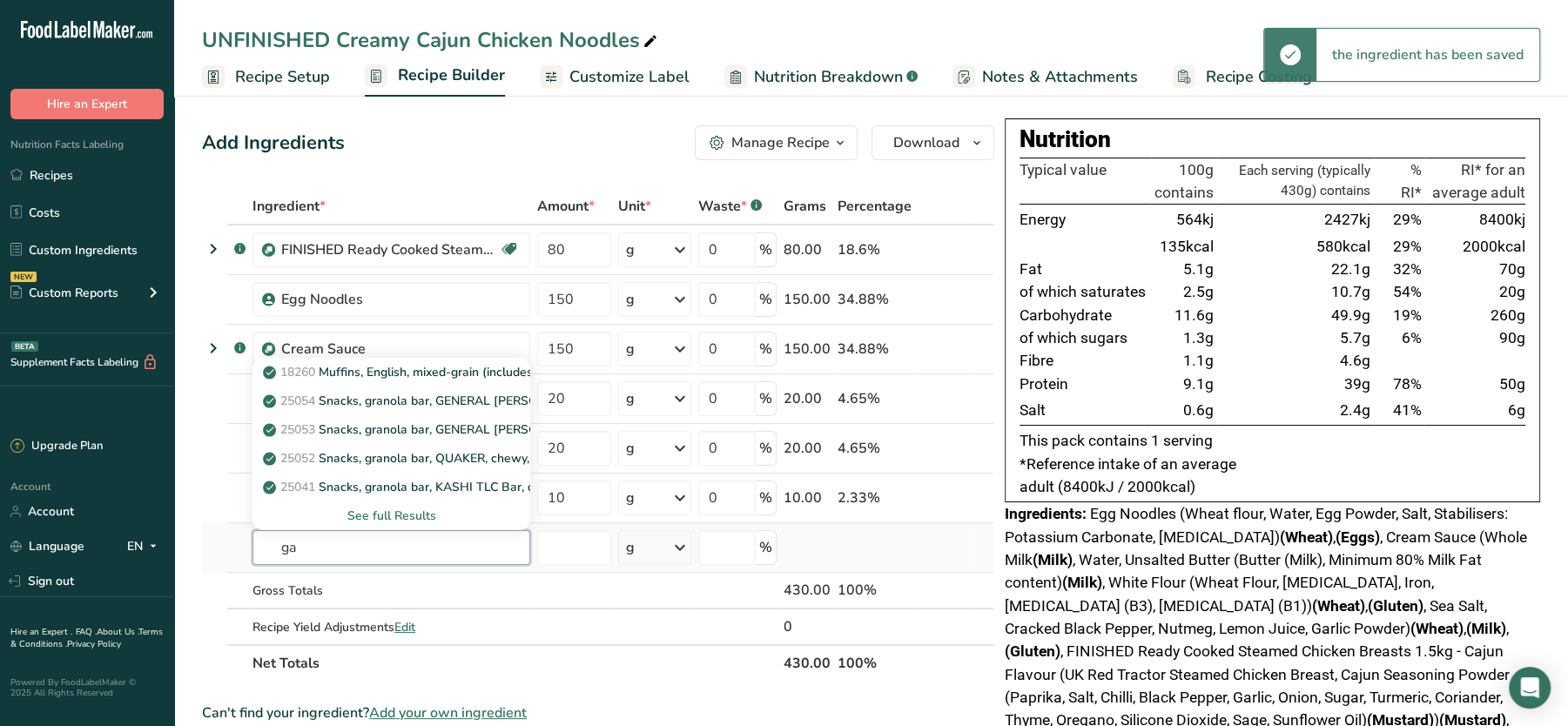
type input "g"
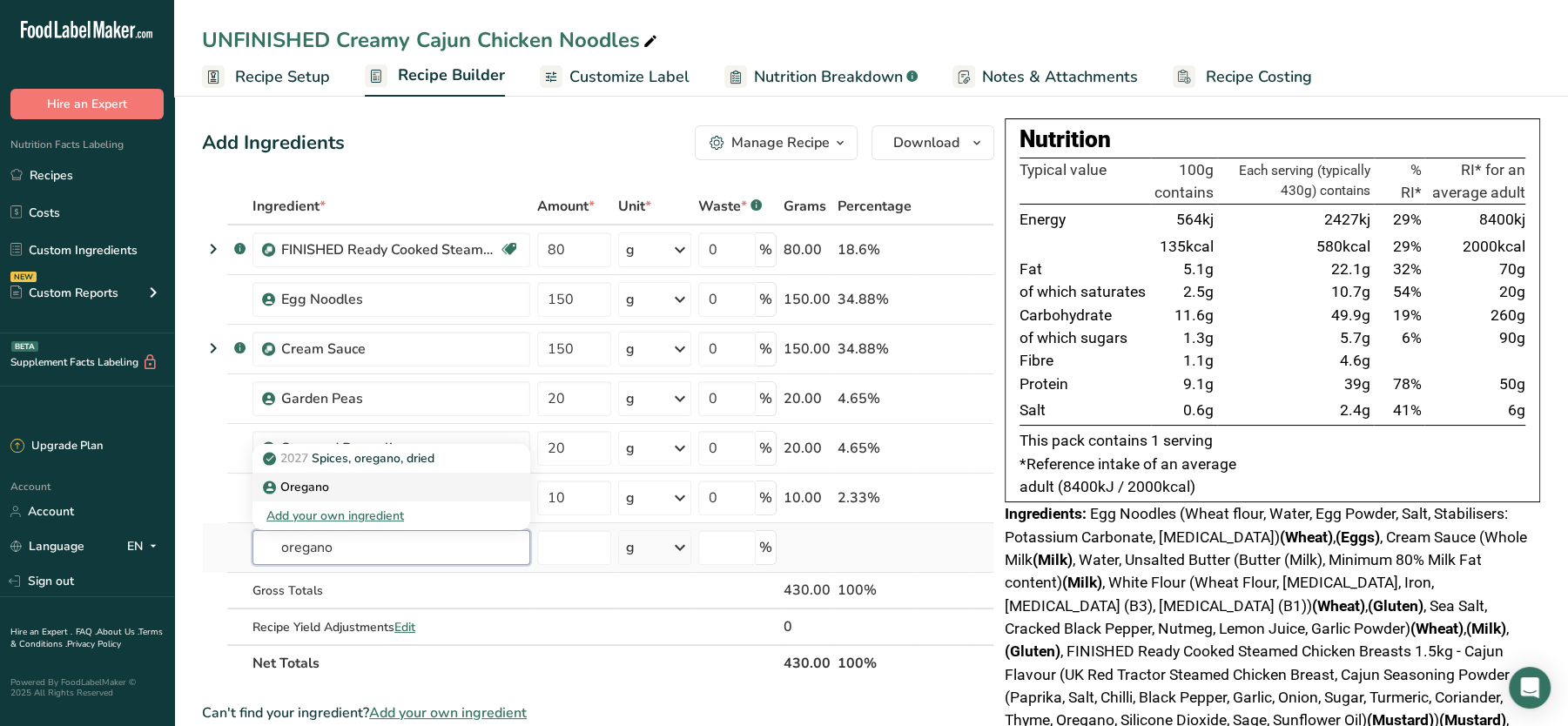
type input "oregano"
click at [346, 480] on div "Oregano" at bounding box center [377, 487] width 222 height 18
type input "Oregano"
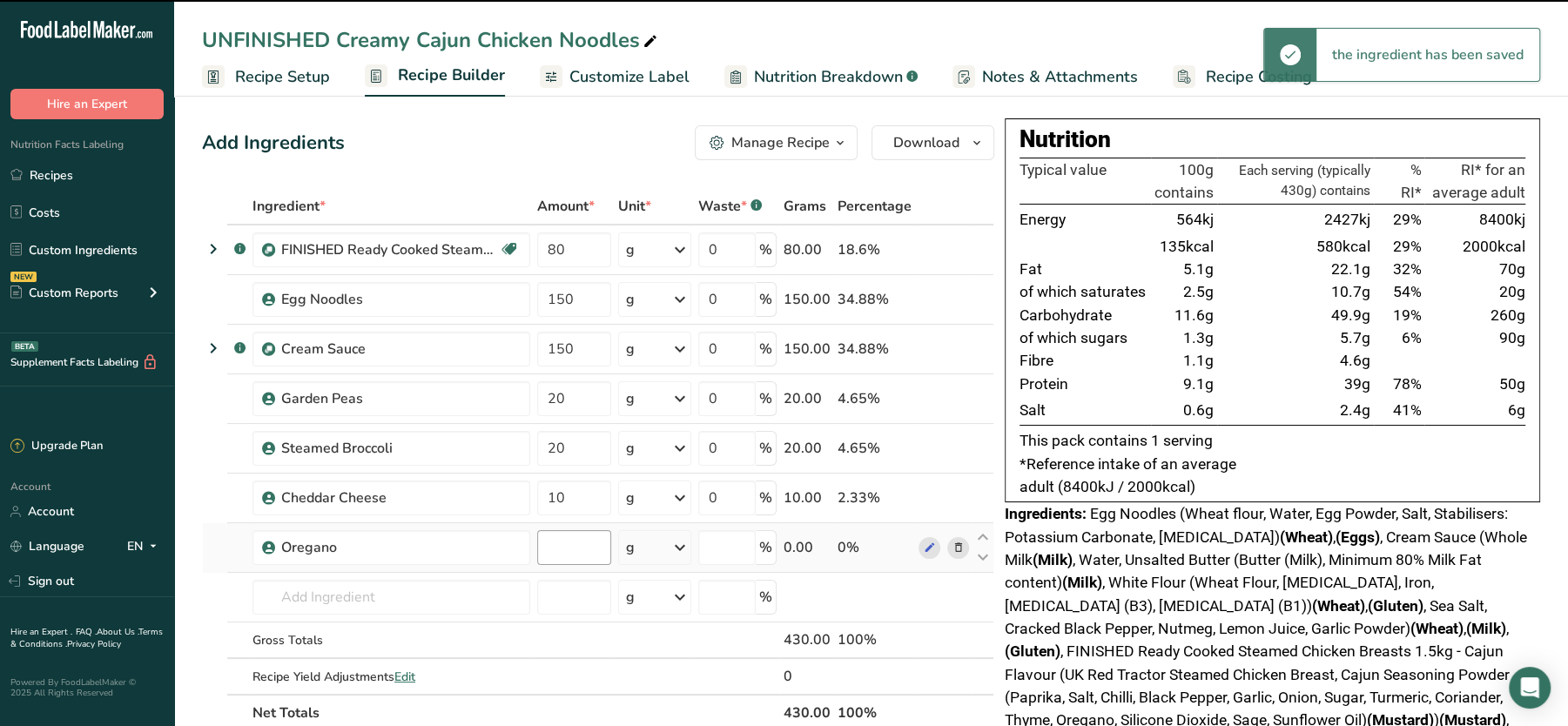
type input "0"
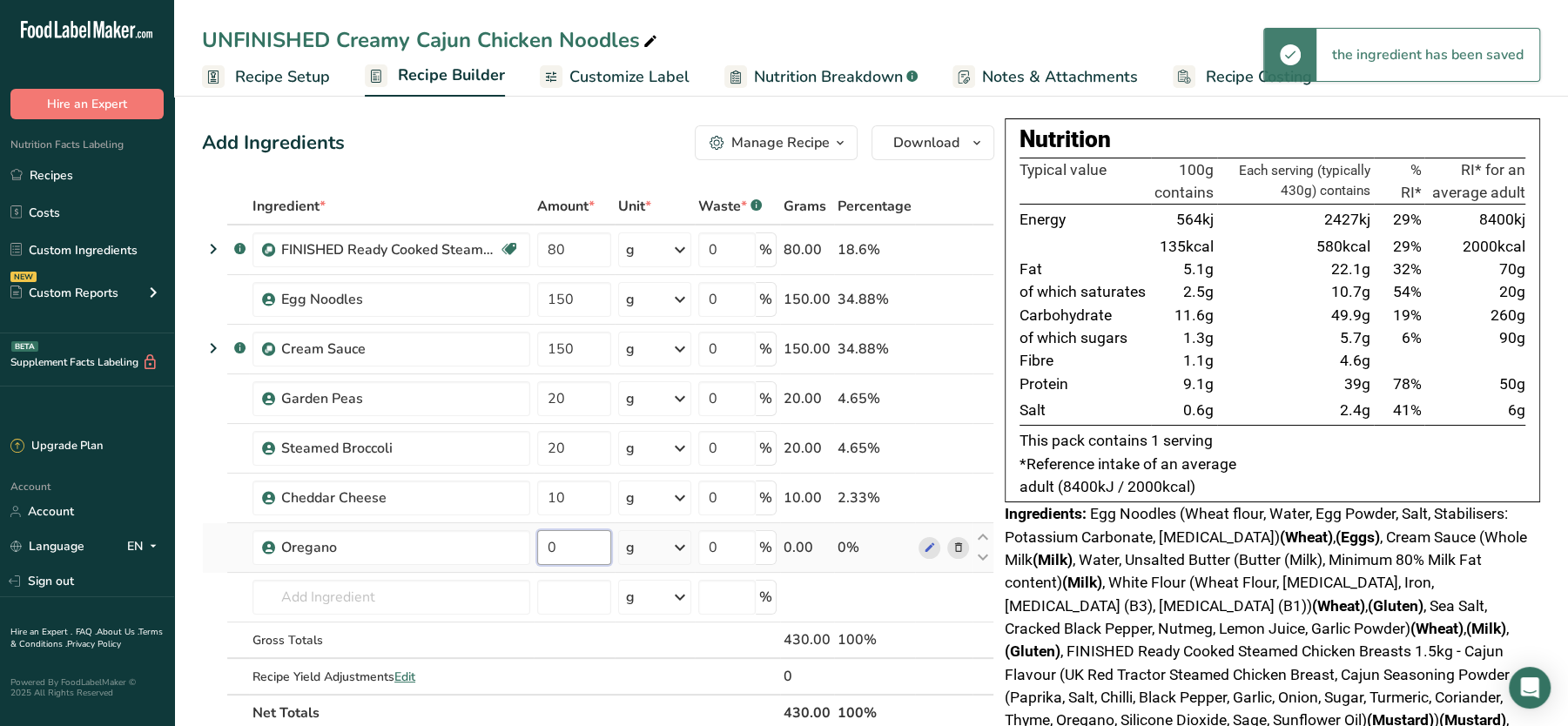
click at [562, 554] on input "0" at bounding box center [575, 547] width 74 height 35
type input "0.5"
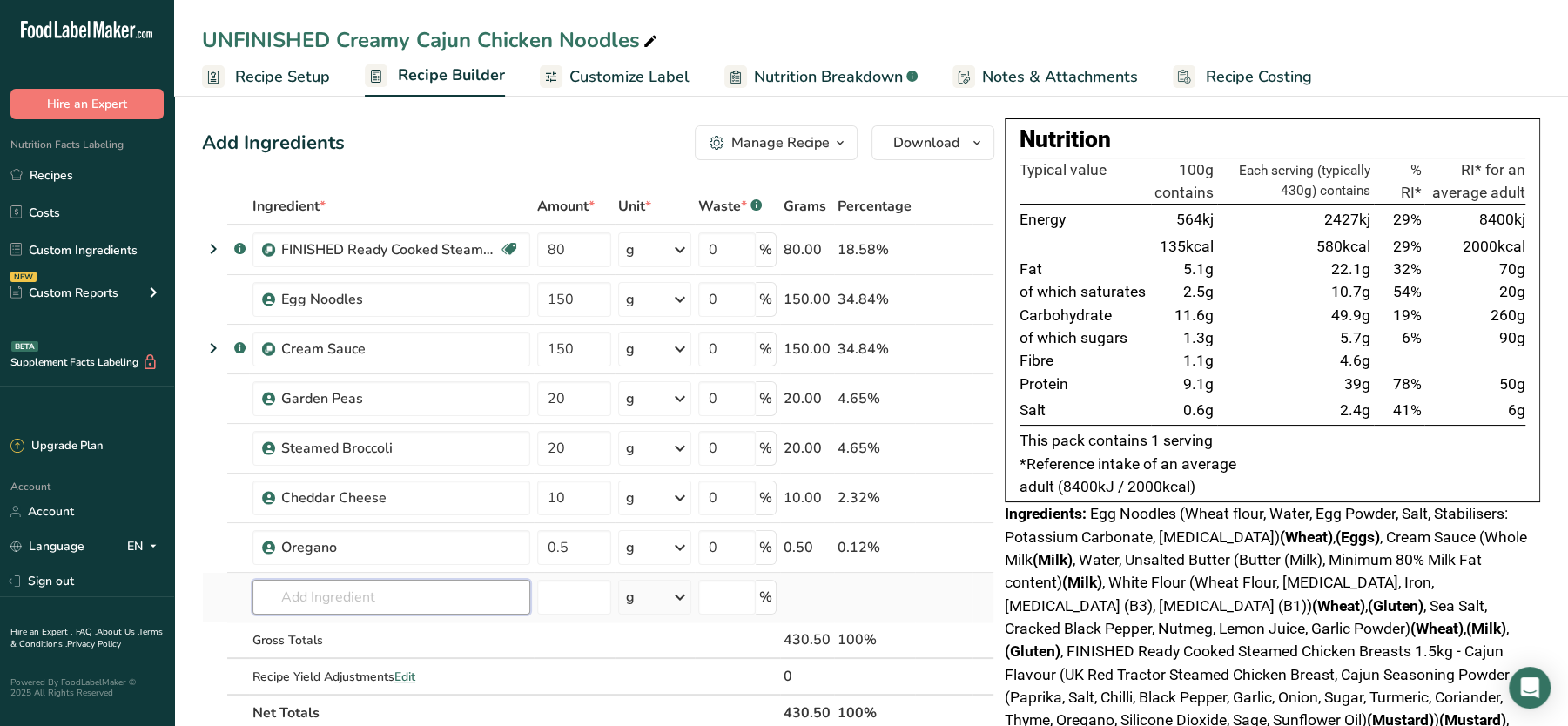
click at [506, 584] on div "Ingredient * Amount * Unit * Waste * .a-a{fill:#347362;}.b-a{fill:#fff;} Grams …" at bounding box center [598, 459] width 792 height 543
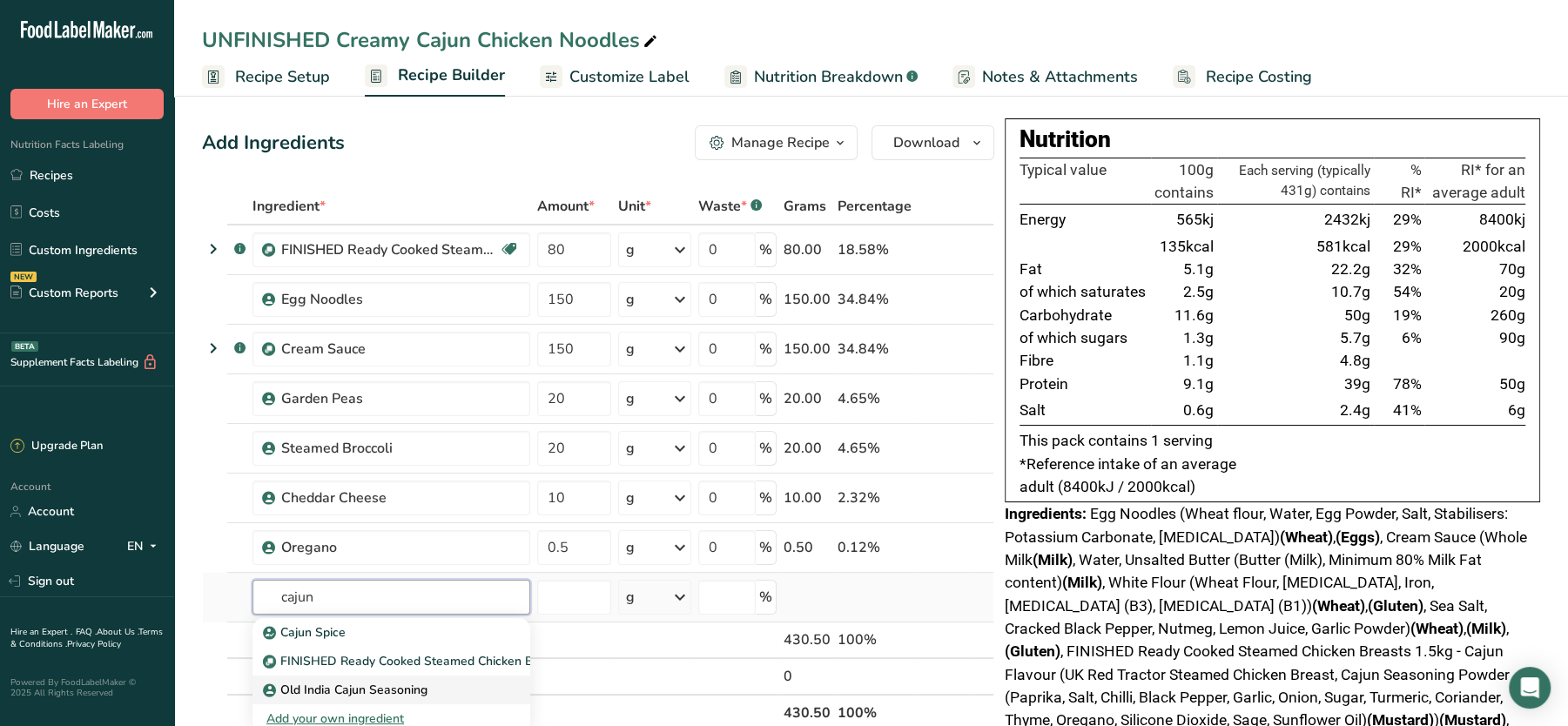
type input "cajun"
click at [297, 676] on link "Old India Cajun Seasoning" at bounding box center [392, 690] width 278 height 29
type input "Old India Cajun Seasoning"
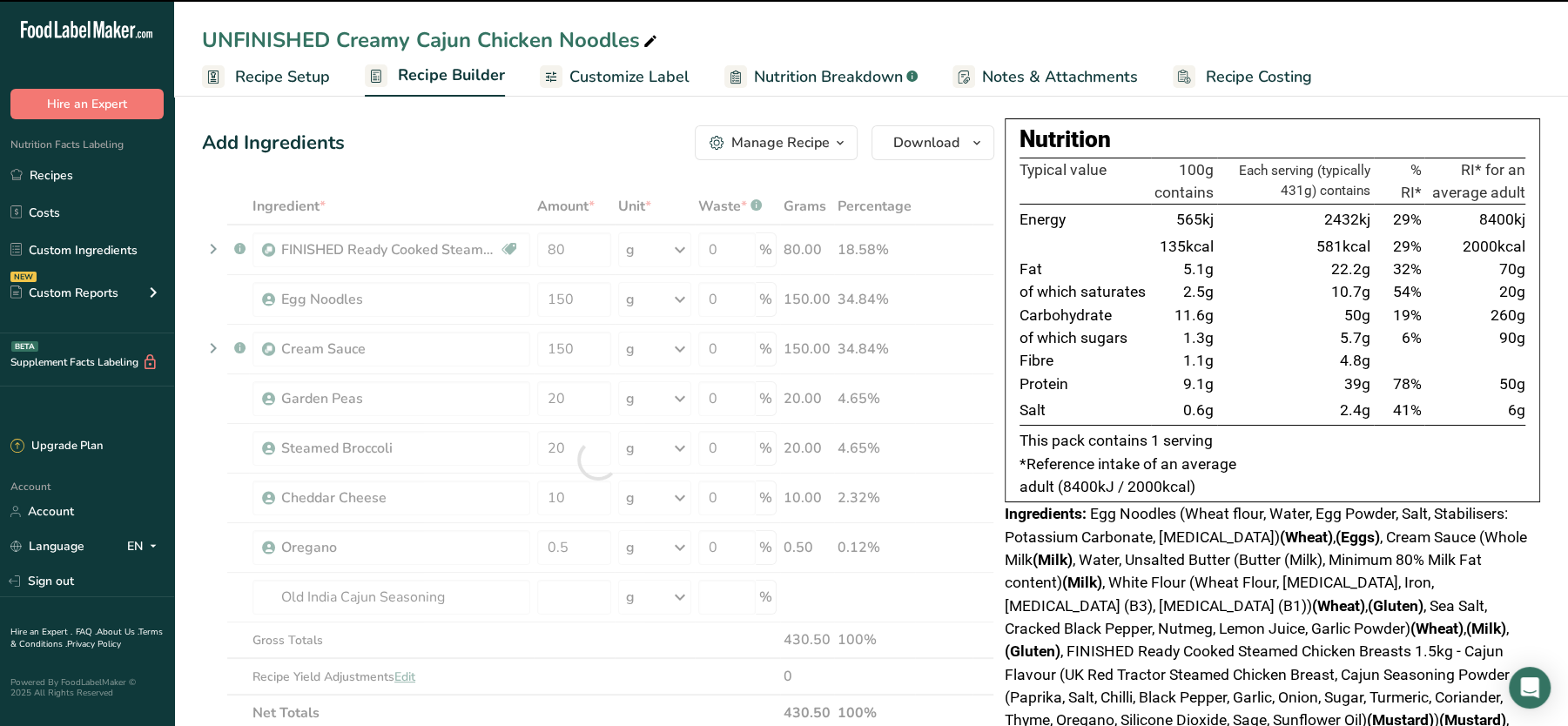
type input "0"
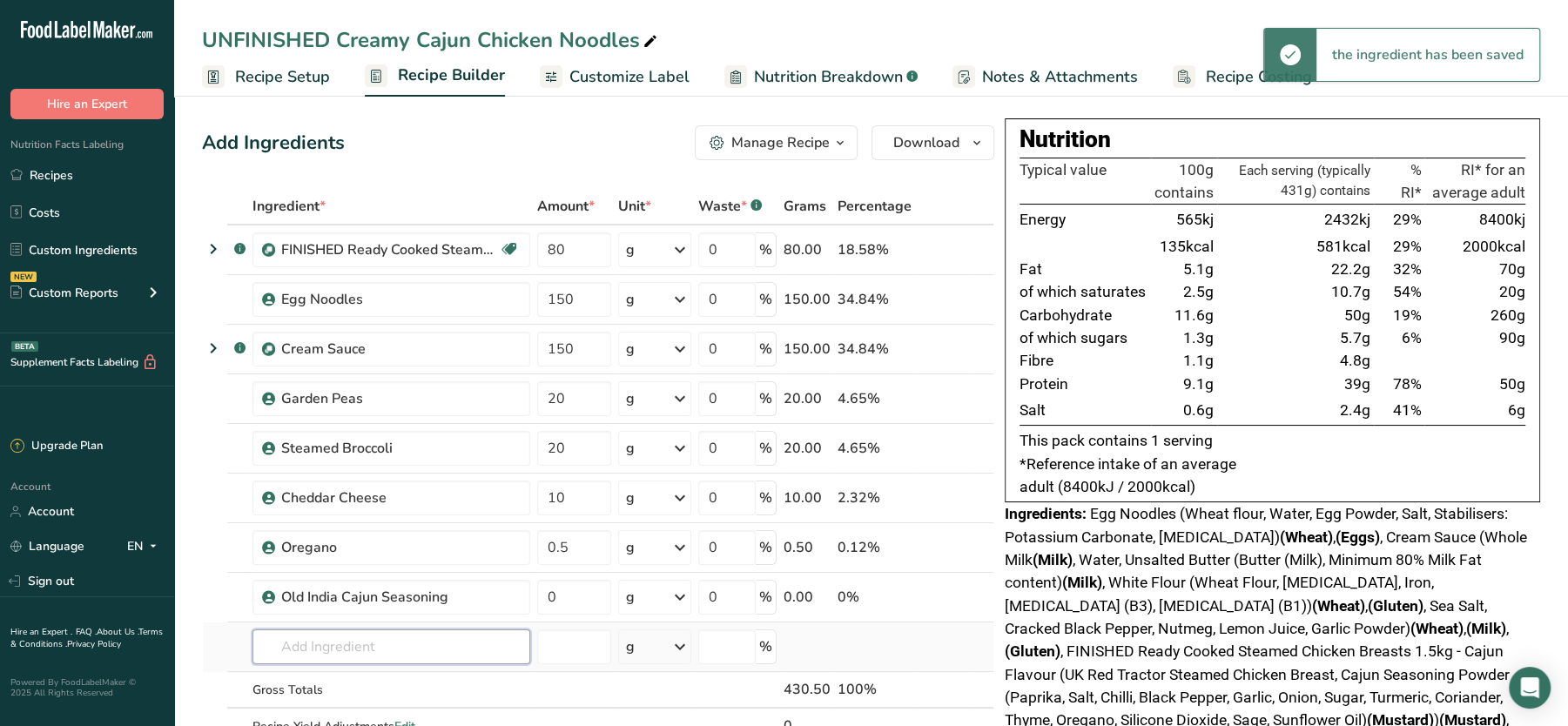
click at [375, 643] on input "text" at bounding box center [392, 647] width 278 height 35
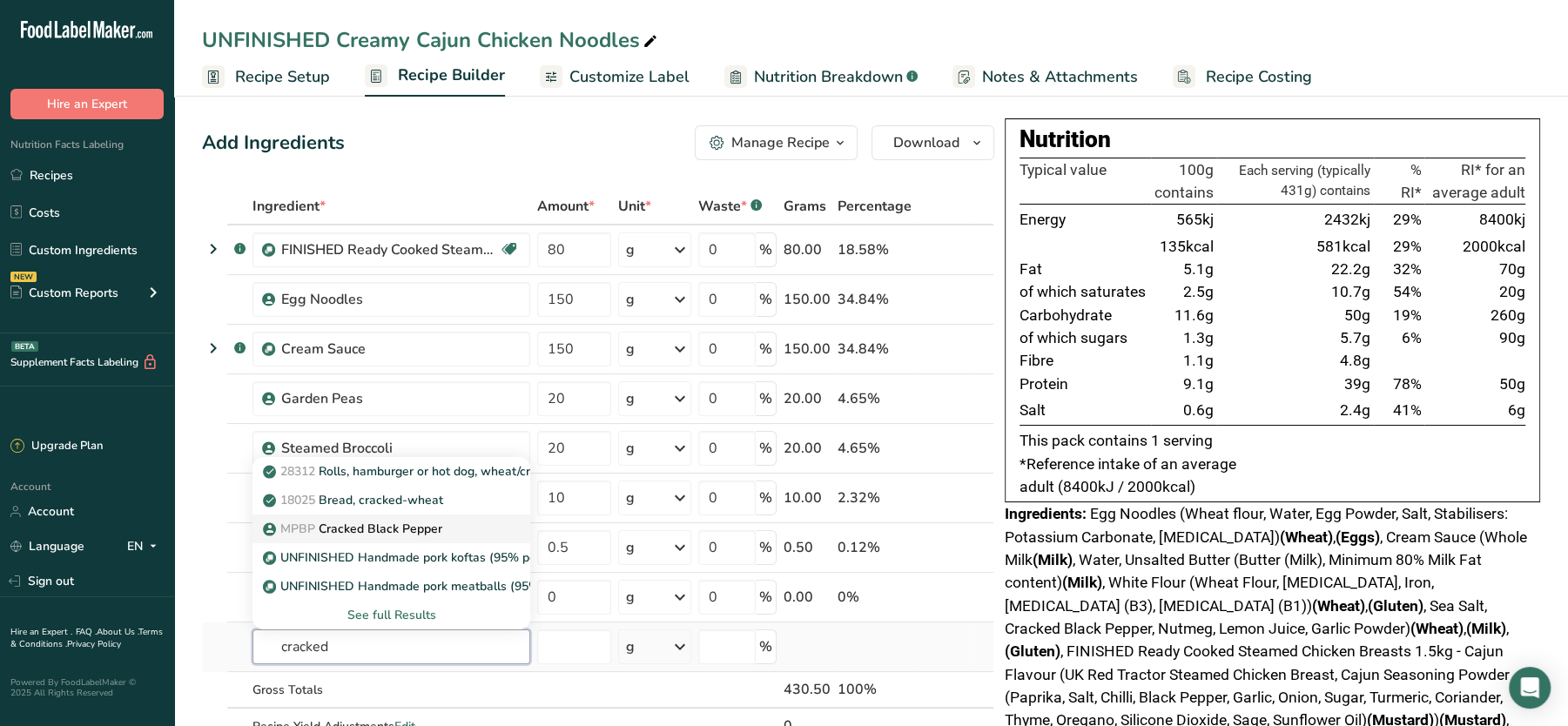
type input "cracked"
click at [369, 525] on p "MPBP Cracked Black Pepper" at bounding box center [354, 529] width 176 height 18
type input "Cracked Black Pepper"
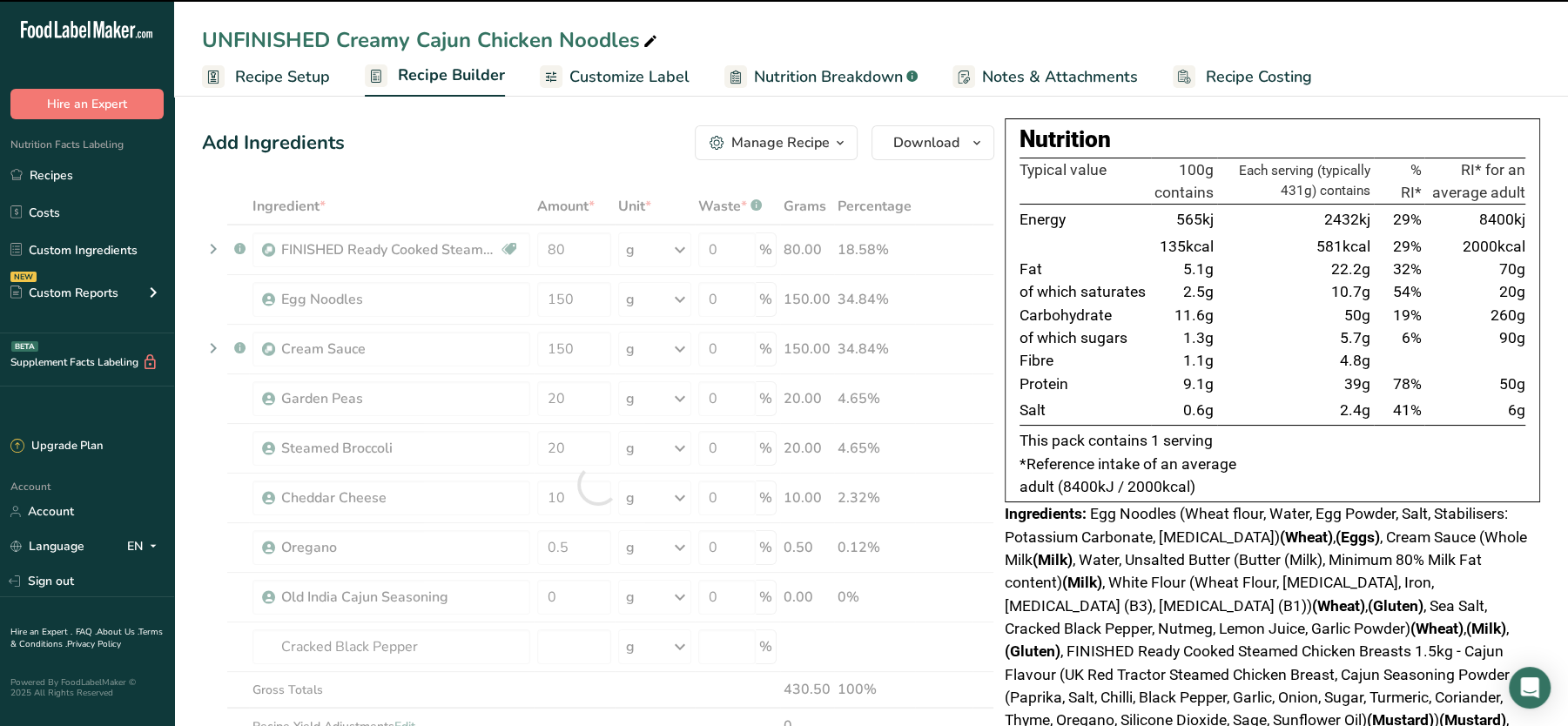
type input "0"
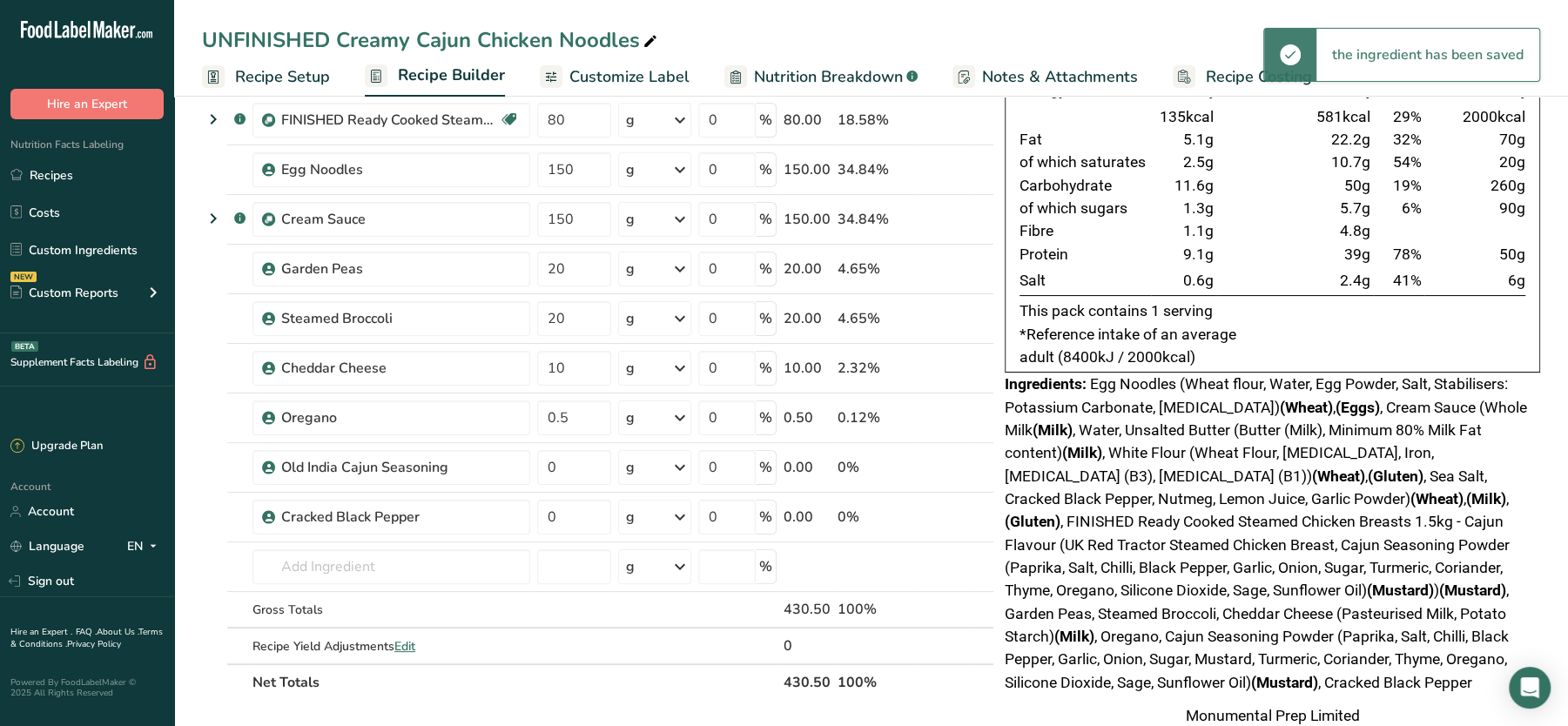
scroll to position [139, 0]
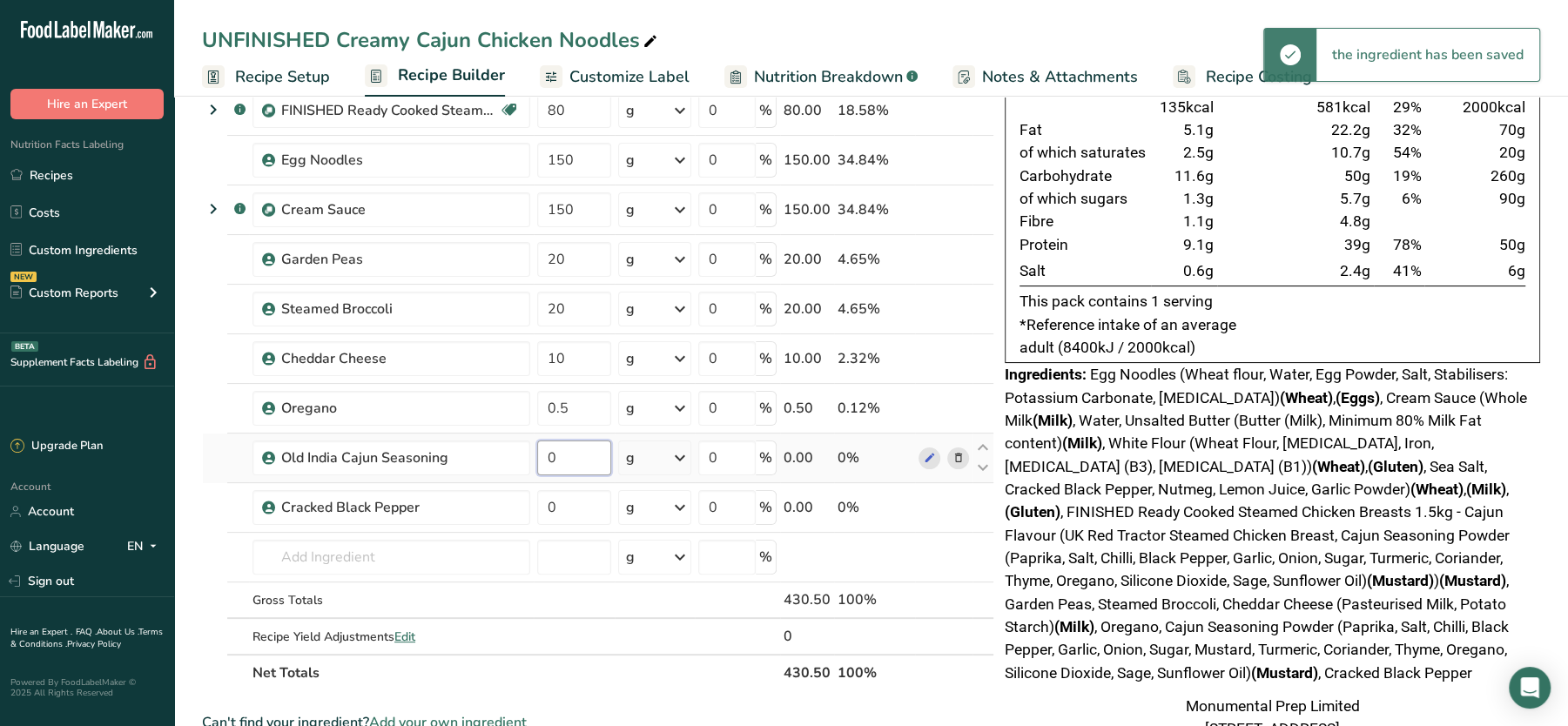
click at [588, 465] on input "0" at bounding box center [575, 458] width 74 height 35
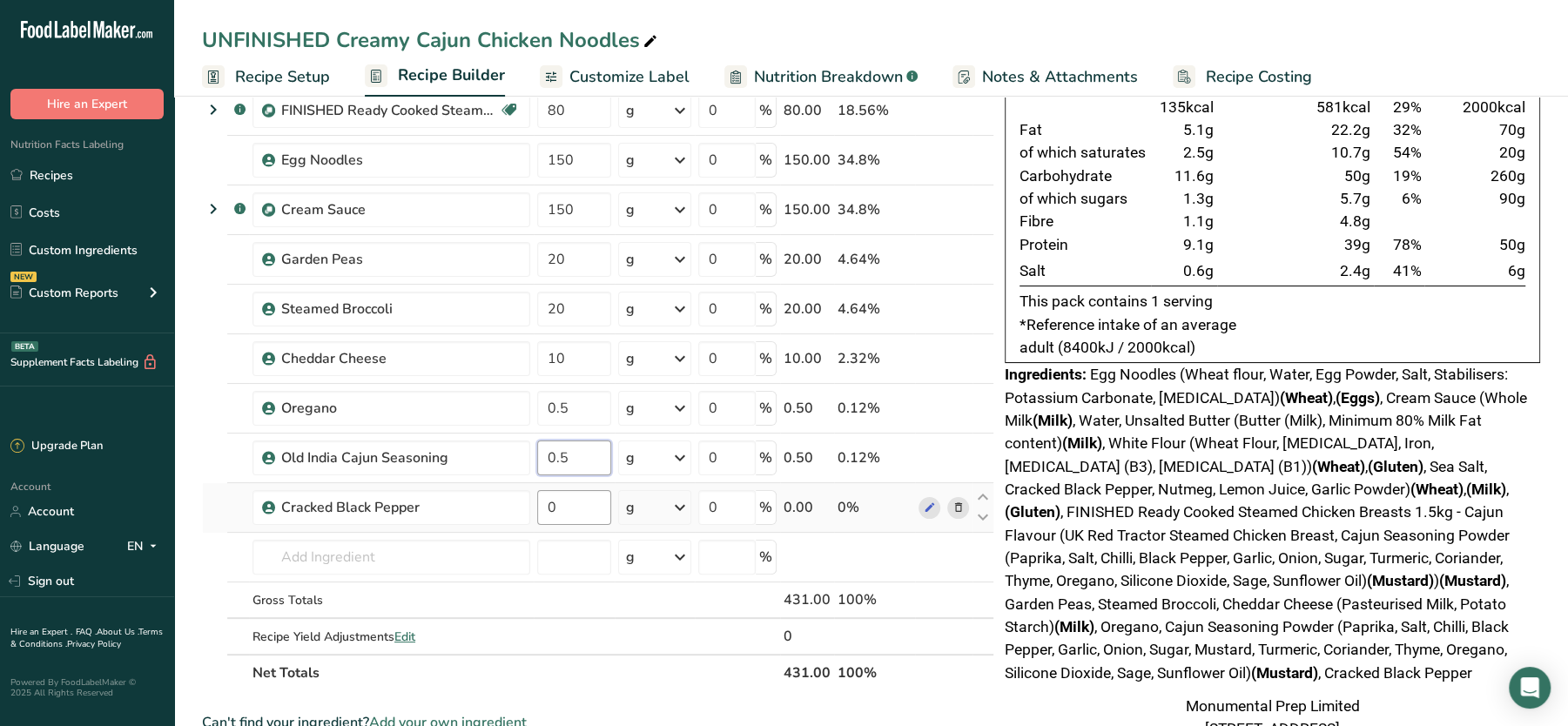
type input "0.5"
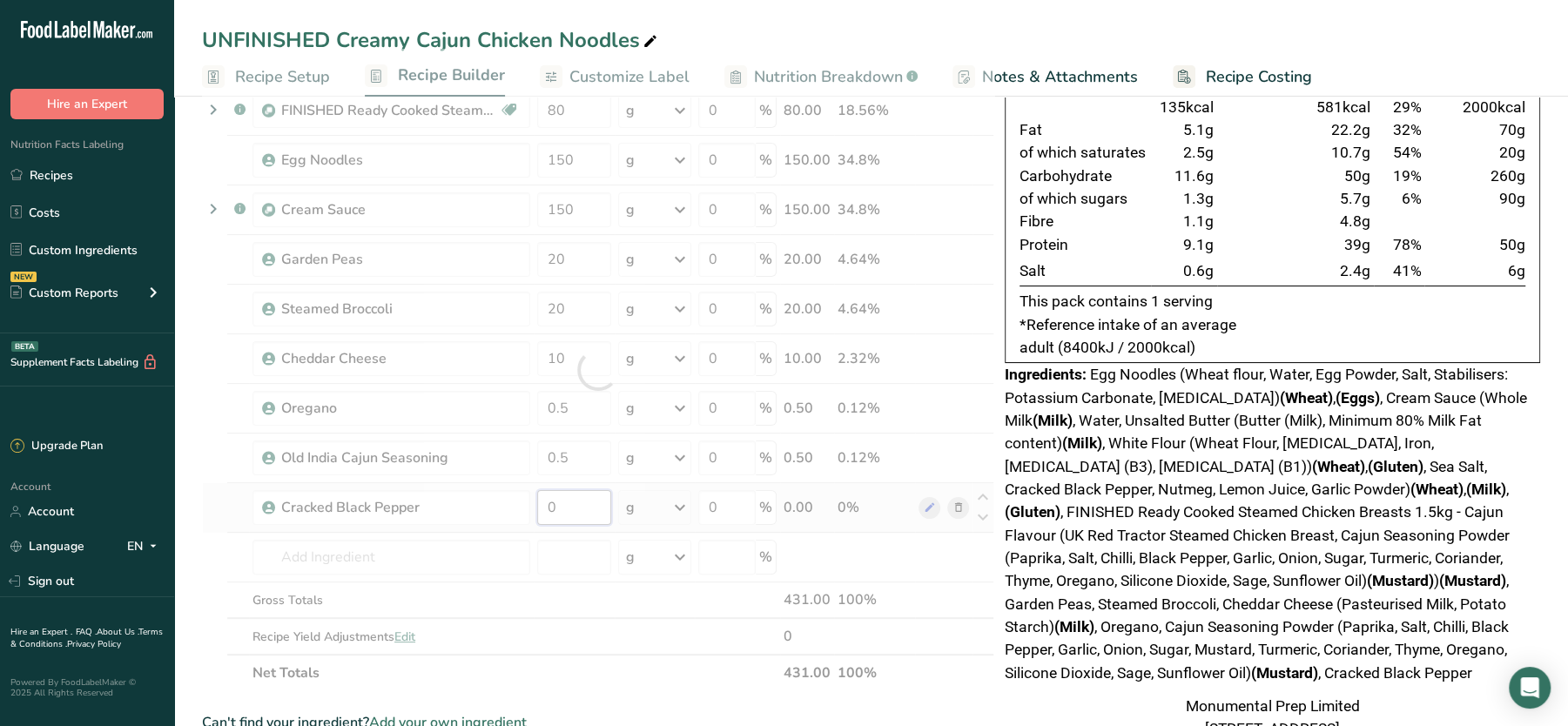
click at [596, 504] on div "Ingredient * Amount * Unit * Waste * .a-a{fill:#347362;}.b-a{fill:#fff;} Grams …" at bounding box center [598, 369] width 792 height 642
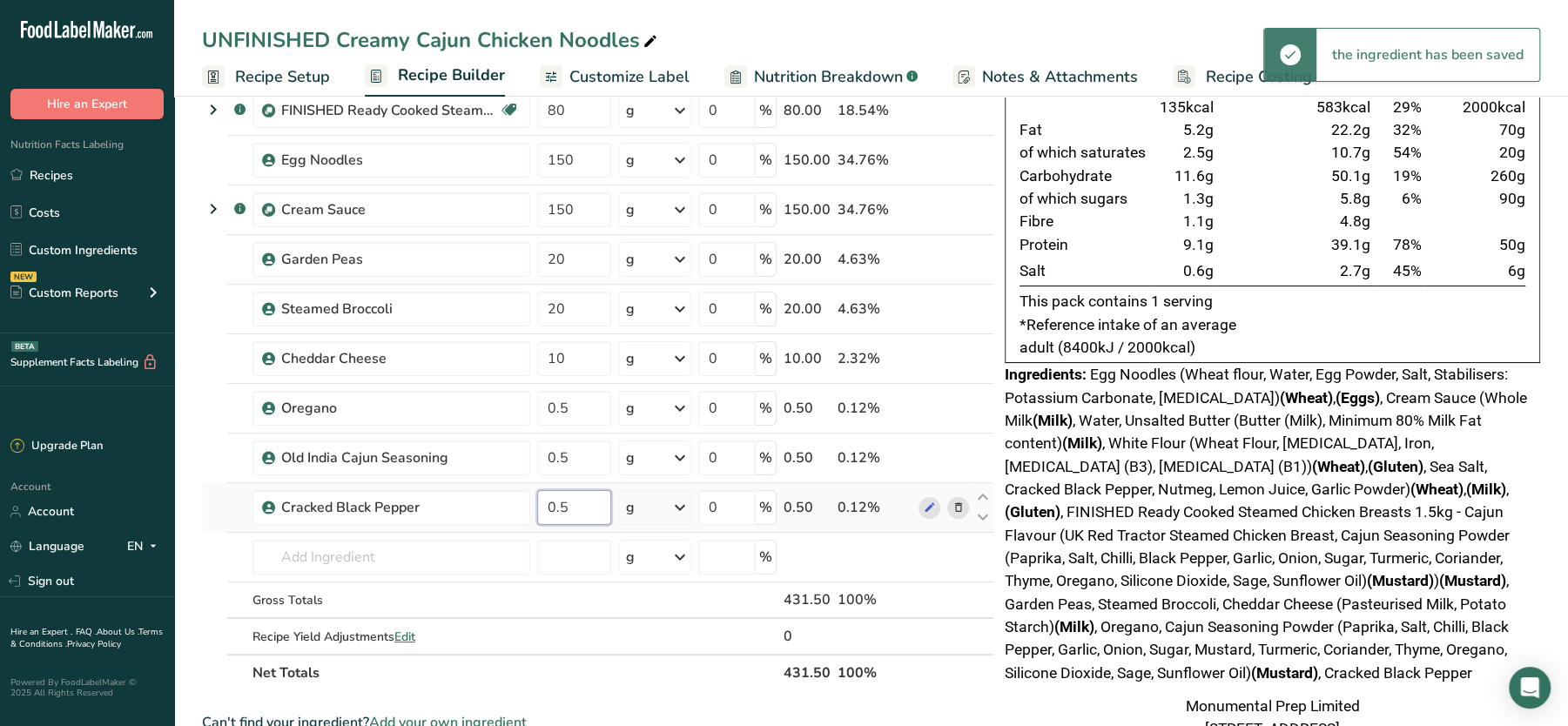
type input "0.5"
click at [579, 557] on div "Ingredient * Amount * Unit * Waste * .a-a{fill:#347362;}.b-a{fill:#fff;} Grams …" at bounding box center [598, 369] width 792 height 642
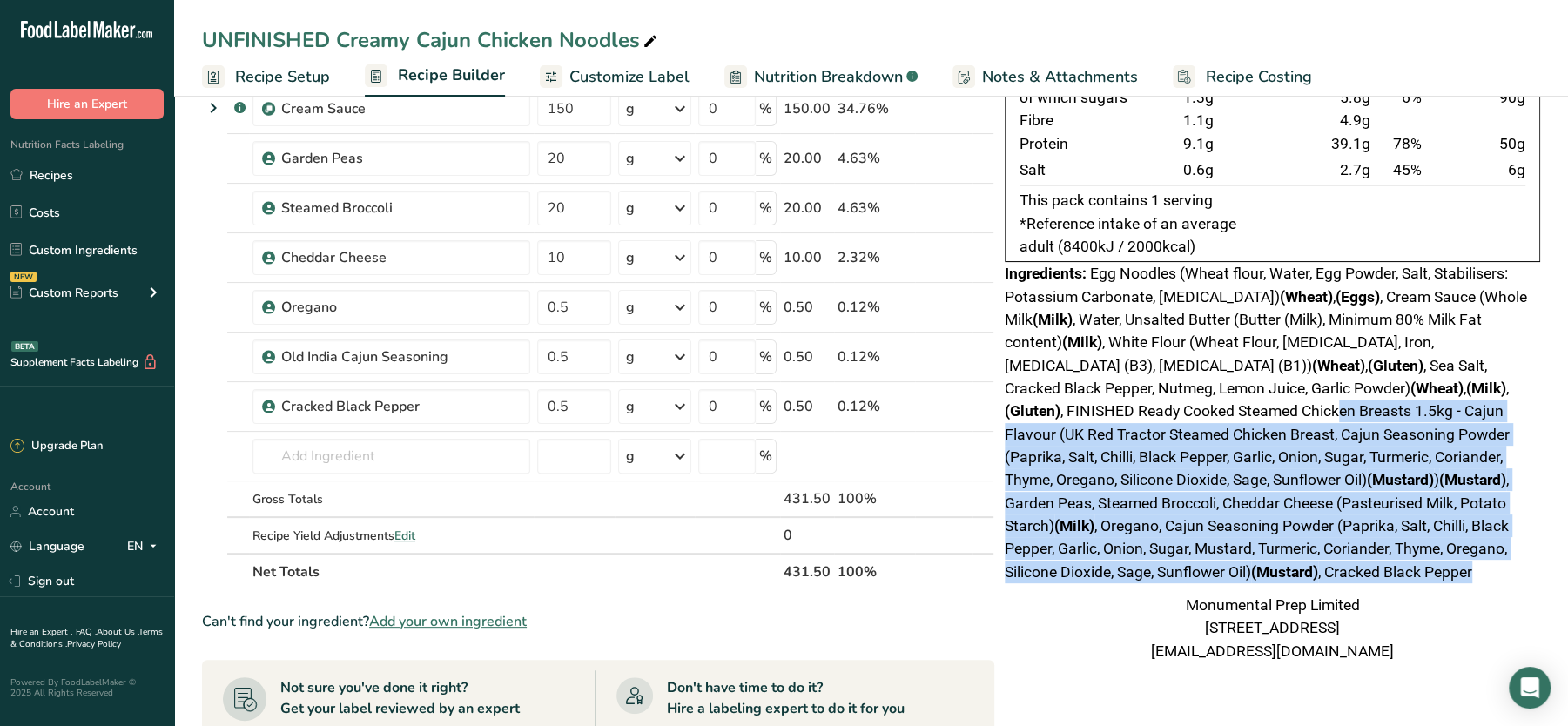
drag, startPoint x: 1163, startPoint y: 409, endPoint x: 1334, endPoint y: 569, distance: 234.2
click at [1334, 569] on div "Ingredients: Egg Noodles (Wheat flour, Water, Egg Powder, Salt, Stabilisers: Po…" at bounding box center [1272, 423] width 536 height 321
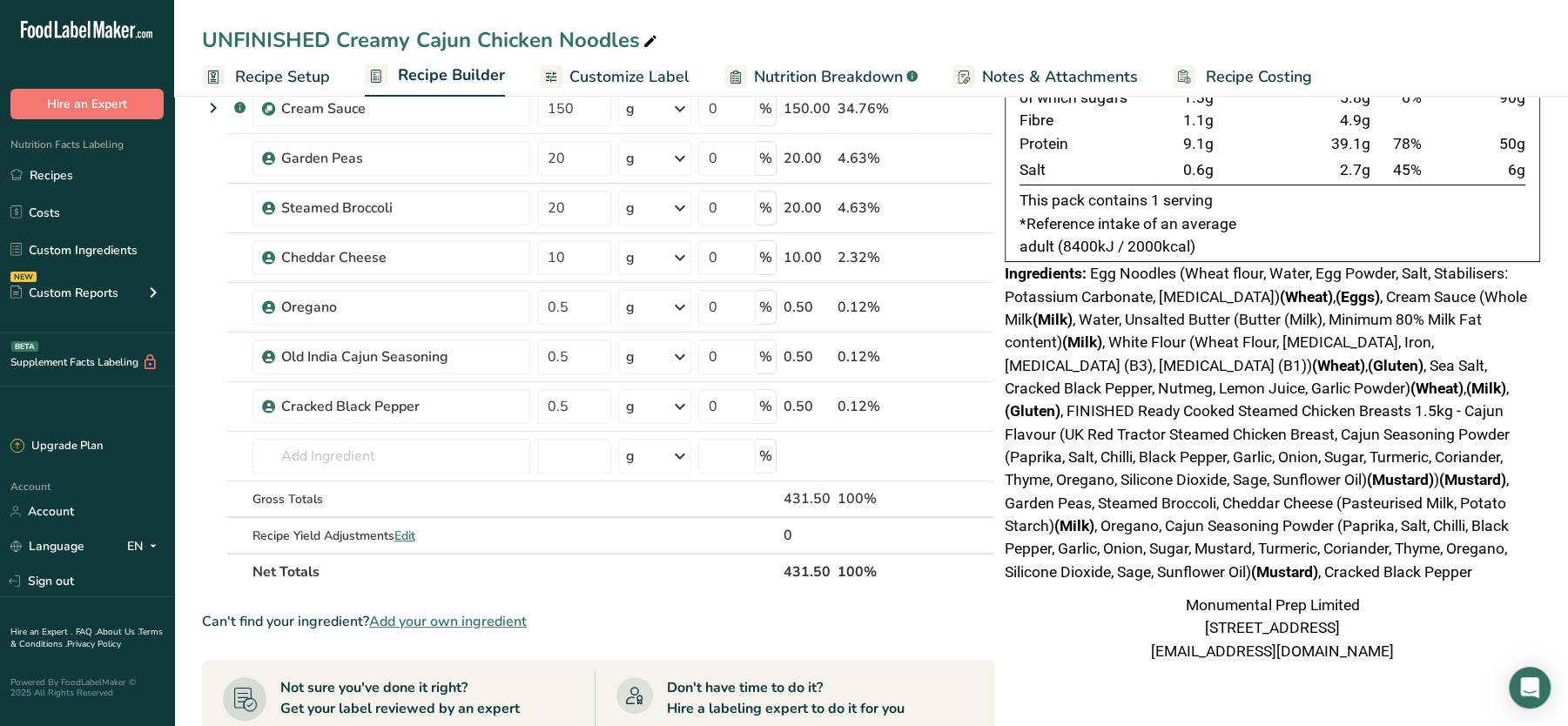
drag, startPoint x: 1334, startPoint y: 569, endPoint x: 1141, endPoint y: 421, distance: 243.2
click at [1141, 421] on div "Ingredients: Egg Noodles (Wheat flour, Water, Egg Powder, Salt, Stabilisers: Po…" at bounding box center [1272, 423] width 536 height 321
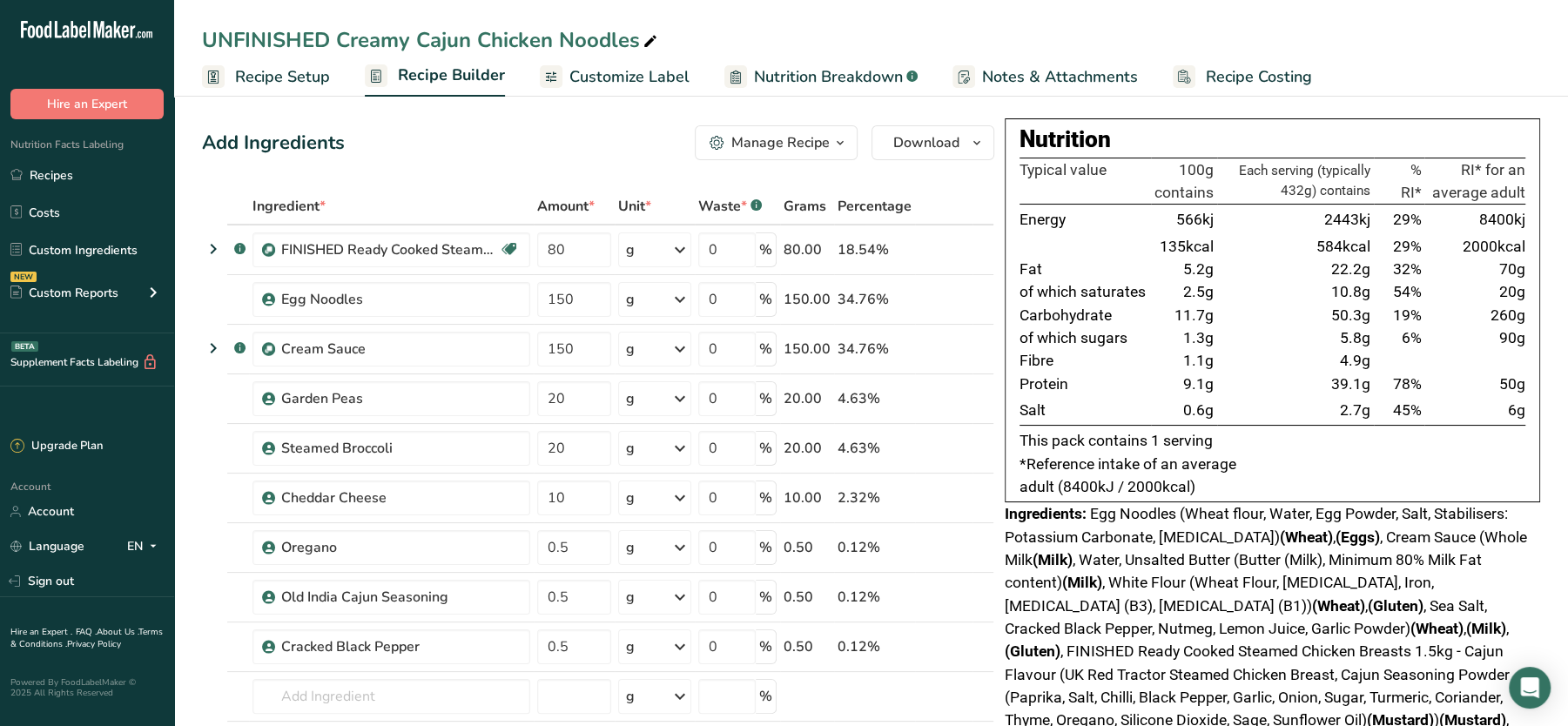
click at [569, 146] on div "Add Ingredients Manage Recipe Delete Recipe Duplicate Recipe Scale Recipe Save …" at bounding box center [598, 143] width 792 height 35
click at [341, 44] on div "UNFINISHED Creamy Cajun Chicken Noodles" at bounding box center [432, 40] width 459 height 31
click at [341, 44] on input "UNFINISHED Creamy Cajun Chicken Noodles" at bounding box center [871, 40] width 1339 height 31
type input "Creamy Cajun Chicken Noodles"
click at [455, 141] on div "Add Ingredients Manage Recipe Delete Recipe Duplicate Recipe Scale Recipe Save …" at bounding box center [598, 143] width 792 height 35
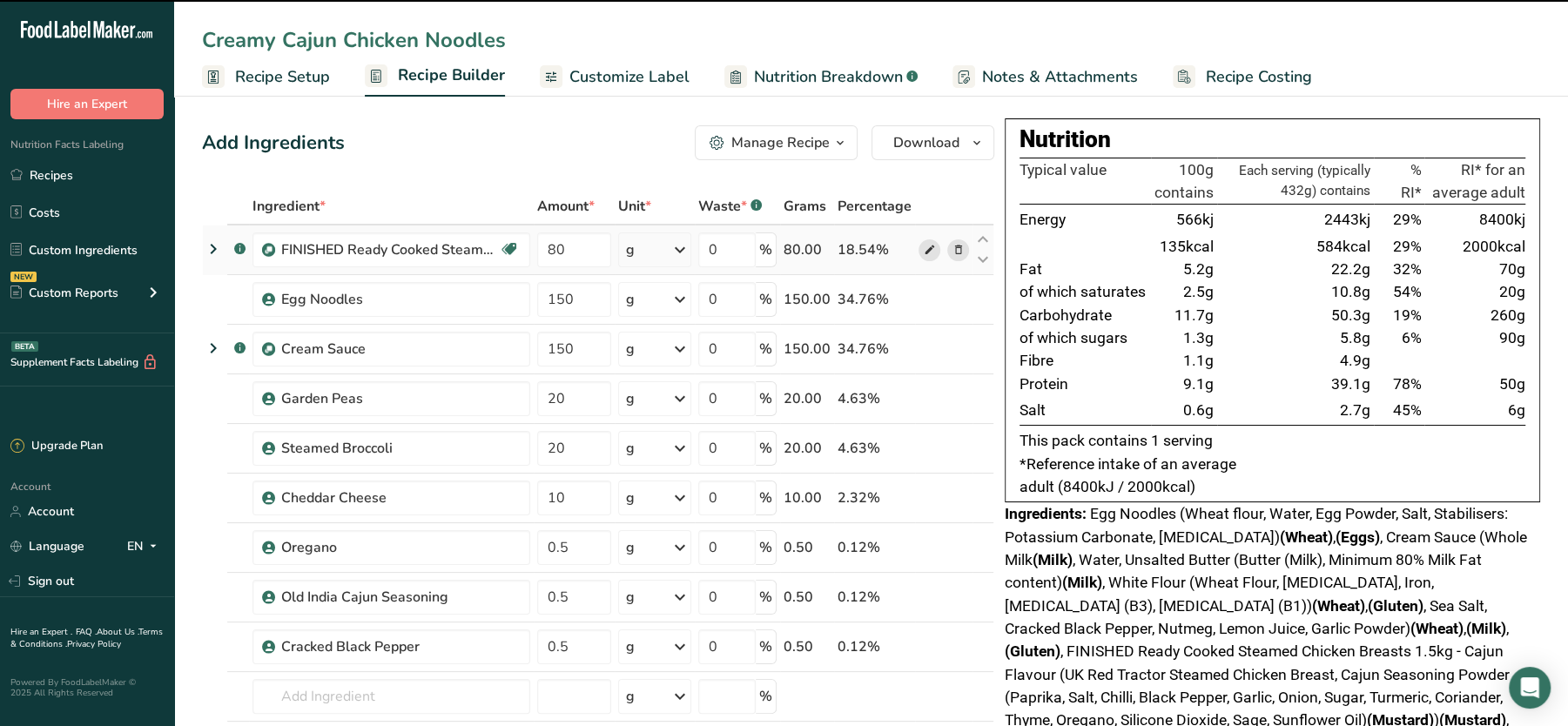
click at [933, 249] on icon at bounding box center [929, 250] width 13 height 18
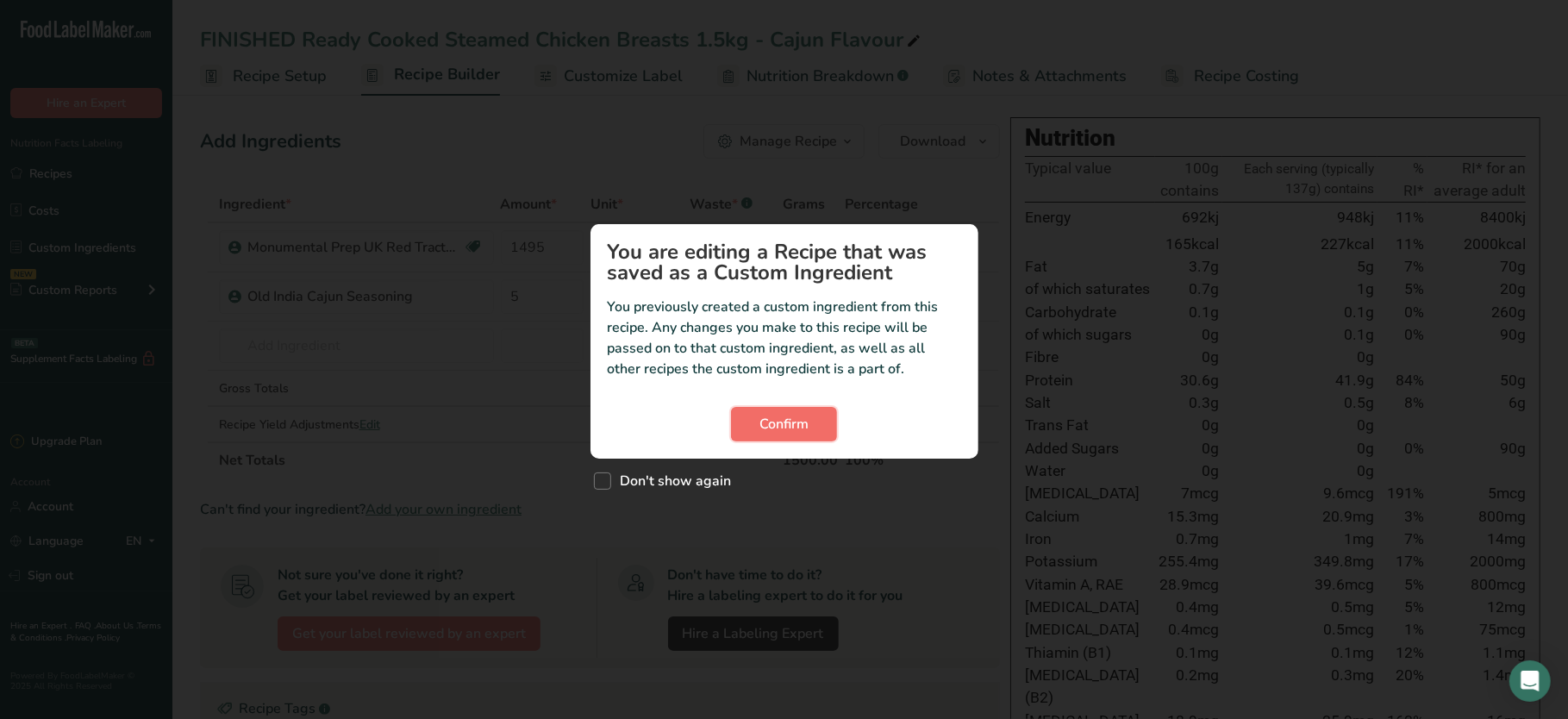
click at [784, 434] on button "Confirm" at bounding box center [784, 424] width 106 height 35
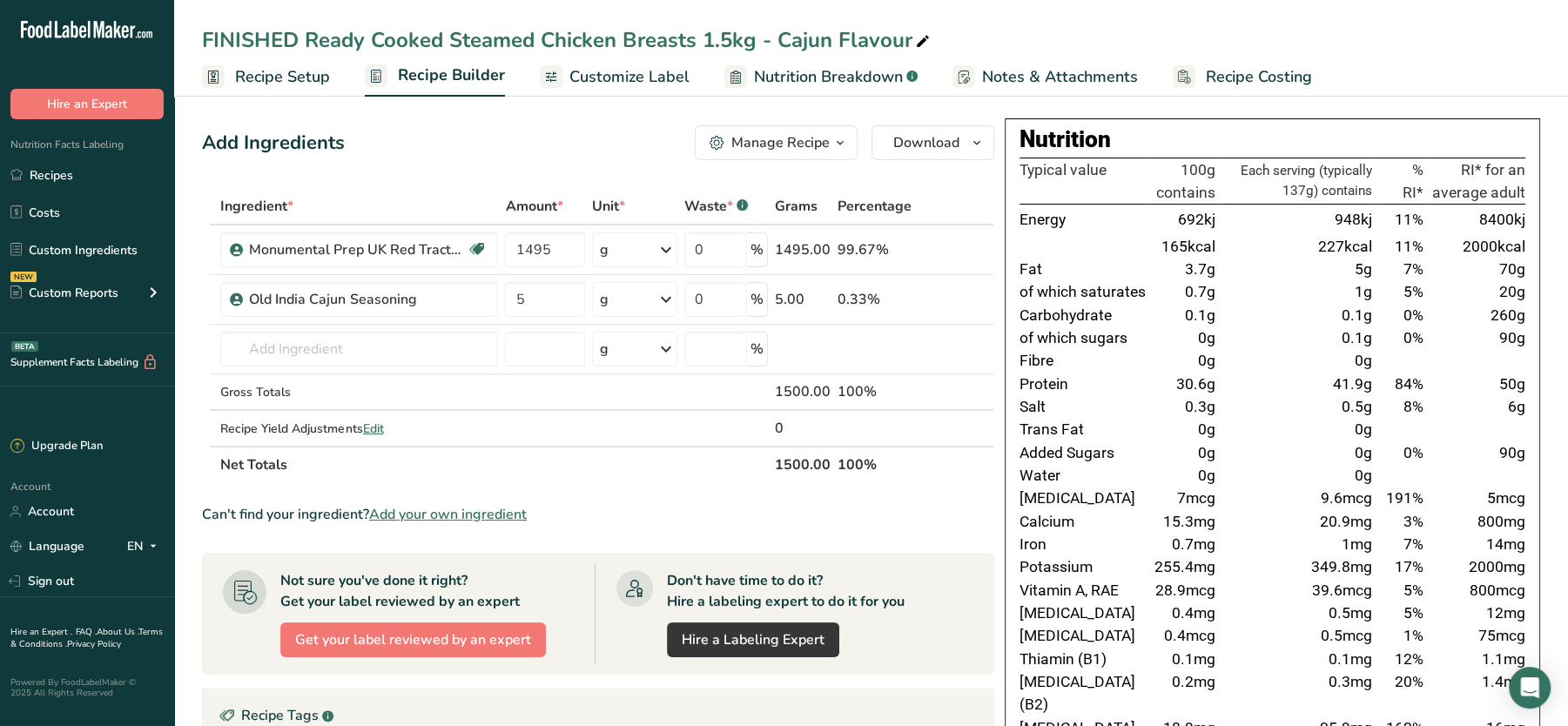
click at [306, 38] on div "FINISHED Ready Cooked Steamed Chicken Breasts 1.5kg - Cajun Flavour" at bounding box center [568, 40] width 731 height 31
click at [306, 38] on input "FINISHED Ready Cooked Steamed Chicken Breasts 1.5kg - Cajun Flavour" at bounding box center [871, 40] width 1339 height 31
type input "Ready Cooked Steamed Chicken Breasts 1.5kg - Cajun Flavour"
click at [515, 146] on div "Add Ingredients Manage Recipe Delete Recipe Duplicate Recipe Scale Recipe Save …" at bounding box center [598, 143] width 792 height 35
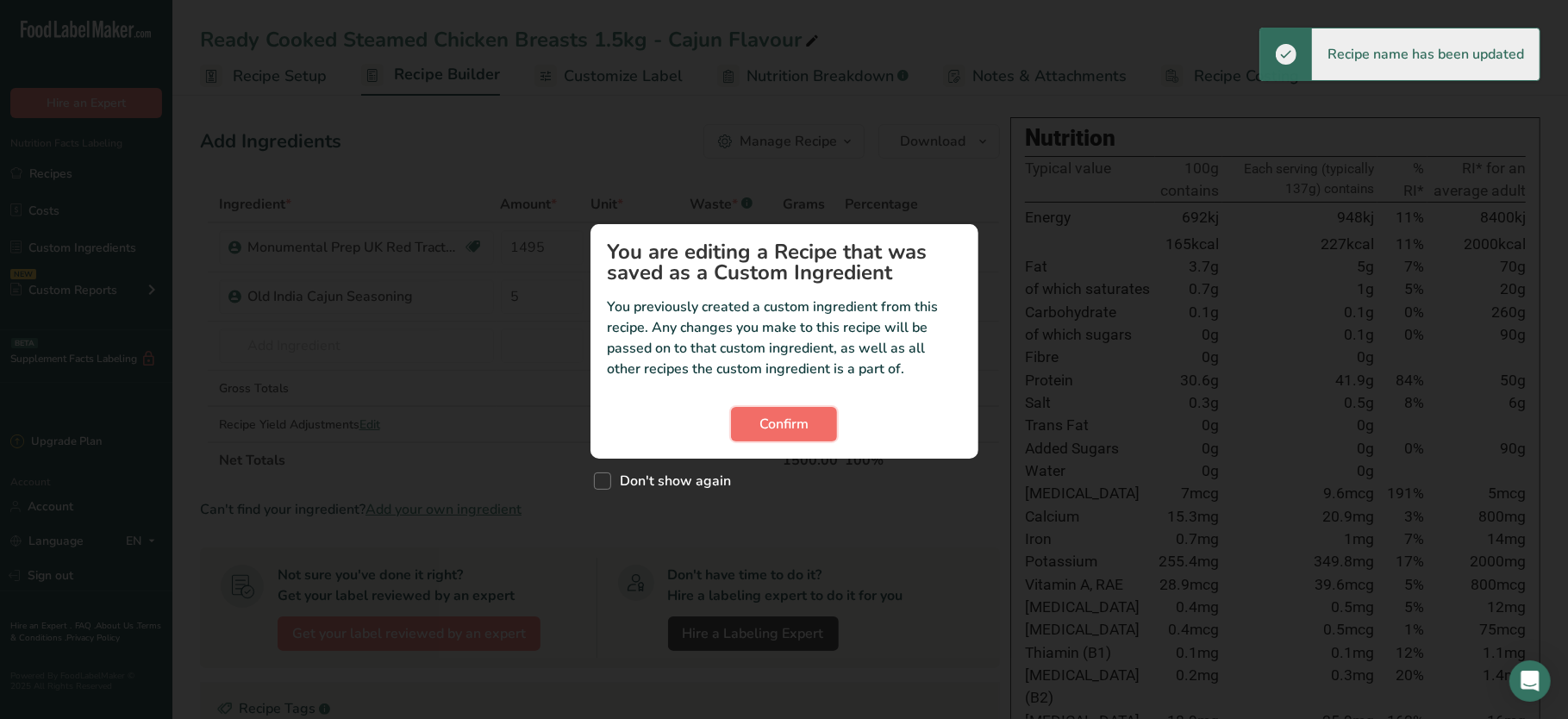
click at [797, 431] on span "Confirm" at bounding box center [784, 424] width 49 height 20
